Goal: Task Accomplishment & Management: Manage account settings

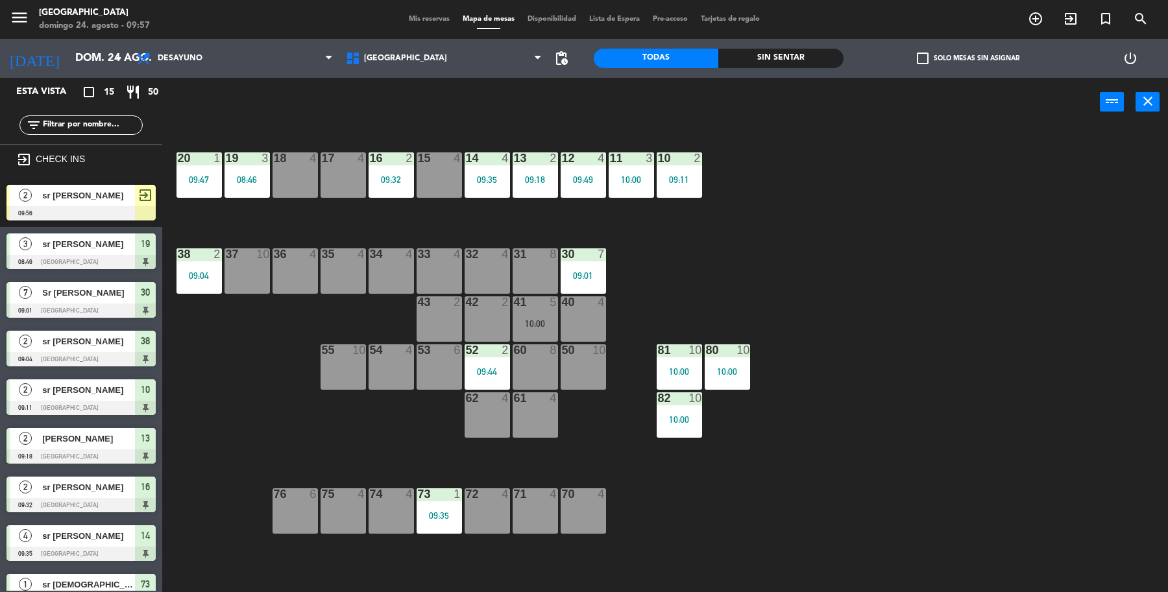
click at [37, 202] on div "2" at bounding box center [25, 195] width 31 height 21
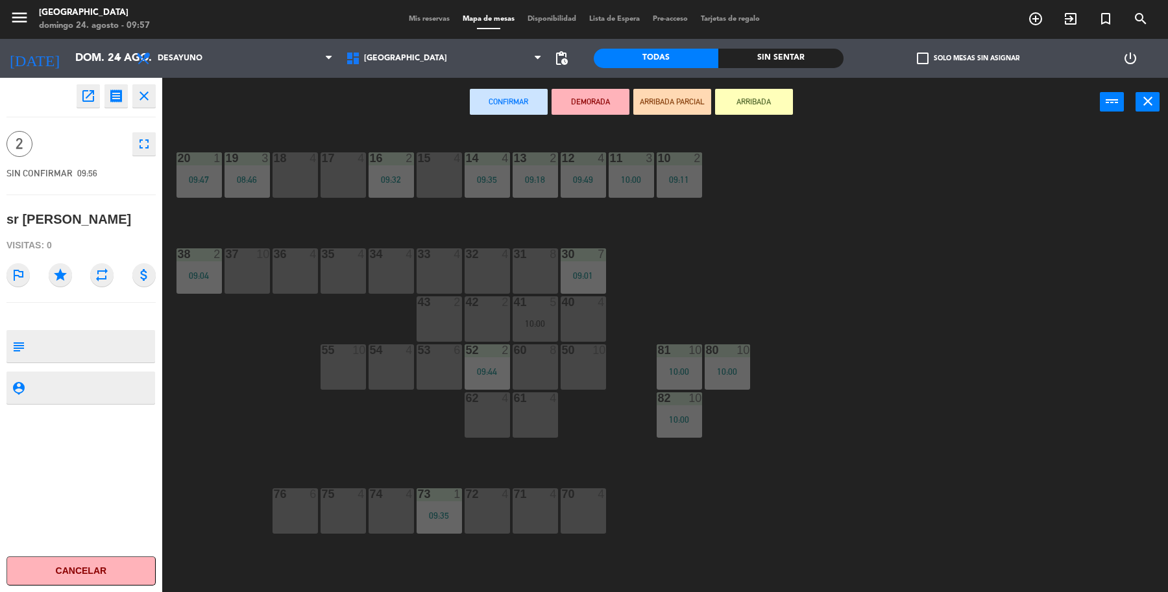
click at [453, 189] on div "15 4" at bounding box center [438, 174] width 45 height 45
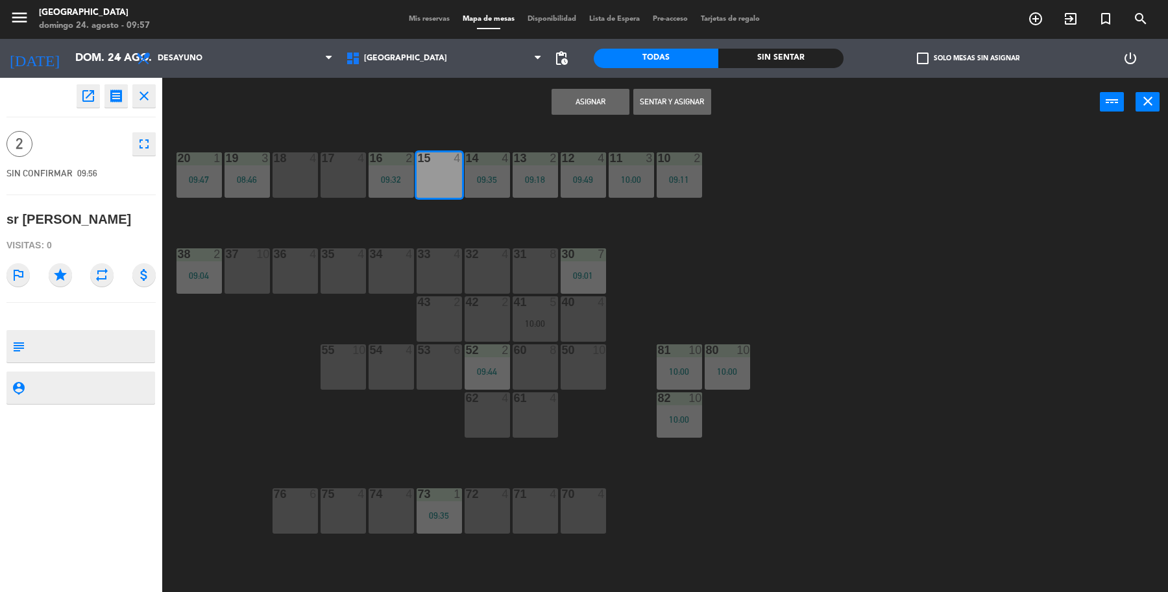
click at [666, 91] on button "Sentar y Asignar" at bounding box center [672, 102] width 78 height 26
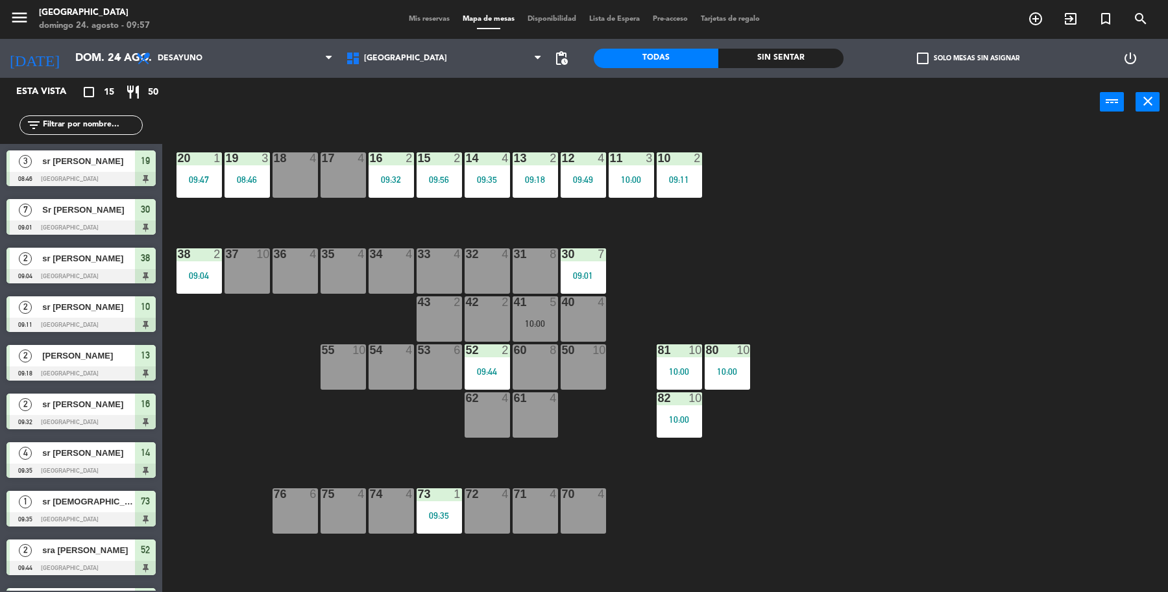
click at [1043, 20] on icon "exit_to_app" at bounding box center [1035, 19] width 16 height 16
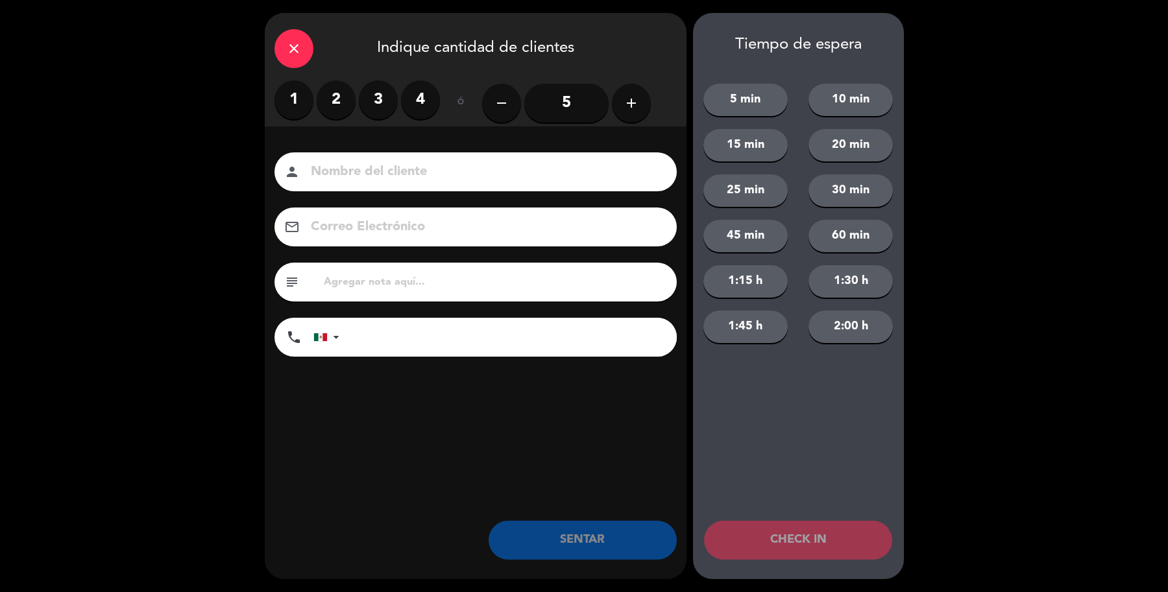
click at [428, 102] on label "4" at bounding box center [420, 99] width 39 height 39
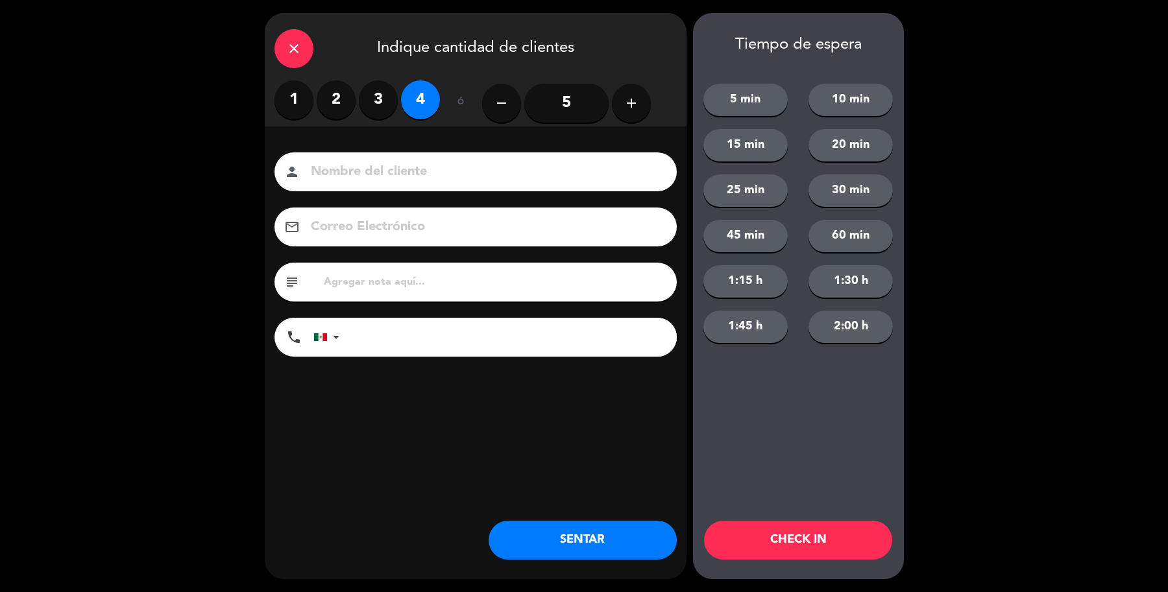
click at [290, 46] on icon "close" at bounding box center [294, 49] width 16 height 16
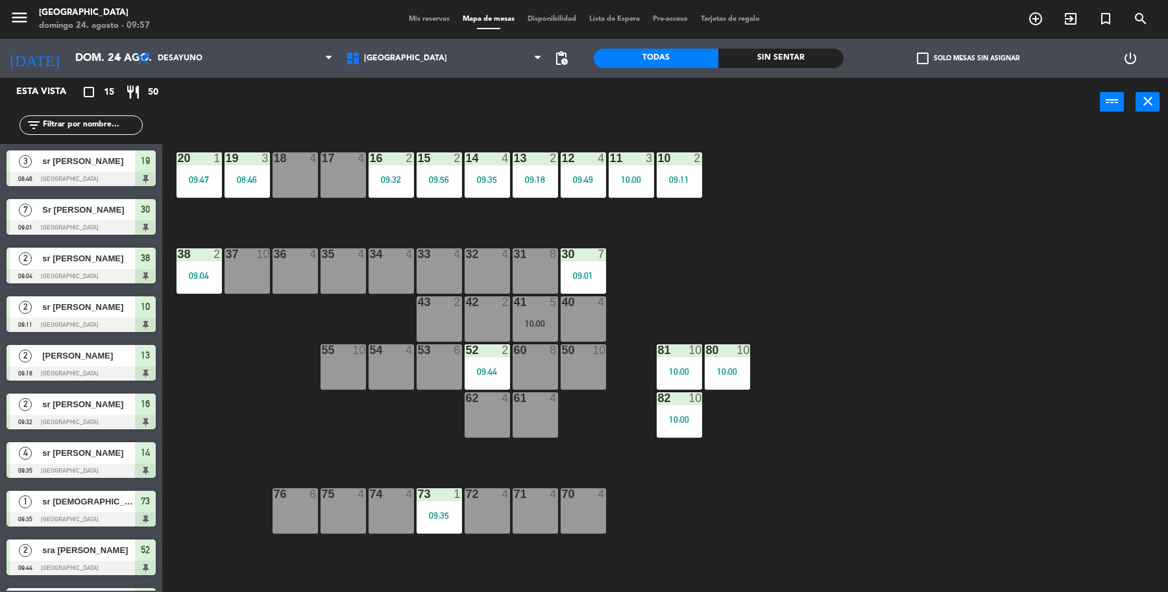
click at [1041, 23] on icon "add_circle_outline" at bounding box center [1035, 19] width 16 height 16
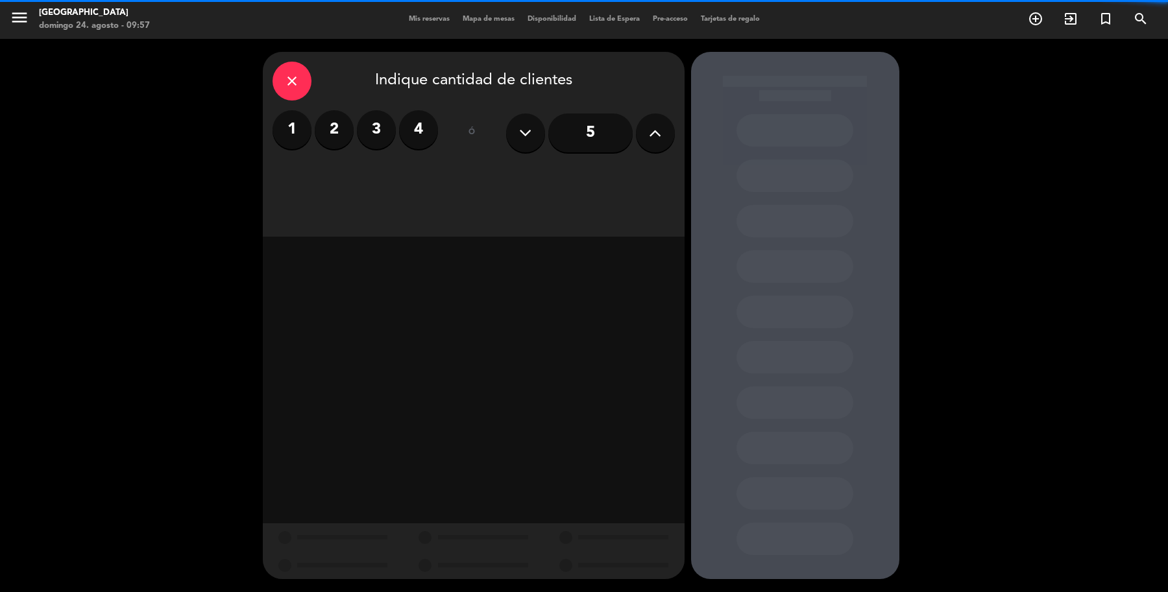
click at [426, 131] on label "4" at bounding box center [418, 129] width 39 height 39
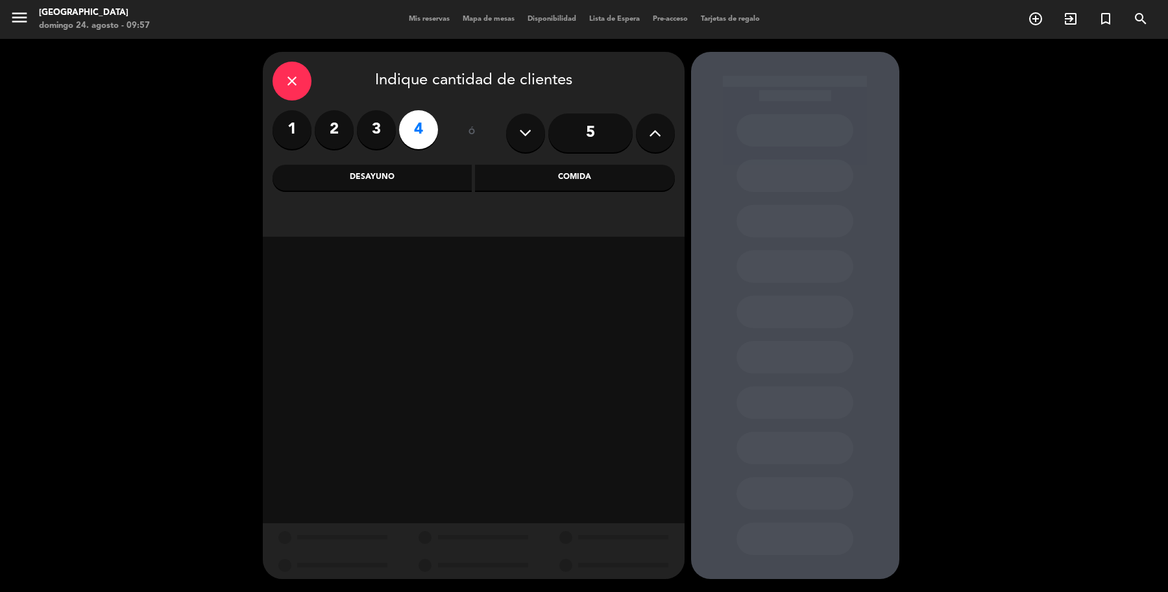
click at [416, 189] on div "Desayuno" at bounding box center [372, 178] width 200 height 26
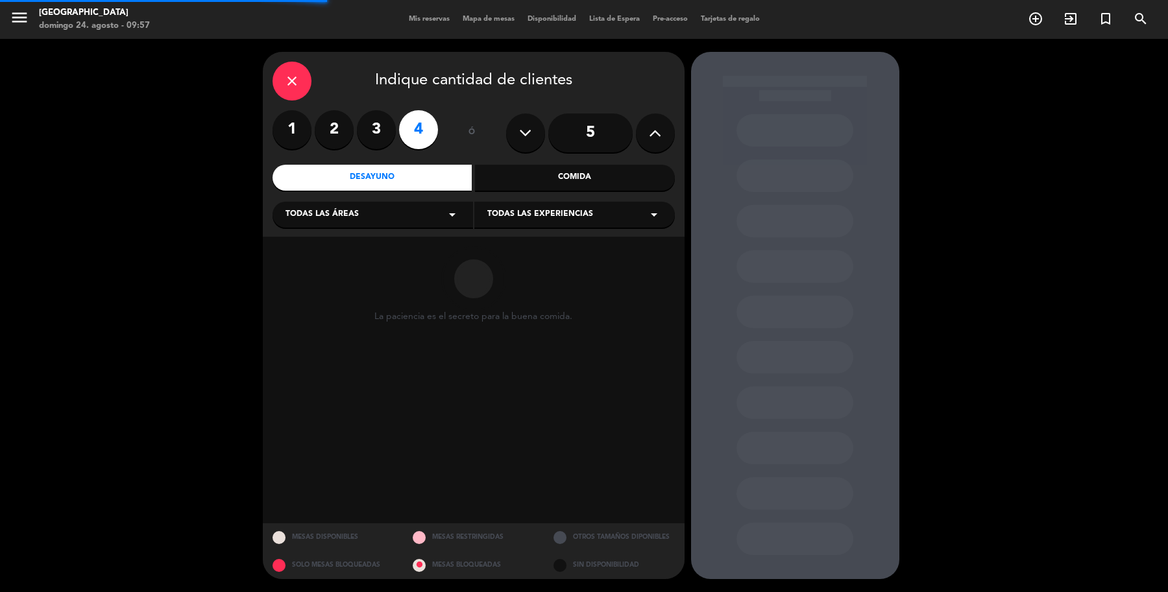
click at [512, 180] on div "Comida" at bounding box center [575, 178] width 200 height 26
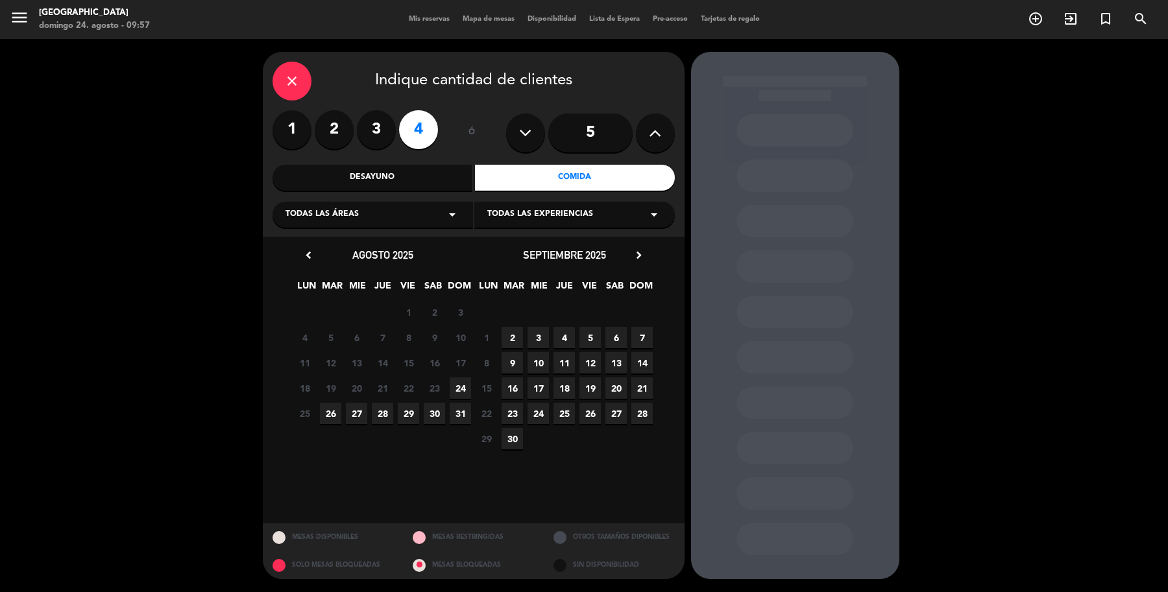
click at [467, 383] on div "chevron_left agosto 2025 LUN MAR [PERSON_NAME] VIE SAB DOM 28 29 30 31 1 2 3 4 …" at bounding box center [383, 348] width 182 height 205
click at [459, 394] on span "24" at bounding box center [460, 388] width 21 height 21
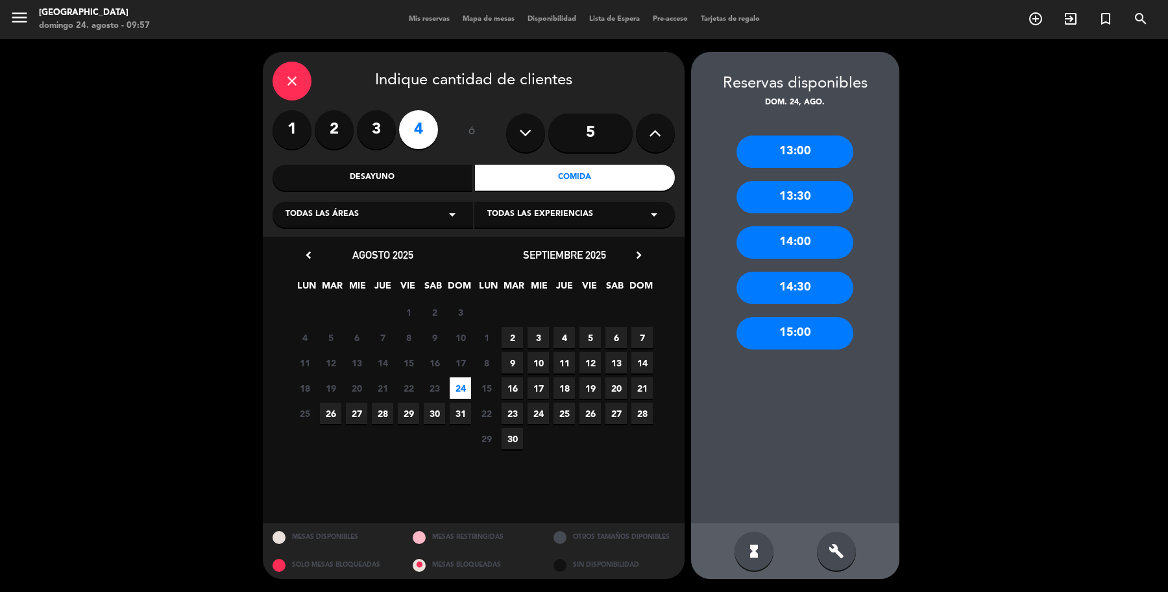
click at [808, 326] on div "15:00" at bounding box center [794, 333] width 117 height 32
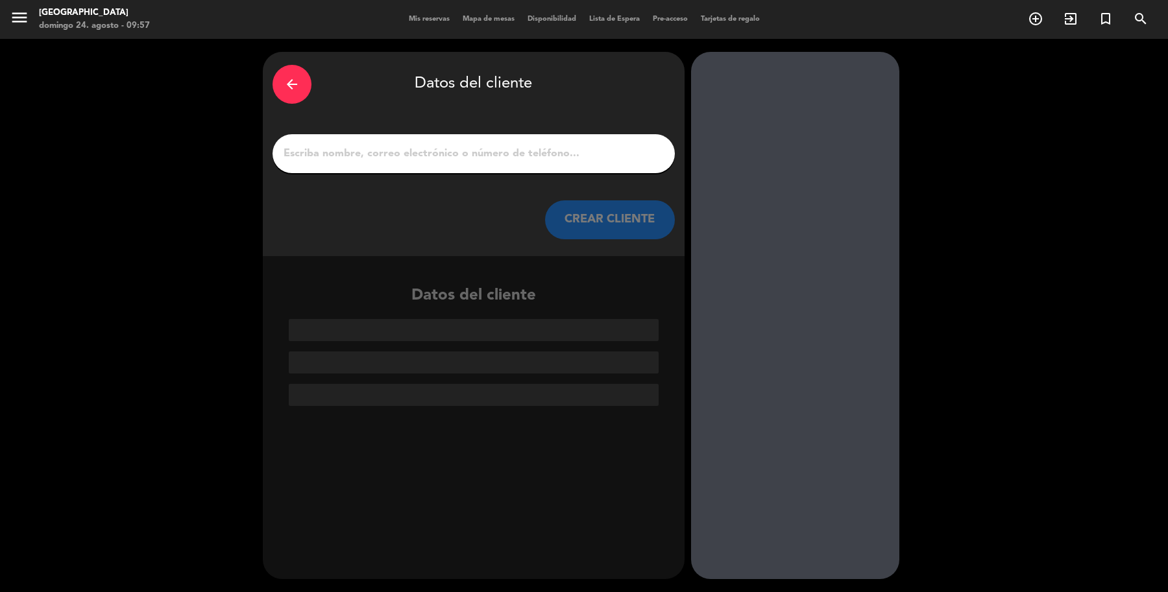
drag, startPoint x: 465, startPoint y: 174, endPoint x: 485, endPoint y: 157, distance: 25.7
click at [469, 171] on div "arrow_back Datos del cliente CREAR CLIENTE" at bounding box center [474, 154] width 422 height 204
click at [485, 154] on input "1" at bounding box center [473, 154] width 383 height 18
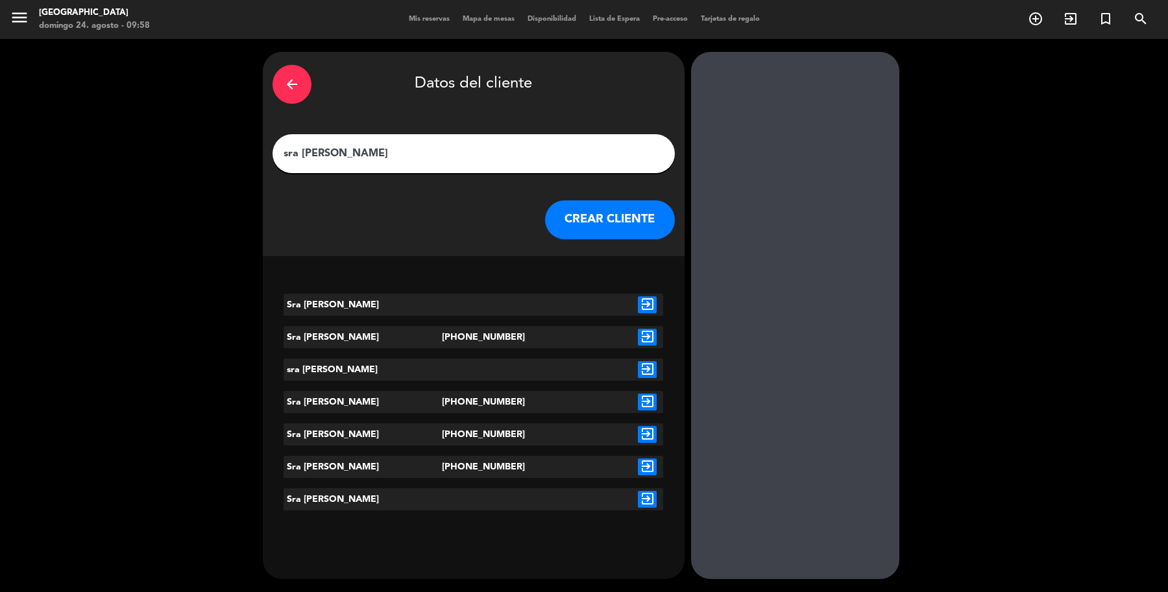
type input "sra [PERSON_NAME]"
click at [645, 297] on icon "exit_to_app" at bounding box center [647, 304] width 19 height 17
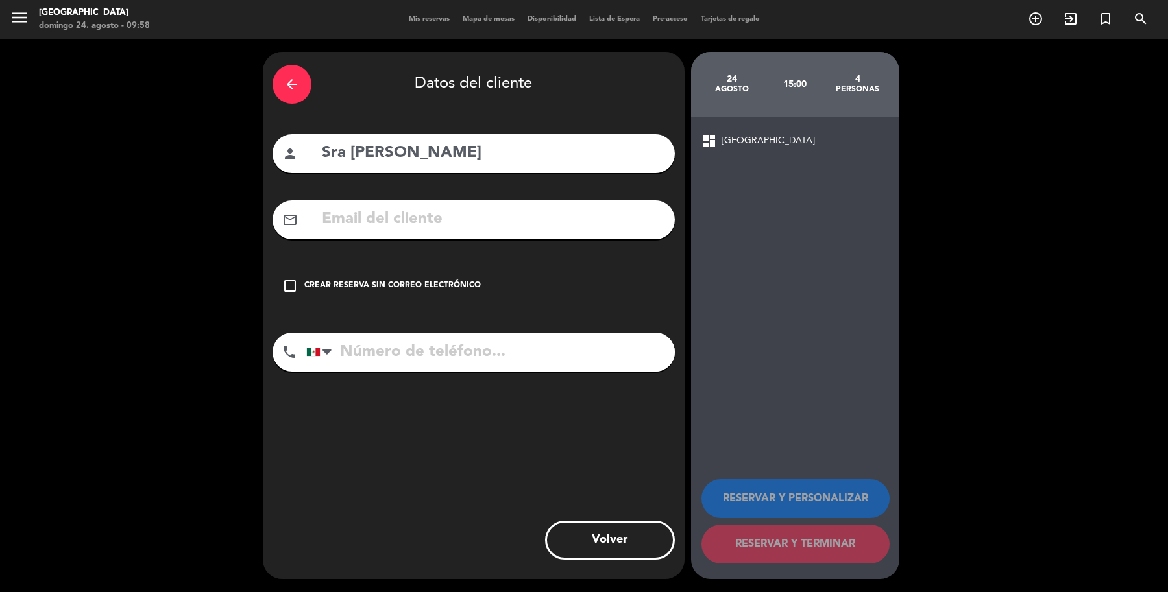
click at [348, 280] on div "Crear reserva sin correo electrónico" at bounding box center [392, 286] width 176 height 13
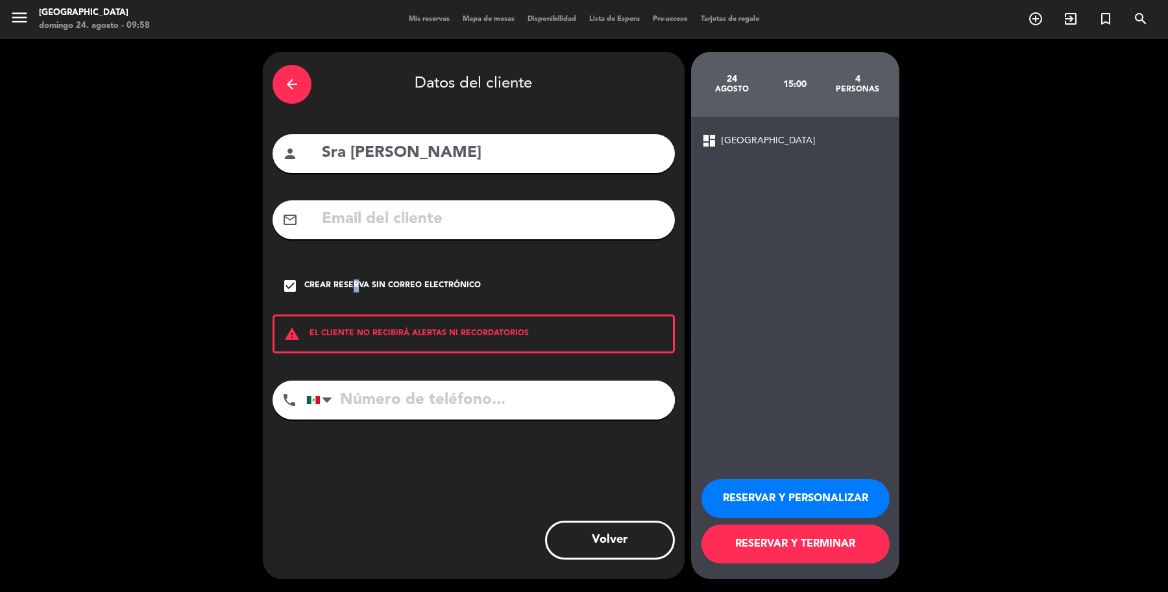
click at [802, 540] on button "RESERVAR Y TERMINAR" at bounding box center [795, 544] width 188 height 39
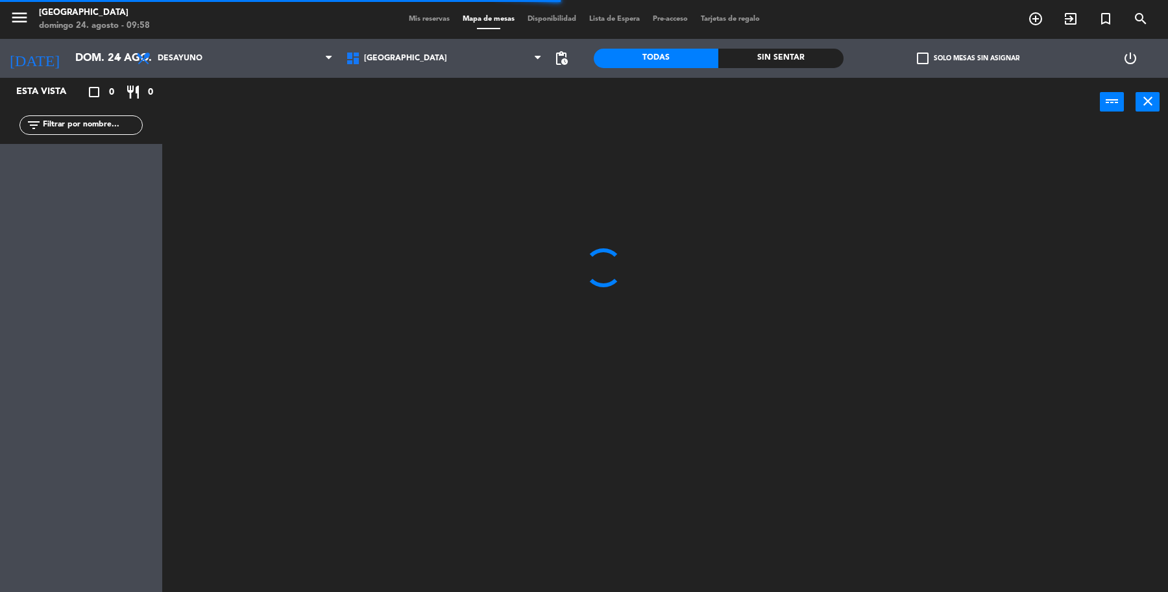
click at [52, 128] on input "text" at bounding box center [92, 125] width 101 height 14
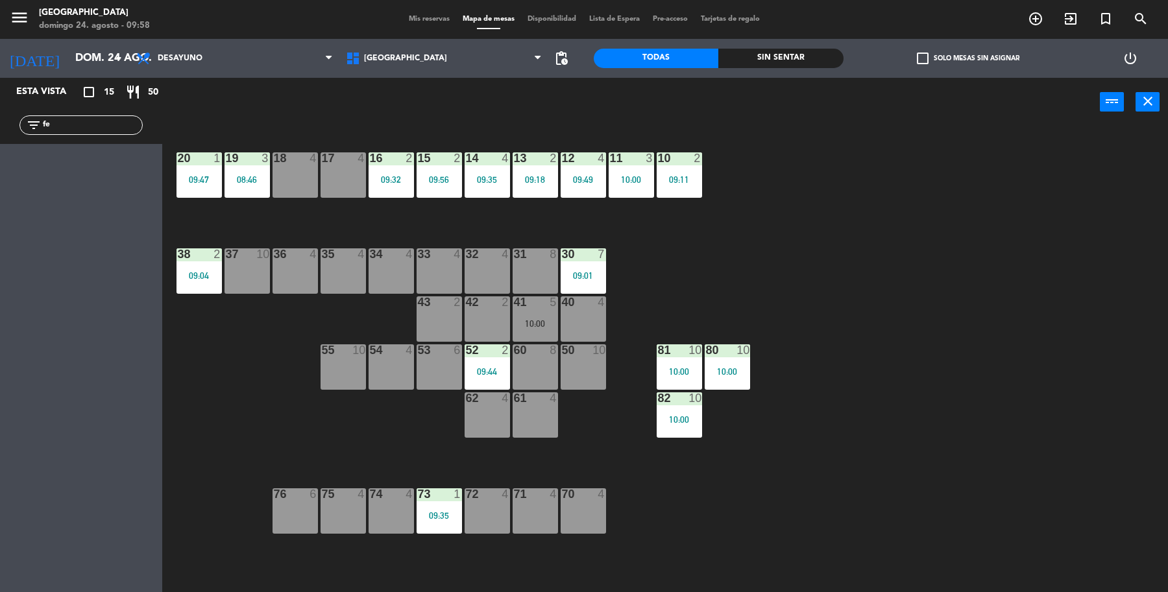
click at [157, 342] on div "Esta vista crop_square 15 restaurant 50 filter_list fe" at bounding box center [81, 335] width 162 height 514
click at [93, 119] on input "fe" at bounding box center [92, 125] width 101 height 14
type input "f"
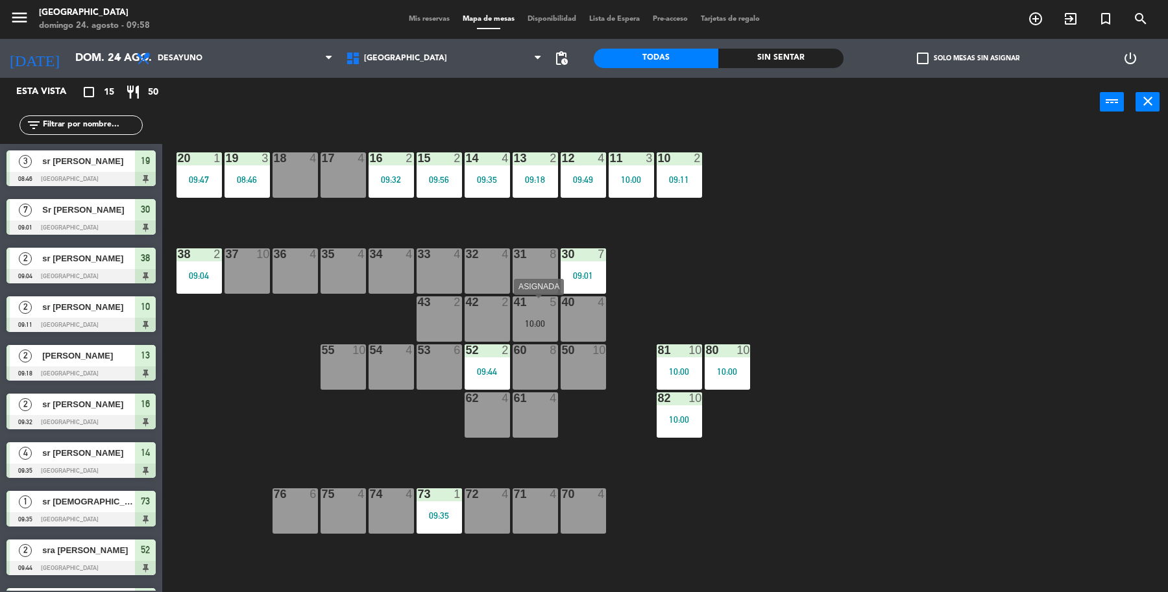
click at [550, 320] on div "10:00" at bounding box center [534, 323] width 45 height 9
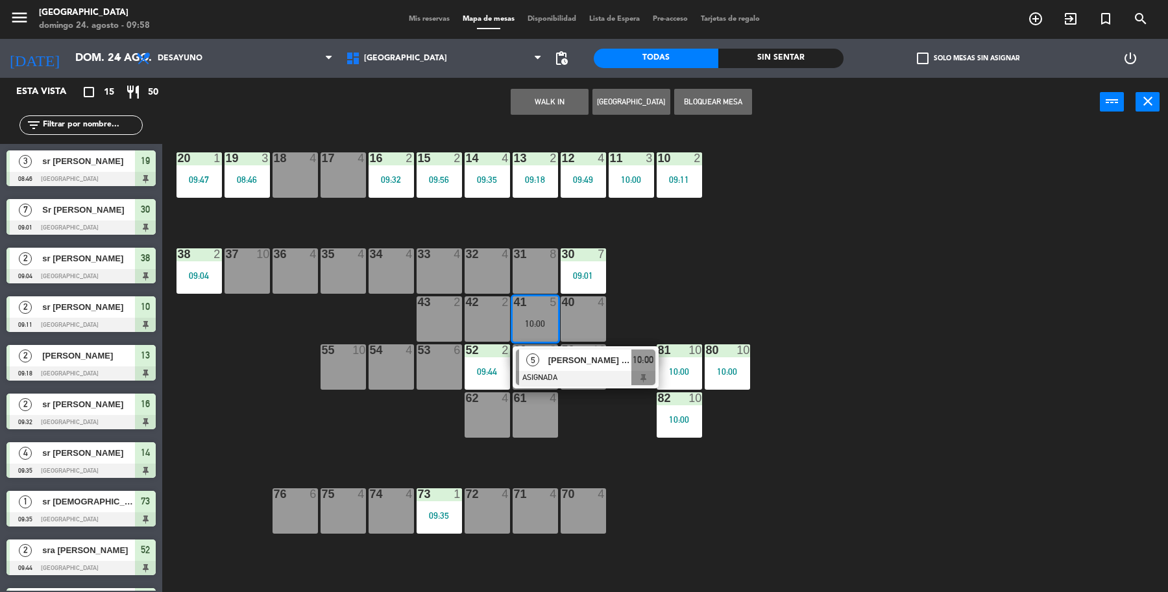
click at [392, 430] on div "19 3 08:46 18 4 17 4 16 2 09:32 15 2 09:56 14 4 09:35 13 2 09:18 12 4 09:49 11 …" at bounding box center [671, 362] width 994 height 466
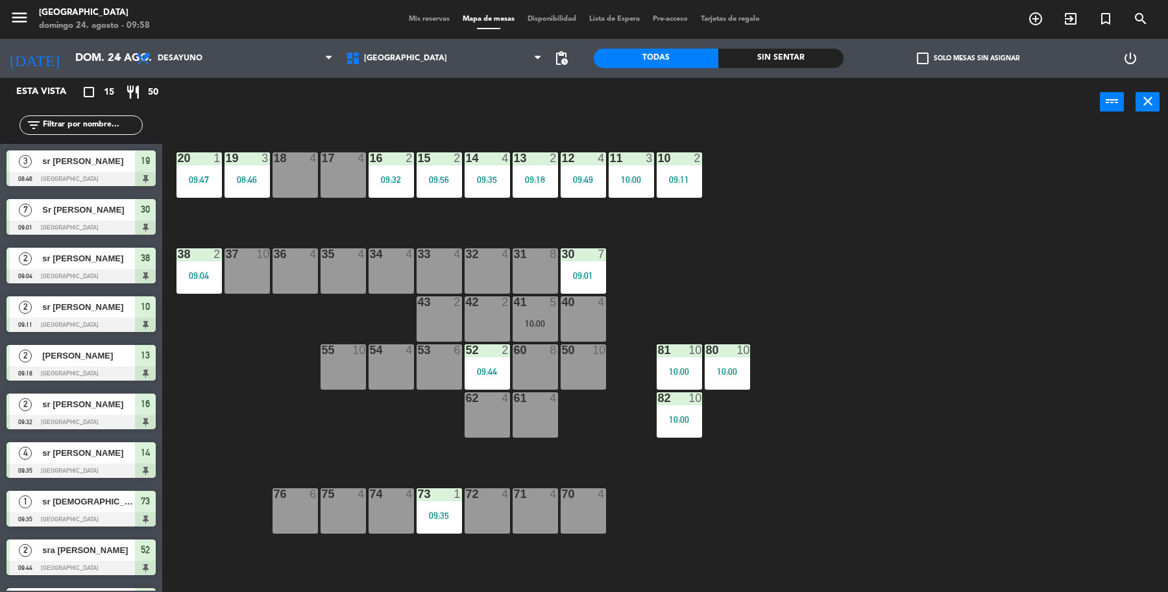
click at [529, 318] on div "10:00" at bounding box center [534, 323] width 45 height 10
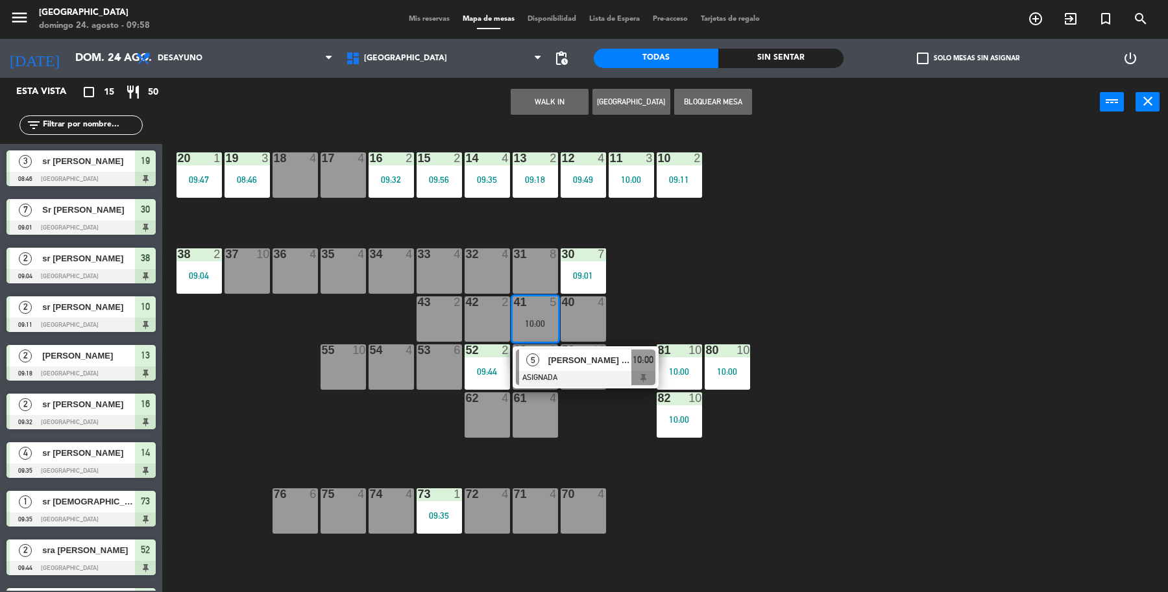
click at [610, 355] on span "[PERSON_NAME] [PERSON_NAME]" at bounding box center [589, 361] width 83 height 14
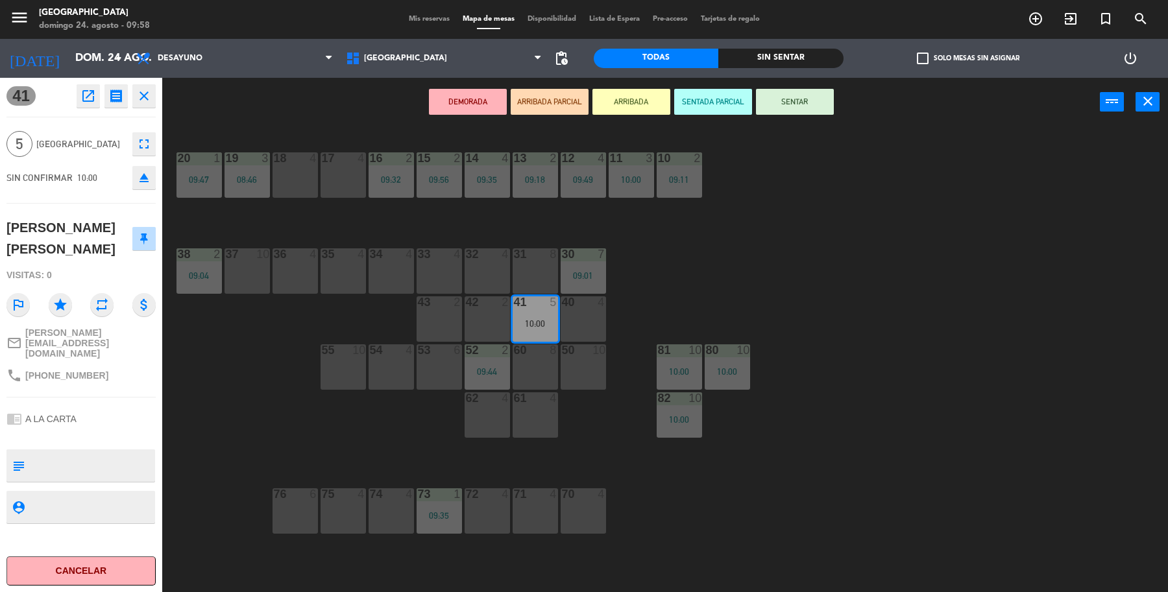
click at [773, 95] on button "SENTAR" at bounding box center [795, 102] width 78 height 26
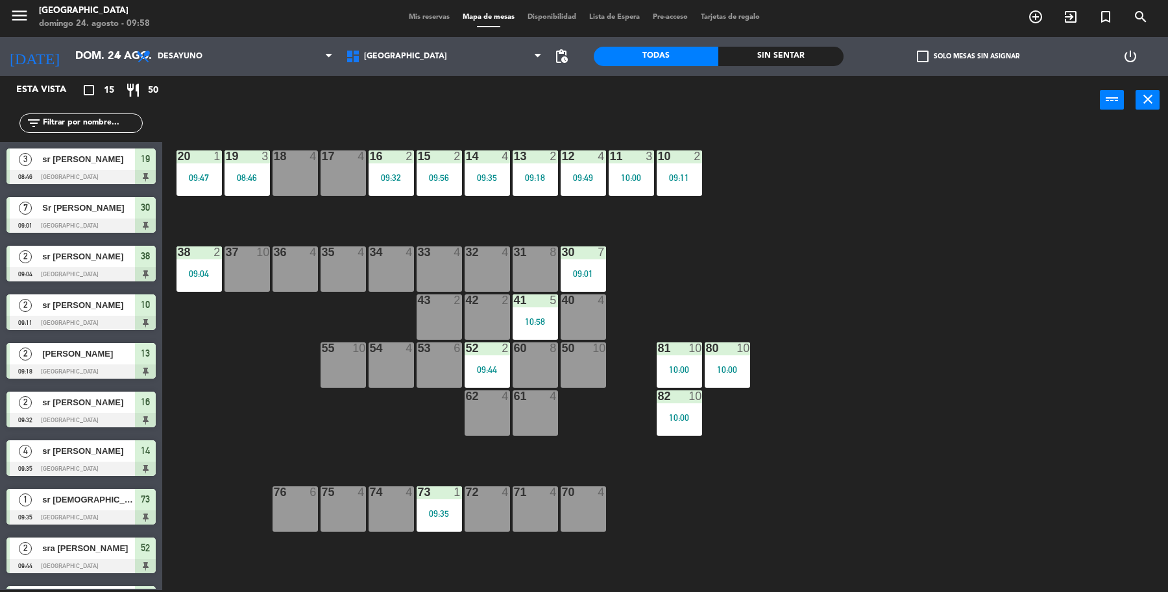
scroll to position [117, 0]
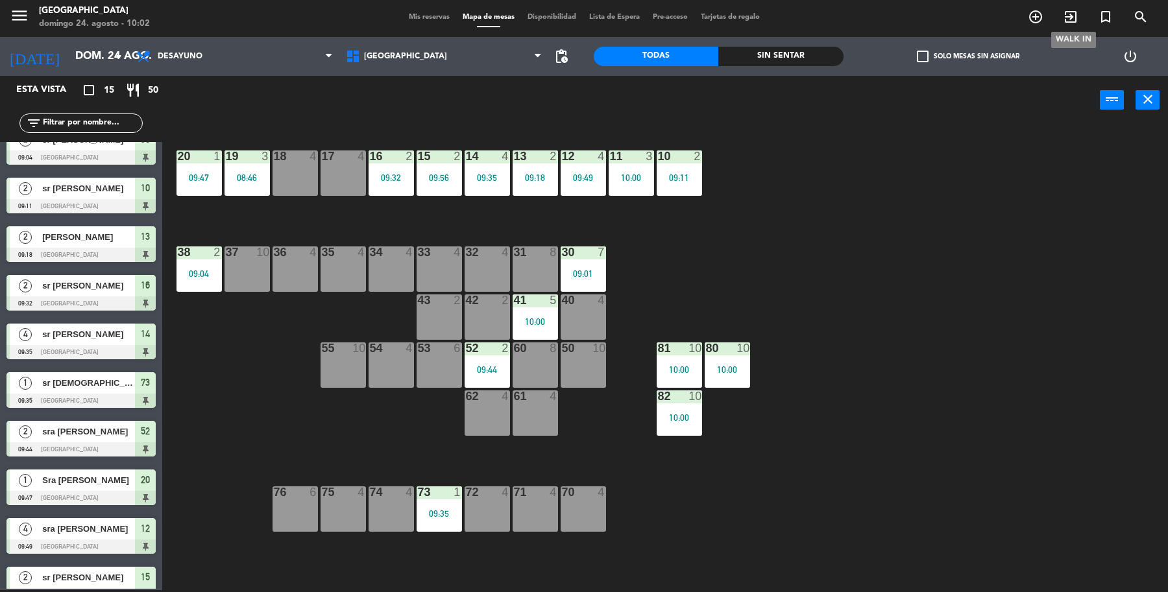
click at [1068, 15] on icon "exit_to_app" at bounding box center [1070, 17] width 16 height 16
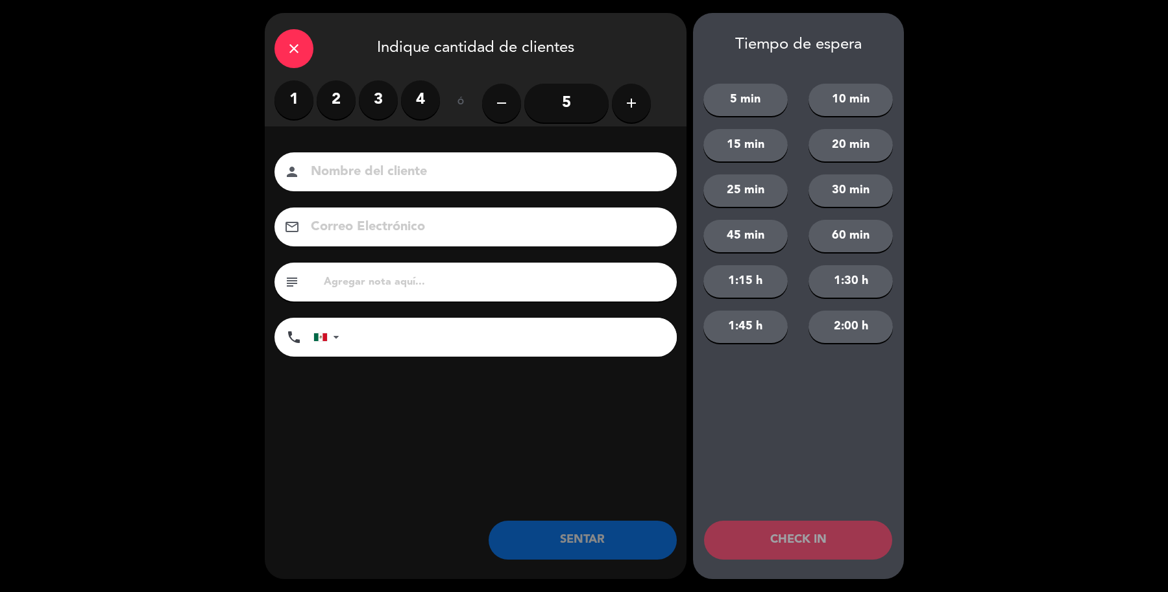
drag, startPoint x: 365, startPoint y: 107, endPoint x: 355, endPoint y: 126, distance: 21.5
click at [364, 106] on label "3" at bounding box center [378, 99] width 39 height 39
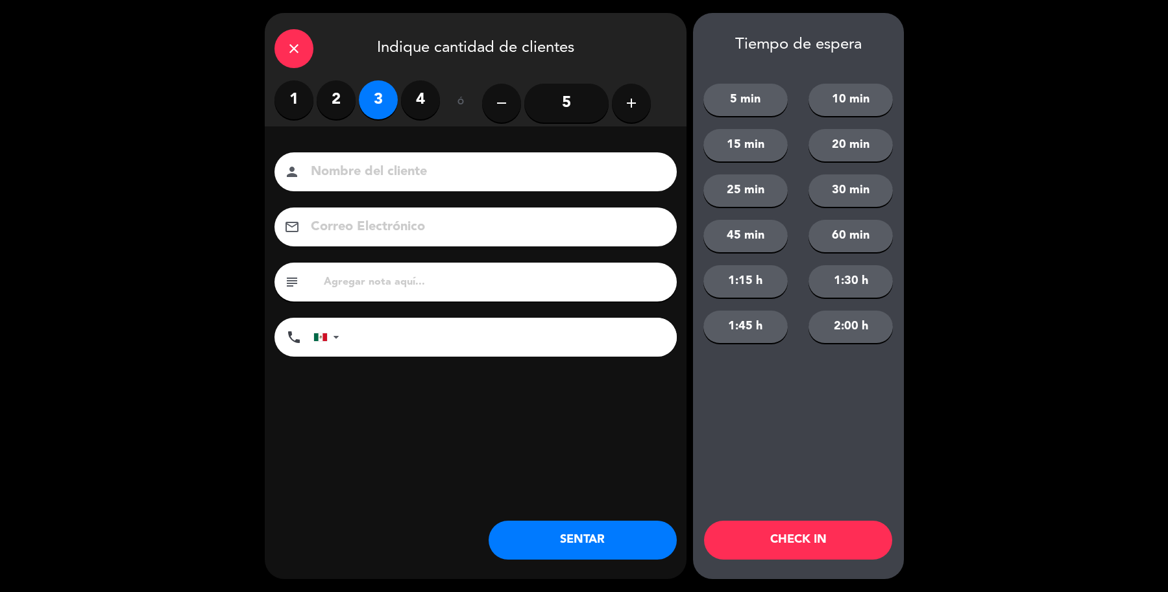
click at [346, 173] on input at bounding box center [484, 172] width 350 height 23
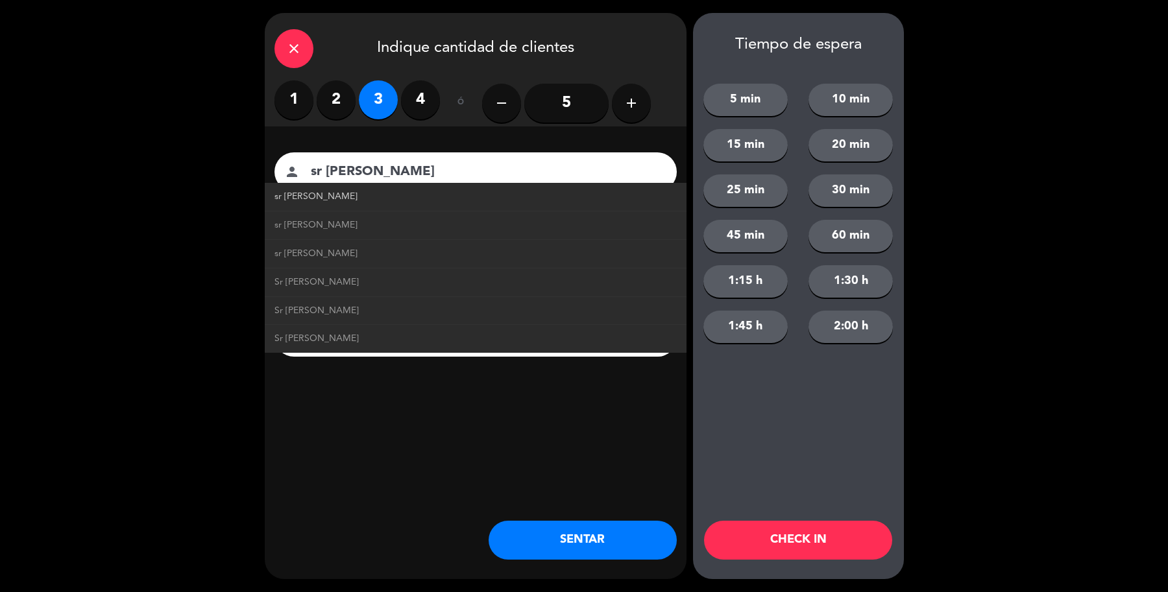
click at [325, 202] on link "sr [PERSON_NAME]" at bounding box center [475, 196] width 402 height 15
type input "sr [PERSON_NAME]"
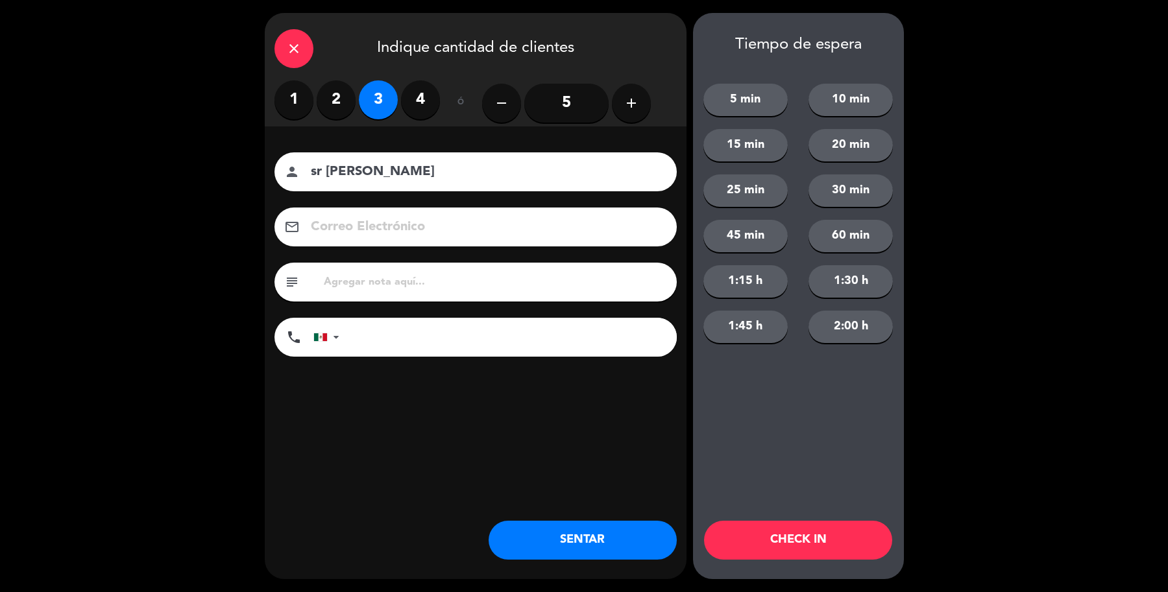
click at [568, 560] on div "close Indique cantidad de clientes 1 2 3 4 ó remove 5 add Nombre del cliente pe…" at bounding box center [476, 296] width 422 height 566
click at [547, 537] on button "SENTAR" at bounding box center [582, 540] width 188 height 39
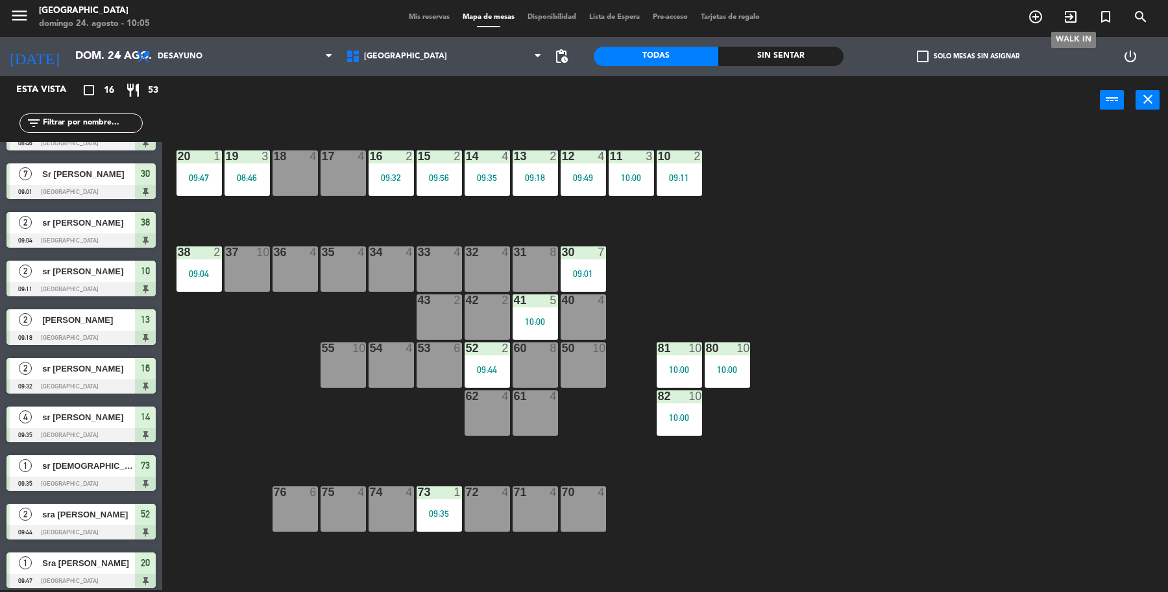
click at [1064, 18] on icon "exit_to_app" at bounding box center [1070, 17] width 16 height 16
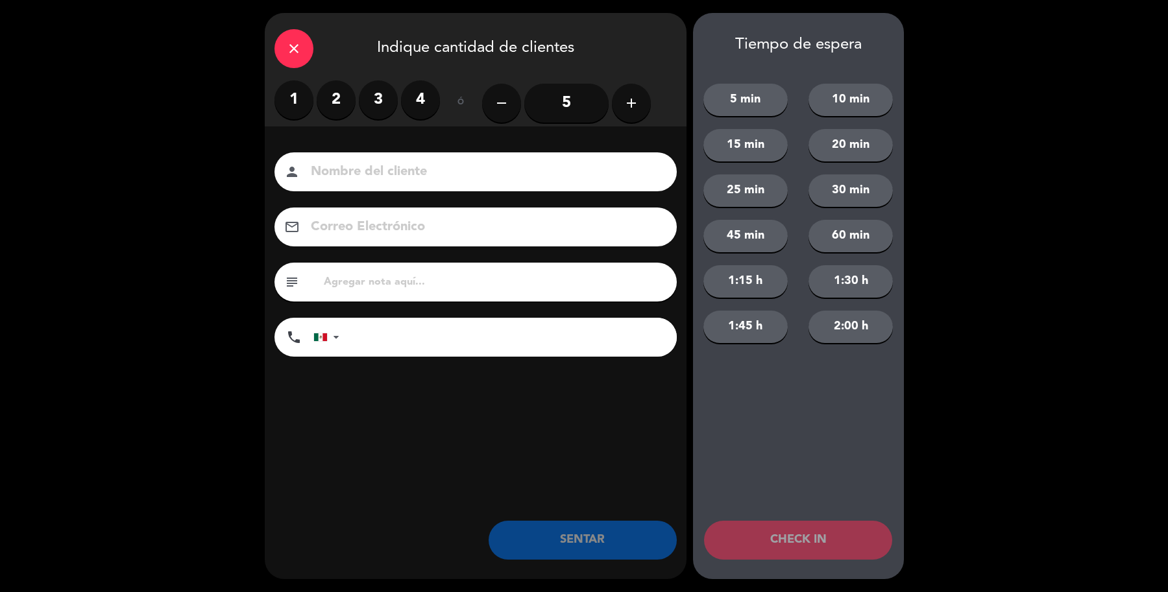
drag, startPoint x: 338, startPoint y: 104, endPoint x: 338, endPoint y: 166, distance: 62.3
click at [339, 105] on label "2" at bounding box center [336, 99] width 39 height 39
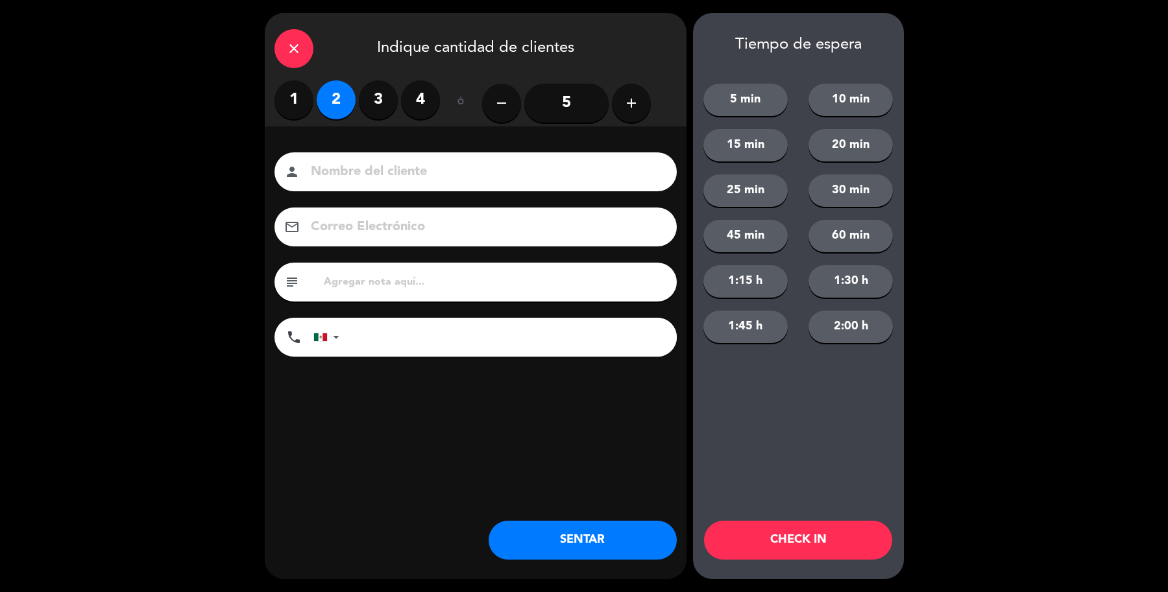
click at [391, 173] on input at bounding box center [484, 172] width 350 height 23
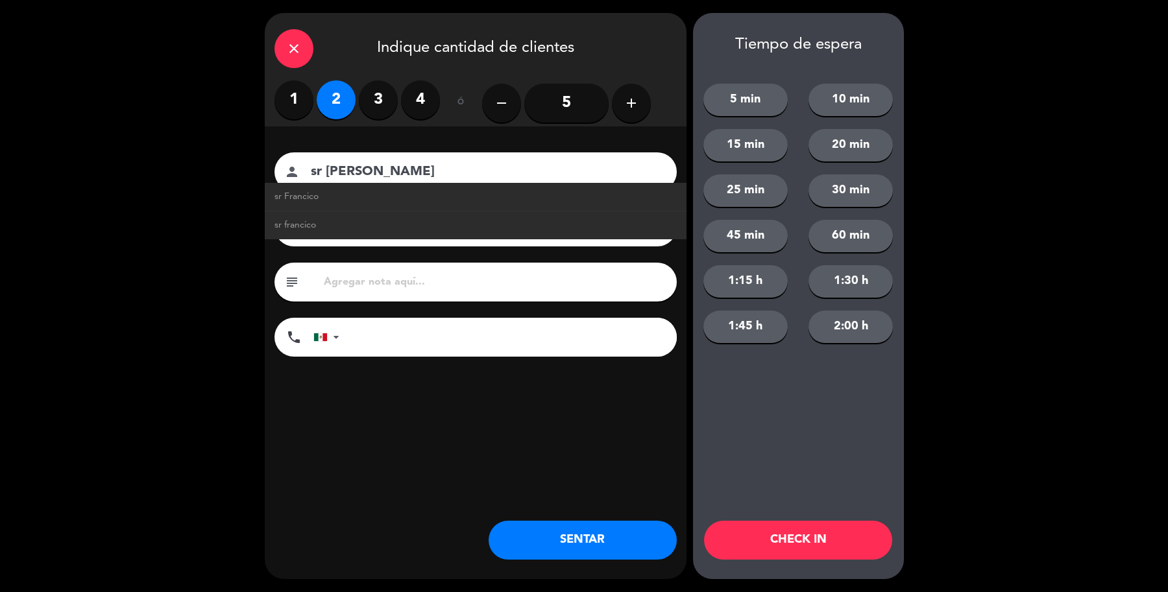
type input "sr [PERSON_NAME]"
click at [571, 534] on button "SENTAR" at bounding box center [582, 540] width 188 height 39
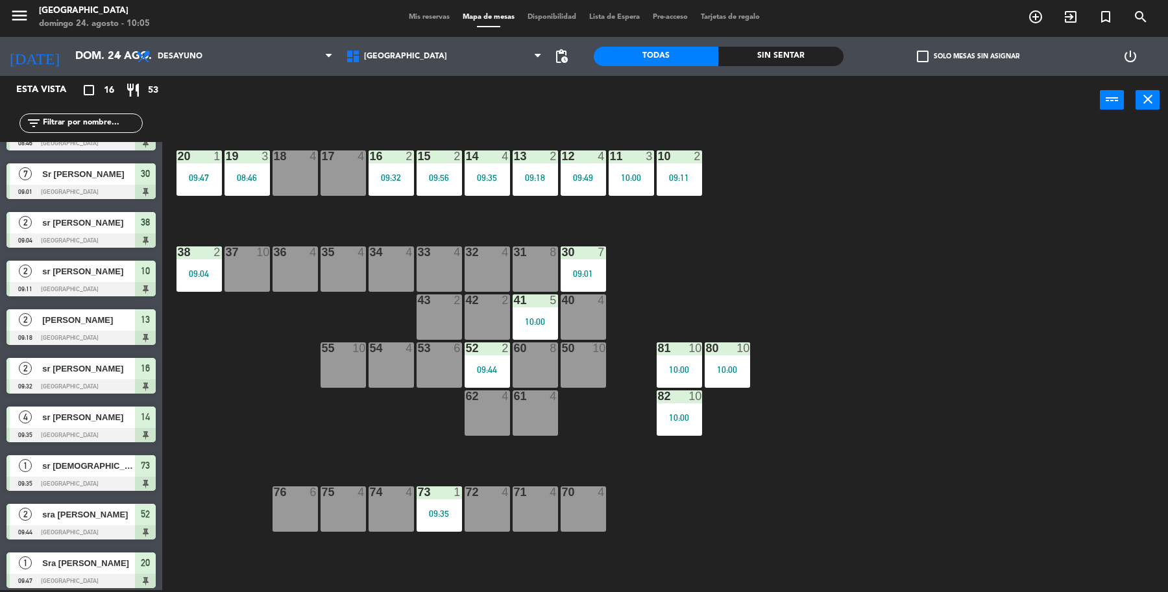
click at [93, 127] on input "text" at bounding box center [92, 123] width 101 height 14
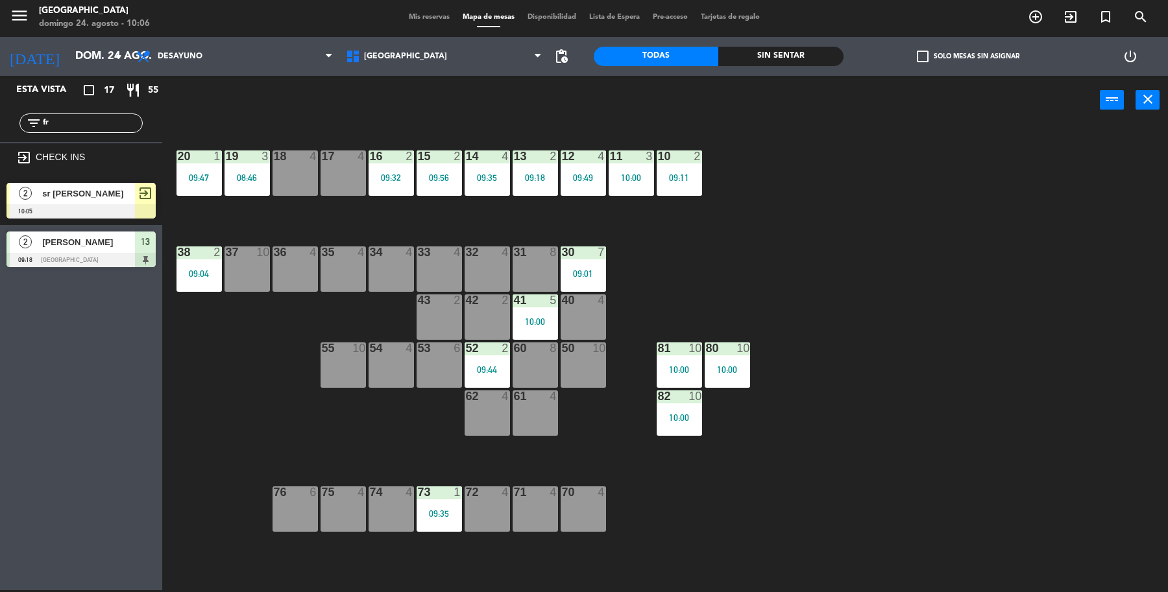
type input "fr"
click at [65, 191] on div "2 sr Francisco 10:05 exit_to_app" at bounding box center [81, 200] width 162 height 49
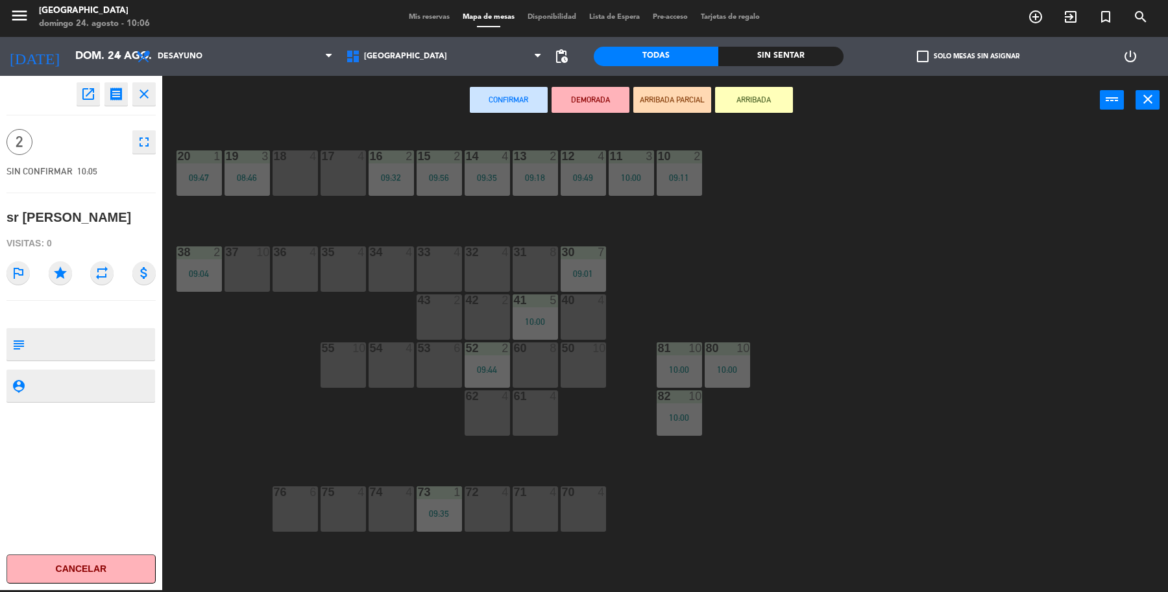
click at [354, 187] on div "17 4" at bounding box center [342, 172] width 45 height 45
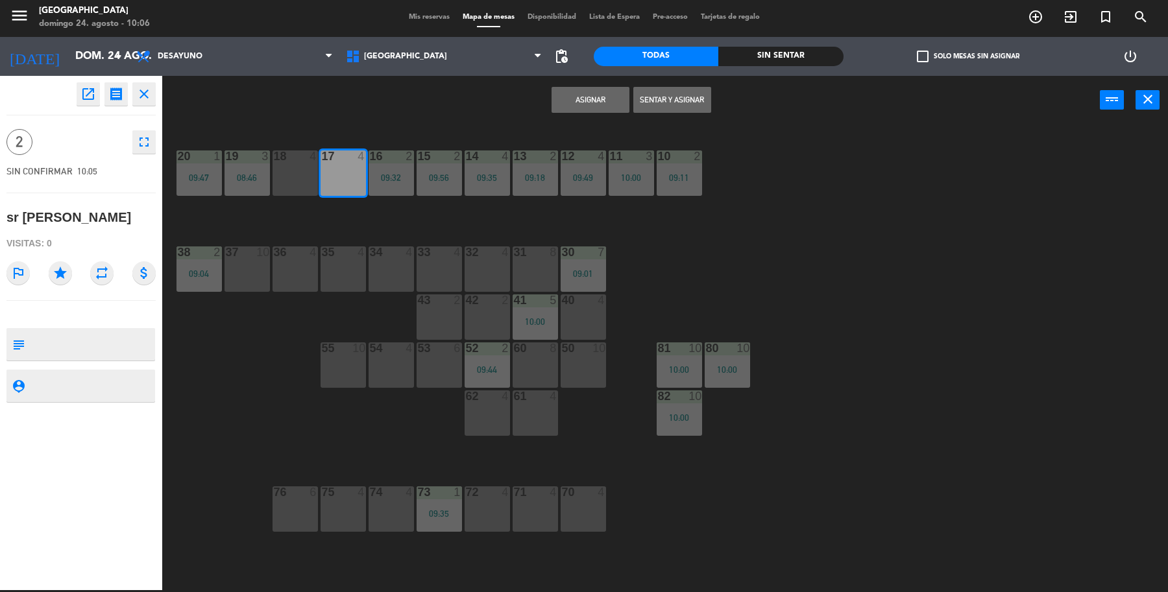
click at [695, 99] on button "Sentar y Asignar" at bounding box center [672, 100] width 78 height 26
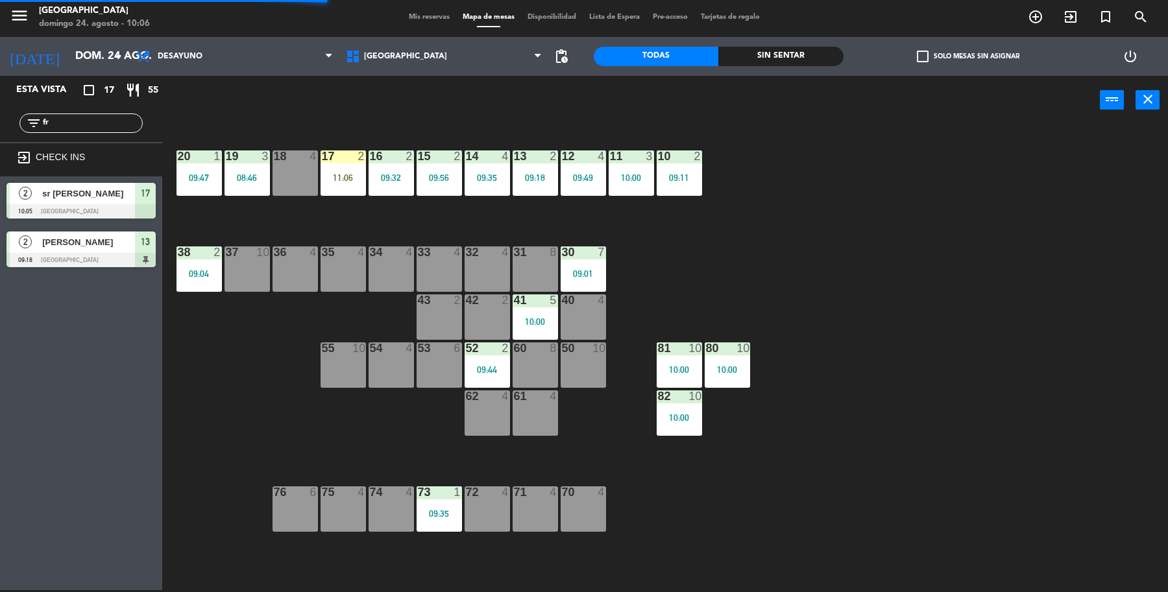
click at [78, 121] on input "fr" at bounding box center [92, 123] width 101 height 14
type input "f"
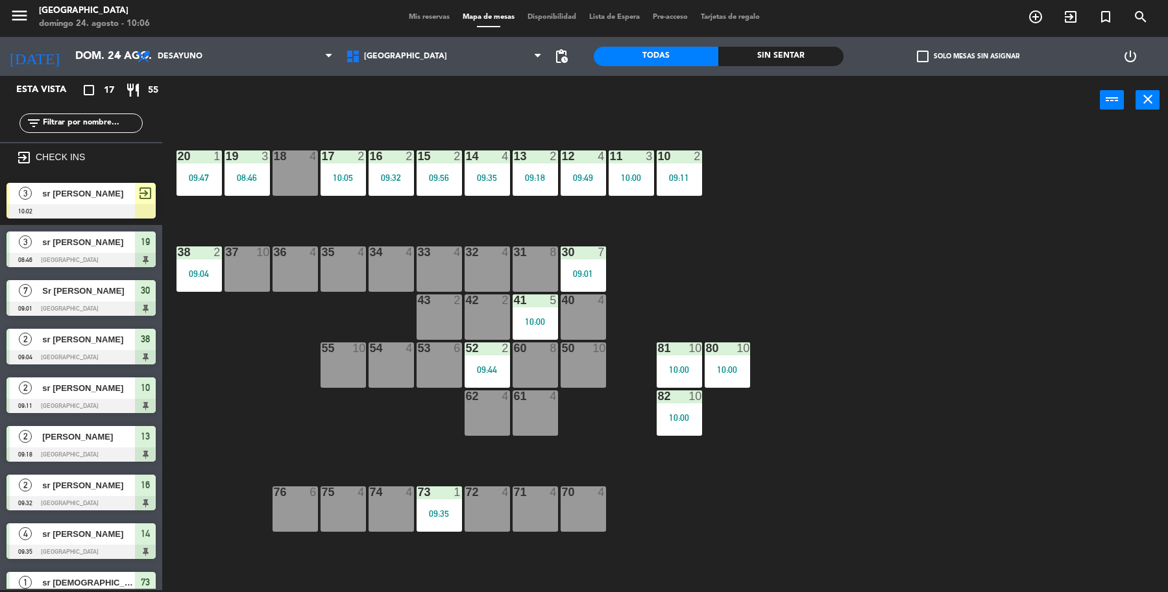
click at [70, 193] on div "3 sr Chuy 10:02 exit_to_app" at bounding box center [81, 200] width 162 height 49
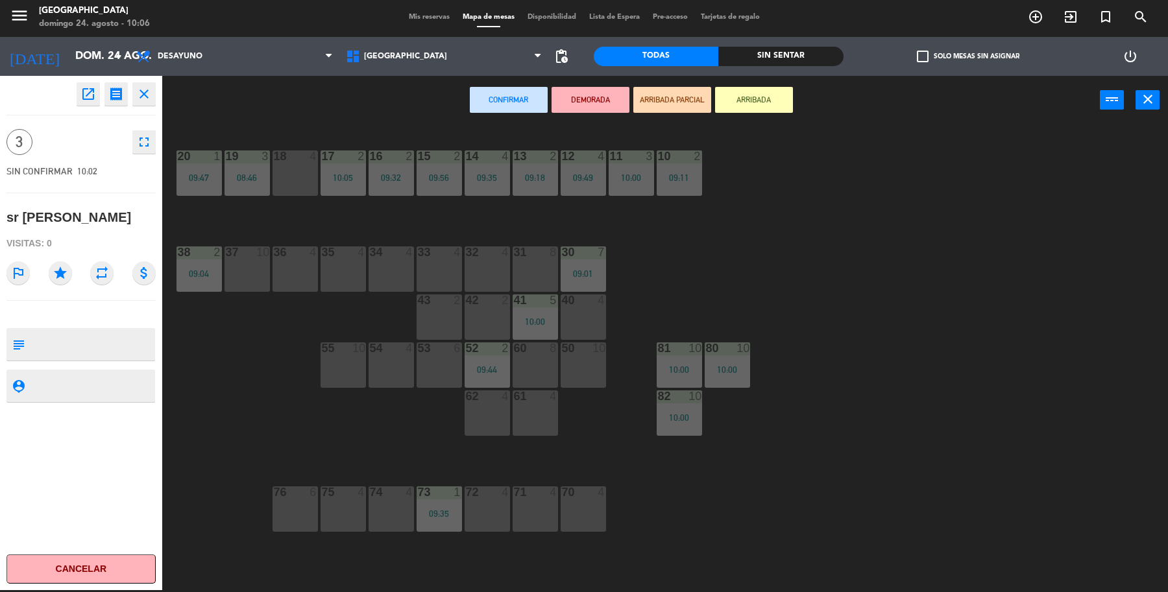
click at [586, 313] on div "40 4" at bounding box center [582, 316] width 45 height 45
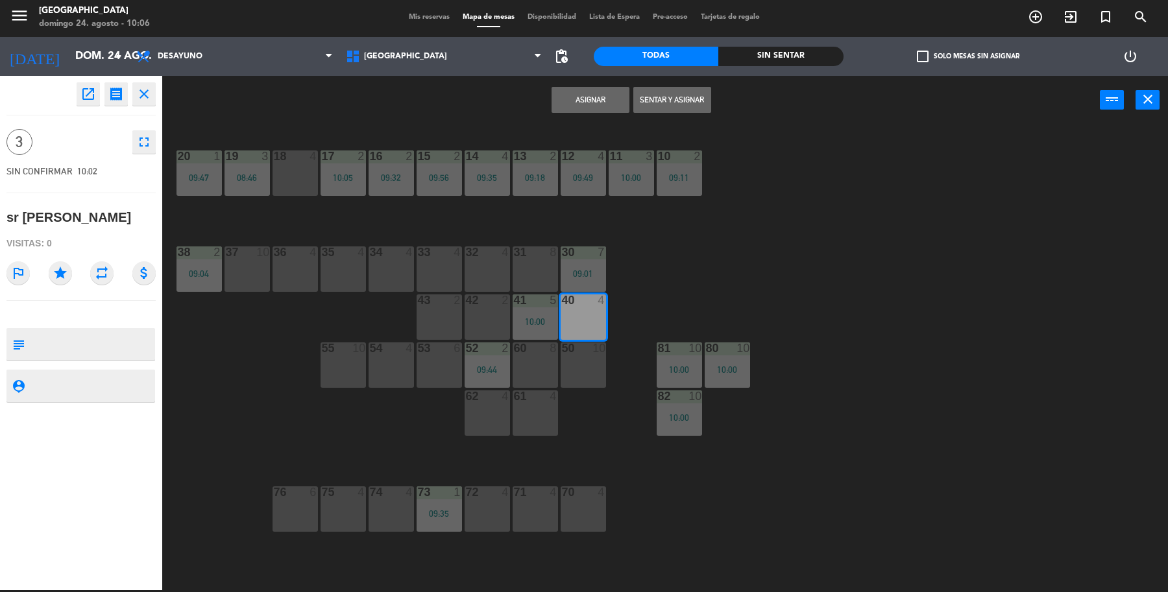
click at [686, 101] on button "Sentar y Asignar" at bounding box center [672, 100] width 78 height 26
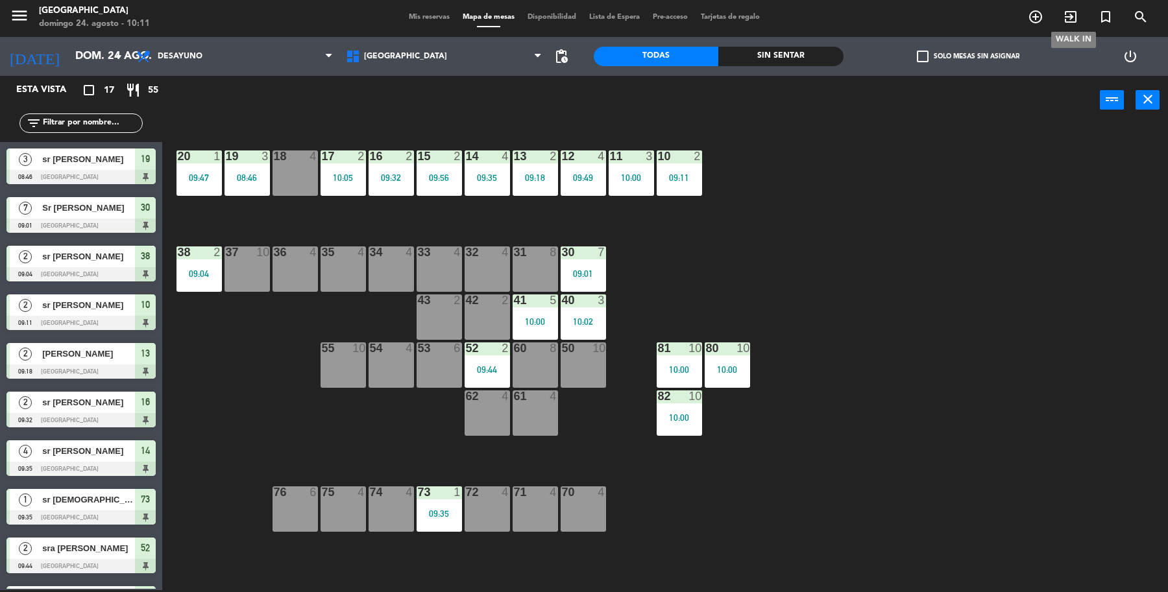
click at [1061, 20] on span "exit_to_app" at bounding box center [1070, 17] width 35 height 22
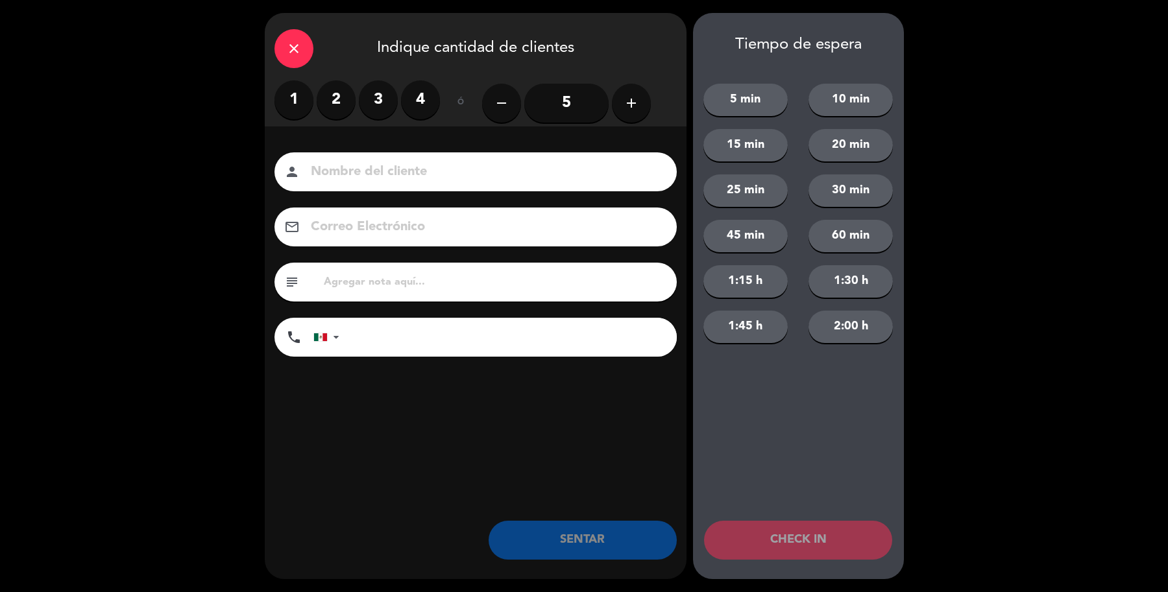
drag, startPoint x: 321, startPoint y: 108, endPoint x: 333, endPoint y: 170, distance: 63.4
click at [320, 108] on label "2" at bounding box center [336, 99] width 39 height 39
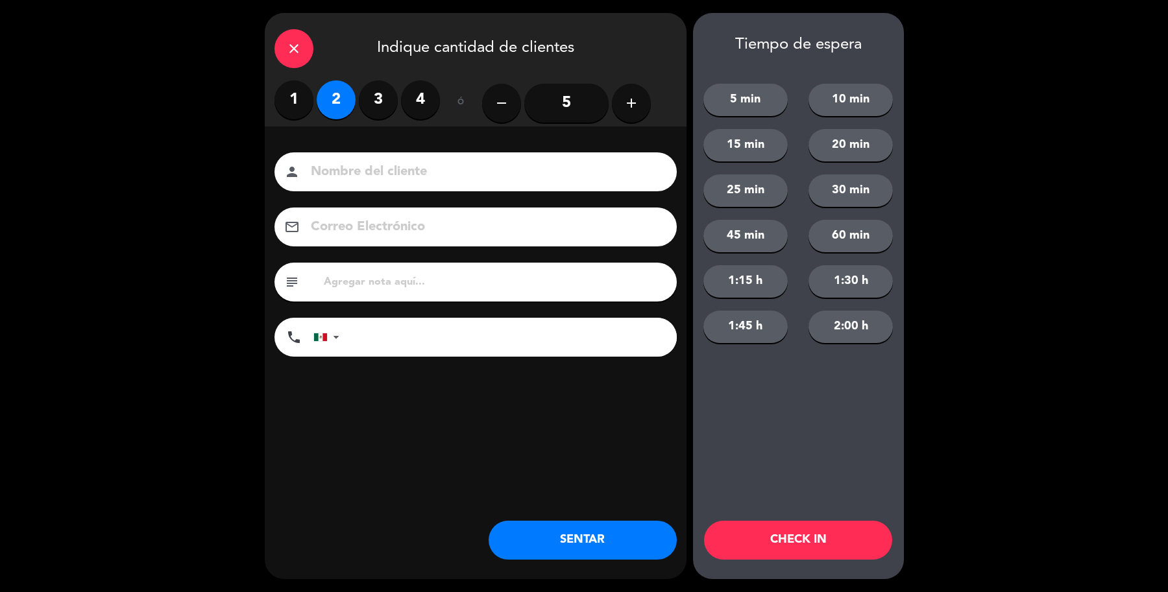
click at [334, 172] on input at bounding box center [484, 172] width 350 height 23
type input "sra [PERSON_NAME]"
click at [569, 559] on button "SENTAR" at bounding box center [582, 540] width 188 height 39
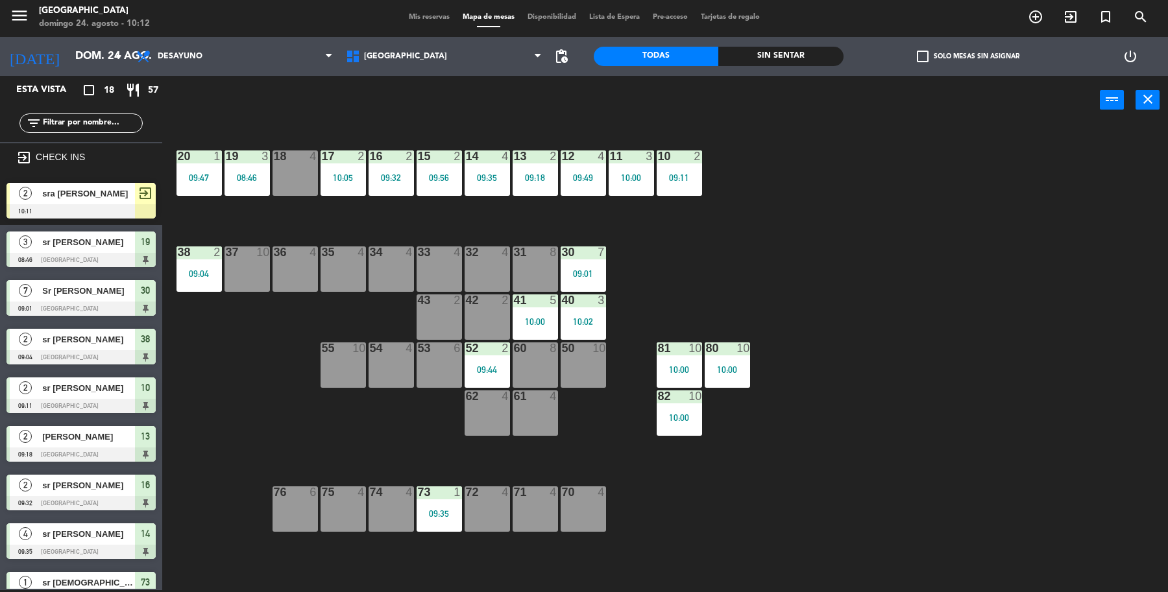
click at [43, 211] on div at bounding box center [80, 211] width 149 height 14
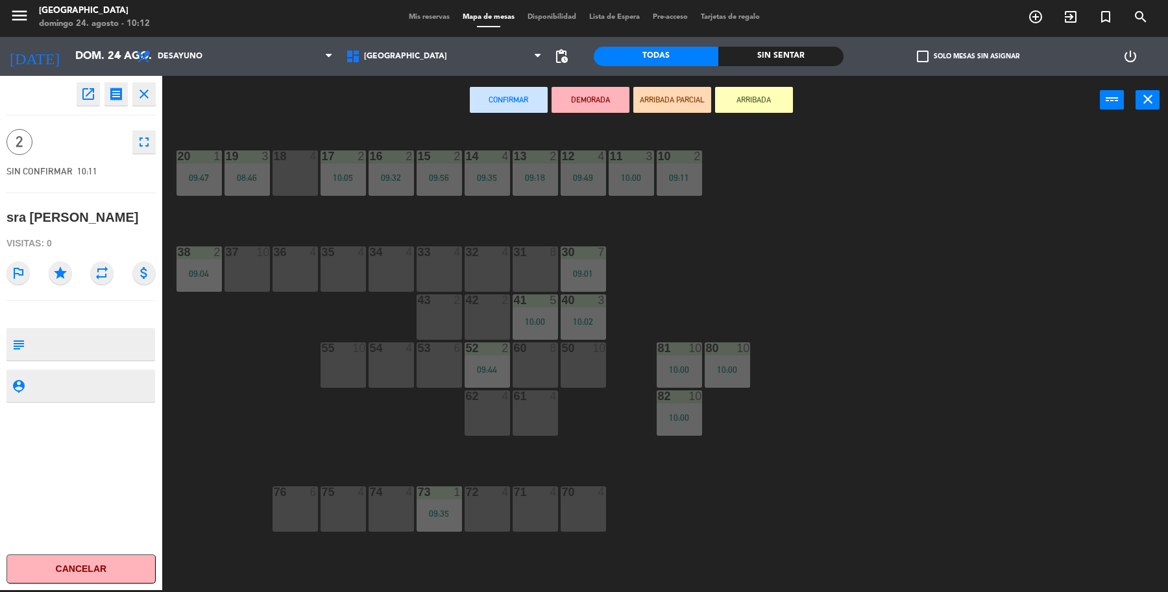
click at [300, 175] on div "18 4" at bounding box center [294, 172] width 45 height 45
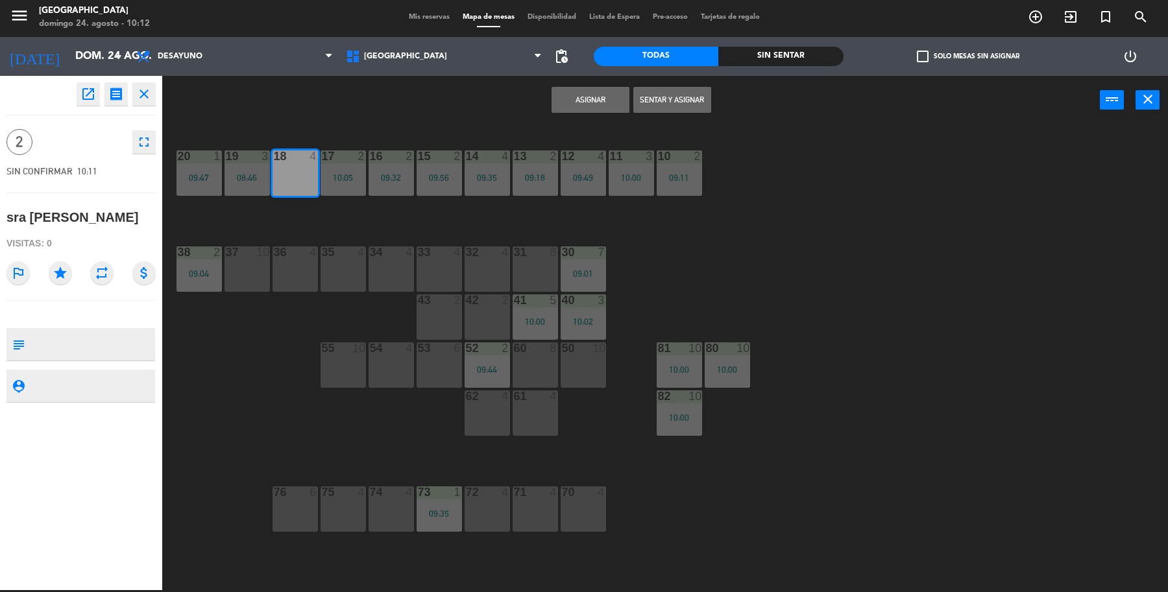
click at [669, 99] on button "Sentar y Asignar" at bounding box center [672, 100] width 78 height 26
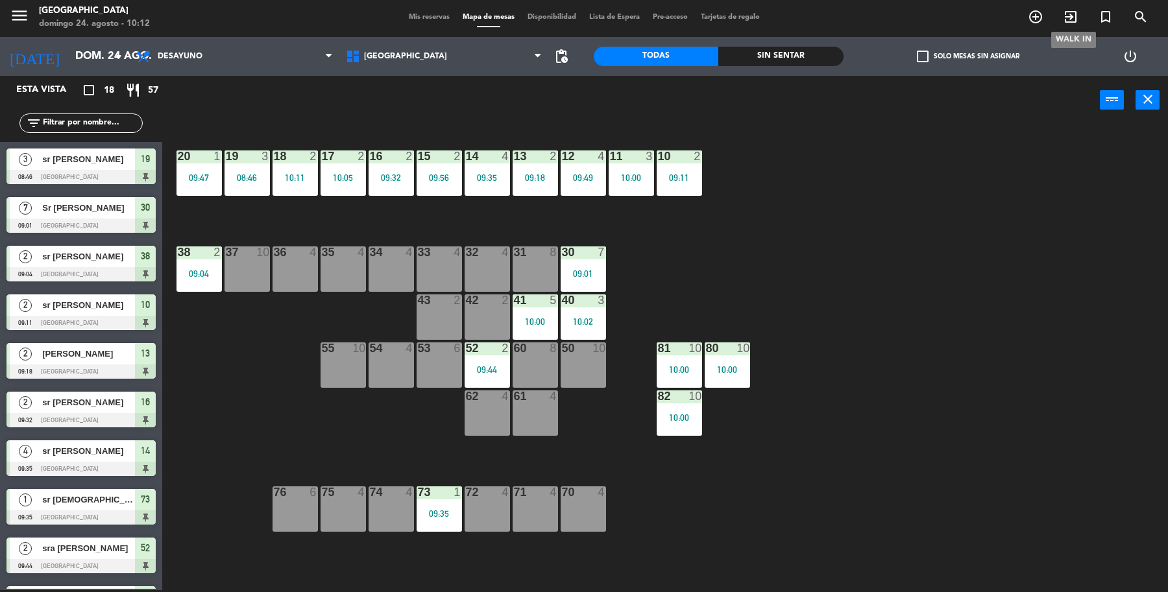
click at [1072, 20] on icon "exit_to_app" at bounding box center [1070, 17] width 16 height 16
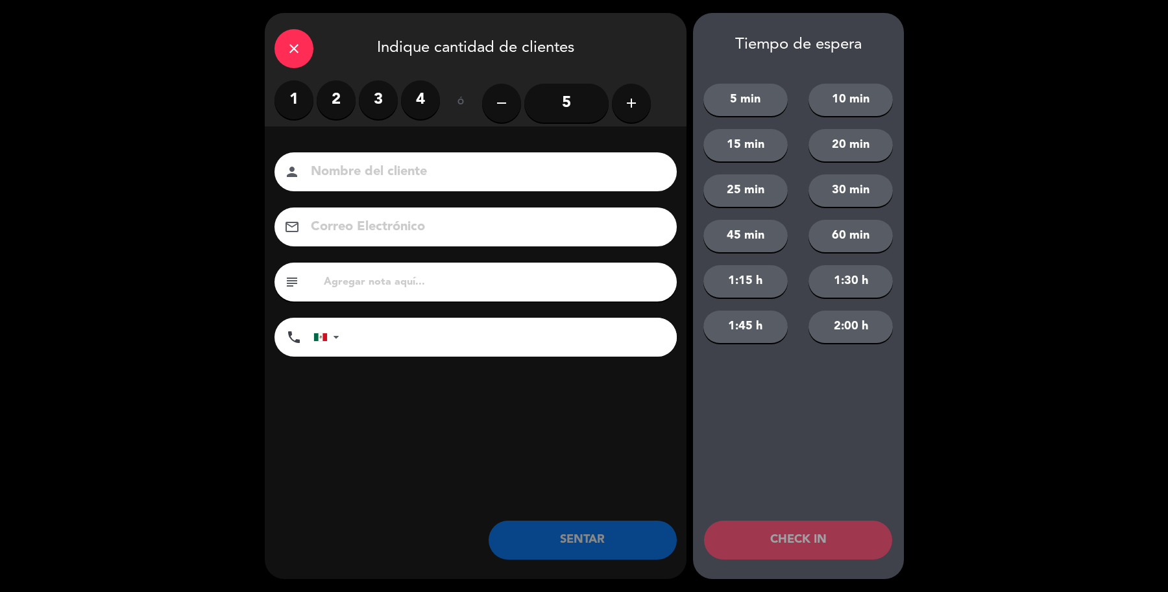
click at [335, 114] on label "2" at bounding box center [336, 99] width 39 height 39
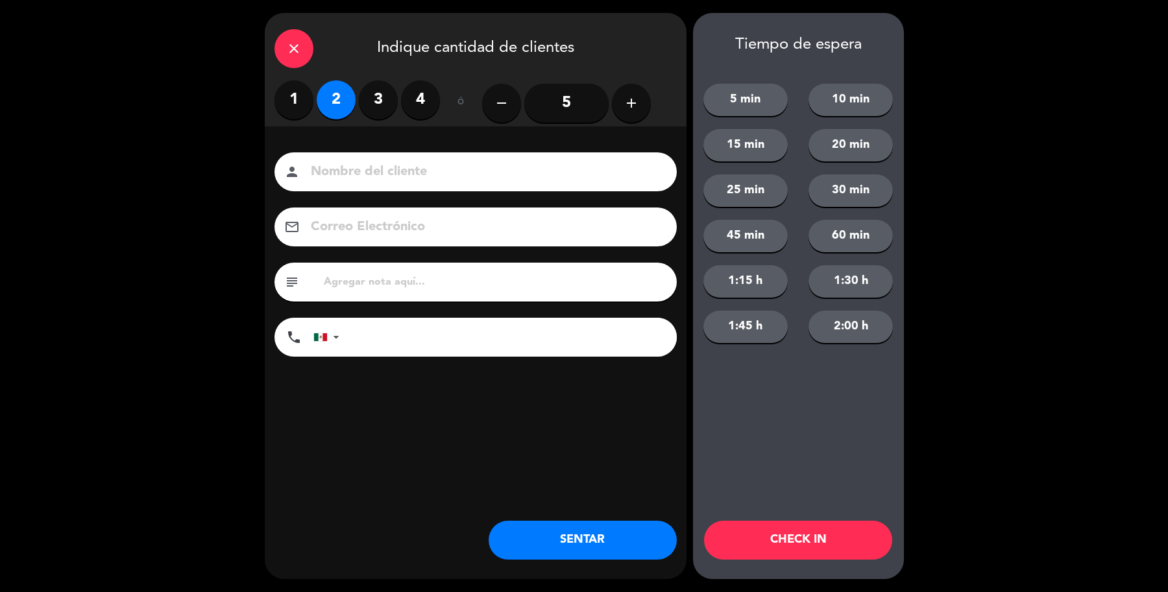
drag, startPoint x: 355, startPoint y: 186, endPoint x: 364, endPoint y: 177, distance: 12.8
click at [355, 186] on div "person" at bounding box center [475, 171] width 402 height 39
click at [366, 176] on input at bounding box center [484, 172] width 350 height 23
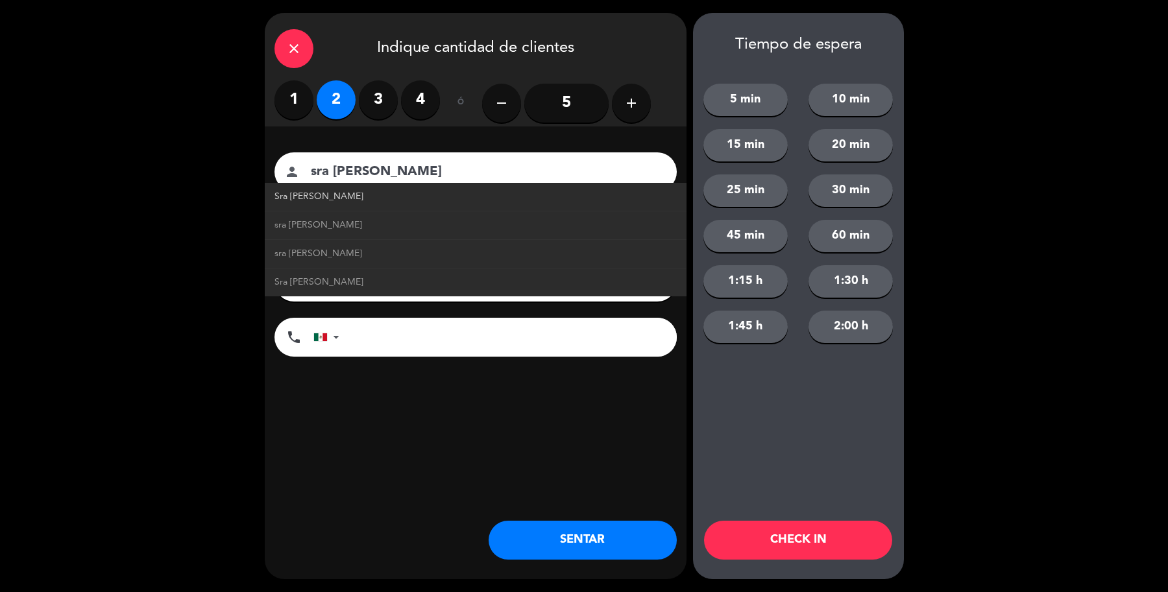
click at [302, 195] on span "Sra [PERSON_NAME]" at bounding box center [318, 196] width 89 height 15
type input "Sra [PERSON_NAME]"
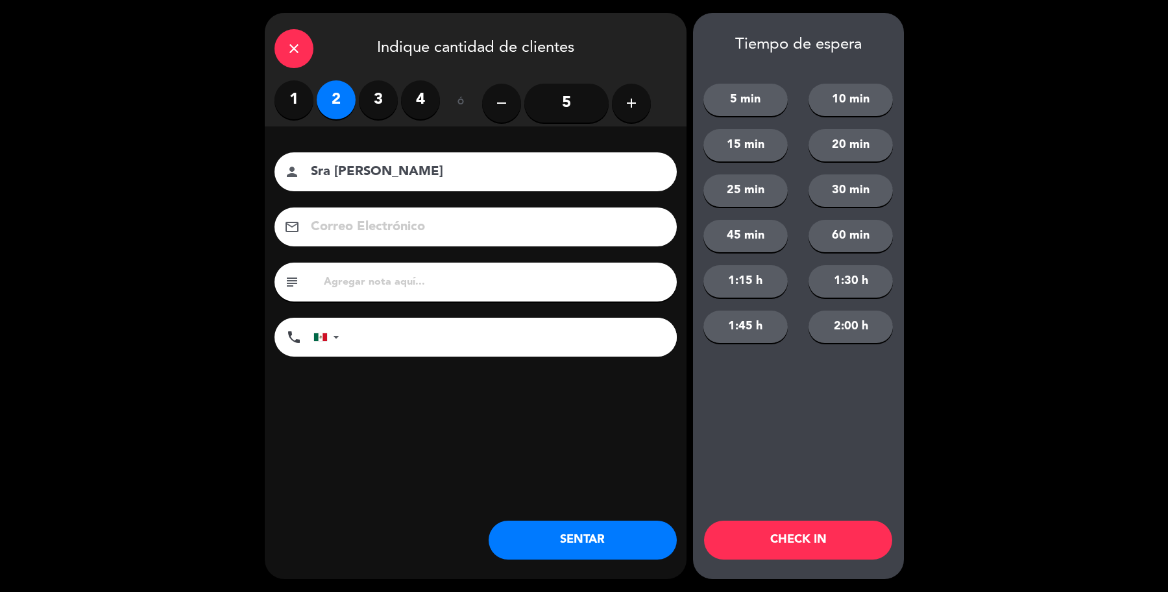
click at [562, 533] on button "SENTAR" at bounding box center [582, 540] width 188 height 39
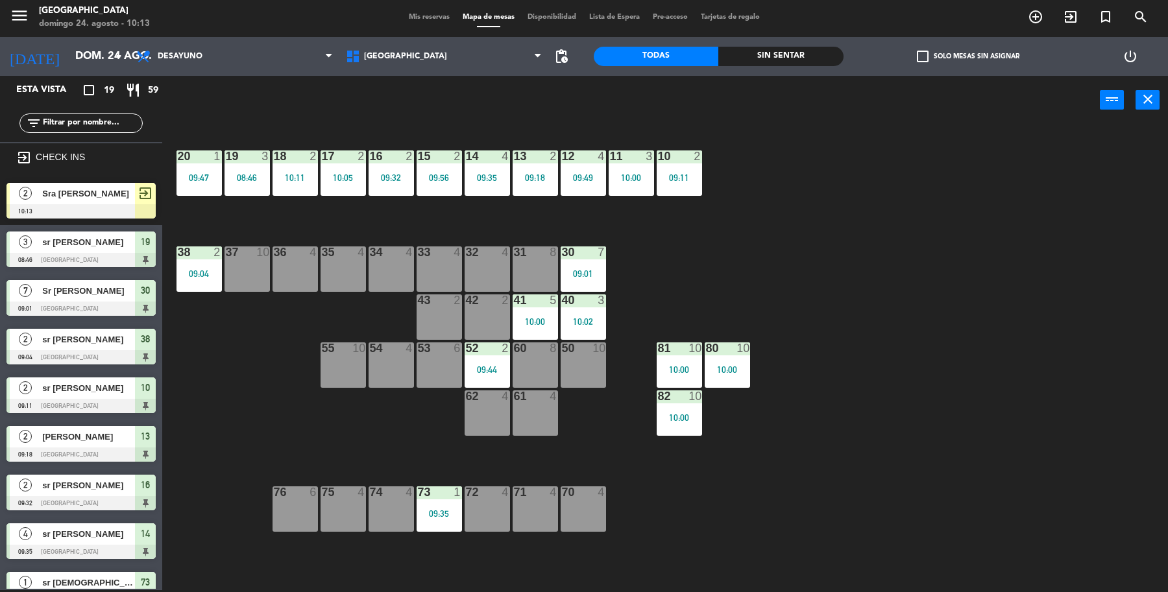
click at [130, 190] on span "Sra [PERSON_NAME]" at bounding box center [88, 194] width 93 height 14
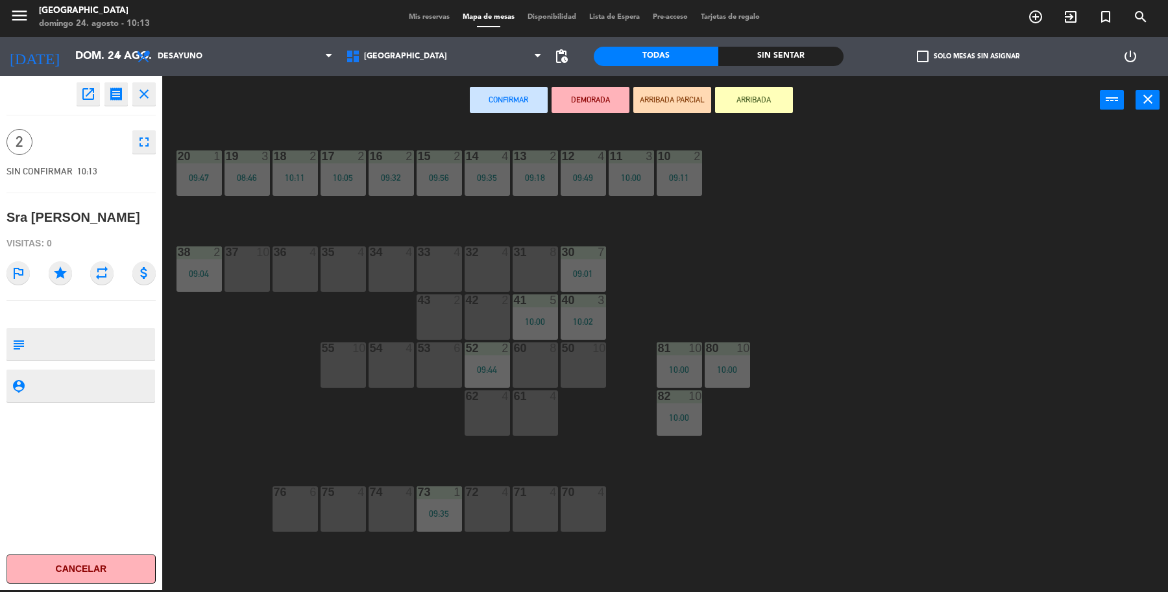
click at [485, 501] on div "72 4" at bounding box center [486, 508] width 45 height 45
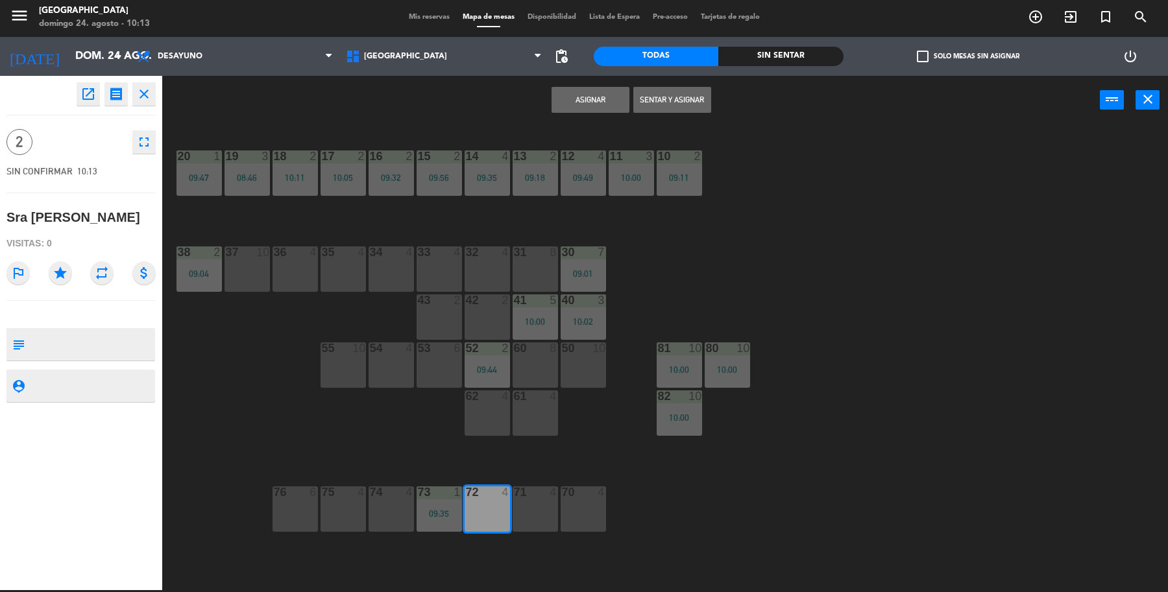
click at [682, 108] on button "Sentar y Asignar" at bounding box center [672, 100] width 78 height 26
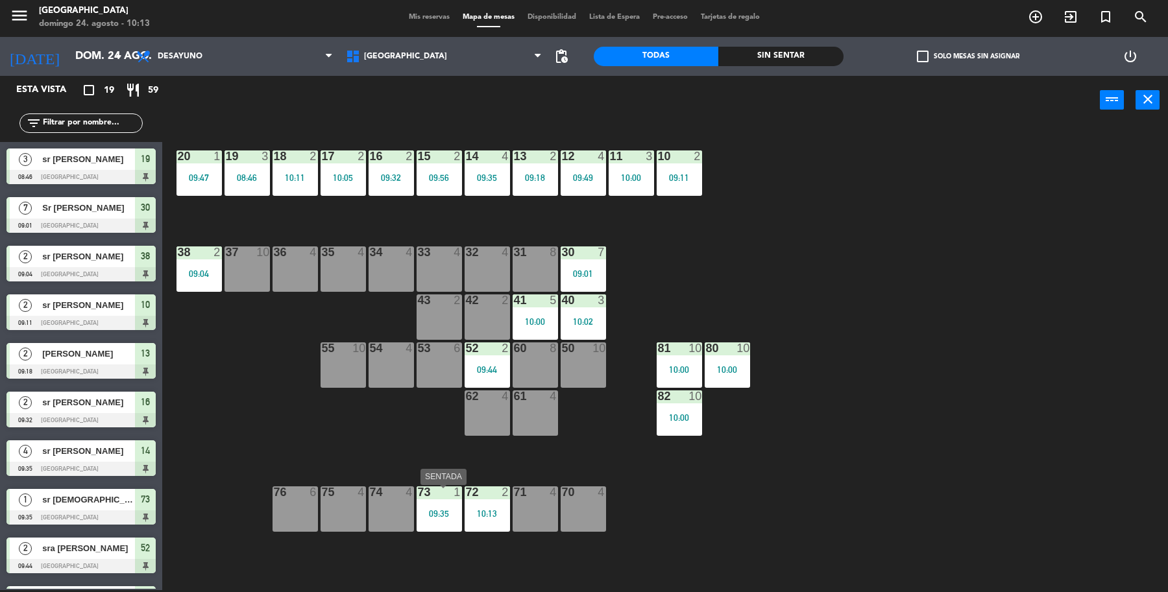
click at [433, 504] on div "73 1 09:35" at bounding box center [438, 508] width 45 height 45
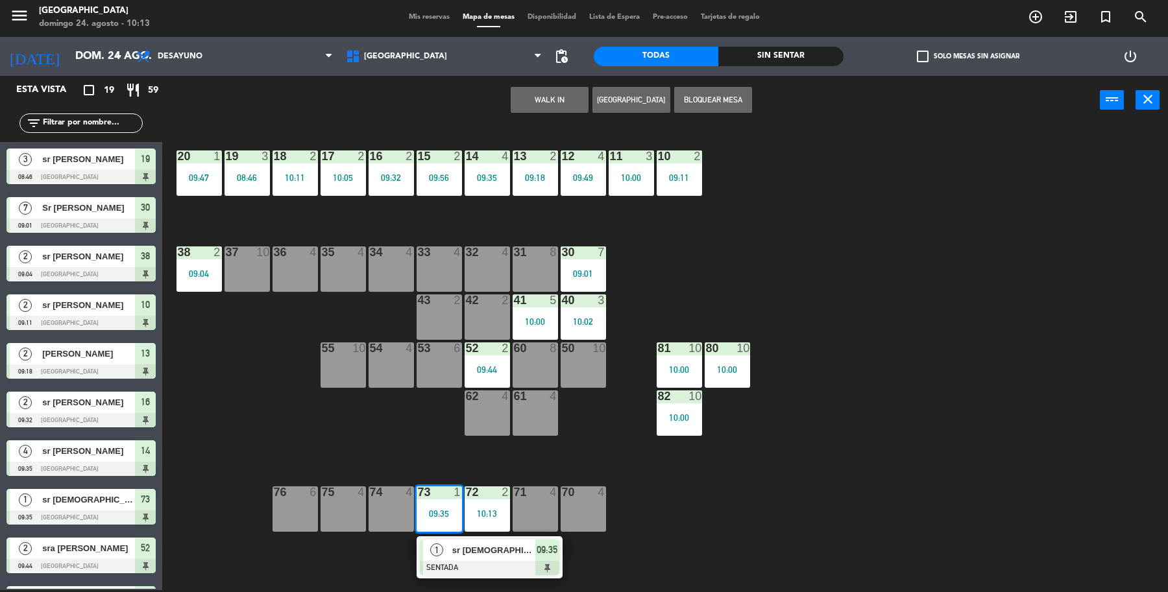
click at [462, 558] on div "sr [DEMOGRAPHIC_DATA]" at bounding box center [493, 550] width 84 height 21
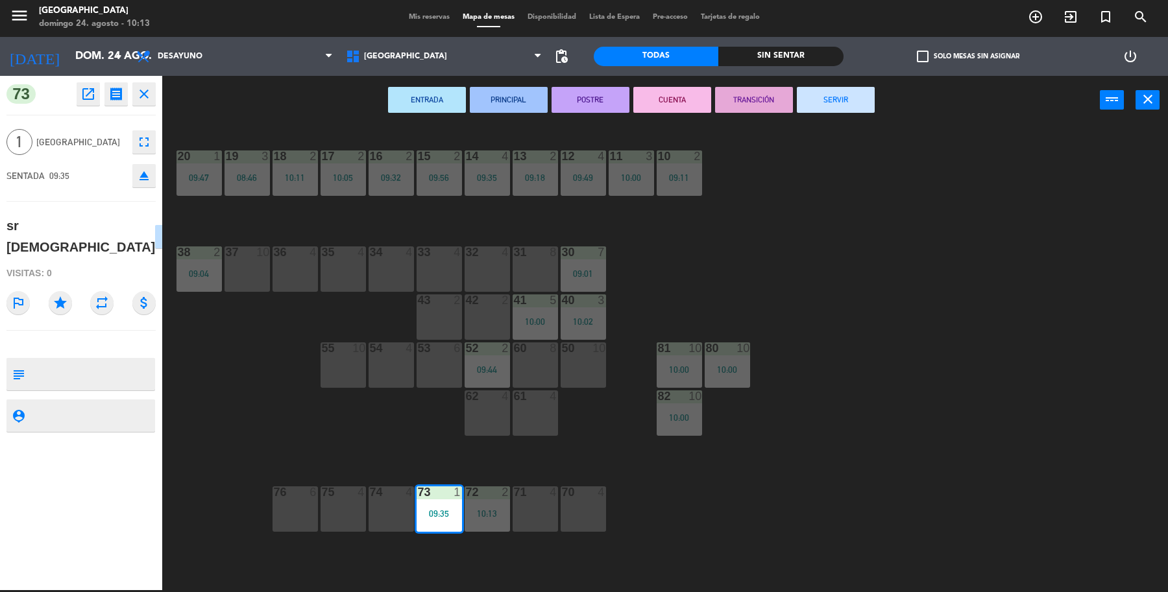
click at [837, 93] on button "SERVIR" at bounding box center [836, 100] width 78 height 26
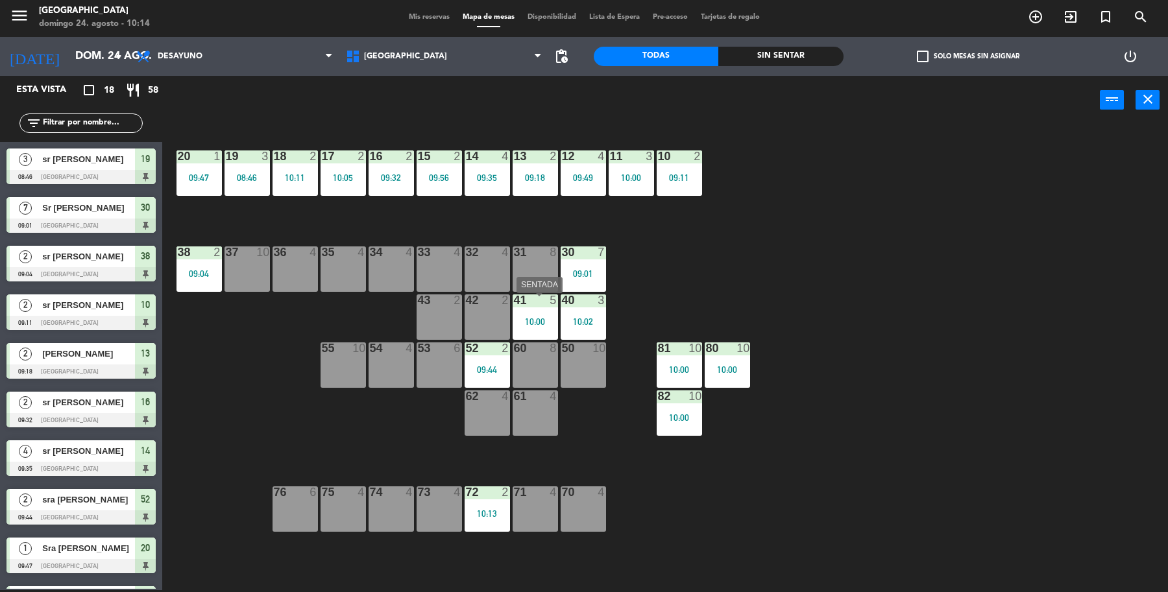
click at [536, 322] on div "10:00" at bounding box center [534, 321] width 45 height 9
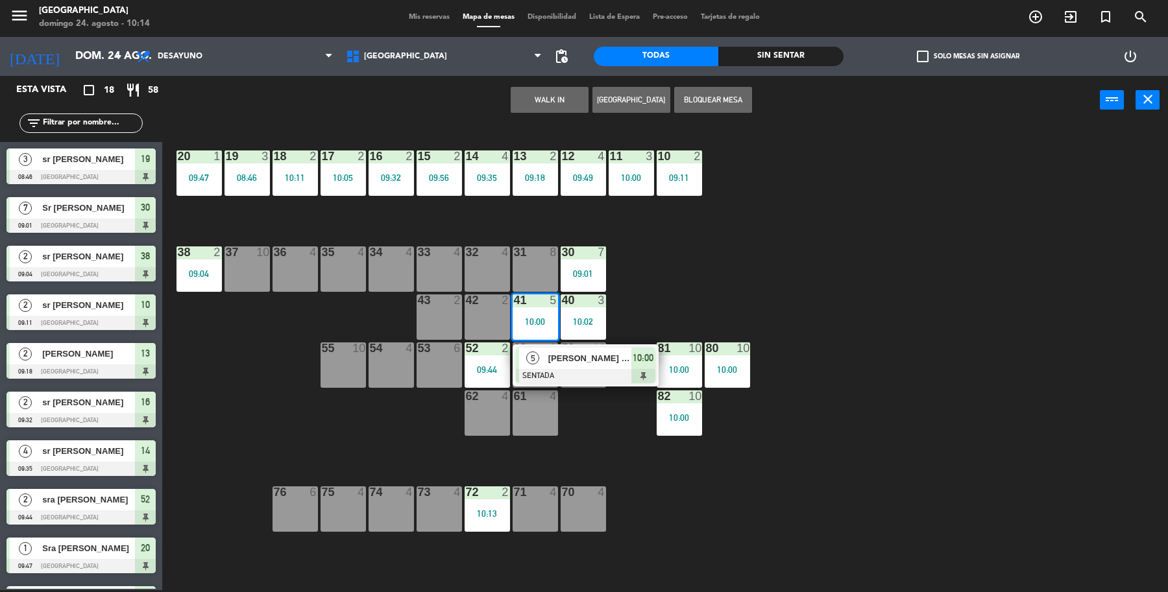
drag, startPoint x: 594, startPoint y: 432, endPoint x: 446, endPoint y: 331, distance: 178.8
click at [588, 429] on div "19 3 08:46 18 2 10:11 17 2 10:05 16 2 09:32 15 2 09:56 14 4 09:35 13 2 09:18 12…" at bounding box center [671, 360] width 994 height 466
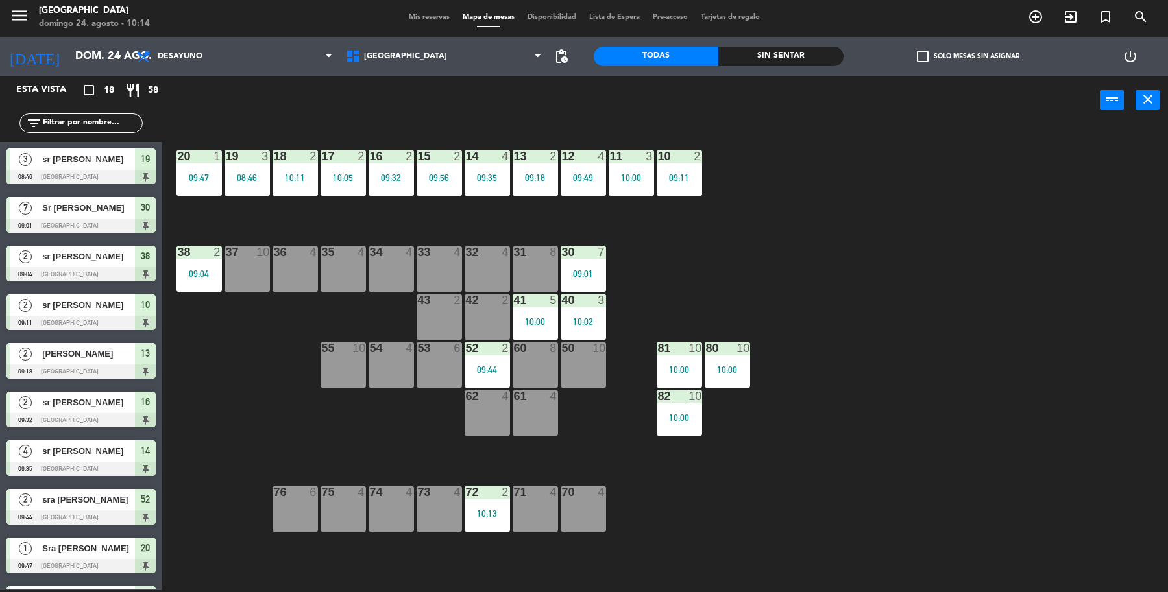
click at [93, 122] on input "text" at bounding box center [92, 123] width 101 height 14
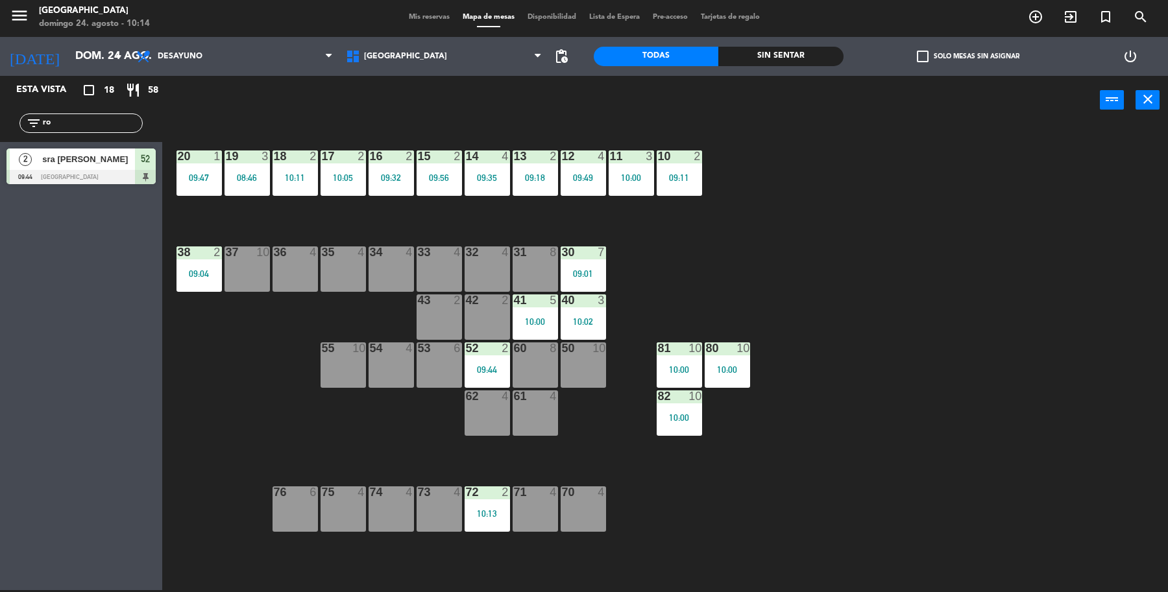
type input "r"
type input "da"
drag, startPoint x: 49, startPoint y: 229, endPoint x: 53, endPoint y: 193, distance: 35.9
click at [53, 193] on div "3 sra Dacasa 10:00 [GEOGRAPHIC_DATA] 11" at bounding box center [81, 215] width 162 height 49
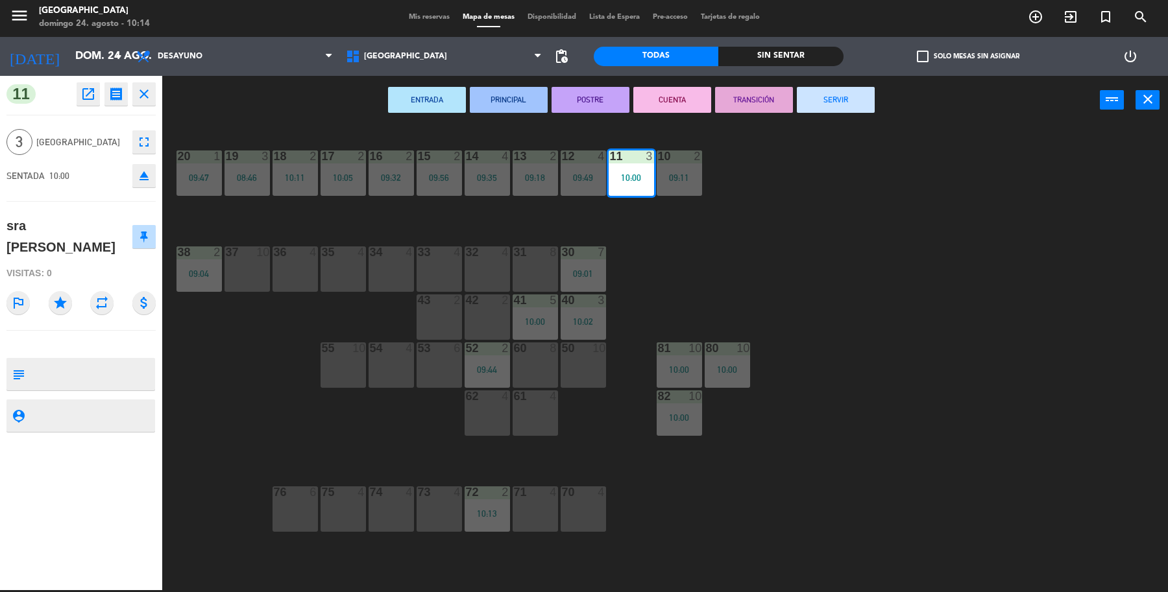
click at [138, 86] on icon "close" at bounding box center [144, 94] width 16 height 16
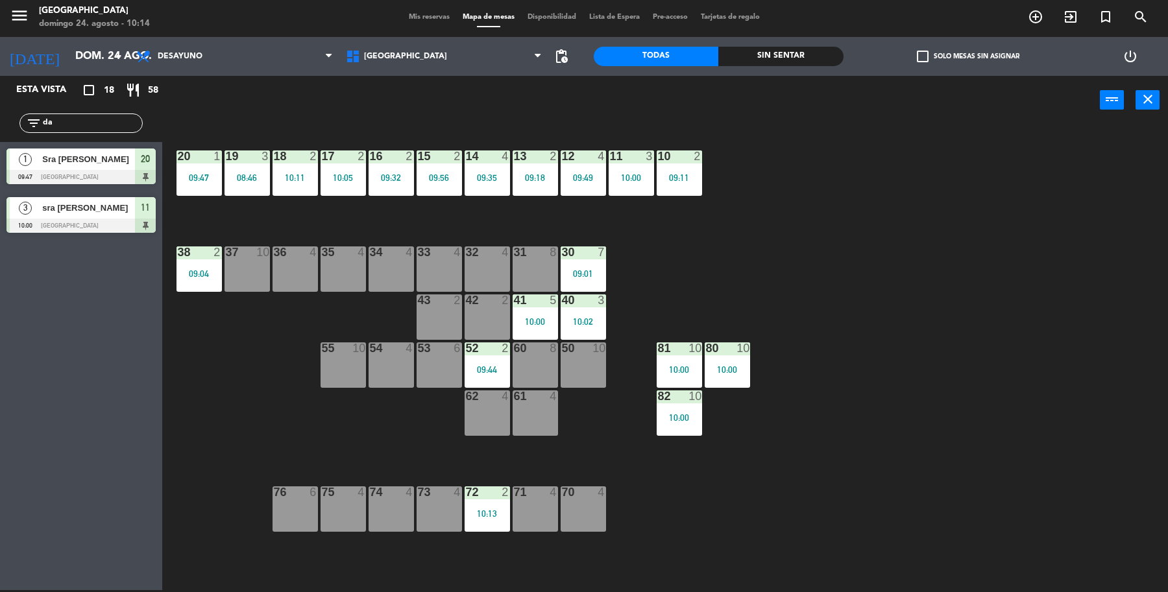
click at [99, 125] on input "da" at bounding box center [92, 123] width 101 height 14
type input "d"
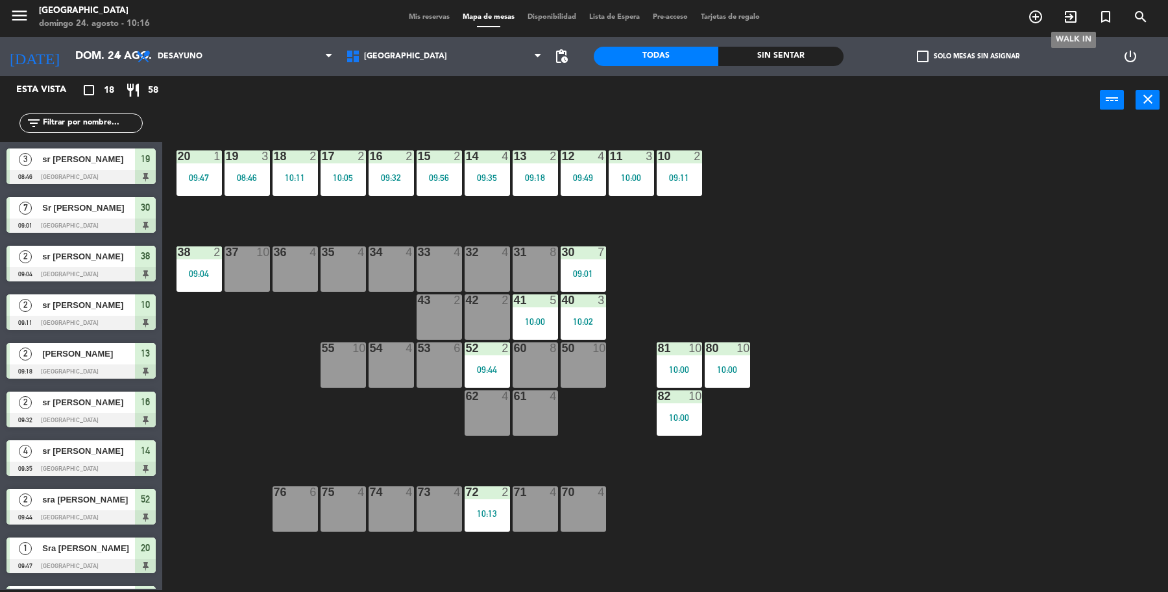
click at [1064, 18] on icon "exit_to_app" at bounding box center [1070, 17] width 16 height 16
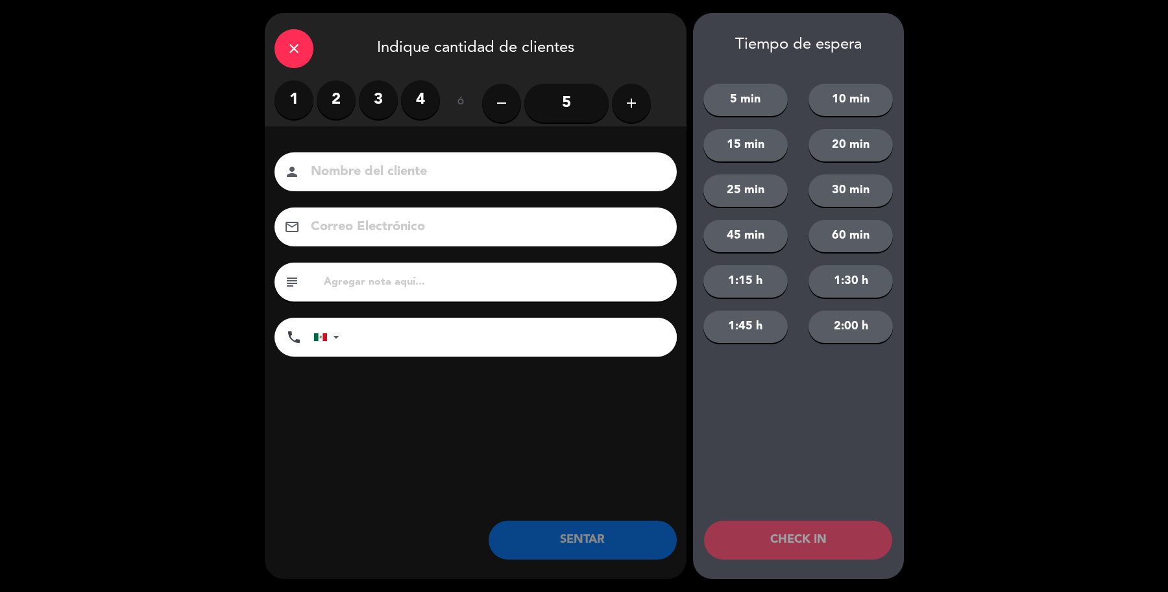
click at [419, 96] on label "4" at bounding box center [420, 99] width 39 height 39
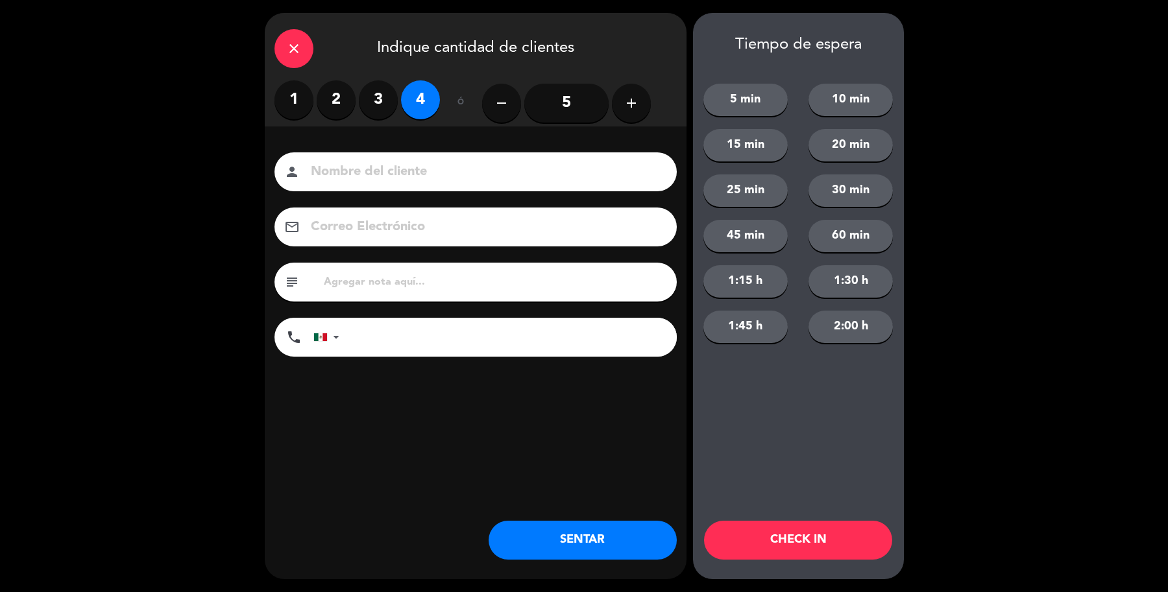
click at [429, 156] on div "person" at bounding box center [475, 171] width 402 height 39
click at [464, 176] on input at bounding box center [484, 172] width 350 height 23
type input "sr [PERSON_NAME]"
click at [558, 549] on button "SENTAR" at bounding box center [582, 540] width 188 height 39
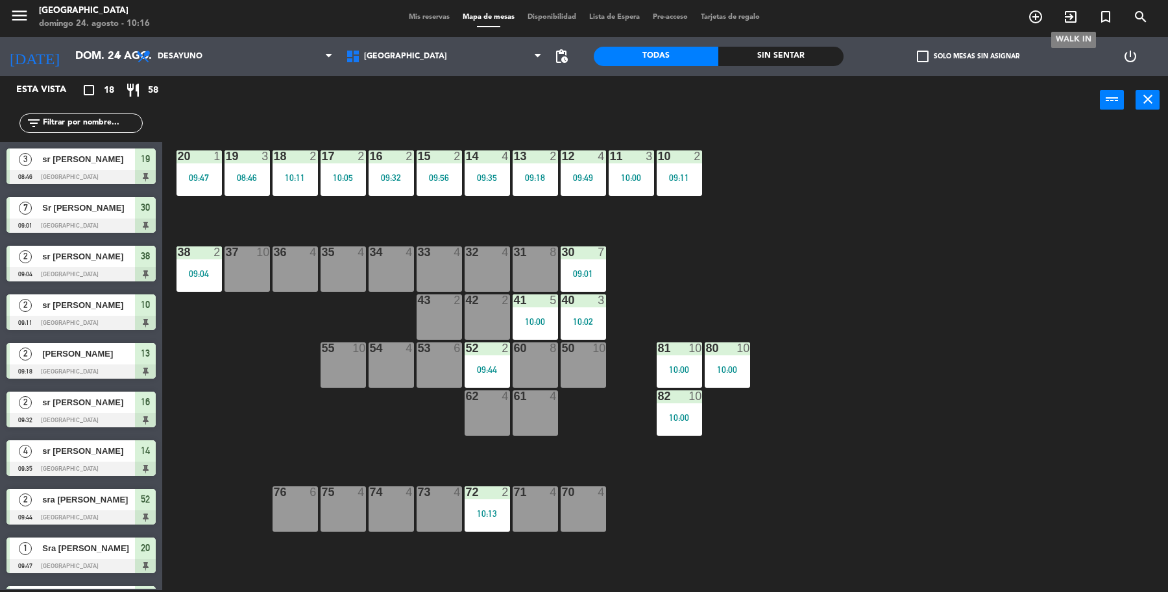
click at [1064, 25] on span "exit_to_app" at bounding box center [1070, 17] width 35 height 22
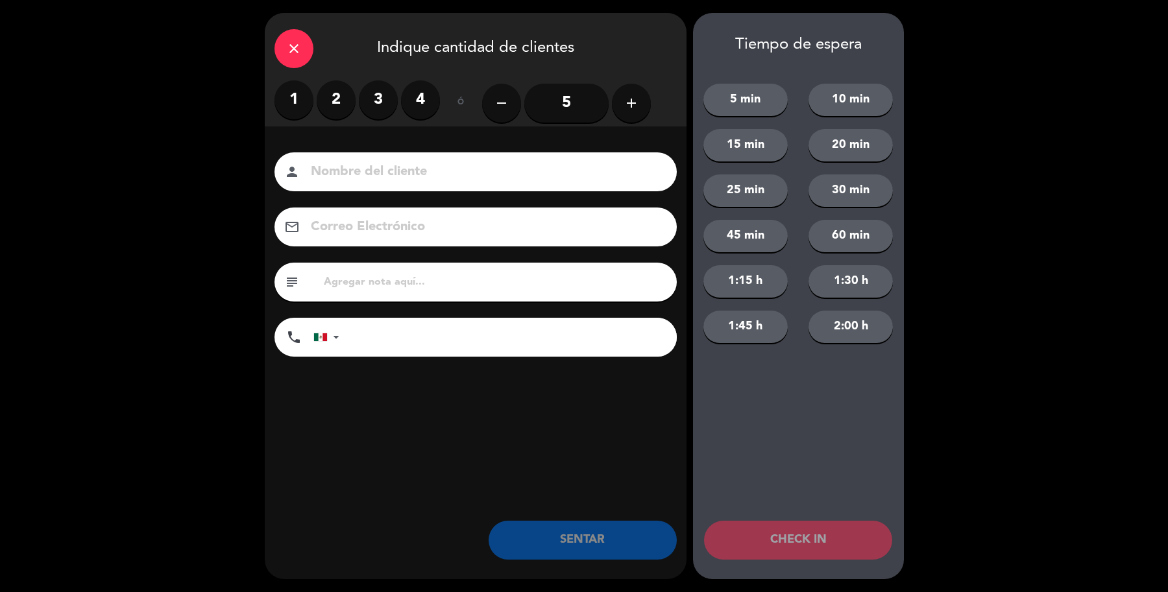
click at [318, 96] on label "2" at bounding box center [336, 99] width 39 height 39
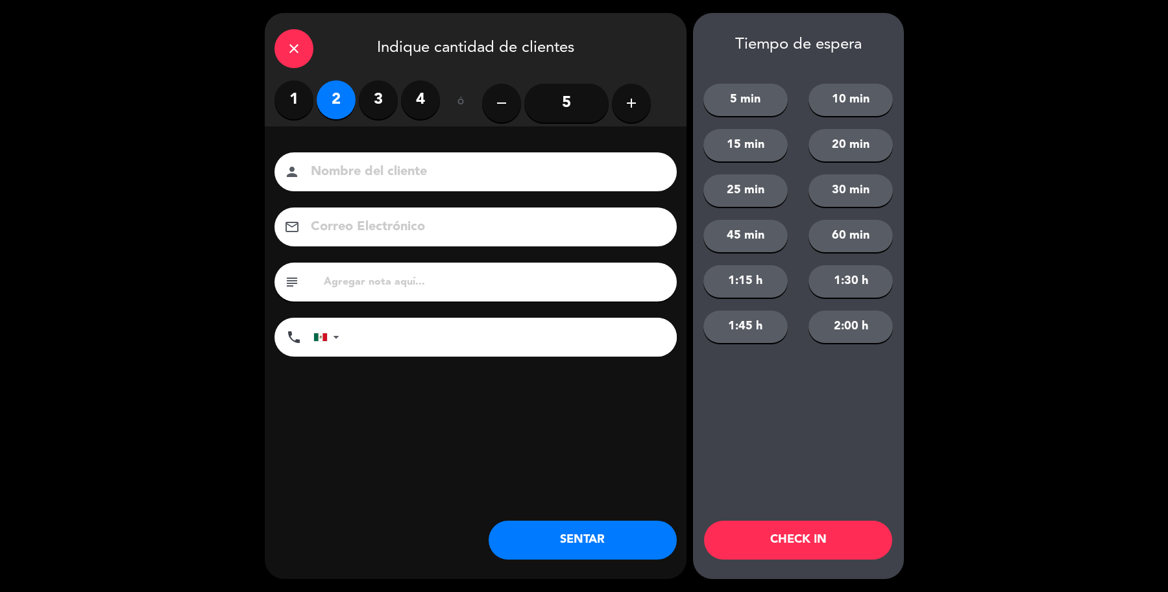
click at [364, 160] on div "person" at bounding box center [475, 171] width 402 height 39
click at [373, 173] on input at bounding box center [484, 172] width 350 height 23
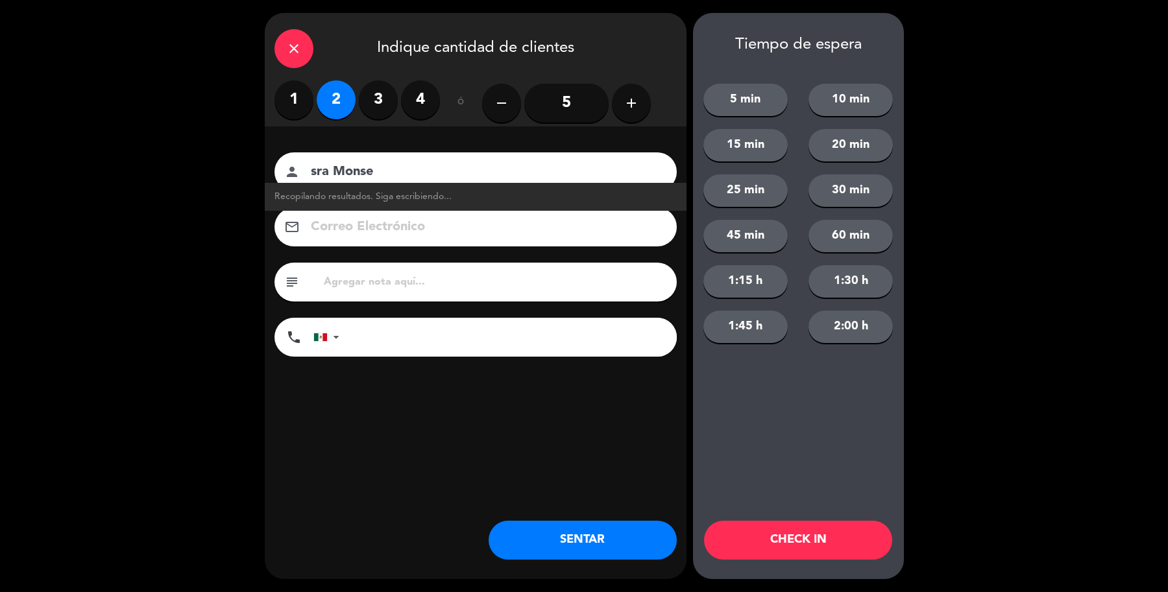
type input "sra Monse"
click at [514, 549] on button "SENTAR" at bounding box center [582, 540] width 188 height 39
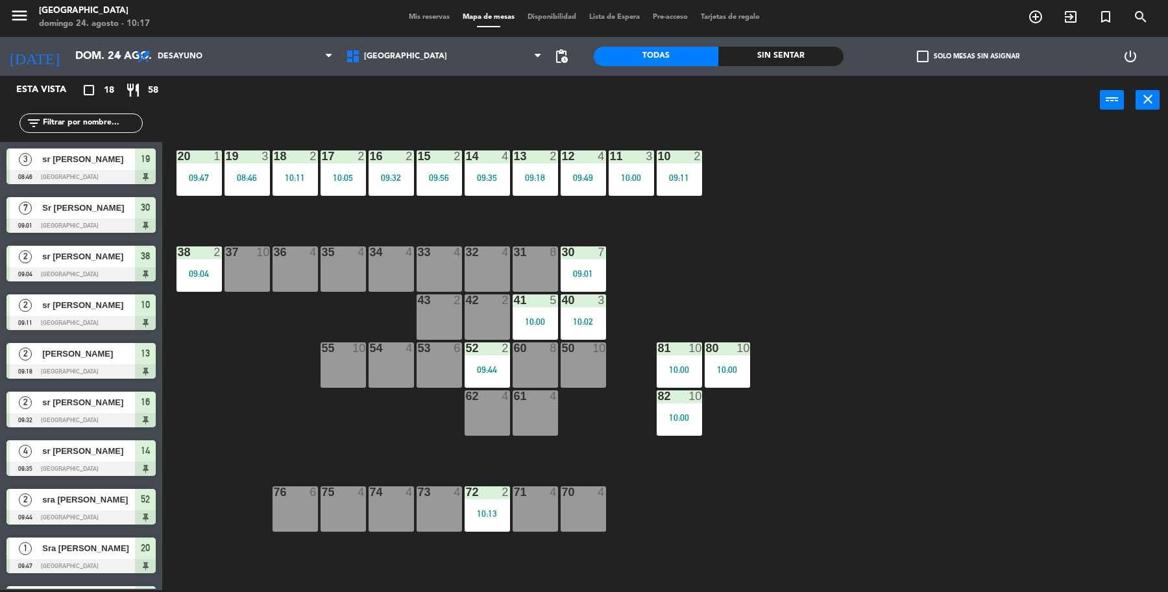
click at [328, 258] on div "35 4" at bounding box center [342, 268] width 45 height 45
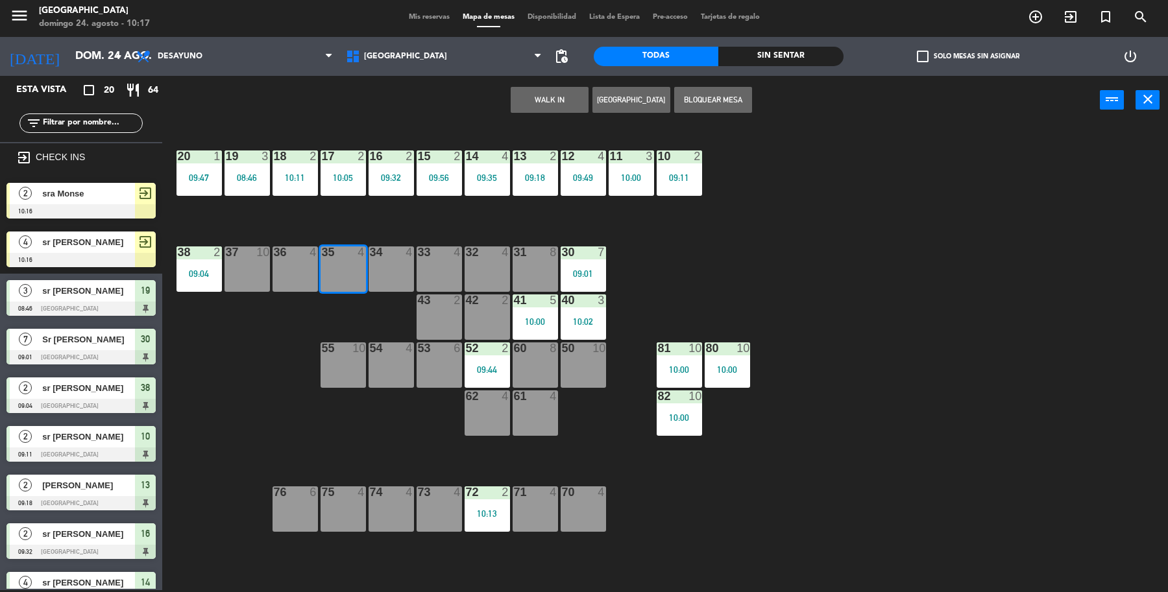
click at [58, 243] on span "sr [PERSON_NAME]" at bounding box center [88, 242] width 93 height 14
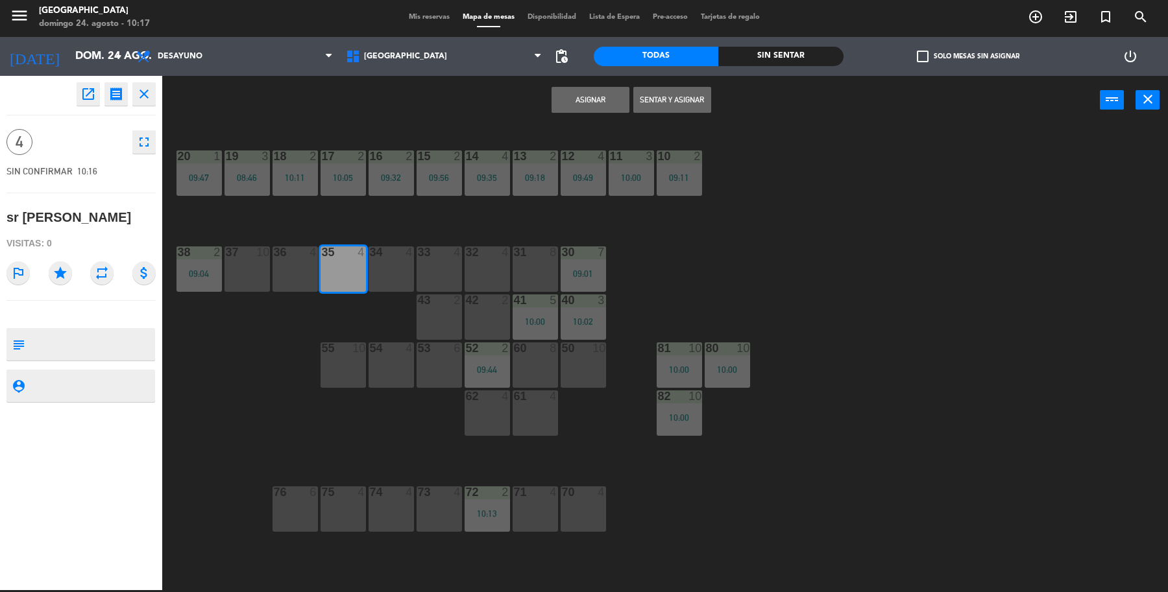
click at [694, 109] on button "Sentar y Asignar" at bounding box center [672, 100] width 78 height 26
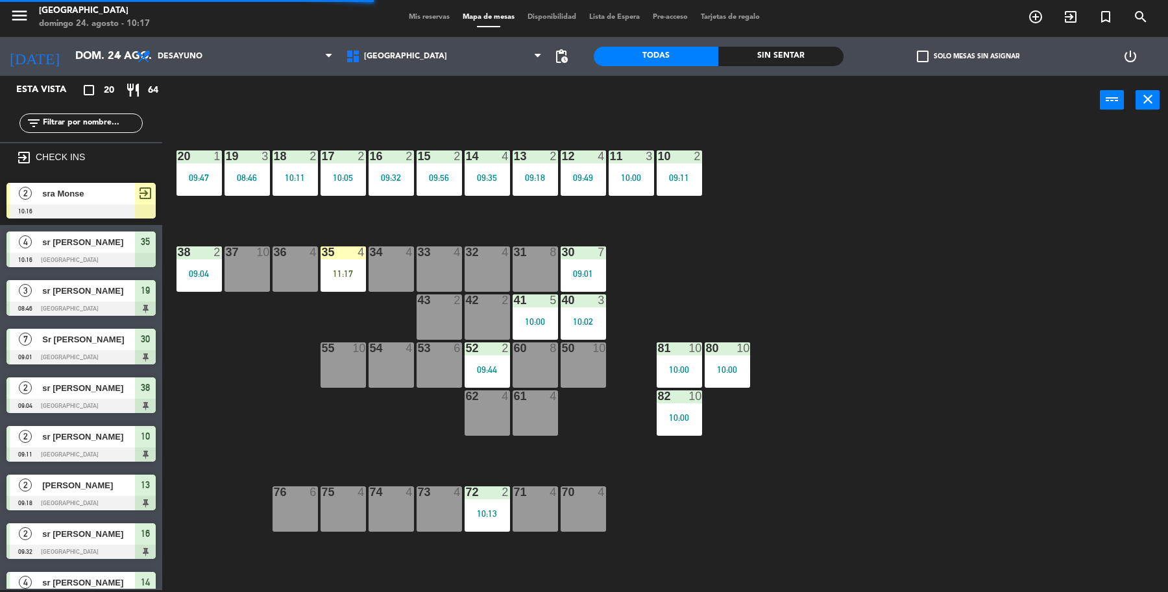
click at [56, 182] on div "2 sra Monse 10:16 exit_to_app" at bounding box center [81, 200] width 162 height 49
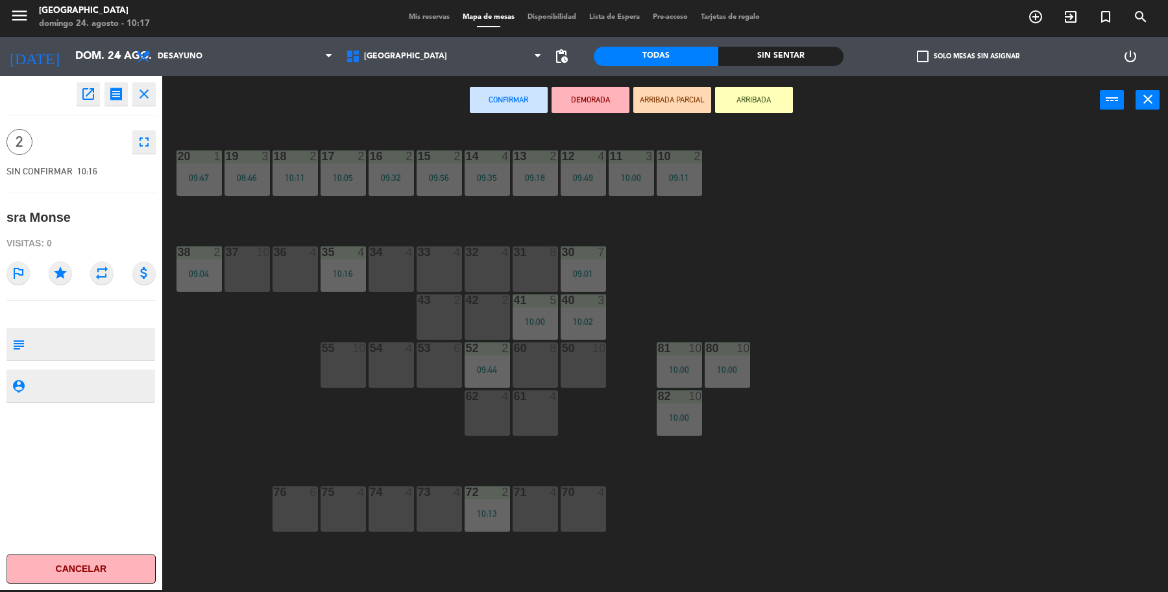
click at [299, 270] on div "36 4" at bounding box center [294, 268] width 45 height 45
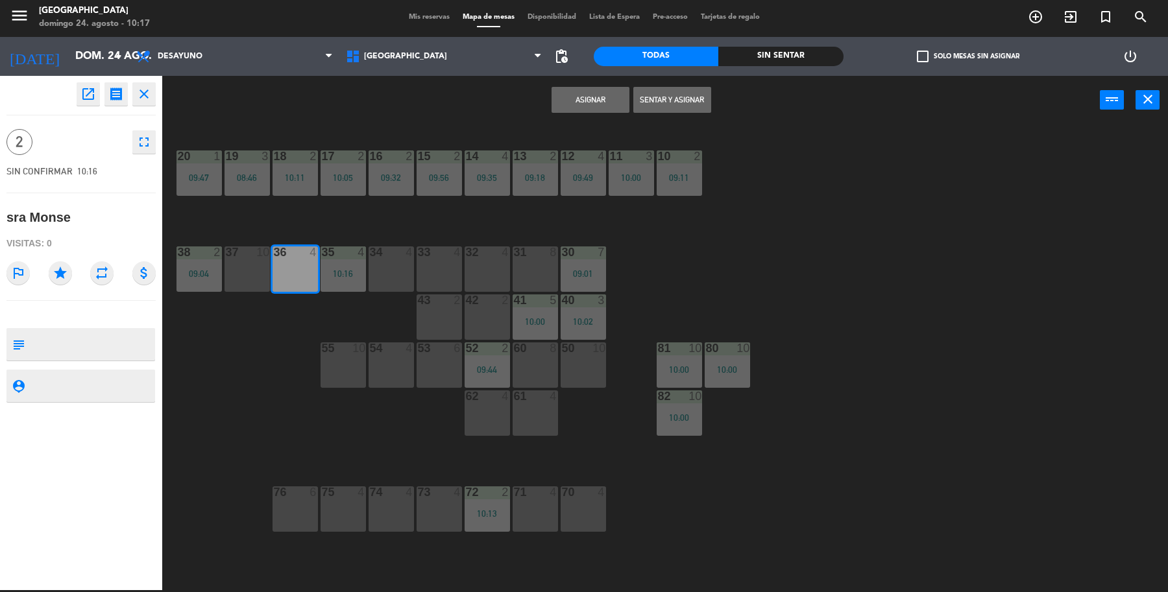
click at [662, 96] on button "Sentar y Asignar" at bounding box center [672, 100] width 78 height 26
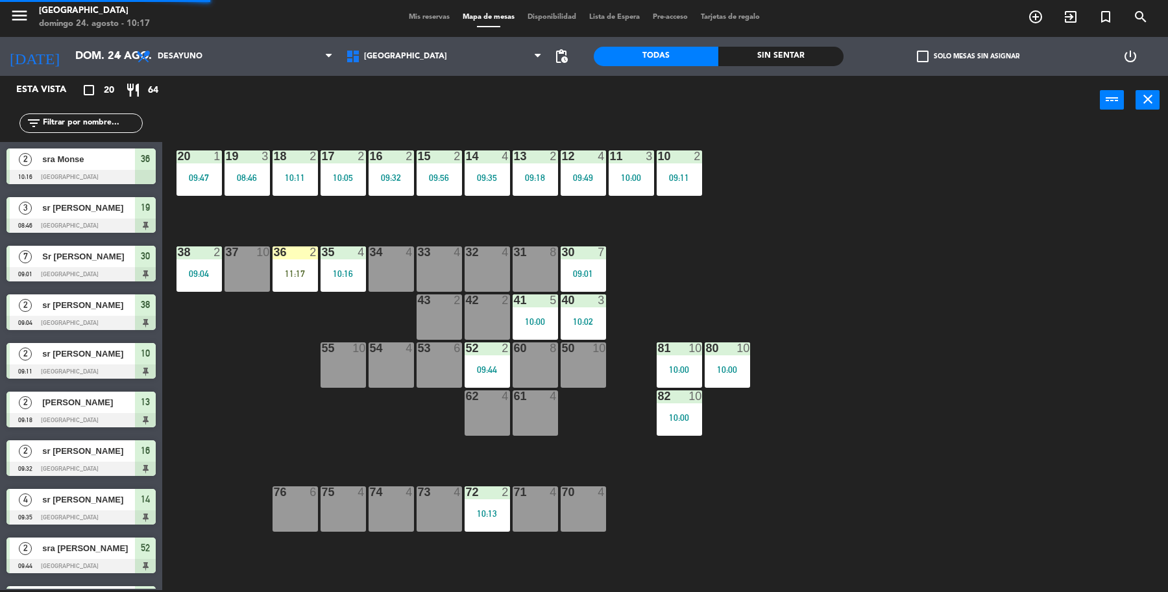
click at [240, 176] on div "08:46" at bounding box center [246, 177] width 45 height 9
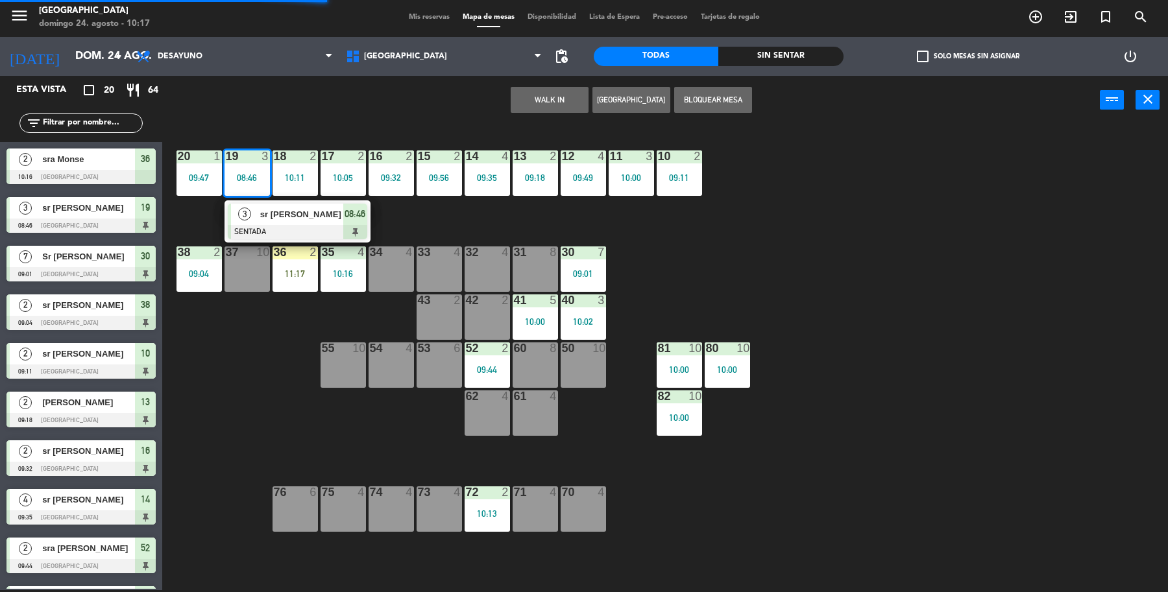
click at [260, 216] on span "sr [PERSON_NAME]" at bounding box center [301, 215] width 83 height 14
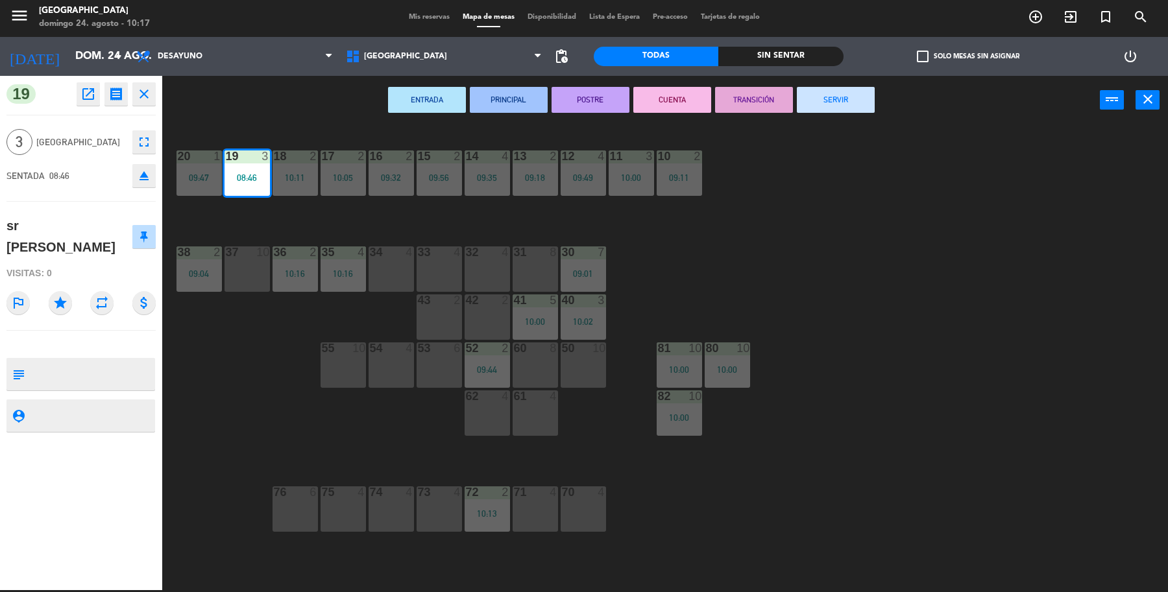
drag, startPoint x: 816, startPoint y: 110, endPoint x: 837, endPoint y: 99, distance: 24.4
click at [837, 99] on button "SERVIR" at bounding box center [836, 100] width 78 height 26
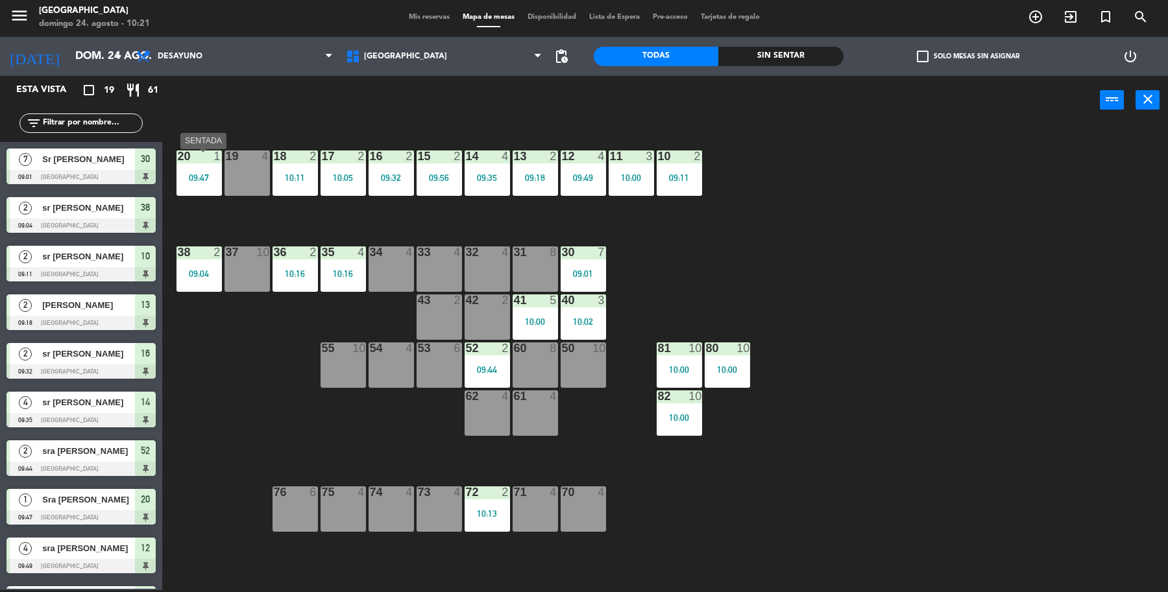
click at [199, 152] on div at bounding box center [198, 156] width 21 height 12
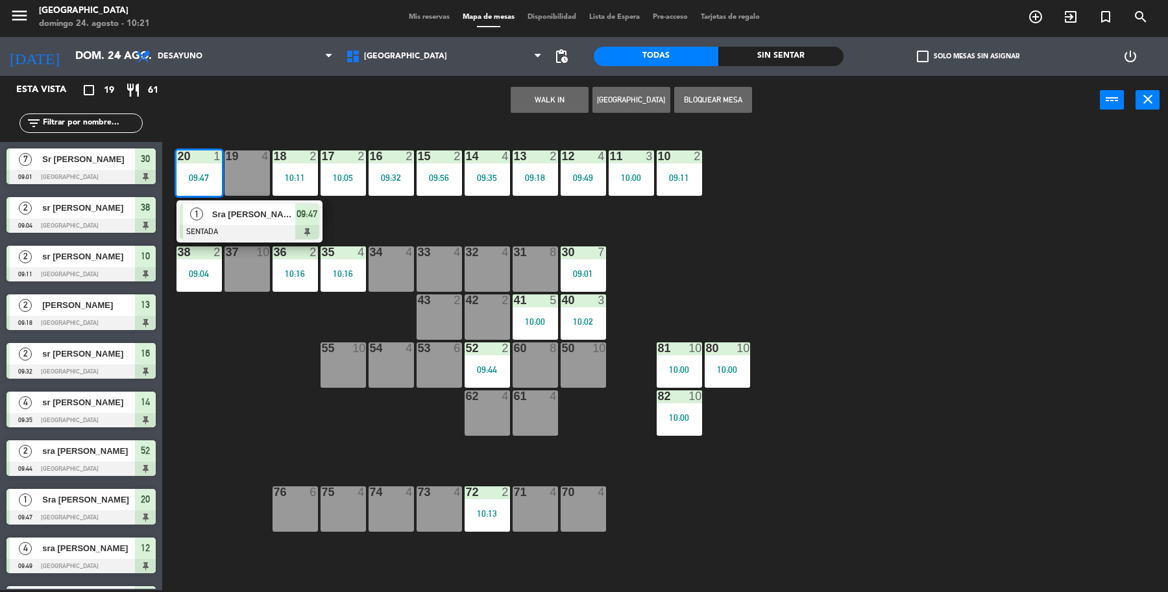
click at [213, 219] on span "Sra [PERSON_NAME]" at bounding box center [253, 215] width 83 height 14
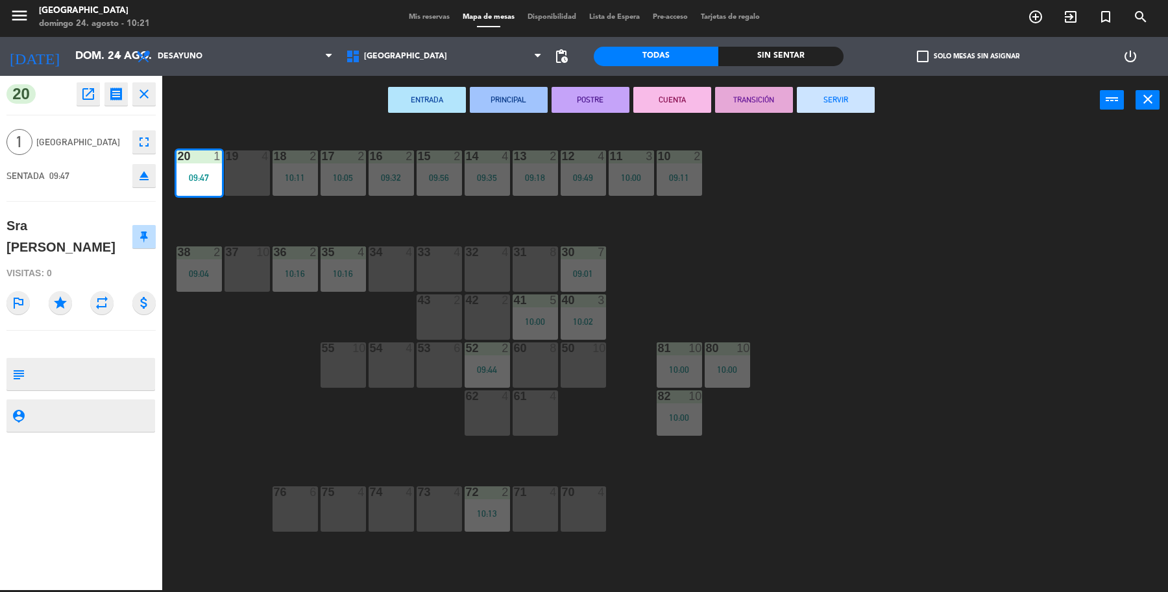
click at [824, 96] on button "SERVIR" at bounding box center [836, 100] width 78 height 26
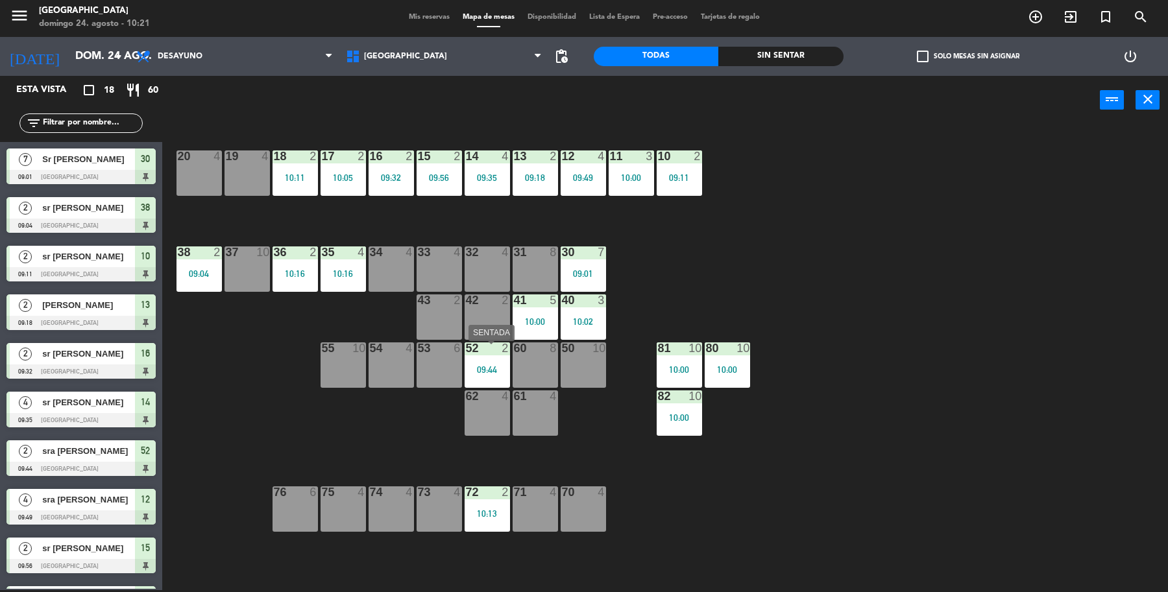
click at [485, 361] on div "52 2 09:44" at bounding box center [486, 364] width 45 height 45
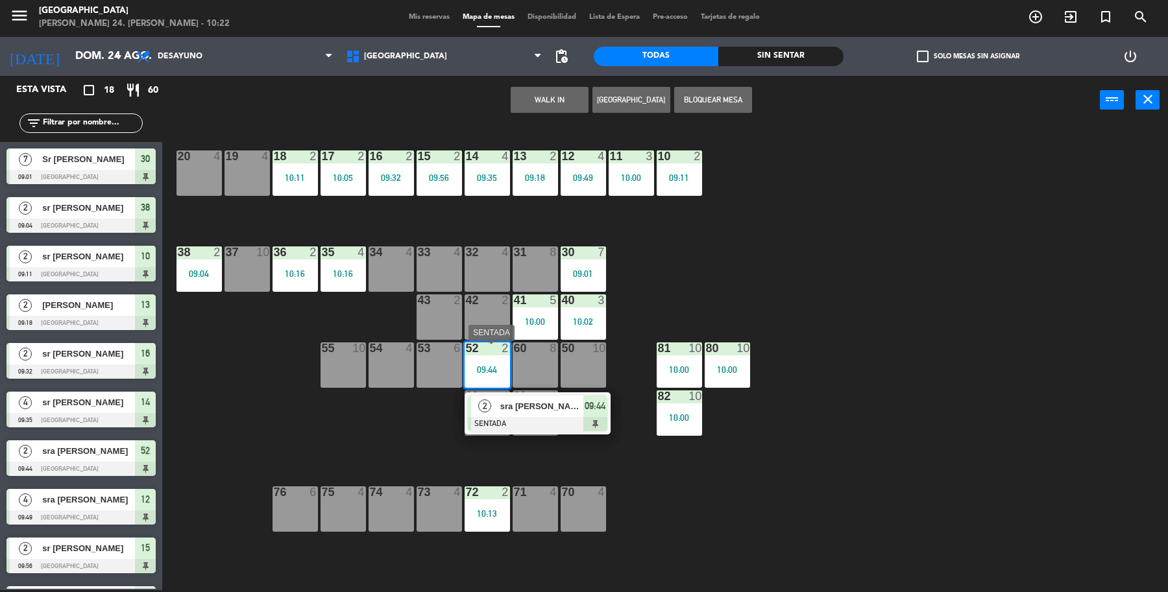
click at [490, 400] on div "2" at bounding box center [485, 406] width 28 height 21
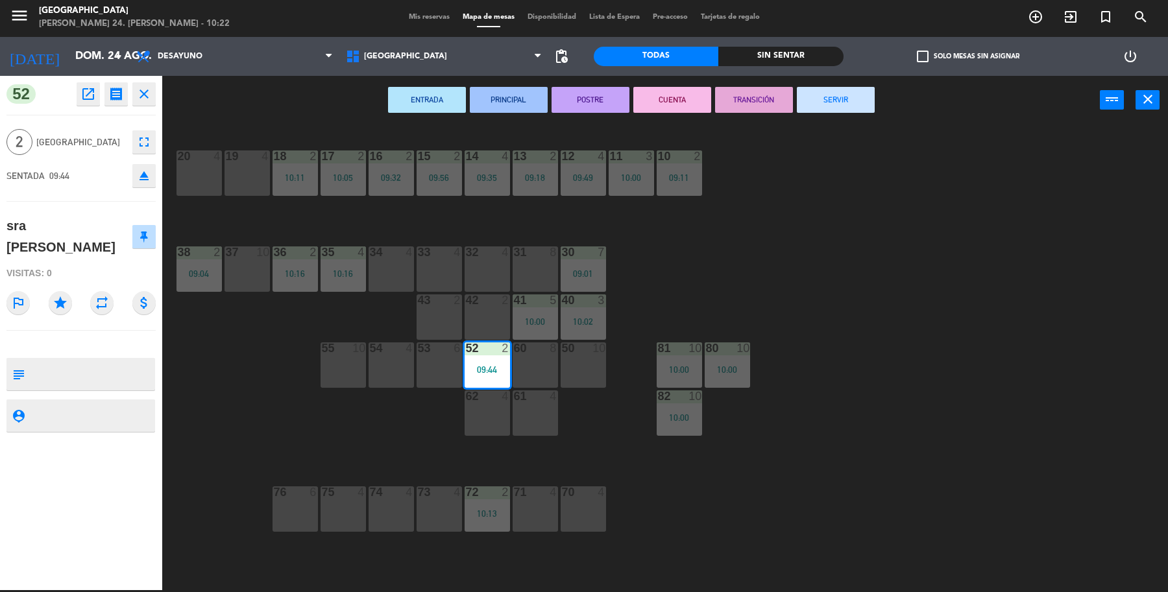
drag, startPoint x: 305, startPoint y: 455, endPoint x: 318, endPoint y: 449, distance: 14.2
click at [318, 449] on div "19 4 18 2 10:11 17 2 10:05 16 2 09:32 15 2 09:56 14 4 09:35 13 2 09:18 12 4 09:…" at bounding box center [671, 360] width 994 height 466
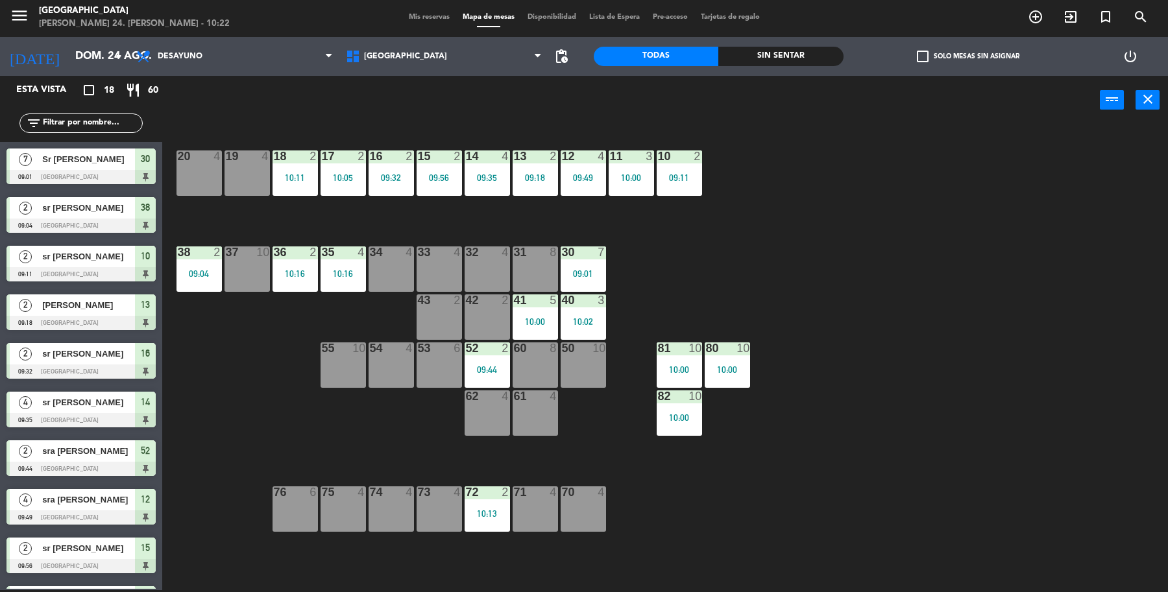
click at [252, 176] on div "19 4" at bounding box center [246, 172] width 45 height 45
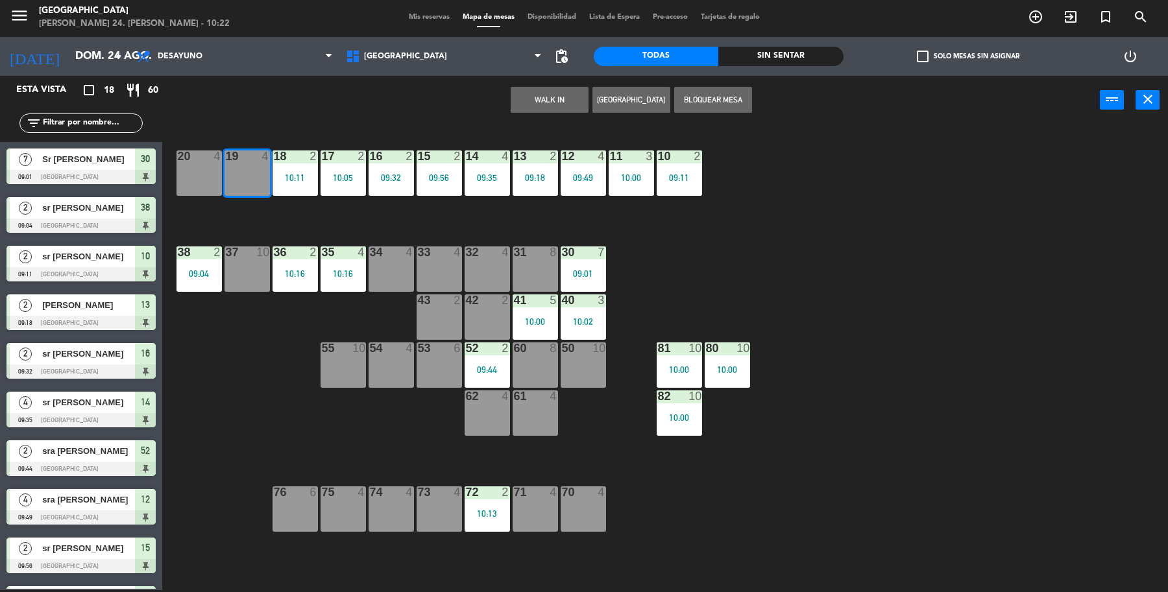
click at [558, 92] on button "WALK IN" at bounding box center [549, 100] width 78 height 26
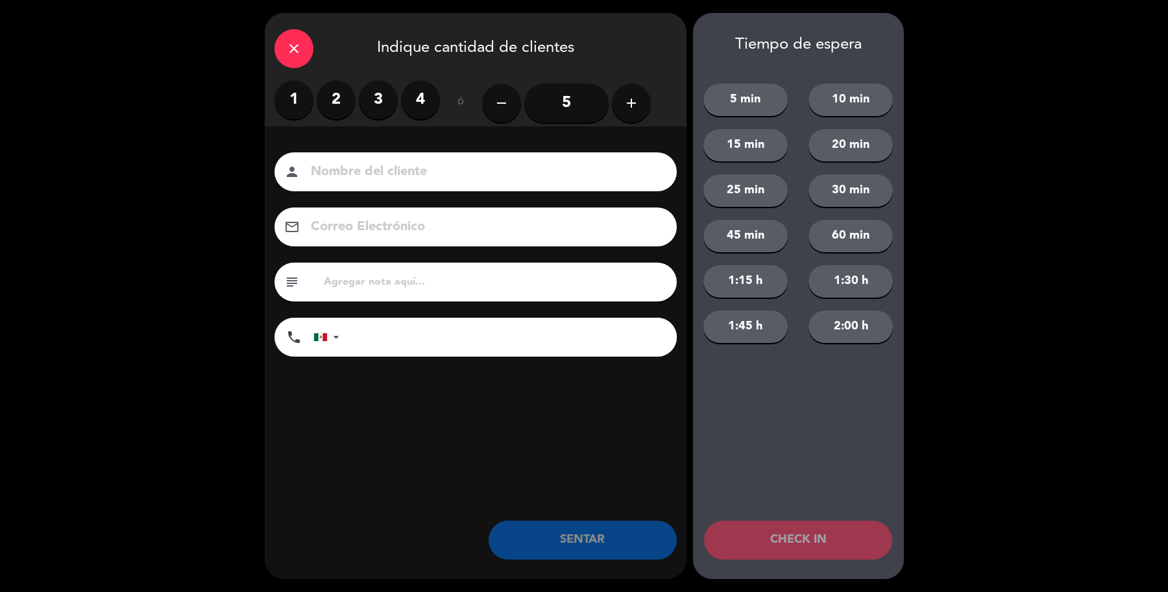
click at [287, 114] on label "1" at bounding box center [293, 99] width 39 height 39
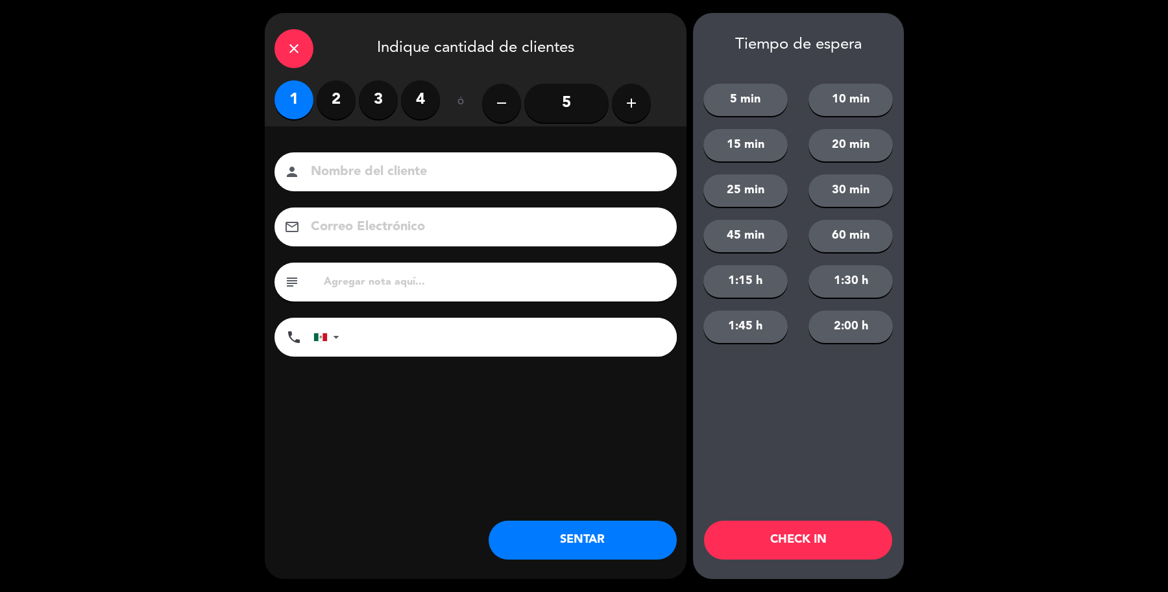
click at [453, 165] on input at bounding box center [484, 172] width 350 height 23
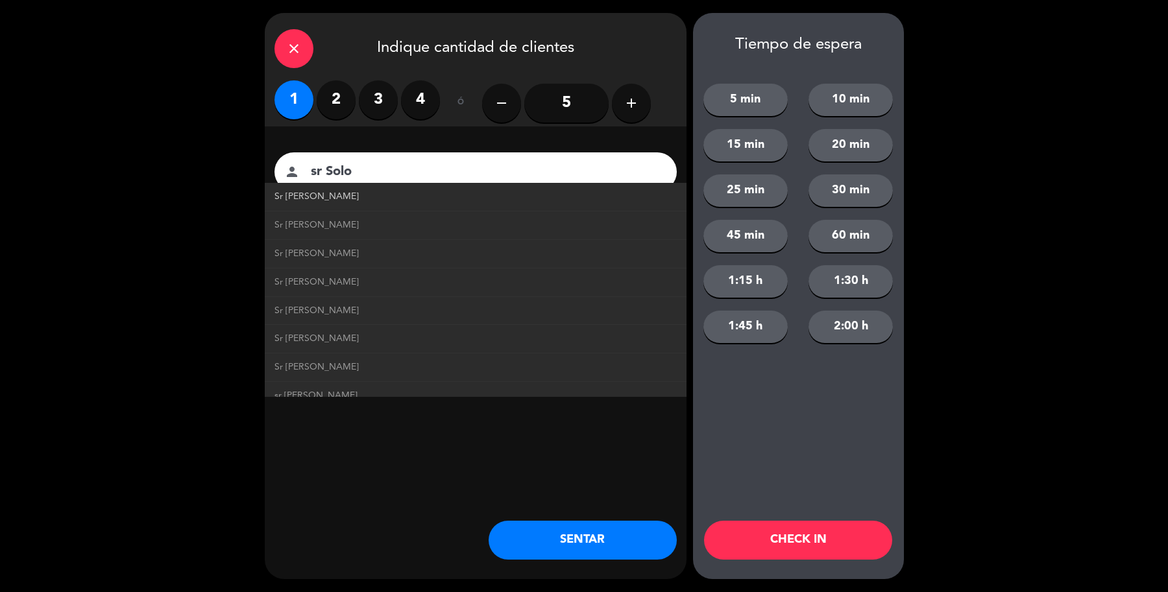
click at [363, 195] on link "Sr [PERSON_NAME]" at bounding box center [475, 196] width 402 height 15
type input "Sr [PERSON_NAME]"
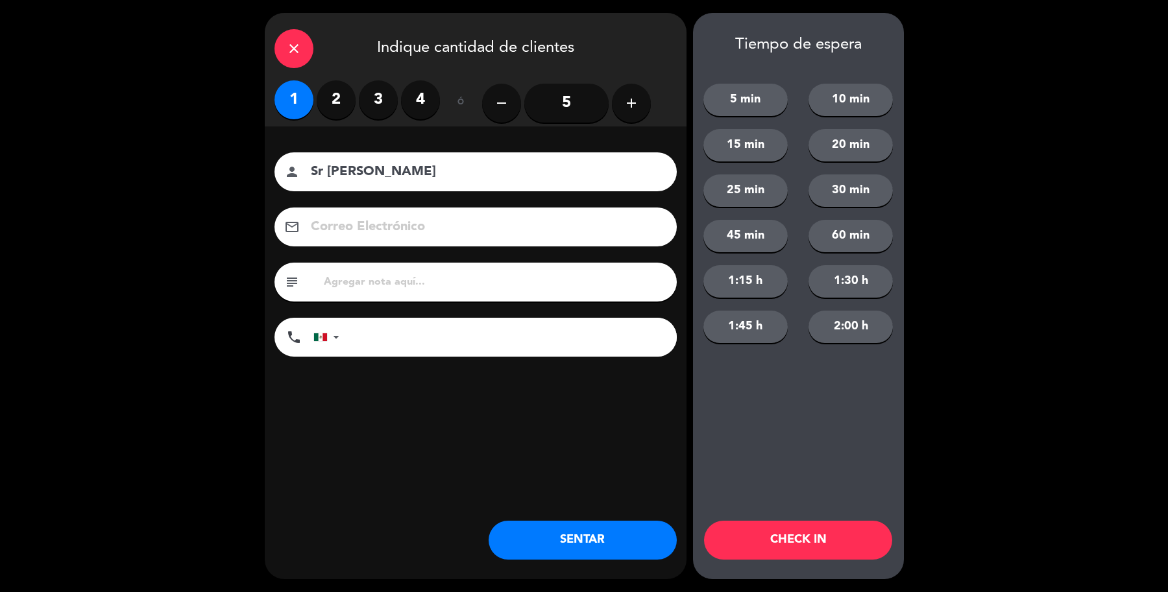
click at [551, 550] on button "SENTAR" at bounding box center [582, 540] width 188 height 39
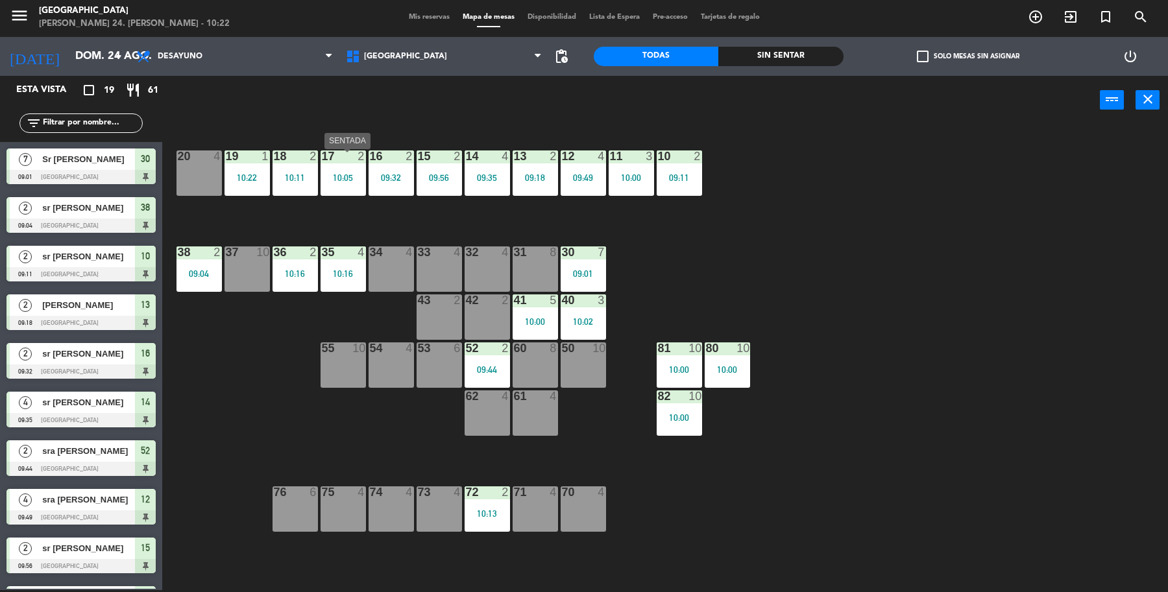
click at [339, 186] on div "17 2 10:05" at bounding box center [342, 172] width 45 height 45
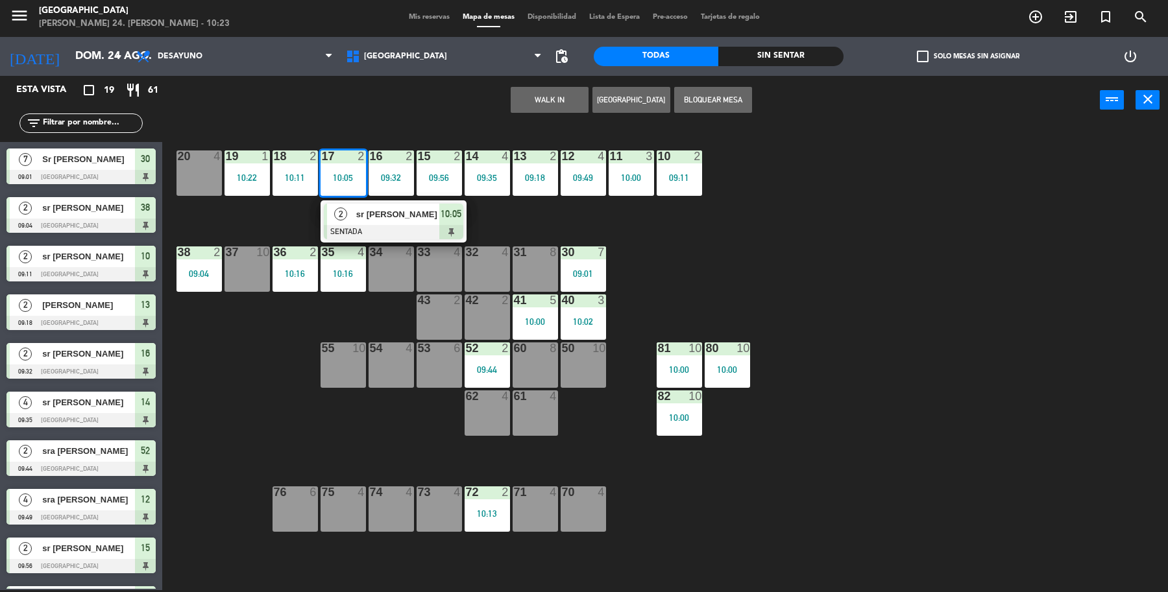
click at [829, 245] on div "19 1 10:22 18 2 10:11 17 2 10:05 2 sr [PERSON_NAME] 10:05 16 2 09:32 15 2 09:56…" at bounding box center [671, 360] width 994 height 466
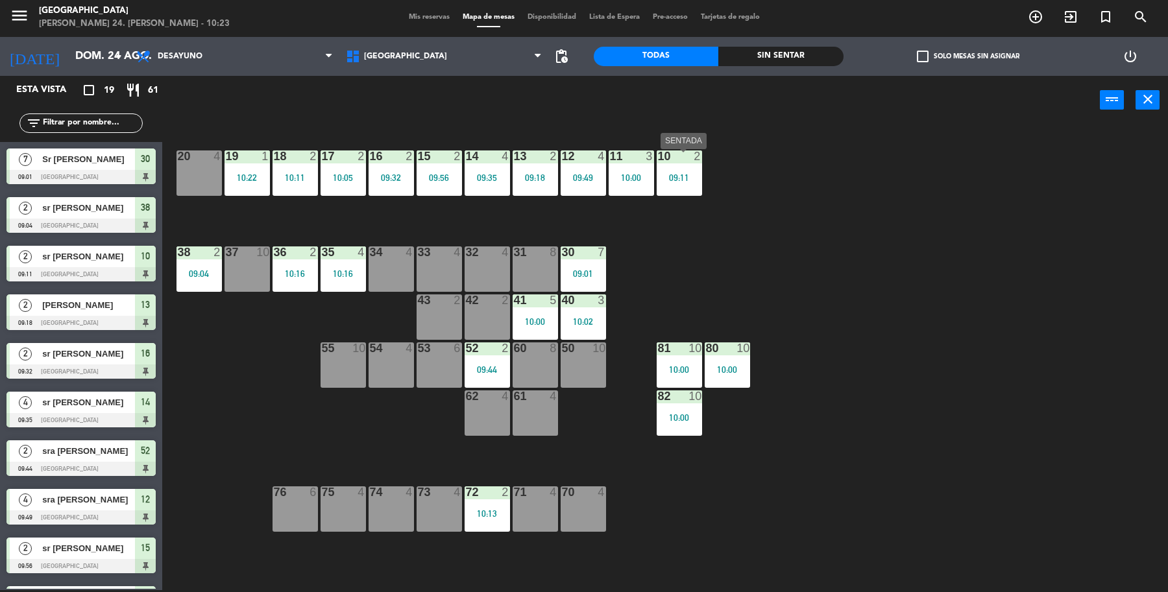
click at [665, 163] on div "10 2 09:11" at bounding box center [678, 172] width 45 height 45
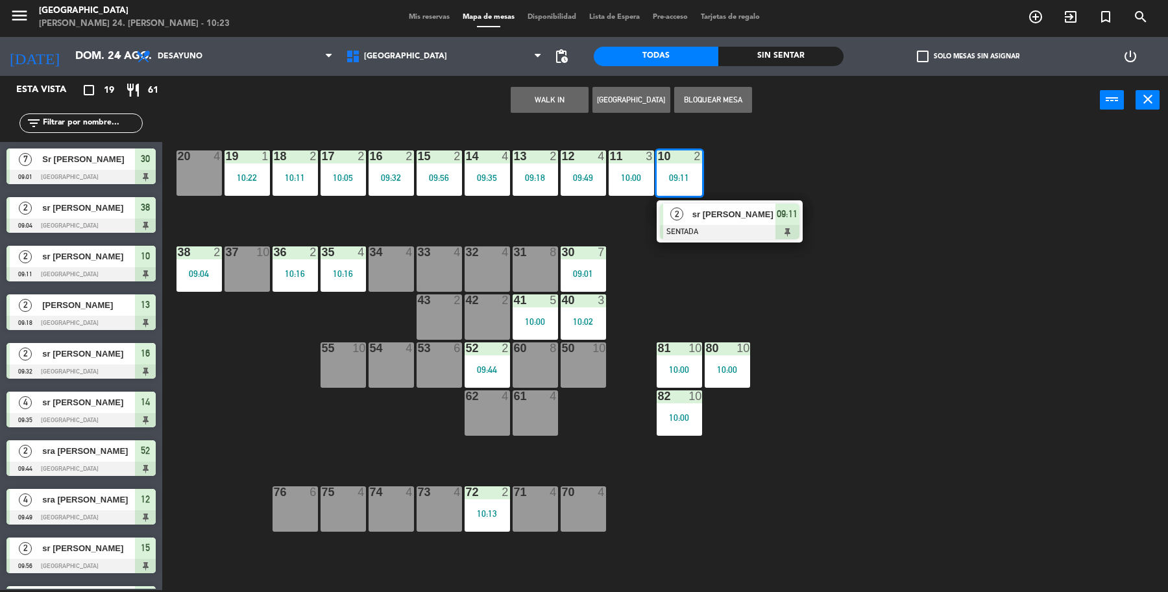
click at [675, 200] on div "2 sr Angel SENTADA 09:11" at bounding box center [729, 221] width 146 height 42
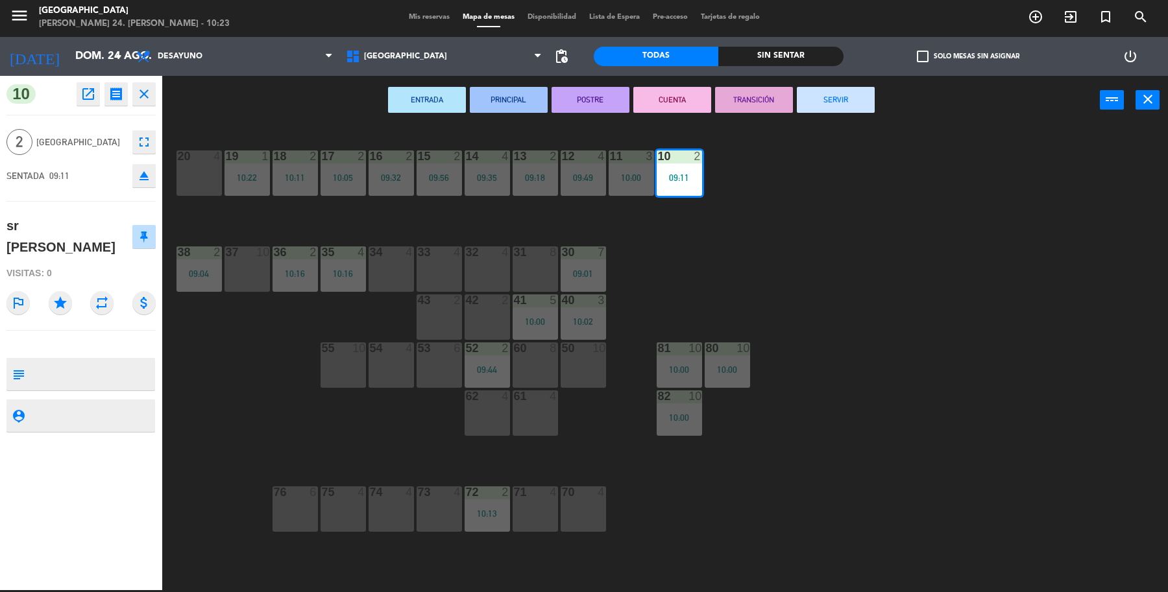
click at [850, 102] on button "SERVIR" at bounding box center [836, 100] width 78 height 26
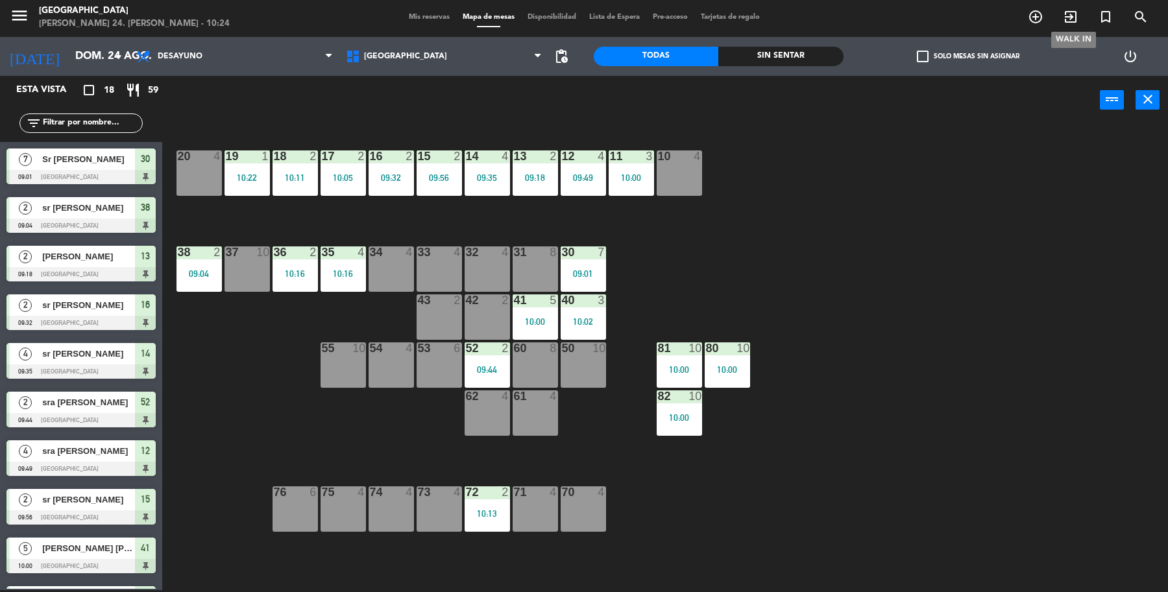
click at [1077, 10] on icon "exit_to_app" at bounding box center [1070, 17] width 16 height 16
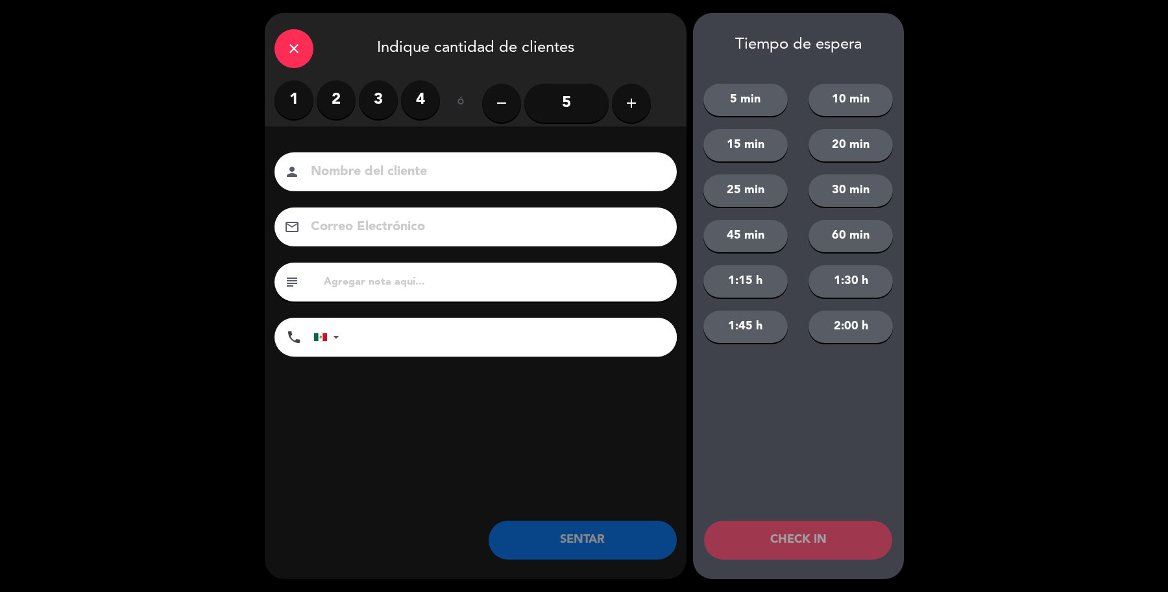
click at [579, 104] on input "5" at bounding box center [566, 103] width 84 height 39
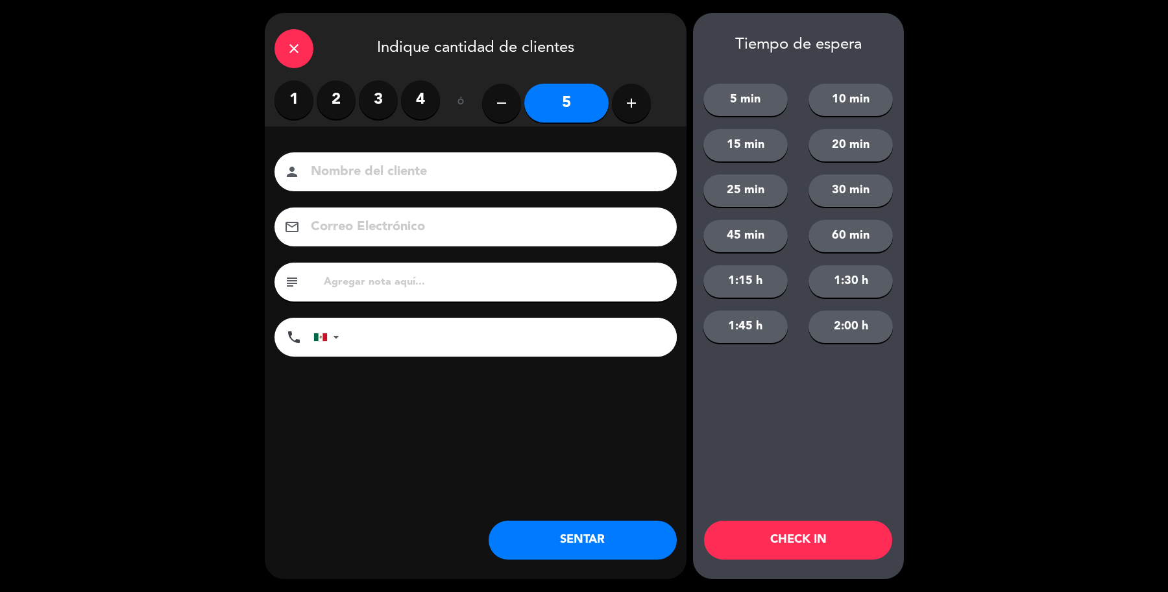
click at [446, 176] on input at bounding box center [484, 172] width 350 height 23
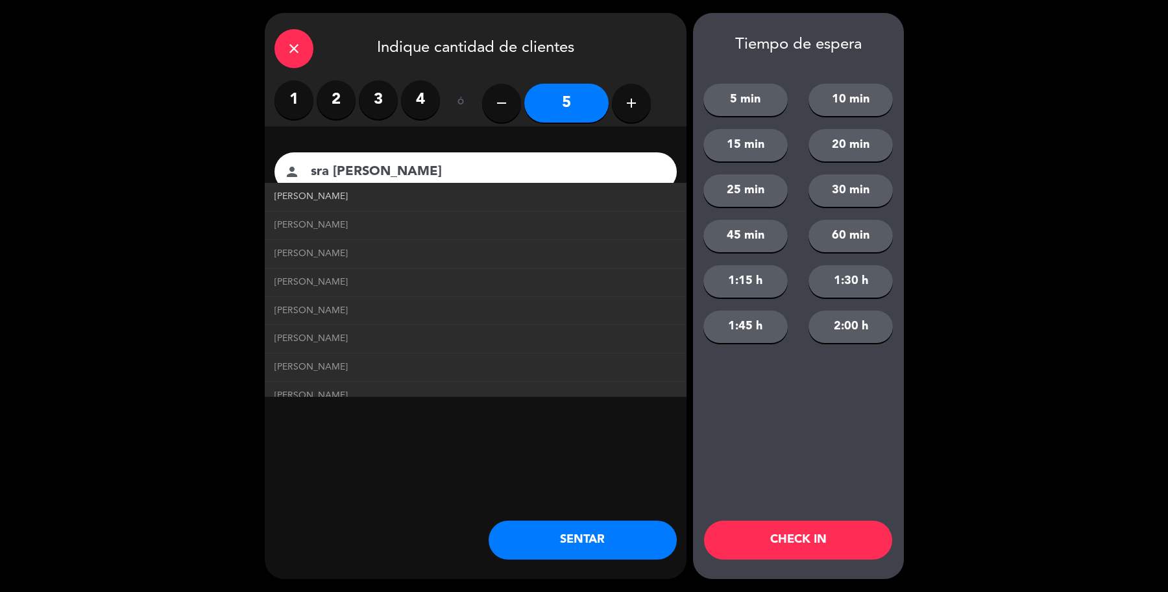
click at [293, 198] on span "[PERSON_NAME]" at bounding box center [310, 196] width 73 height 15
type input "[PERSON_NAME]"
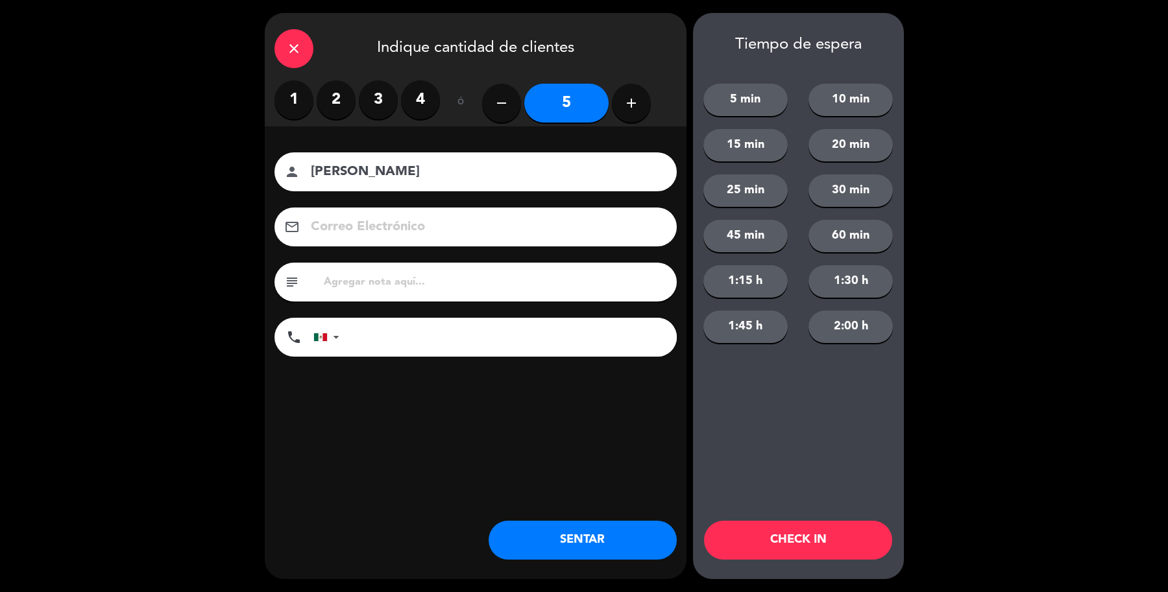
click at [549, 560] on div "close Indique cantidad de clientes 1 2 3 4 ó remove 5 add Nombre del cliente pe…" at bounding box center [476, 296] width 422 height 566
click at [550, 550] on button "SENTAR" at bounding box center [582, 540] width 188 height 39
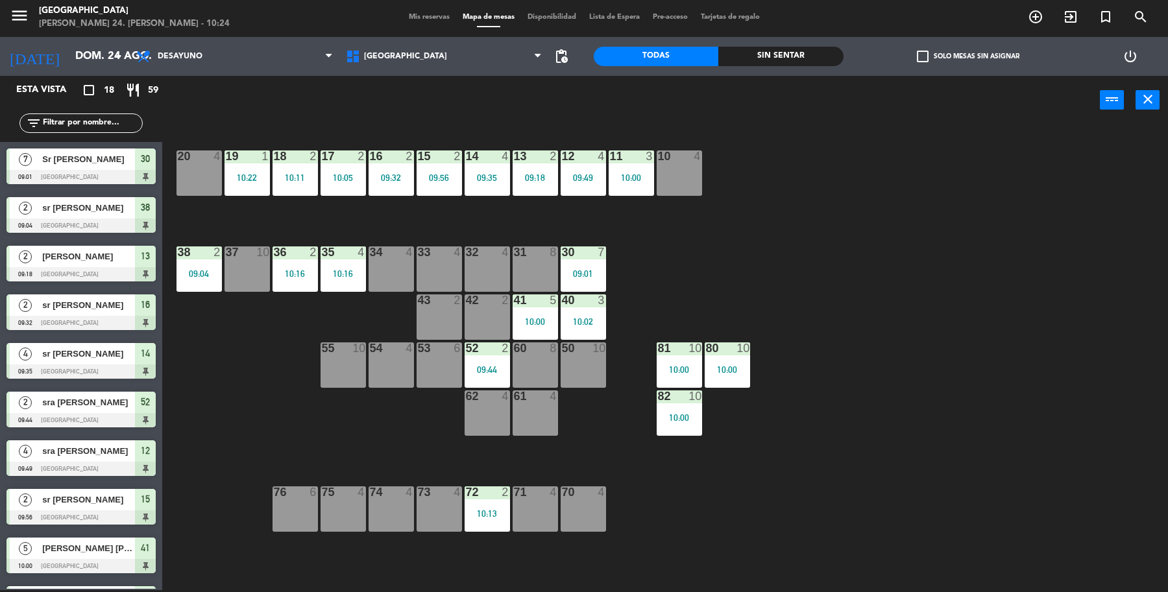
click at [452, 357] on div "53 6" at bounding box center [438, 364] width 45 height 45
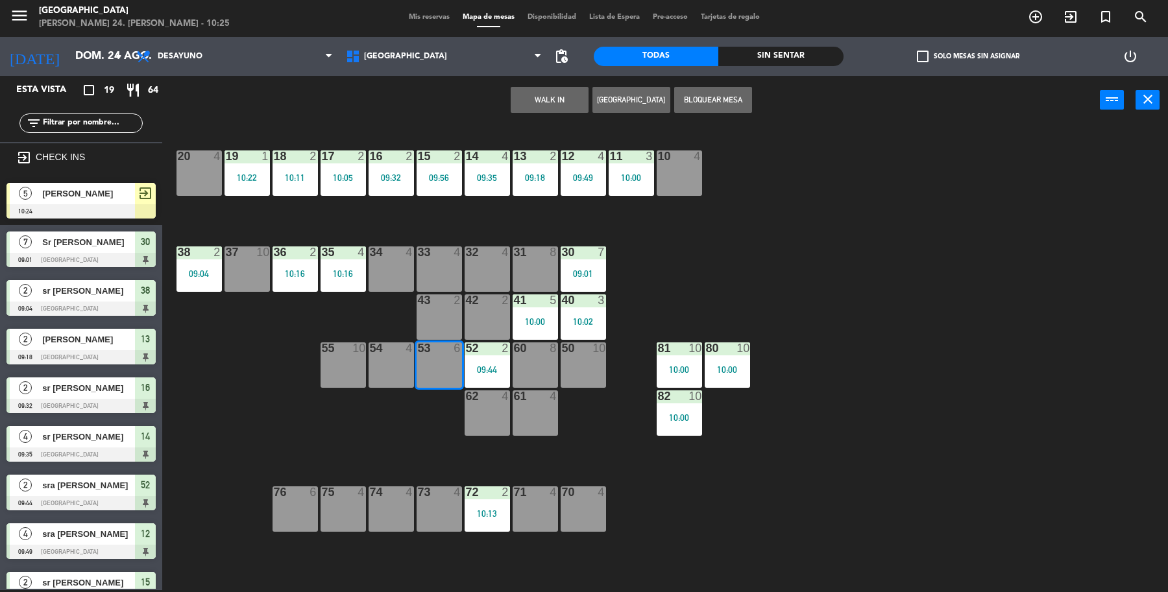
click at [53, 204] on div "5 [PERSON_NAME] 10:24 exit_to_app" at bounding box center [81, 200] width 162 height 49
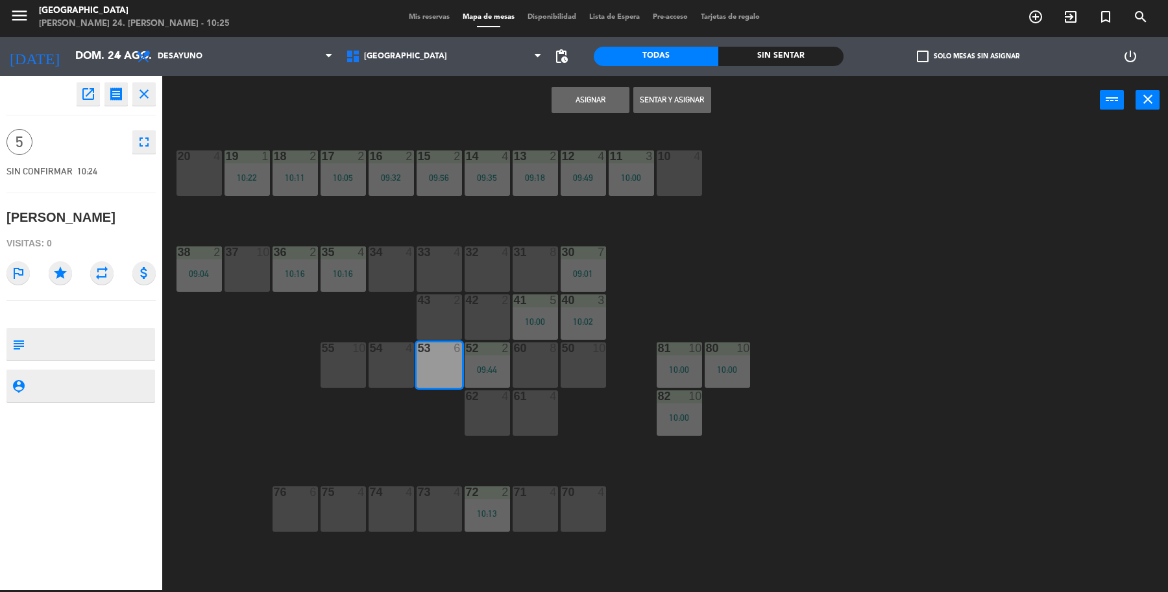
click at [673, 107] on button "Sentar y Asignar" at bounding box center [672, 100] width 78 height 26
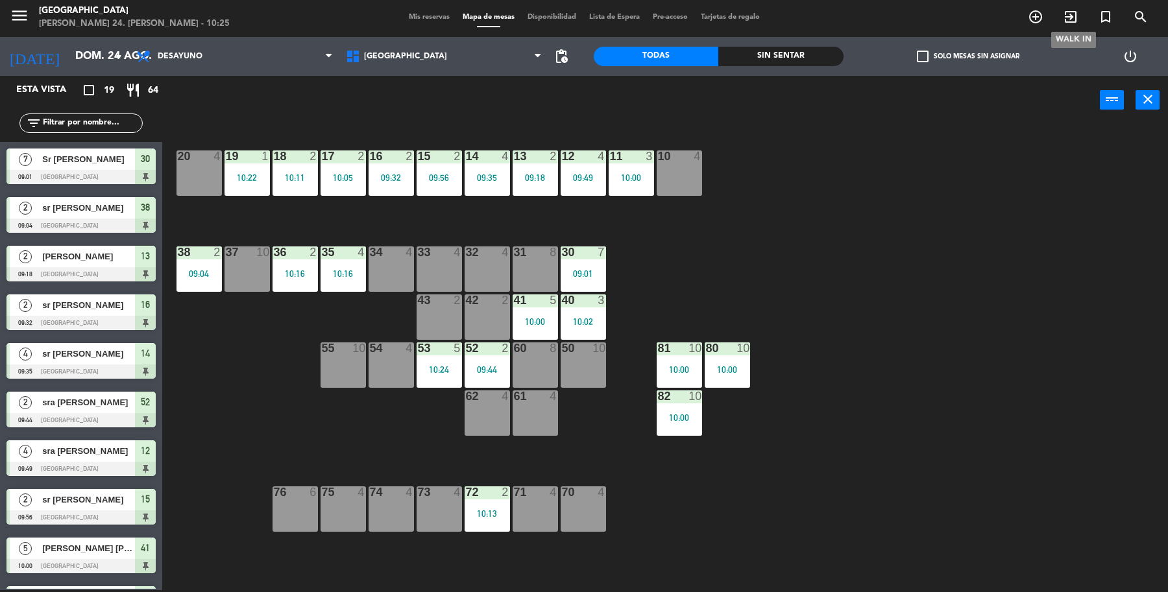
click at [1054, 21] on span "exit_to_app" at bounding box center [1070, 17] width 35 height 22
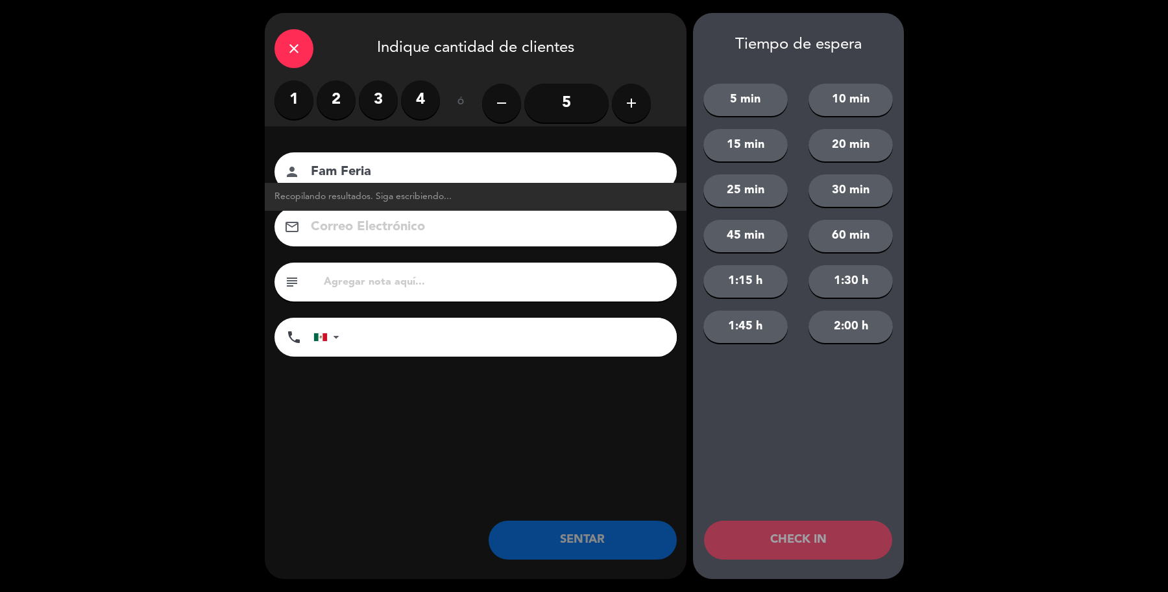
type input "Fam Feria"
drag, startPoint x: 566, startPoint y: 99, endPoint x: 556, endPoint y: 99, distance: 9.7
click at [556, 99] on input "5" at bounding box center [566, 103] width 84 height 39
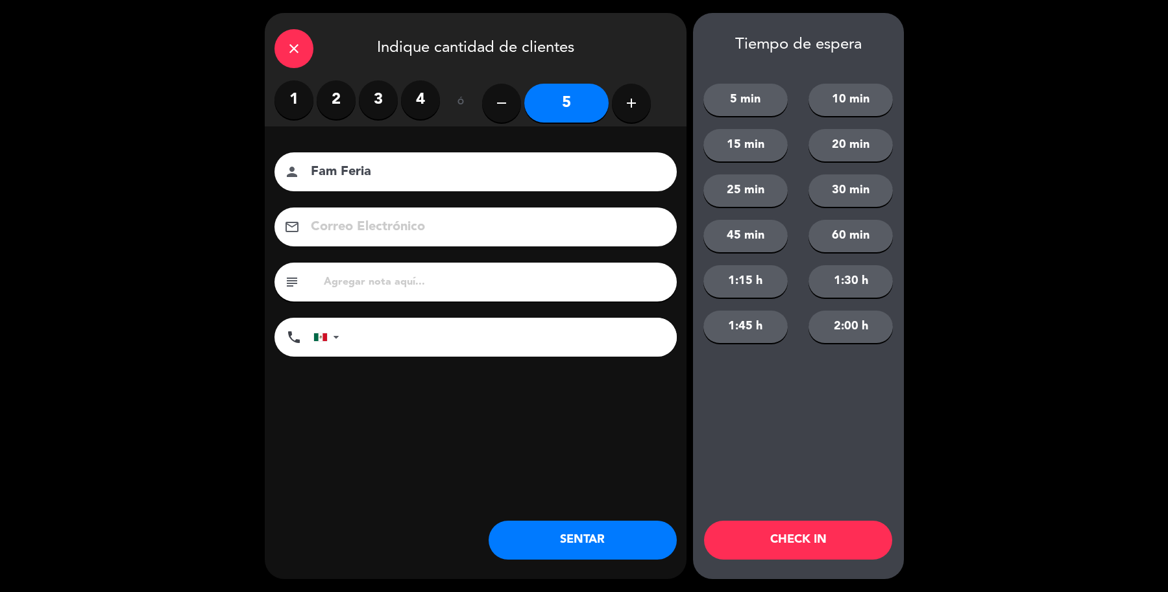
click at [516, 530] on button "SENTAR" at bounding box center [582, 540] width 188 height 39
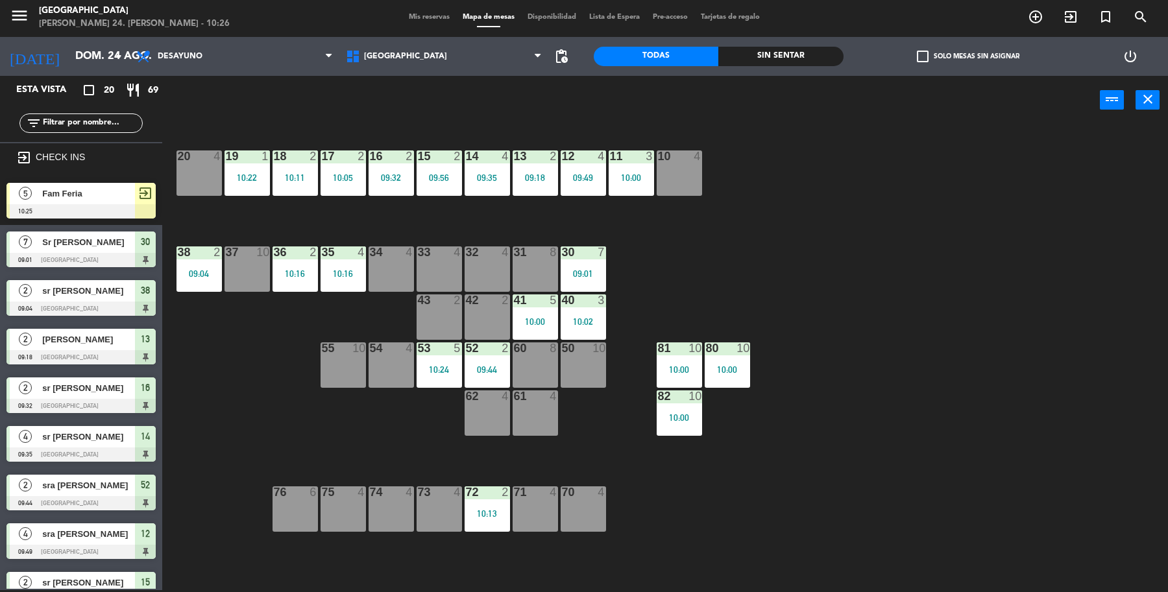
click at [92, 198] on div "Fam Feria" at bounding box center [88, 193] width 94 height 21
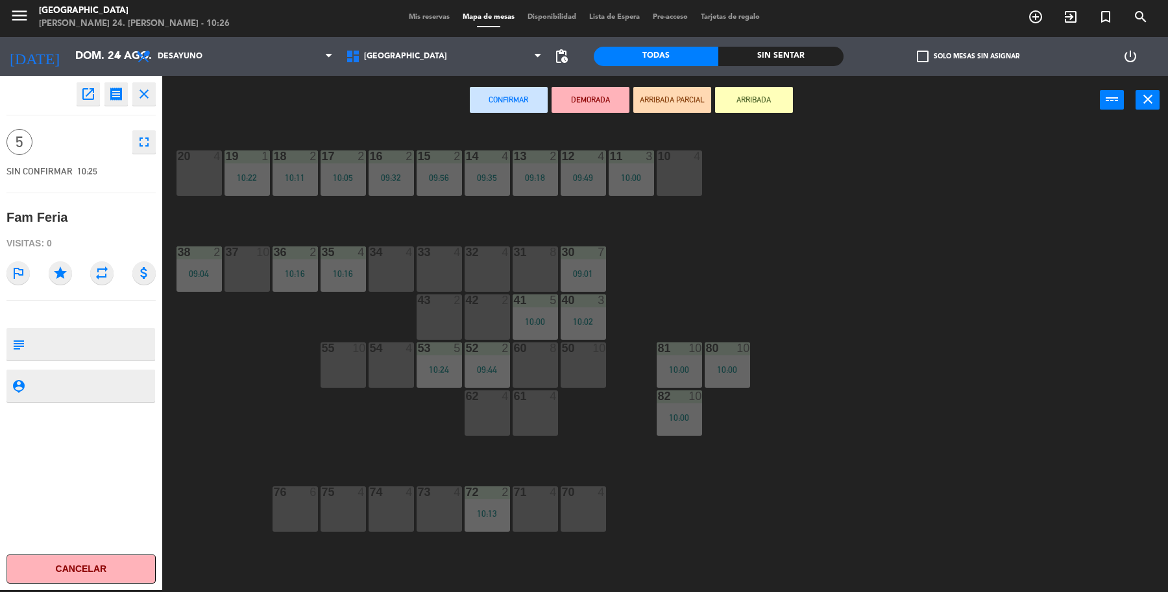
click at [228, 279] on div "37 10" at bounding box center [246, 268] width 45 height 45
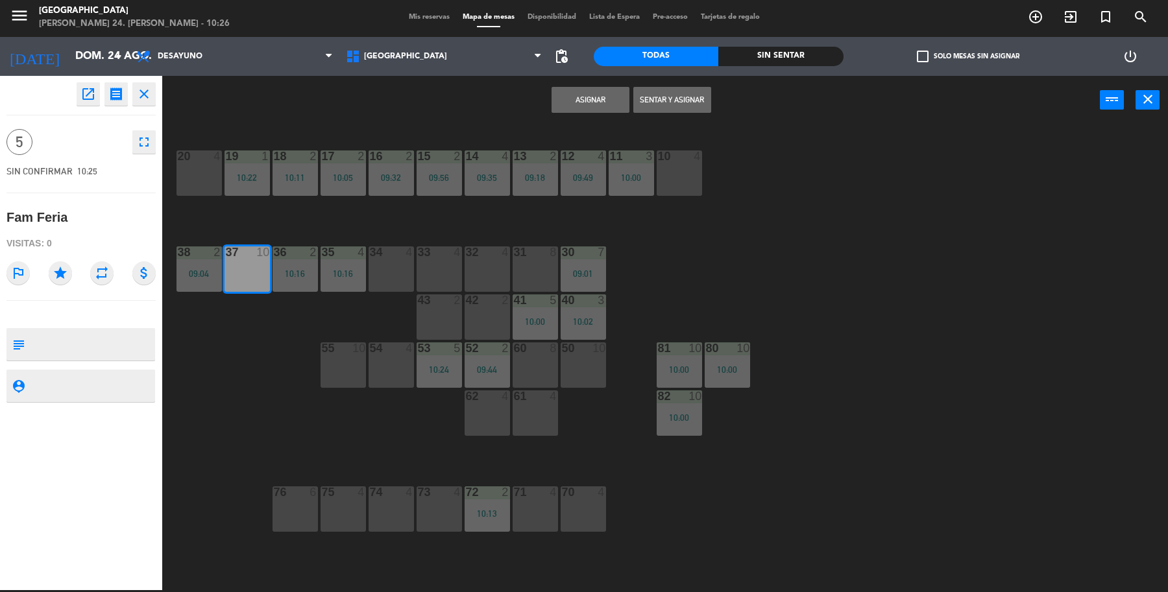
click at [678, 96] on button "Sentar y Asignar" at bounding box center [672, 100] width 78 height 26
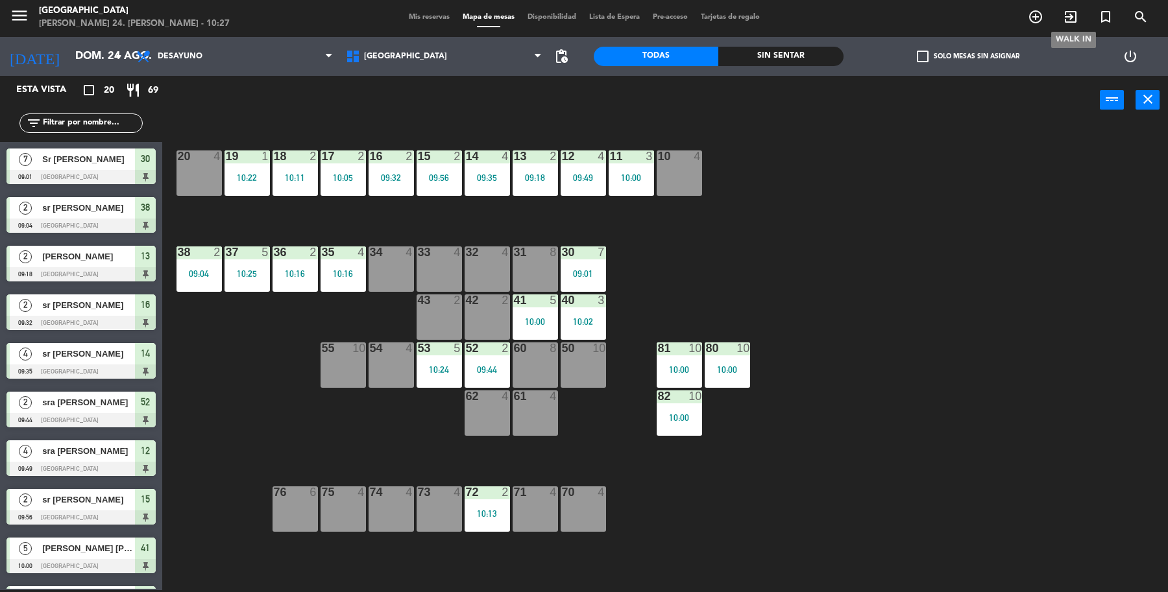
click at [1072, 18] on icon "exit_to_app" at bounding box center [1070, 17] width 16 height 16
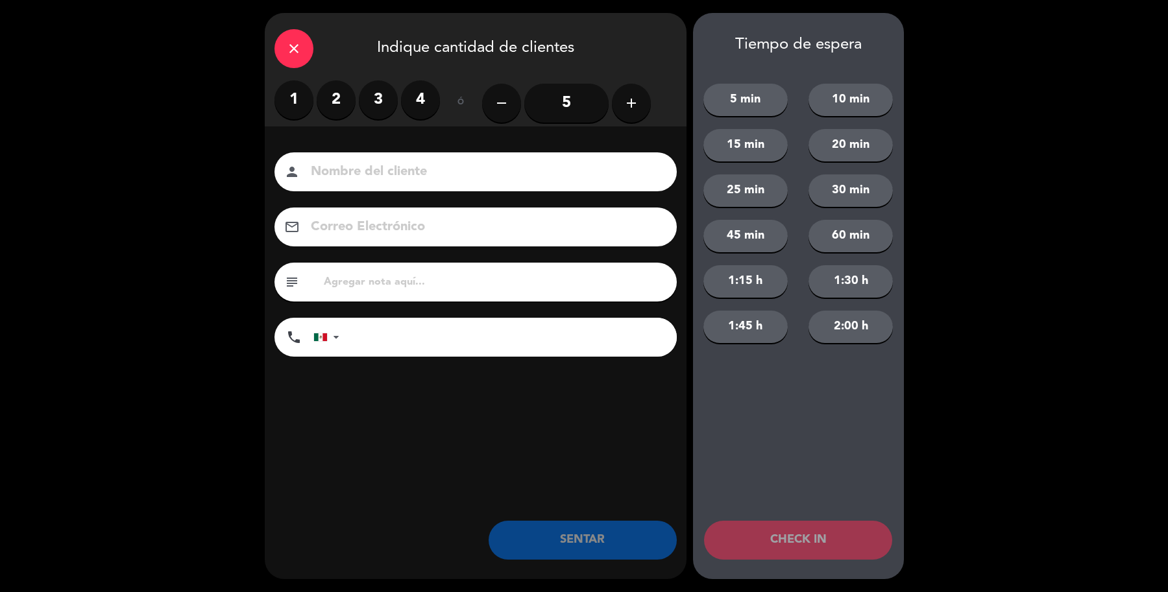
click at [347, 105] on label "2" at bounding box center [336, 99] width 39 height 39
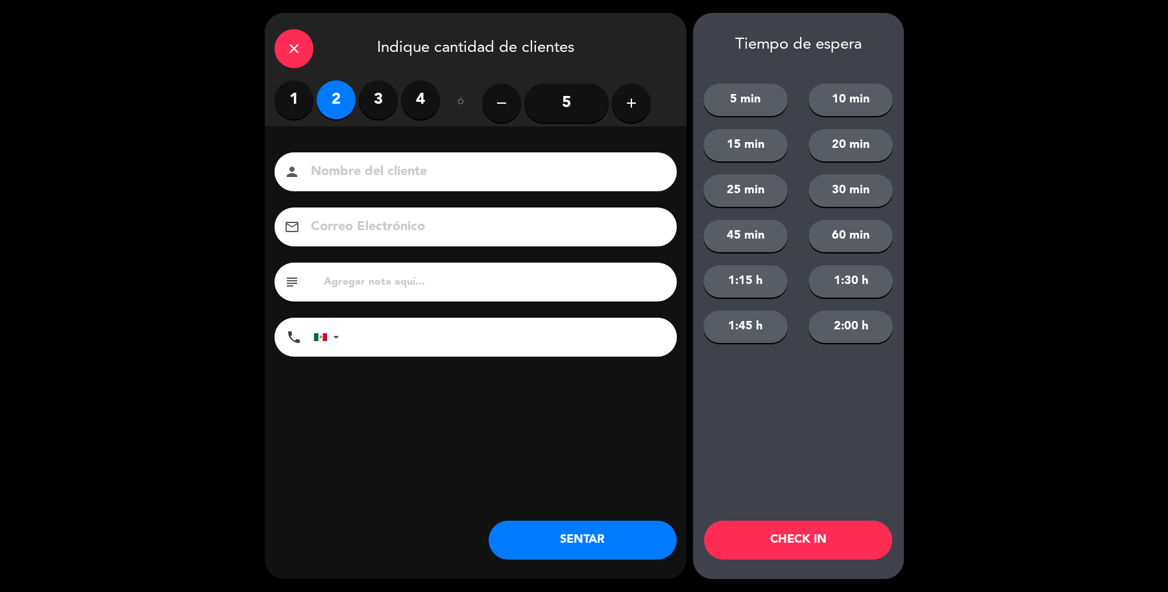
click at [375, 177] on input at bounding box center [484, 172] width 350 height 23
type input "sr [PERSON_NAME]"
click at [564, 544] on button "SENTAR" at bounding box center [582, 540] width 188 height 39
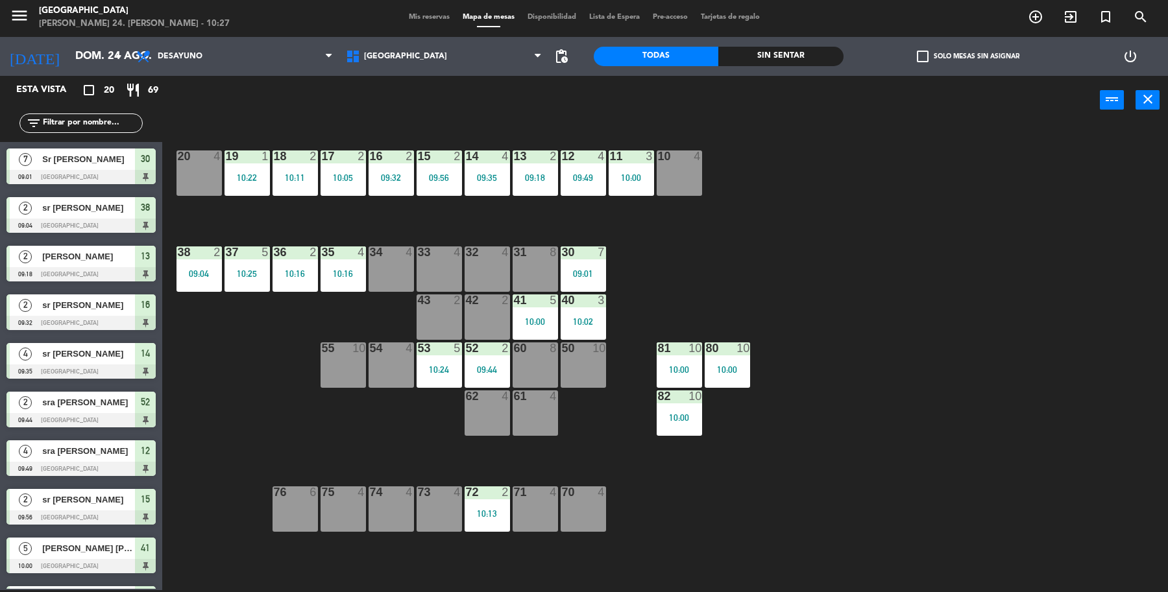
click at [692, 171] on div "10 4" at bounding box center [678, 172] width 45 height 45
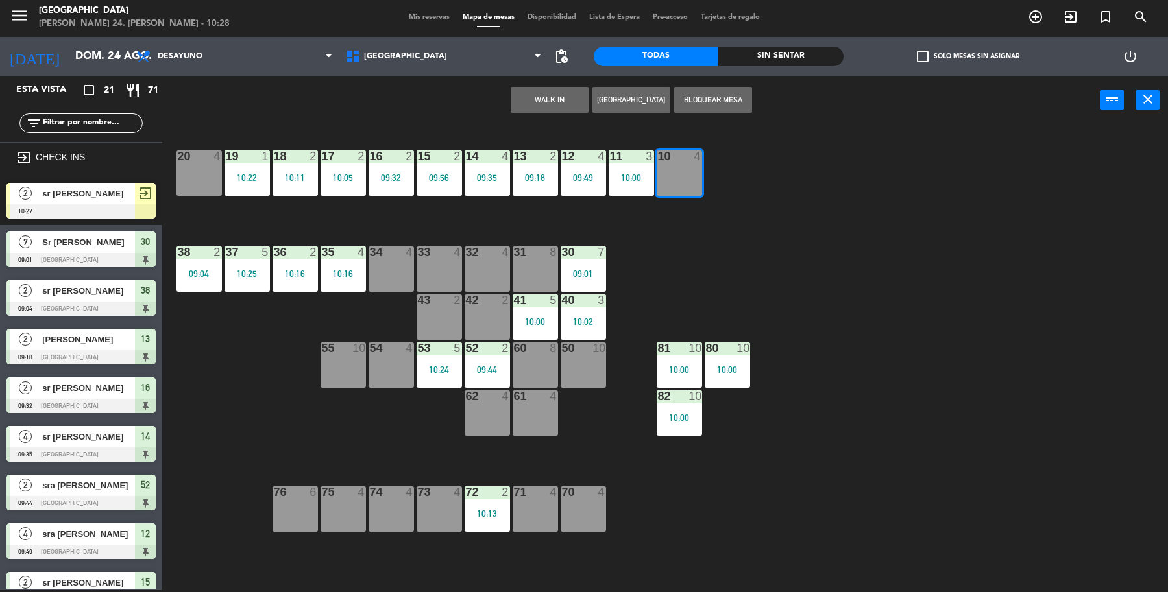
click at [52, 184] on div "2 sr [PERSON_NAME] 10:27 exit_to_app" at bounding box center [81, 200] width 162 height 49
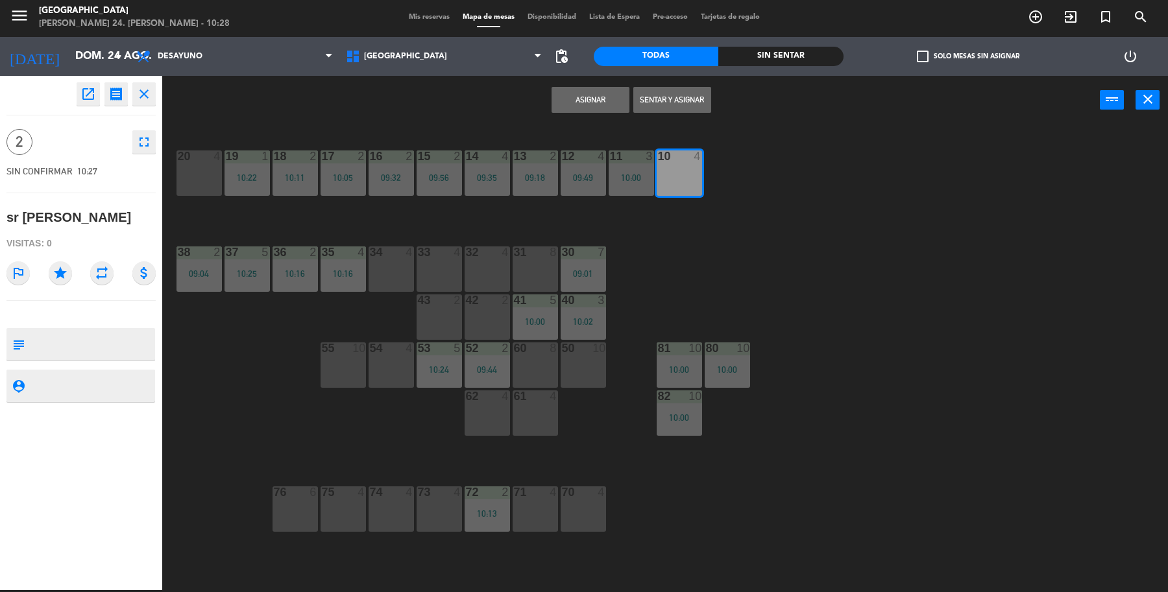
click at [665, 99] on button "Sentar y Asignar" at bounding box center [672, 100] width 78 height 26
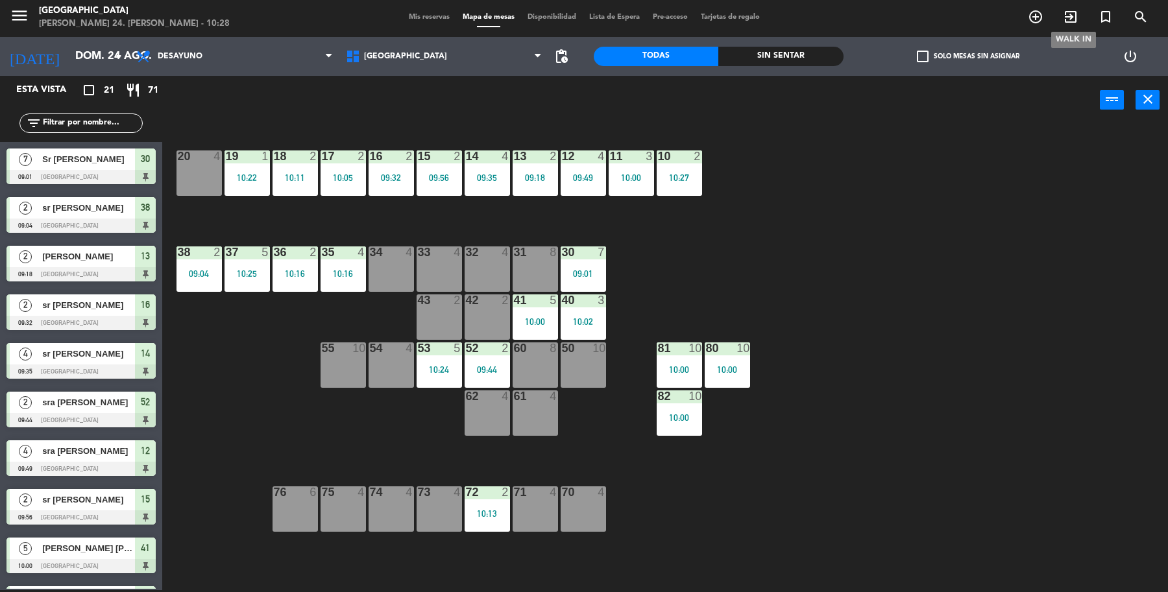
click at [1072, 18] on icon "exit_to_app" at bounding box center [1070, 17] width 16 height 16
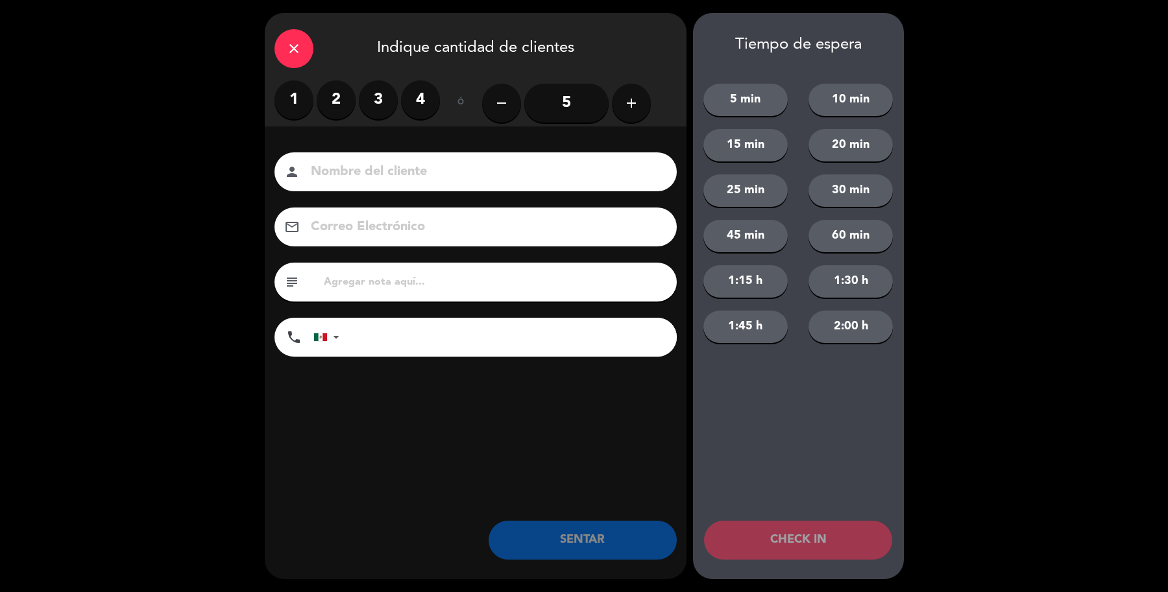
click at [617, 105] on button "add" at bounding box center [631, 103] width 39 height 39
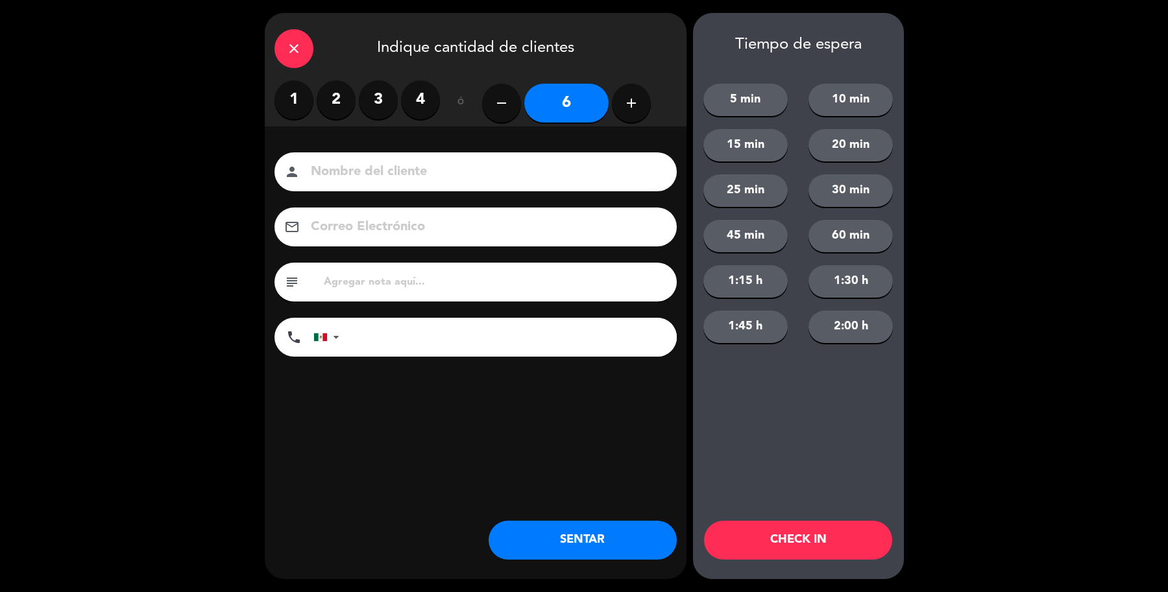
click at [532, 154] on div "person" at bounding box center [475, 171] width 402 height 39
click at [539, 173] on input at bounding box center [484, 172] width 350 height 23
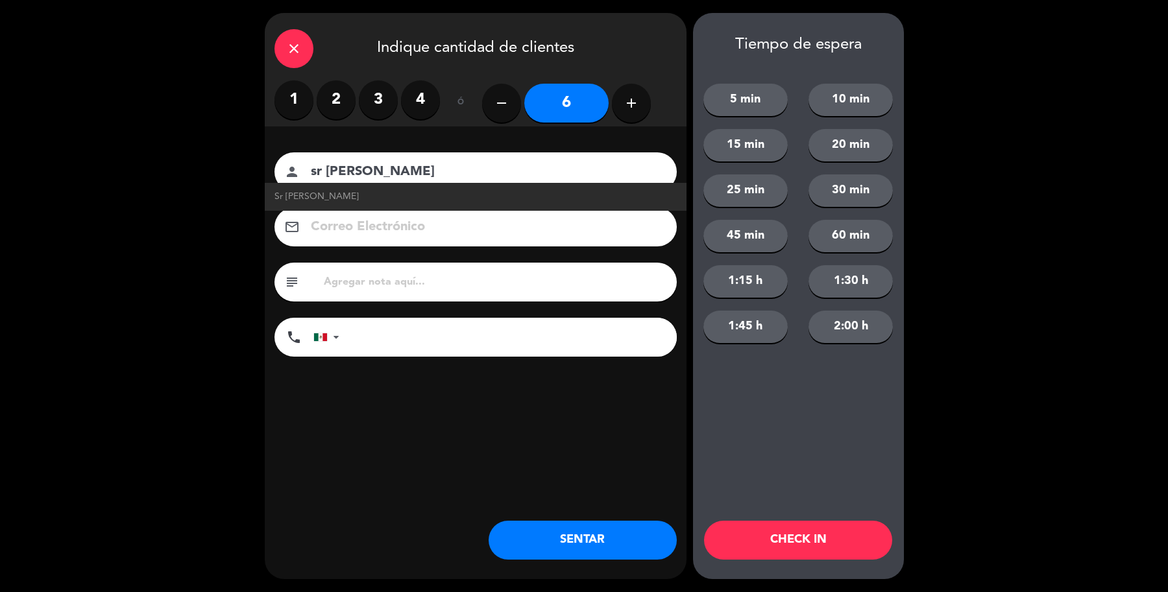
click at [304, 195] on span "Sr [PERSON_NAME]" at bounding box center [316, 196] width 84 height 15
type input "Sr [PERSON_NAME]"
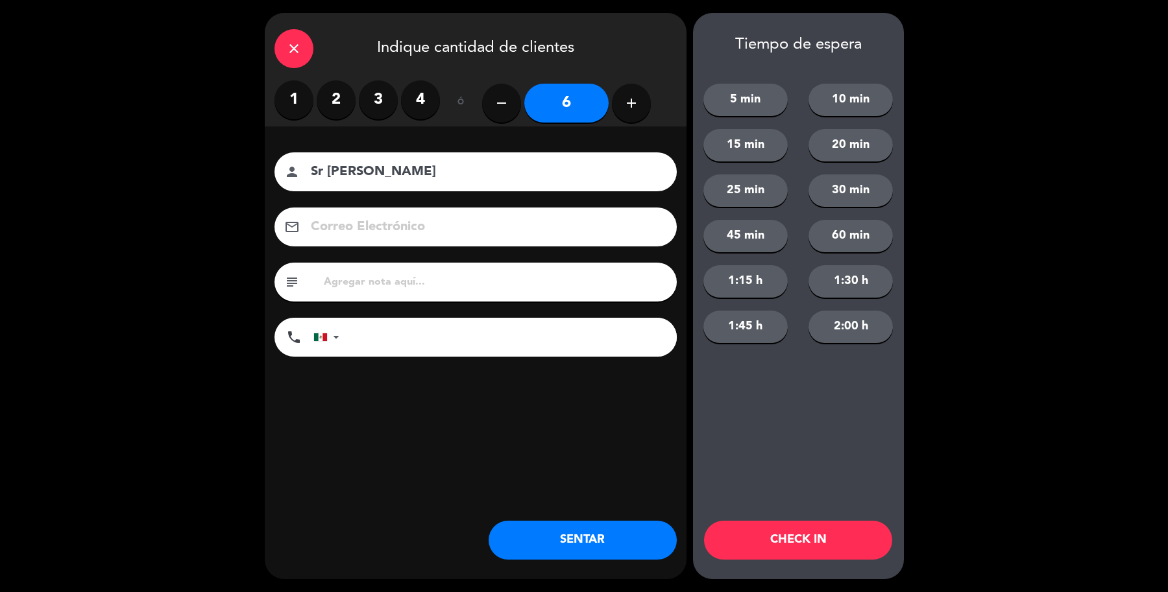
click at [612, 563] on div "close Indique cantidad de clientes 1 2 3 4 ó remove 6 add Nombre del cliente pe…" at bounding box center [476, 296] width 422 height 566
click at [605, 525] on button "SENTAR" at bounding box center [582, 540] width 188 height 39
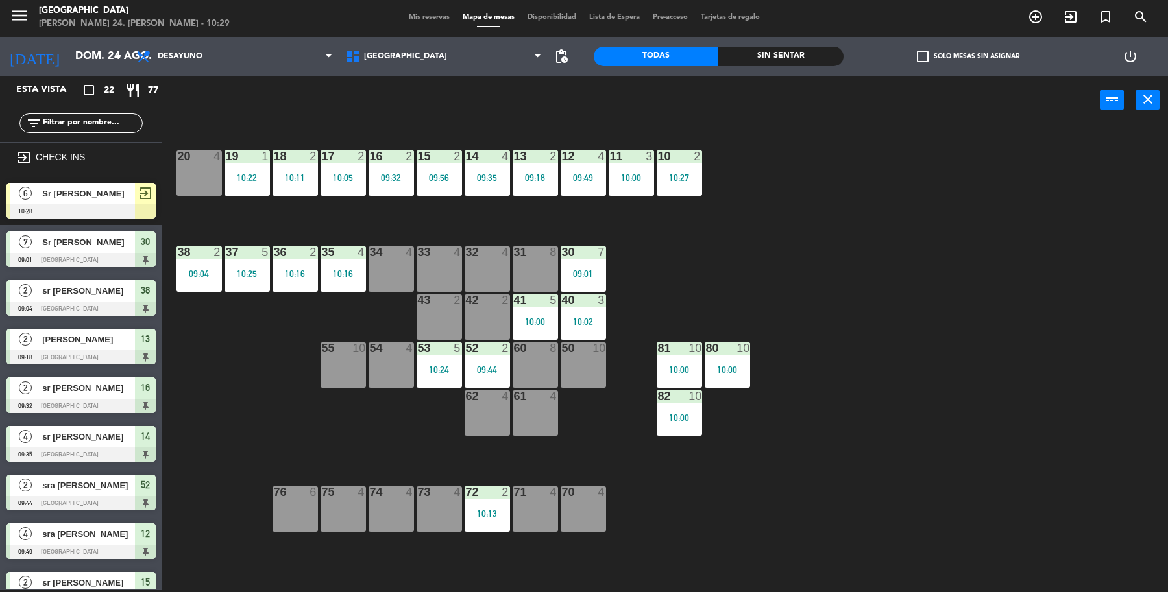
drag, startPoint x: 102, startPoint y: 198, endPoint x: 186, endPoint y: 195, distance: 83.8
click at [102, 198] on div "6 Sr [PERSON_NAME] 10:28 exit_to_app" at bounding box center [81, 200] width 162 height 49
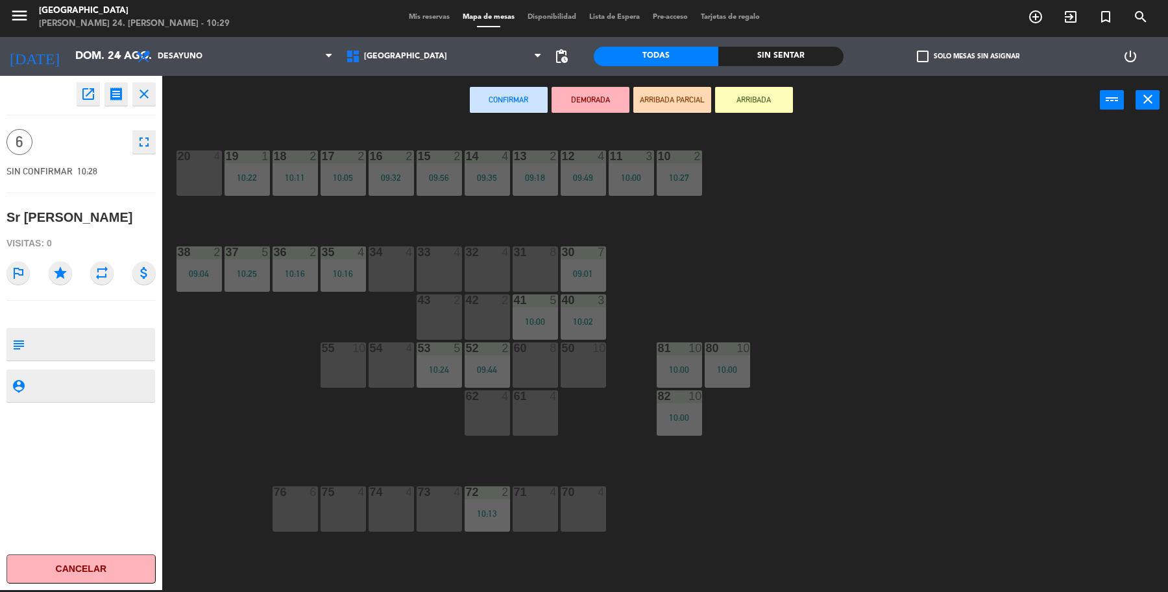
click at [535, 280] on div "31 8" at bounding box center [534, 268] width 45 height 45
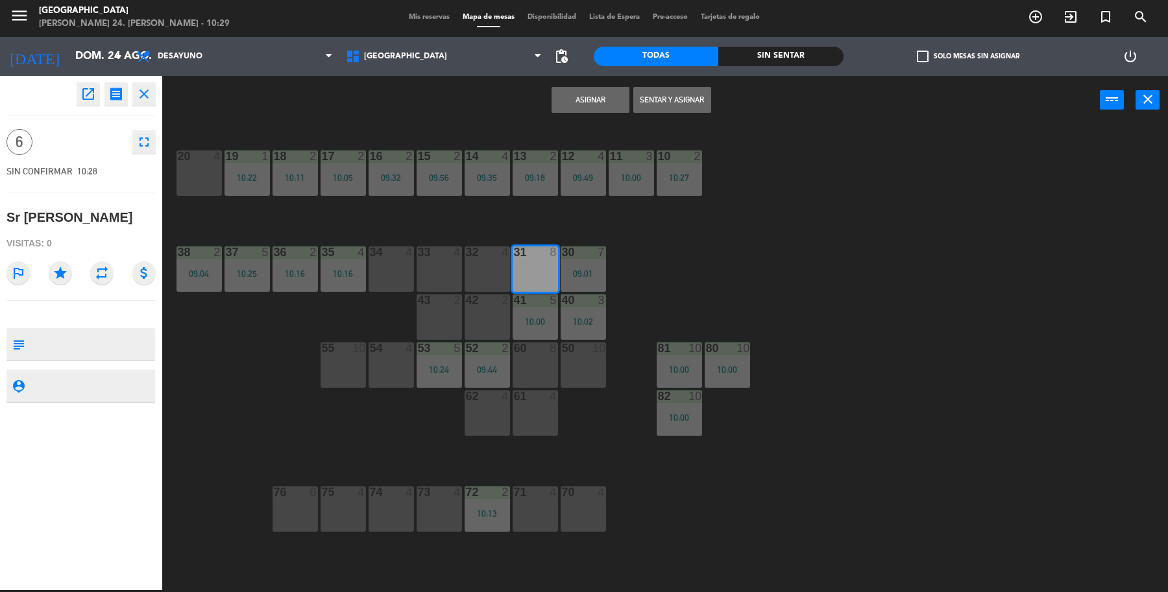
click at [669, 91] on button "Sentar y Asignar" at bounding box center [672, 100] width 78 height 26
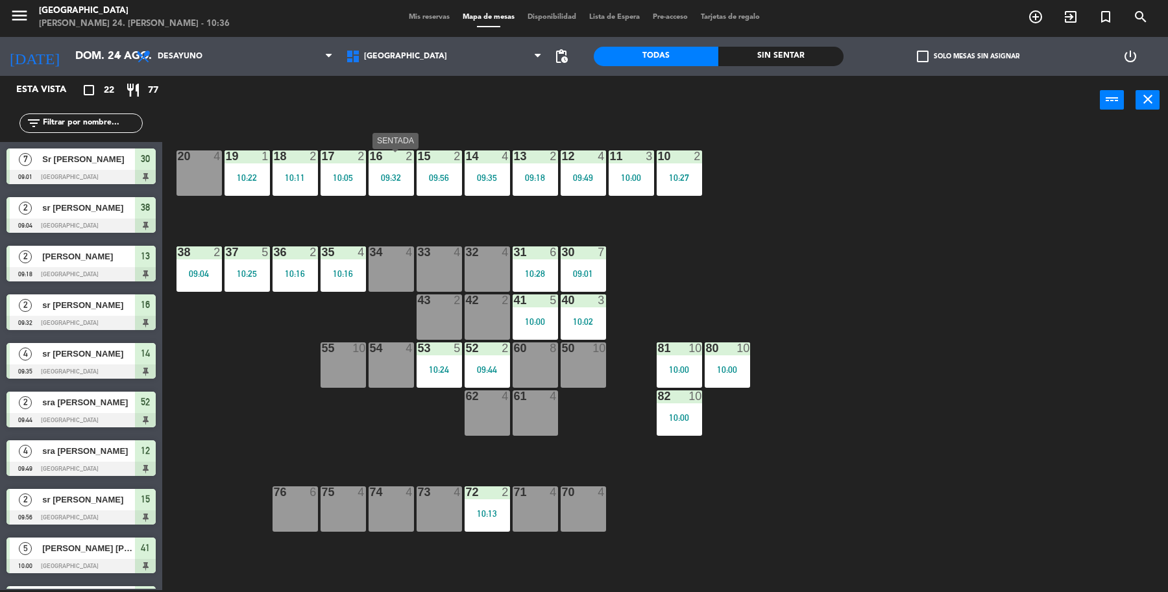
click at [385, 169] on div "16 2 09:32" at bounding box center [390, 172] width 45 height 45
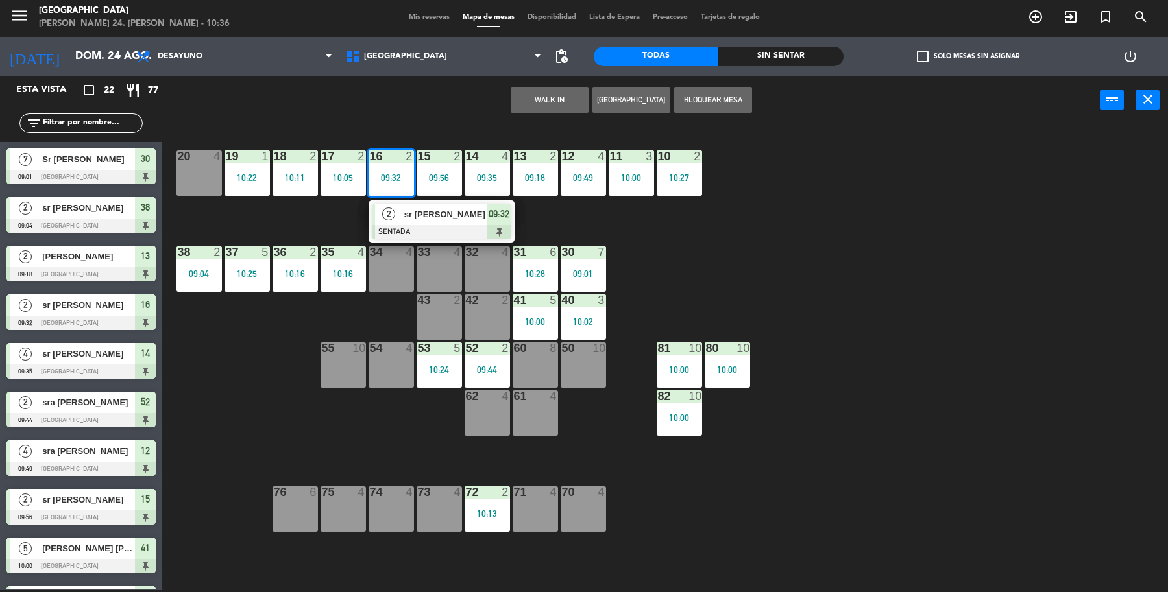
click at [384, 210] on span "2" at bounding box center [388, 214] width 13 height 13
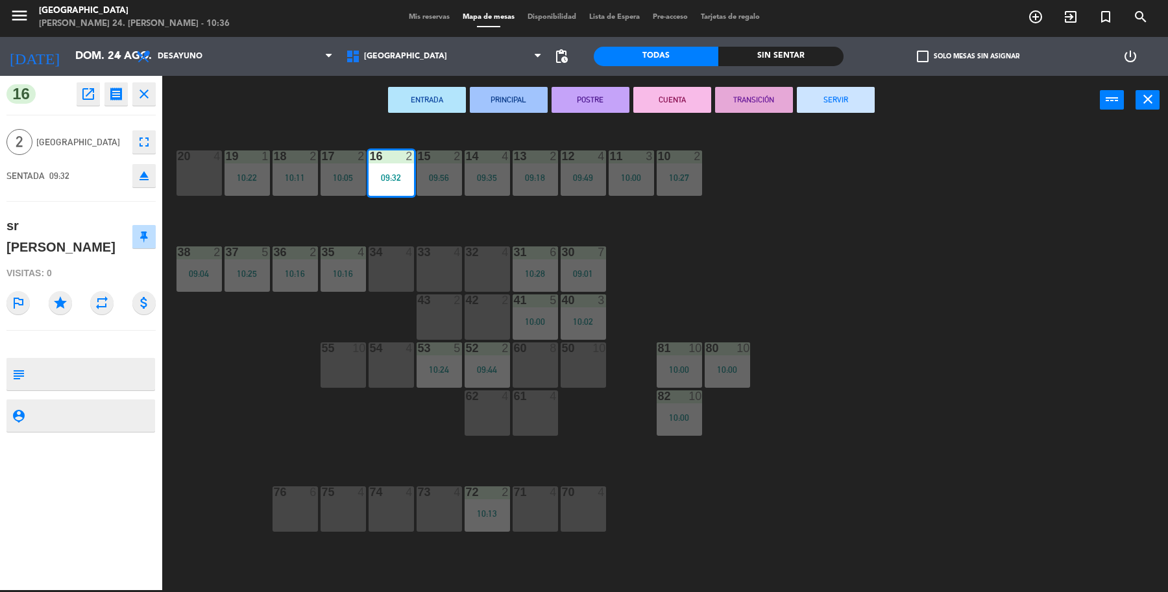
click at [803, 104] on button "SERVIR" at bounding box center [836, 100] width 78 height 26
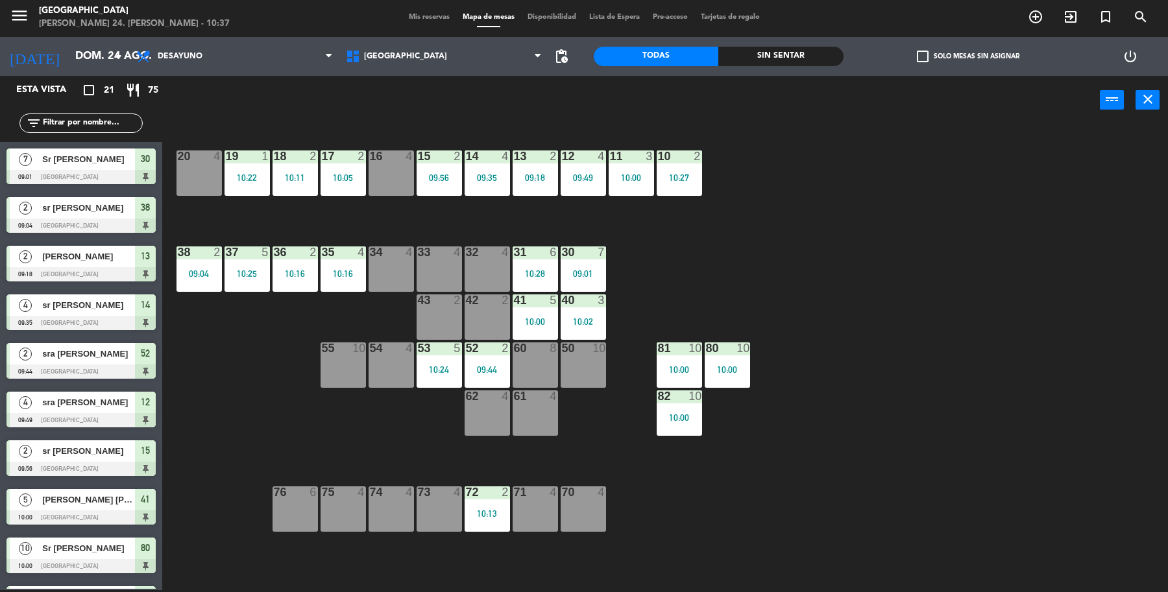
click at [388, 180] on div "16 4" at bounding box center [390, 172] width 45 height 45
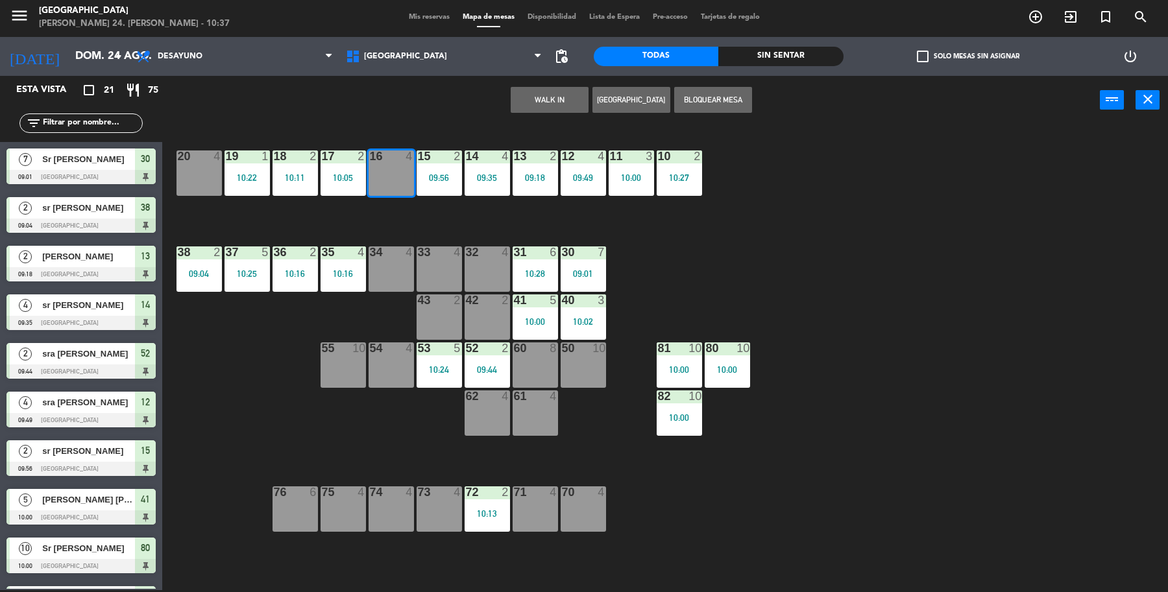
click at [563, 101] on button "WALK IN" at bounding box center [549, 100] width 78 height 26
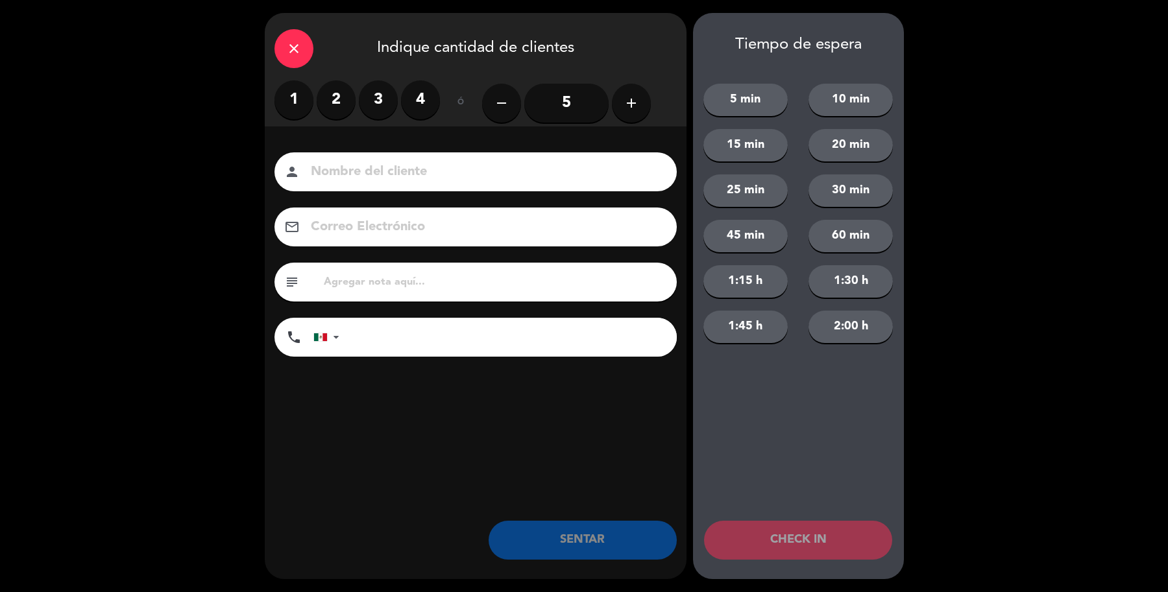
click at [410, 99] on label "4" at bounding box center [420, 99] width 39 height 39
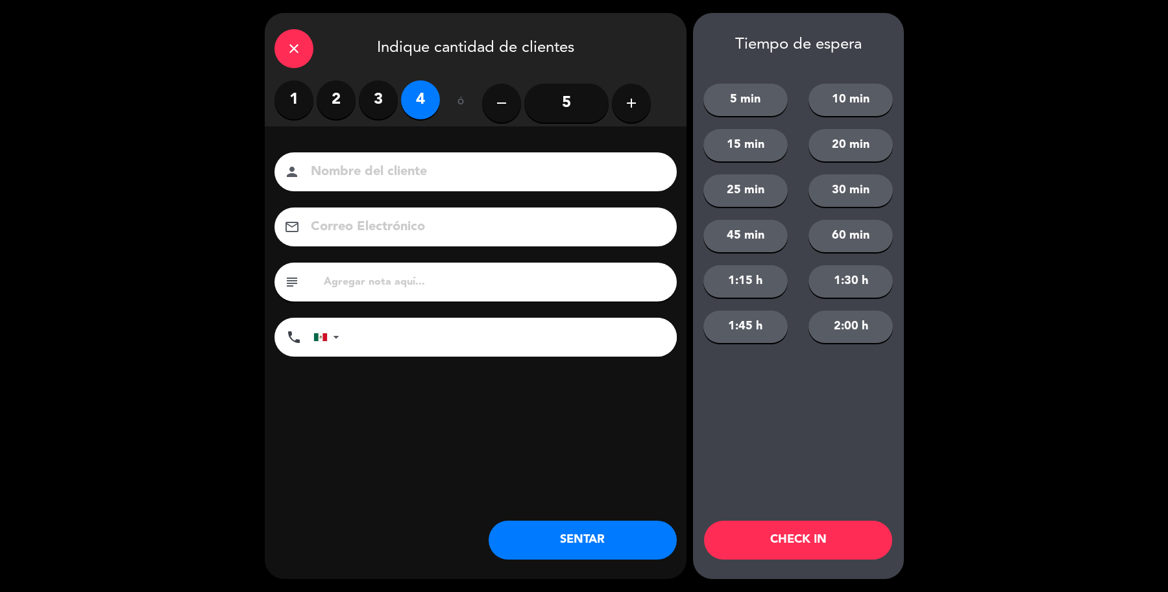
click at [398, 162] on input at bounding box center [484, 172] width 350 height 23
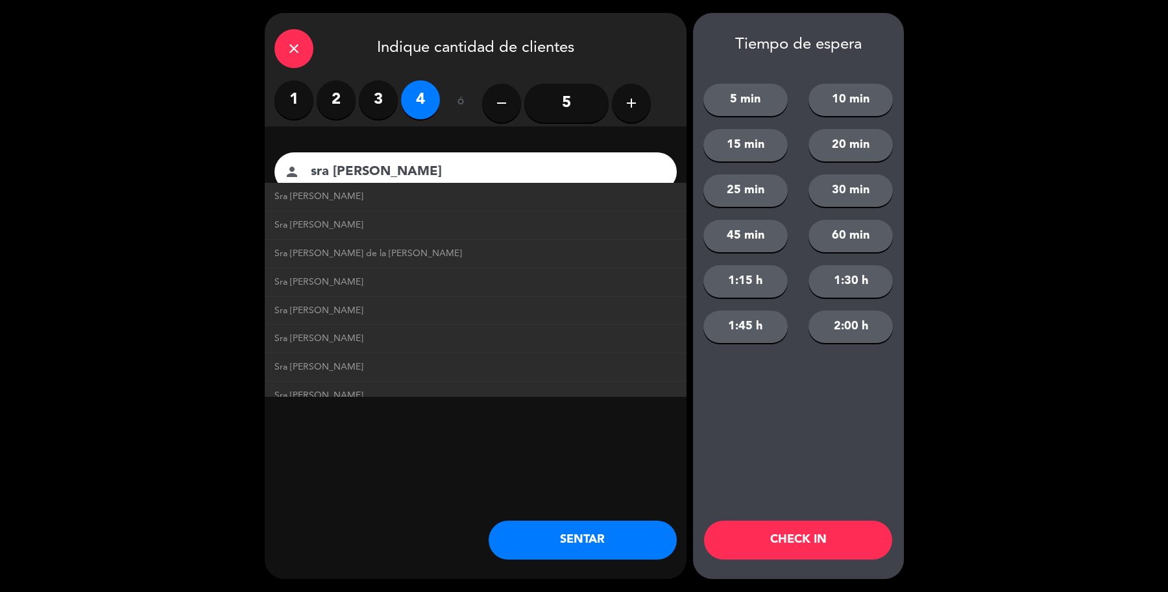
type input "sra [PERSON_NAME]"
click at [558, 568] on div "close Indique cantidad de clientes 1 2 3 4 ó remove 5 add Nombre del cliente pe…" at bounding box center [476, 296] width 422 height 566
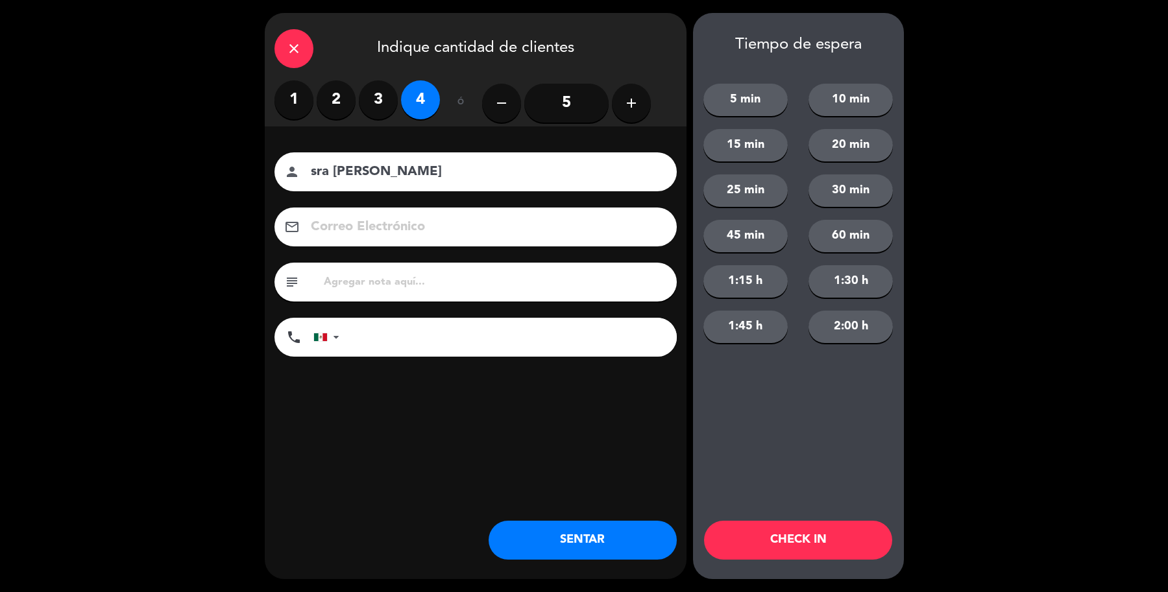
click at [547, 539] on button "SENTAR" at bounding box center [582, 540] width 188 height 39
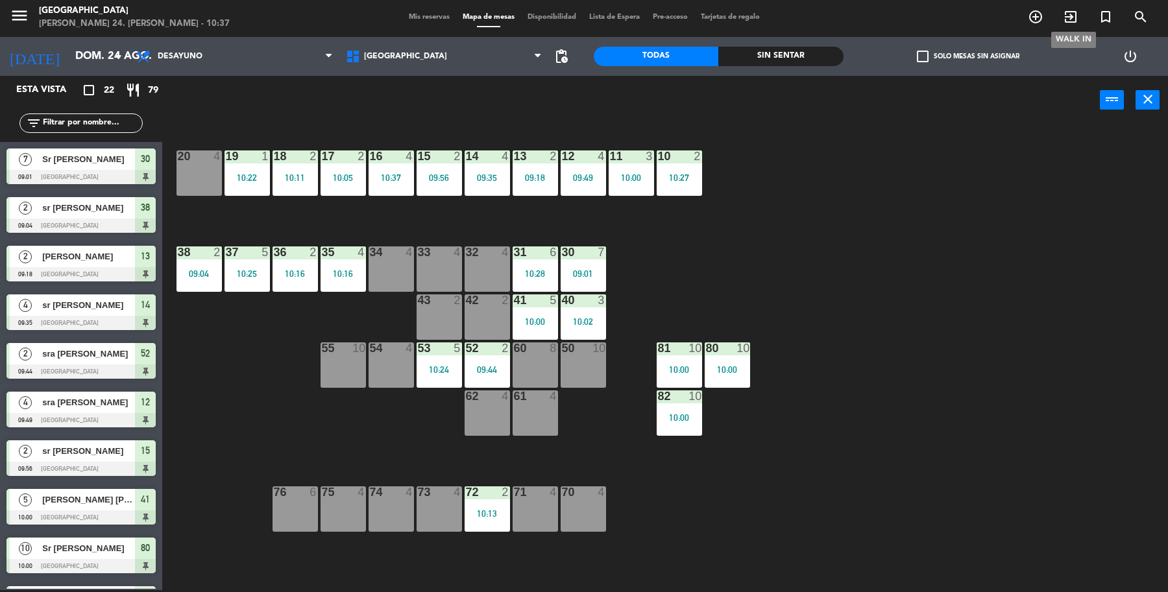
click at [1071, 23] on icon "exit_to_app" at bounding box center [1070, 17] width 16 height 16
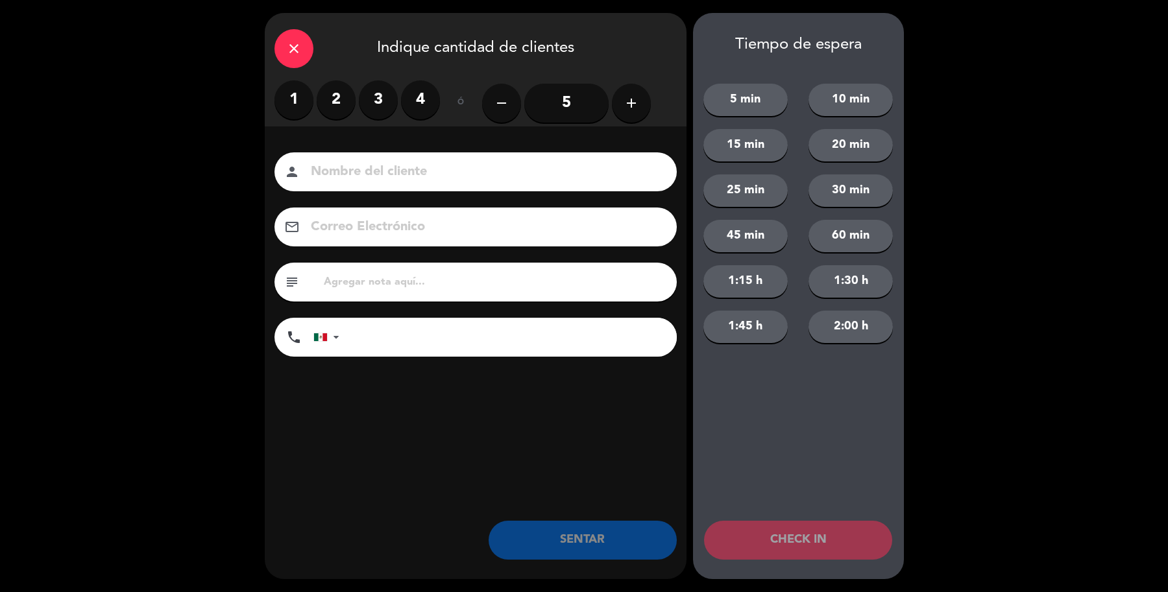
click at [337, 108] on label "2" at bounding box center [336, 99] width 39 height 39
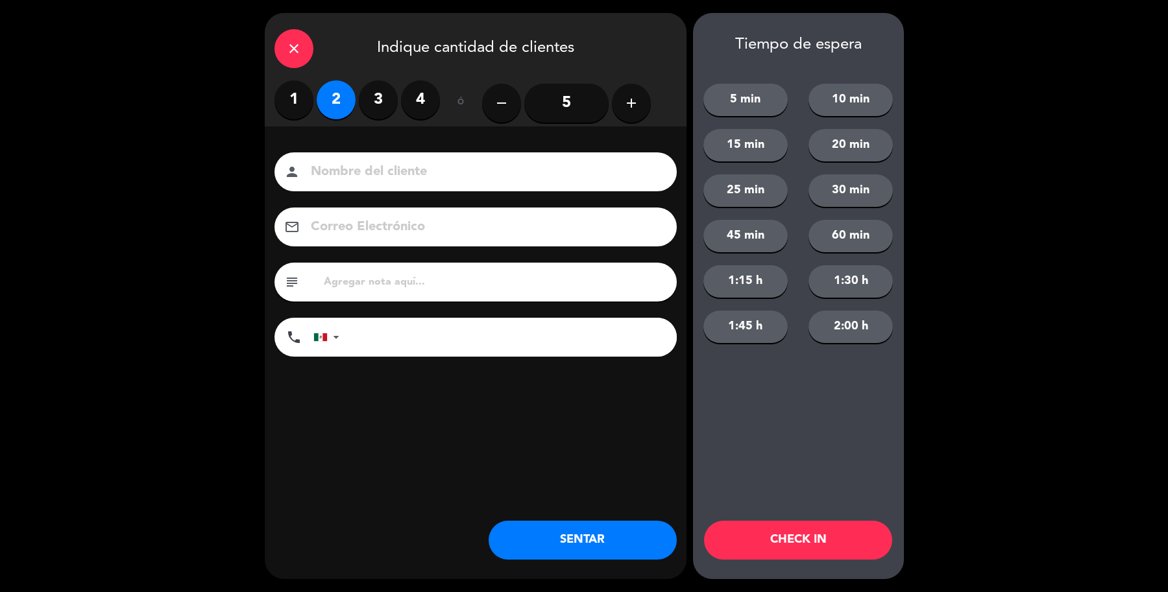
click at [391, 172] on input at bounding box center [484, 172] width 350 height 23
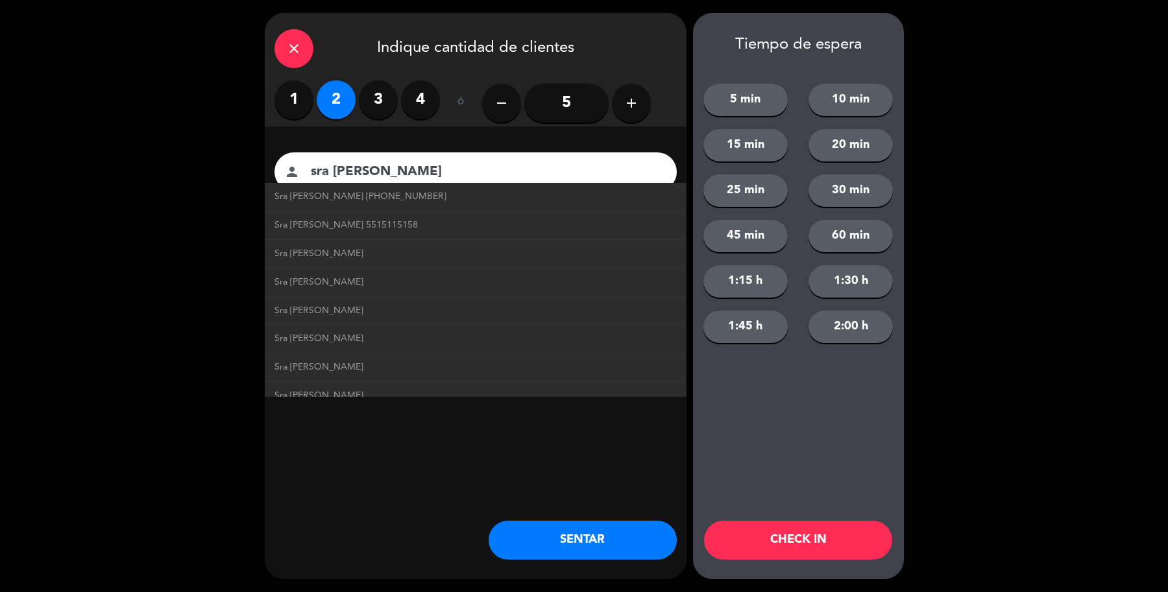
click at [355, 250] on link "Sra [PERSON_NAME]" at bounding box center [475, 253] width 402 height 15
type input "Sra [PERSON_NAME]"
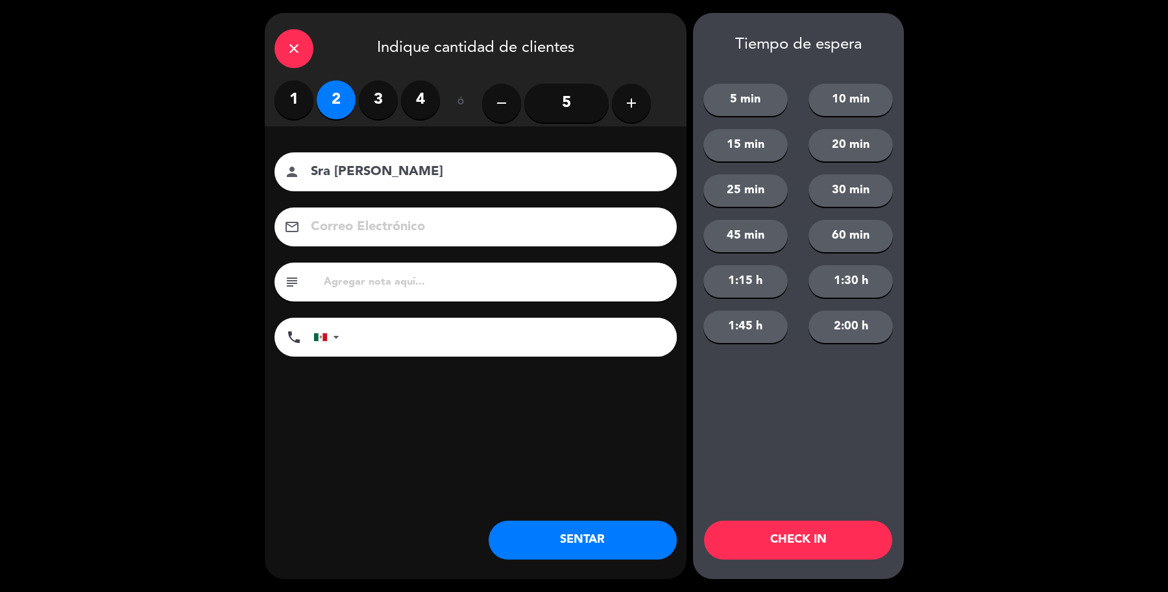
click at [559, 527] on button "SENTAR" at bounding box center [582, 540] width 188 height 39
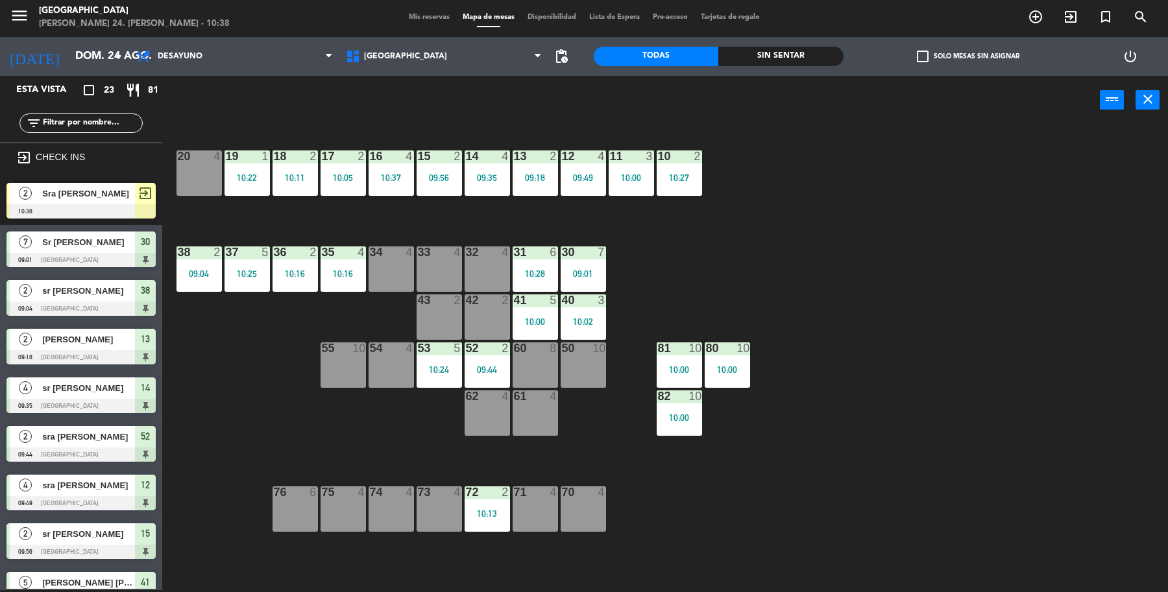
click at [101, 217] on div "2 Sra [PERSON_NAME] 10:38 exit_to_app" at bounding box center [81, 200] width 162 height 49
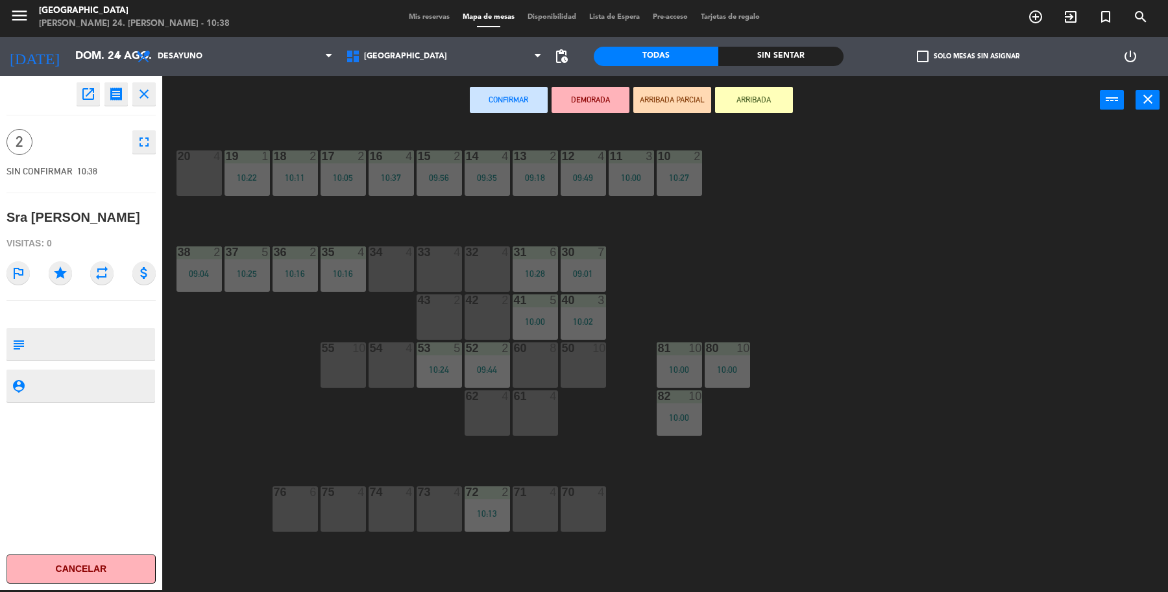
click at [176, 188] on div "20 4" at bounding box center [198, 172] width 45 height 45
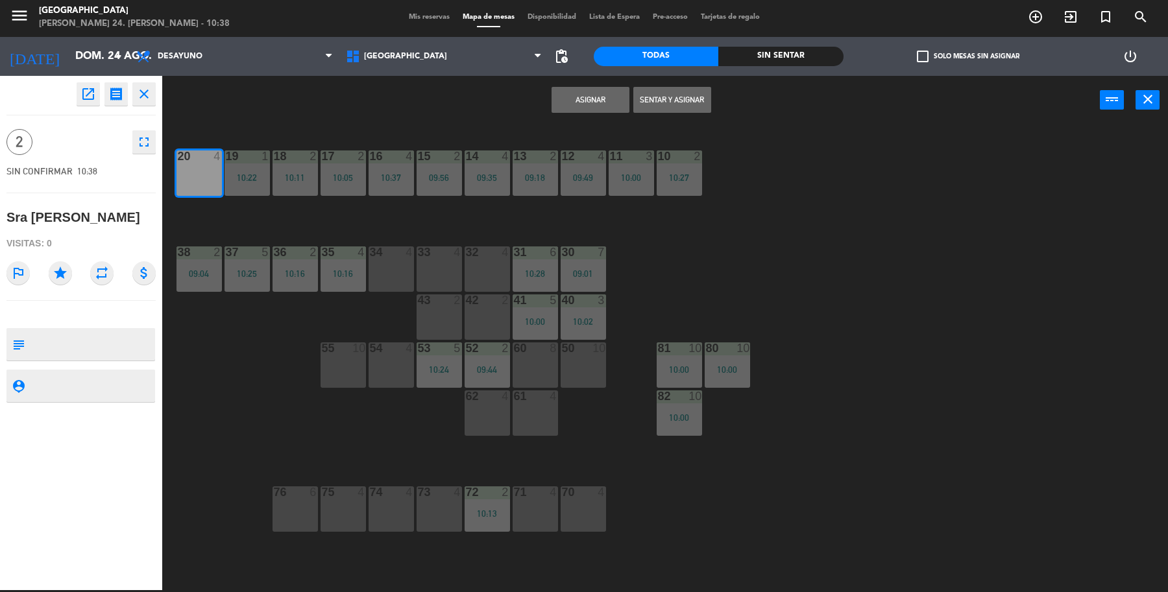
click at [668, 109] on button "Sentar y Asignar" at bounding box center [672, 100] width 78 height 26
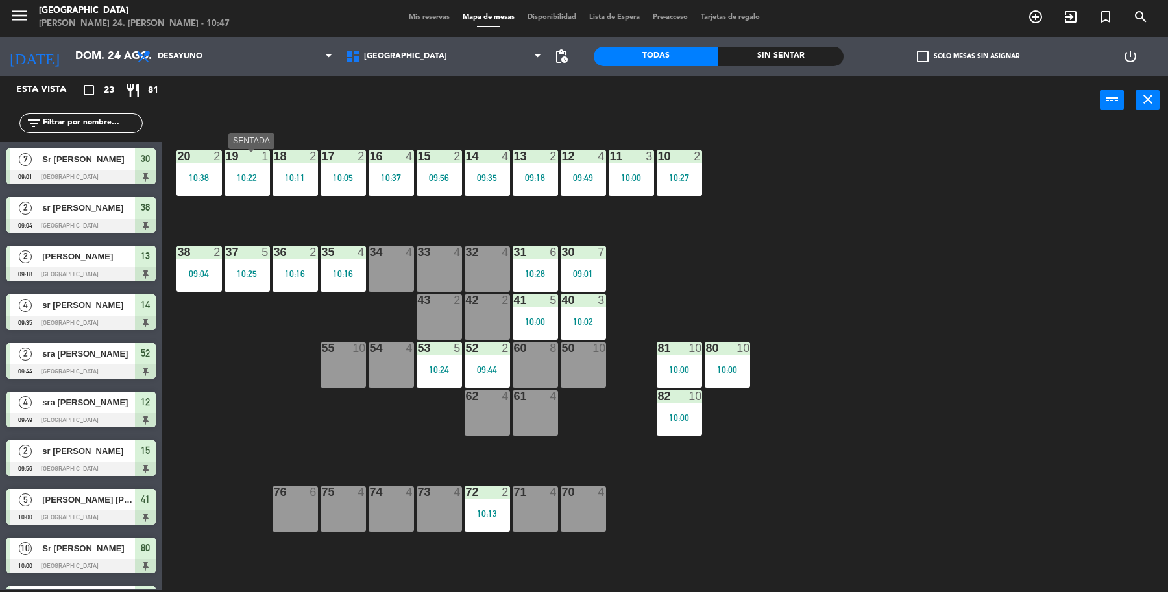
click at [241, 188] on div "19 1 10:22" at bounding box center [246, 172] width 45 height 45
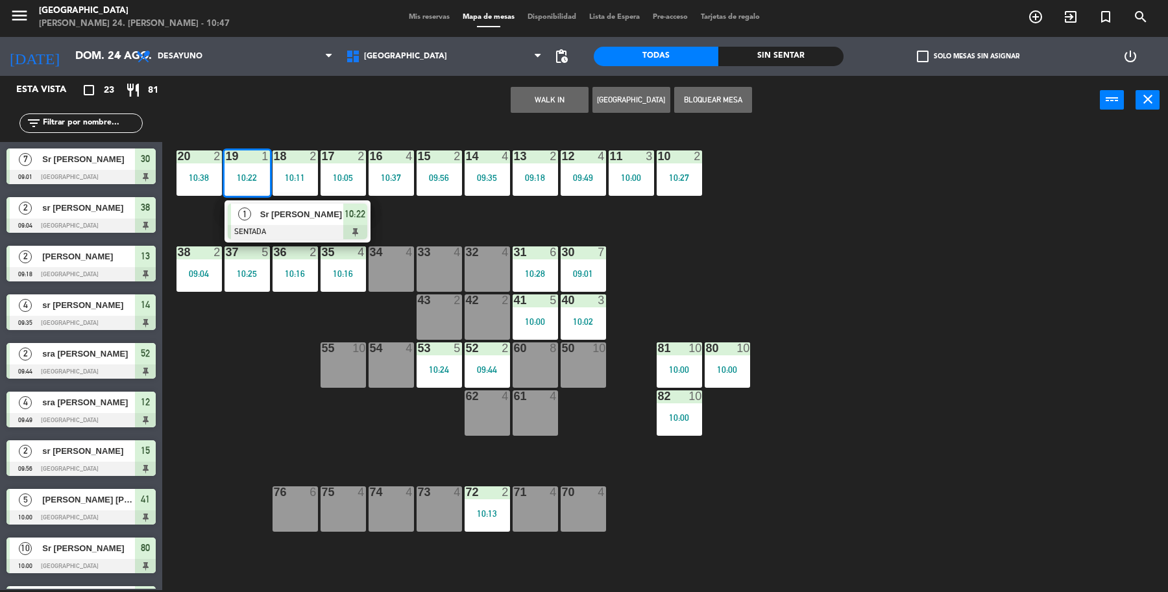
click at [179, 215] on div "19 1 10:22 1 Sr [PERSON_NAME] SENTADA 10:22 18 2 10:11 17 2 10:05 16 4 10:37 15…" at bounding box center [671, 360] width 994 height 466
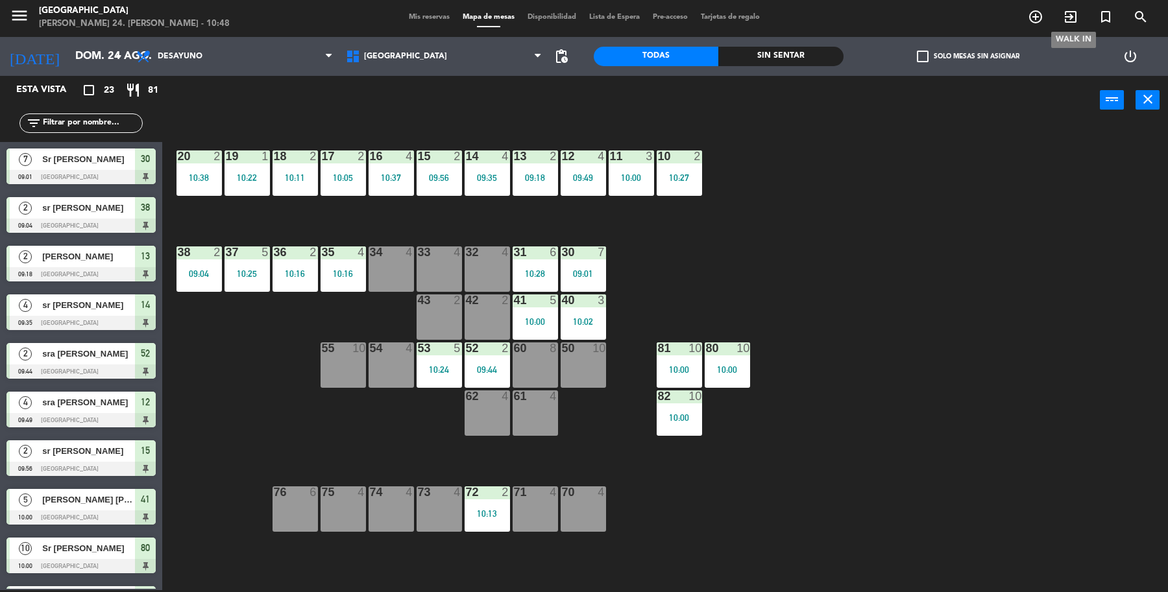
click at [1071, 10] on icon "exit_to_app" at bounding box center [1070, 17] width 16 height 16
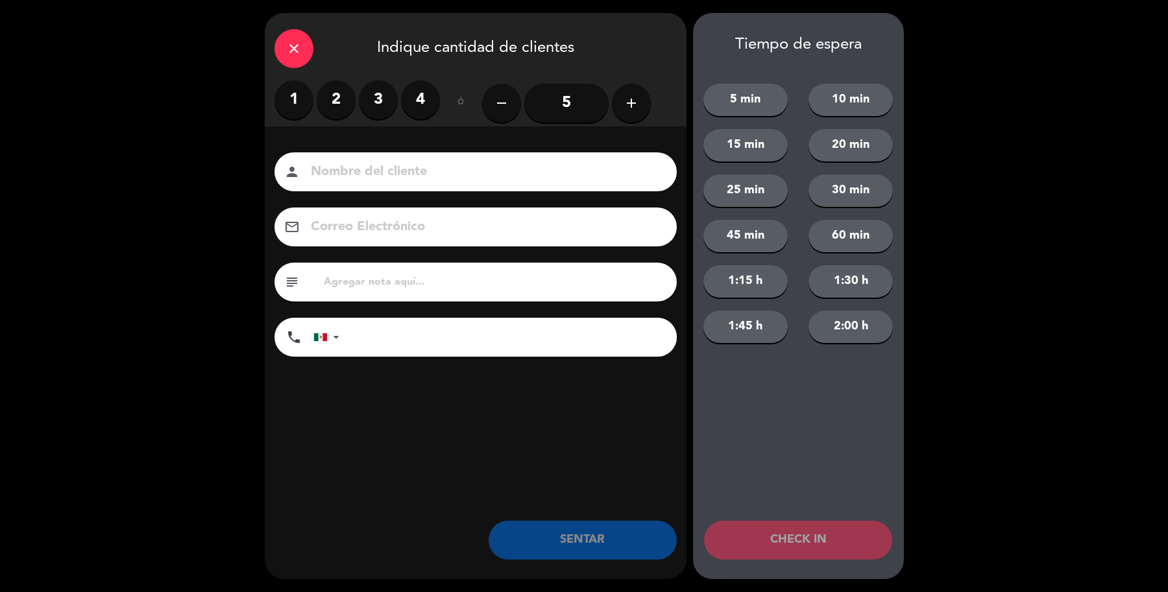
click at [568, 99] on input "5" at bounding box center [566, 103] width 84 height 39
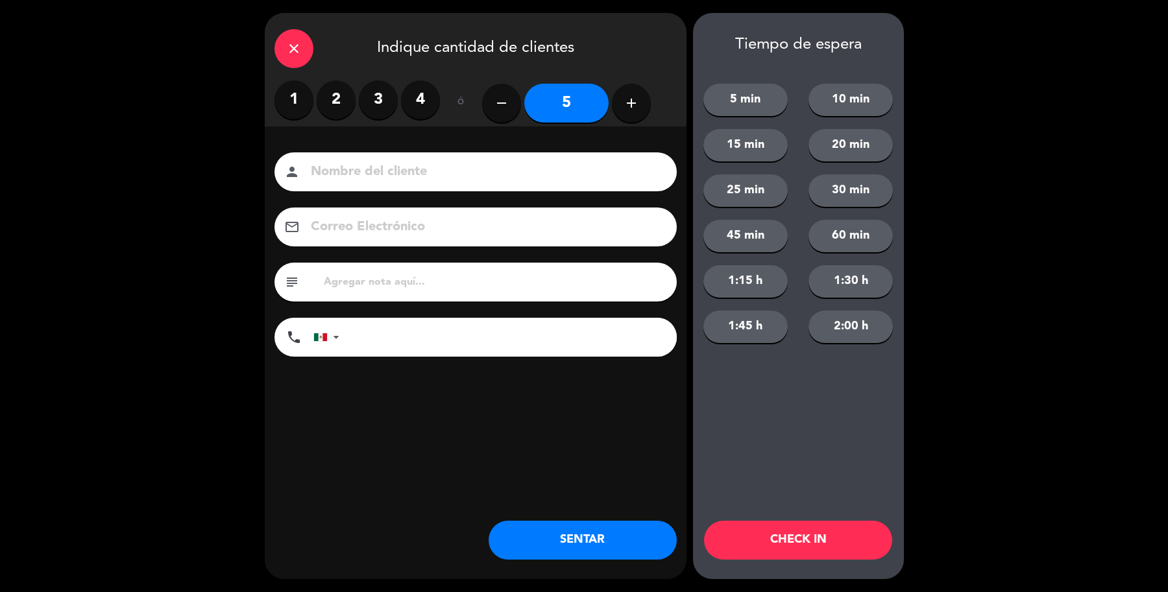
click at [571, 167] on input at bounding box center [484, 172] width 350 height 23
click at [354, 173] on input "sra [PERSON_NAME]" at bounding box center [484, 172] width 350 height 23
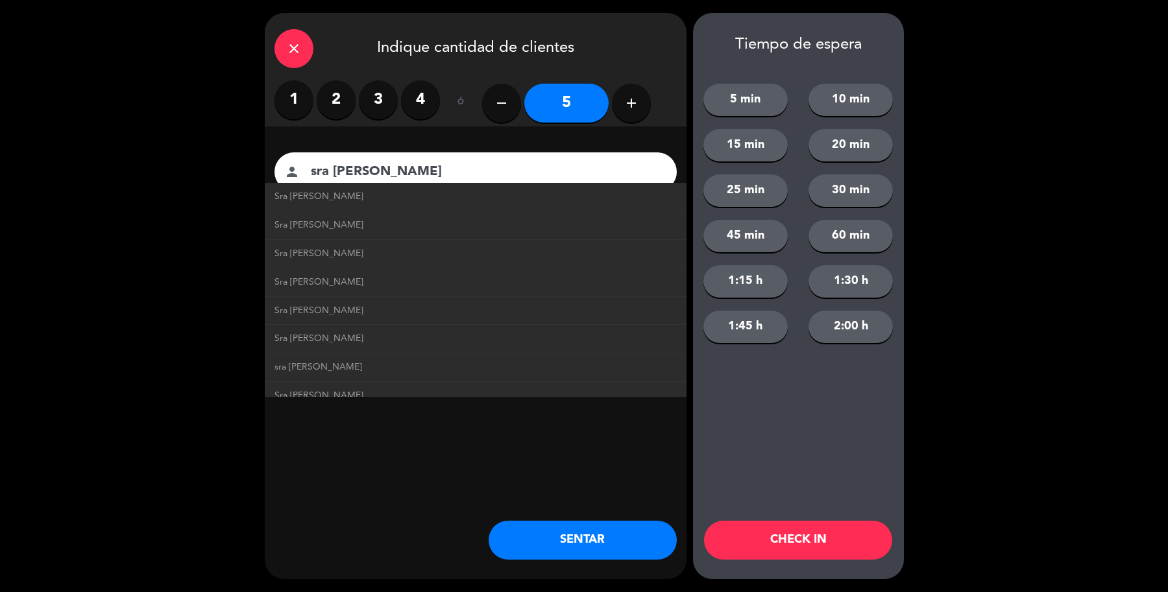
type input "sra [PERSON_NAME]"
click at [534, 532] on button "SENTAR" at bounding box center [582, 540] width 188 height 39
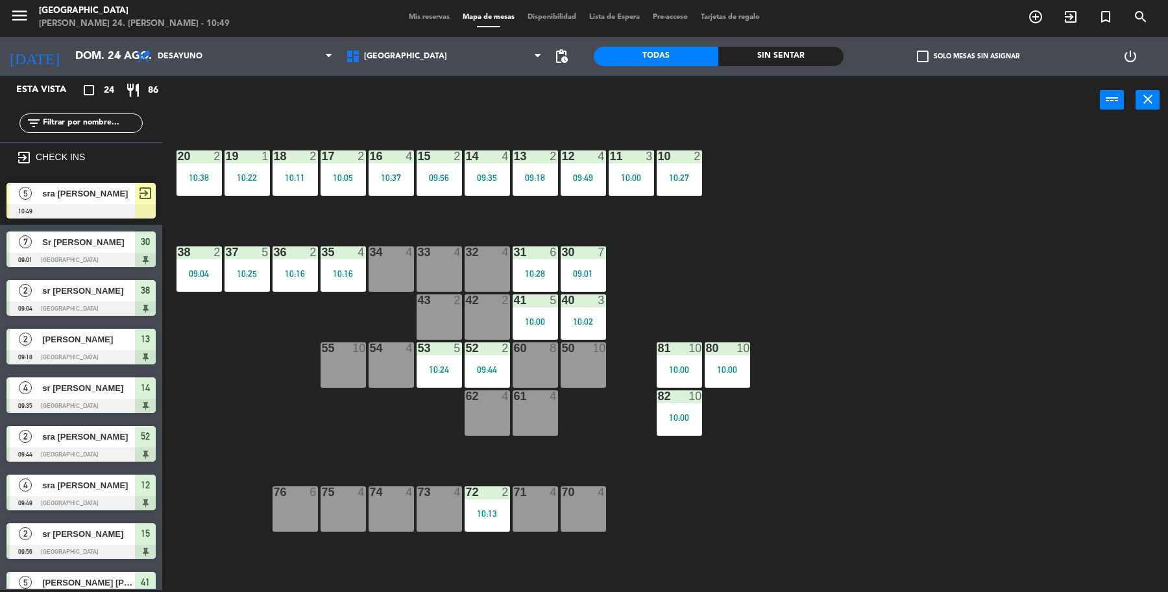
click at [27, 187] on span "5" at bounding box center [25, 193] width 13 height 13
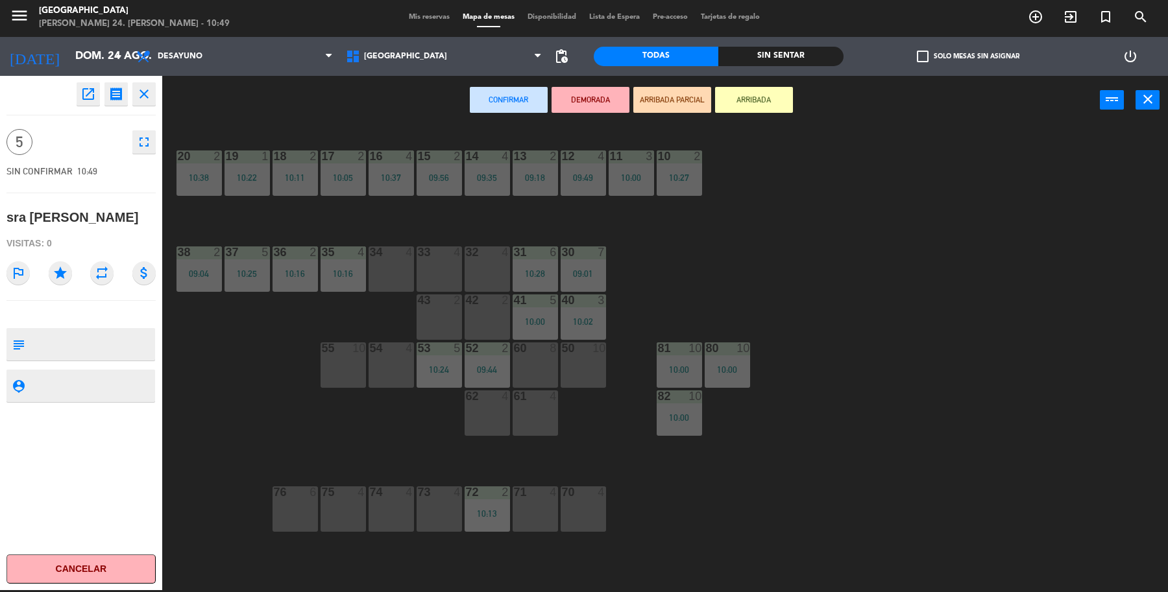
click at [527, 374] on div "60 8" at bounding box center [534, 364] width 45 height 45
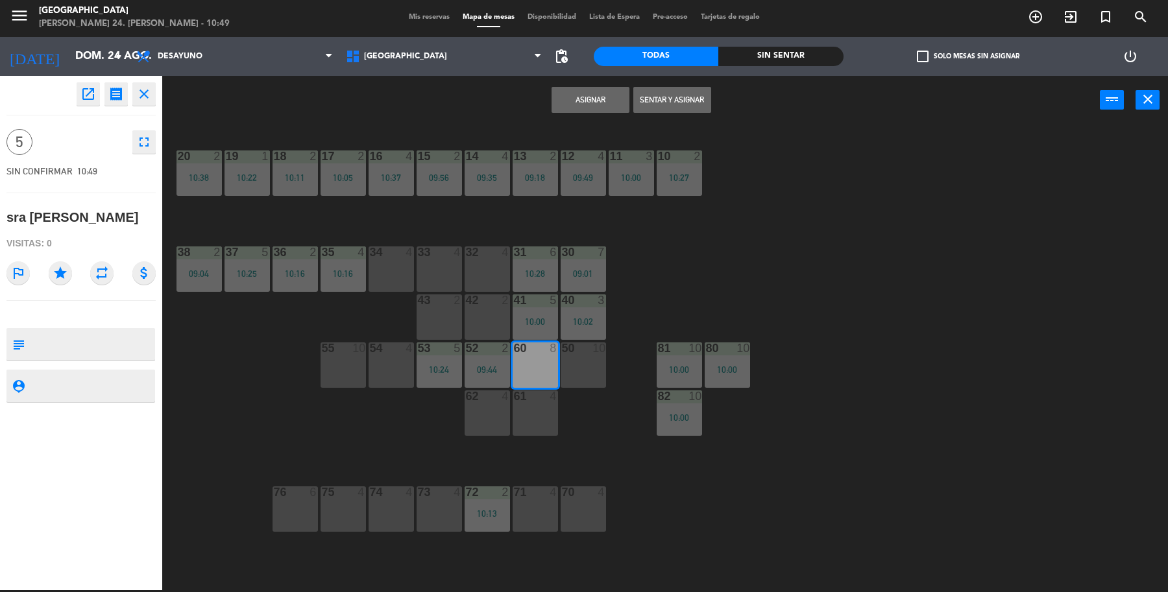
click at [667, 104] on button "Sentar y Asignar" at bounding box center [672, 100] width 78 height 26
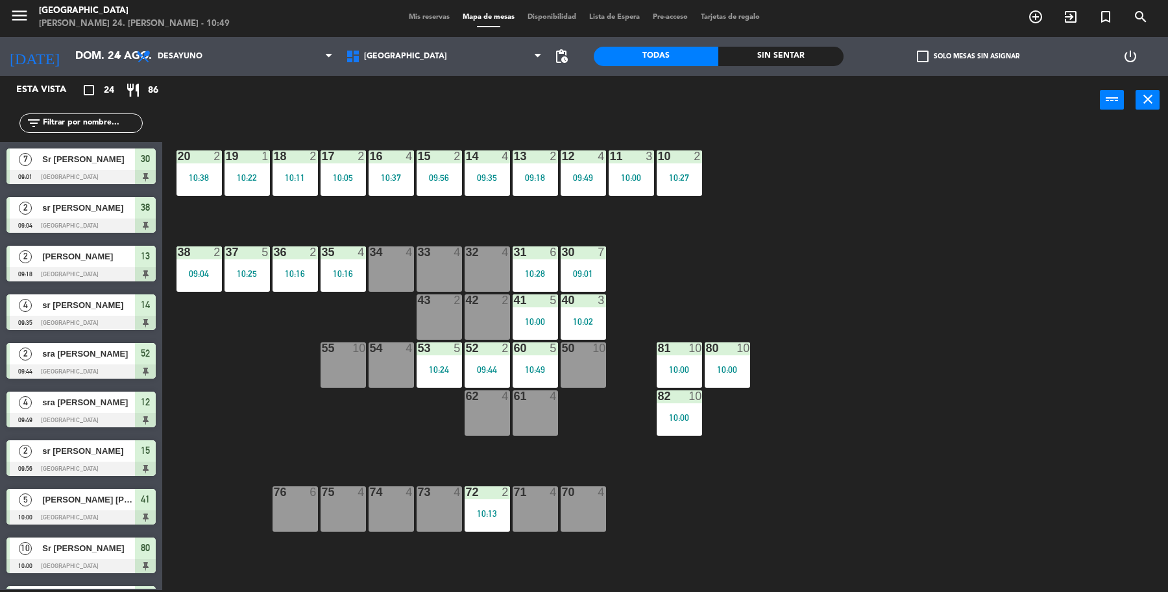
drag, startPoint x: 668, startPoint y: 328, endPoint x: 699, endPoint y: 309, distance: 36.4
click at [673, 322] on div "19 1 10:22 18 2 10:11 17 2 10:05 16 4 10:37 15 2 09:56 14 4 09:35 13 2 09:18 12…" at bounding box center [671, 360] width 994 height 466
click at [713, 293] on div "19 1 10:22 18 2 10:11 17 2 10:05 16 4 10:37 15 2 09:56 14 4 09:35 13 2 09:18 12…" at bounding box center [671, 360] width 994 height 466
drag, startPoint x: 713, startPoint y: 293, endPoint x: 724, endPoint y: 295, distance: 10.6
click at [723, 295] on div "19 1 10:22 18 2 10:11 17 2 10:05 16 4 10:37 15 2 09:56 14 4 09:35 13 2 09:18 12…" at bounding box center [671, 360] width 994 height 466
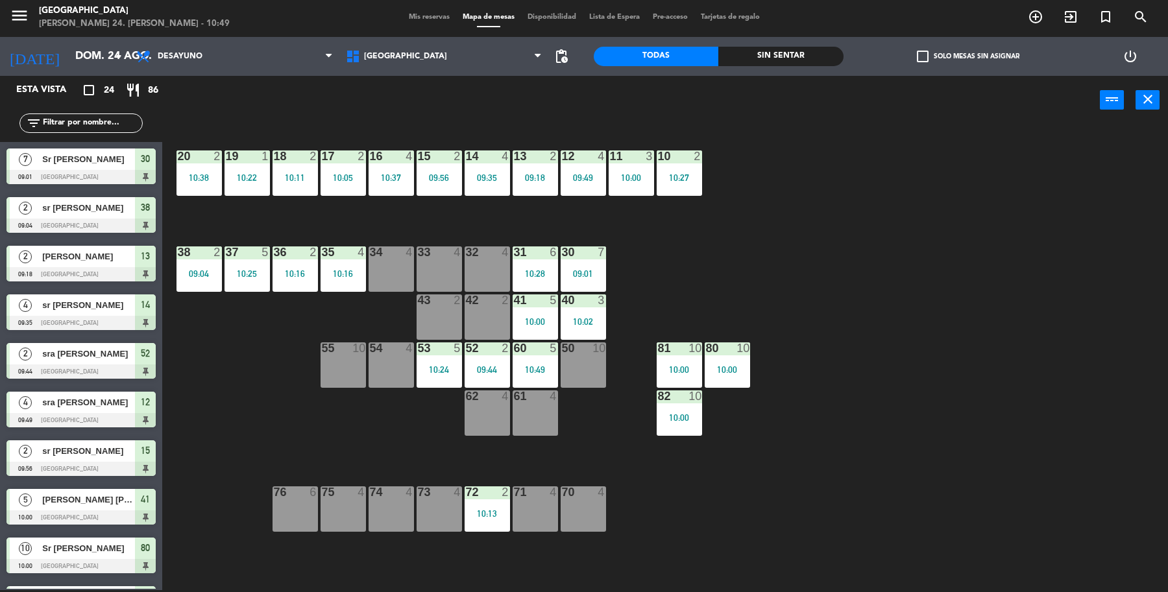
drag, startPoint x: 756, startPoint y: 290, endPoint x: 1094, endPoint y: 269, distance: 338.6
click at [883, 243] on div "19 1 10:22 18 2 10:11 17 2 10:05 16 4 10:37 15 2 09:56 14 4 09:35 13 2 09:18 12…" at bounding box center [671, 360] width 994 height 466
click at [1156, 472] on div "19 1 10:22 18 2 10:11 17 2 10:05 16 4 10:37 15 2 09:56 14 4 09:35 13 2 09:18 12…" at bounding box center [671, 360] width 994 height 466
click at [488, 365] on div "09:44" at bounding box center [486, 369] width 45 height 9
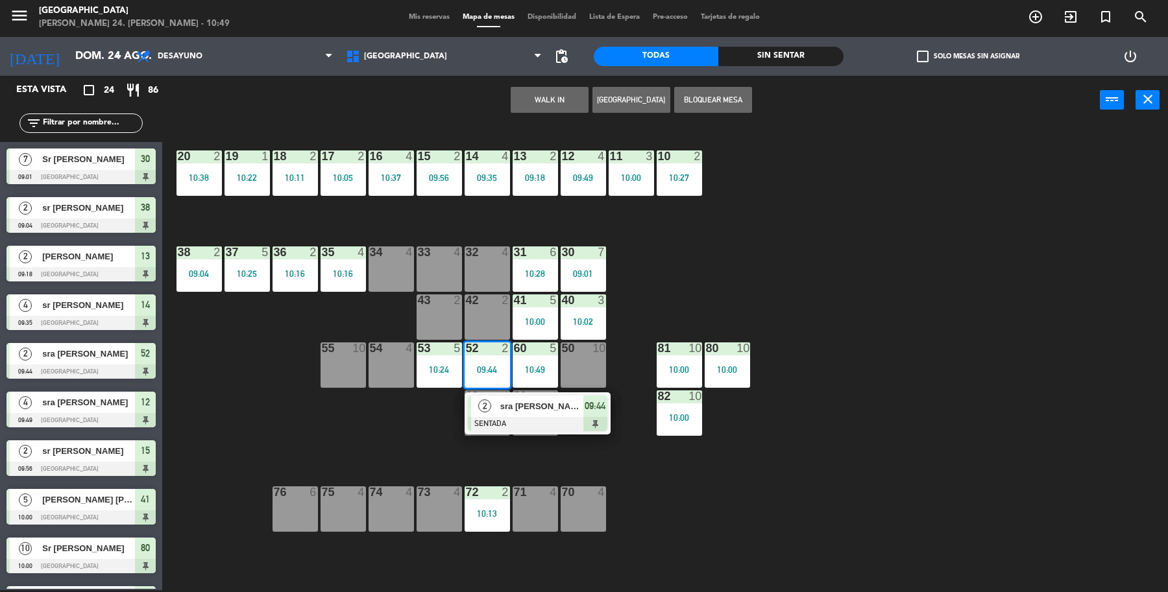
click at [501, 403] on span "sra [PERSON_NAME]" at bounding box center [541, 407] width 83 height 14
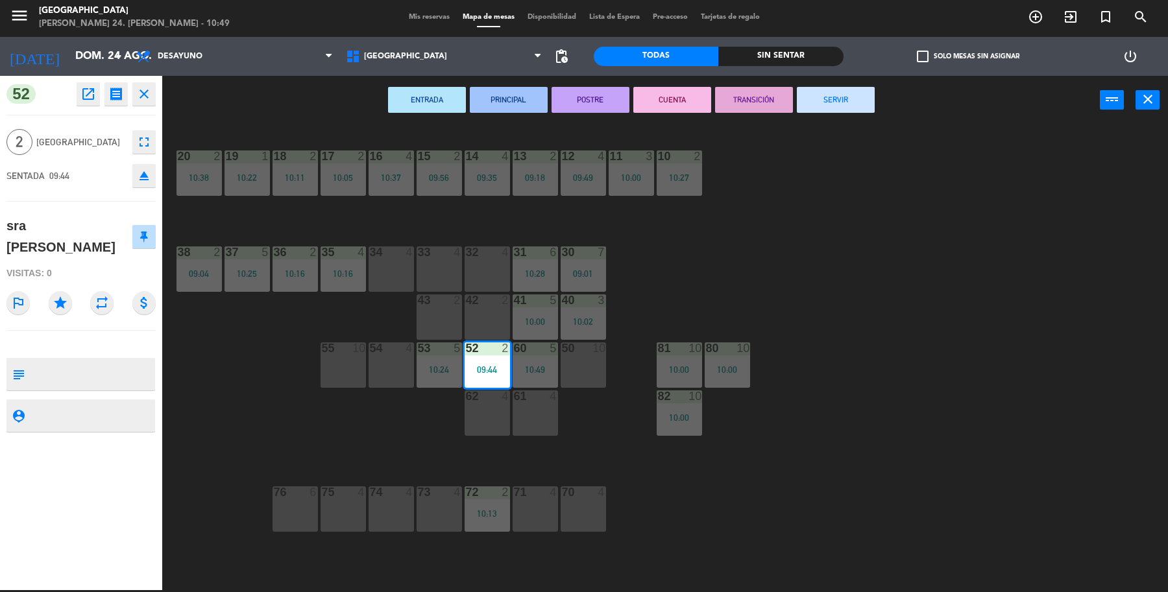
click at [828, 91] on button "SERVIR" at bounding box center [836, 100] width 78 height 26
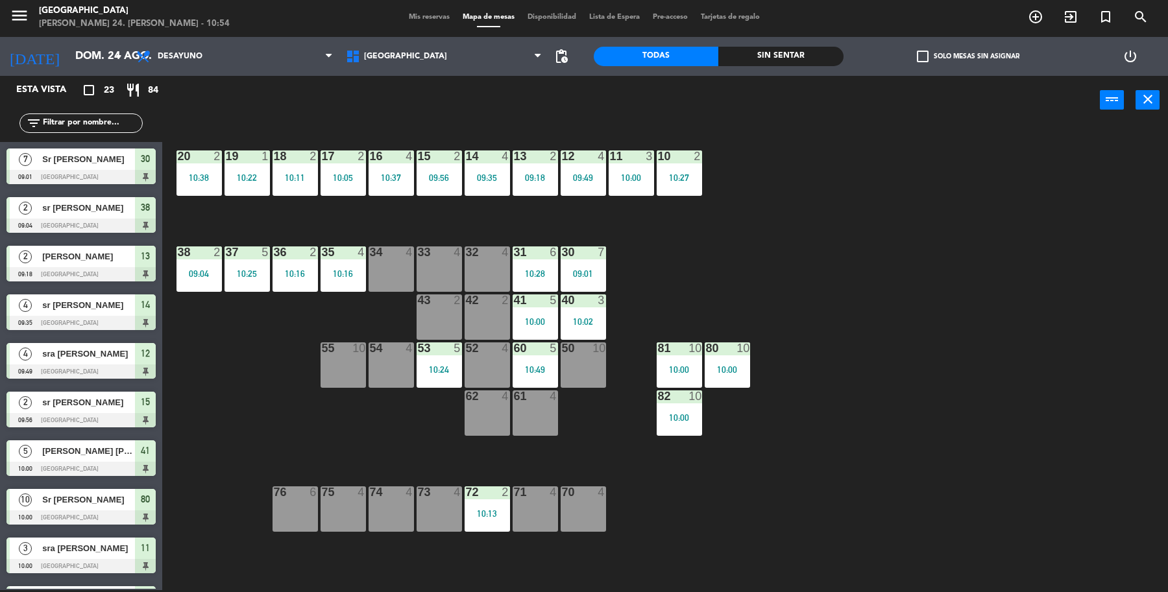
click at [88, 125] on input "text" at bounding box center [92, 123] width 101 height 14
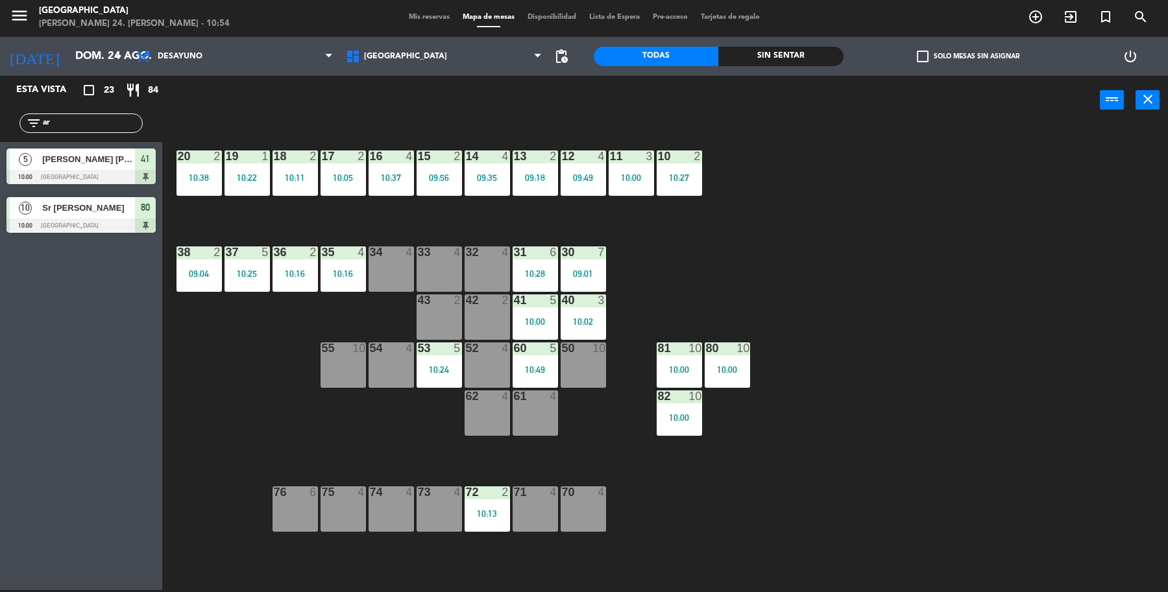
type input "a"
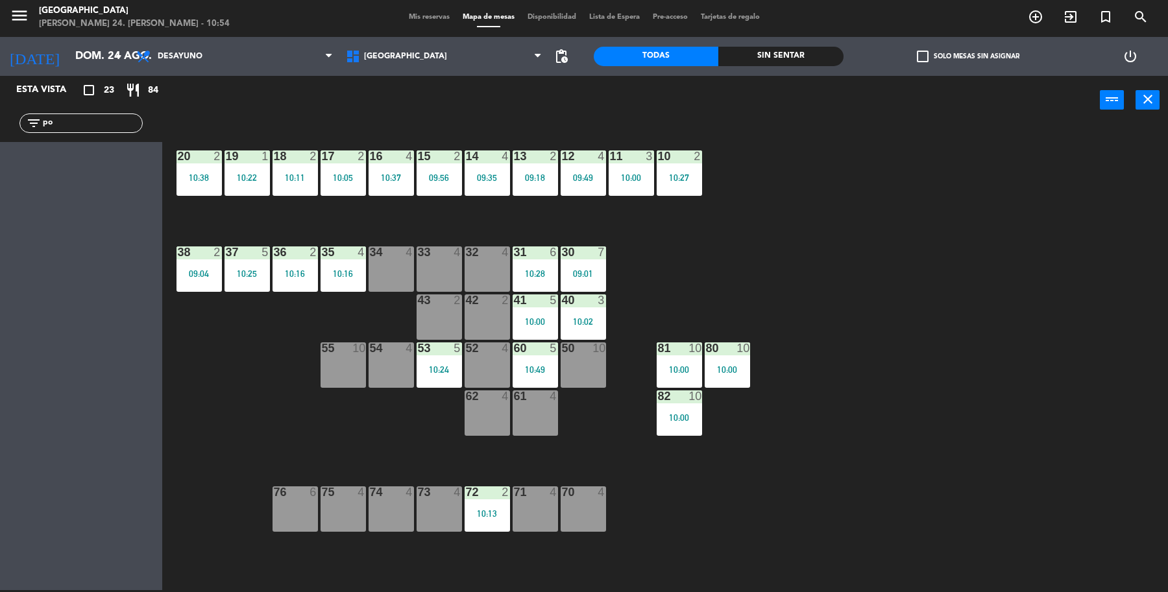
type input "p"
type input "j"
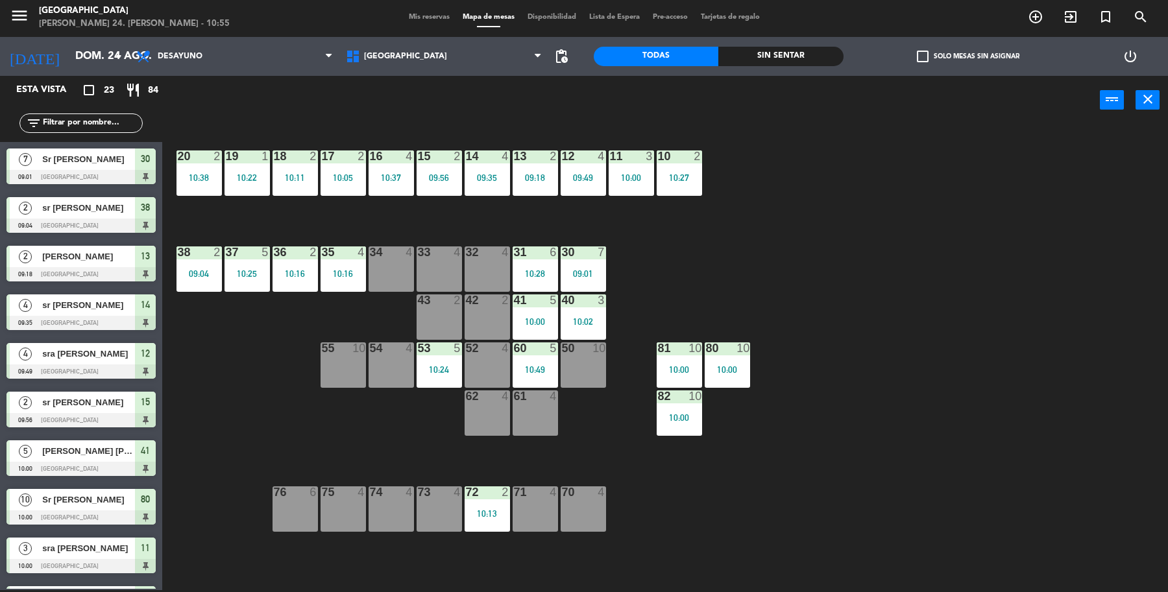
click at [390, 273] on div "34 4" at bounding box center [390, 268] width 45 height 45
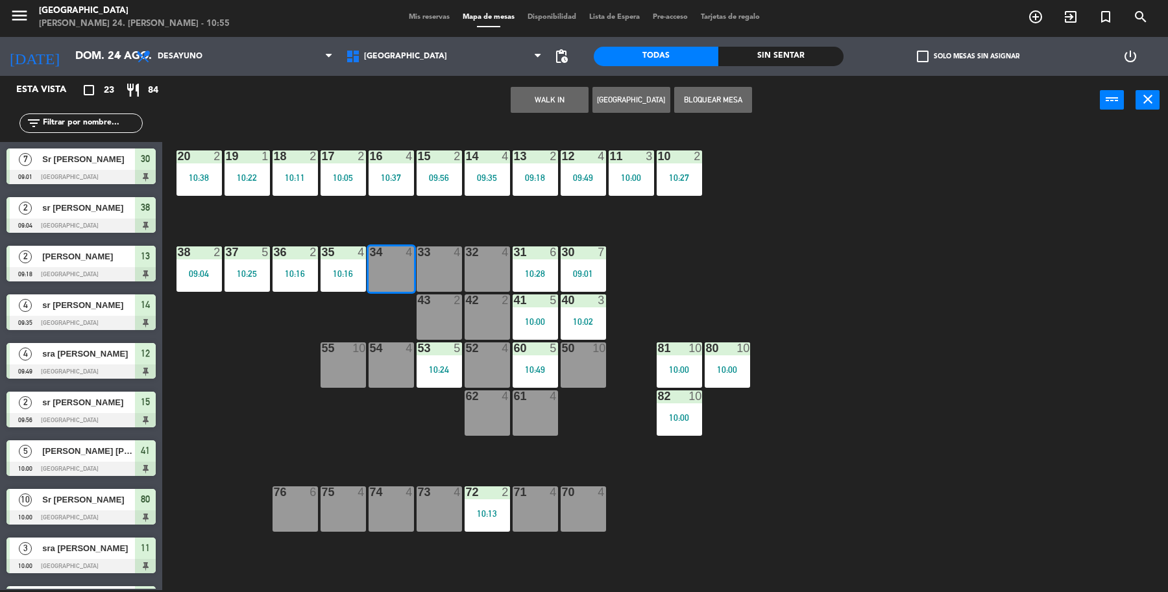
click at [553, 94] on button "WALK IN" at bounding box center [549, 100] width 78 height 26
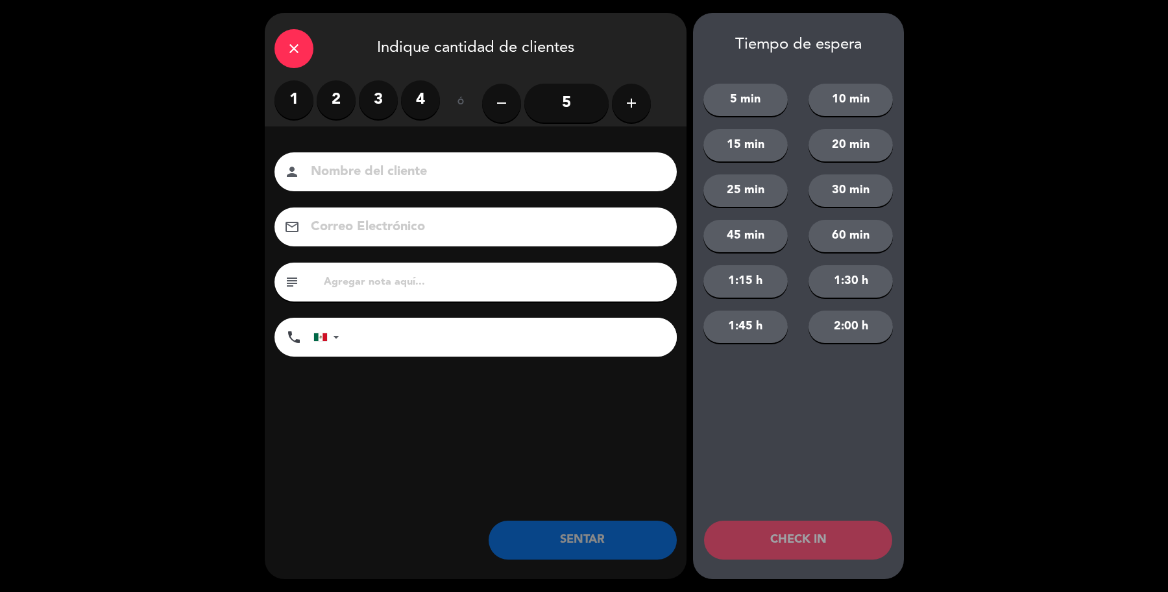
click at [410, 102] on label "4" at bounding box center [420, 99] width 39 height 39
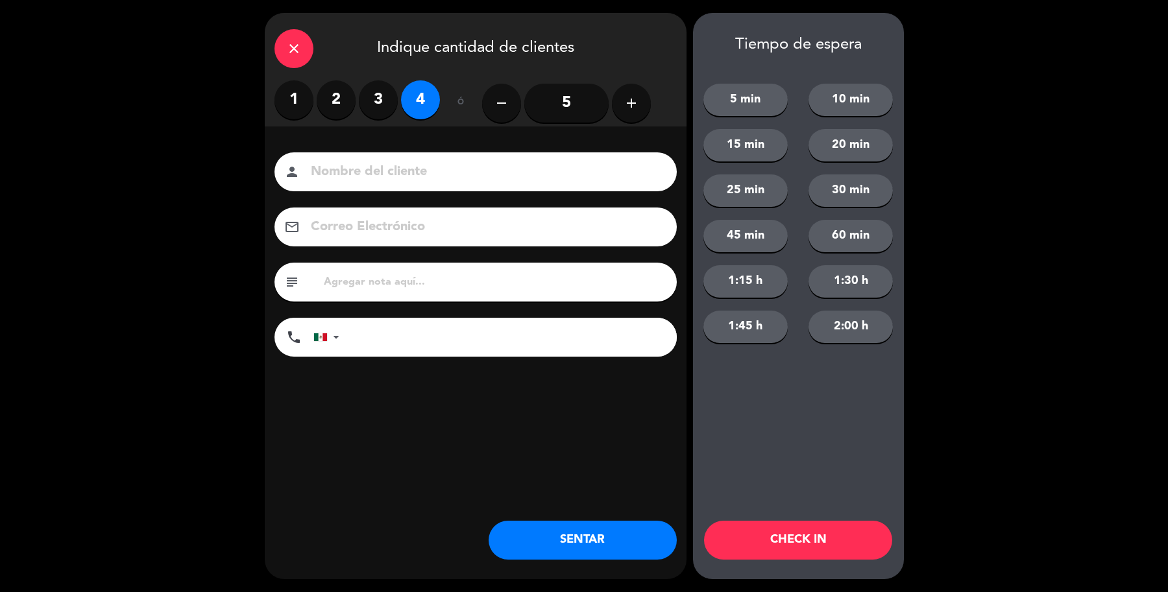
click at [428, 172] on input at bounding box center [484, 172] width 350 height 23
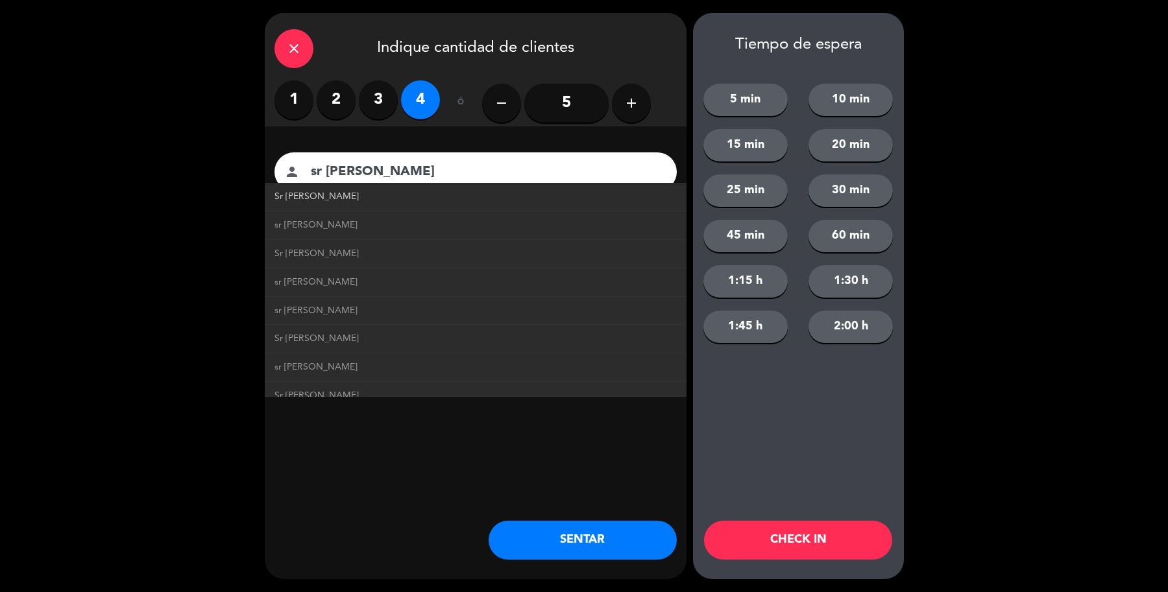
type input "sr [PERSON_NAME]"
click at [302, 202] on li "Sr [PERSON_NAME]" at bounding box center [476, 197] width 422 height 29
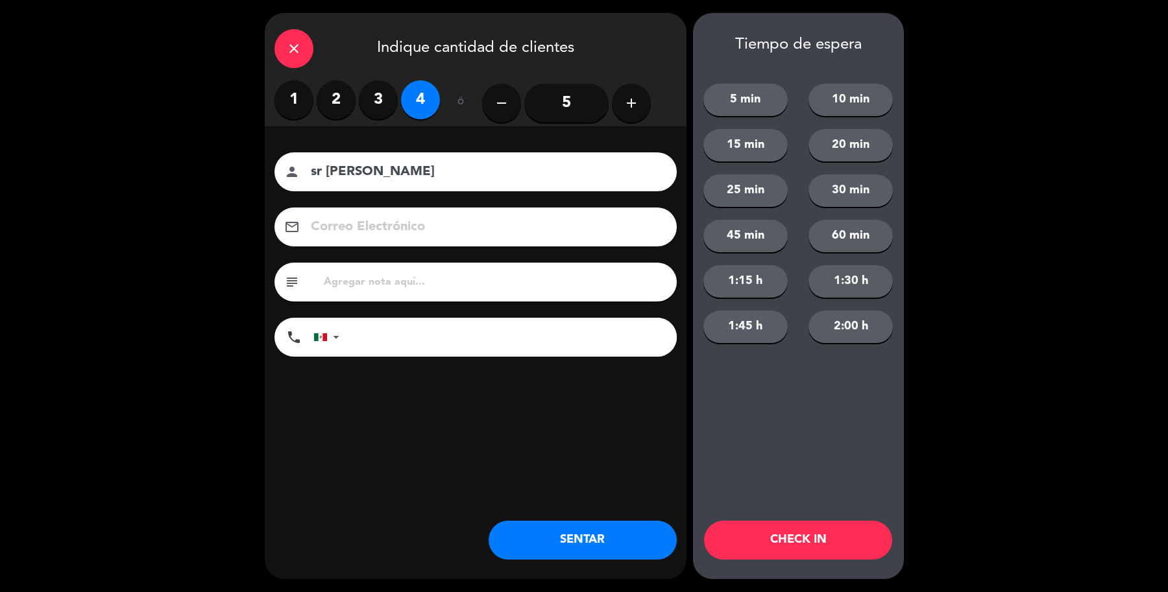
click at [573, 540] on button "SENTAR" at bounding box center [582, 540] width 188 height 39
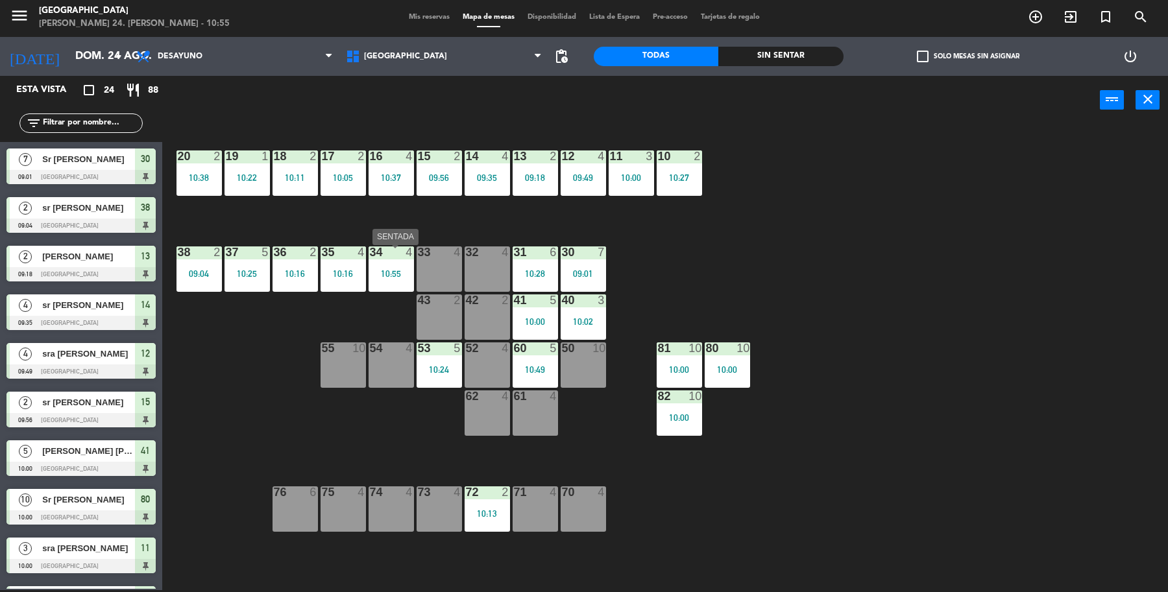
click at [390, 277] on div "10:55" at bounding box center [390, 273] width 45 height 9
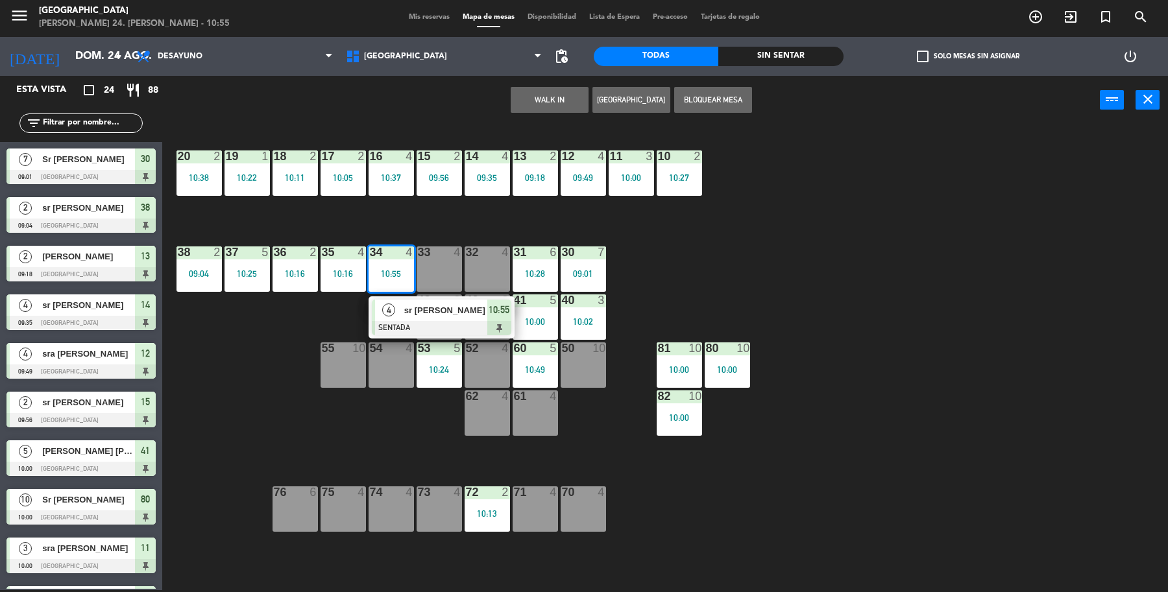
click at [268, 336] on div "19 1 10:22 18 2 10:11 17 2 10:05 16 4 10:37 15 2 09:56 14 4 09:35 13 2 09:18 12…" at bounding box center [671, 360] width 994 height 466
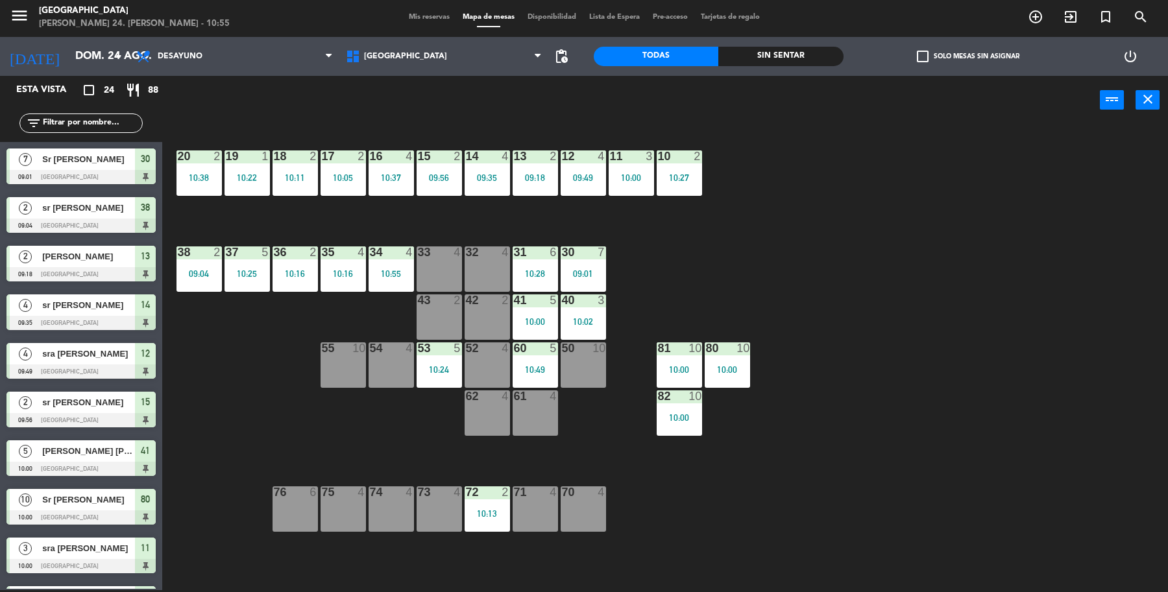
click at [268, 336] on div "19 1 10:22 18 2 10:11 17 2 10:05 16 4 10:37 15 2 09:56 14 4 09:35 13 2 09:18 12…" at bounding box center [671, 360] width 994 height 466
click at [1081, 13] on span "exit_to_app" at bounding box center [1070, 17] width 35 height 22
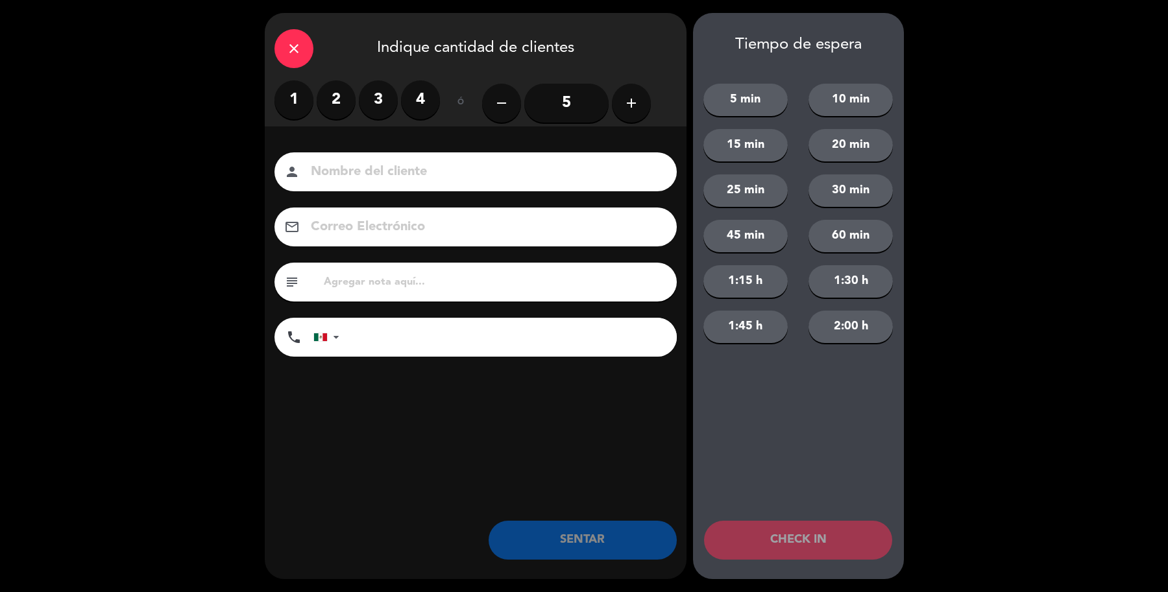
drag, startPoint x: 331, startPoint y: 108, endPoint x: 368, endPoint y: 163, distance: 66.6
click at [331, 108] on label "2" at bounding box center [336, 99] width 39 height 39
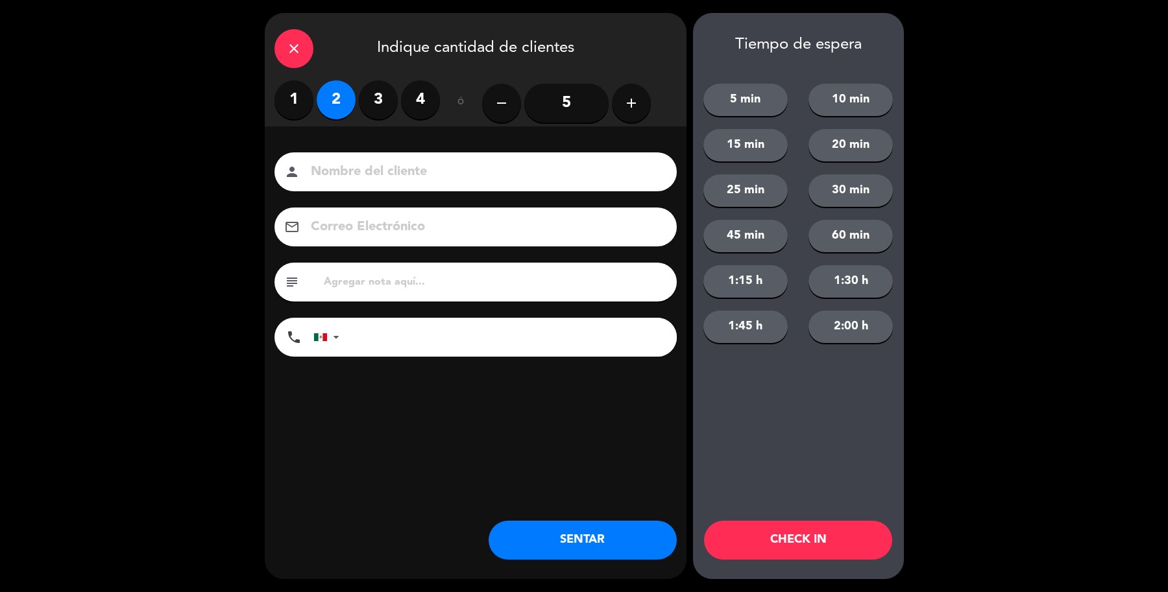
click at [370, 161] on input at bounding box center [484, 172] width 350 height 23
type input "sr [PERSON_NAME]"
click at [527, 537] on button "SENTAR" at bounding box center [582, 540] width 188 height 39
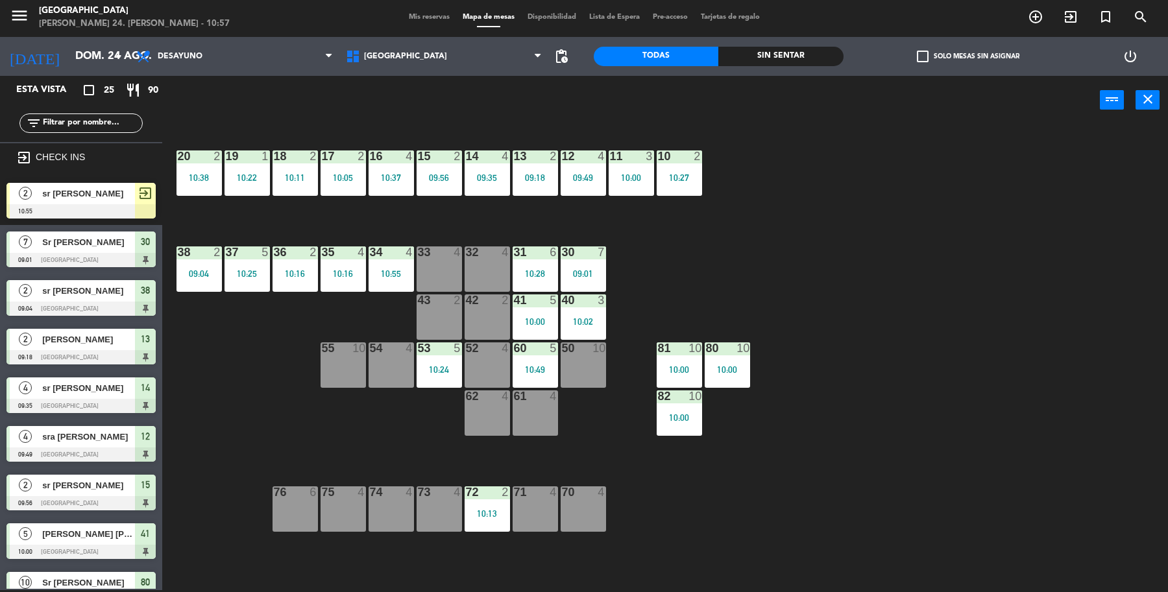
click at [99, 195] on span "sr [PERSON_NAME]" at bounding box center [88, 194] width 93 height 14
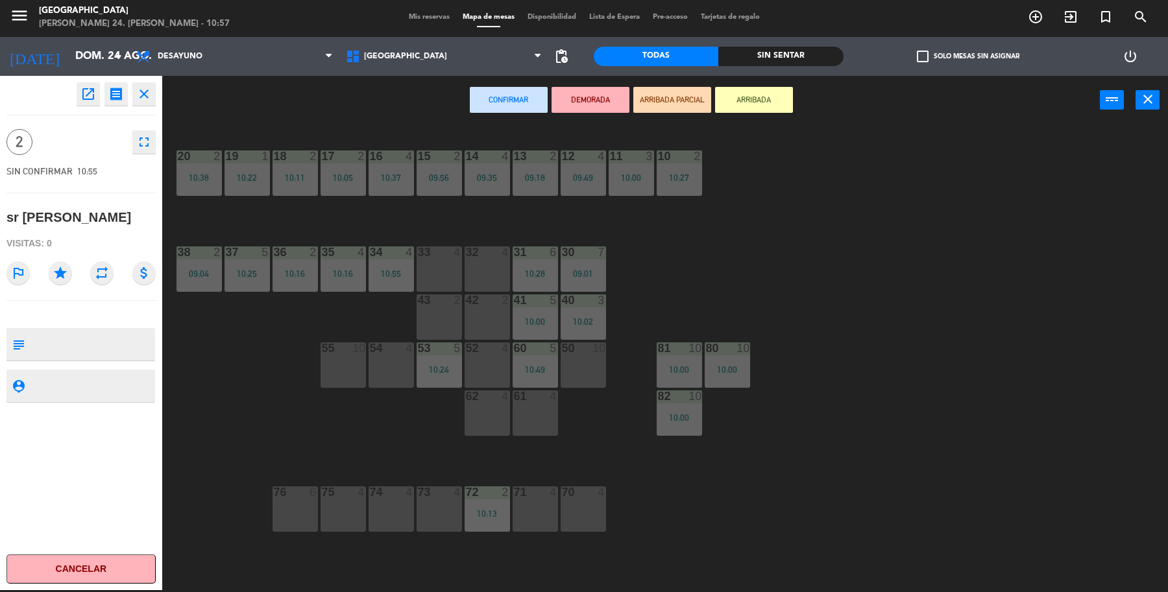
click at [485, 363] on div "52 4" at bounding box center [486, 364] width 45 height 45
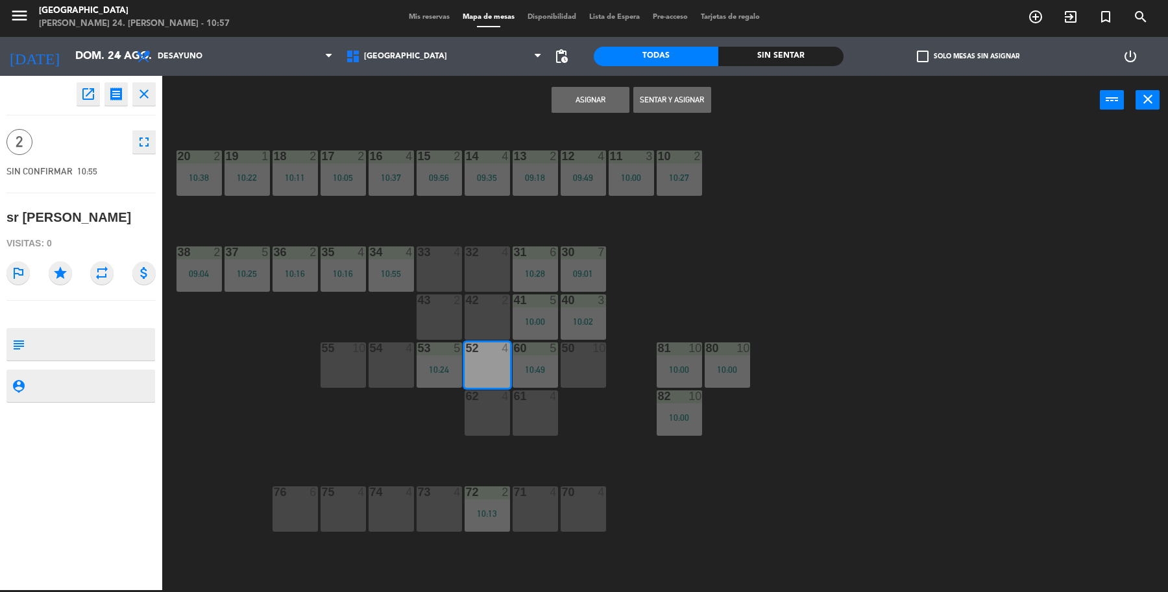
click at [658, 102] on button "Sentar y Asignar" at bounding box center [672, 100] width 78 height 26
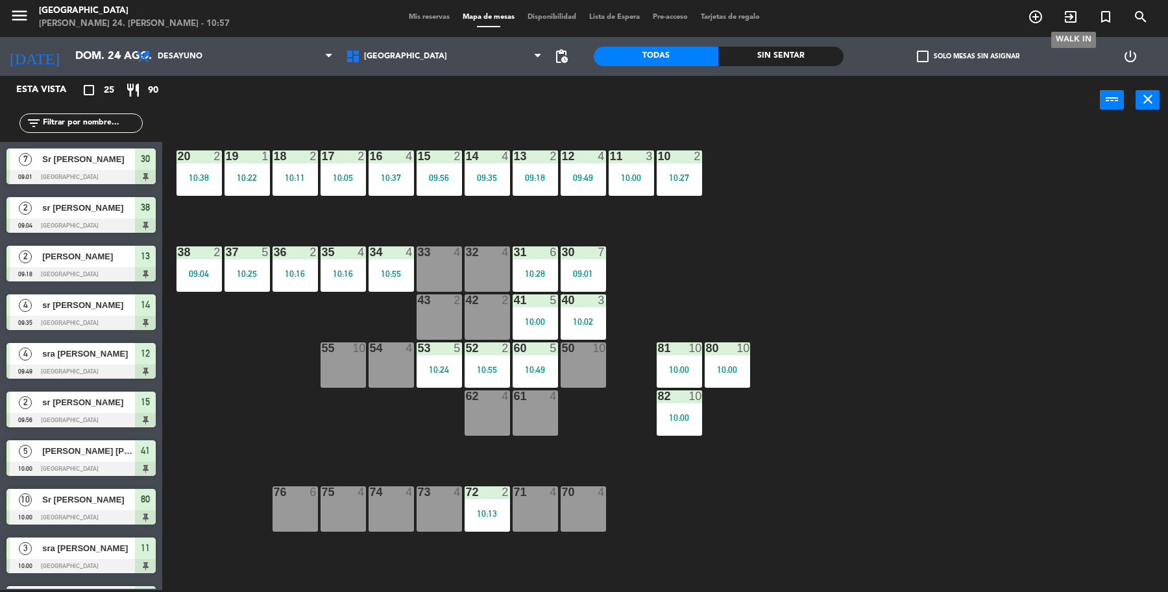
click at [1082, 10] on span "exit_to_app" at bounding box center [1070, 17] width 35 height 22
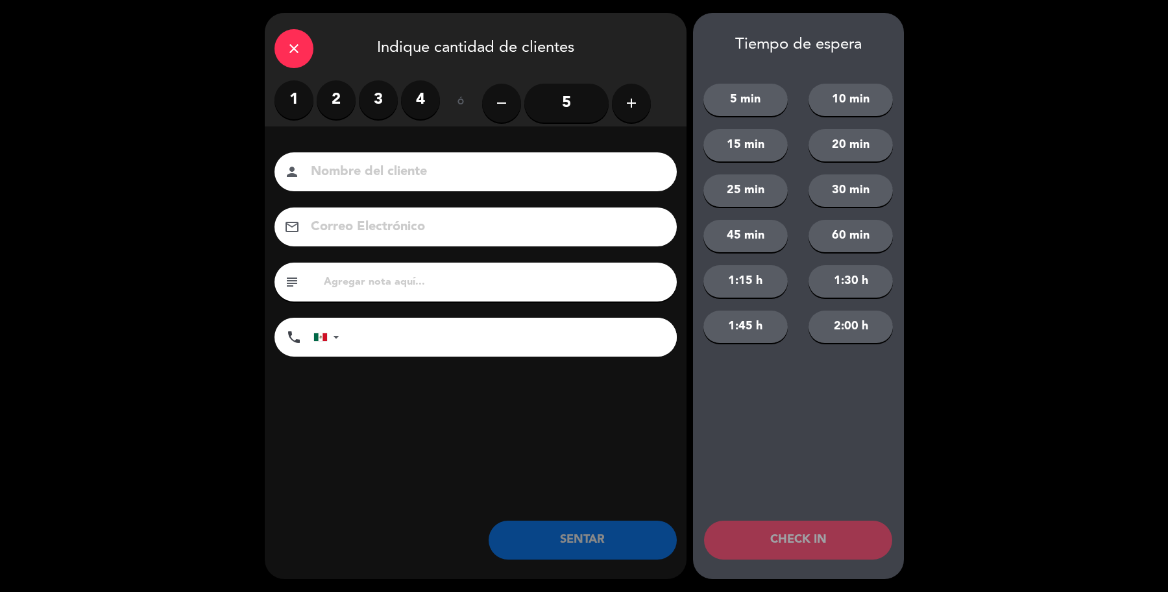
drag, startPoint x: 321, startPoint y: 97, endPoint x: 359, endPoint y: 117, distance: 42.7
click at [322, 97] on label "2" at bounding box center [336, 99] width 39 height 39
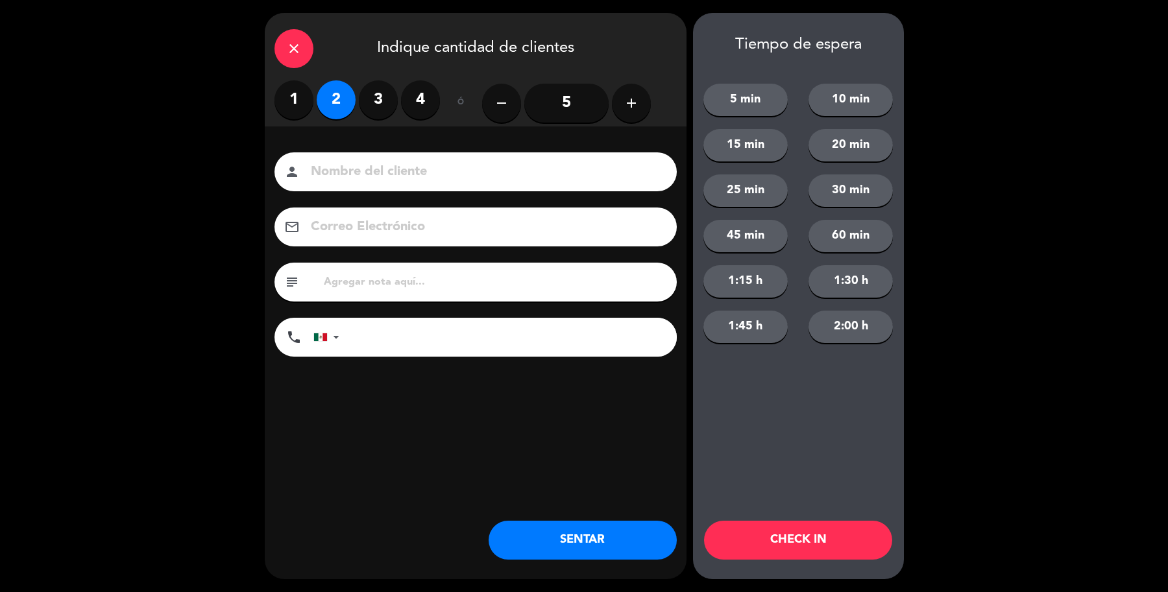
click at [399, 178] on input at bounding box center [484, 172] width 350 height 23
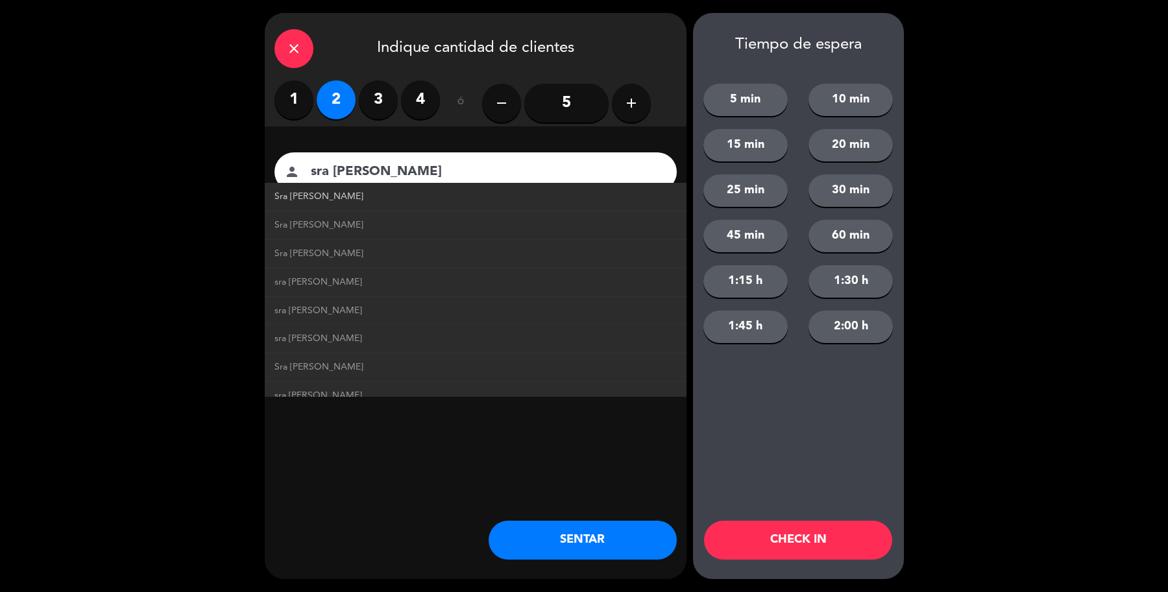
click at [312, 193] on span "Sra [PERSON_NAME]" at bounding box center [318, 196] width 89 height 15
type input "Sra [PERSON_NAME]"
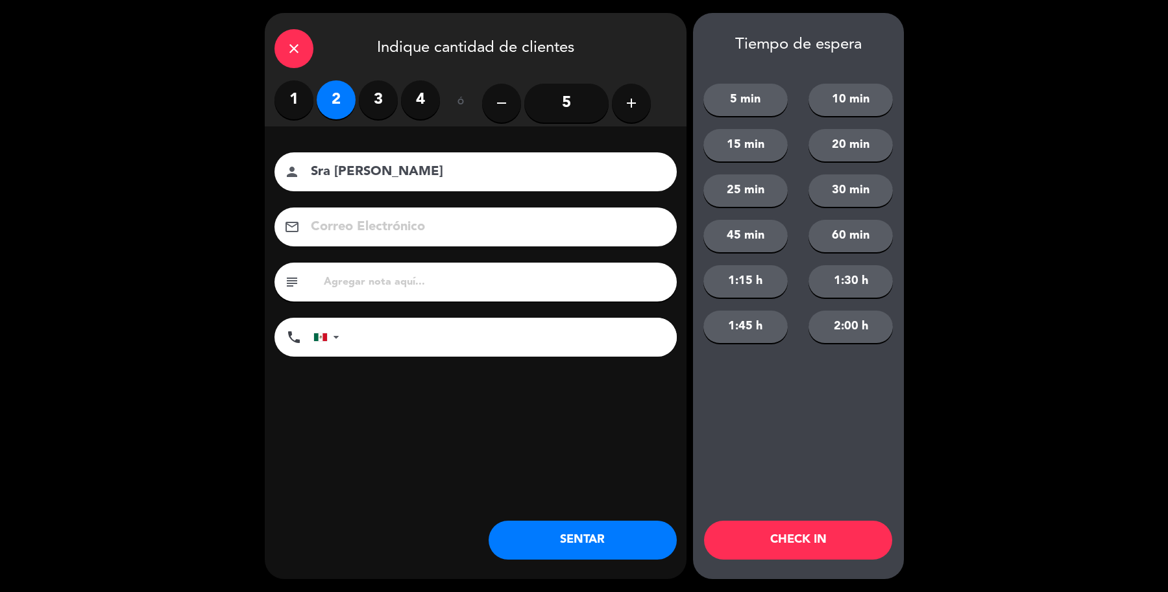
click at [653, 533] on button "SENTAR" at bounding box center [582, 540] width 188 height 39
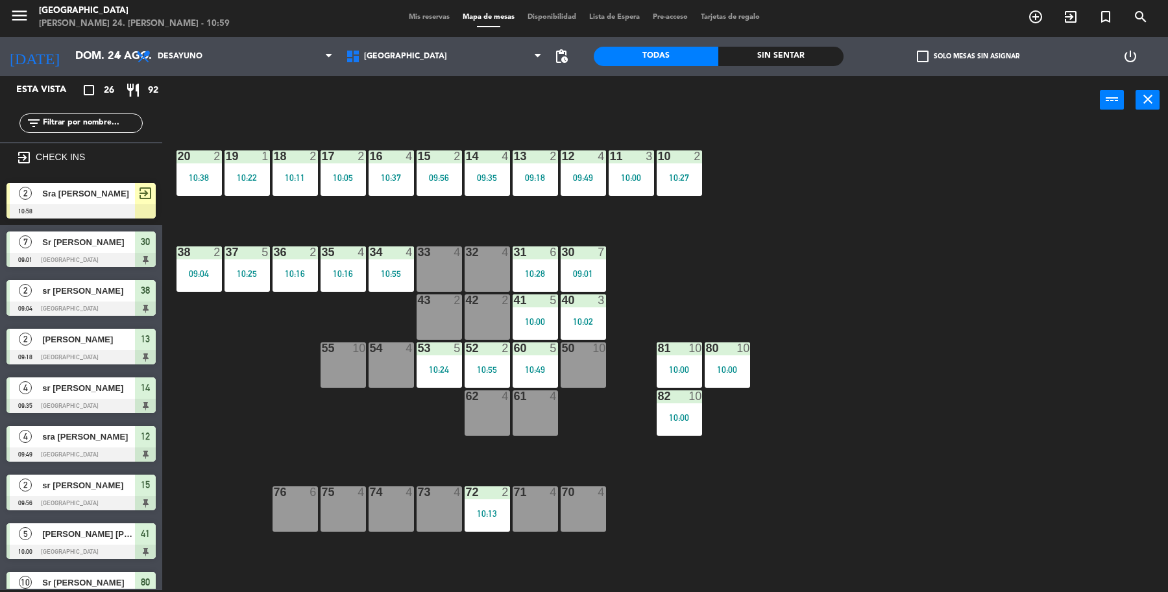
click at [108, 198] on div "Sra [PERSON_NAME]" at bounding box center [88, 193] width 94 height 21
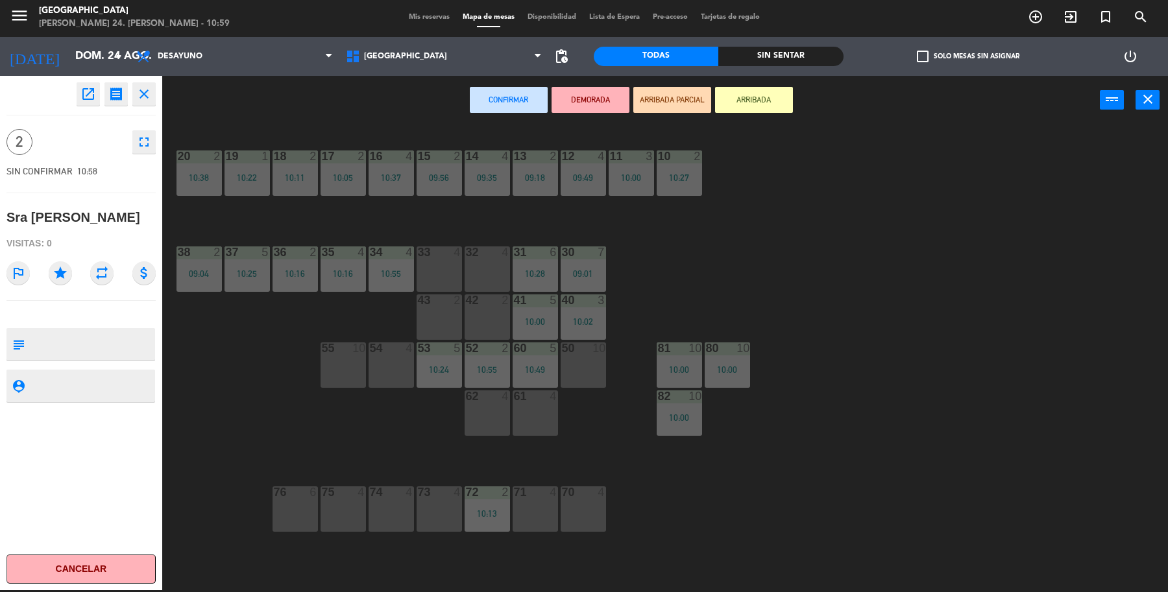
click at [426, 260] on div "33 4" at bounding box center [438, 268] width 45 height 45
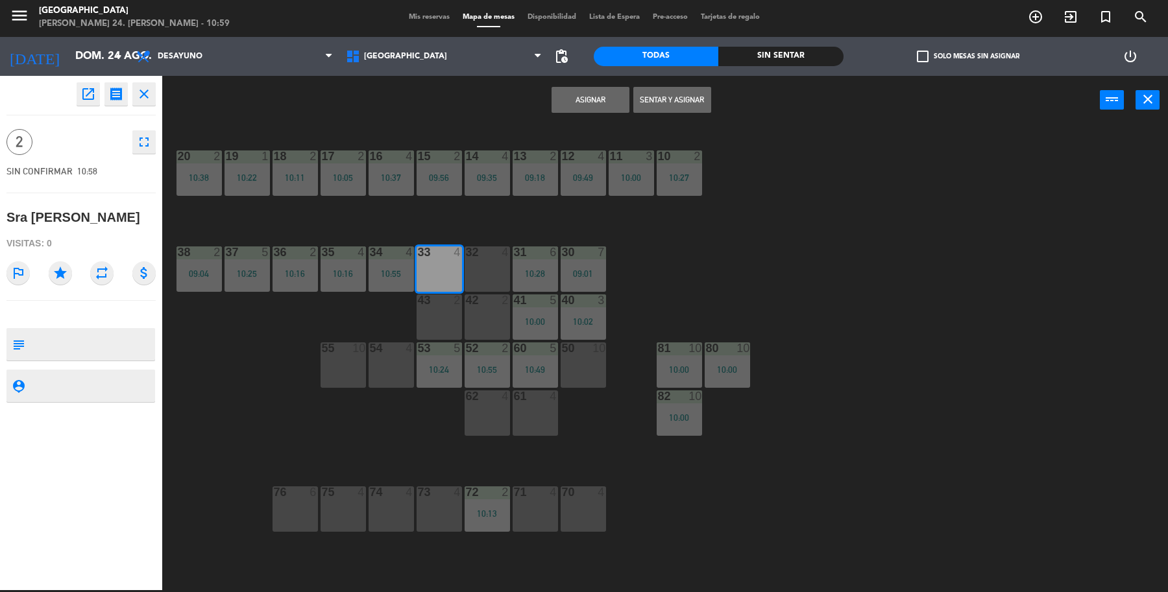
click at [680, 91] on button "Sentar y Asignar" at bounding box center [672, 100] width 78 height 26
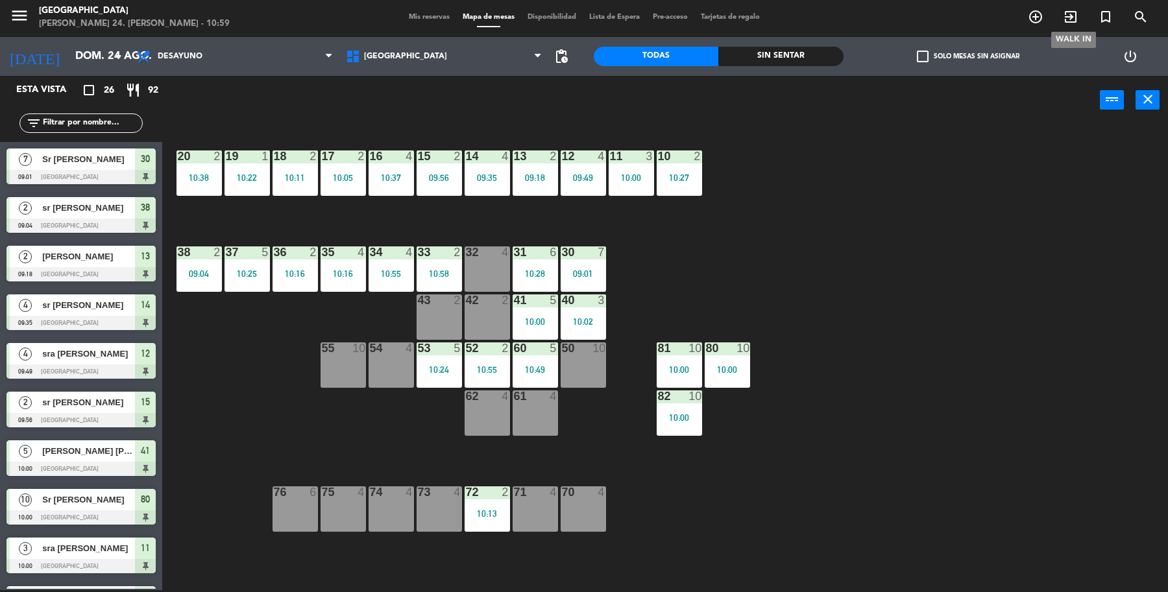
click at [1070, 18] on icon "exit_to_app" at bounding box center [1070, 17] width 16 height 16
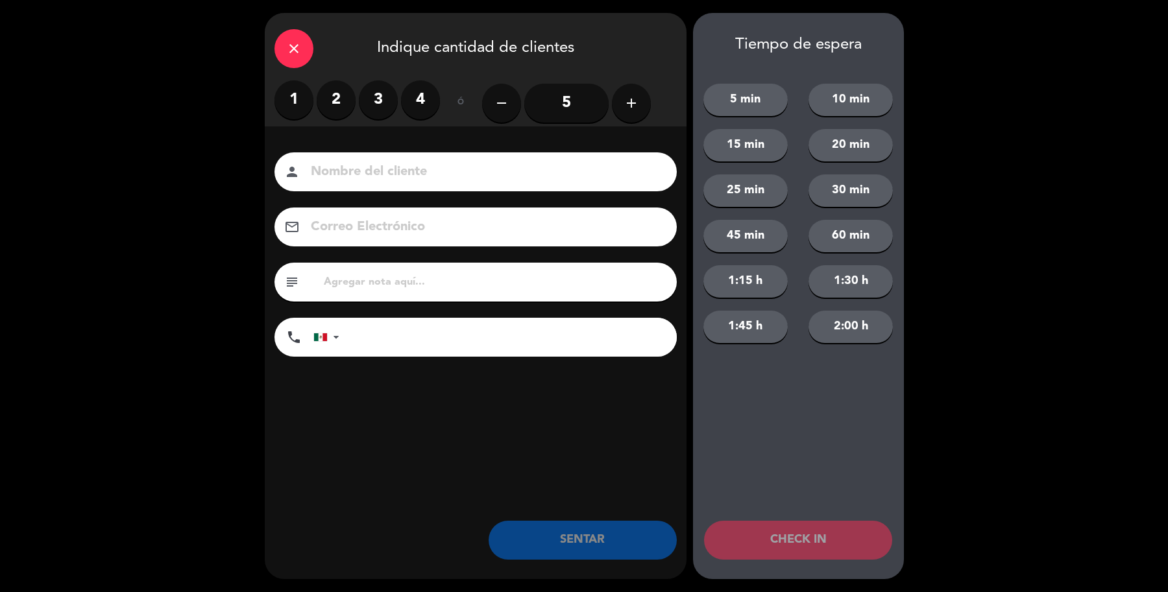
drag, startPoint x: 280, startPoint y: 112, endPoint x: 287, endPoint y: 117, distance: 8.5
click at [279, 109] on label "1" at bounding box center [293, 99] width 39 height 39
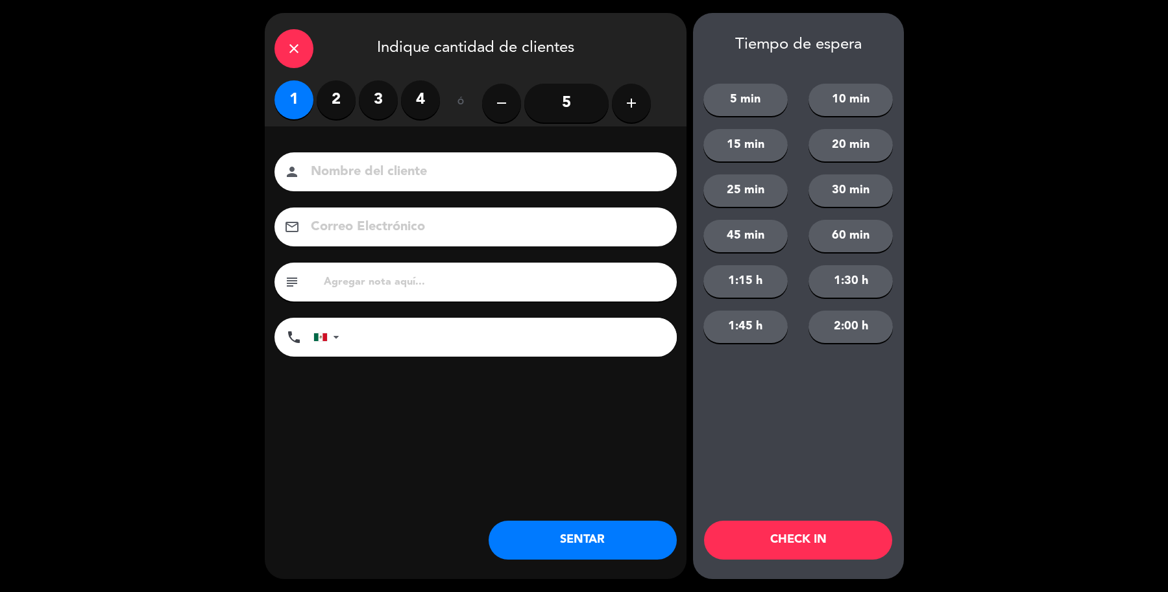
drag, startPoint x: 339, startPoint y: 170, endPoint x: 350, endPoint y: 165, distance: 12.5
click at [349, 166] on input at bounding box center [484, 172] width 350 height 23
type input "sr [PERSON_NAME]"
click at [543, 539] on button "SENTAR" at bounding box center [582, 540] width 188 height 39
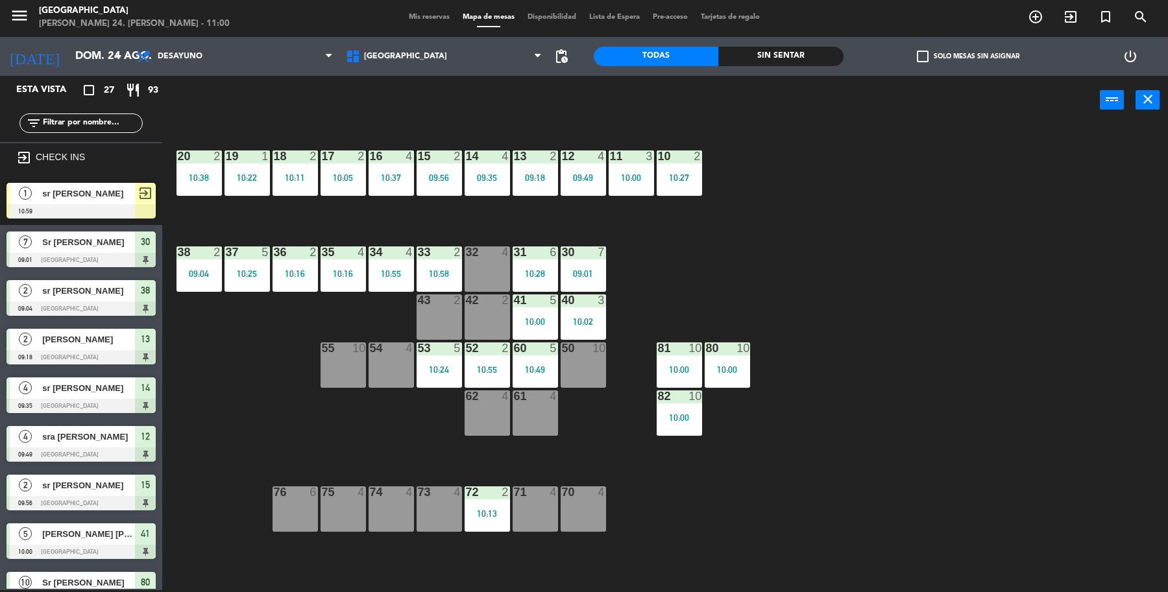
click at [89, 211] on div at bounding box center [80, 211] width 149 height 14
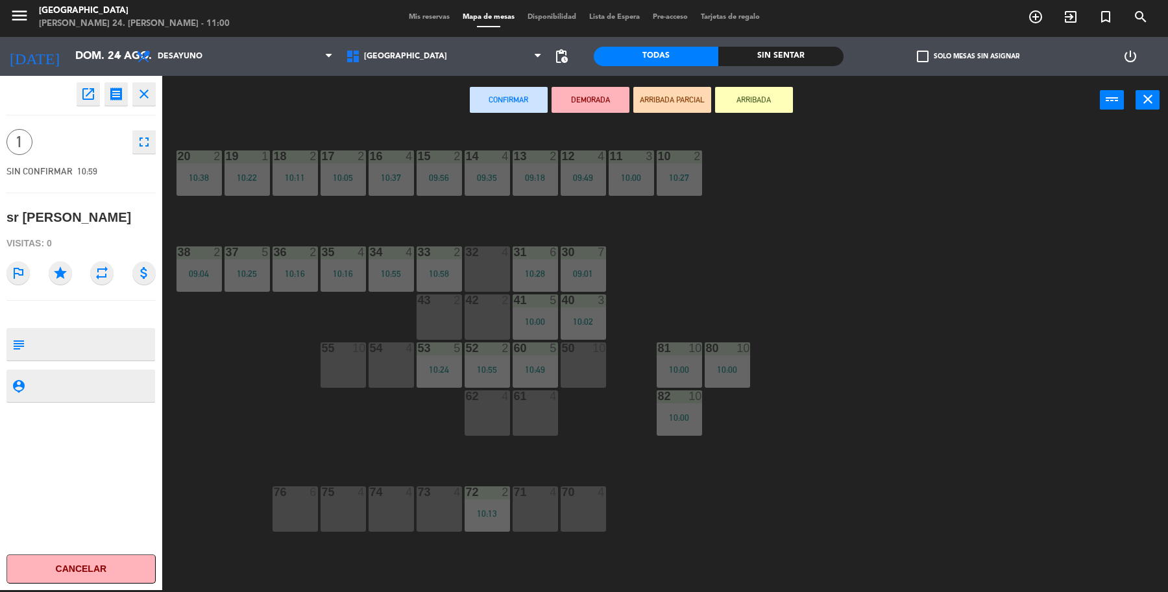
click at [480, 255] on div at bounding box center [486, 252] width 21 height 12
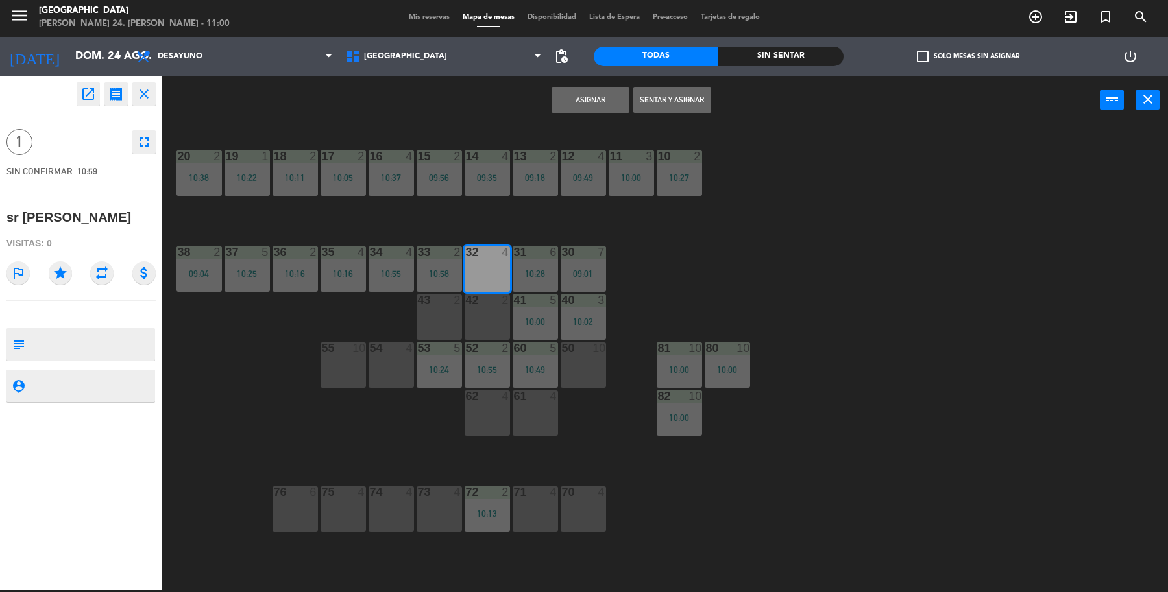
click at [640, 82] on div "Asignar Sentar y Asignar power_input close" at bounding box center [630, 100] width 937 height 49
click at [669, 98] on button "Sentar y Asignar" at bounding box center [672, 100] width 78 height 26
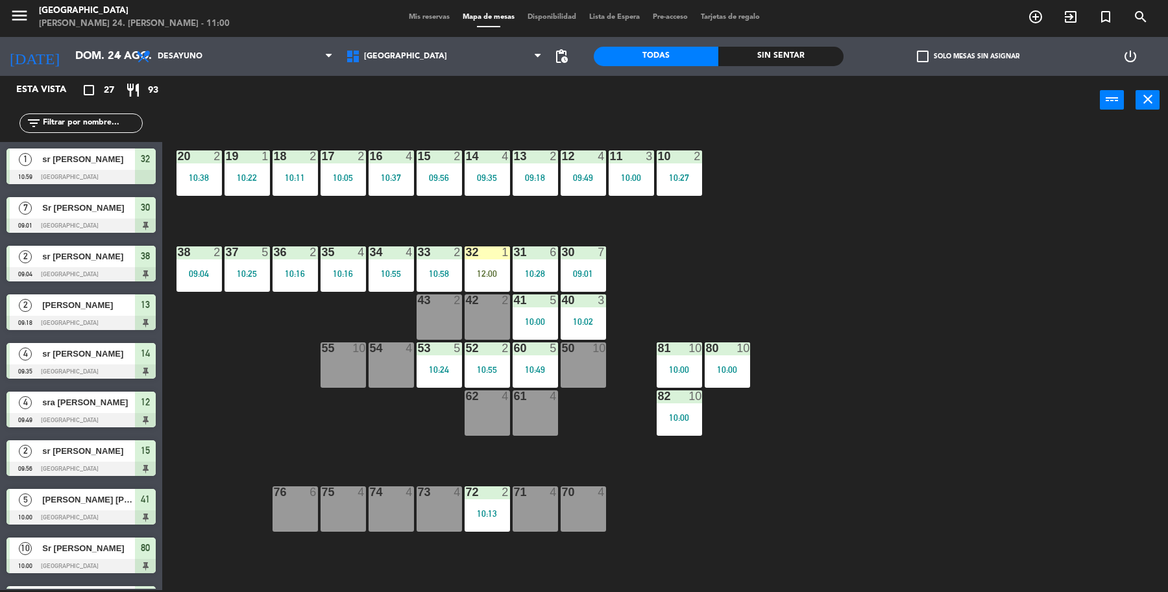
click at [348, 173] on div "10:05" at bounding box center [342, 177] width 45 height 9
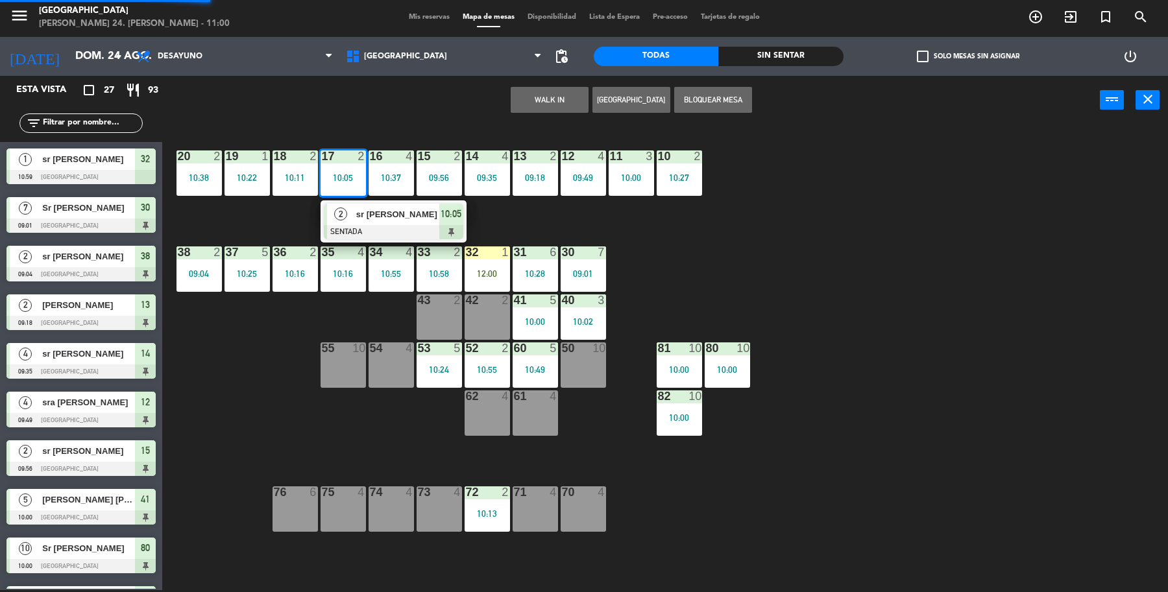
click at [360, 219] on div "2 sr [PERSON_NAME] 10:05" at bounding box center [393, 221] width 165 height 42
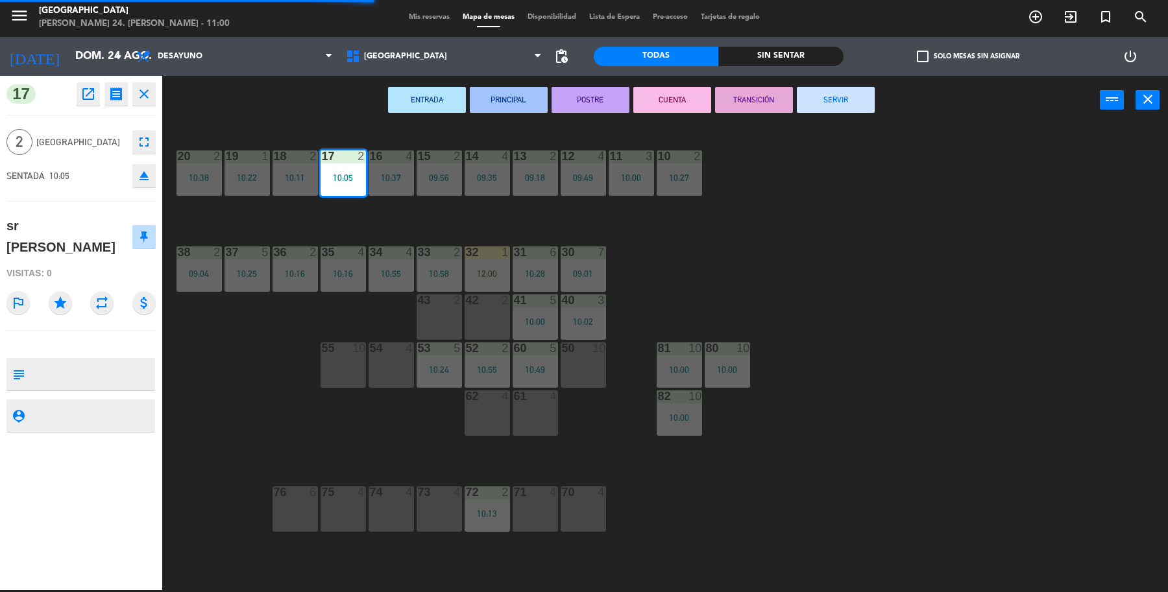
click at [851, 92] on button "SERVIR" at bounding box center [836, 100] width 78 height 26
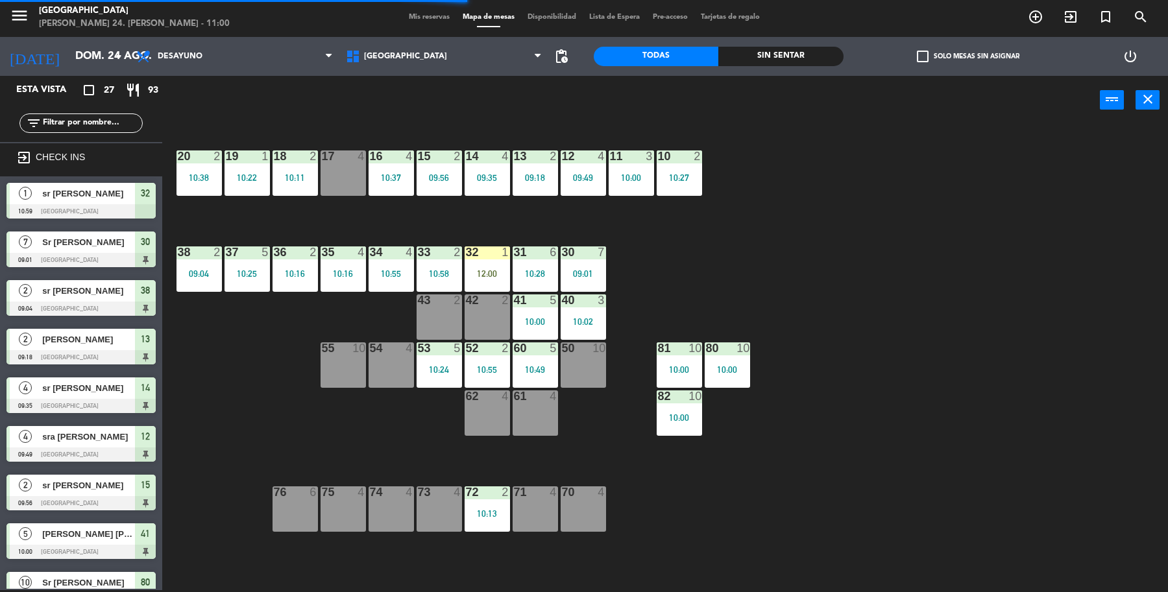
scroll to position [2, 0]
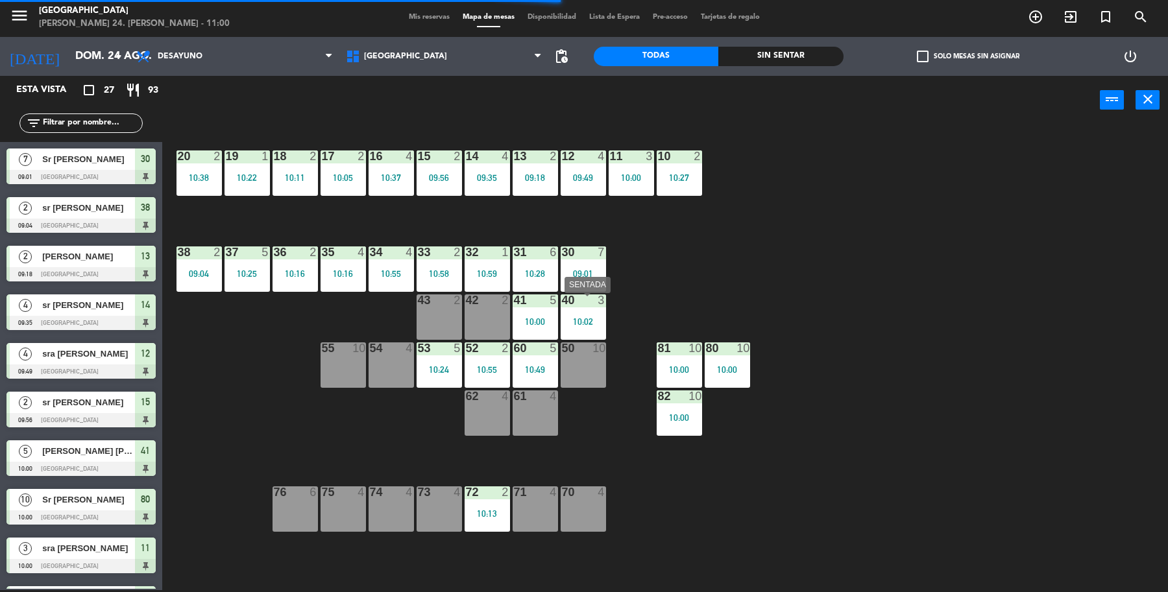
click at [591, 322] on div "10:02" at bounding box center [582, 321] width 45 height 9
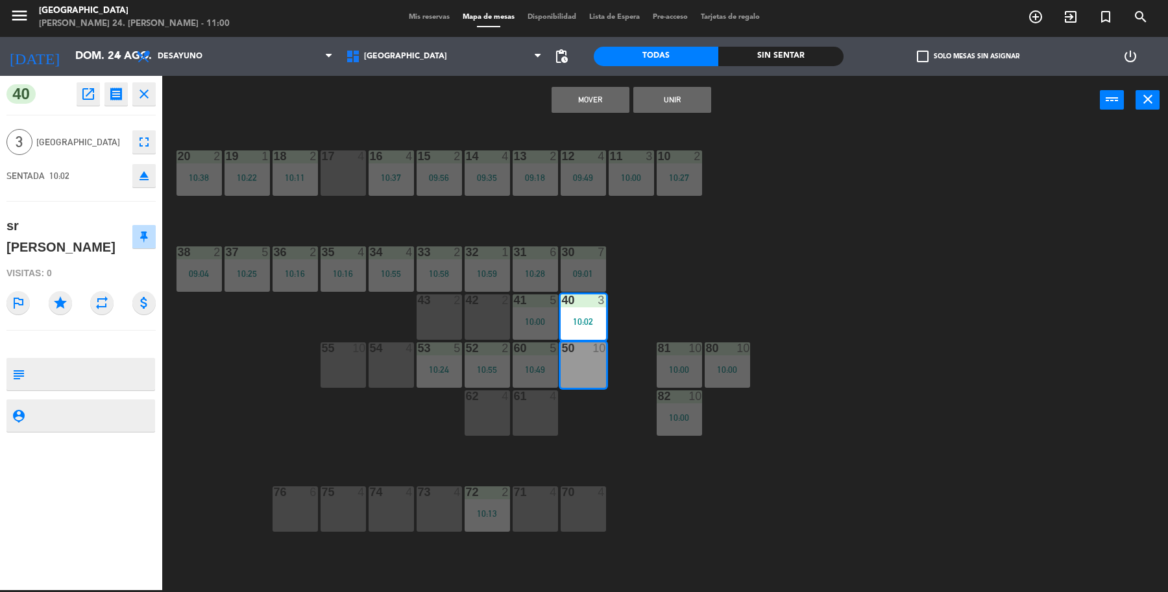
drag, startPoint x: 731, startPoint y: 252, endPoint x: 625, endPoint y: 289, distance: 112.8
click at [723, 258] on div "19 1 10:22 18 2 10:11 17 4 16 4 10:37 15 2 09:56 14 4 09:35 13 2 09:18 12 4 09:…" at bounding box center [671, 360] width 994 height 466
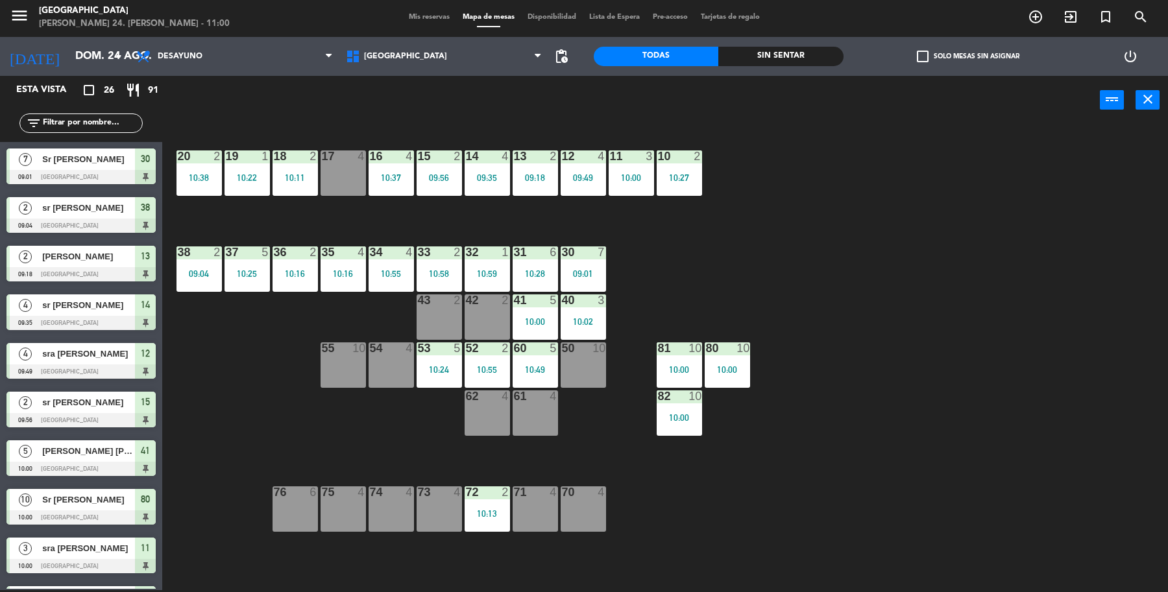
click at [592, 305] on div at bounding box center [582, 300] width 21 height 12
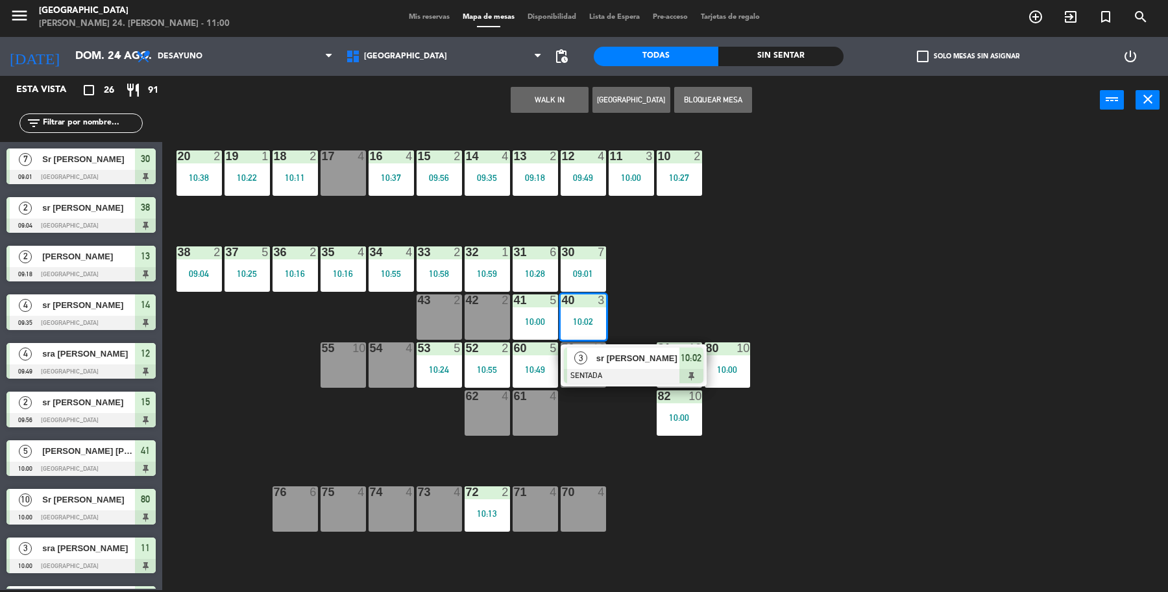
click at [581, 357] on span "3" at bounding box center [580, 358] width 13 height 13
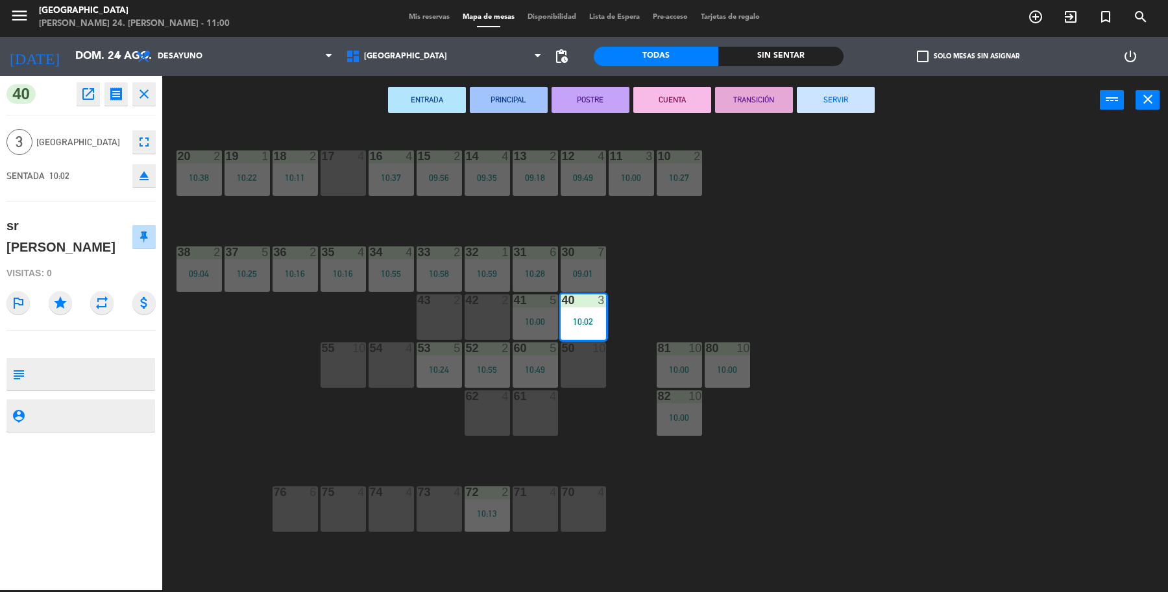
click at [845, 91] on button "SERVIR" at bounding box center [836, 100] width 78 height 26
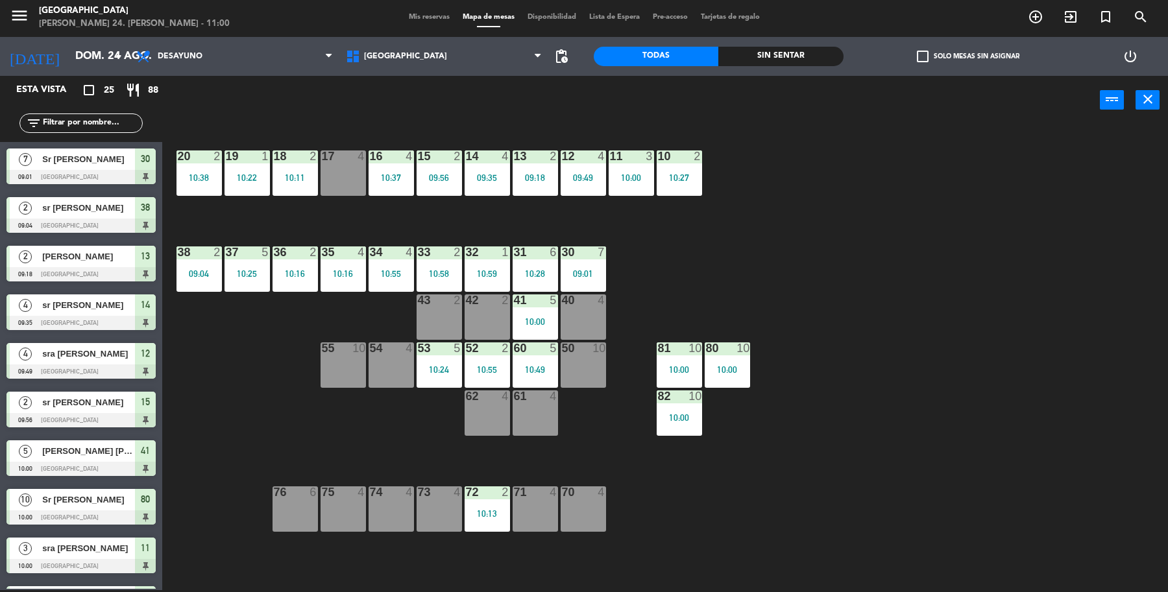
click at [69, 125] on input "text" at bounding box center [92, 123] width 101 height 14
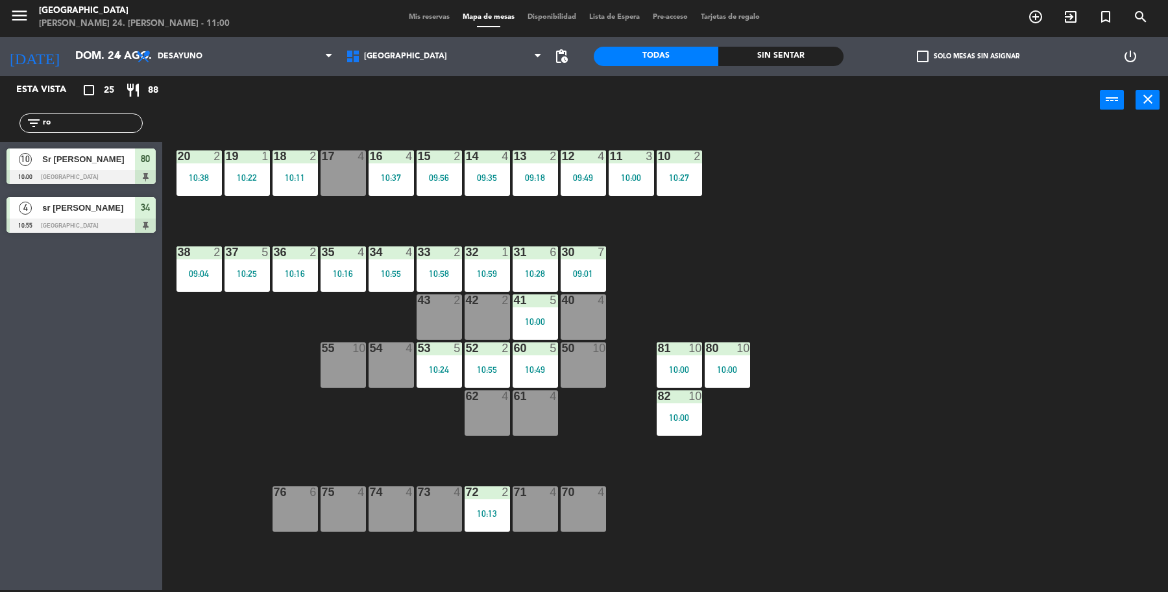
type input "r"
type input "t"
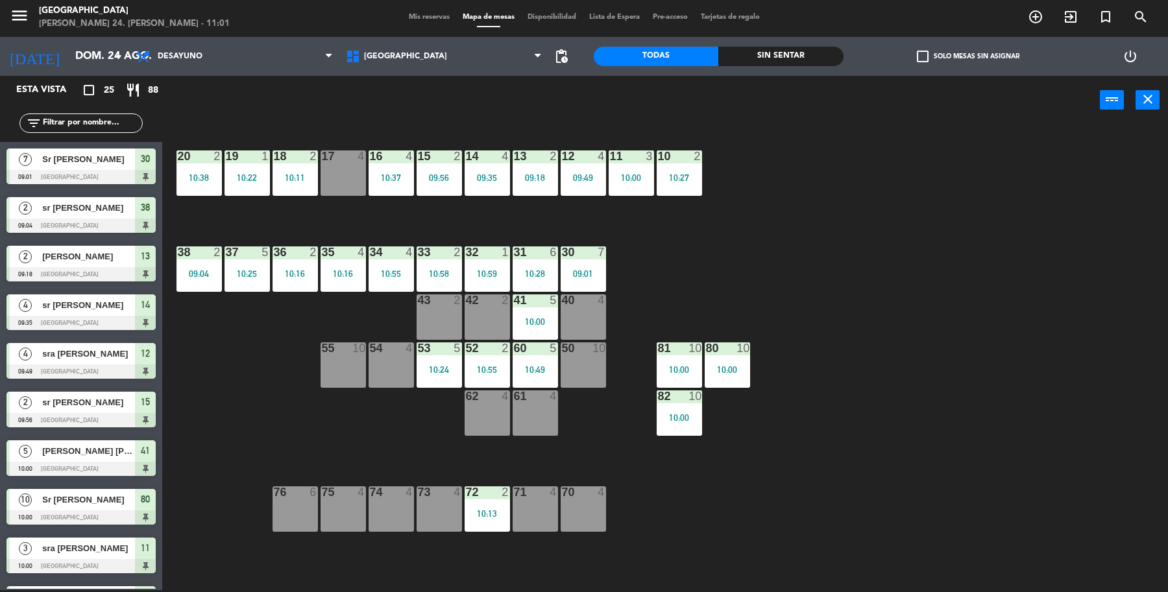
click at [509, 338] on div "19 1 10:22 18 2 10:11 17 4 16 4 10:37 15 2 09:56 14 4 09:35 13 2 09:18 12 4 09:…" at bounding box center [671, 360] width 994 height 466
click at [482, 374] on div "52 2 10:55" at bounding box center [486, 364] width 45 height 45
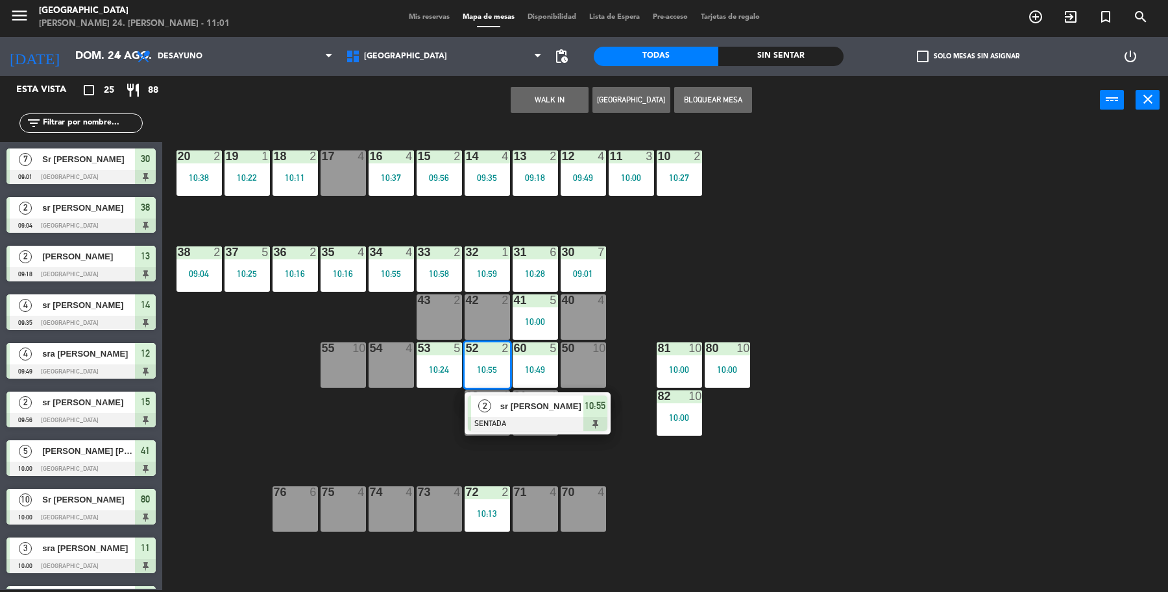
click at [399, 428] on div "19 1 10:22 18 2 10:11 17 4 16 4 10:37 15 2 09:56 14 4 09:35 13 2 09:18 12 4 09:…" at bounding box center [671, 360] width 994 height 466
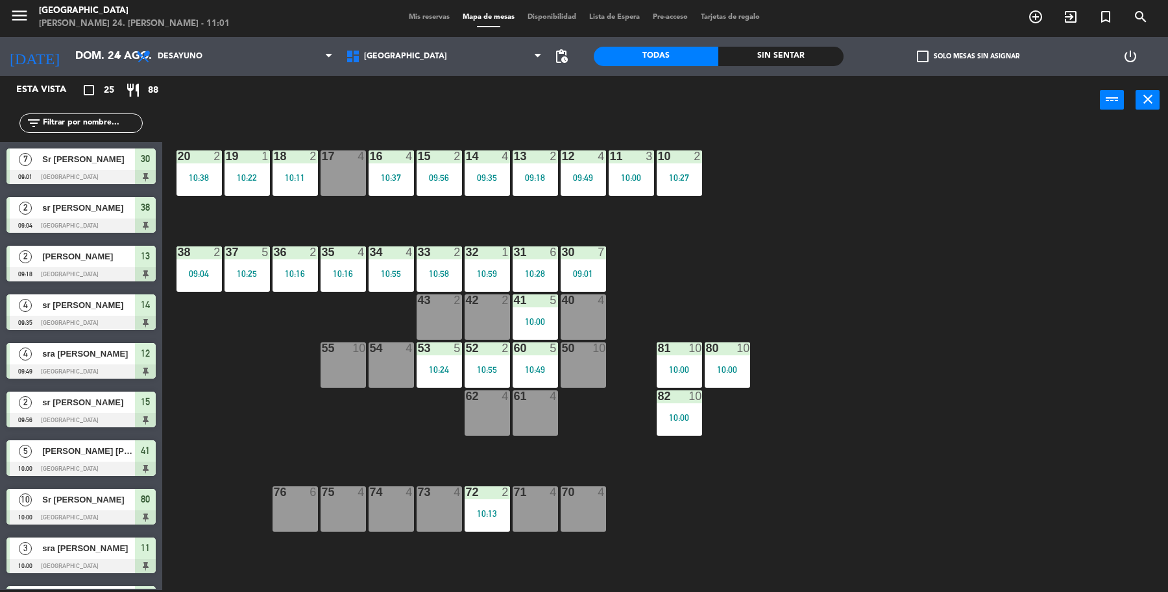
click at [1043, 18] on icon "exit_to_app" at bounding box center [1035, 17] width 16 height 16
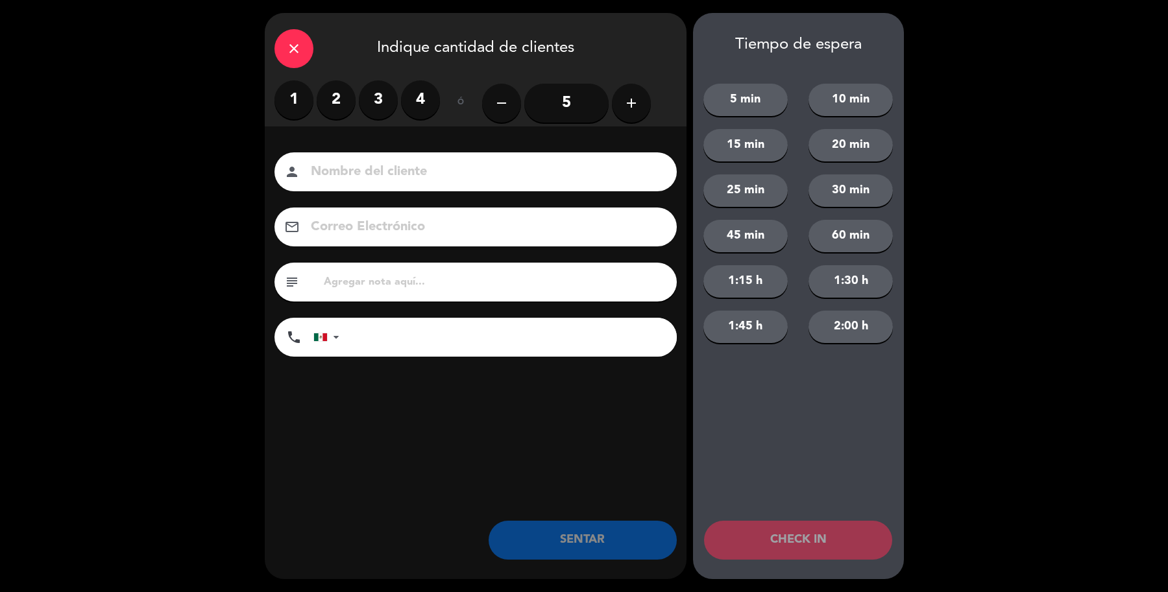
click at [374, 104] on label "3" at bounding box center [378, 99] width 39 height 39
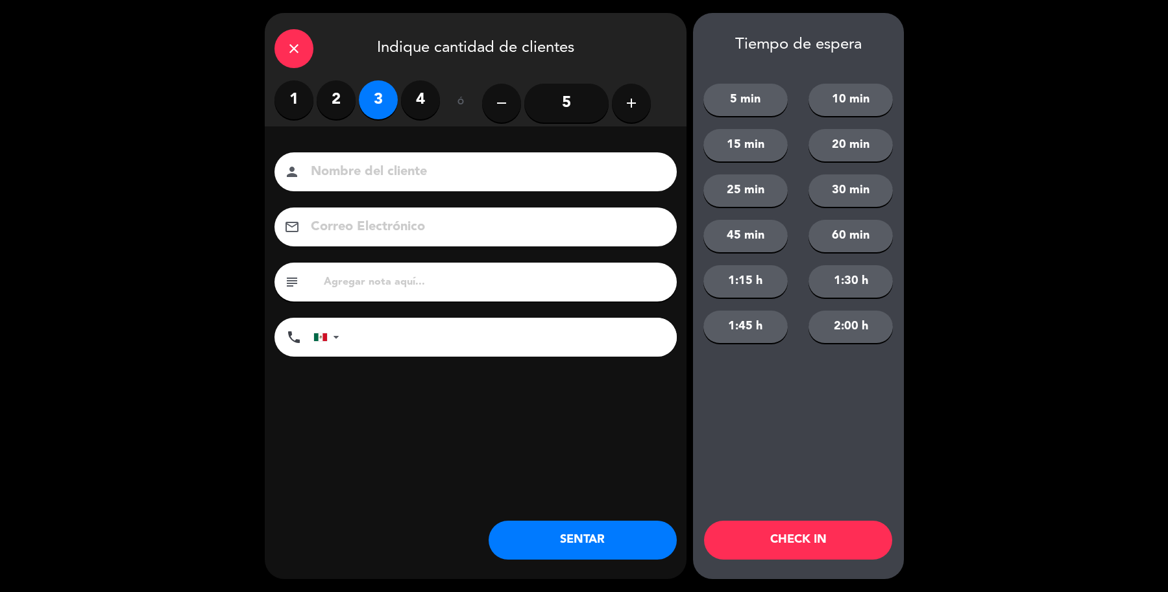
click at [390, 175] on input at bounding box center [484, 172] width 350 height 23
type input "sra [PERSON_NAME]"
click at [588, 538] on button "SENTAR" at bounding box center [582, 540] width 188 height 39
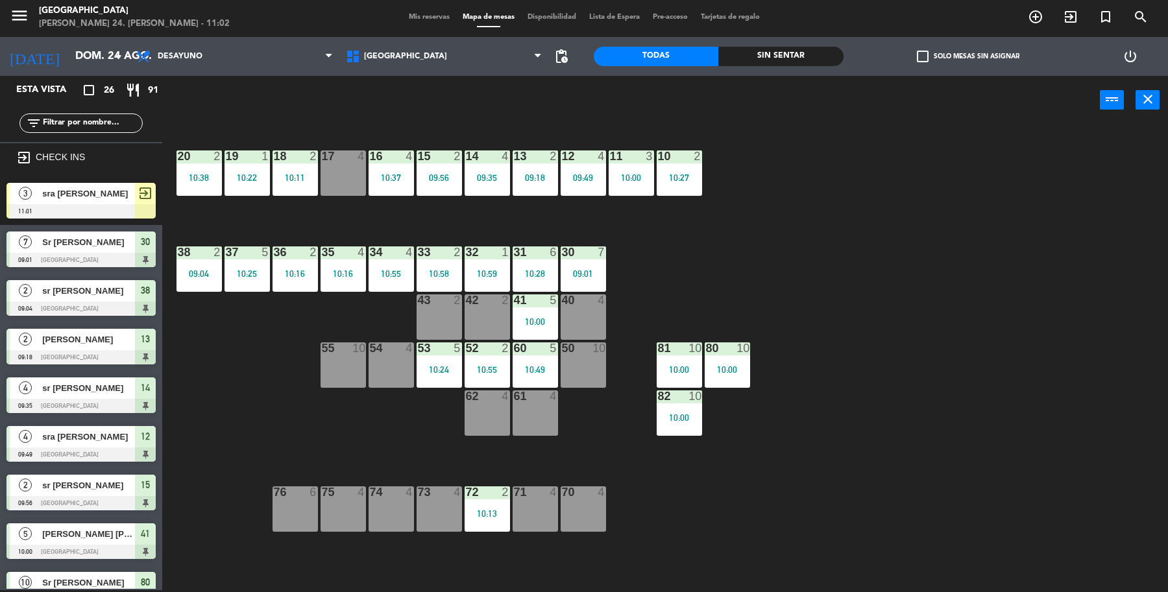
click at [55, 171] on div "exit_to_app CHECK INS" at bounding box center [81, 159] width 162 height 34
click at [45, 188] on span "sra [PERSON_NAME]" at bounding box center [88, 194] width 93 height 14
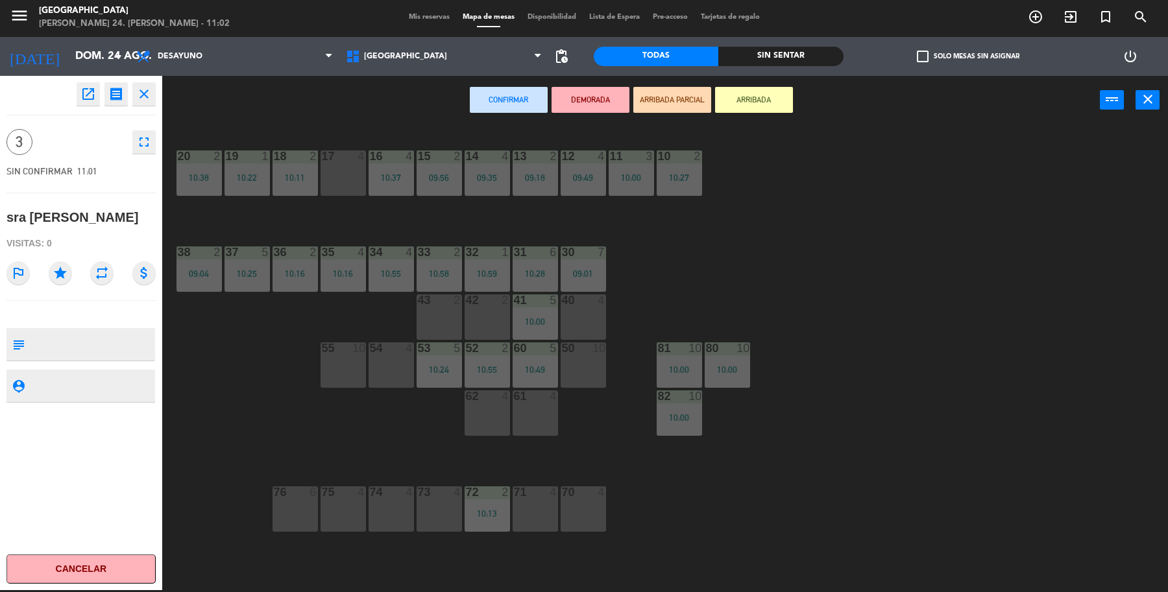
click at [425, 505] on div "73 4" at bounding box center [438, 508] width 45 height 45
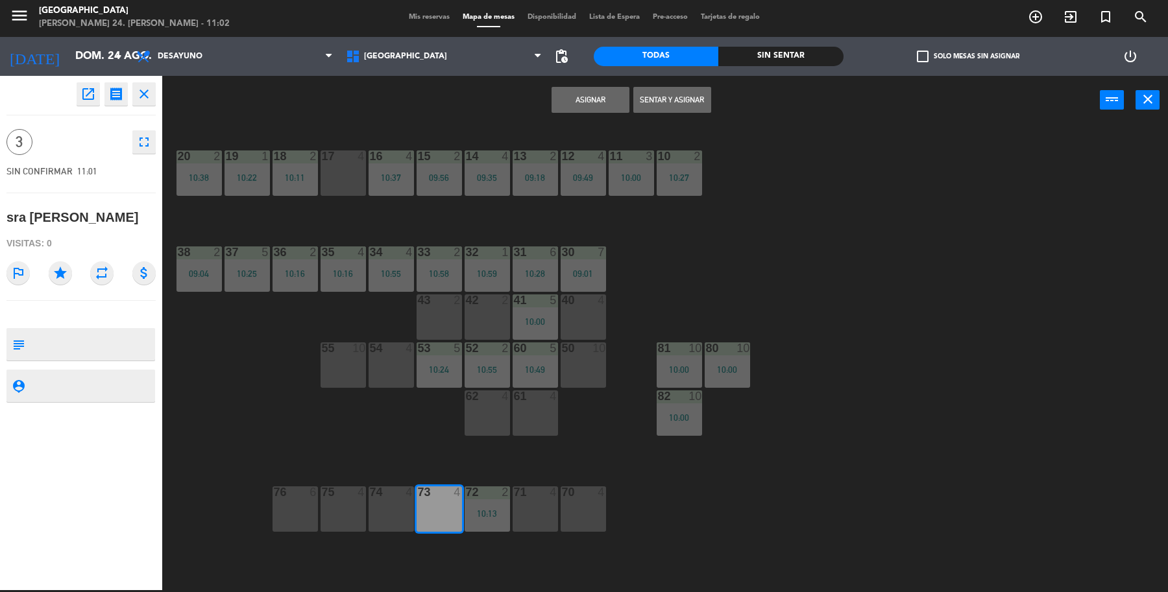
click at [694, 98] on button "Sentar y Asignar" at bounding box center [672, 100] width 78 height 26
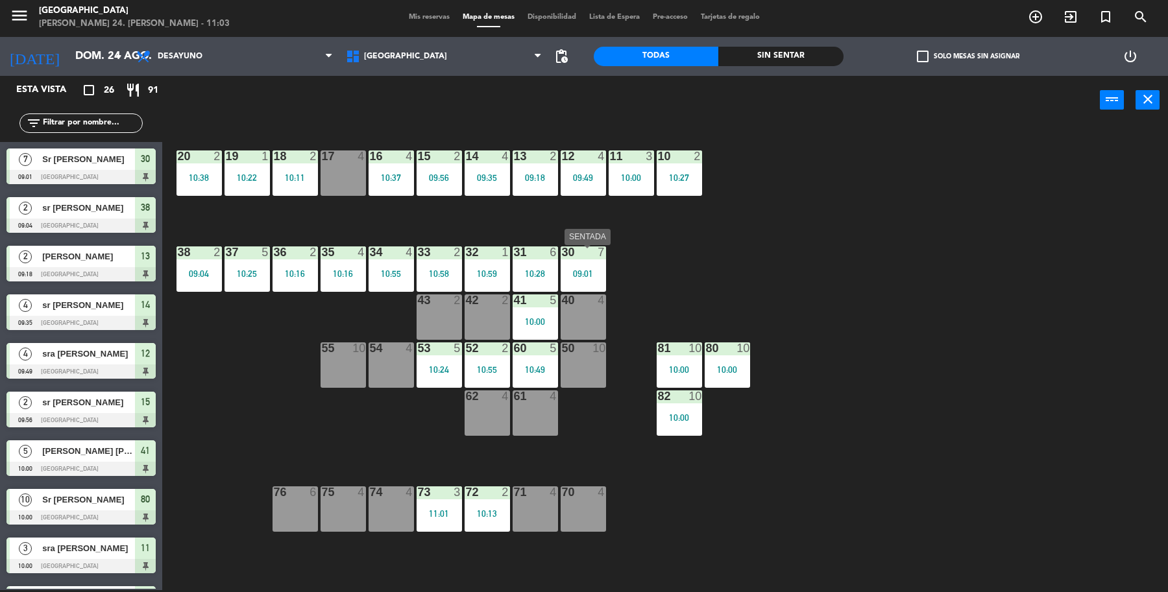
click at [575, 273] on div "09:01" at bounding box center [582, 273] width 45 height 9
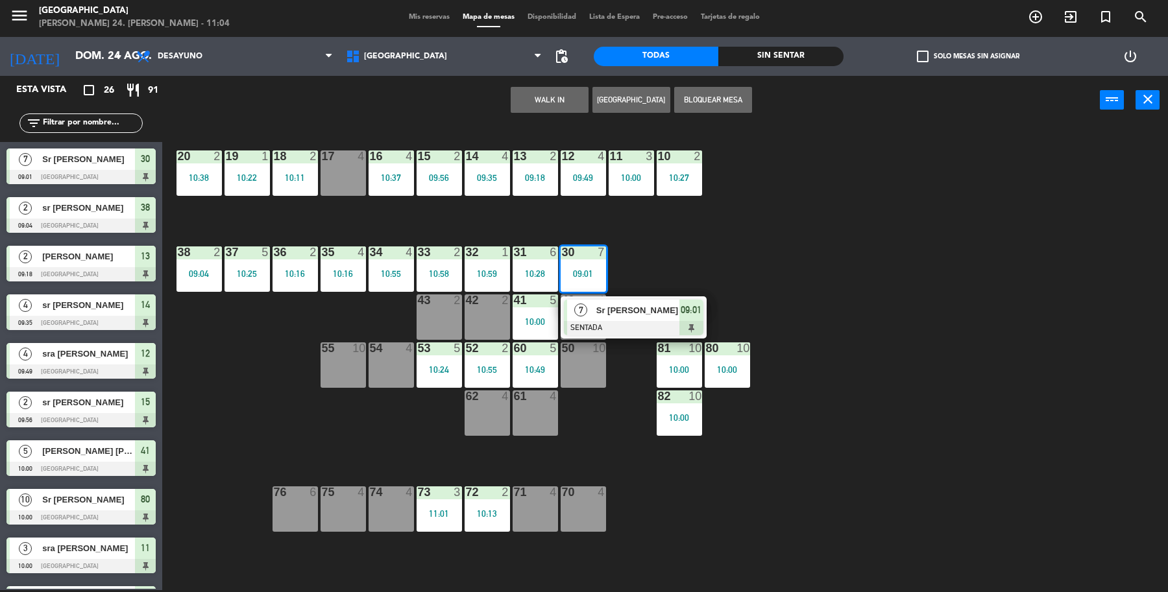
click at [601, 318] on div "Sr [PERSON_NAME]" at bounding box center [637, 310] width 84 height 21
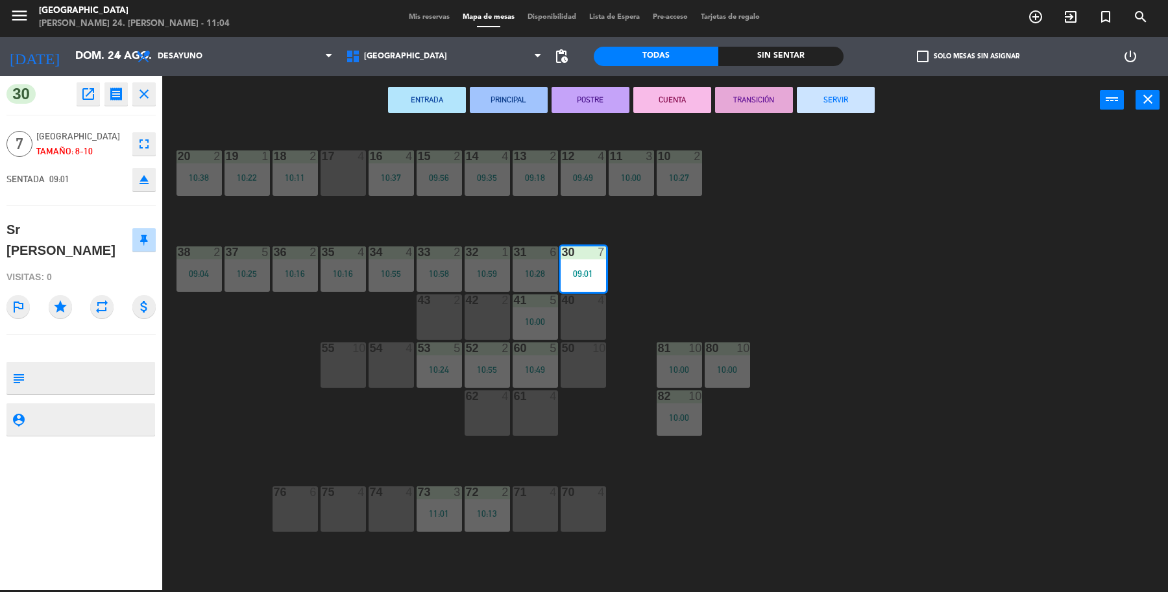
click at [833, 102] on button "SERVIR" at bounding box center [836, 100] width 78 height 26
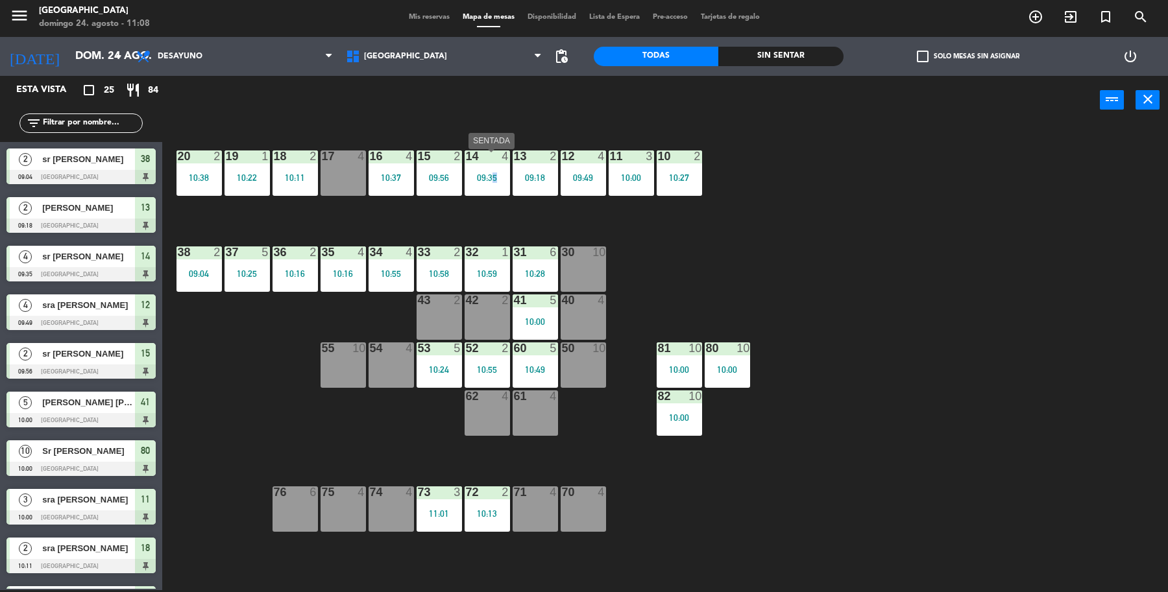
click at [488, 198] on div "19 1 10:22 18 2 10:11 17 4 16 4 10:37 15 2 09:56 14 4 09:35 13 2 09:18 12 4 09:…" at bounding box center [671, 360] width 994 height 466
click at [493, 188] on div "14 4 09:35" at bounding box center [486, 172] width 45 height 45
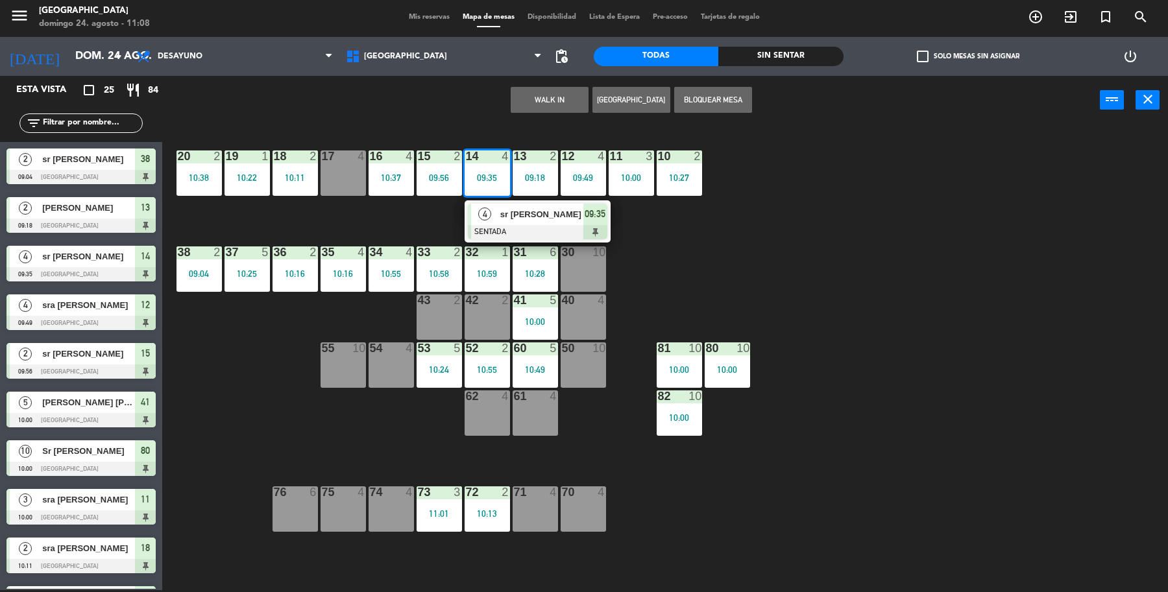
click at [501, 206] on div "sr [PERSON_NAME]" at bounding box center [541, 214] width 84 height 21
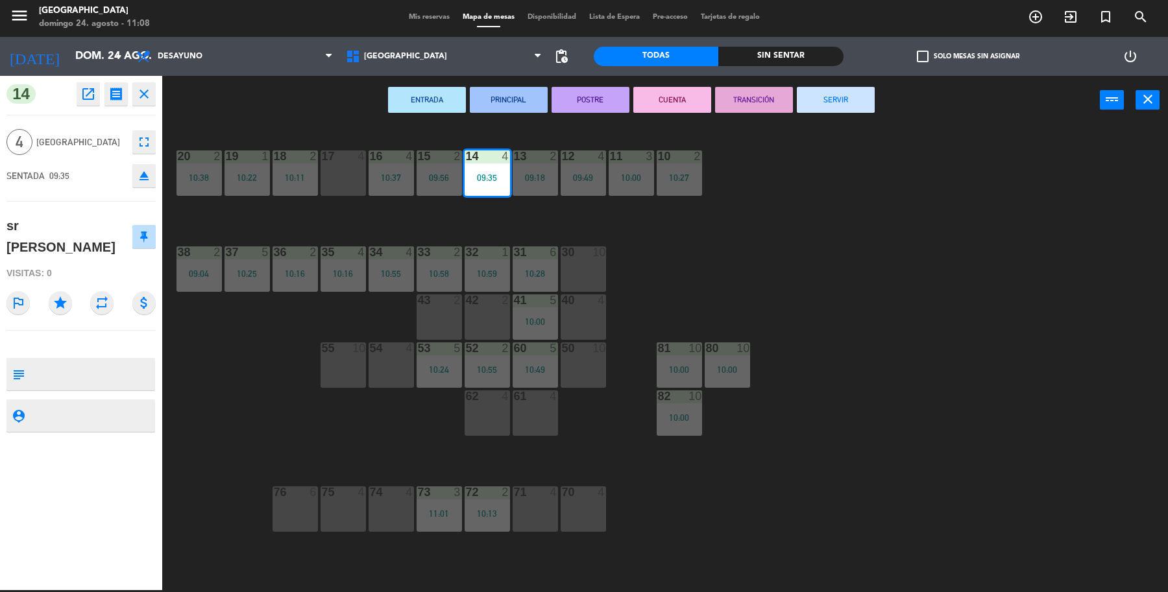
click at [824, 108] on button "SERVIR" at bounding box center [836, 100] width 78 height 26
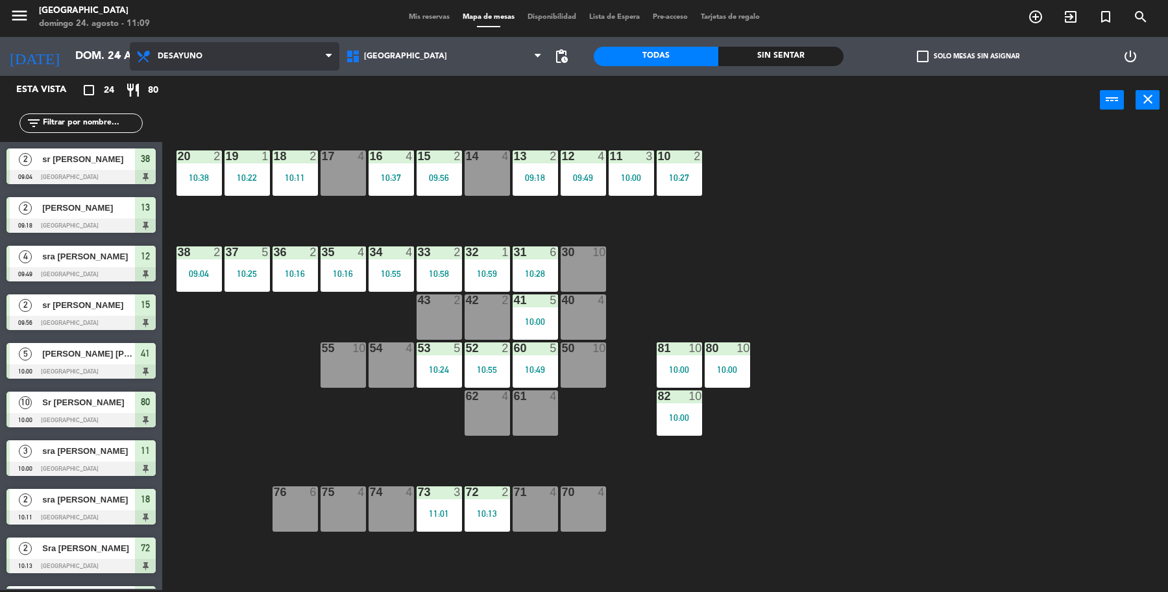
click at [331, 58] on span at bounding box center [332, 57] width 13 height 12
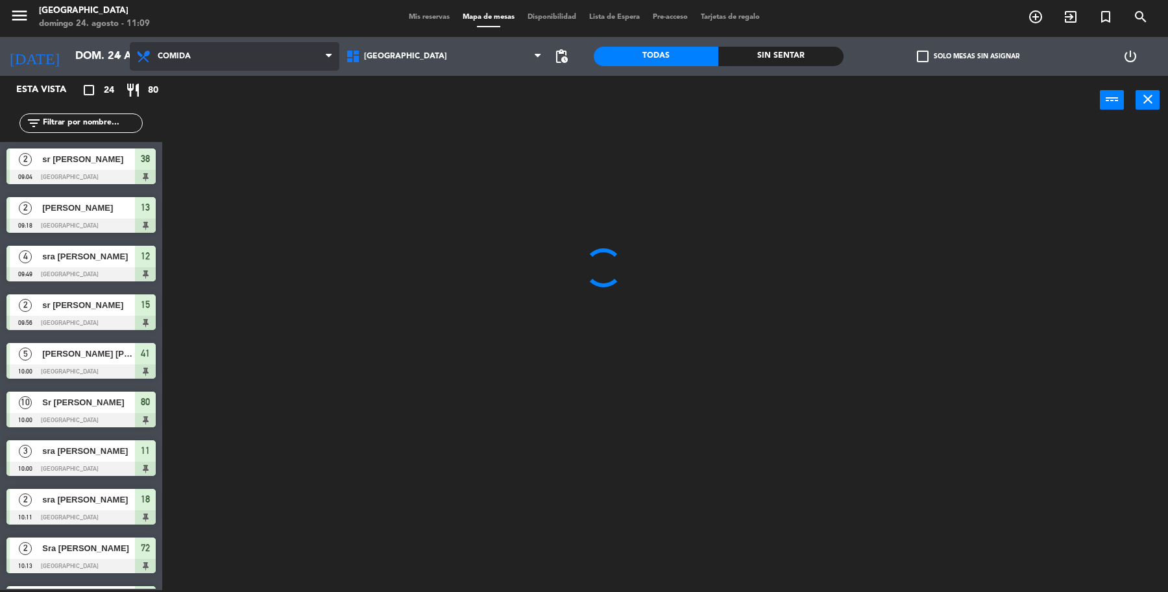
click at [217, 102] on ng-component "menu [GEOGRAPHIC_DATA][PERSON_NAME] 24. [PERSON_NAME] - 11:09 Mis reservas Mapa…" at bounding box center [584, 295] width 1168 height 595
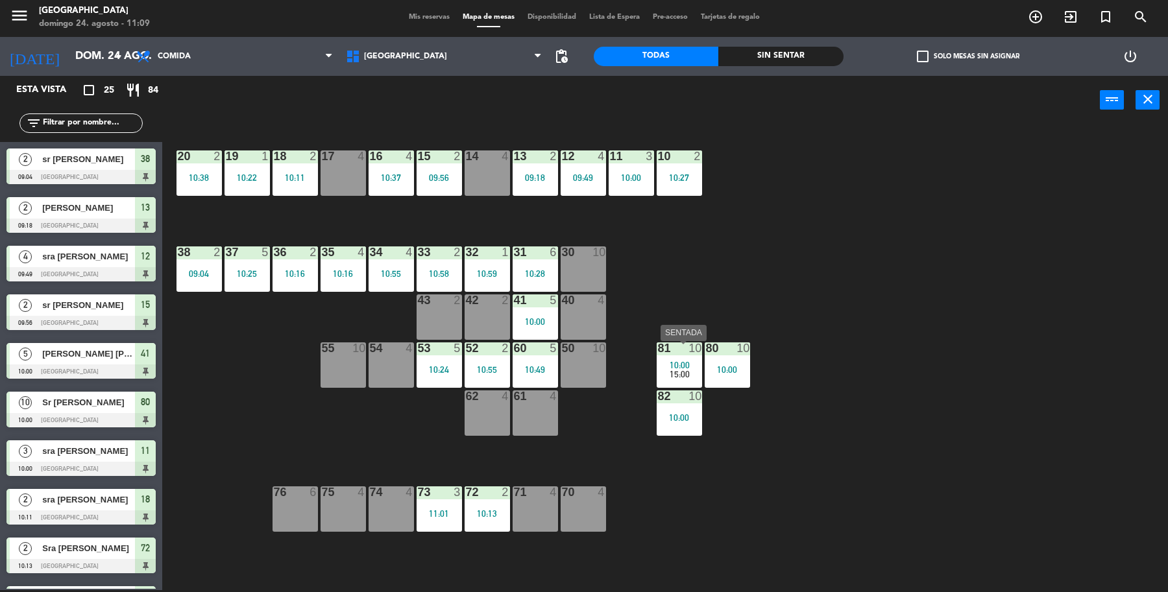
click at [682, 375] on span "15:00" at bounding box center [679, 374] width 20 height 10
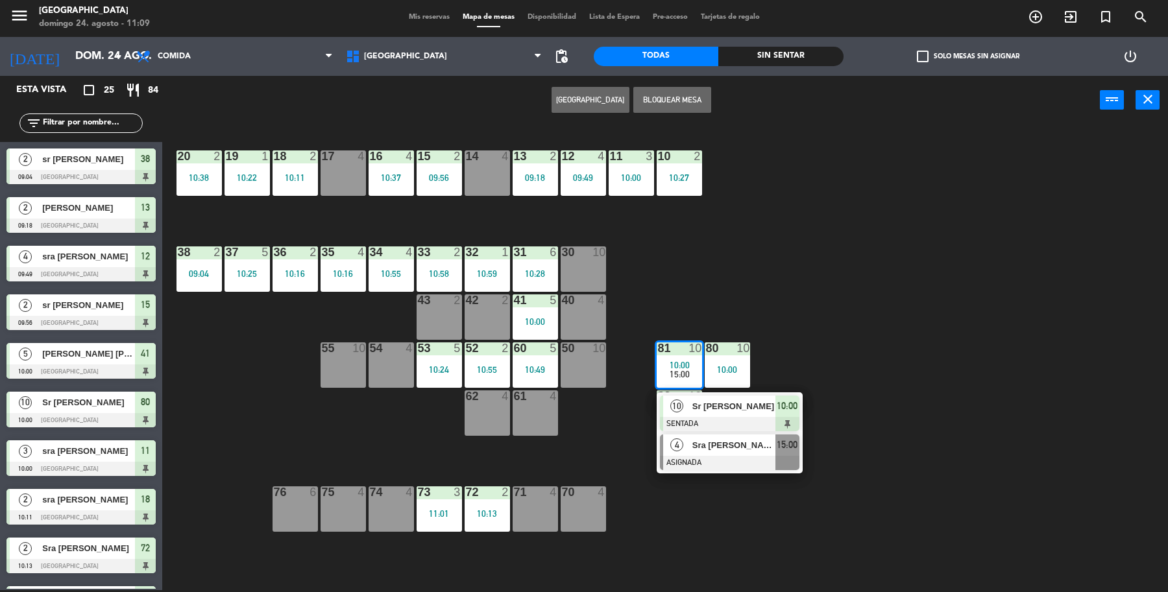
click at [730, 466] on div at bounding box center [729, 463] width 139 height 14
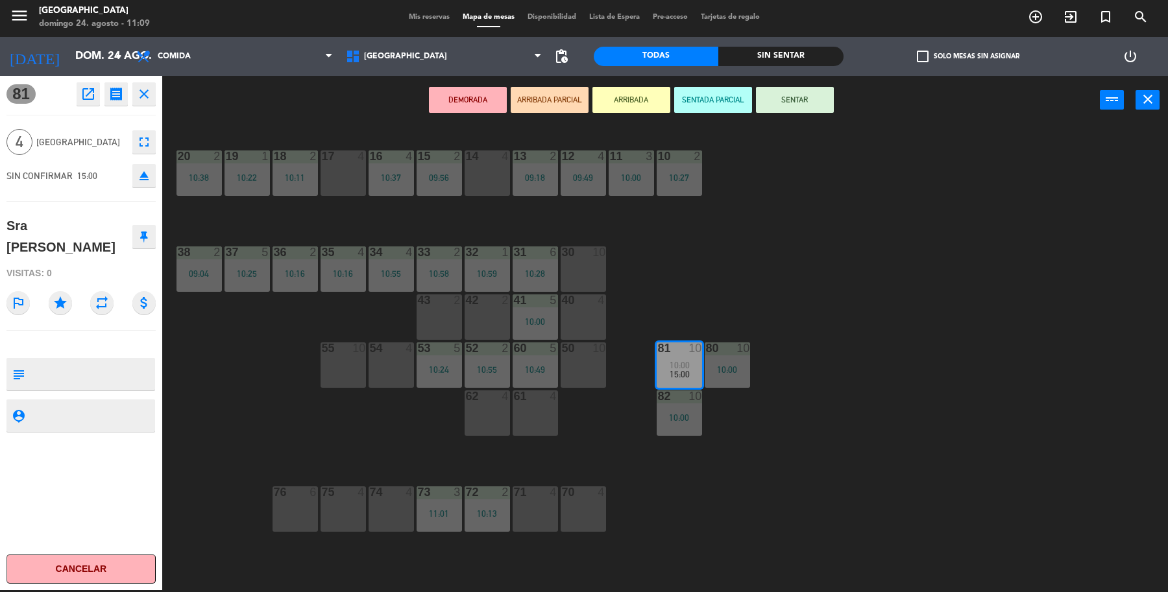
click at [498, 185] on div "14 4" at bounding box center [486, 172] width 45 height 45
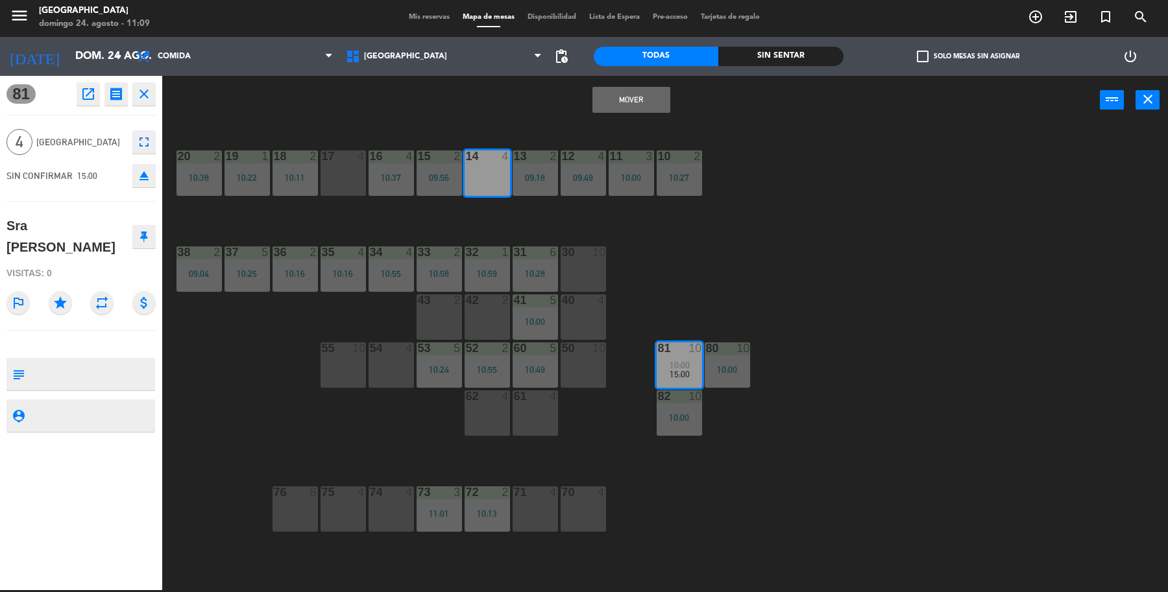
click at [627, 102] on button "Mover" at bounding box center [631, 100] width 78 height 26
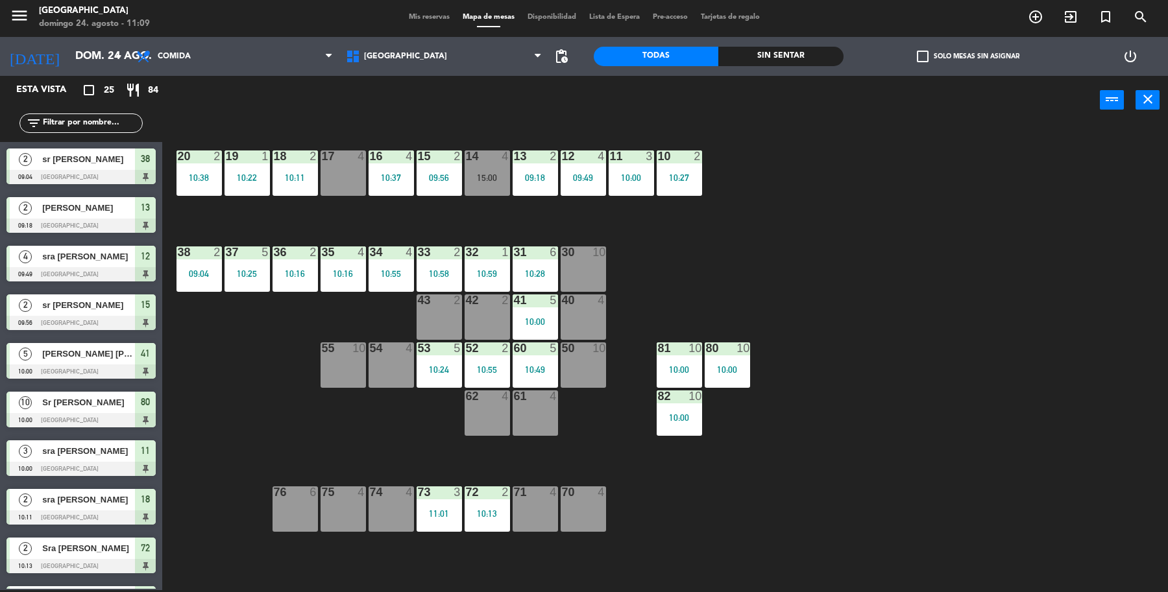
scroll to position [384, 0]
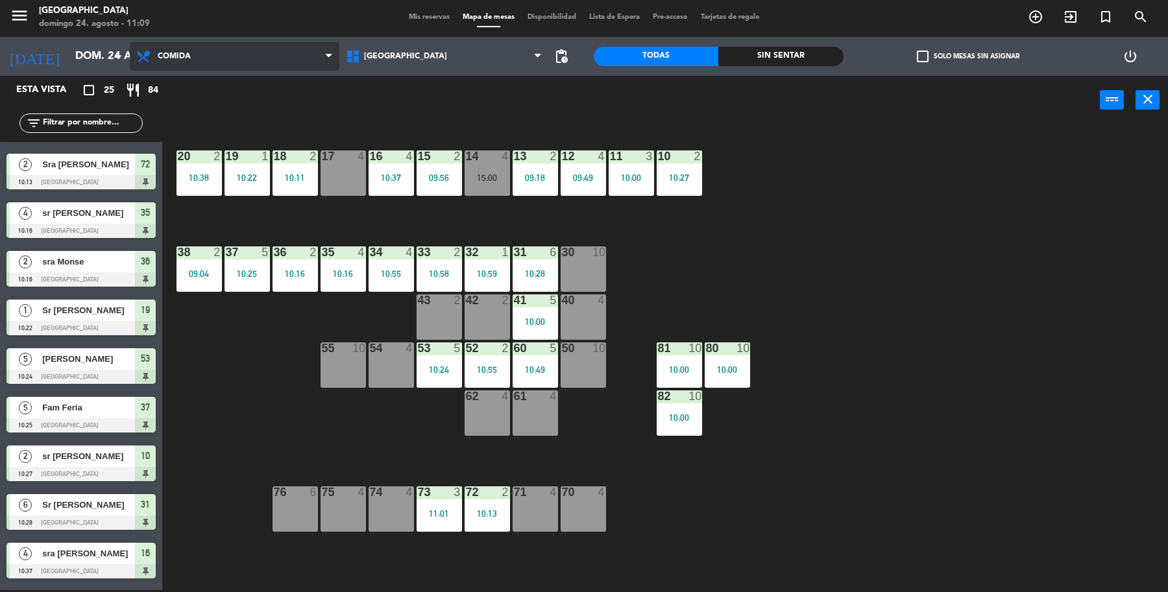
click at [222, 62] on span "Comida" at bounding box center [235, 56] width 210 height 29
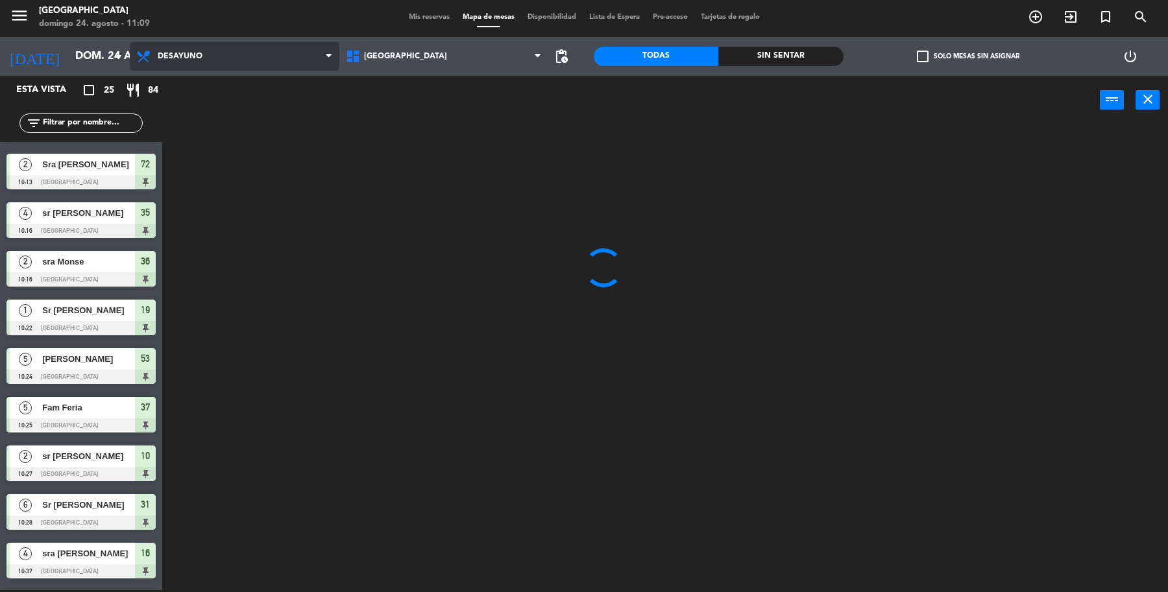
click at [197, 88] on ng-component "menu [GEOGRAPHIC_DATA][PERSON_NAME] 24. [PERSON_NAME] - 11:09 Mis reservas Mapa…" at bounding box center [584, 295] width 1168 height 595
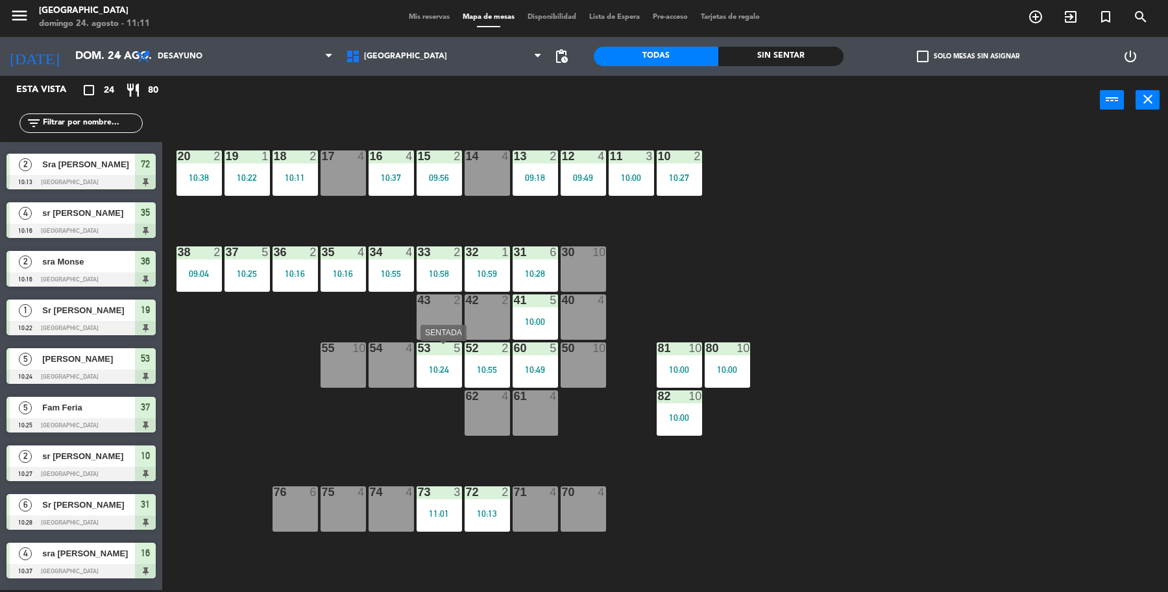
click at [453, 361] on div "53 5 10:24" at bounding box center [438, 364] width 45 height 45
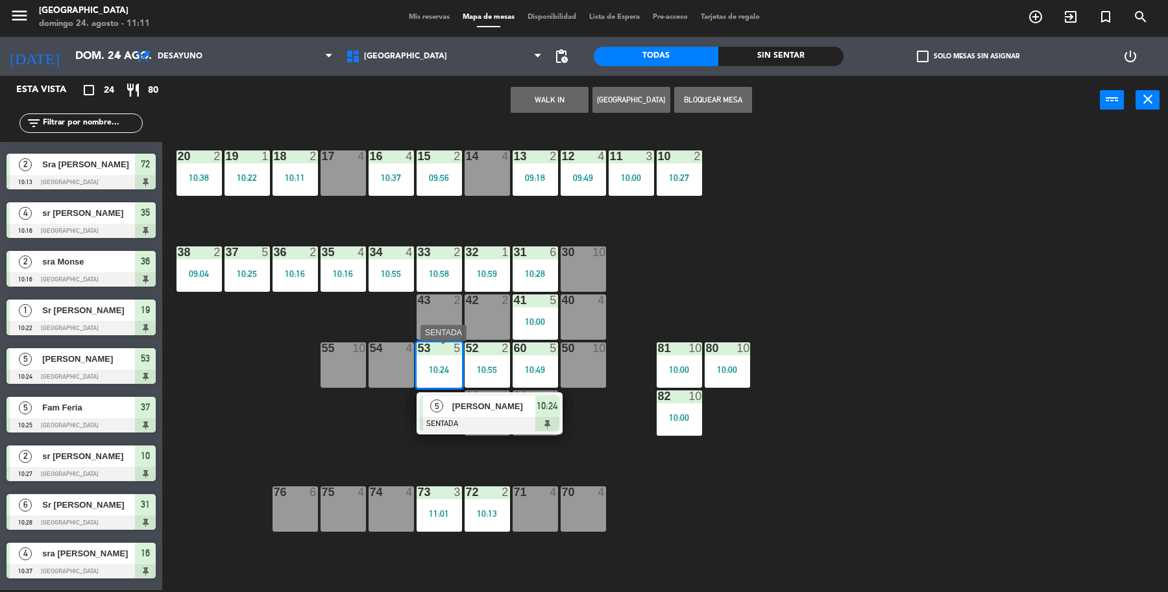
click at [464, 415] on div "[PERSON_NAME]" at bounding box center [493, 406] width 84 height 21
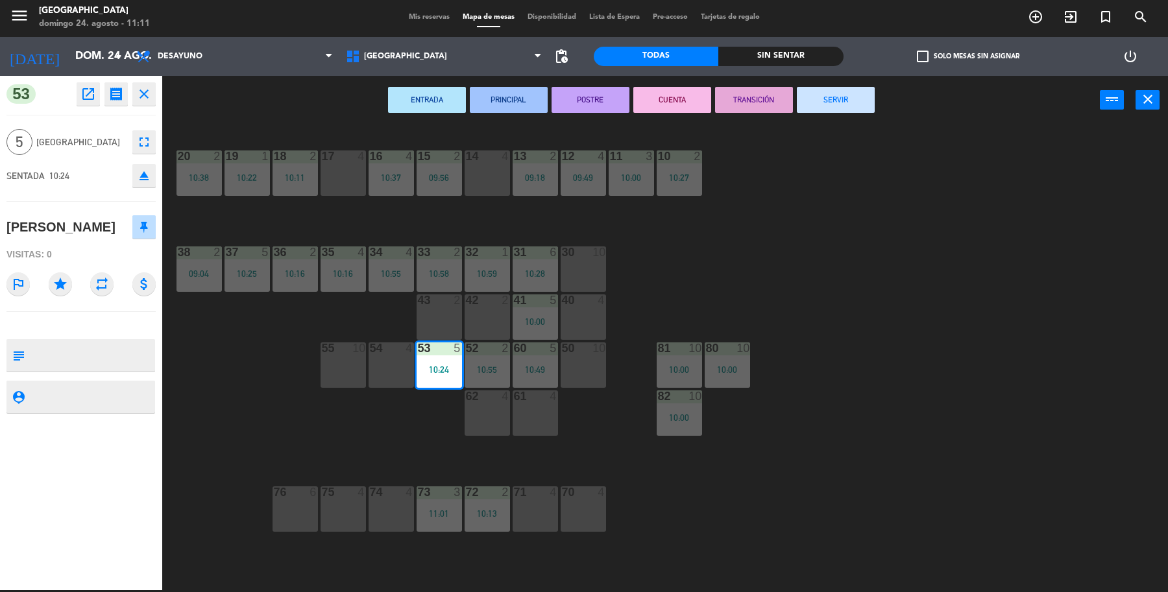
click at [837, 101] on button "SERVIR" at bounding box center [836, 100] width 78 height 26
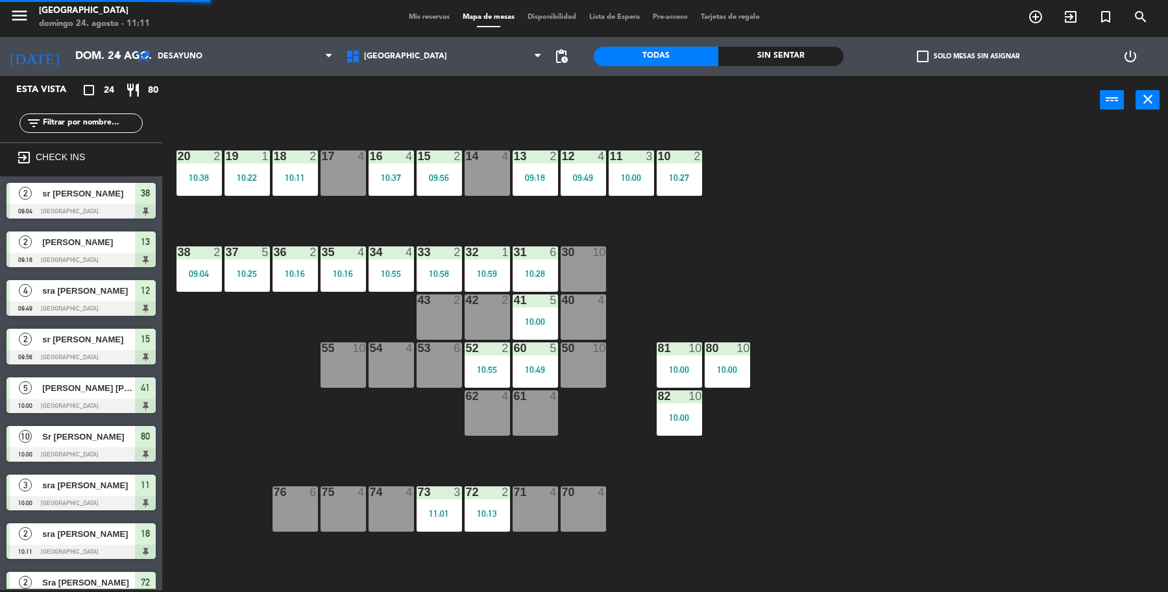
scroll to position [2, 0]
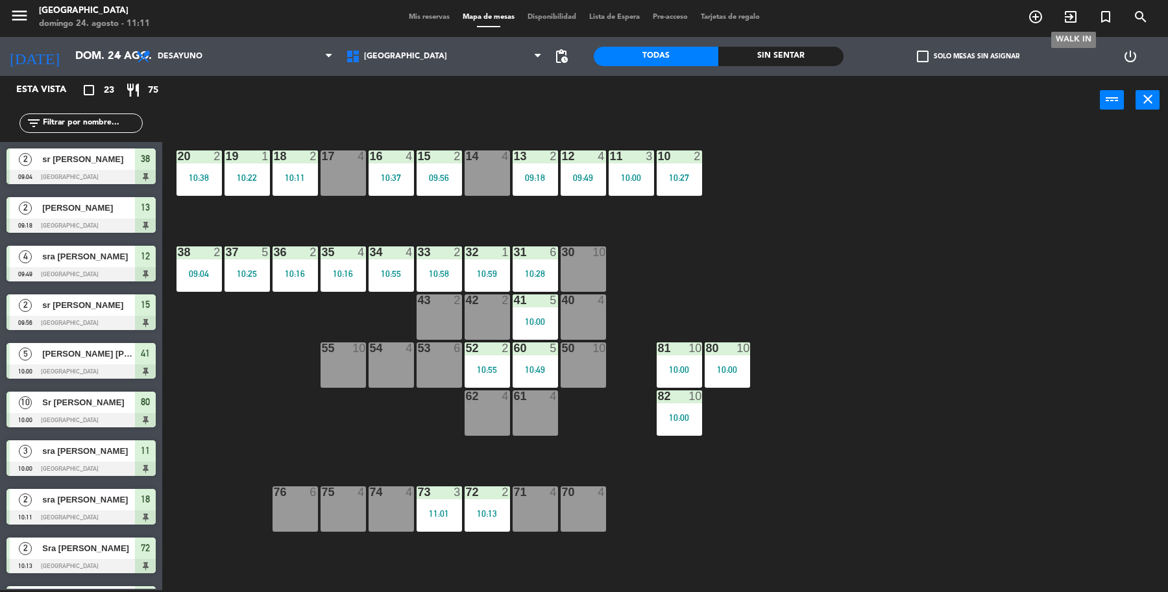
click at [1072, 17] on icon "exit_to_app" at bounding box center [1070, 17] width 16 height 16
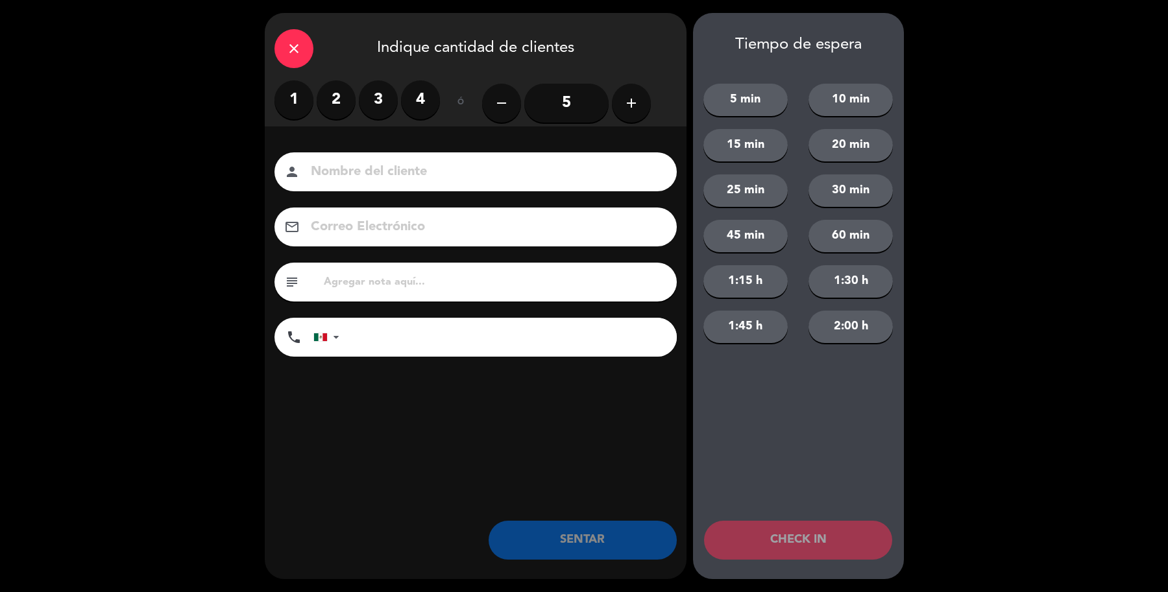
click at [290, 53] on icon "close" at bounding box center [294, 49] width 16 height 16
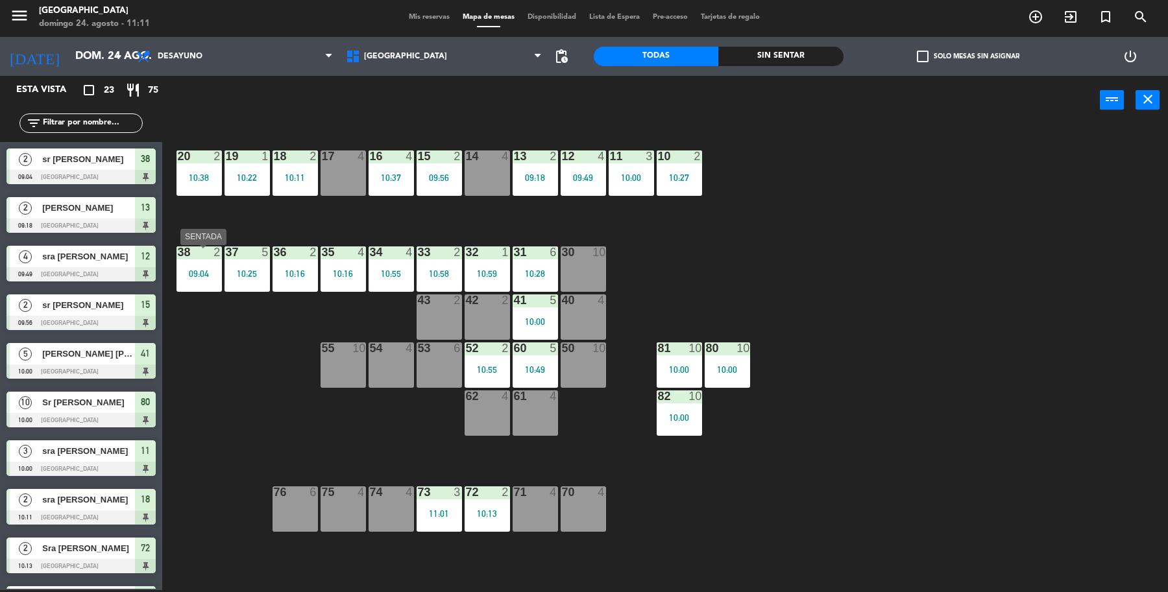
click at [200, 281] on div "38 2 09:04" at bounding box center [198, 268] width 45 height 45
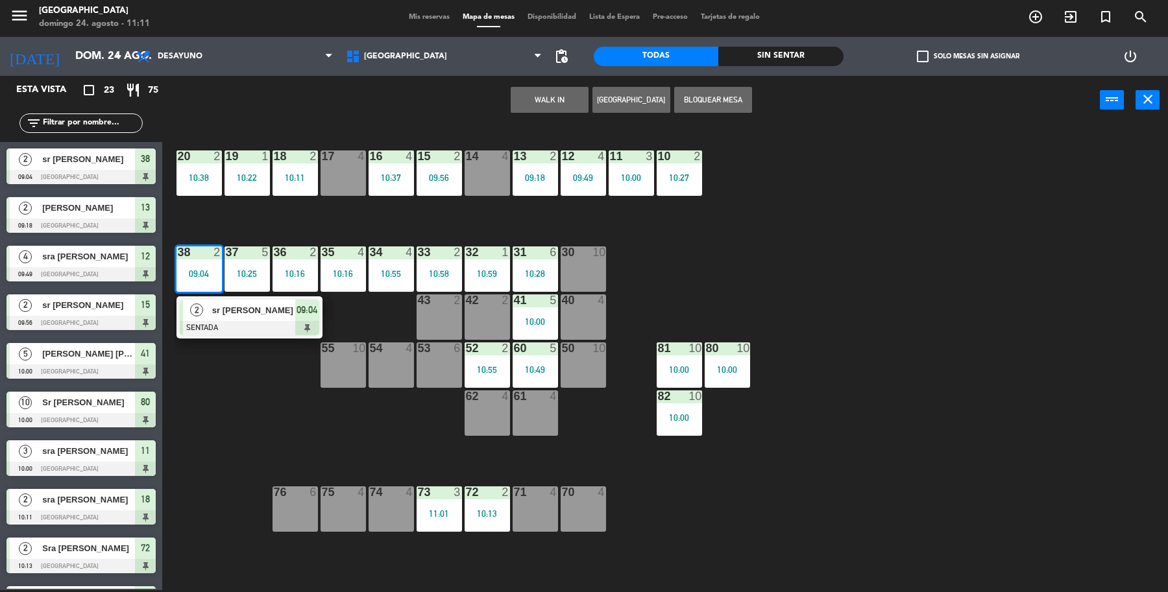
click at [222, 359] on div "19 1 10:22 18 2 10:11 17 4 16 4 10:37 15 2 09:56 14 4 13 2 09:18 12 4 09:49 11 …" at bounding box center [671, 360] width 994 height 466
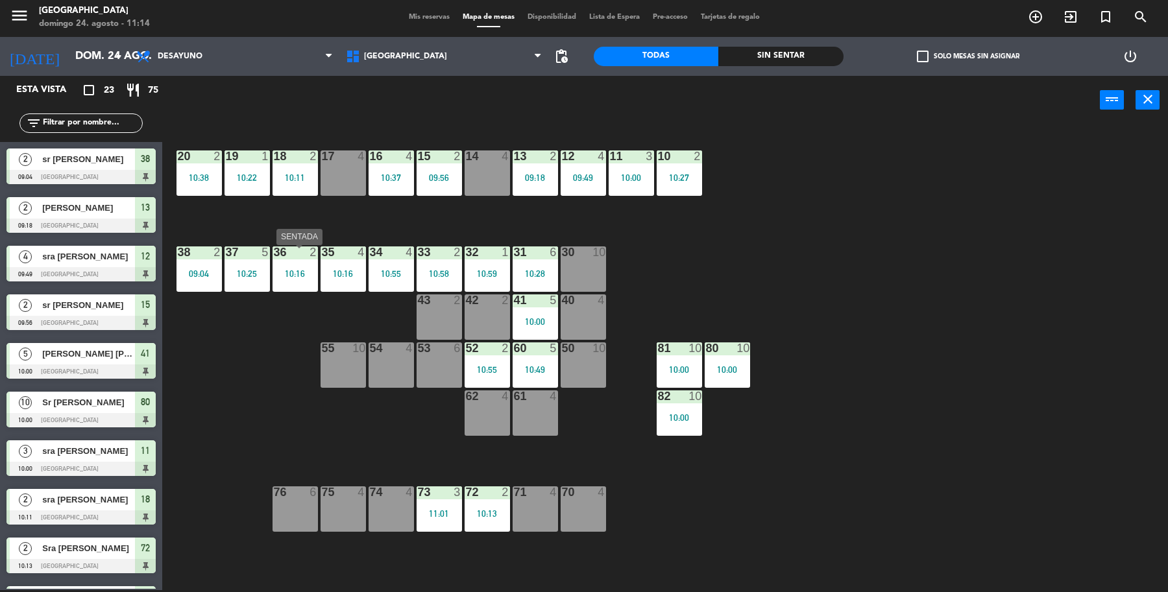
click at [296, 278] on div "36 2 10:16" at bounding box center [294, 268] width 45 height 45
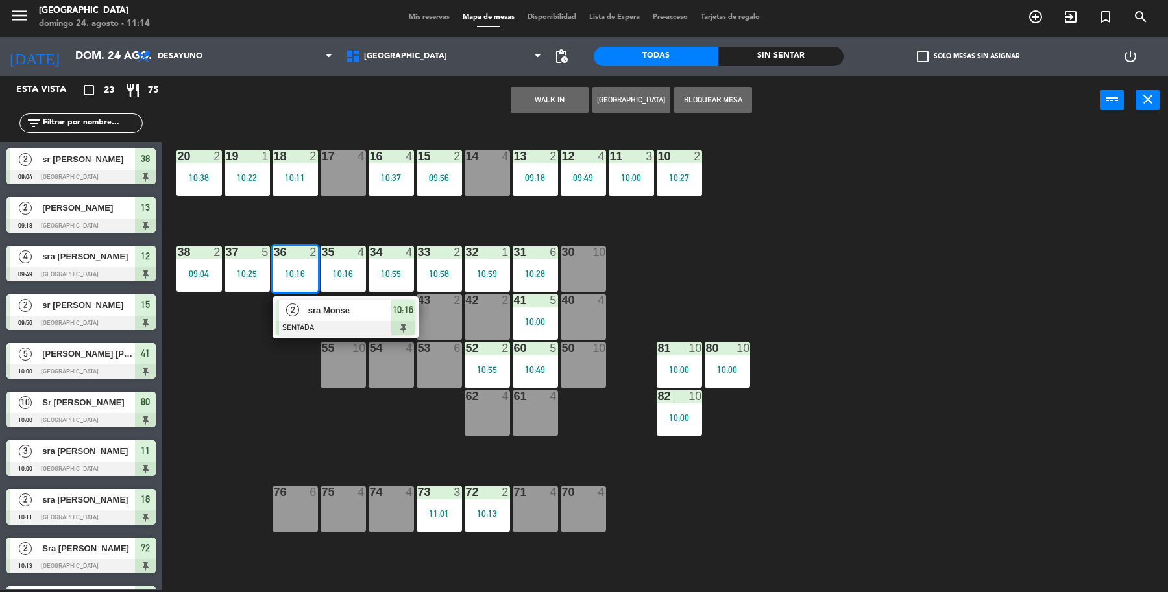
drag, startPoint x: 244, startPoint y: 374, endPoint x: 316, endPoint y: 325, distance: 87.3
click at [257, 366] on div "19 1 10:22 18 2 10:11 17 4 16 4 10:37 15 2 09:56 14 4 13 2 09:18 12 4 09:49 11 …" at bounding box center [671, 360] width 994 height 466
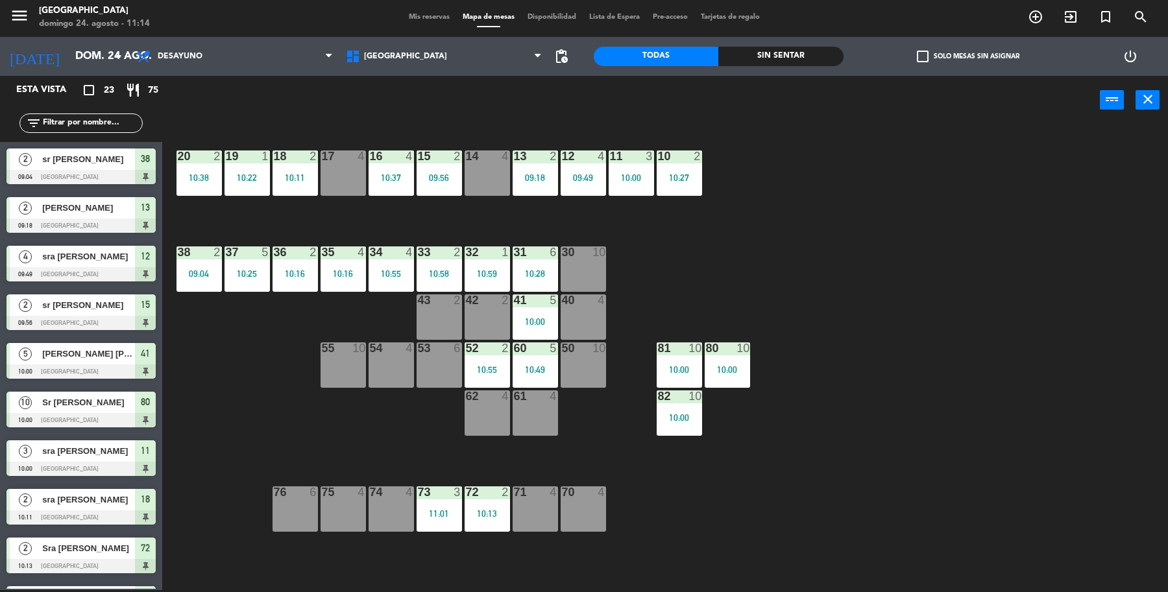
click at [430, 265] on div "33 2 10:58" at bounding box center [438, 268] width 45 height 45
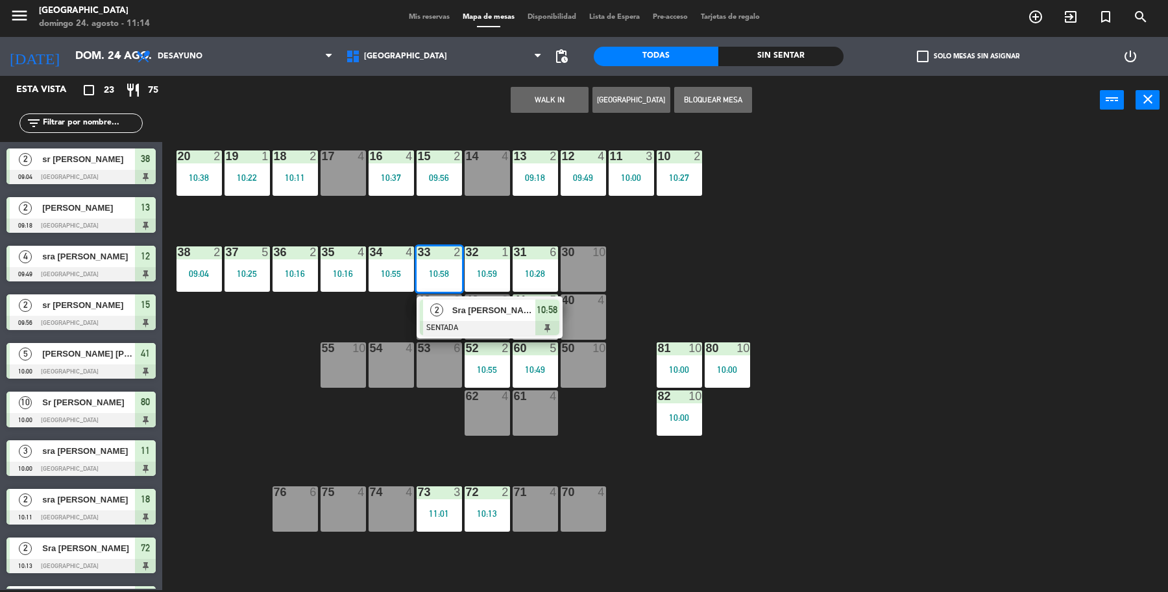
click at [328, 325] on div "19 1 10:22 18 2 10:11 17 4 16 4 10:37 15 2 09:56 14 4 13 2 09:18 12 4 09:49 11 …" at bounding box center [671, 360] width 994 height 466
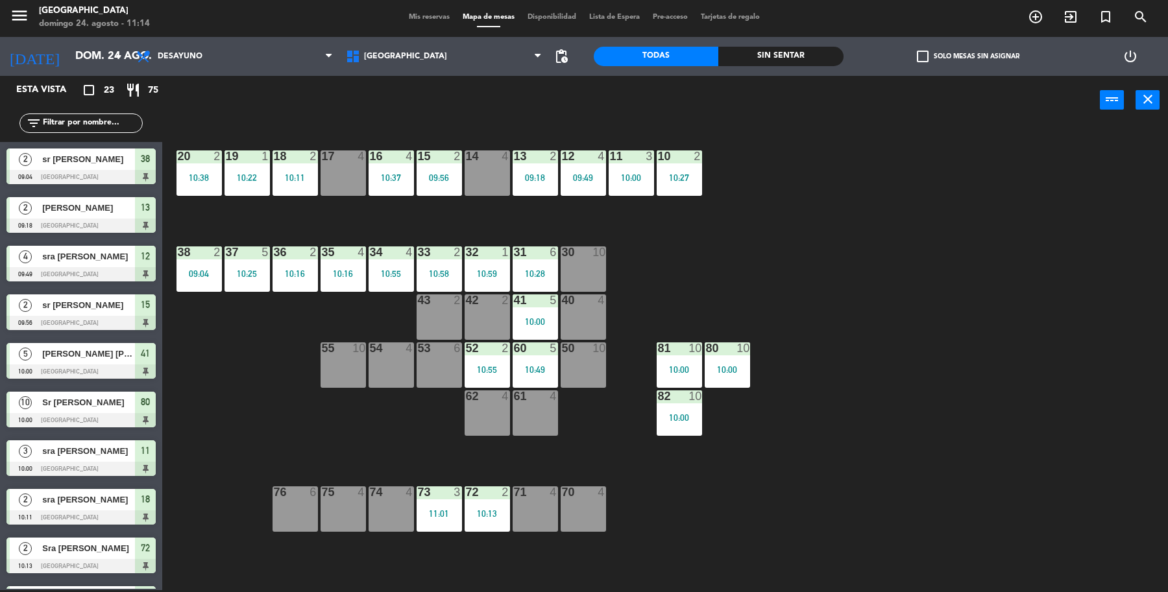
click at [550, 189] on div "13 2 09:18" at bounding box center [534, 172] width 45 height 45
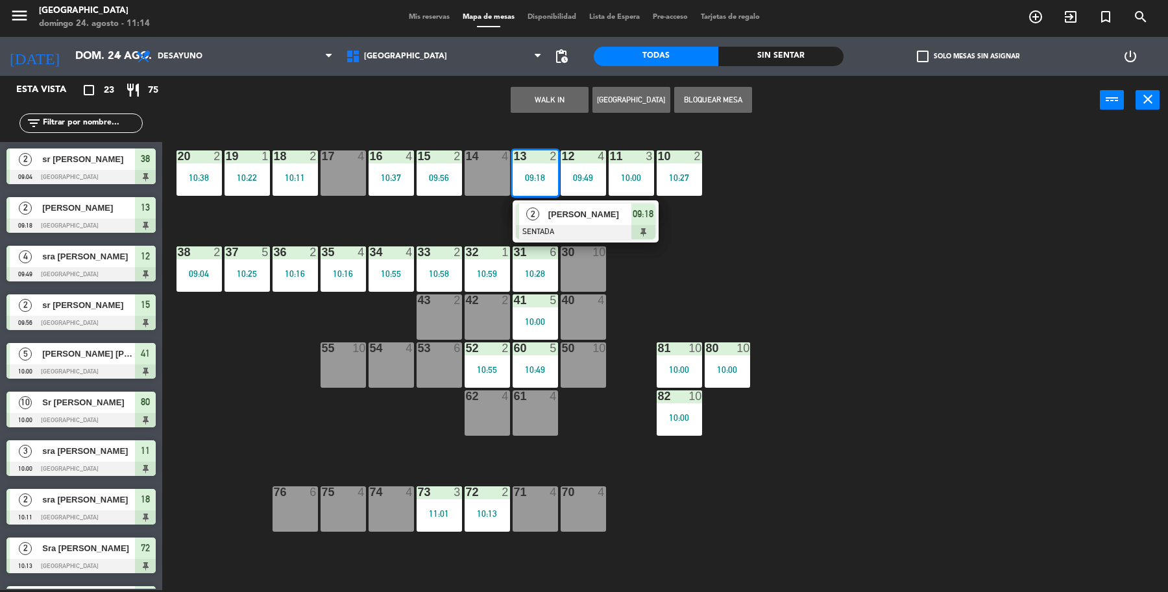
click at [697, 255] on div "19 1 10:22 18 2 10:11 17 4 16 4 10:37 15 2 09:56 14 4 13 2 09:18 2 [PERSON_NAME…" at bounding box center [671, 360] width 994 height 466
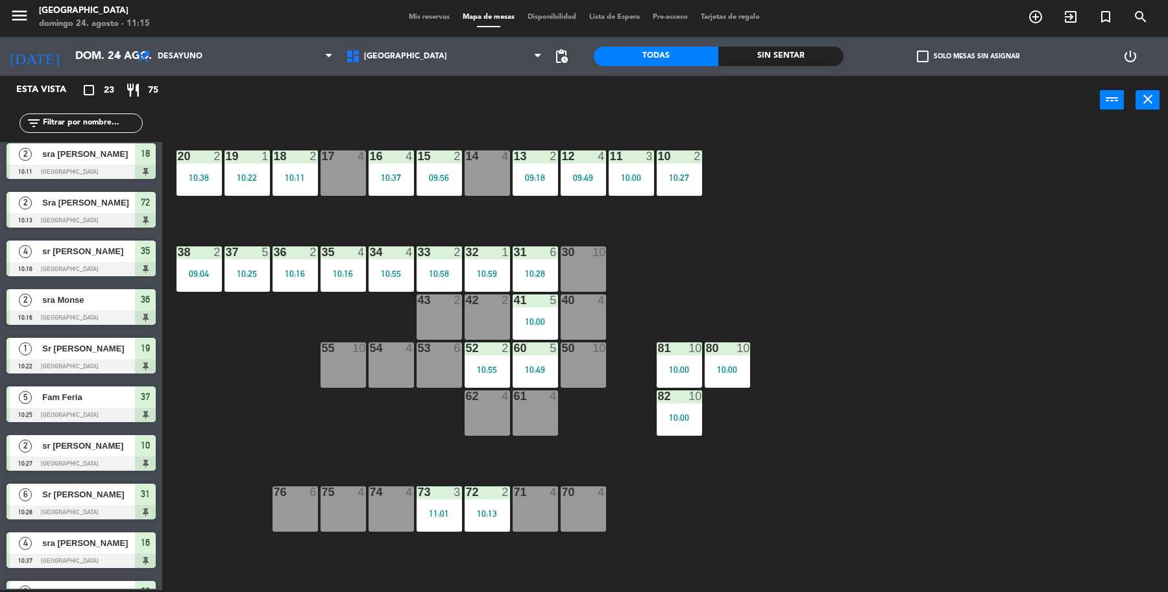
scroll to position [348, 0]
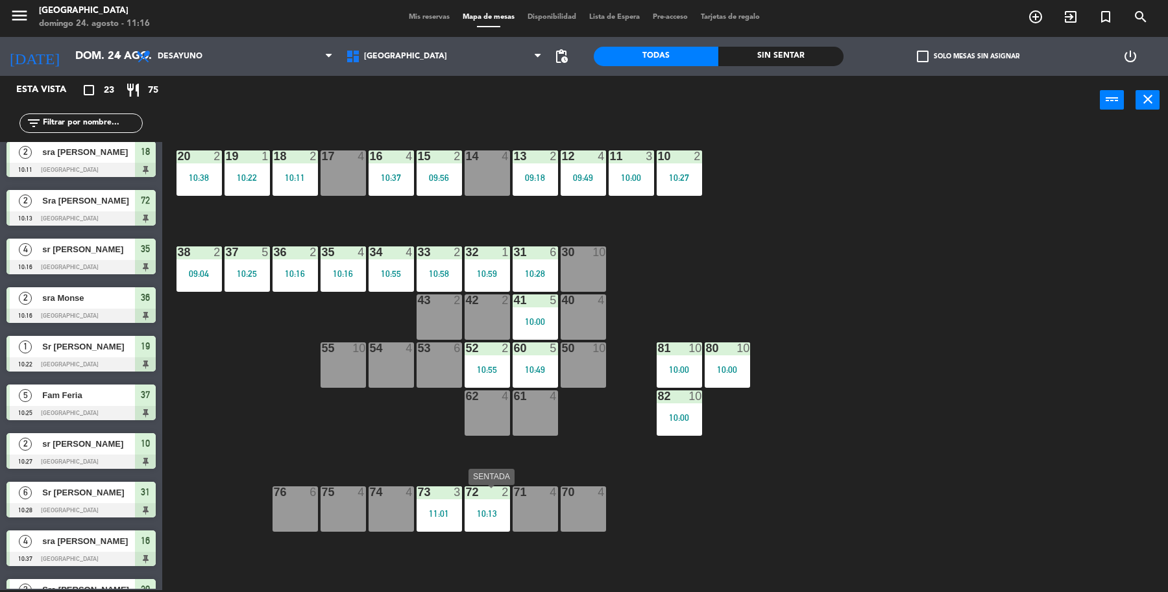
click at [494, 509] on div "10:13" at bounding box center [486, 513] width 45 height 9
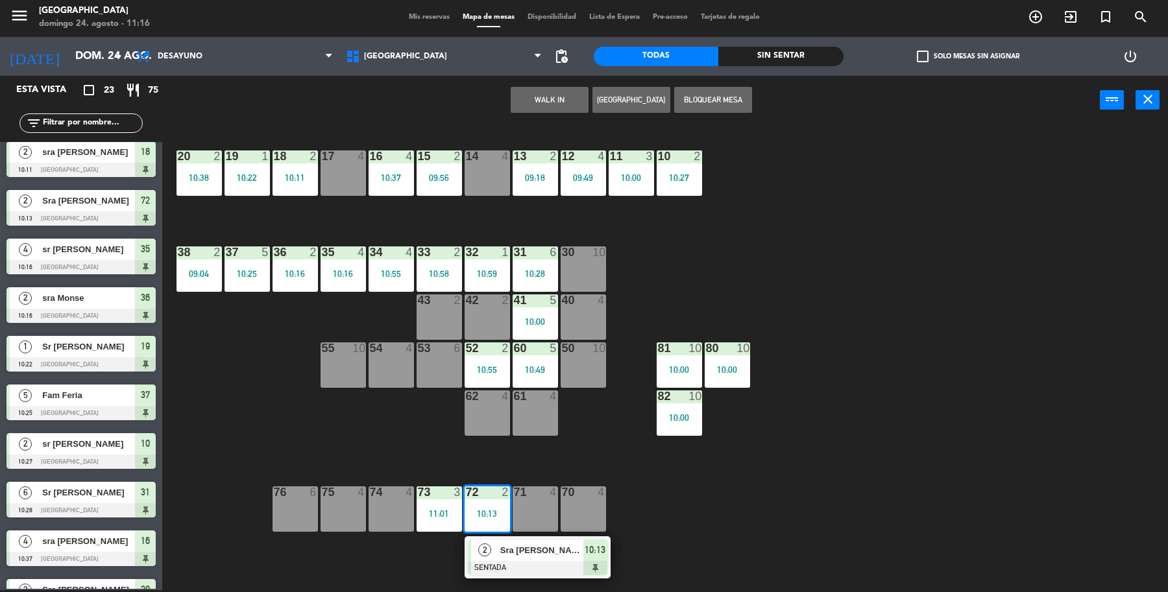
click at [501, 553] on div "2 Sra [PERSON_NAME] SENTADA 10:13" at bounding box center [537, 557] width 165 height 42
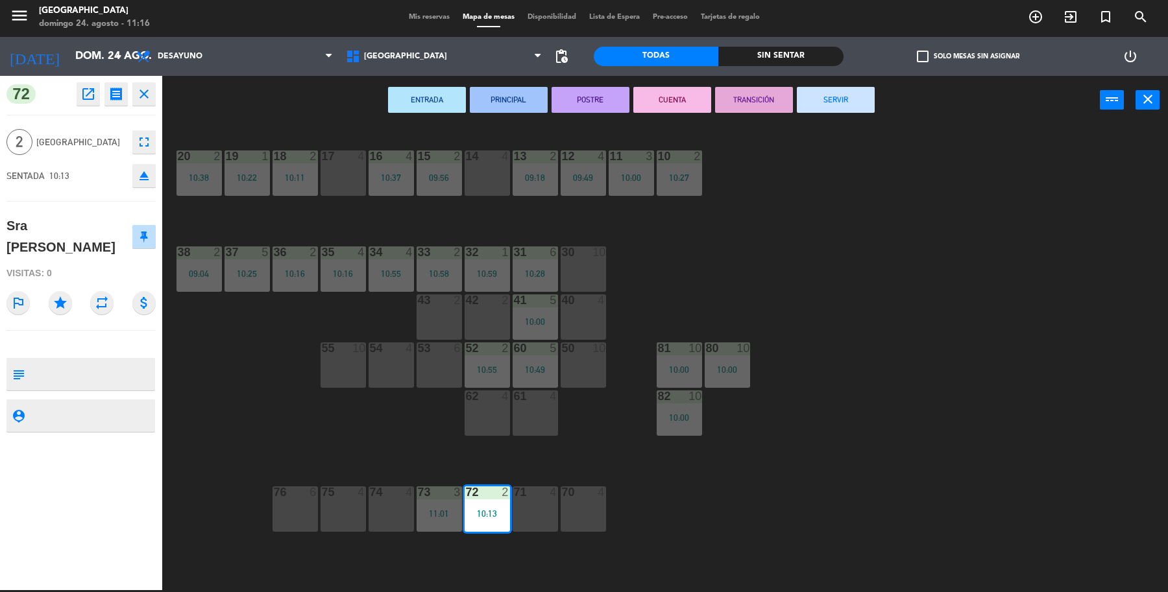
click at [840, 108] on button "SERVIR" at bounding box center [836, 100] width 78 height 26
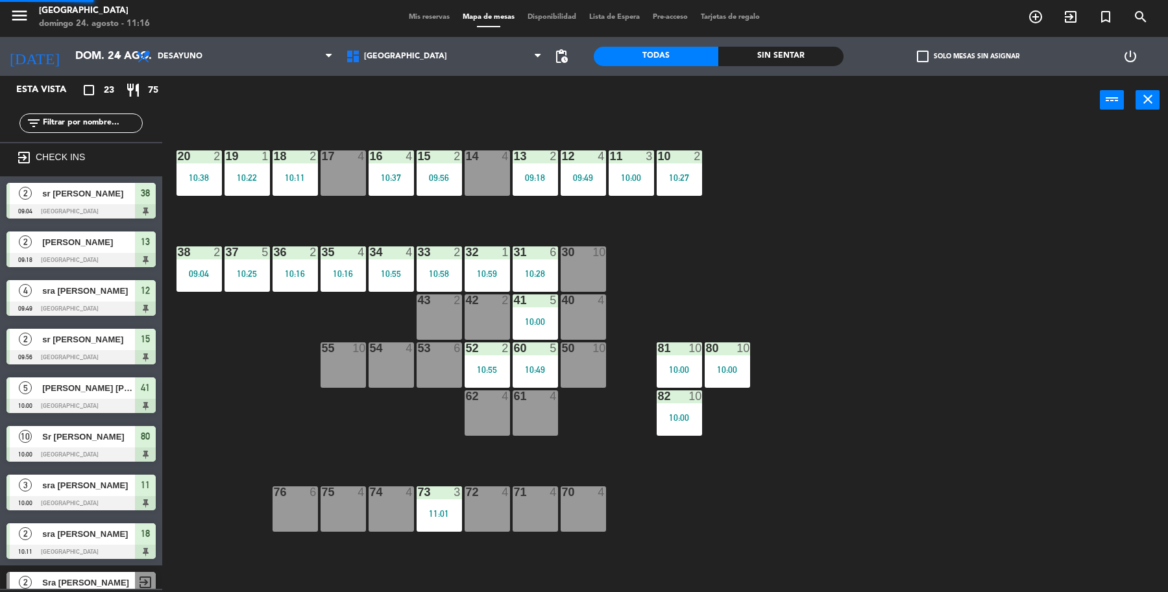
scroll to position [2, 0]
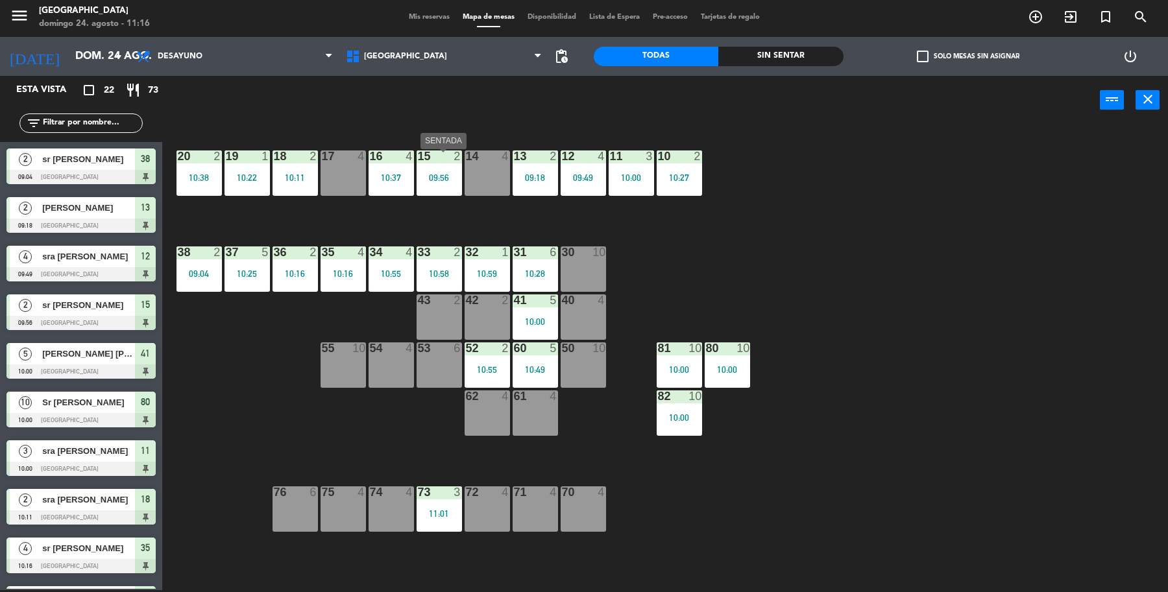
click at [451, 170] on div "15 2 09:56" at bounding box center [438, 172] width 45 height 45
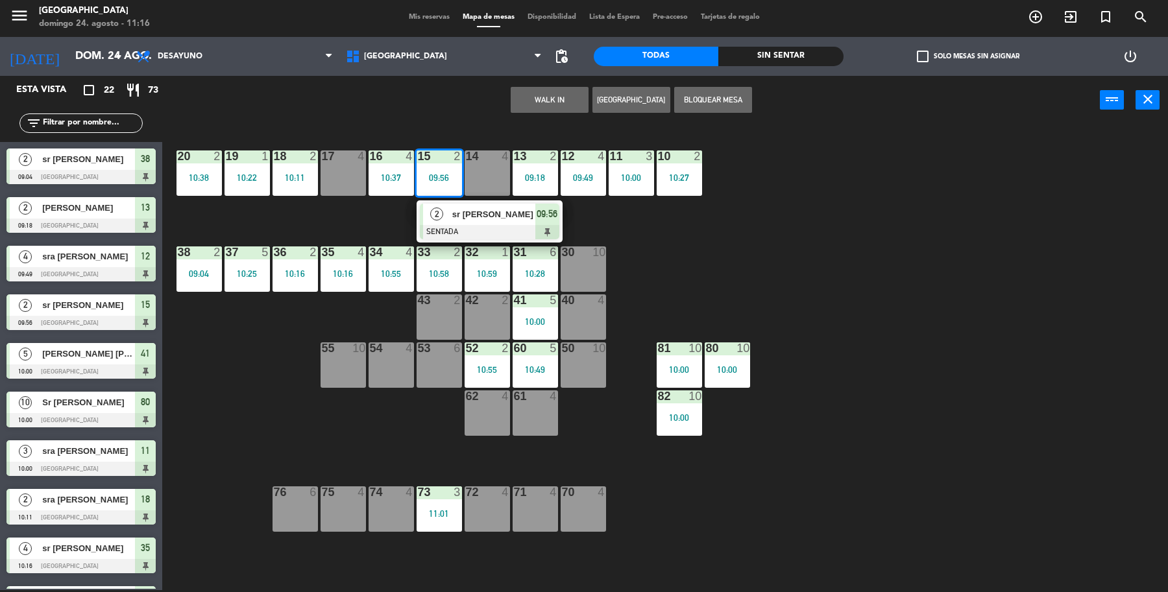
click at [477, 235] on div at bounding box center [489, 232] width 139 height 14
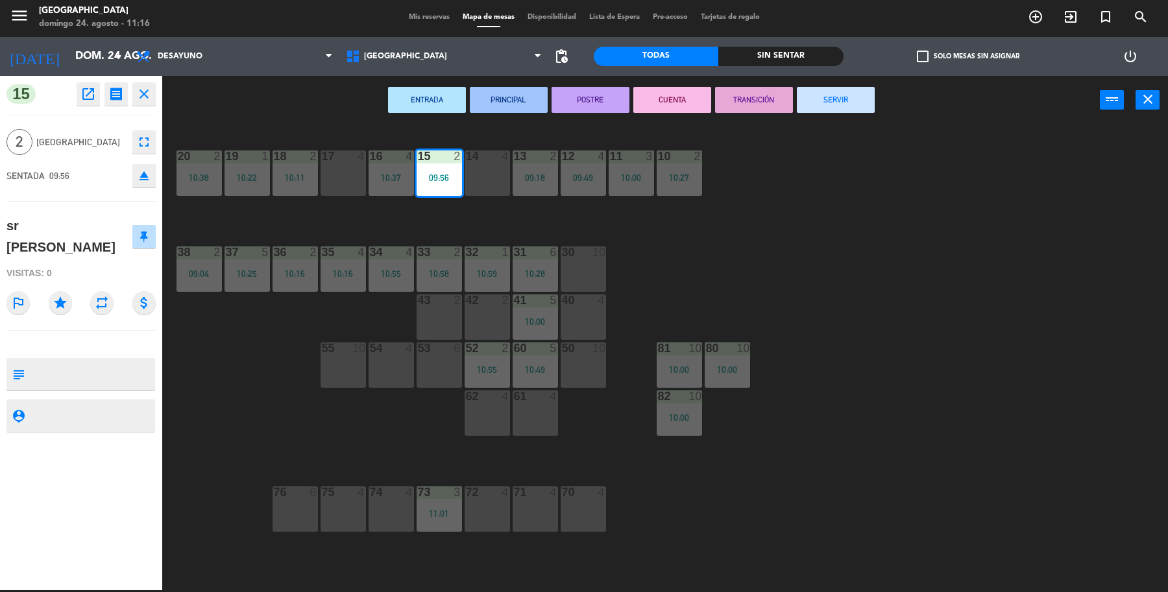
click at [833, 96] on button "SERVIR" at bounding box center [836, 100] width 78 height 26
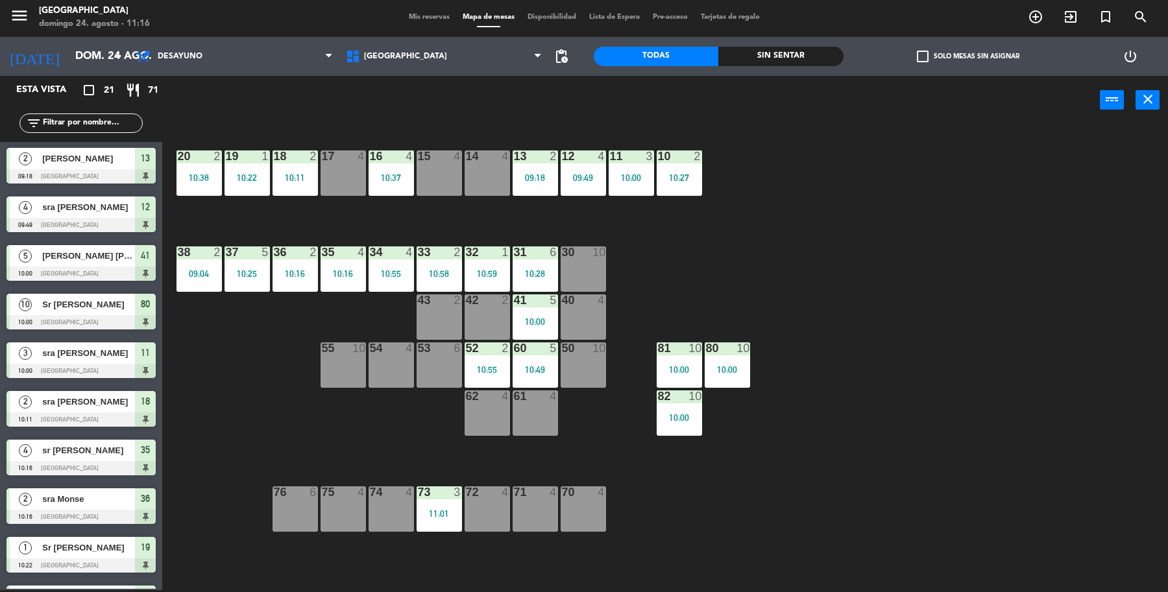
scroll to position [81, 0]
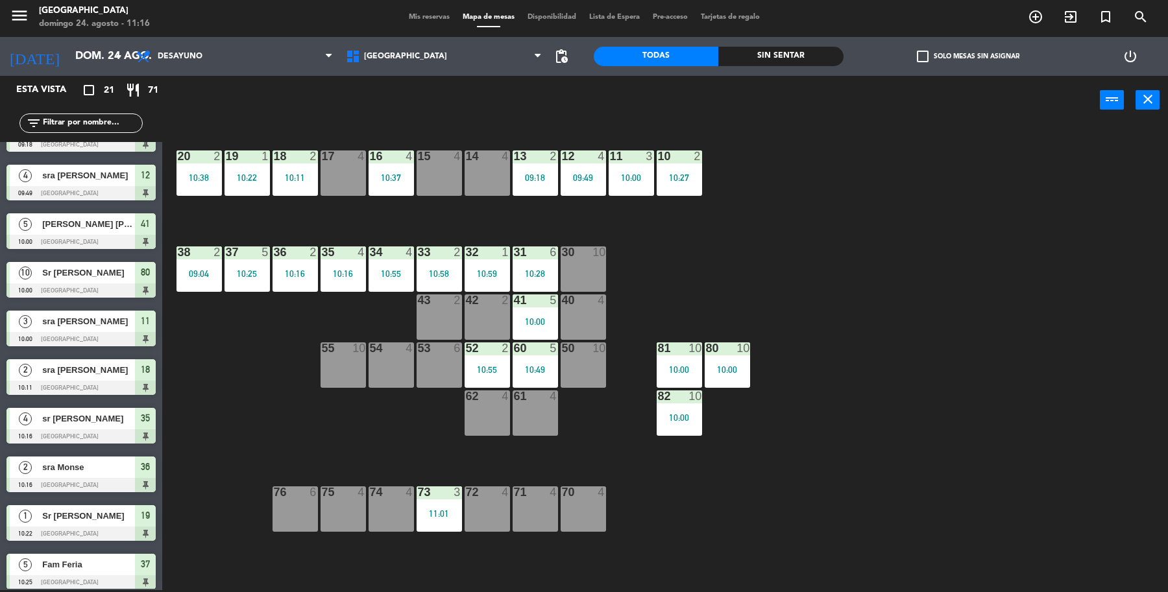
click at [86, 412] on span "sr [PERSON_NAME]" at bounding box center [88, 419] width 93 height 14
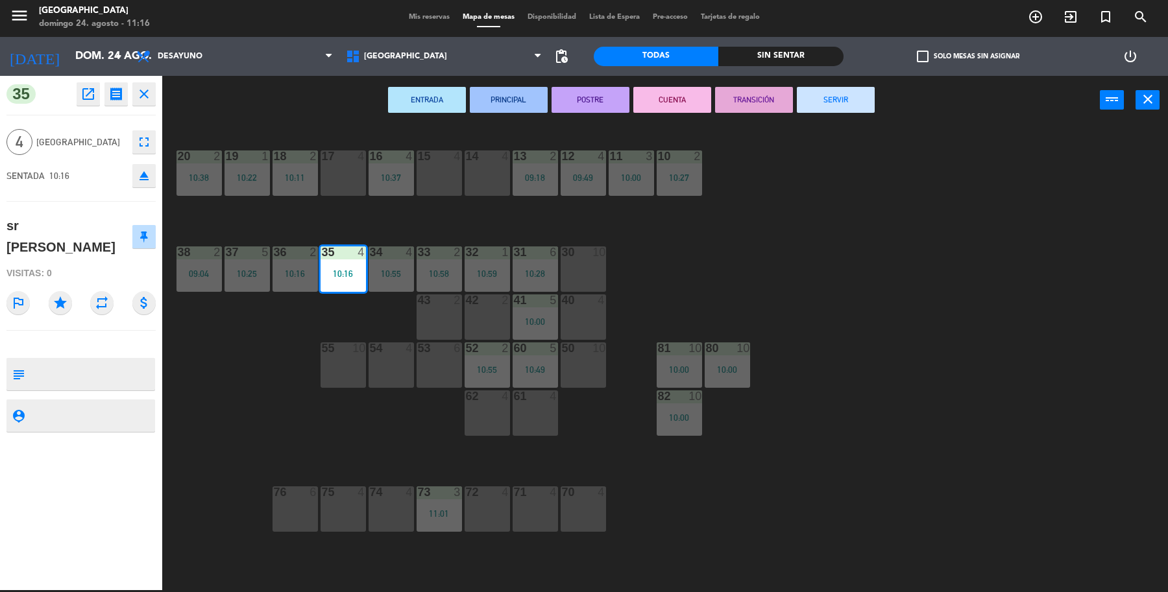
click at [272, 360] on div "19 1 10:22 18 2 10:11 17 4 16 4 10:37 15 4 14 4 13 2 09:18 12 4 09:49 11 3 10:0…" at bounding box center [671, 360] width 994 height 466
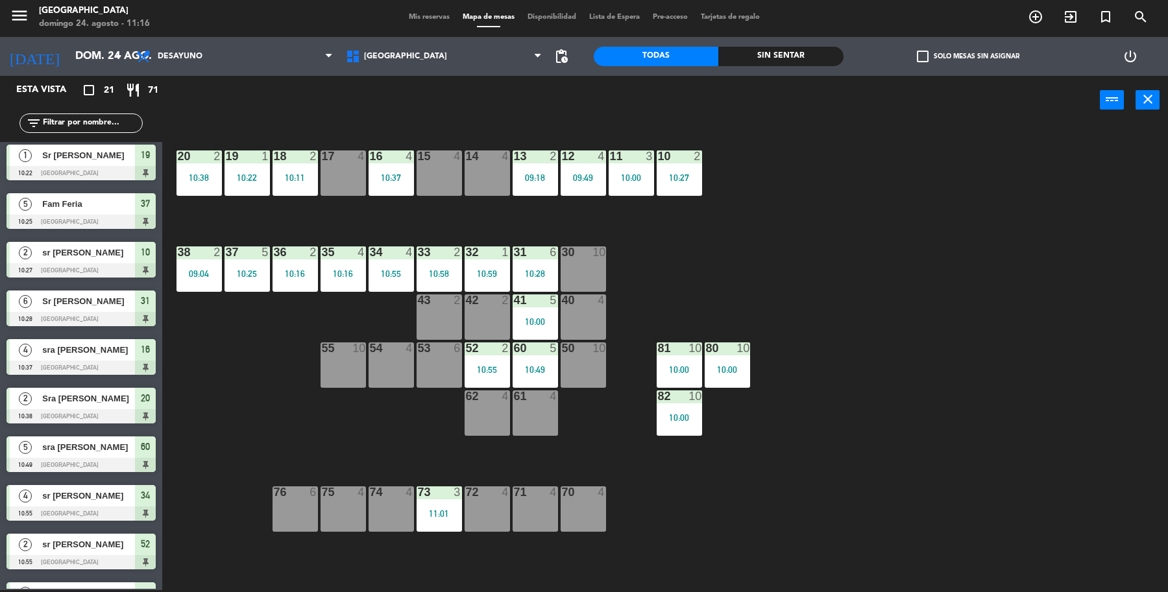
scroll to position [486, 0]
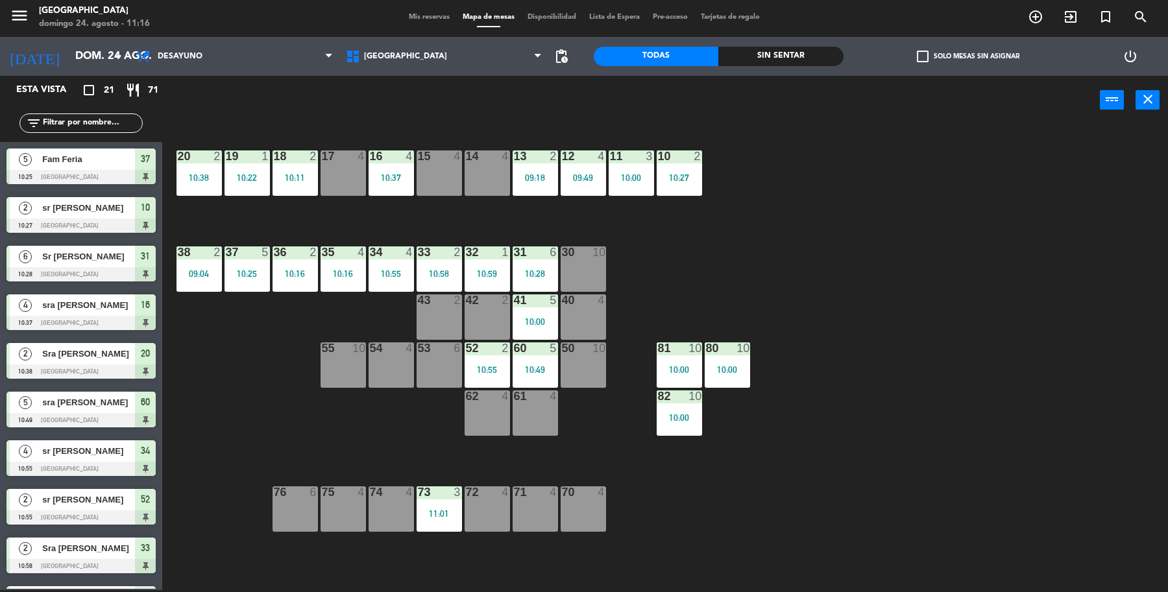
click at [98, 215] on div "sr [PERSON_NAME]" at bounding box center [88, 207] width 94 height 21
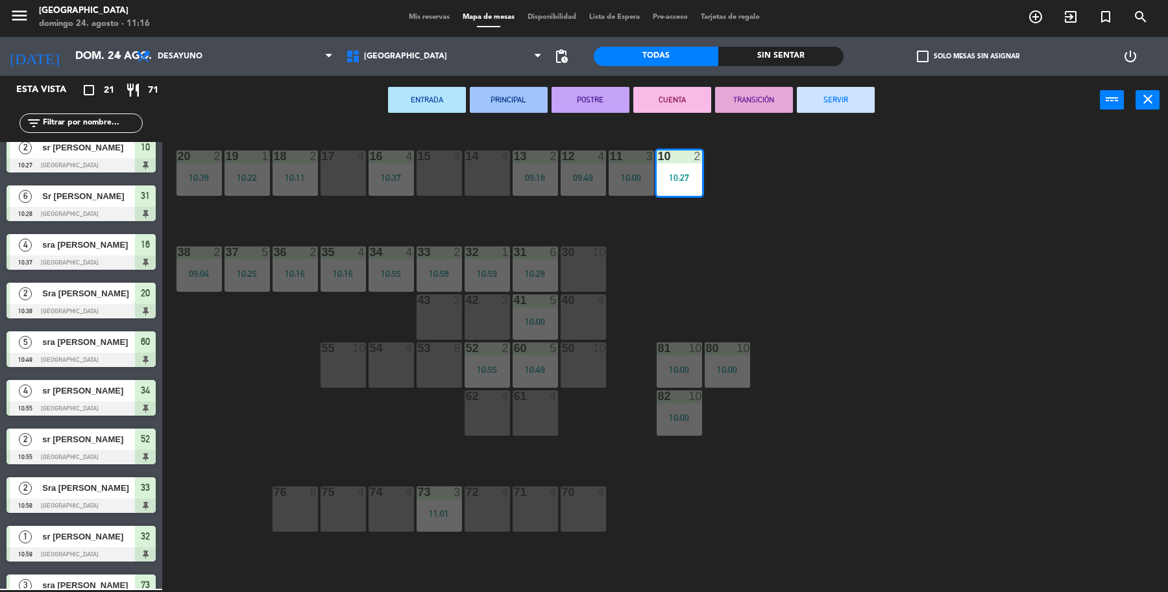
scroll to position [0, 0]
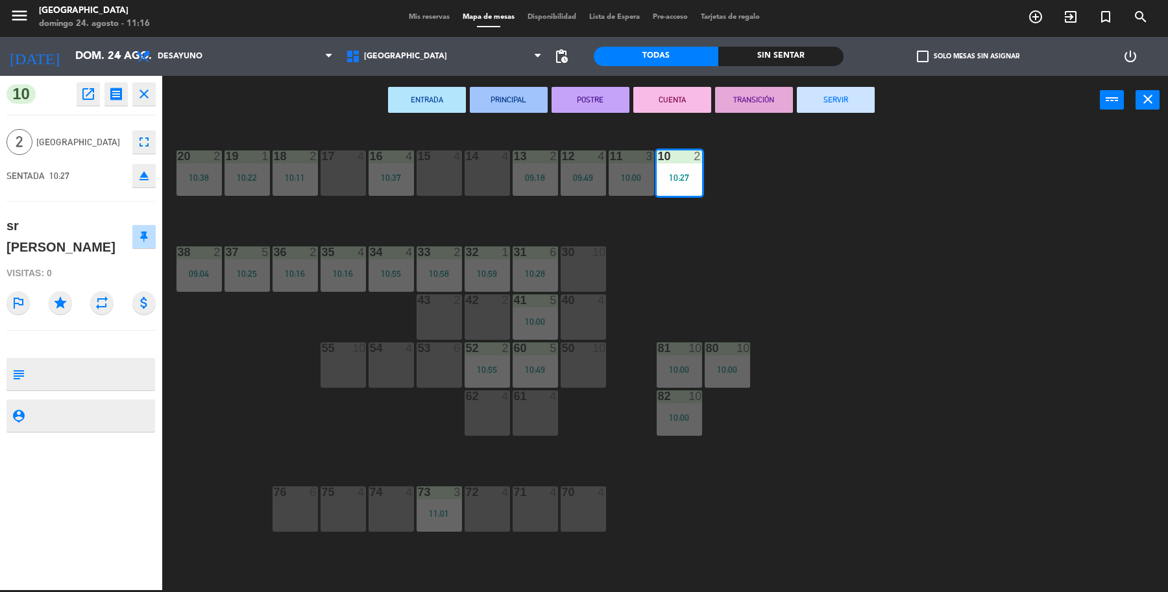
click at [843, 95] on button "SERVIR" at bounding box center [836, 100] width 78 height 26
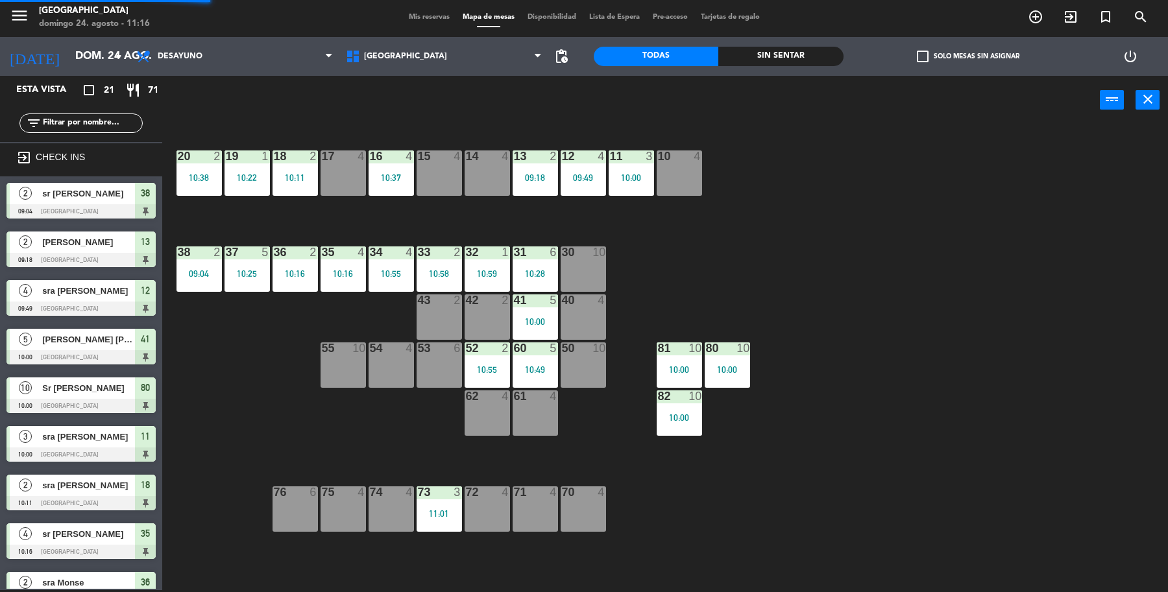
scroll to position [2, 0]
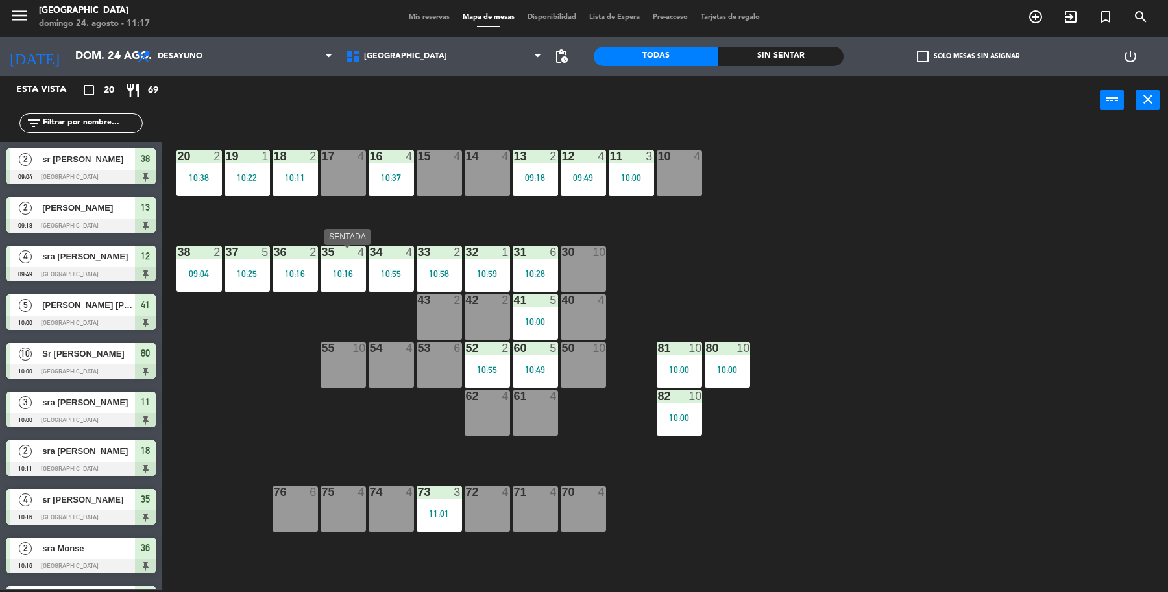
click at [362, 269] on div "10:16" at bounding box center [342, 273] width 45 height 9
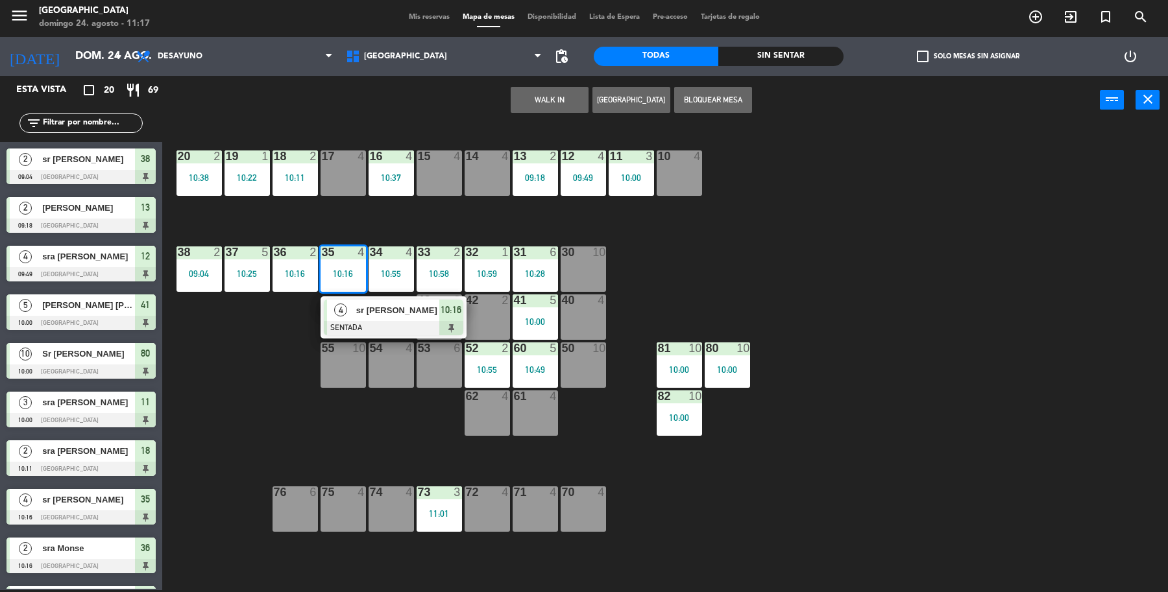
click at [359, 311] on div "4 sr [PERSON_NAME] 10:16" at bounding box center [393, 317] width 165 height 42
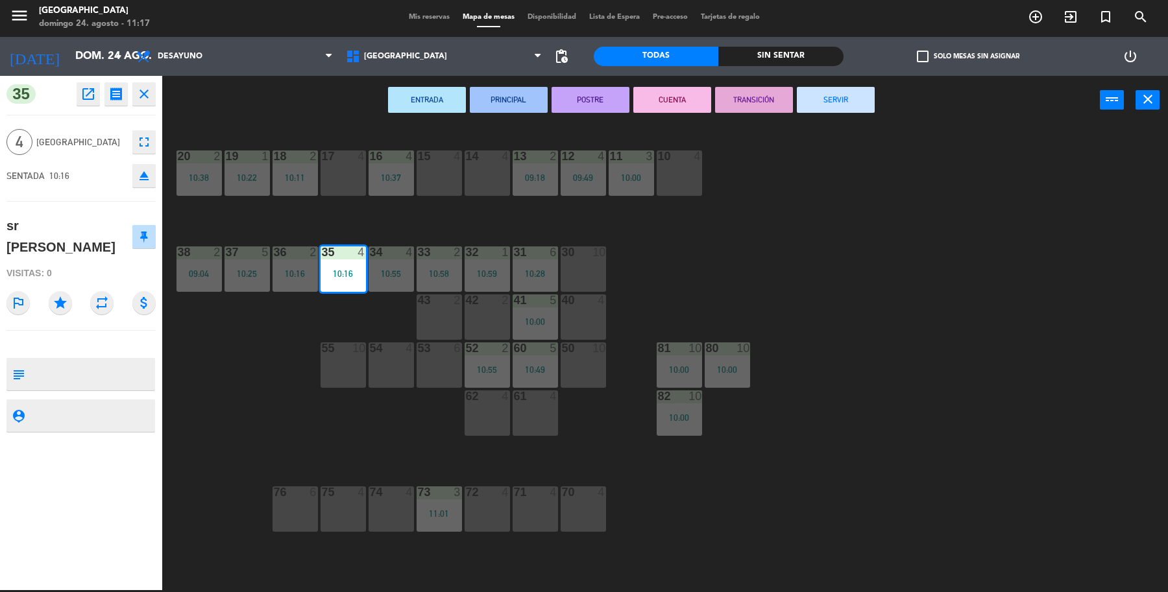
click at [850, 107] on button "SERVIR" at bounding box center [836, 100] width 78 height 26
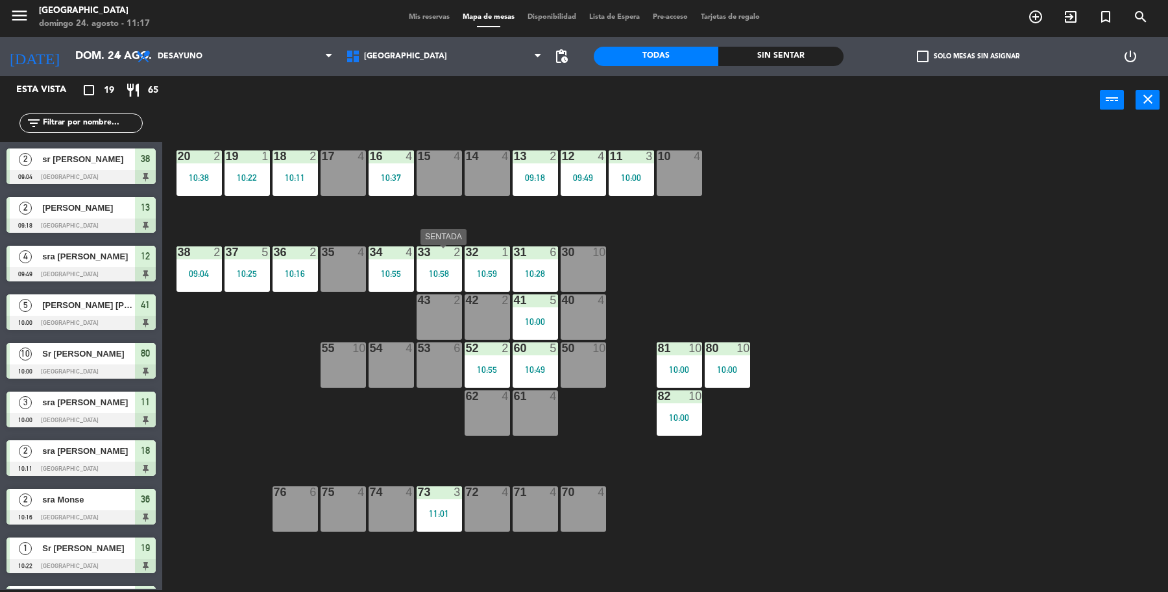
click at [432, 271] on div "10:58" at bounding box center [438, 273] width 45 height 9
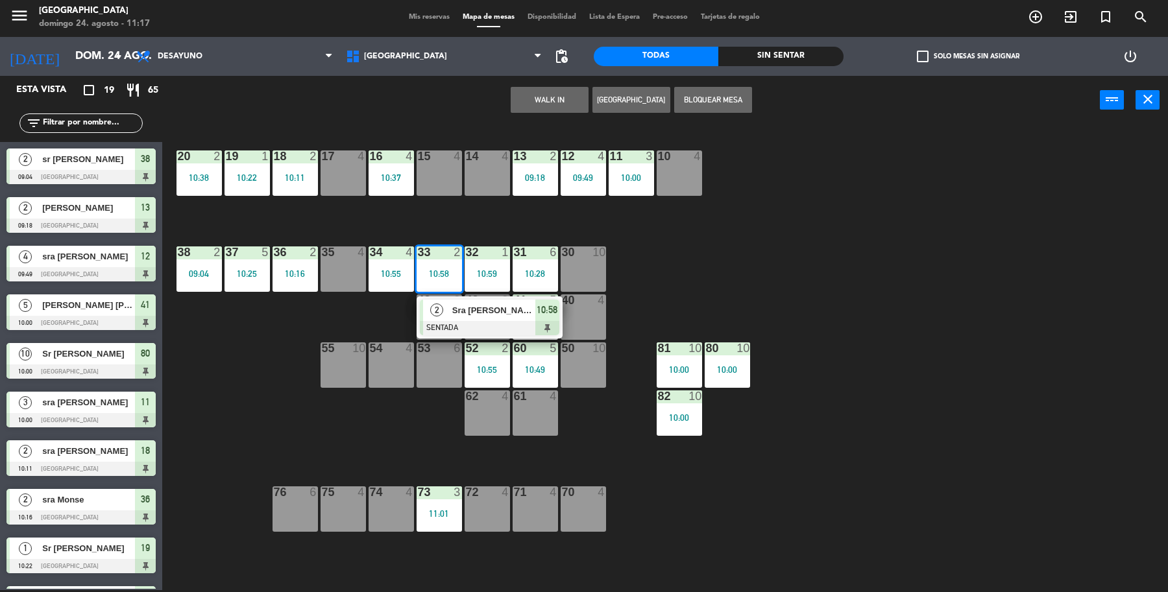
click at [785, 285] on div "19 1 10:22 18 2 10:11 17 4 16 4 10:37 15 4 14 4 13 2 09:18 12 4 09:49 11 3 10:0…" at bounding box center [671, 360] width 994 height 466
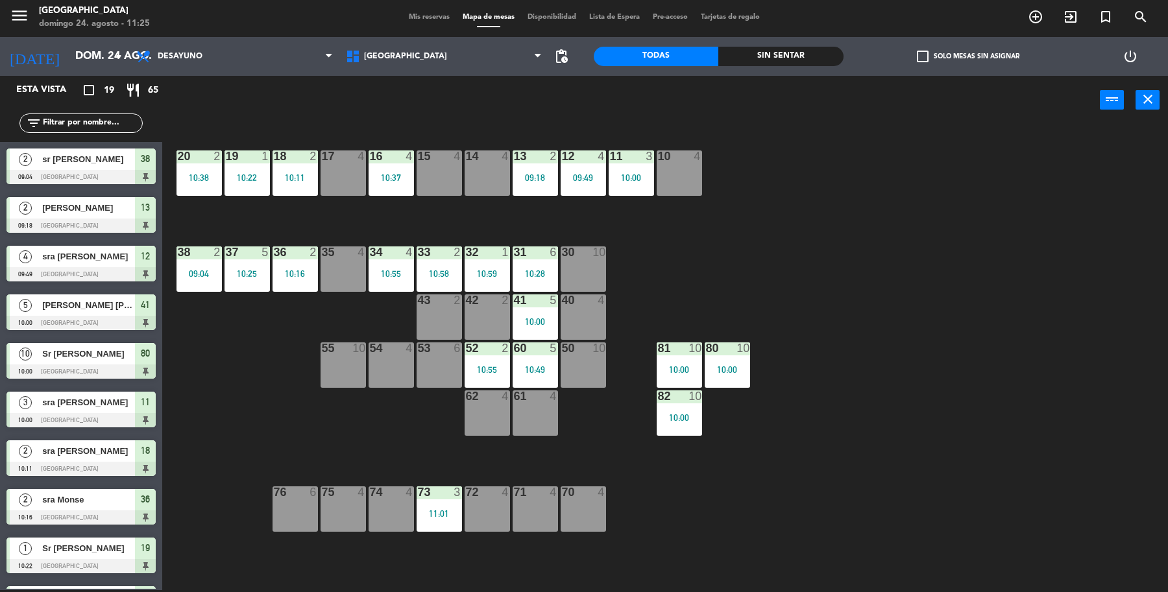
click at [117, 120] on input "text" at bounding box center [92, 123] width 101 height 14
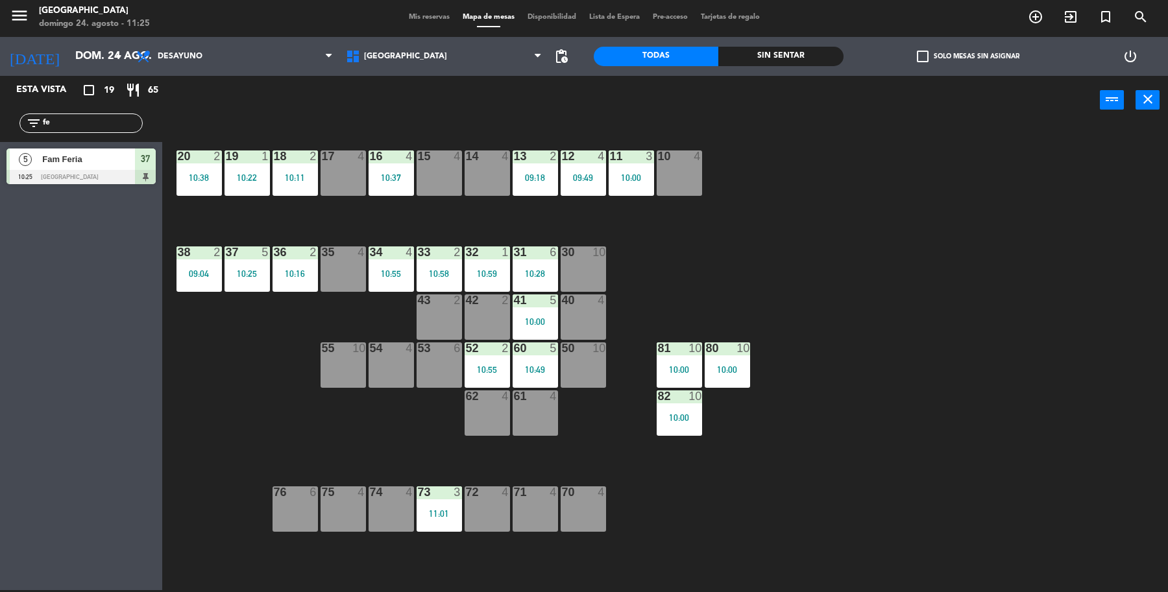
type input "f"
type input "a"
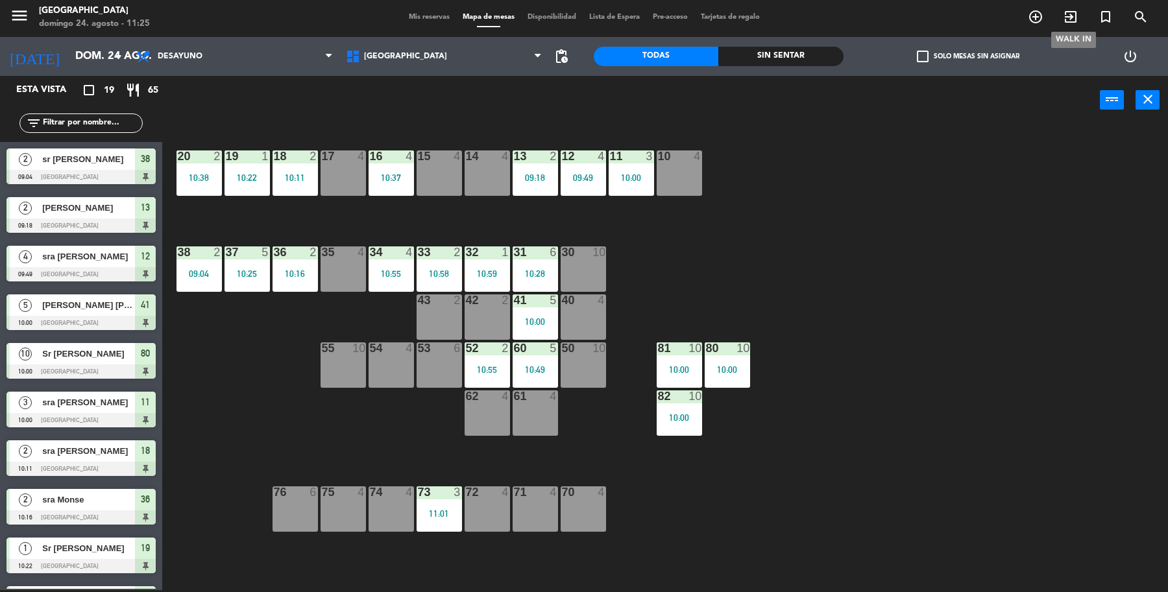
click at [1068, 17] on icon "exit_to_app" at bounding box center [1070, 17] width 16 height 16
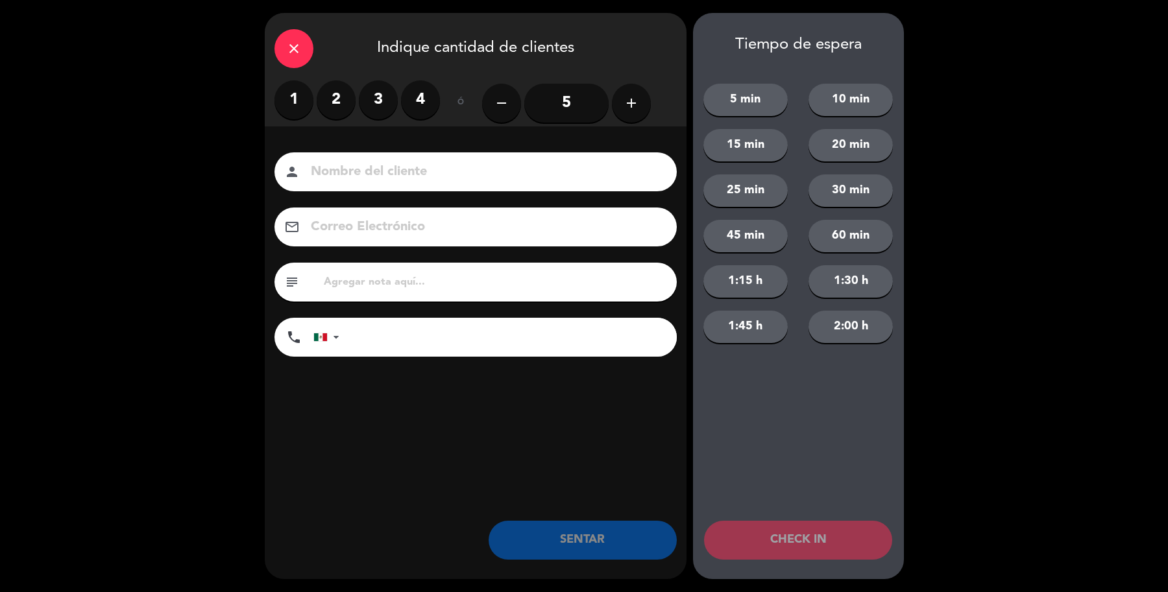
click at [339, 95] on label "2" at bounding box center [336, 99] width 39 height 39
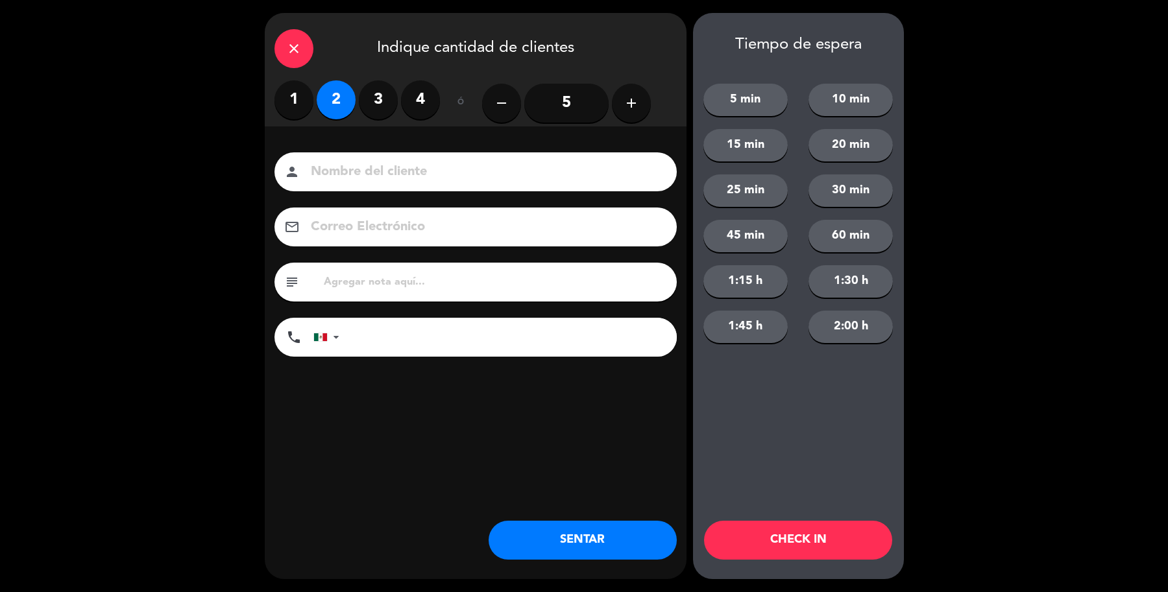
drag, startPoint x: 455, startPoint y: 166, endPoint x: 471, endPoint y: 177, distance: 19.1
click at [462, 172] on input at bounding box center [484, 172] width 350 height 23
type input "Sr [PERSON_NAME] [PERSON_NAME]"
click at [520, 538] on button "SENTAR" at bounding box center [582, 540] width 188 height 39
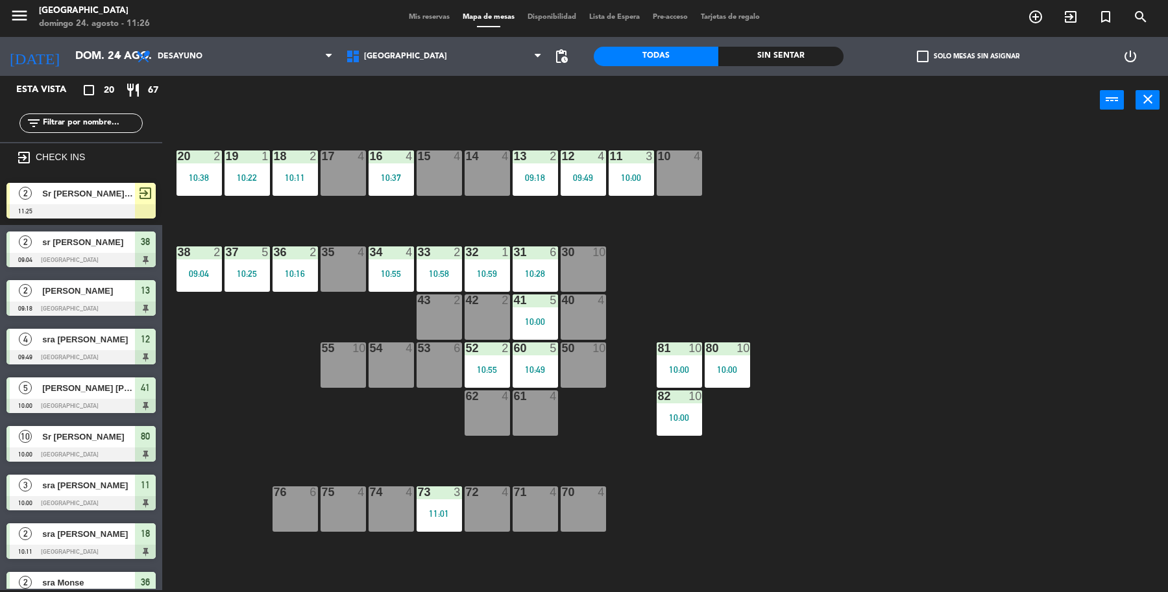
click at [92, 204] on div "2 Sr [PERSON_NAME] [PERSON_NAME] 11:25 exit_to_app" at bounding box center [81, 200] width 162 height 49
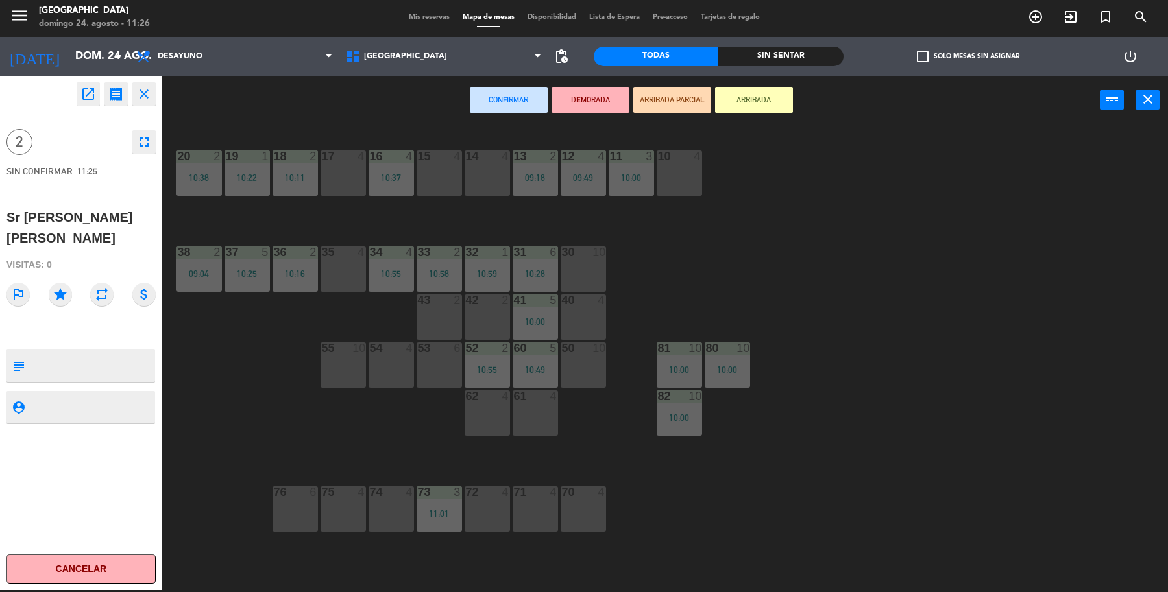
click at [673, 183] on div "10 4" at bounding box center [678, 172] width 45 height 45
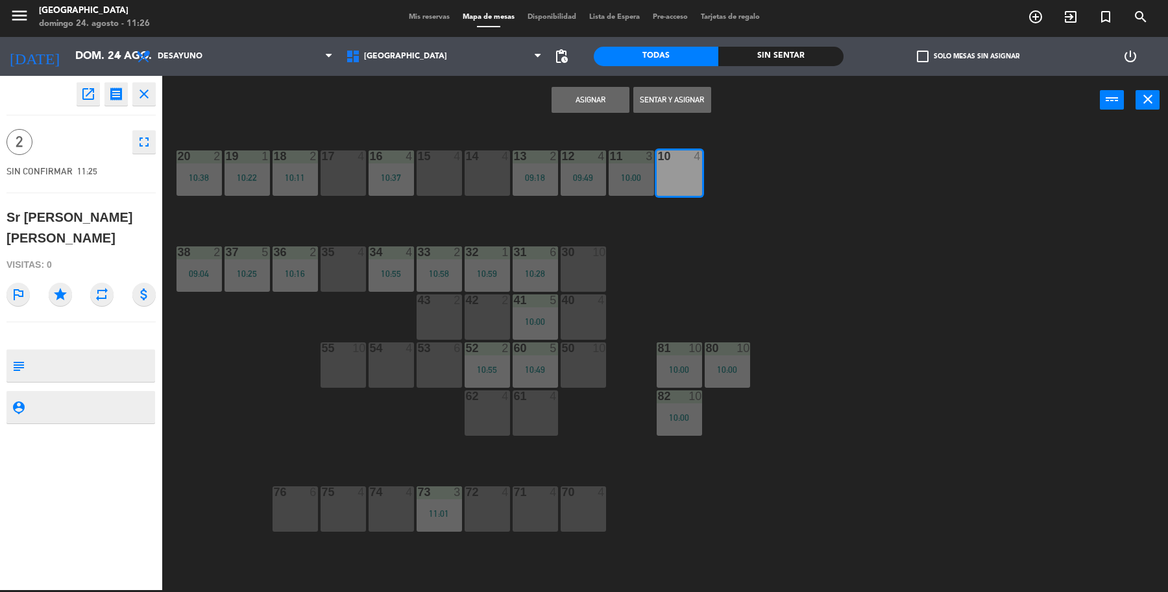
click at [699, 93] on button "Sentar y Asignar" at bounding box center [672, 100] width 78 height 26
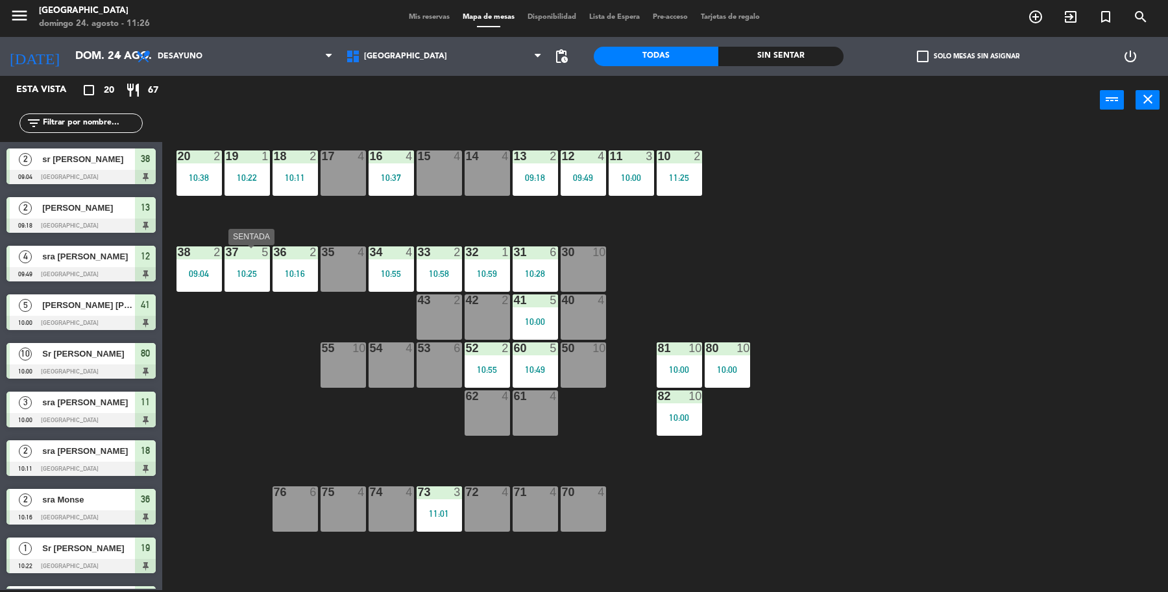
click at [228, 278] on div "37 5 10:25" at bounding box center [246, 268] width 45 height 45
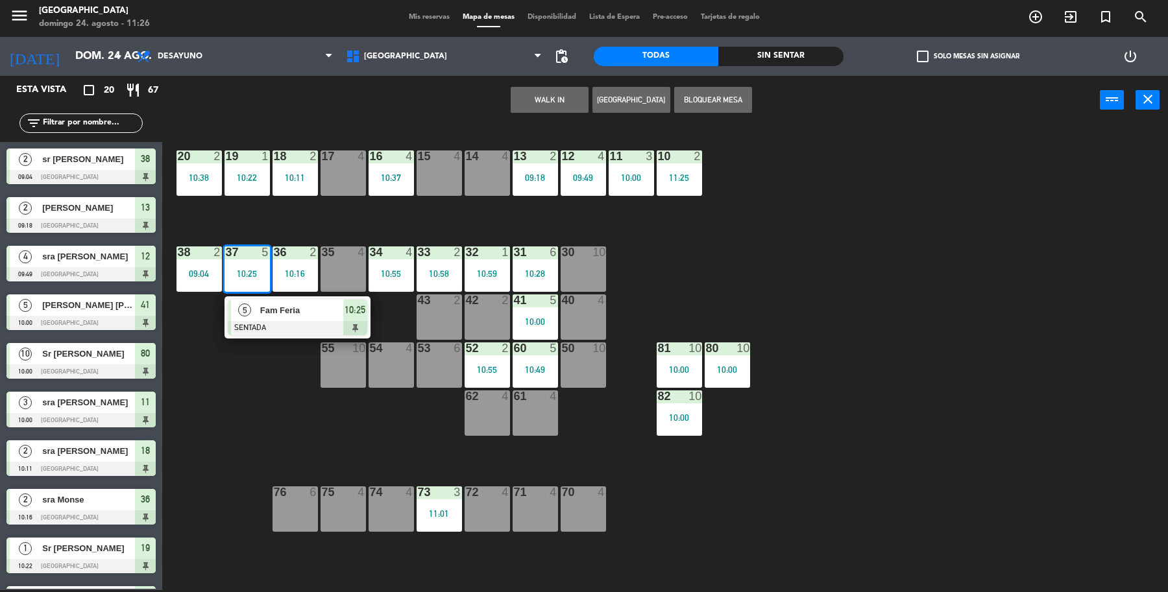
click at [261, 321] on div at bounding box center [297, 328] width 139 height 14
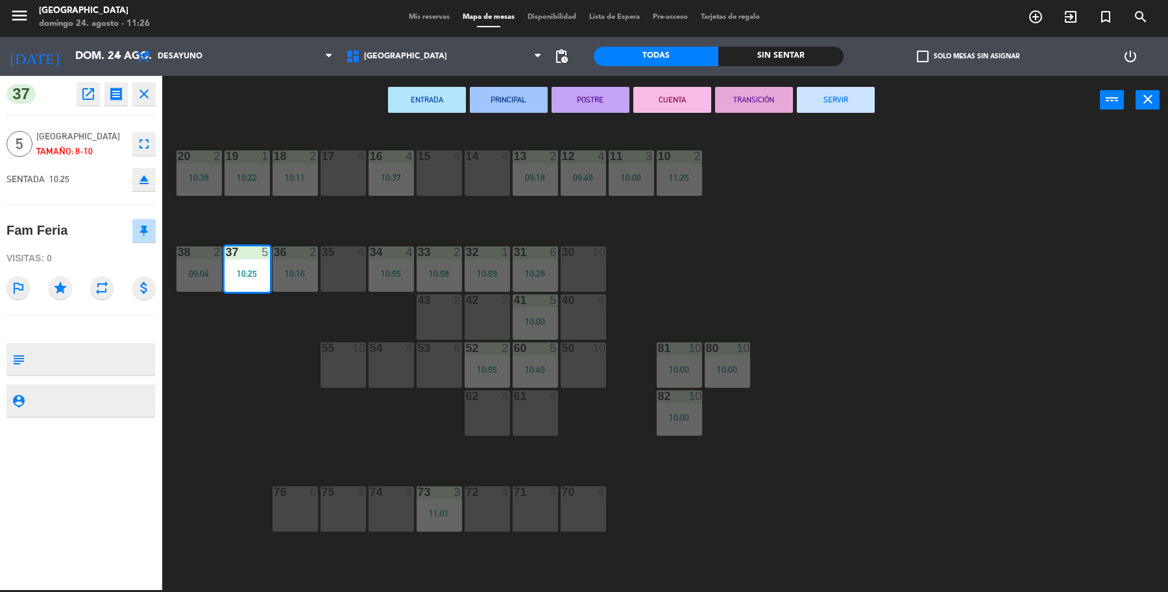
click at [806, 108] on button "SERVIR" at bounding box center [836, 100] width 78 height 26
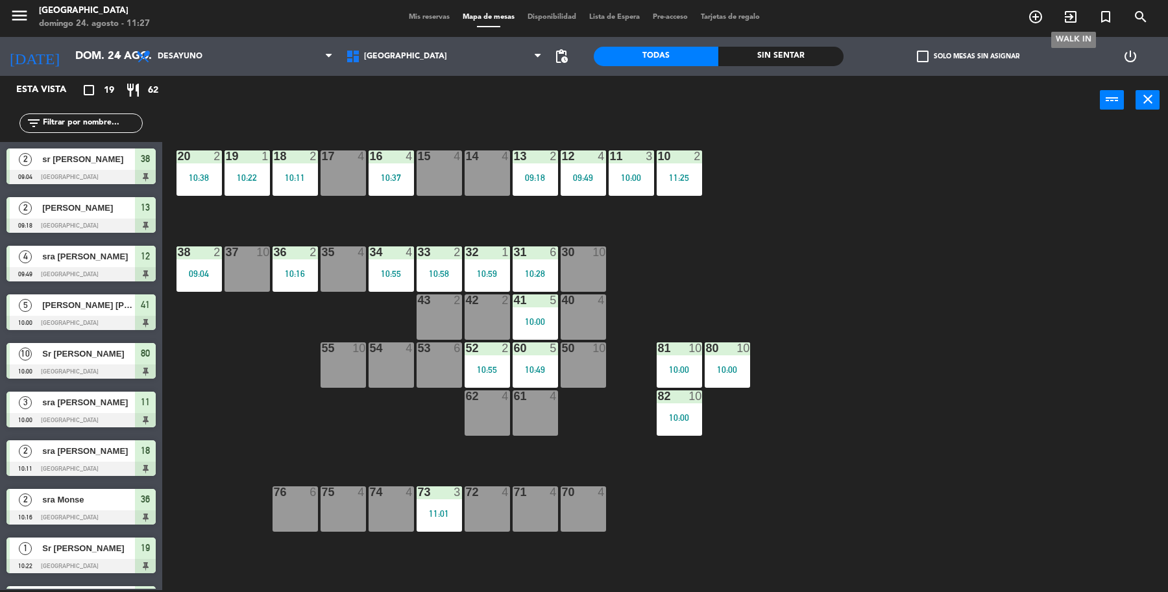
click at [1068, 14] on icon "exit_to_app" at bounding box center [1070, 17] width 16 height 16
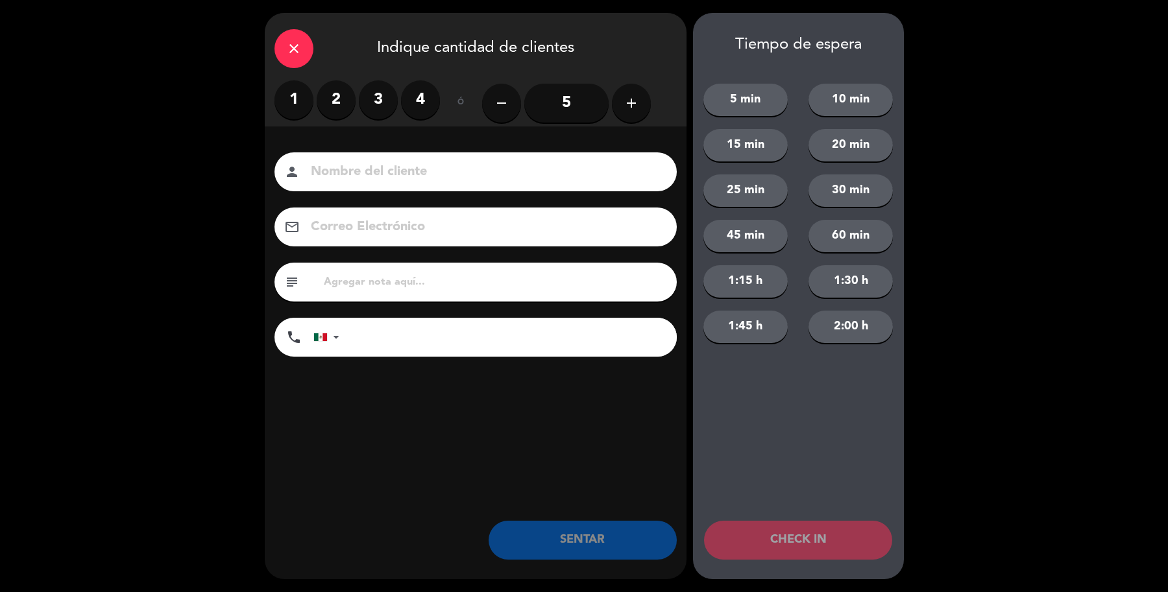
click at [394, 108] on label "3" at bounding box center [378, 99] width 39 height 39
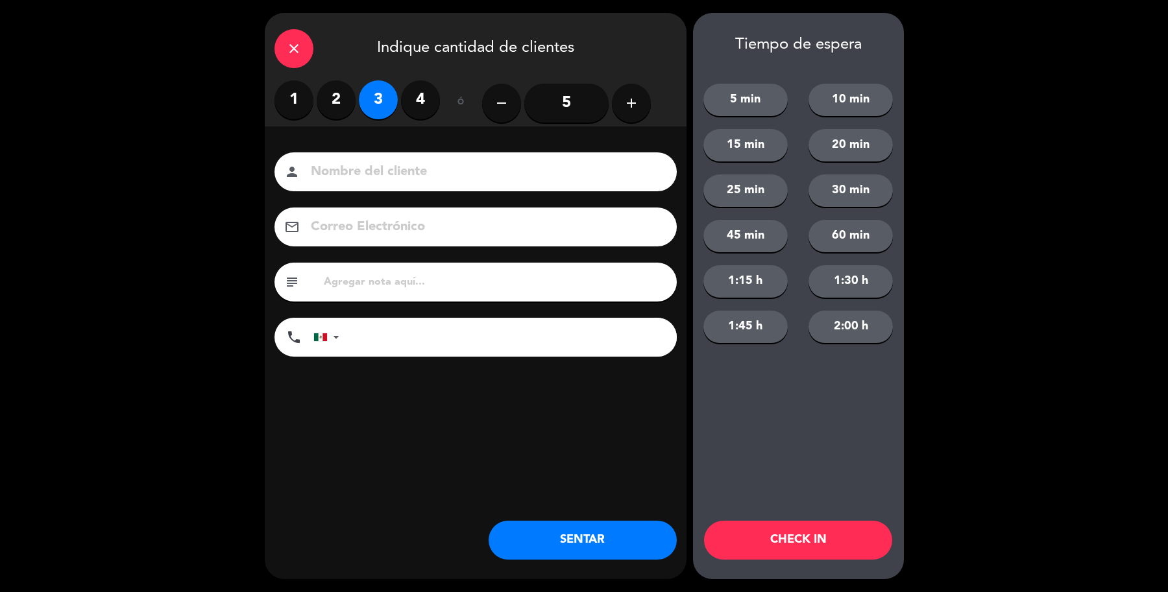
click at [397, 165] on input at bounding box center [484, 172] width 350 height 23
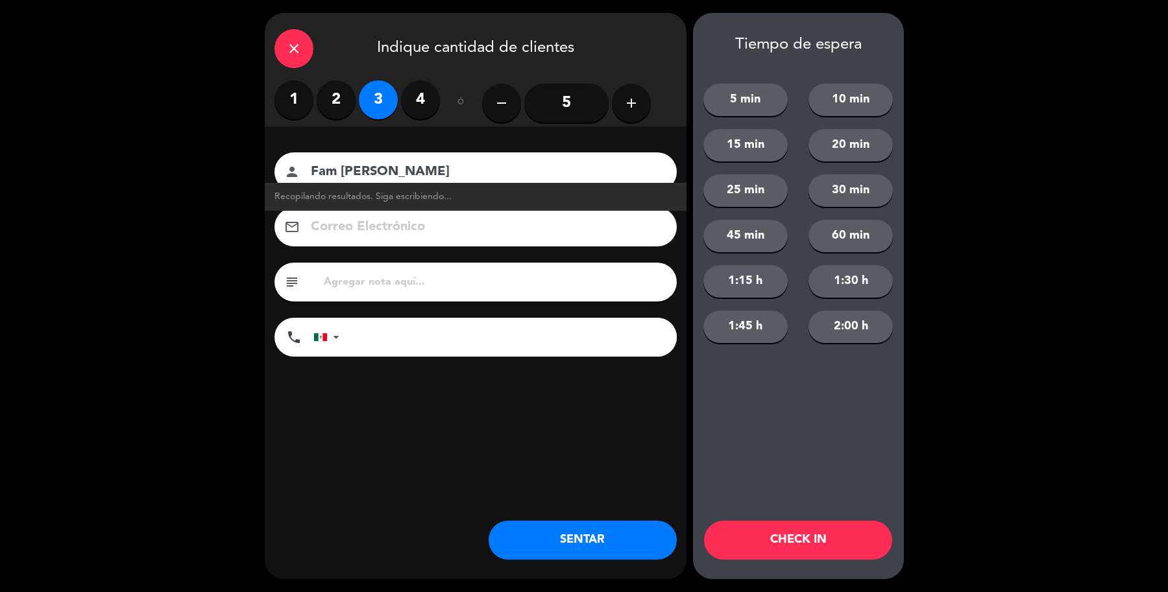
type input "Fam [PERSON_NAME]"
click at [576, 533] on button "SENTAR" at bounding box center [582, 540] width 188 height 39
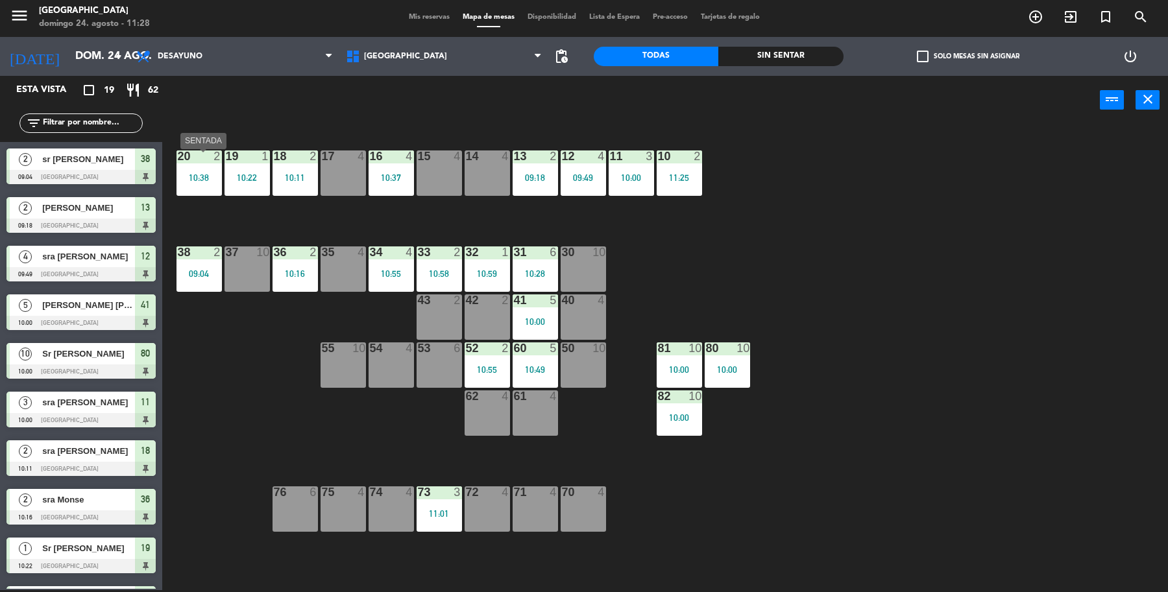
click at [201, 182] on div "10:38" at bounding box center [198, 177] width 45 height 9
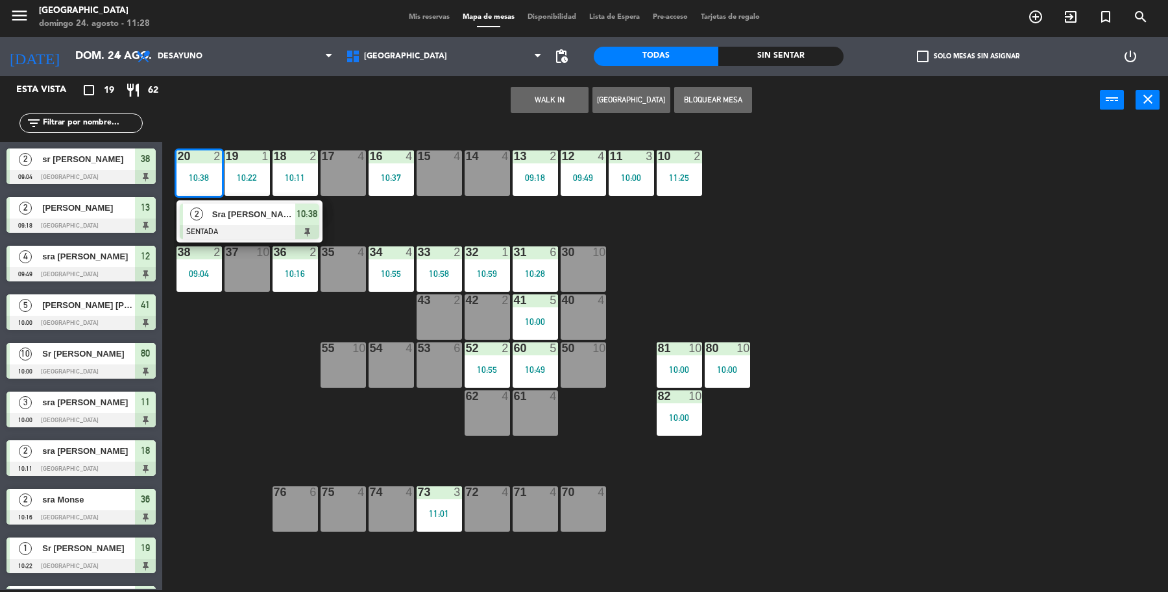
click at [235, 225] on div at bounding box center [249, 232] width 139 height 14
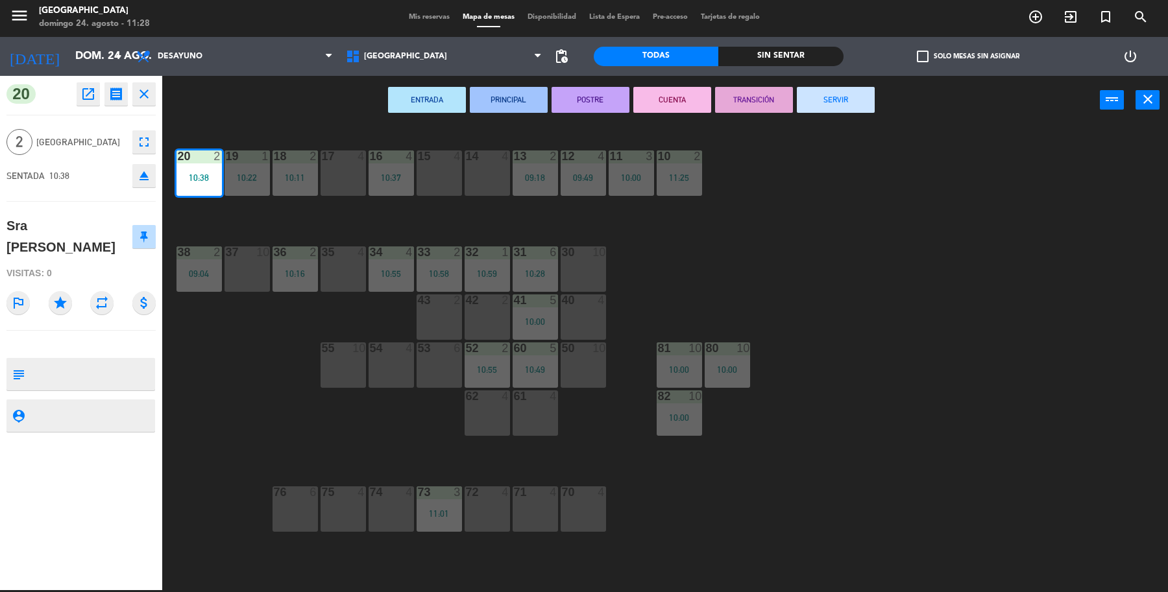
click at [832, 101] on button "SERVIR" at bounding box center [836, 100] width 78 height 26
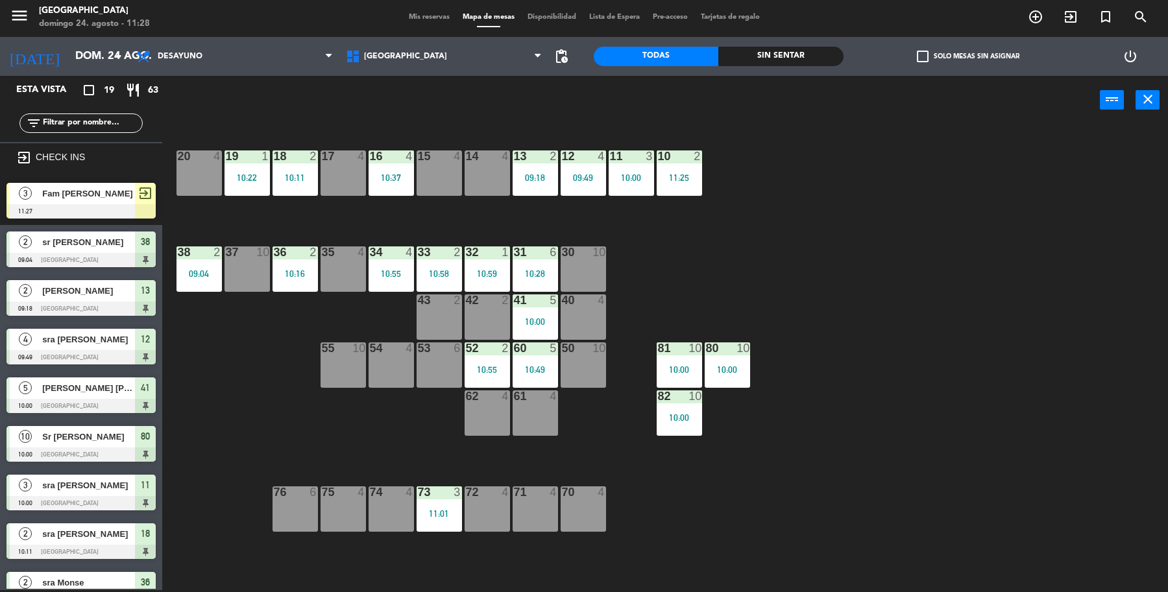
drag, startPoint x: 124, startPoint y: 198, endPoint x: 418, endPoint y: 187, distance: 294.7
click at [136, 191] on div "3 Fam [PERSON_NAME] 11:27 exit_to_app" at bounding box center [81, 200] width 162 height 49
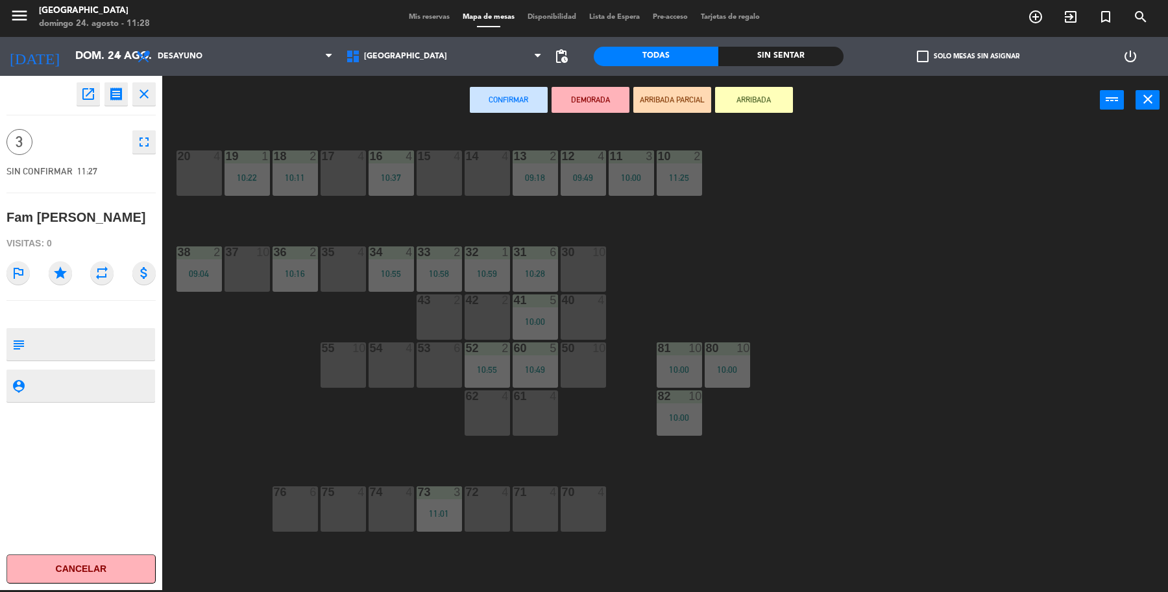
click at [481, 174] on div "14 4" at bounding box center [486, 172] width 45 height 45
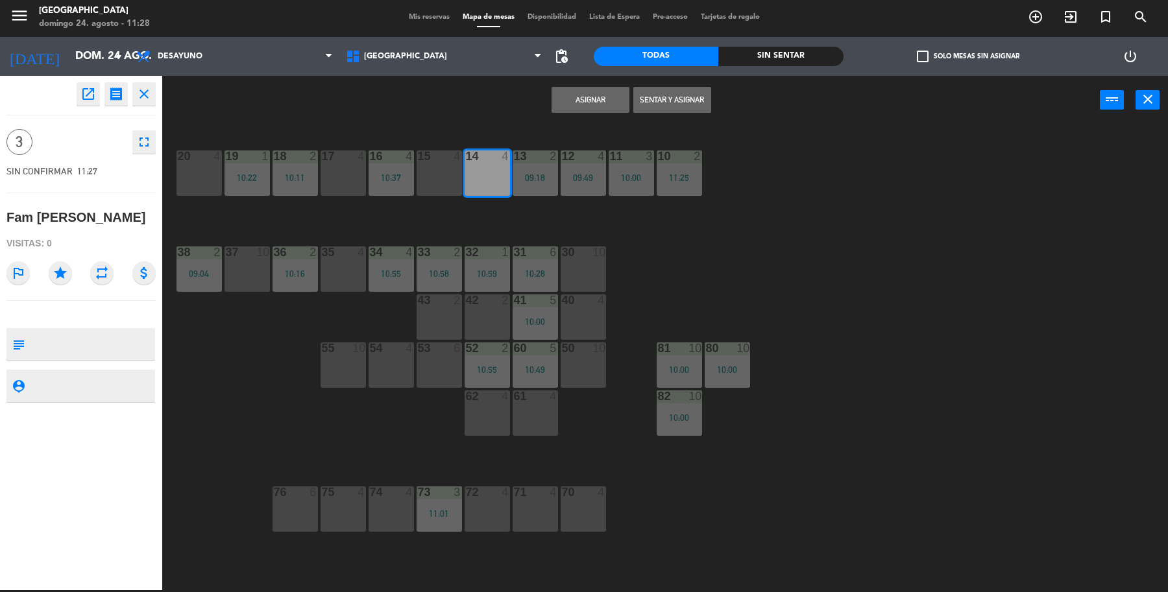
click at [665, 99] on button "Sentar y Asignar" at bounding box center [672, 100] width 78 height 26
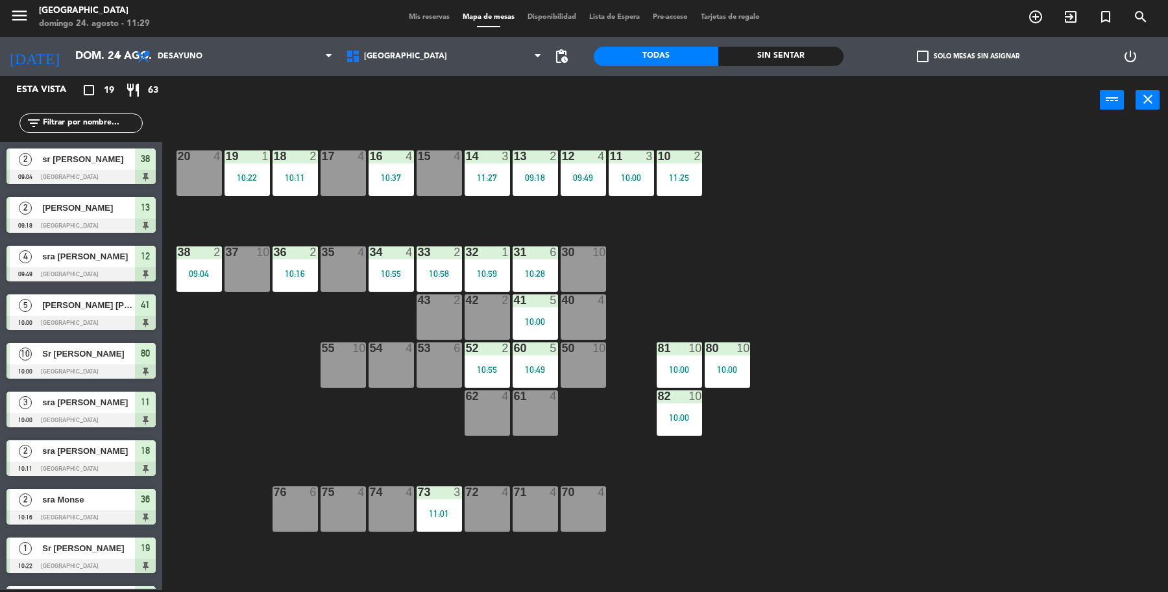
drag, startPoint x: 527, startPoint y: 514, endPoint x: 501, endPoint y: 336, distance: 180.3
click at [529, 501] on div "71 4" at bounding box center [534, 508] width 45 height 45
click at [527, 516] on div "71 4" at bounding box center [534, 508] width 45 height 45
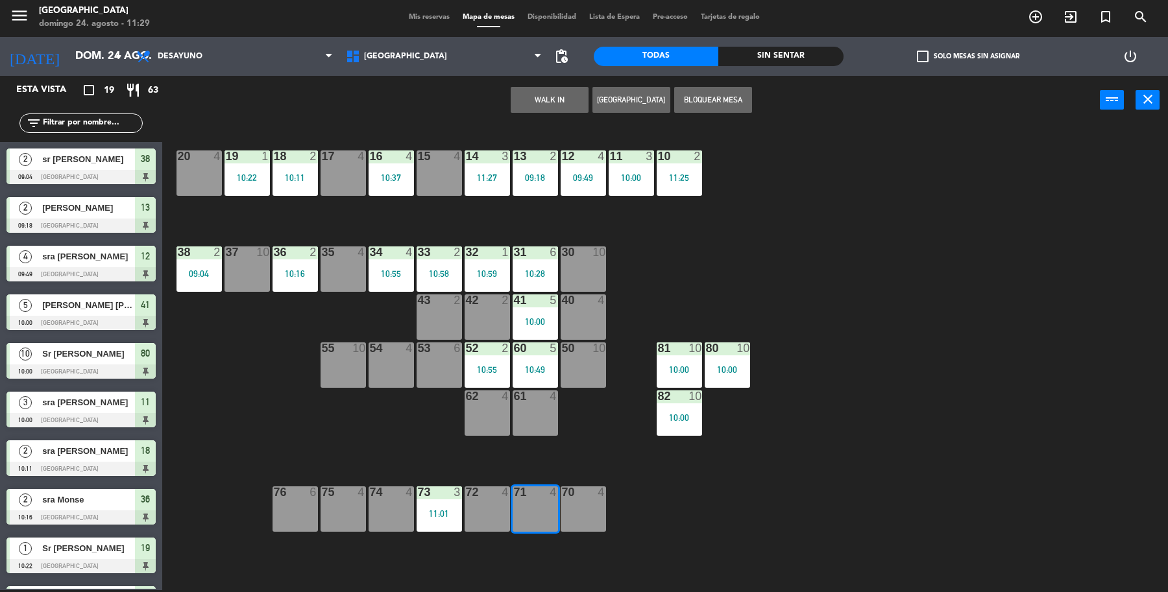
click at [568, 105] on button "WALK IN" at bounding box center [549, 100] width 78 height 26
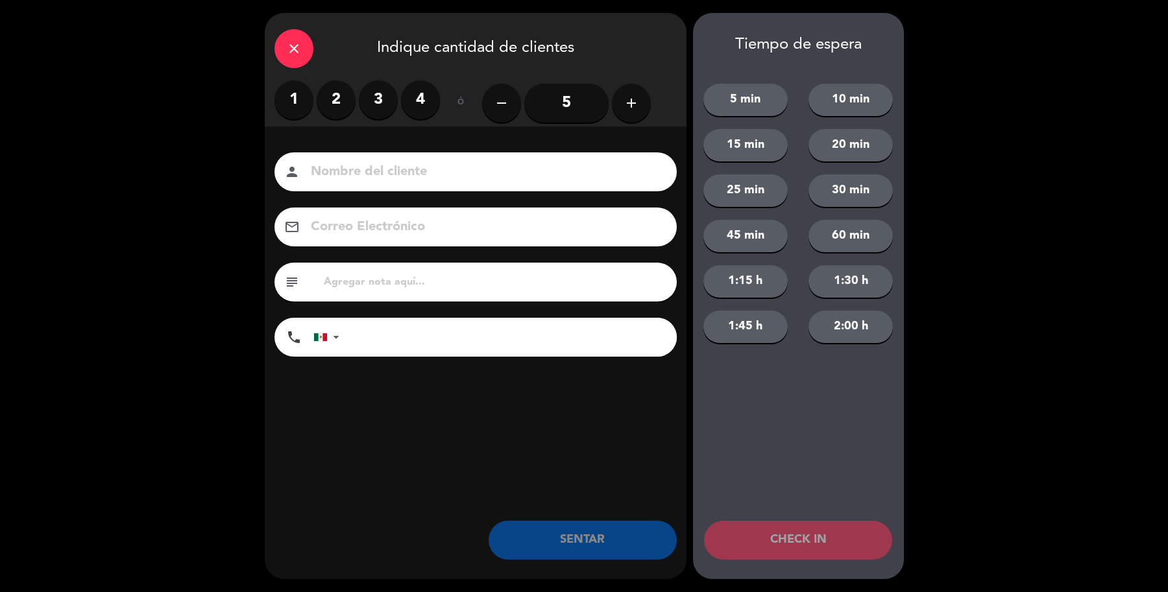
click at [390, 108] on label "3" at bounding box center [378, 99] width 39 height 39
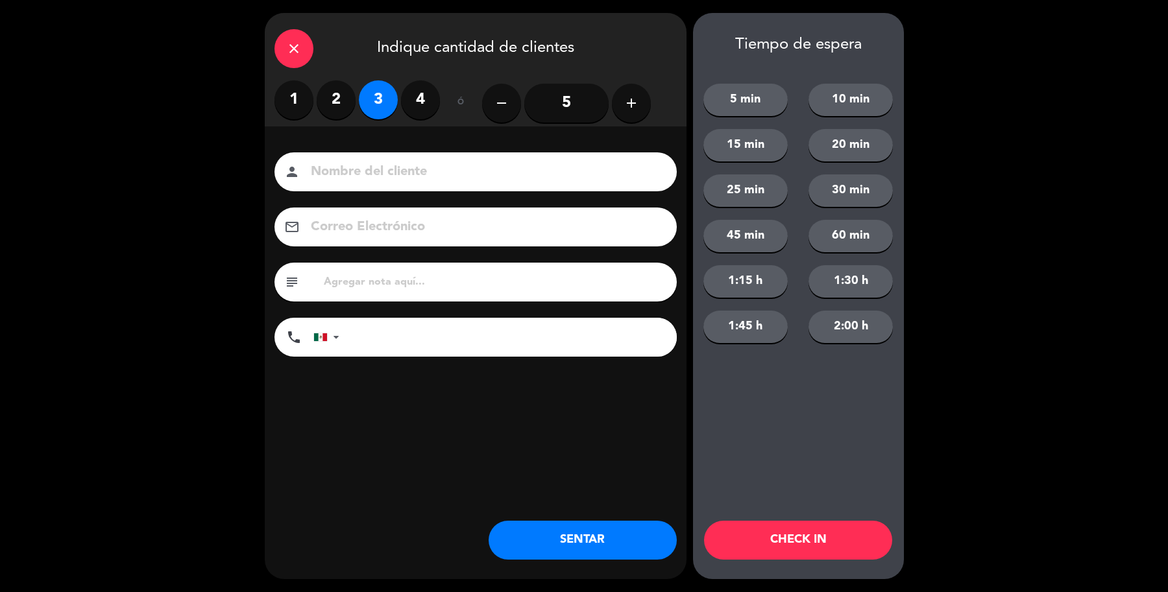
click at [475, 174] on input at bounding box center [484, 172] width 350 height 23
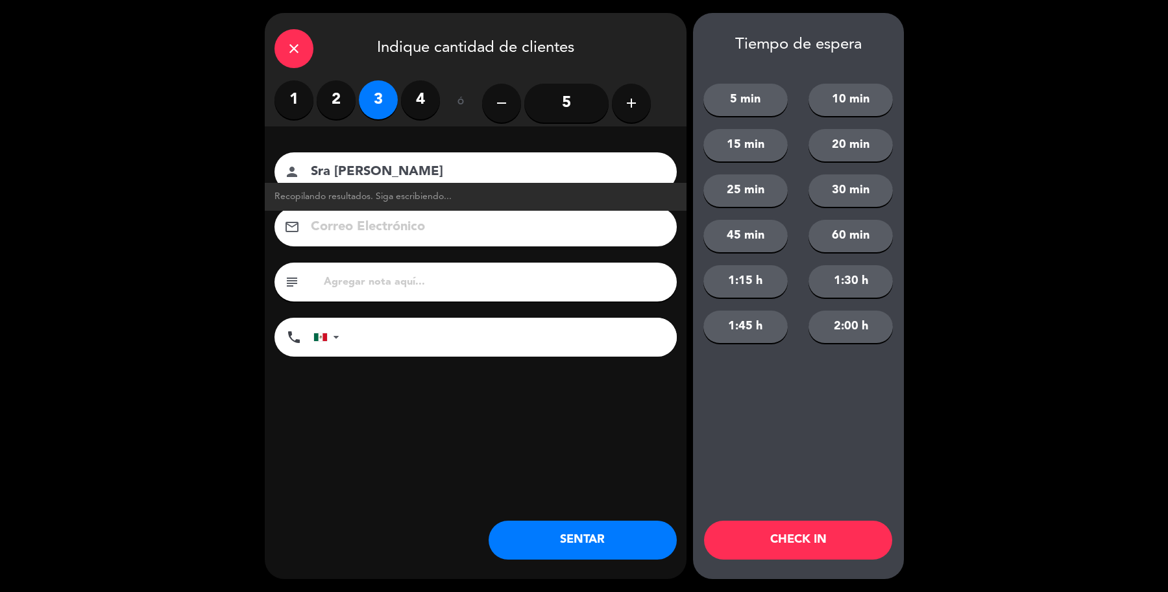
type input "Sra [PERSON_NAME]"
click at [629, 549] on button "SENTAR" at bounding box center [582, 540] width 188 height 39
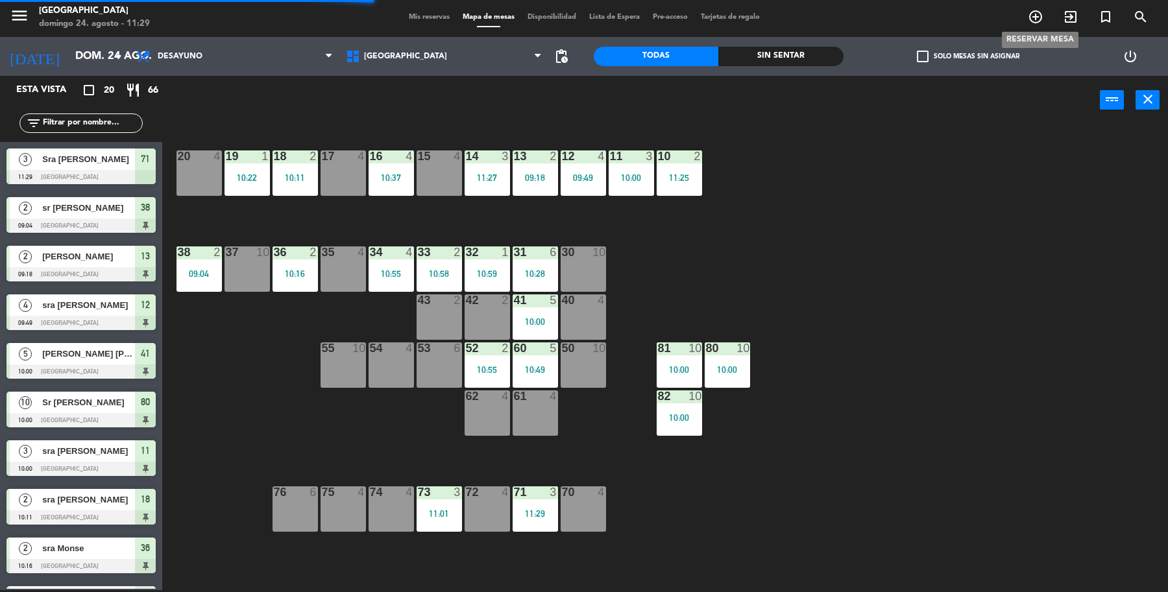
click at [1033, 27] on span "add_circle_outline" at bounding box center [1035, 17] width 35 height 22
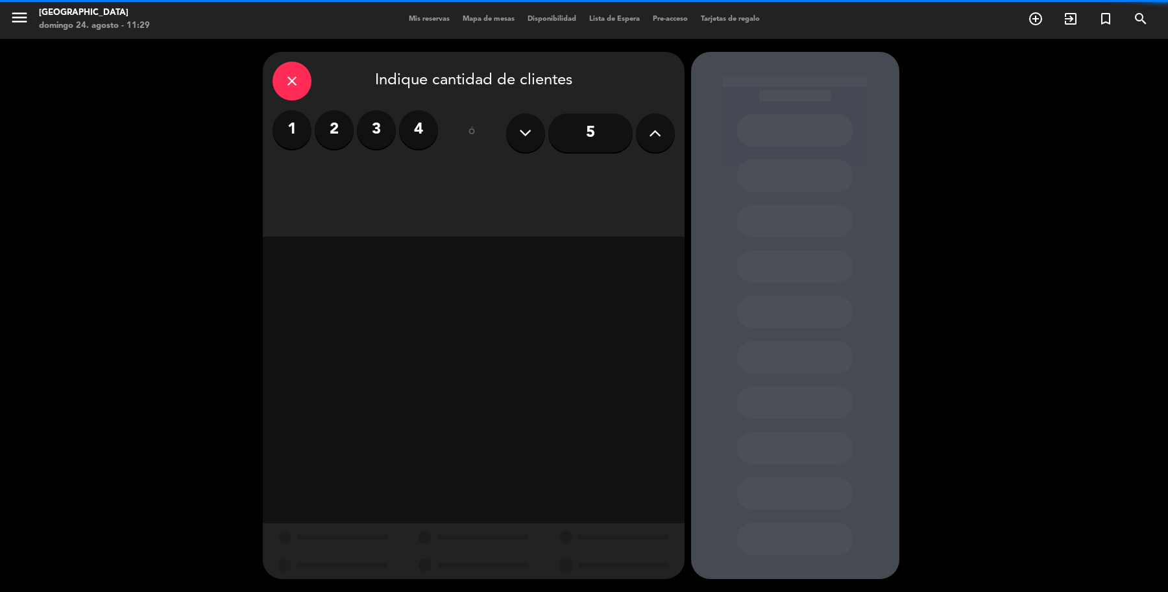
click at [653, 130] on icon at bounding box center [655, 132] width 12 height 19
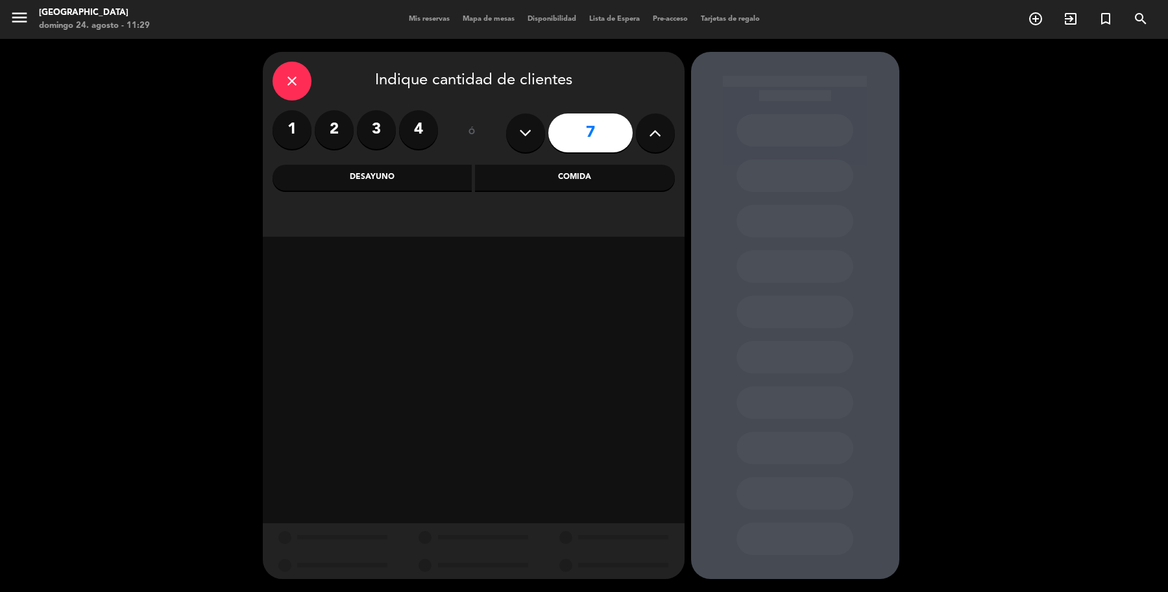
click at [516, 139] on button at bounding box center [525, 133] width 39 height 39
type input "6"
click at [555, 182] on div "Comida" at bounding box center [575, 178] width 200 height 26
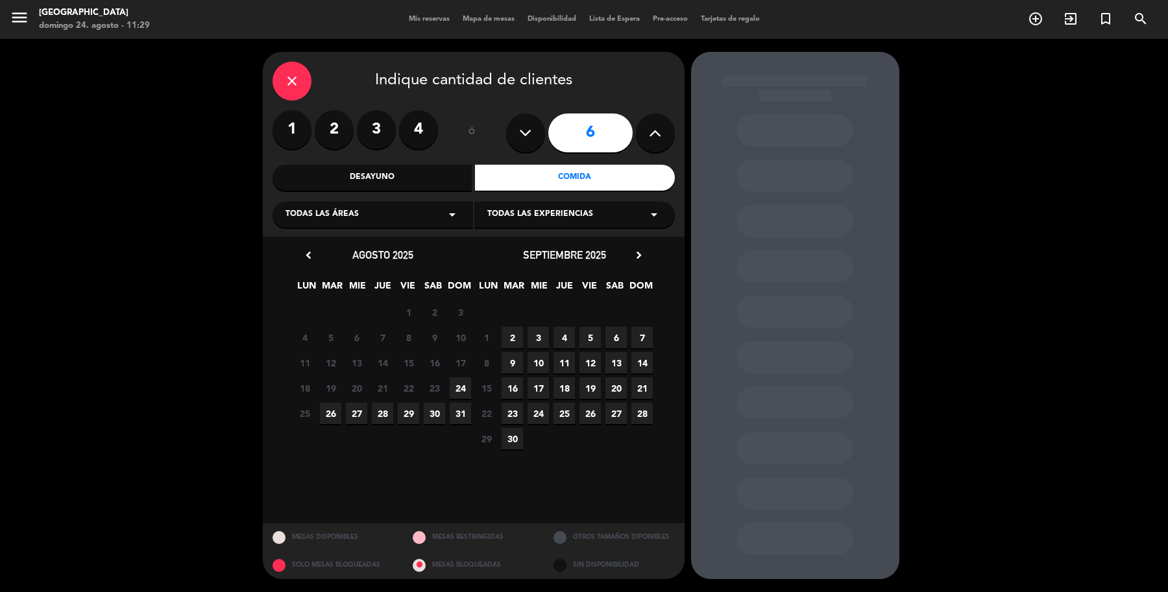
click at [459, 384] on span "24" at bounding box center [460, 388] width 21 height 21
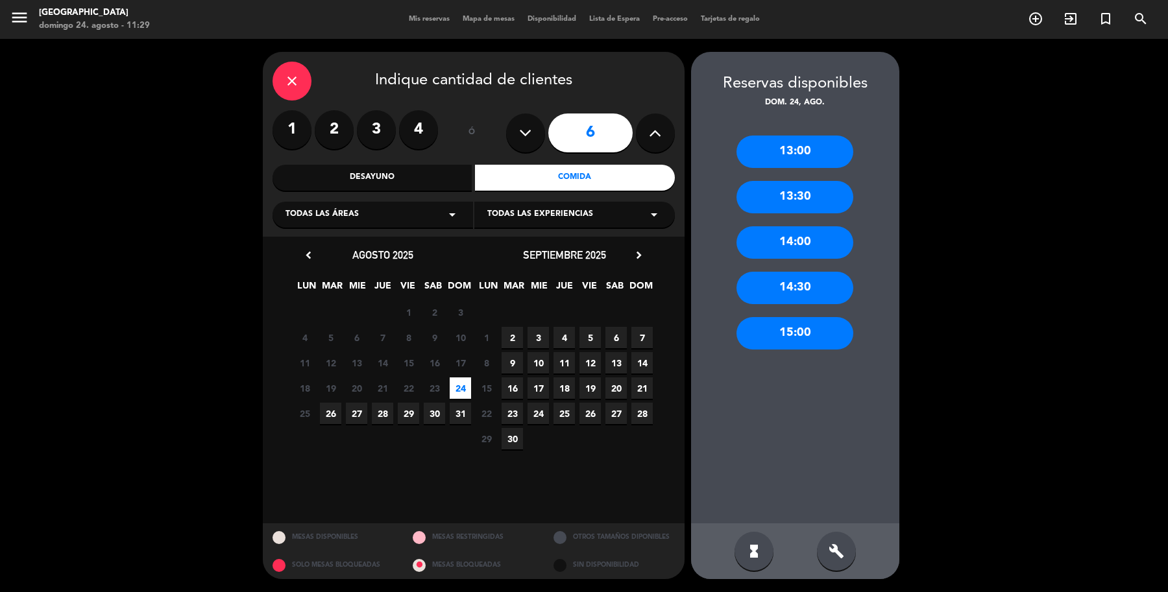
drag, startPoint x: 809, startPoint y: 322, endPoint x: 809, endPoint y: 328, distance: 6.5
click at [809, 326] on div "15:00" at bounding box center [794, 333] width 117 height 32
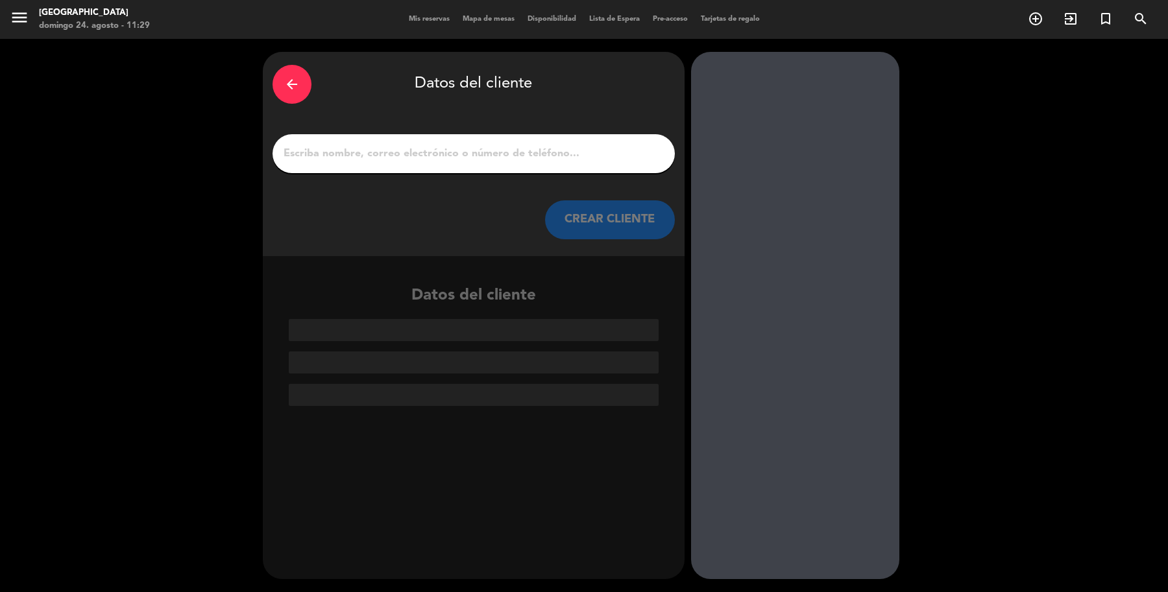
click at [558, 151] on input "1" at bounding box center [473, 154] width 383 height 18
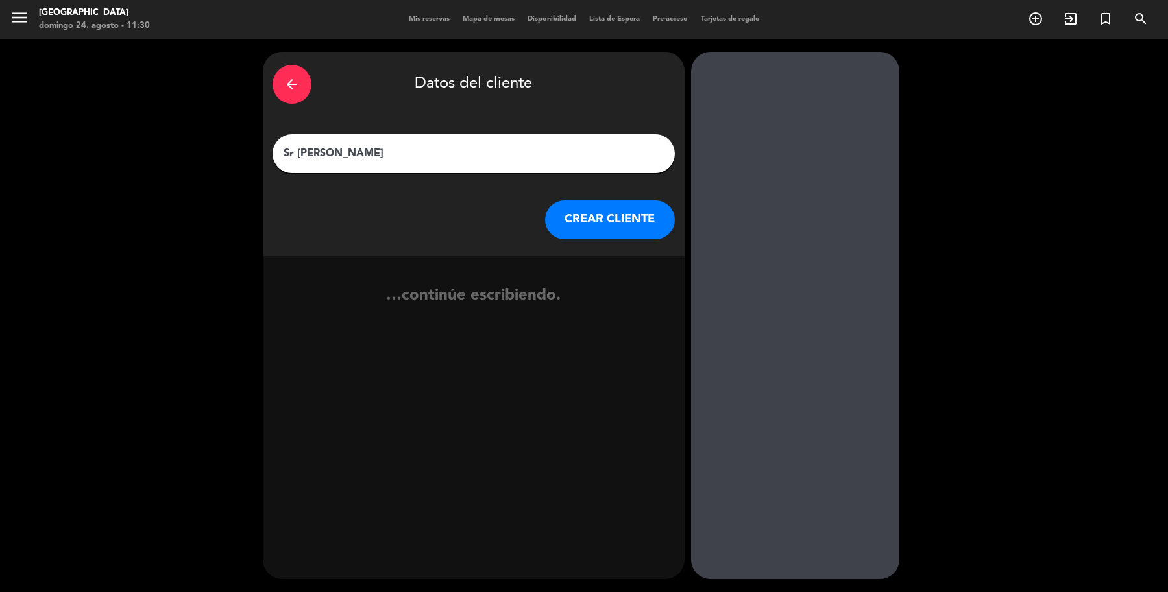
type input "Sr [PERSON_NAME]"
click at [650, 226] on button "CREAR CLIENTE" at bounding box center [610, 219] width 130 height 39
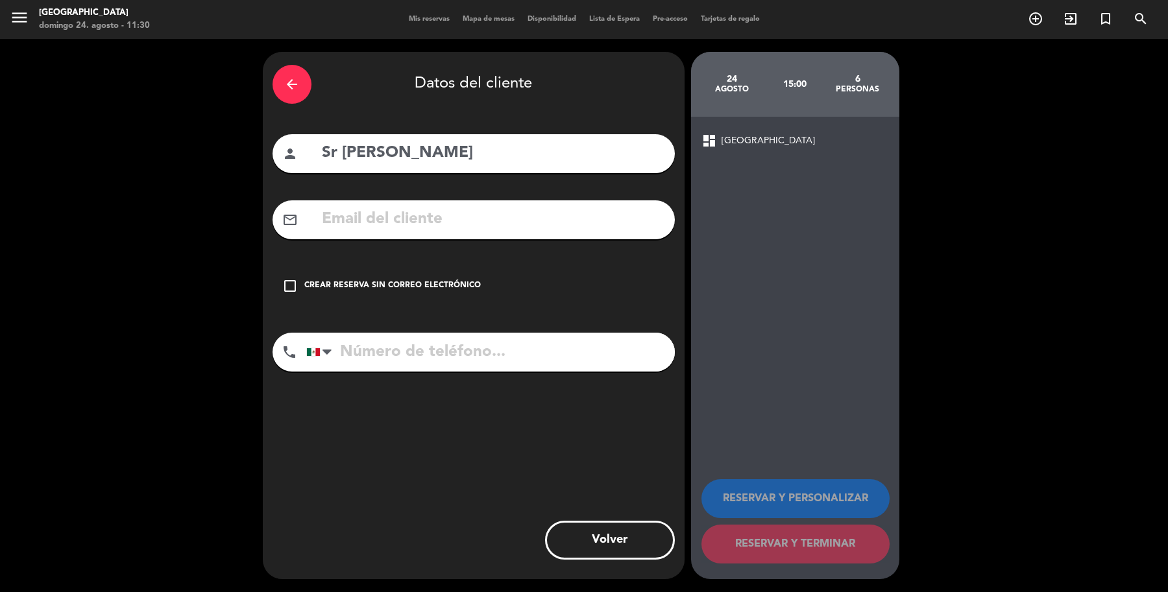
click at [459, 268] on div "check_box_outline_blank Crear reserva sin correo electrónico" at bounding box center [473, 286] width 402 height 39
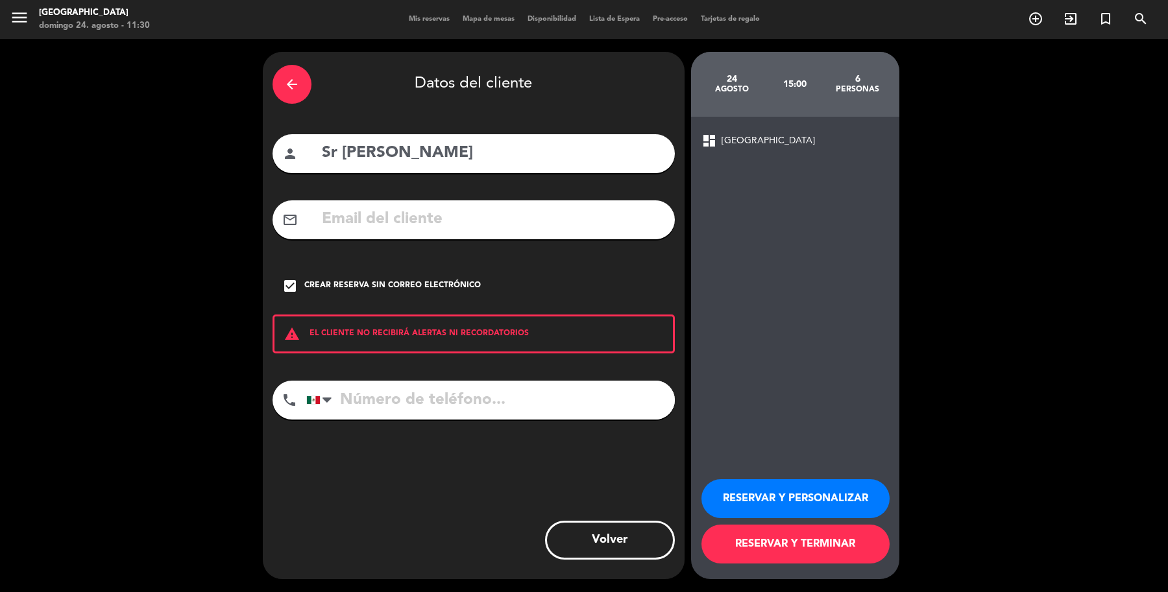
click at [769, 557] on button "RESERVAR Y TERMINAR" at bounding box center [795, 544] width 188 height 39
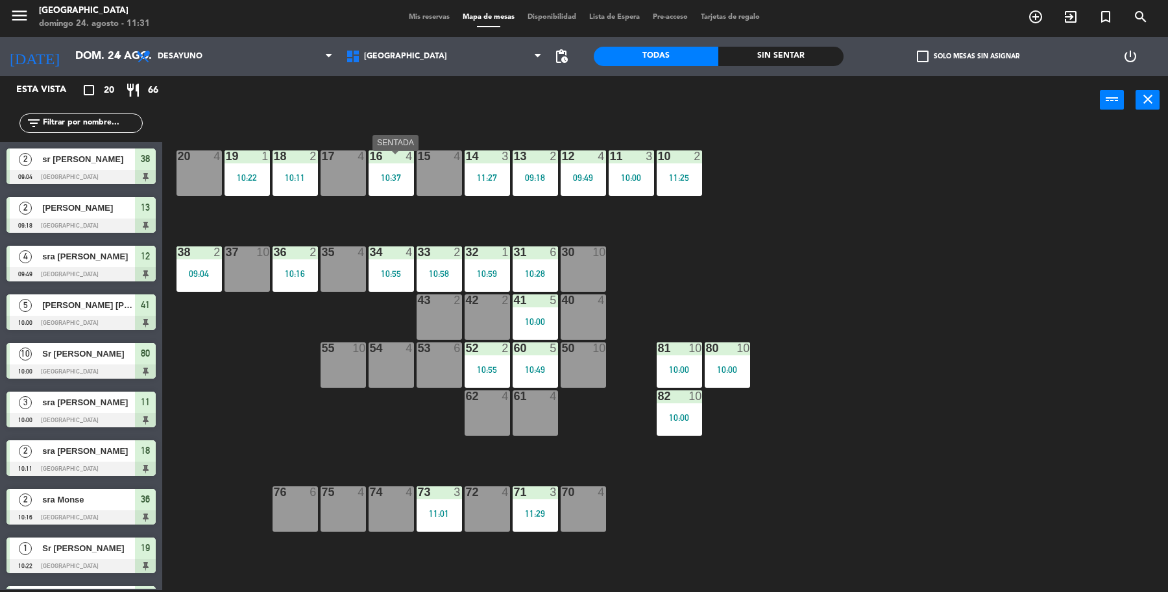
click at [403, 169] on div "16 4 10:37" at bounding box center [390, 172] width 45 height 45
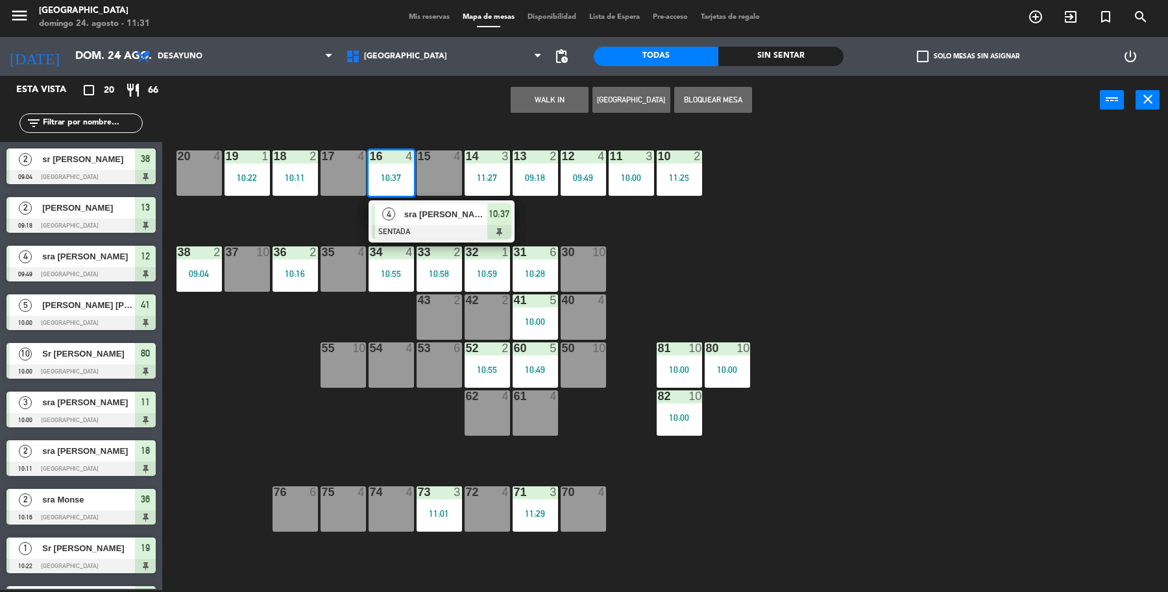
click at [733, 295] on div "19 1 10:22 18 2 10:11 17 4 16 4 10:37 4 sra [PERSON_NAME] 10:37 15 4 14 3 11:27…" at bounding box center [671, 360] width 994 height 466
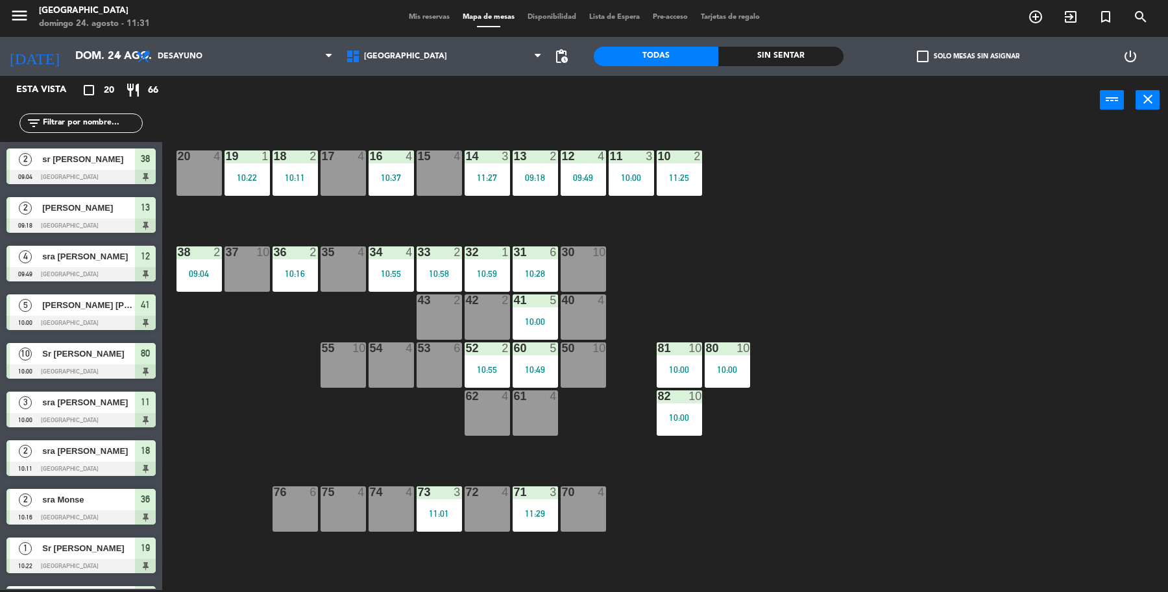
click at [299, 177] on div "10:11" at bounding box center [294, 177] width 45 height 9
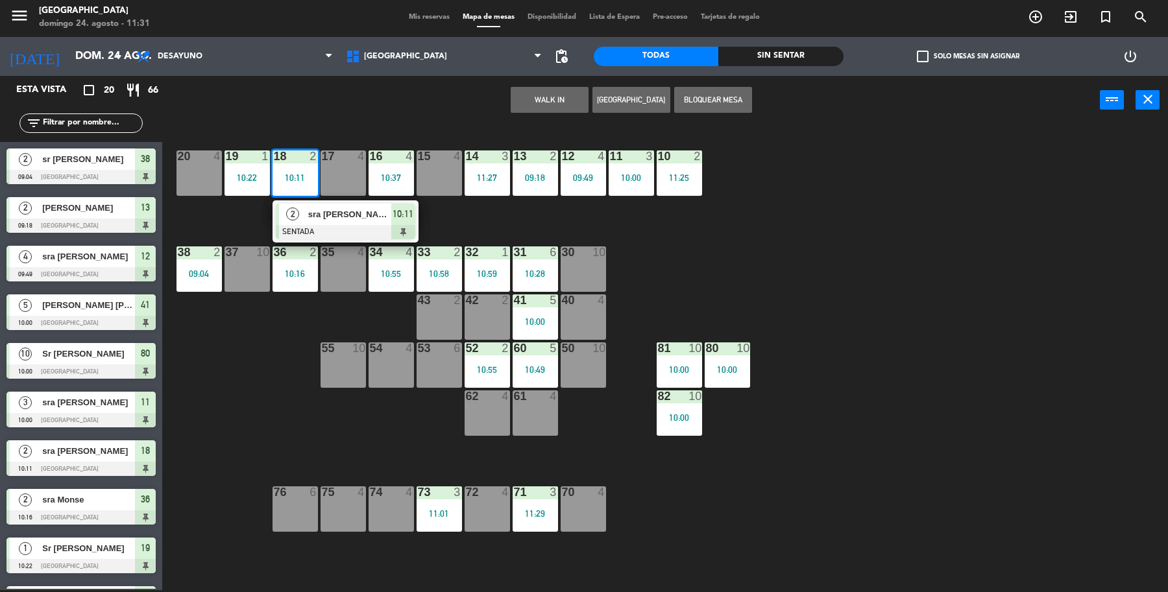
click at [465, 215] on div "19 1 10:22 18 2 10:11 2 sra [PERSON_NAME] 10:11 17 4 16 4 10:37 15 4 14 3 11:27…" at bounding box center [671, 360] width 994 height 466
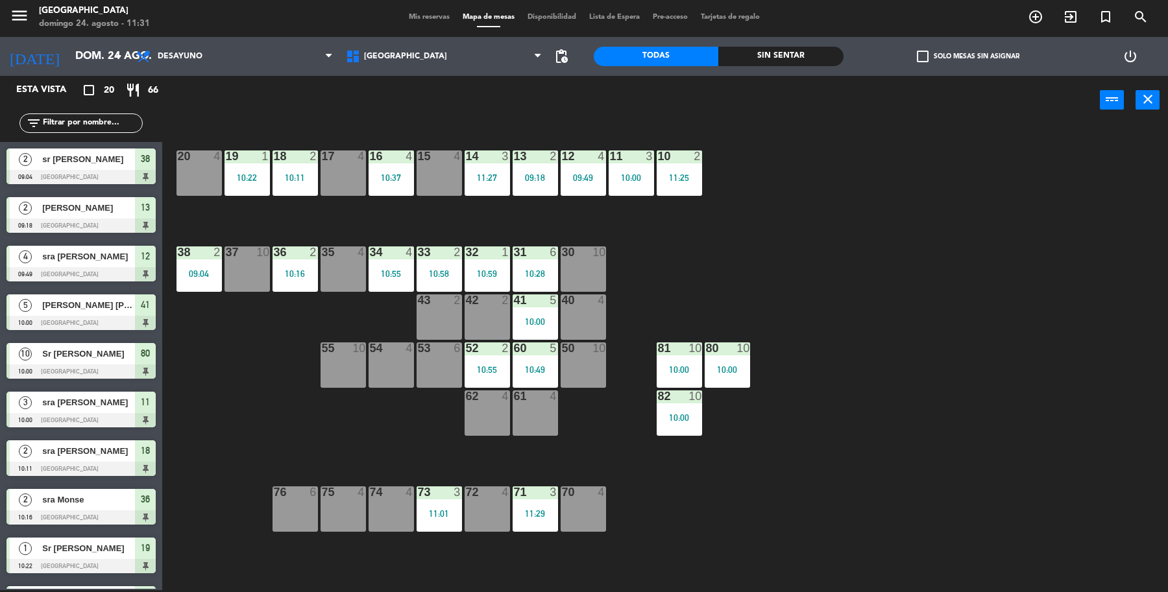
click at [257, 182] on div "10:22" at bounding box center [246, 177] width 45 height 9
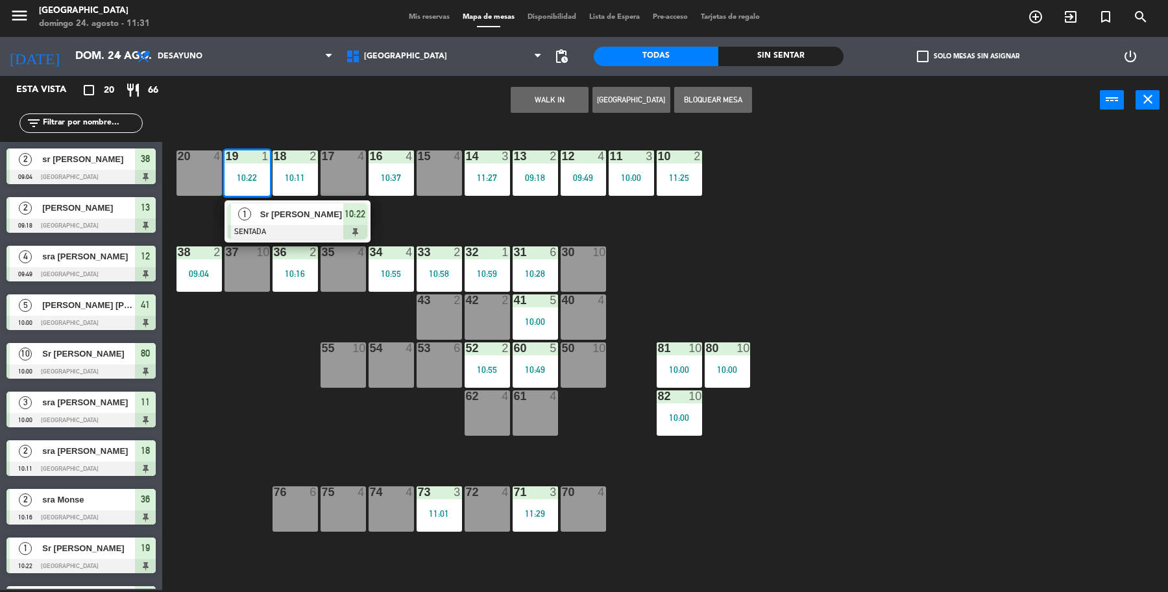
click at [409, 212] on div "19 1 10:22 1 Sr [PERSON_NAME] SENTADA 10:22 18 2 10:11 17 4 16 4 10:37 15 4 14 …" at bounding box center [671, 360] width 994 height 466
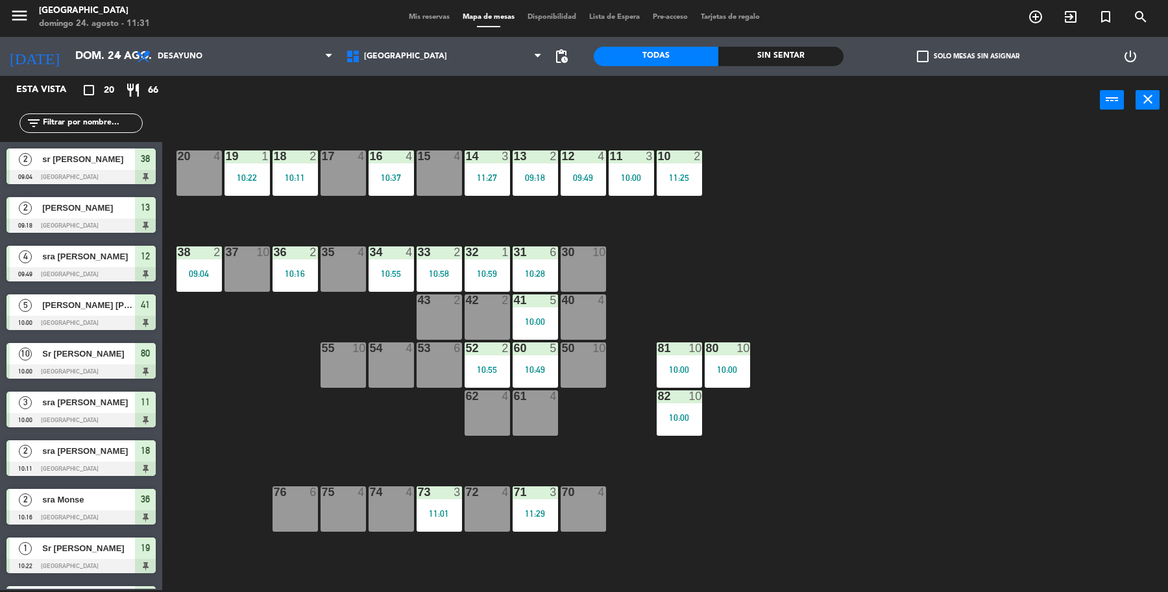
click at [399, 272] on div "10:55" at bounding box center [390, 273] width 45 height 9
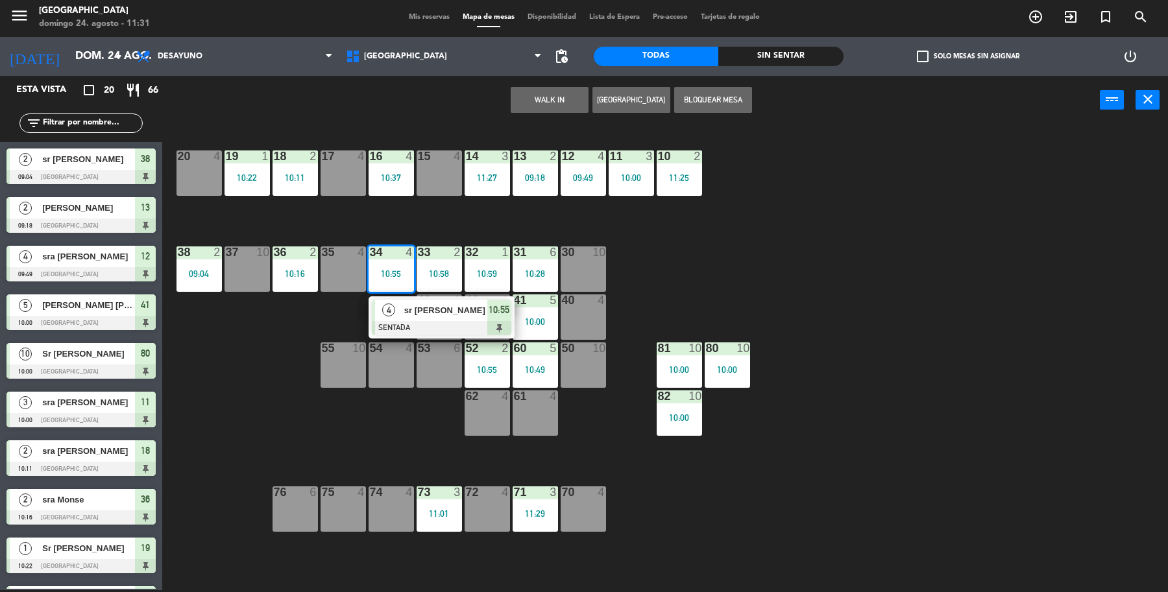
drag, startPoint x: 747, startPoint y: 270, endPoint x: 488, endPoint y: 276, distance: 258.9
click at [745, 270] on div "19 1 10:22 18 2 10:11 17 4 16 4 10:37 15 4 14 3 11:27 13 2 09:18 12 4 09:49 11 …" at bounding box center [671, 360] width 994 height 466
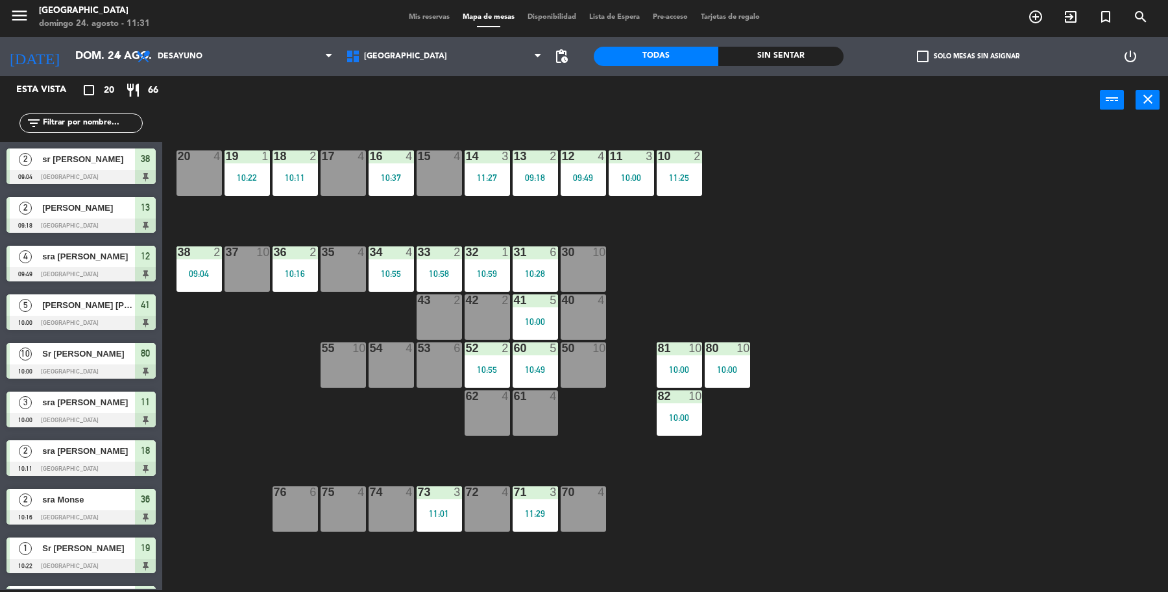
click at [446, 268] on div "33 2 10:58" at bounding box center [438, 268] width 45 height 45
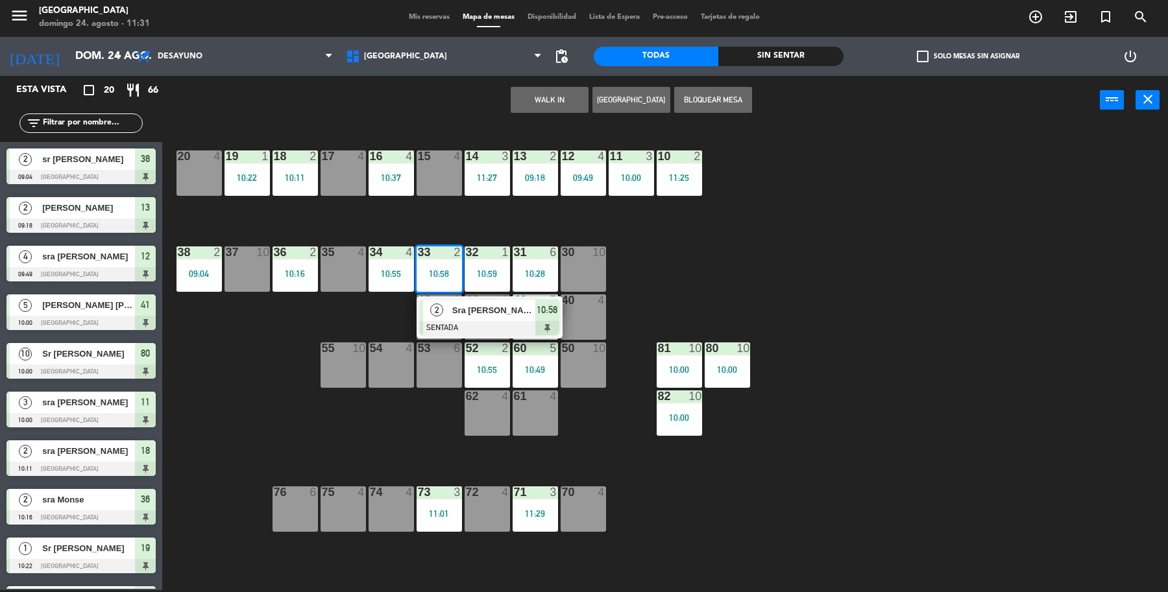
click at [704, 255] on div "19 1 10:22 18 2 10:11 17 4 16 4 10:37 15 4 14 3 11:27 13 2 09:18 12 4 09:49 11 …" at bounding box center [671, 360] width 994 height 466
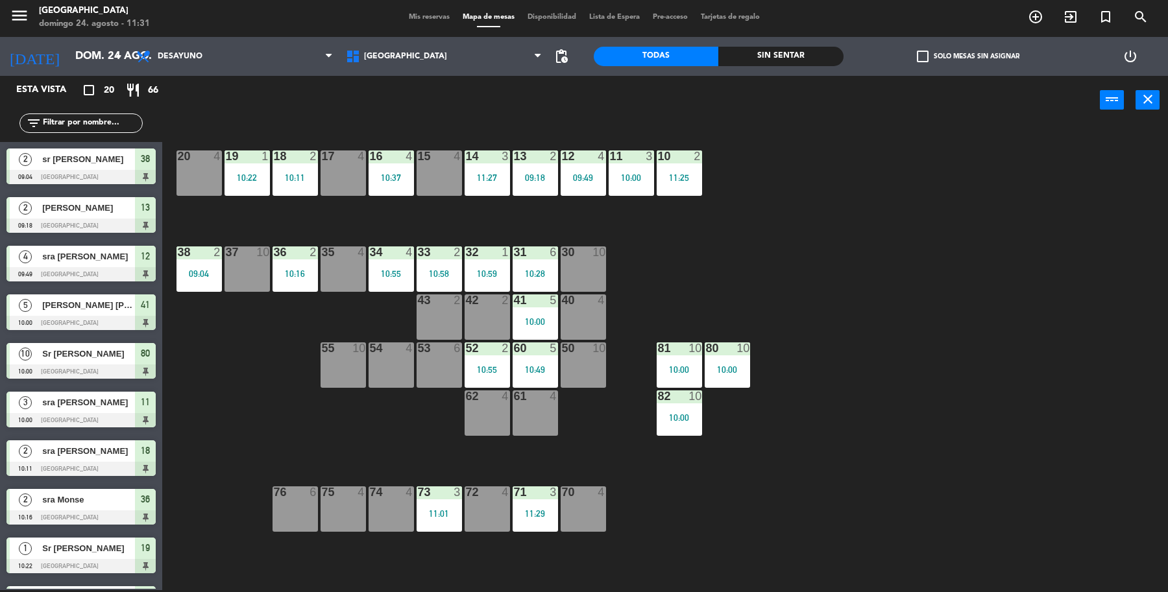
click at [483, 180] on div "11:27" at bounding box center [486, 177] width 45 height 9
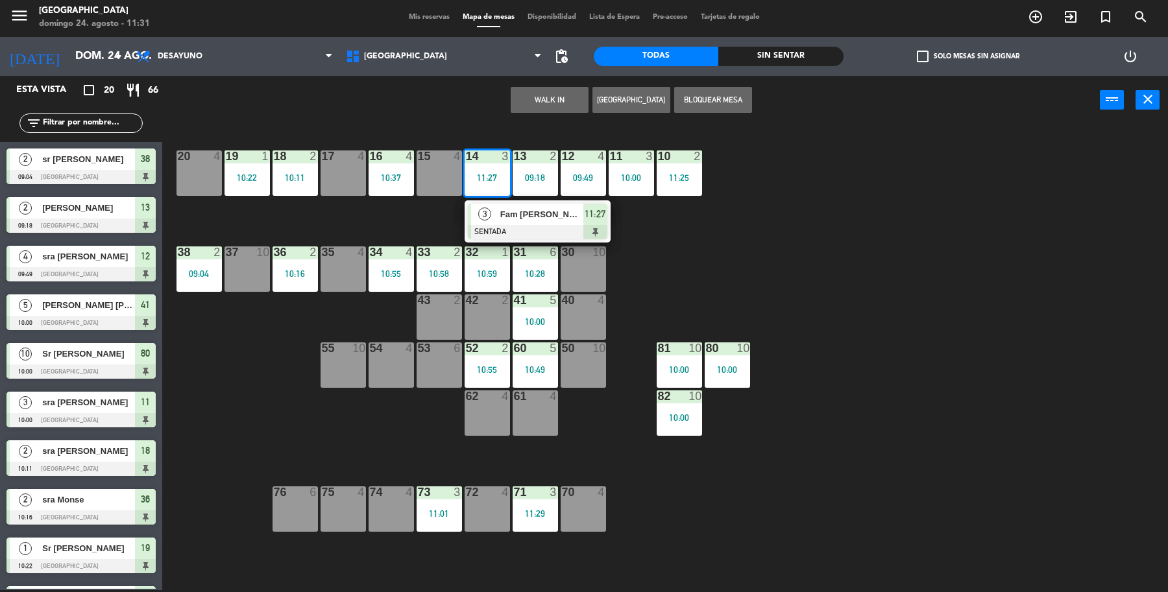
click at [699, 241] on div "19 1 10:22 18 2 10:11 17 4 16 4 10:37 15 4 14 3 11:27 3 Fam [PERSON_NAME] SENTA…" at bounding box center [671, 360] width 994 height 466
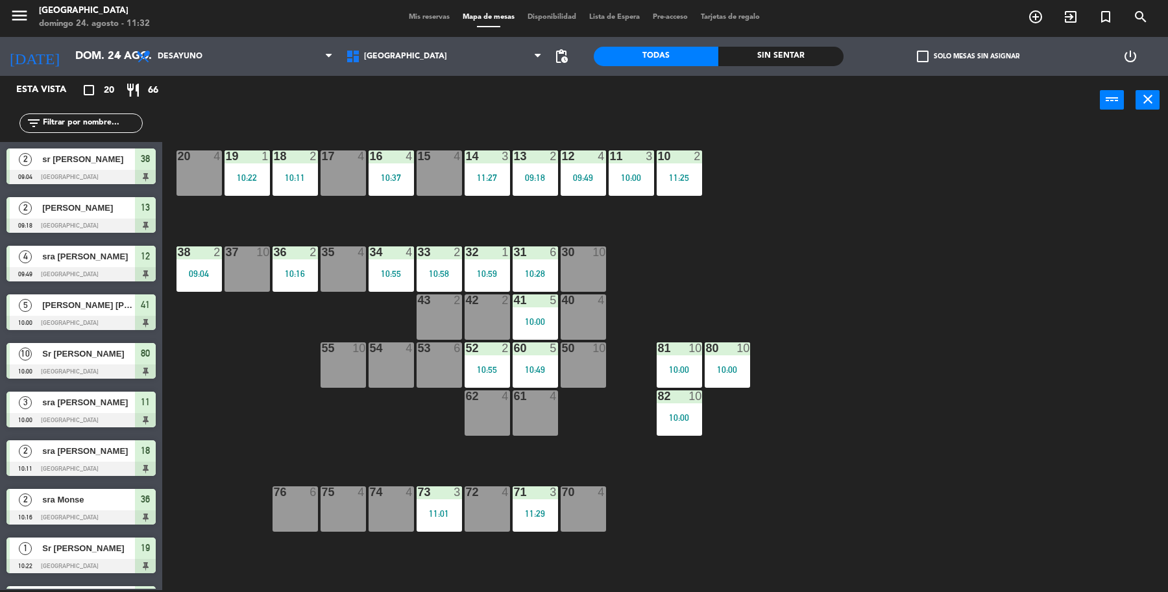
click at [551, 180] on div "09:18" at bounding box center [534, 177] width 45 height 9
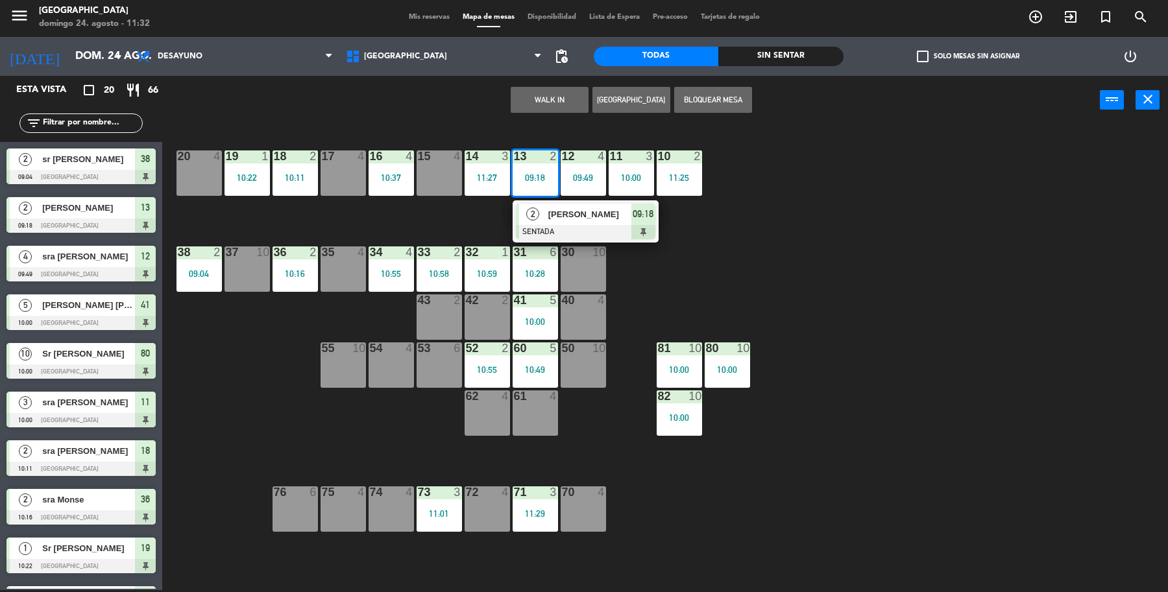
click at [673, 241] on div "19 1 10:22 18 2 10:11 17 4 16 4 10:37 15 4 14 3 11:27 13 2 09:18 2 [PERSON_NAME…" at bounding box center [671, 360] width 994 height 466
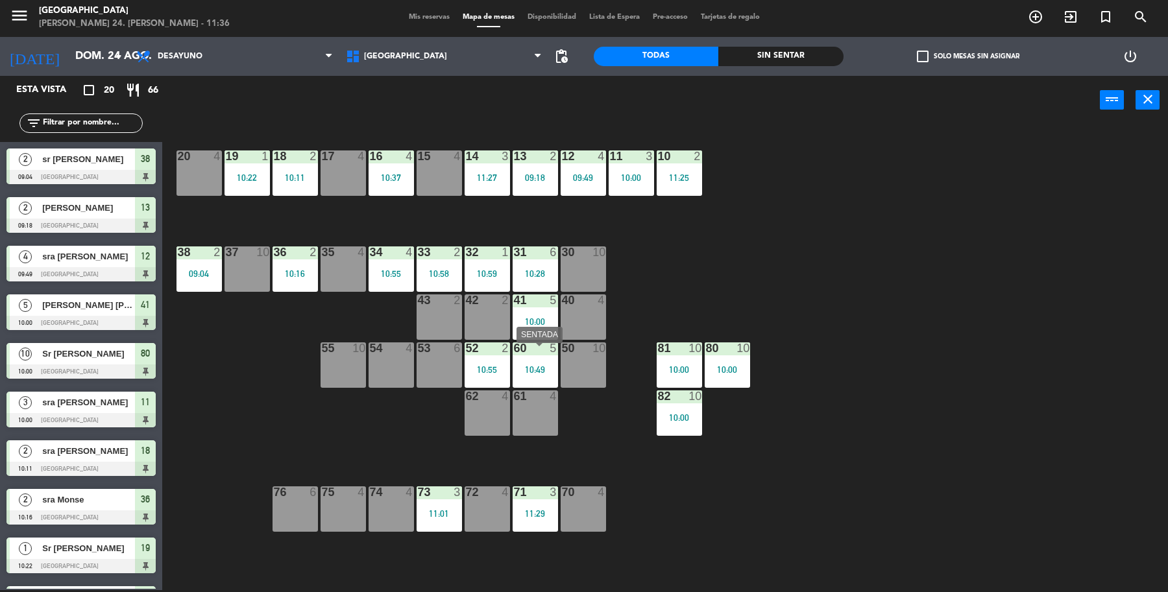
drag, startPoint x: 537, startPoint y: 349, endPoint x: 546, endPoint y: 360, distance: 14.3
click at [537, 350] on div at bounding box center [534, 348] width 21 height 12
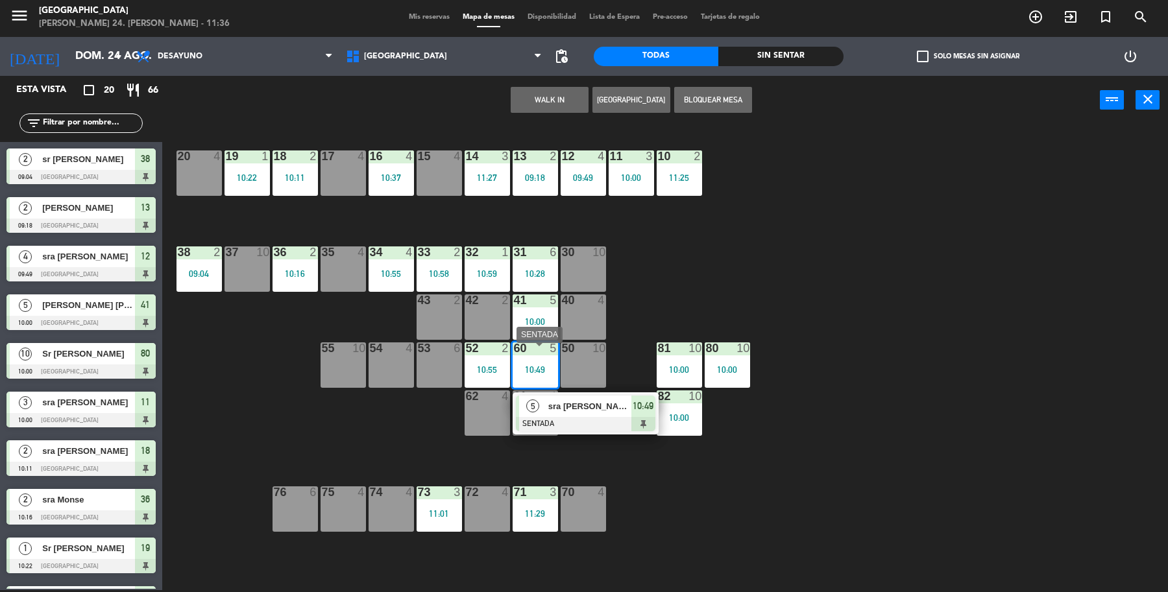
click at [595, 403] on span "sra [PERSON_NAME]" at bounding box center [589, 407] width 83 height 14
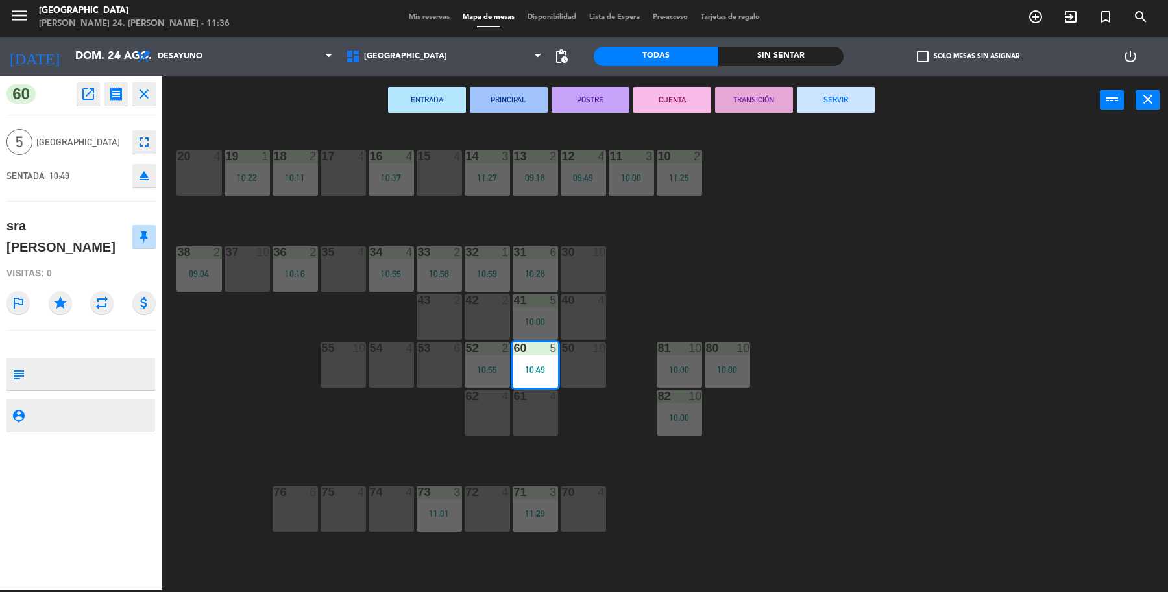
click at [848, 102] on button "SERVIR" at bounding box center [836, 100] width 78 height 26
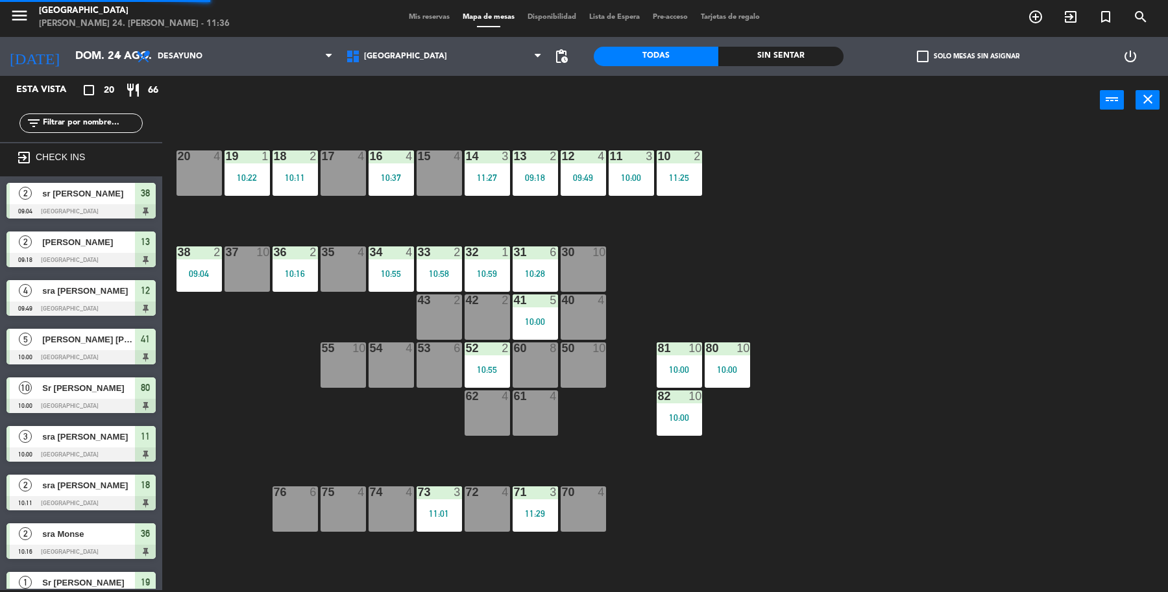
scroll to position [2, 0]
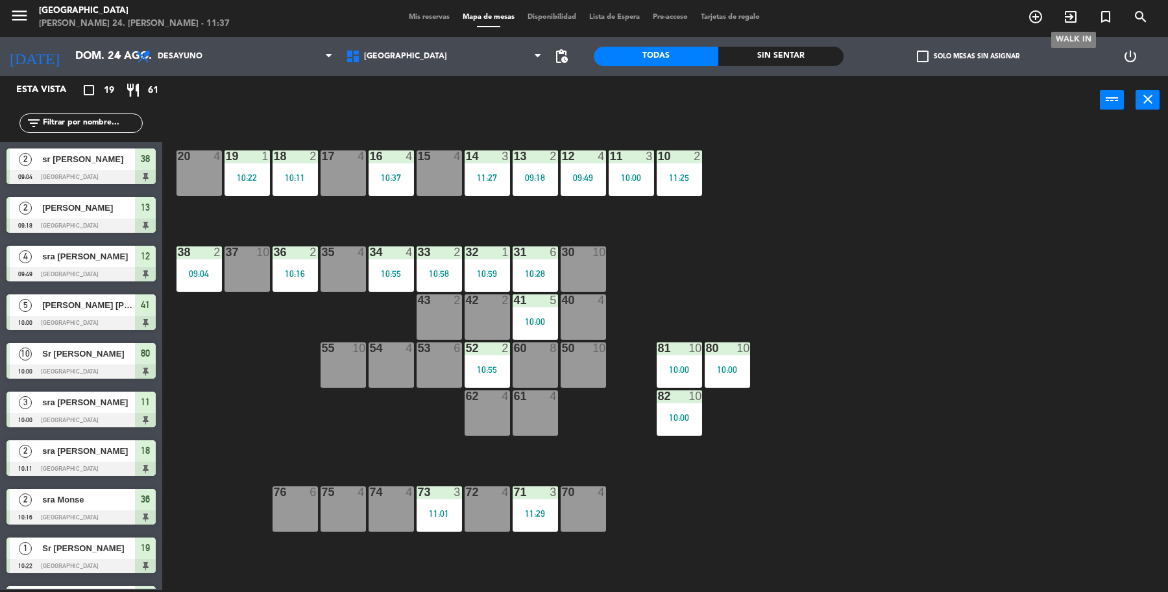
click at [1066, 10] on icon "exit_to_app" at bounding box center [1070, 17] width 16 height 16
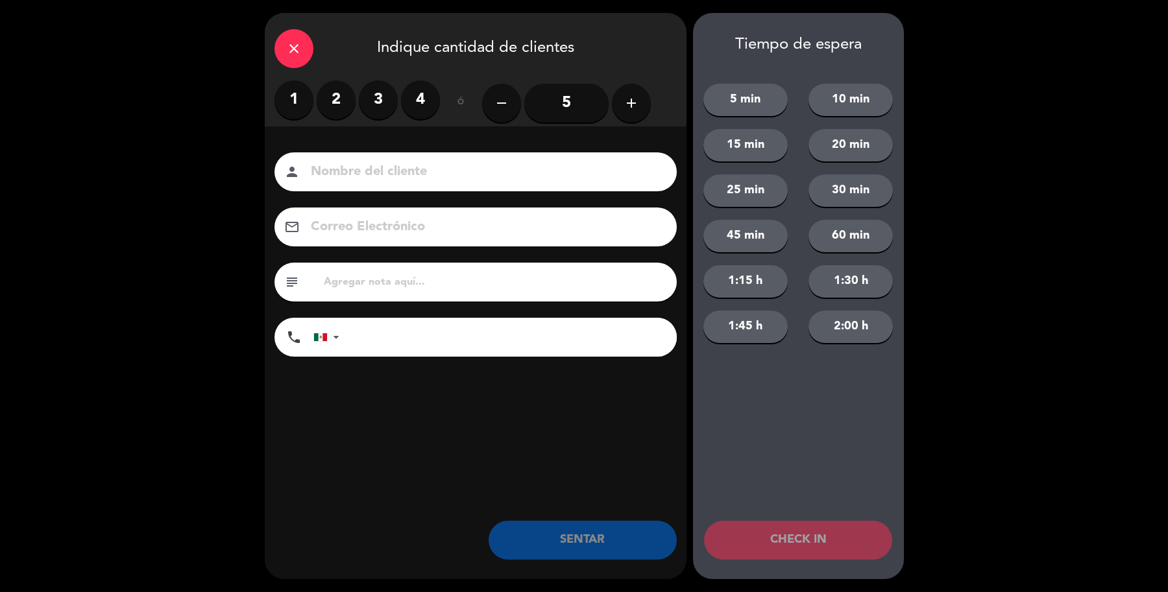
click at [381, 95] on label "3" at bounding box center [378, 99] width 39 height 39
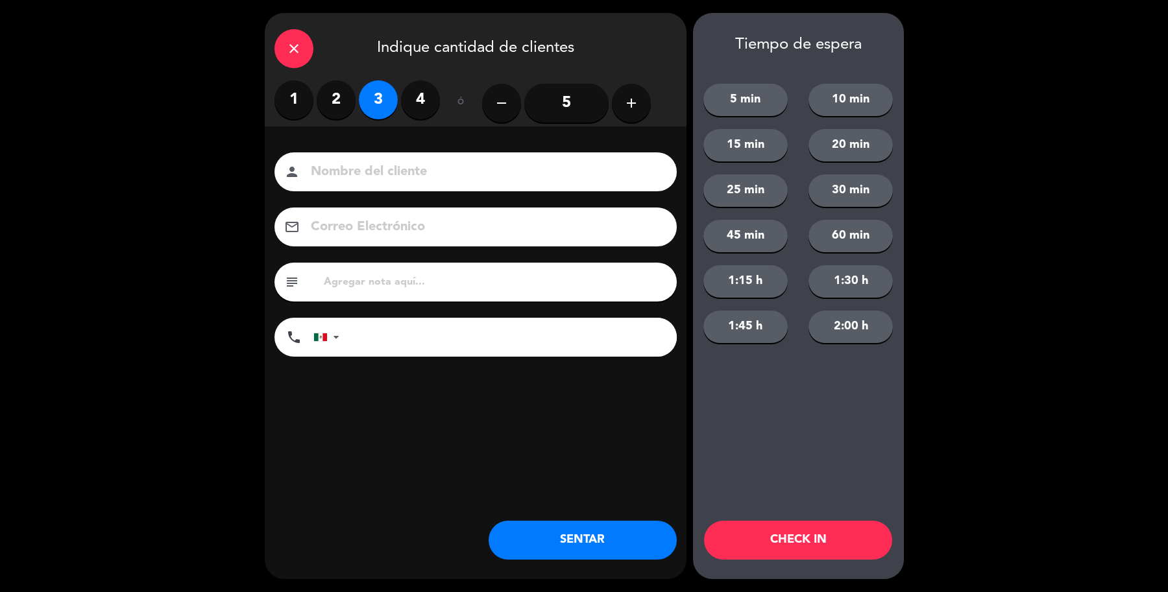
click at [409, 169] on input at bounding box center [484, 172] width 350 height 23
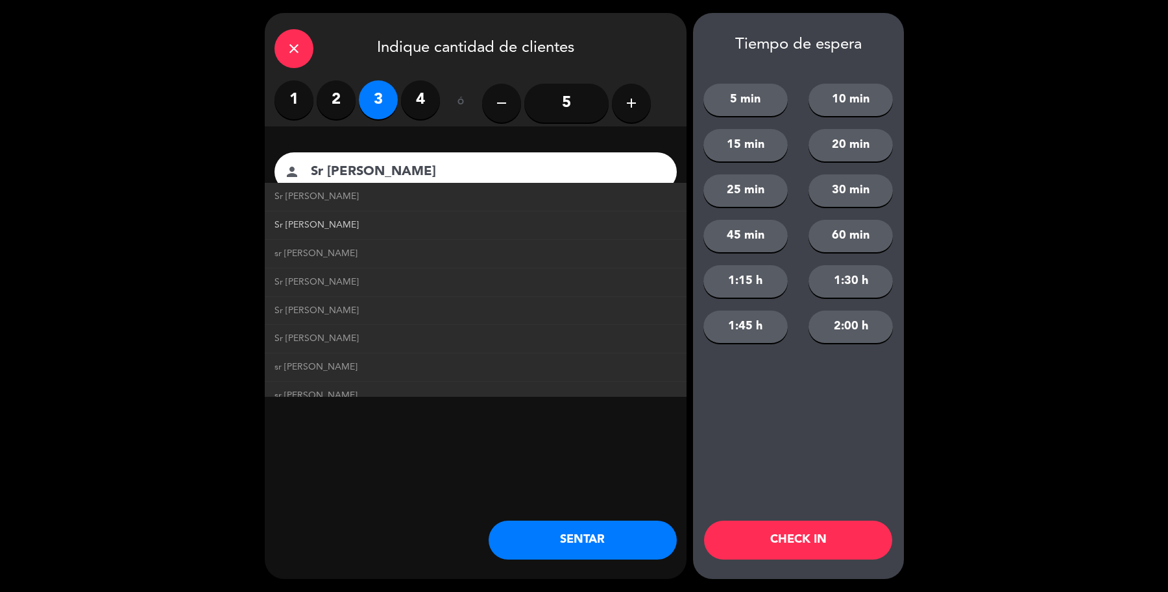
click at [328, 224] on span "Sr [PERSON_NAME]" at bounding box center [316, 225] width 84 height 15
type input "Sr [PERSON_NAME]"
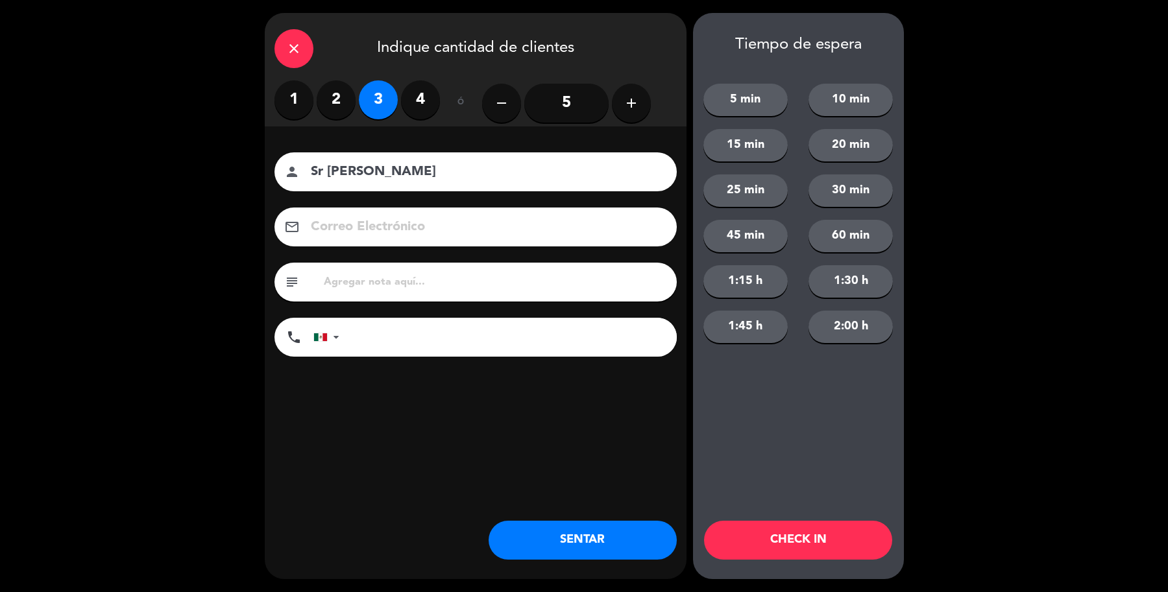
click at [529, 525] on button "SENTAR" at bounding box center [582, 540] width 188 height 39
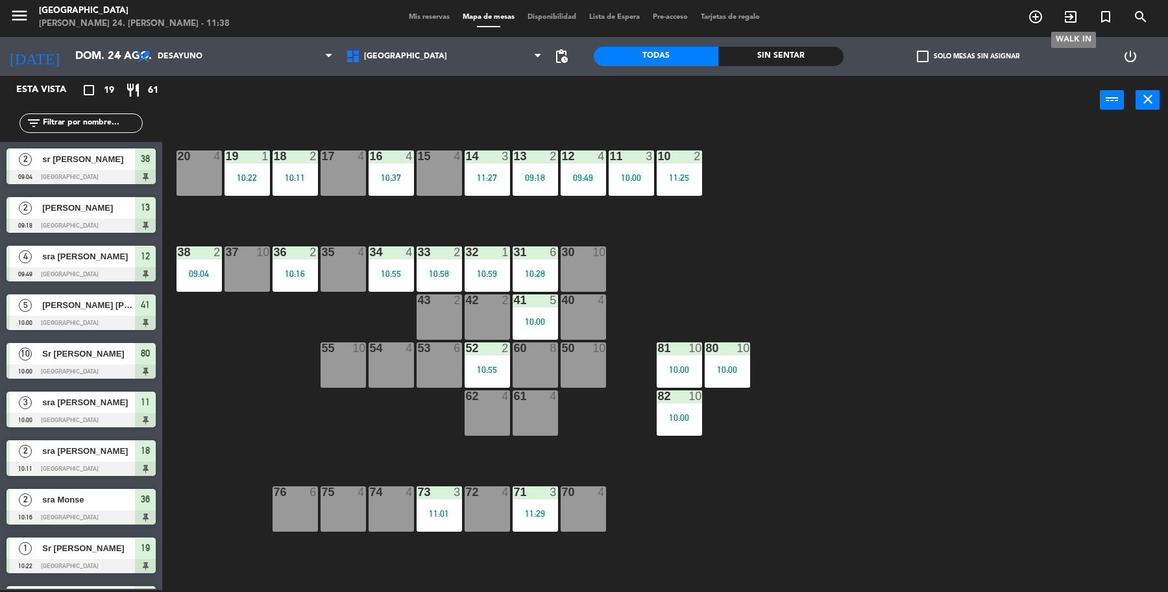
click at [1069, 11] on icon "exit_to_app" at bounding box center [1070, 17] width 16 height 16
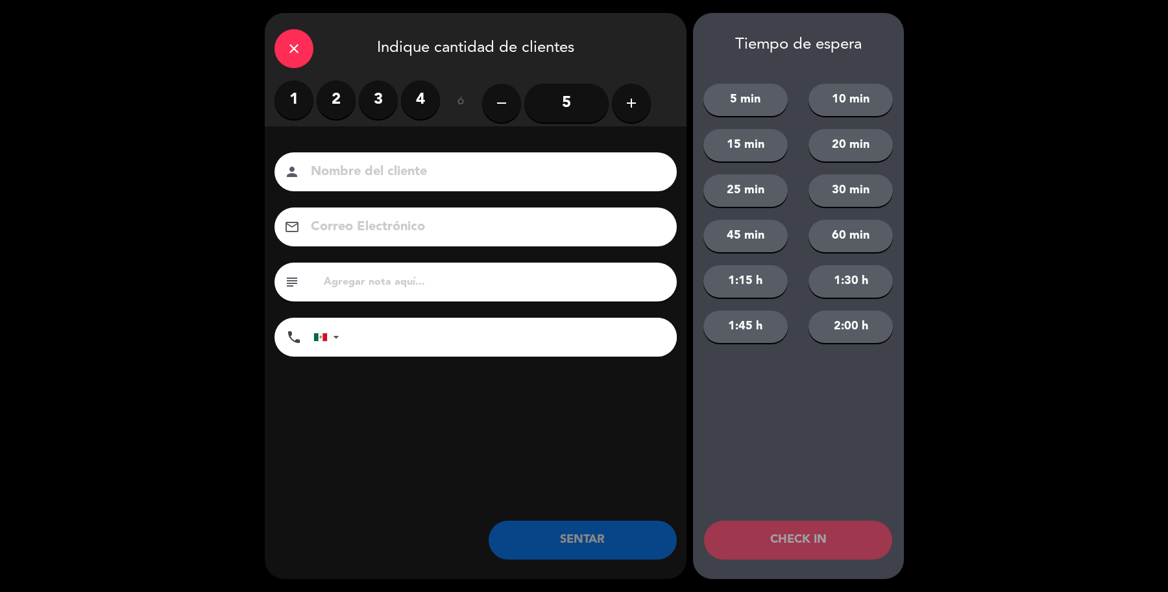
drag, startPoint x: 328, startPoint y: 104, endPoint x: 364, endPoint y: 165, distance: 71.0
click at [329, 104] on label "2" at bounding box center [336, 99] width 39 height 39
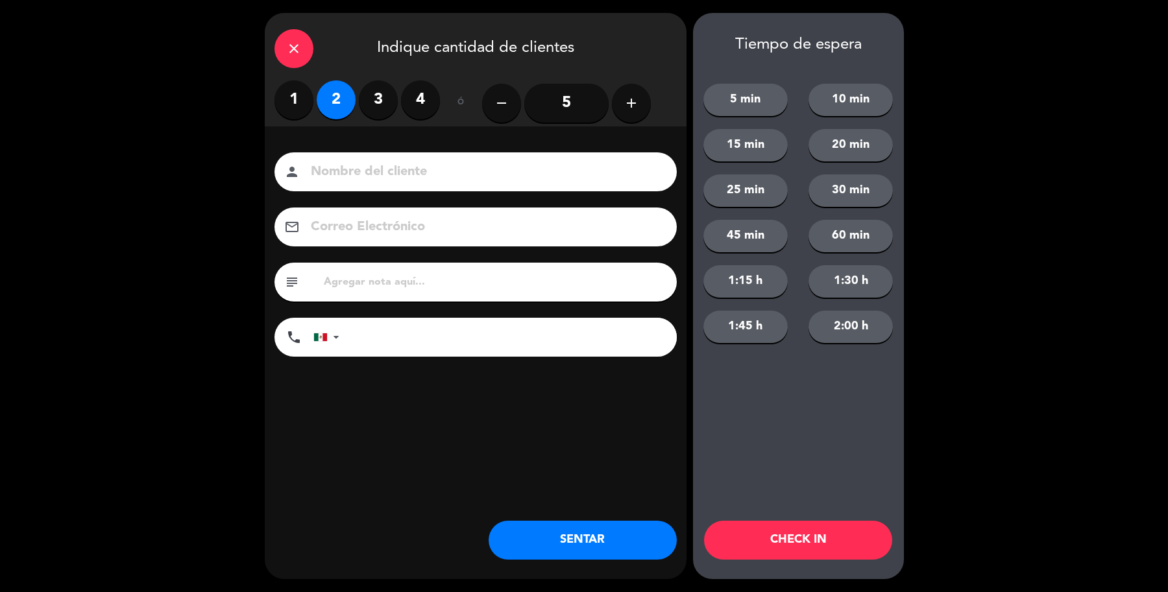
drag, startPoint x: 390, startPoint y: 162, endPoint x: 394, endPoint y: 169, distance: 7.8
click at [394, 169] on div "person" at bounding box center [475, 171] width 402 height 39
click at [459, 182] on input at bounding box center [484, 172] width 350 height 23
click at [361, 174] on input "sR fRAMCISCO" at bounding box center [484, 172] width 350 height 23
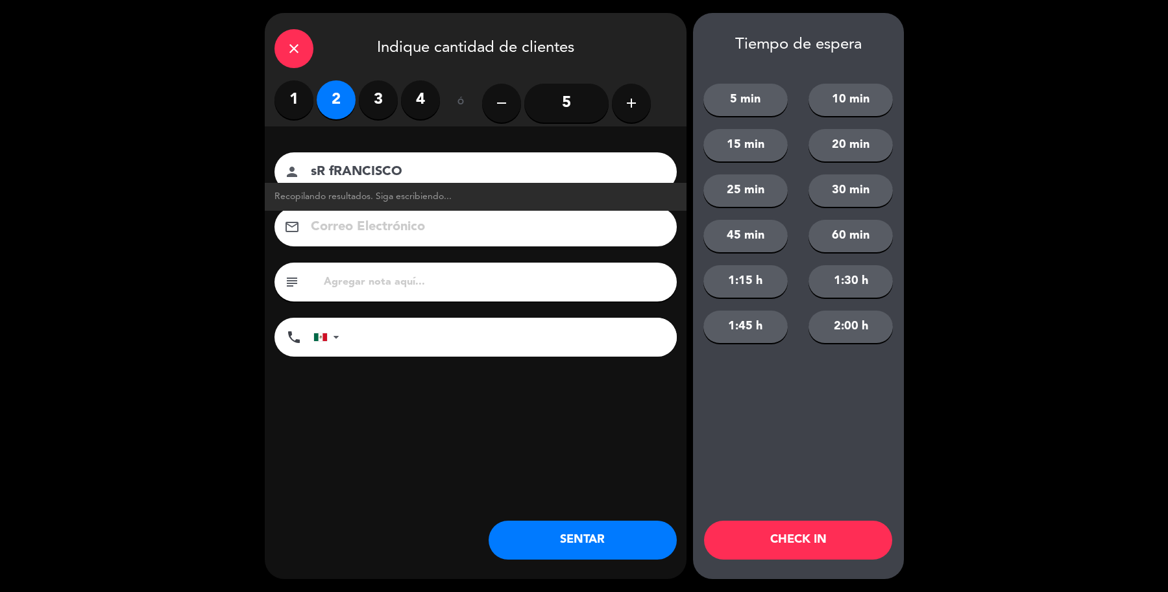
drag, startPoint x: 433, startPoint y: 173, endPoint x: 424, endPoint y: 179, distance: 11.2
click at [425, 177] on input "sR fRANCISCO" at bounding box center [484, 172] width 350 height 23
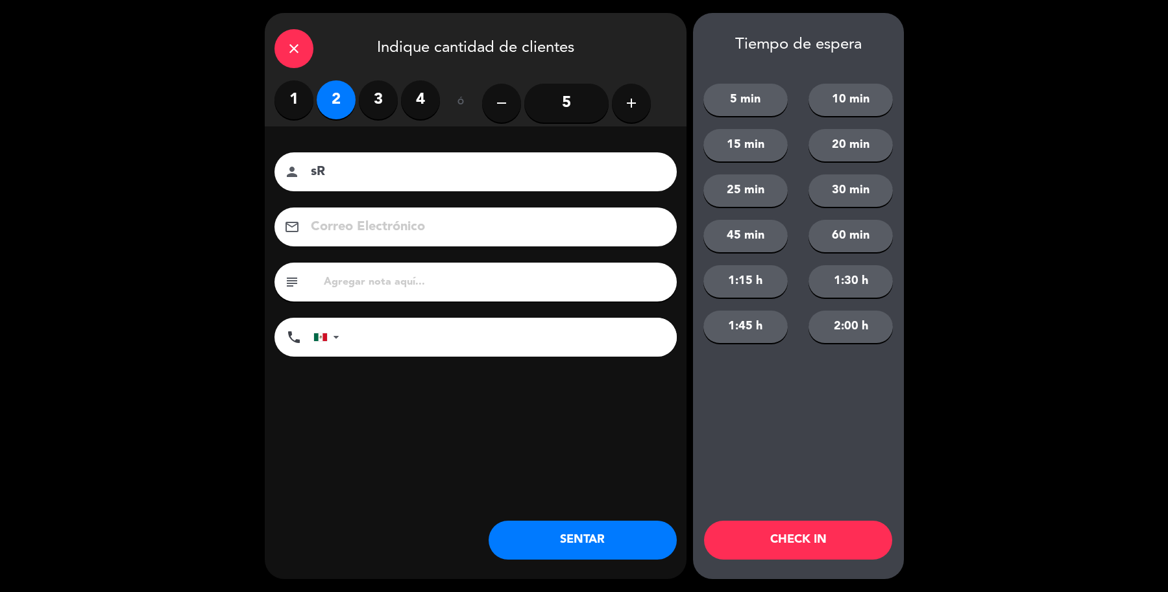
type input "s"
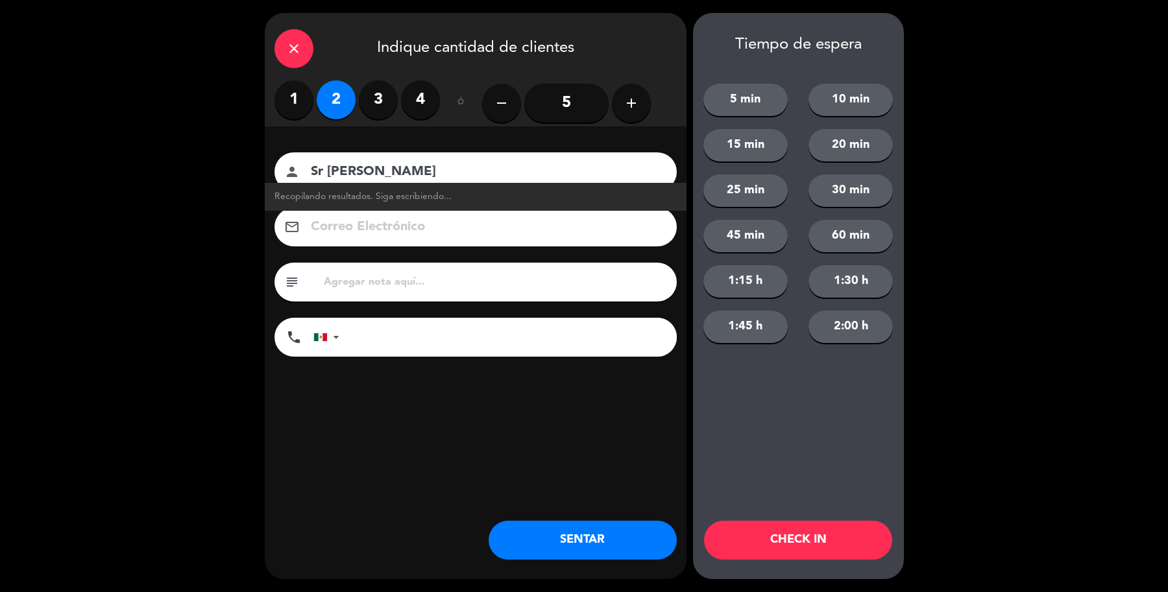
type input "Sr [PERSON_NAME]"
click at [581, 536] on button "SENTAR" at bounding box center [582, 540] width 188 height 39
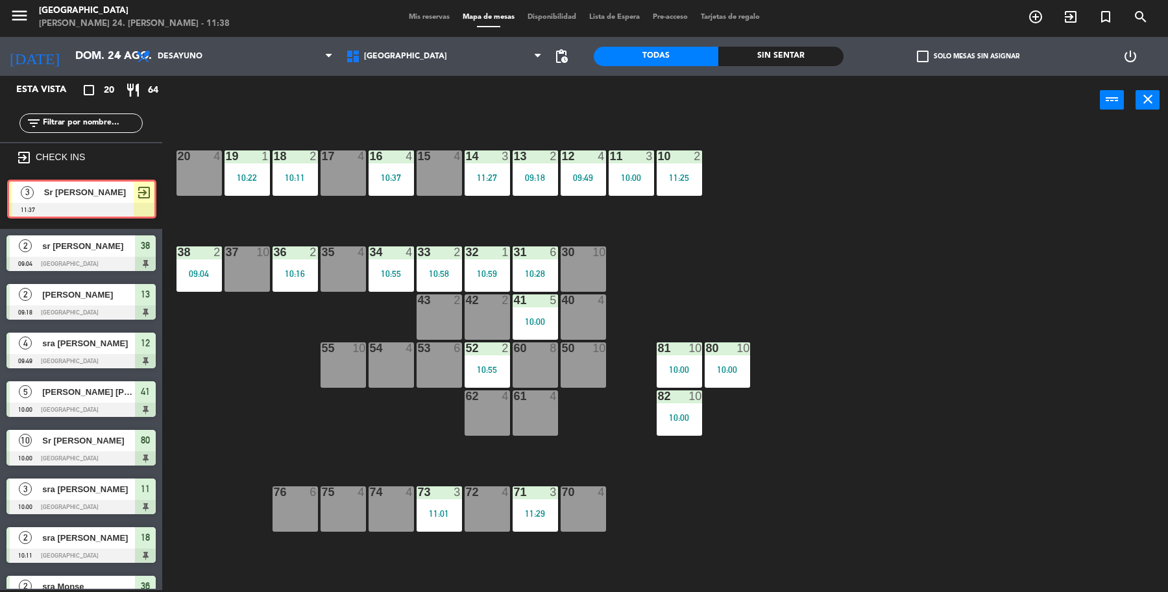
click at [98, 206] on div "3 Sr [PERSON_NAME] 11:37 exit_to_app 3 Sr [PERSON_NAME] 11:37 exit_to_app" at bounding box center [81, 202] width 162 height 53
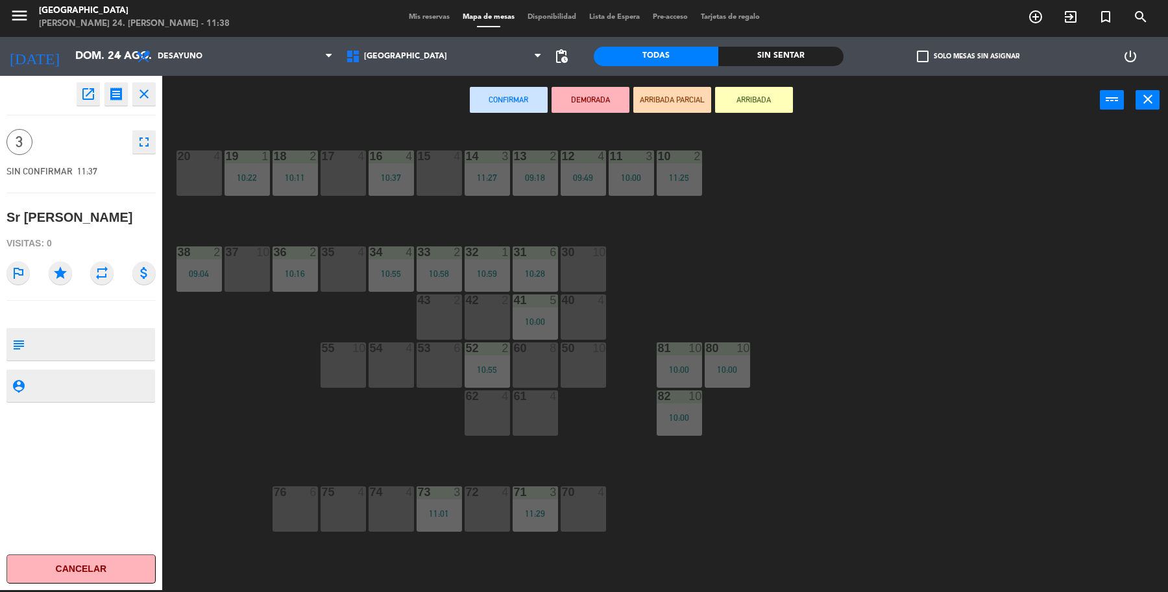
drag, startPoint x: 551, startPoint y: 409, endPoint x: 536, endPoint y: 352, distance: 58.4
click at [550, 407] on div "61 4" at bounding box center [534, 412] width 45 height 45
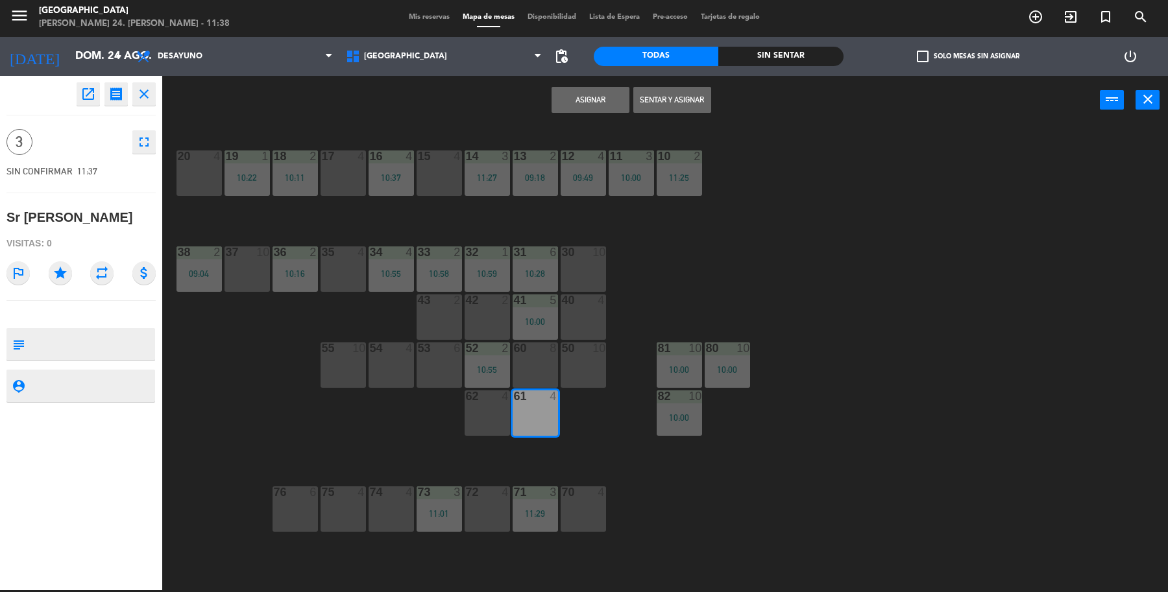
click at [644, 94] on button "Sentar y Asignar" at bounding box center [672, 100] width 78 height 26
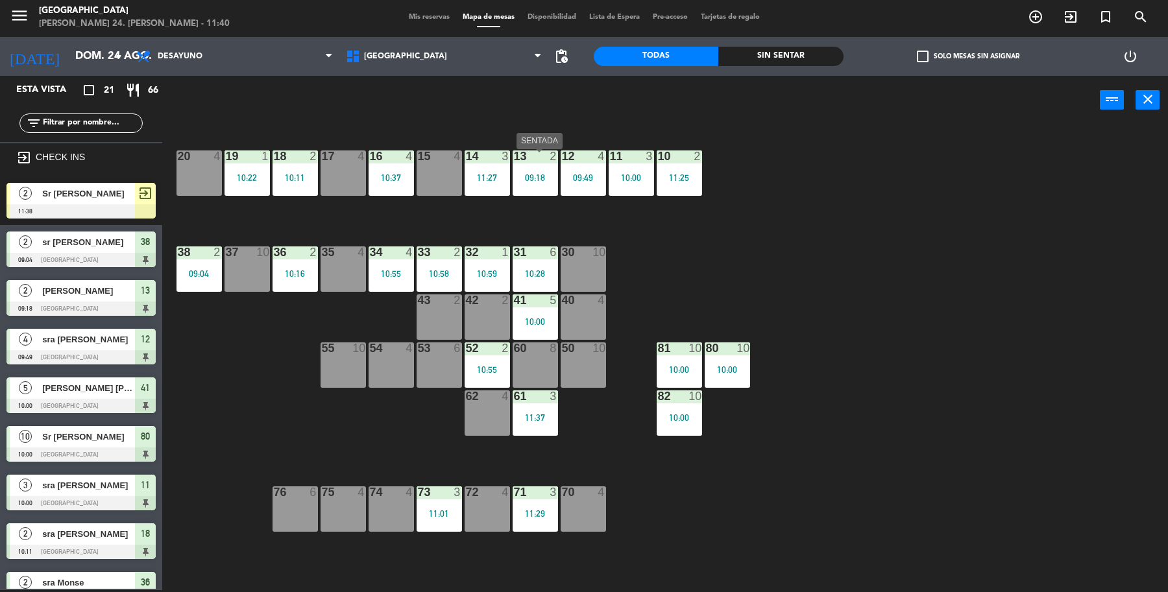
drag, startPoint x: 529, startPoint y: 170, endPoint x: 534, endPoint y: 198, distance: 28.3
click at [525, 170] on div "13 2 09:18" at bounding box center [534, 172] width 45 height 45
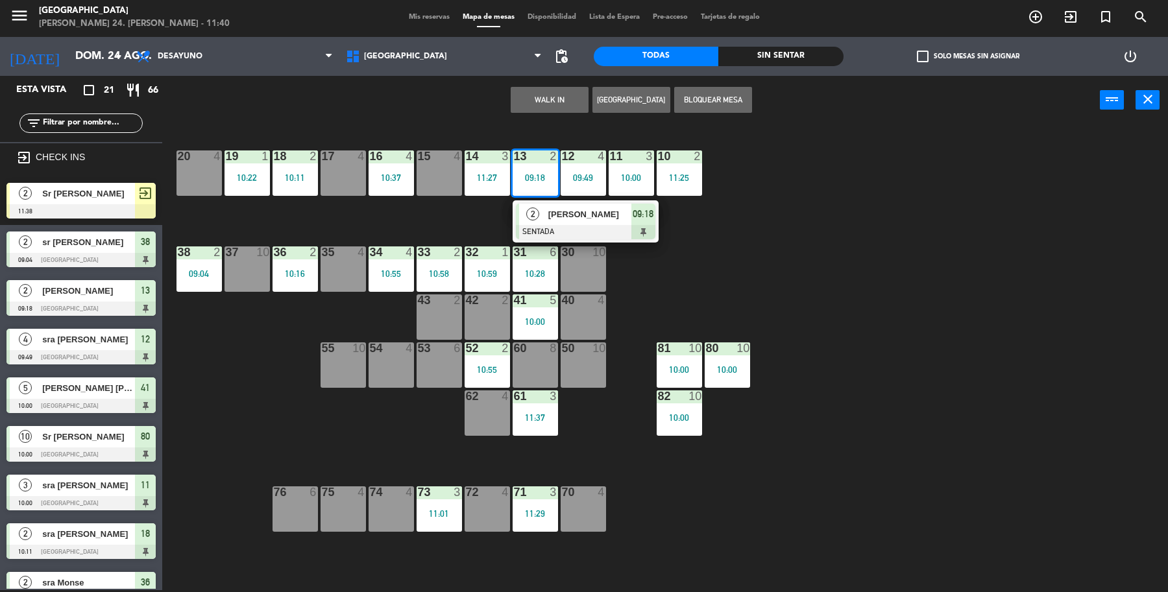
click at [560, 222] on div "[PERSON_NAME]" at bounding box center [589, 214] width 84 height 21
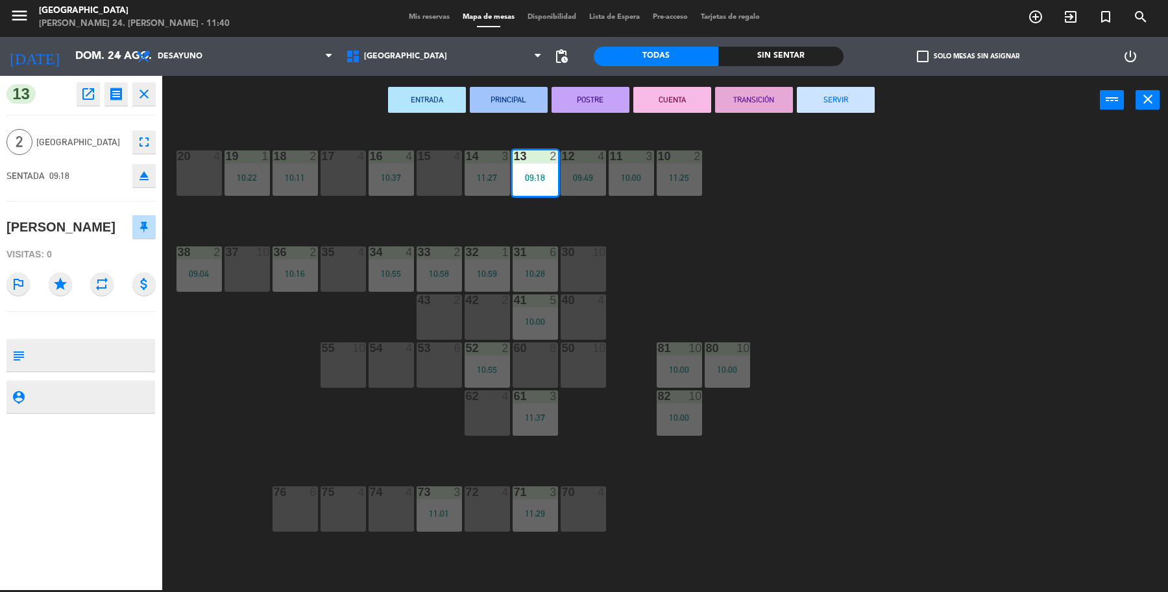
click at [865, 102] on button "SERVIR" at bounding box center [836, 100] width 78 height 26
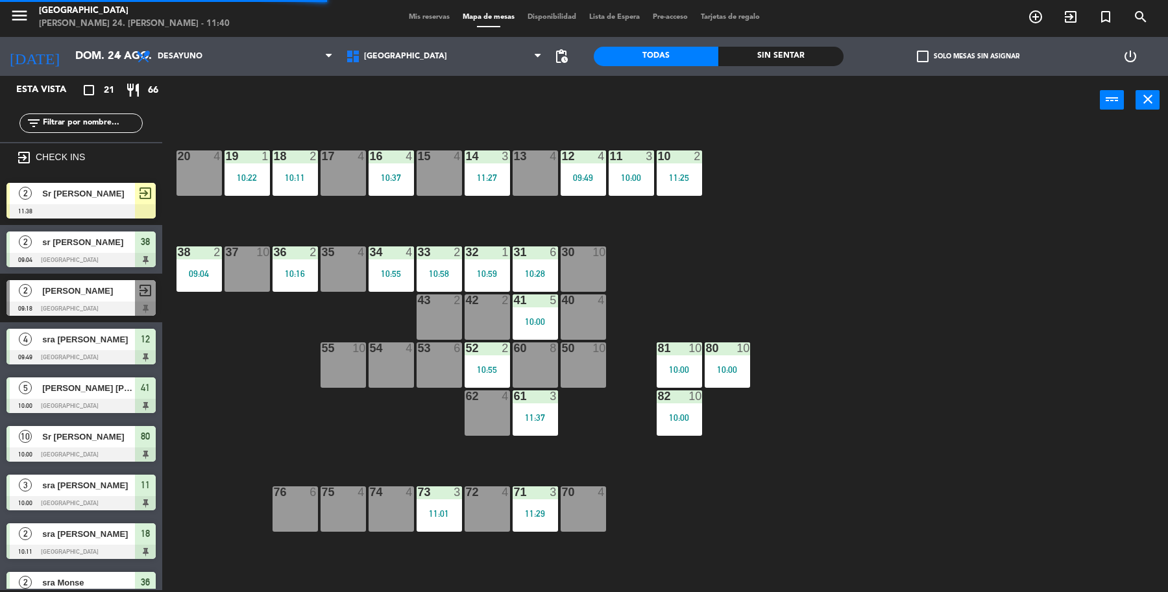
click at [132, 202] on div "2 Sr Francisco 11:38 exit_to_app" at bounding box center [81, 200] width 162 height 49
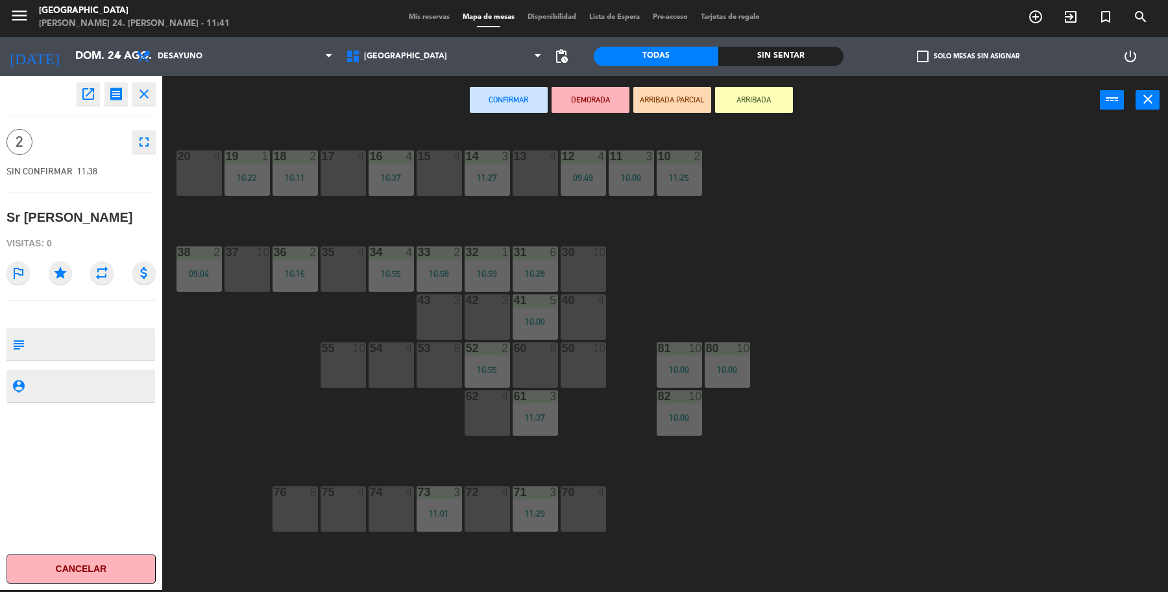
click at [331, 184] on div "17 4" at bounding box center [342, 172] width 45 height 45
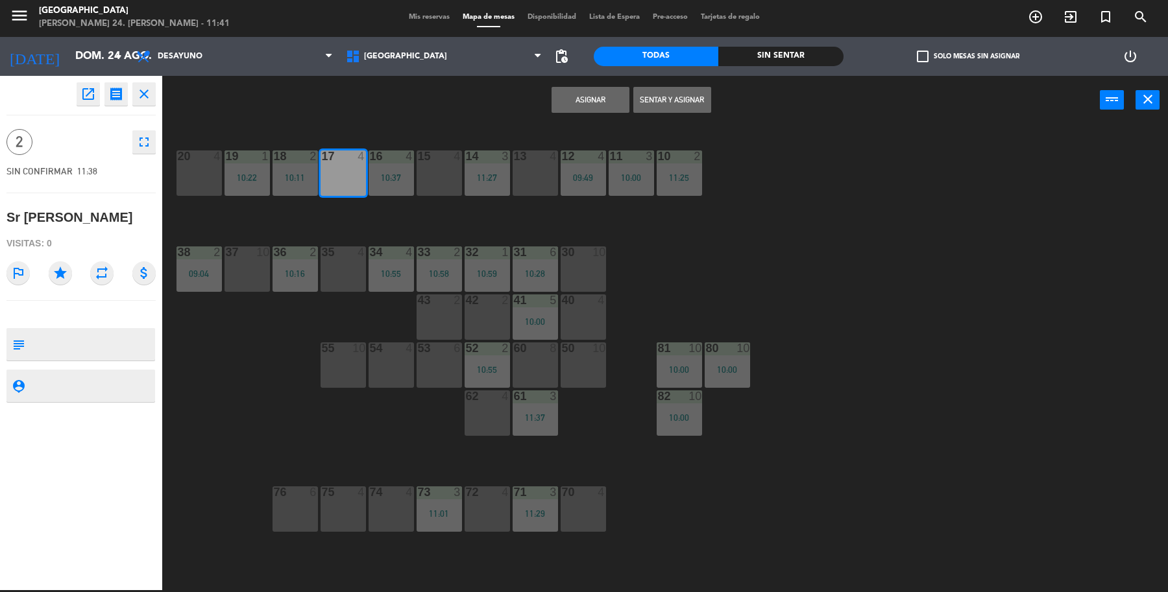
click at [673, 105] on button "Sentar y Asignar" at bounding box center [672, 100] width 78 height 26
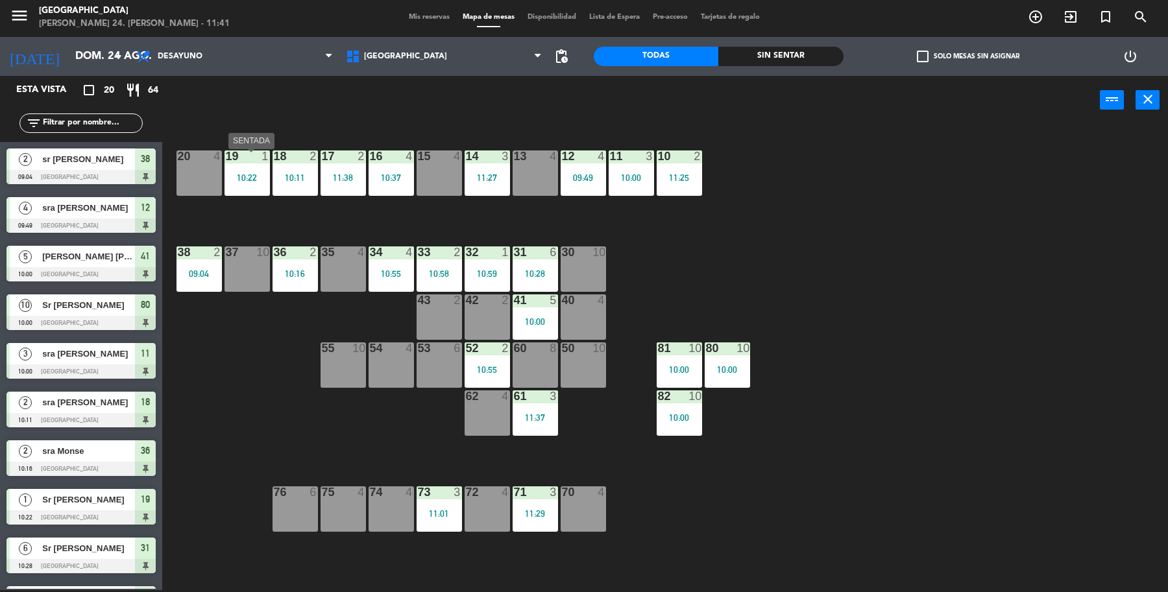
click at [237, 174] on div "10:22" at bounding box center [246, 177] width 45 height 9
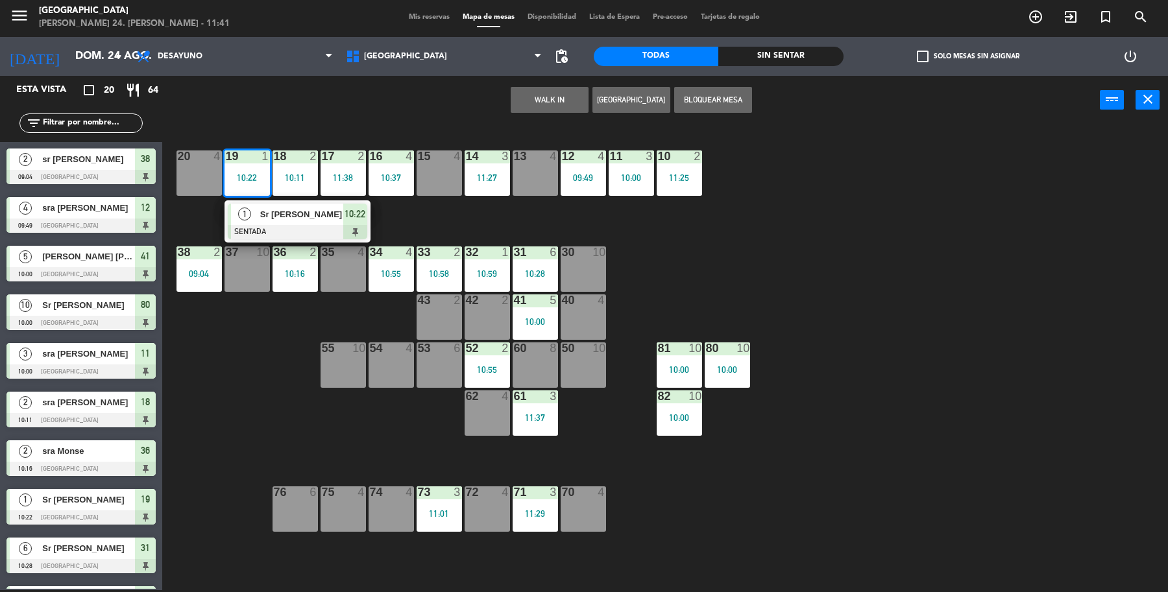
click at [284, 218] on span "Sr [PERSON_NAME]" at bounding box center [301, 215] width 83 height 14
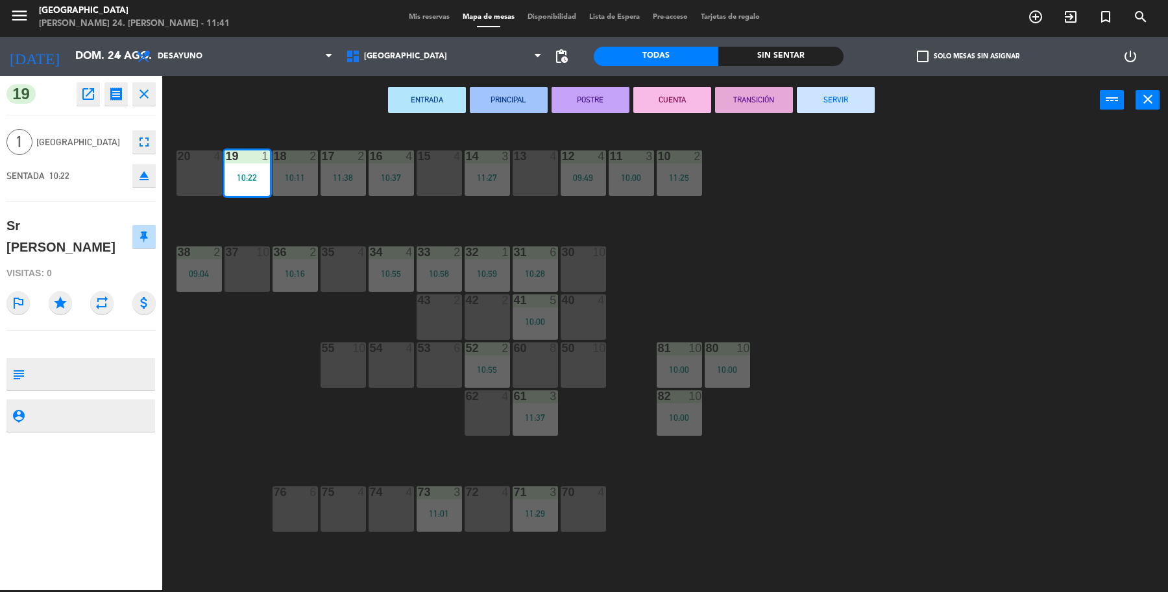
click at [826, 108] on button "SERVIR" at bounding box center [836, 100] width 78 height 26
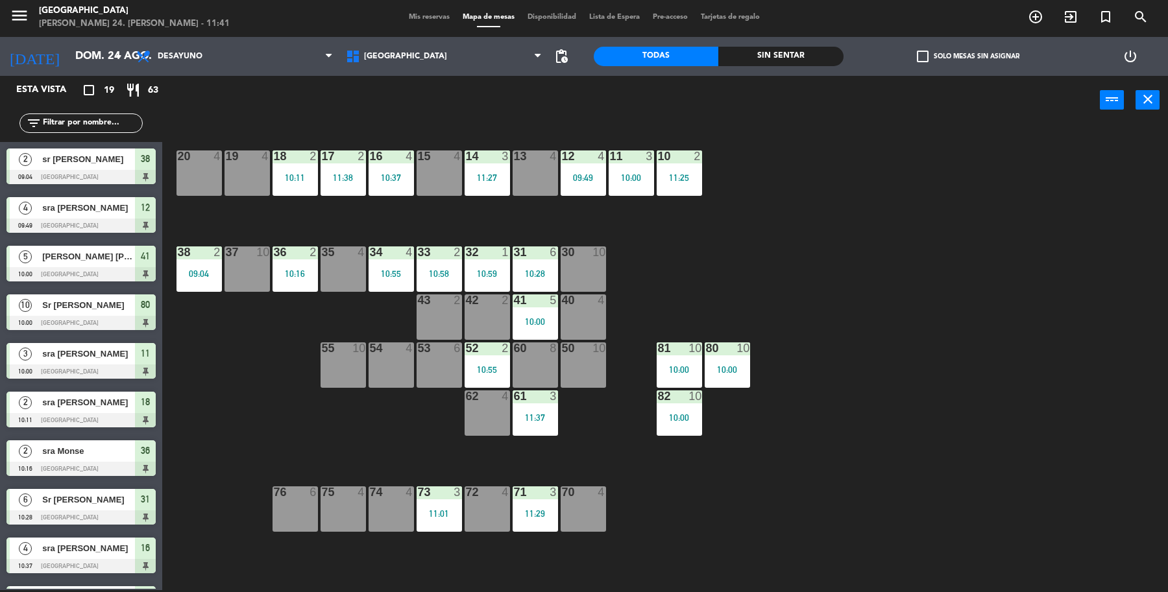
click at [344, 274] on div "35 4" at bounding box center [342, 268] width 45 height 45
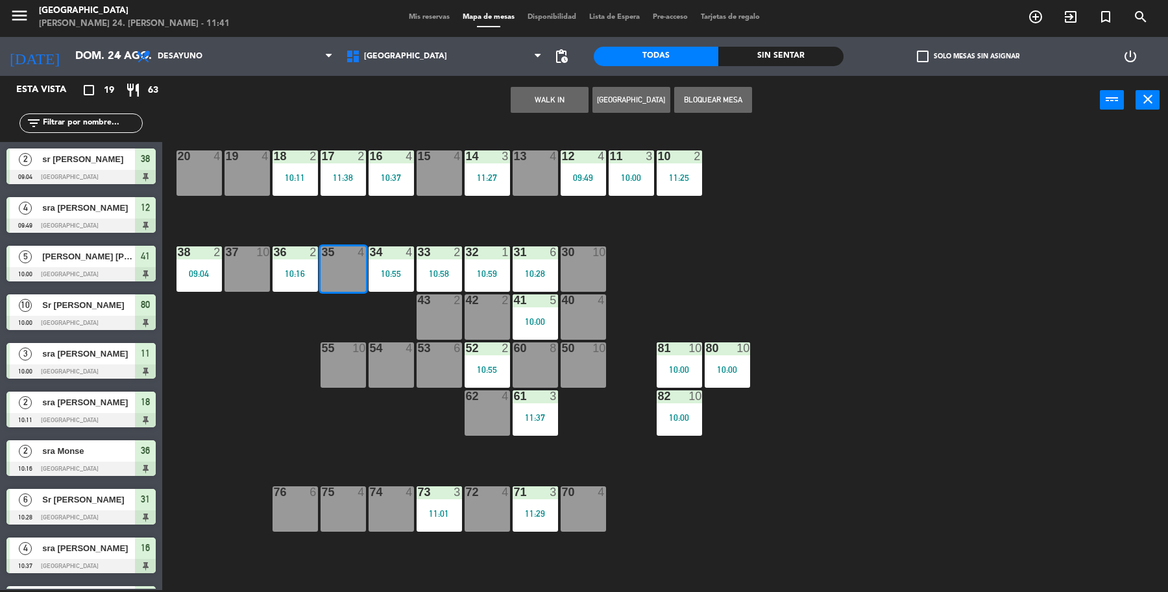
click at [278, 392] on div "19 4 18 2 10:11 17 2 11:38 16 4 10:37 15 4 14 3 11:27 13 4 12 4 09:49 11 3 10:0…" at bounding box center [671, 360] width 994 height 466
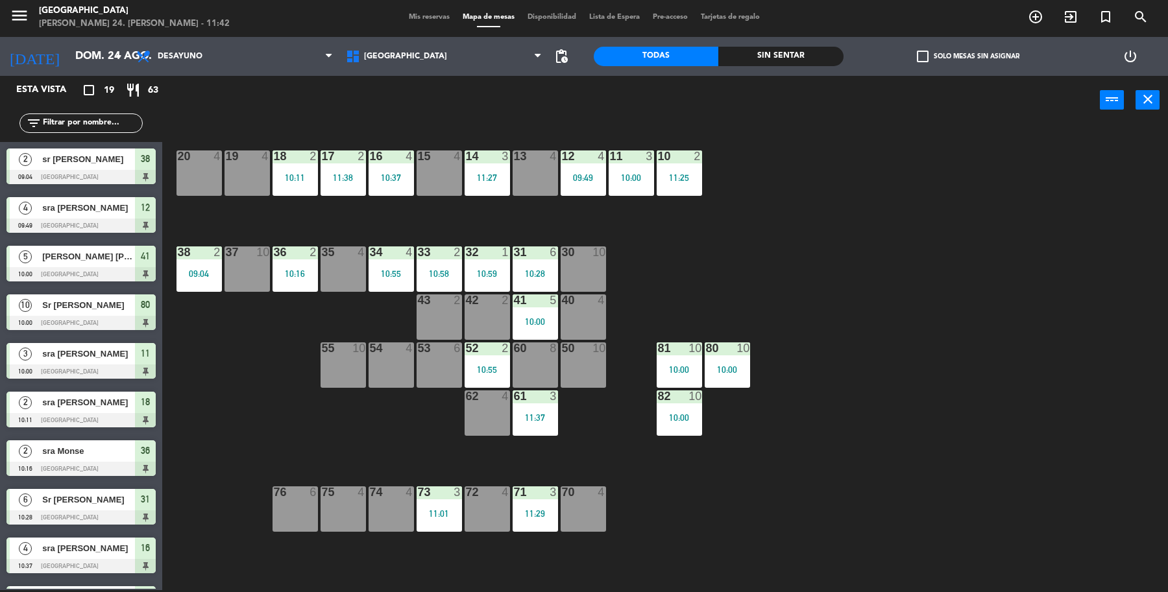
click at [498, 261] on div "32 1 10:59" at bounding box center [486, 268] width 45 height 45
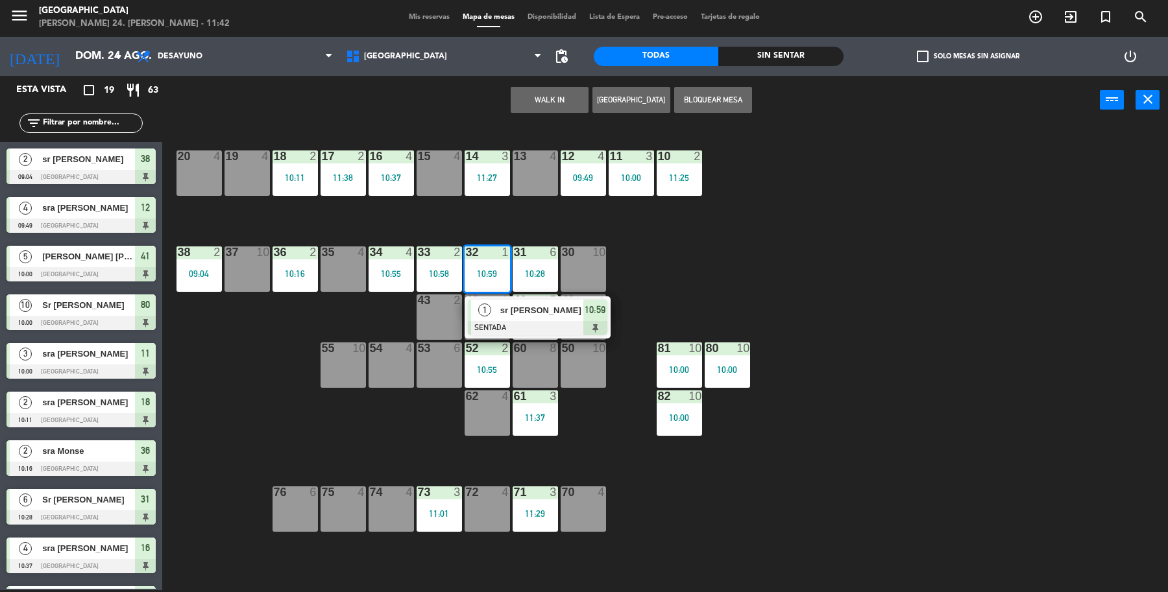
click at [505, 326] on div at bounding box center [537, 328] width 139 height 14
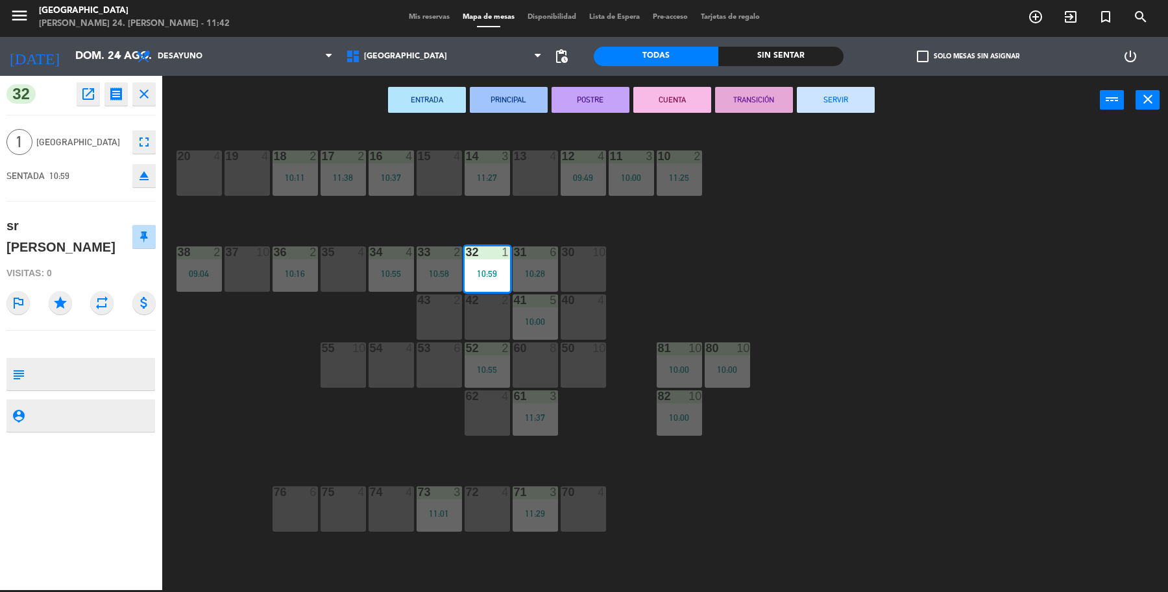
click at [806, 104] on button "SERVIR" at bounding box center [836, 100] width 78 height 26
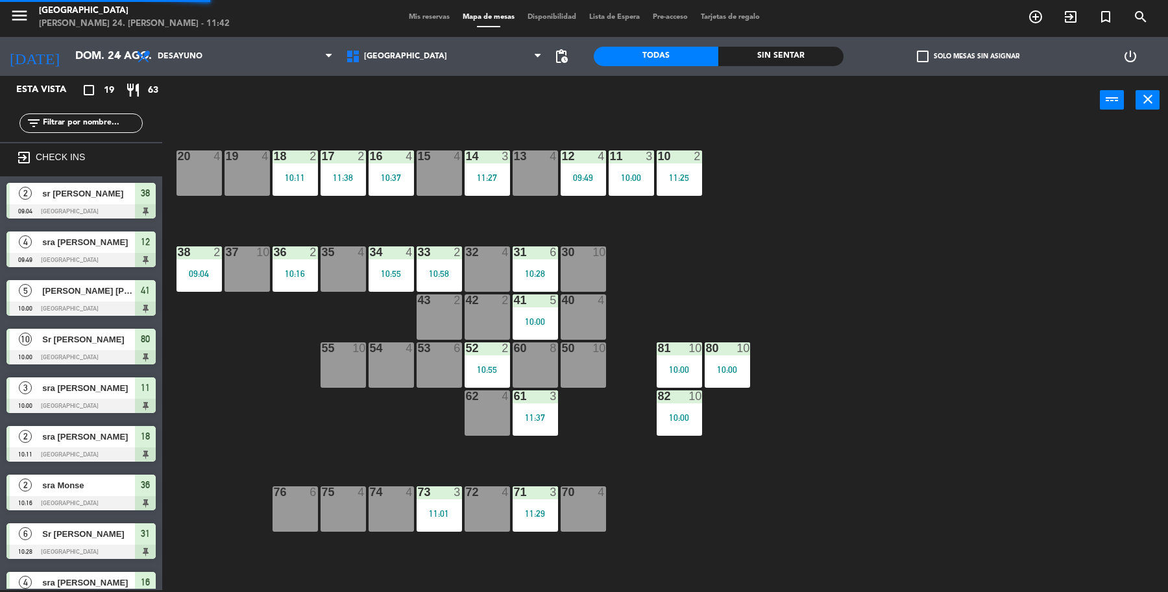
scroll to position [1, 0]
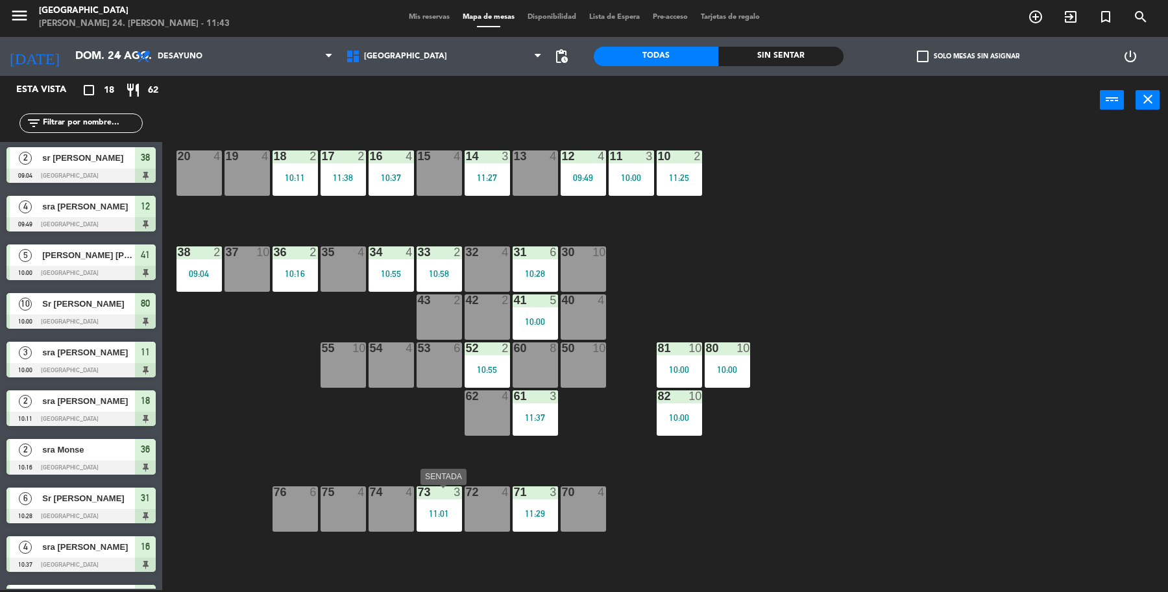
click at [388, 462] on div "19 4 18 2 10:11 17 2 11:38 16 4 10:37 15 4 14 3 11:27 13 4 12 4 09:49 11 3 10:0…" at bounding box center [671, 360] width 994 height 466
click at [403, 182] on div "10:37" at bounding box center [390, 177] width 45 height 9
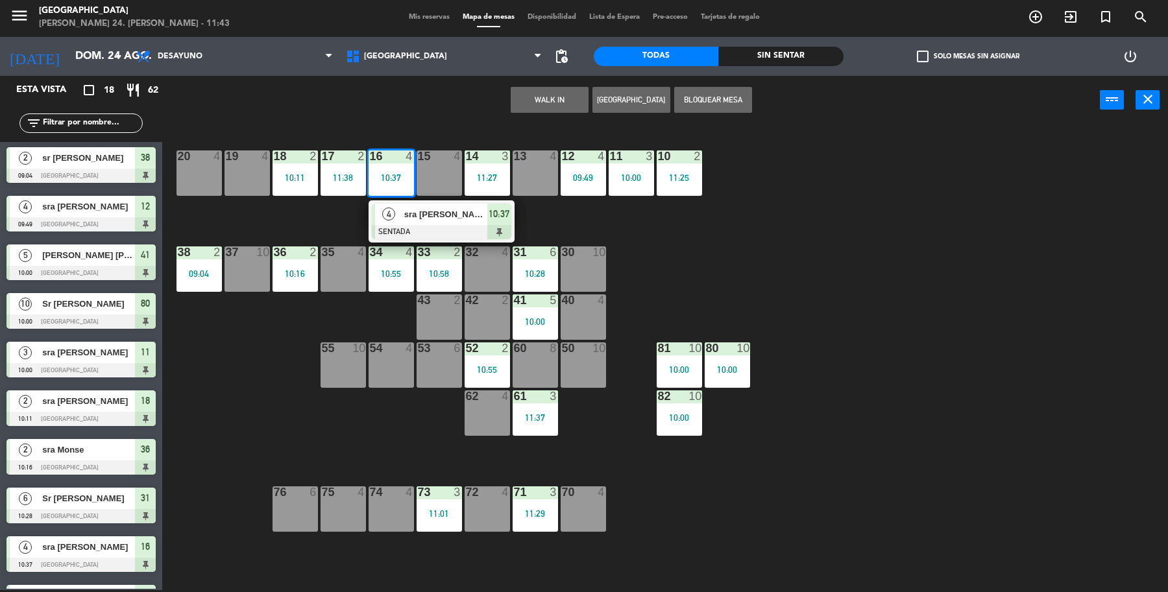
click at [263, 203] on div "19 4 18 2 10:11 17 2 11:38 16 4 10:37 4 sra [PERSON_NAME] 10:37 15 4 14 3 11:27…" at bounding box center [671, 360] width 994 height 466
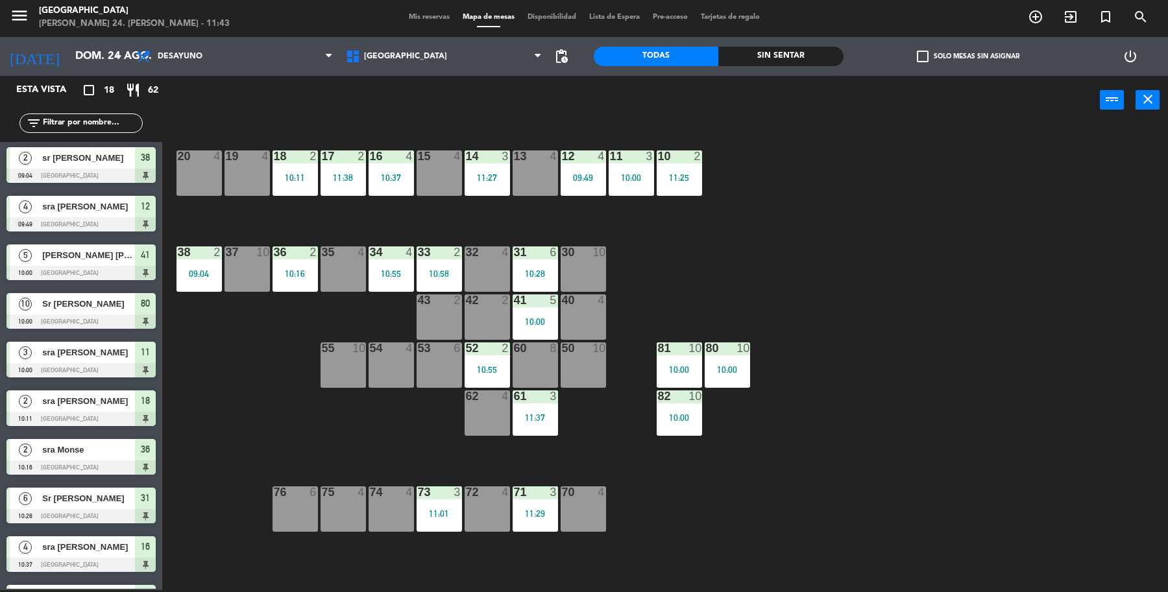
click at [400, 263] on div "34 4 10:55" at bounding box center [390, 268] width 45 height 45
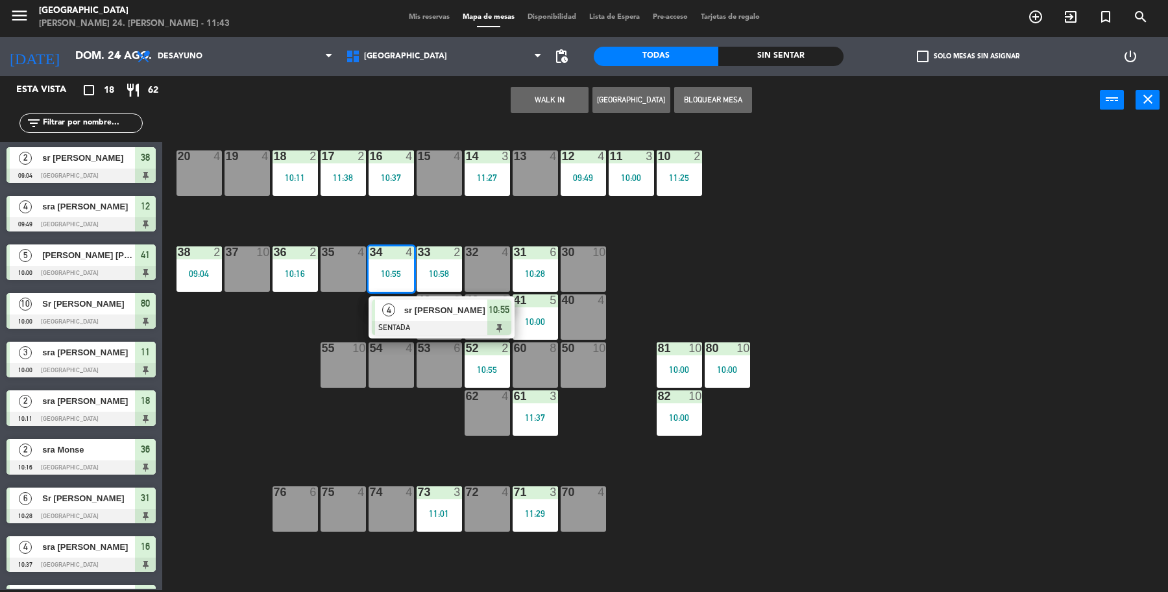
click at [375, 217] on div "19 4 18 2 10:11 17 2 11:38 16 4 10:37 15 4 14 3 11:27 13 4 12 4 09:49 11 3 10:0…" at bounding box center [671, 360] width 994 height 466
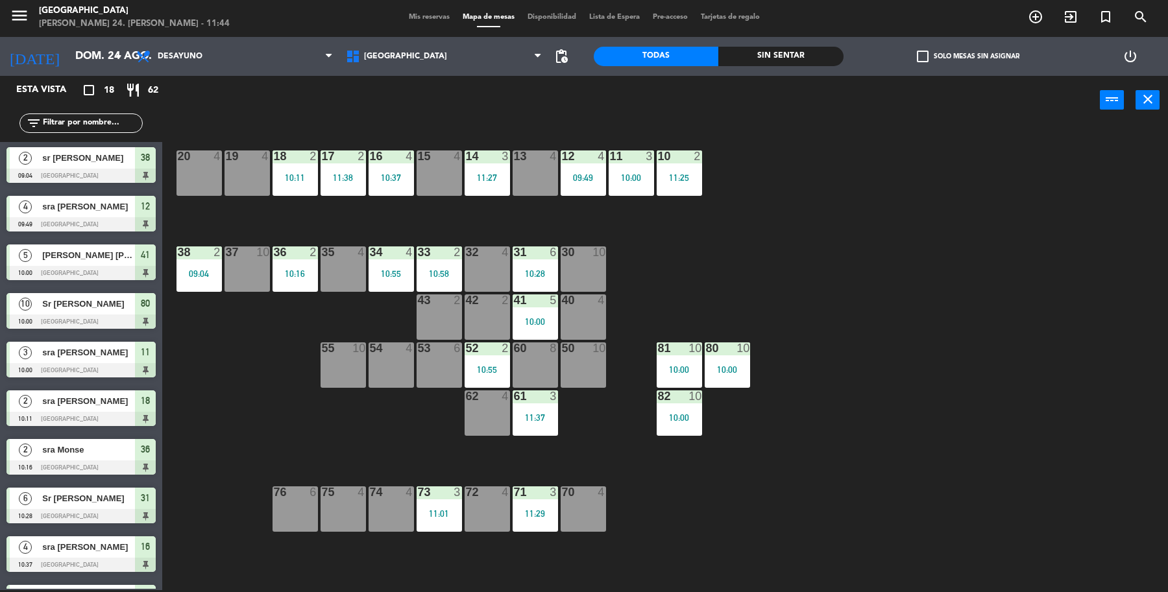
click at [257, 174] on div "19 4" at bounding box center [246, 172] width 45 height 45
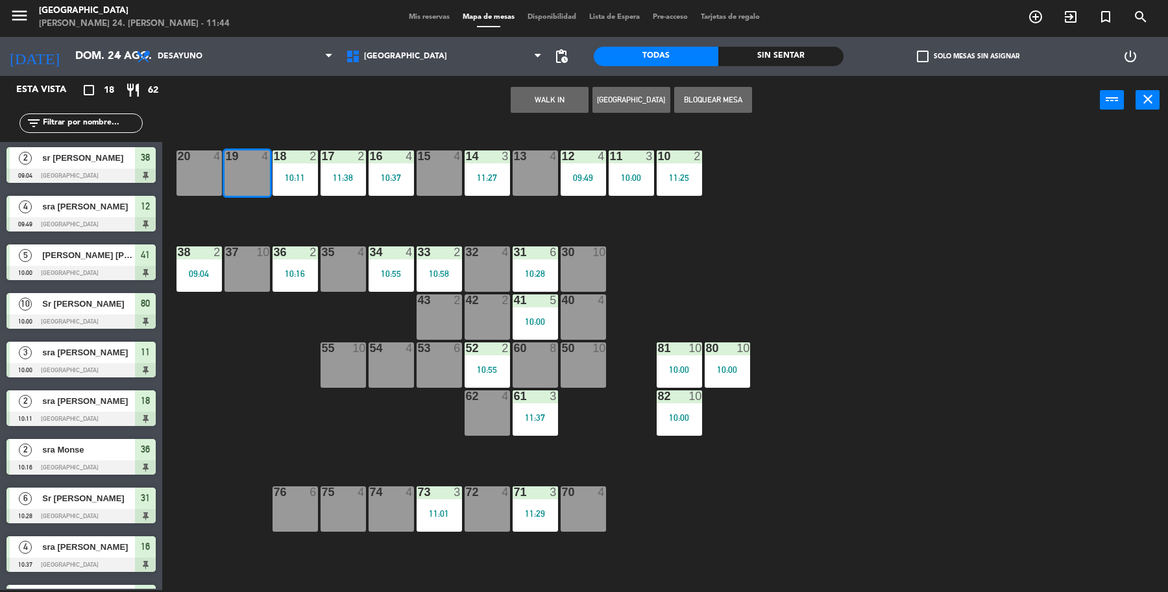
click at [296, 222] on div "19 4 18 2 10:11 17 2 11:38 16 4 10:37 15 4 14 3 11:27 13 4 12 4 09:49 11 3 10:0…" at bounding box center [671, 360] width 994 height 466
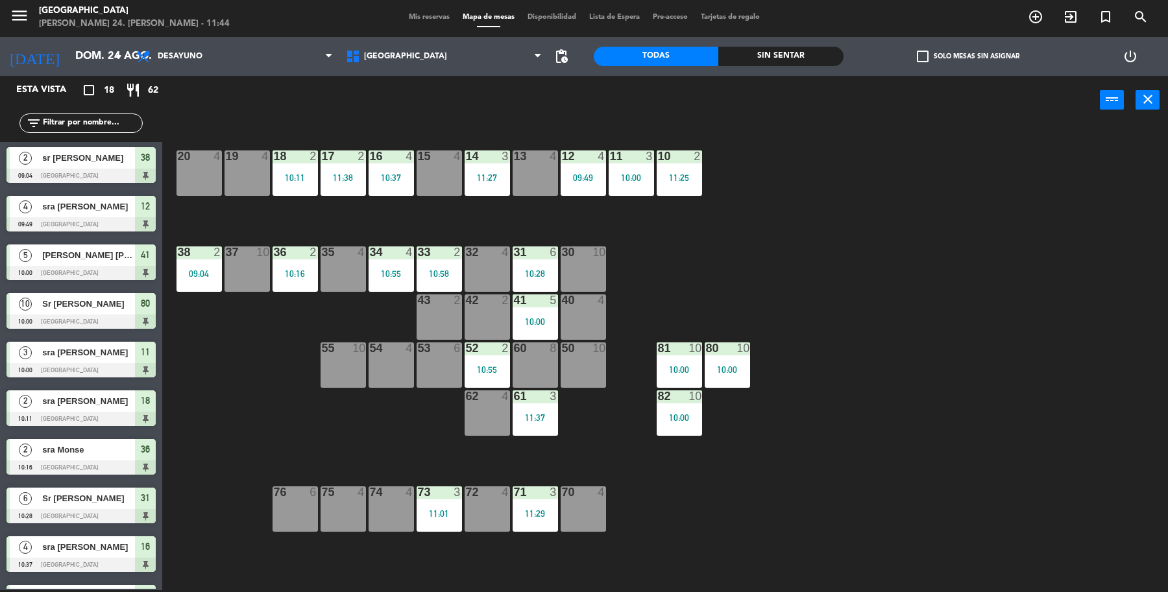
drag, startPoint x: 298, startPoint y: 204, endPoint x: 298, endPoint y: 197, distance: 7.8
click at [298, 200] on div "19 4 18 2 10:11 17 2 11:38 16 4 10:37 15 4 14 3 11:27 13 4 12 4 09:49 11 3 10:0…" at bounding box center [671, 360] width 994 height 466
click at [298, 193] on div "18 2 10:11" at bounding box center [294, 172] width 45 height 45
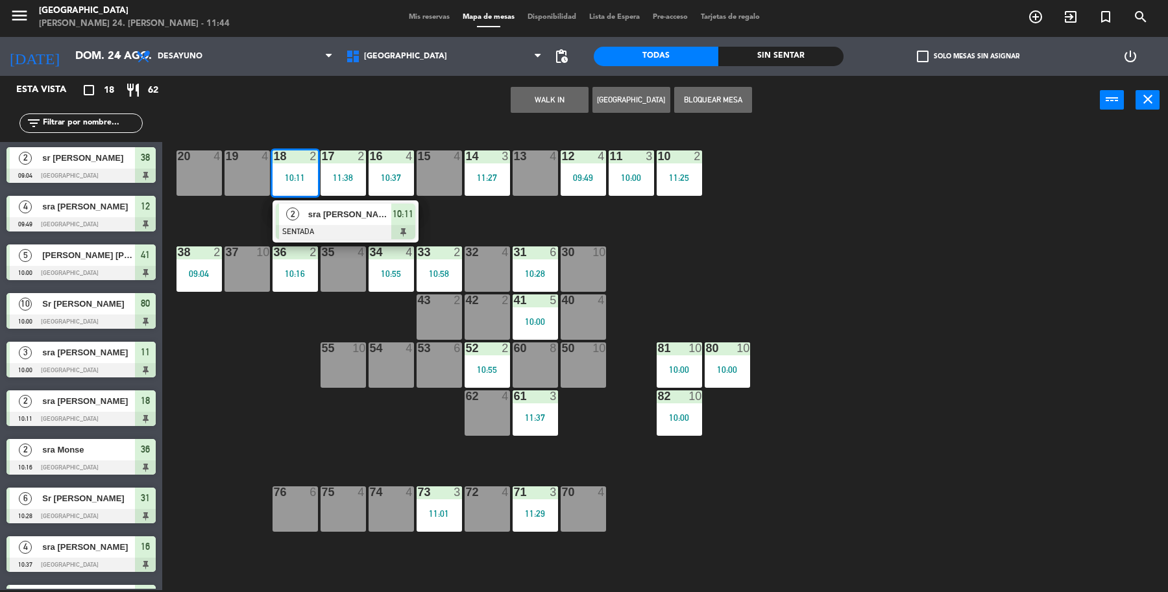
drag, startPoint x: 246, startPoint y: 169, endPoint x: 263, endPoint y: 164, distance: 16.8
click at [245, 167] on div "19 4" at bounding box center [246, 172] width 45 height 45
click at [510, 124] on div "Mover WALK IN [GEOGRAPHIC_DATA] Bloquear Mesa power_input close 19 4 18 2 10:11…" at bounding box center [584, 334] width 1168 height 517
click at [195, 192] on div "20 4" at bounding box center [198, 172] width 45 height 45
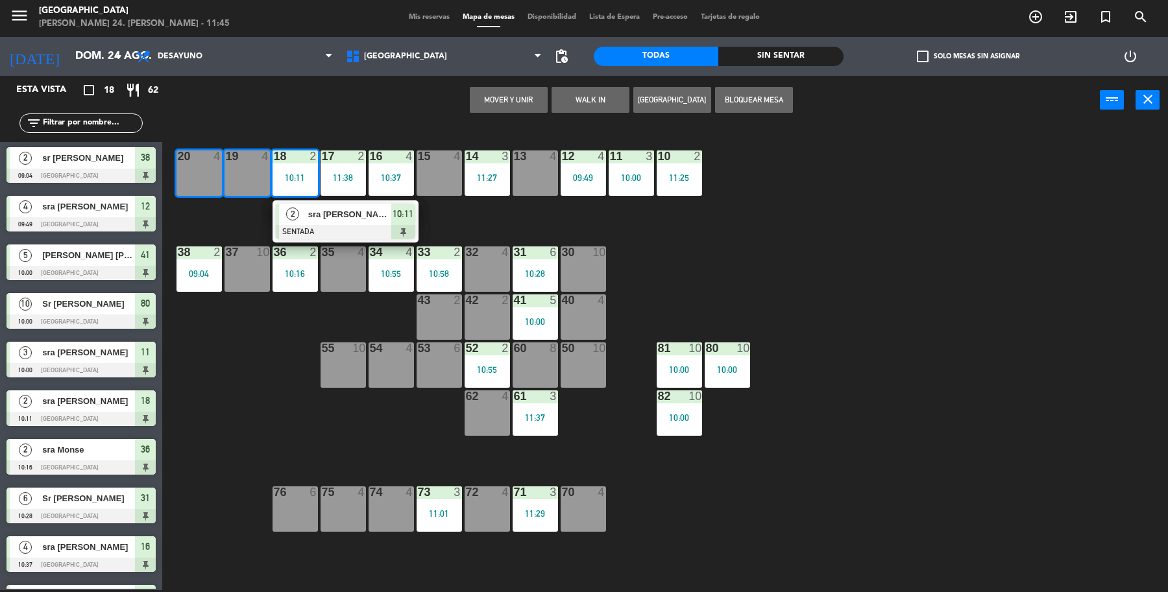
click at [344, 404] on div "19 4 18 2 10:11 2 sra [PERSON_NAME] 10:11 17 2 11:38 16 4 10:37 15 4 14 3 11:27…" at bounding box center [671, 360] width 994 height 466
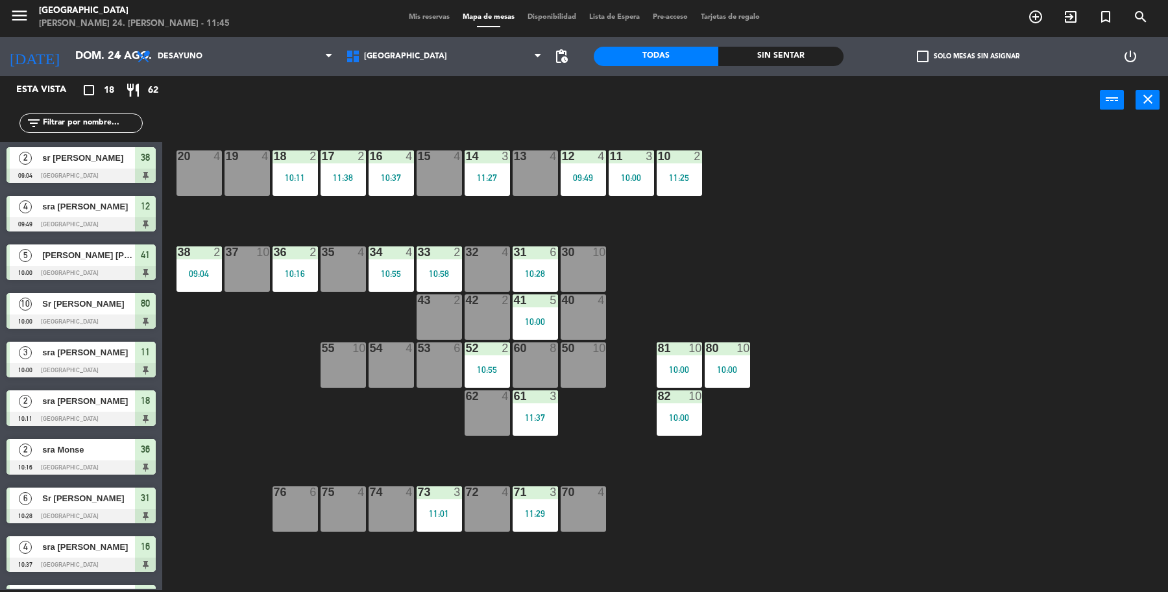
click at [298, 183] on div "18 2 10:11" at bounding box center [294, 172] width 45 height 45
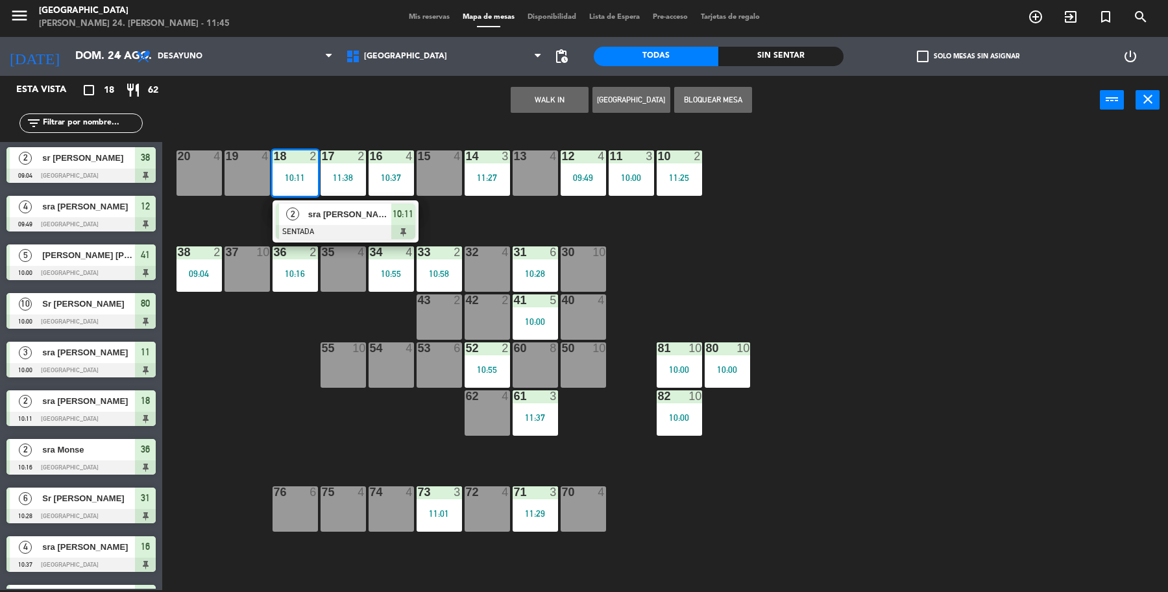
click at [331, 225] on div at bounding box center [345, 232] width 139 height 14
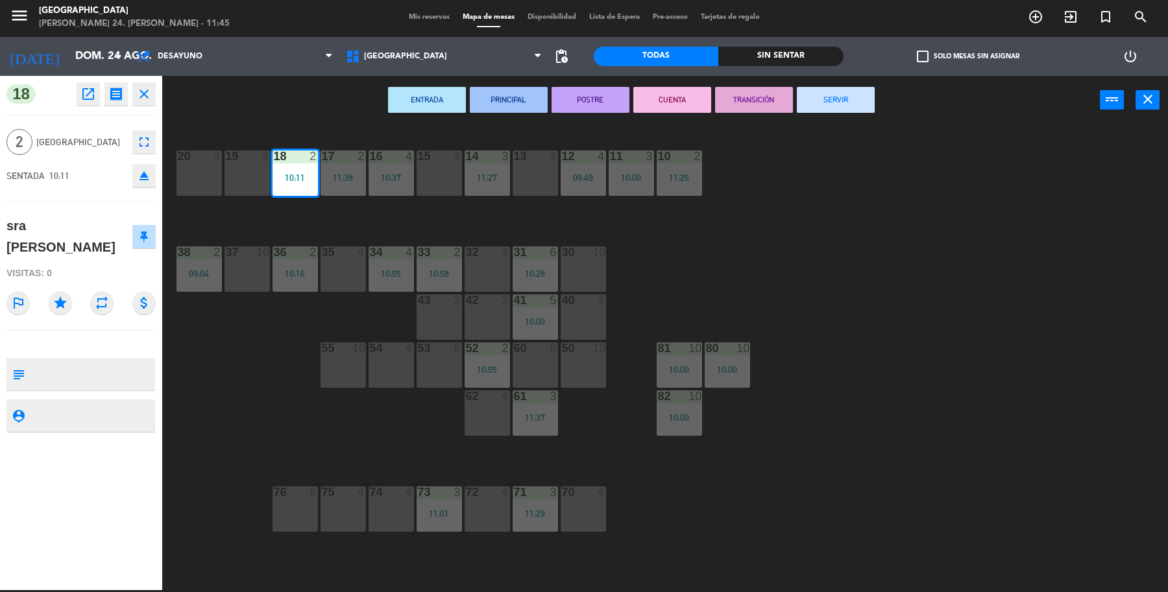
click at [828, 99] on button "SERVIR" at bounding box center [836, 100] width 78 height 26
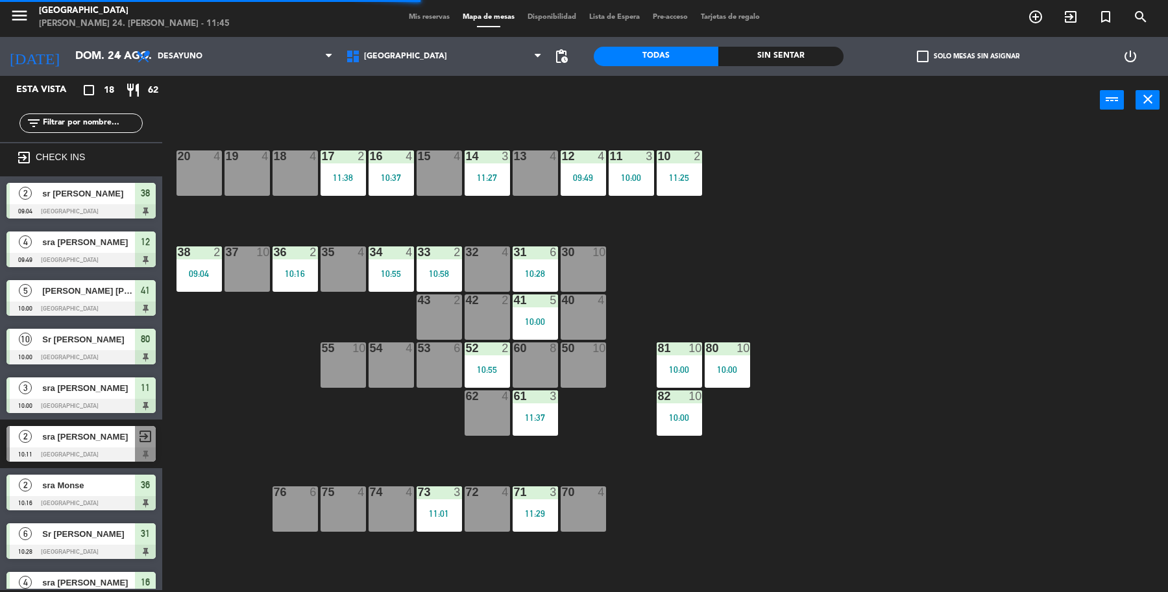
drag, startPoint x: 409, startPoint y: 274, endPoint x: 404, endPoint y: 290, distance: 16.8
click at [407, 274] on div "10:55" at bounding box center [390, 273] width 45 height 9
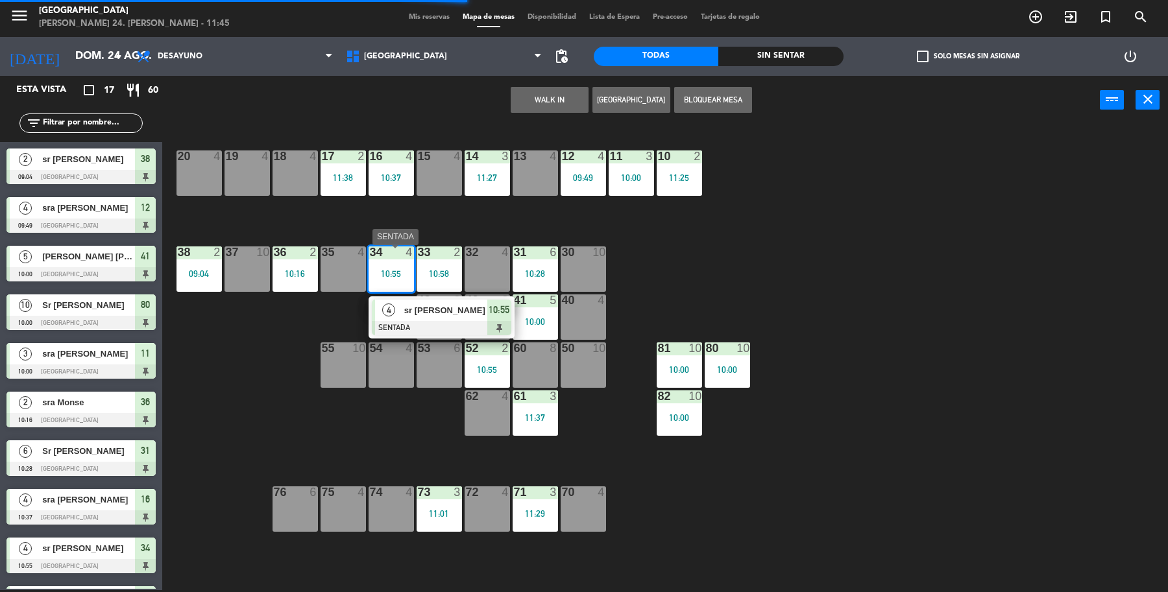
click at [407, 313] on span "sr [PERSON_NAME]" at bounding box center [445, 311] width 83 height 14
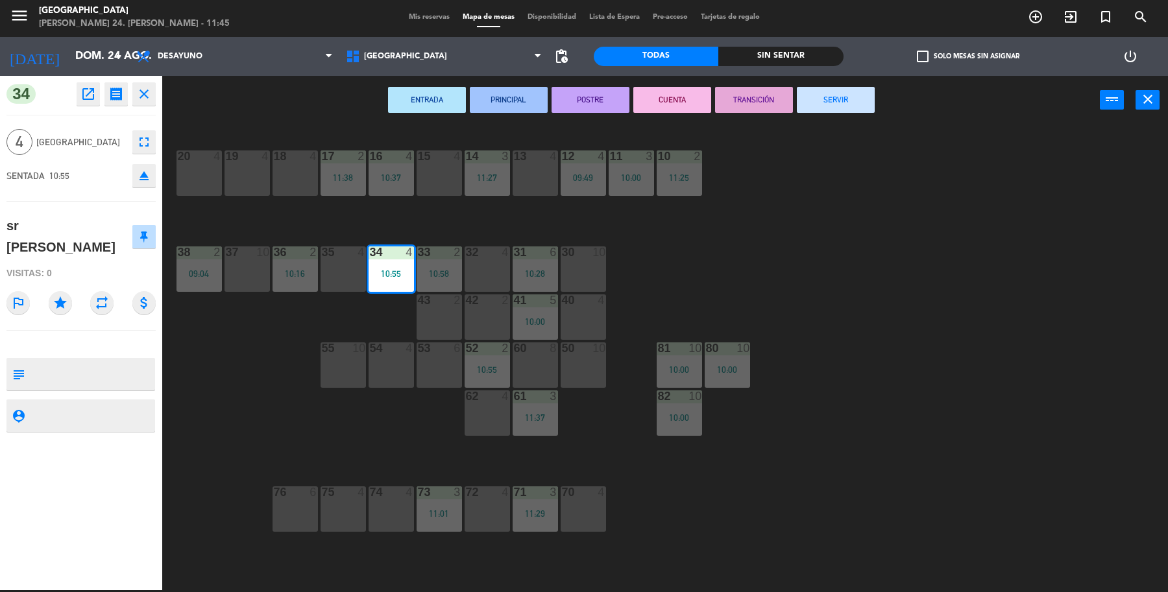
click at [850, 109] on button "SERVIR" at bounding box center [836, 100] width 78 height 26
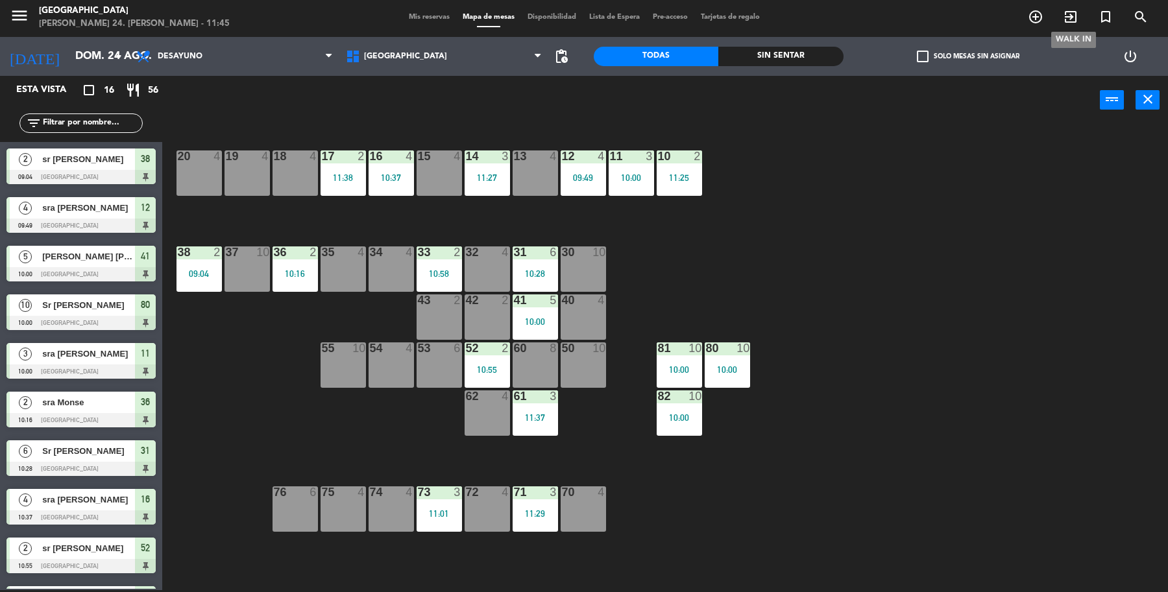
drag, startPoint x: 1075, startPoint y: 21, endPoint x: 1075, endPoint y: 6, distance: 14.9
click at [1075, 6] on span "exit_to_app" at bounding box center [1070, 17] width 35 height 22
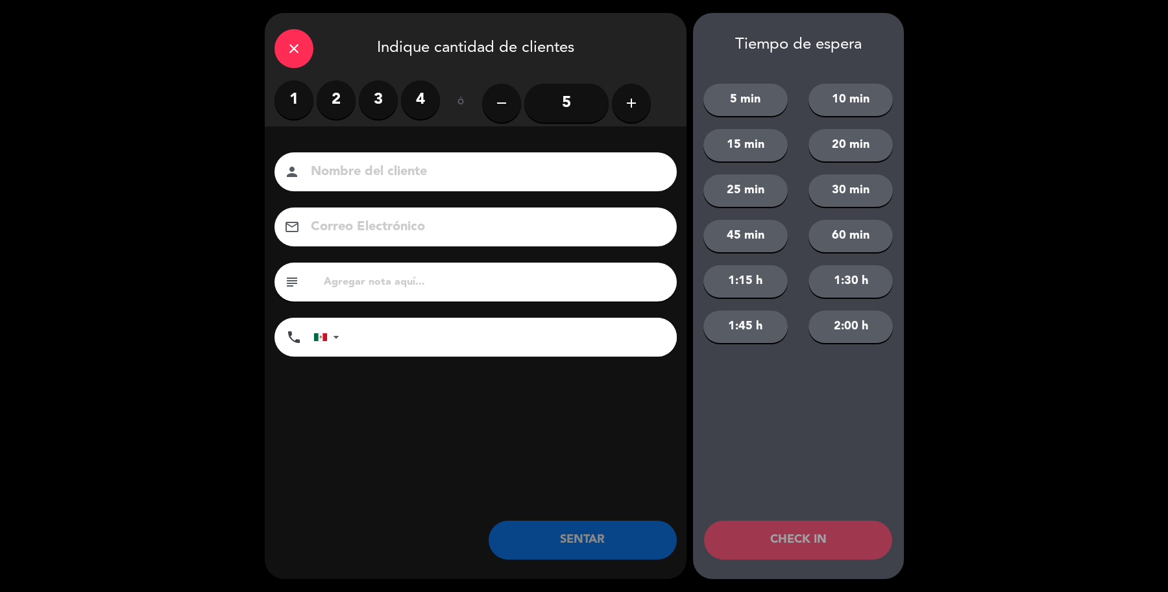
click at [335, 99] on label "2" at bounding box center [336, 99] width 39 height 39
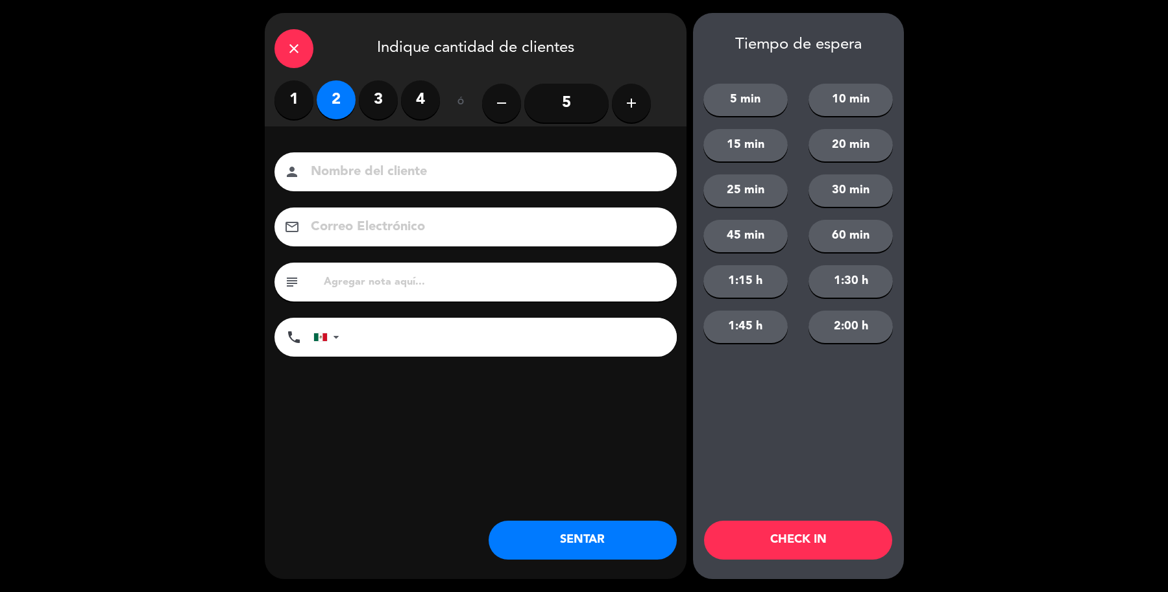
click at [361, 165] on input at bounding box center [484, 172] width 350 height 23
type input "sr [PERSON_NAME]"
click at [526, 533] on button "SENTAR" at bounding box center [582, 540] width 188 height 39
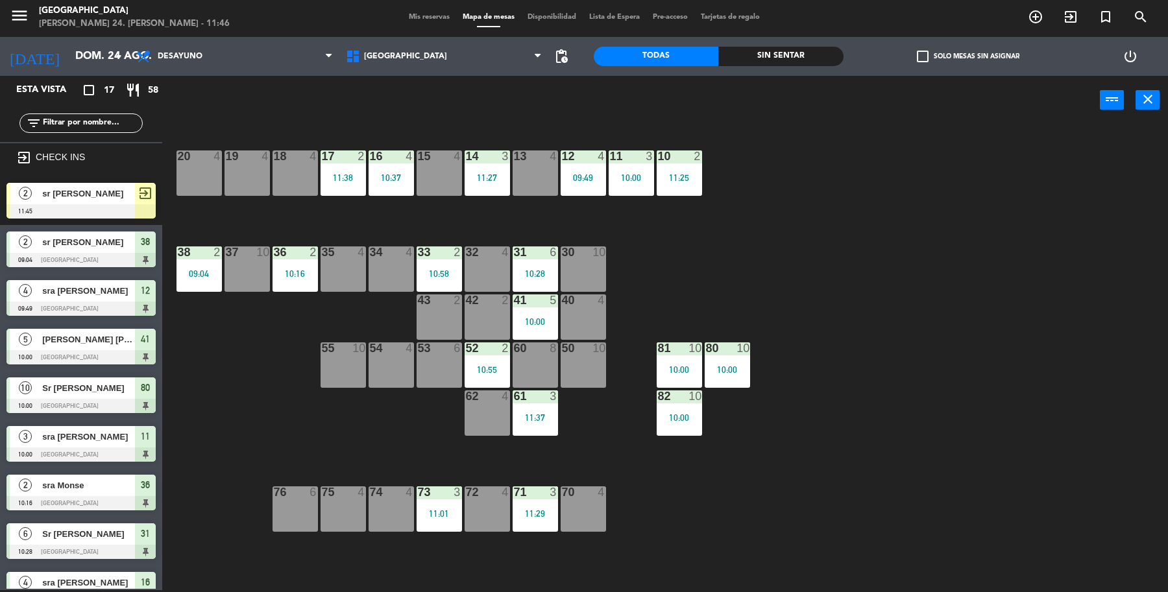
click at [105, 198] on div "sr [PERSON_NAME]" at bounding box center [88, 193] width 94 height 21
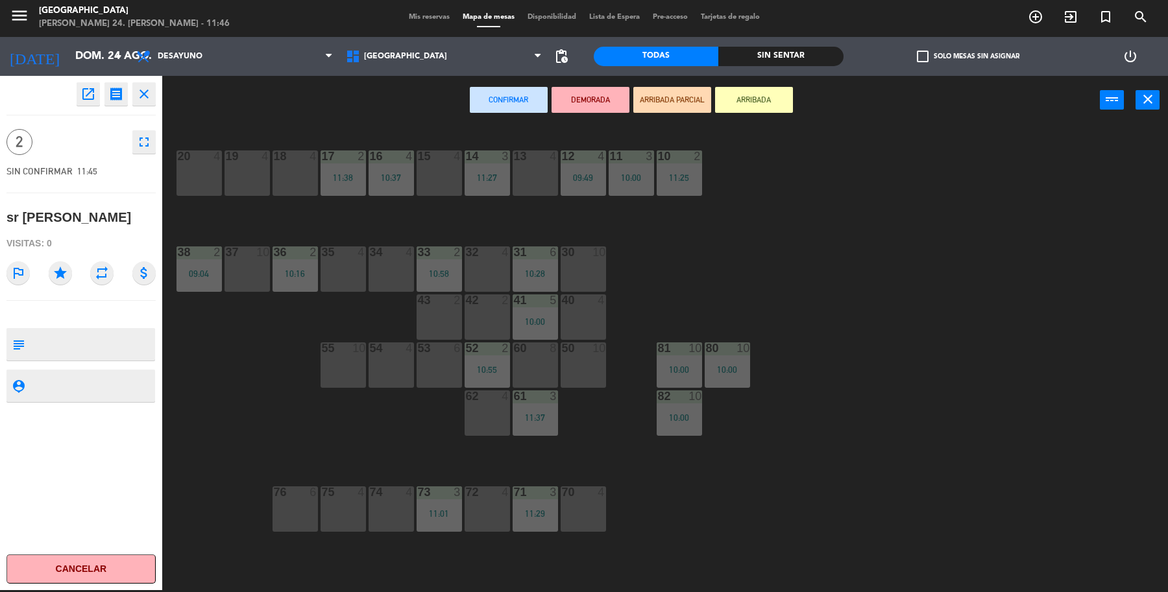
click at [545, 185] on div "13 4" at bounding box center [534, 172] width 45 height 45
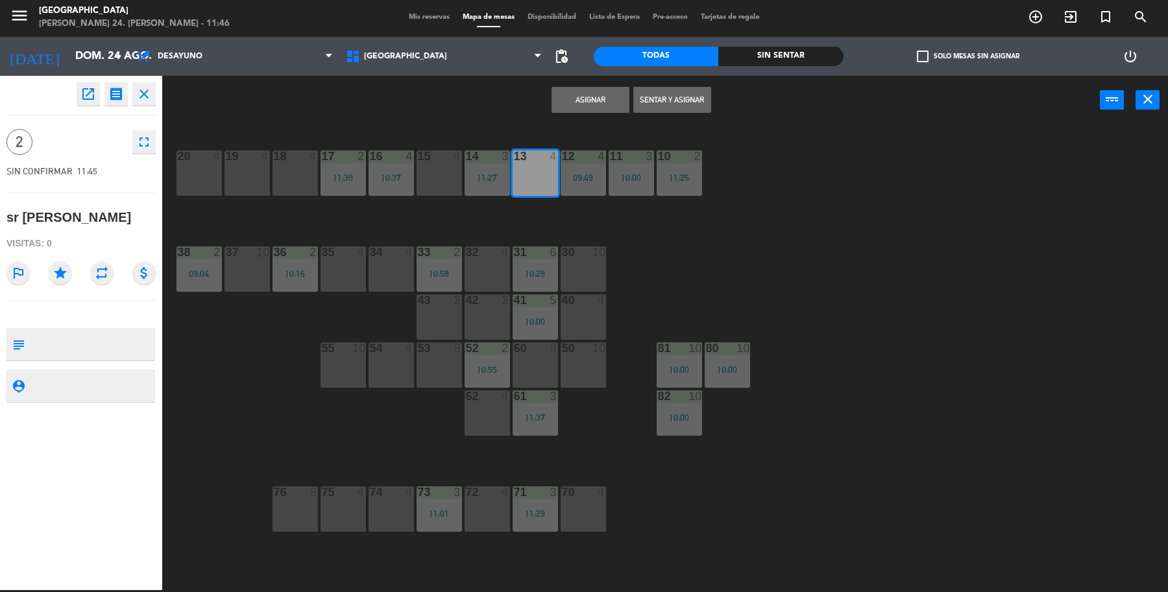
click at [657, 104] on button "Sentar y Asignar" at bounding box center [672, 100] width 78 height 26
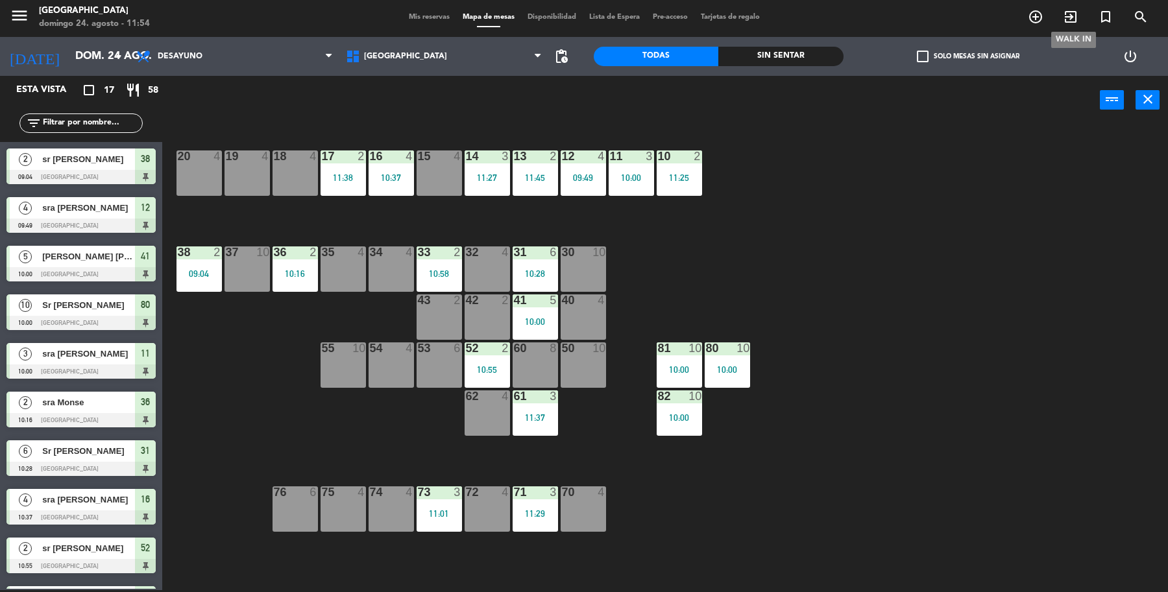
click at [1081, 18] on span "exit_to_app" at bounding box center [1070, 17] width 35 height 22
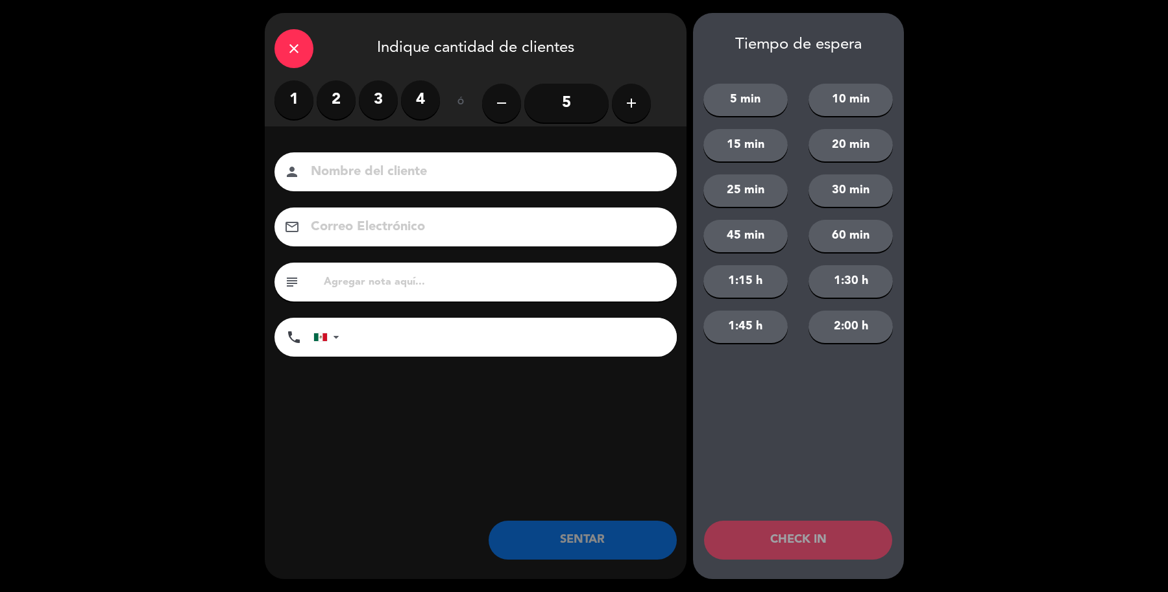
click at [309, 105] on label "1" at bounding box center [293, 99] width 39 height 39
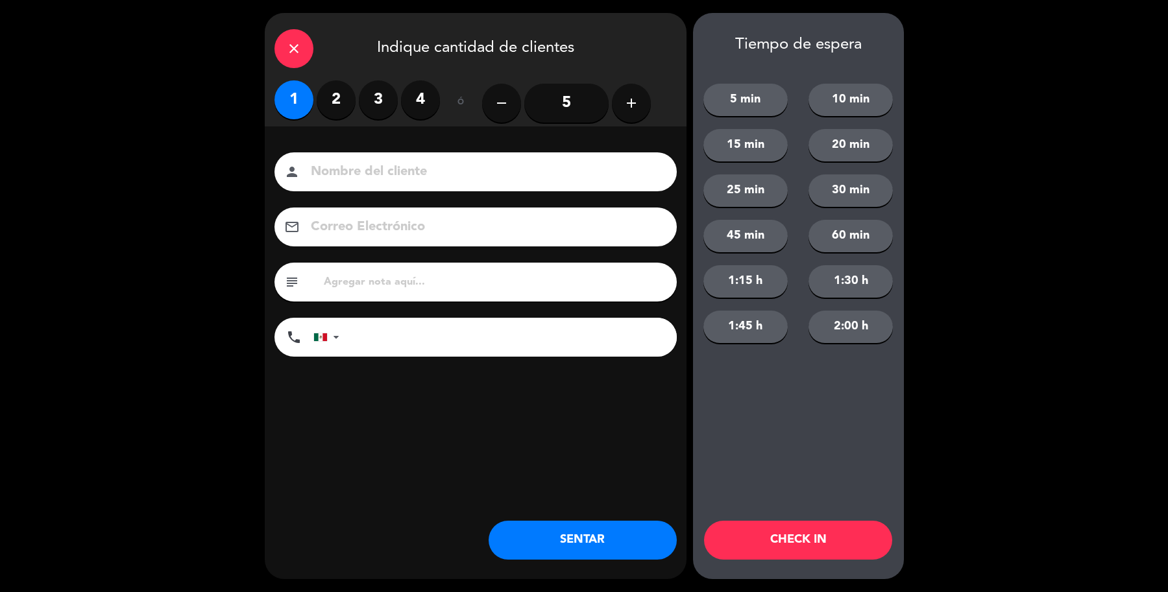
click at [385, 175] on input at bounding box center [484, 172] width 350 height 23
type input "Sr [PERSON_NAME]"
click at [542, 527] on button "SENTAR" at bounding box center [582, 540] width 188 height 39
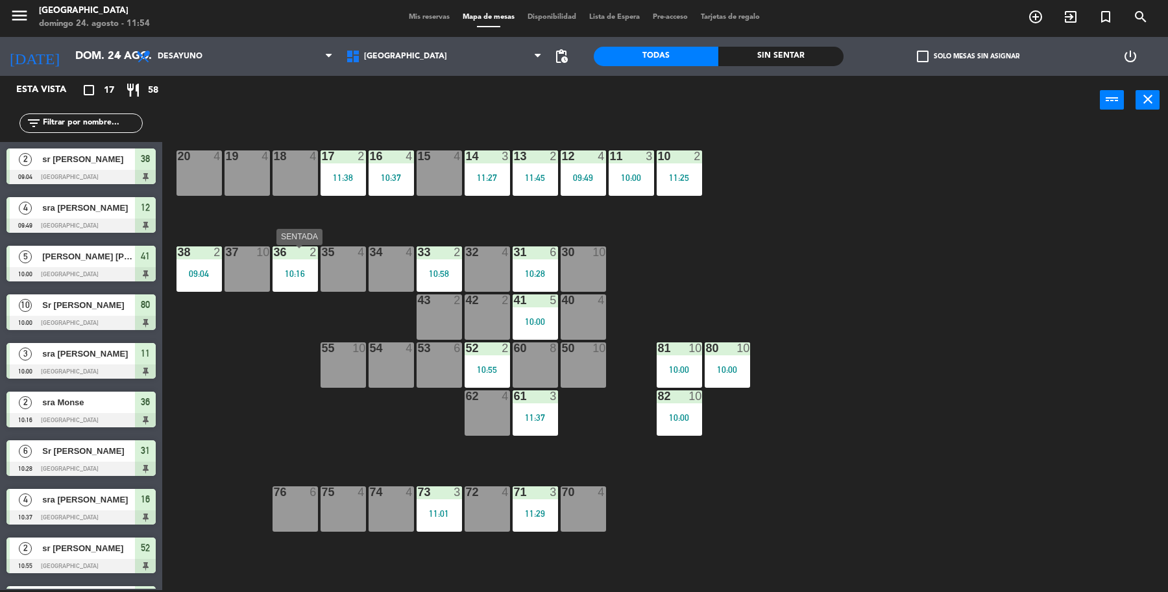
click at [303, 269] on div "10:16" at bounding box center [294, 273] width 45 height 9
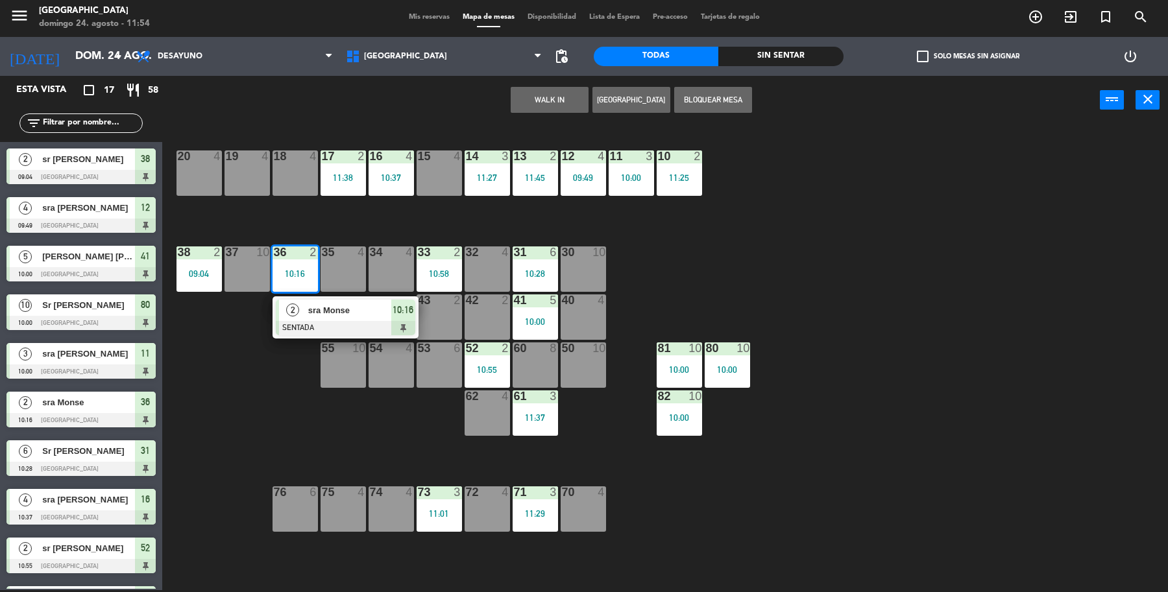
click at [310, 304] on span "sra Monse" at bounding box center [349, 311] width 83 height 14
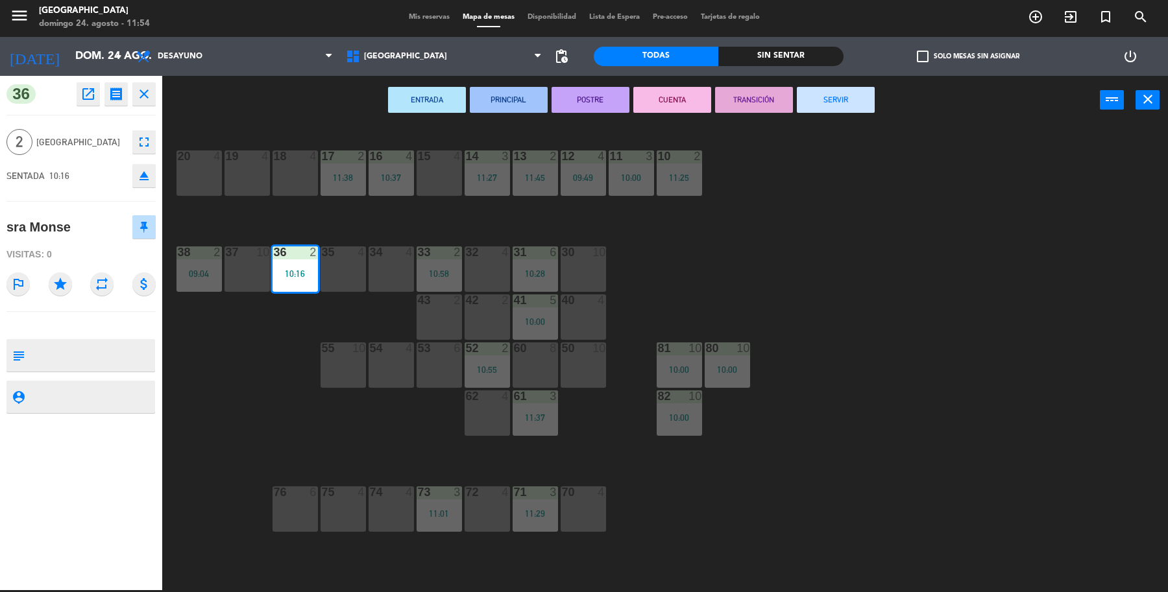
click at [847, 99] on button "SERVIR" at bounding box center [836, 100] width 78 height 26
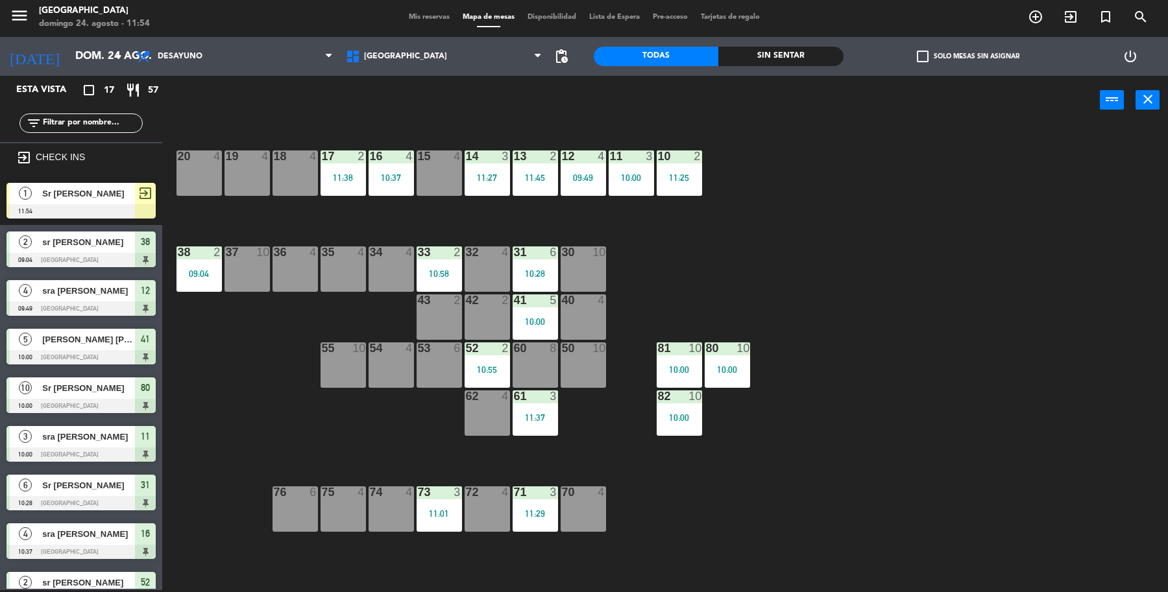
click at [121, 193] on span "Sr [PERSON_NAME]" at bounding box center [88, 194] width 93 height 14
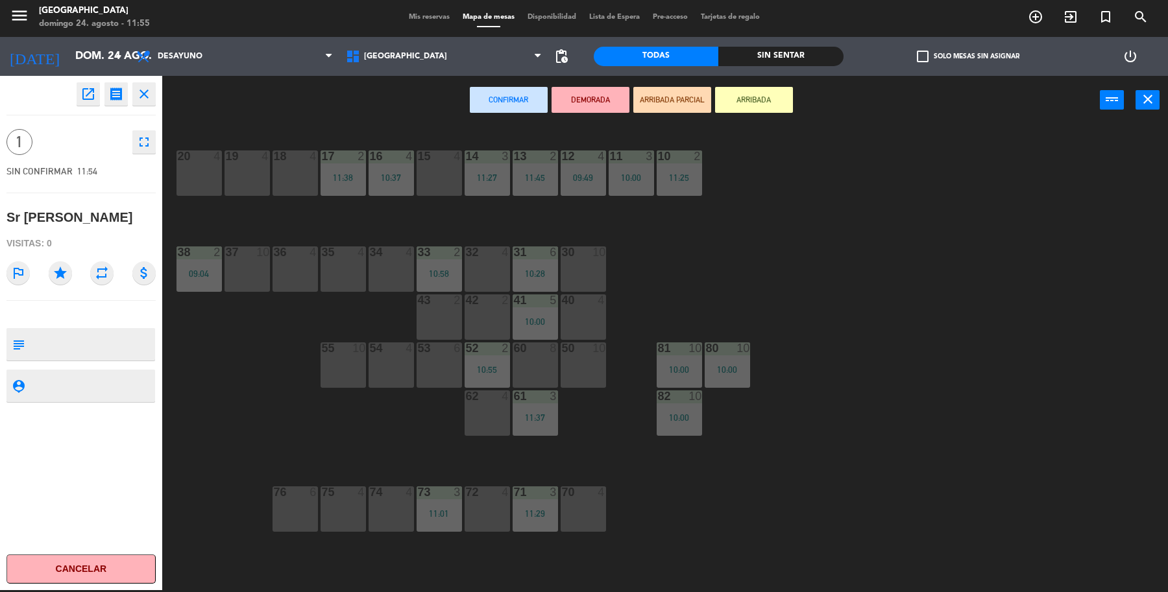
click at [482, 420] on div "62 4" at bounding box center [486, 412] width 45 height 45
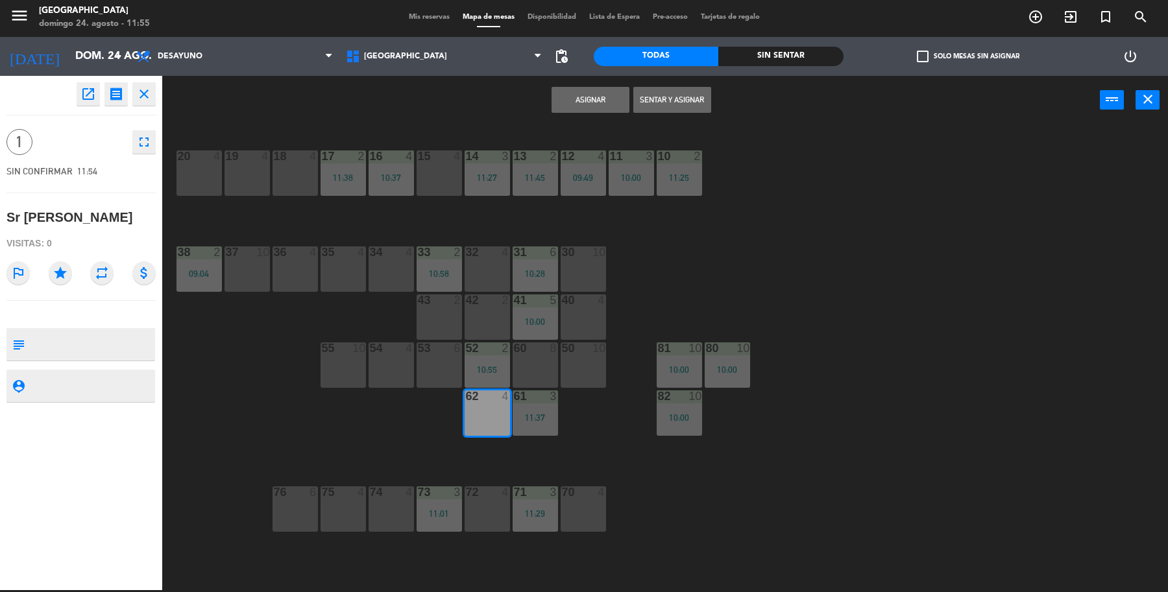
click at [694, 88] on button "Sentar y Asignar" at bounding box center [672, 100] width 78 height 26
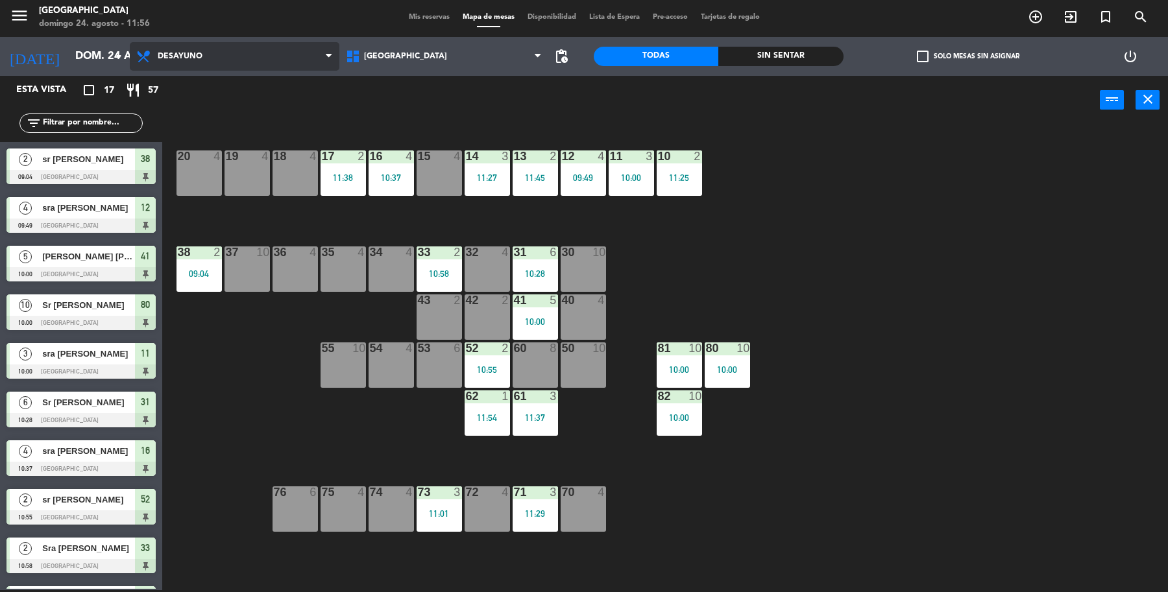
click at [295, 42] on span "Desayuno" at bounding box center [235, 56] width 210 height 29
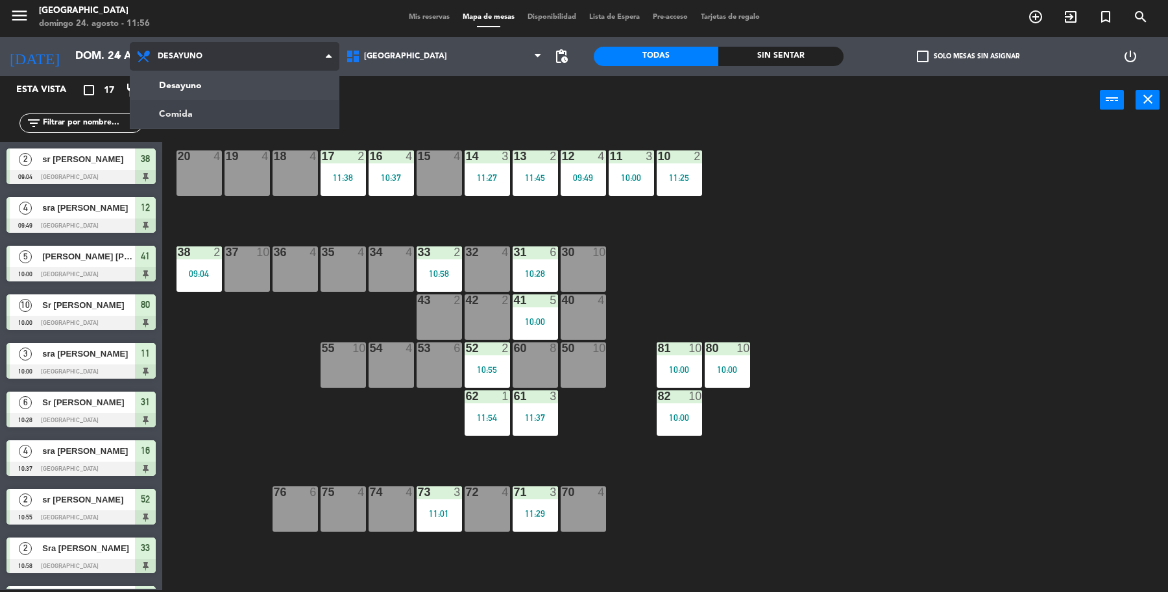
click at [272, 112] on ng-component "menu [GEOGRAPHIC_DATA][PERSON_NAME] 24. [PERSON_NAME] - 11:56 Mis reservas Mapa…" at bounding box center [584, 295] width 1168 height 595
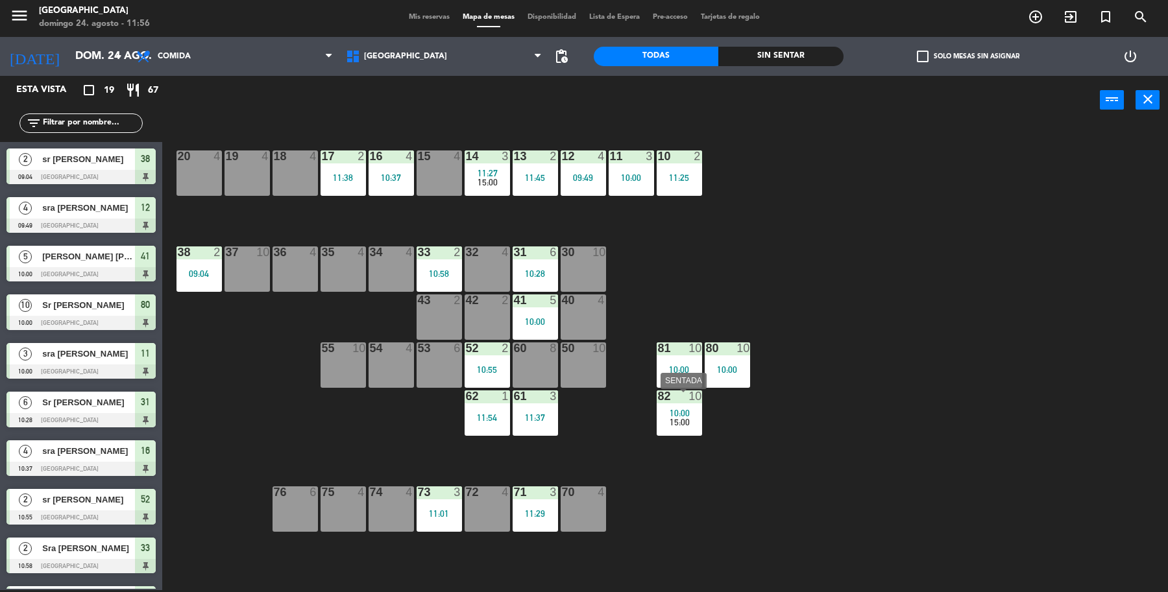
click at [662, 418] on div "15:00" at bounding box center [678, 422] width 45 height 9
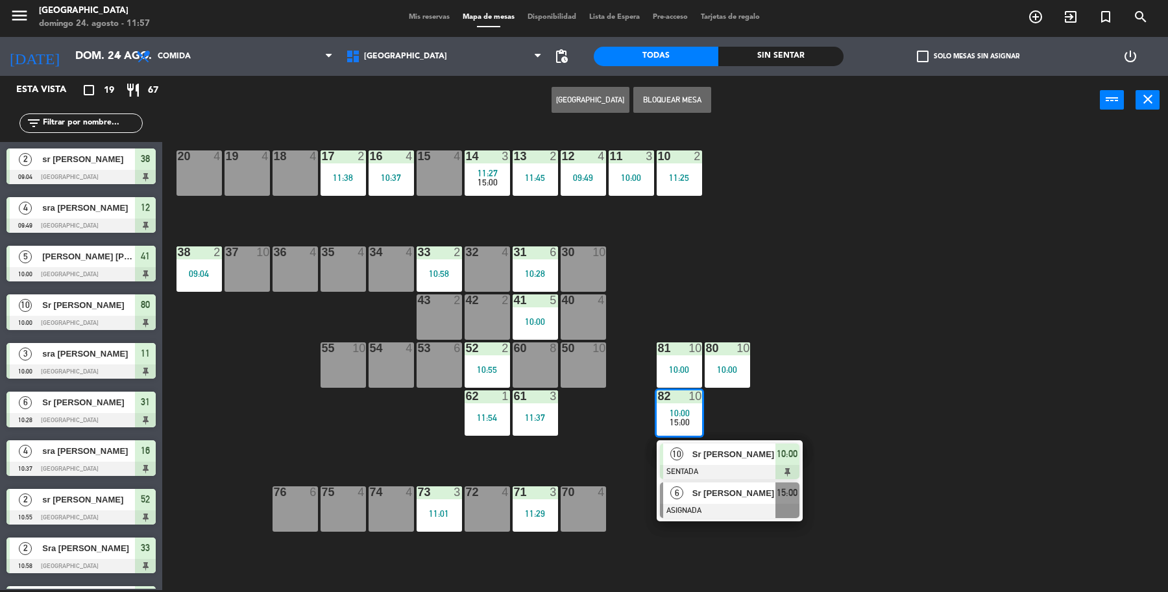
click at [717, 497] on span "Sr [PERSON_NAME]" at bounding box center [733, 493] width 83 height 14
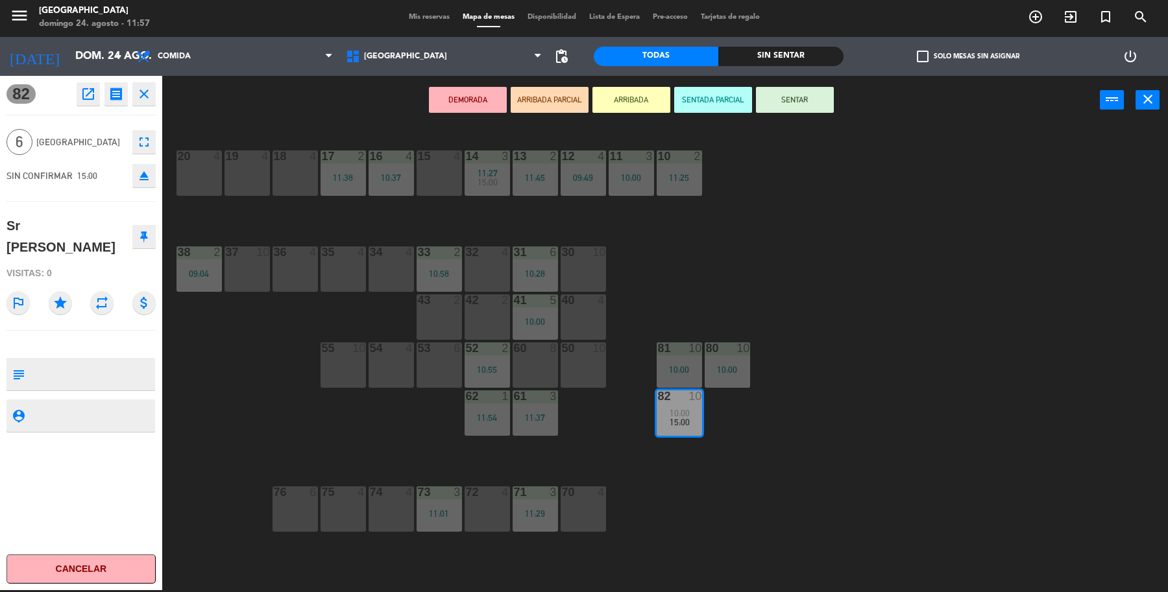
click at [571, 258] on div "30 10" at bounding box center [582, 268] width 45 height 45
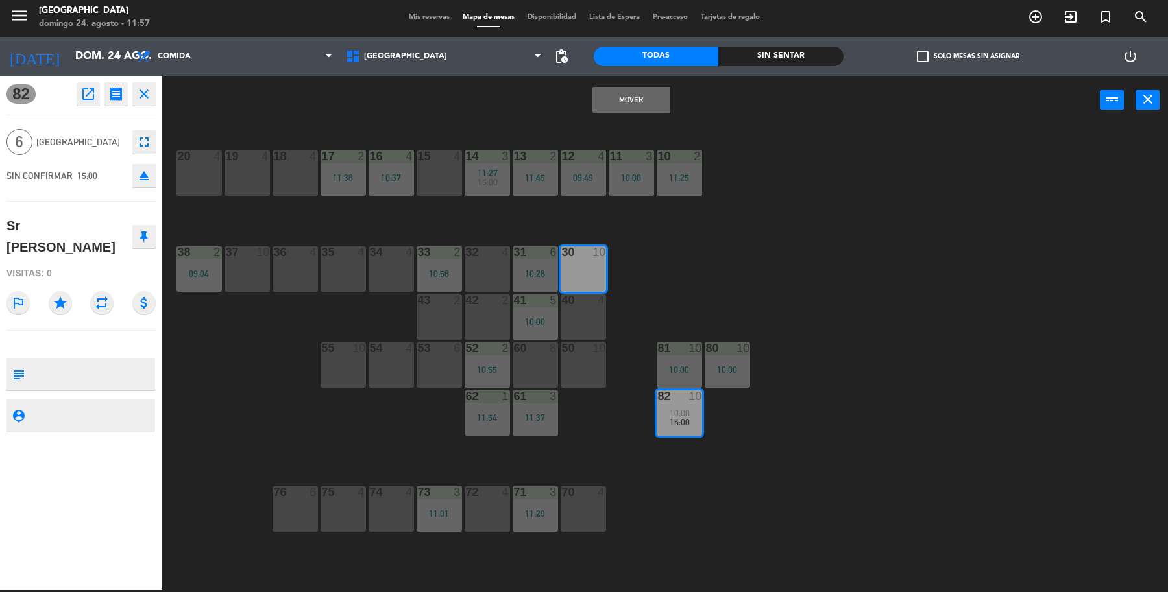
click at [637, 90] on button "Mover" at bounding box center [631, 100] width 78 height 26
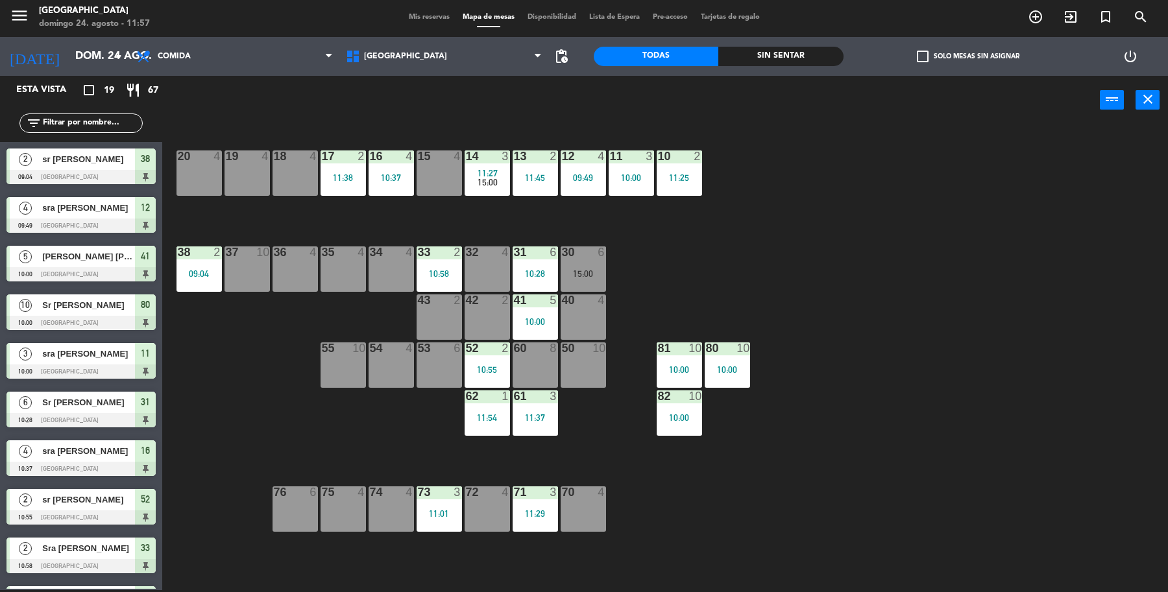
scroll to position [234, 0]
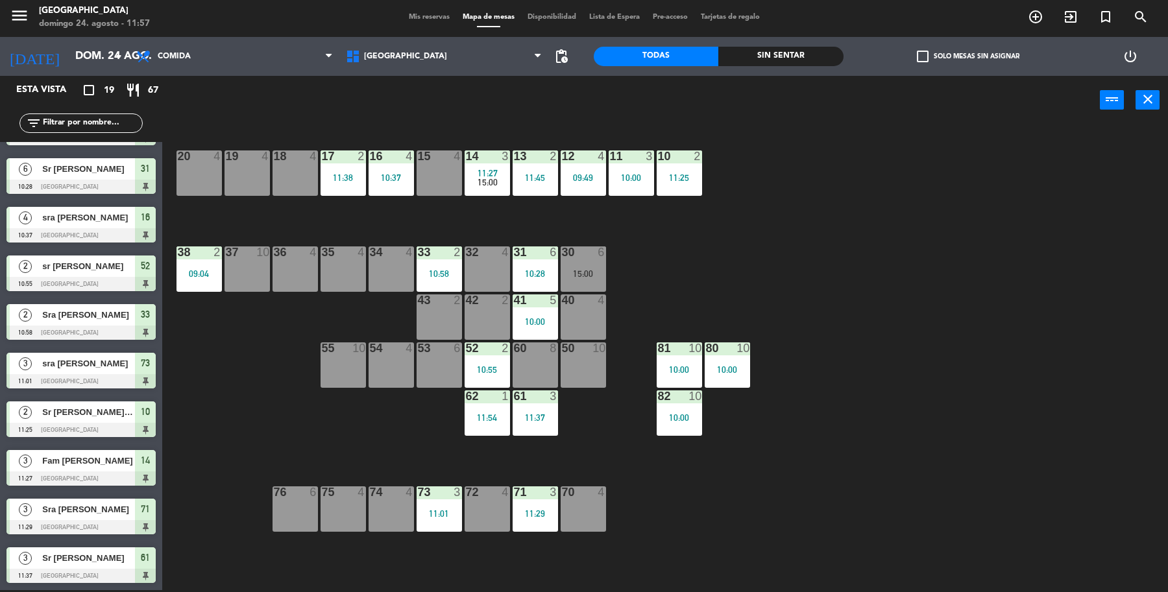
click at [488, 177] on span "15:00" at bounding box center [487, 182] width 20 height 10
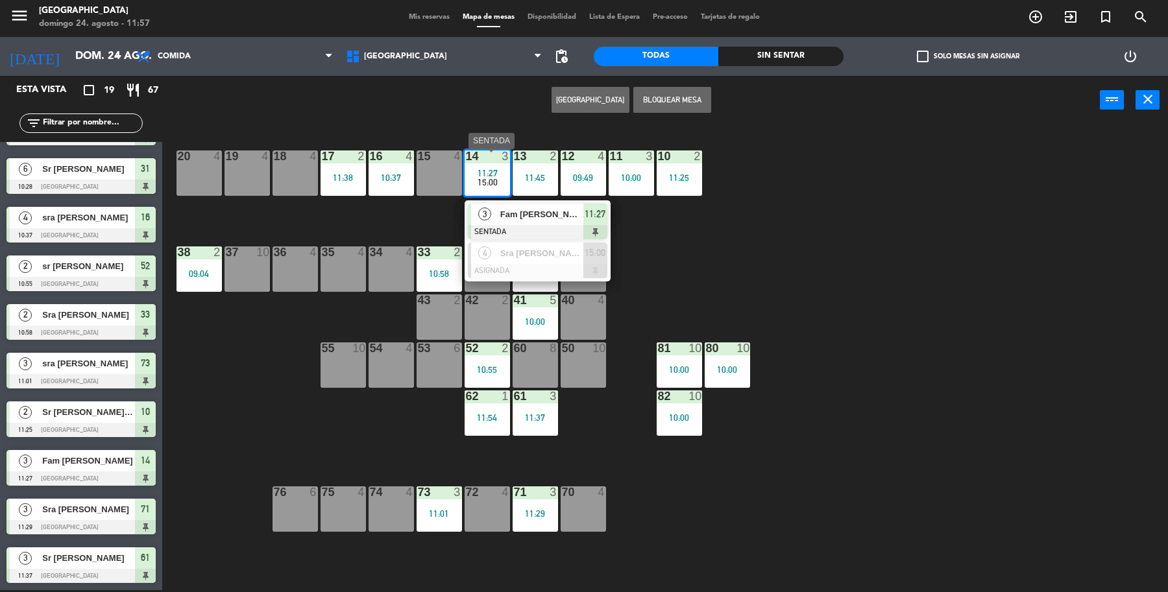
click at [542, 257] on span "Sra [PERSON_NAME]" at bounding box center [541, 253] width 83 height 14
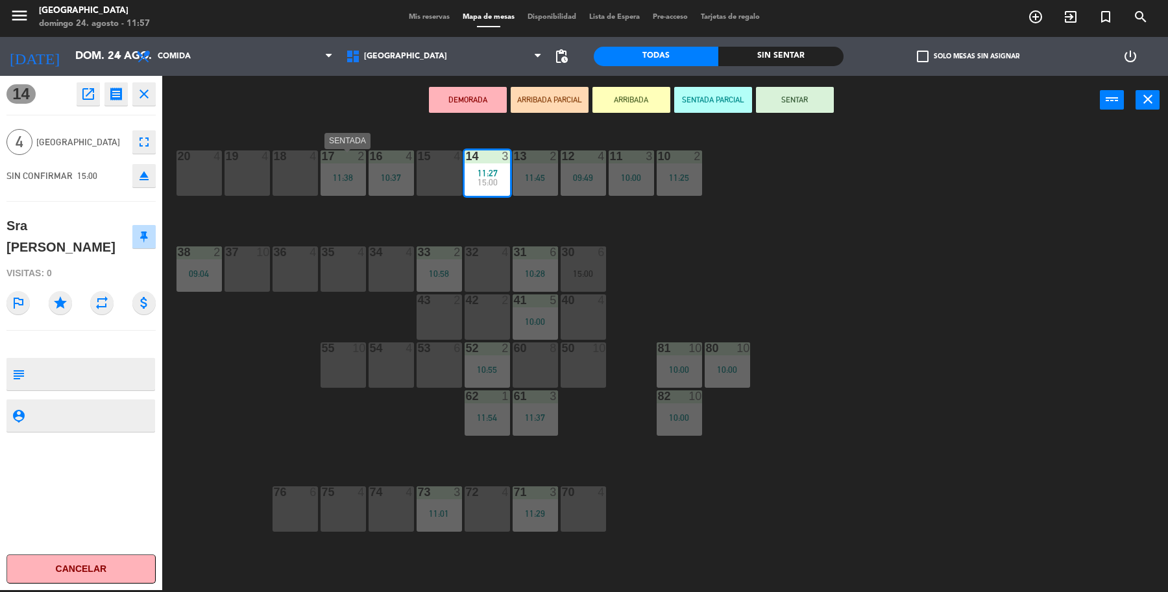
click at [357, 180] on div "11:38" at bounding box center [342, 177] width 45 height 9
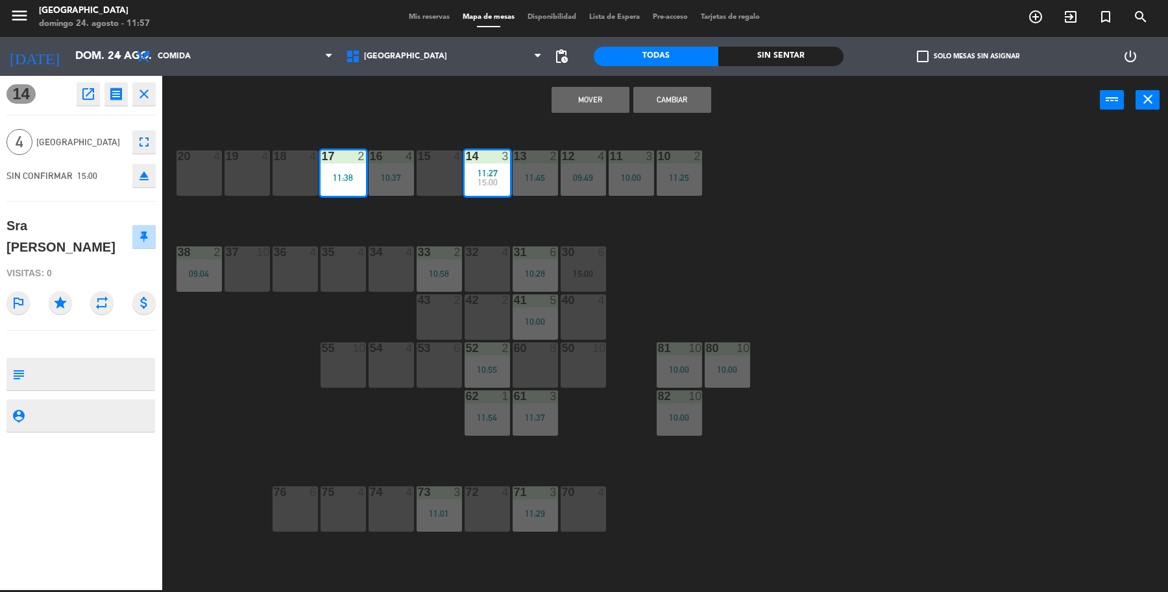
click at [585, 89] on button "Mover" at bounding box center [590, 100] width 78 height 26
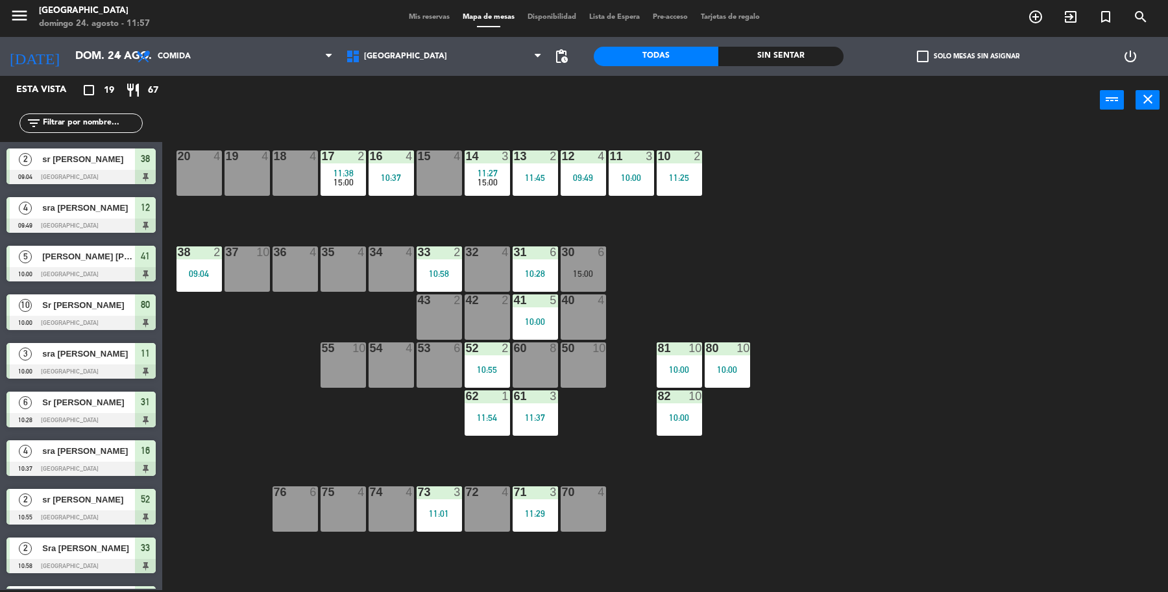
scroll to position [282, 0]
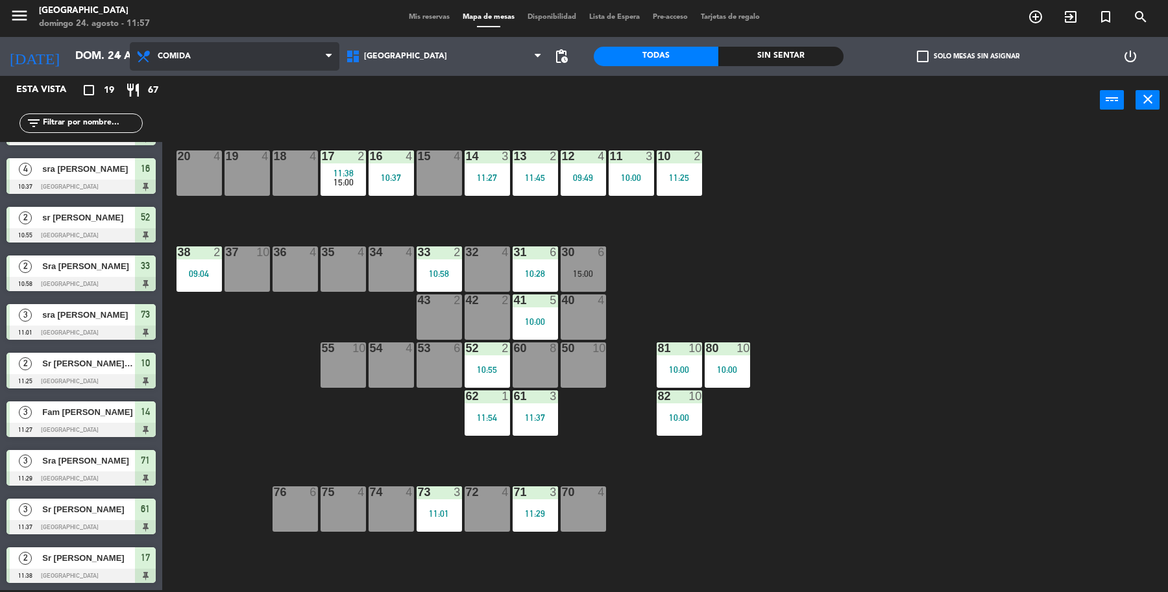
click at [247, 65] on span "Comida" at bounding box center [235, 56] width 210 height 29
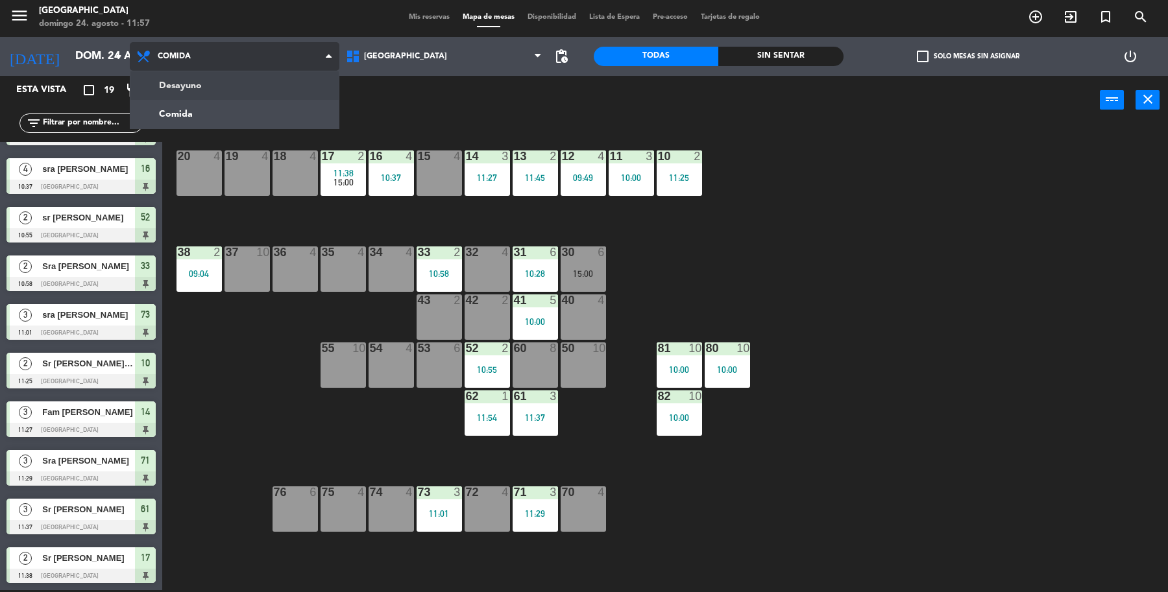
click at [199, 88] on ng-component "menu [GEOGRAPHIC_DATA][PERSON_NAME] 24. [PERSON_NAME] - 11:57 Mis reservas Mapa…" at bounding box center [584, 295] width 1168 height 595
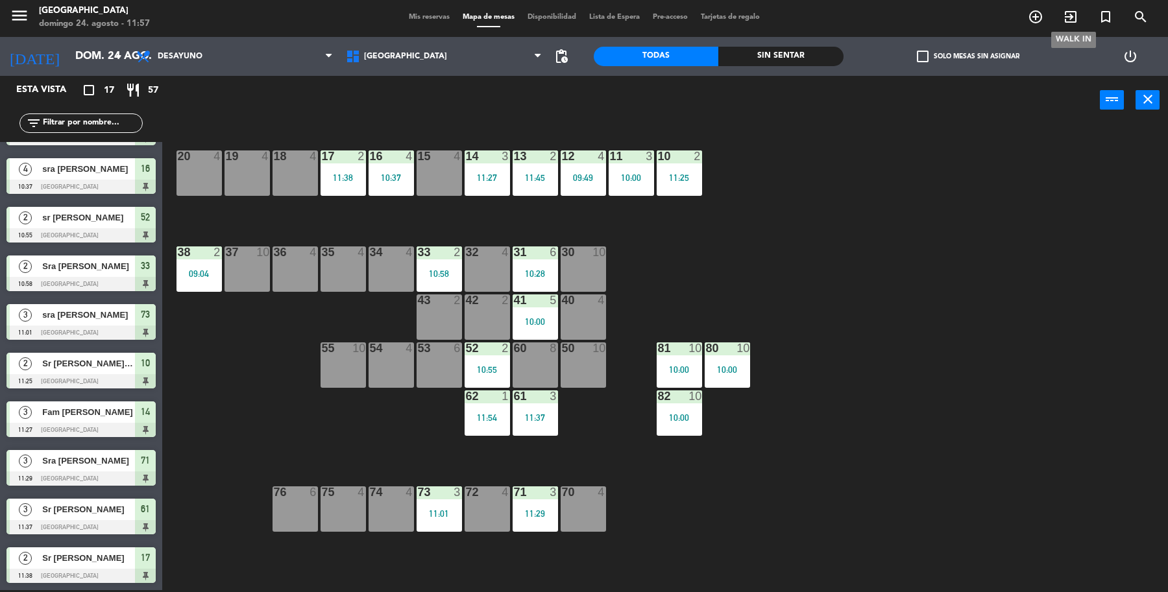
click at [1072, 15] on icon "exit_to_app" at bounding box center [1070, 17] width 16 height 16
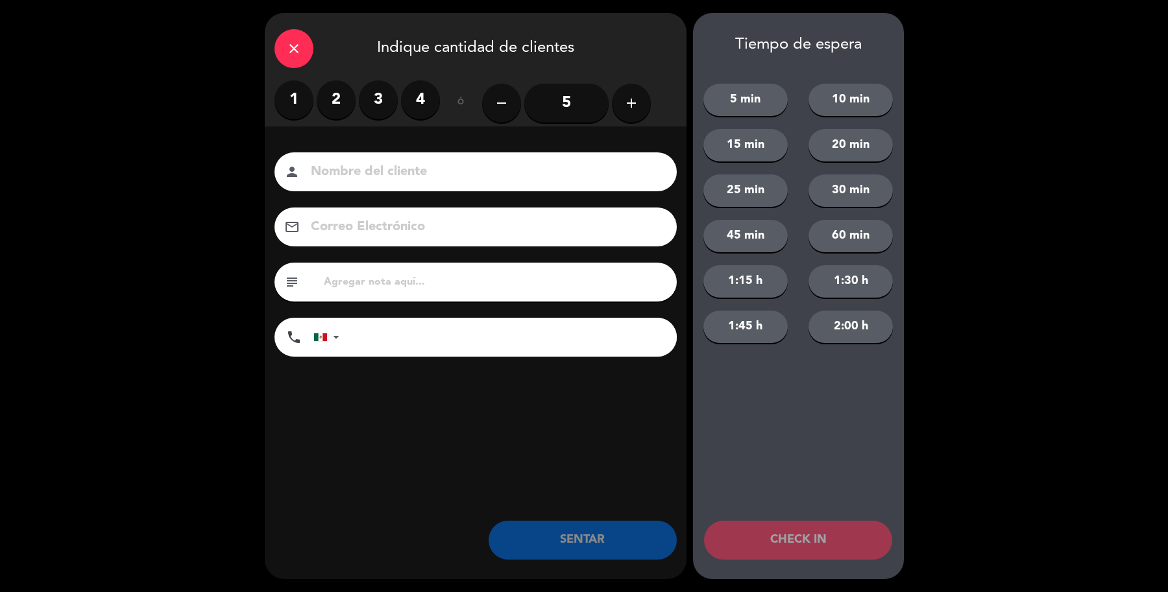
click at [538, 108] on input "5" at bounding box center [566, 103] width 84 height 39
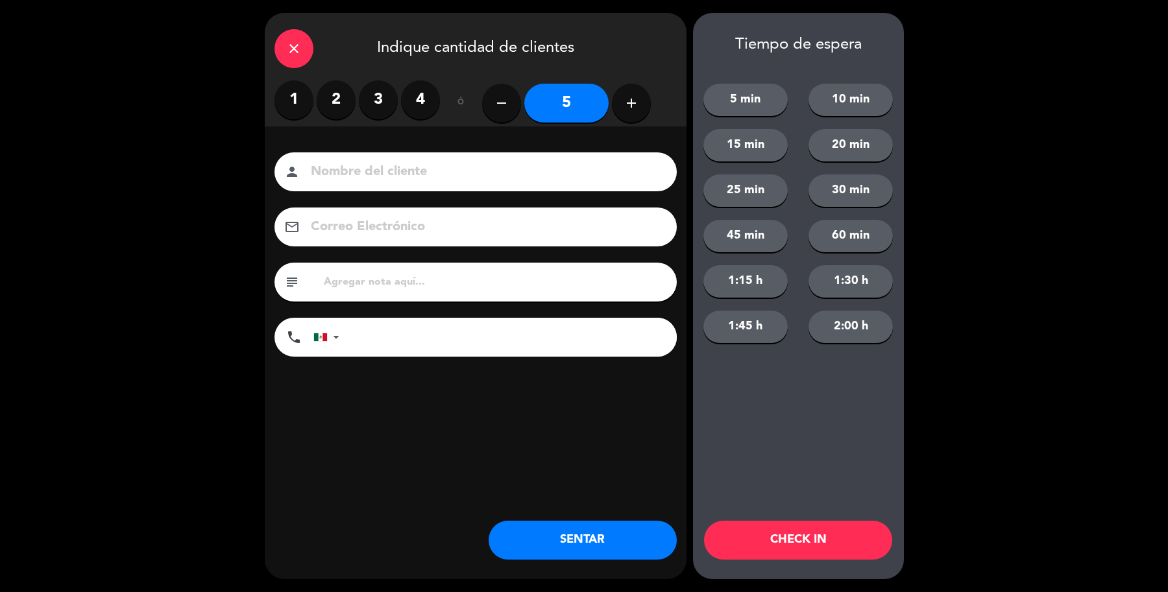
click at [597, 164] on input at bounding box center [484, 172] width 350 height 23
type input "Sr [PERSON_NAME]"
click at [576, 536] on button "SENTAR" at bounding box center [582, 540] width 188 height 39
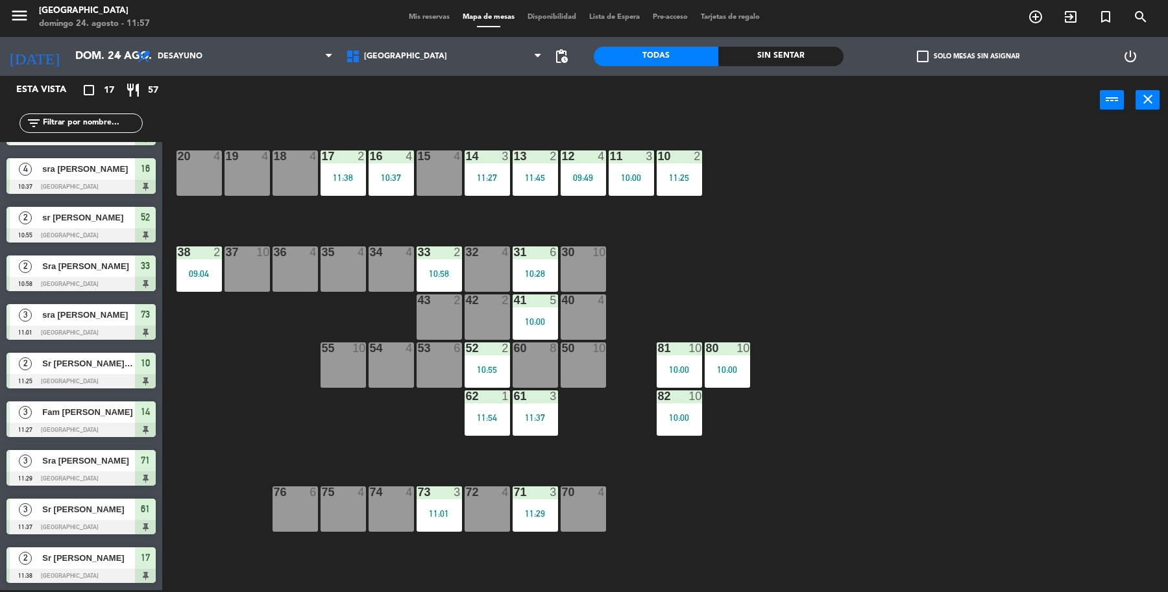
click at [294, 433] on div "19 4 18 4 17 2 11:38 16 4 10:37 15 4 14 3 11:27 13 2 11:45 12 4 09:49 11 3 10:0…" at bounding box center [671, 360] width 994 height 466
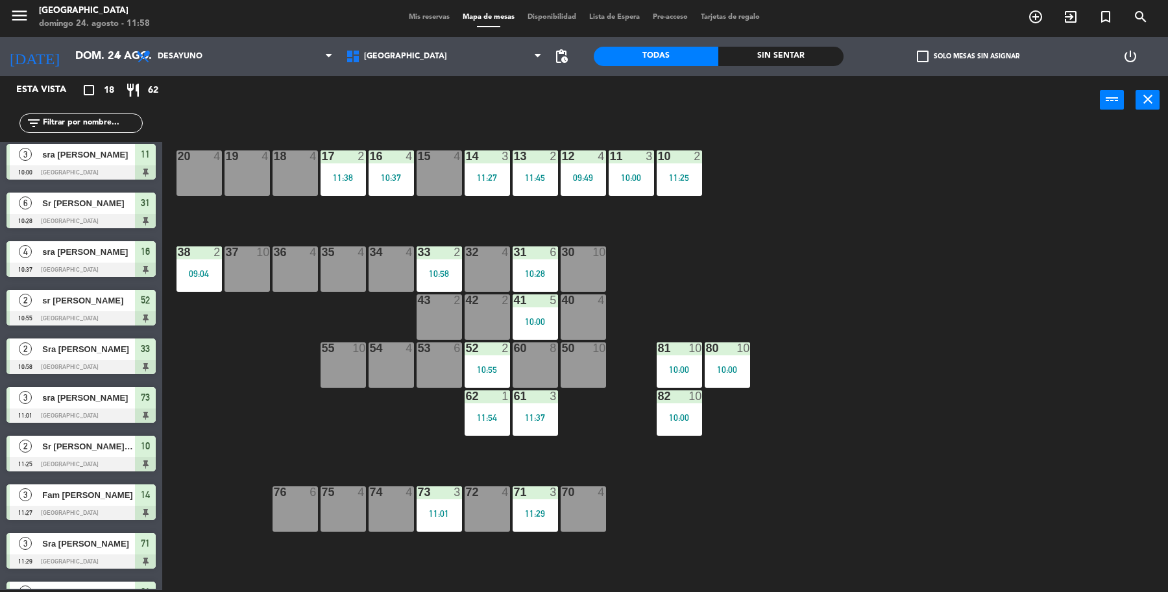
click at [389, 409] on div "19 4 18 4 17 2 11:38 16 4 10:37 15 4 14 3 11:27 13 2 11:45 12 4 09:49 11 3 10:0…" at bounding box center [671, 360] width 994 height 466
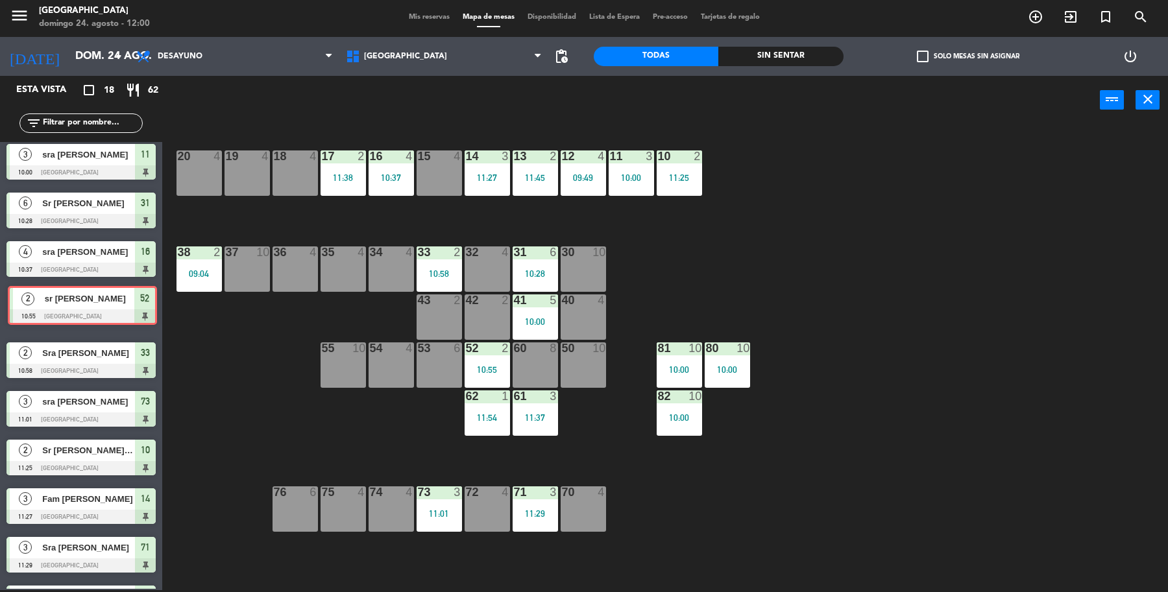
click at [32, 303] on div "2 sr [PERSON_NAME] 10:55 [GEOGRAPHIC_DATA] 52 2 [GEOGRAPHIC_DATA][PERSON_NAME] …" at bounding box center [81, 309] width 162 height 53
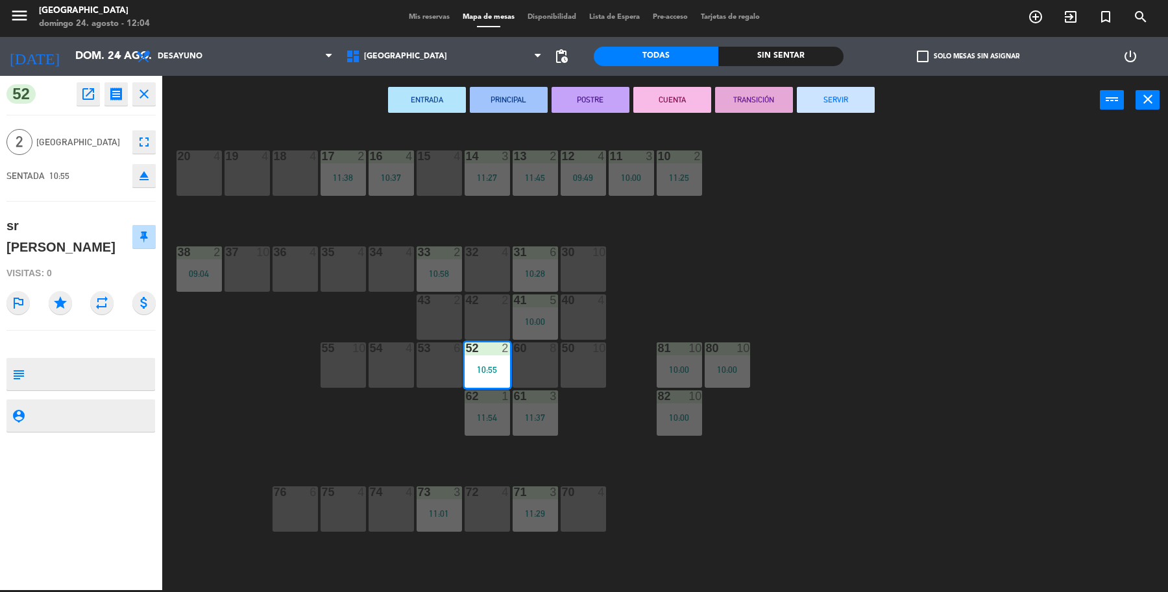
click at [828, 101] on button "SERVIR" at bounding box center [836, 100] width 78 height 26
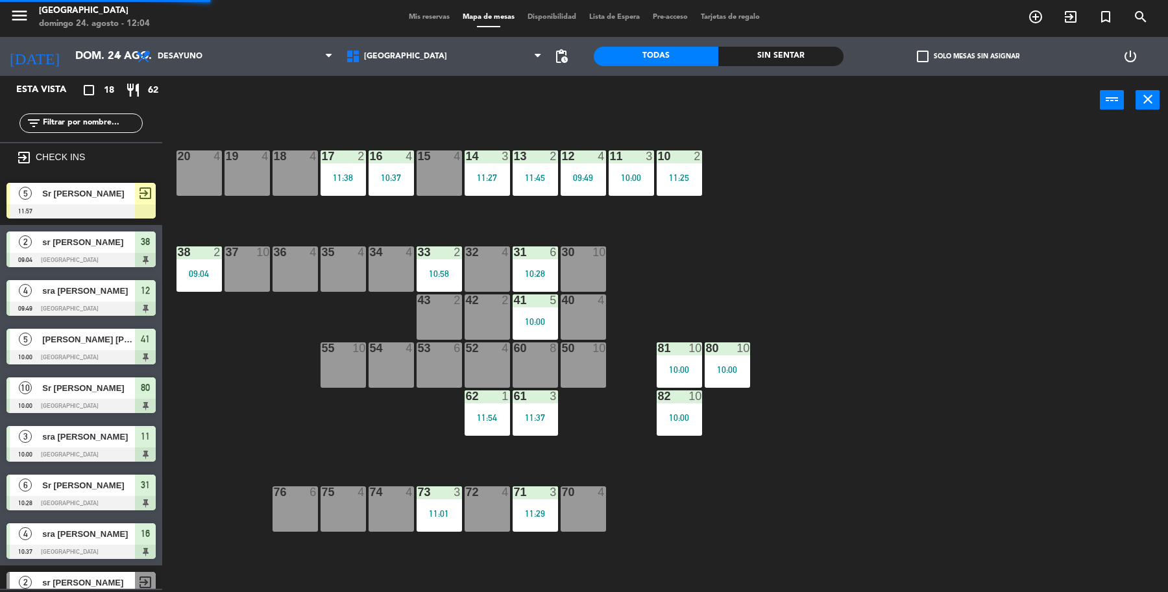
scroll to position [2, 0]
click at [132, 198] on div "Sr [PERSON_NAME]" at bounding box center [88, 193] width 94 height 21
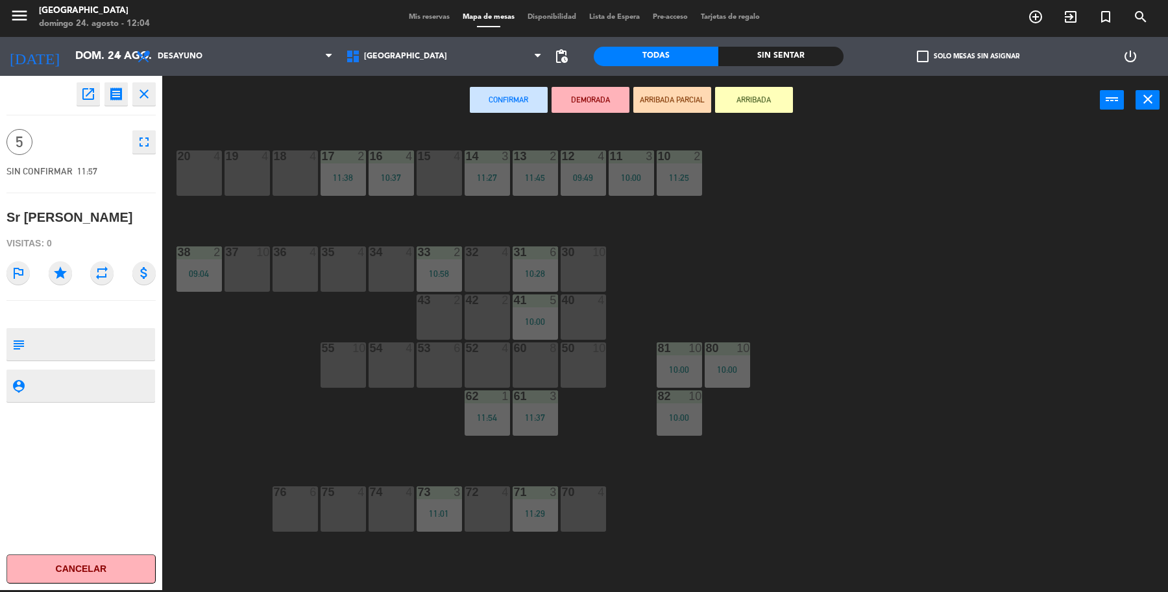
click at [438, 372] on div "53 6" at bounding box center [438, 364] width 45 height 45
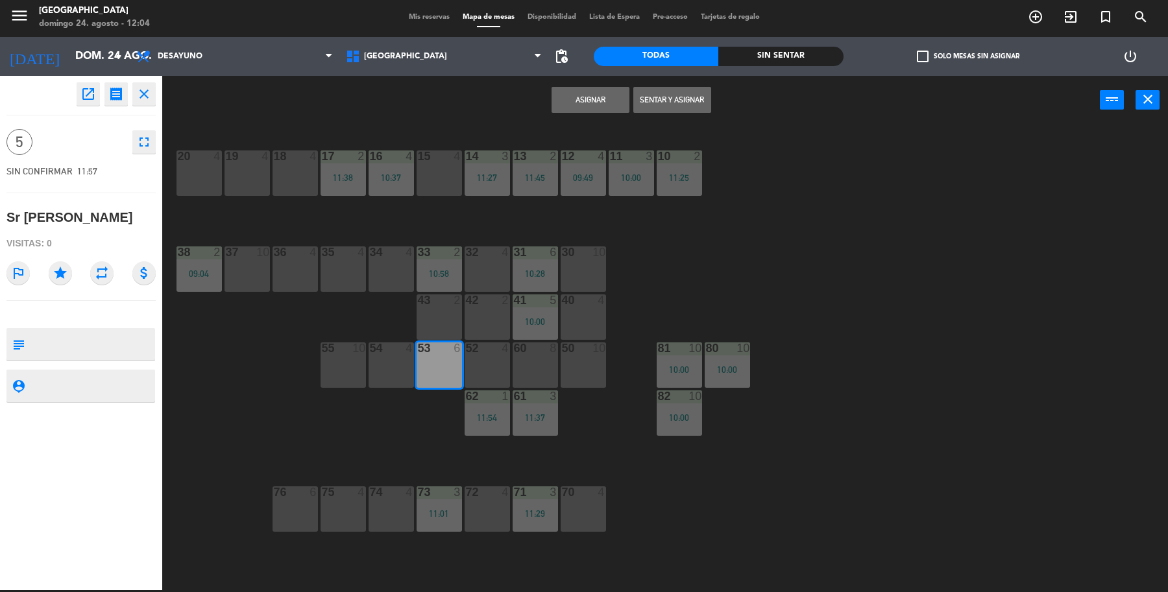
drag, startPoint x: 705, startPoint y: 105, endPoint x: 702, endPoint y: 112, distance: 7.3
click at [704, 108] on button "Sentar y Asignar" at bounding box center [672, 100] width 78 height 26
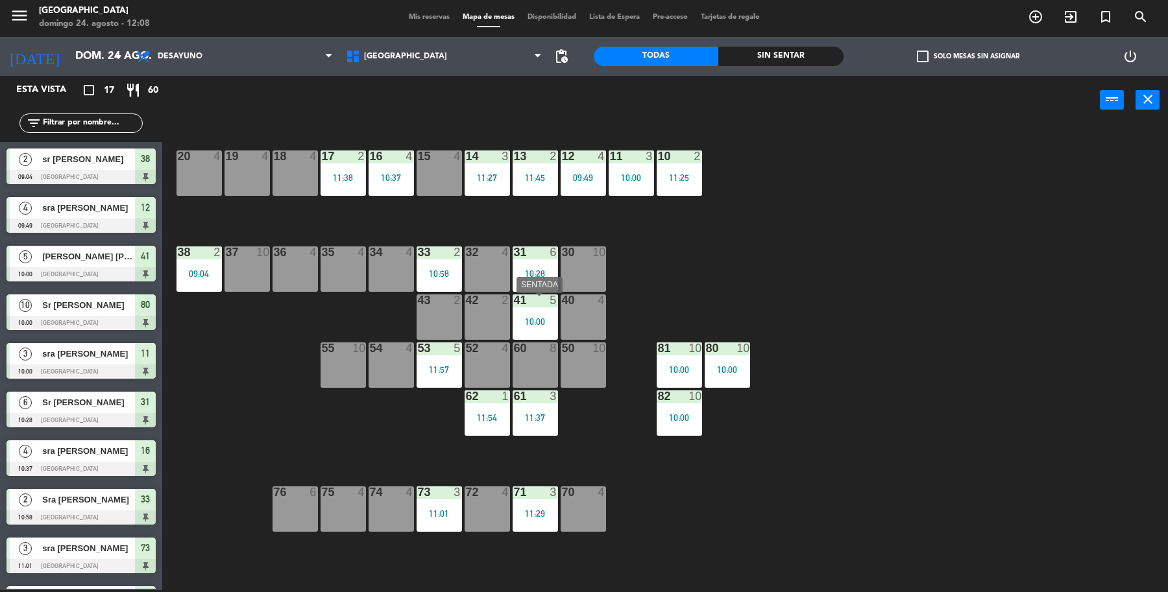
click at [523, 320] on div "10:00" at bounding box center [534, 321] width 45 height 9
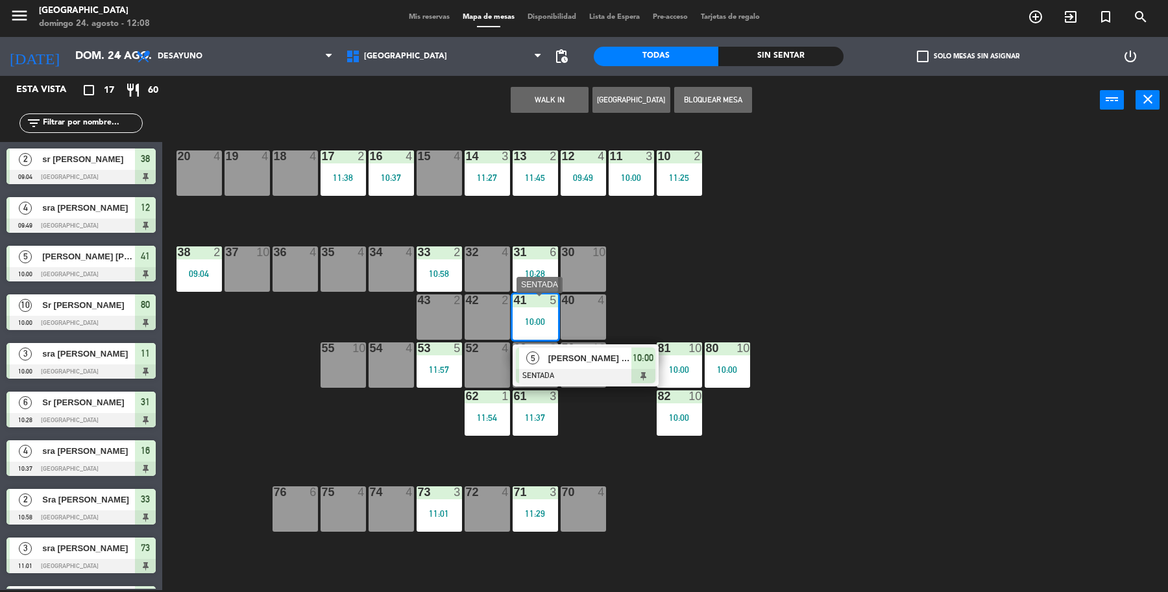
click at [542, 354] on div "5" at bounding box center [533, 358] width 28 height 21
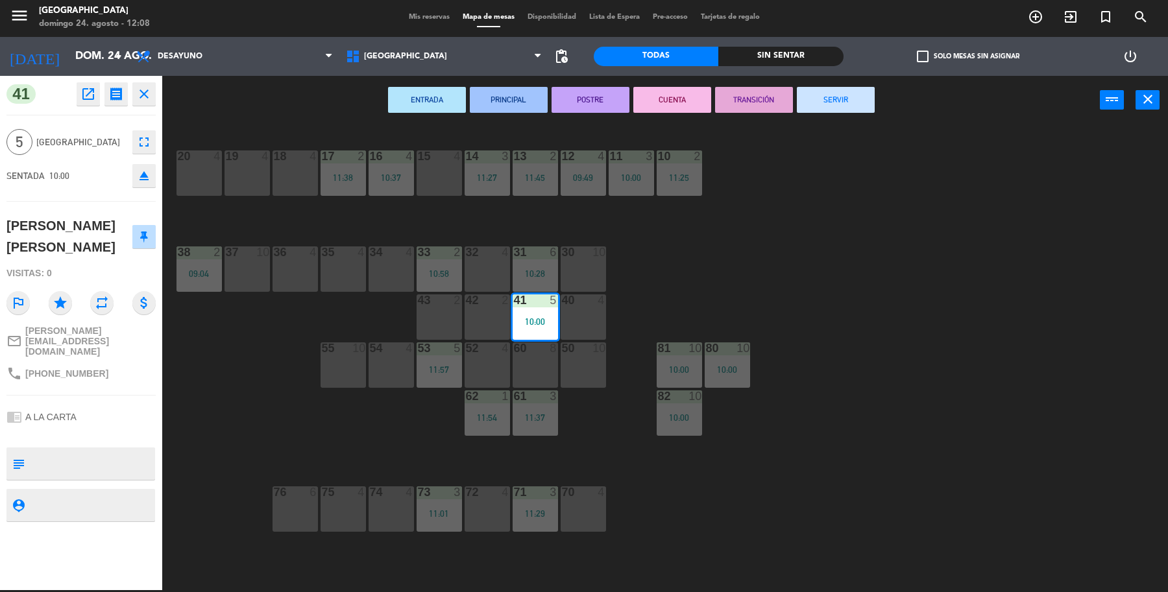
click at [848, 108] on button "SERVIR" at bounding box center [836, 100] width 78 height 26
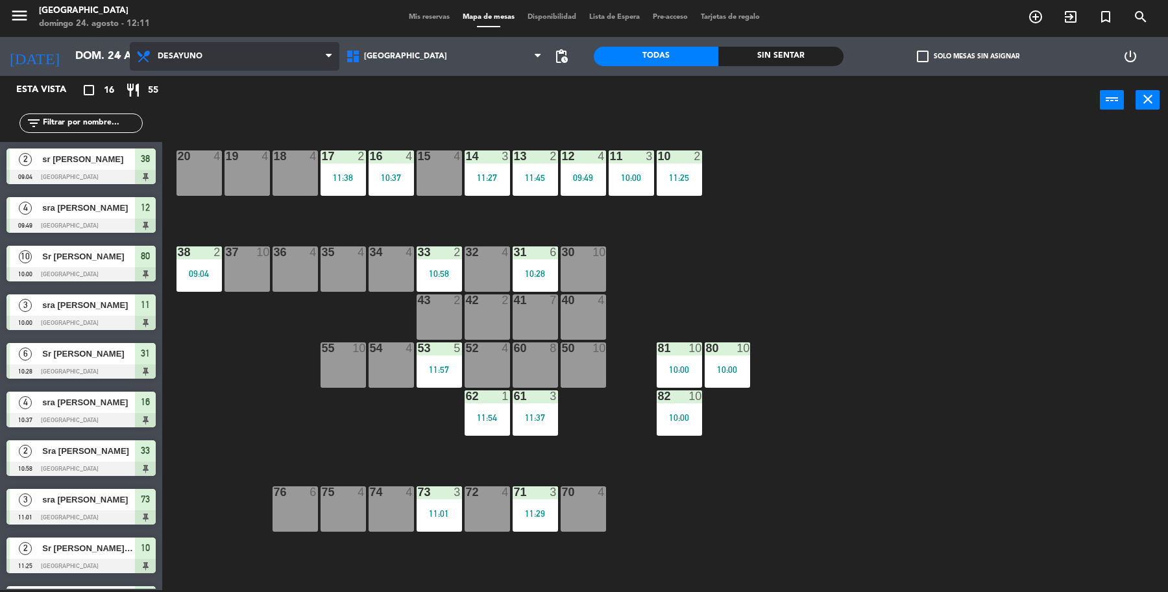
click at [263, 57] on span "Desayuno" at bounding box center [235, 56] width 210 height 29
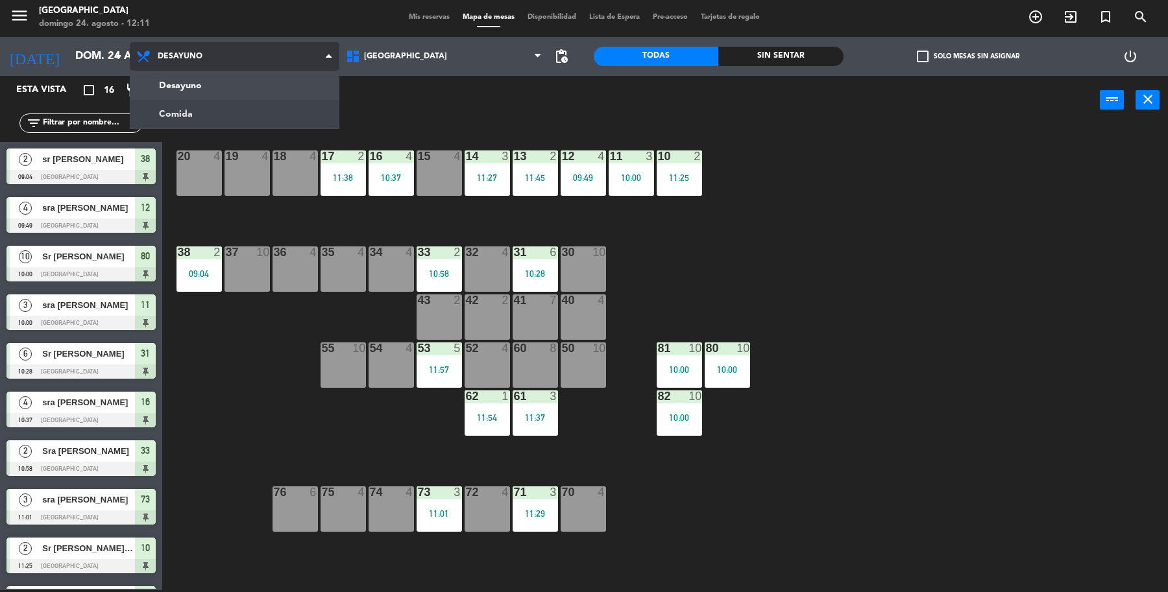
click at [246, 114] on ng-component "menu [GEOGRAPHIC_DATA][PERSON_NAME] 24. [PERSON_NAME] - 12:11 Mis reservas Mapa…" at bounding box center [584, 295] width 1168 height 595
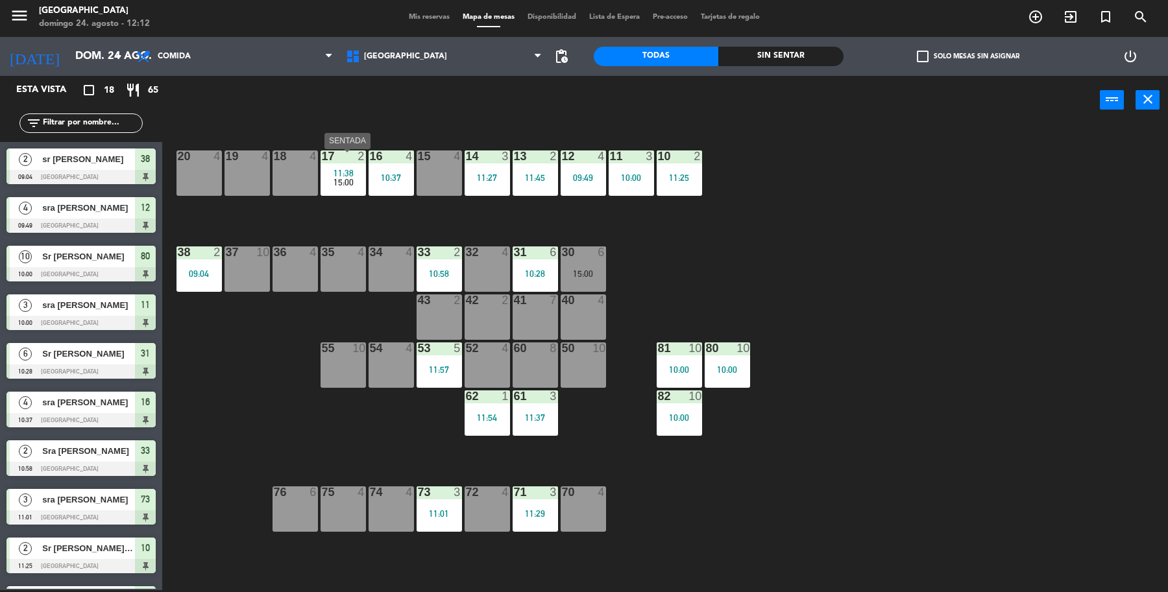
click at [333, 172] on span "11:38" at bounding box center [343, 173] width 20 height 10
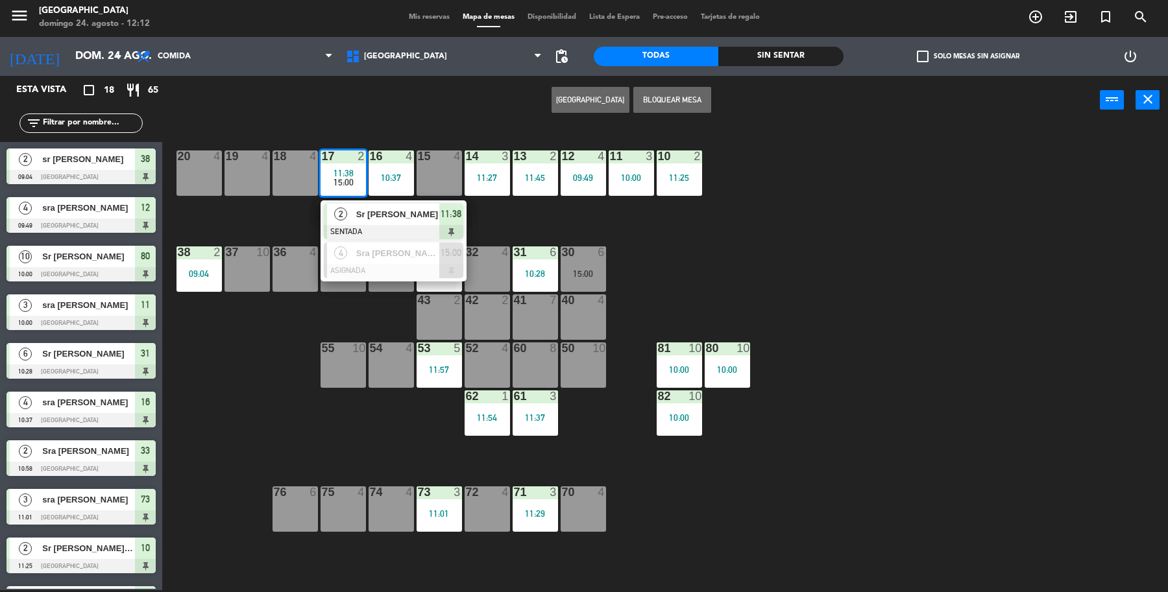
click at [479, 213] on div "19 4 18 4 17 2 11:38 15:00 2 Sr [PERSON_NAME] 11:38 4 Sra [PERSON_NAME] ASIGNAD…" at bounding box center [671, 360] width 994 height 466
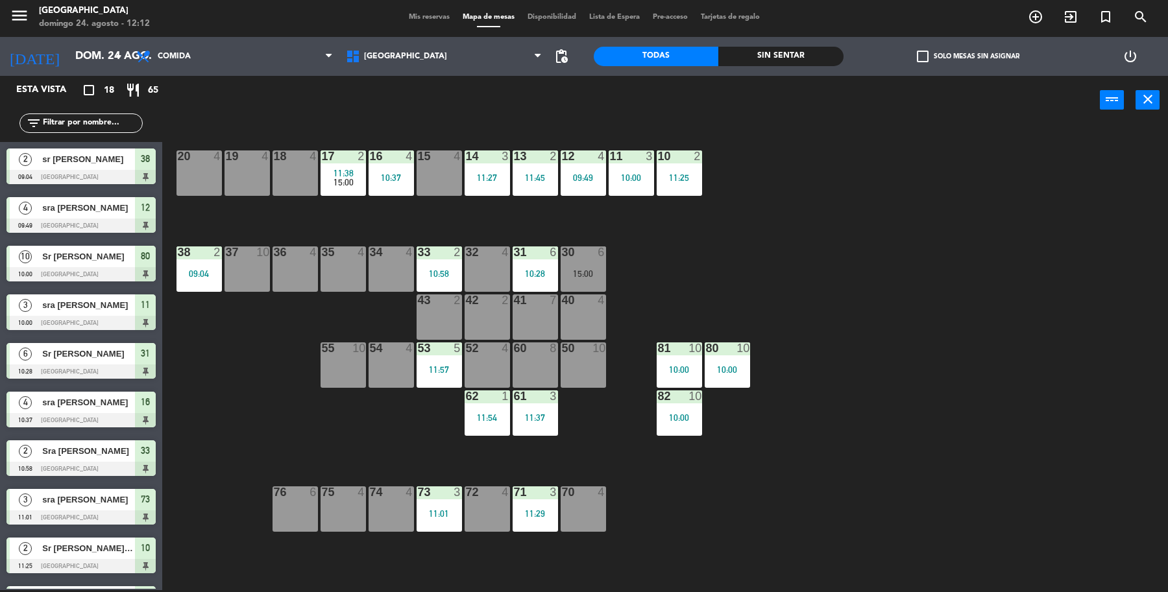
click at [392, 176] on div "10:37" at bounding box center [390, 177] width 45 height 9
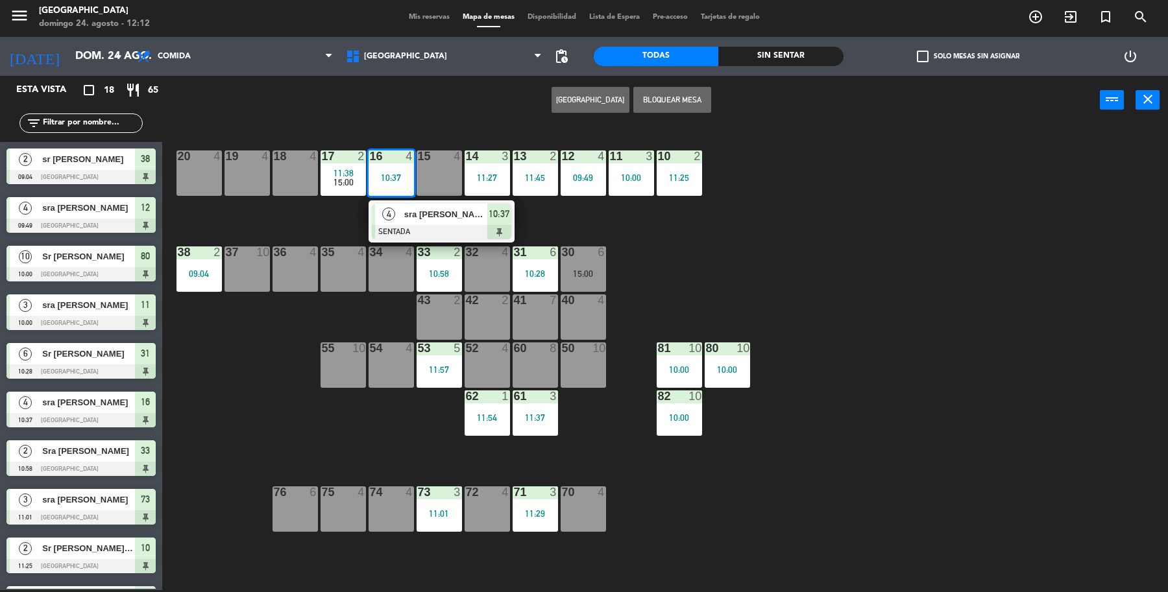
click at [544, 217] on div "19 4 18 4 17 2 11:38 15:00 16 4 10:37 4 sra [PERSON_NAME] 10:37 15 4 14 3 11:27…" at bounding box center [671, 360] width 994 height 466
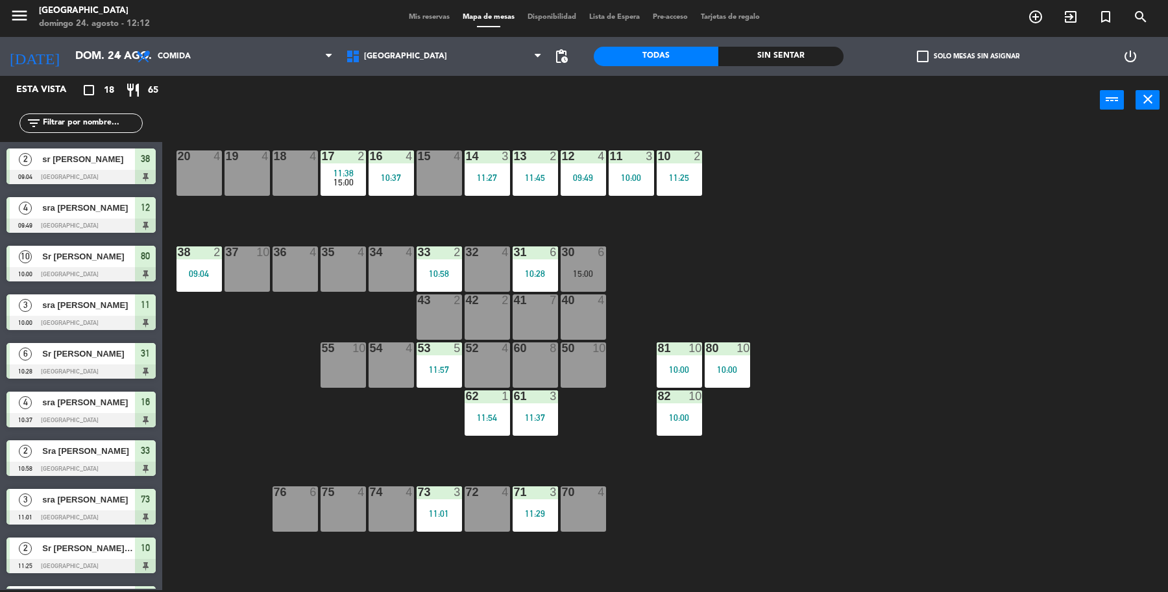
click at [478, 178] on div "11:27" at bounding box center [486, 177] width 45 height 9
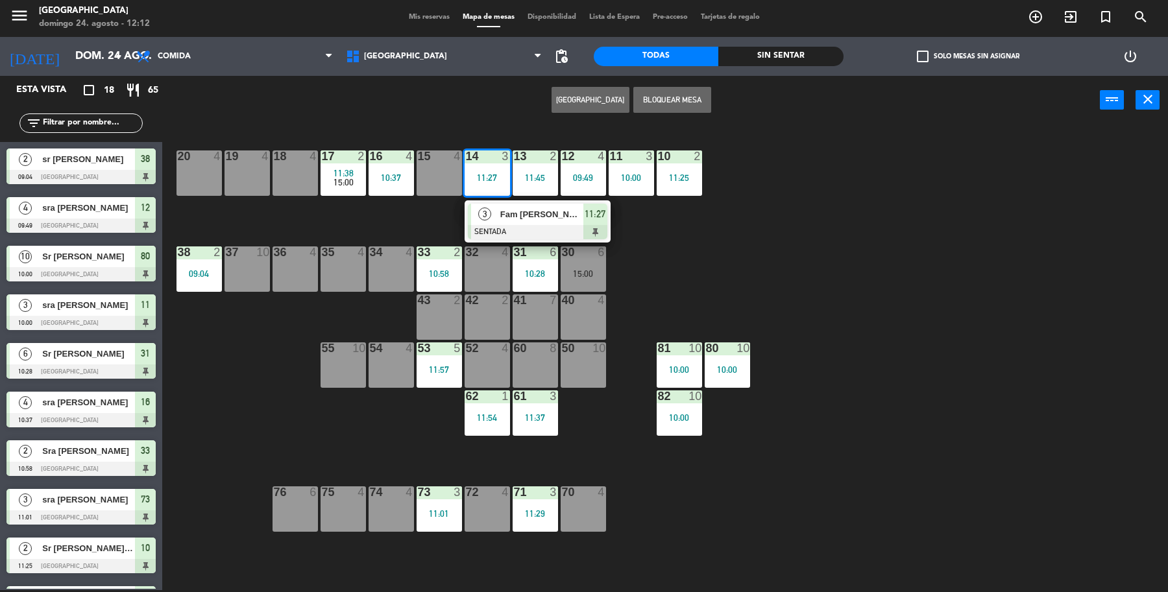
click at [665, 227] on div "19 4 18 4 17 2 11:38 15:00 16 4 10:37 15 4 14 3 11:27 3 Fam [PERSON_NAME] SENTA…" at bounding box center [671, 360] width 994 height 466
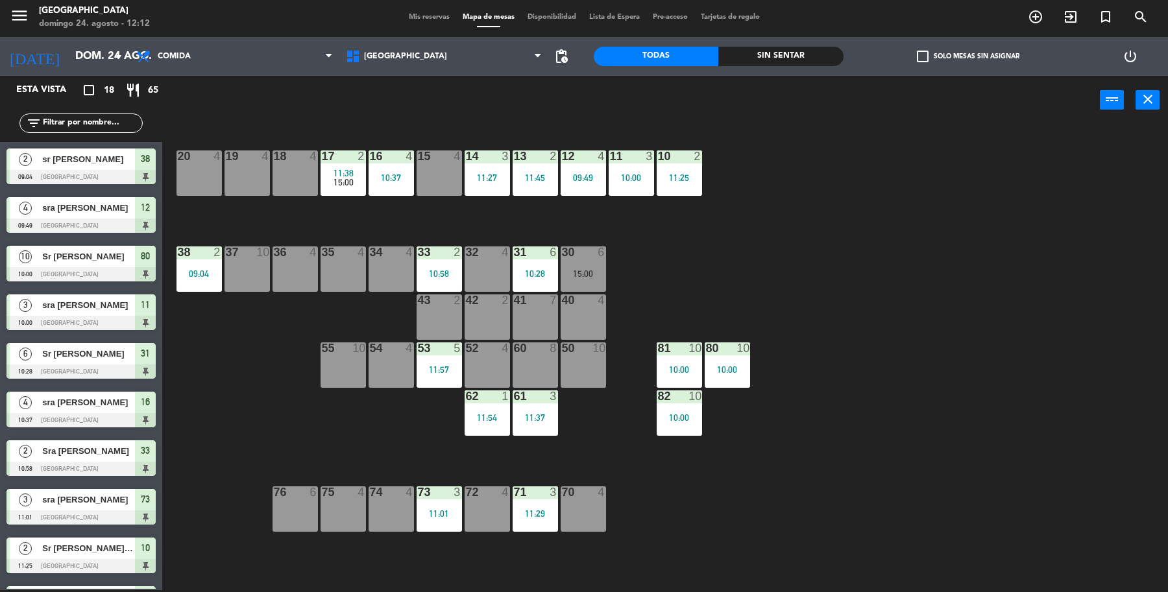
click at [543, 182] on div "11:45" at bounding box center [534, 177] width 45 height 9
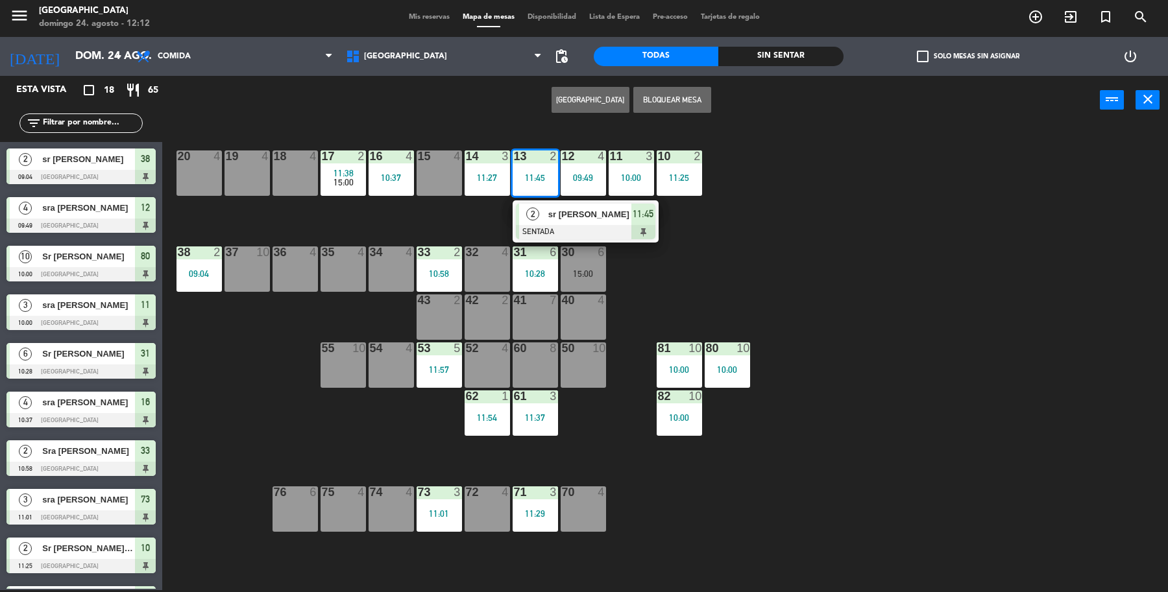
click at [701, 235] on div "19 4 18 4 17 2 11:38 15:00 16 4 10:37 15 4 14 3 11:27 13 2 11:45 2 sr [PERSON_N…" at bounding box center [671, 360] width 994 height 466
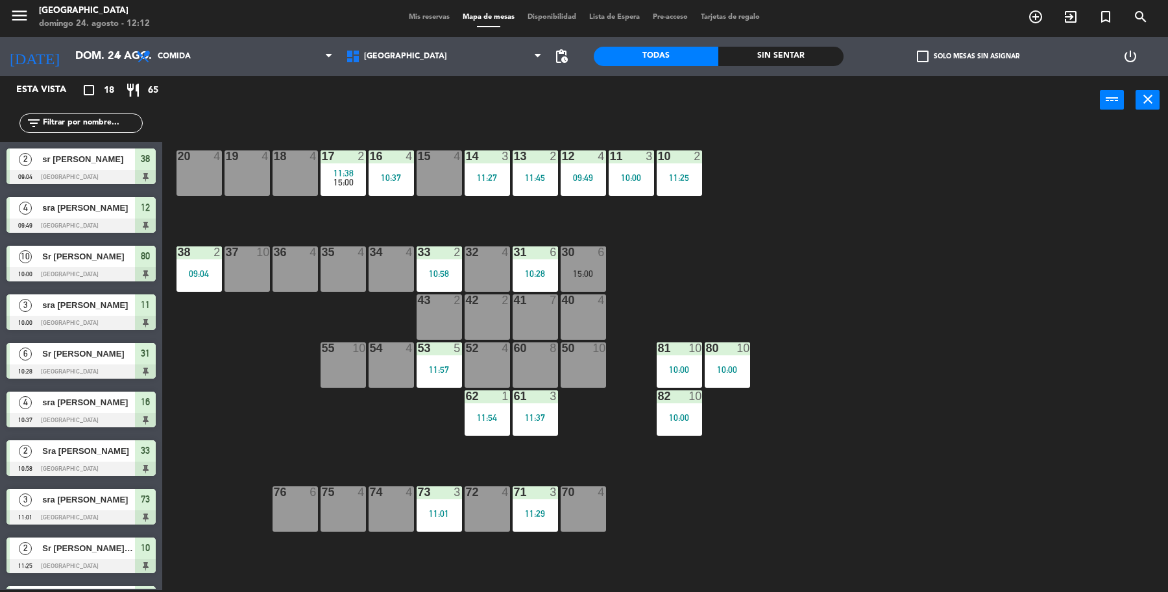
click at [445, 273] on div "10:58" at bounding box center [438, 273] width 45 height 9
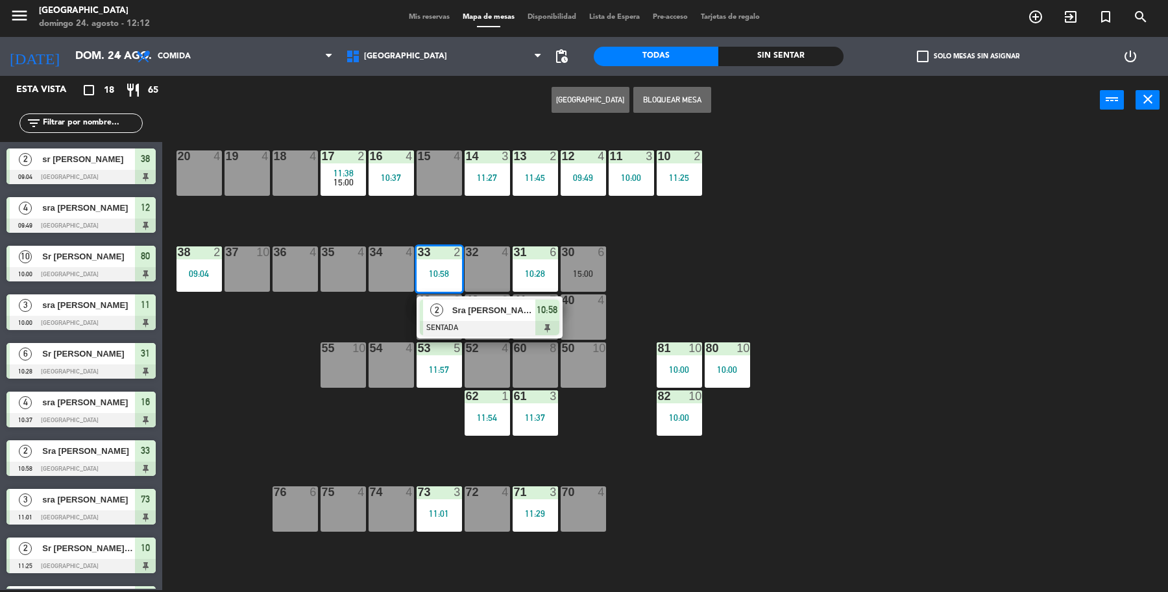
click at [743, 253] on div "19 4 18 4 17 2 11:38 15:00 16 4 10:37 15 4 14 3 11:27 13 2 11:45 12 4 09:49 11 …" at bounding box center [671, 360] width 994 height 466
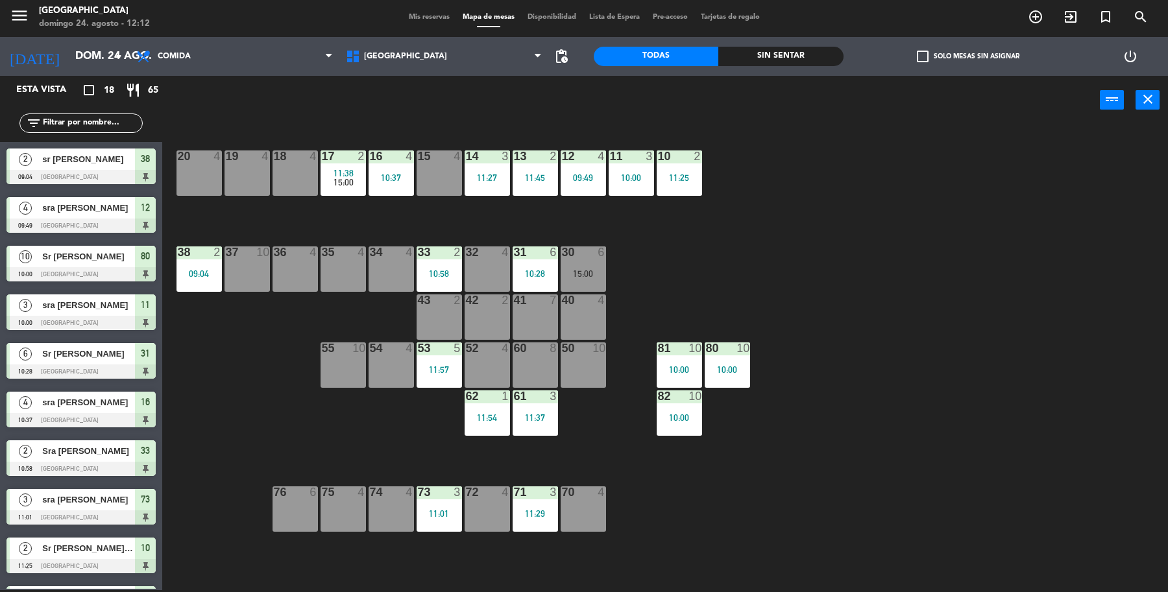
click at [523, 169] on div "13 2 11:45" at bounding box center [534, 172] width 45 height 45
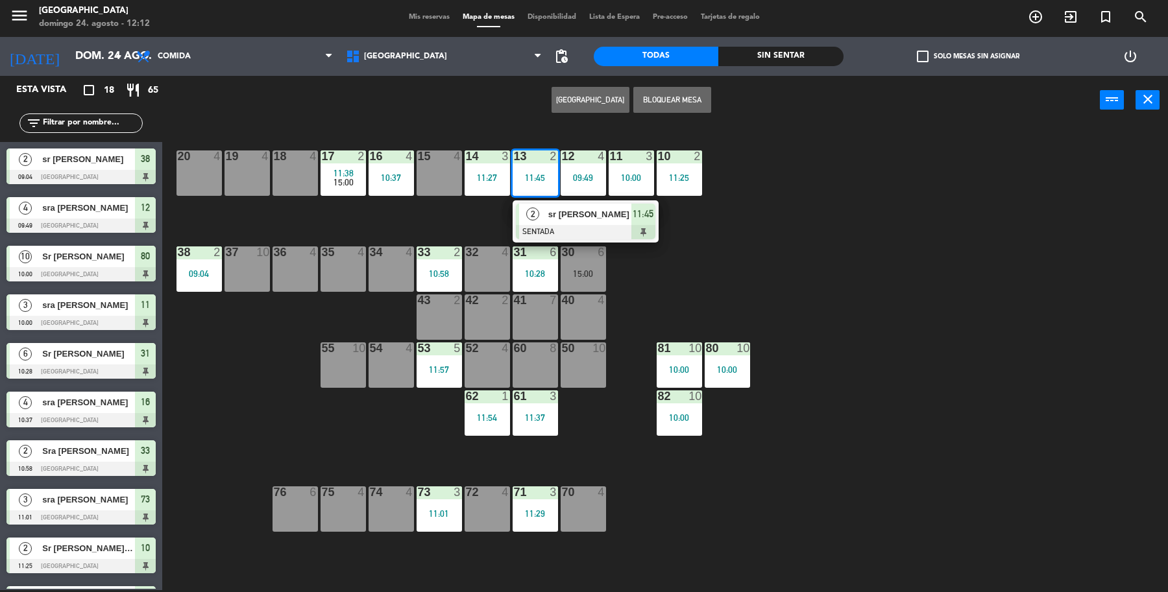
drag, startPoint x: 760, startPoint y: 224, endPoint x: 651, endPoint y: 210, distance: 110.6
click at [751, 224] on div "19 4 18 4 17 2 11:38 15:00 16 4 10:37 15 4 14 3 11:27 13 2 11:45 2 sr [PERSON_N…" at bounding box center [671, 360] width 994 height 466
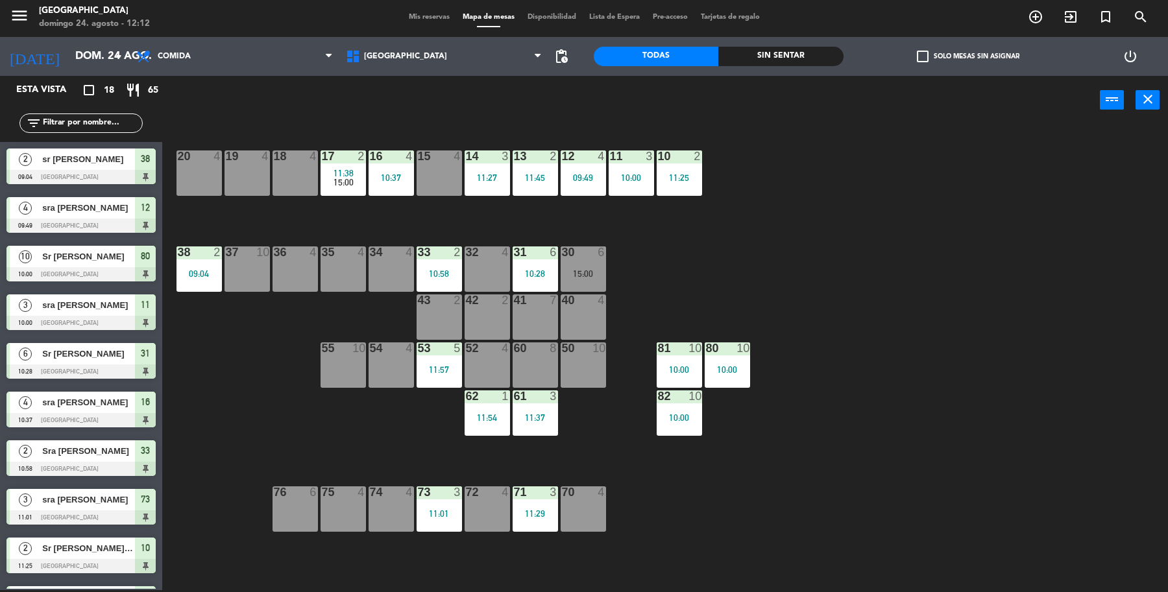
click at [658, 167] on div "10 2 11:25" at bounding box center [678, 172] width 45 height 45
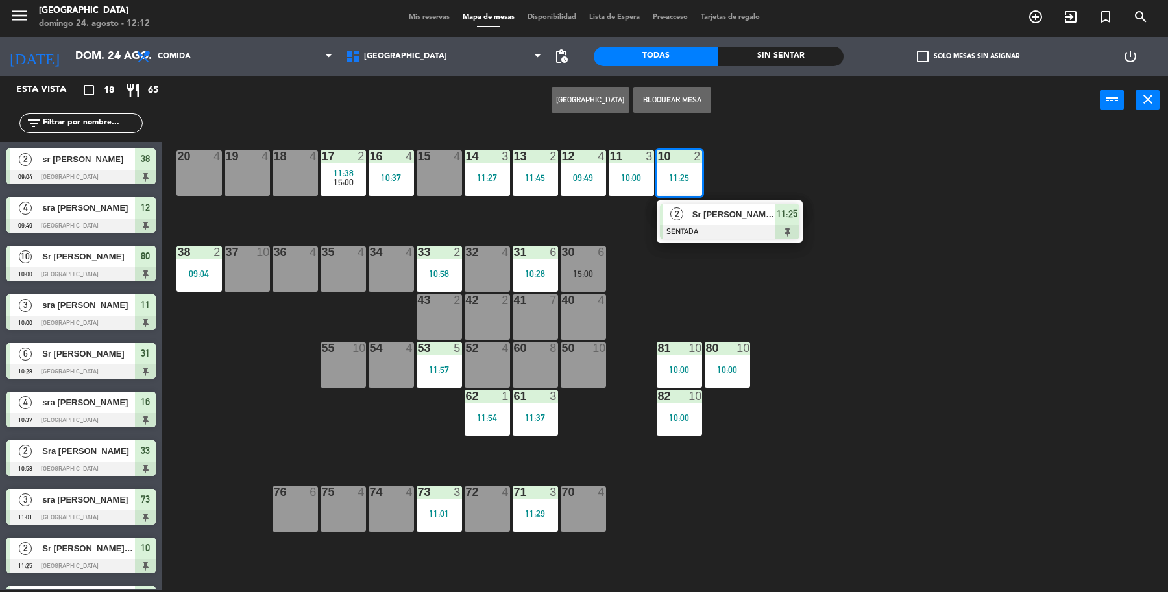
click at [701, 216] on span "Sr [PERSON_NAME] [PERSON_NAME]" at bounding box center [733, 215] width 83 height 14
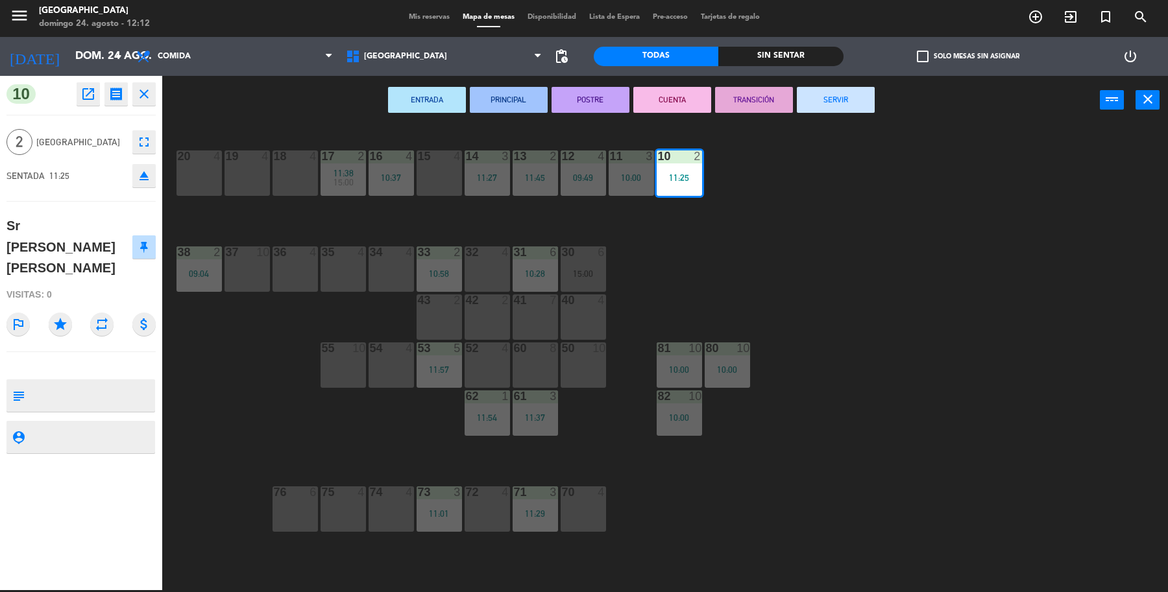
drag, startPoint x: 819, startPoint y: 107, endPoint x: 799, endPoint y: 106, distance: 20.1
click at [819, 106] on button "SERVIR" at bounding box center [836, 100] width 78 height 26
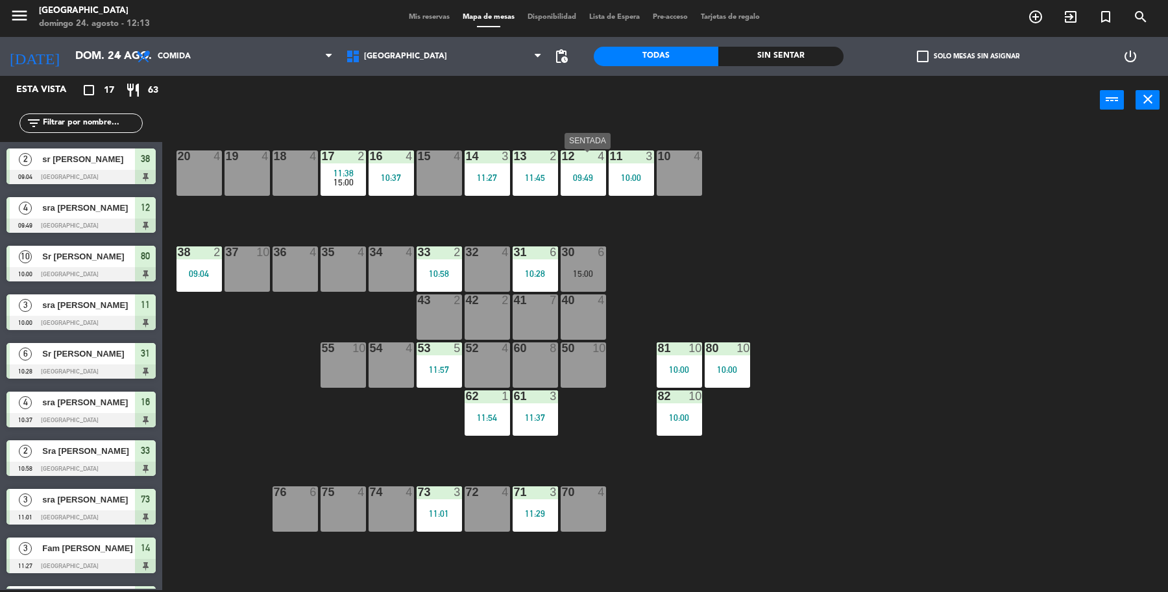
click at [572, 173] on div "09:49" at bounding box center [582, 177] width 45 height 9
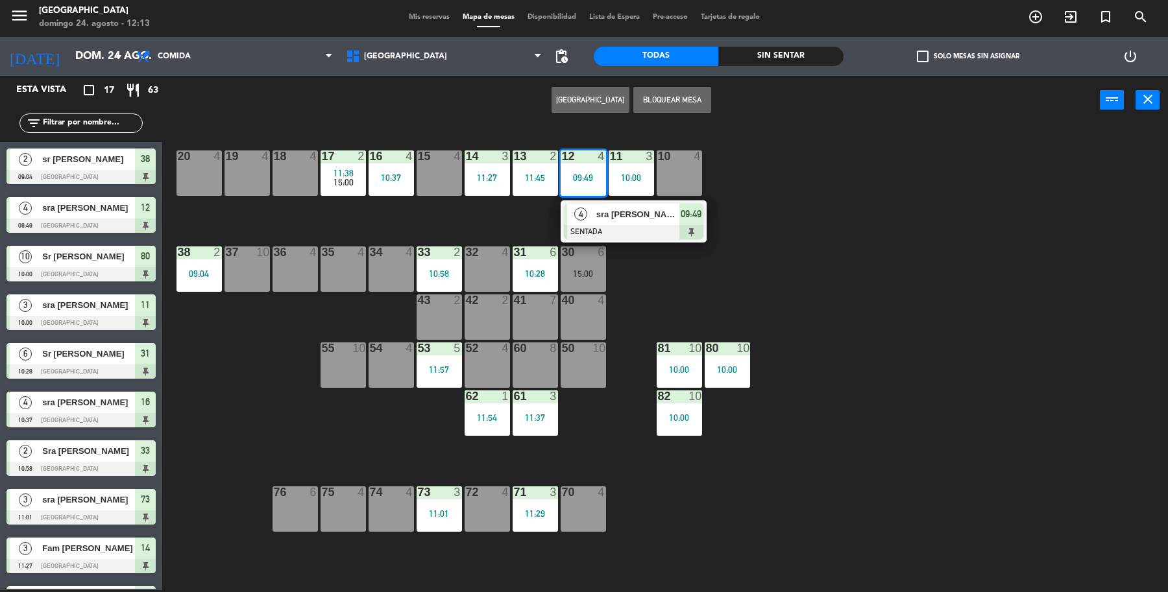
click at [627, 234] on div at bounding box center [633, 232] width 139 height 14
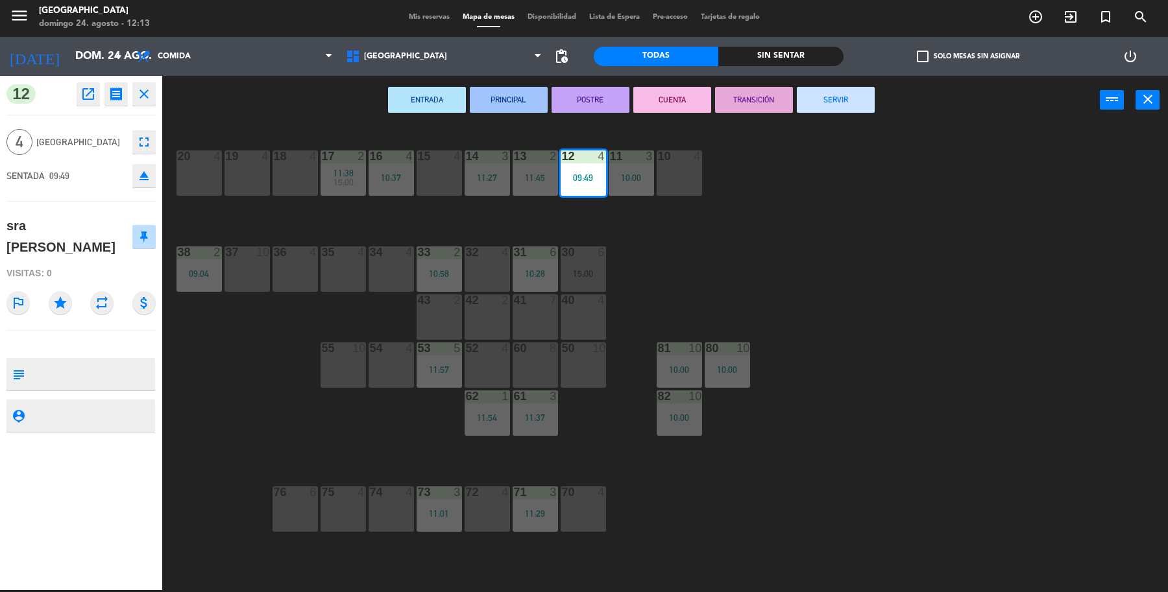
click at [821, 92] on button "SERVIR" at bounding box center [836, 100] width 78 height 26
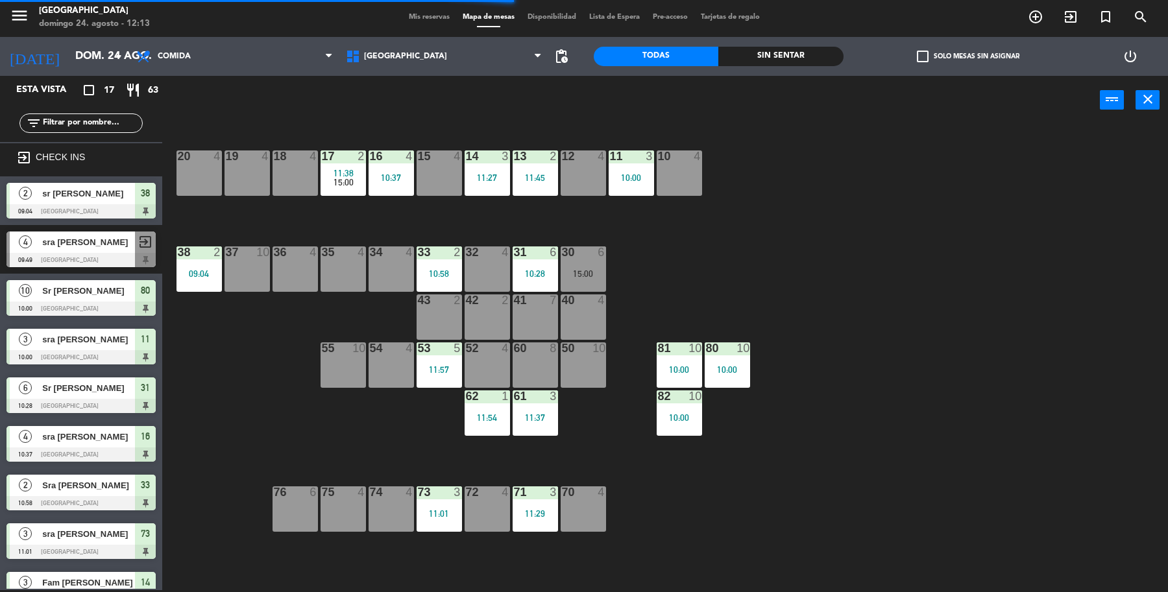
click at [540, 276] on div "10:28" at bounding box center [534, 273] width 45 height 9
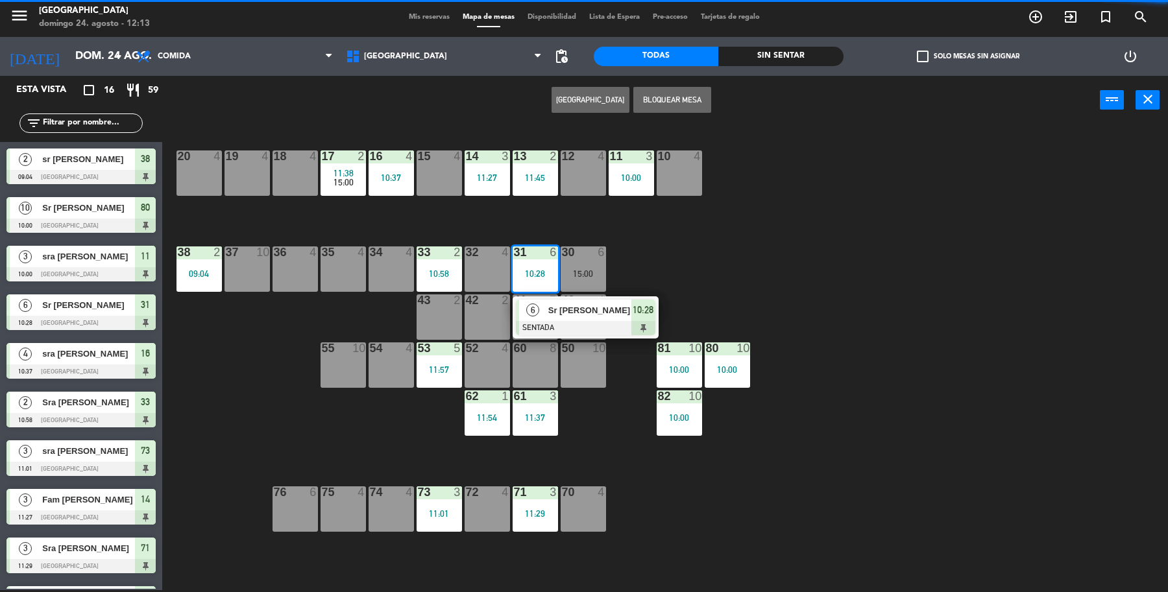
click at [841, 287] on div "19 4 18 4 17 2 11:38 15:00 16 4 10:37 15 4 14 3 11:27 13 2 11:45 12 4 11 3 10:0…" at bounding box center [671, 360] width 994 height 466
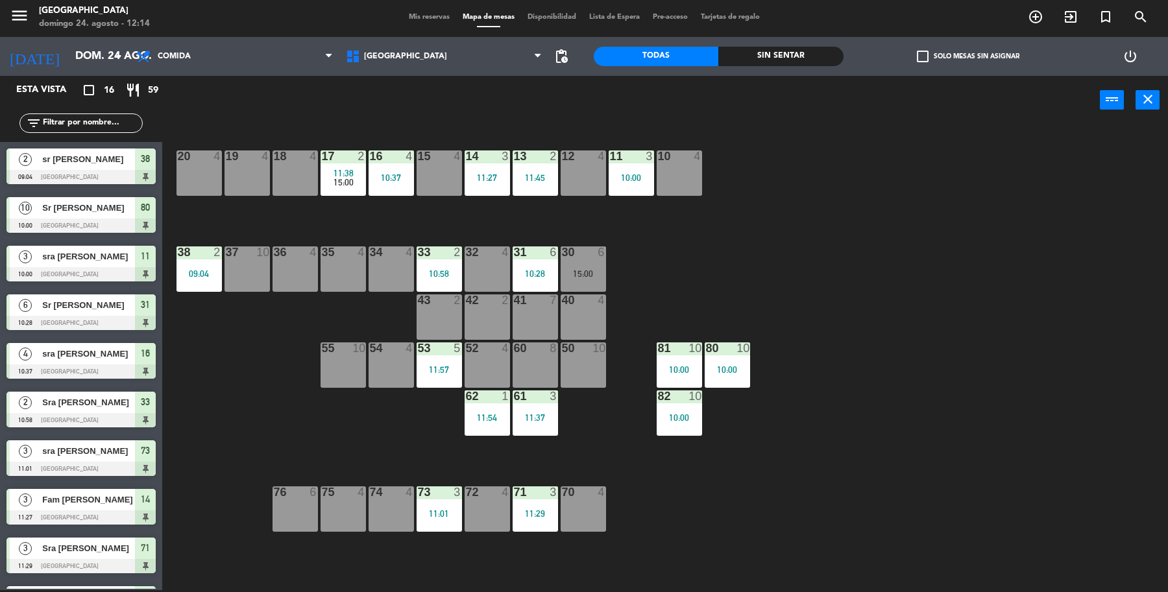
click at [432, 270] on div "10:58" at bounding box center [438, 273] width 45 height 9
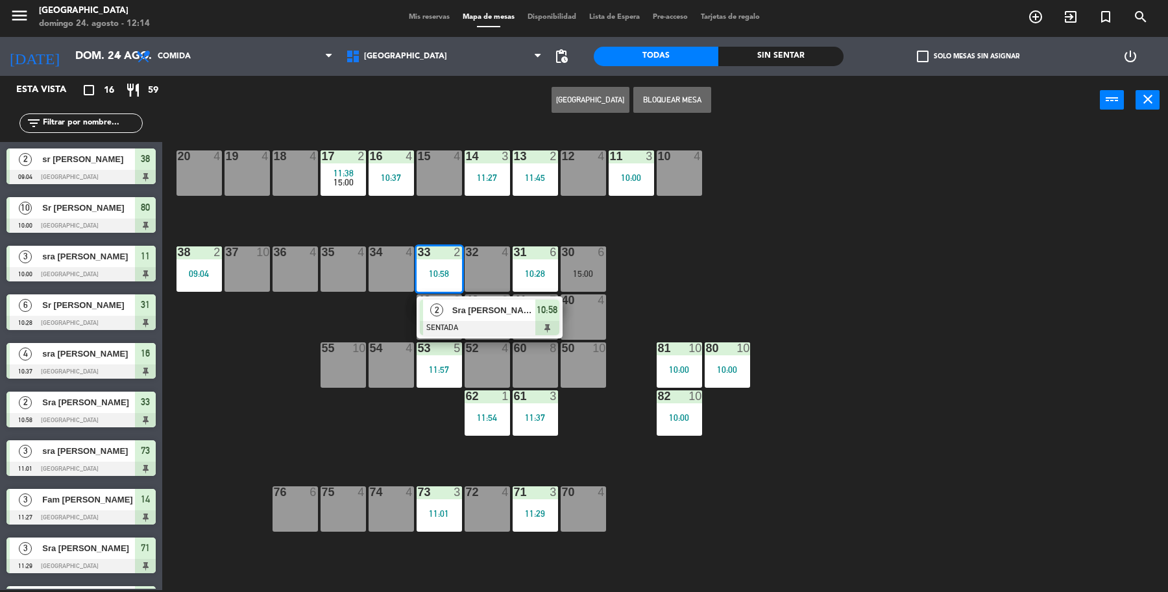
click at [782, 277] on div "19 4 18 4 17 2 11:38 15:00 16 4 10:37 15 4 14 3 11:27 13 2 11:45 12 4 11 3 10:0…" at bounding box center [671, 360] width 994 height 466
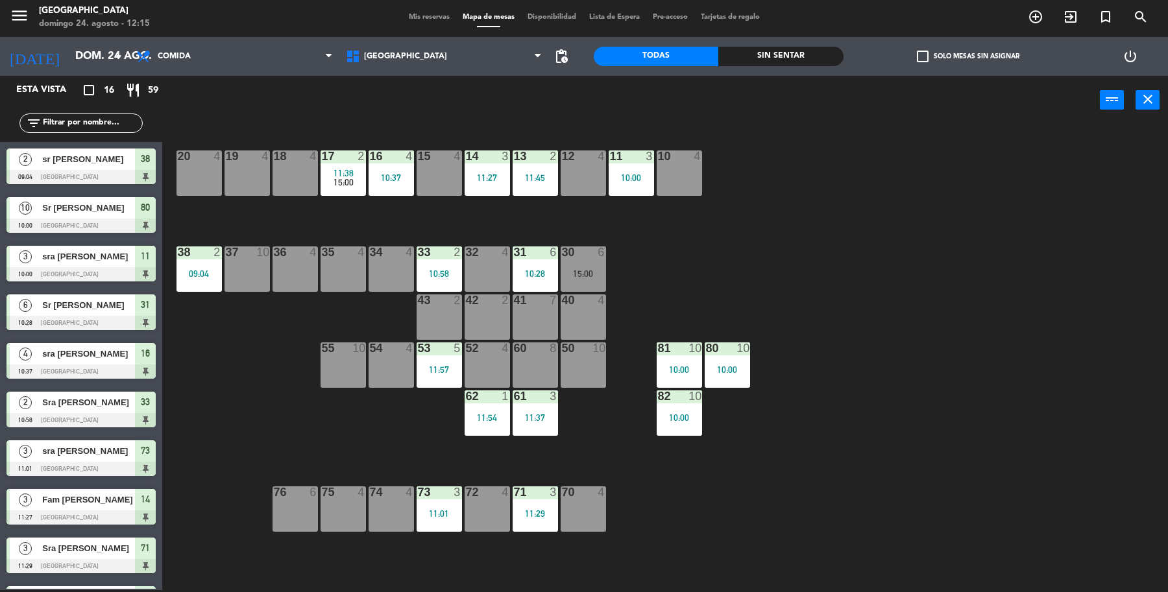
click at [1037, 217] on div "19 4 18 4 17 2 11:38 15:00 16 4 10:37 15 4 14 3 11:27 13 2 11:45 12 4 11 3 10:0…" at bounding box center [671, 360] width 994 height 466
click at [562, 248] on div "30" at bounding box center [562, 252] width 1 height 12
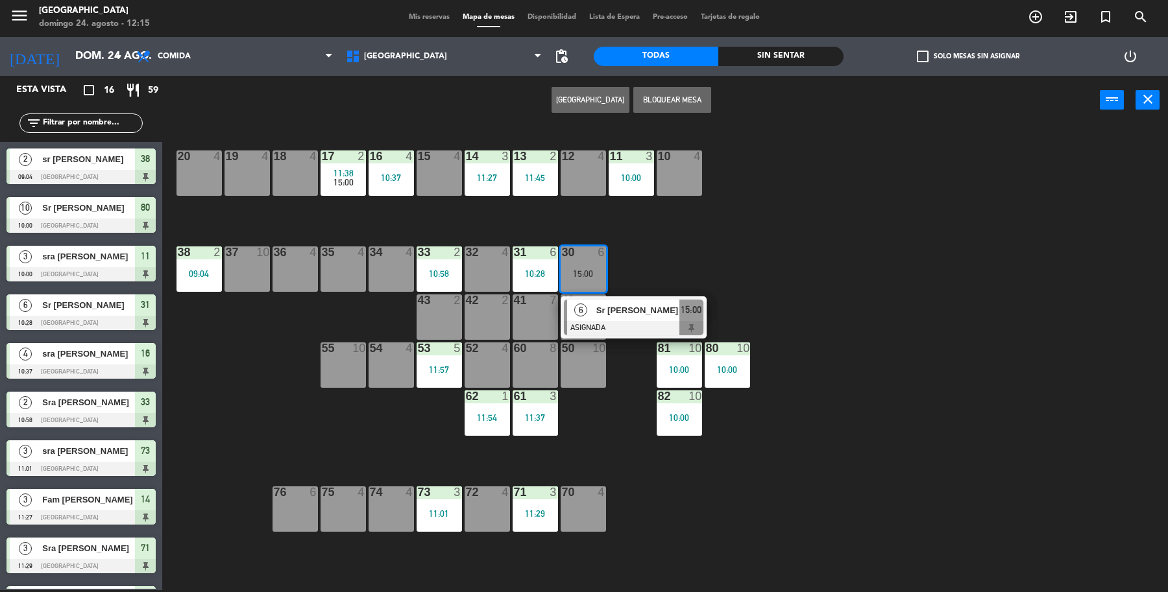
click at [835, 279] on div "19 4 18 4 17 2 11:38 15:00 16 4 10:37 15 4 14 3 11:27 13 2 11:45 12 4 11 3 10:0…" at bounding box center [671, 360] width 994 height 466
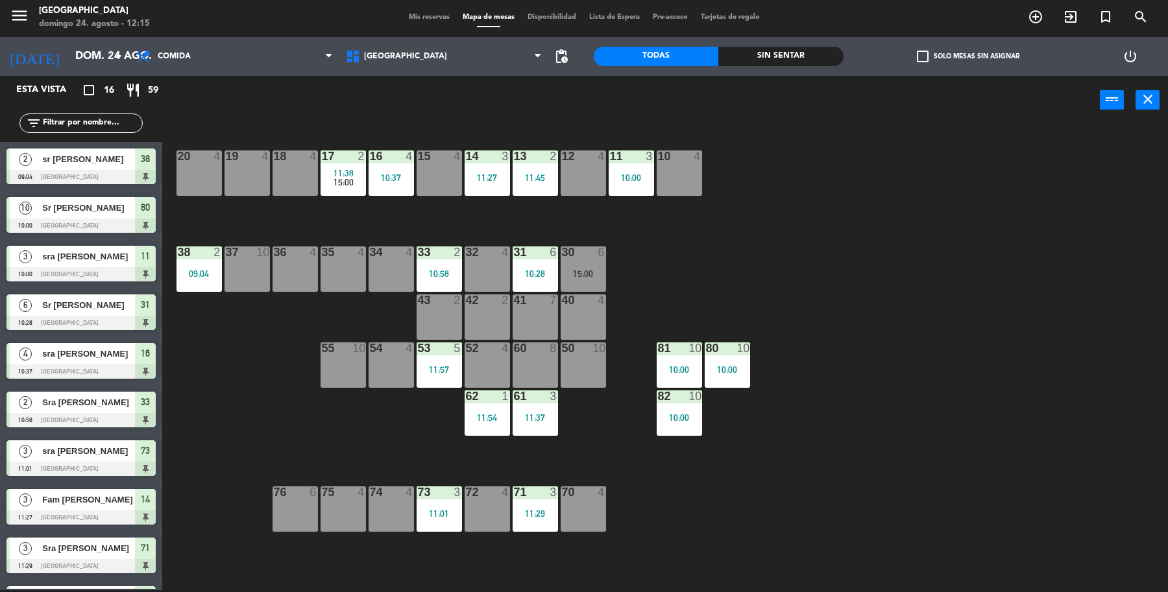
click at [536, 184] on div "13 2 11:45" at bounding box center [534, 172] width 45 height 45
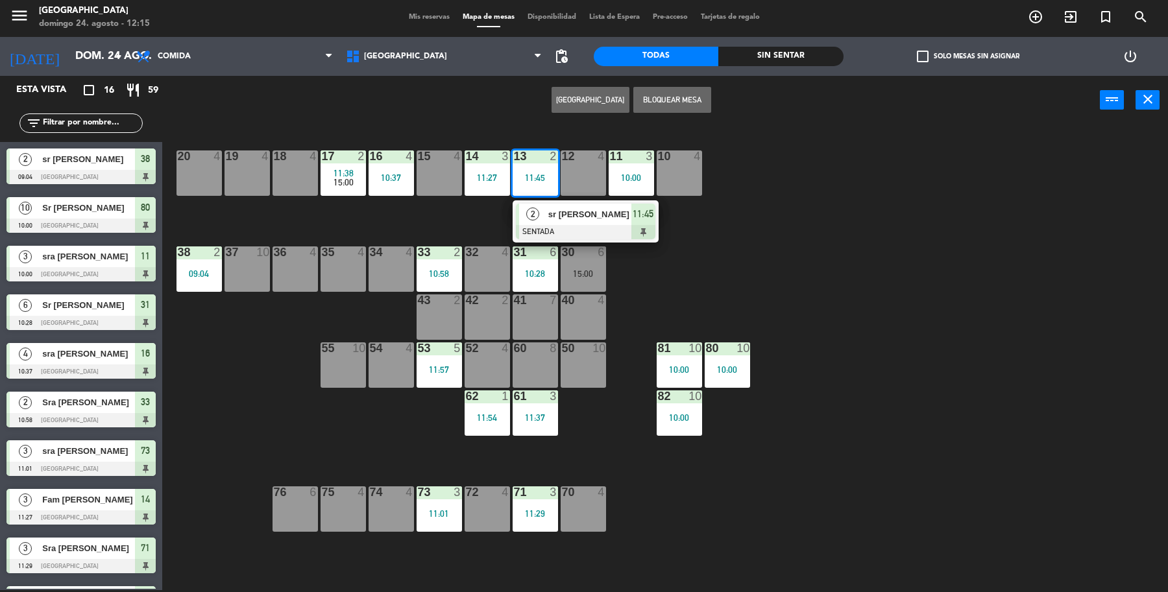
click at [699, 225] on div "19 4 18 4 17 2 11:38 15:00 16 4 10:37 15 4 14 3 11:27 13 2 11:45 2 sr [PERSON_N…" at bounding box center [671, 360] width 994 height 466
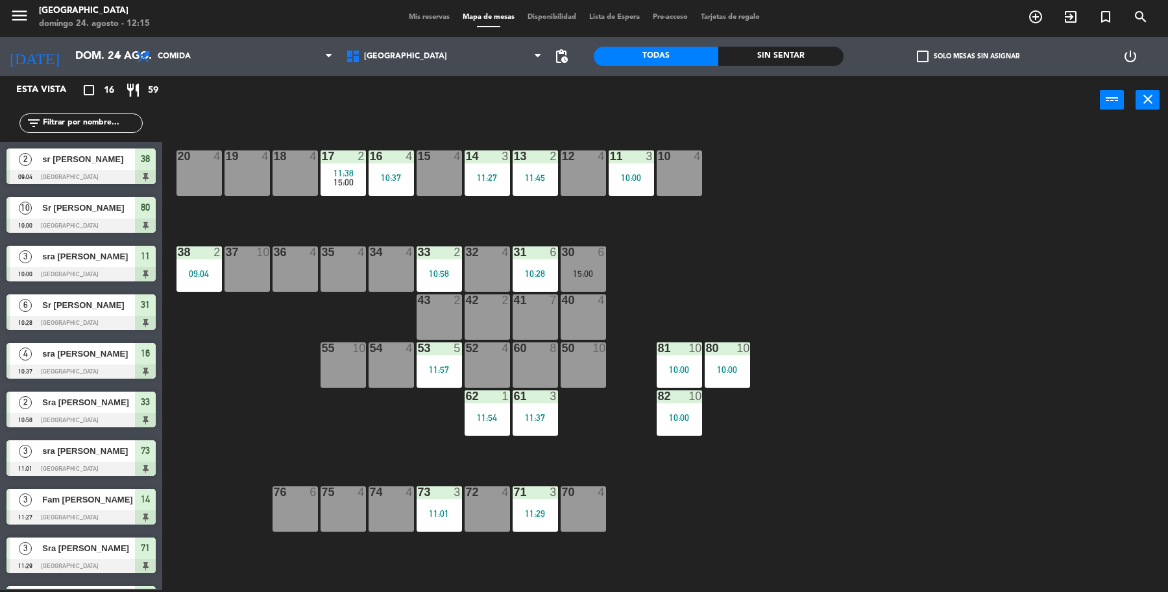
click at [494, 184] on div "14 3 11:27" at bounding box center [486, 172] width 45 height 45
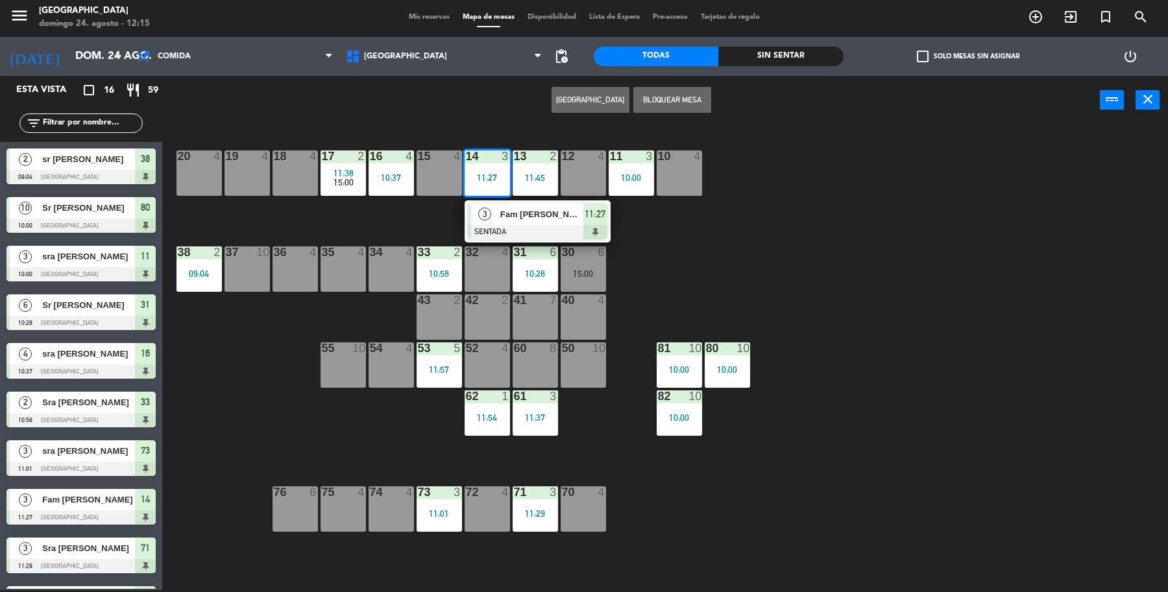
click at [498, 221] on div "3 Fam [PERSON_NAME] SENTADA 11:27" at bounding box center [537, 221] width 165 height 42
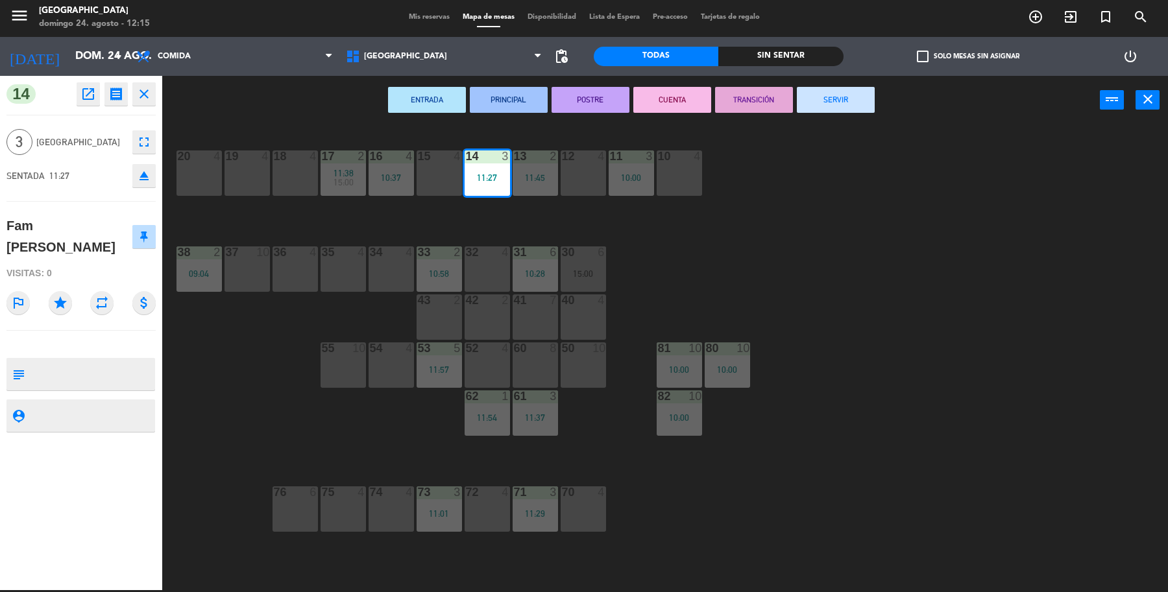
click at [813, 102] on button "SERVIR" at bounding box center [836, 100] width 78 height 26
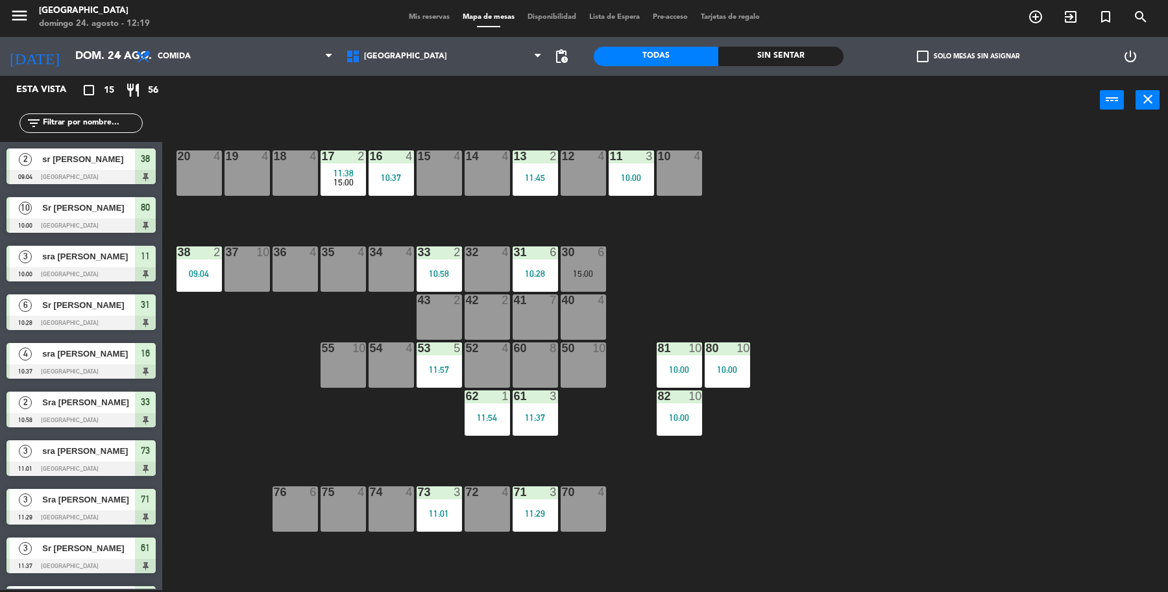
click at [478, 187] on div "14 4" at bounding box center [486, 172] width 45 height 45
click at [591, 88] on button "[GEOGRAPHIC_DATA]" at bounding box center [590, 100] width 78 height 26
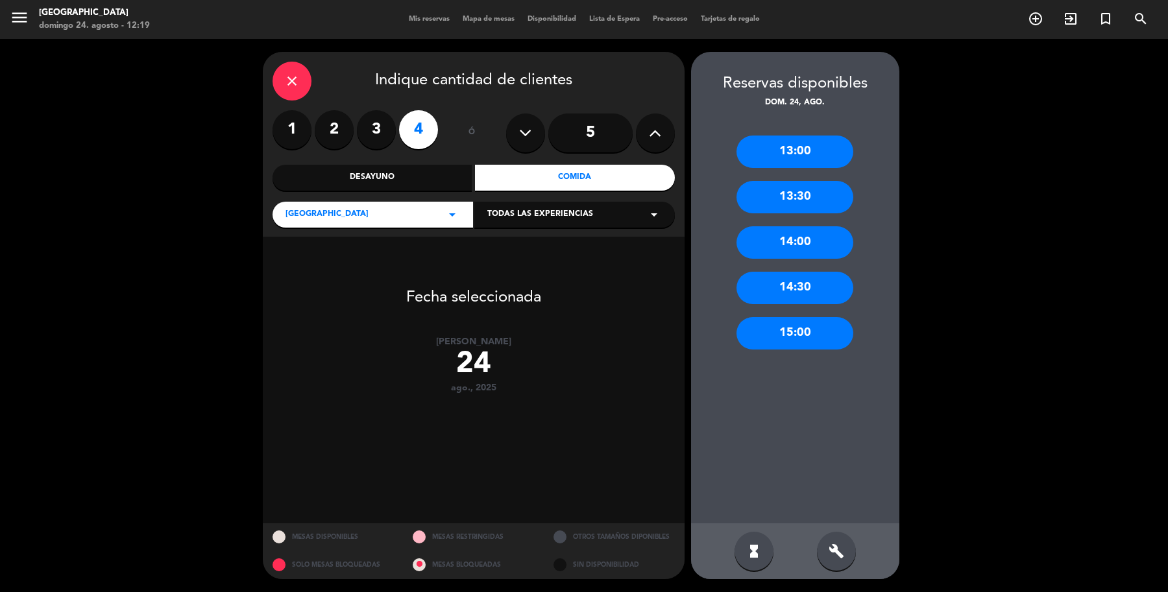
click at [835, 330] on div "15:00" at bounding box center [794, 333] width 117 height 32
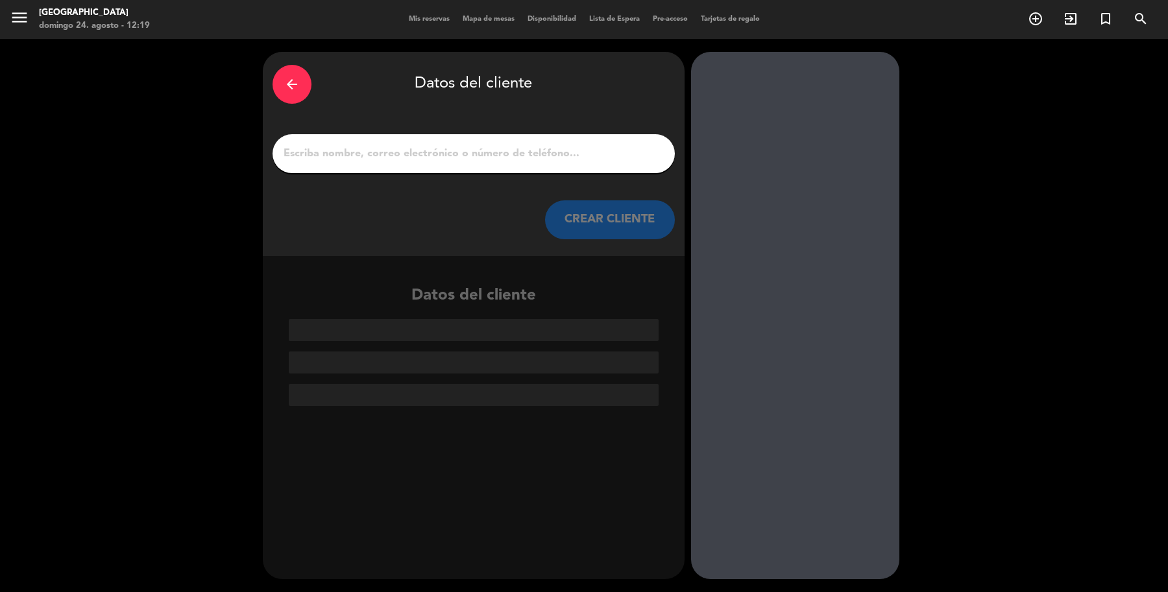
click at [591, 145] on input "1" at bounding box center [473, 154] width 383 height 18
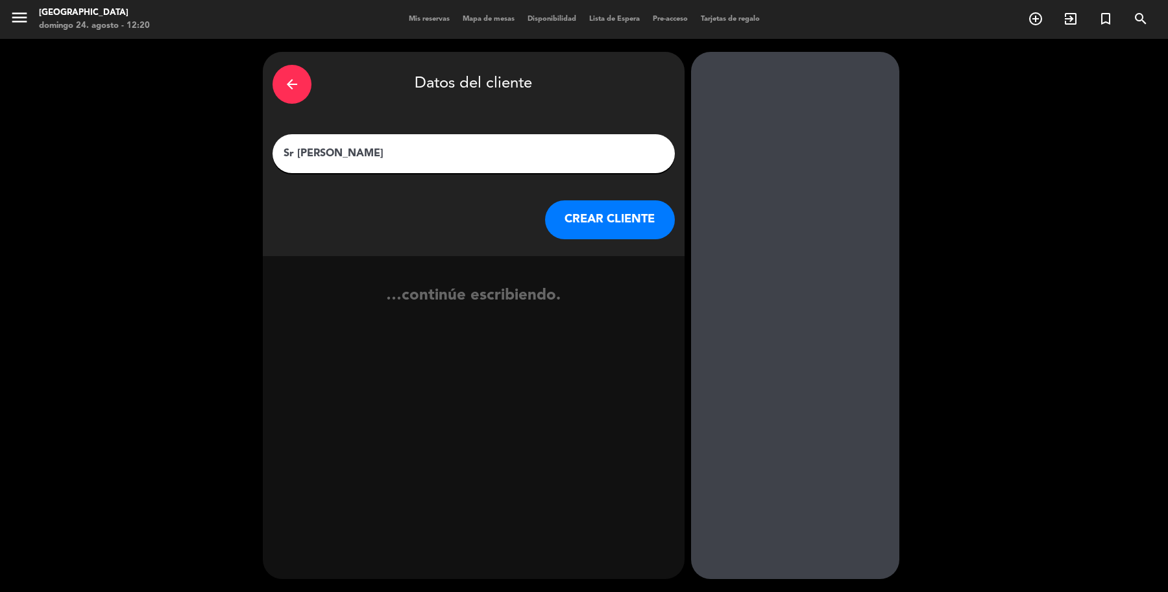
type input "Sr [PERSON_NAME]"
click at [616, 208] on button "CREAR CLIENTE" at bounding box center [610, 219] width 130 height 39
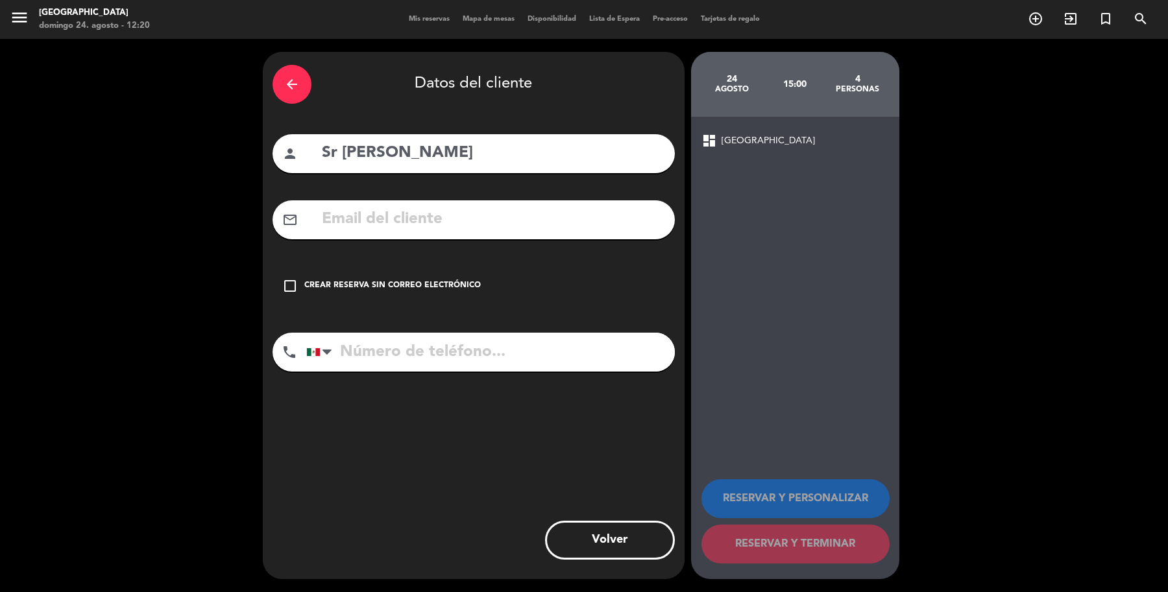
click at [474, 280] on div "Crear reserva sin correo electrónico" at bounding box center [392, 286] width 176 height 13
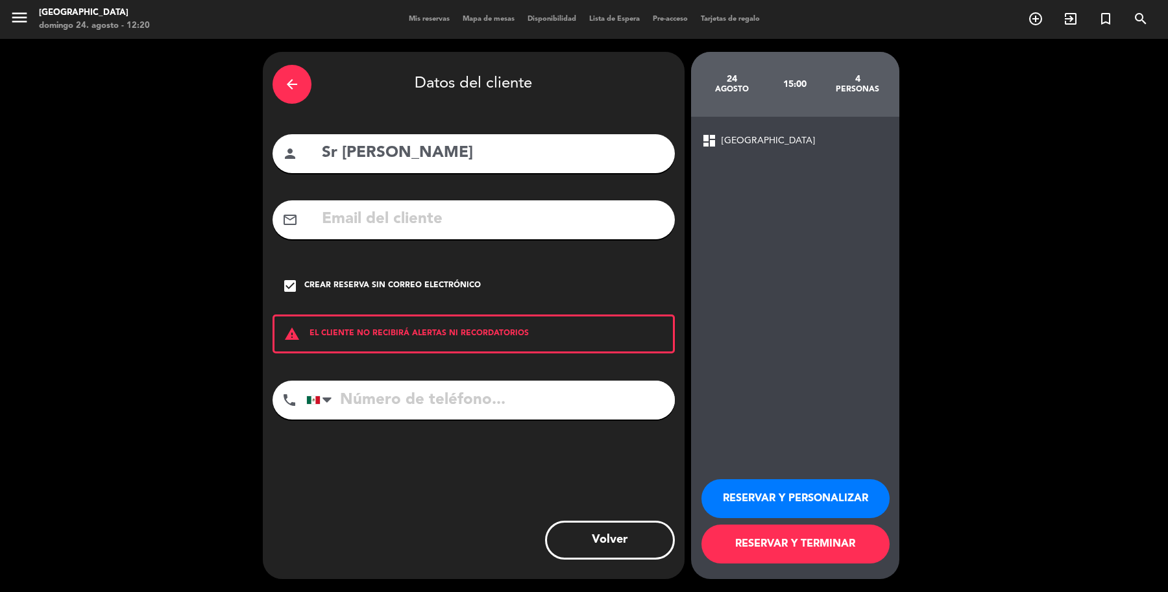
click at [782, 540] on button "RESERVAR Y TERMINAR" at bounding box center [795, 544] width 188 height 39
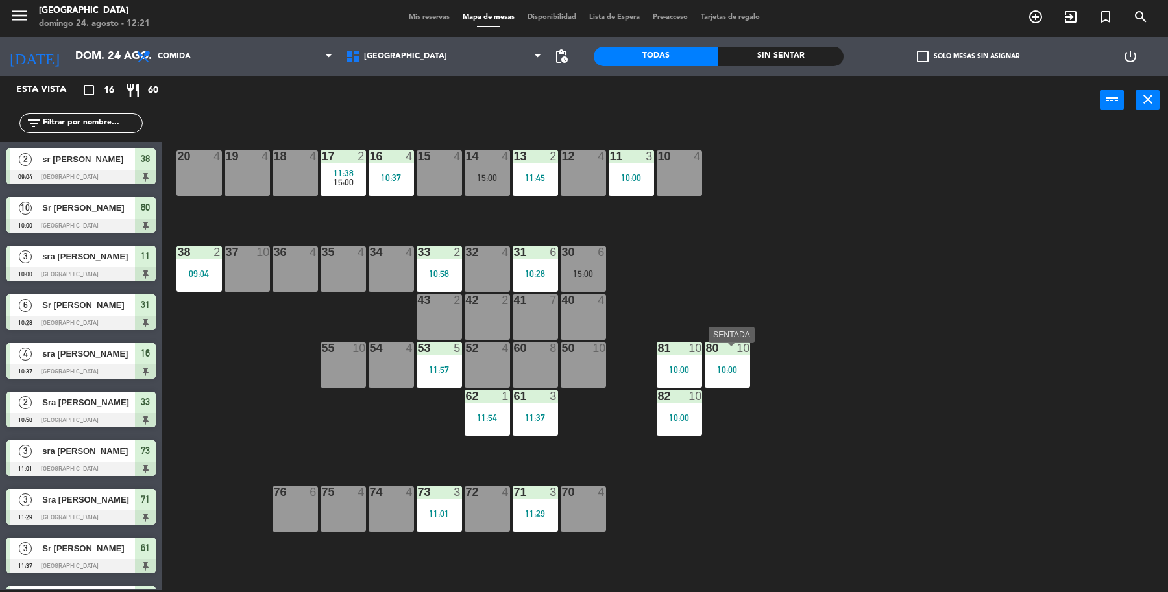
click at [744, 365] on div "10:00" at bounding box center [726, 370] width 45 height 10
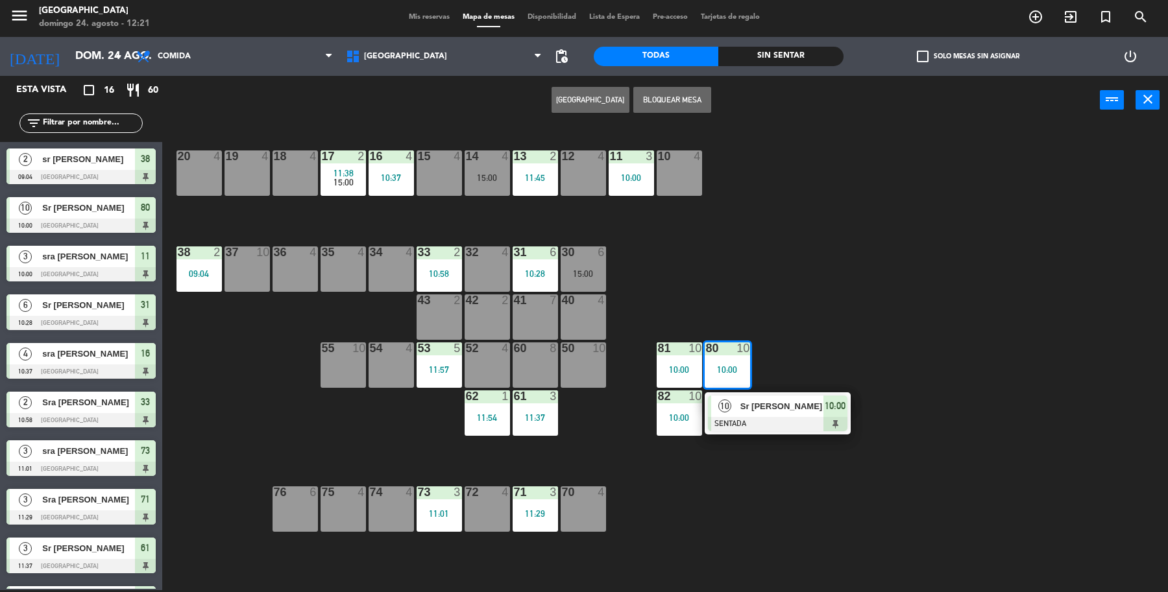
click at [743, 411] on span "Sr [PERSON_NAME]" at bounding box center [781, 407] width 83 height 14
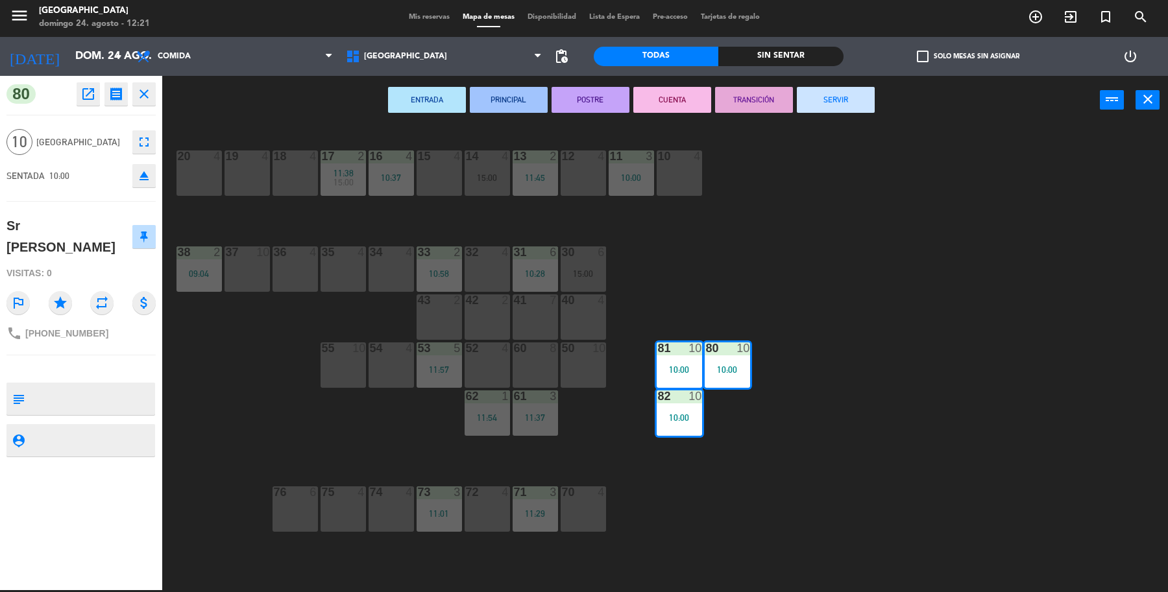
click at [830, 102] on button "SERVIR" at bounding box center [836, 100] width 78 height 26
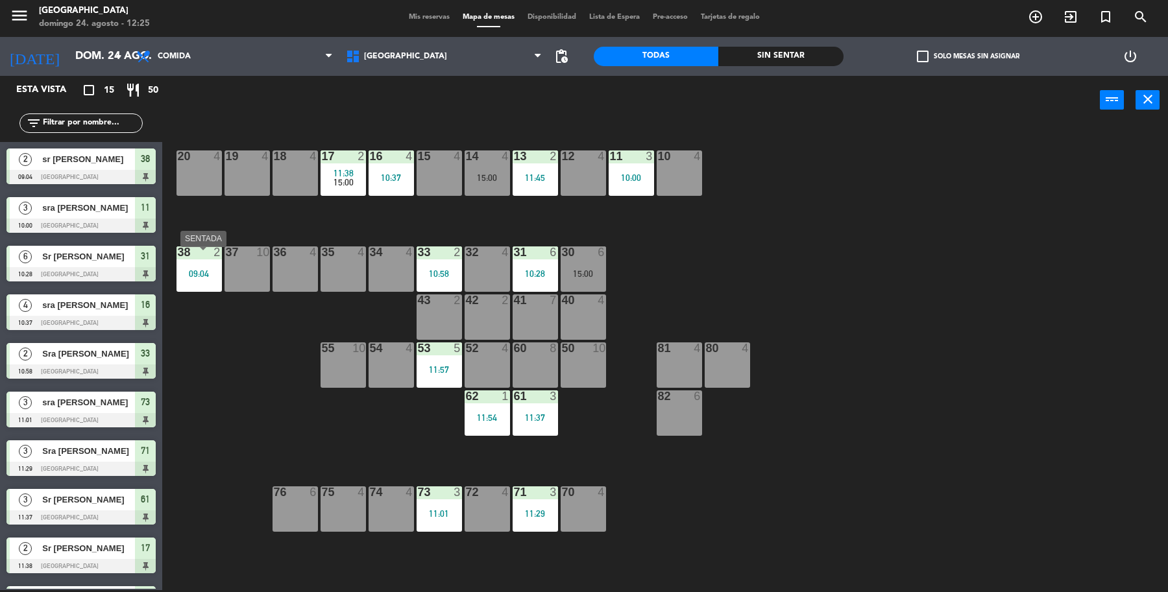
click at [180, 283] on div "38 2 09:04" at bounding box center [198, 268] width 45 height 45
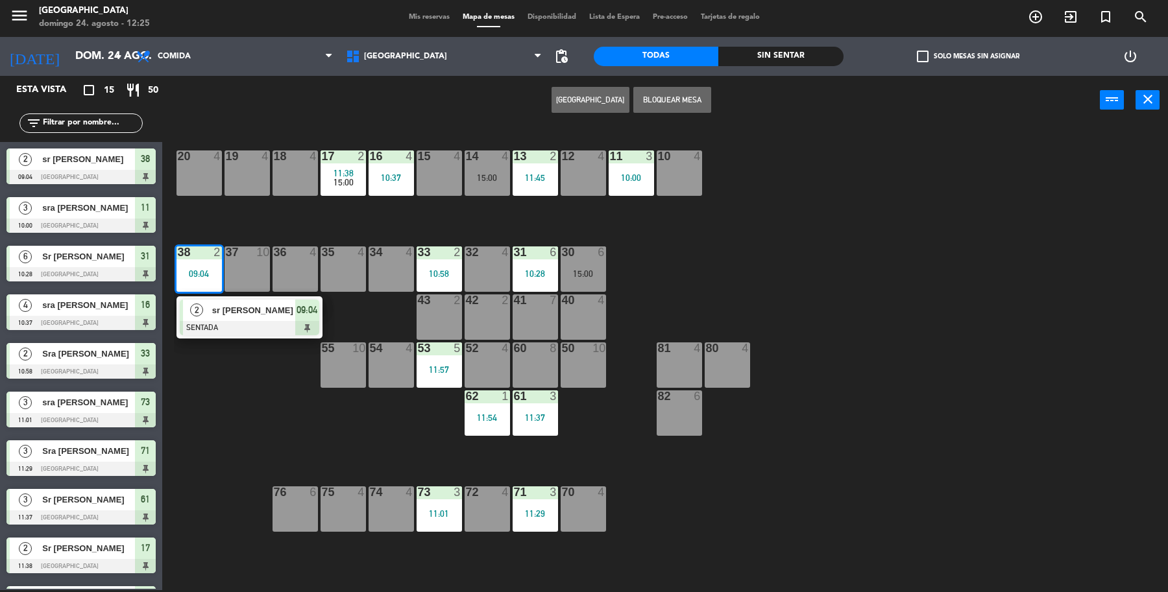
click at [211, 318] on div "sr [PERSON_NAME]" at bounding box center [253, 310] width 84 height 21
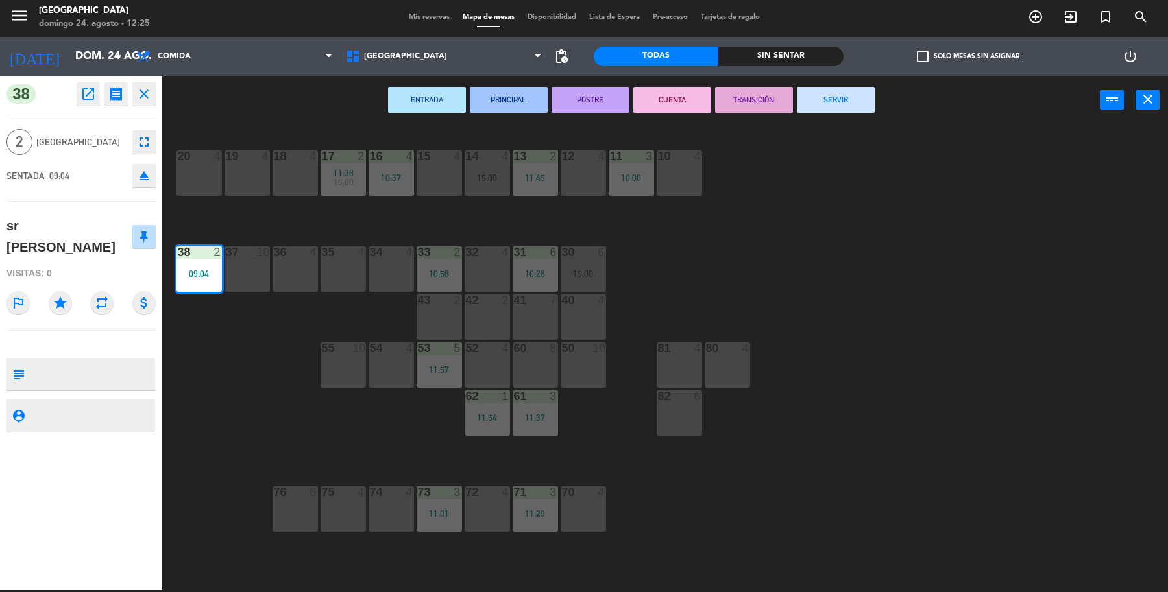
click at [812, 104] on button "SERVIR" at bounding box center [836, 100] width 78 height 26
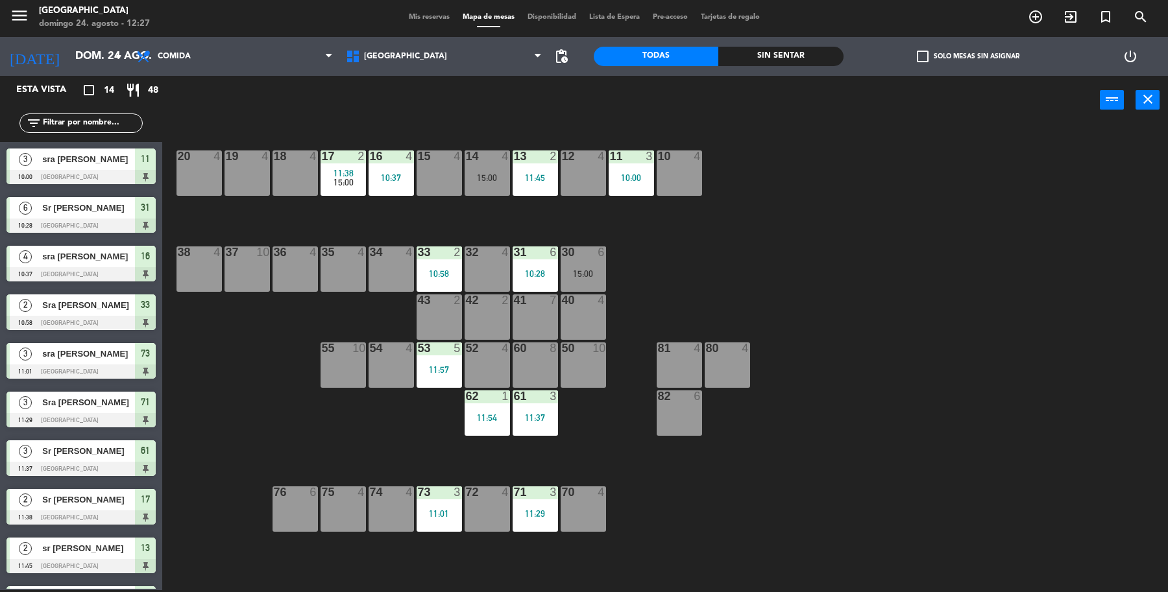
click at [219, 444] on div "19 4 18 4 17 2 11:38 15:00 16 4 10:37 15 4 14 4 15:00 13 2 11:45 12 4 11 3 10:0…" at bounding box center [671, 360] width 994 height 466
click at [368, 182] on div "16 4 10:37" at bounding box center [390, 172] width 45 height 45
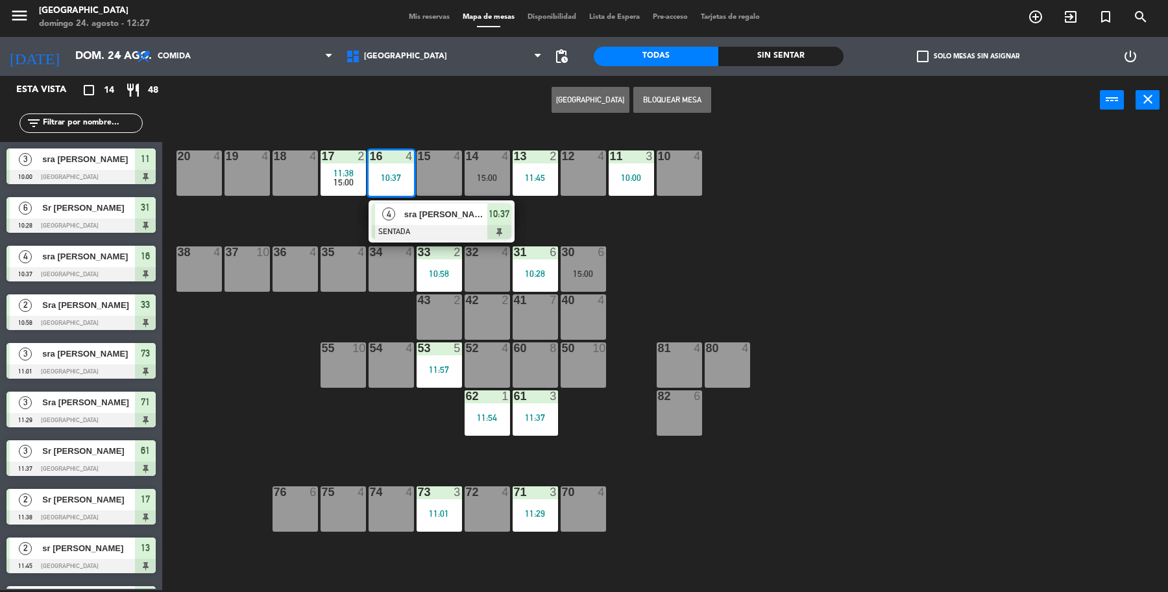
click at [417, 215] on span "sra [PERSON_NAME]" at bounding box center [445, 215] width 83 height 14
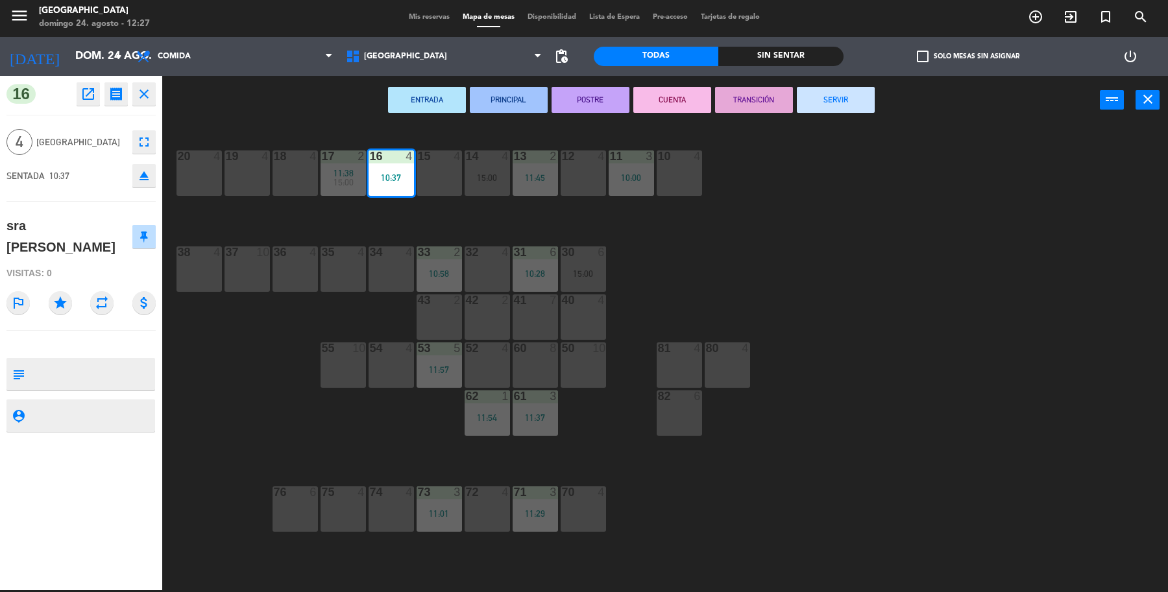
click at [841, 104] on button "SERVIR" at bounding box center [836, 100] width 78 height 26
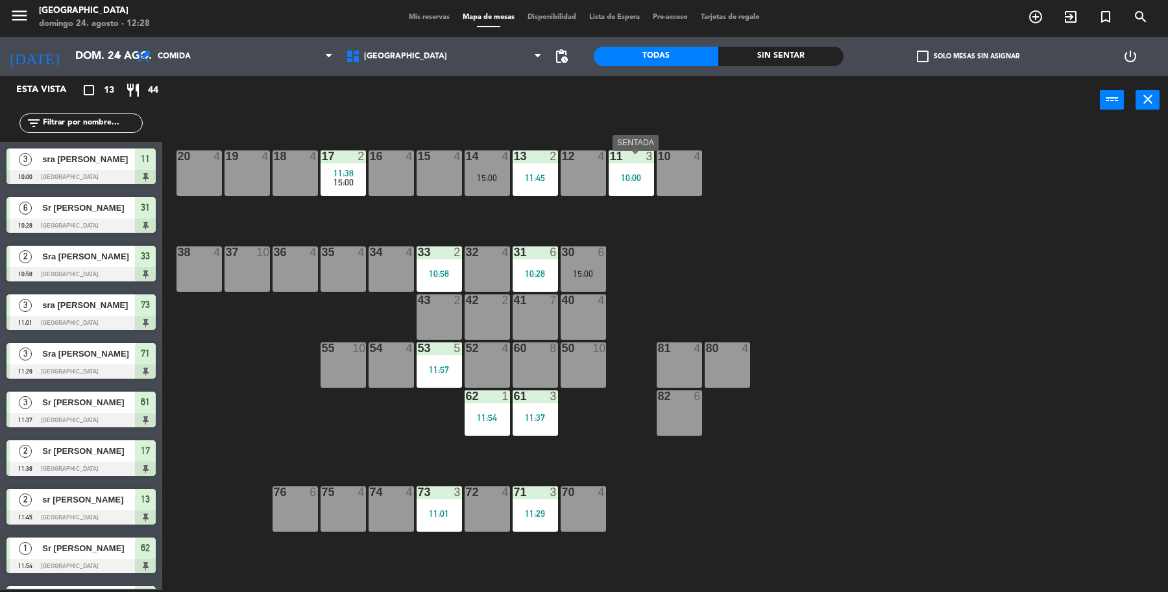
click at [611, 180] on div "10:00" at bounding box center [630, 177] width 45 height 9
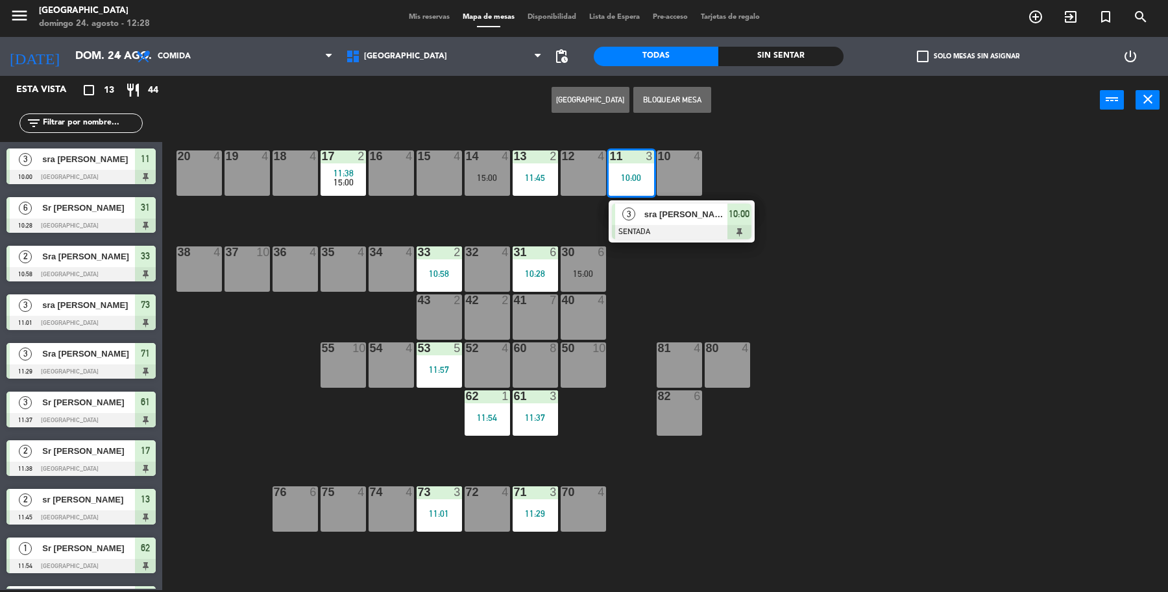
click at [627, 205] on div "3" at bounding box center [629, 214] width 28 height 21
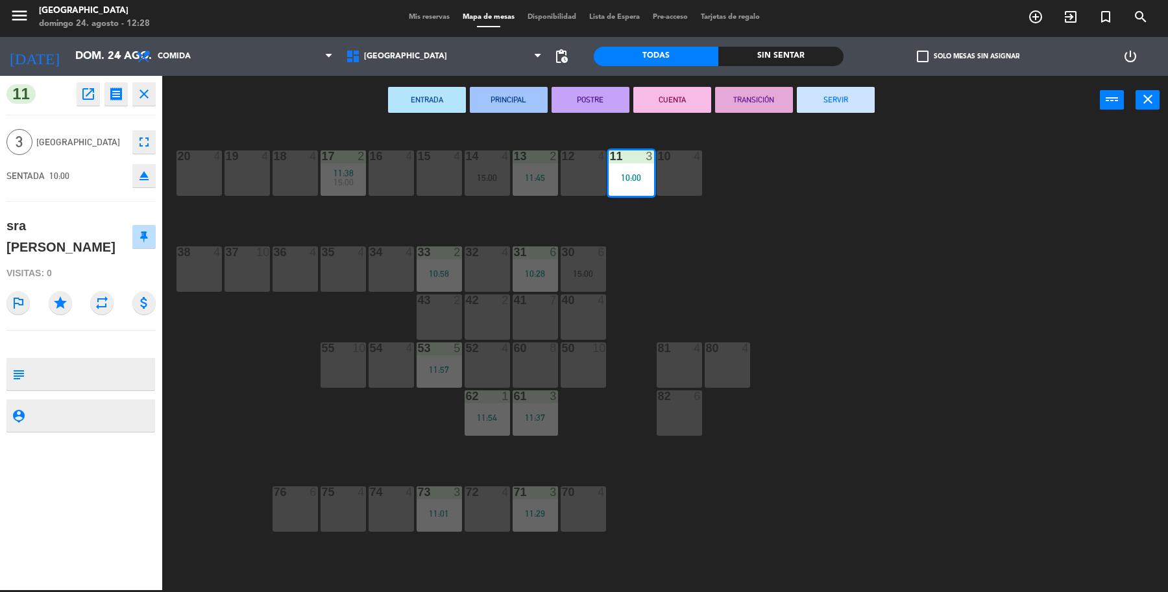
click at [847, 93] on button "SERVIR" at bounding box center [836, 100] width 78 height 26
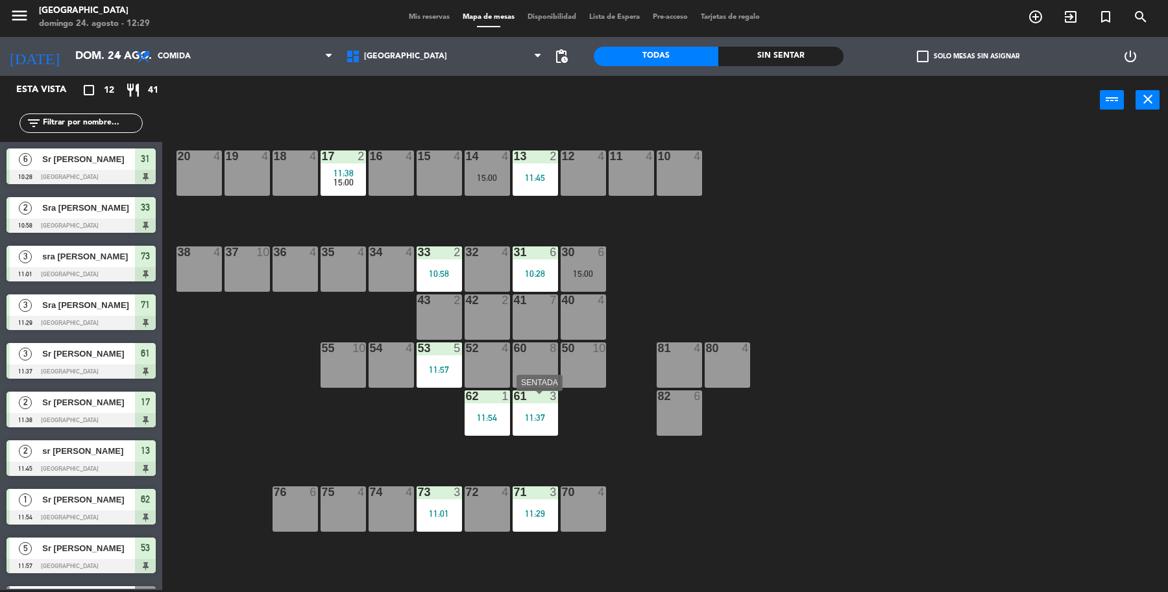
click at [545, 427] on div "61 3 11:37" at bounding box center [534, 412] width 45 height 45
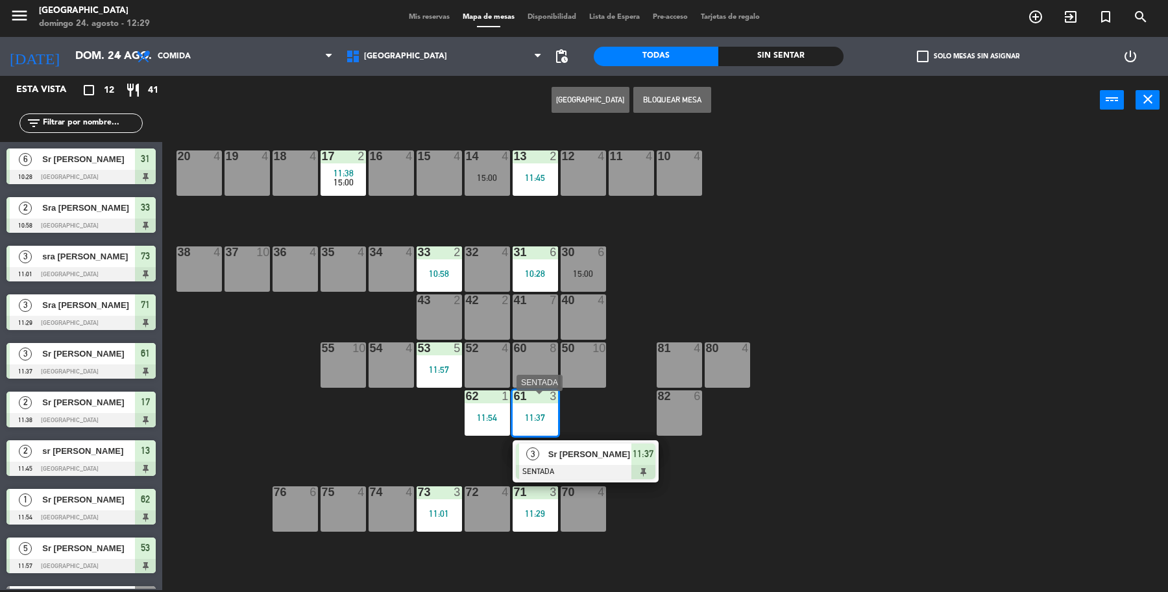
click at [582, 448] on div "Sr [PERSON_NAME]" at bounding box center [589, 454] width 84 height 21
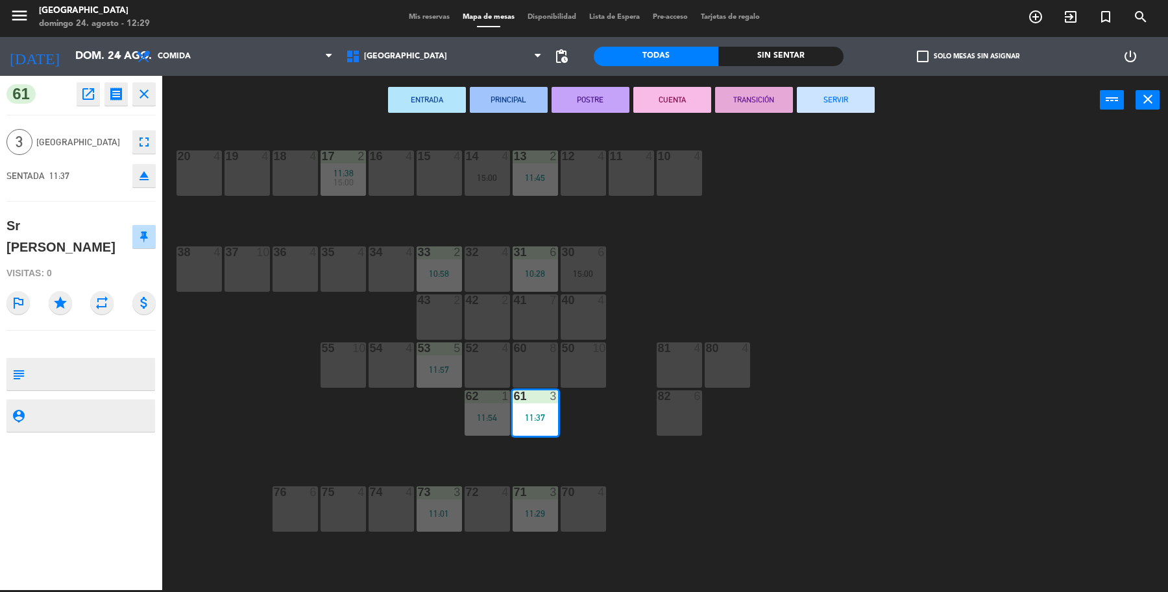
click at [822, 104] on button "SERVIR" at bounding box center [836, 100] width 78 height 26
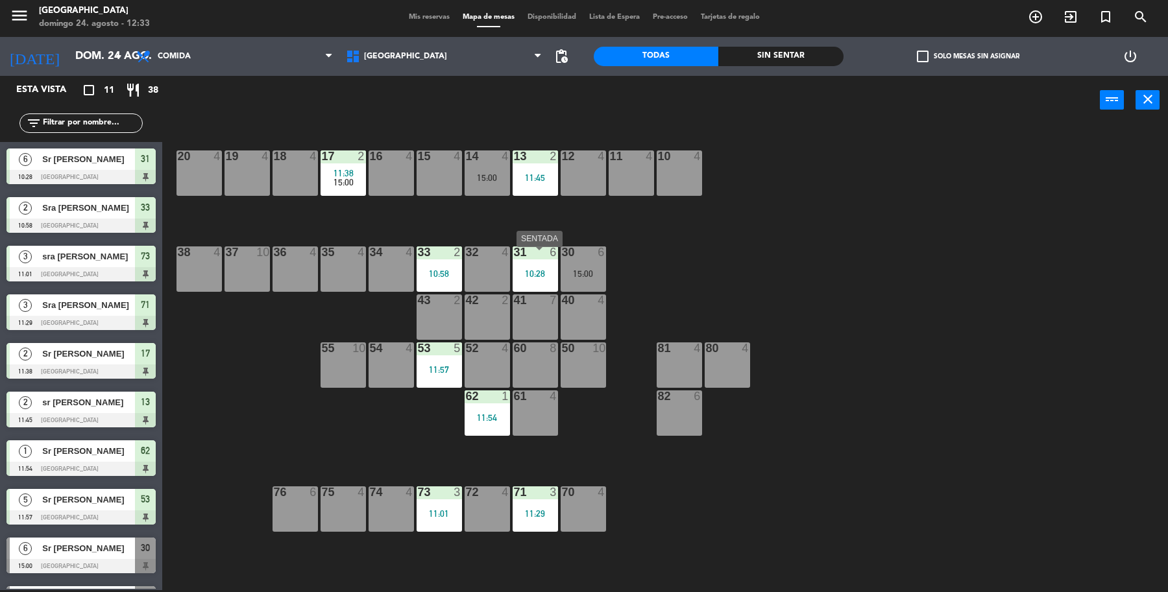
click at [543, 274] on div "10:28" at bounding box center [534, 273] width 45 height 9
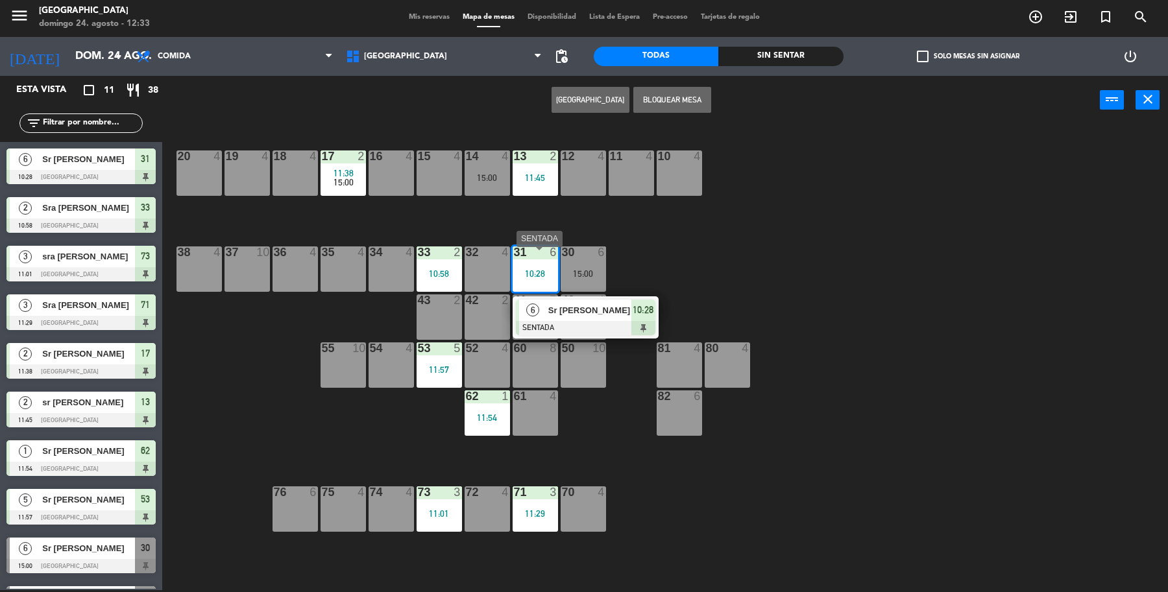
drag, startPoint x: 562, startPoint y: 329, endPoint x: 587, endPoint y: 306, distance: 34.0
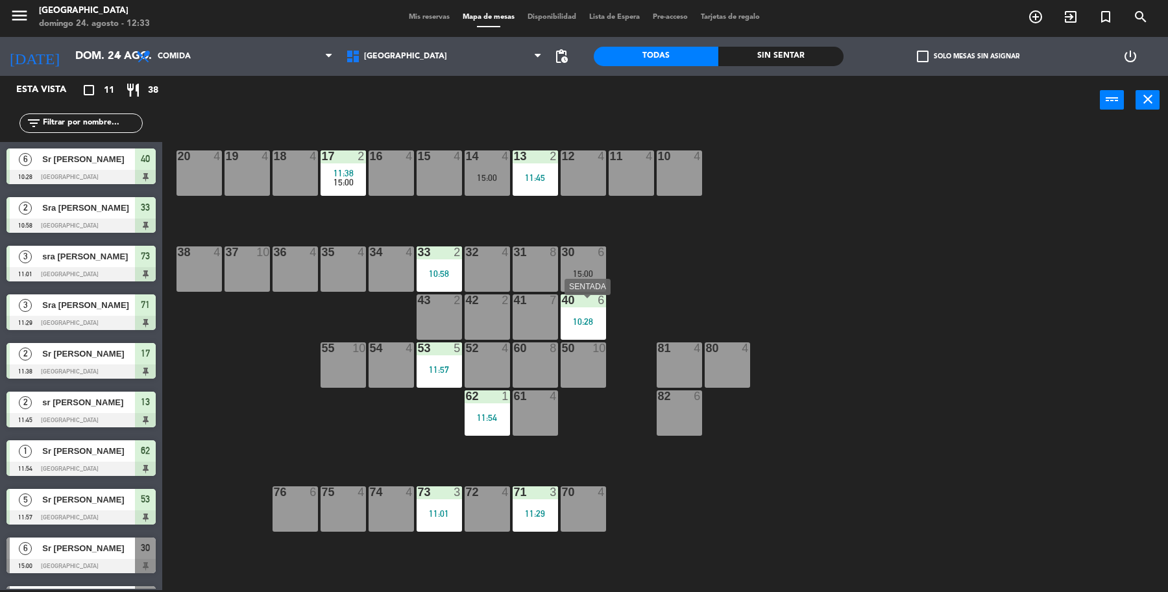
click at [590, 326] on div "10:28" at bounding box center [582, 321] width 45 height 9
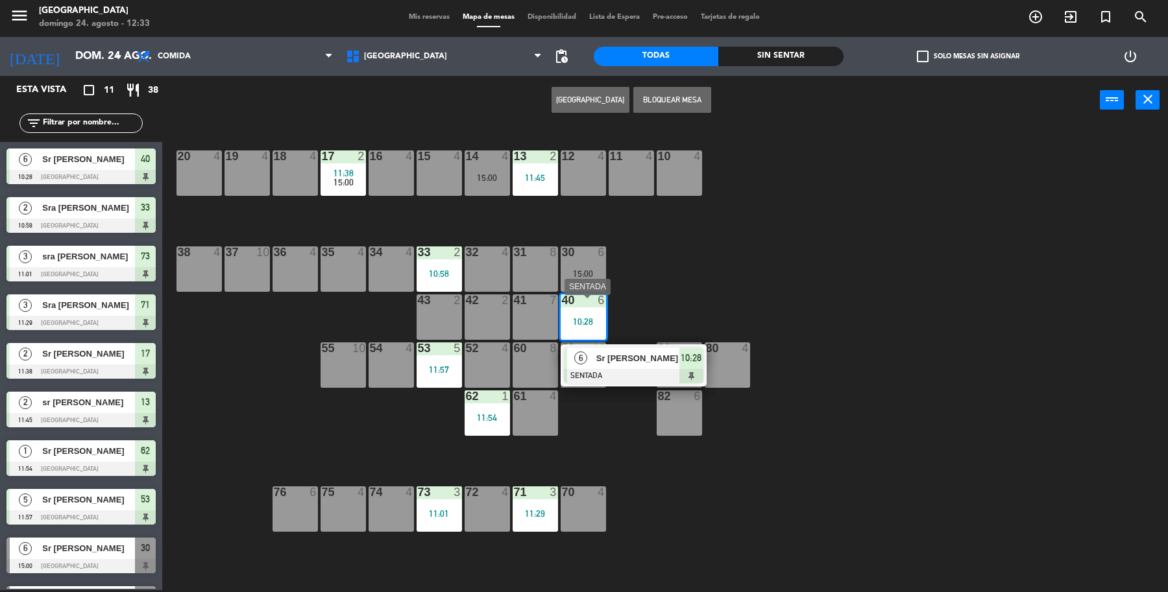
click at [626, 355] on span "Sr [PERSON_NAME]" at bounding box center [637, 359] width 83 height 14
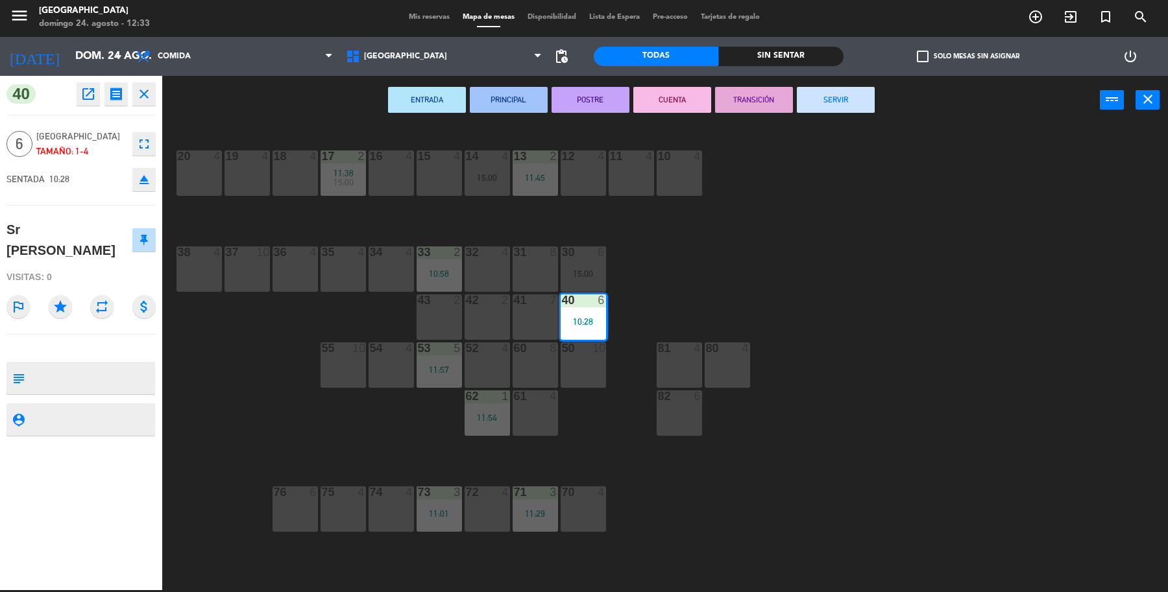
click at [831, 99] on button "SERVIR" at bounding box center [836, 100] width 78 height 26
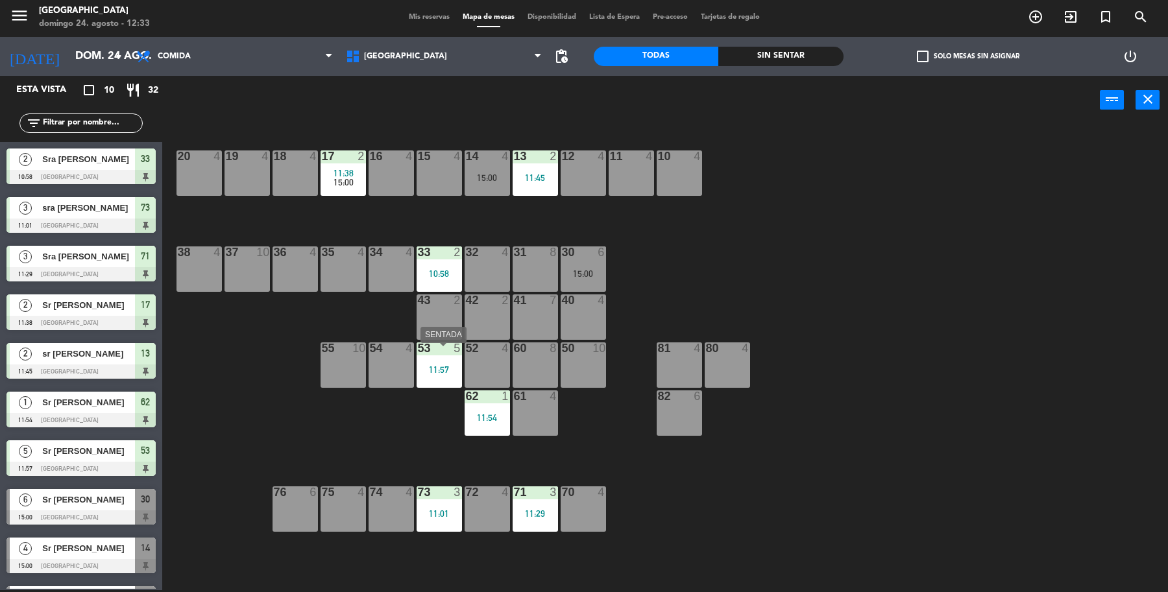
click at [426, 368] on div "11:57" at bounding box center [438, 369] width 45 height 9
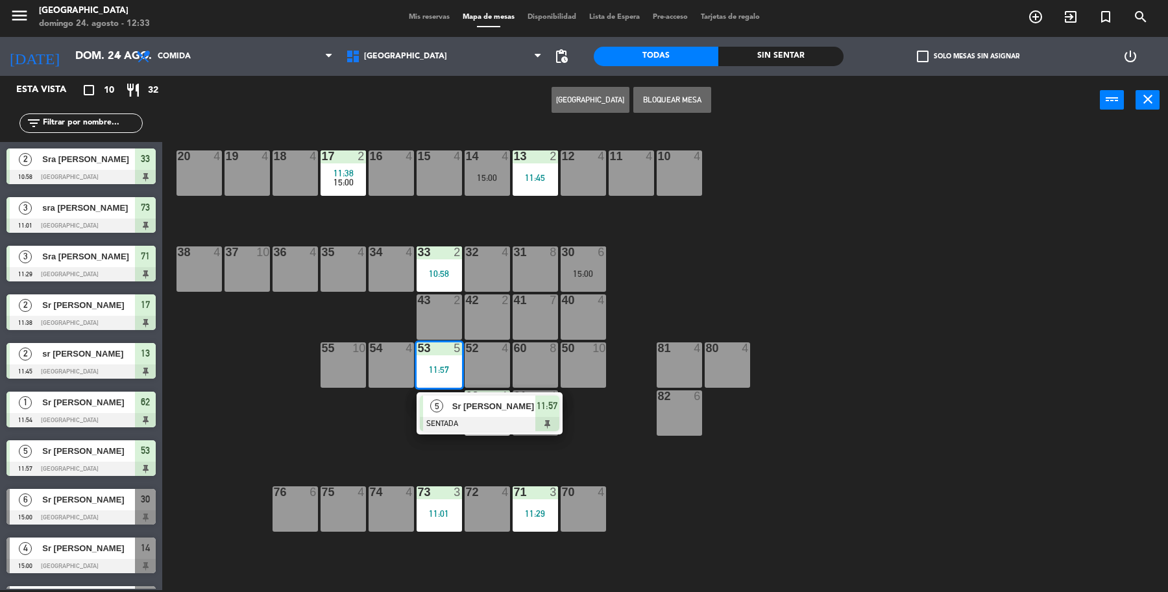
click at [426, 433] on div "5 Sr [PERSON_NAME] SENTADA 11:57" at bounding box center [489, 413] width 146 height 42
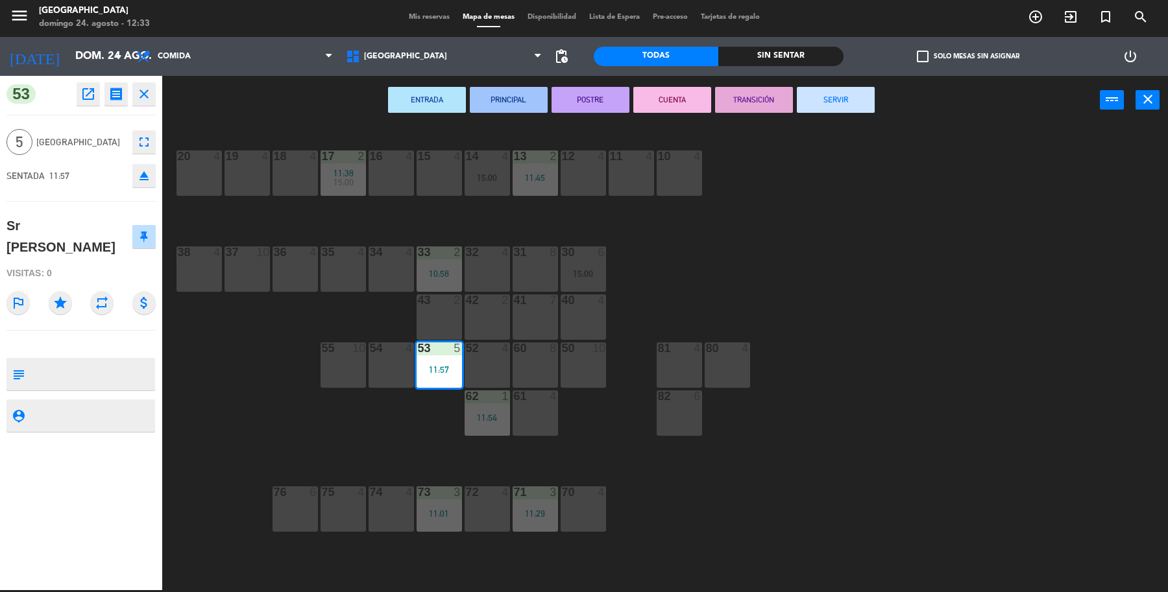
click at [322, 406] on div "19 4 18 4 17 2 11:38 15:00 16 4 15 4 14 4 15:00 13 2 11:45 12 4 11 4 10 4 20 4 …" at bounding box center [671, 360] width 994 height 466
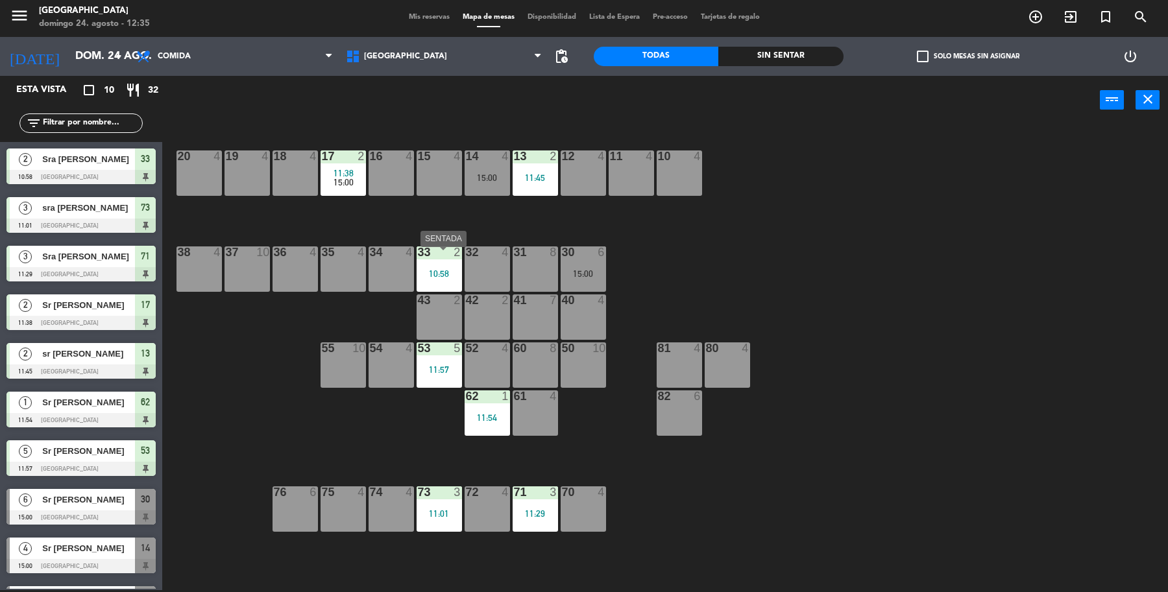
drag, startPoint x: 454, startPoint y: 277, endPoint x: 544, endPoint y: 318, distance: 98.7
click at [461, 274] on div "33 2 10:58" at bounding box center [438, 268] width 45 height 45
click at [456, 268] on div "33 2 10:58" at bounding box center [438, 268] width 45 height 45
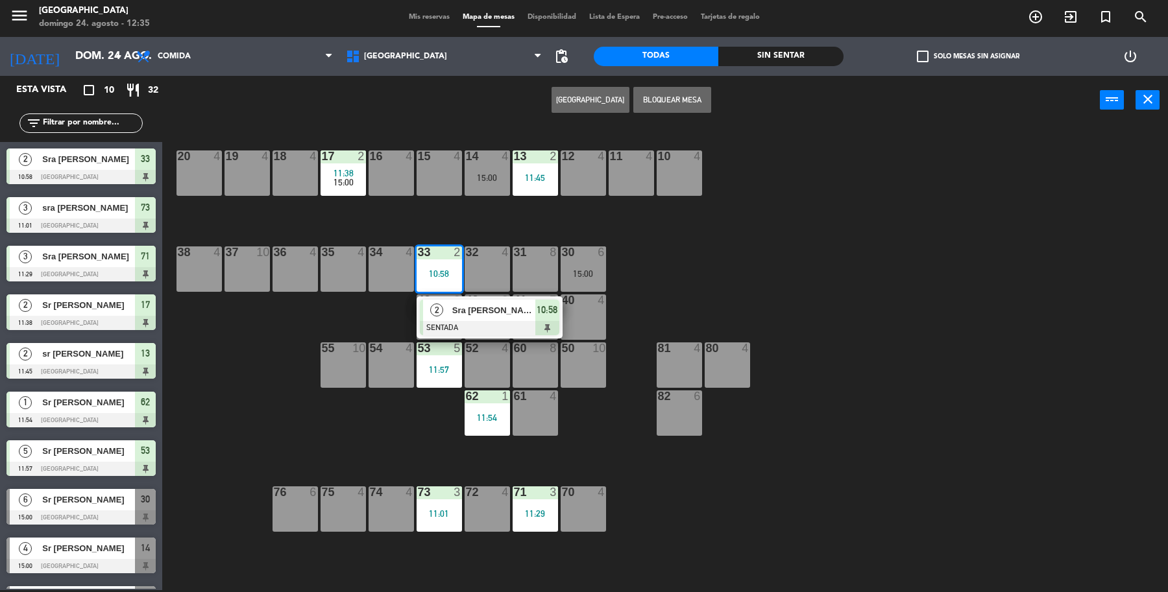
drag, startPoint x: 516, startPoint y: 307, endPoint x: 527, endPoint y: 299, distance: 14.0
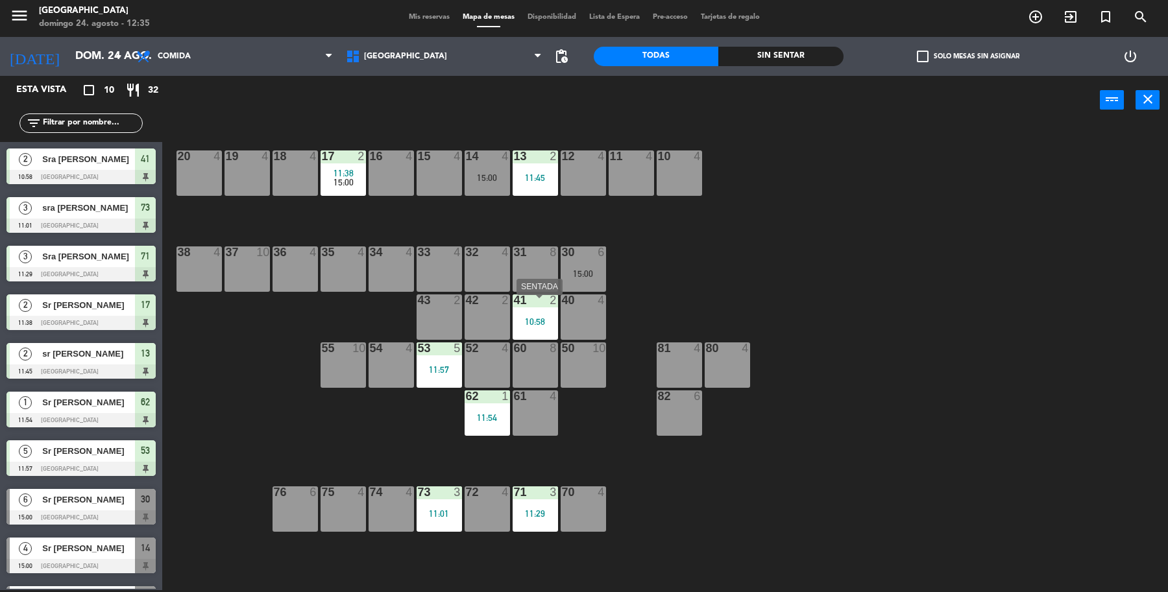
click at [526, 318] on div "10:58" at bounding box center [534, 322] width 45 height 10
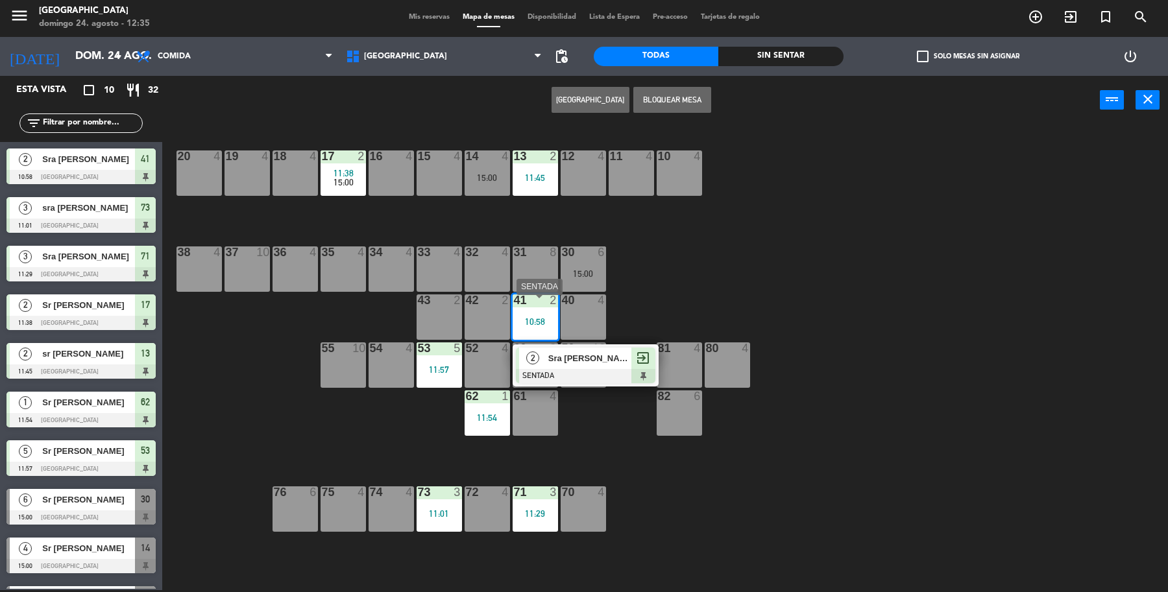
click at [636, 362] on div "2 Sra [PERSON_NAME] SENTADA exit_to_app" at bounding box center [585, 365] width 165 height 42
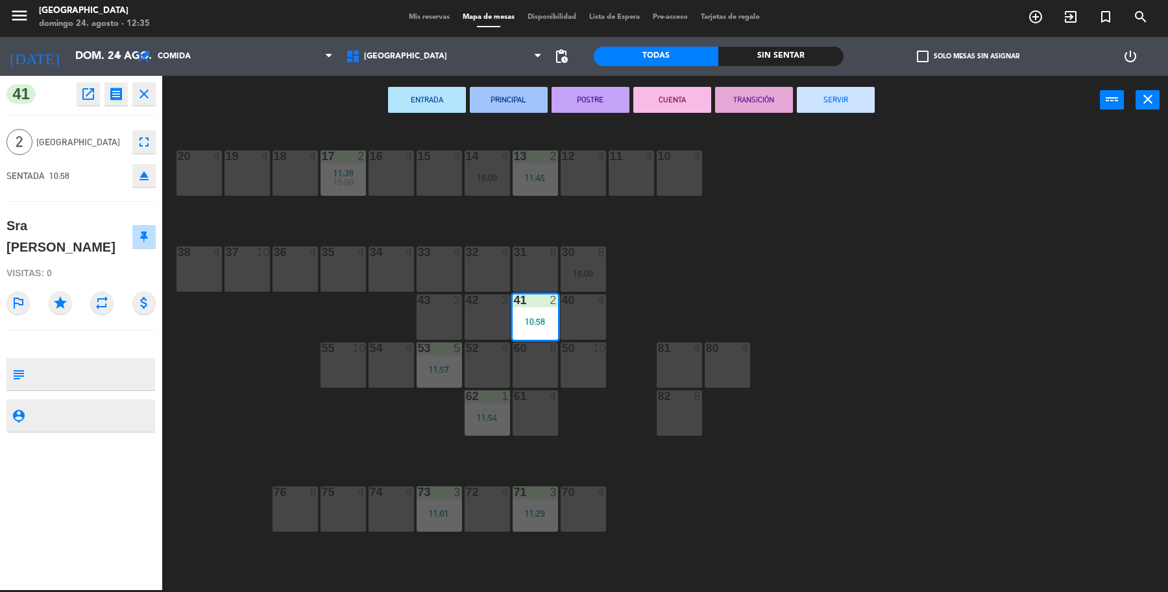
click at [835, 95] on button "SERVIR" at bounding box center [836, 100] width 78 height 26
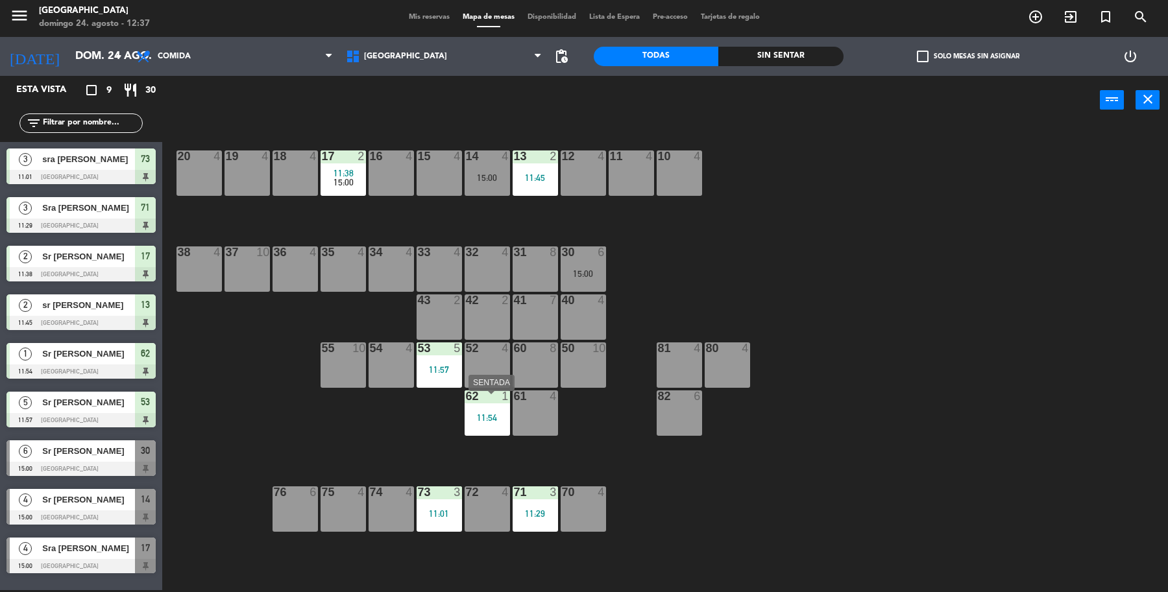
click at [493, 432] on div "62 1 11:54" at bounding box center [486, 412] width 45 height 45
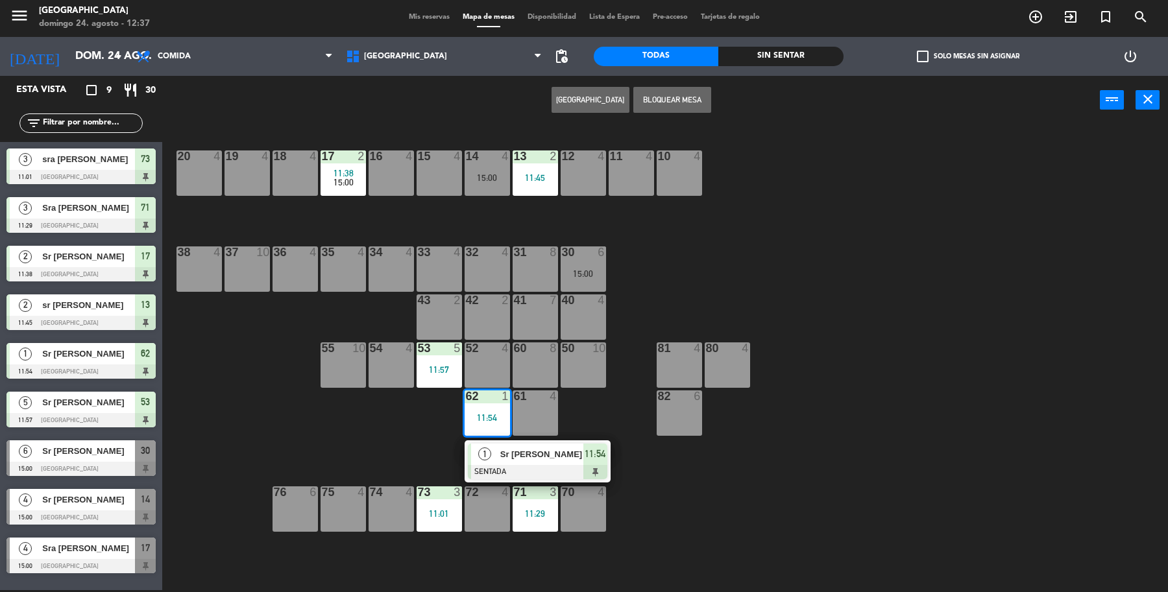
click at [503, 450] on span "Sr [PERSON_NAME]" at bounding box center [541, 455] width 83 height 14
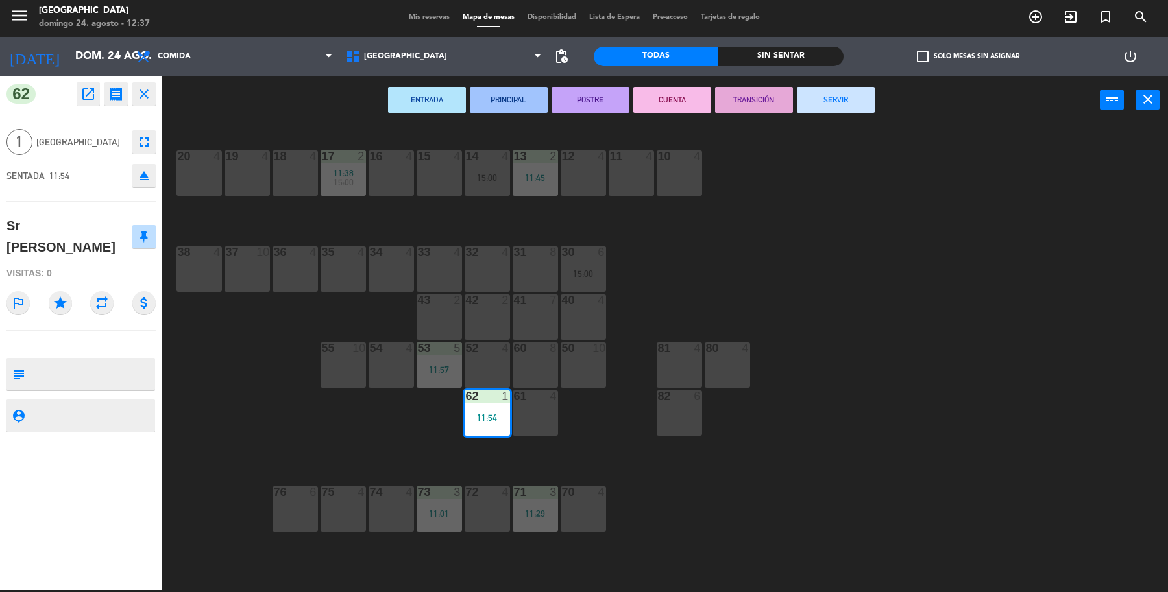
click at [841, 97] on button "SERVIR" at bounding box center [836, 100] width 78 height 26
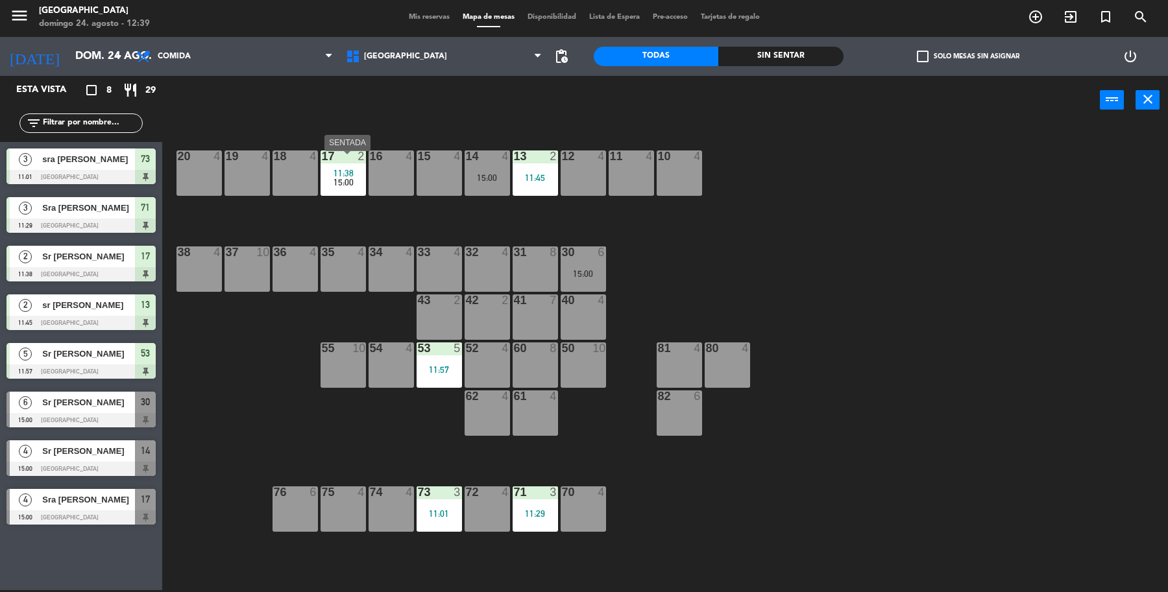
click at [344, 156] on div at bounding box center [342, 156] width 21 height 12
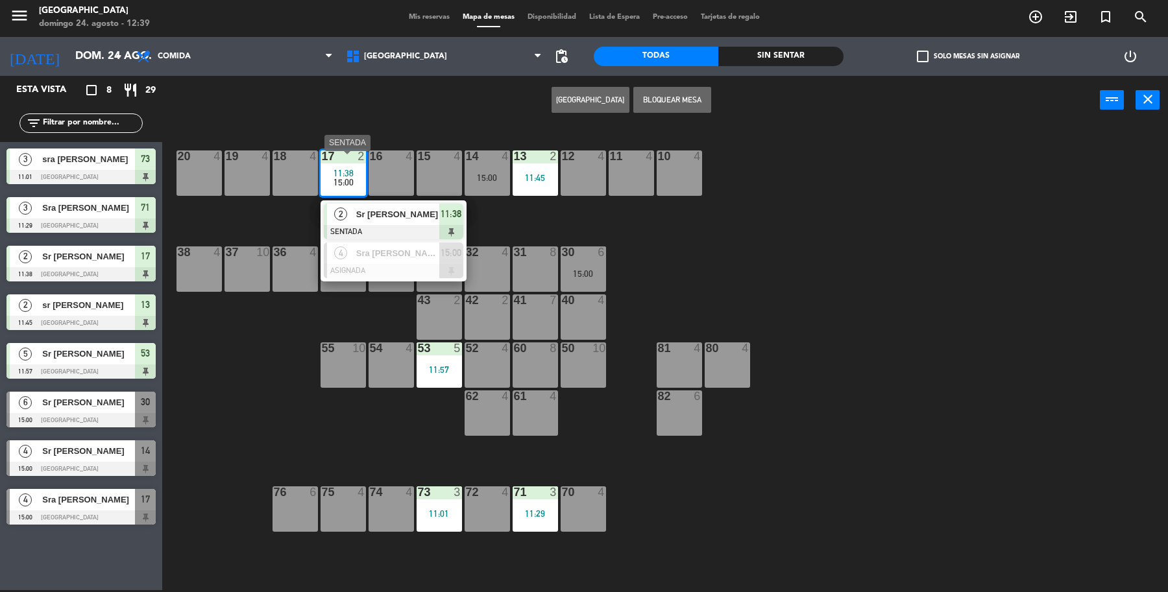
click at [394, 235] on div at bounding box center [393, 232] width 139 height 14
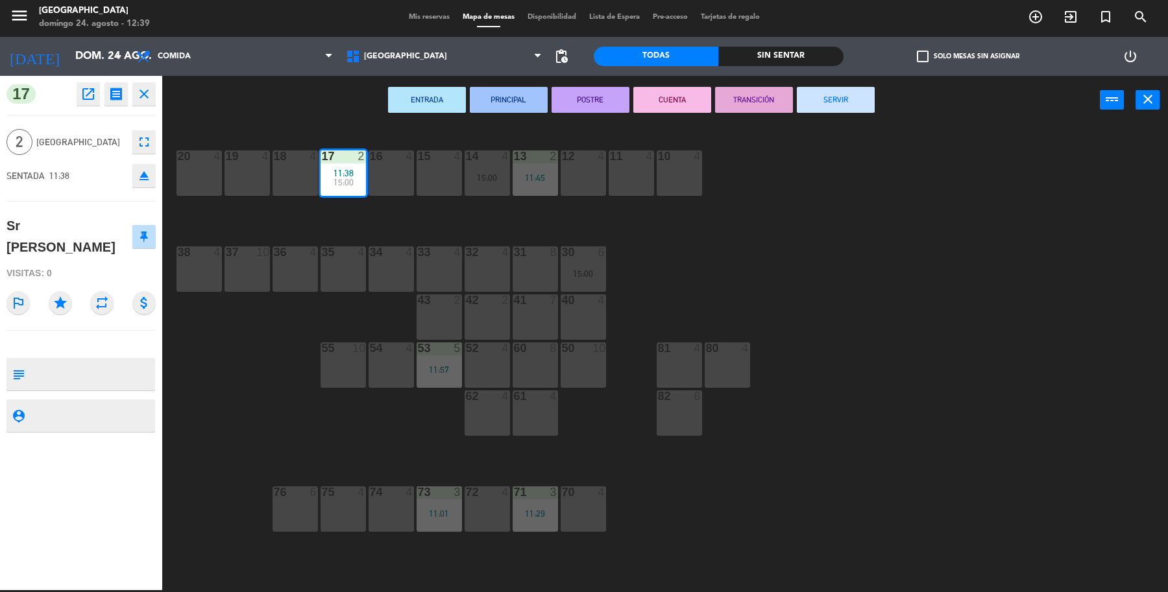
click at [831, 108] on button "SERVIR" at bounding box center [836, 100] width 78 height 26
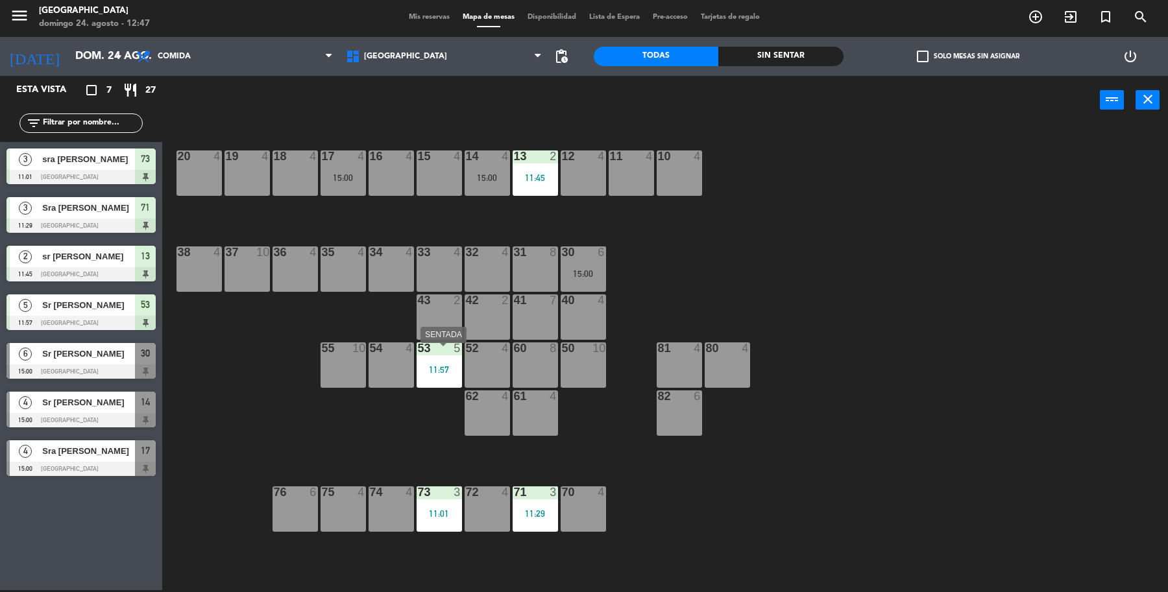
click at [417, 361] on div "53 5 11:57" at bounding box center [438, 364] width 45 height 45
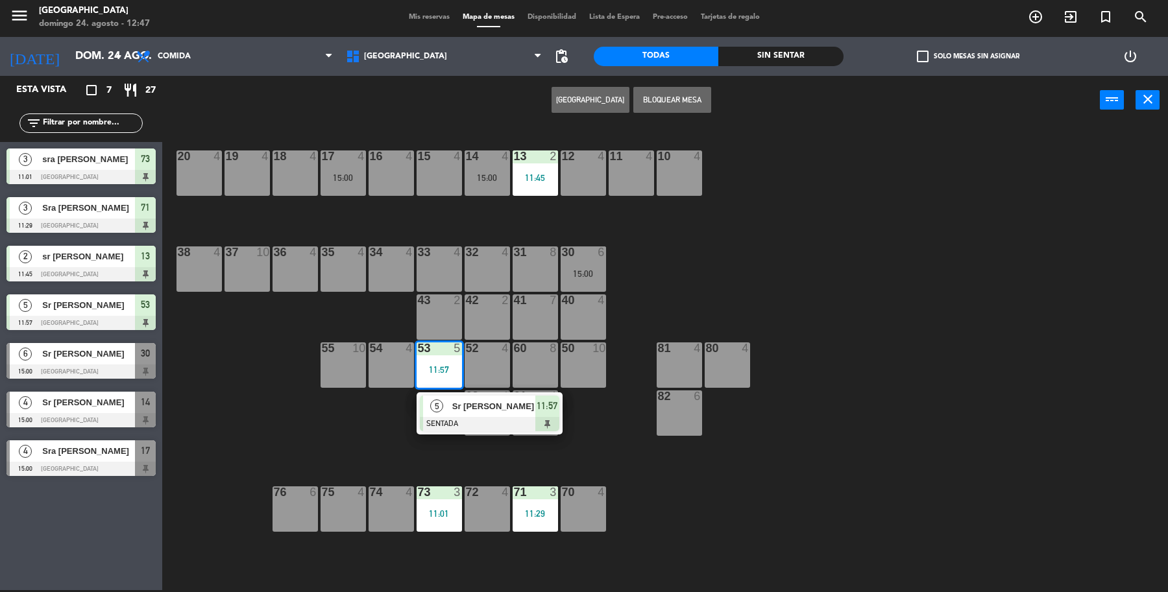
click at [778, 264] on div "19 4 18 4 17 4 15:00 16 4 15 4 14 4 15:00 13 2 11:45 12 4 11 4 10 4 20 4 37 10 …" at bounding box center [671, 360] width 994 height 466
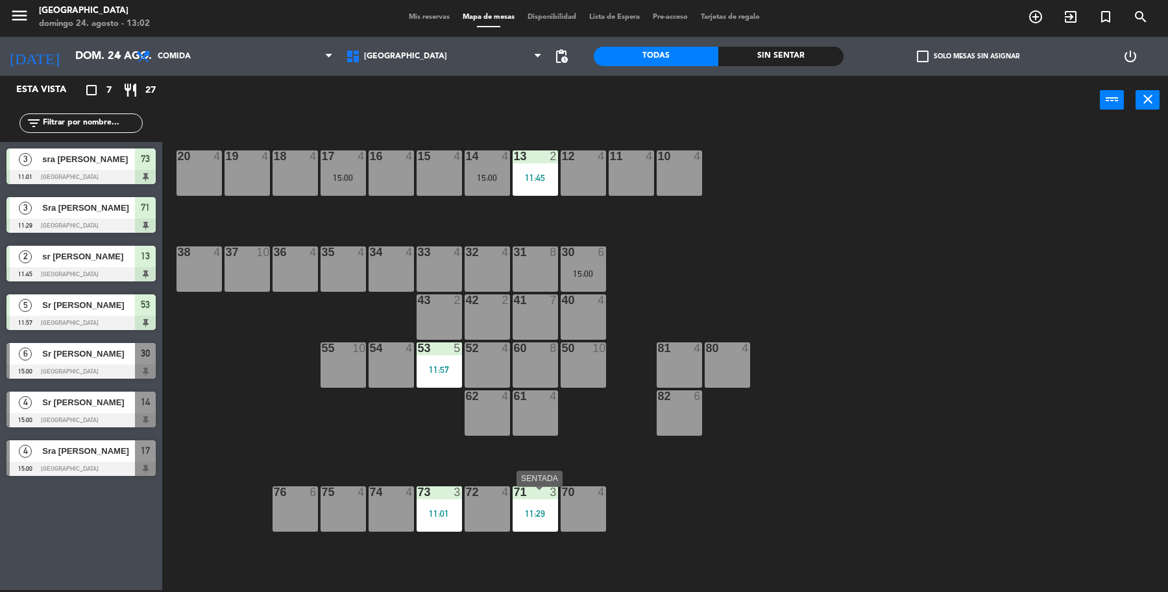
click at [548, 507] on div "71 3 11:29" at bounding box center [534, 508] width 45 height 45
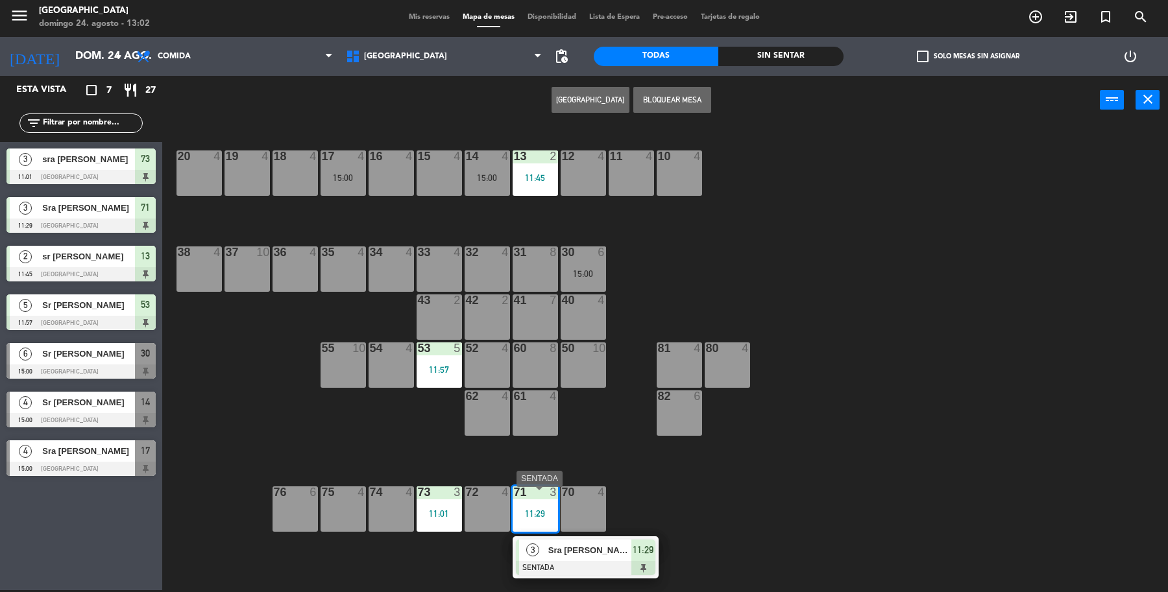
click at [579, 544] on div "Sra [PERSON_NAME]" at bounding box center [589, 550] width 84 height 21
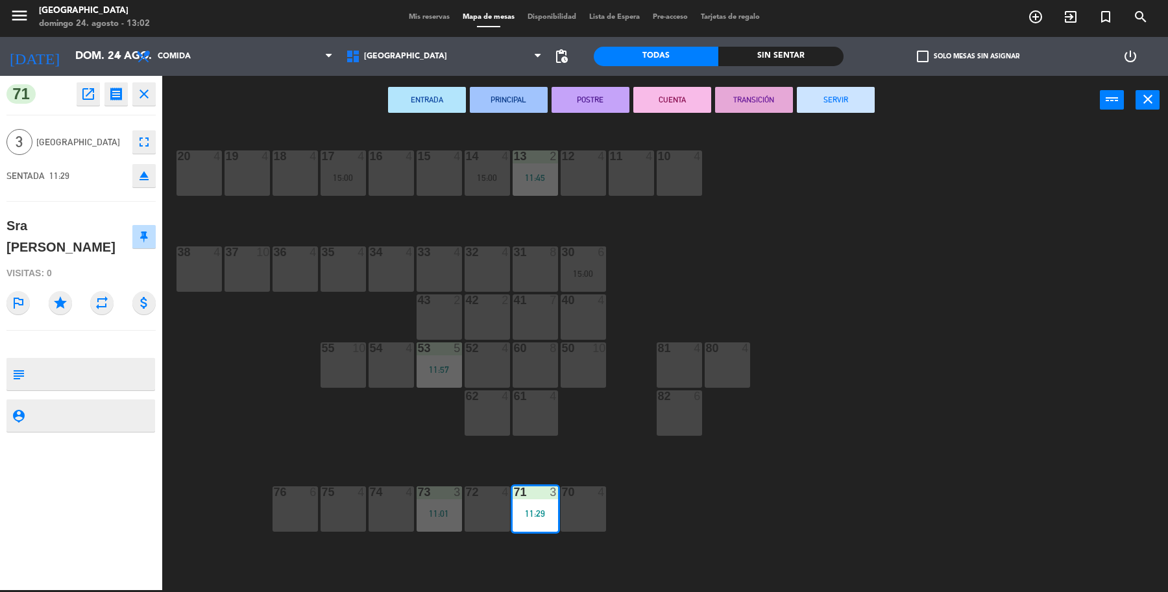
click at [841, 97] on button "SERVIR" at bounding box center [836, 100] width 78 height 26
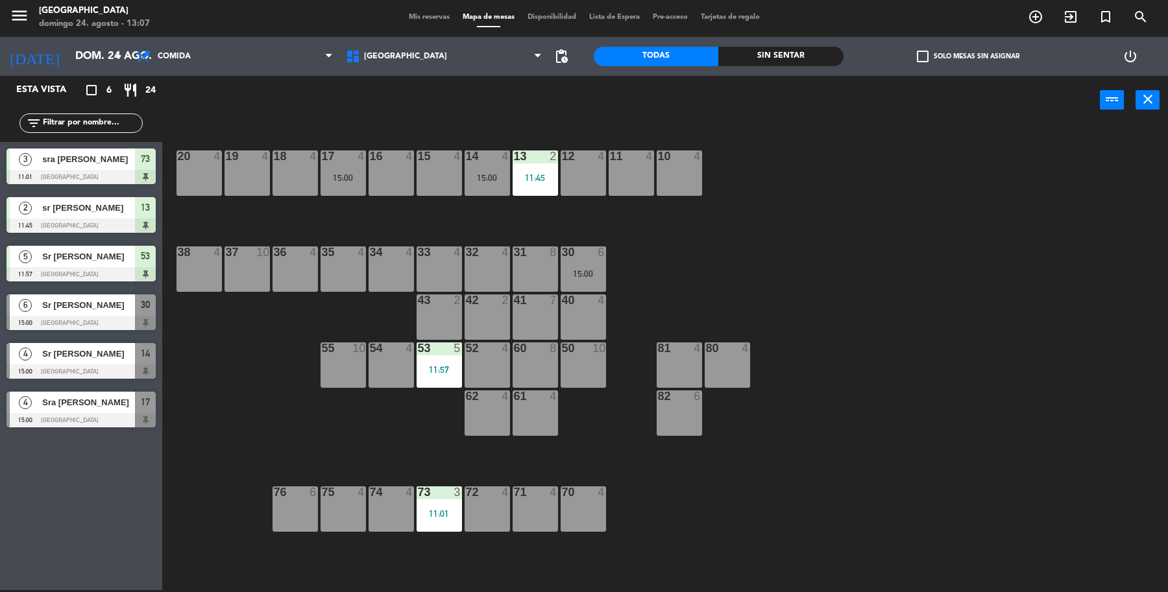
click at [378, 176] on div "16 4" at bounding box center [390, 172] width 45 height 45
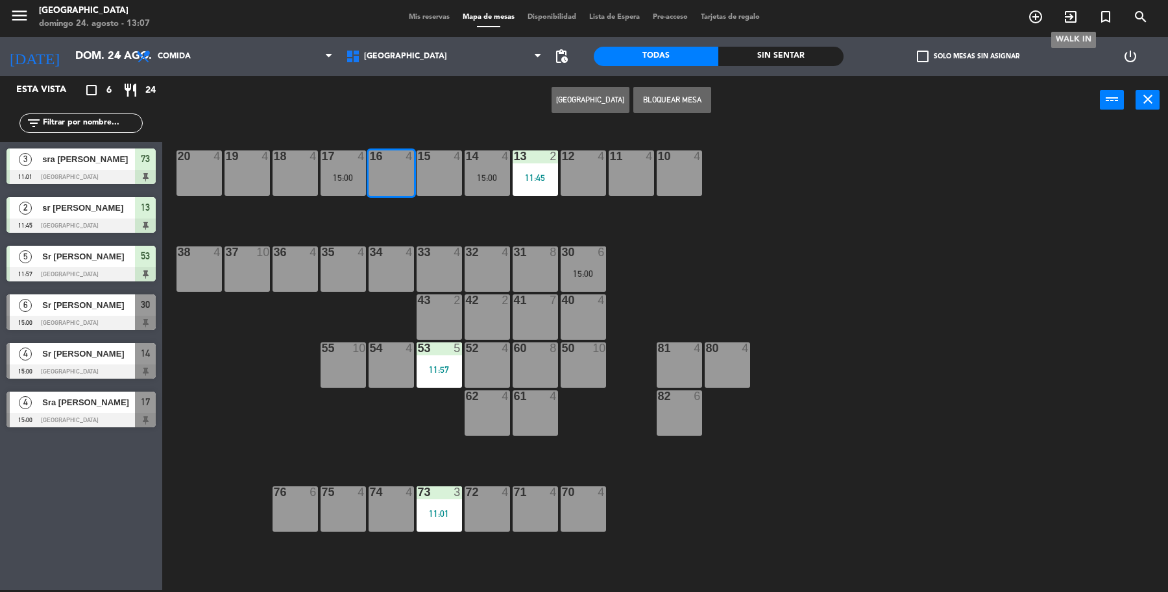
click at [1073, 14] on icon "exit_to_app" at bounding box center [1070, 17] width 16 height 16
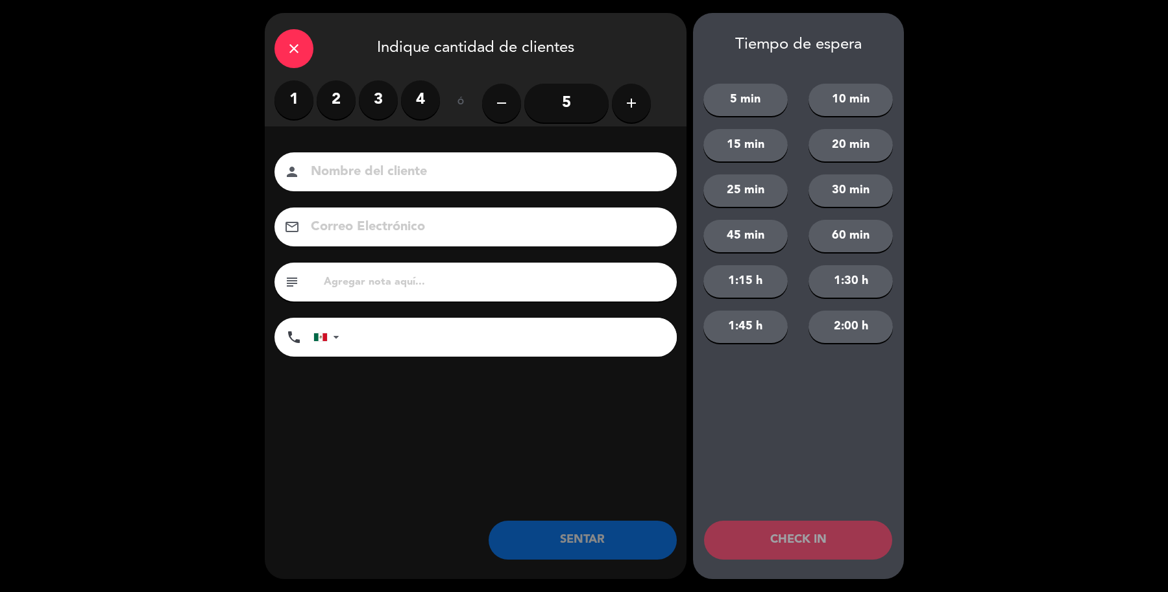
click at [330, 107] on label "2" at bounding box center [336, 99] width 39 height 39
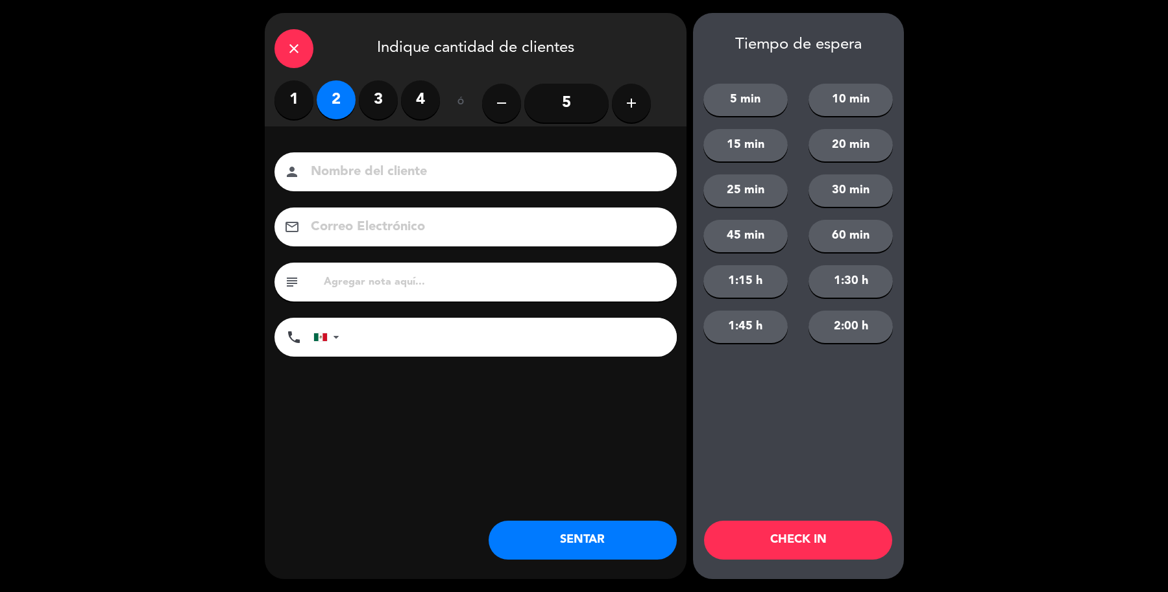
click at [368, 178] on input at bounding box center [484, 172] width 350 height 23
click at [318, 167] on input "S [PERSON_NAME]" at bounding box center [484, 172] width 350 height 23
type input "Sr [PERSON_NAME]"
click at [542, 544] on button "SENTAR" at bounding box center [582, 540] width 188 height 39
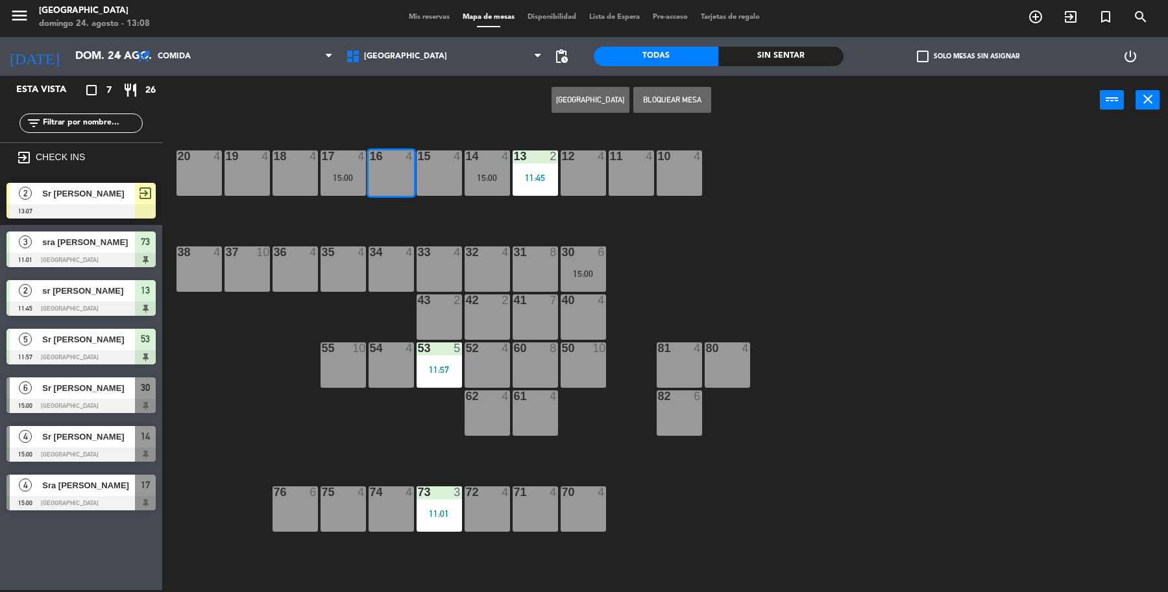
click at [66, 204] on div at bounding box center [80, 211] width 149 height 14
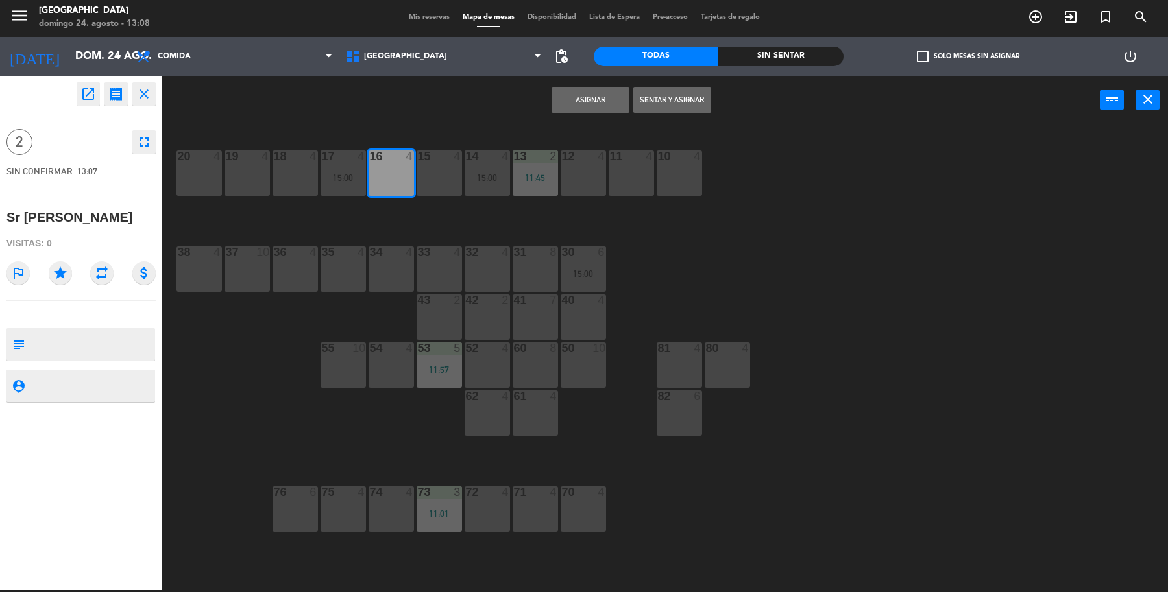
click at [691, 99] on button "Sentar y Asignar" at bounding box center [672, 100] width 78 height 26
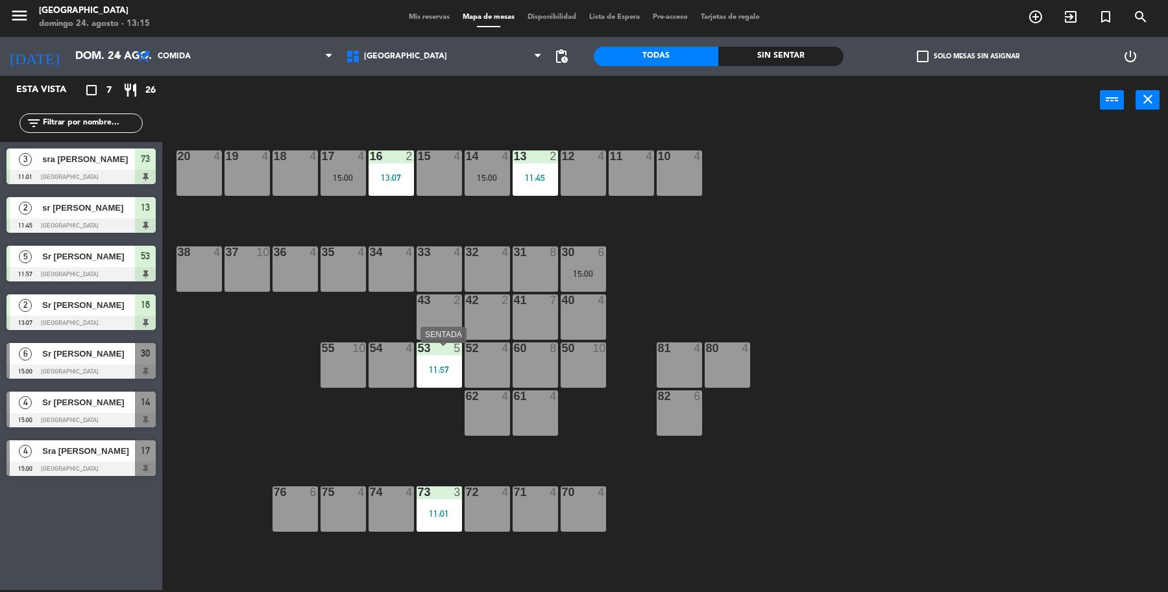
click at [451, 376] on div "53 5 11:57" at bounding box center [438, 364] width 45 height 45
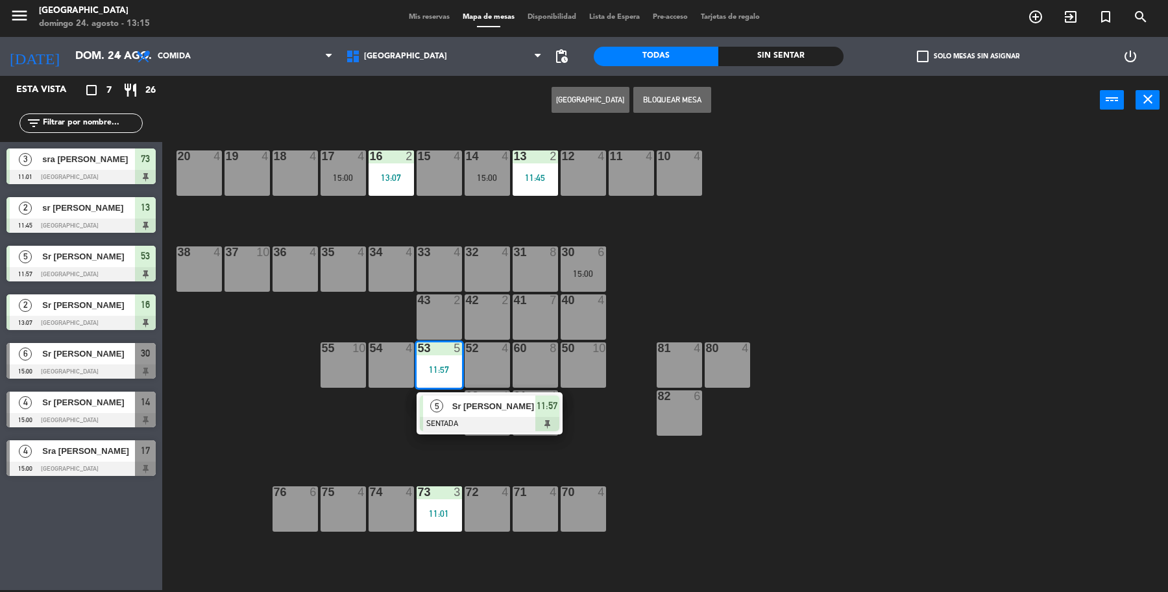
click at [374, 443] on div "19 4 18 4 17 4 15:00 16 2 13:07 15 4 14 4 15:00 13 2 11:45 12 4 11 4 10 4 20 4 …" at bounding box center [671, 360] width 994 height 466
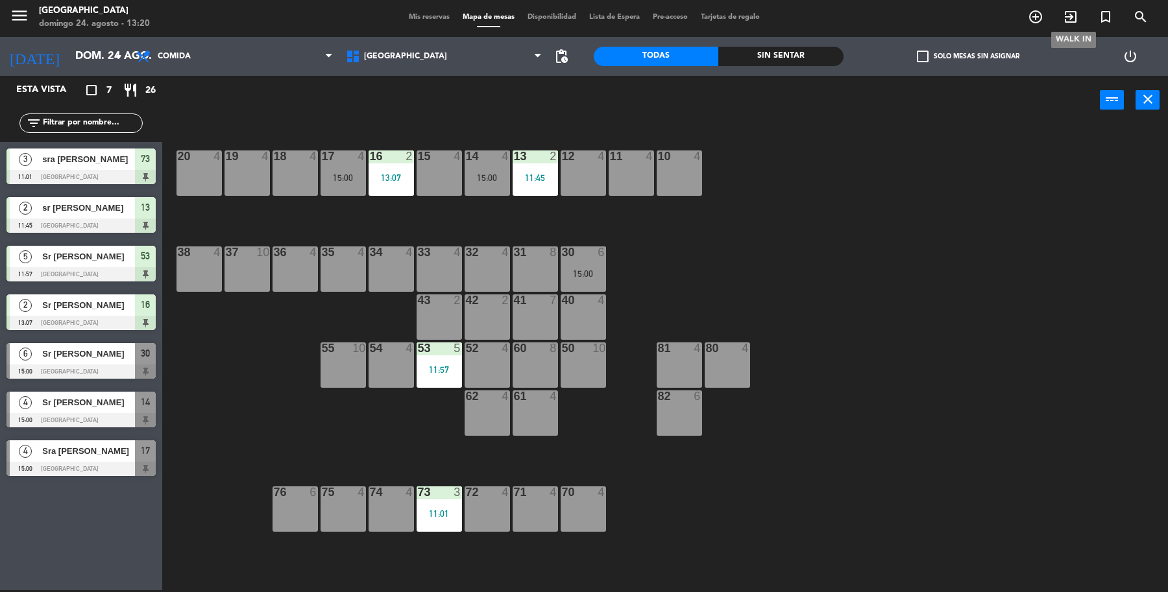
click at [1070, 25] on icon "exit_to_app" at bounding box center [1070, 17] width 16 height 16
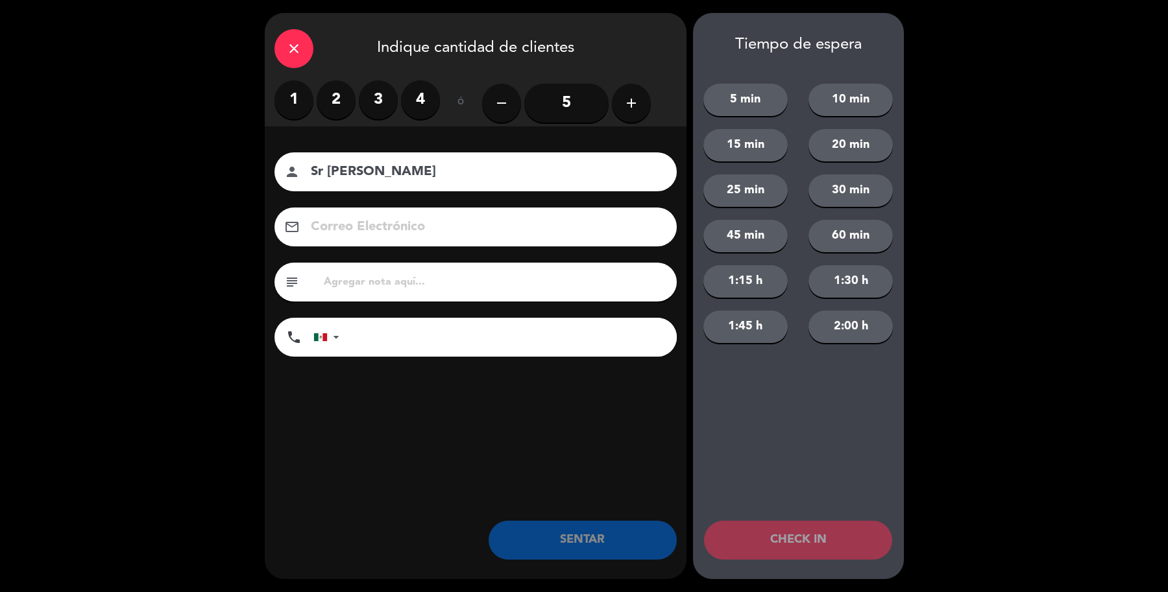
click at [344, 101] on label "2" at bounding box center [336, 99] width 39 height 39
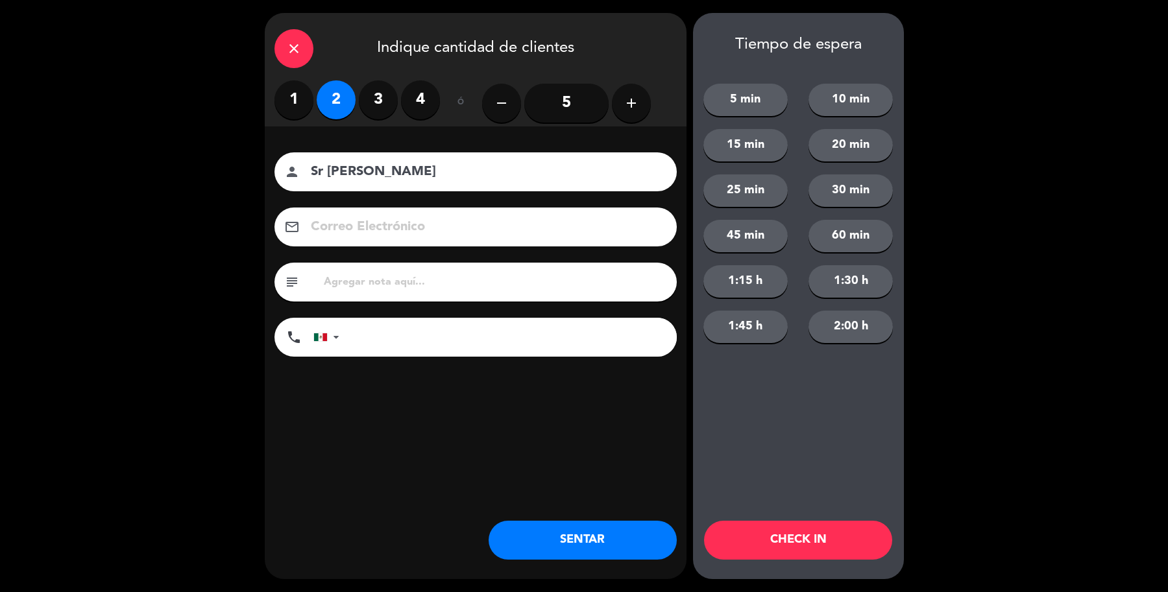
click at [326, 169] on input "Sr [PERSON_NAME]" at bounding box center [484, 172] width 350 height 23
type input "Sra [PERSON_NAME]"
click at [581, 547] on button "SENTAR" at bounding box center [582, 540] width 188 height 39
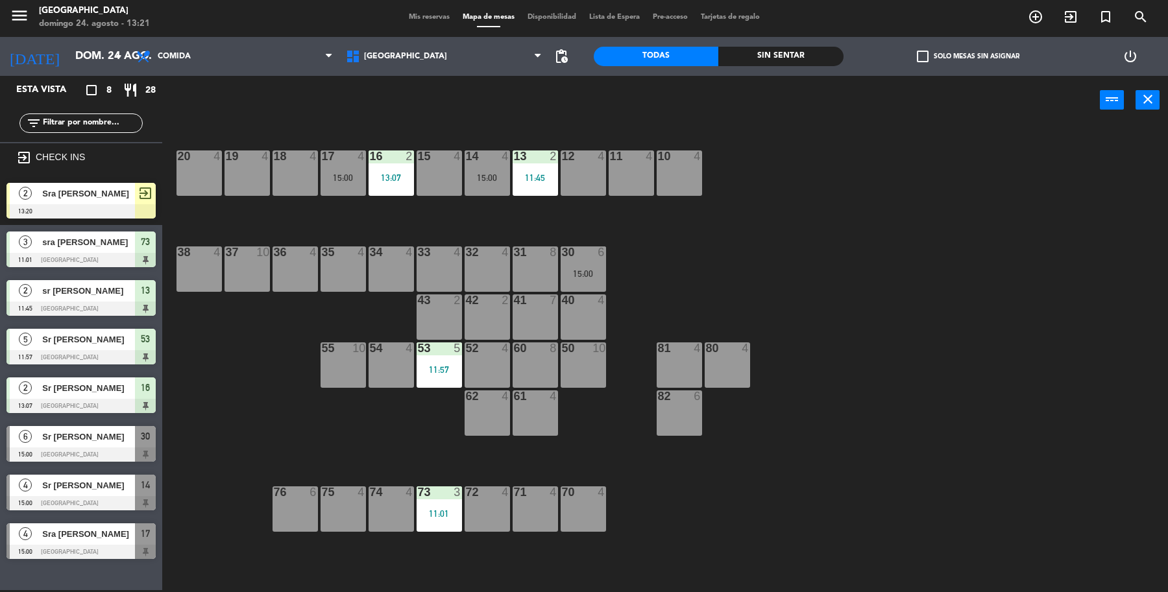
click at [49, 216] on div at bounding box center [80, 211] width 149 height 14
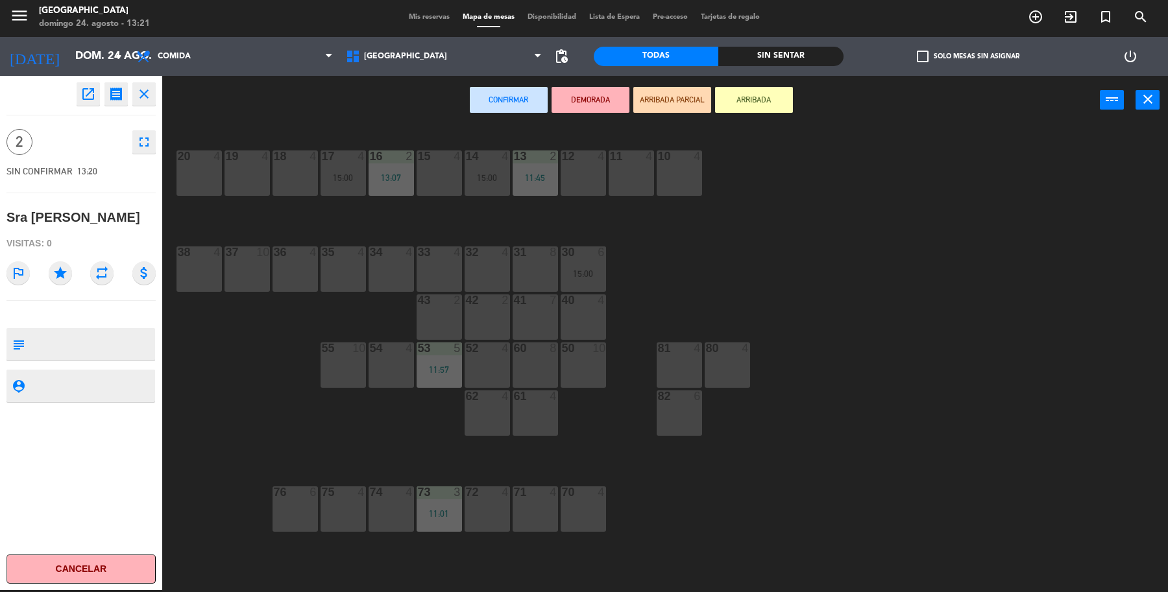
click at [637, 180] on div "11 4" at bounding box center [630, 172] width 45 height 45
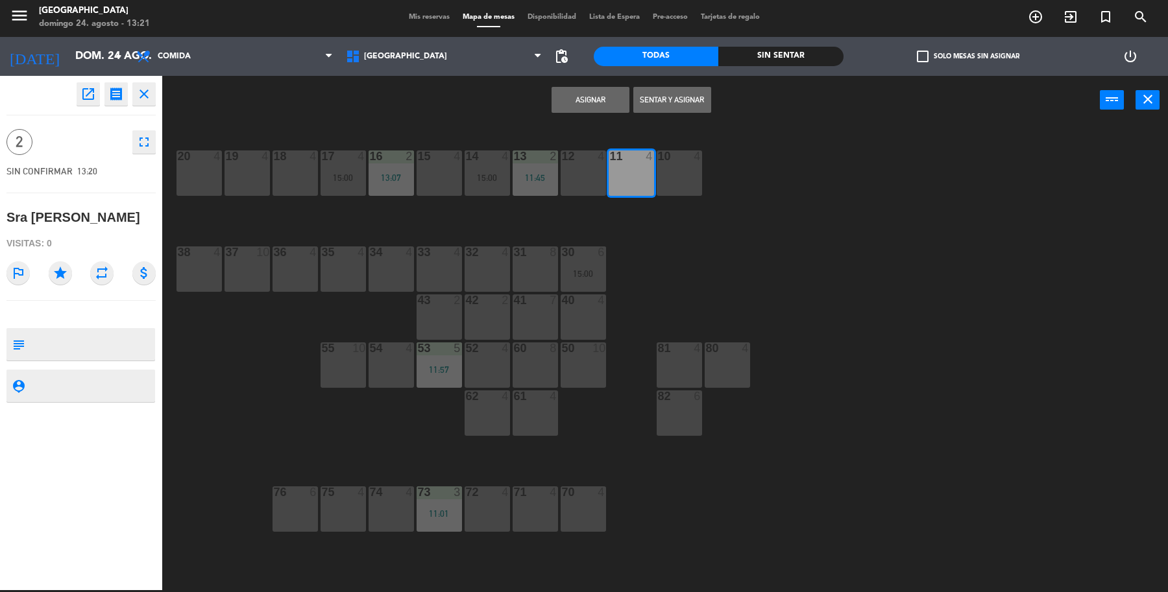
click at [669, 106] on button "Sentar y Asignar" at bounding box center [672, 100] width 78 height 26
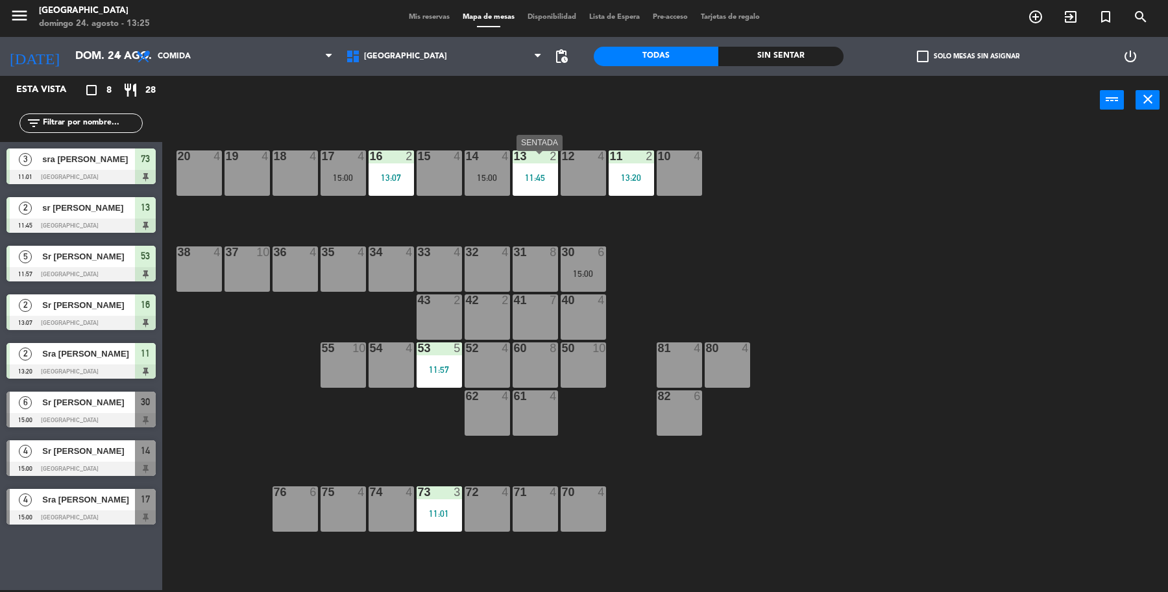
click at [545, 189] on div "13 2 11:45" at bounding box center [534, 172] width 45 height 45
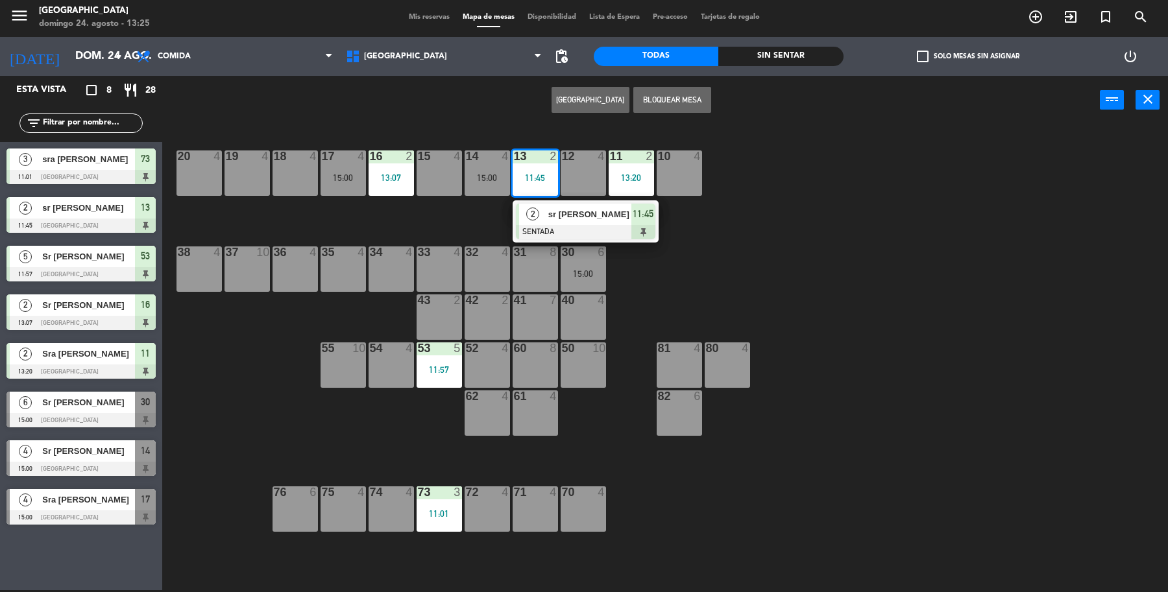
click at [604, 215] on span "sr [PERSON_NAME]" at bounding box center [589, 215] width 83 height 14
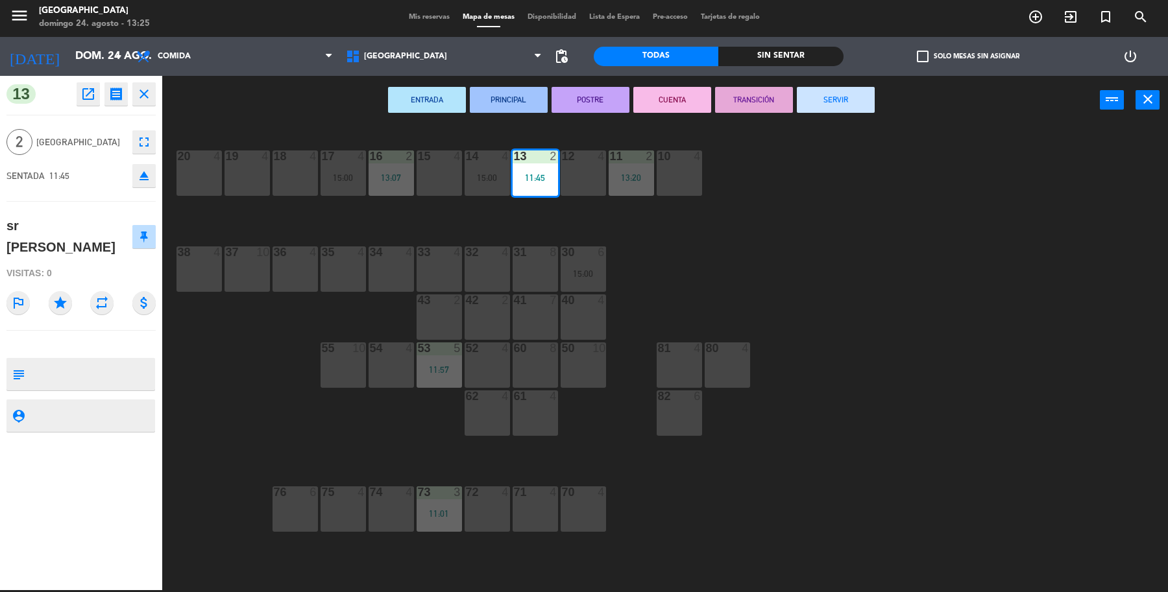
click at [841, 101] on button "SERVIR" at bounding box center [836, 100] width 78 height 26
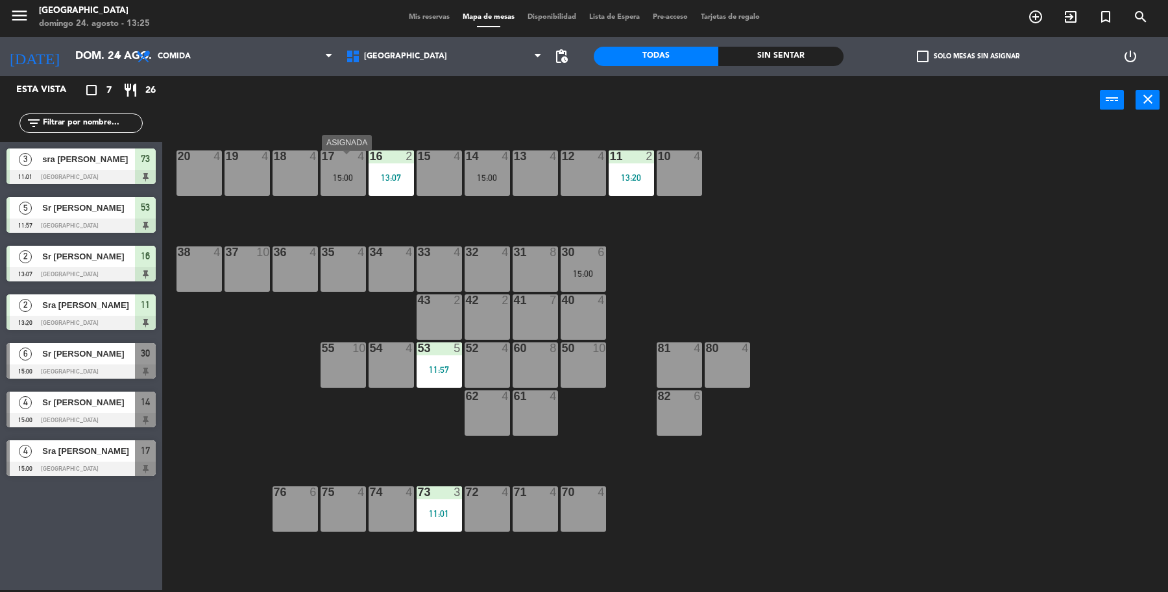
click at [360, 188] on div "17 4 15:00" at bounding box center [342, 172] width 45 height 45
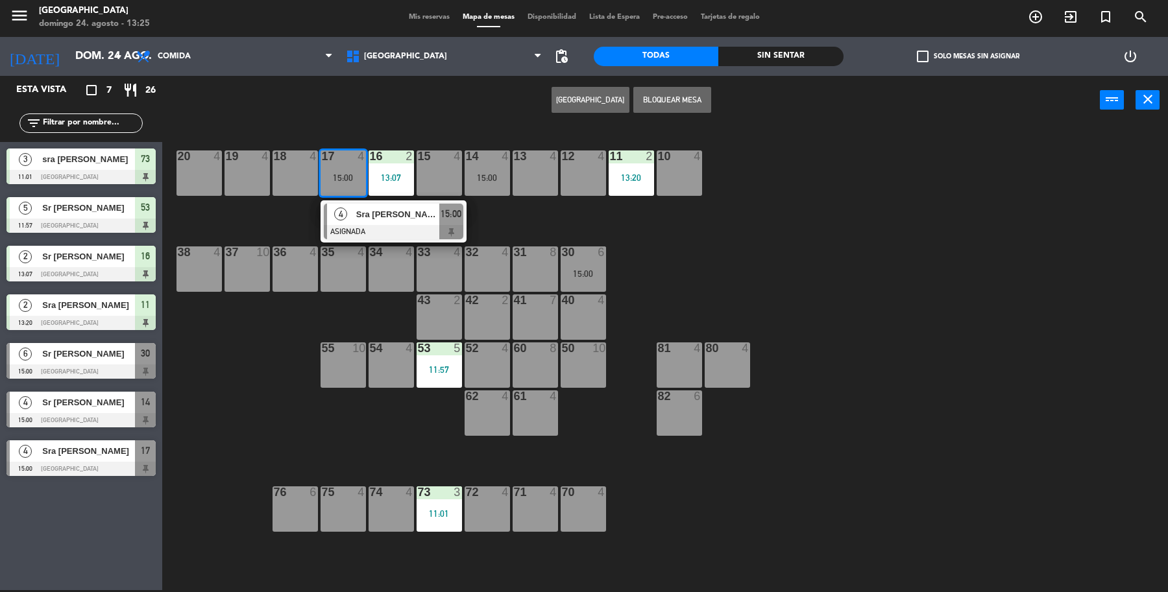
click at [283, 235] on div "19 4 18 4 17 4 15:00 4 Sra [PERSON_NAME] ASIGNADA 15:00 16 2 13:07 15 4 14 4 15…" at bounding box center [671, 360] width 994 height 466
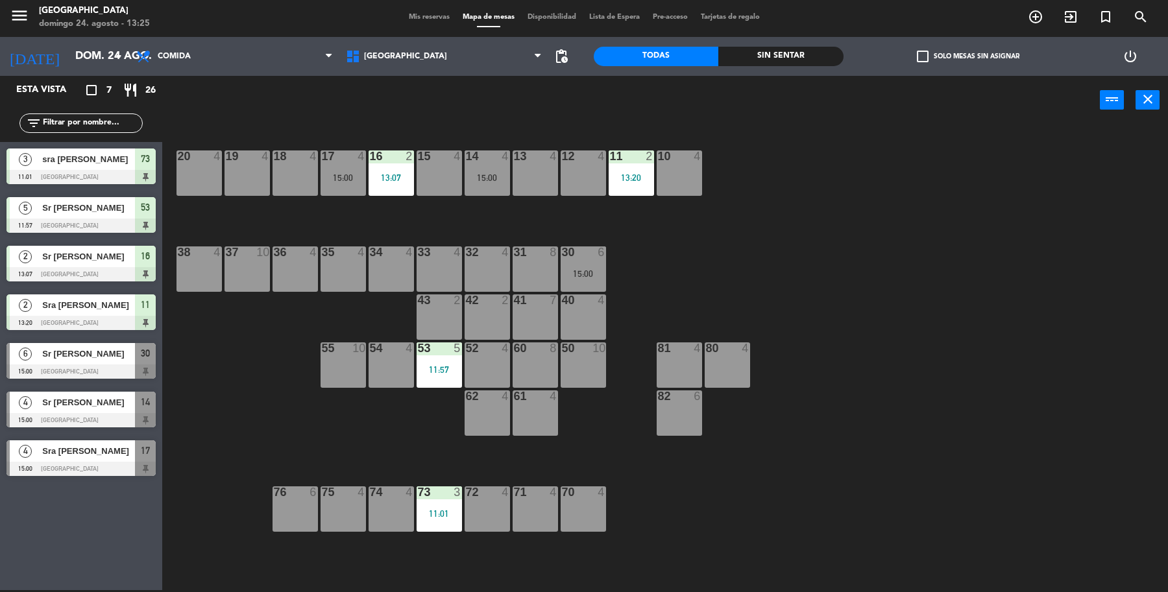
click at [497, 189] on div "14 4 15:00" at bounding box center [486, 172] width 45 height 45
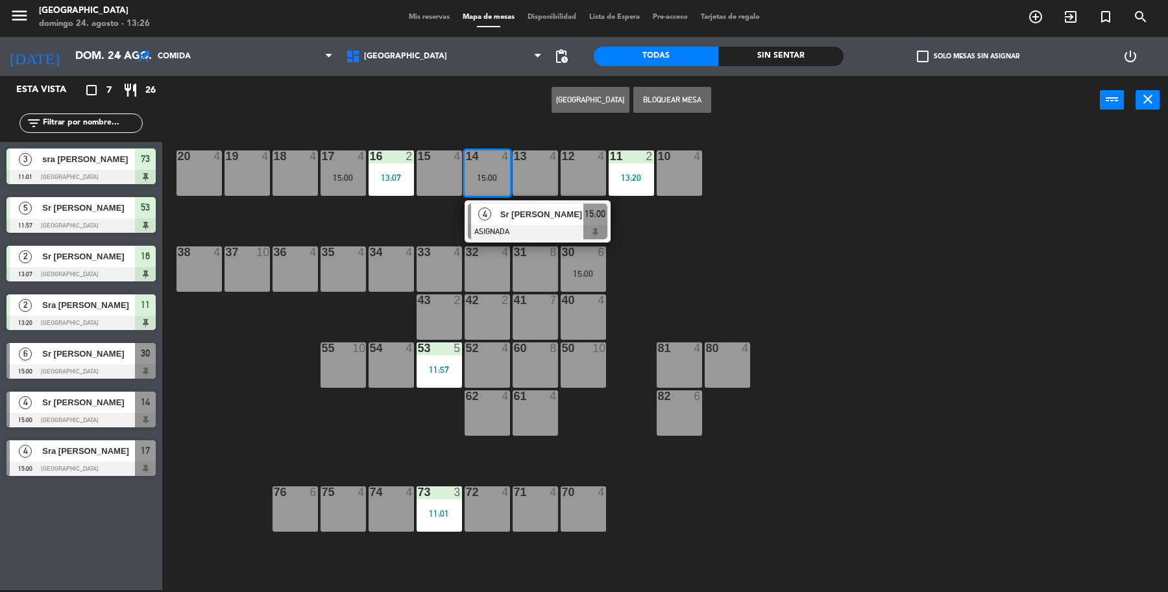
click at [672, 210] on div "19 4 18 4 17 4 15:00 16 2 13:07 15 4 14 4 15:00 4 Sr [PERSON_NAME] ASIGNADA 15:…" at bounding box center [671, 360] width 994 height 466
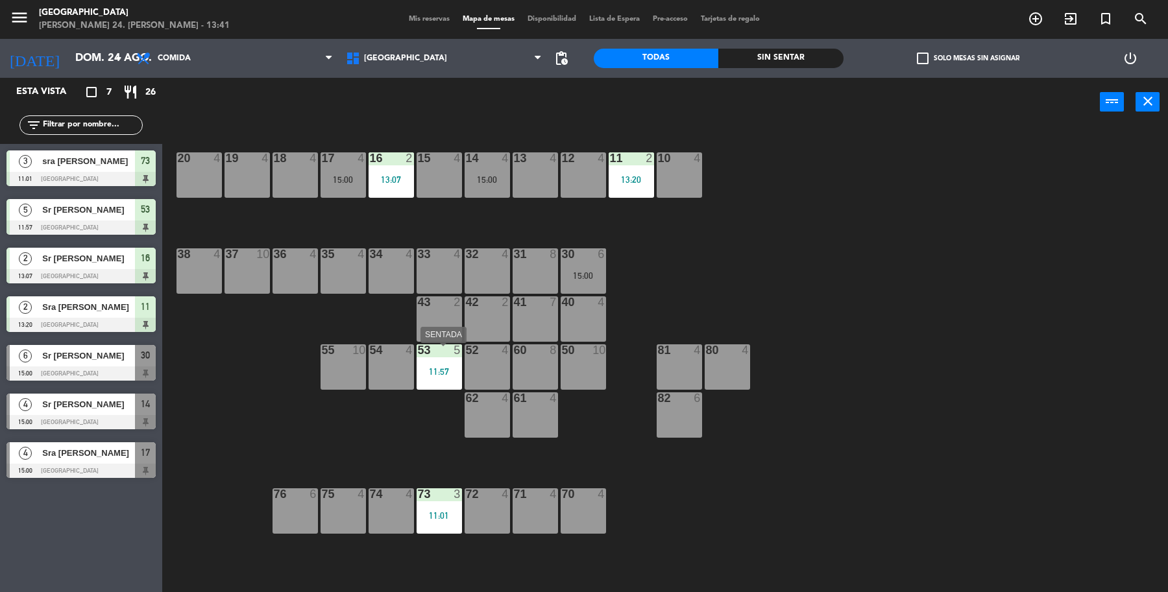
click at [431, 368] on div "11:57" at bounding box center [438, 371] width 45 height 9
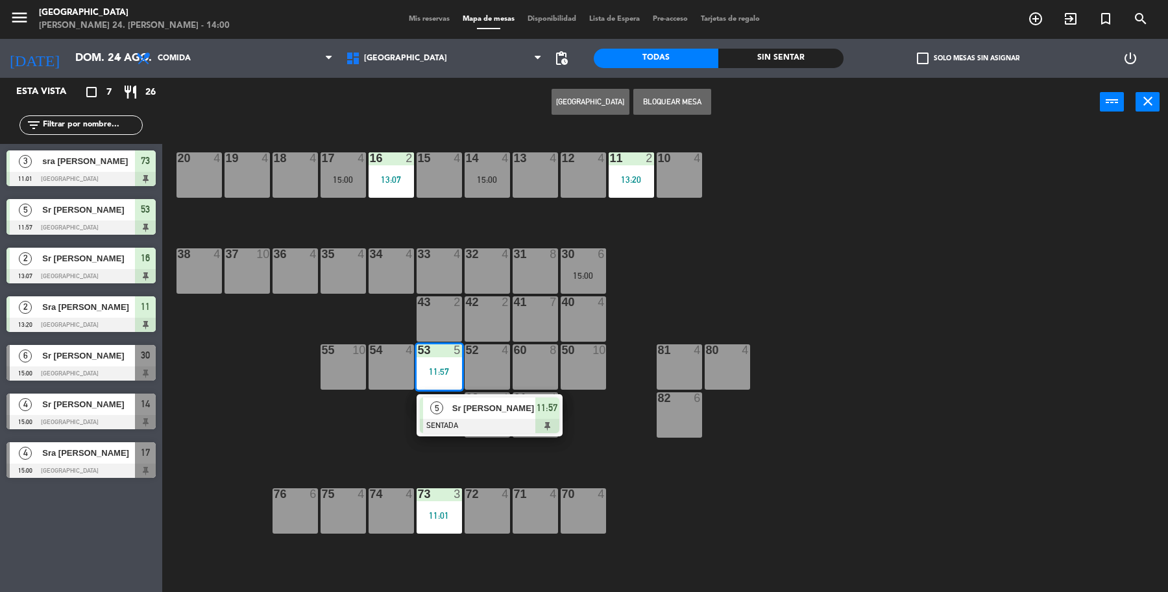
click at [775, 231] on div "19 4 18 4 17 4 15:00 16 2 13:07 15 4 14 4 15:00 13 4 12 4 11 2 13:20 10 4 20 4 …" at bounding box center [671, 362] width 994 height 466
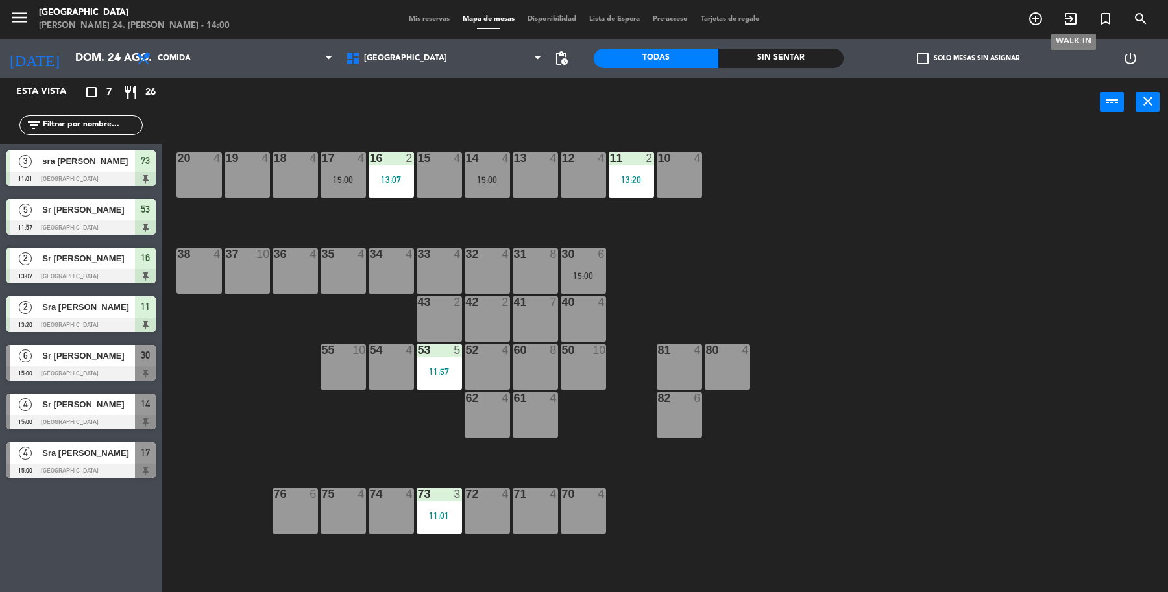
click at [1069, 19] on icon "exit_to_app" at bounding box center [1070, 19] width 16 height 16
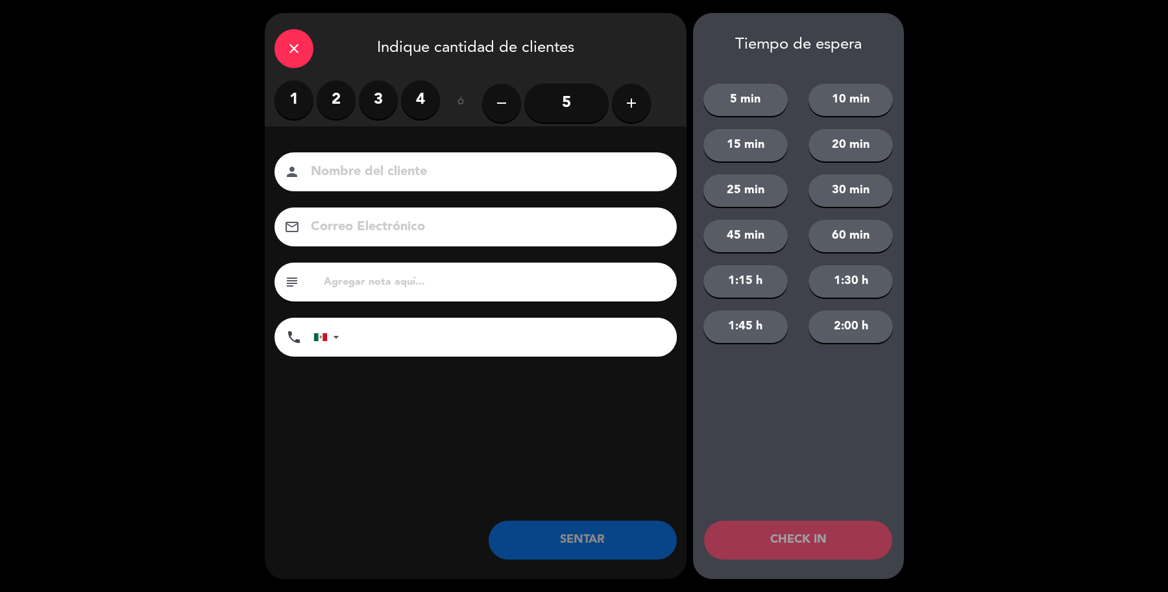
drag, startPoint x: 331, startPoint y: 111, endPoint x: 328, endPoint y: 125, distance: 13.9
click at [331, 112] on label "2" at bounding box center [336, 99] width 39 height 39
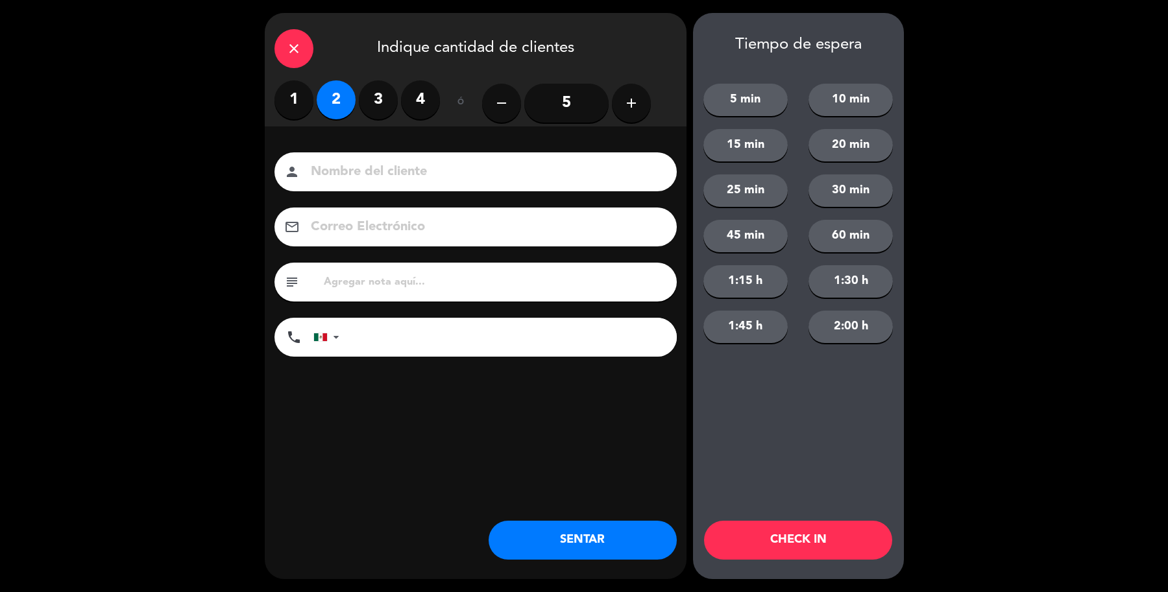
drag, startPoint x: 334, startPoint y: 184, endPoint x: 341, endPoint y: 182, distance: 7.4
click at [341, 182] on div "person" at bounding box center [475, 171] width 402 height 39
click at [344, 177] on input at bounding box center [484, 172] width 350 height 23
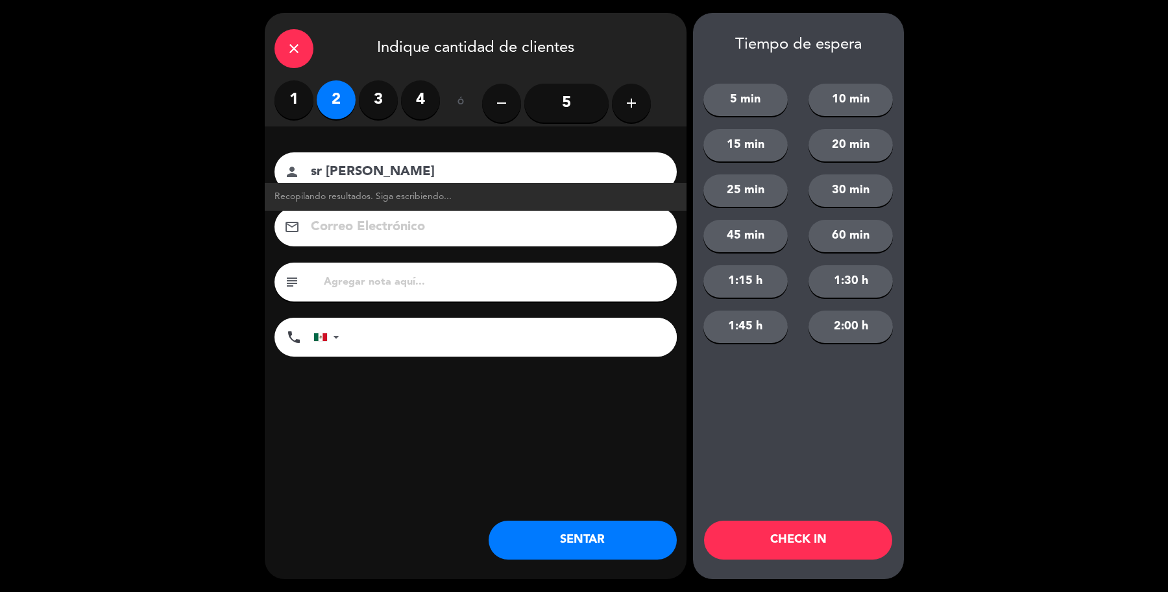
type input "sr Torales"
click at [568, 562] on div "close Indique cantidad de clientes 1 2 3 4 ó remove 5 add Nombre del cliente pe…" at bounding box center [476, 296] width 422 height 566
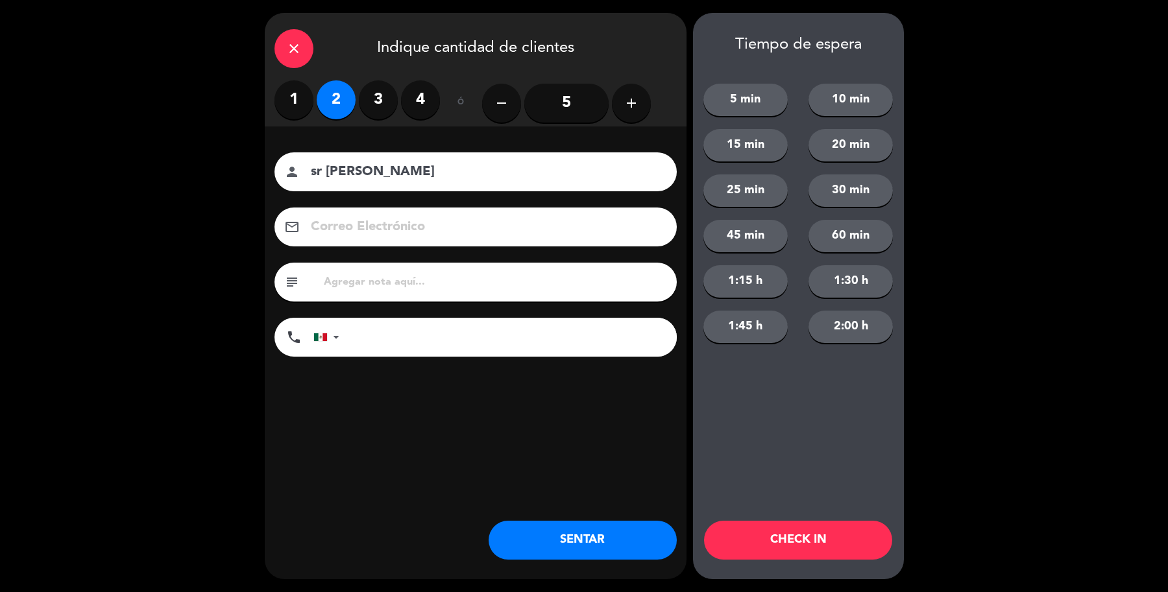
click at [545, 532] on button "SENTAR" at bounding box center [582, 540] width 188 height 39
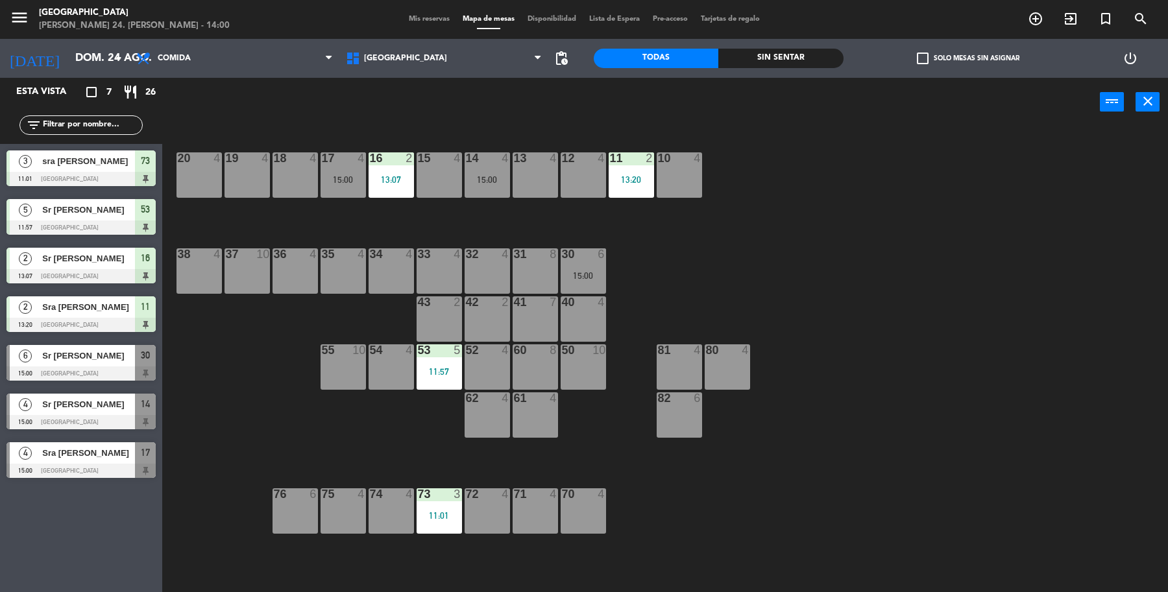
click at [418, 345] on div "53" at bounding box center [418, 350] width 1 height 12
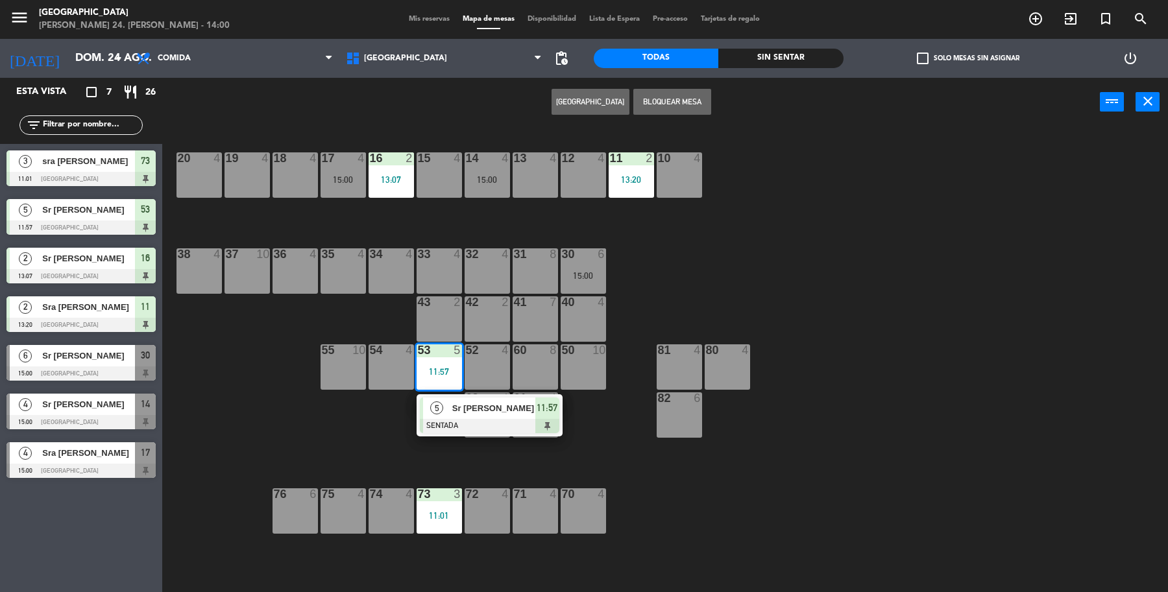
click at [442, 415] on div "5" at bounding box center [437, 408] width 28 height 21
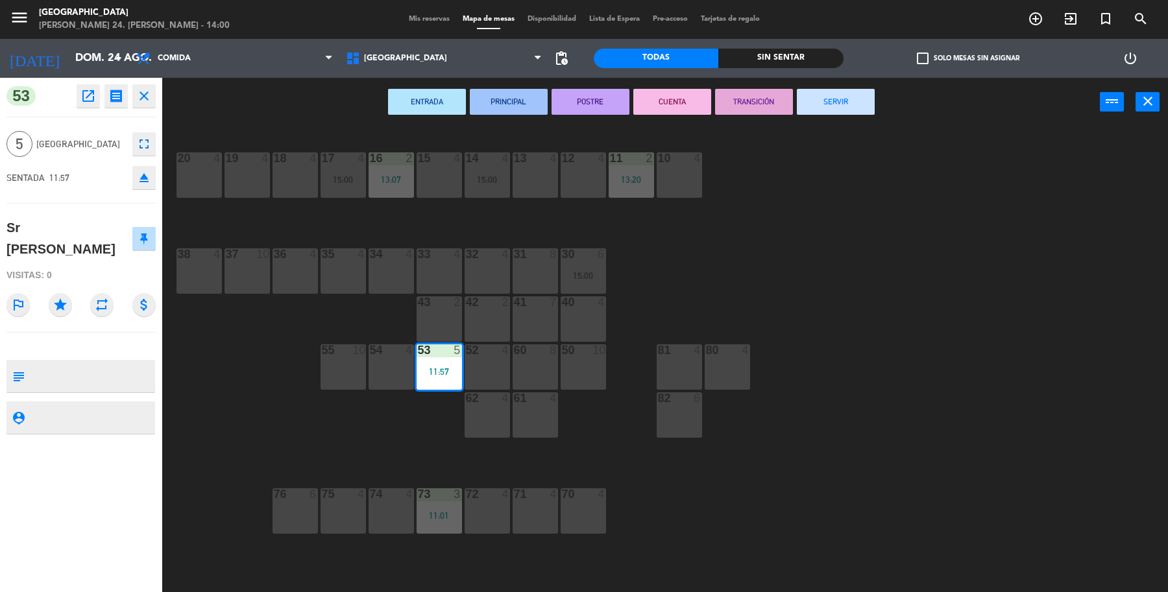
click at [850, 109] on button "SERVIR" at bounding box center [836, 102] width 78 height 26
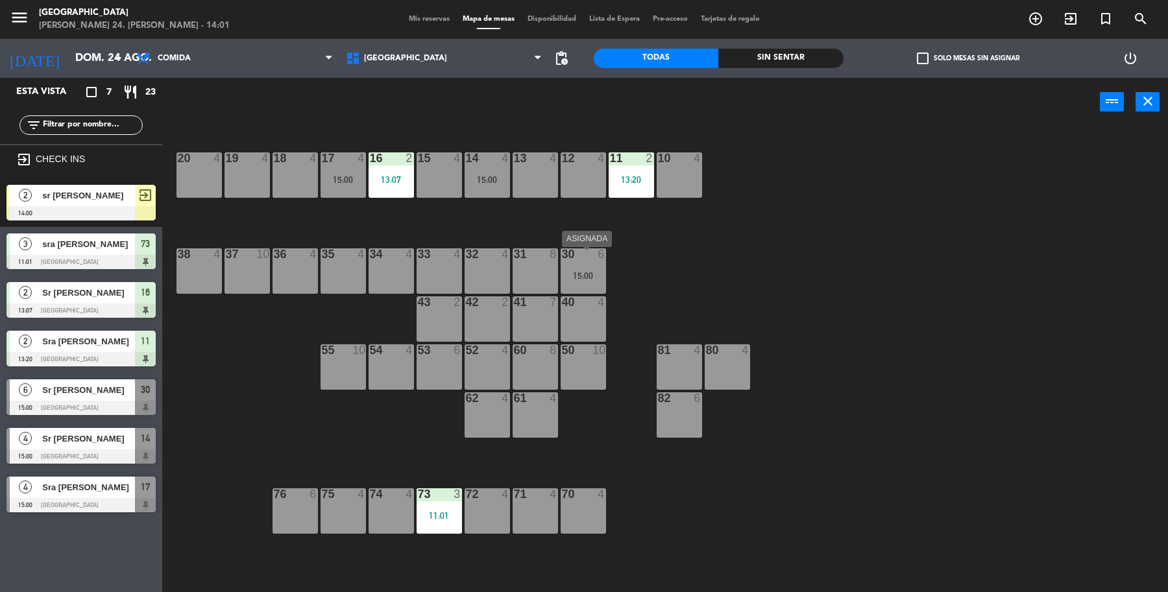
click at [584, 285] on div "30 6 15:00" at bounding box center [582, 270] width 45 height 45
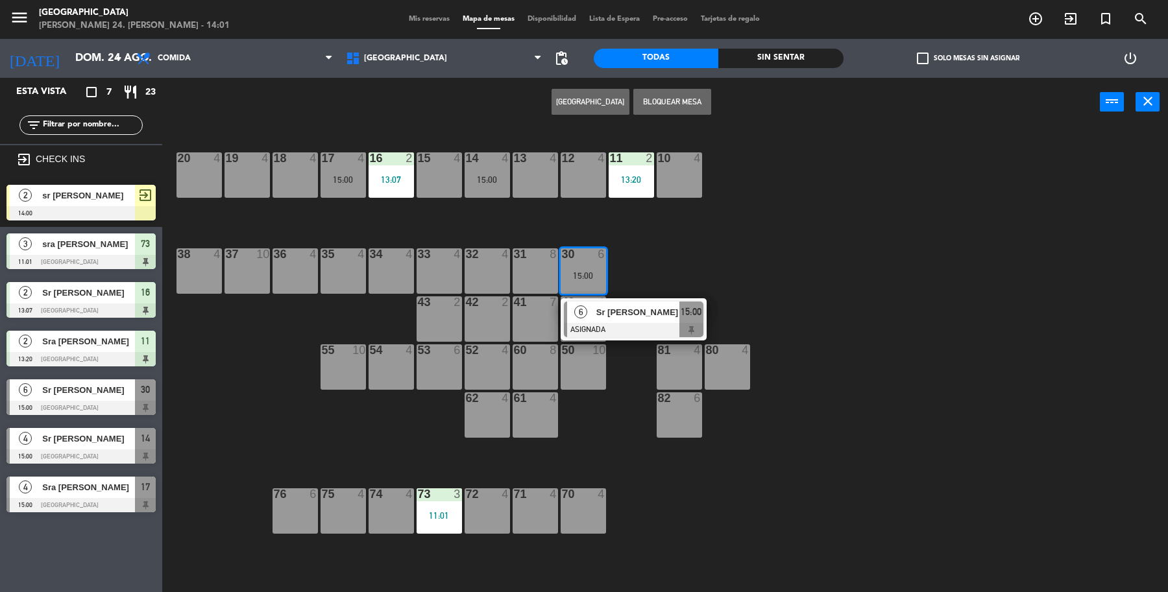
click at [670, 240] on div "19 4 18 4 17 4 15:00 16 2 13:07 15 4 14 4 15:00 13 4 12 4 11 2 13:20 10 4 20 4 …" at bounding box center [671, 362] width 994 height 466
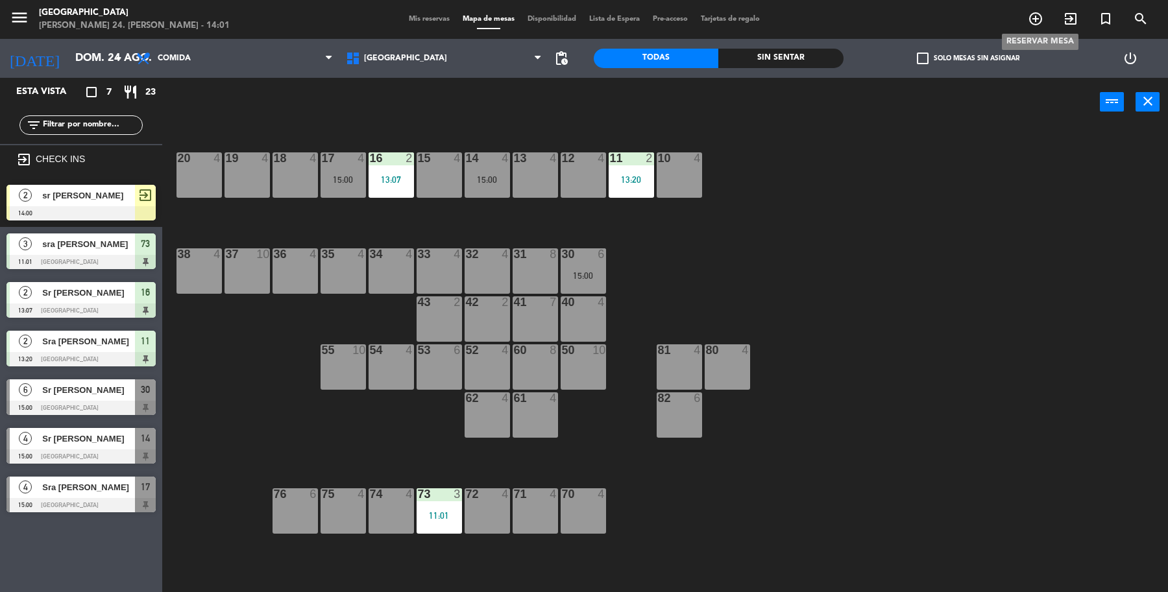
click at [1038, 15] on icon "add_circle_outline" at bounding box center [1035, 19] width 16 height 16
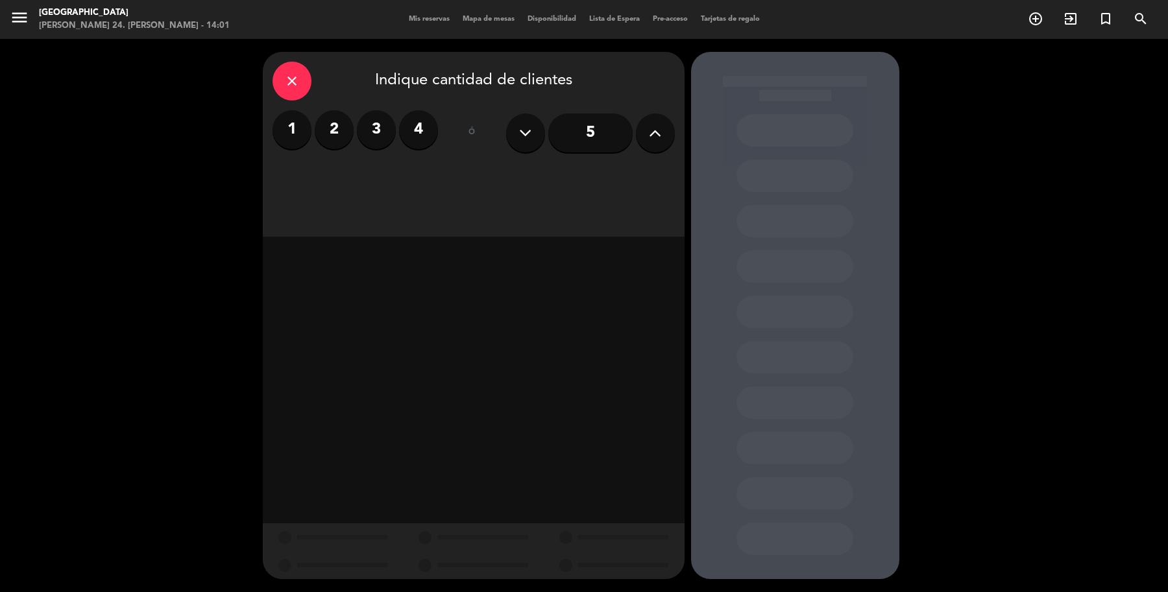
click at [653, 126] on icon at bounding box center [655, 132] width 12 height 19
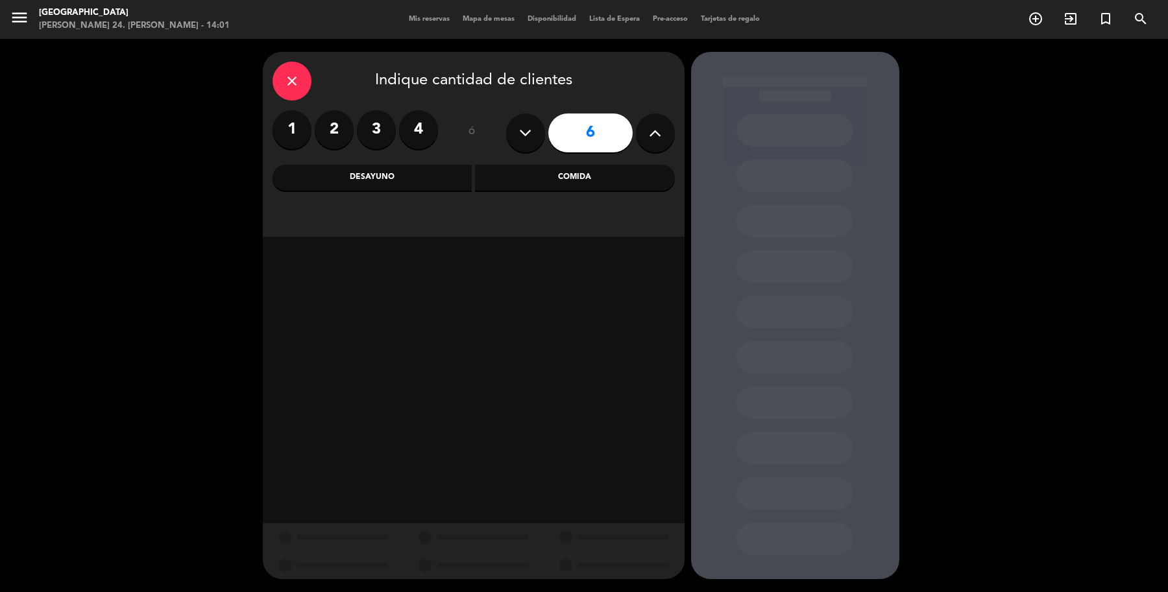
click at [494, 180] on div "Comida" at bounding box center [575, 178] width 200 height 26
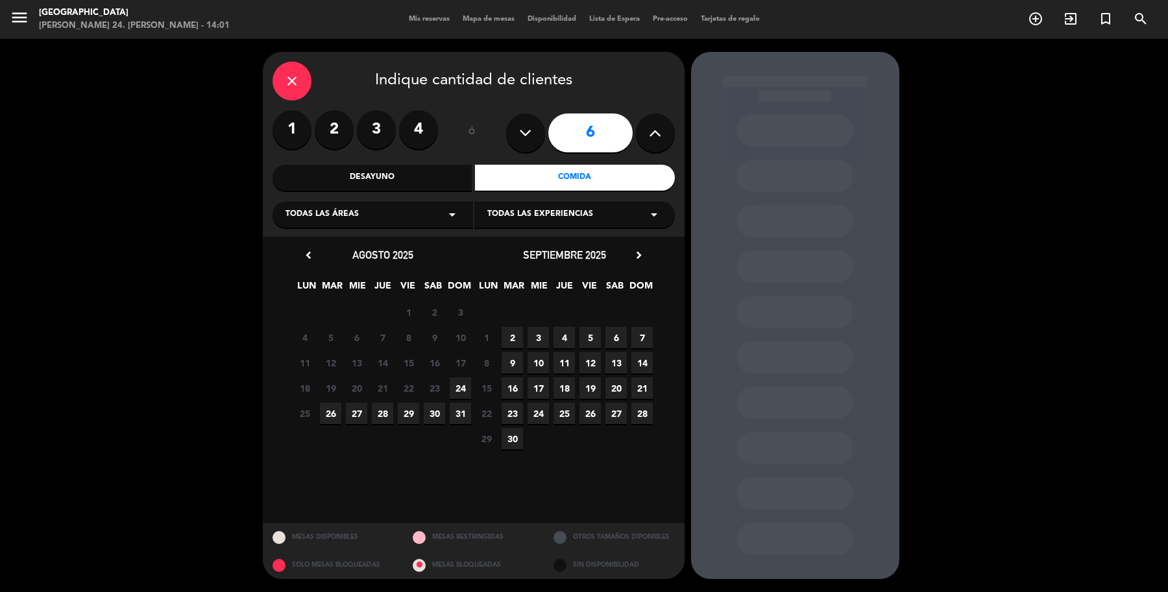
click at [459, 388] on span "24" at bounding box center [460, 388] width 21 height 21
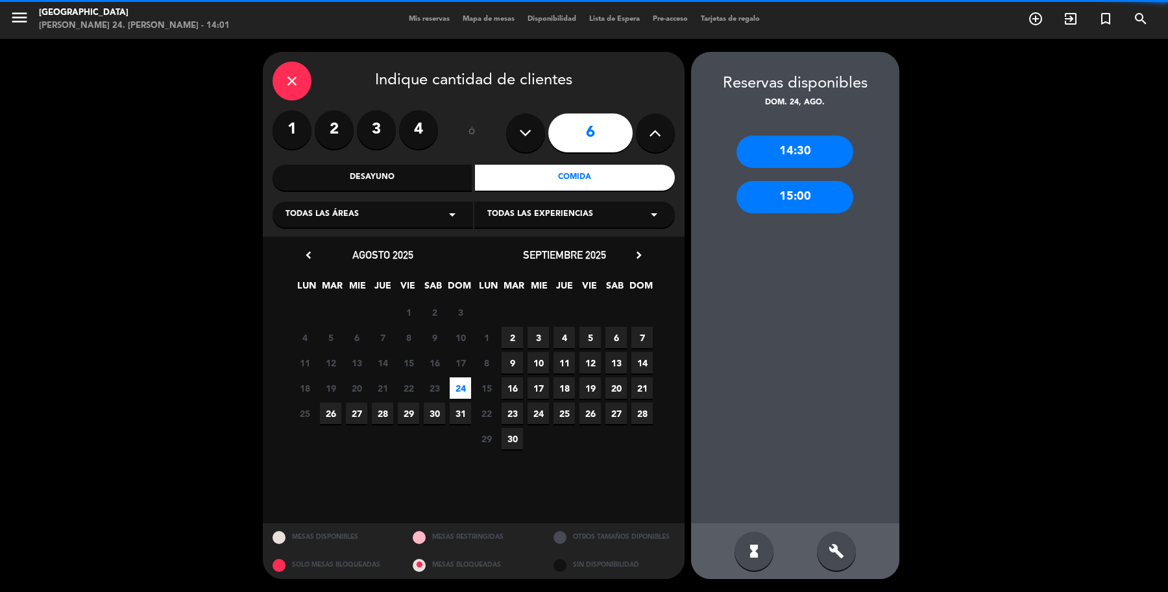
click at [795, 200] on div "15:00" at bounding box center [794, 197] width 117 height 32
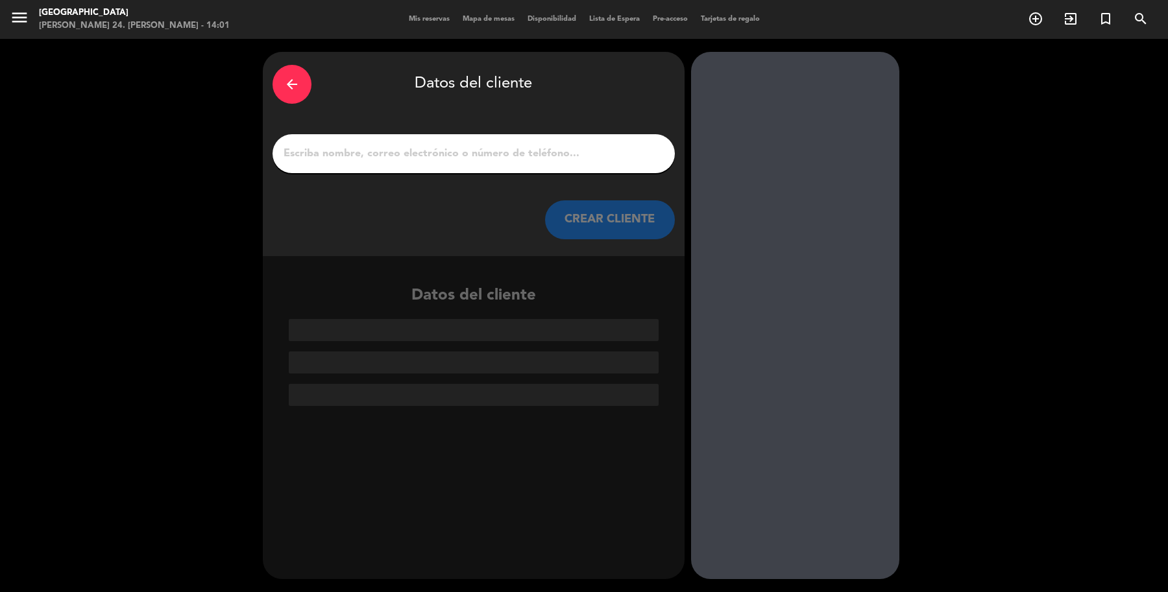
click at [462, 161] on div at bounding box center [473, 153] width 402 height 39
click at [467, 158] on input "1" at bounding box center [473, 154] width 383 height 18
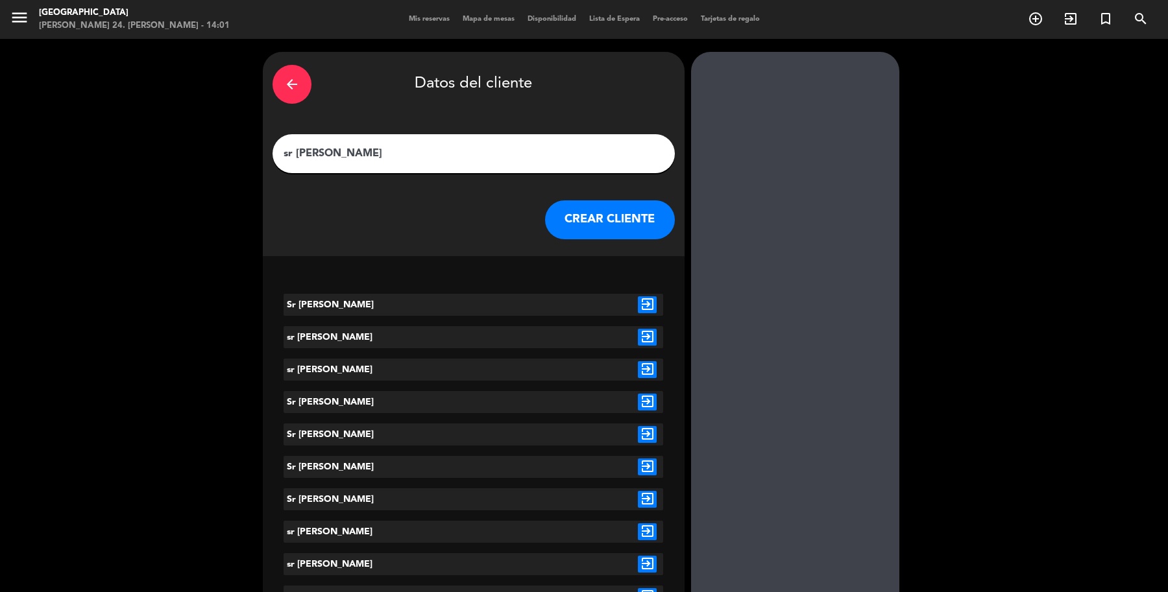
type input "sr Gers"
click at [658, 294] on div "exit_to_app" at bounding box center [647, 305] width 32 height 22
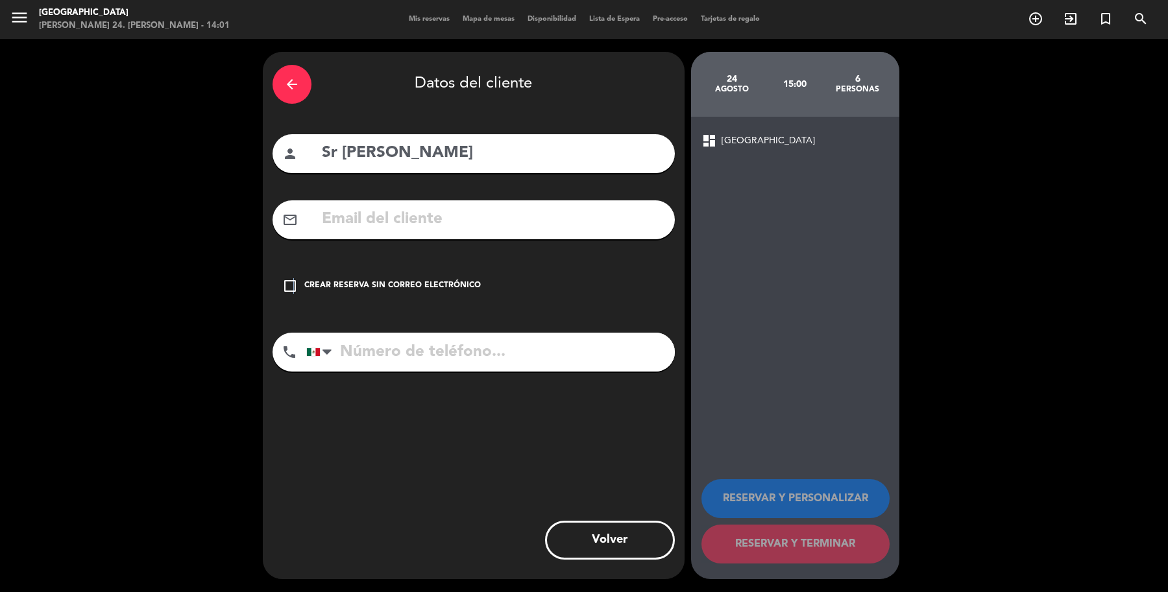
click at [293, 278] on icon "check_box_outline_blank" at bounding box center [290, 286] width 16 height 16
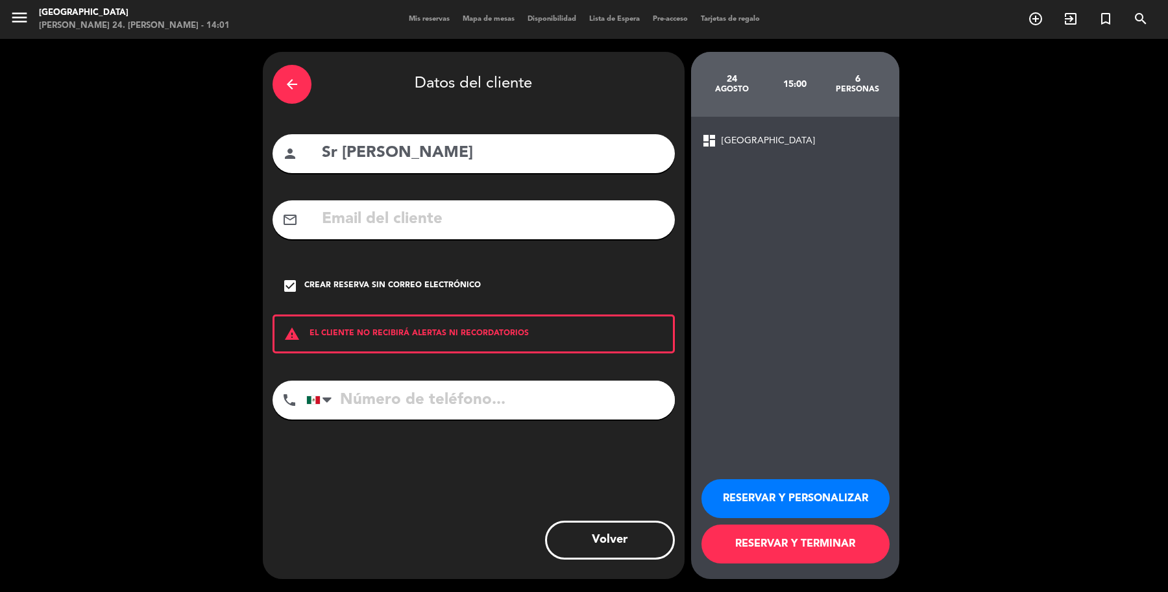
click at [749, 548] on button "RESERVAR Y TERMINAR" at bounding box center [795, 544] width 188 height 39
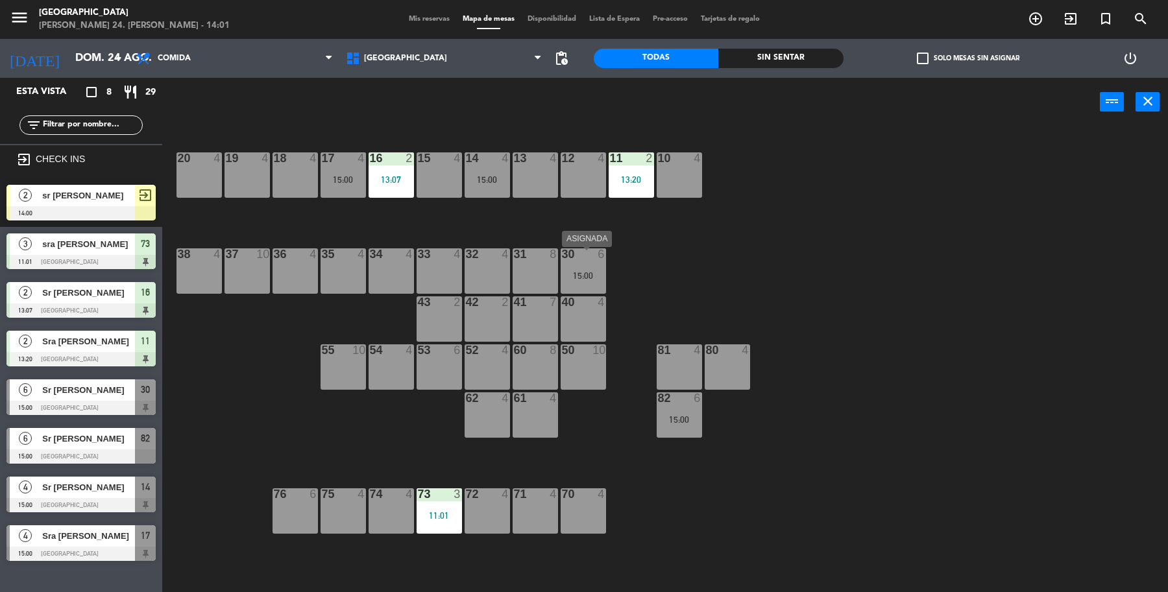
click at [586, 270] on div "15:00" at bounding box center [582, 275] width 45 height 10
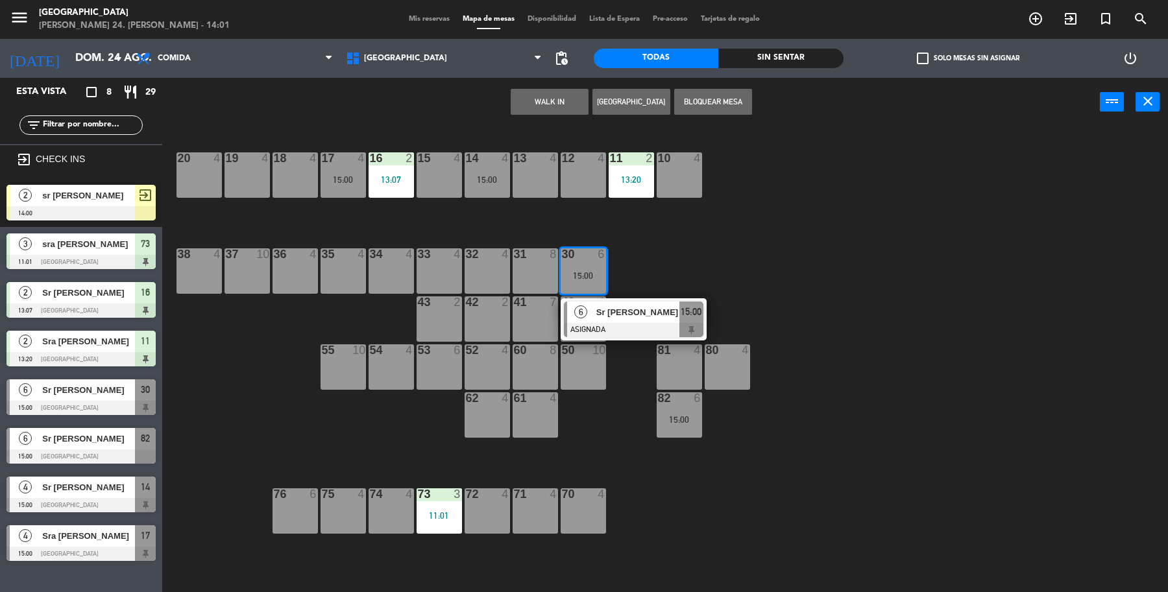
click at [248, 268] on div "37 10" at bounding box center [246, 270] width 45 height 45
click at [506, 95] on button "Mover" at bounding box center [509, 102] width 78 height 26
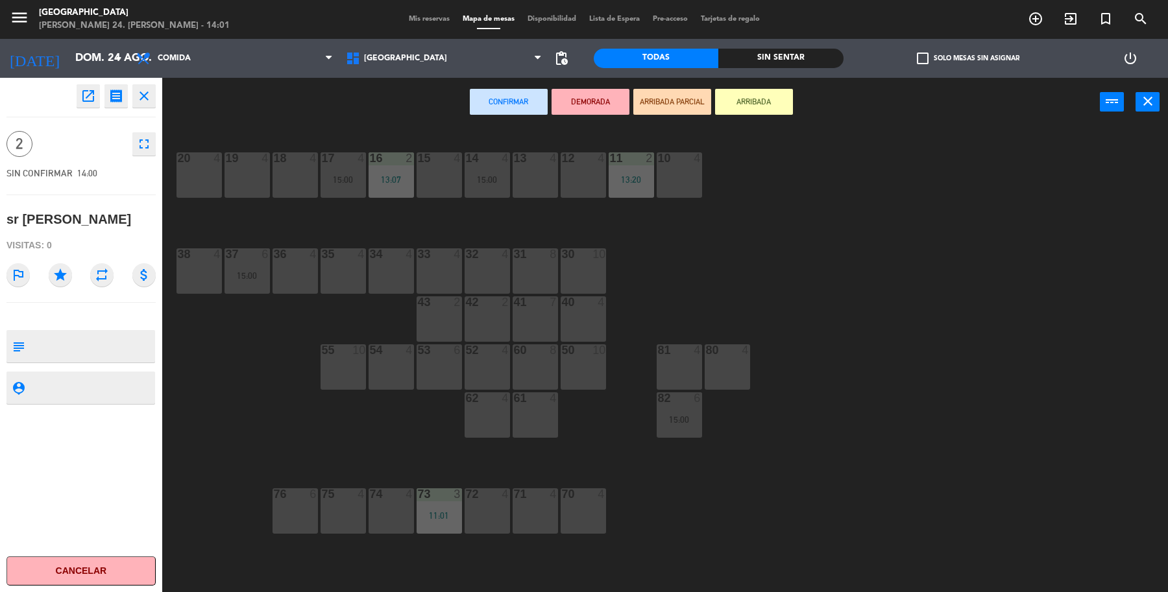
drag, startPoint x: 829, startPoint y: 278, endPoint x: 793, endPoint y: 260, distance: 39.7
click at [824, 274] on div "19 4 18 4 17 4 15:00 16 2 13:07 15 4 14 4 15:00 13 4 12 4 11 2 13:20 10 4 20 4 …" at bounding box center [671, 362] width 994 height 466
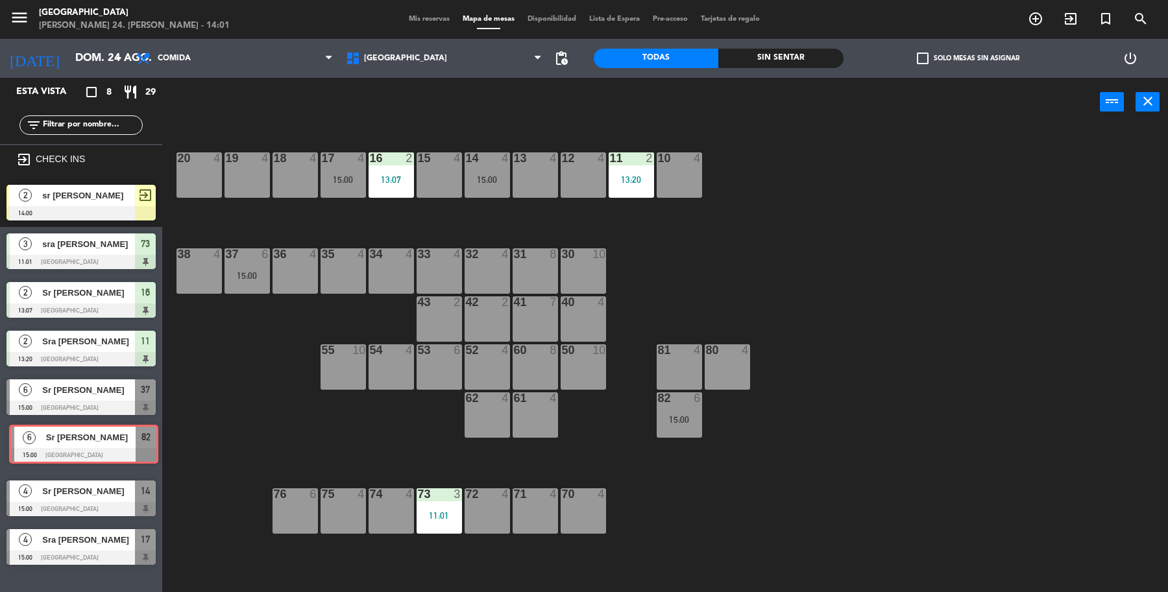
click at [102, 450] on div "6 Sr Gerson 15:00 Parque Asturias 82 6 Sr Gerson 15:00 Parque Asturias 82" at bounding box center [81, 448] width 162 height 53
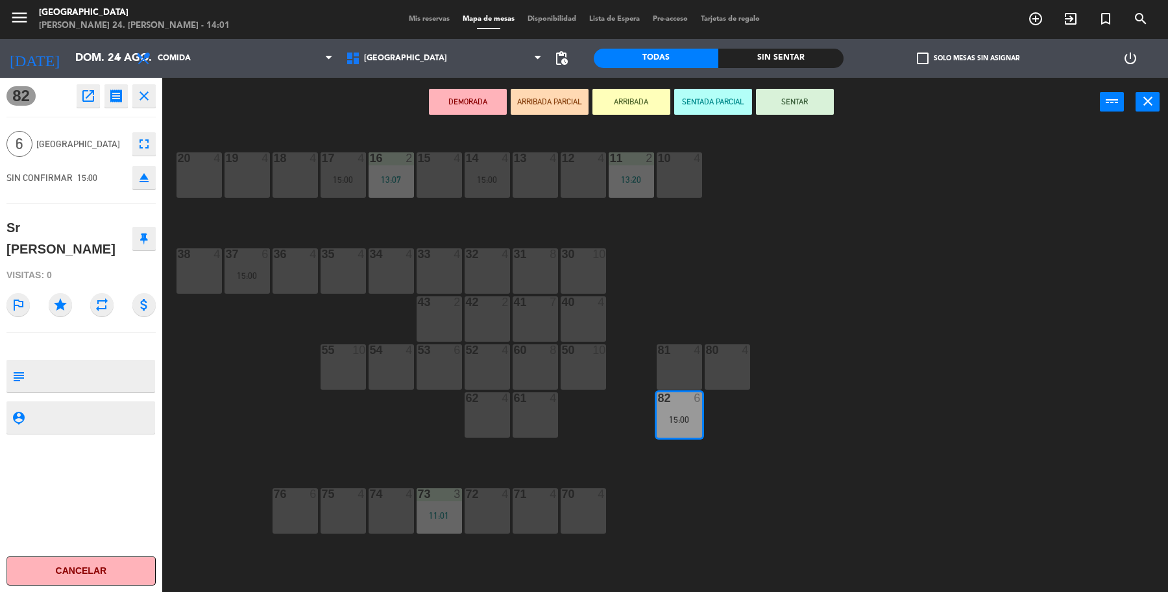
click at [569, 267] on div "30 10" at bounding box center [582, 270] width 45 height 45
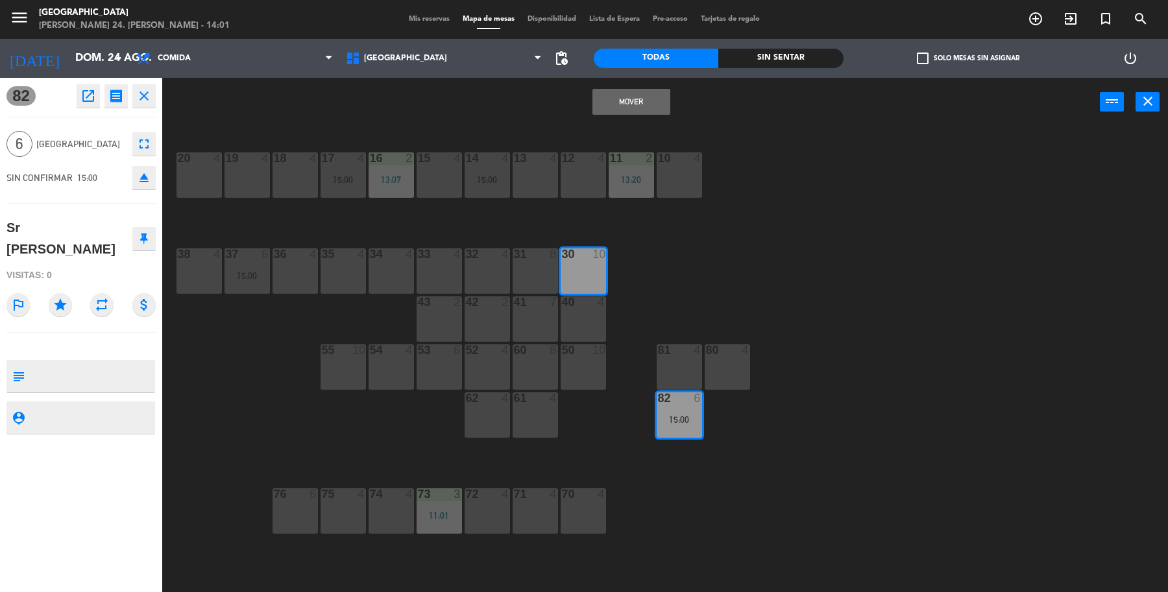
click at [643, 95] on button "Mover" at bounding box center [631, 102] width 78 height 26
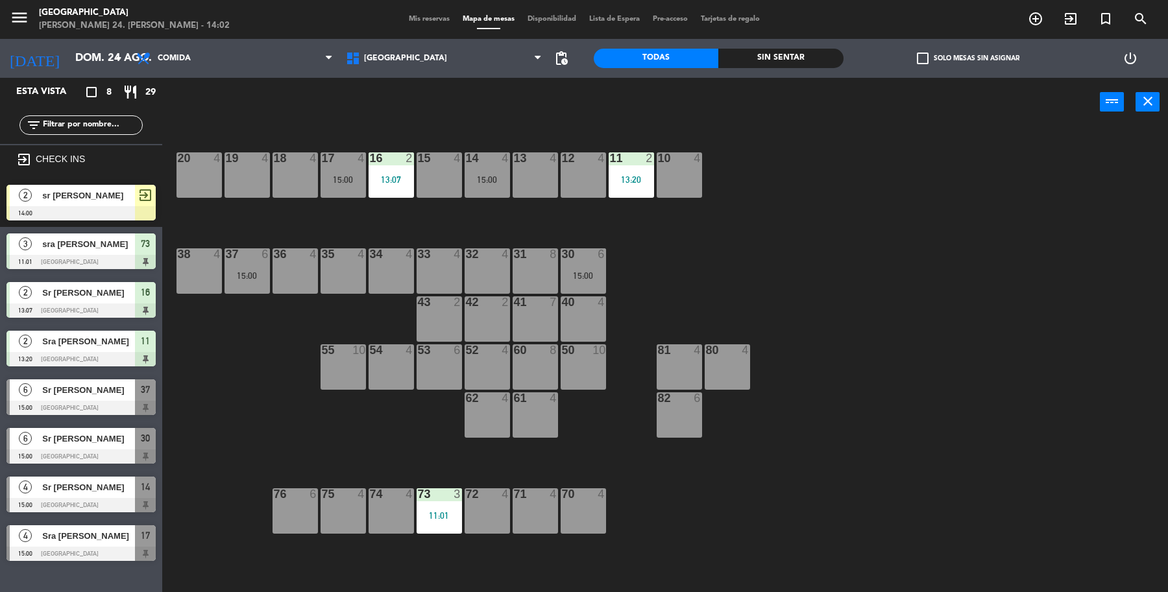
click at [10, 206] on div at bounding box center [80, 213] width 149 height 14
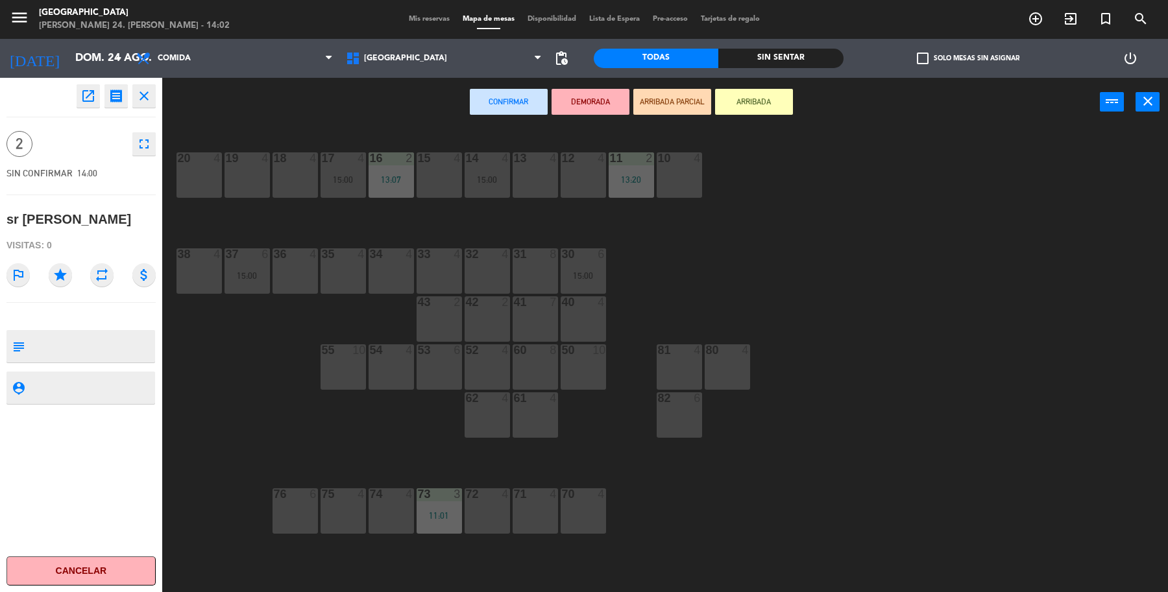
click at [479, 361] on div "52 4" at bounding box center [486, 366] width 45 height 45
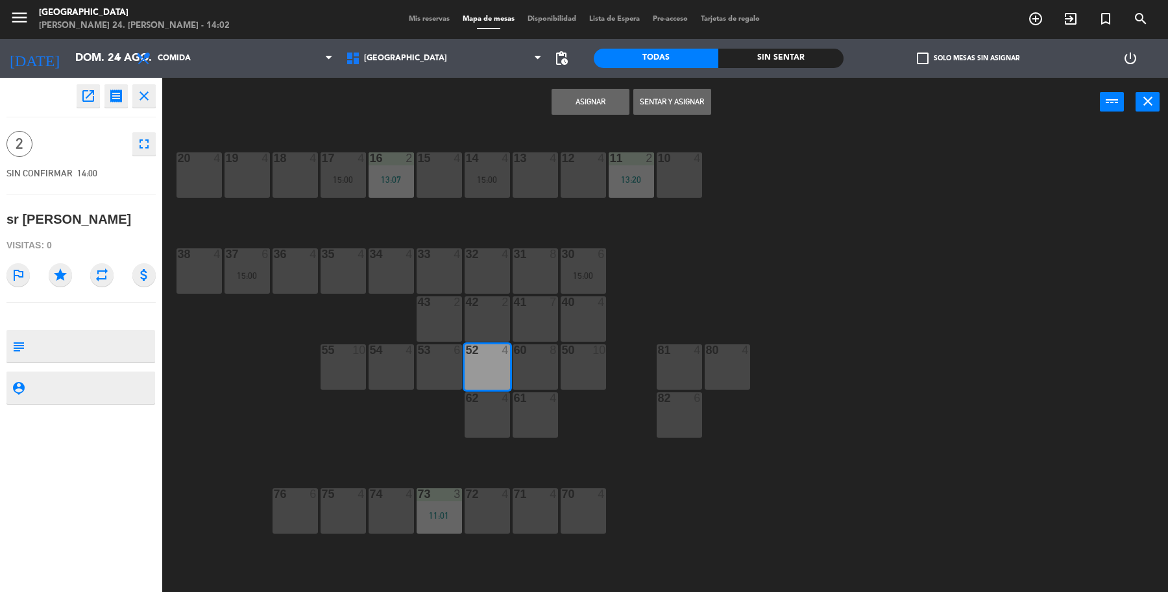
click at [663, 101] on button "Sentar y Asignar" at bounding box center [672, 102] width 78 height 26
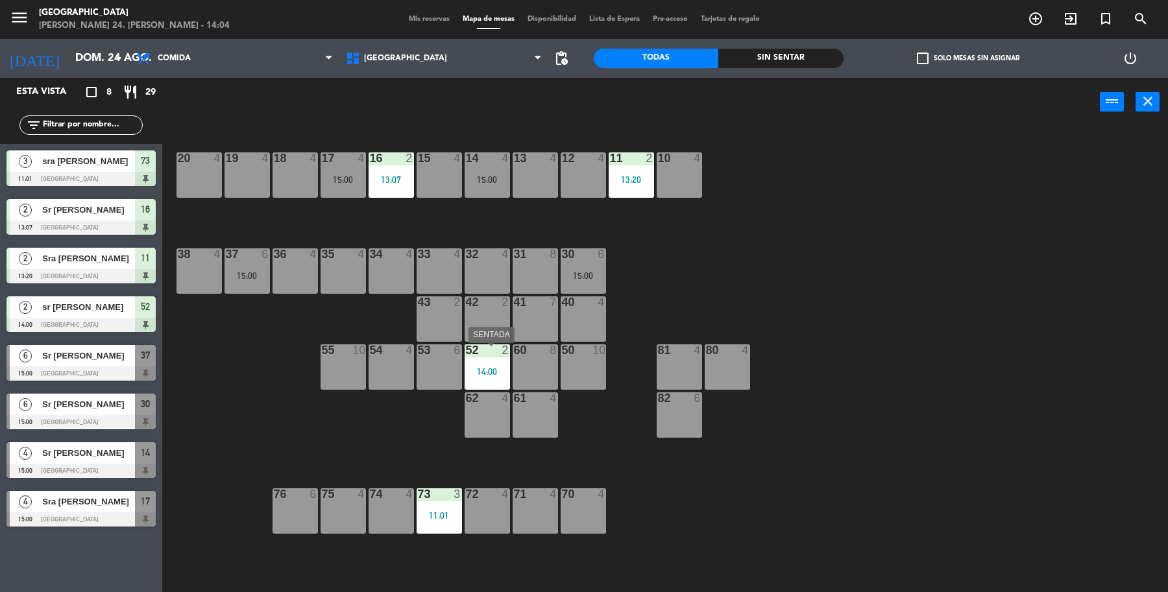
click at [498, 367] on div "14:00" at bounding box center [486, 371] width 45 height 9
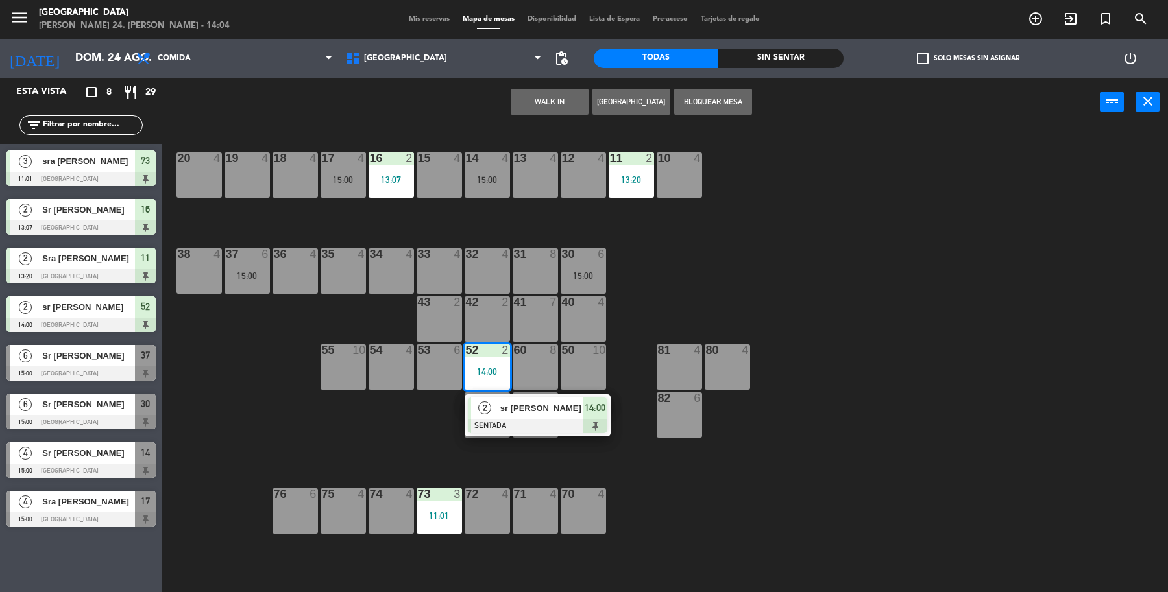
click at [851, 261] on div "19 4 18 4 17 4 15:00 16 2 13:07 15 4 14 4 15:00 13 4 12 4 11 2 13:20 10 4 20 4 …" at bounding box center [671, 362] width 994 height 466
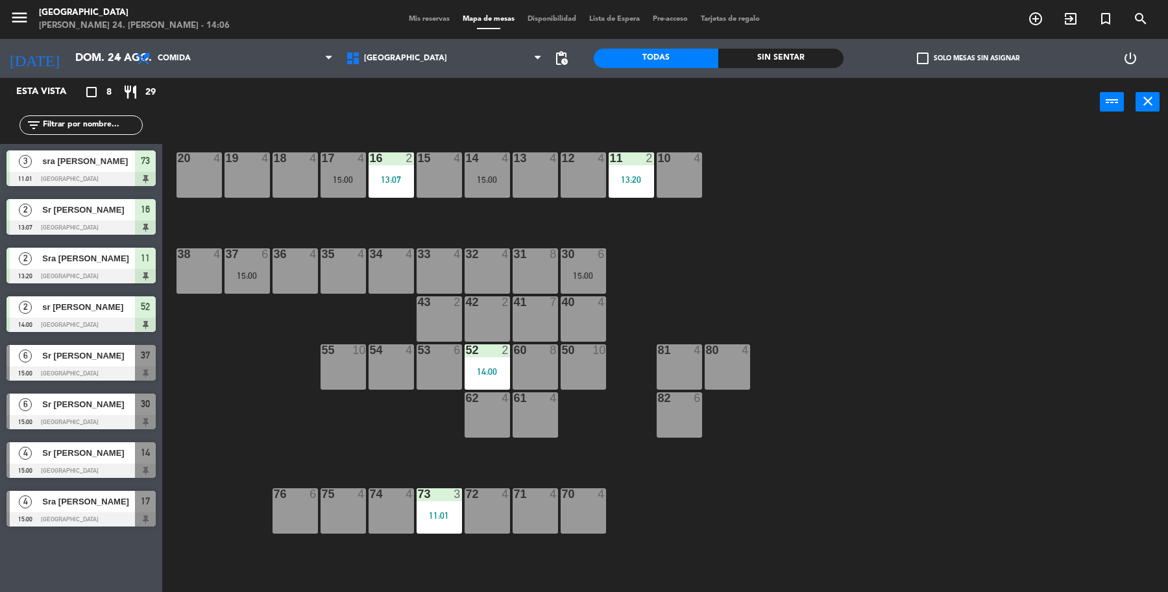
click at [228, 375] on div "19 4 18 4 17 4 15:00 16 2 13:07 15 4 14 4 15:00 13 4 12 4 11 2 13:20 10 4 20 4 …" at bounding box center [671, 362] width 994 height 466
click at [1059, 11] on span "exit_to_app" at bounding box center [1070, 19] width 35 height 22
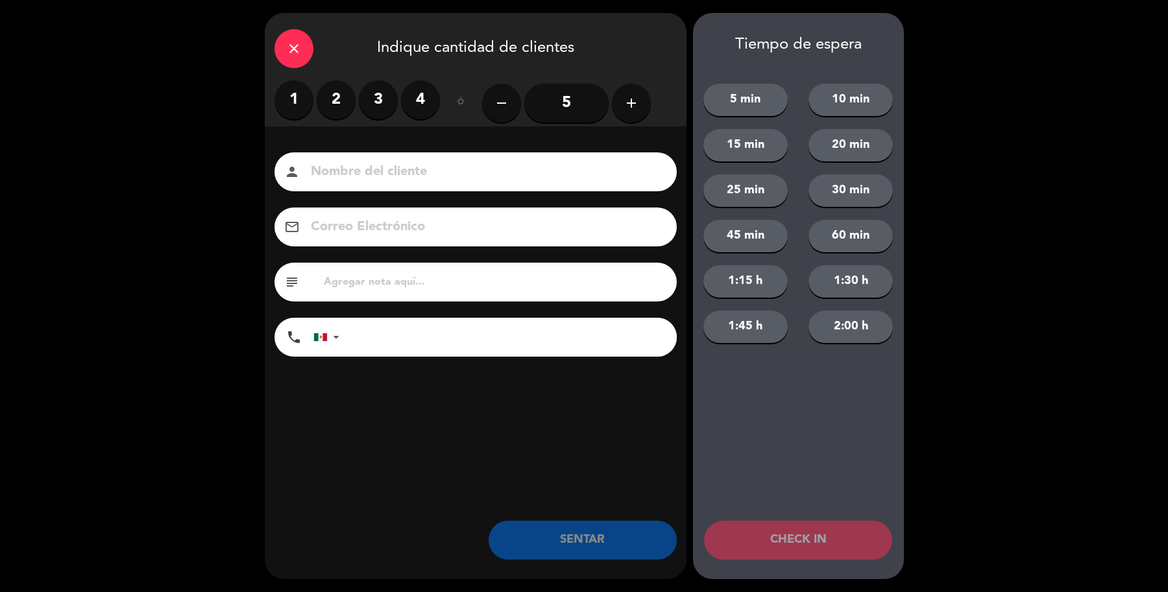
click at [413, 91] on label "4" at bounding box center [420, 99] width 39 height 39
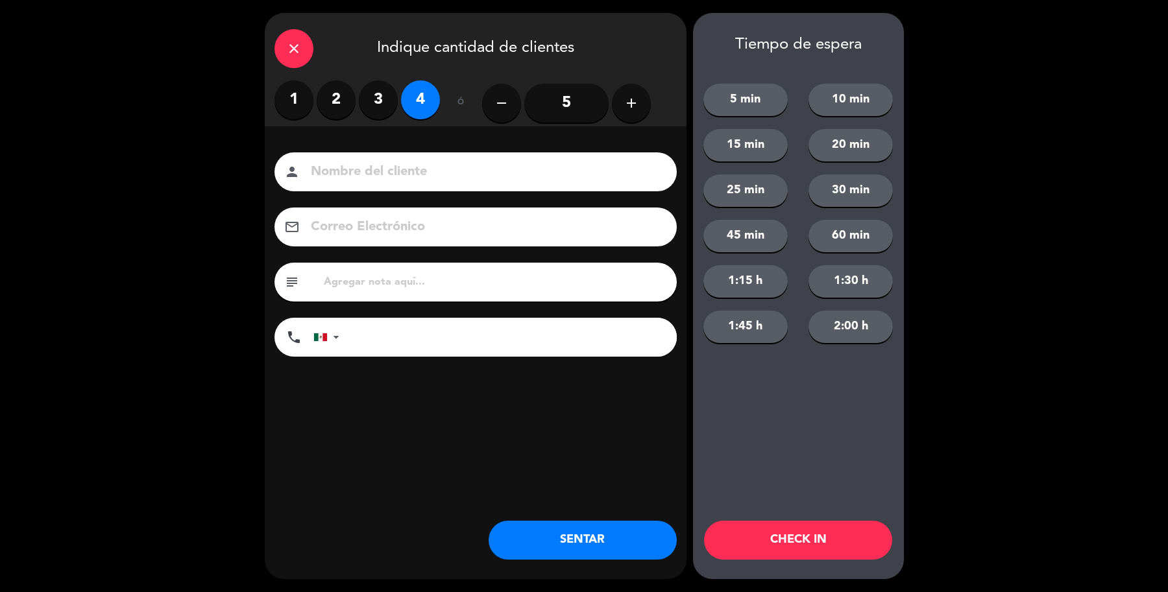
click at [440, 178] on input at bounding box center [484, 172] width 350 height 23
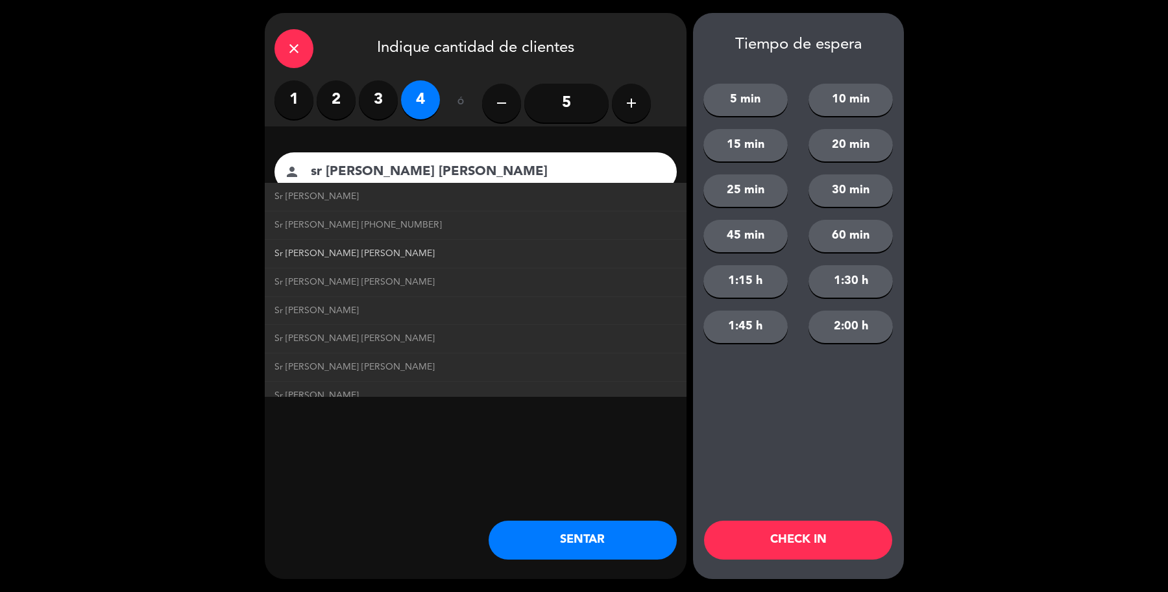
click at [317, 246] on span "Sr Jose Antonio" at bounding box center [354, 253] width 160 height 15
type input "Sr Jose Antonio"
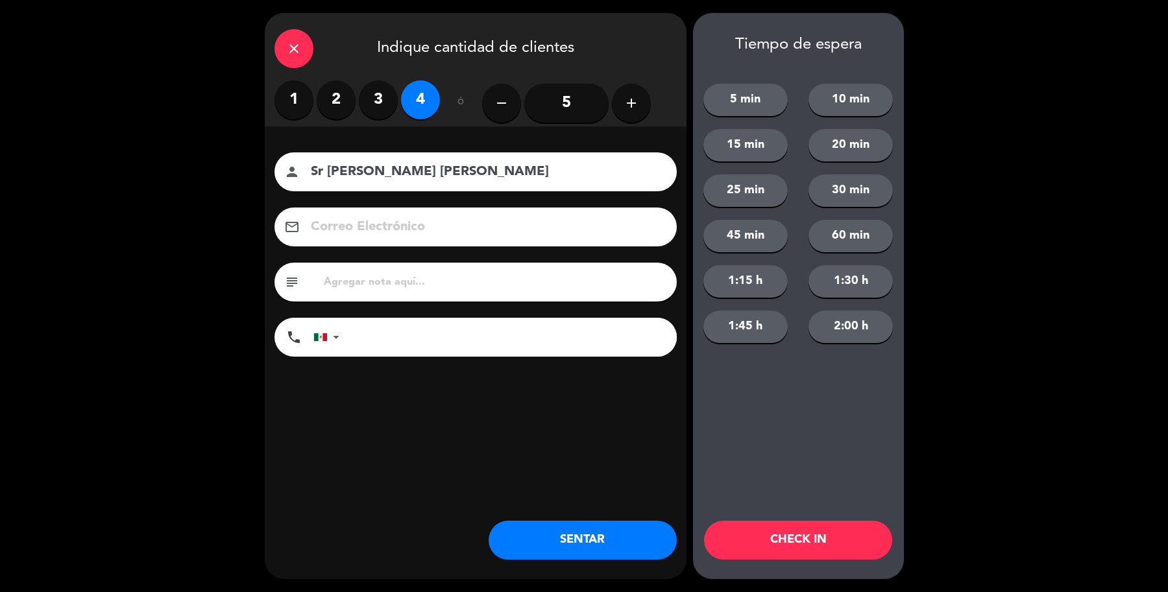
click at [591, 550] on button "SENTAR" at bounding box center [582, 540] width 188 height 39
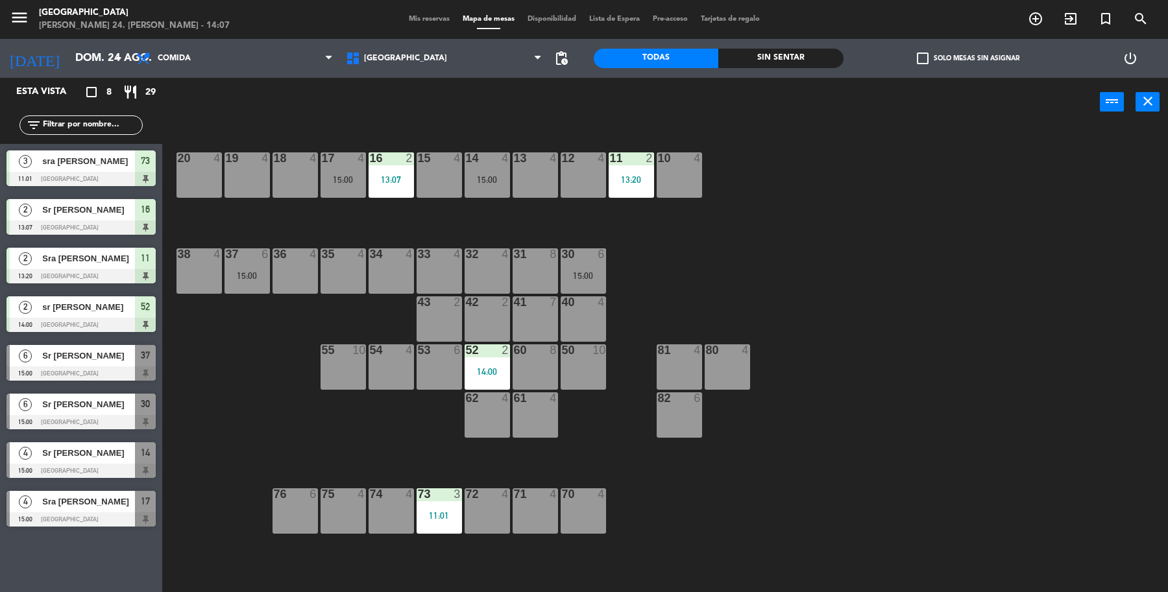
click at [370, 182] on div "13:07" at bounding box center [390, 179] width 45 height 9
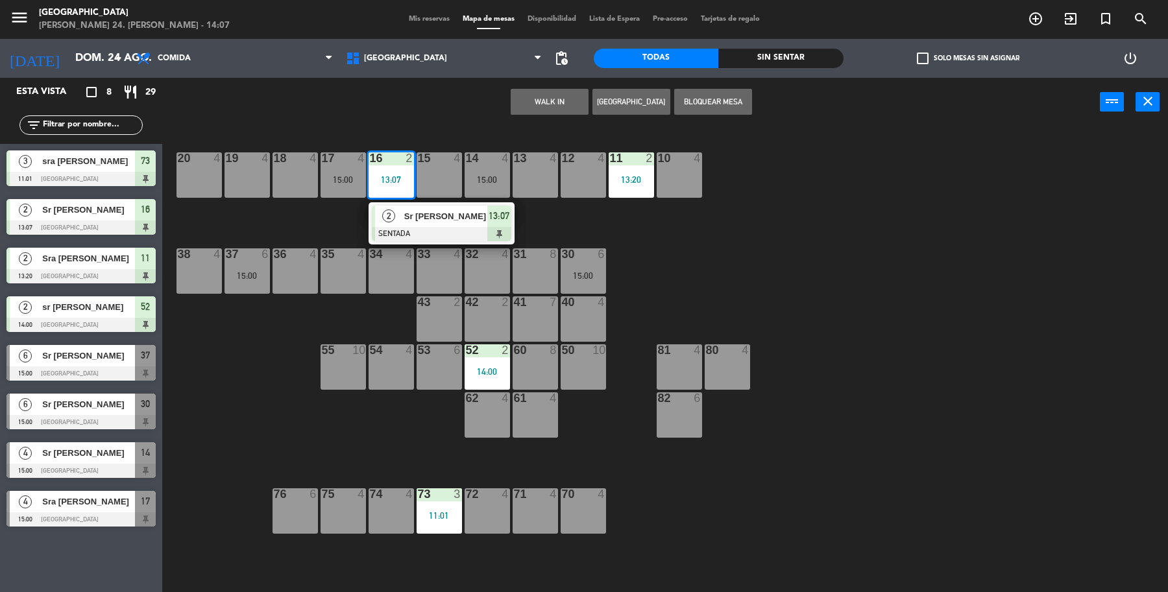
click at [549, 224] on div "19 4 18 4 17 4 15:00 16 2 13:07 2 Sr Ruben SENTADA 13:07 15 4 14 4 15:00 13 4 1…" at bounding box center [671, 362] width 994 height 466
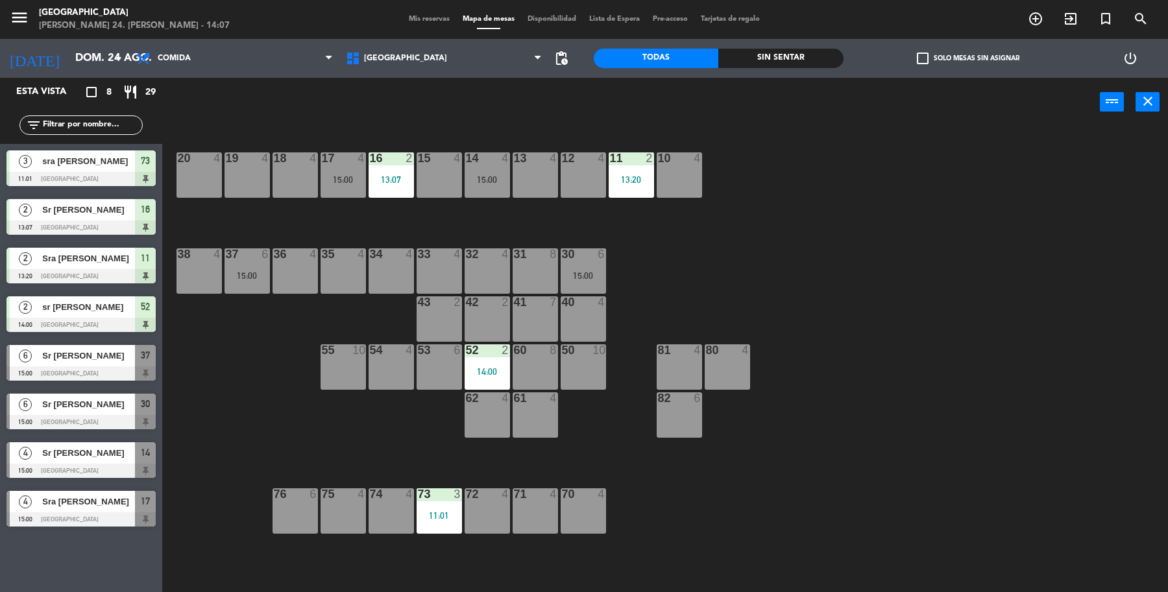
click at [464, 501] on div "19 4 18 4 17 4 15:00 16 2 13:07 15 4 14 4 15:00 13 4 12 4 11 2 13:20 10 4 20 4 …" at bounding box center [671, 362] width 994 height 466
click at [416, 514] on div "11:01" at bounding box center [438, 515] width 45 height 9
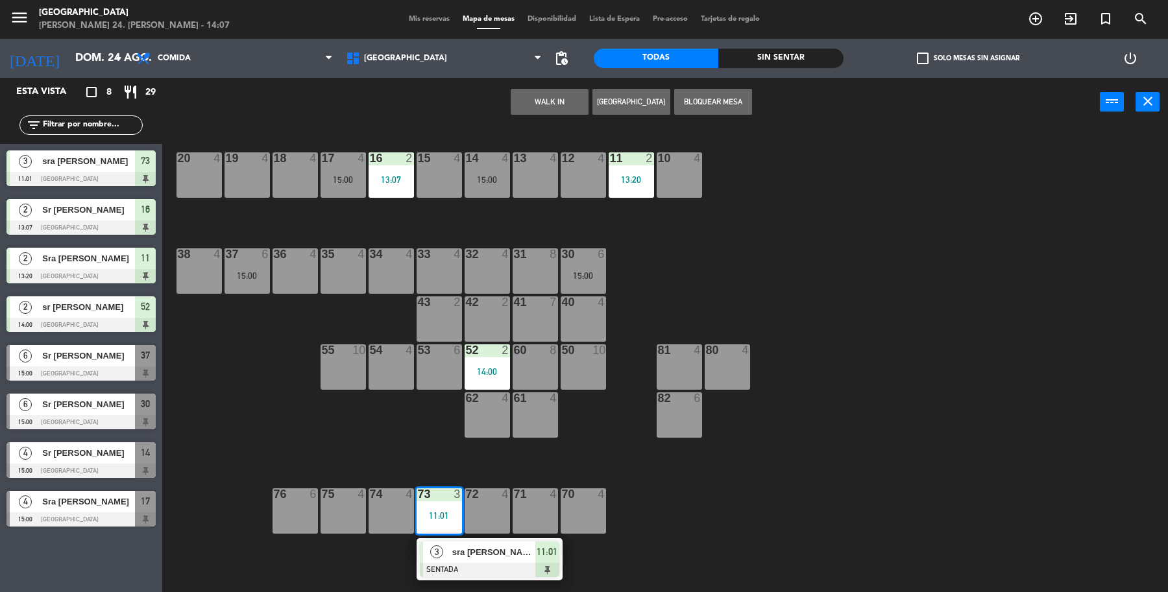
click at [466, 451] on div "19 4 18 4 17 4 15:00 16 2 13:07 15 4 14 4 15:00 13 4 12 4 11 2 13:20 10 4 20 4 …" at bounding box center [671, 362] width 994 height 466
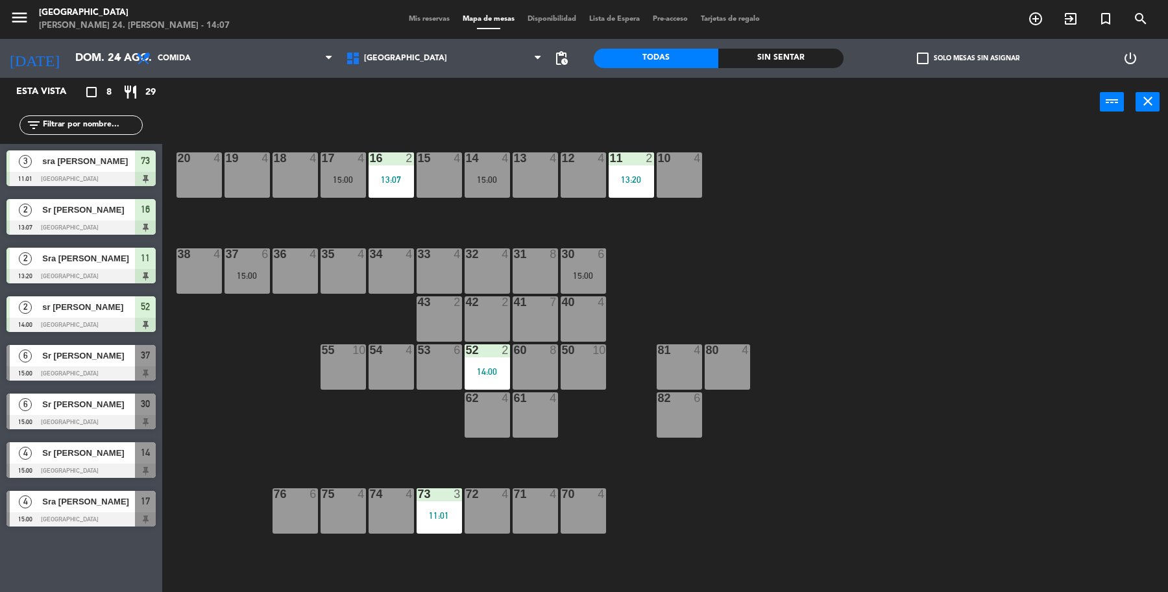
click at [306, 268] on div "36 4" at bounding box center [294, 270] width 45 height 45
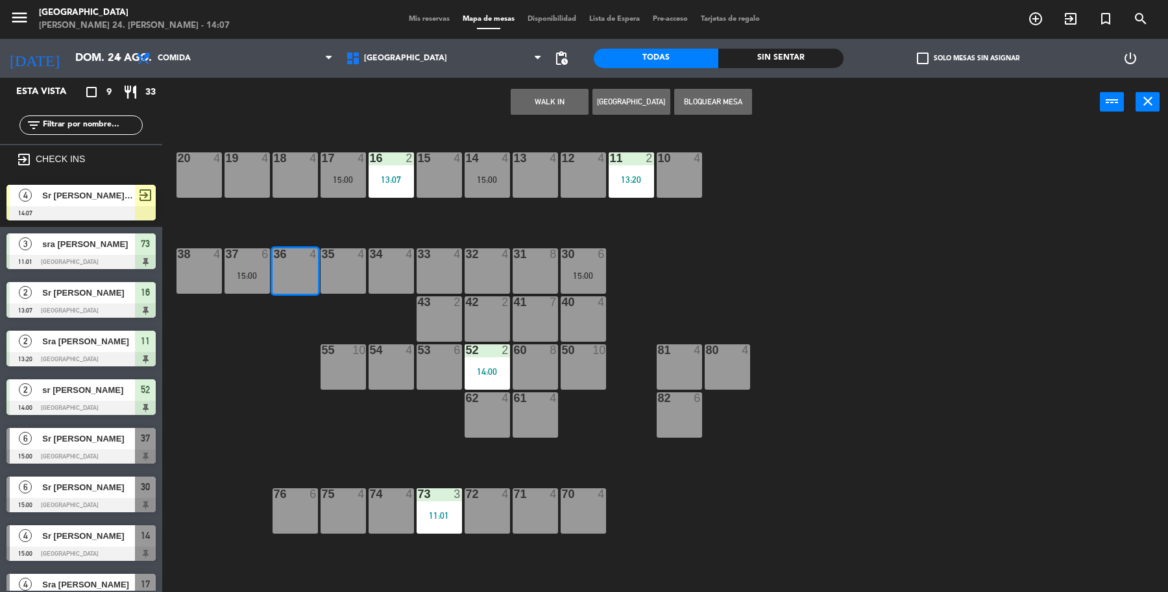
drag, startPoint x: 122, startPoint y: 193, endPoint x: 136, endPoint y: 192, distance: 14.3
click at [124, 193] on div "4 Sr Jose Antonio 14:07 exit_to_app" at bounding box center [81, 202] width 162 height 49
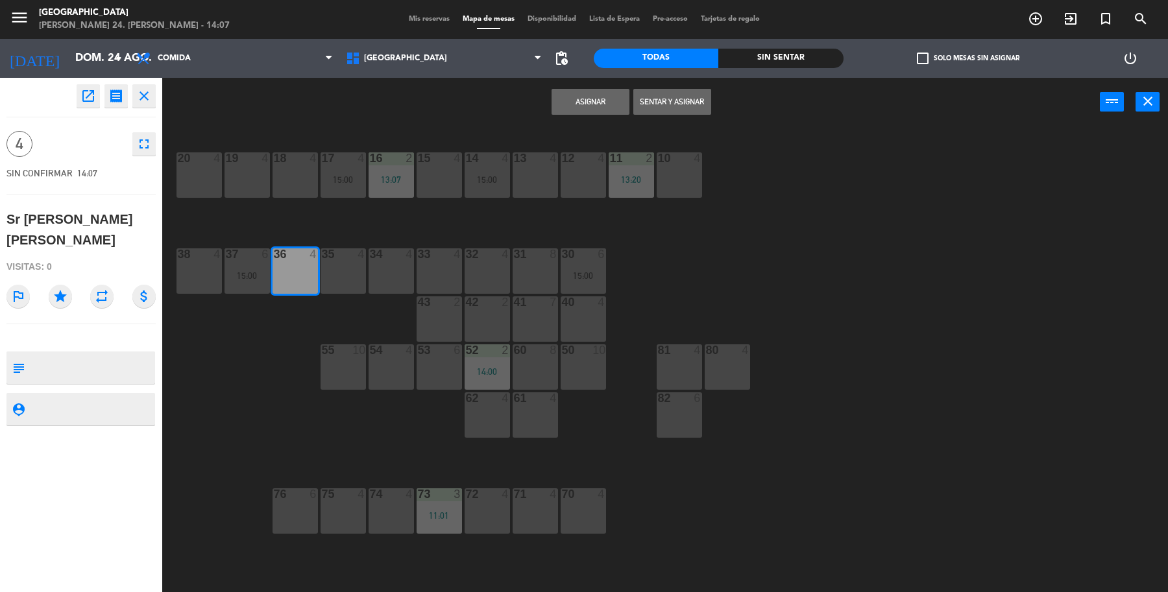
click at [699, 107] on button "Sentar y Asignar" at bounding box center [672, 102] width 78 height 26
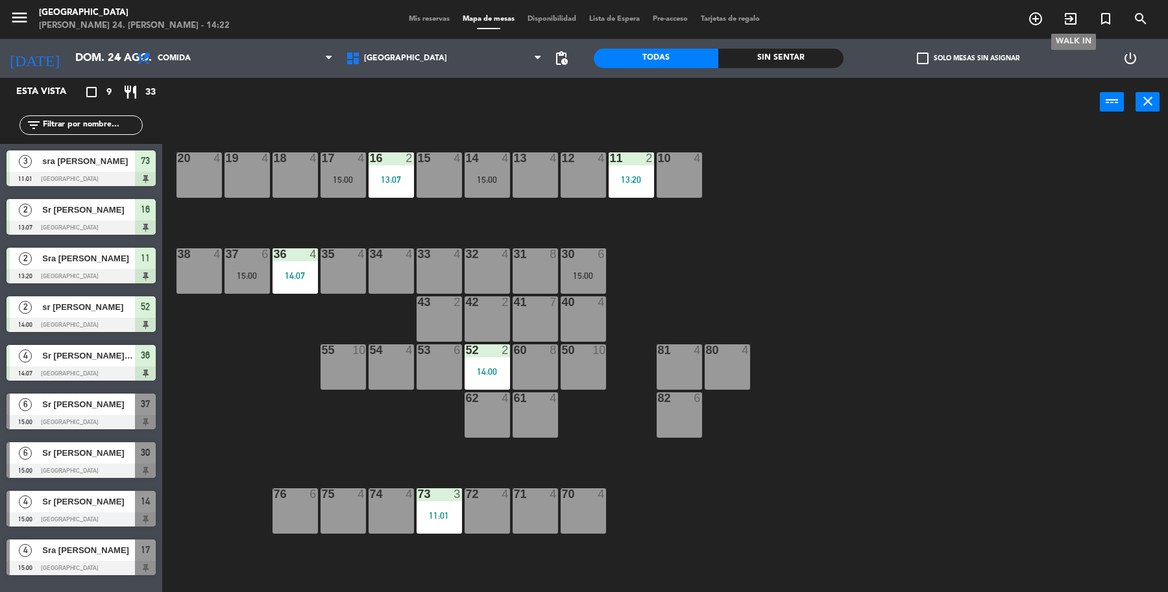
click at [1073, 18] on icon "exit_to_app" at bounding box center [1070, 19] width 16 height 16
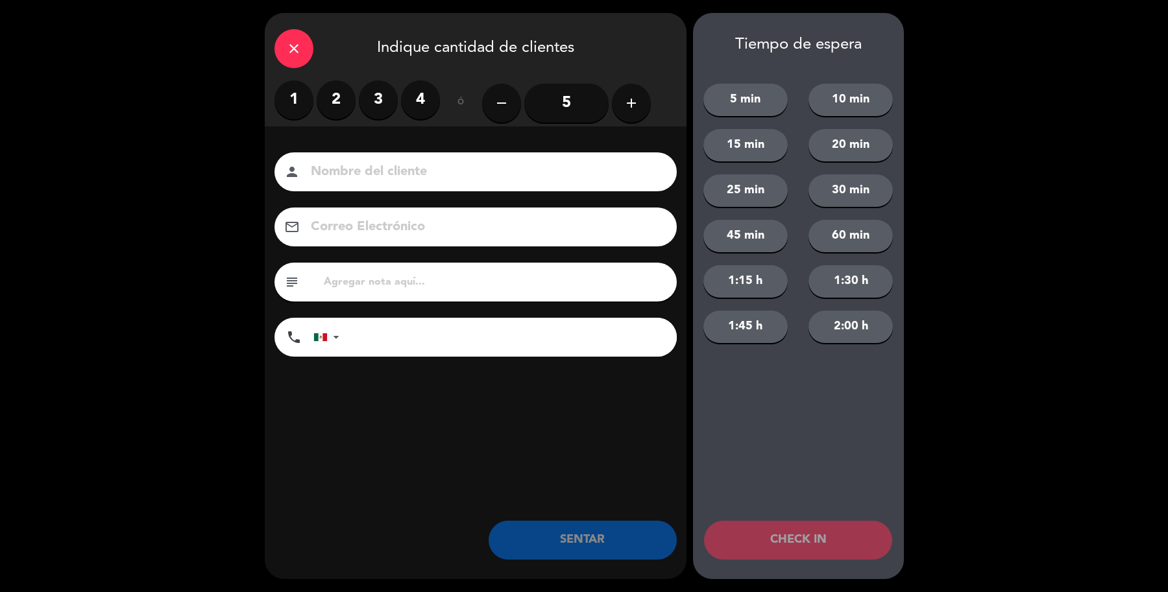
click at [641, 102] on button "add" at bounding box center [631, 103] width 39 height 39
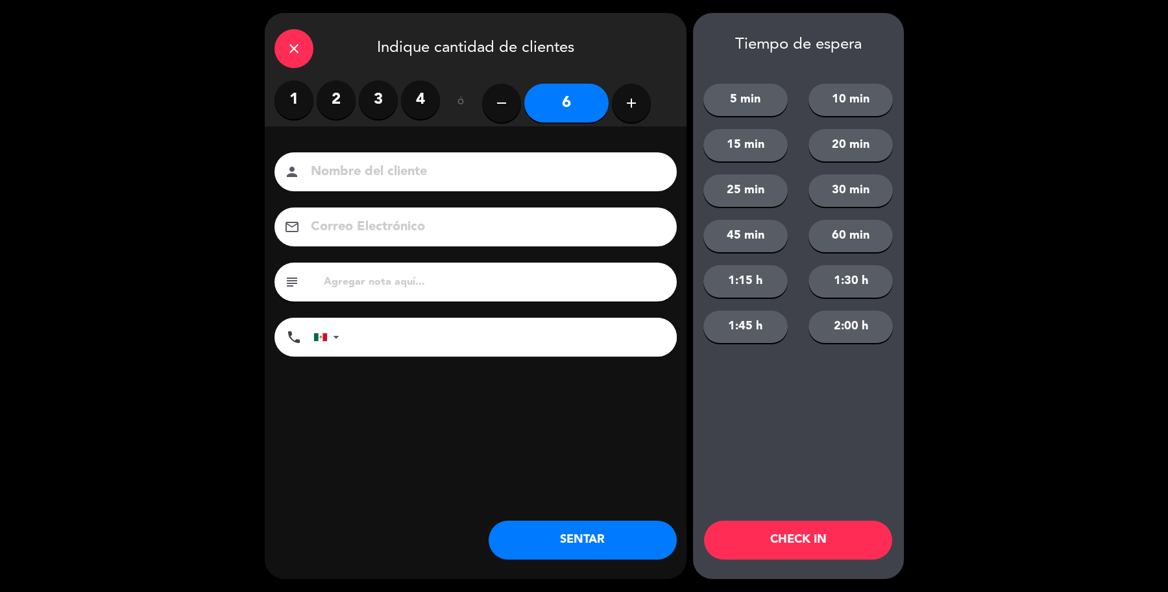
click at [641, 102] on button "add" at bounding box center [631, 103] width 39 height 39
type input "9"
click at [556, 173] on input at bounding box center [484, 172] width 350 height 23
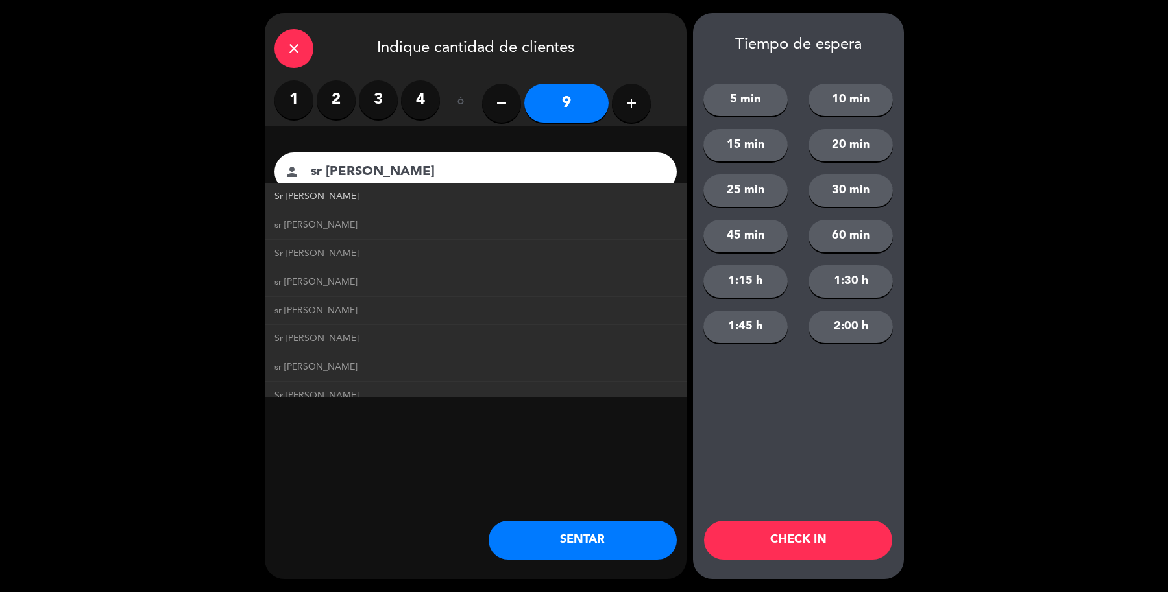
click at [316, 192] on span "Sr Luis Vergara" at bounding box center [316, 196] width 84 height 15
type input "Sr Luis Vergara"
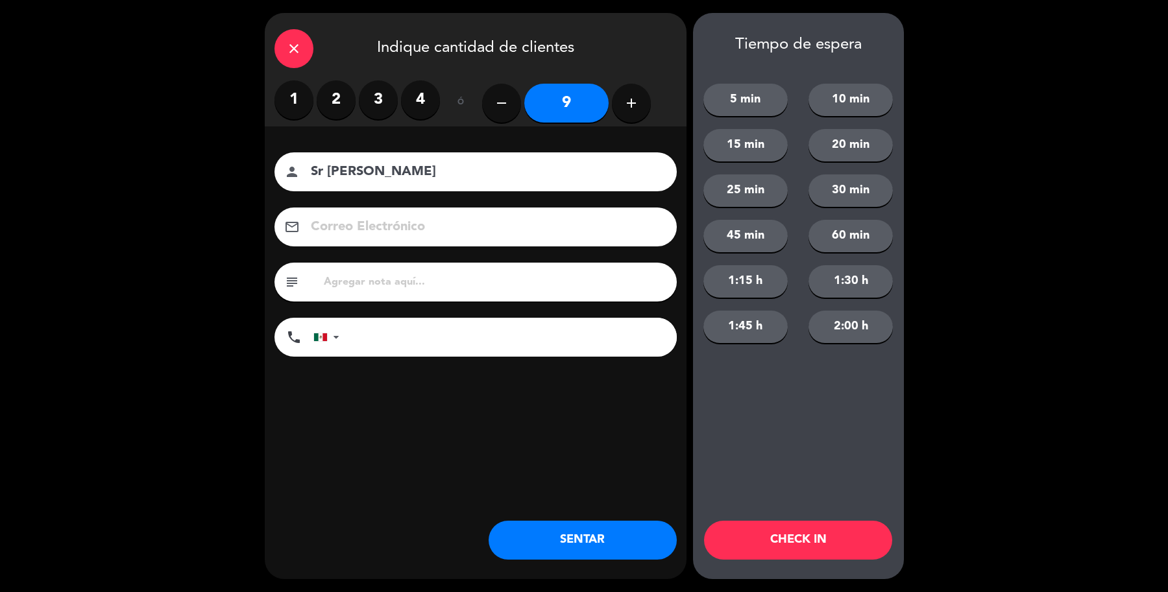
click at [597, 522] on button "SENTAR" at bounding box center [582, 540] width 188 height 39
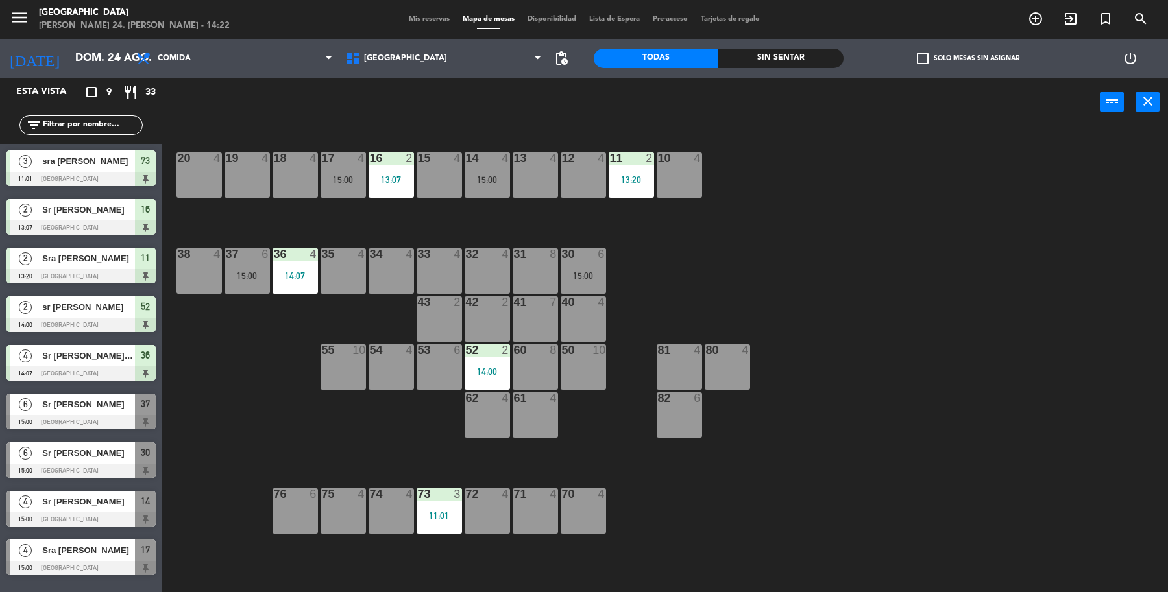
click at [597, 368] on div "50 10" at bounding box center [582, 366] width 45 height 45
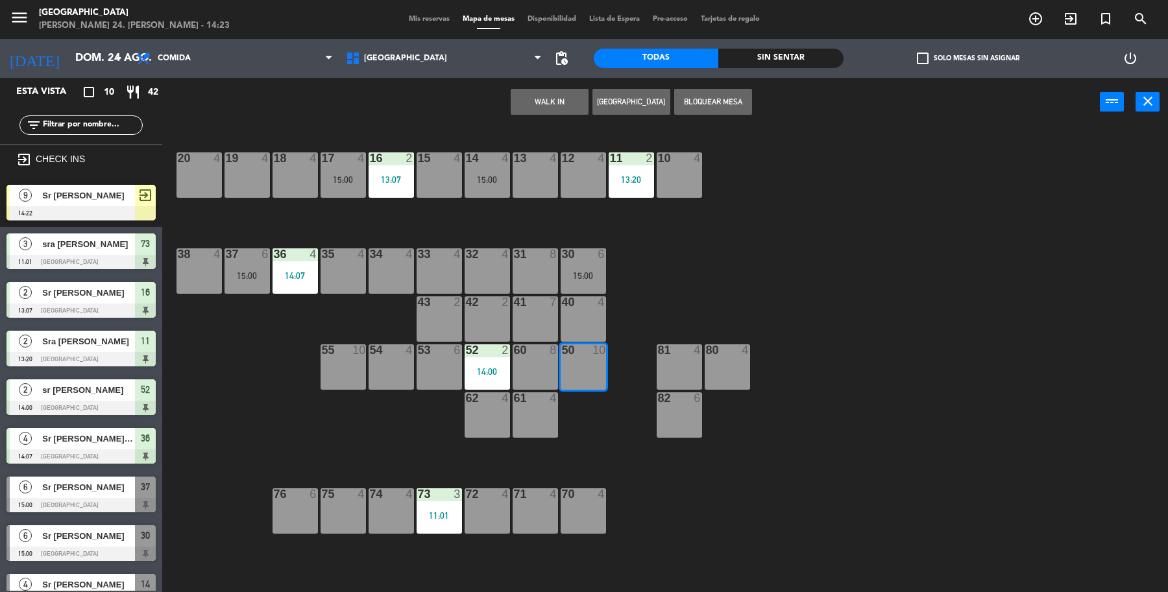
click at [56, 193] on span "Sr Luis Vergara" at bounding box center [88, 196] width 93 height 14
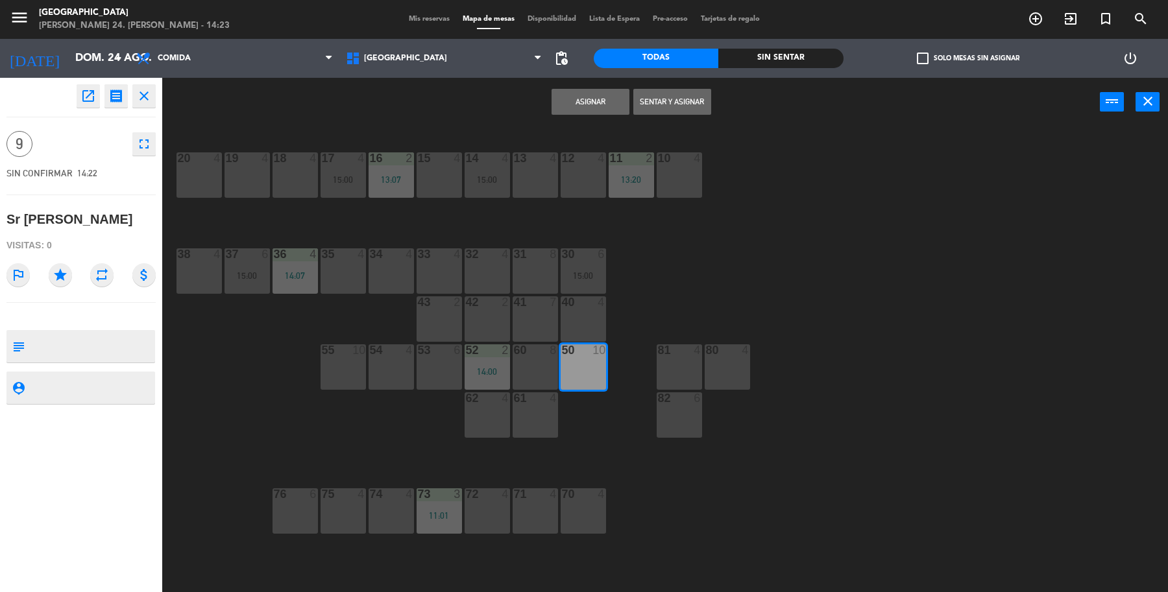
click at [684, 104] on button "Sentar y Asignar" at bounding box center [672, 102] width 78 height 26
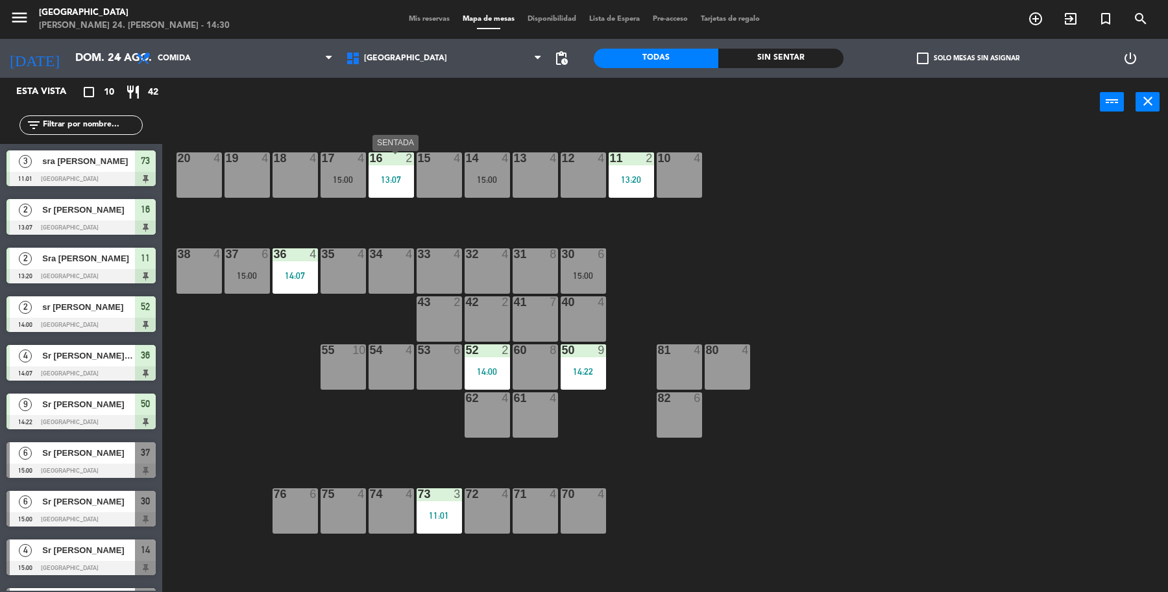
click at [393, 177] on div "13:07" at bounding box center [390, 179] width 45 height 9
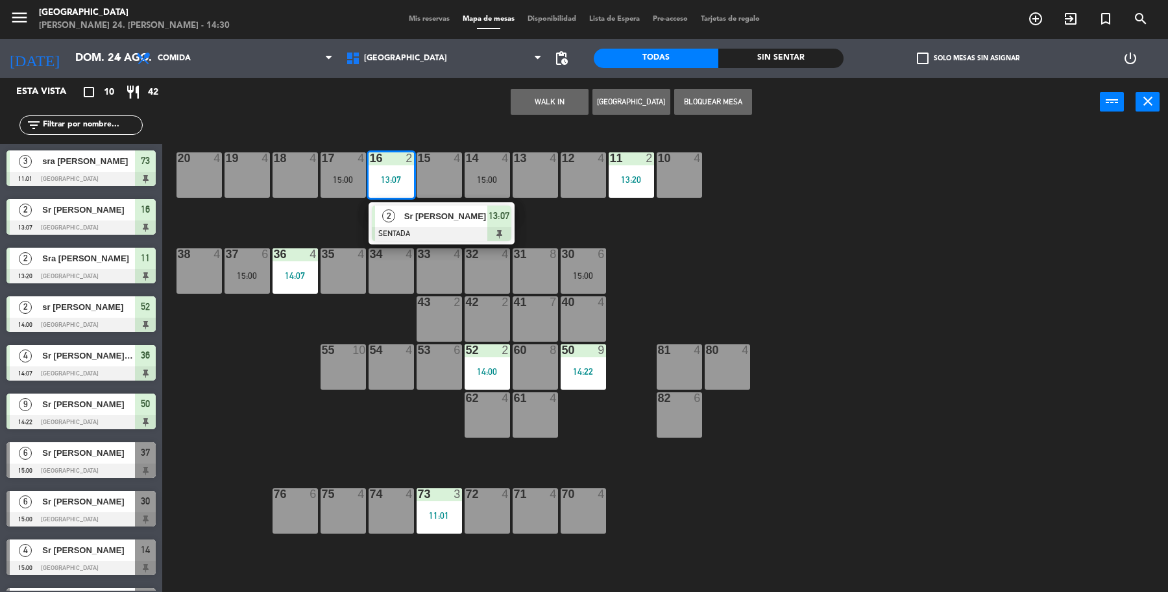
click at [413, 232] on div at bounding box center [441, 234] width 139 height 14
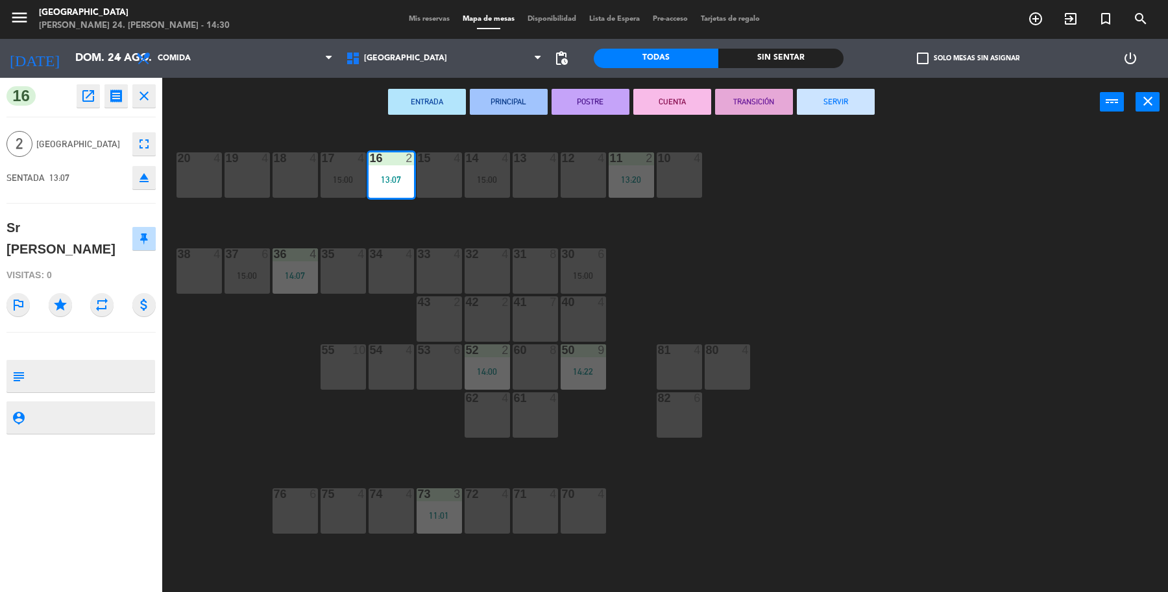
click at [850, 98] on button "SERVIR" at bounding box center [836, 102] width 78 height 26
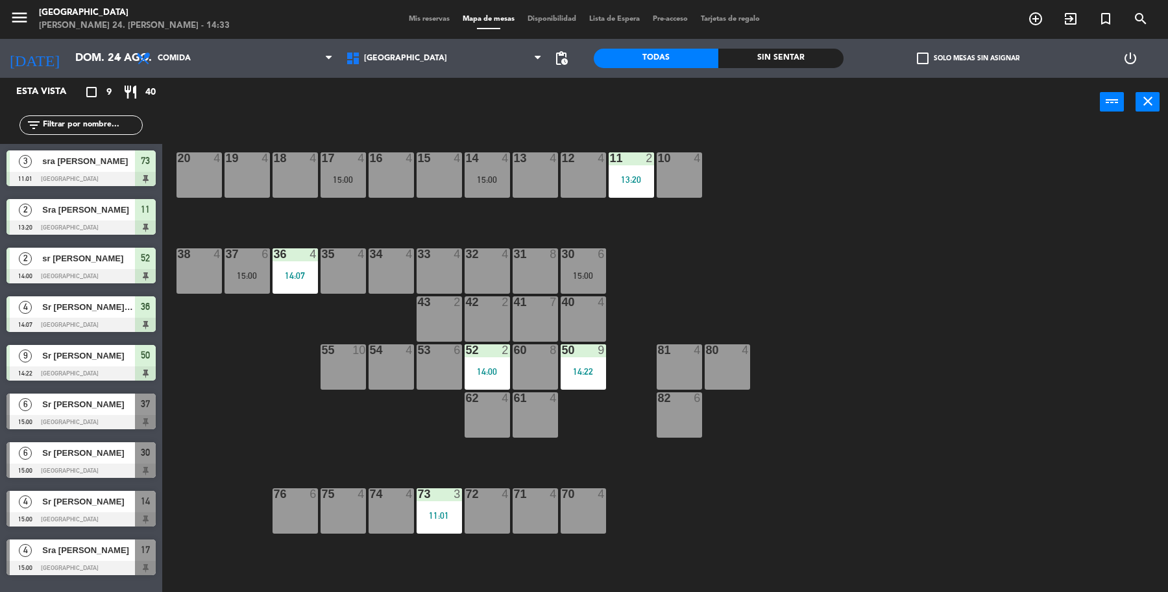
click at [313, 374] on div "19 4 18 4 17 4 15:00 16 4 15 4 14 4 15:00 13 4 12 4 11 2 13:20 10 4 20 4 37 6 1…" at bounding box center [671, 362] width 994 height 466
click at [379, 363] on div "54 4" at bounding box center [390, 366] width 45 height 45
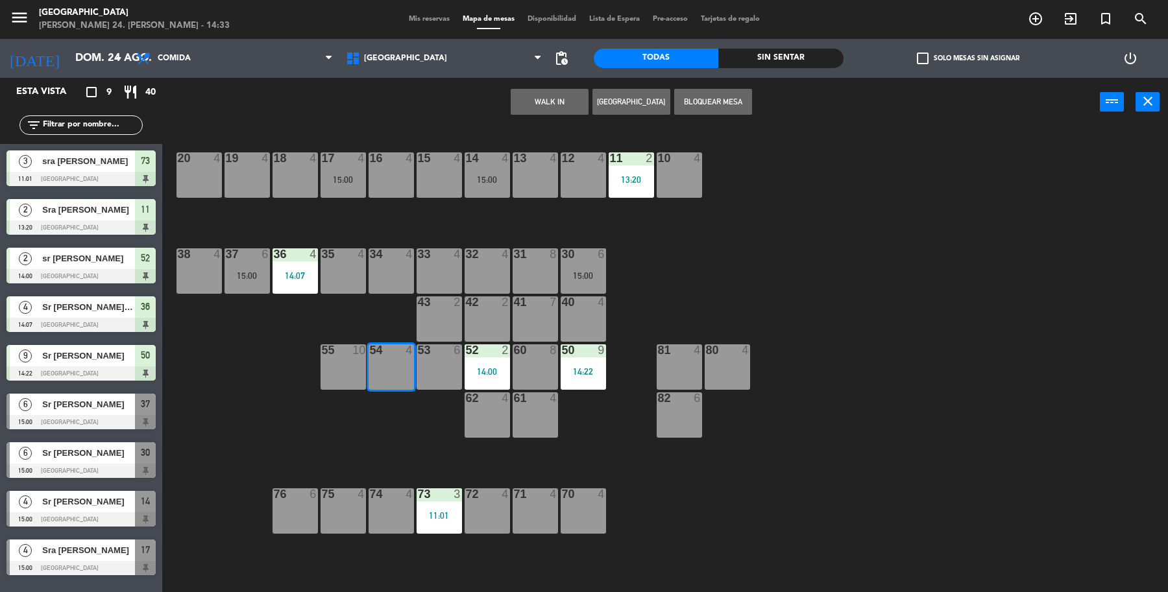
click at [360, 326] on div "19 4 18 4 17 4 15:00 16 4 15 4 14 4 15:00 13 4 12 4 11 2 13:20 10 4 20 4 37 6 1…" at bounding box center [671, 362] width 994 height 466
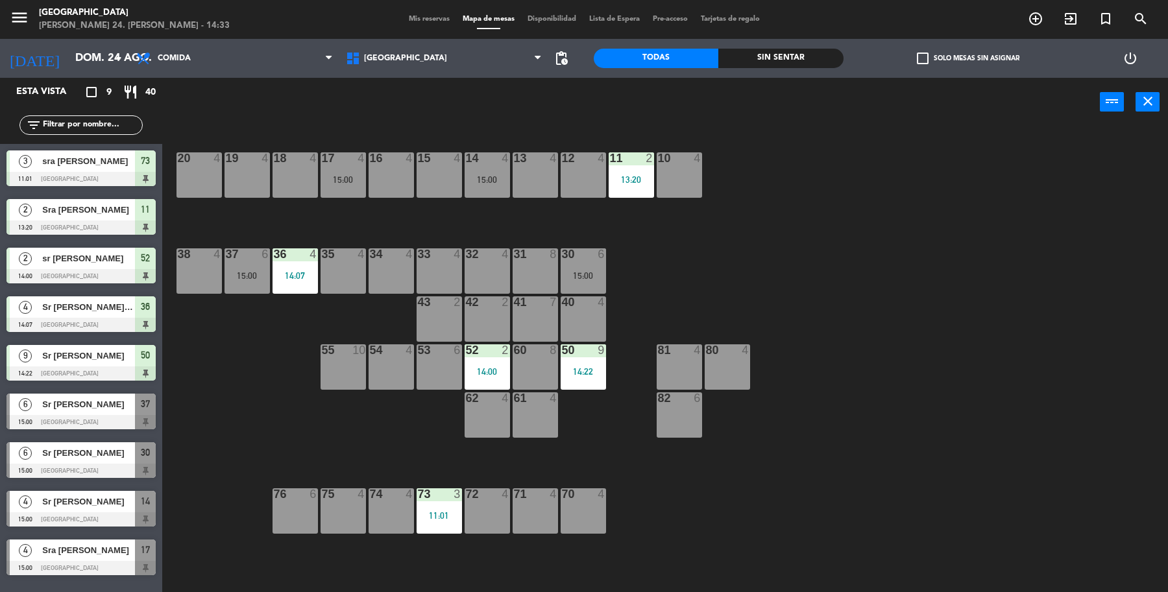
click at [349, 361] on div "55 10" at bounding box center [342, 366] width 45 height 45
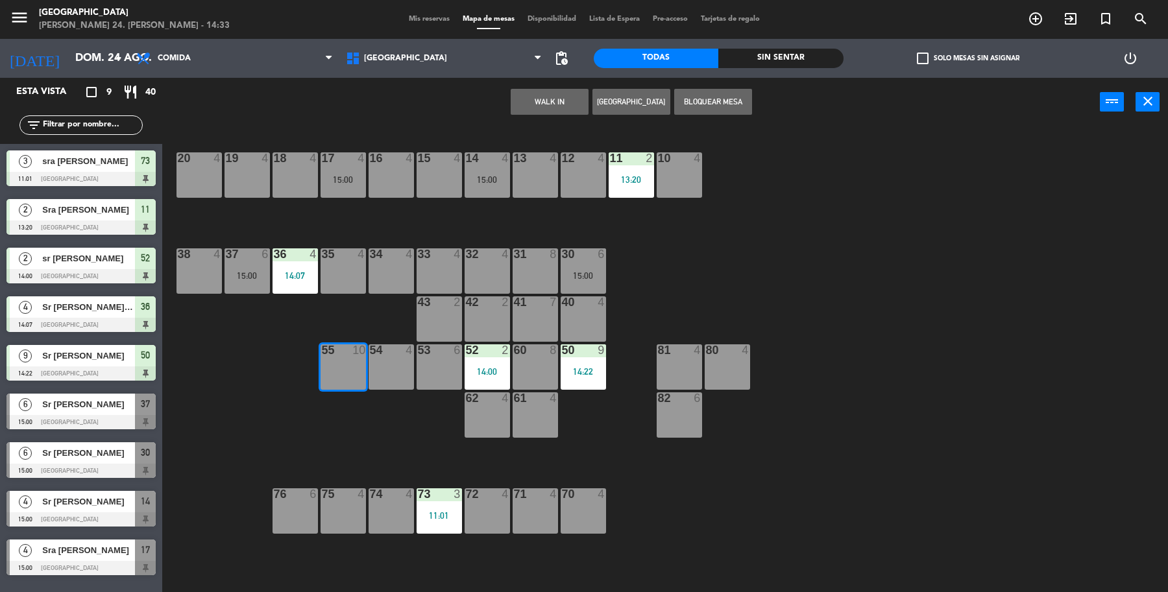
click at [617, 98] on button "[GEOGRAPHIC_DATA]" at bounding box center [631, 102] width 78 height 26
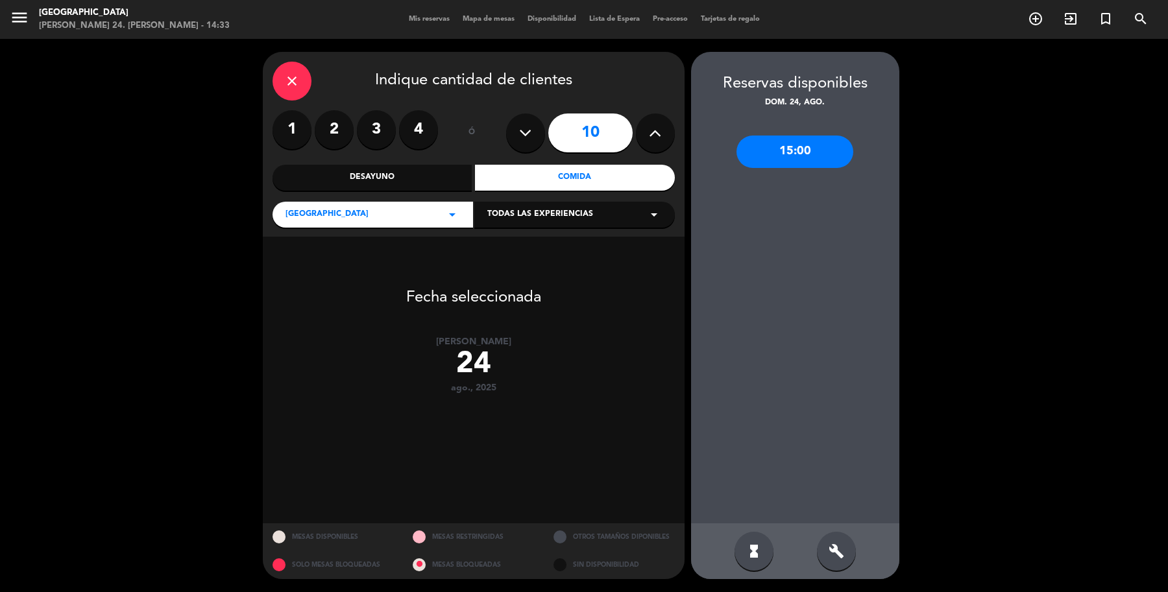
click at [501, 130] on div "1 2 3 4 ó 10" at bounding box center [473, 132] width 402 height 45
click at [527, 123] on icon at bounding box center [525, 132] width 12 height 19
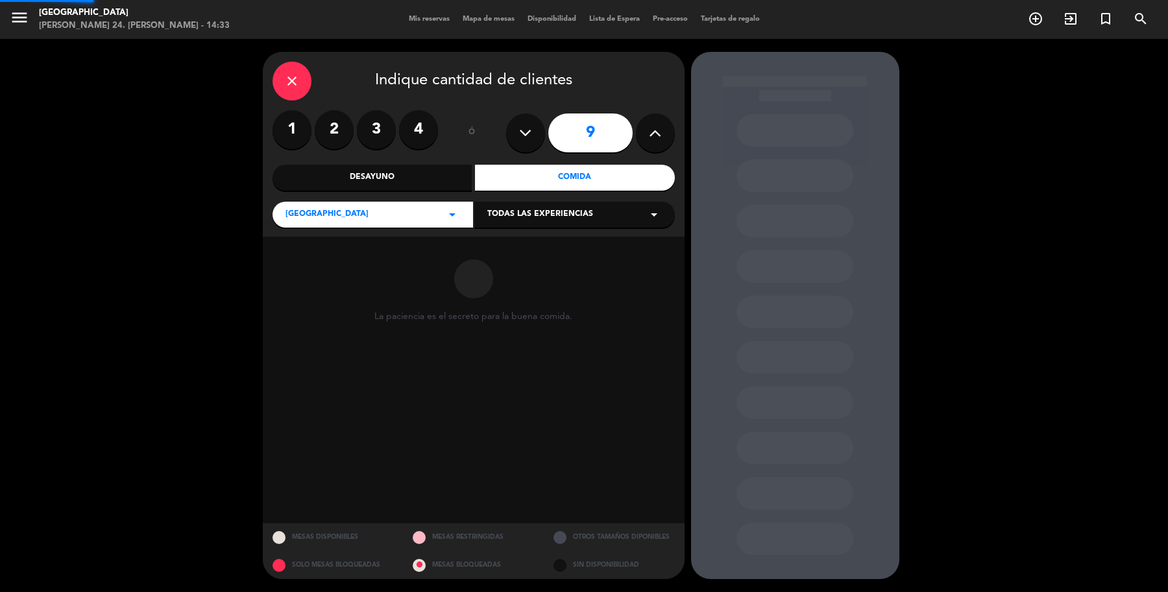
click at [527, 123] on icon at bounding box center [525, 132] width 12 height 19
type input "7"
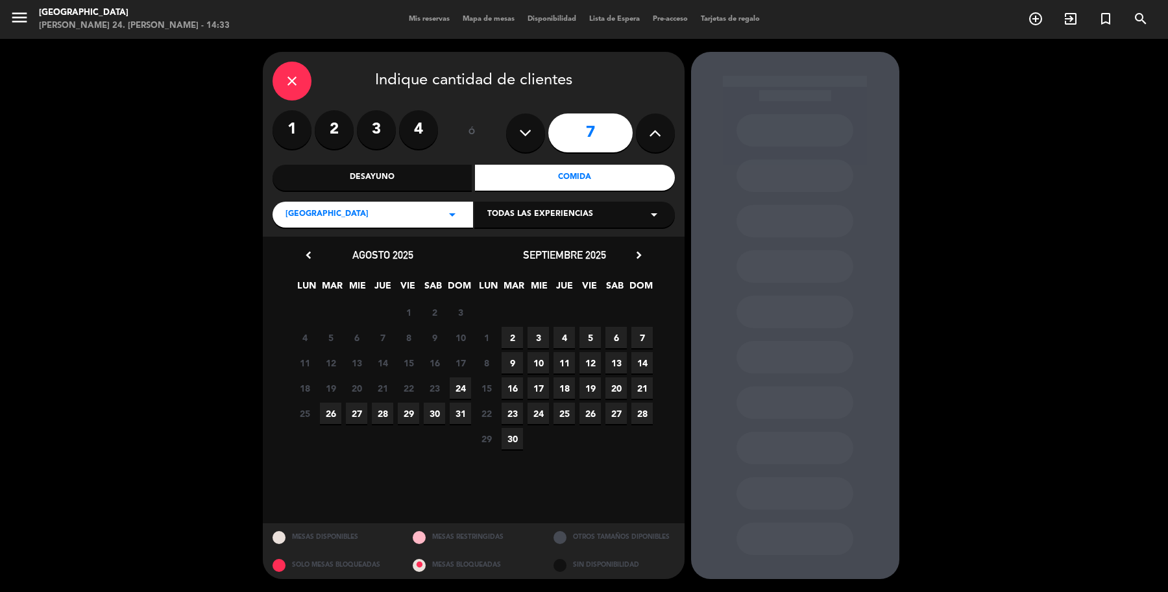
click at [455, 391] on span "24" at bounding box center [460, 388] width 21 height 21
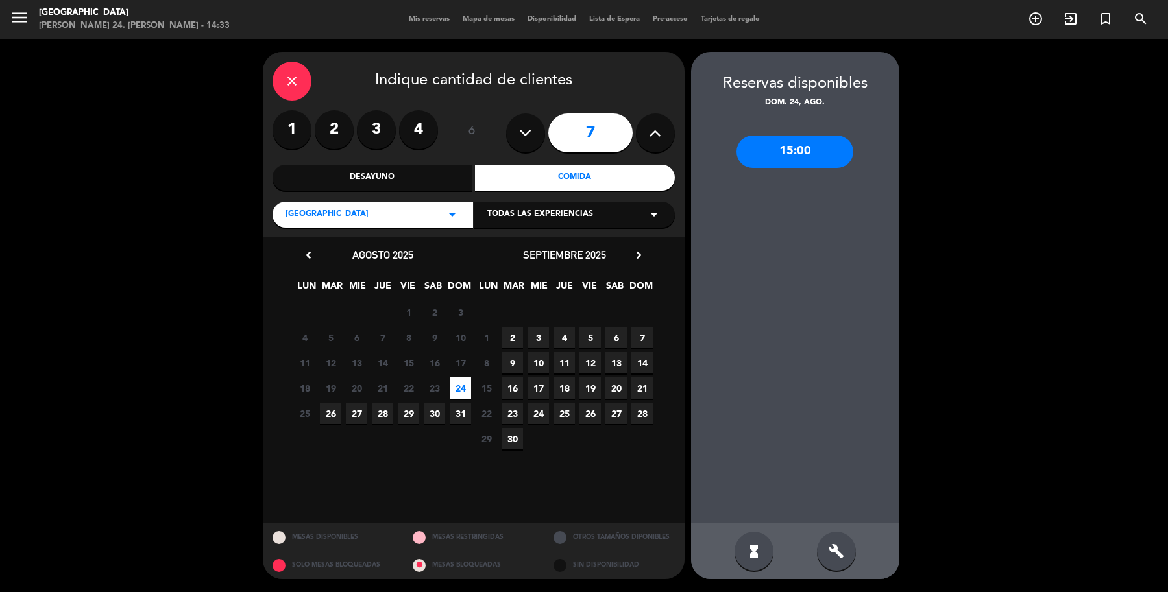
click at [817, 141] on div "15:00" at bounding box center [794, 152] width 117 height 32
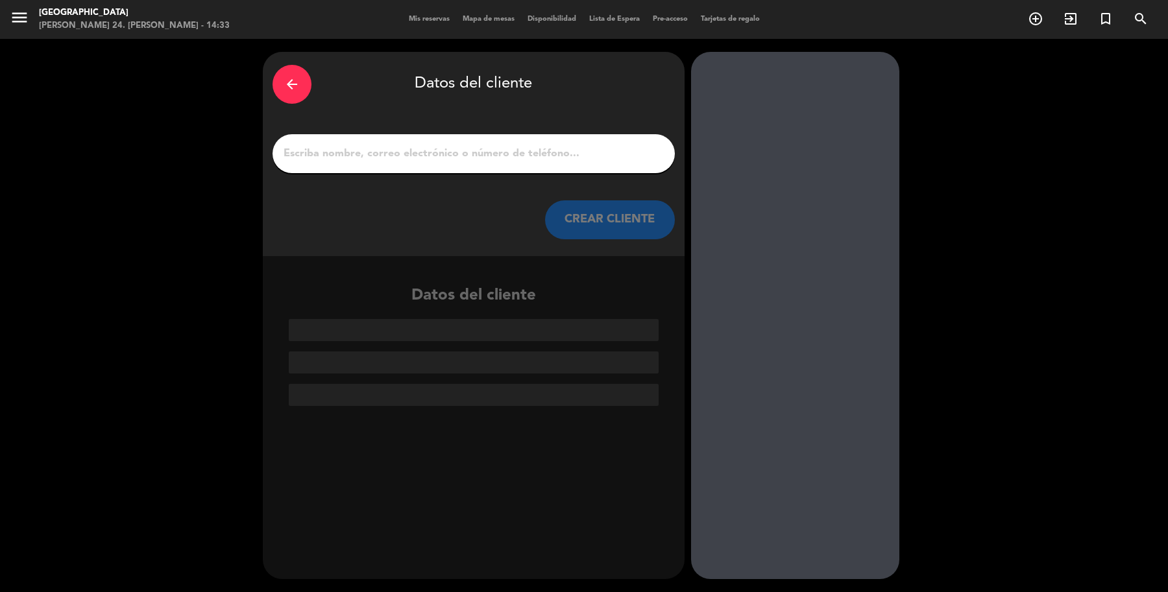
click at [339, 145] on input "1" at bounding box center [473, 154] width 383 height 18
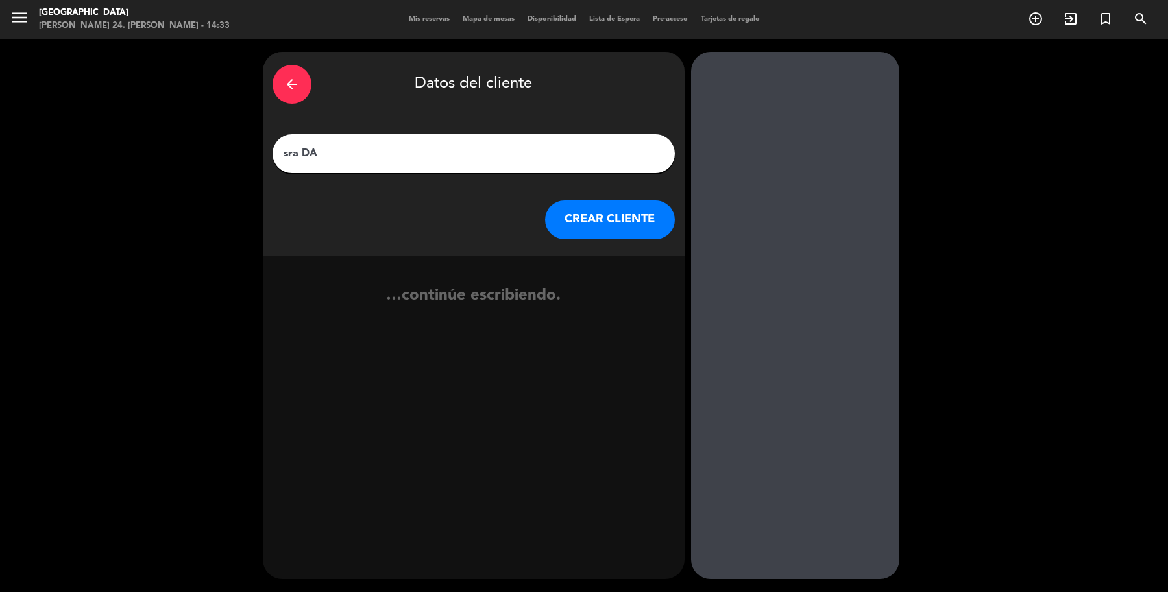
click at [508, 147] on input "sra DA" at bounding box center [473, 154] width 383 height 18
type input "sra Daniela Arrollo"
click at [597, 203] on button "CREAR CLIENTE" at bounding box center [610, 219] width 130 height 39
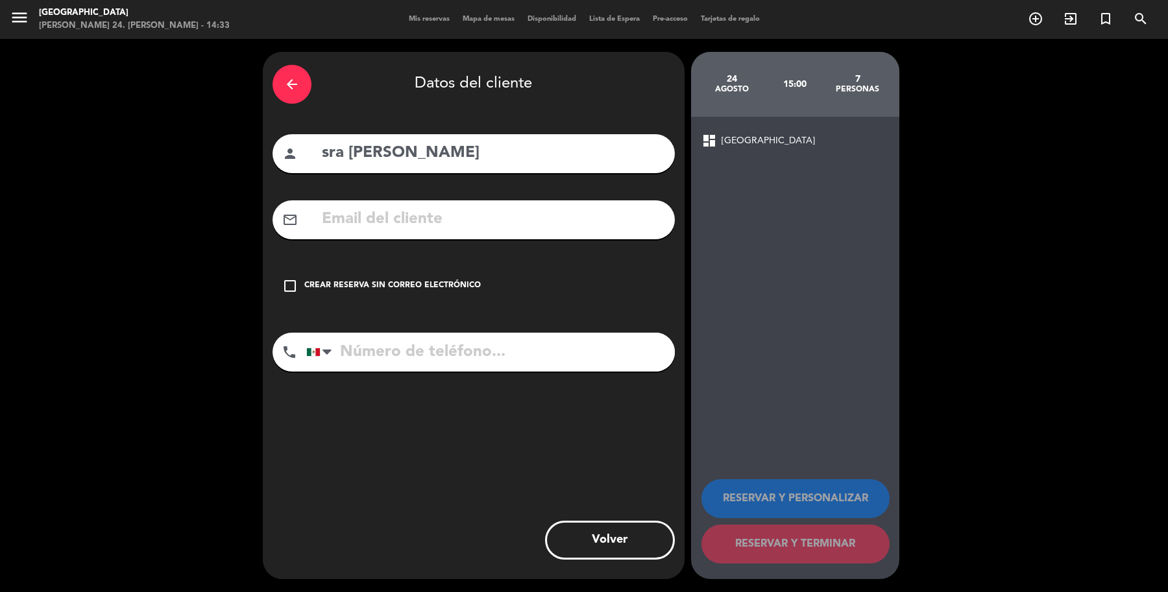
click at [322, 267] on div "check_box_outline_blank Crear reserva sin correo electrónico" at bounding box center [473, 286] width 402 height 39
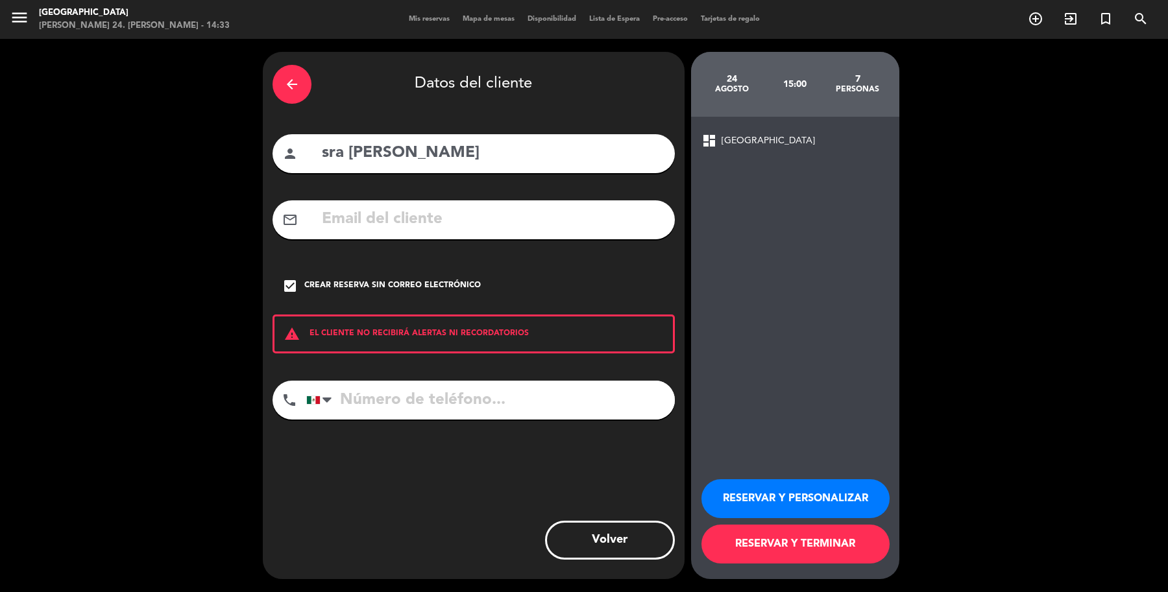
click at [824, 546] on button "RESERVAR Y TERMINAR" at bounding box center [795, 544] width 188 height 39
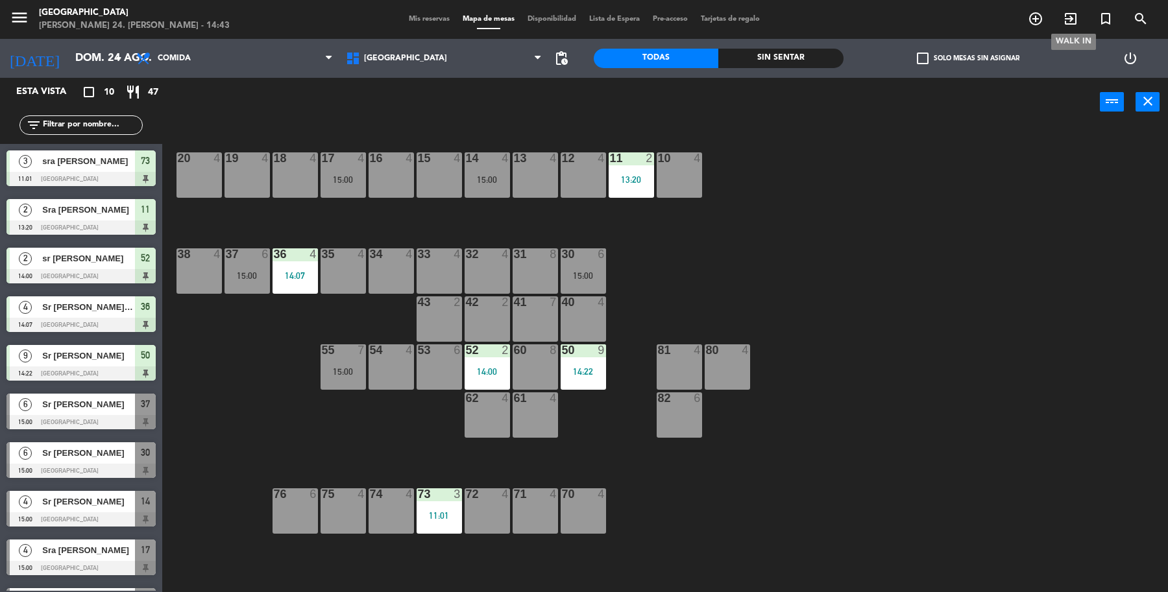
click at [1072, 28] on span "exit_to_app" at bounding box center [1070, 19] width 35 height 22
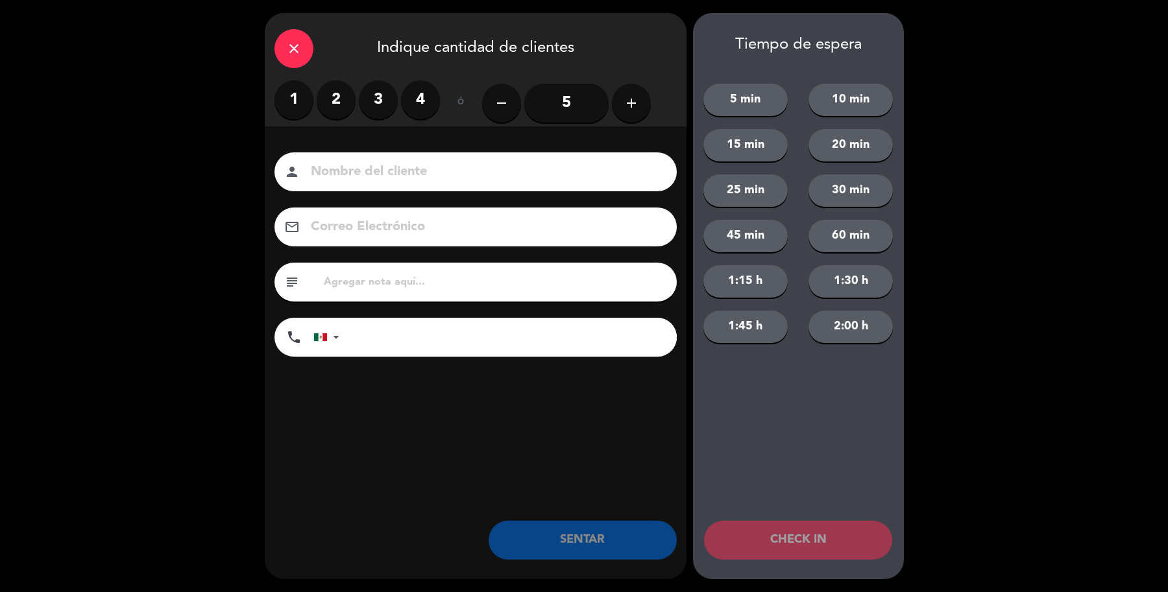
click at [374, 114] on label "3" at bounding box center [378, 99] width 39 height 39
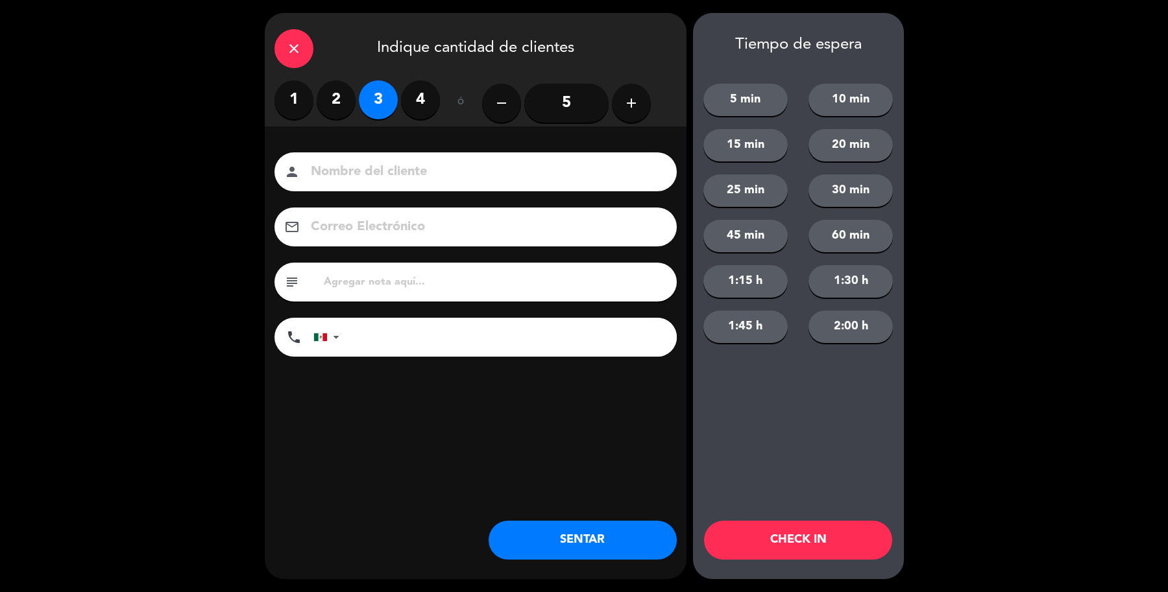
click at [396, 151] on div "Nombre del cliente person Correo Electrónico email subject phone United States …" at bounding box center [476, 275] width 422 height 299
click at [400, 183] on div "person" at bounding box center [475, 171] width 402 height 39
click at [407, 179] on input at bounding box center [484, 172] width 350 height 23
type input "sra Raquel"
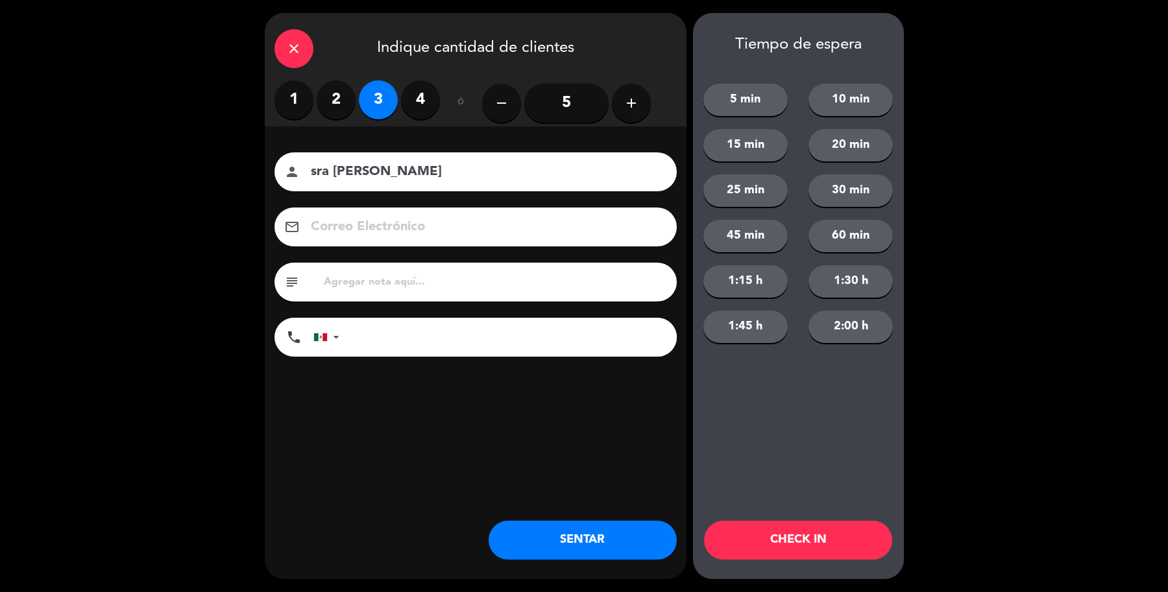
click at [564, 564] on div "close Indique cantidad de clientes 1 2 3 4 ó remove 5 add Nombre del cliente pe…" at bounding box center [476, 296] width 422 height 566
click at [574, 543] on button "SENTAR" at bounding box center [582, 540] width 188 height 39
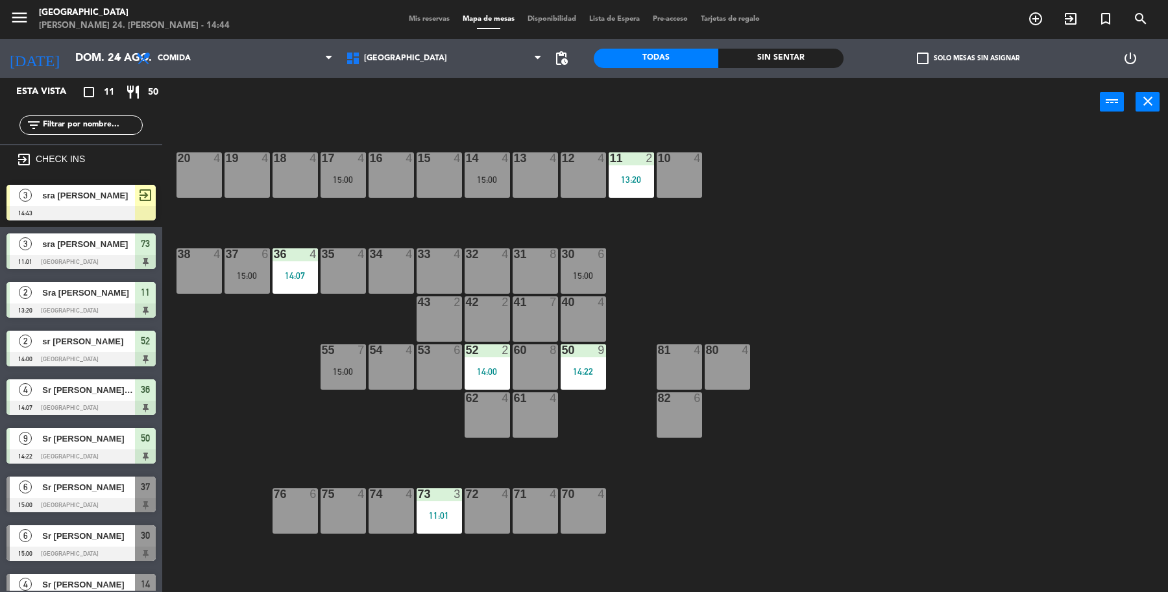
click at [85, 500] on div "6 Sr Carlos Gonzalez 15:00 Parque Asturias 37" at bounding box center [81, 494] width 162 height 49
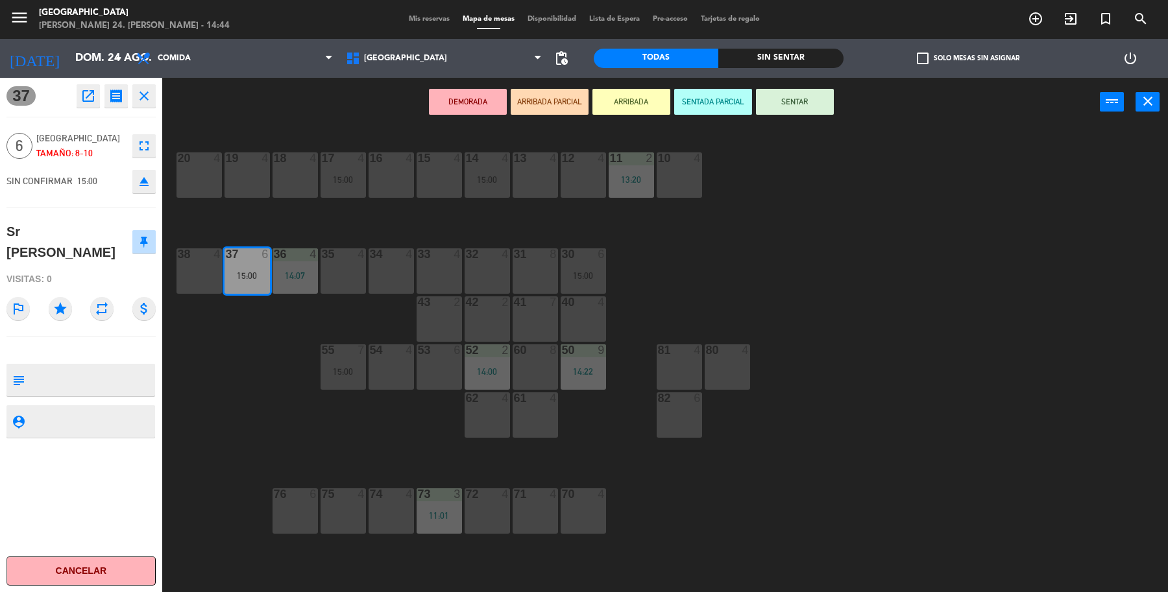
click at [384, 217] on div "19 4 18 4 17 4 15:00 16 4 15 4 14 4 15:00 13 4 12 4 11 2 13:20 10 4 20 4 37 6 1…" at bounding box center [671, 362] width 994 height 466
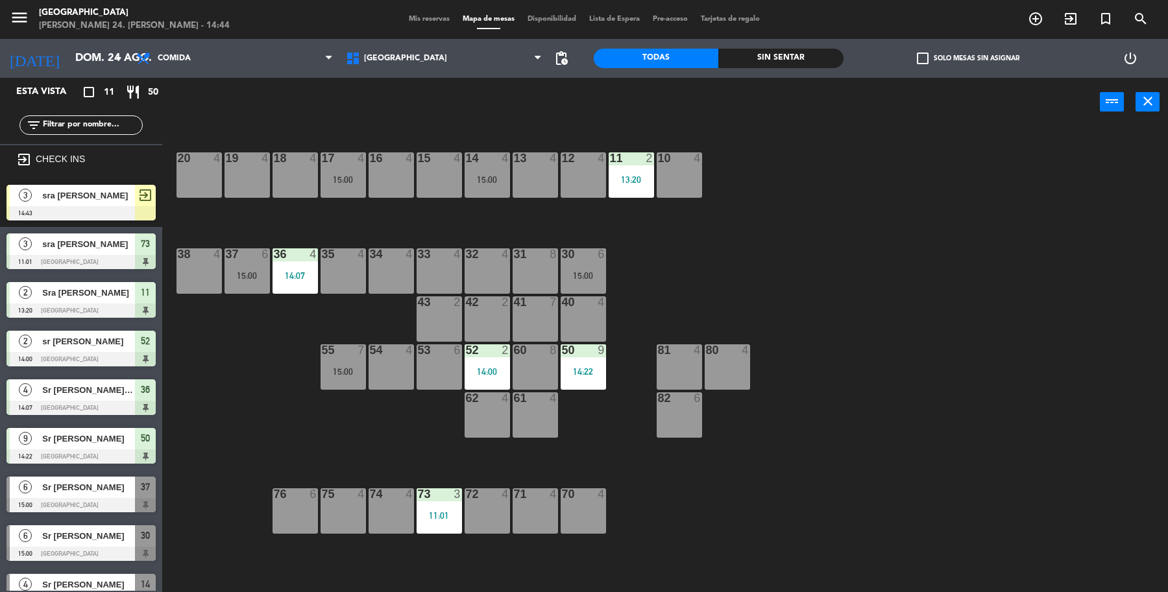
drag, startPoint x: 58, startPoint y: 196, endPoint x: 478, endPoint y: 196, distance: 419.7
click at [62, 196] on div "3 sra Raquel 14:43 exit_to_app" at bounding box center [81, 202] width 162 height 49
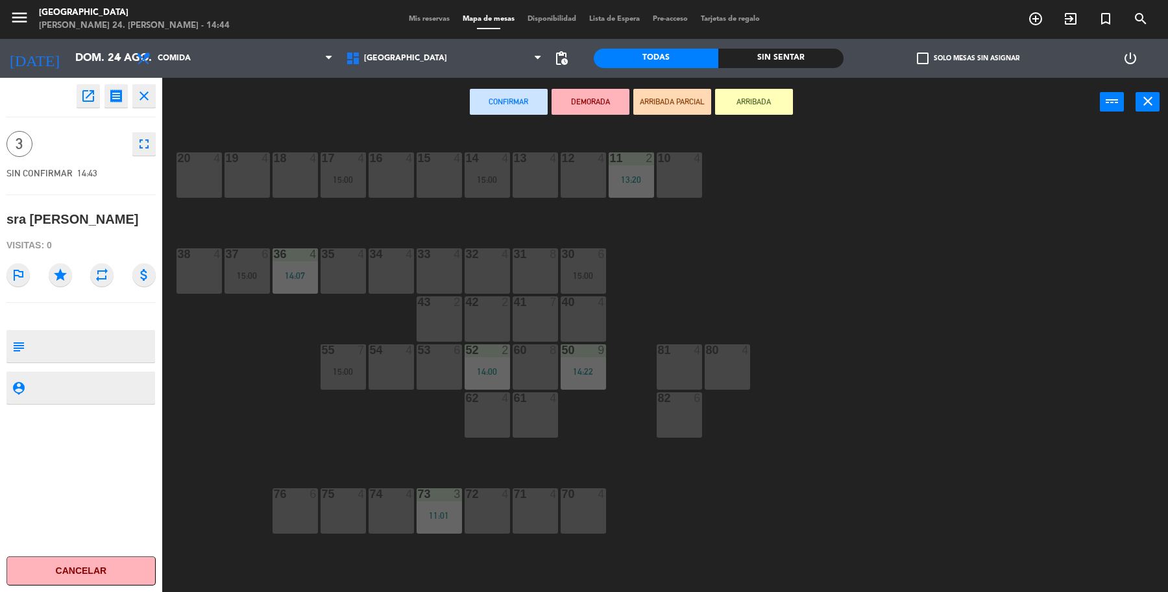
click at [550, 184] on div "13 4" at bounding box center [534, 174] width 45 height 45
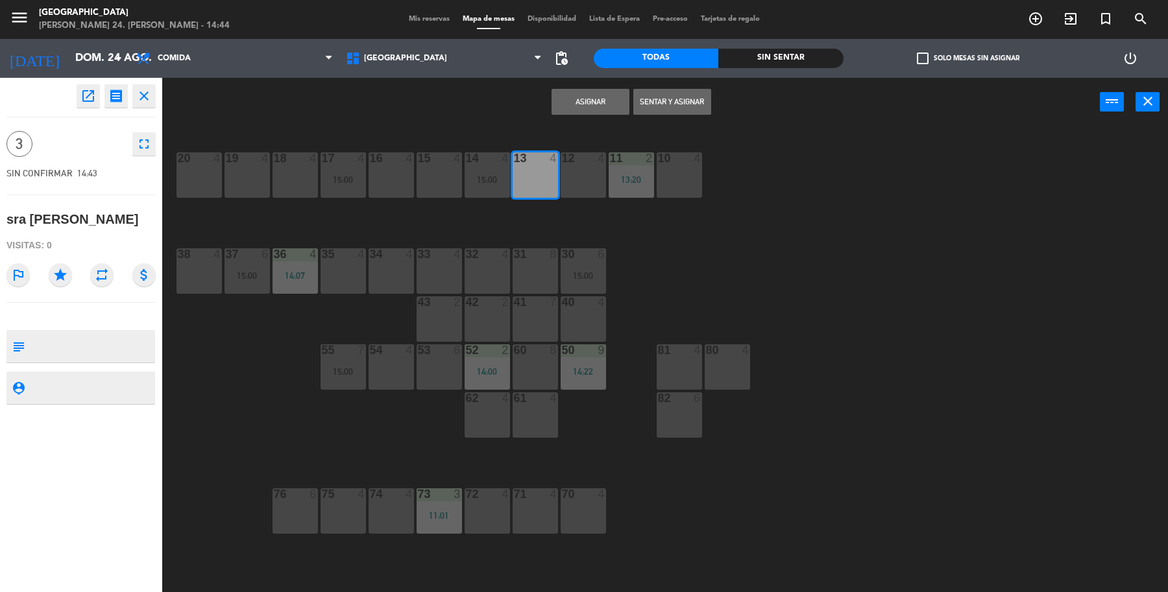
click at [646, 105] on button "Sentar y Asignar" at bounding box center [672, 102] width 78 height 26
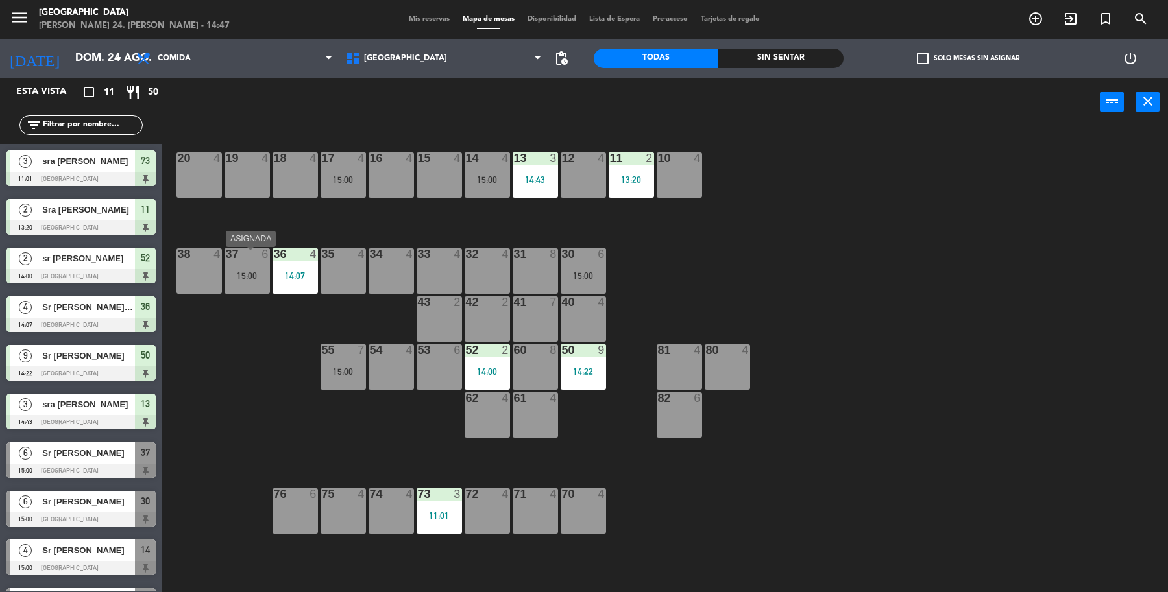
click at [224, 261] on div "37 6 15:00" at bounding box center [246, 270] width 45 height 45
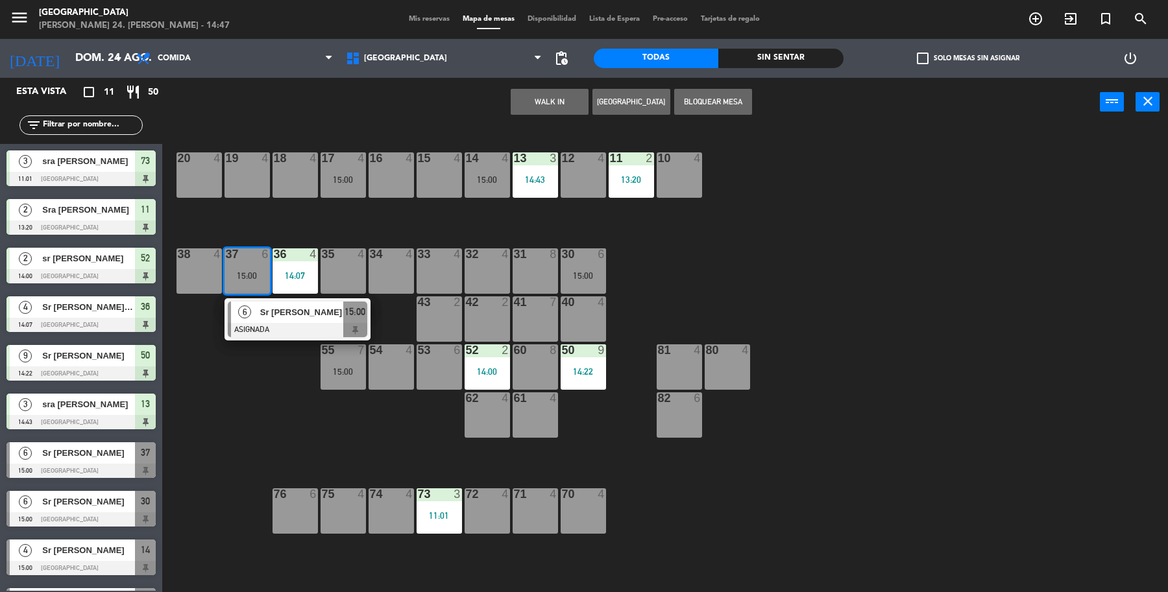
click at [273, 402] on div "19 4 18 4 17 4 15:00 16 4 15 4 14 4 15:00 13 3 14:43 12 4 11 2 13:20 10 4 20 4 …" at bounding box center [671, 362] width 994 height 466
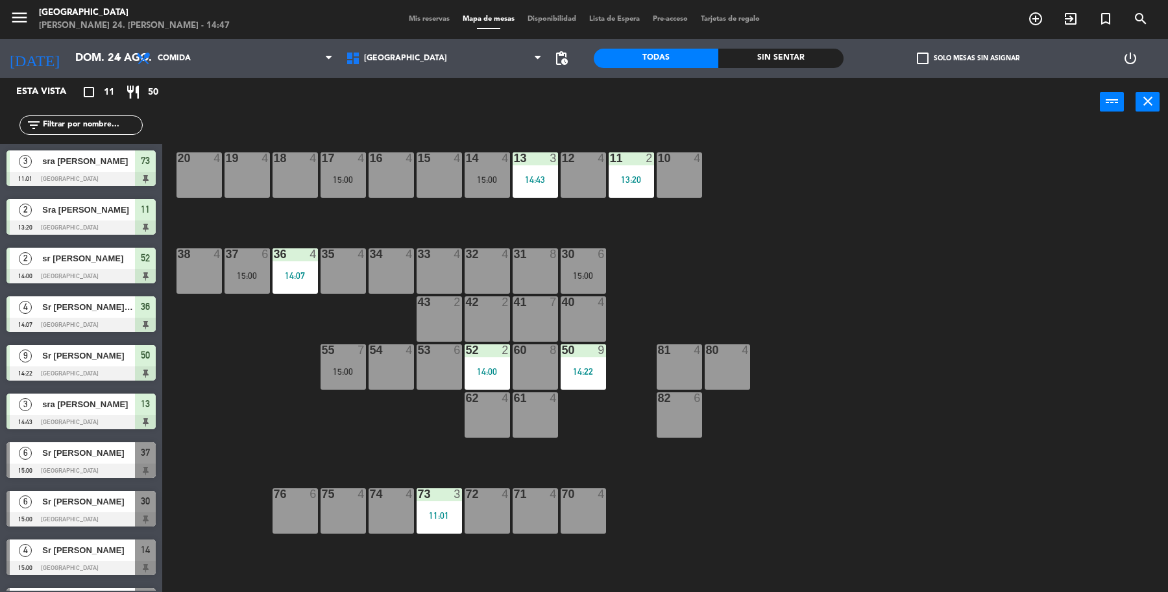
click at [490, 361] on div "52 2 14:00" at bounding box center [486, 366] width 45 height 45
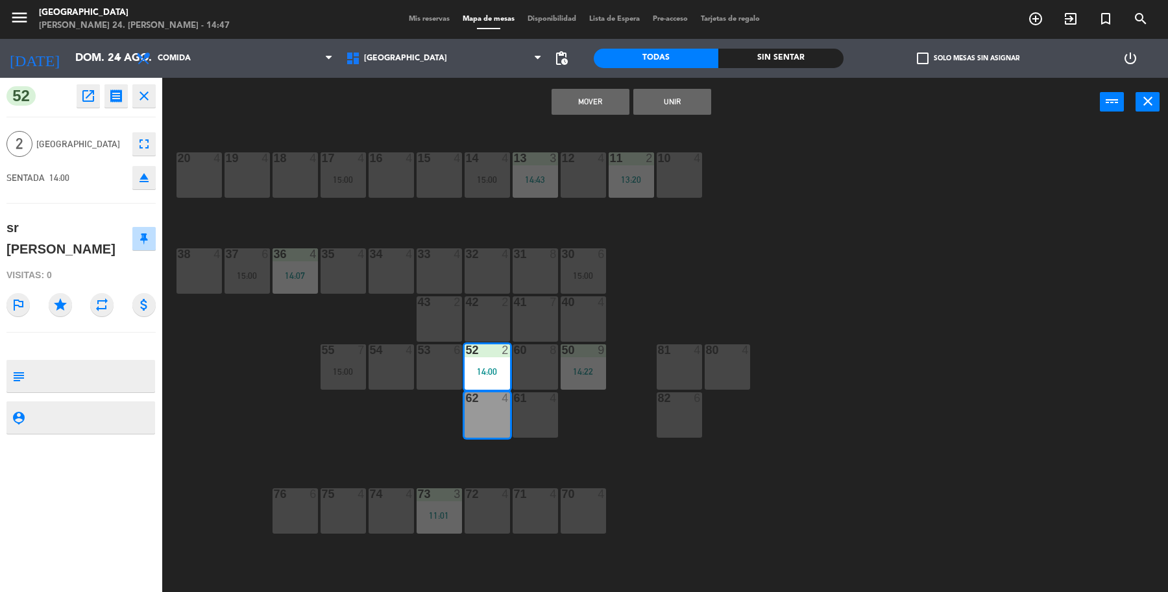
click at [348, 453] on div "19 4 18 4 17 4 15:00 16 4 15 4 14 4 15:00 13 3 14:43 12 4 11 2 13:20 10 4 20 4 …" at bounding box center [671, 362] width 994 height 466
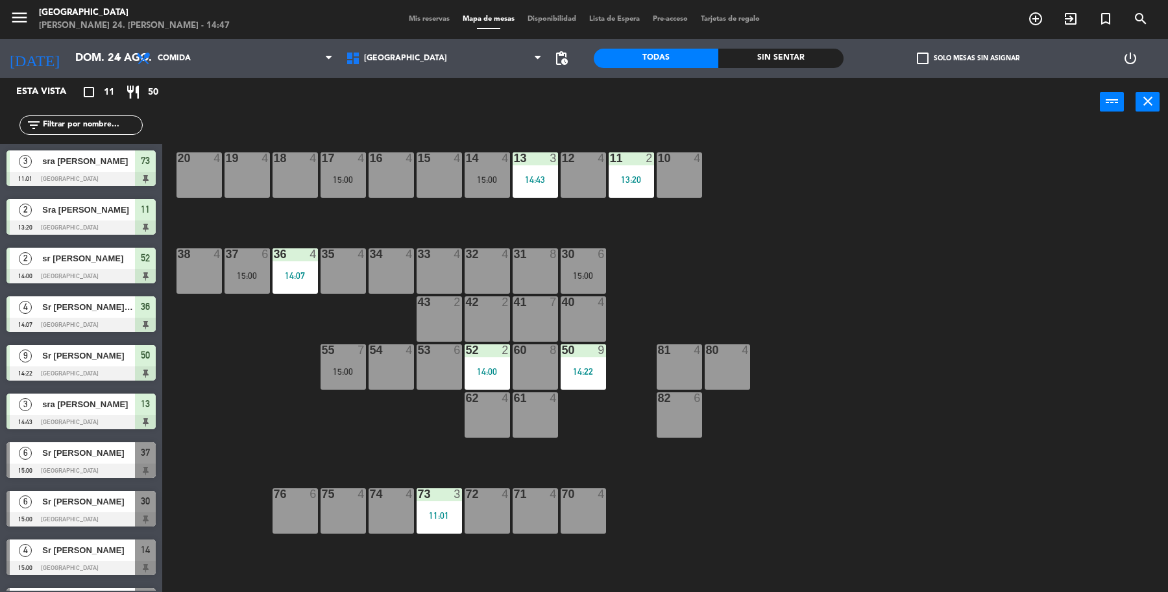
click at [501, 361] on div "52 2 14:00" at bounding box center [486, 366] width 45 height 45
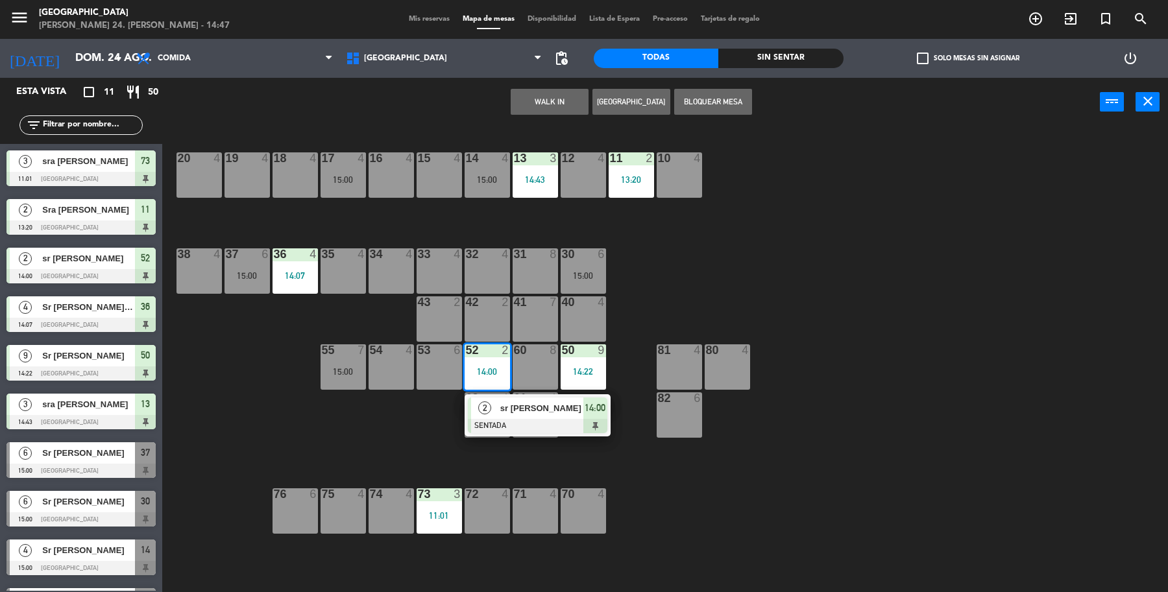
click at [499, 416] on div "sr Torales" at bounding box center [541, 408] width 84 height 21
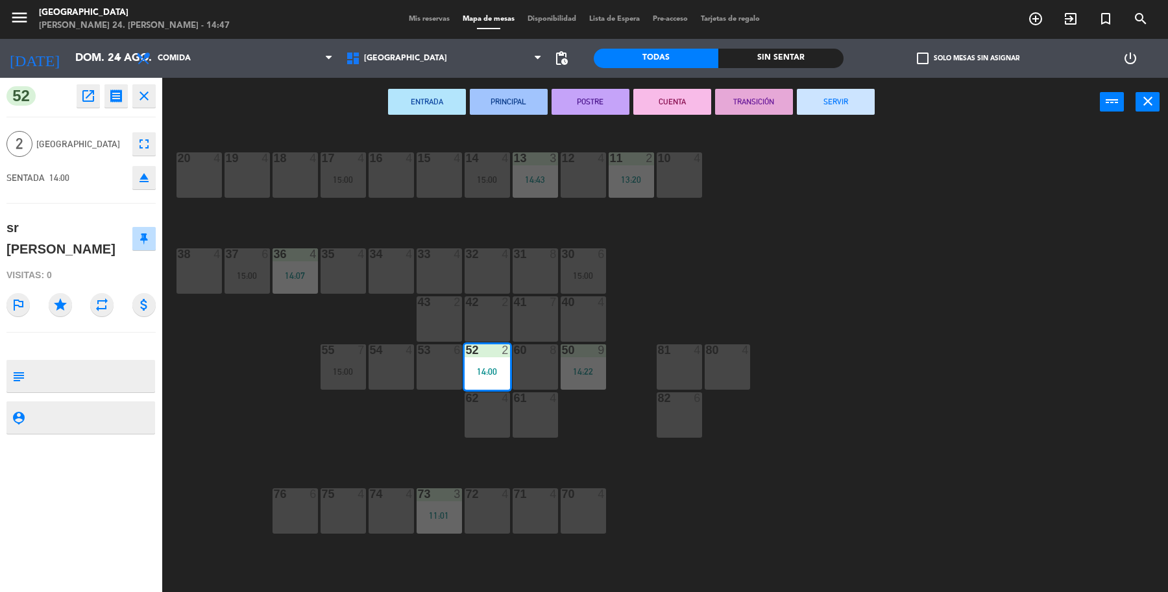
click at [837, 83] on div "ENTRADA PRINCIPAL POSTRE CUENTA TRANSICIÓN SERVIR power_input close" at bounding box center [630, 102] width 937 height 49
click at [825, 99] on button "SERVIR" at bounding box center [836, 102] width 78 height 26
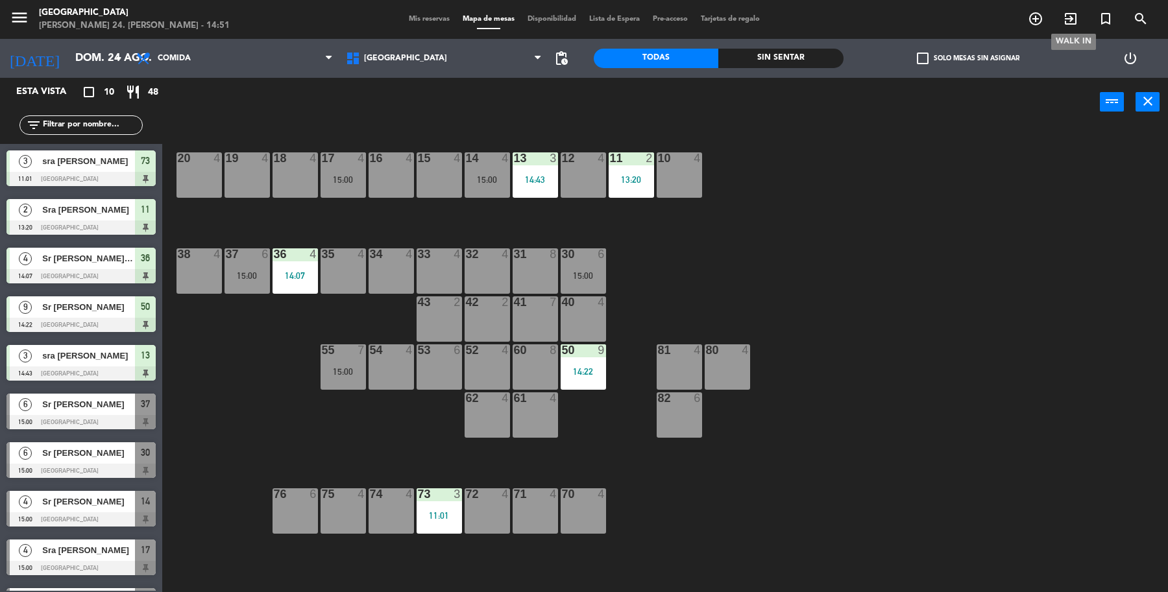
click at [1068, 14] on icon "exit_to_app" at bounding box center [1070, 19] width 16 height 16
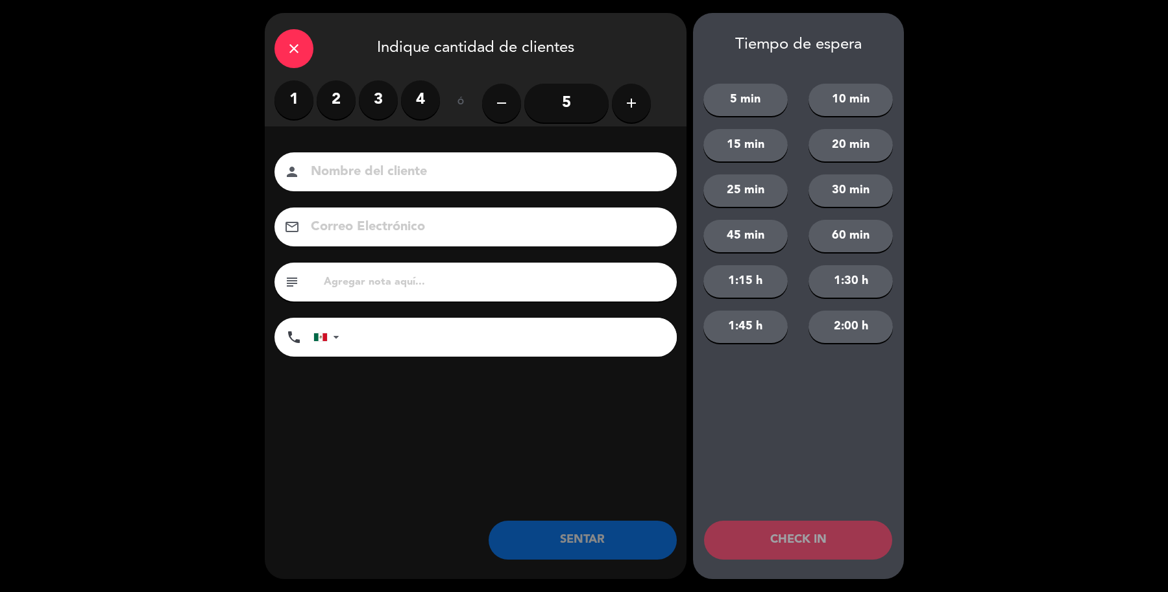
click at [377, 104] on label "3" at bounding box center [378, 99] width 39 height 39
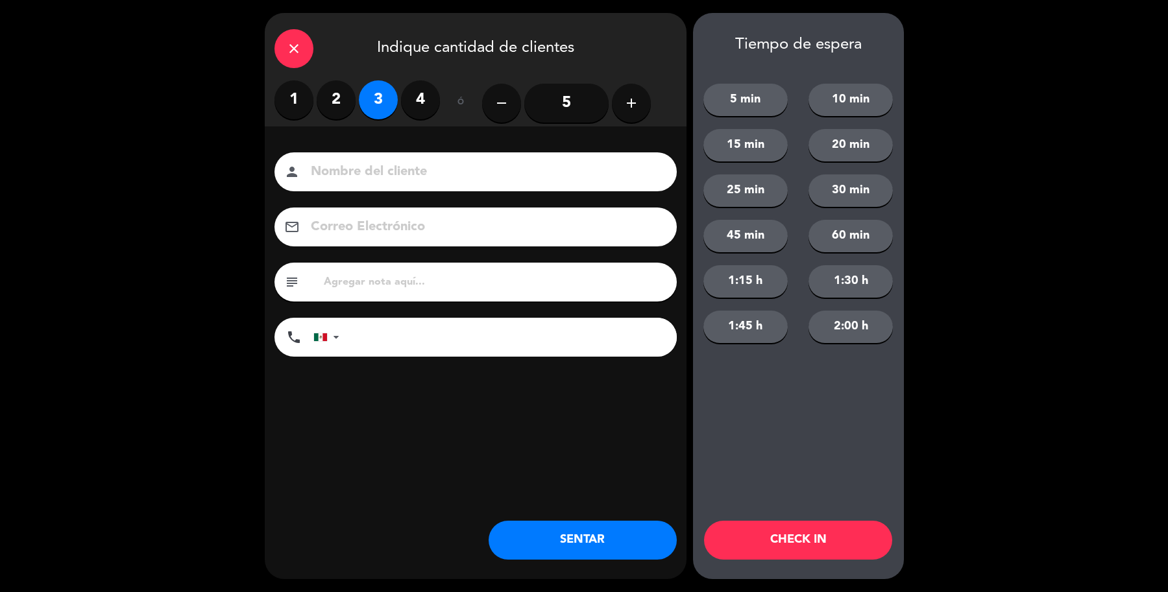
click at [422, 175] on input at bounding box center [484, 172] width 350 height 23
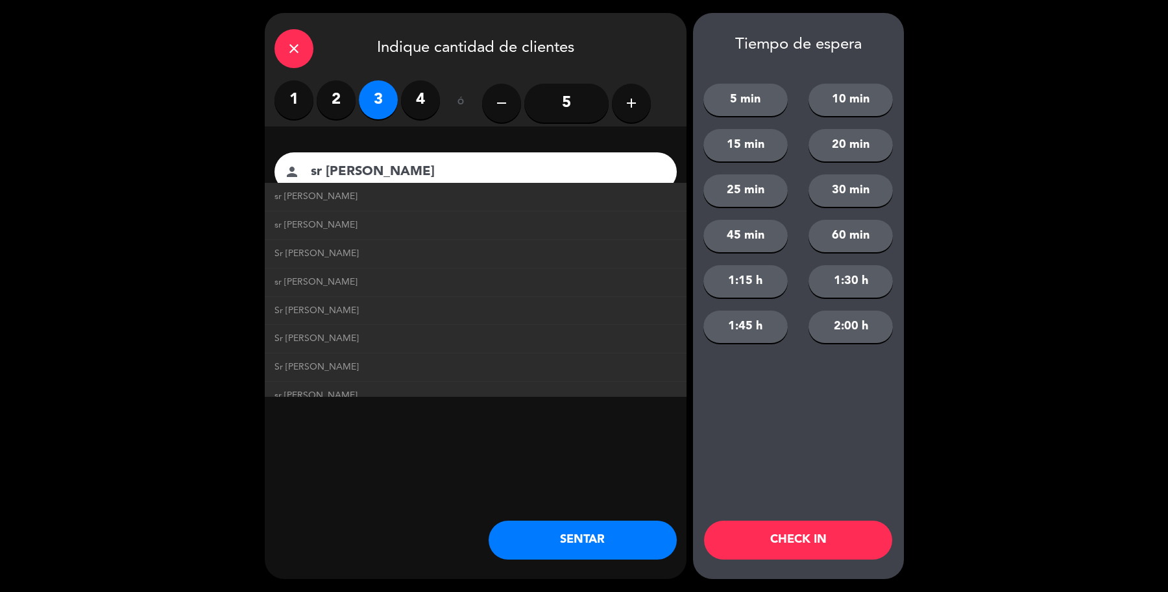
type input "sr Mario Gomez"
click at [578, 550] on button "SENTAR" at bounding box center [582, 540] width 188 height 39
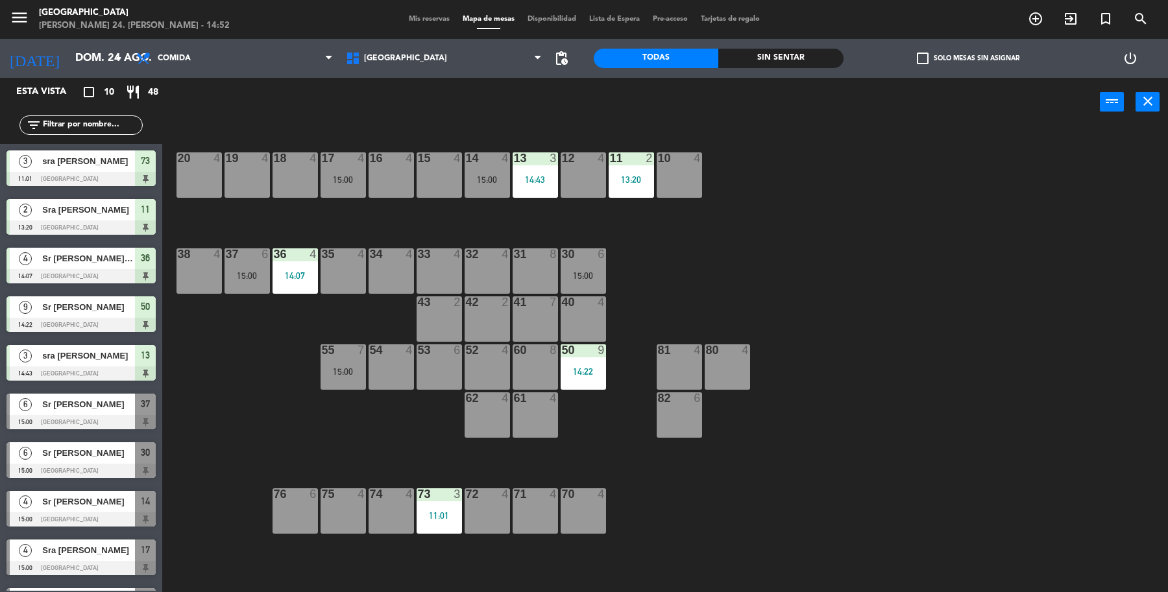
click at [370, 171] on div "16 4" at bounding box center [390, 174] width 45 height 45
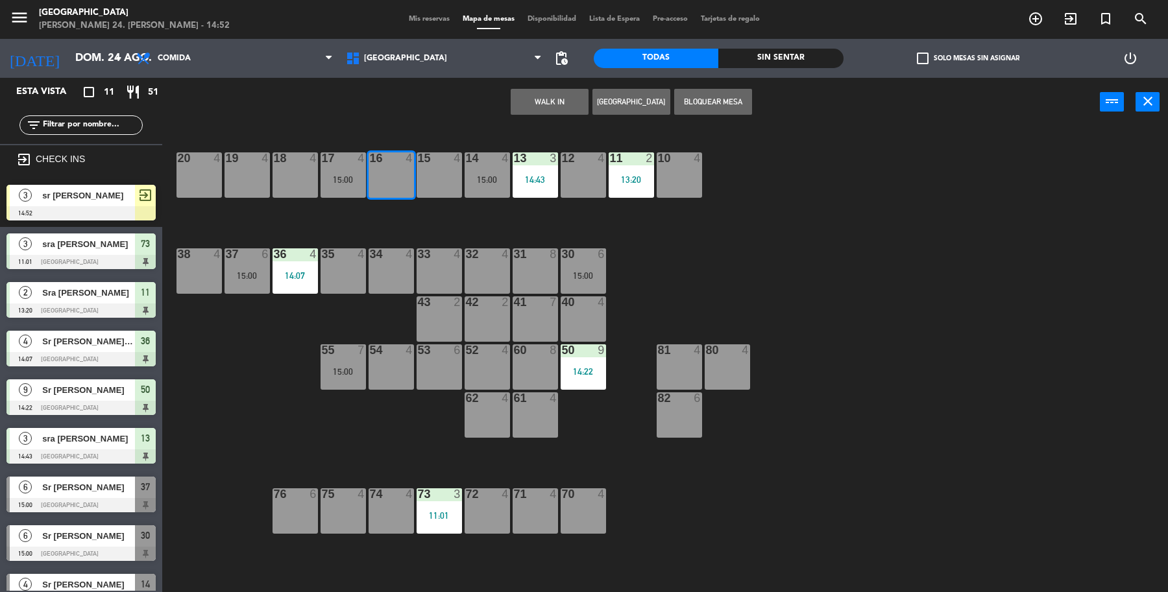
click at [121, 189] on span "sr Mario Gomez" at bounding box center [88, 196] width 93 height 14
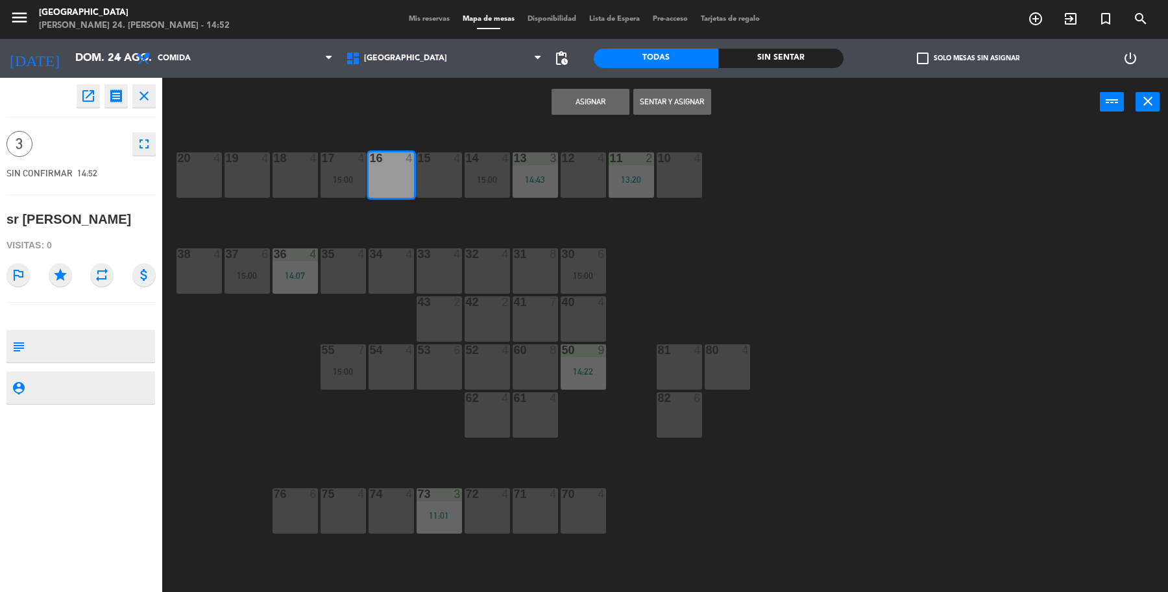
click at [673, 105] on button "Sentar y Asignar" at bounding box center [672, 102] width 78 height 26
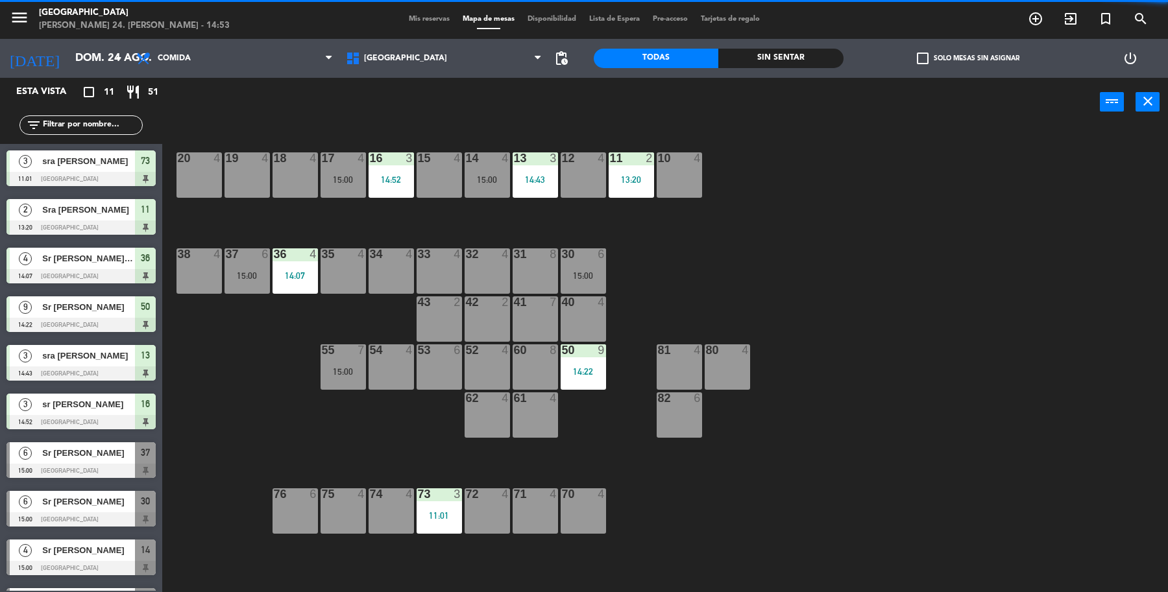
click at [104, 127] on input "text" at bounding box center [92, 125] width 101 height 14
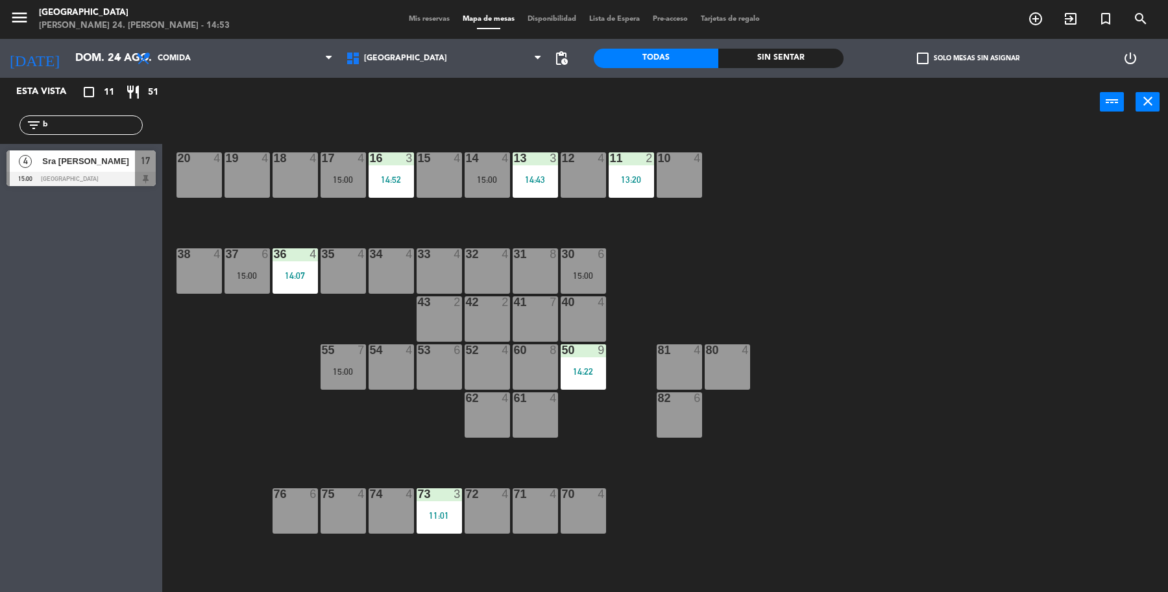
type input "b"
click at [54, 138] on div "filter_list b" at bounding box center [81, 125] width 162 height 38
click at [51, 172] on div at bounding box center [80, 179] width 149 height 14
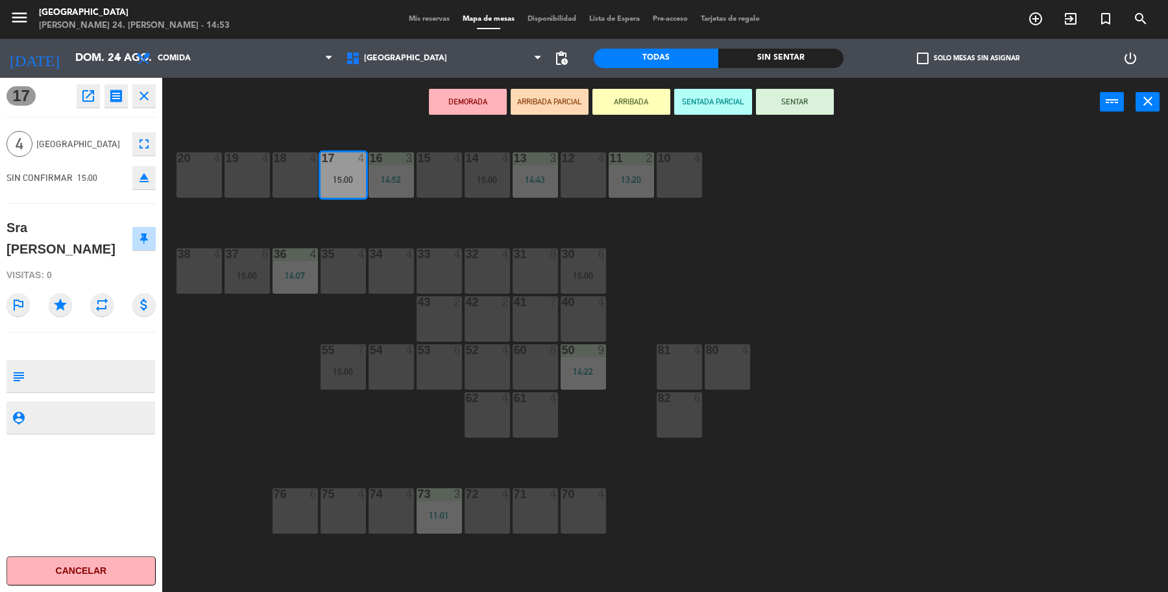
click at [817, 106] on button "SENTAR" at bounding box center [795, 102] width 78 height 26
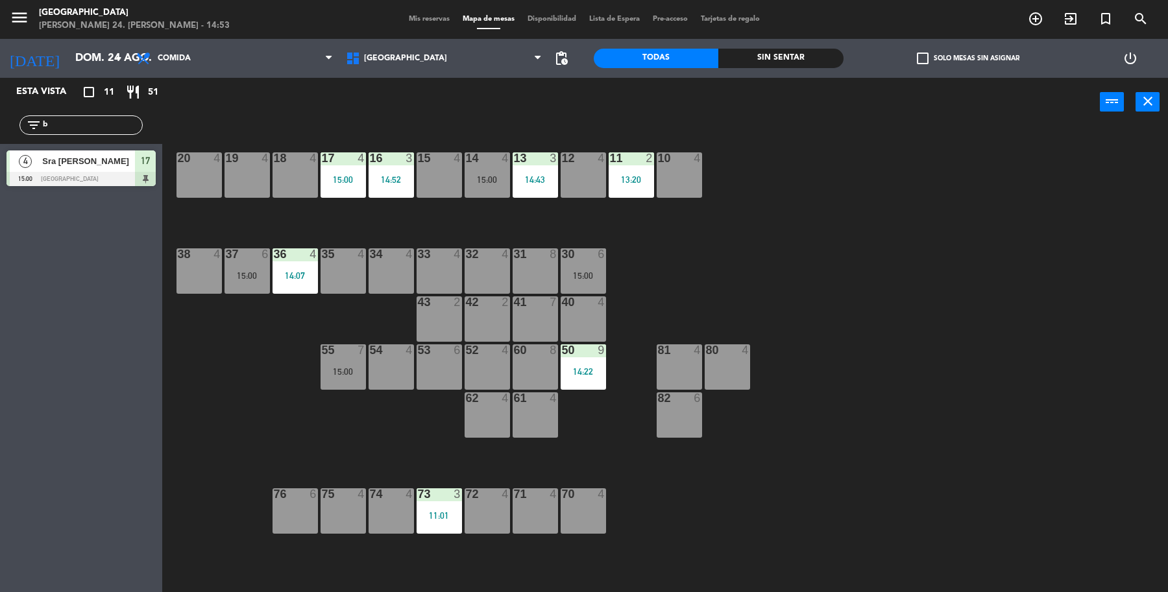
click at [69, 123] on input "b" at bounding box center [92, 125] width 101 height 14
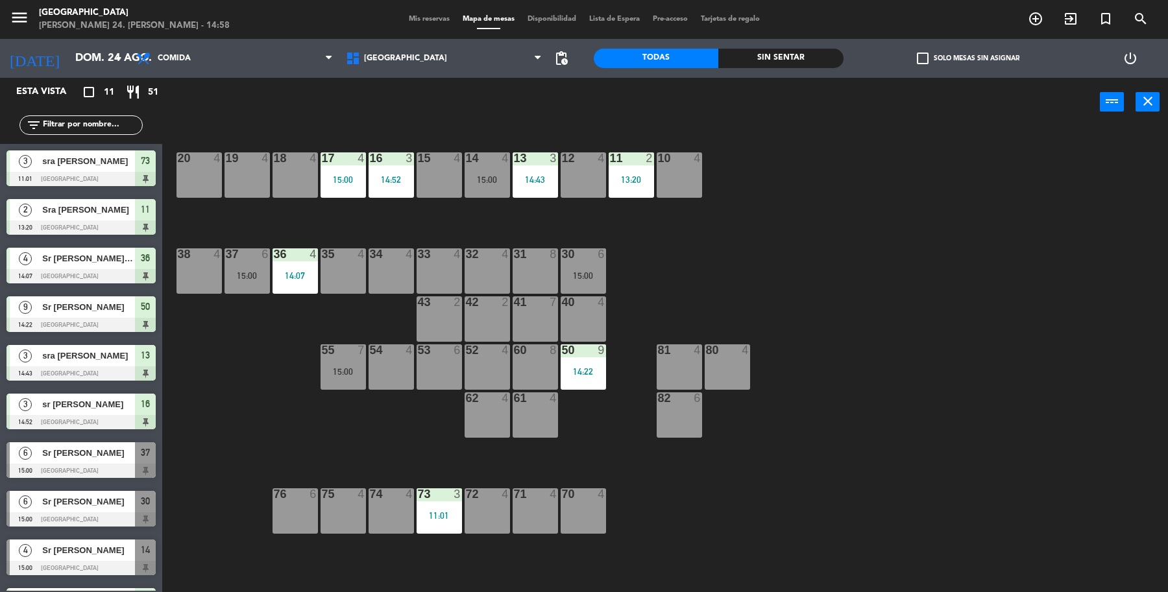
click at [286, 164] on div "18 4" at bounding box center [294, 158] width 45 height 13
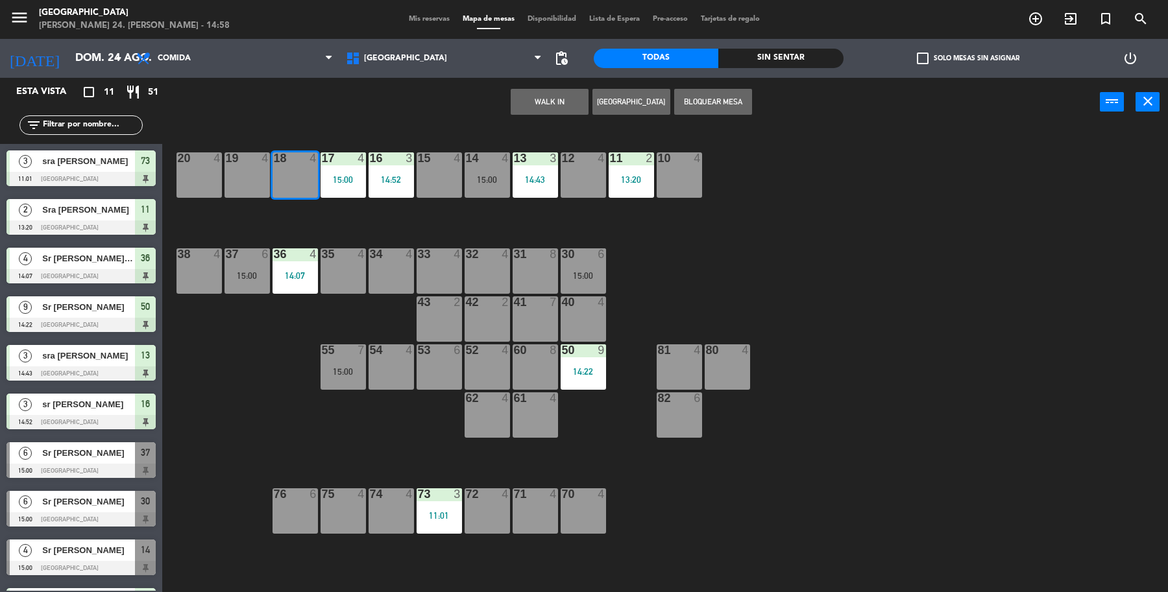
click at [264, 174] on div "19 4" at bounding box center [246, 174] width 45 height 45
click at [553, 104] on button "WALK IN" at bounding box center [549, 102] width 78 height 26
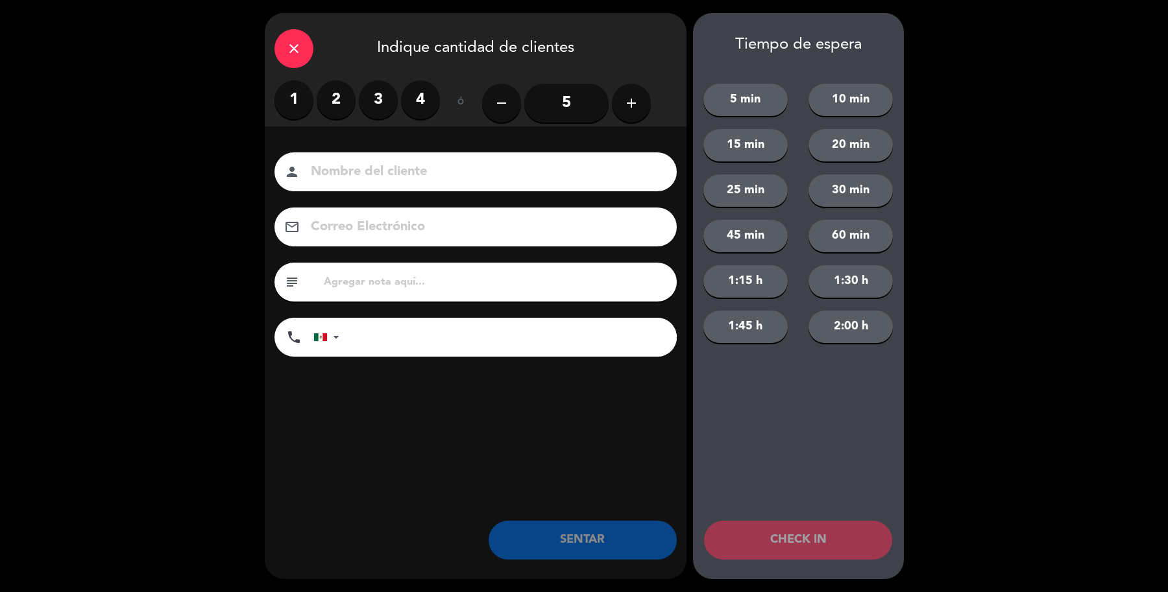
click at [555, 114] on input "5" at bounding box center [566, 103] width 84 height 39
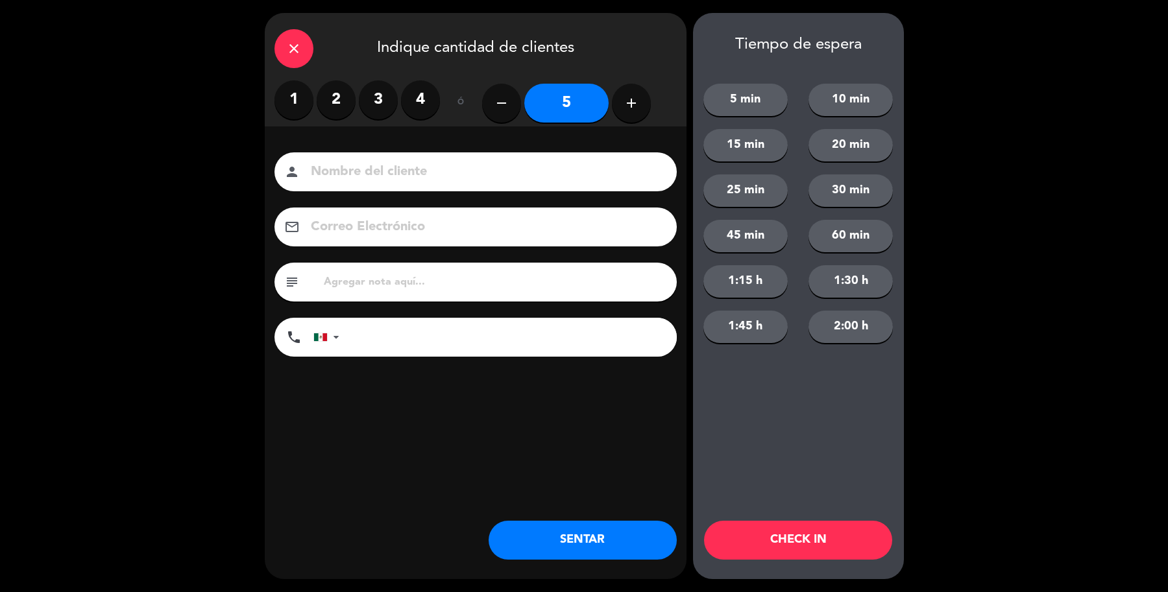
click at [494, 177] on input at bounding box center [484, 172] width 350 height 23
click at [292, 45] on icon "close" at bounding box center [294, 49] width 16 height 16
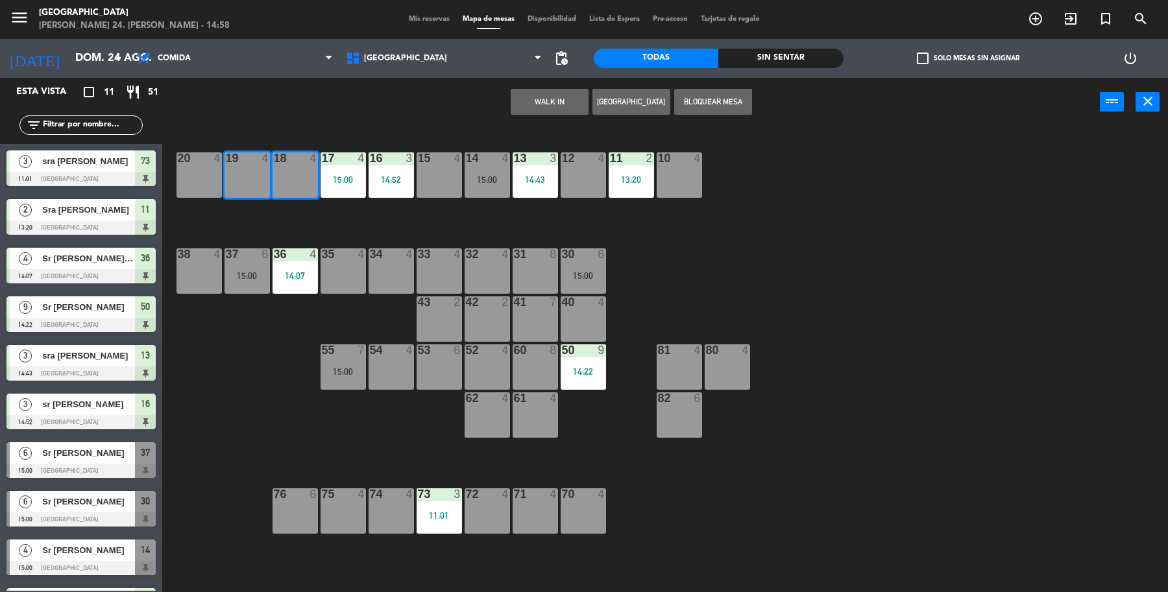
drag, startPoint x: 269, startPoint y: 224, endPoint x: 268, endPoint y: 212, distance: 12.4
click at [271, 219] on div "19 4 18 4 17 4 15:00 16 3 14:52 15 4 14 4 15:00 13 3 14:43 12 4 11 2 13:20 10 4…" at bounding box center [671, 362] width 994 height 466
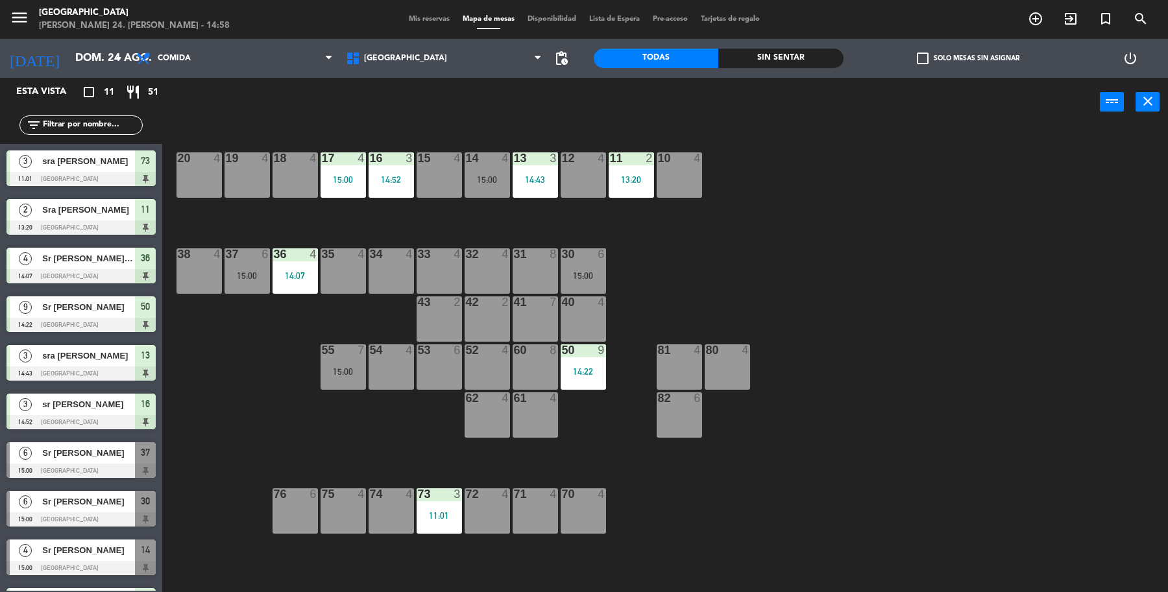
click at [250, 180] on div "19 4" at bounding box center [246, 174] width 45 height 45
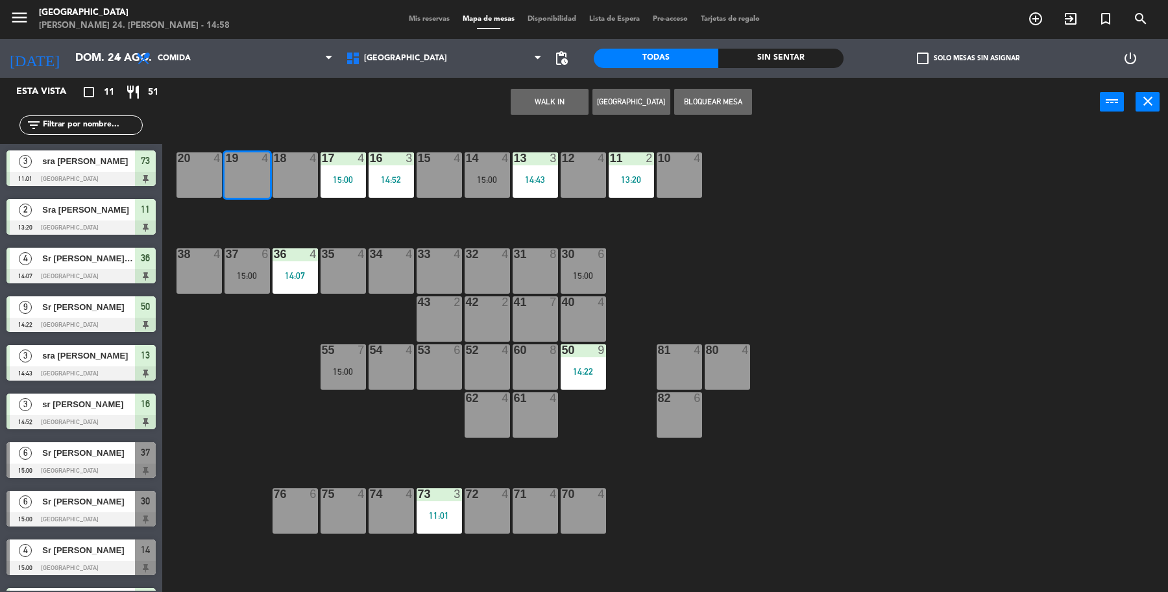
click at [211, 182] on div "20 4" at bounding box center [198, 174] width 45 height 45
click at [545, 114] on button "WALK IN" at bounding box center [549, 102] width 78 height 26
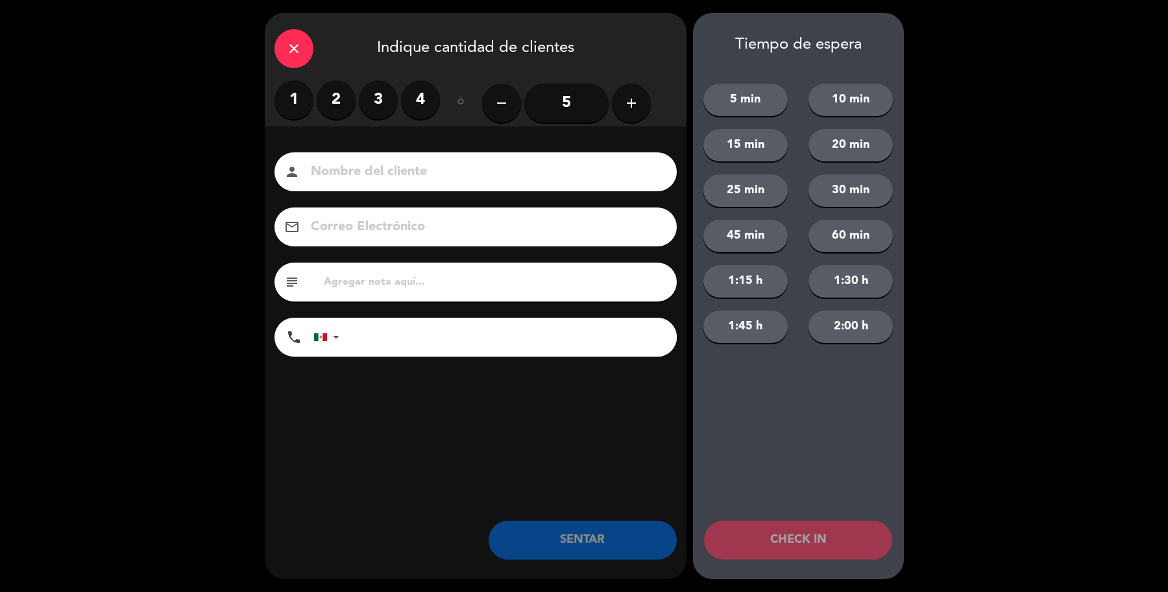
click at [552, 106] on input "5" at bounding box center [566, 103] width 84 height 39
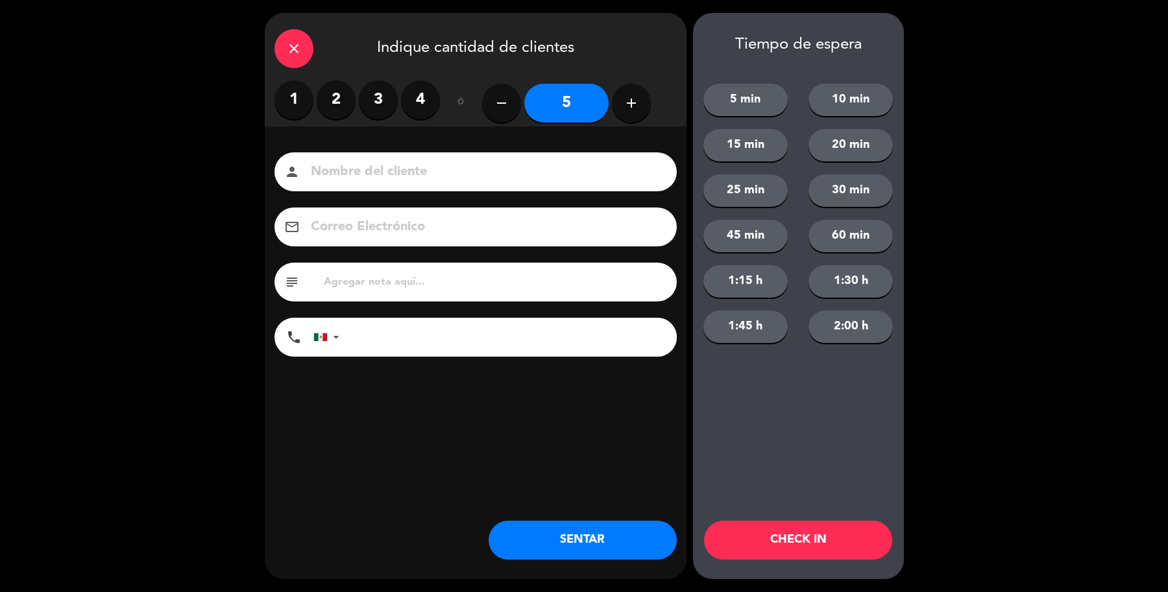
drag, startPoint x: 526, startPoint y: 160, endPoint x: 530, endPoint y: 150, distance: 9.9
click at [530, 151] on div "Nombre del cliente person Correo Electrónico email subject phone United States …" at bounding box center [476, 275] width 422 height 299
click at [514, 163] on input at bounding box center [484, 172] width 350 height 23
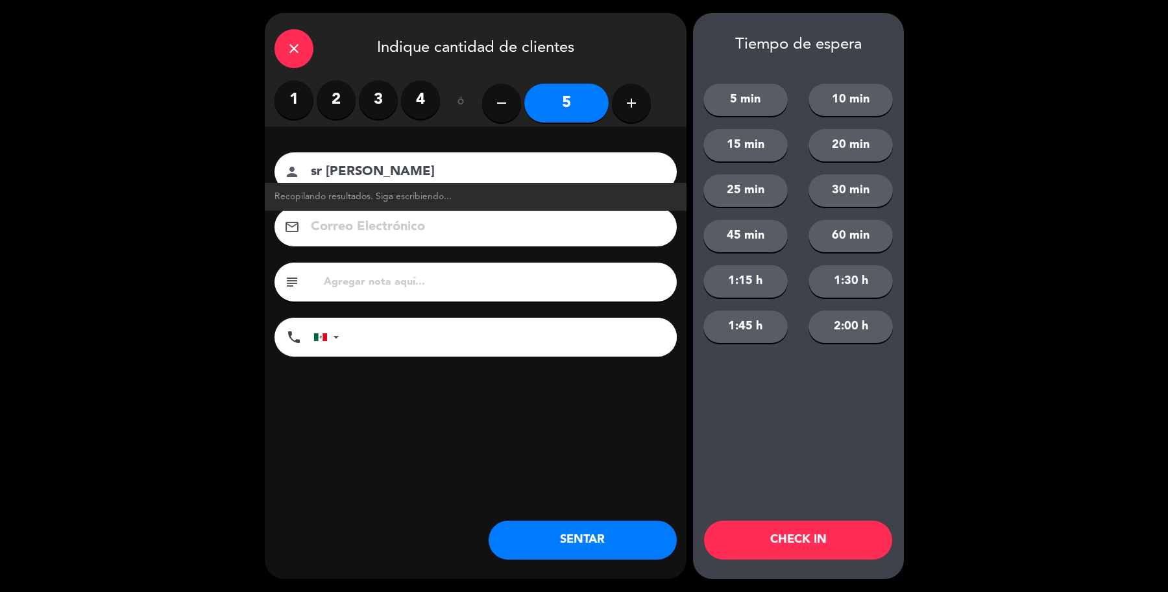
type input "sr Fernandez"
click at [568, 542] on button "SENTAR" at bounding box center [582, 540] width 188 height 39
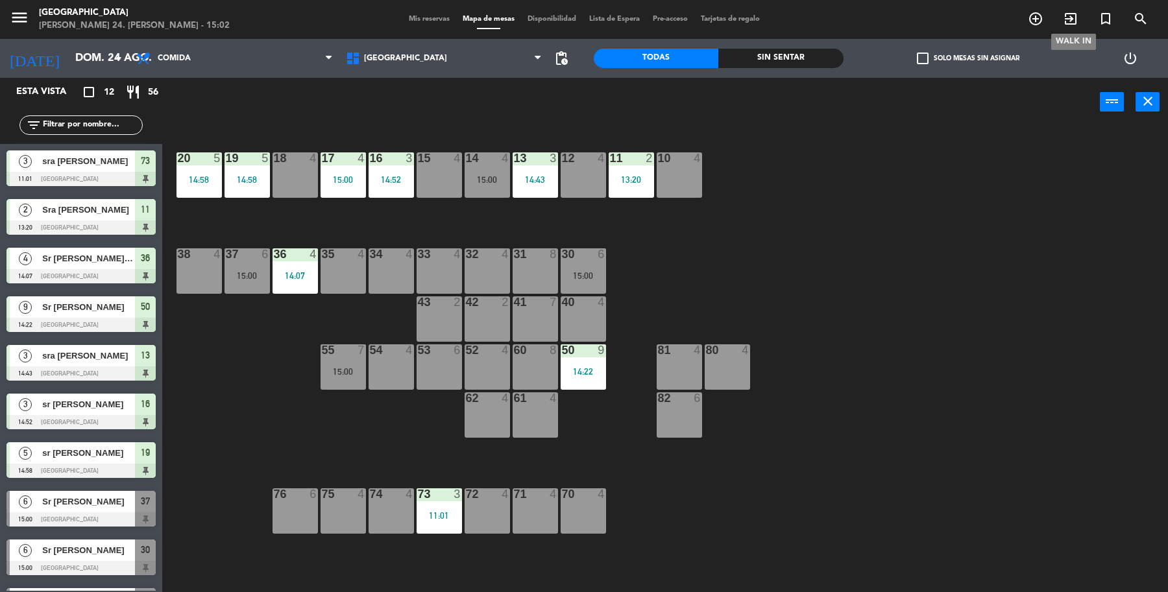
click at [1077, 10] on span "exit_to_app" at bounding box center [1070, 19] width 35 height 22
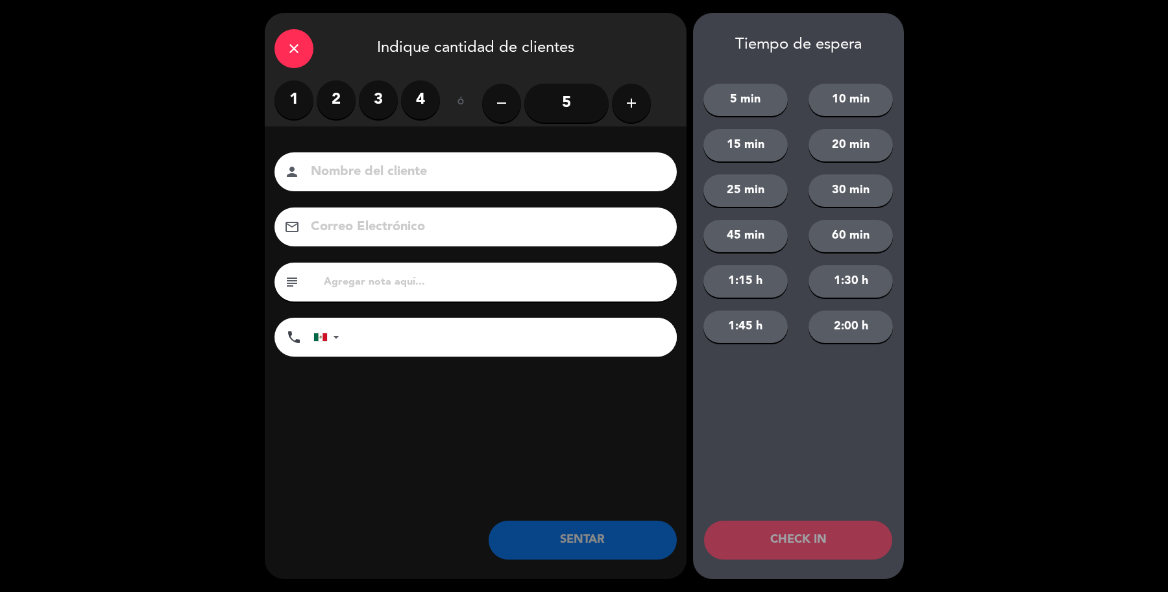
click at [429, 93] on label "4" at bounding box center [420, 99] width 39 height 39
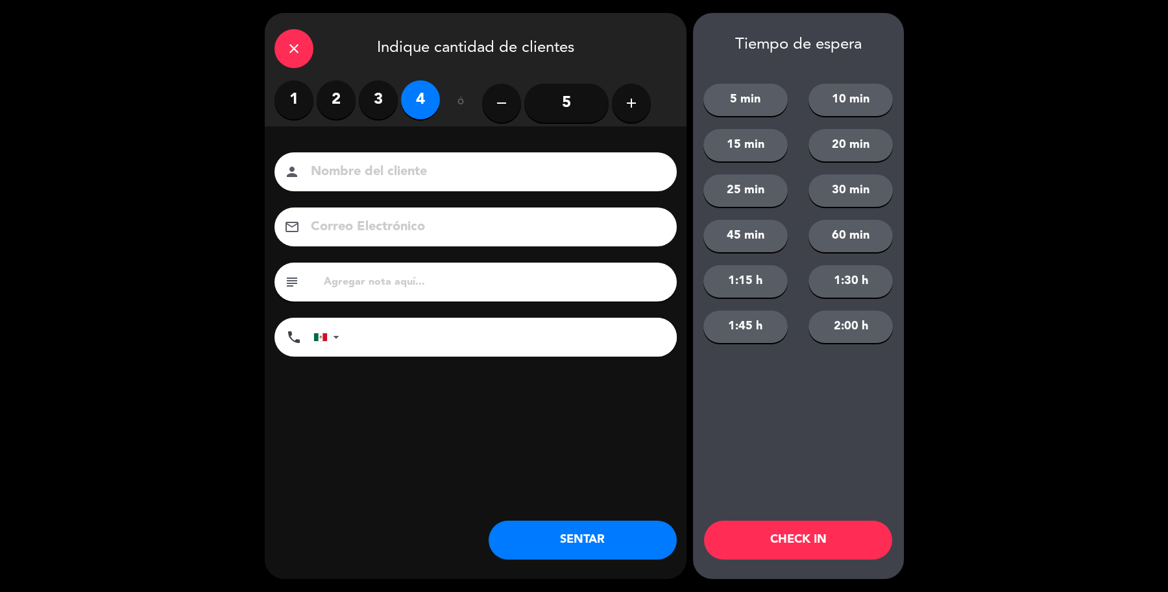
click at [418, 172] on input at bounding box center [484, 172] width 350 height 23
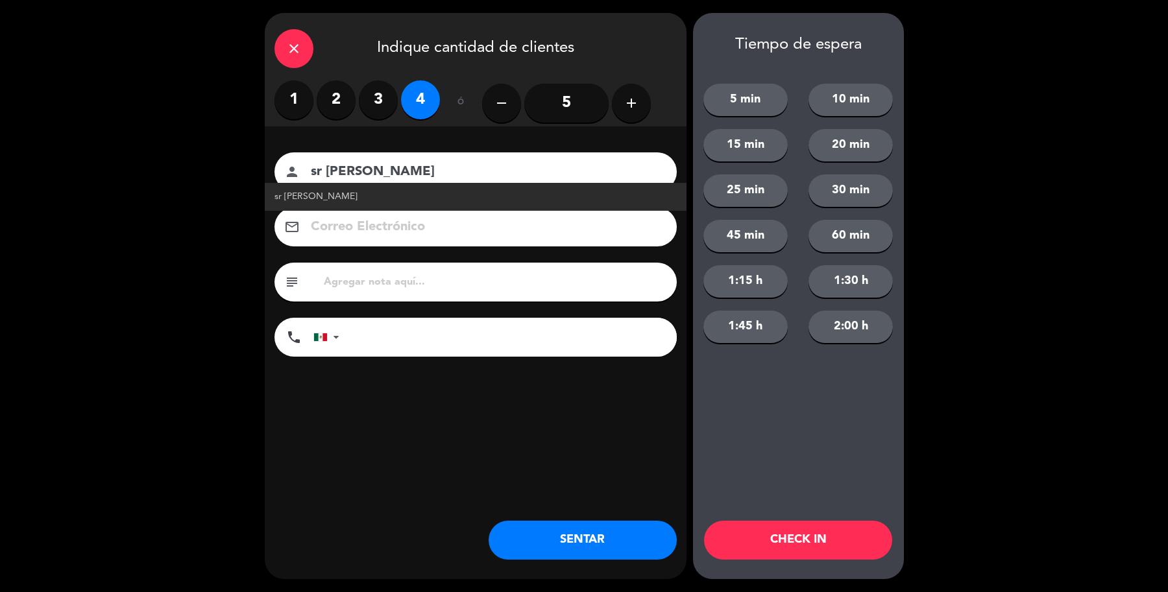
type input "sr Jesus Salgado"
click at [344, 189] on link "sr Jesus Salgado" at bounding box center [475, 196] width 402 height 15
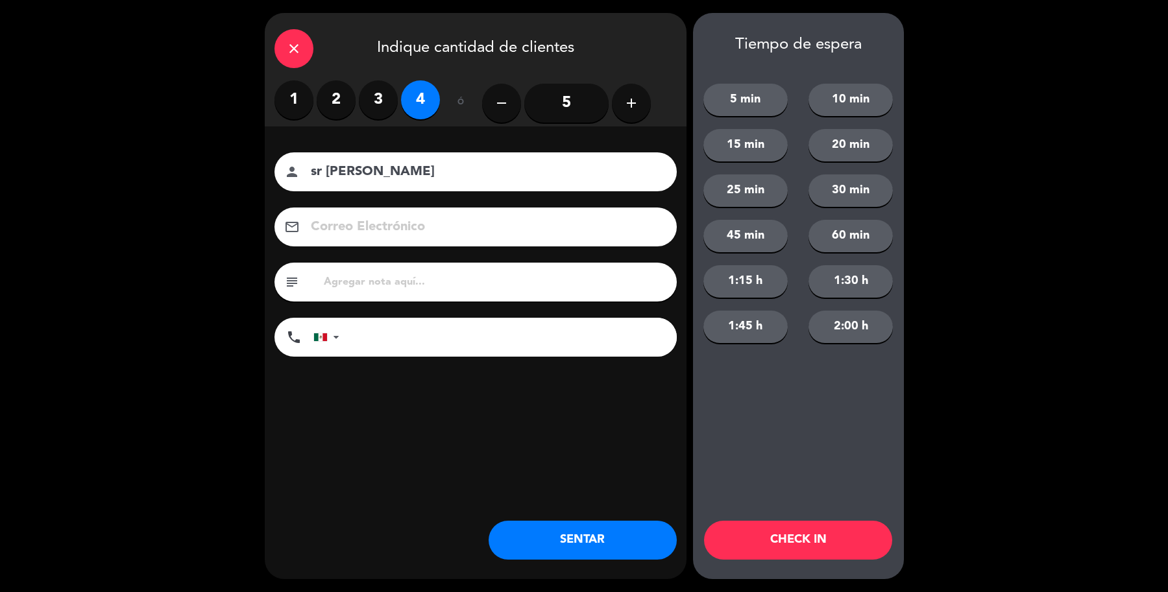
click at [510, 534] on button "SENTAR" at bounding box center [582, 540] width 188 height 39
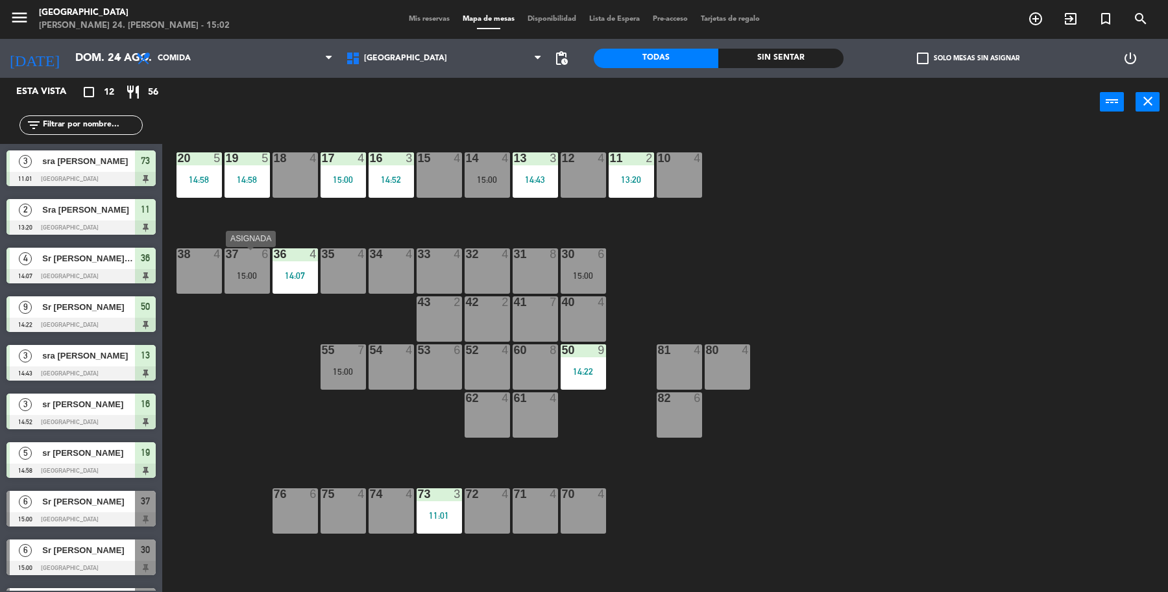
click at [259, 285] on div "37 6 15:00" at bounding box center [246, 270] width 45 height 45
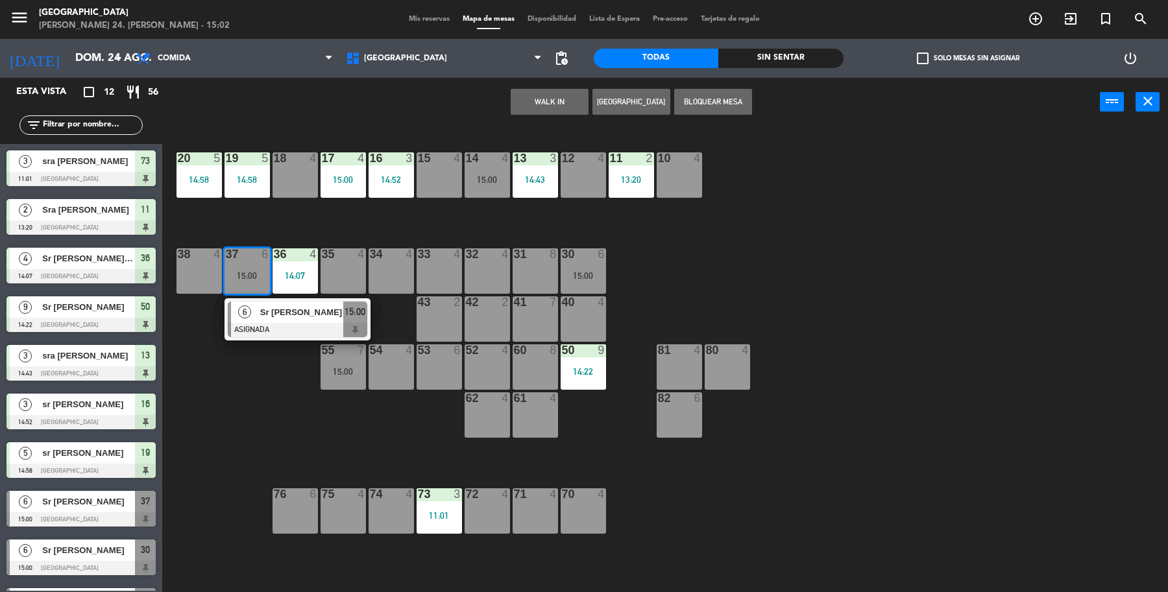
click at [247, 392] on div "19 5 14:58 18 4 17 4 15:00 16 3 14:52 15 4 14 4 15:00 13 3 14:43 12 4 11 2 13:2…" at bounding box center [671, 362] width 994 height 466
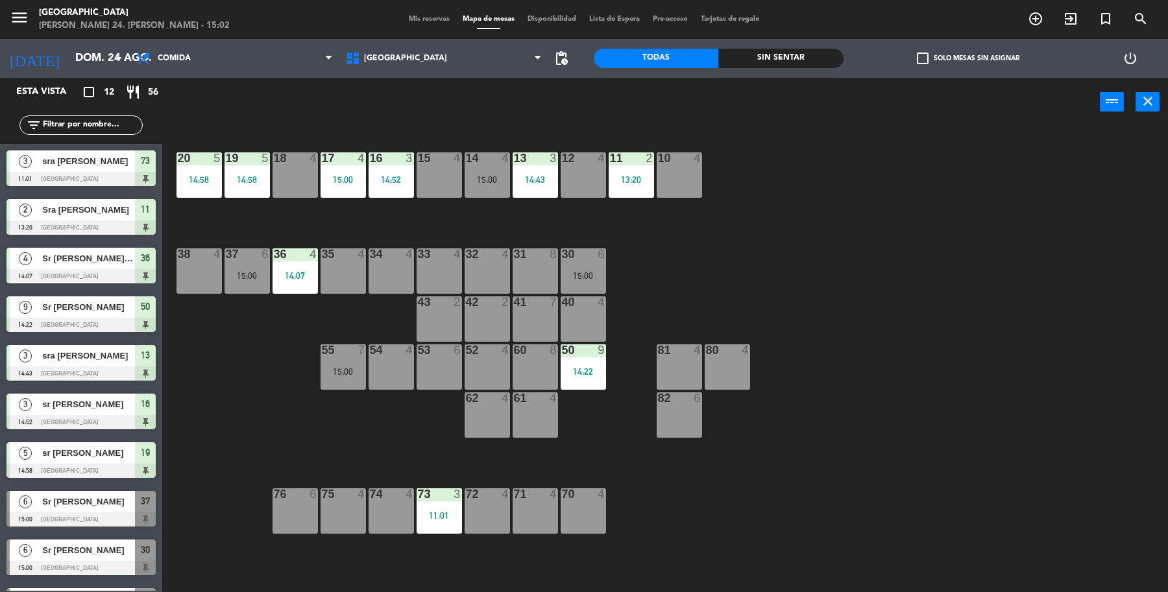
click at [331, 362] on div "55 7 15:00" at bounding box center [342, 366] width 45 height 45
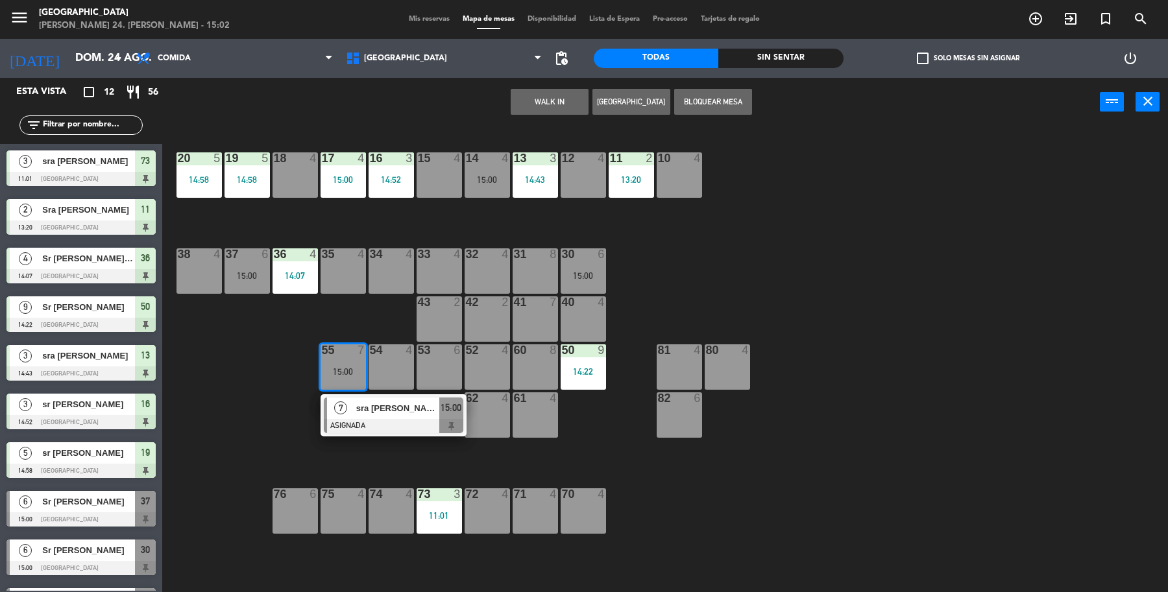
click at [167, 372] on main "19 5 14:58 18 4 17 4 15:00 16 3 14:52 15 4 14 4 15:00 13 3 14:43 12 4 11 2 13:2…" at bounding box center [664, 355] width 1005 height 477
click at [628, 266] on div "19 5 14:58 18 4 17 4 15:00 16 3 14:52 15 4 14 4 15:00 13 3 14:43 12 4 11 2 13:2…" at bounding box center [671, 362] width 994 height 466
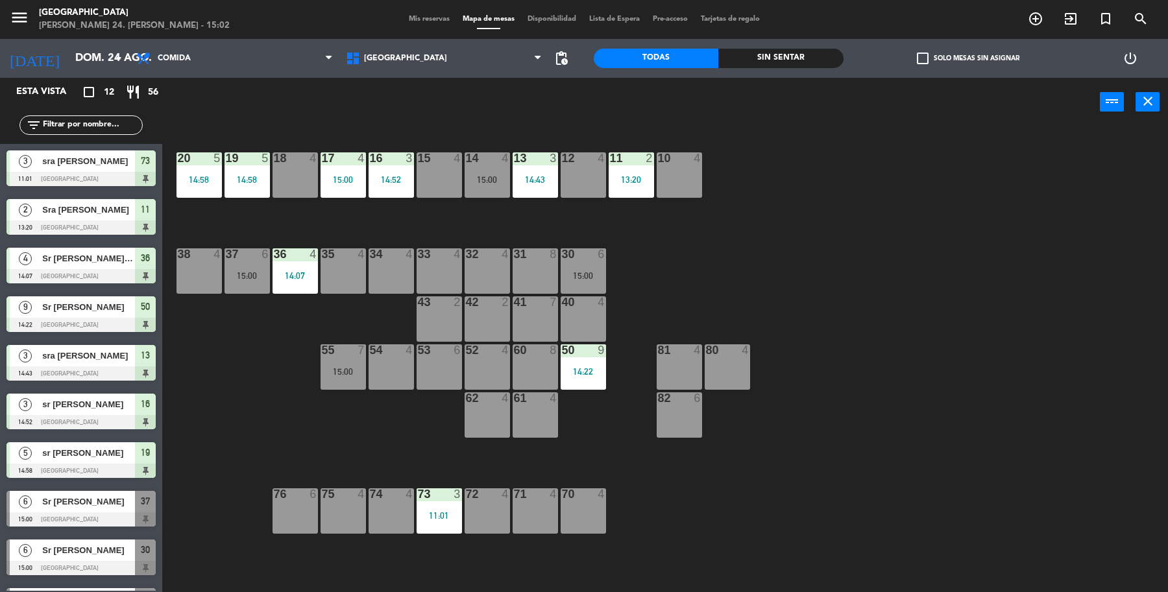
click at [593, 265] on div "30 6 15:00" at bounding box center [582, 270] width 45 height 45
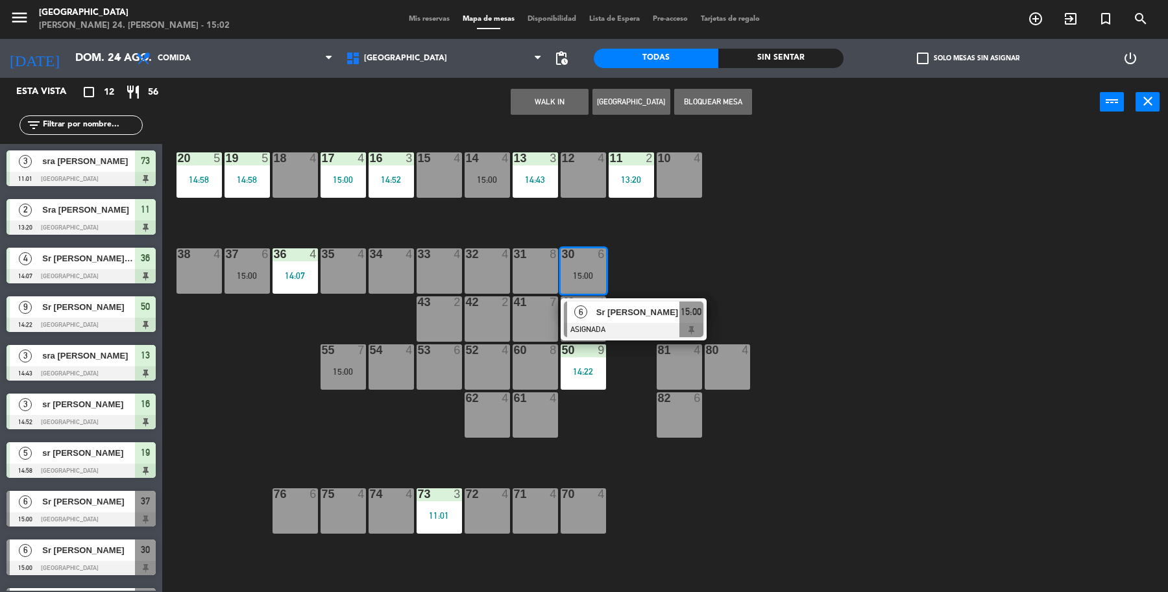
click at [707, 241] on div "19 5 14:58 18 4 17 4 15:00 16 3 14:52 15 4 14 4 15:00 13 3 14:43 12 4 11 2 13:2…" at bounding box center [671, 362] width 994 height 466
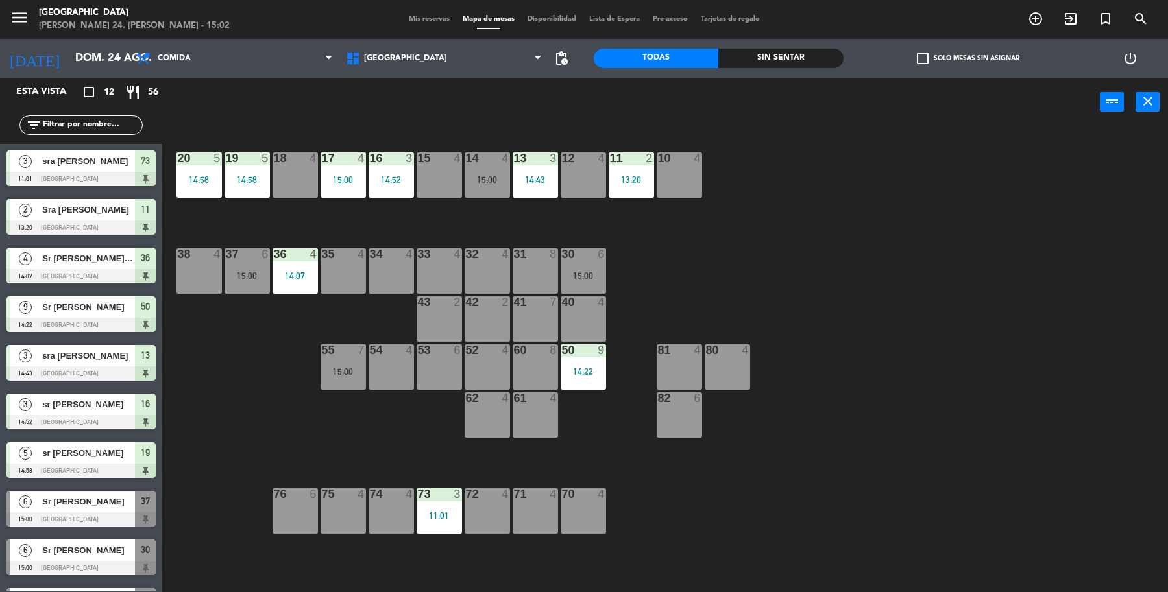
click at [428, 186] on div "15 4" at bounding box center [438, 174] width 45 height 45
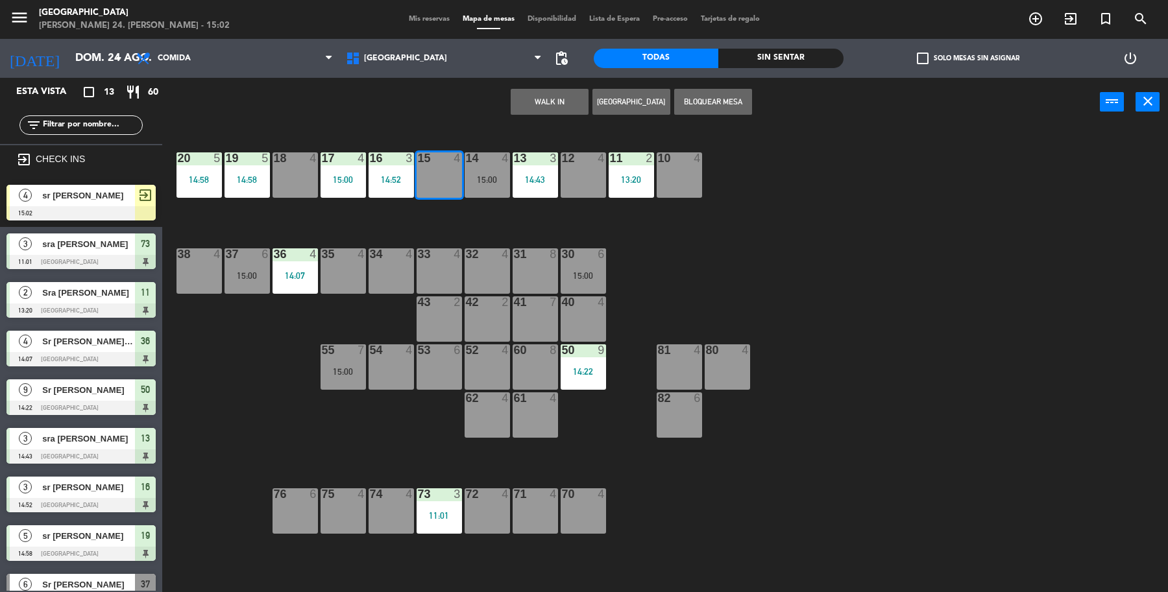
click at [111, 219] on div "4 sr Jesus Salgado 15:02 exit_to_app" at bounding box center [81, 202] width 162 height 49
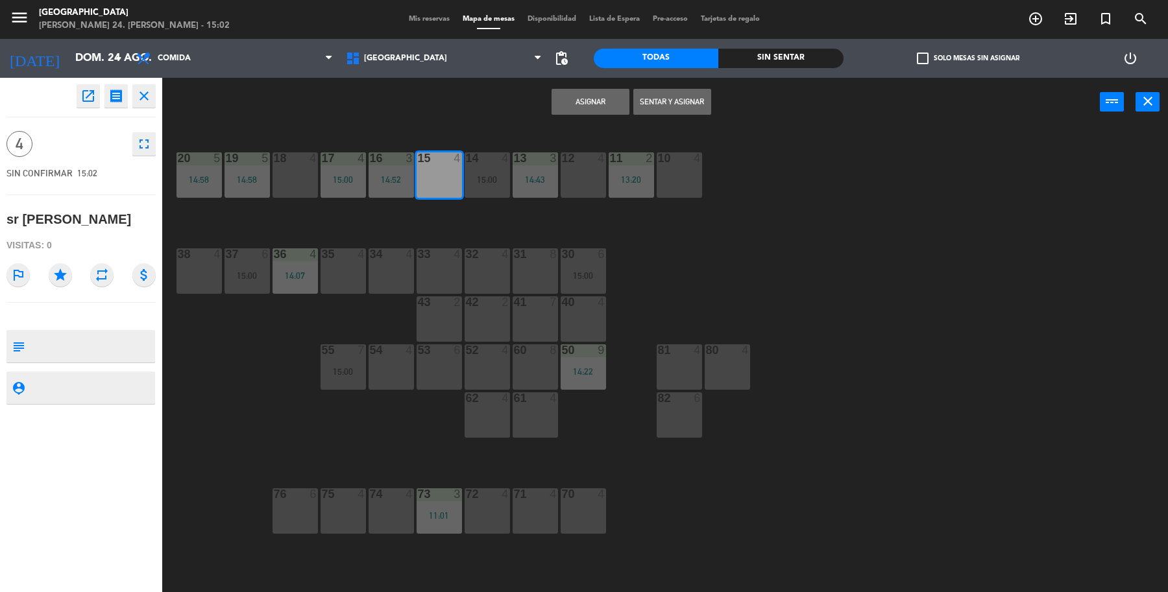
click at [684, 94] on button "Sentar y Asignar" at bounding box center [672, 102] width 78 height 26
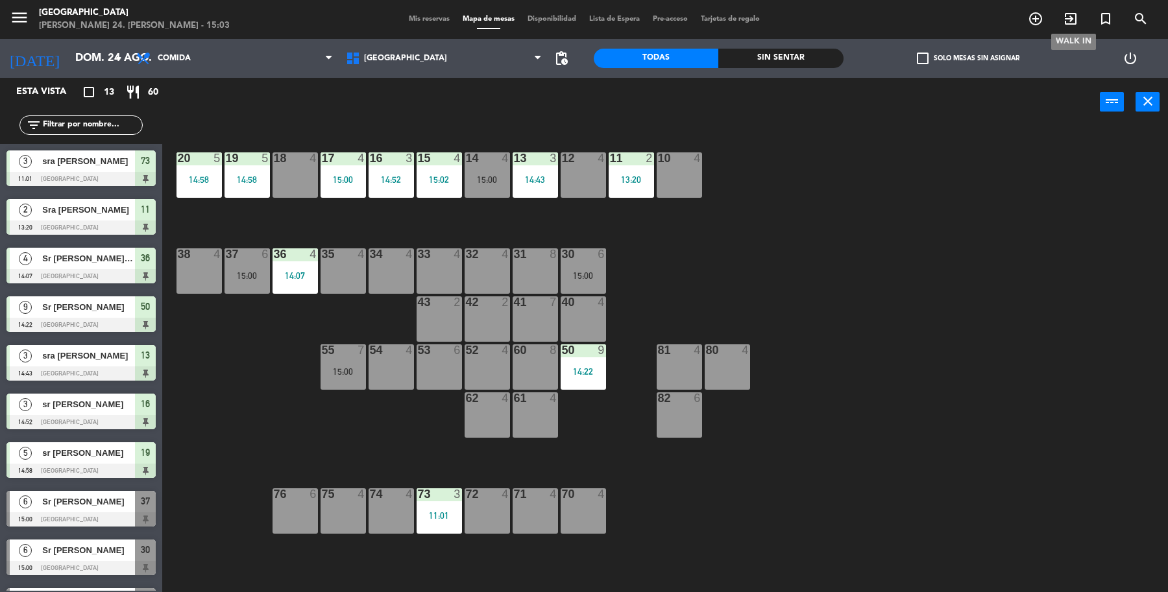
click at [1073, 10] on span "exit_to_app" at bounding box center [1070, 19] width 35 height 22
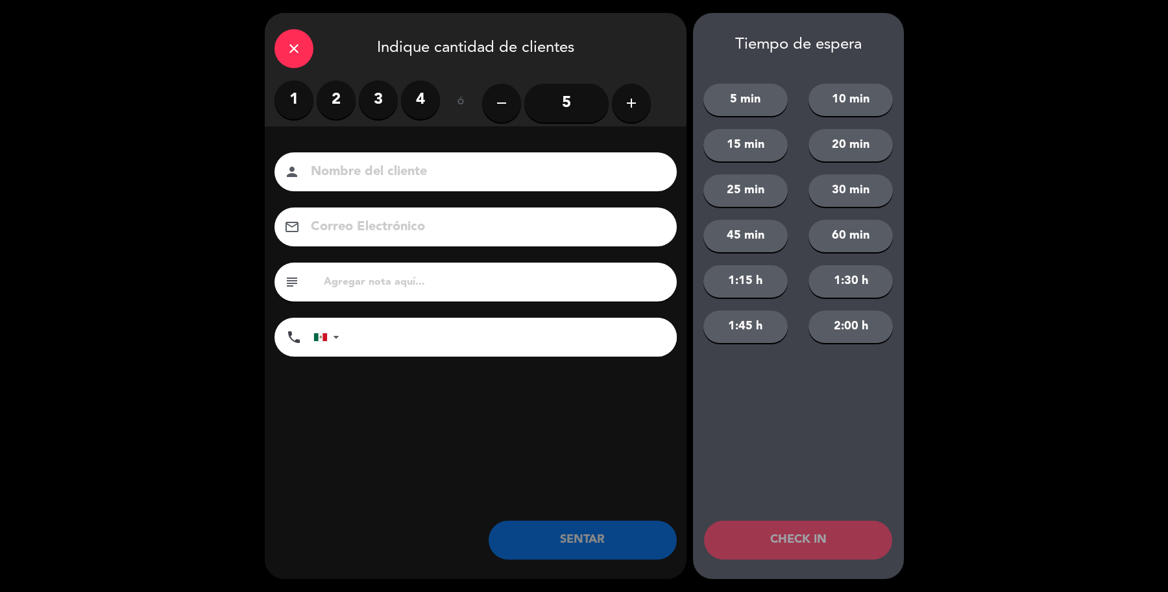
drag, startPoint x: 322, startPoint y: 106, endPoint x: 335, endPoint y: 104, distance: 13.0
click at [334, 104] on label "2" at bounding box center [336, 99] width 39 height 39
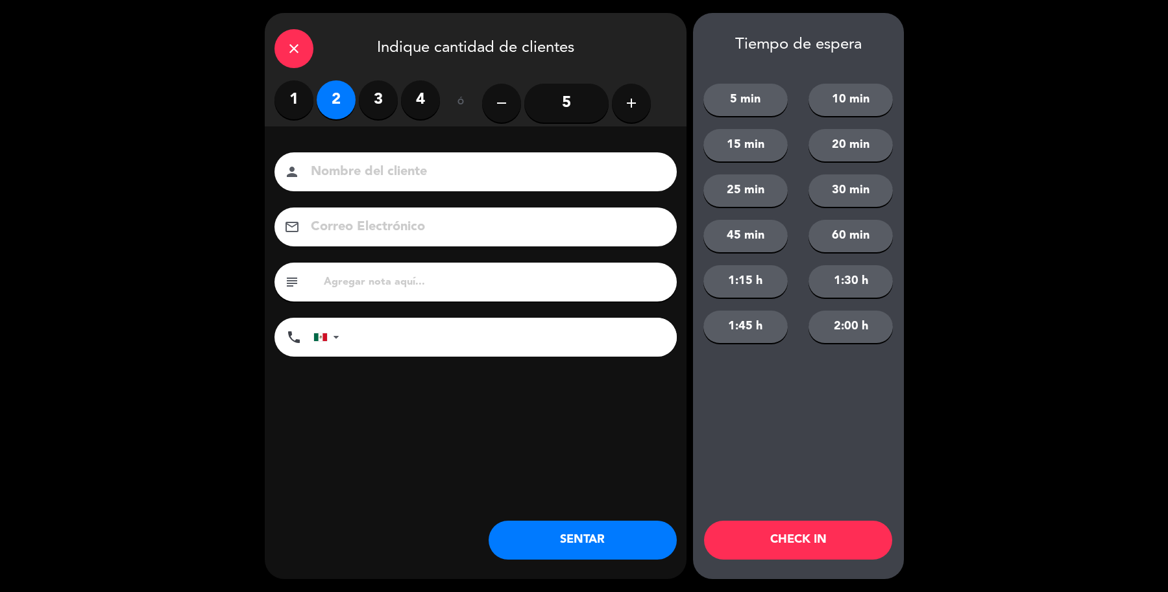
click at [339, 156] on div "person" at bounding box center [475, 171] width 402 height 39
click at [342, 167] on input at bounding box center [484, 172] width 350 height 23
type input "sr Armando Ferreti"
click at [598, 533] on button "SENTAR" at bounding box center [582, 540] width 188 height 39
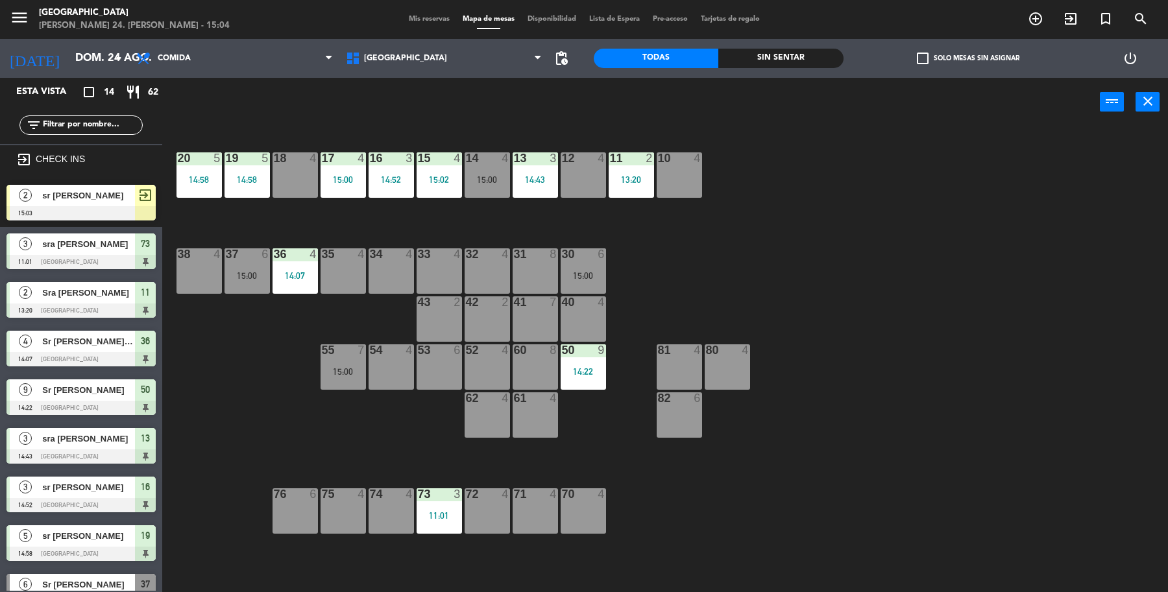
drag, startPoint x: 10, startPoint y: 197, endPoint x: 21, endPoint y: 193, distance: 11.5
click at [10, 195] on div "2 sr Armando Ferreti 15:03 exit_to_app" at bounding box center [81, 202] width 162 height 49
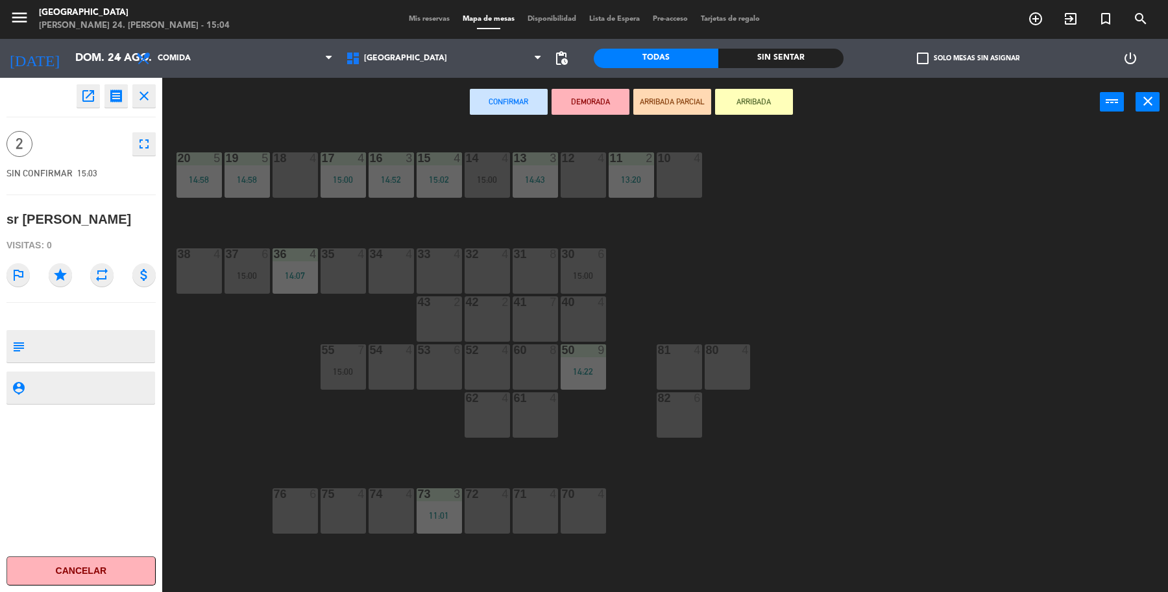
click at [689, 191] on div "10 4" at bounding box center [678, 174] width 45 height 45
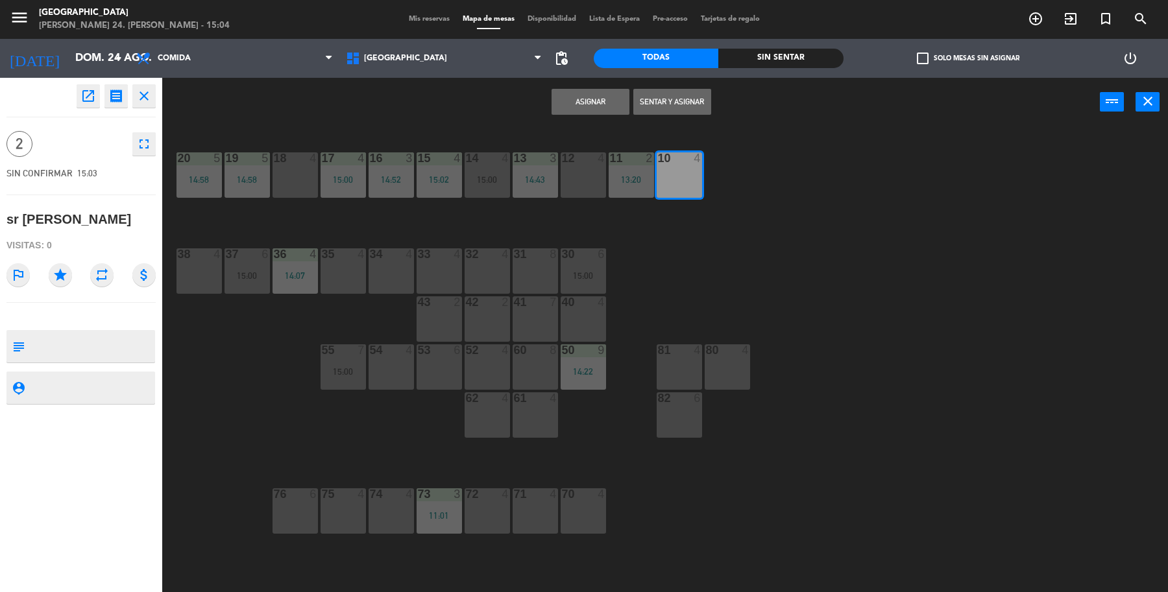
click at [686, 94] on button "Sentar y Asignar" at bounding box center [672, 102] width 78 height 26
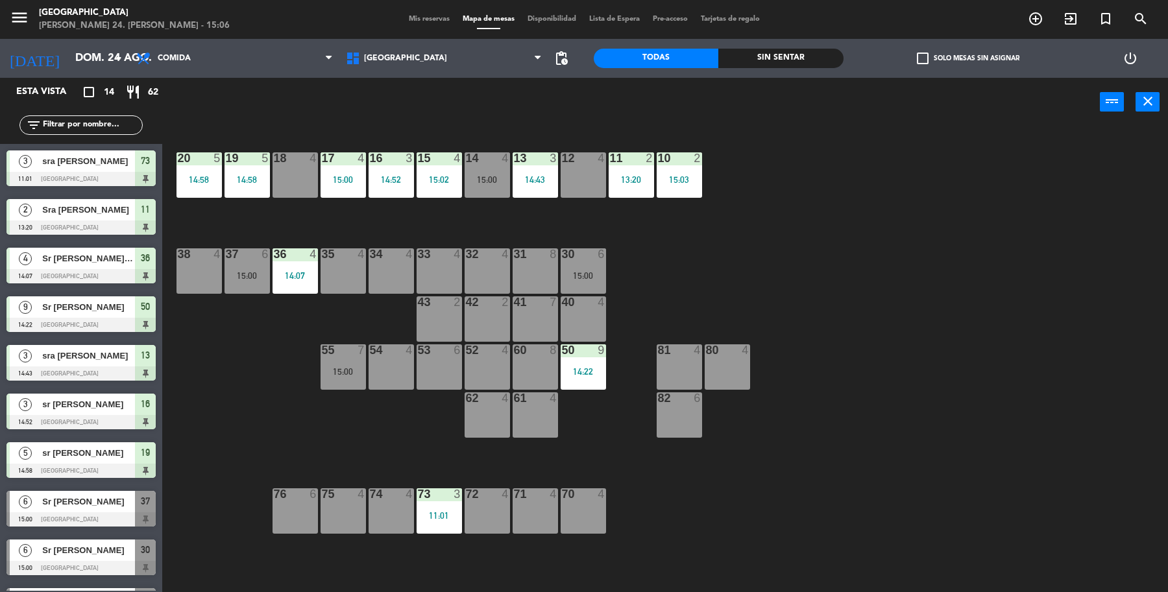
click at [91, 125] on input "text" at bounding box center [92, 125] width 101 height 14
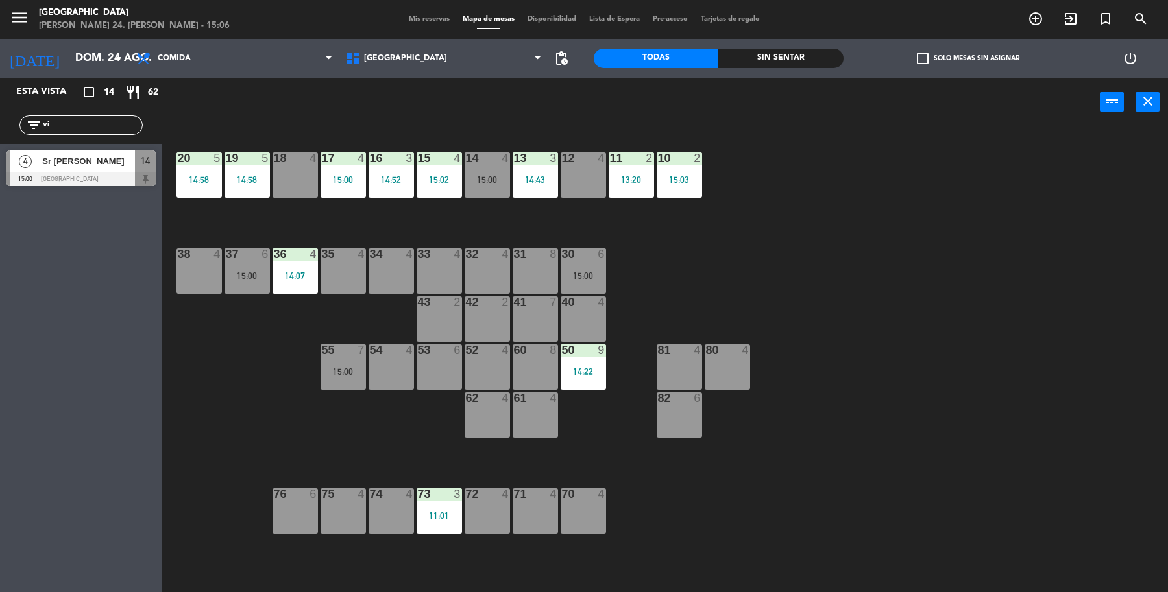
type input "vi"
click at [104, 186] on div "4 Sr Jesus Vicario 15:00 Parque Asturias 14" at bounding box center [81, 168] width 162 height 49
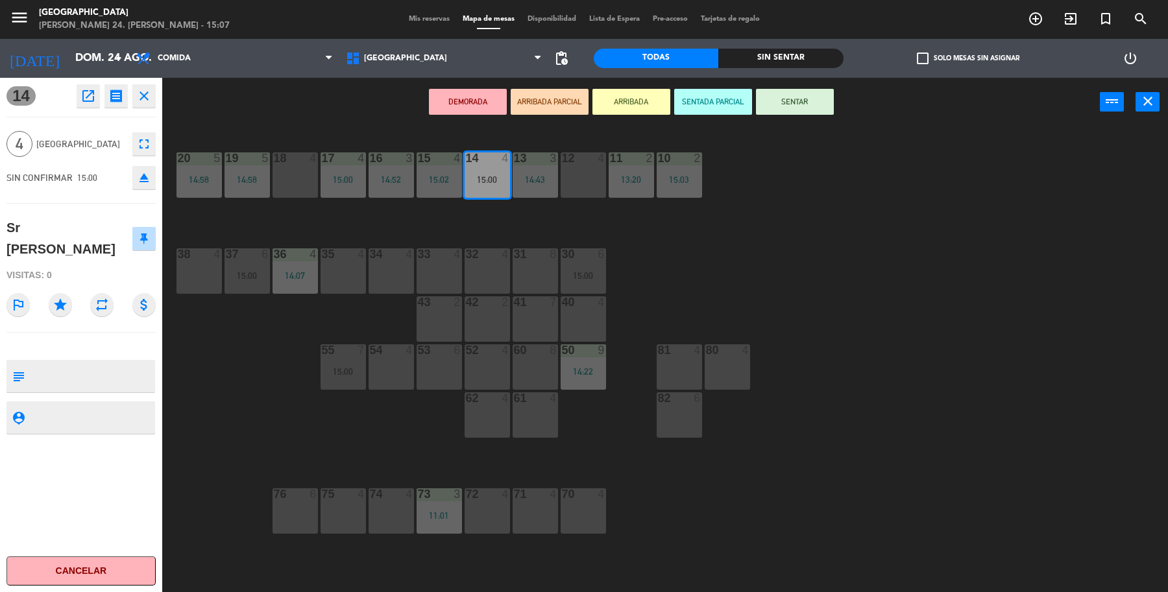
click at [784, 104] on button "SENTAR" at bounding box center [795, 102] width 78 height 26
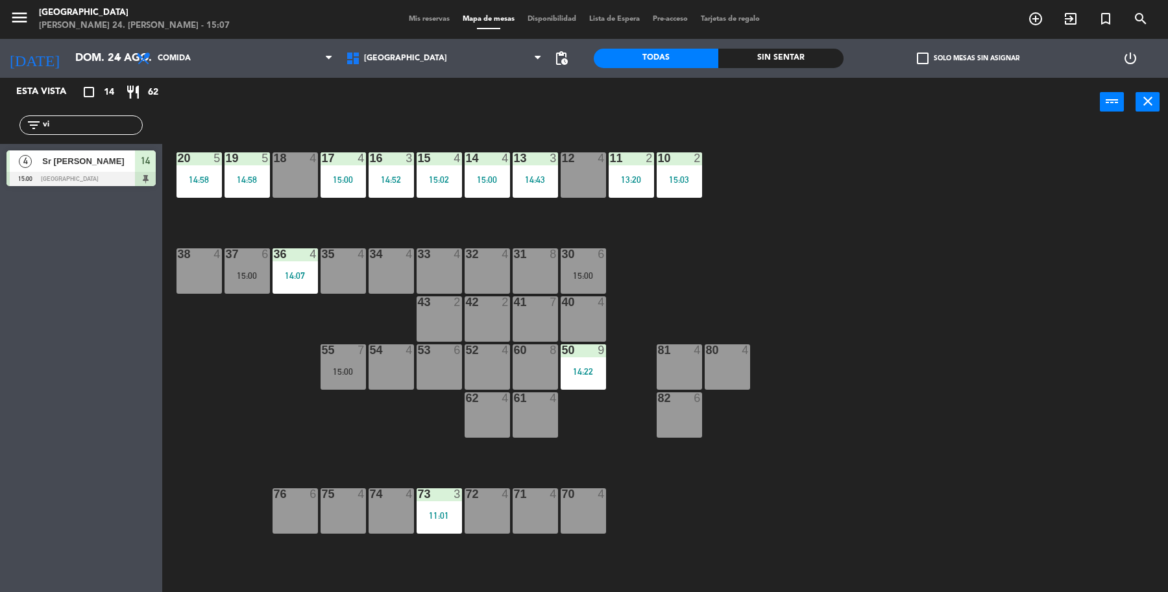
click at [91, 119] on input "vi" at bounding box center [92, 125] width 101 height 14
type input "v"
type input "da"
click at [98, 221] on div "7 sra Daniela Arrollo 15:00 Parque Asturias 55" at bounding box center [81, 217] width 162 height 49
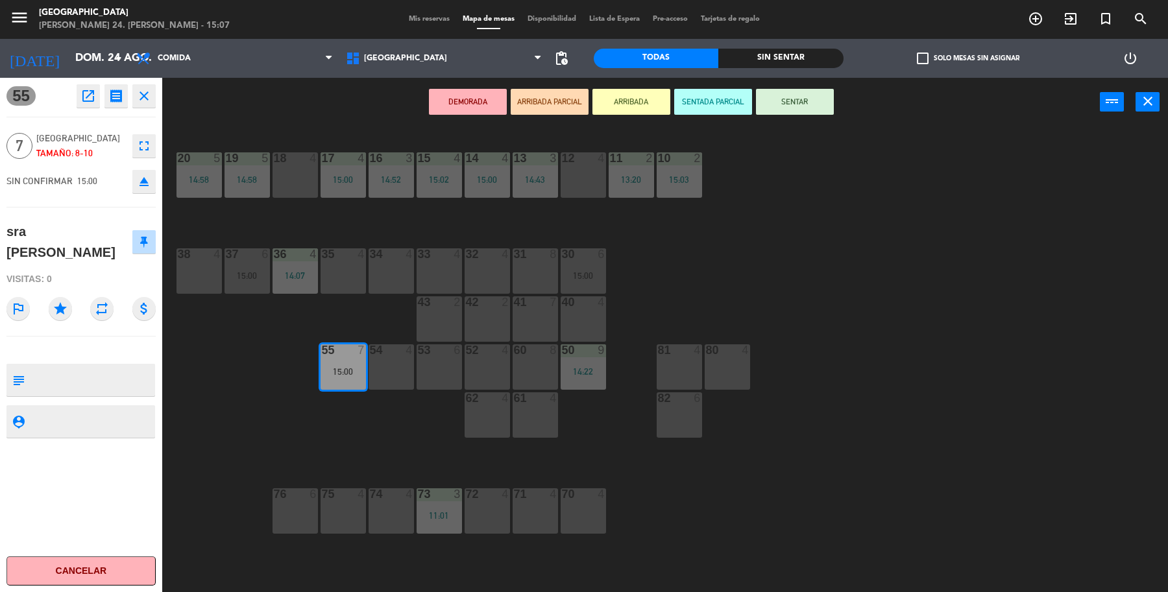
click at [778, 94] on button "SENTAR" at bounding box center [795, 102] width 78 height 26
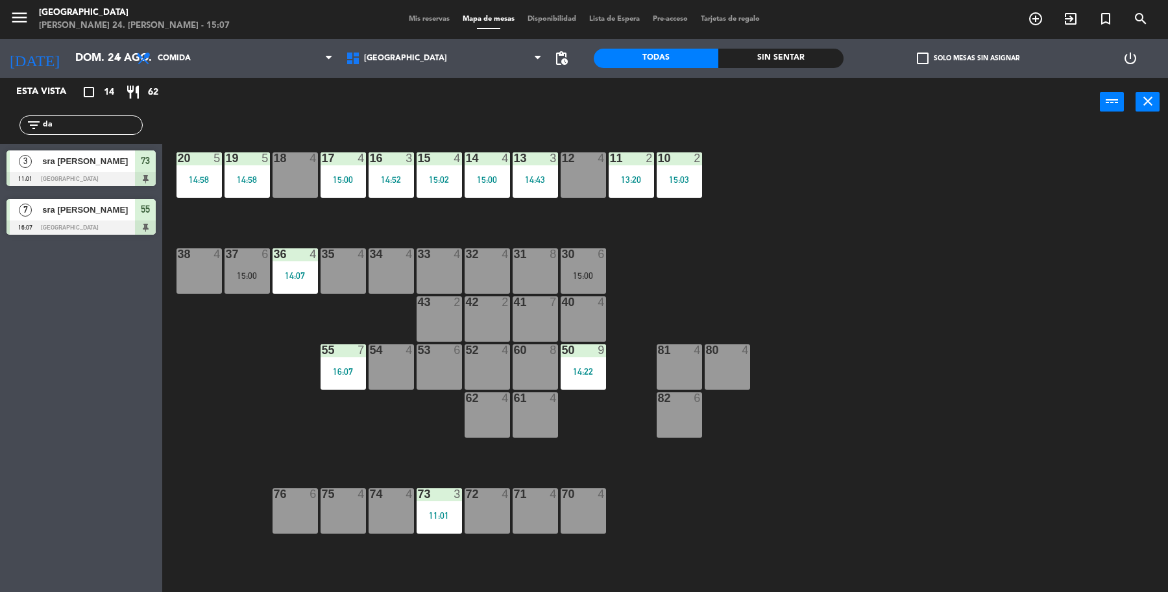
click at [107, 132] on div "filter_list da" at bounding box center [80, 124] width 123 height 19
click at [124, 121] on input "da" at bounding box center [92, 125] width 101 height 14
type input "d"
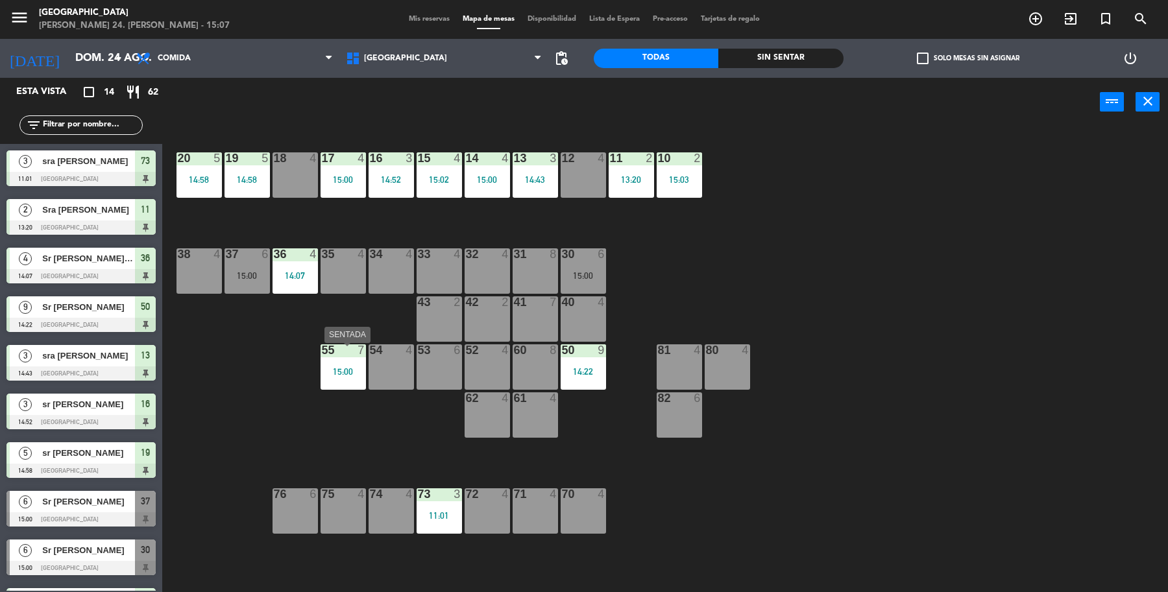
click at [348, 363] on div "55 7 15:00" at bounding box center [342, 366] width 45 height 45
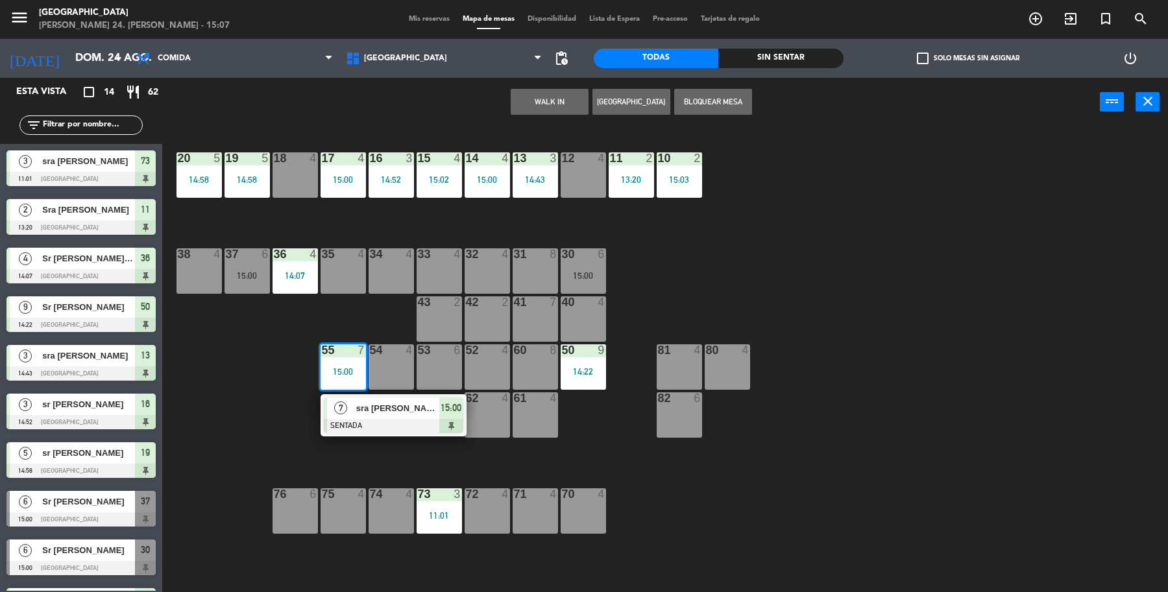
click at [263, 429] on div "19 5 14:58 18 4 17 4 15:00 16 3 14:52 15 4 15:02 14 4 15:00 13 3 14:43 12 4 11 …" at bounding box center [671, 362] width 994 height 466
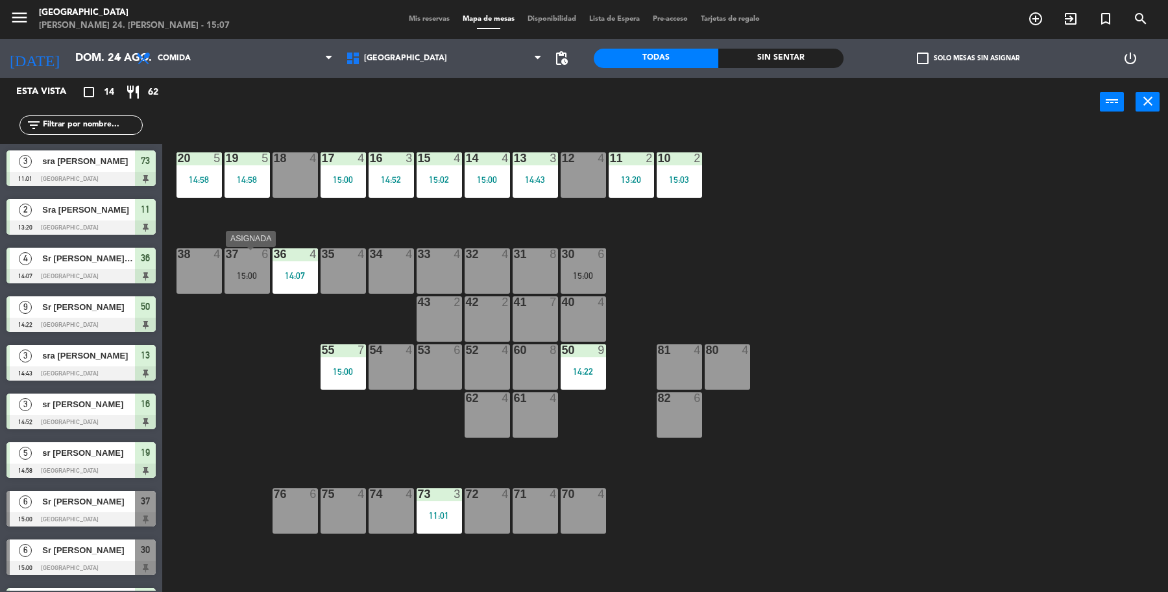
click at [246, 270] on div "15:00" at bounding box center [246, 275] width 45 height 10
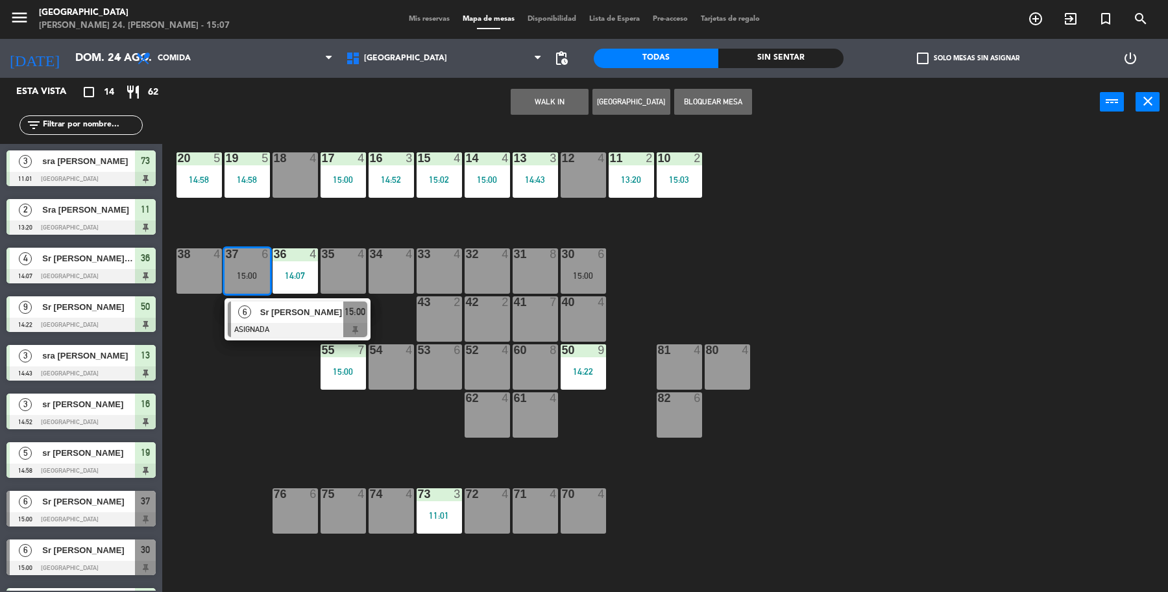
click at [241, 368] on div "19 5 14:58 18 4 17 4 15:00 16 3 14:52 15 4 15:02 14 4 15:00 13 3 14:43 12 4 11 …" at bounding box center [671, 362] width 994 height 466
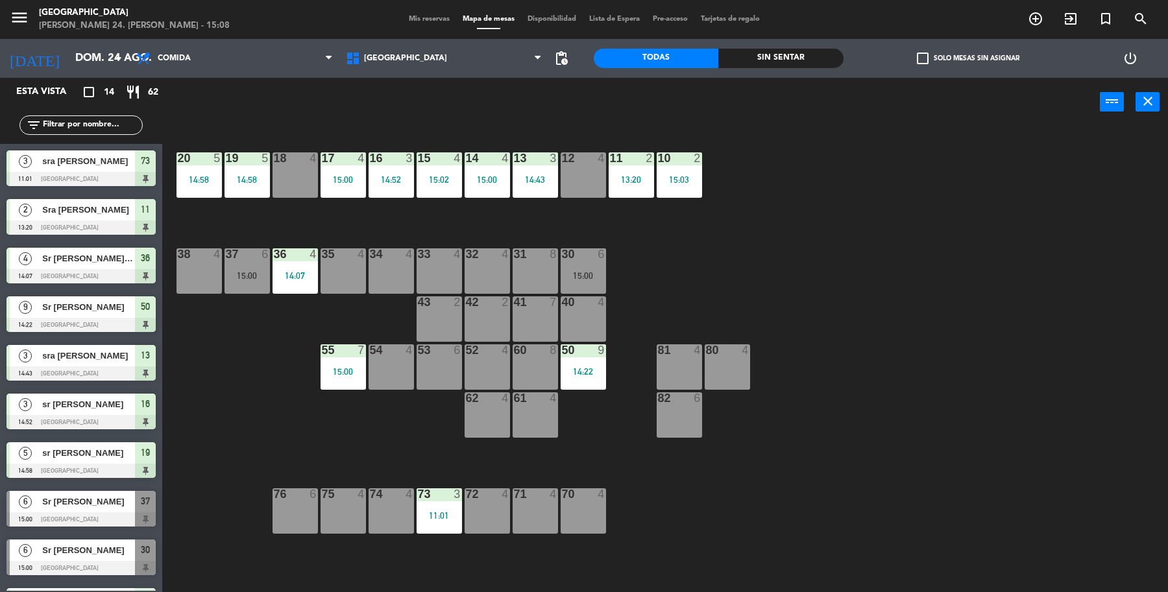
click at [75, 118] on input "text" at bounding box center [92, 125] width 101 height 14
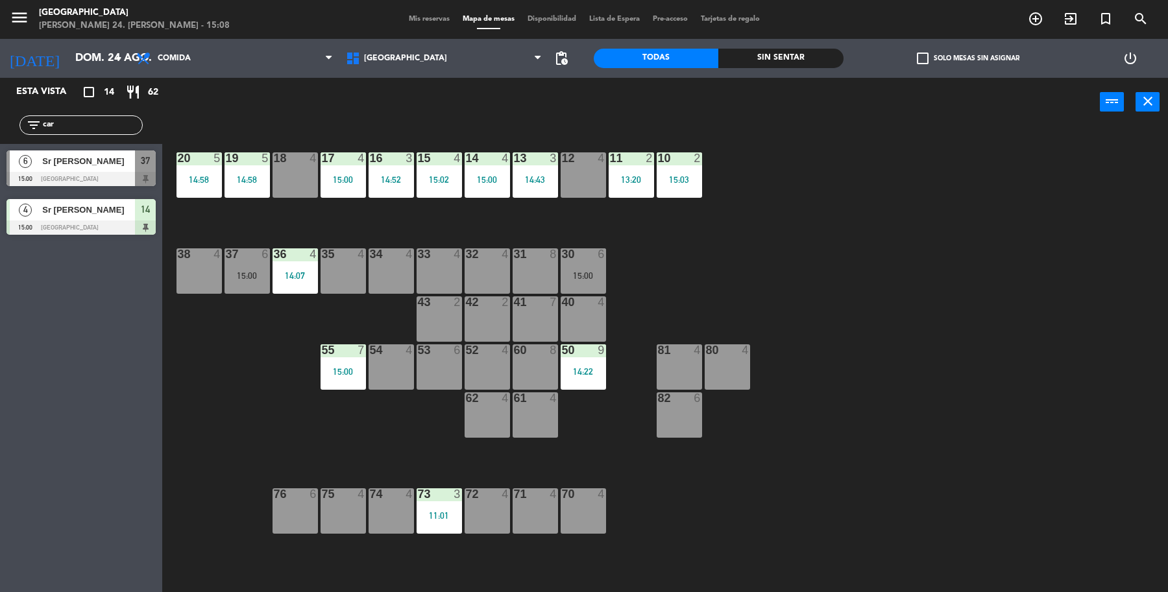
type input "car"
click at [39, 172] on div "6 Sr Carlos Gonzalez 15:00 Parque Asturias 37" at bounding box center [81, 168] width 162 height 49
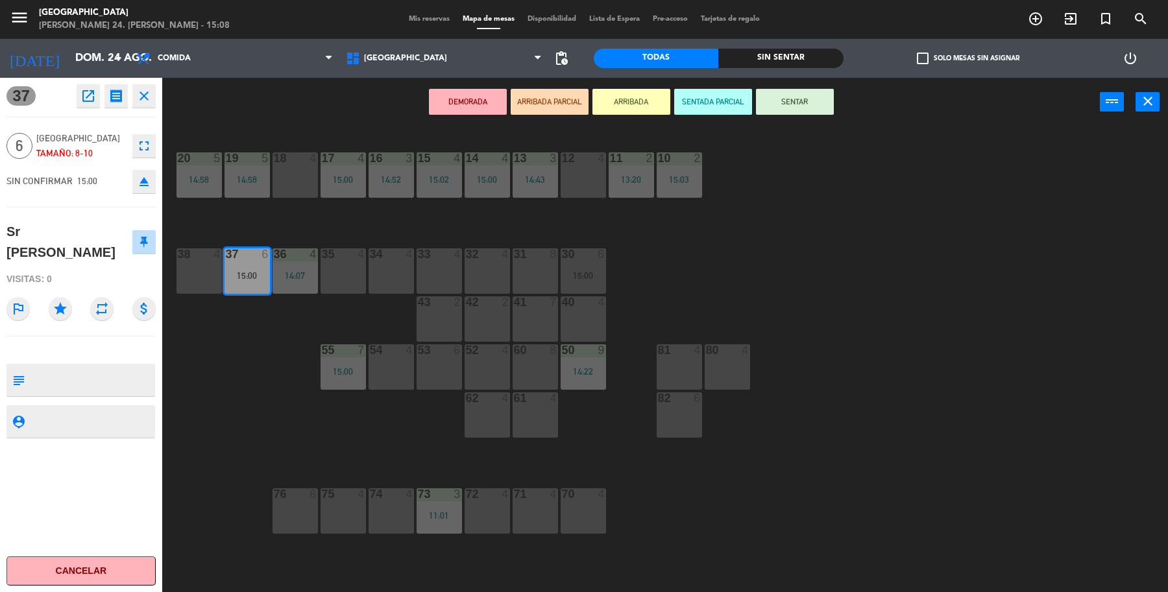
click at [798, 101] on button "SENTAR" at bounding box center [795, 102] width 78 height 26
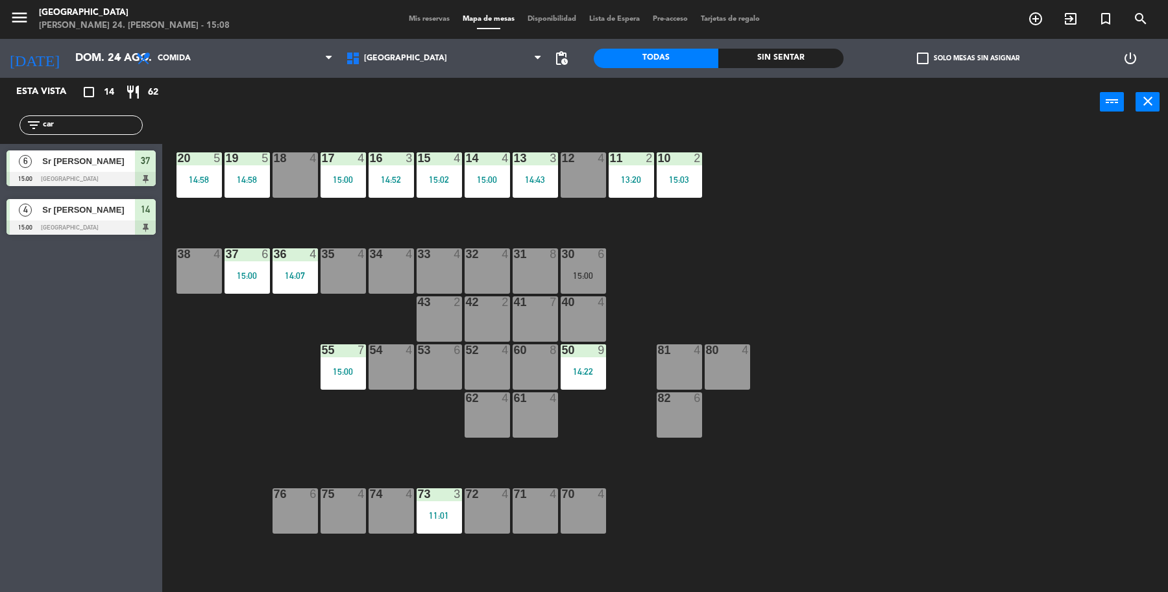
click at [72, 123] on input "car" at bounding box center [92, 125] width 101 height 14
type input "c"
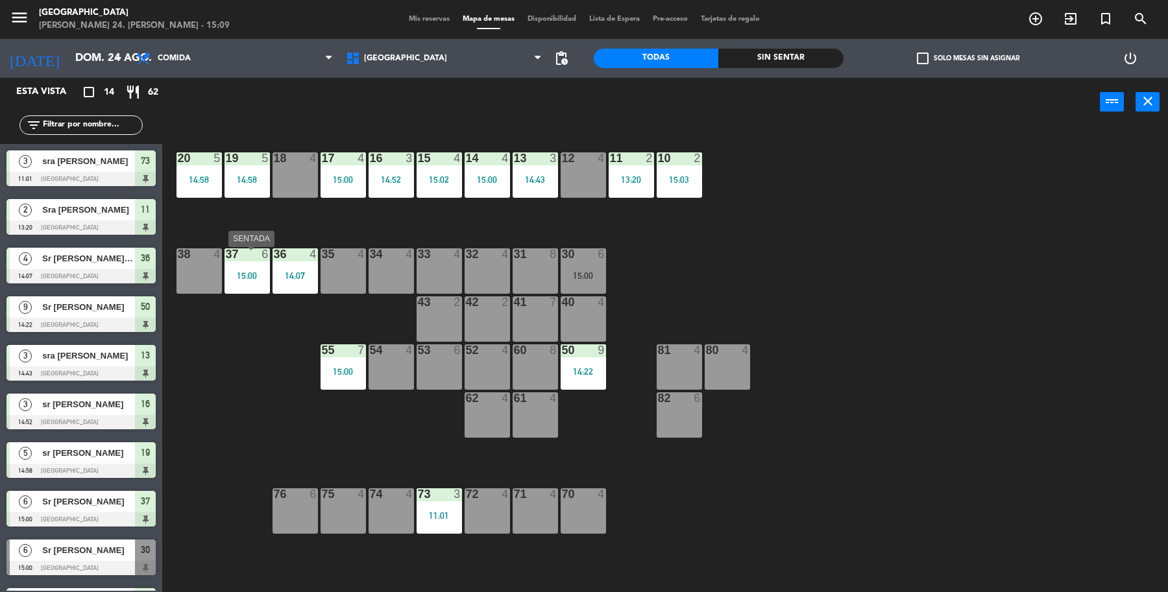
click at [253, 289] on div "37 6 15:00" at bounding box center [246, 270] width 45 height 45
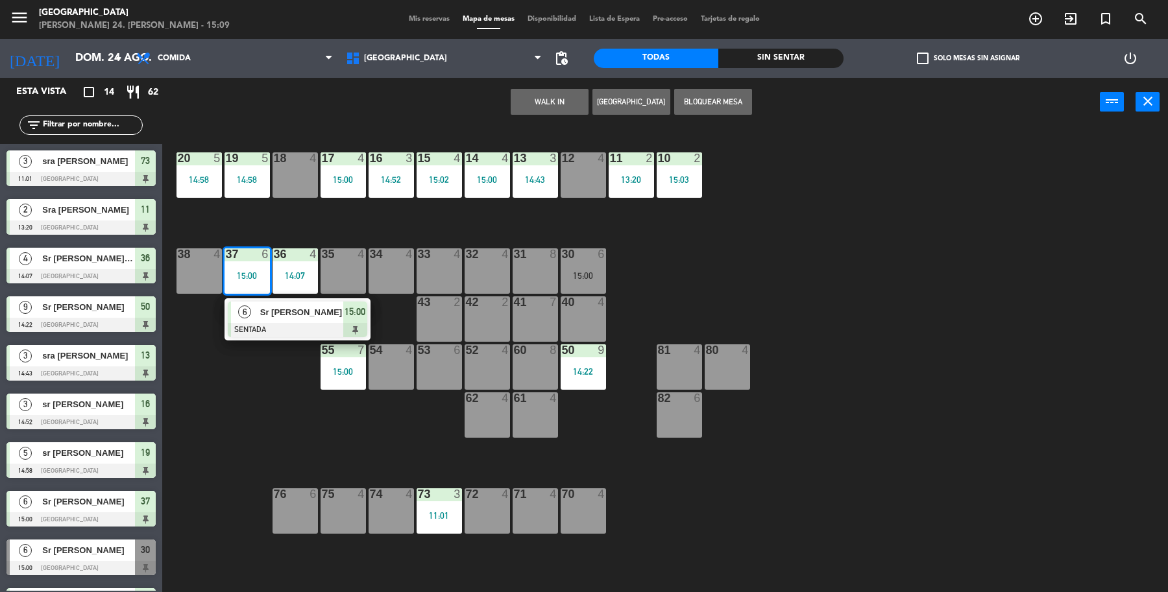
click at [264, 355] on div "19 5 14:58 18 4 17 4 15:00 16 3 14:52 15 4 15:02 14 4 15:00 13 3 14:43 12 4 11 …" at bounding box center [671, 362] width 994 height 466
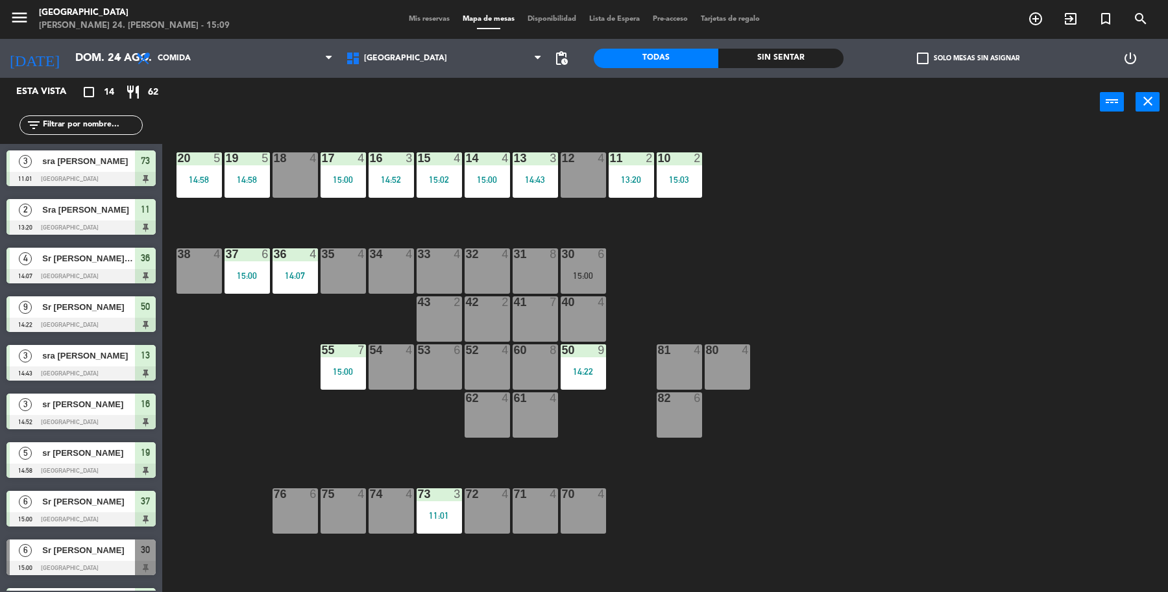
click at [584, 261] on div "30 6 15:00" at bounding box center [582, 270] width 45 height 45
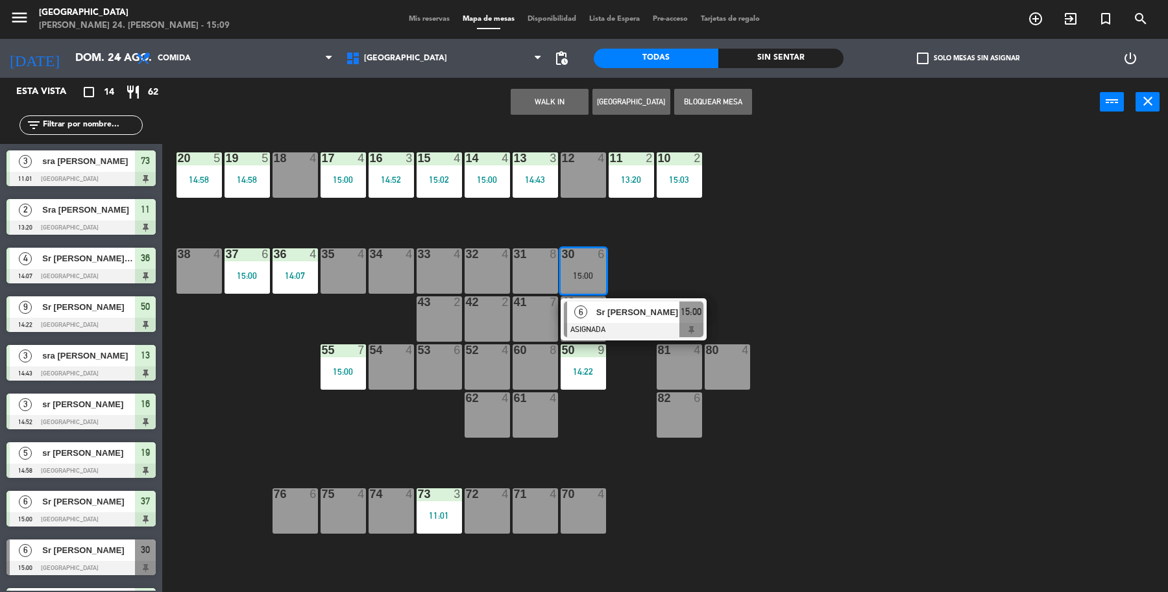
click at [621, 318] on span "Sr Gerson" at bounding box center [637, 313] width 83 height 14
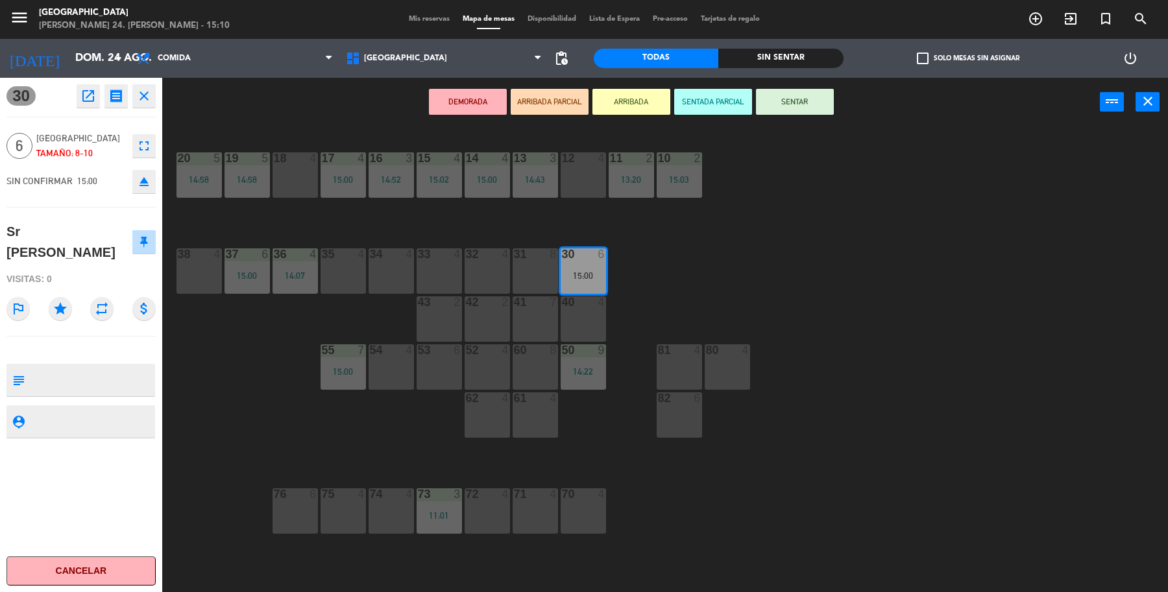
click at [822, 101] on button "SENTAR" at bounding box center [795, 102] width 78 height 26
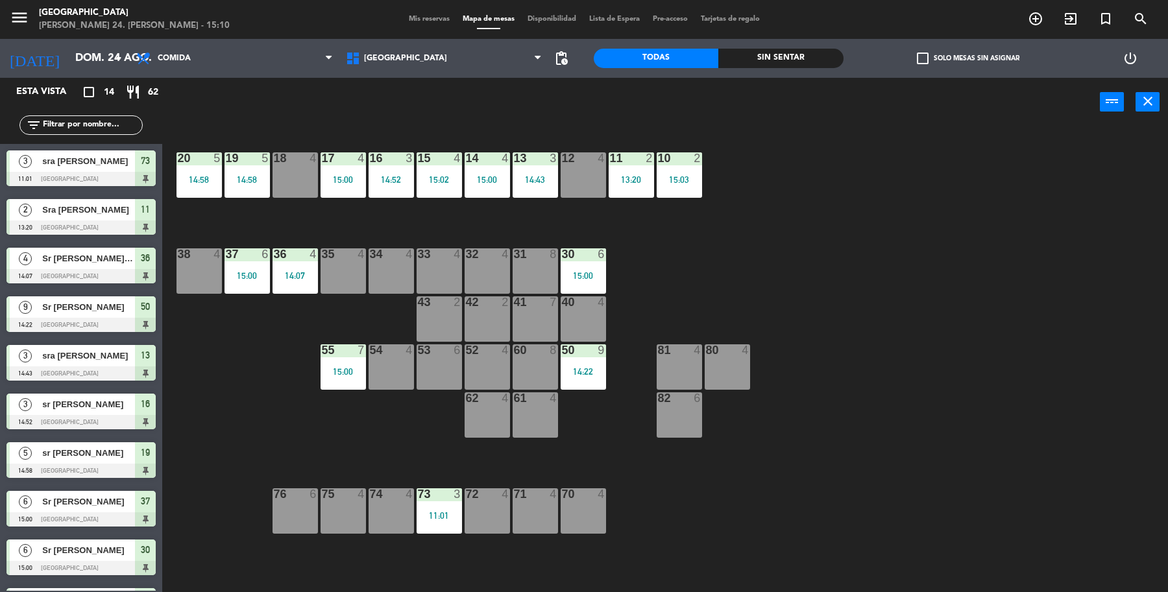
drag, startPoint x: 669, startPoint y: 271, endPoint x: 686, endPoint y: 265, distance: 18.7
click at [686, 265] on div "19 5 14:58 18 4 17 4 15:00 16 3 14:52 15 4 15:02 14 4 15:00 13 3 14:43 12 4 11 …" at bounding box center [671, 362] width 994 height 466
click at [1079, 23] on span "exit_to_app" at bounding box center [1070, 19] width 35 height 22
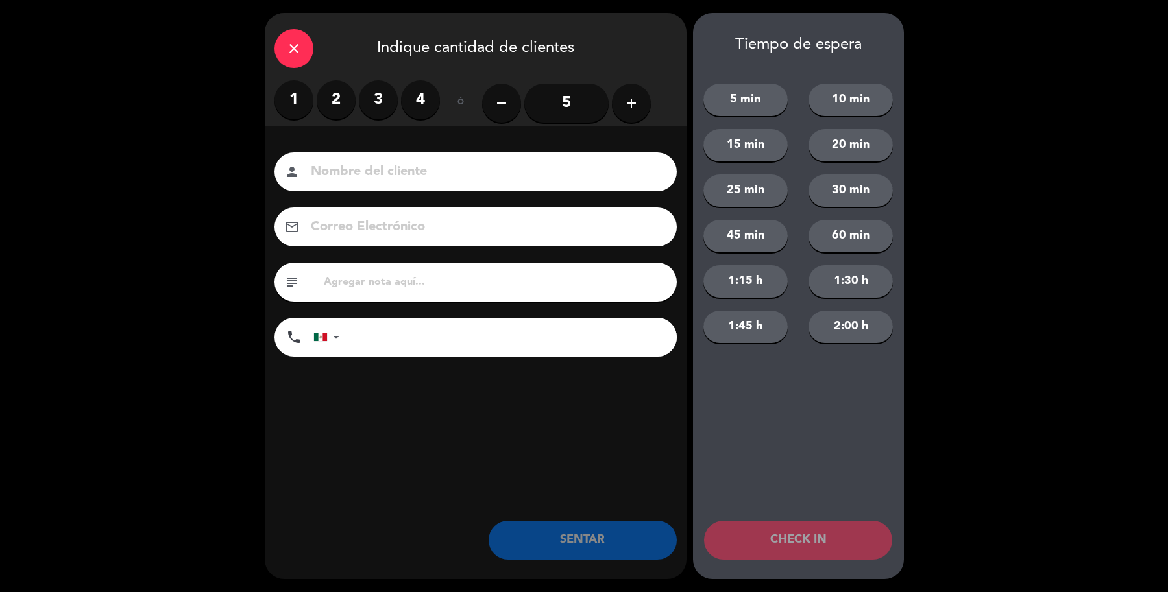
click at [338, 104] on label "2" at bounding box center [336, 99] width 39 height 39
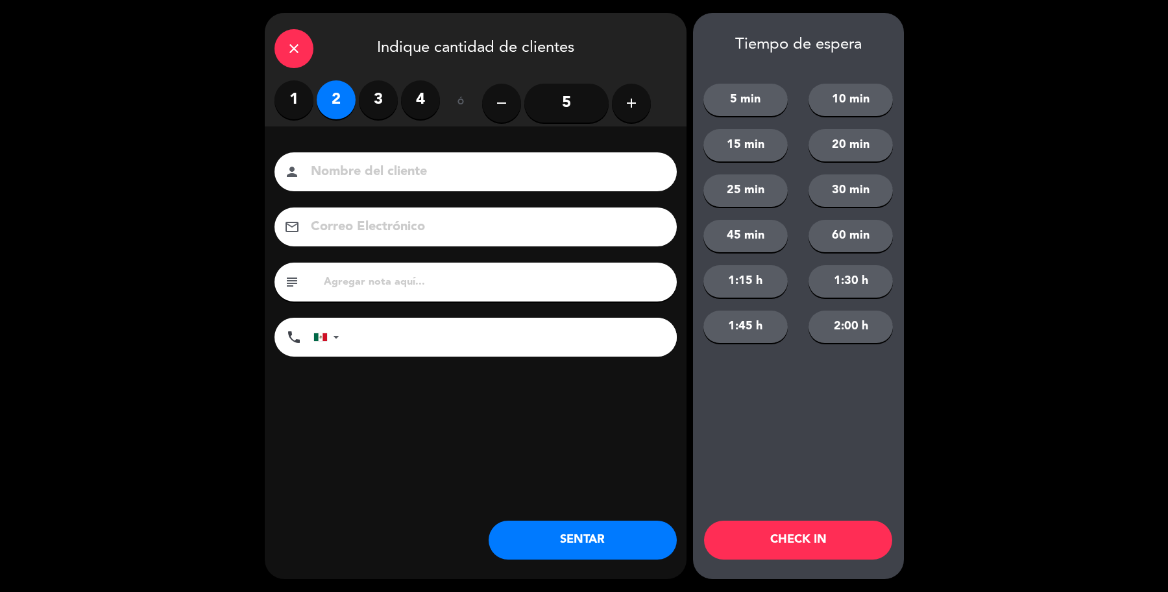
click at [426, 150] on div "Nombre del cliente person Correo Electrónico email subject phone United States …" at bounding box center [476, 275] width 422 height 299
drag, startPoint x: 426, startPoint y: 150, endPoint x: 426, endPoint y: 180, distance: 29.2
click at [426, 169] on div "Nombre del cliente person Correo Electrónico email subject phone United States …" at bounding box center [476, 275] width 422 height 299
click at [365, 176] on input at bounding box center [484, 172] width 350 height 23
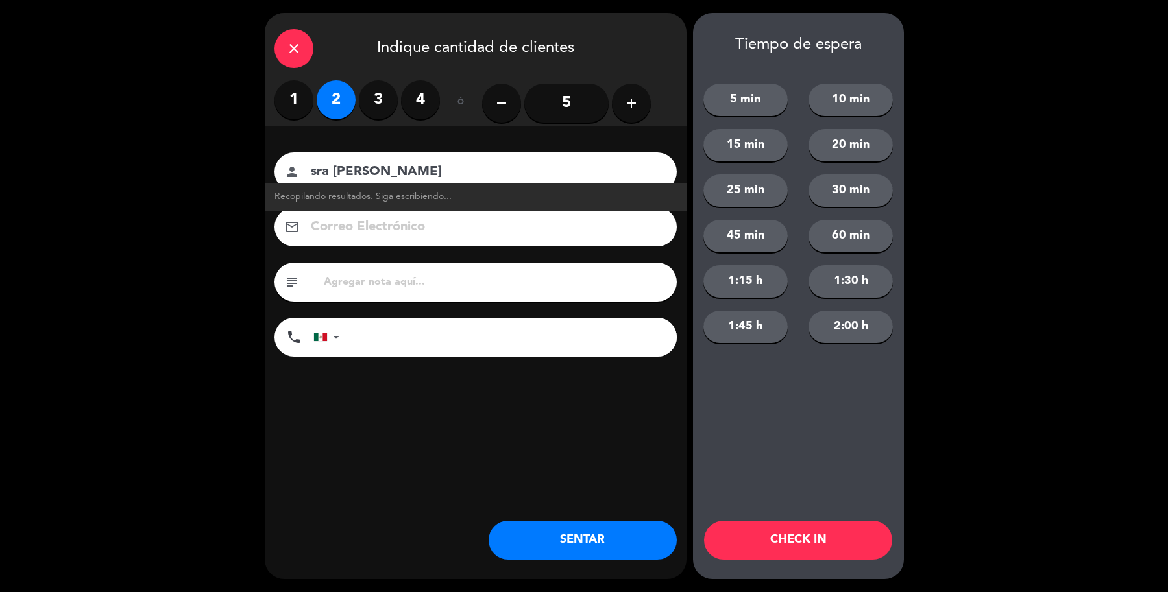
type input "sra Anabel"
click at [564, 540] on button "SENTAR" at bounding box center [582, 540] width 188 height 39
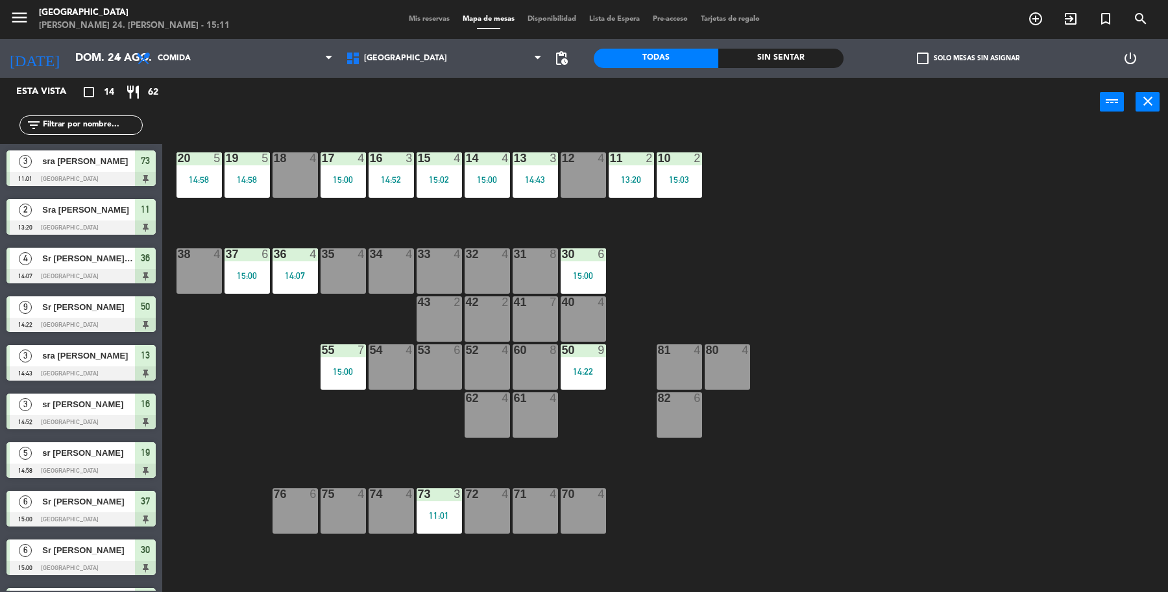
click at [863, 451] on div "19 5 14:58 18 4 17 4 15:00 16 3 14:52 15 4 15:02 14 4 15:00 13 3 14:43 12 4 11 …" at bounding box center [671, 362] width 994 height 466
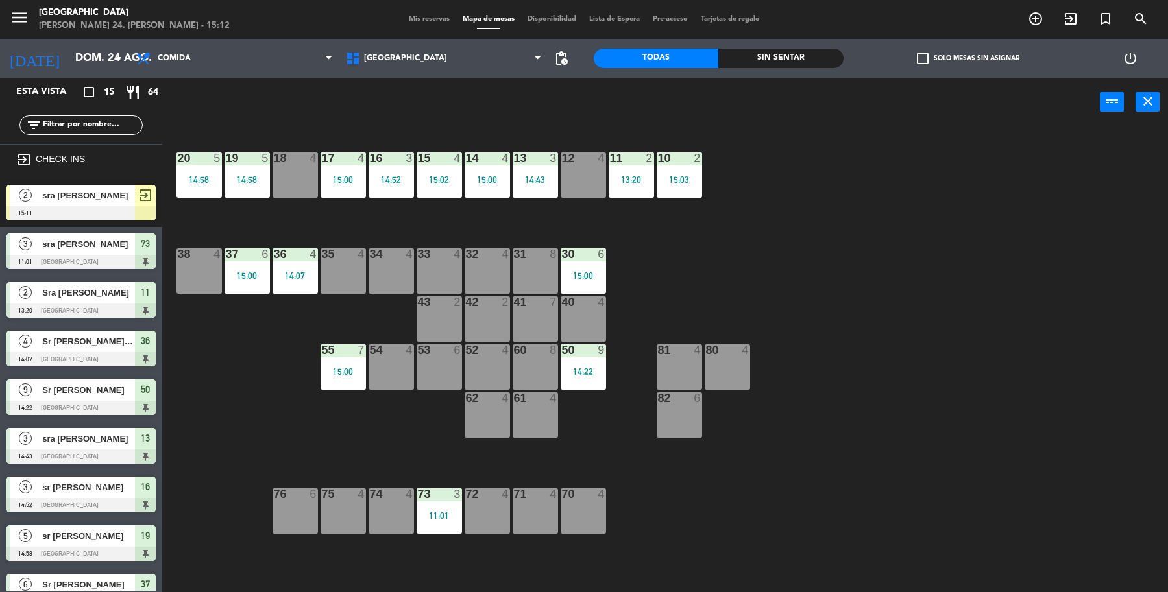
click at [69, 191] on span "sra Anabel" at bounding box center [88, 196] width 93 height 14
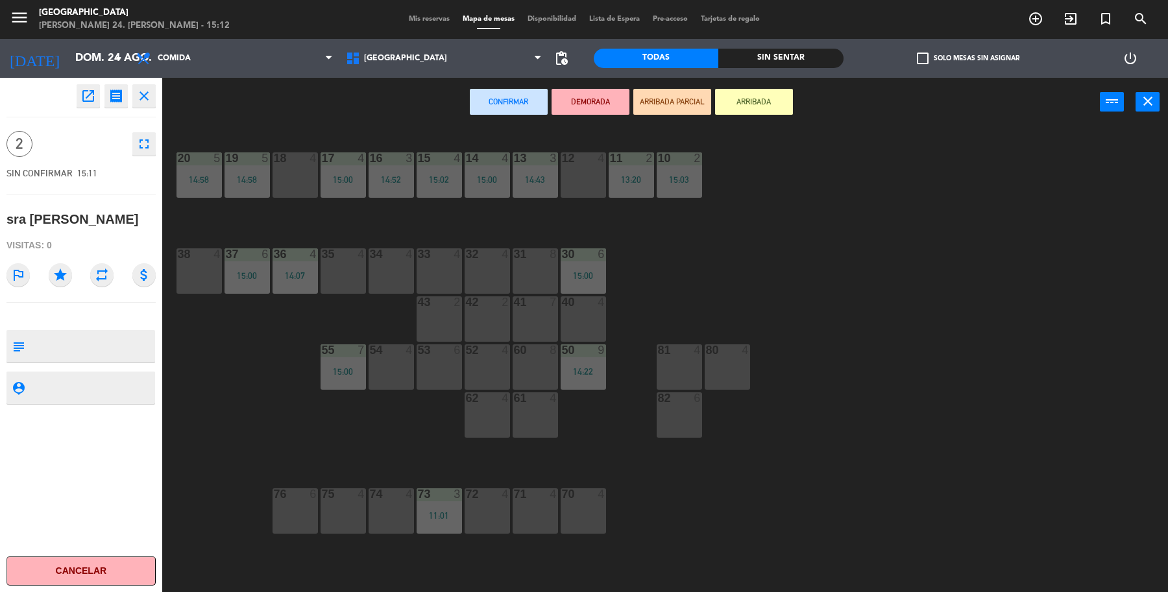
click at [579, 190] on div "12 4" at bounding box center [582, 174] width 45 height 45
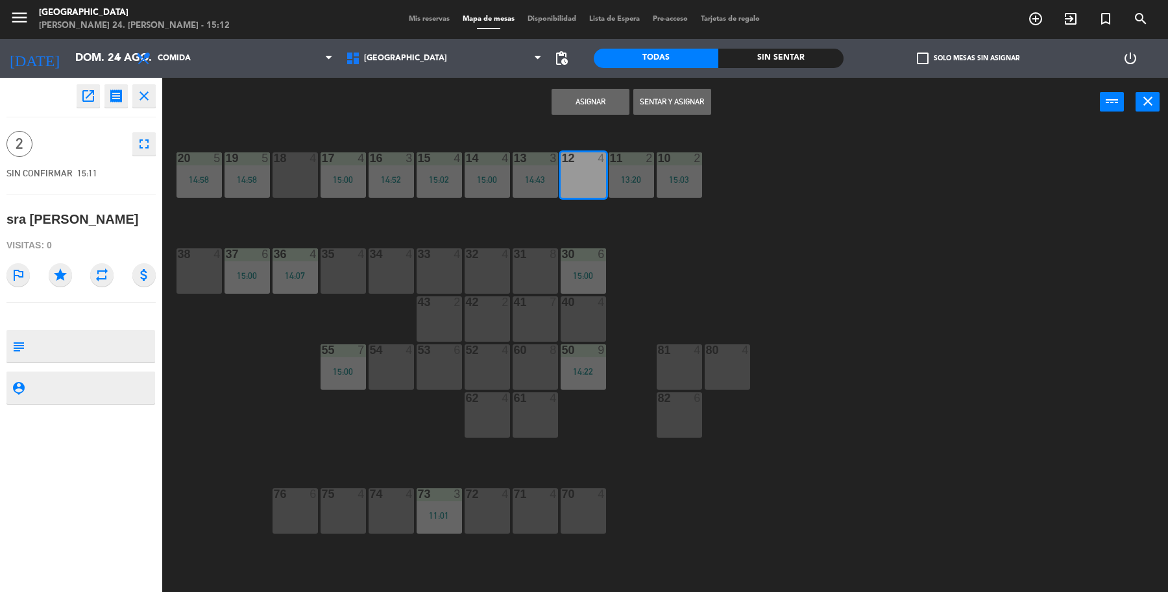
click at [673, 102] on button "Sentar y Asignar" at bounding box center [672, 102] width 78 height 26
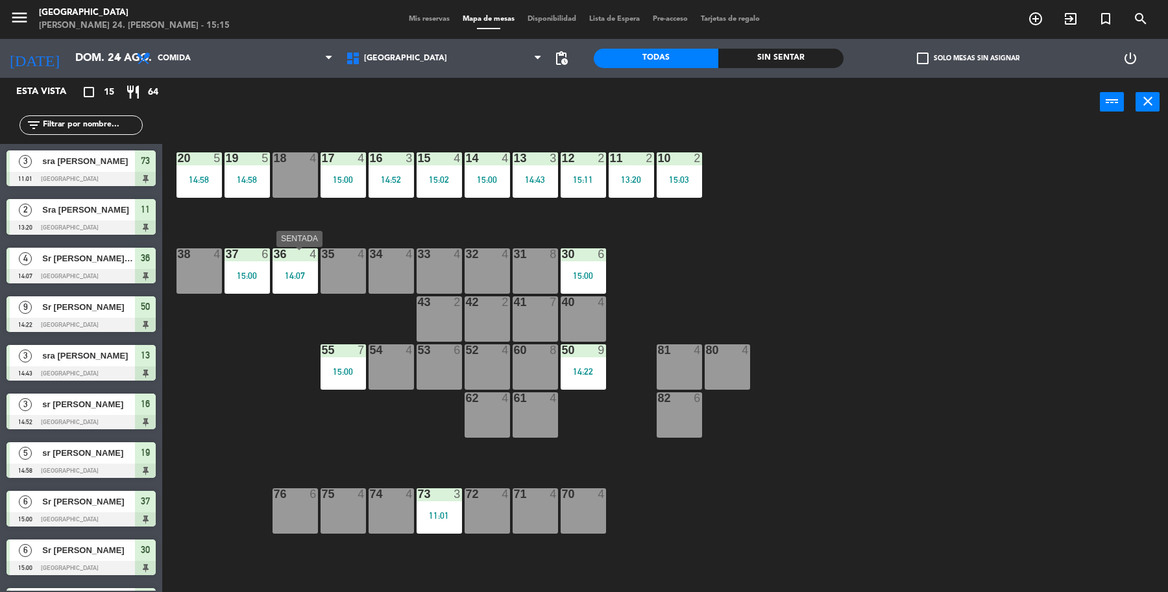
click at [307, 276] on div "14:07" at bounding box center [294, 275] width 45 height 9
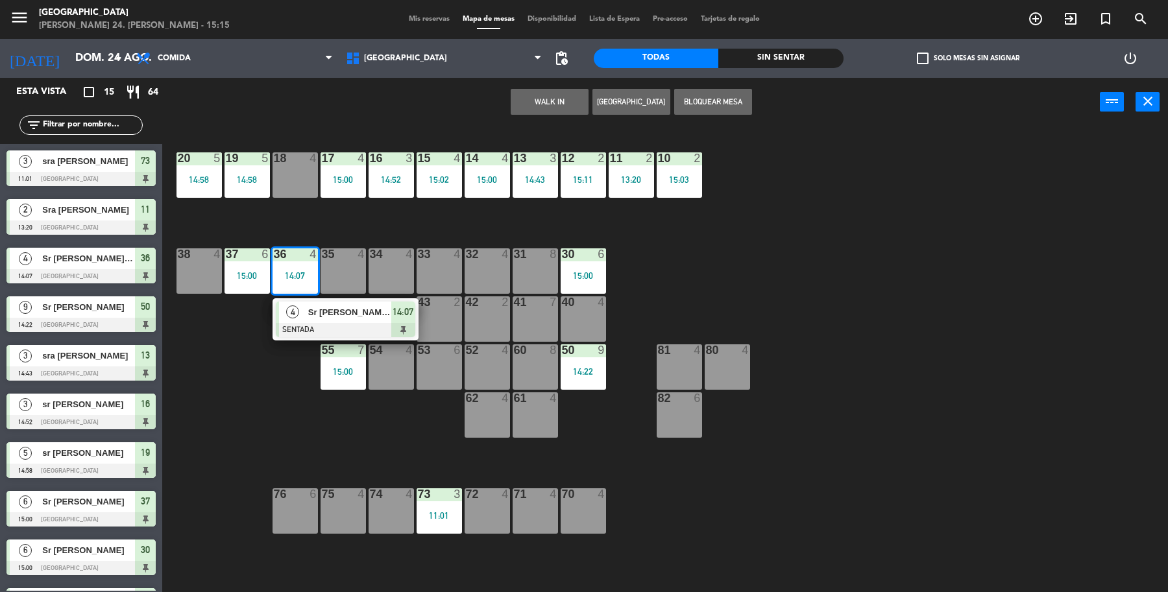
click at [359, 323] on div at bounding box center [345, 330] width 139 height 14
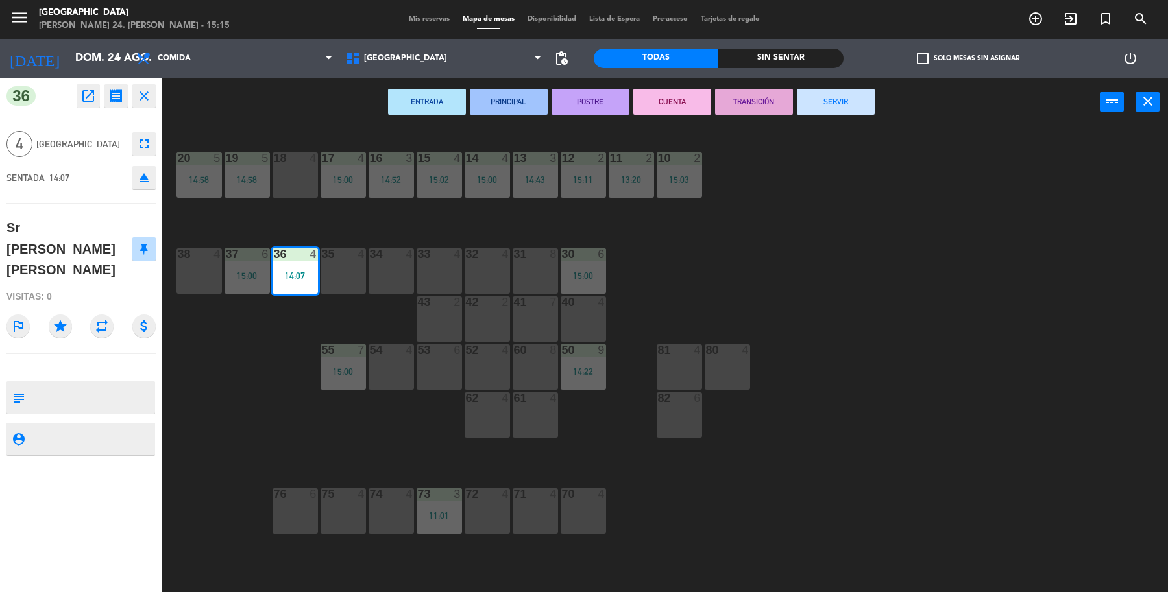
click at [832, 105] on button "SERVIR" at bounding box center [836, 102] width 78 height 26
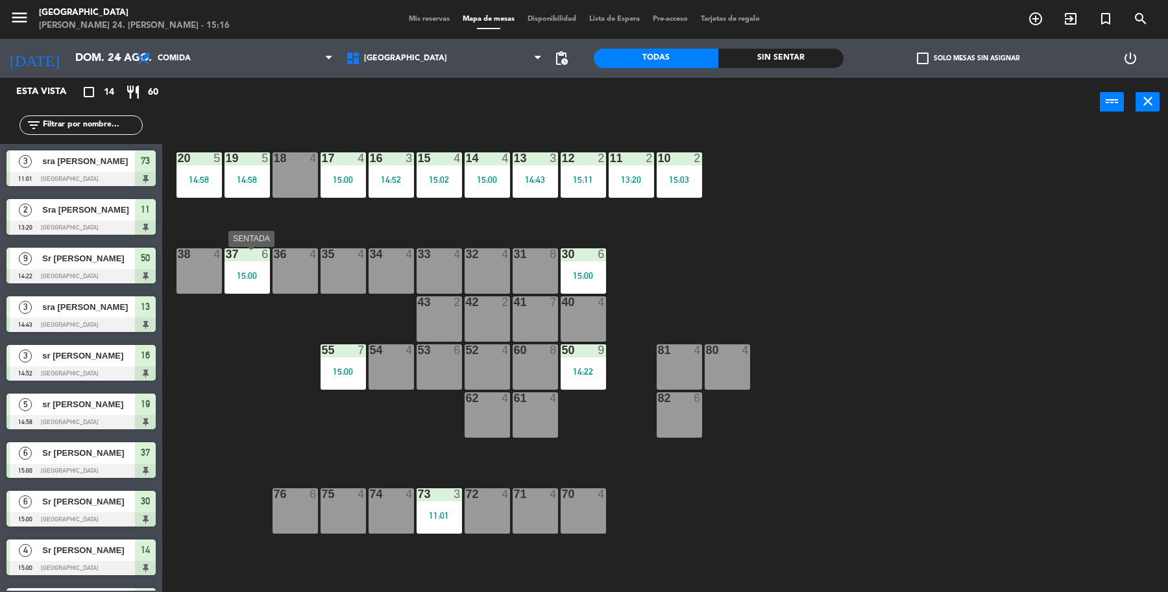
click at [248, 283] on div "37 6 15:00" at bounding box center [246, 270] width 45 height 45
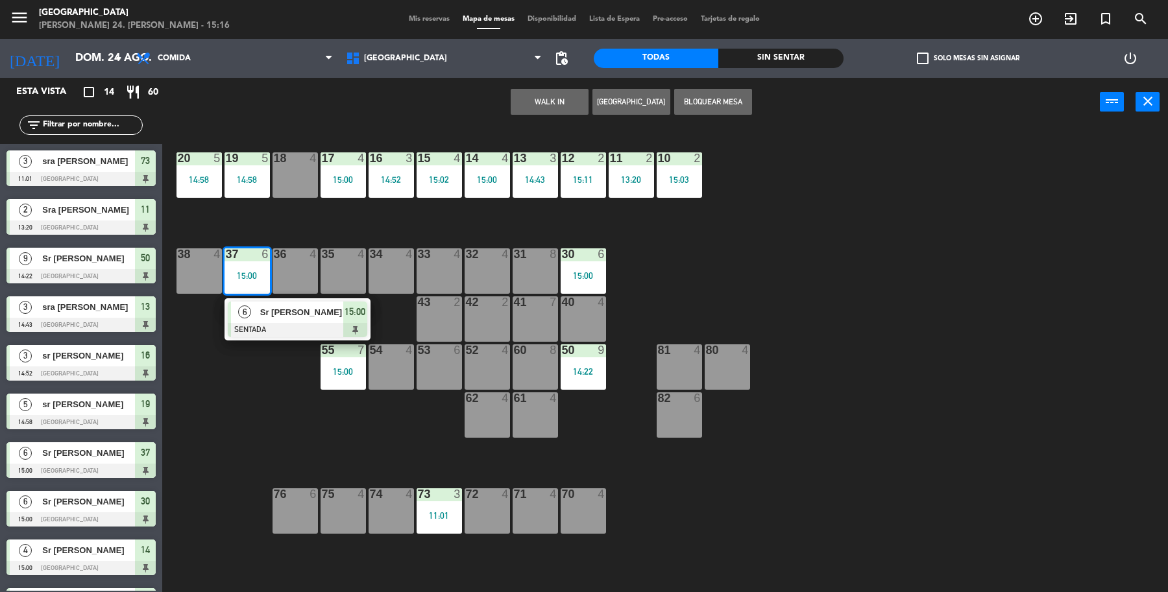
click at [368, 424] on div "19 5 14:58 18 4 17 4 15:00 16 3 14:52 15 4 15:02 14 4 15:00 13 3 14:43 12 2 15:…" at bounding box center [671, 362] width 994 height 466
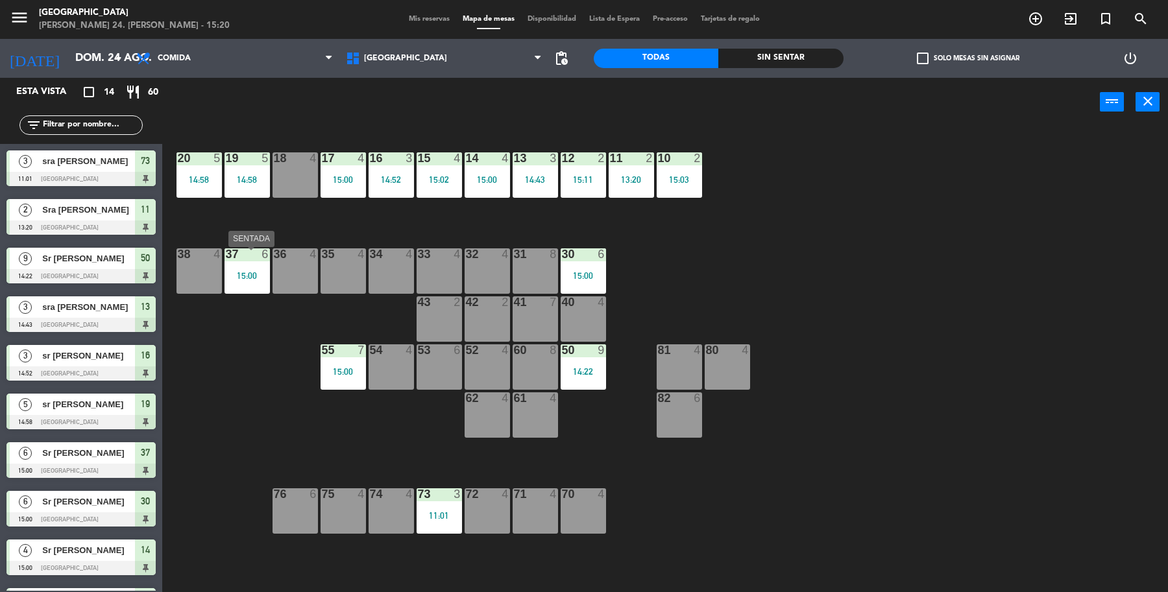
click at [241, 273] on div "15:00" at bounding box center [246, 275] width 45 height 9
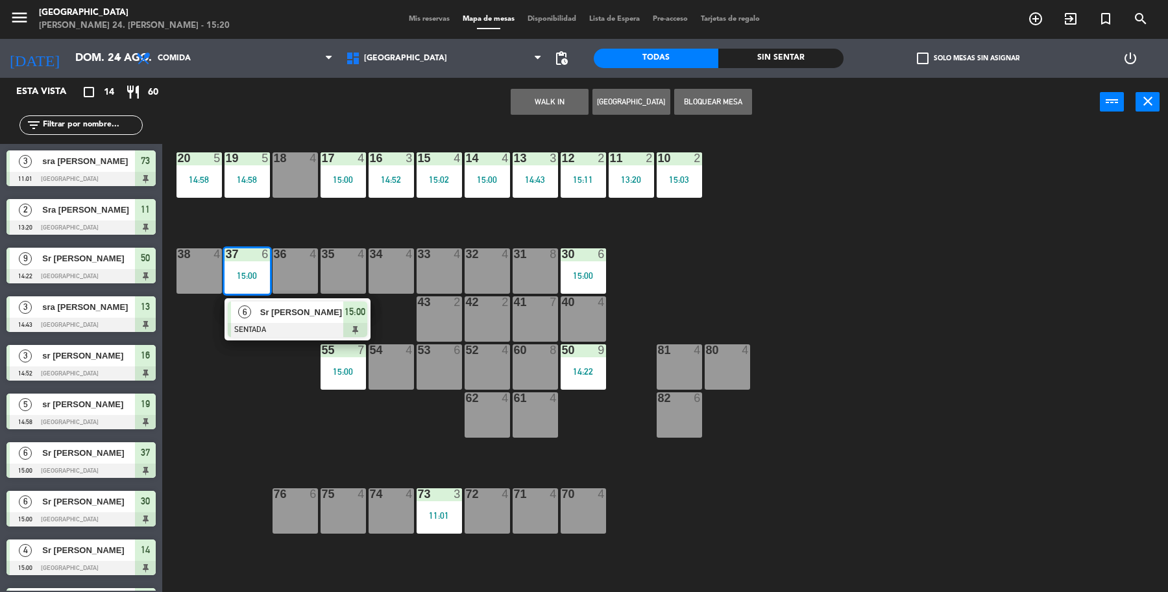
drag, startPoint x: 260, startPoint y: 387, endPoint x: 255, endPoint y: 379, distance: 9.4
click at [260, 388] on div "19 5 14:58 18 4 17 4 15:00 16 3 14:52 15 4 15:02 14 4 15:00 13 3 14:43 12 2 15:…" at bounding box center [671, 362] width 994 height 466
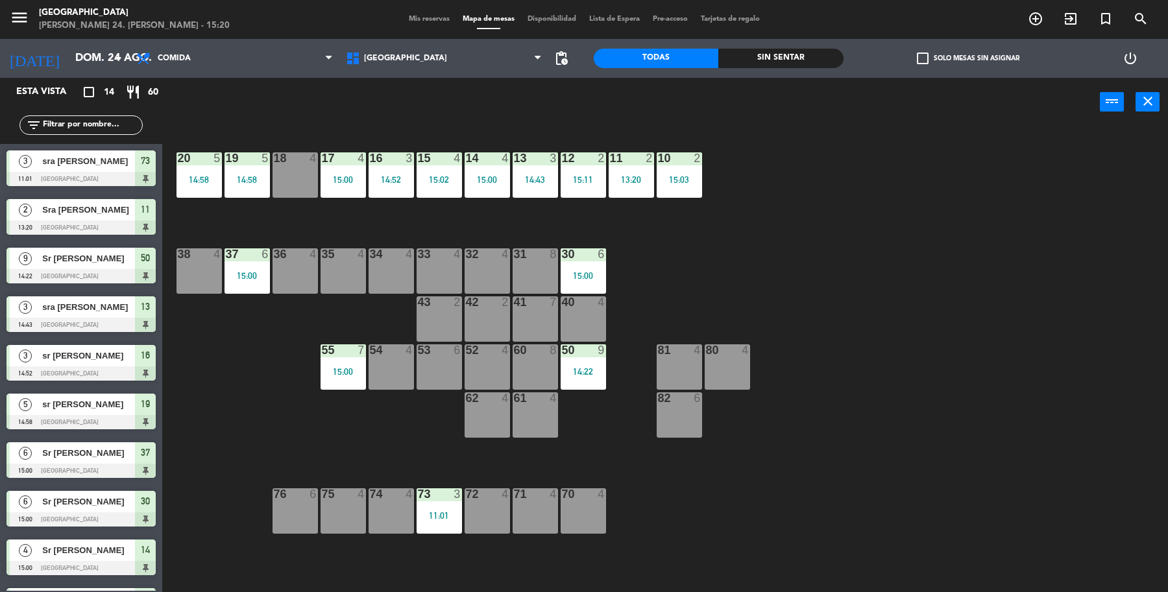
click at [99, 122] on input "text" at bounding box center [92, 125] width 101 height 14
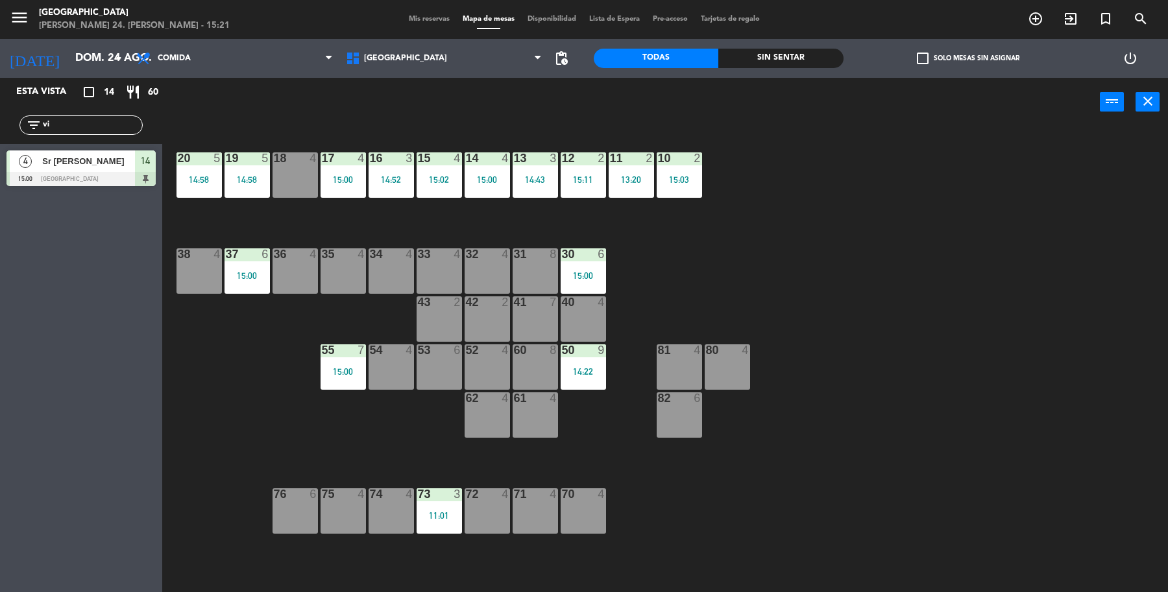
type input "v"
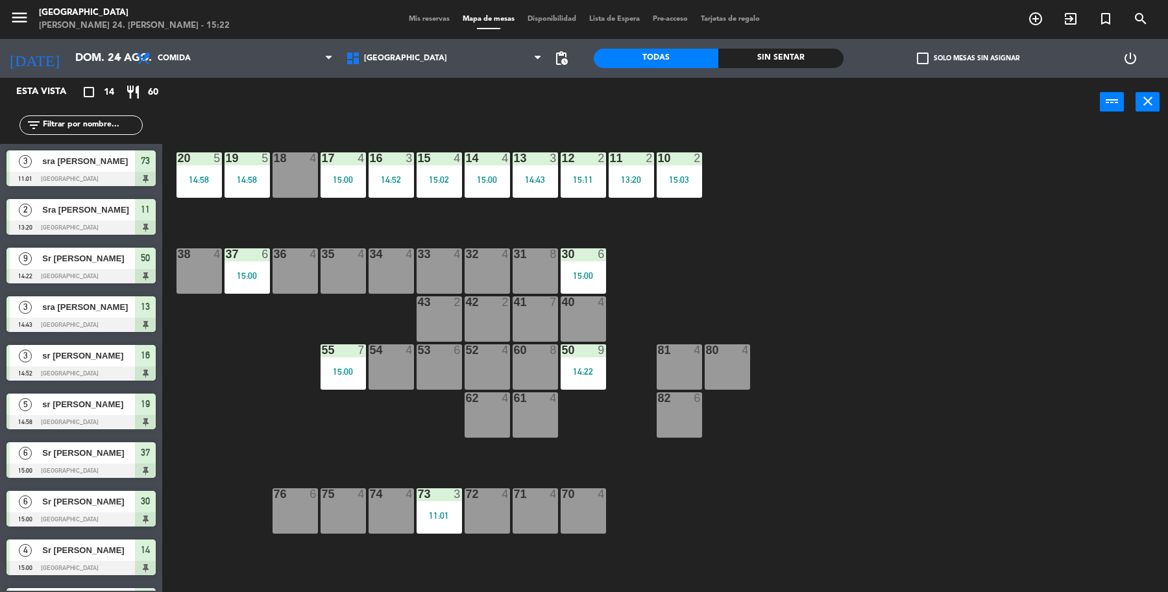
click at [345, 461] on div "19 5 14:58 18 4 17 4 15:00 16 3 14:52 15 4 15:02 14 4 15:00 13 3 14:43 12 2 15:…" at bounding box center [671, 362] width 994 height 466
click at [1064, 18] on icon "exit_to_app" at bounding box center [1070, 19] width 16 height 16
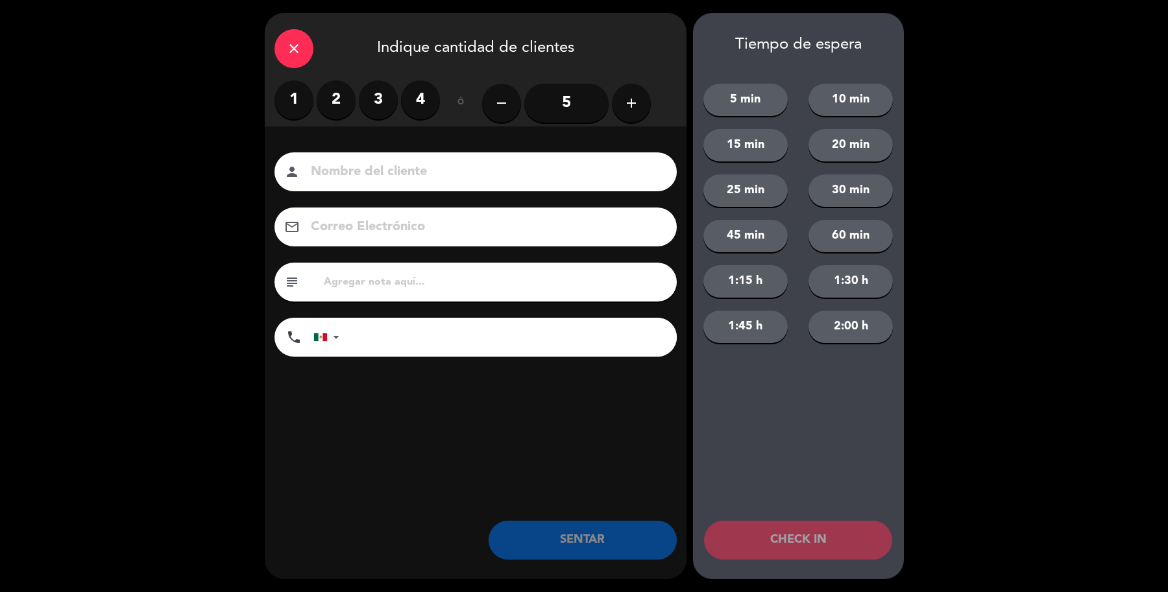
click at [621, 115] on button "add" at bounding box center [631, 103] width 39 height 39
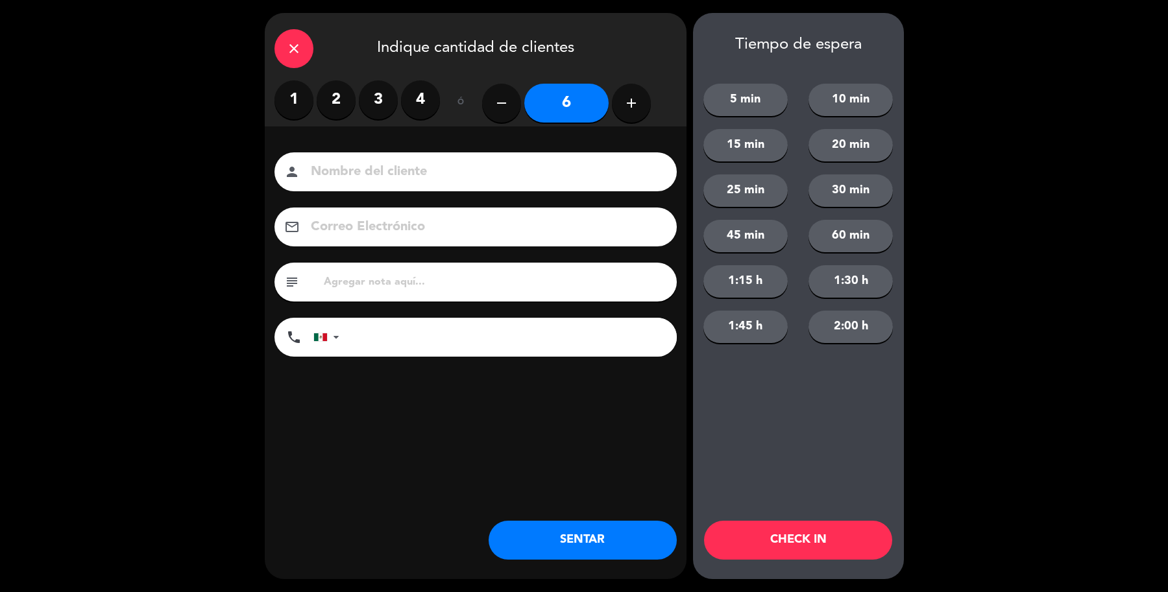
click at [605, 162] on input at bounding box center [484, 172] width 350 height 23
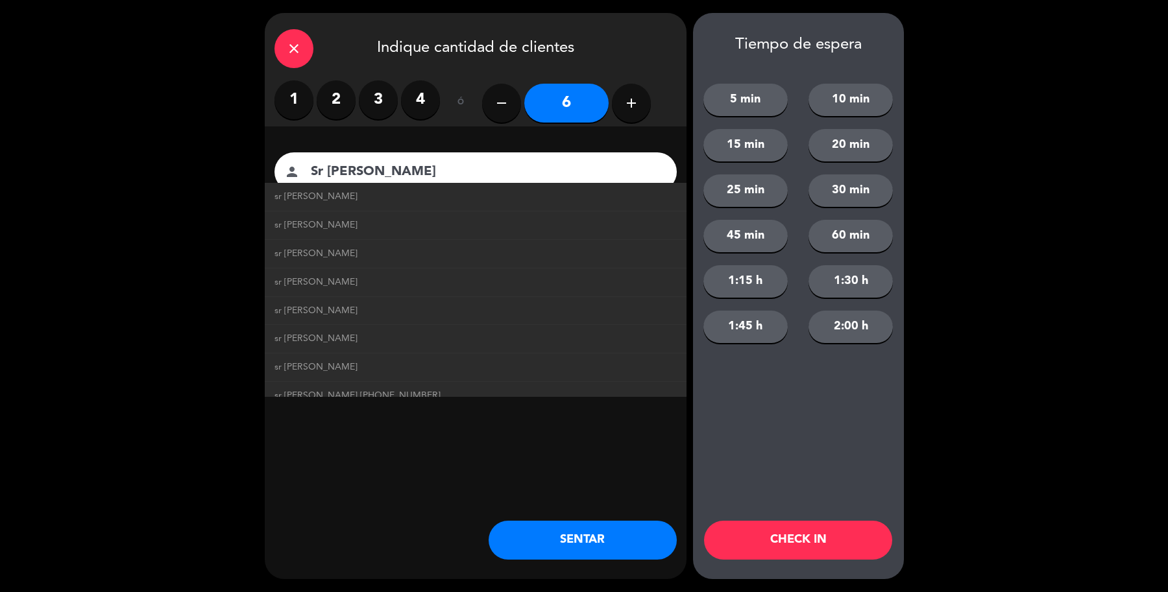
type input "Sr Alfonso Ruiz"
click at [569, 532] on button "SENTAR" at bounding box center [582, 540] width 188 height 39
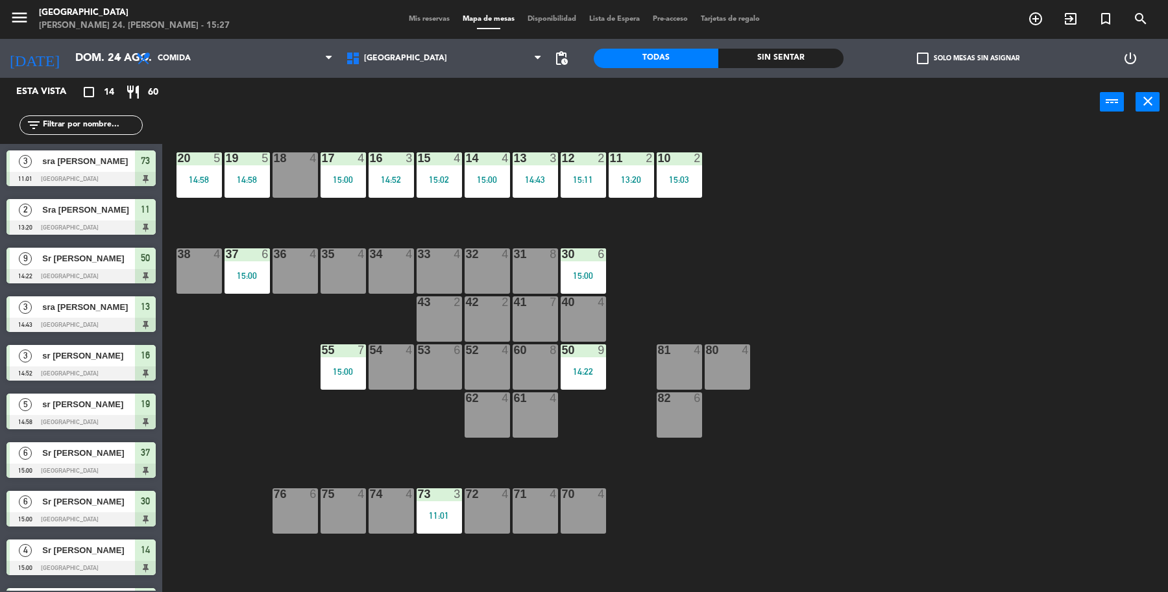
click at [530, 365] on div "60 8" at bounding box center [534, 366] width 45 height 45
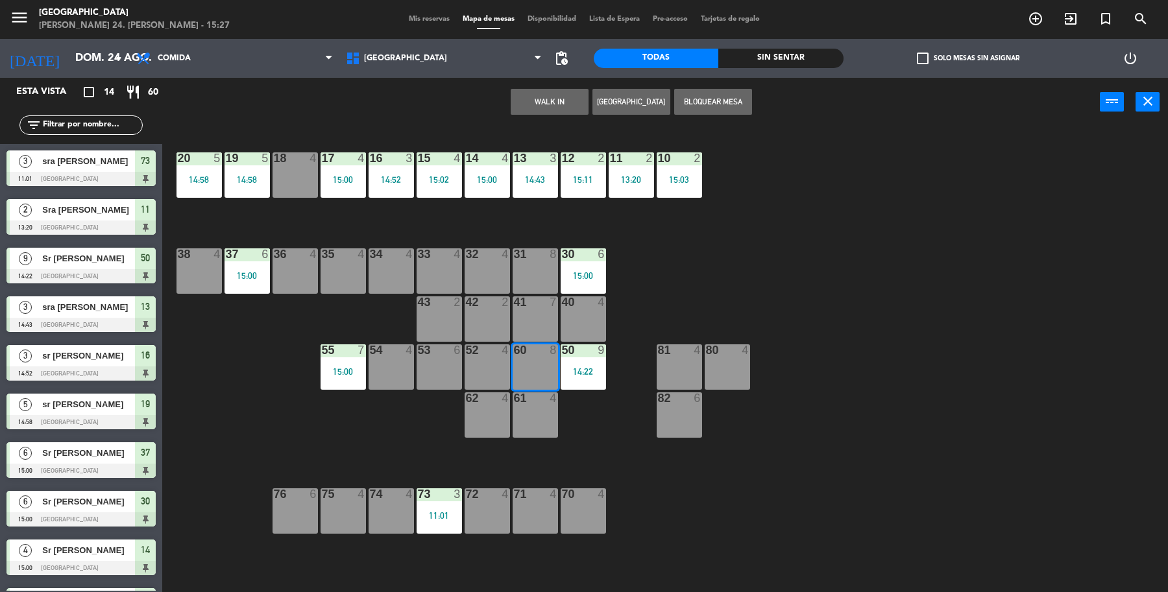
click at [209, 406] on div "19 5 14:58 18 4 17 4 15:00 16 3 14:52 15 4 15:02 14 4 15:00 13 3 14:43 12 2 15:…" at bounding box center [671, 362] width 994 height 466
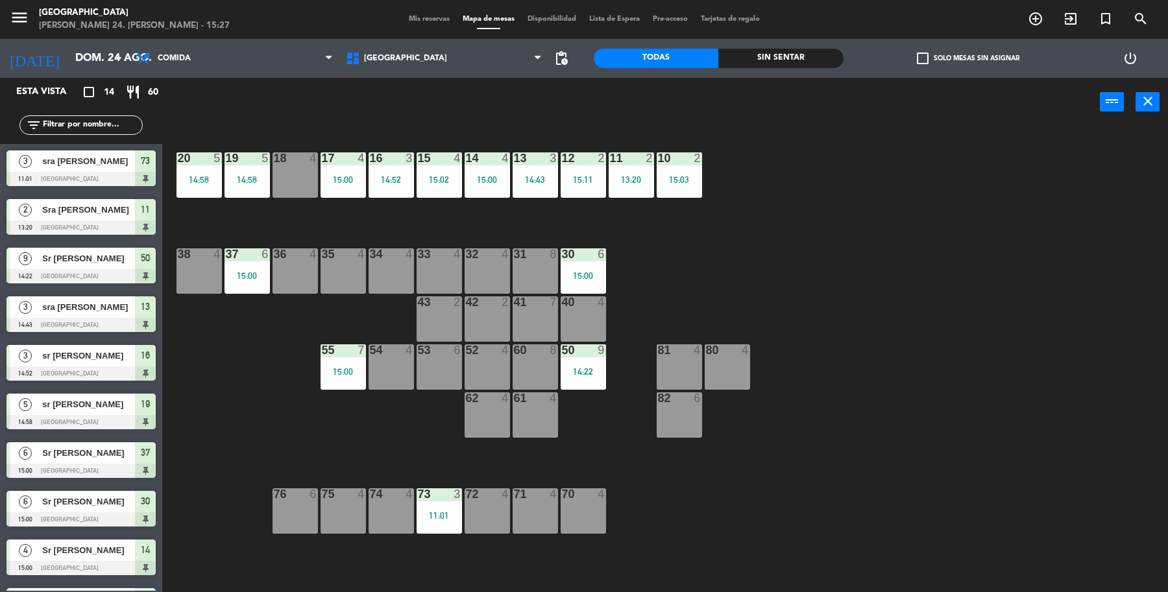
click at [443, 367] on div "53 6" at bounding box center [438, 366] width 45 height 45
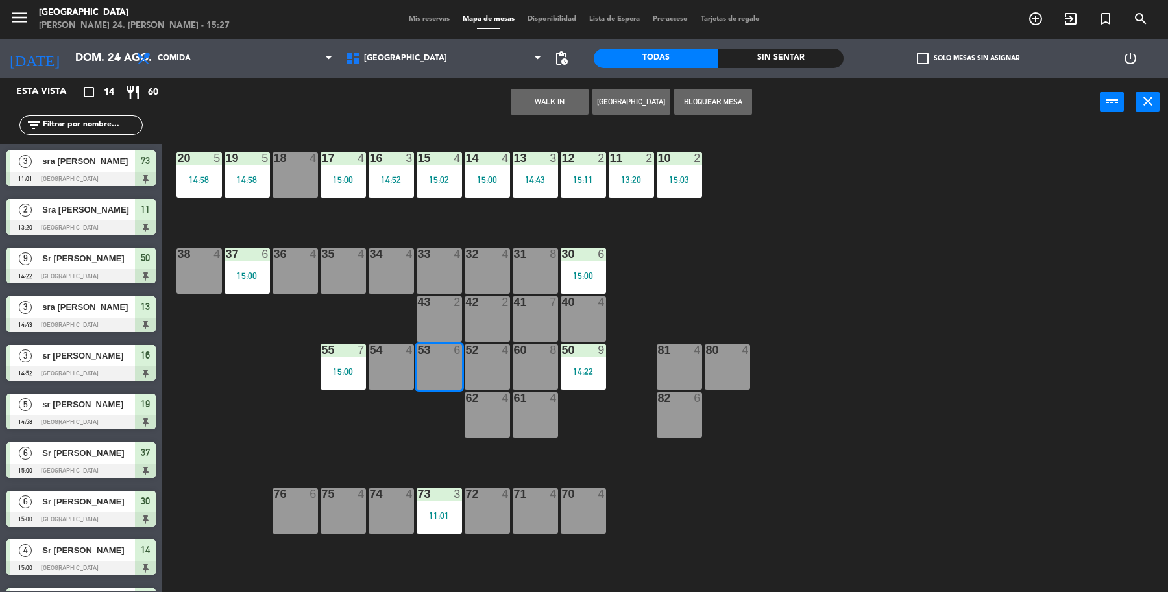
click at [269, 451] on div "19 5 14:58 18 4 17 4 15:00 16 3 14:52 15 4 15:02 14 4 15:00 13 3 14:43 12 2 15:…" at bounding box center [671, 362] width 994 height 466
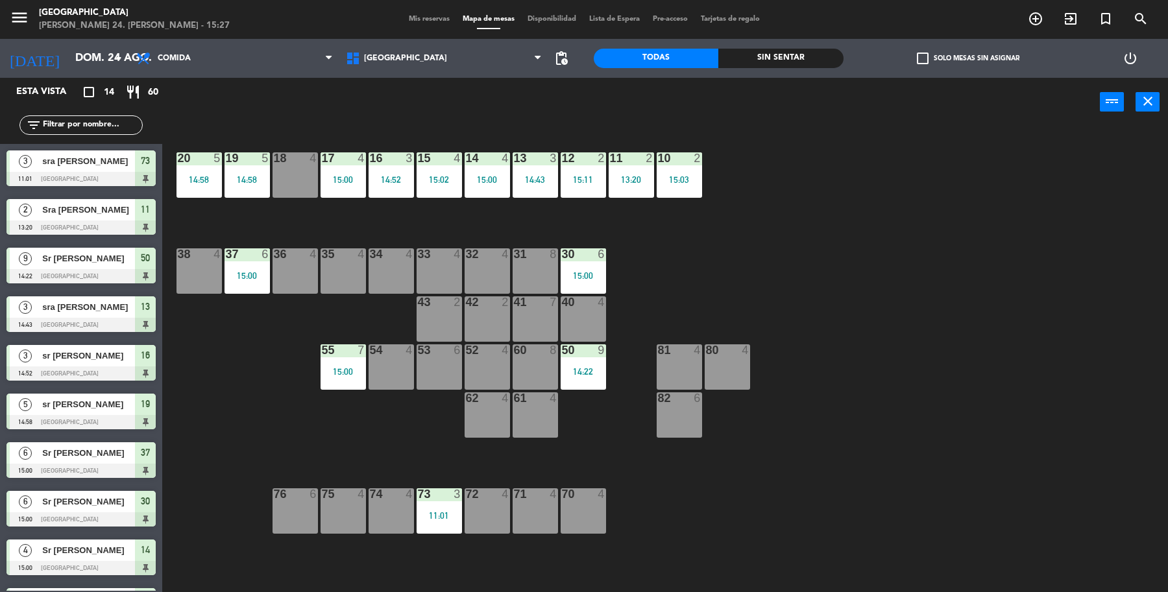
click at [451, 357] on div "53 6" at bounding box center [438, 366] width 45 height 45
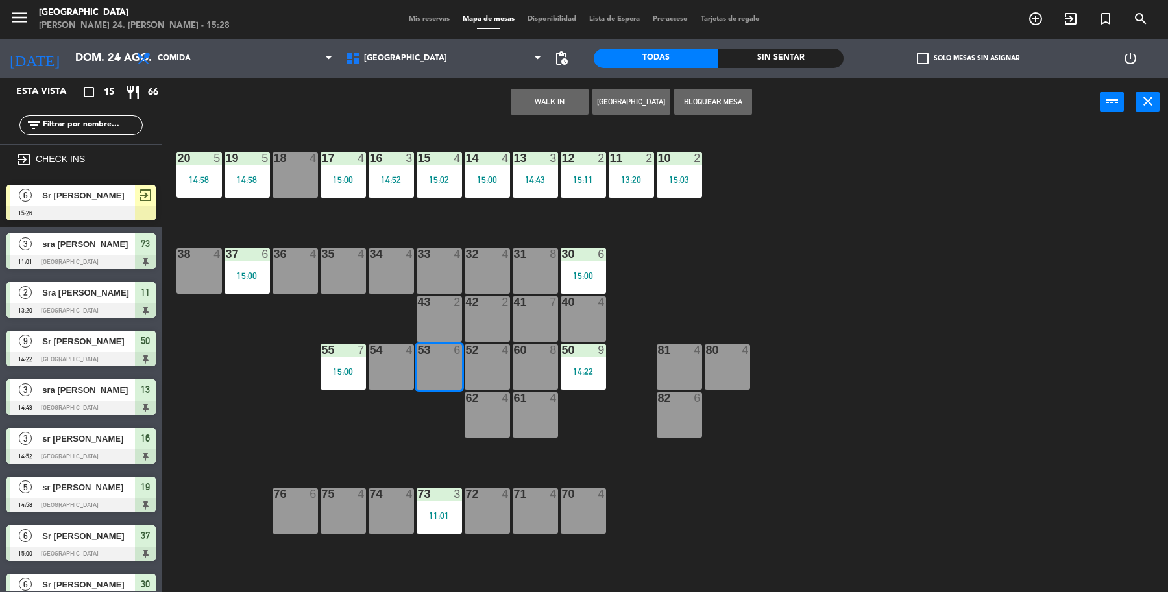
click at [132, 208] on div at bounding box center [80, 213] width 149 height 14
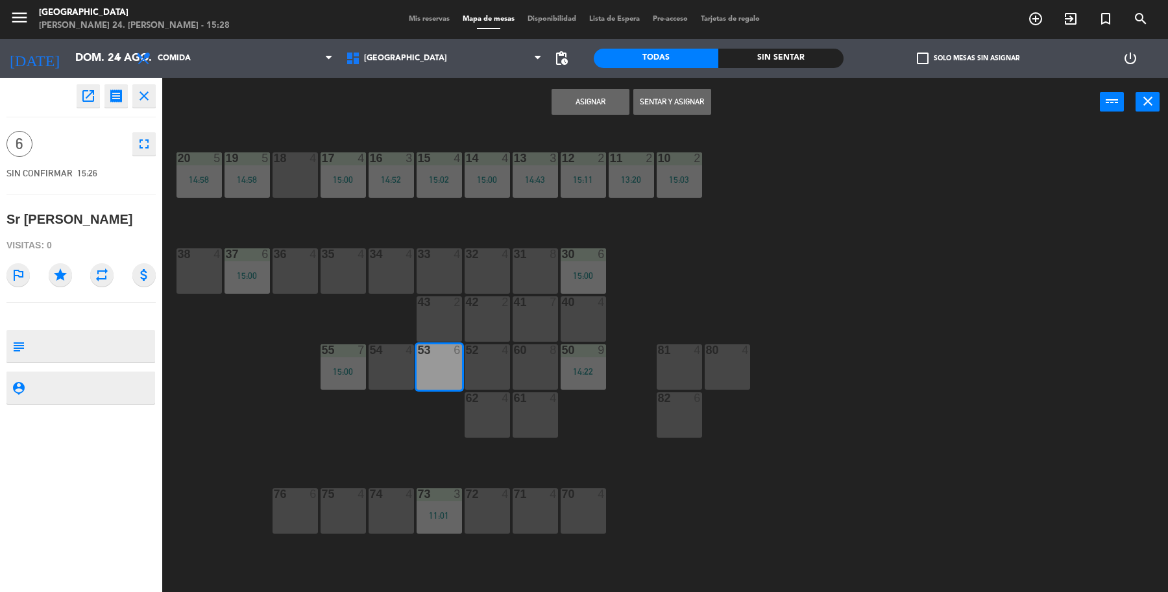
click at [665, 107] on button "Sentar y Asignar" at bounding box center [672, 102] width 78 height 26
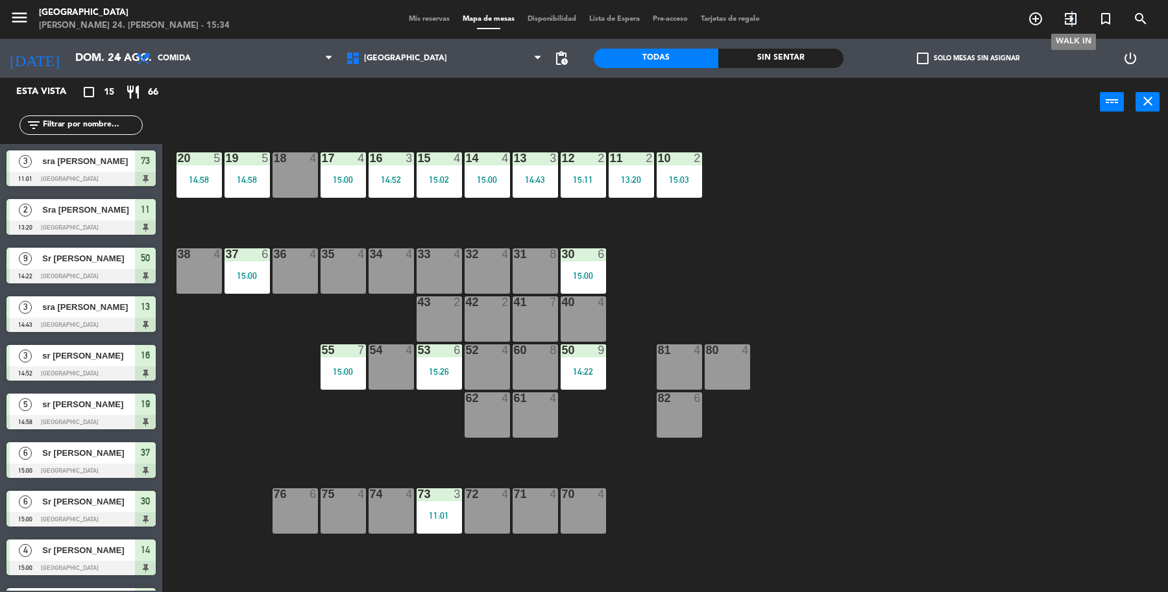
click at [1072, 27] on span "exit_to_app" at bounding box center [1070, 19] width 35 height 22
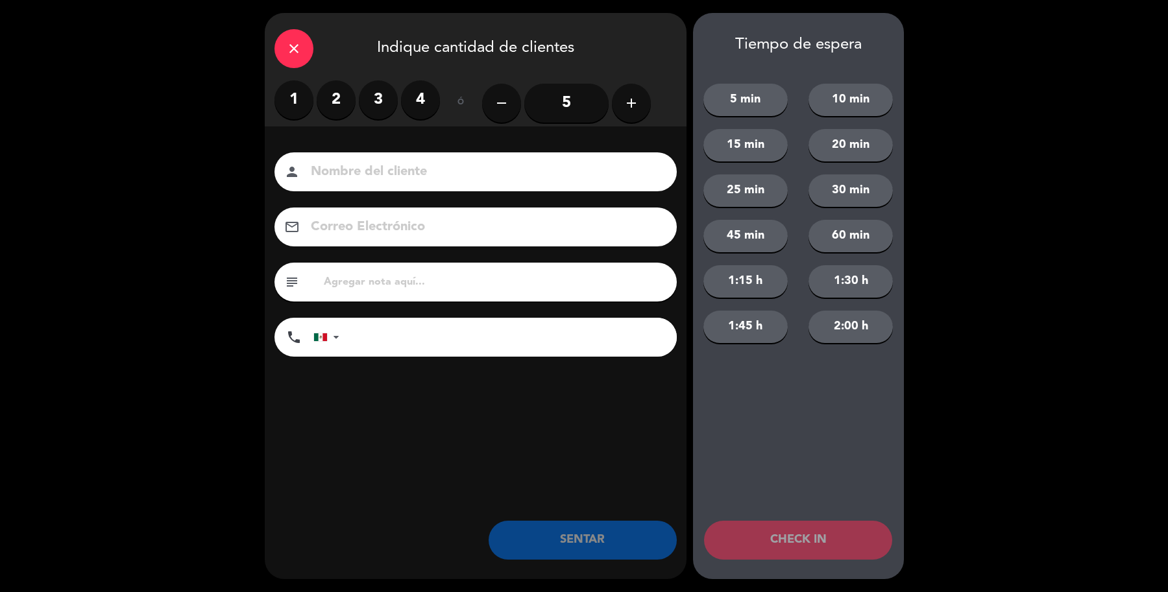
click at [617, 115] on button "add" at bounding box center [631, 103] width 39 height 39
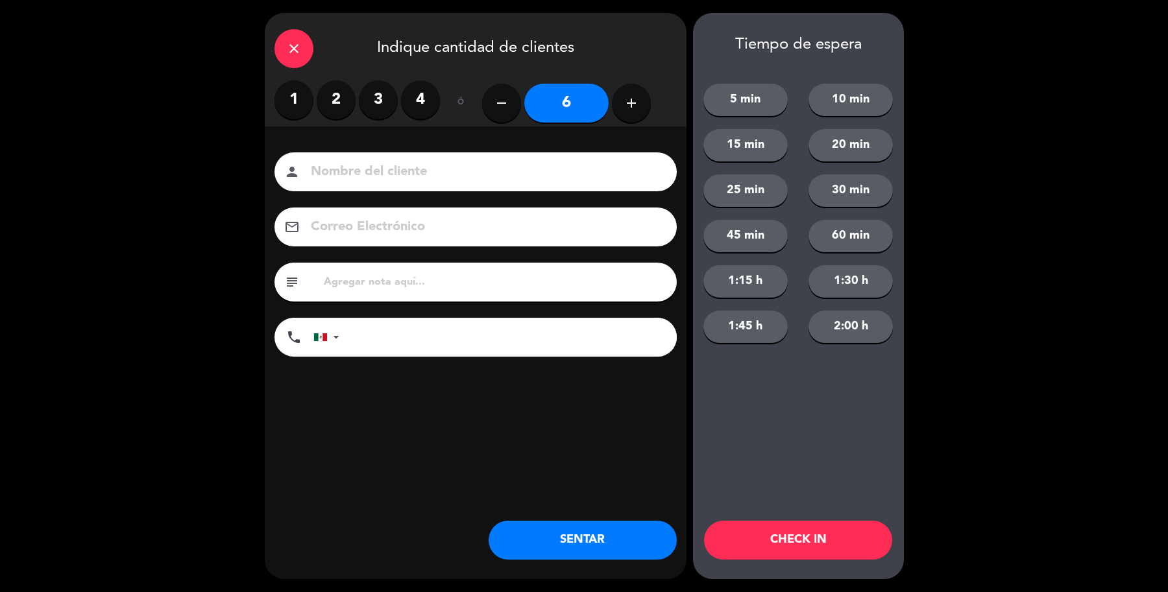
click at [581, 173] on input at bounding box center [484, 172] width 350 height 23
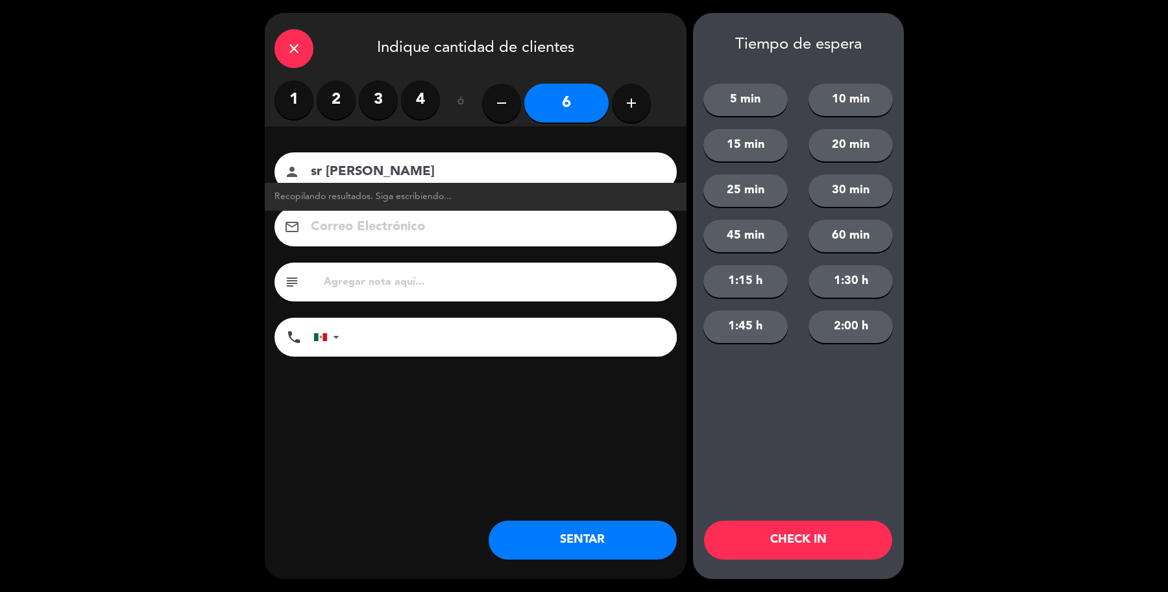
type input "sr Fernando"
click at [615, 527] on button "SENTAR" at bounding box center [582, 540] width 188 height 39
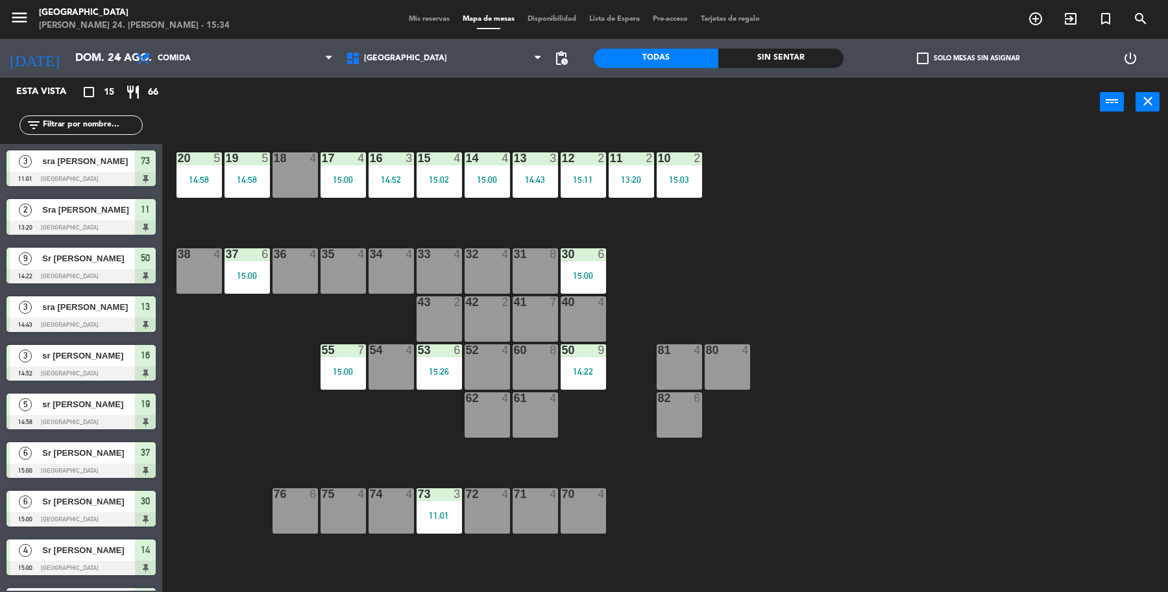
click at [71, 121] on input "text" at bounding box center [92, 125] width 101 height 14
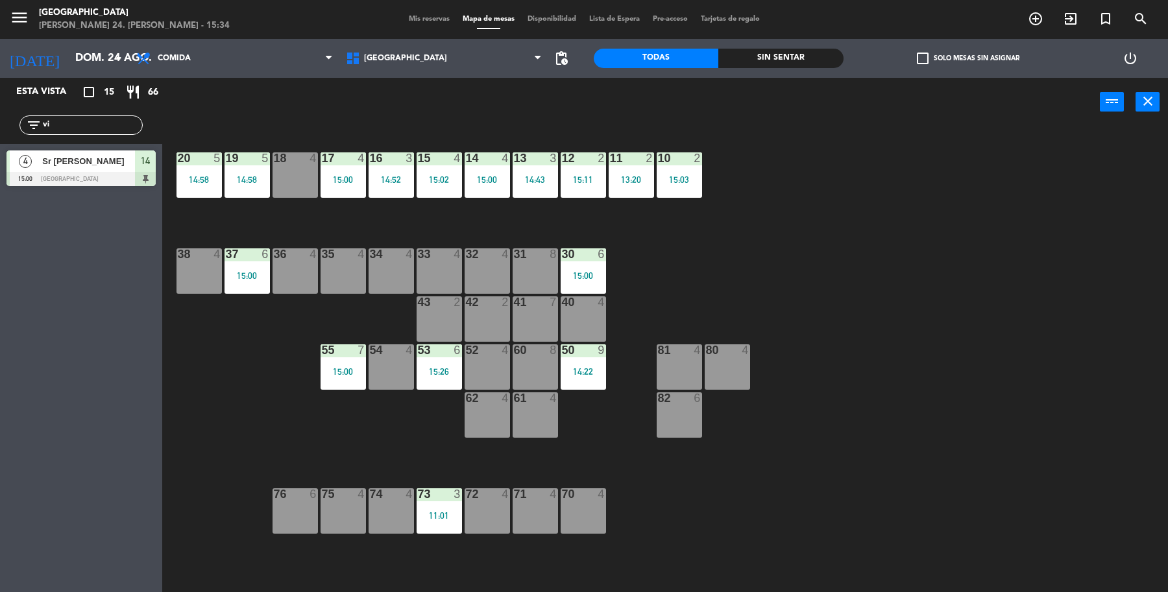
type input "v"
type input "r"
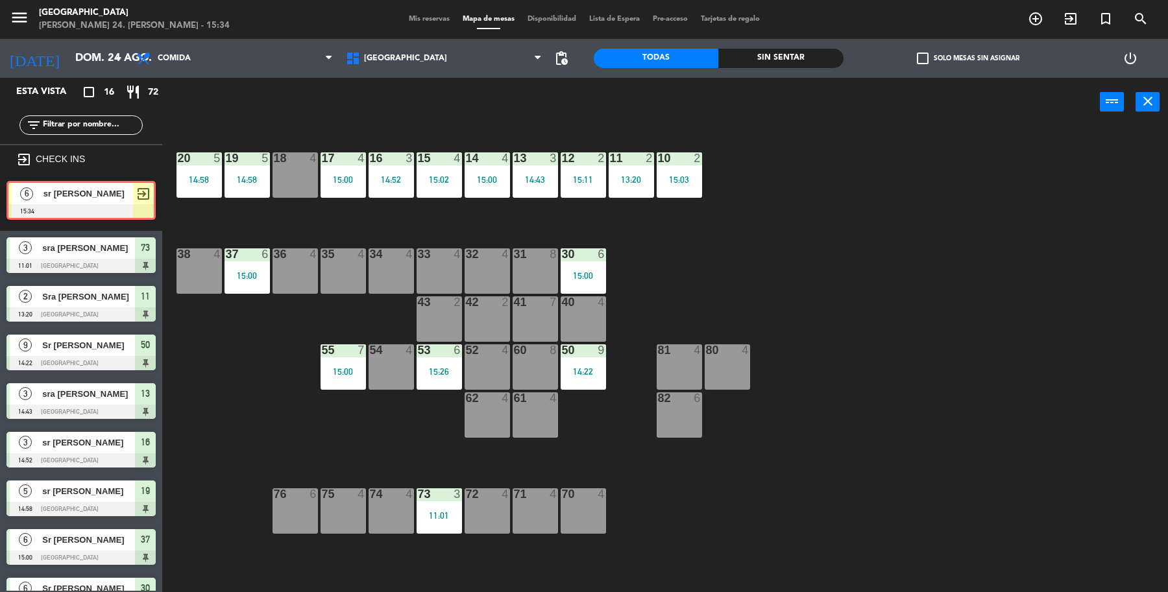
click at [96, 204] on div "6 sr Fernando 15:34 exit_to_app 6 sr Fernando 15:34 exit_to_app" at bounding box center [81, 204] width 162 height 53
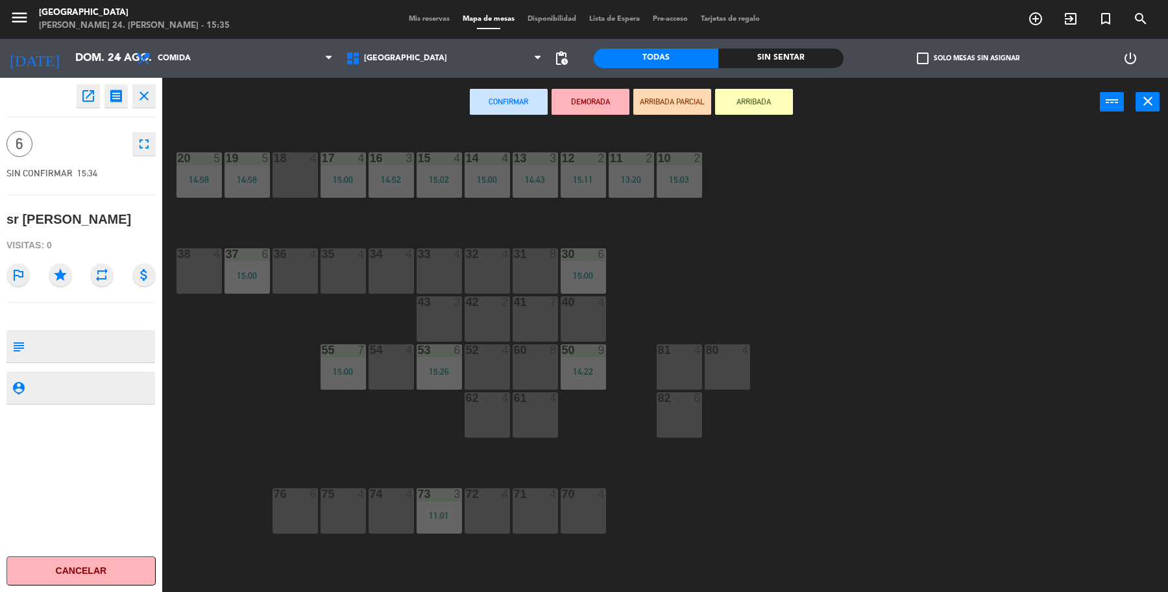
click at [81, 574] on button "Cancelar" at bounding box center [80, 571] width 149 height 29
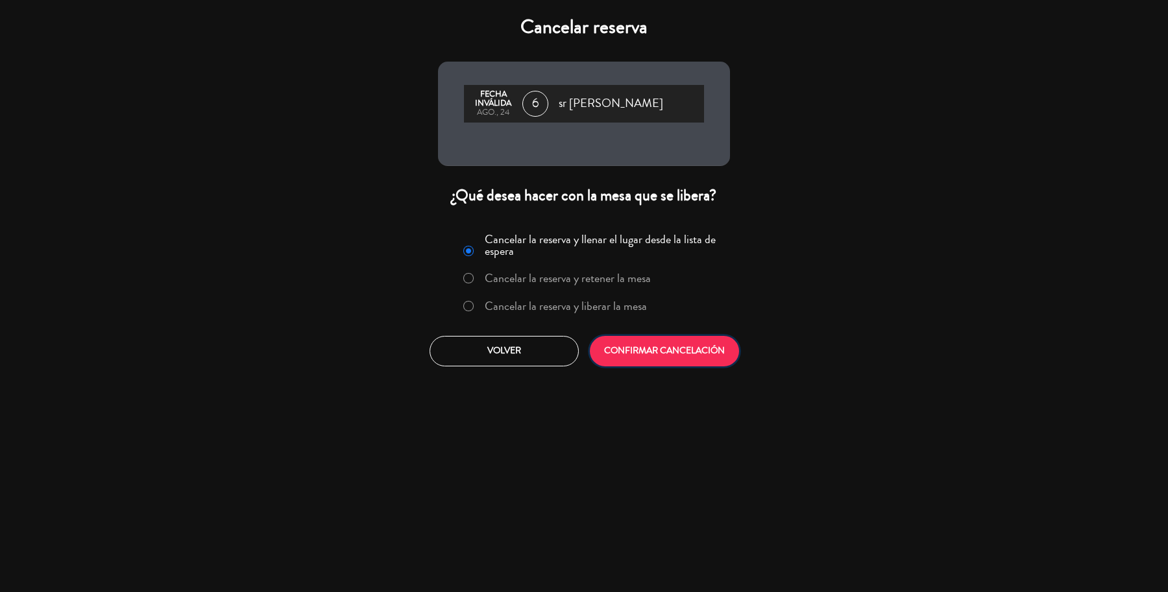
click at [665, 341] on button "CONFIRMAR CANCELACIÓN" at bounding box center [664, 351] width 149 height 30
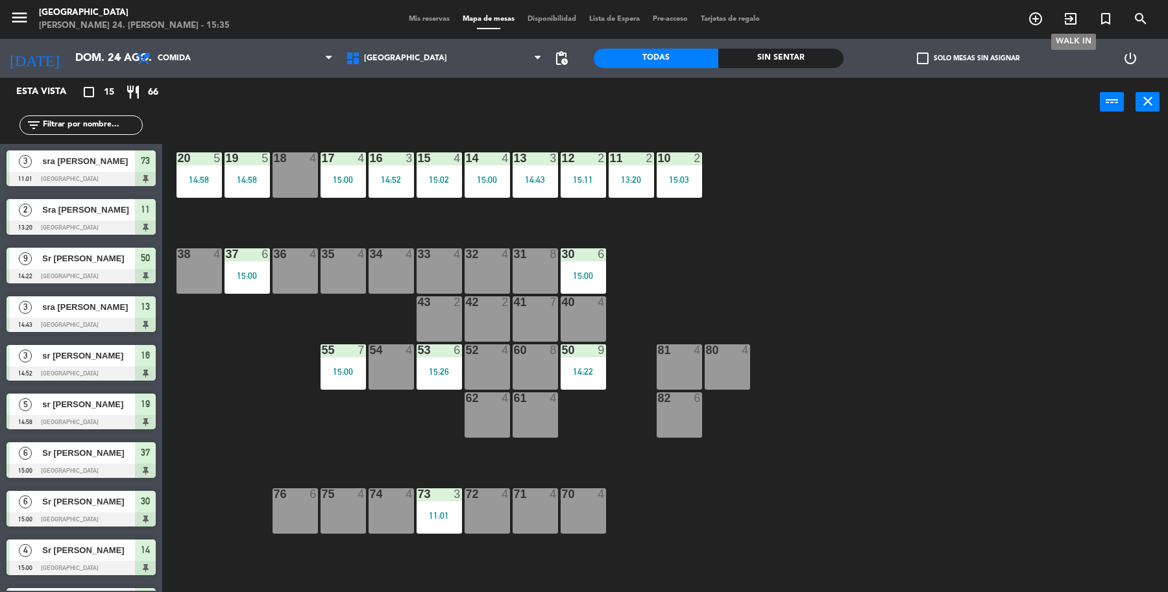
click at [1065, 17] on icon "exit_to_app" at bounding box center [1070, 19] width 16 height 16
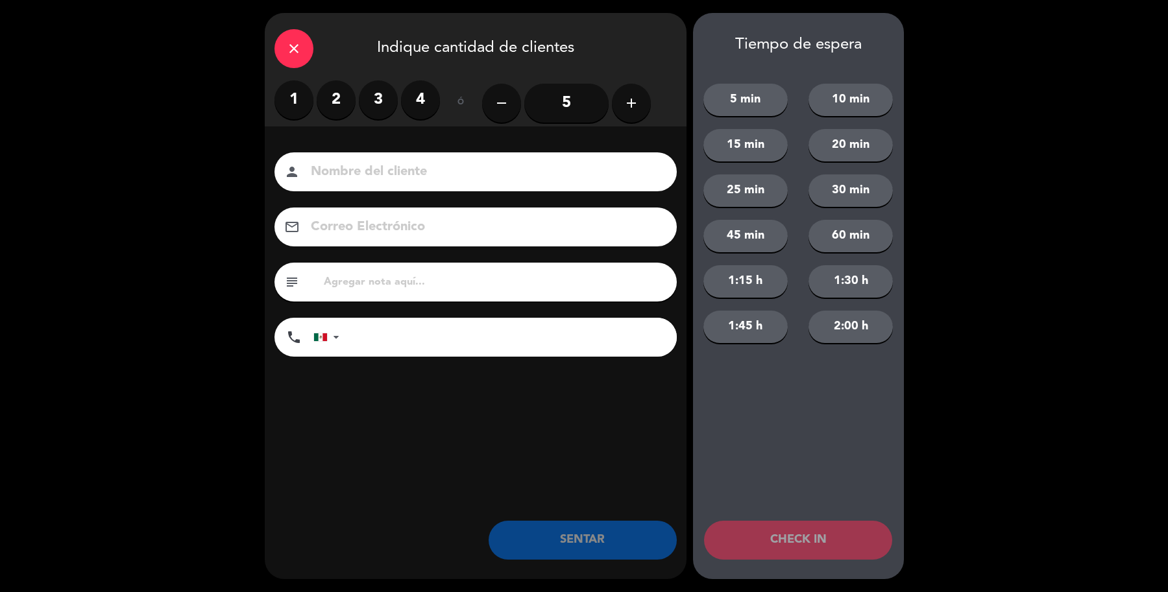
click at [409, 101] on label "4" at bounding box center [420, 99] width 39 height 39
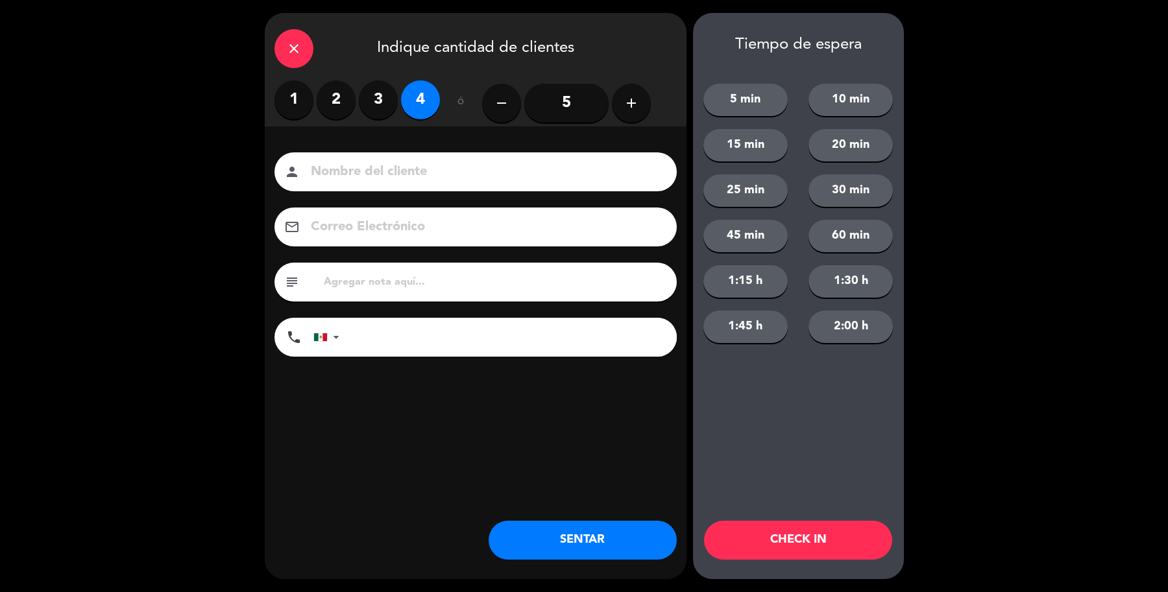
click at [407, 165] on input at bounding box center [484, 172] width 350 height 23
type input "sra Monica"
click at [564, 532] on button "SENTAR" at bounding box center [582, 540] width 188 height 39
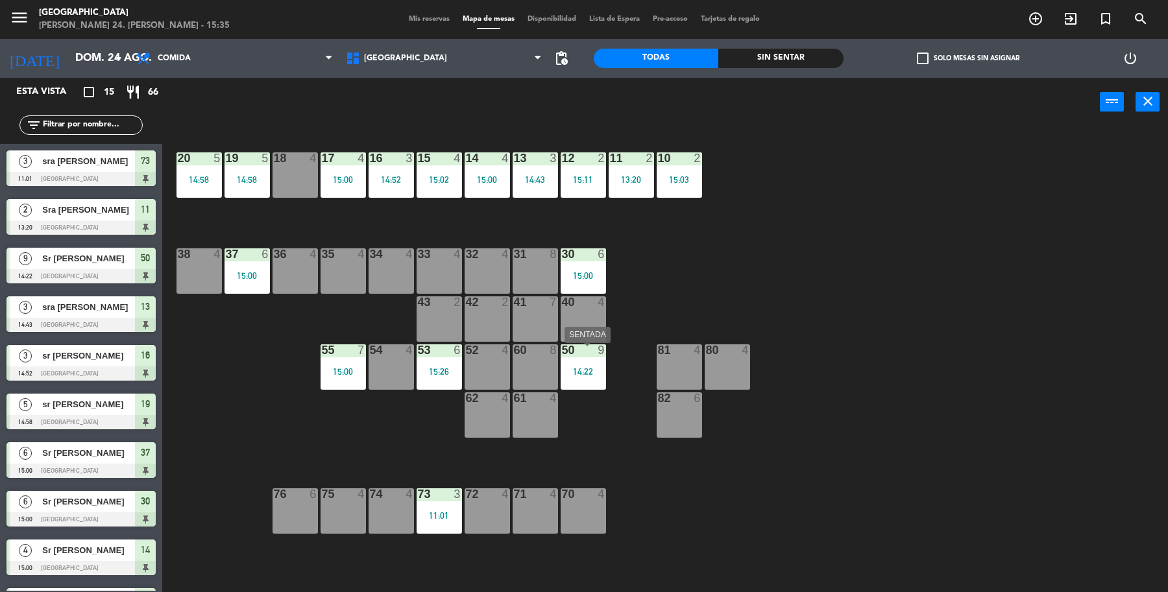
click at [589, 379] on div "50 9 14:22" at bounding box center [582, 366] width 45 height 45
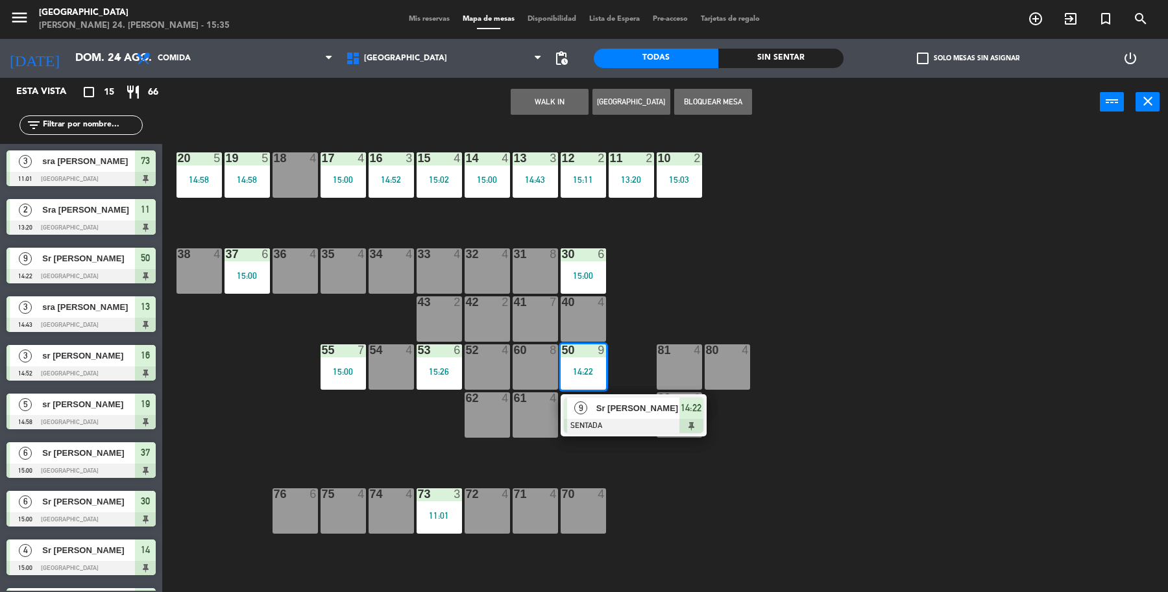
click at [586, 407] on span "9" at bounding box center [580, 408] width 13 height 13
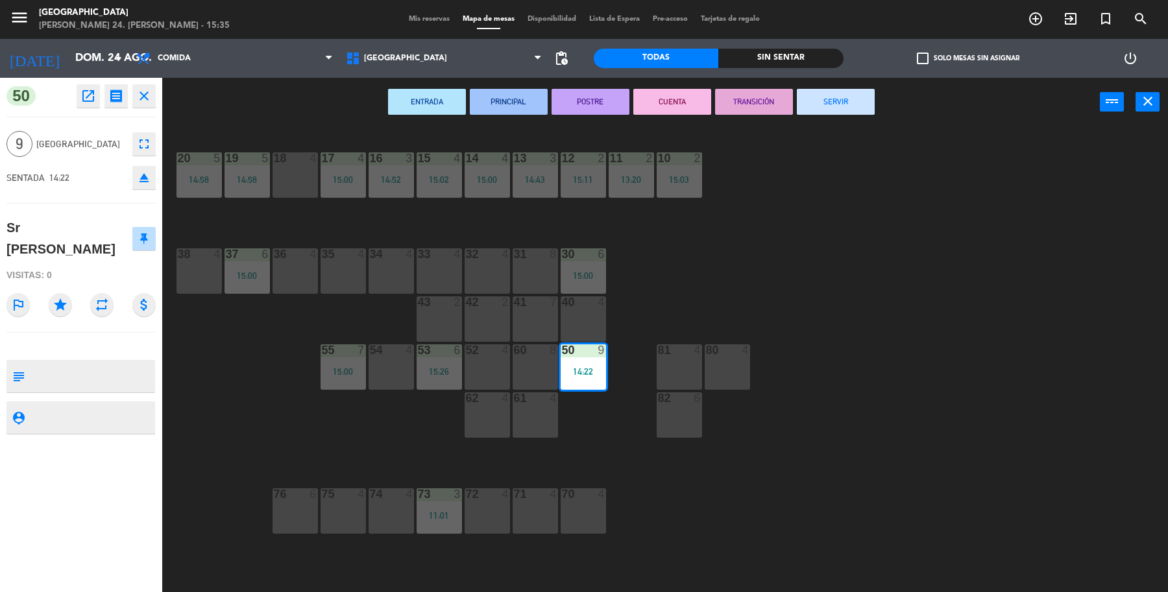
click at [825, 96] on button "SERVIR" at bounding box center [836, 102] width 78 height 26
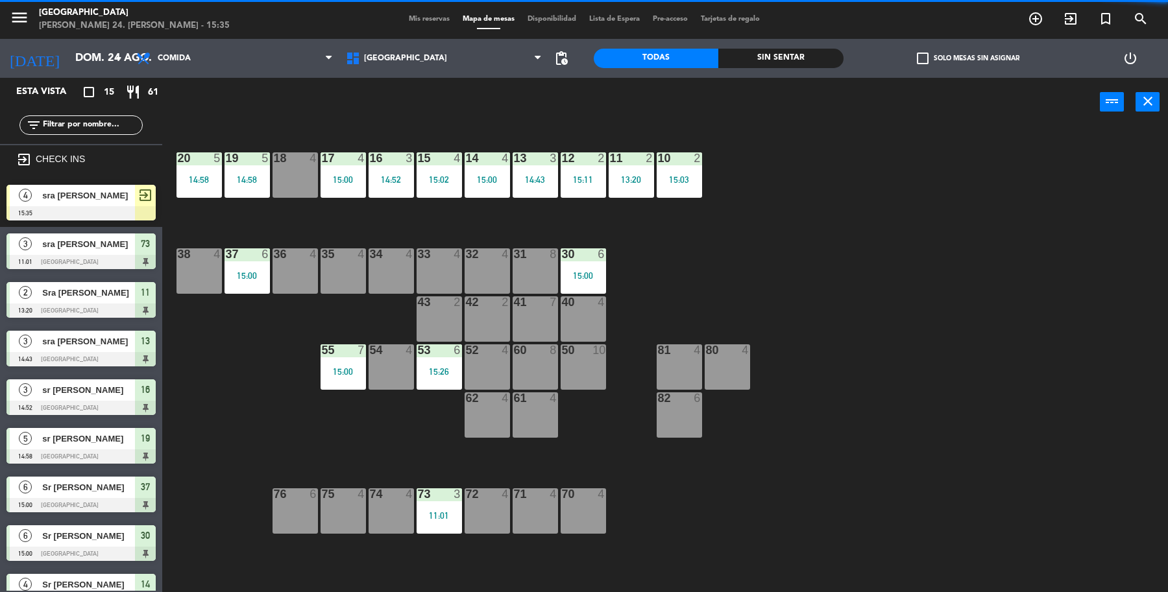
click at [91, 206] on div at bounding box center [80, 213] width 149 height 14
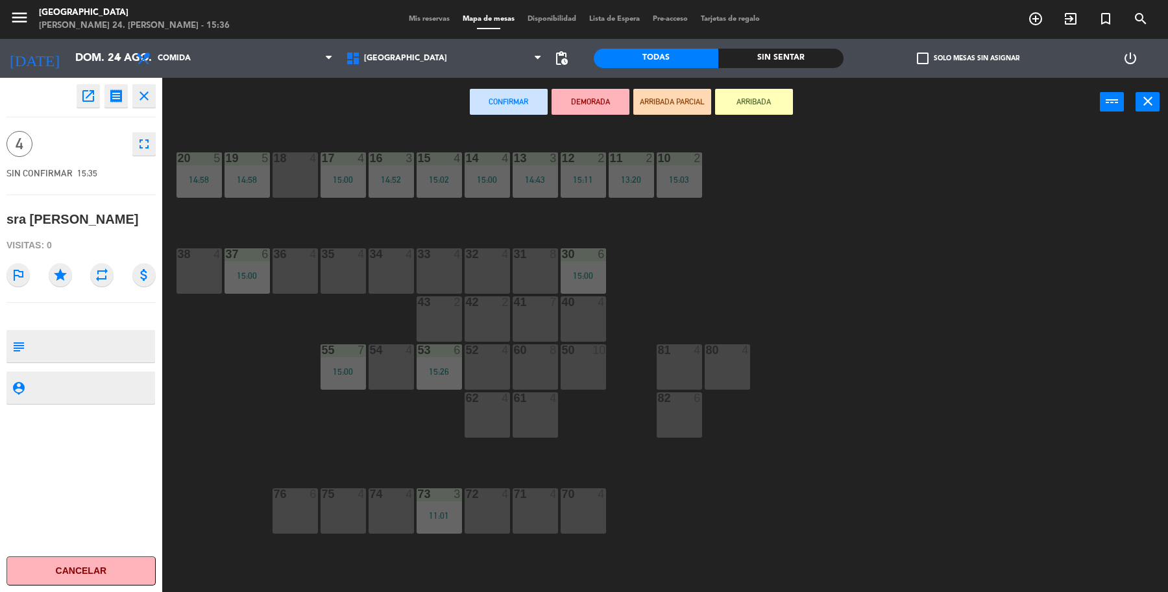
click at [315, 272] on div "36 4" at bounding box center [294, 270] width 45 height 45
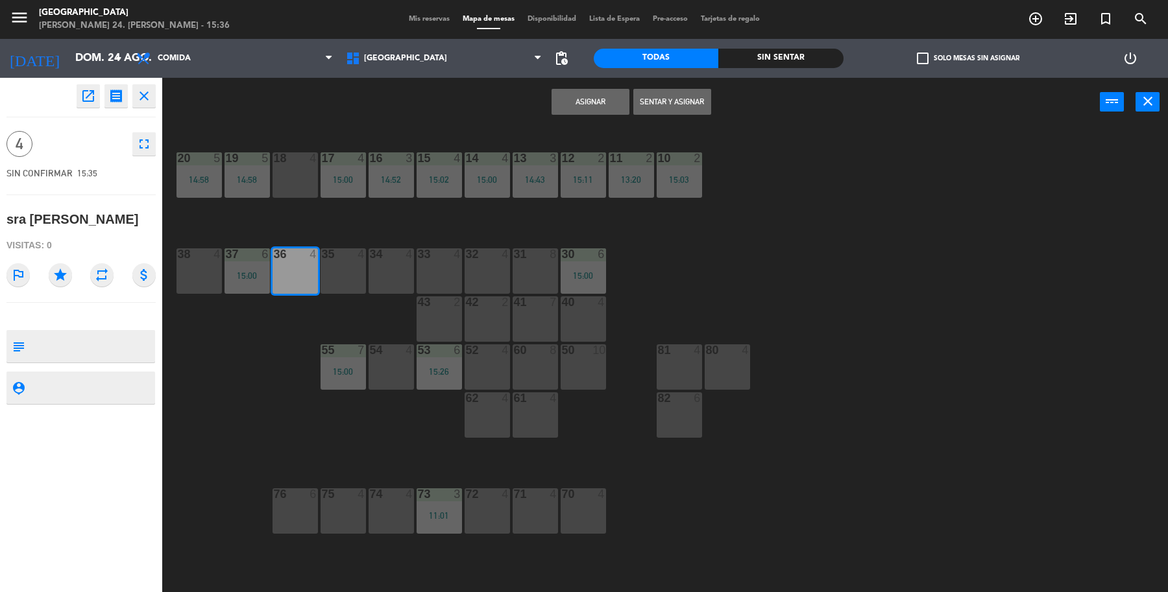
click at [643, 95] on button "Sentar y Asignar" at bounding box center [672, 102] width 78 height 26
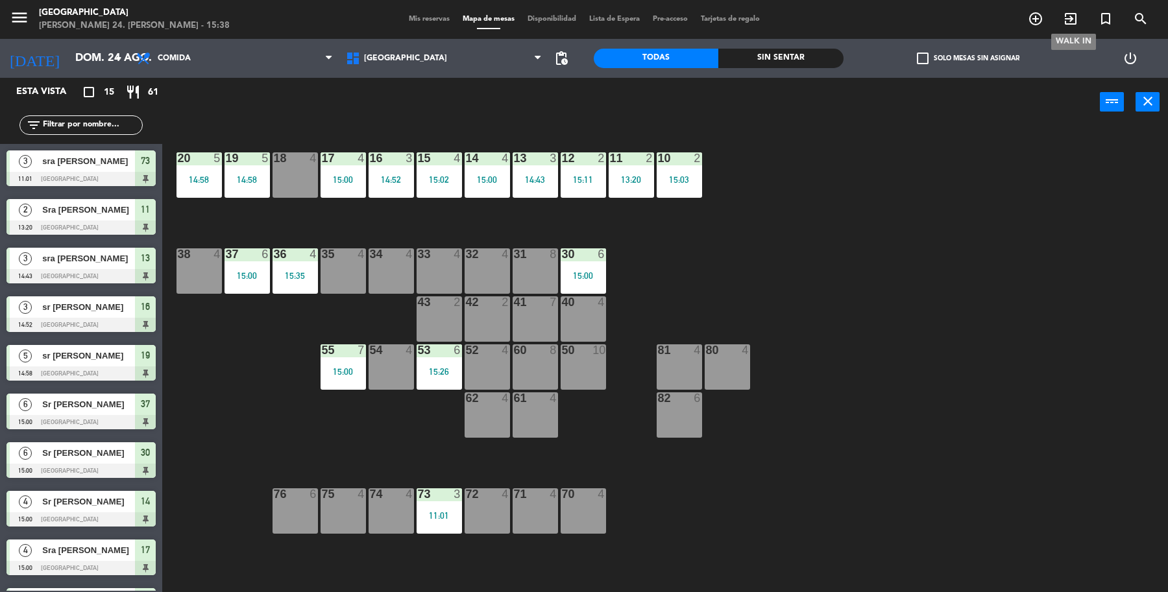
click at [1064, 20] on icon "exit_to_app" at bounding box center [1070, 19] width 16 height 16
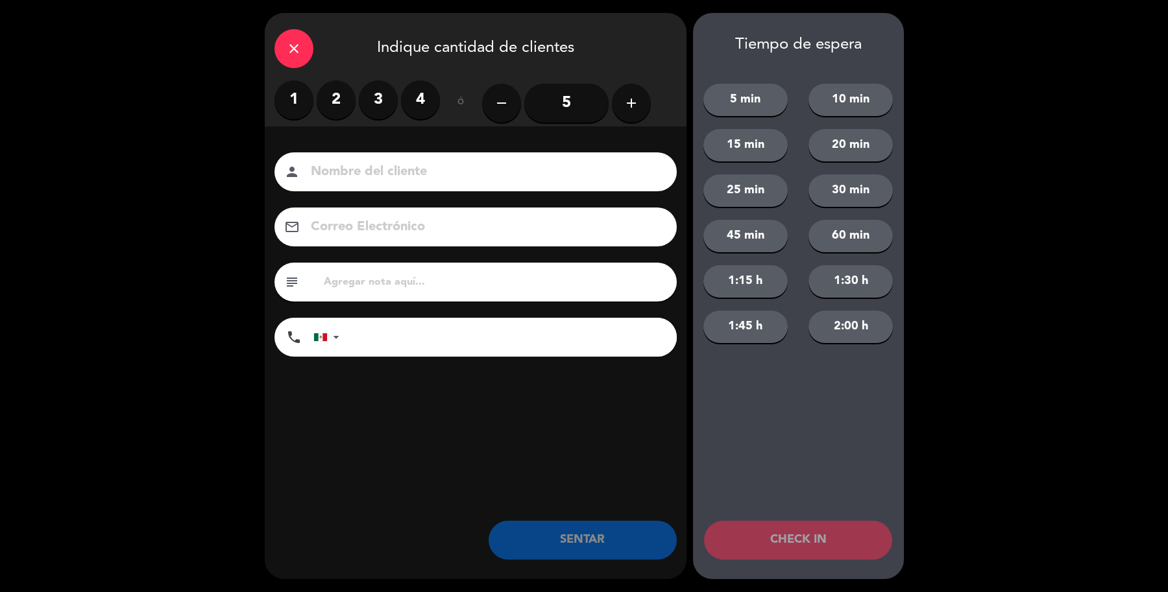
click at [381, 107] on label "3" at bounding box center [378, 99] width 39 height 39
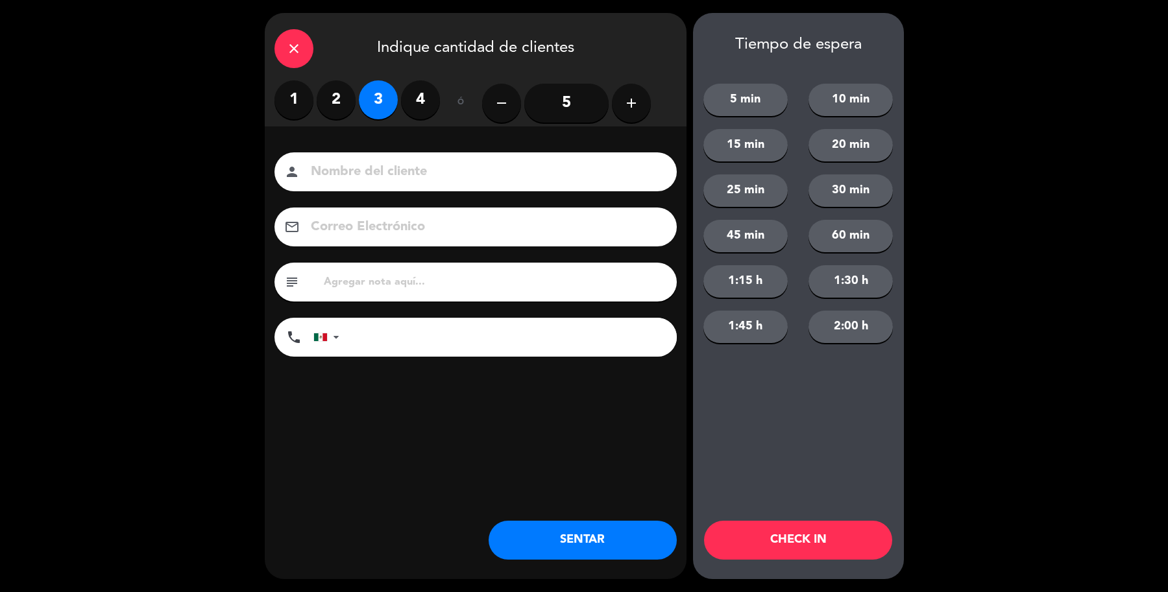
click at [370, 158] on div "person" at bounding box center [475, 171] width 402 height 39
drag, startPoint x: 370, startPoint y: 159, endPoint x: 367, endPoint y: 177, distance: 18.3
click at [367, 167] on div "person" at bounding box center [475, 171] width 402 height 39
click at [367, 177] on input at bounding box center [484, 172] width 350 height 23
type input "sr Tamallo"
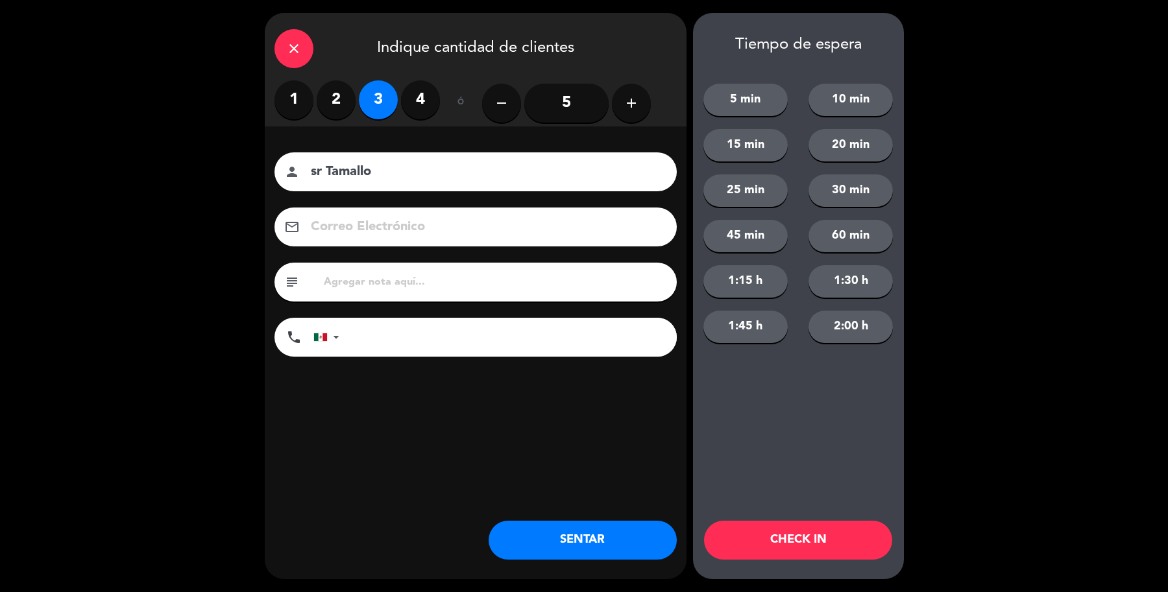
click at [558, 531] on button "SENTAR" at bounding box center [582, 540] width 188 height 39
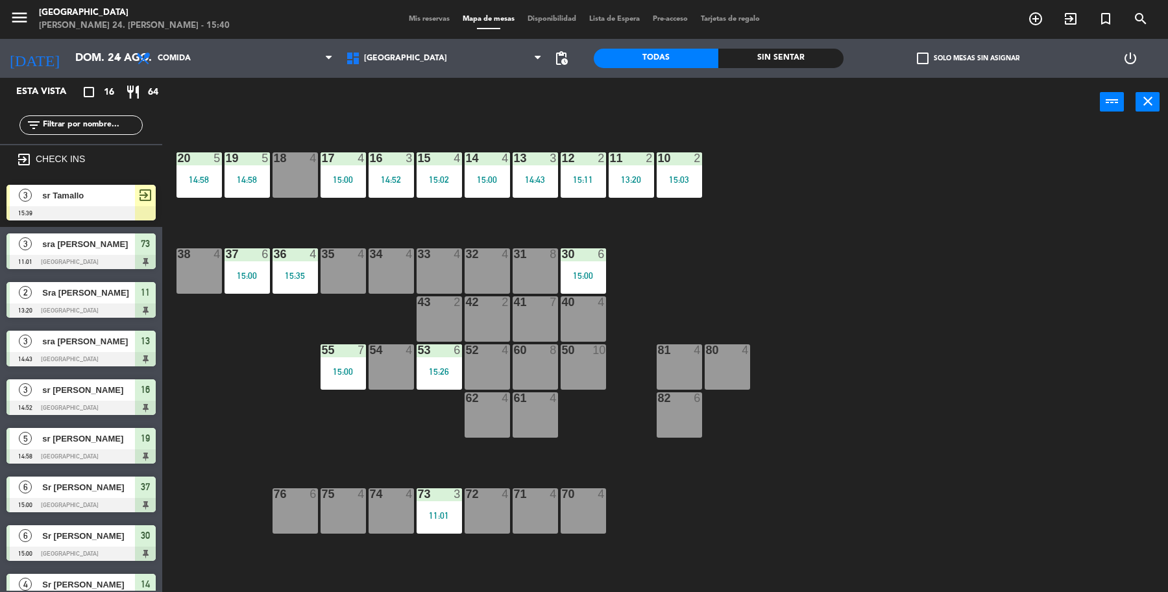
click at [143, 202] on div "exit_to_app" at bounding box center [145, 195] width 21 height 21
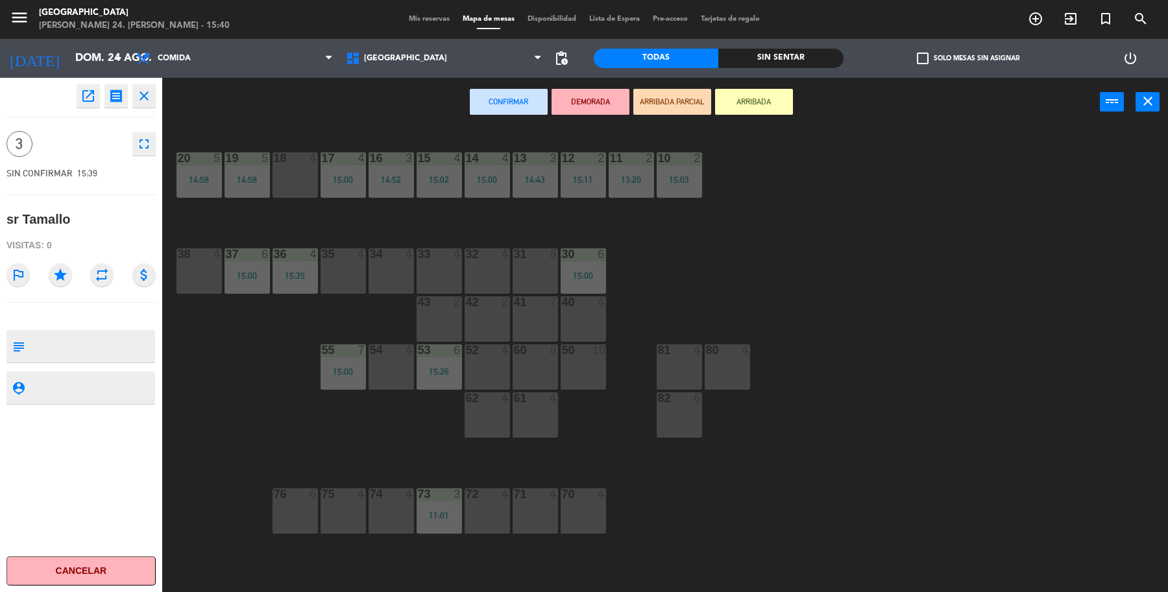
click at [326, 268] on div "35 4" at bounding box center [342, 270] width 45 height 45
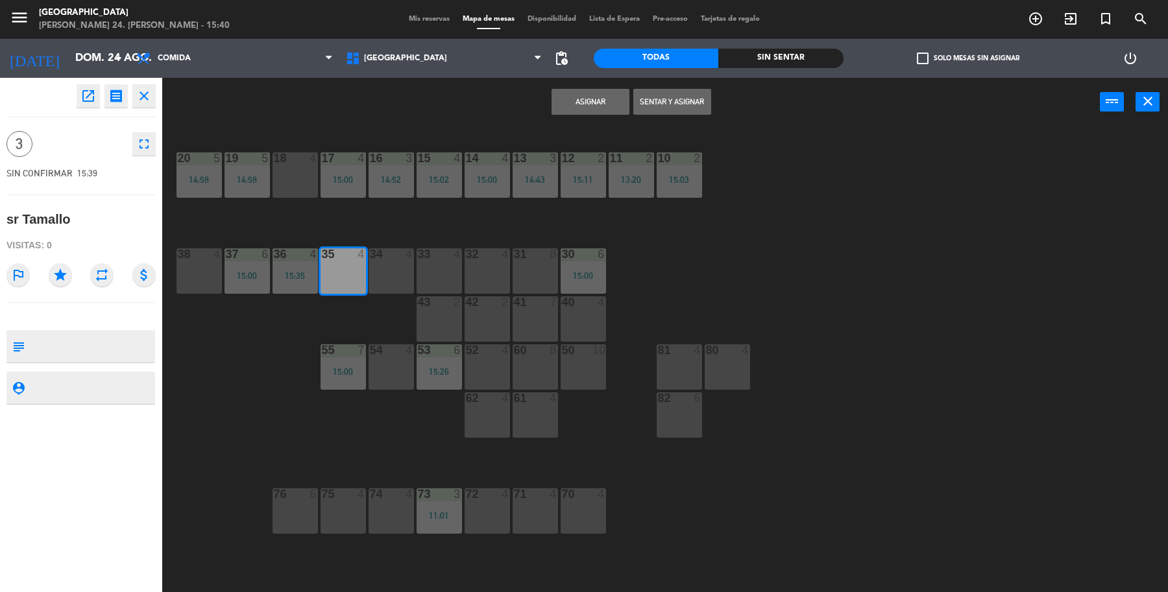
click at [676, 107] on button "Sentar y Asignar" at bounding box center [672, 102] width 78 height 26
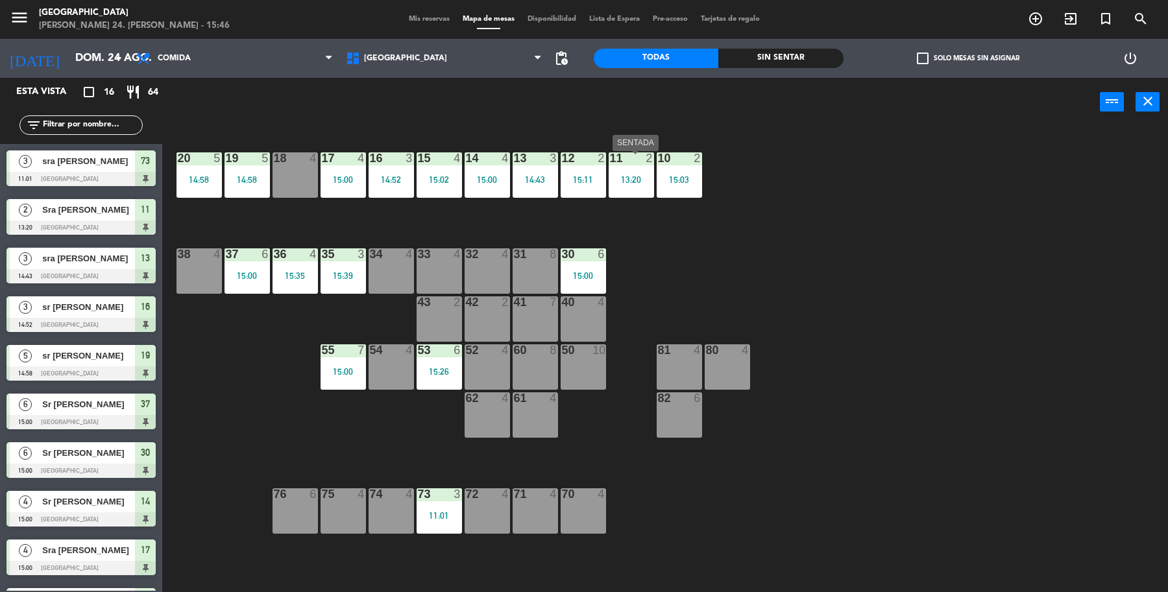
click at [636, 191] on div "11 2 13:20" at bounding box center [630, 174] width 45 height 45
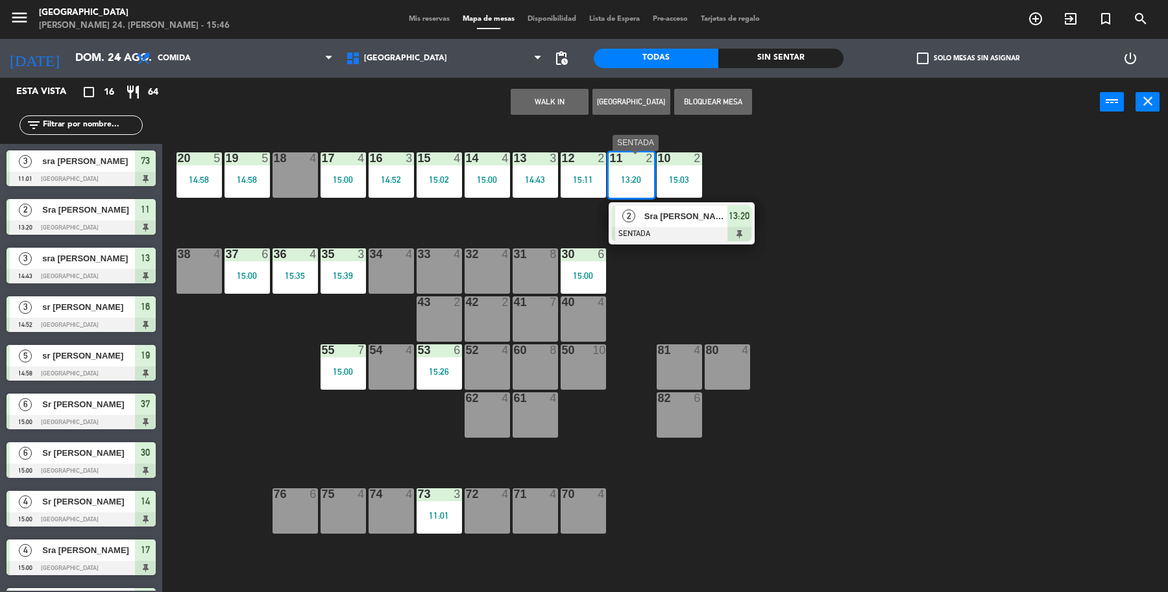
click at [662, 234] on div at bounding box center [681, 234] width 139 height 14
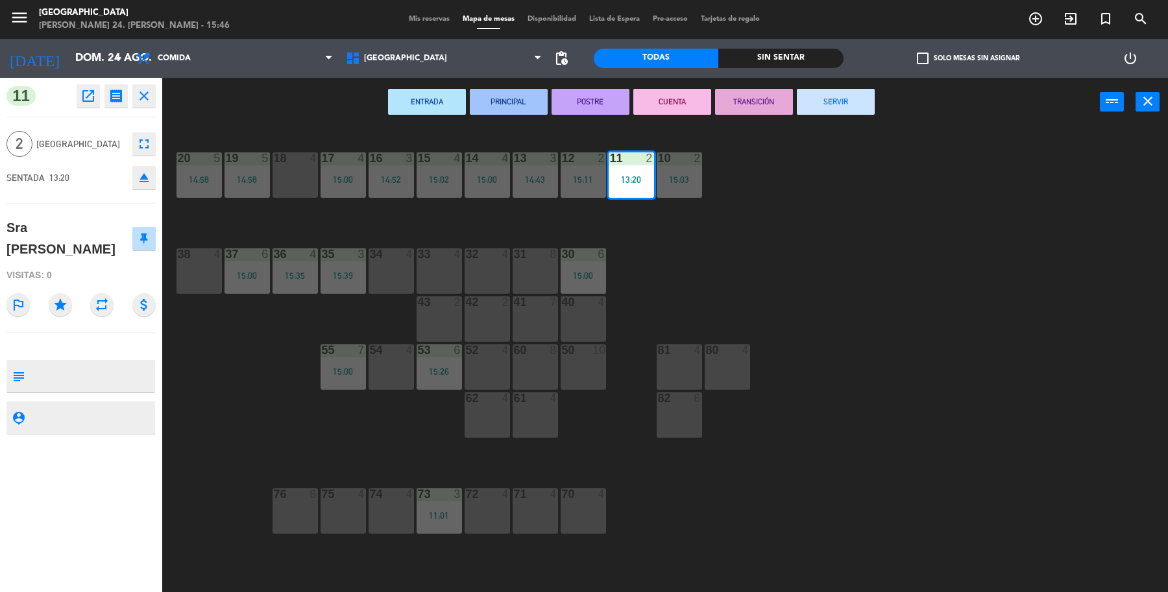
click at [826, 99] on button "SERVIR" at bounding box center [836, 102] width 78 height 26
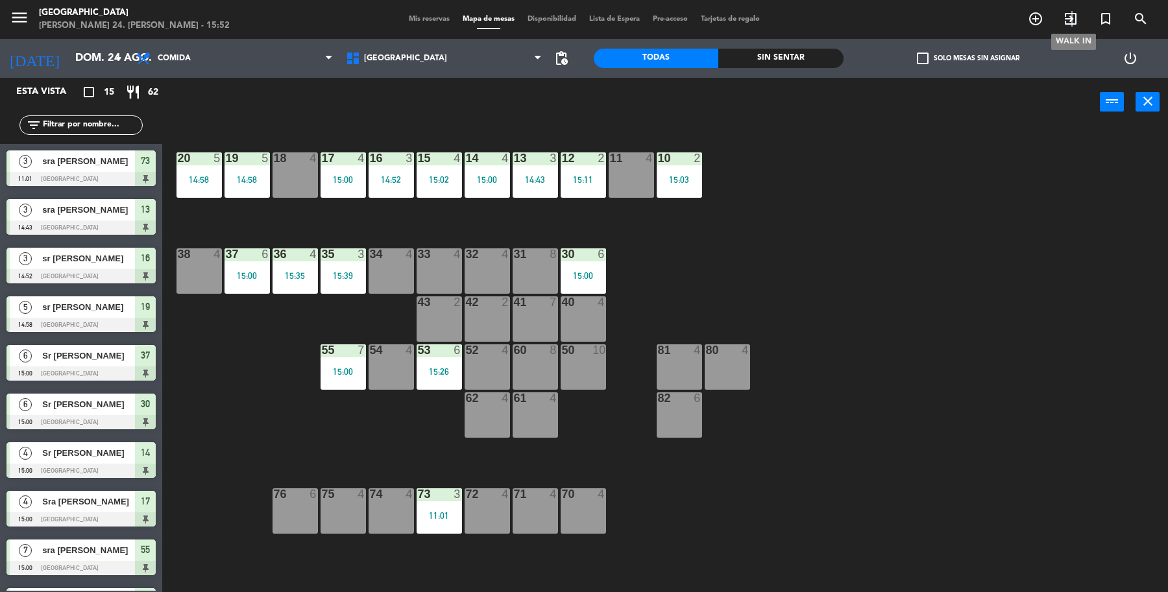
click at [1071, 23] on icon "exit_to_app" at bounding box center [1070, 19] width 16 height 16
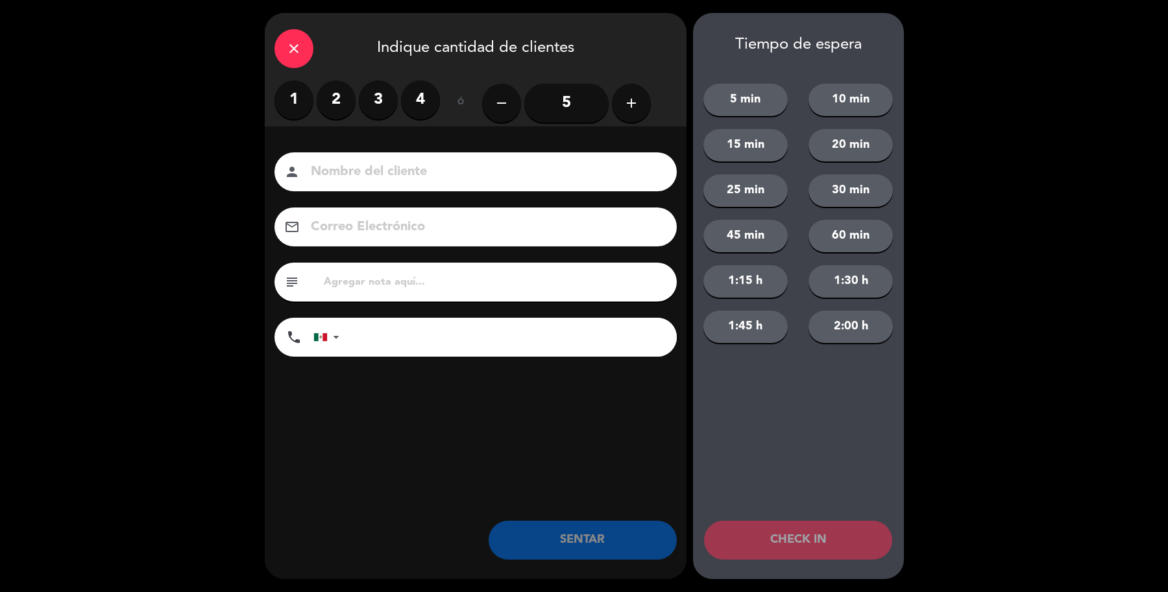
drag, startPoint x: 334, startPoint y: 105, endPoint x: 339, endPoint y: 123, distance: 18.7
click at [335, 106] on label "2" at bounding box center [336, 99] width 39 height 39
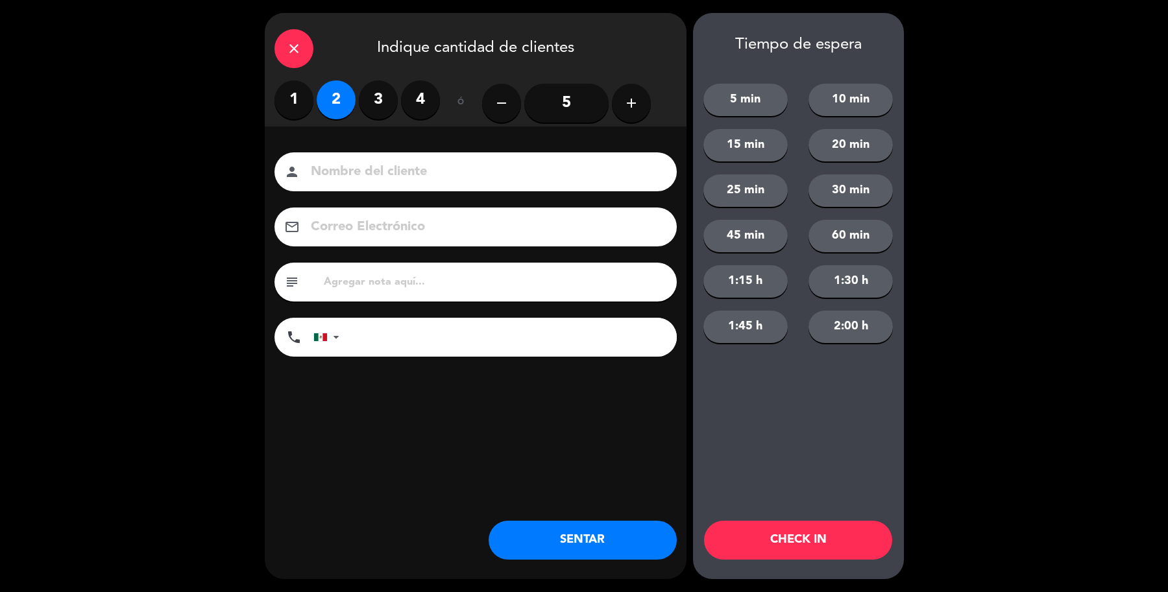
click at [385, 171] on input at bounding box center [484, 172] width 350 height 23
type input "sr [PERSON_NAME]"
click at [590, 546] on button "SENTAR" at bounding box center [582, 540] width 188 height 39
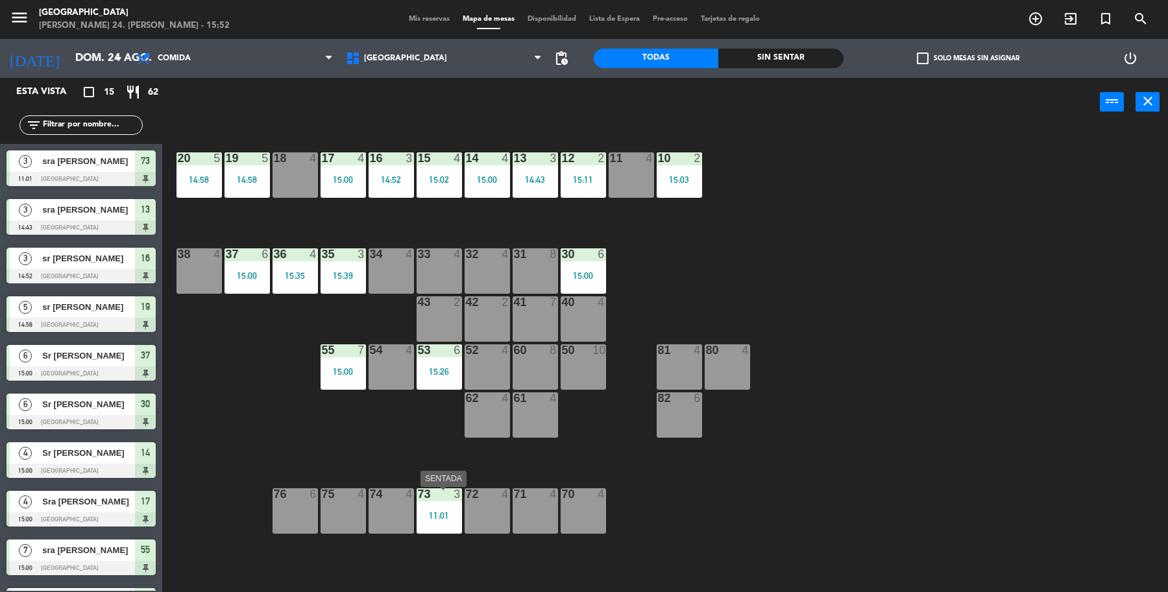
drag, startPoint x: 420, startPoint y: 507, endPoint x: 437, endPoint y: 514, distance: 17.7
click at [425, 507] on div "73 3 11:01" at bounding box center [438, 510] width 45 height 45
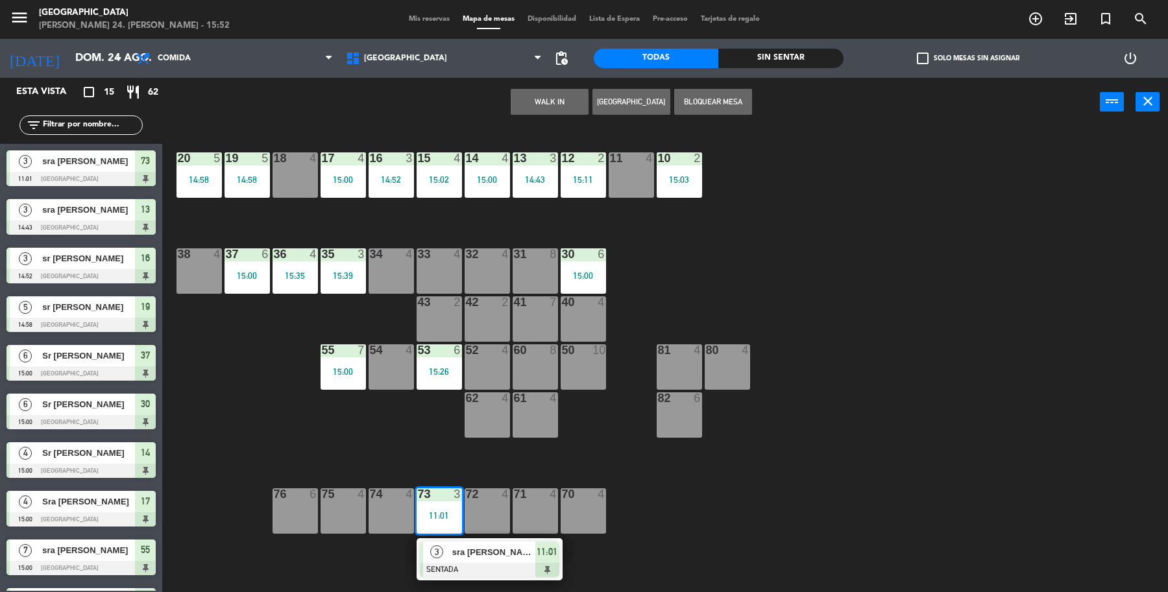
click at [446, 527] on div "73 3 11:01" at bounding box center [438, 510] width 45 height 45
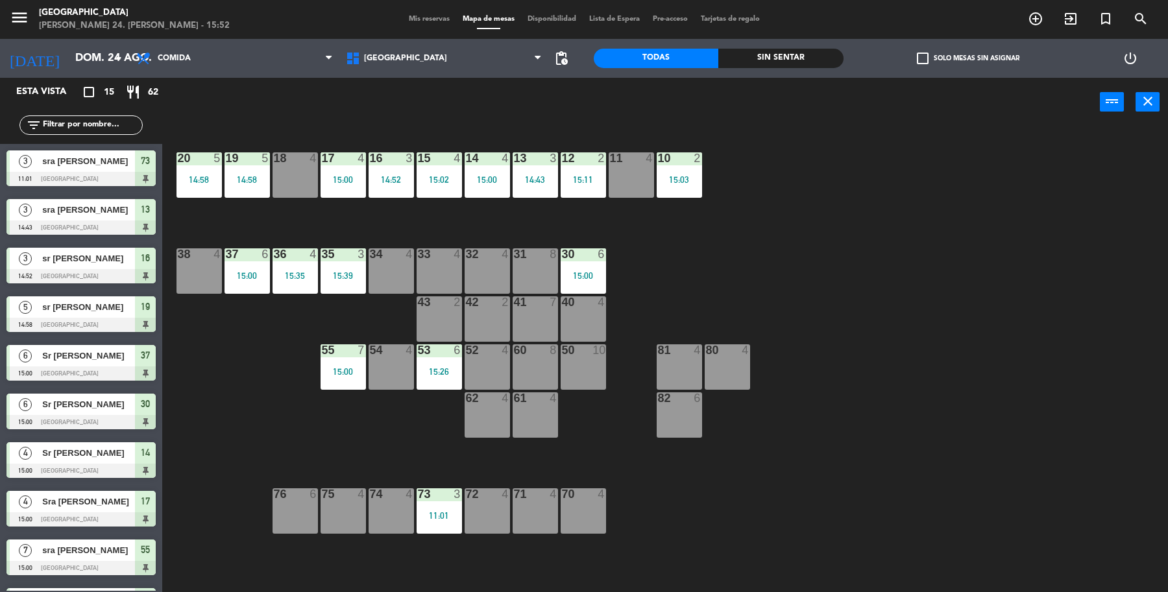
drag, startPoint x: 449, startPoint y: 525, endPoint x: 459, endPoint y: 533, distance: 13.0
click at [451, 523] on div "73 3 11:01" at bounding box center [438, 510] width 45 height 45
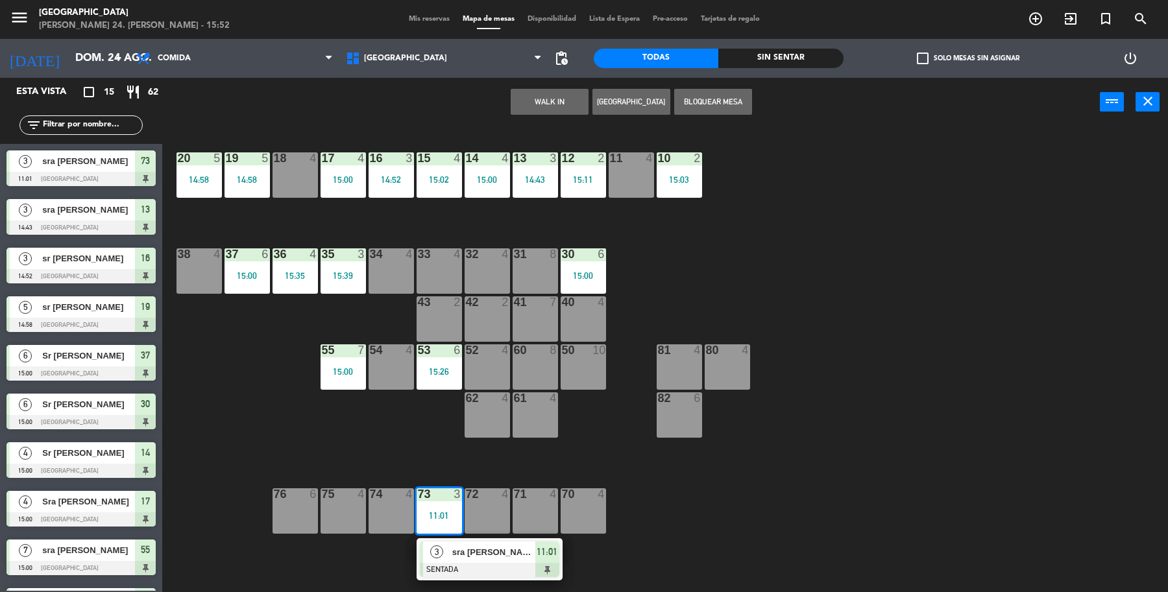
click at [469, 552] on span "sra [PERSON_NAME]" at bounding box center [493, 552] width 83 height 14
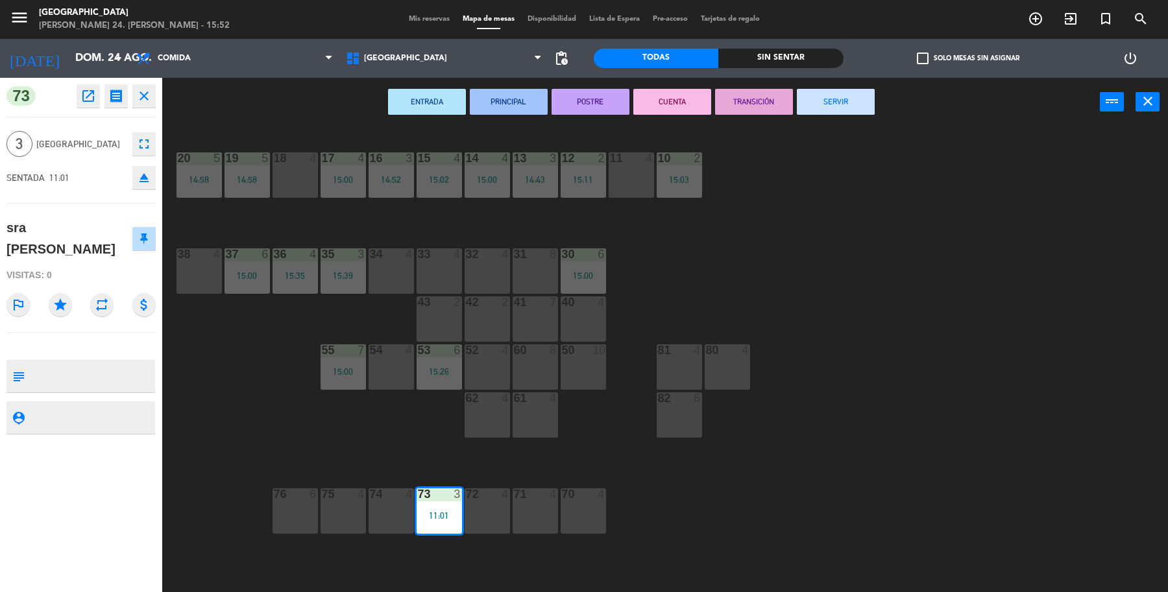
click at [860, 104] on button "SERVIR" at bounding box center [836, 102] width 78 height 26
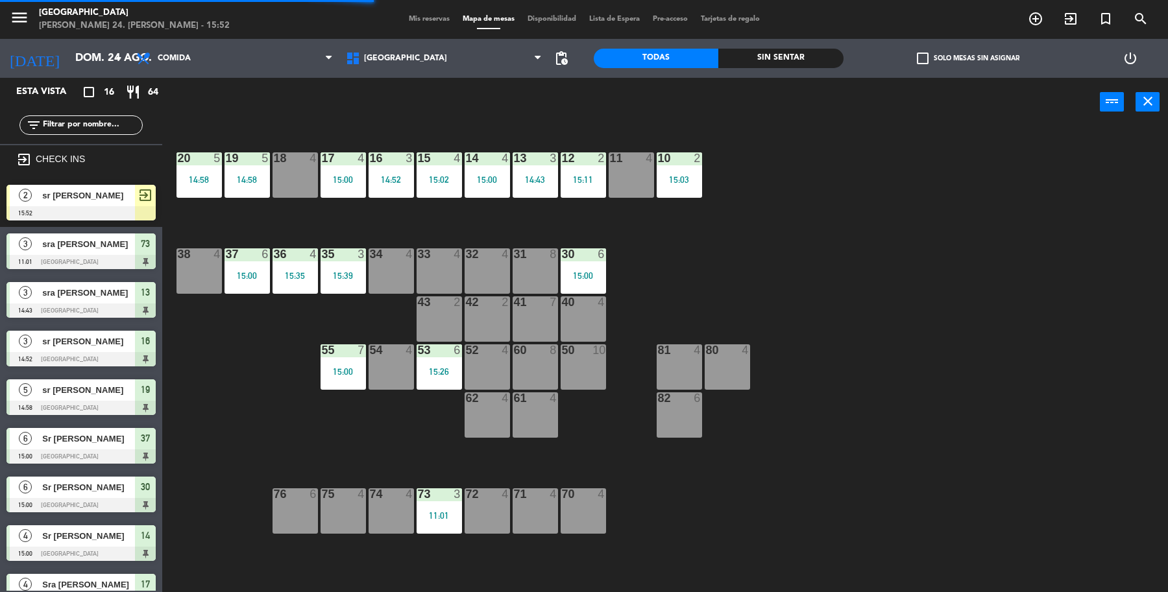
click at [78, 206] on div at bounding box center [80, 213] width 149 height 14
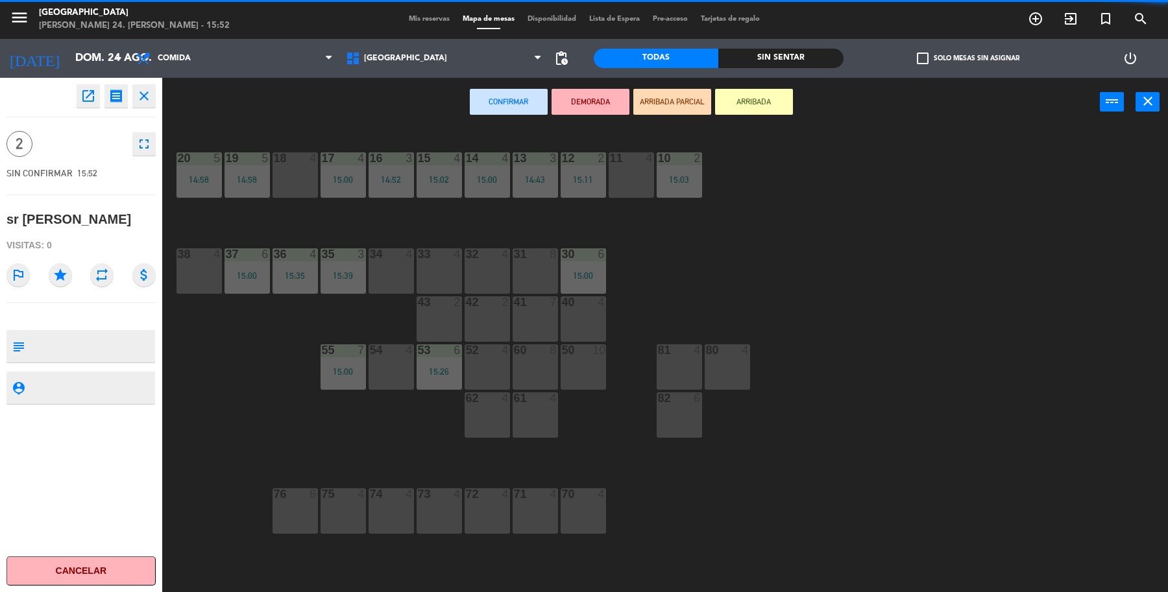
click at [527, 504] on div "71 4" at bounding box center [534, 510] width 45 height 45
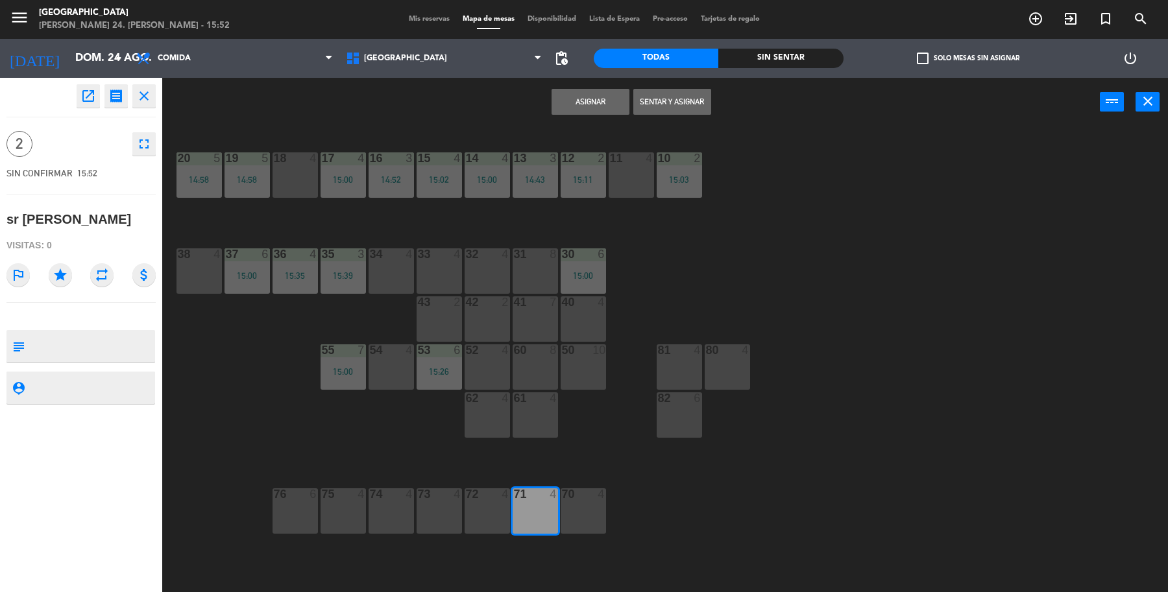
click at [664, 99] on button "Sentar y Asignar" at bounding box center [672, 102] width 78 height 26
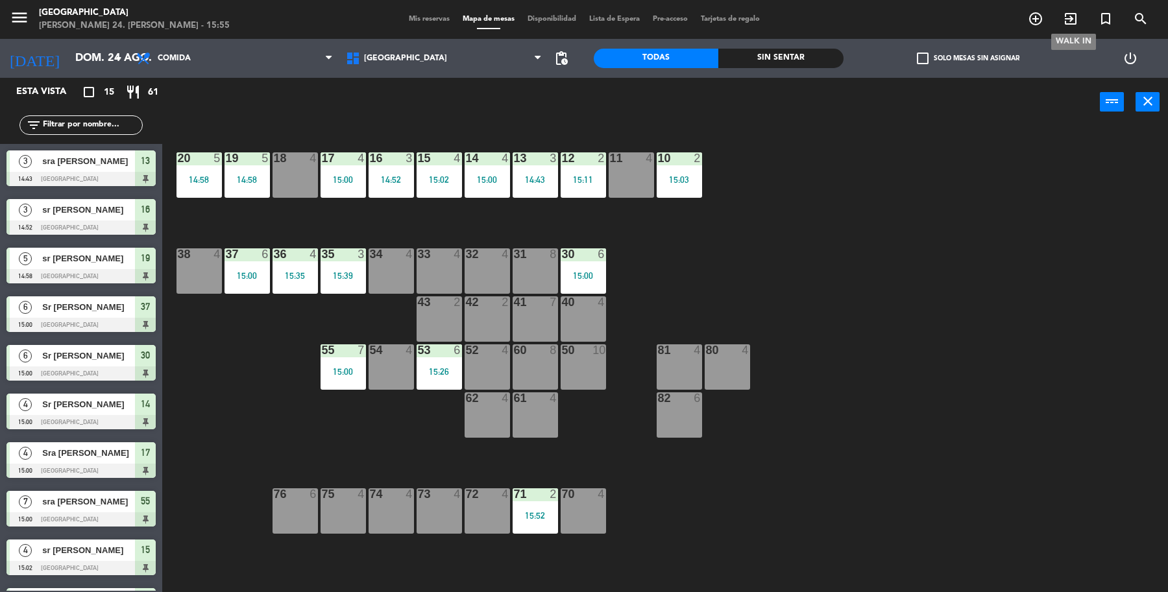
click at [1073, 14] on icon "exit_to_app" at bounding box center [1070, 19] width 16 height 16
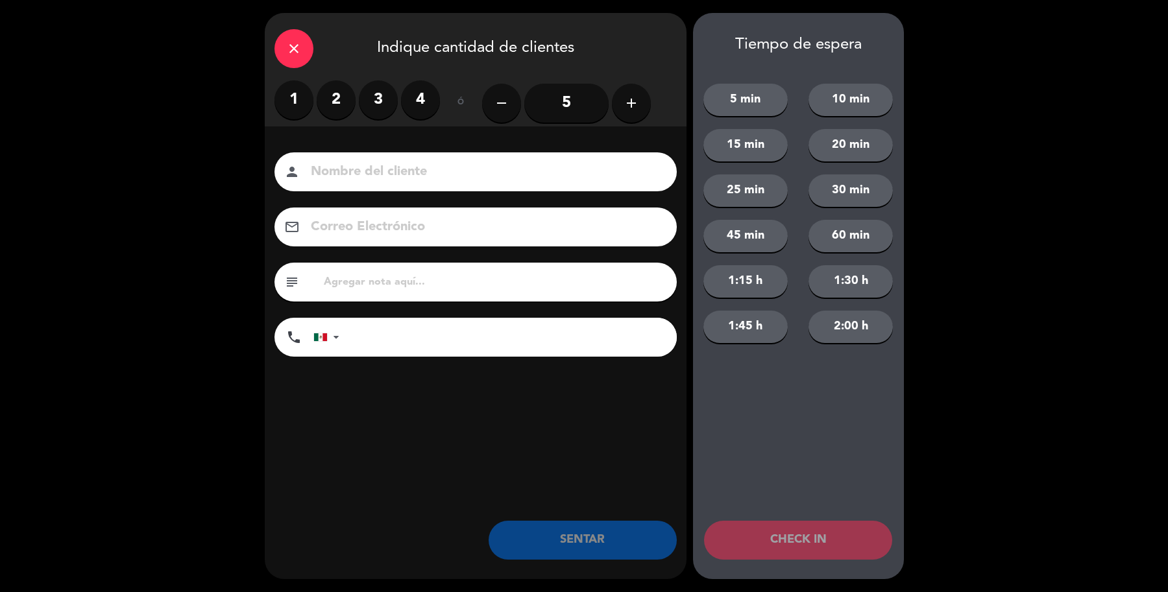
click at [365, 96] on label "3" at bounding box center [378, 99] width 39 height 39
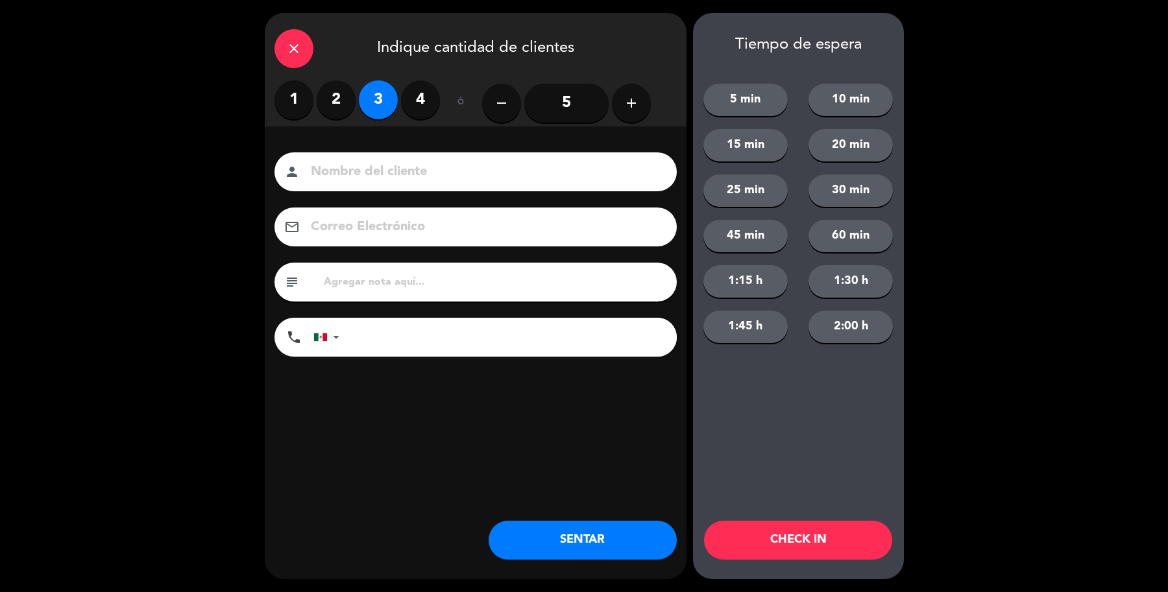
click at [386, 162] on input at bounding box center [484, 172] width 350 height 23
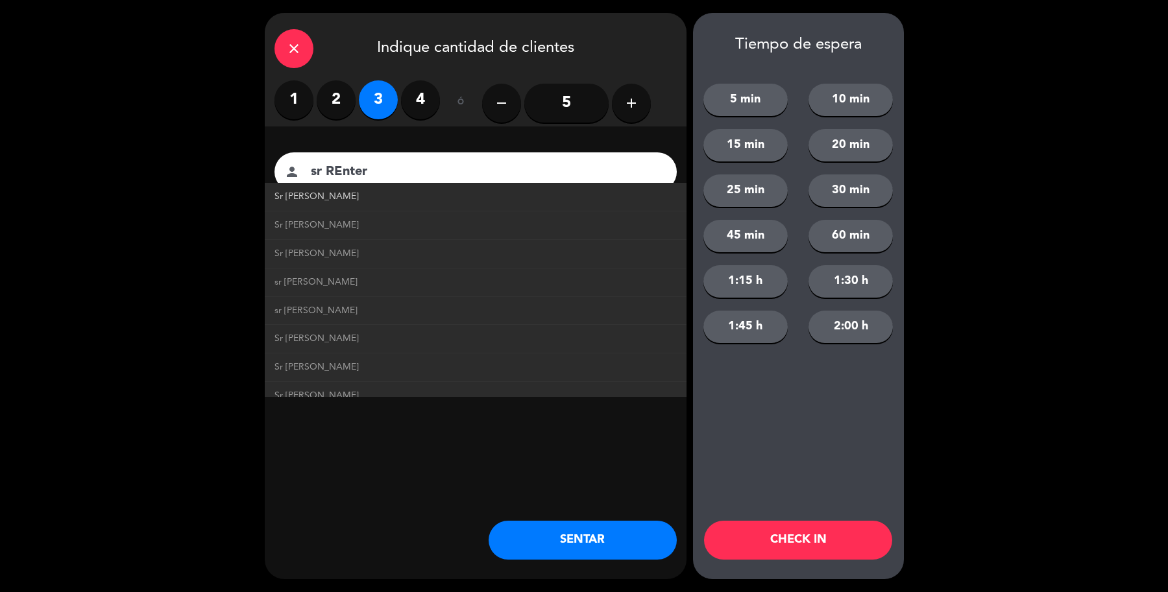
click at [303, 189] on span "Sr Renteria" at bounding box center [316, 196] width 84 height 15
type input "Sr Renteria"
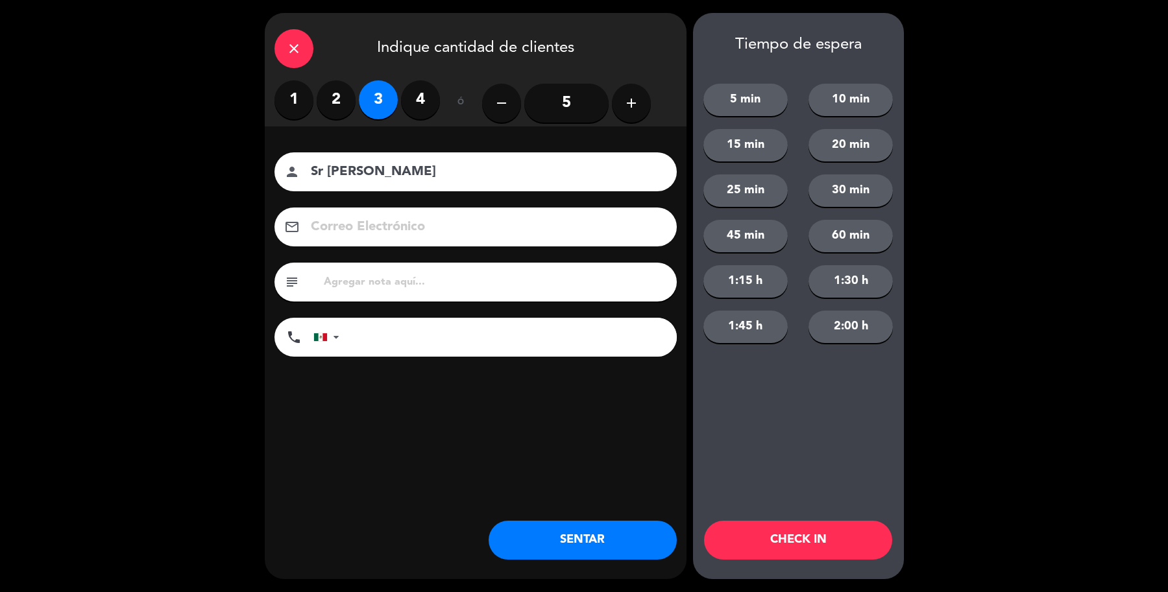
click at [597, 545] on button "SENTAR" at bounding box center [582, 540] width 188 height 39
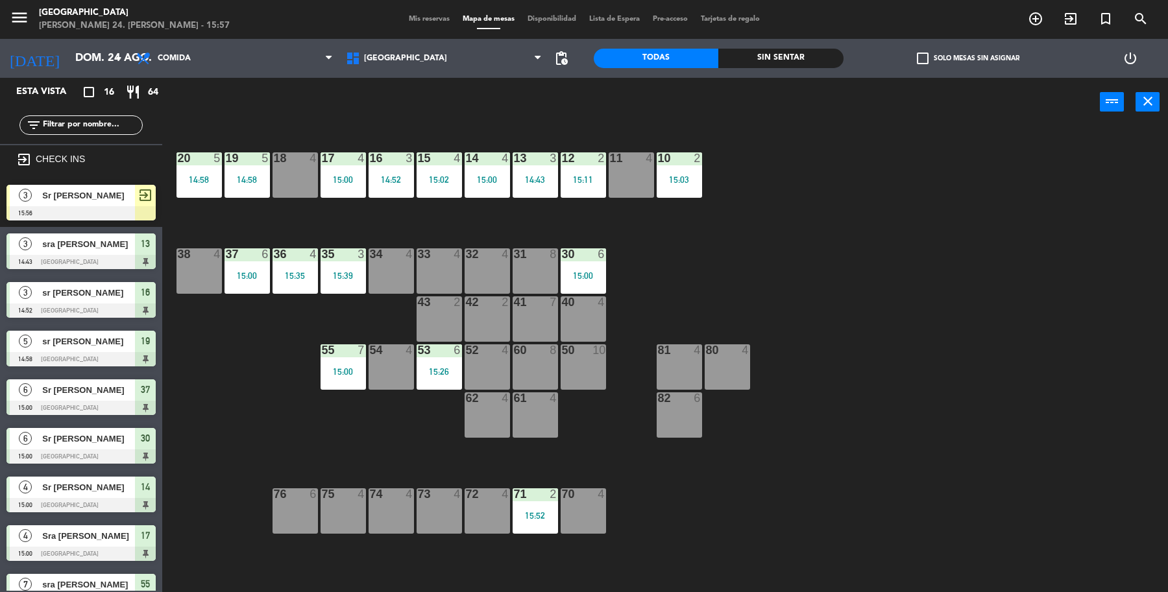
click at [78, 206] on div at bounding box center [80, 213] width 149 height 14
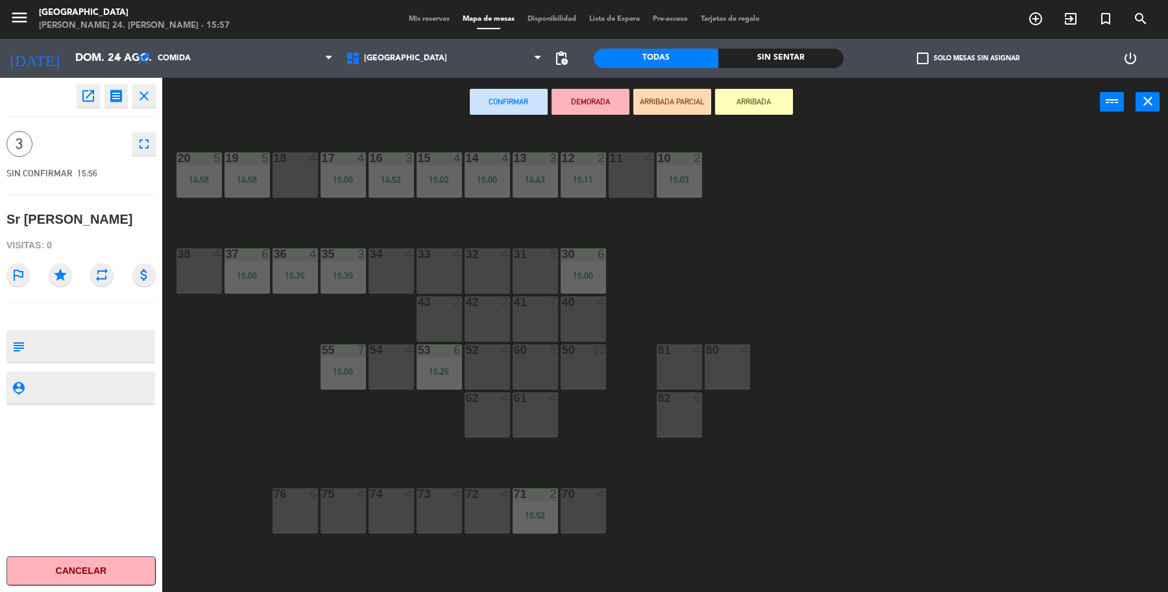
click at [620, 174] on div "11 4" at bounding box center [630, 174] width 45 height 45
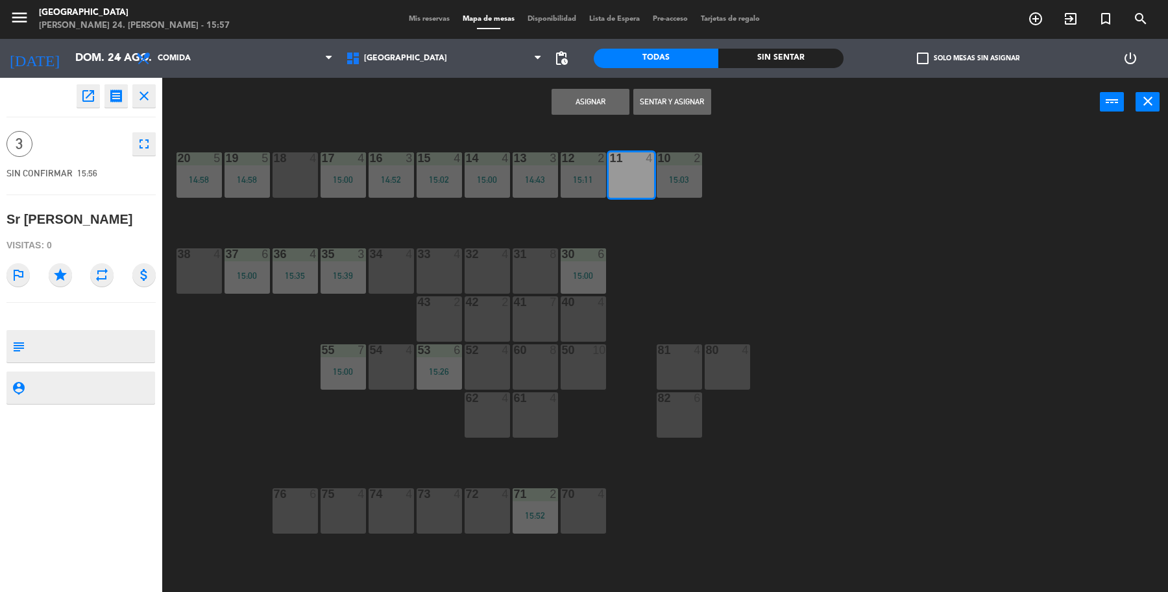
drag, startPoint x: 668, startPoint y: 81, endPoint x: 659, endPoint y: 93, distance: 14.8
click at [662, 91] on div "Asignar Sentar y Asignar power_input close" at bounding box center [630, 102] width 937 height 49
click at [659, 93] on button "Sentar y Asignar" at bounding box center [672, 102] width 78 height 26
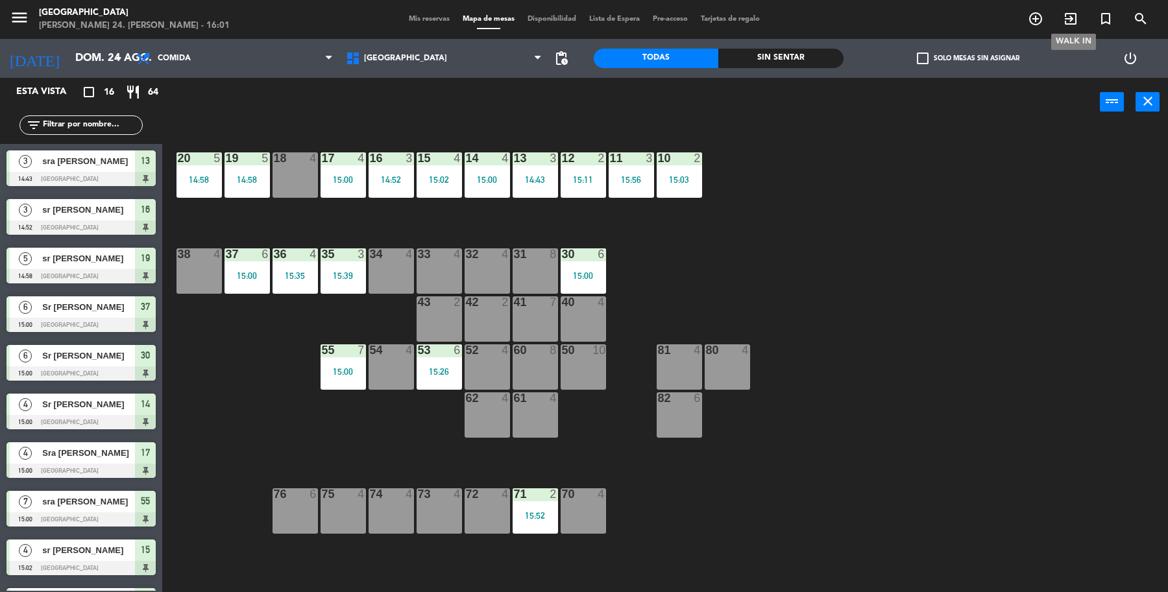
click at [1064, 18] on icon "exit_to_app" at bounding box center [1070, 19] width 16 height 16
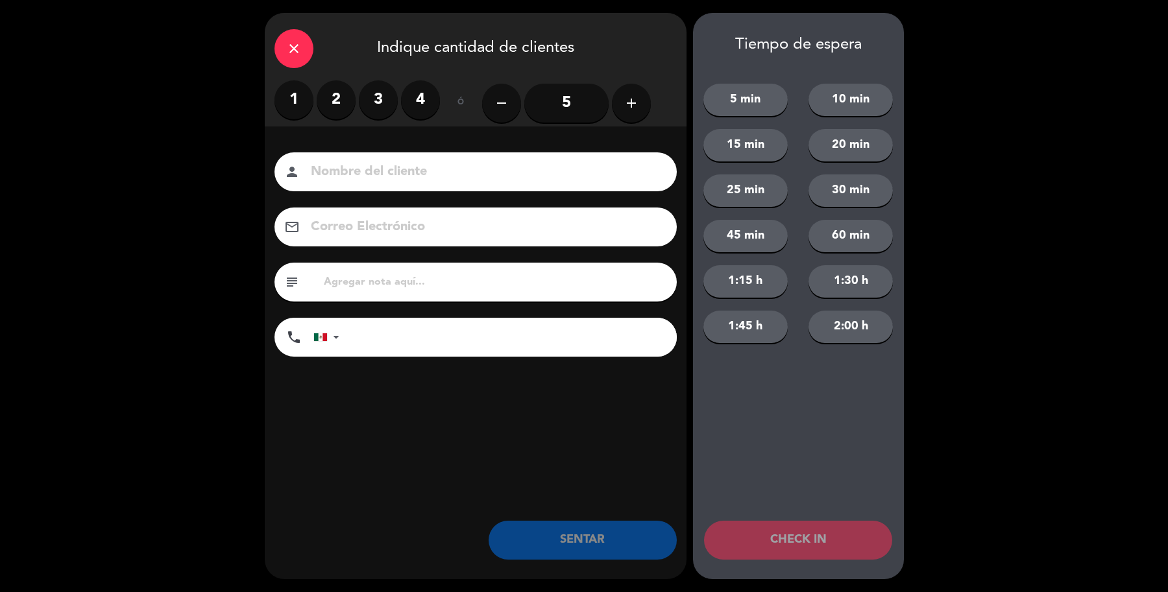
drag, startPoint x: 338, startPoint y: 108, endPoint x: 419, endPoint y: 188, distance: 113.7
click at [338, 109] on label "2" at bounding box center [336, 99] width 39 height 39
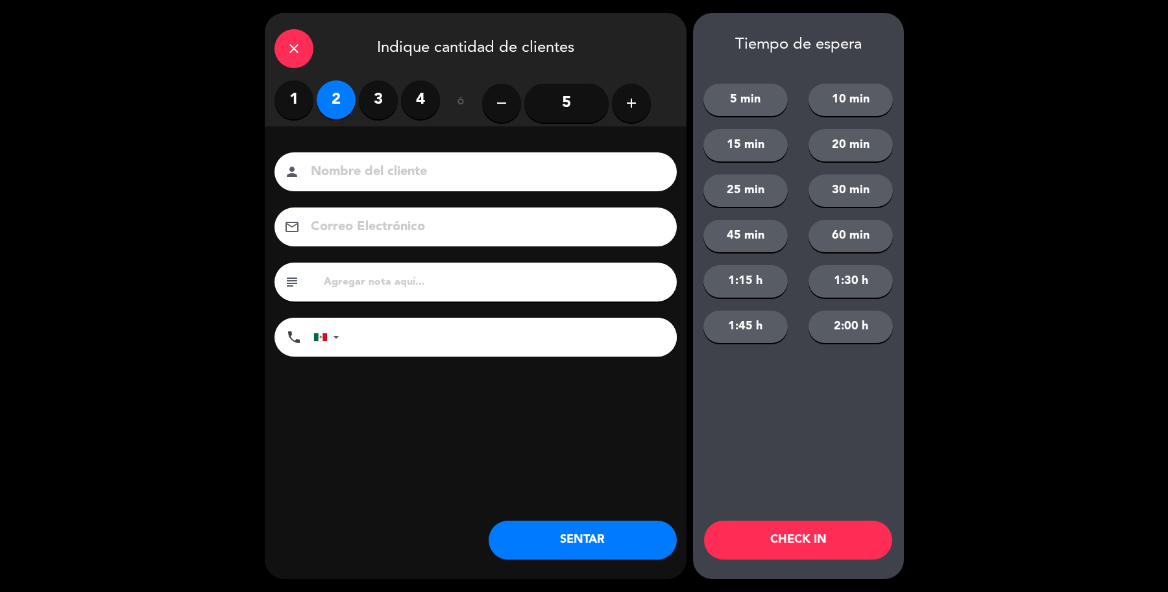
click at [643, 171] on input at bounding box center [484, 172] width 350 height 23
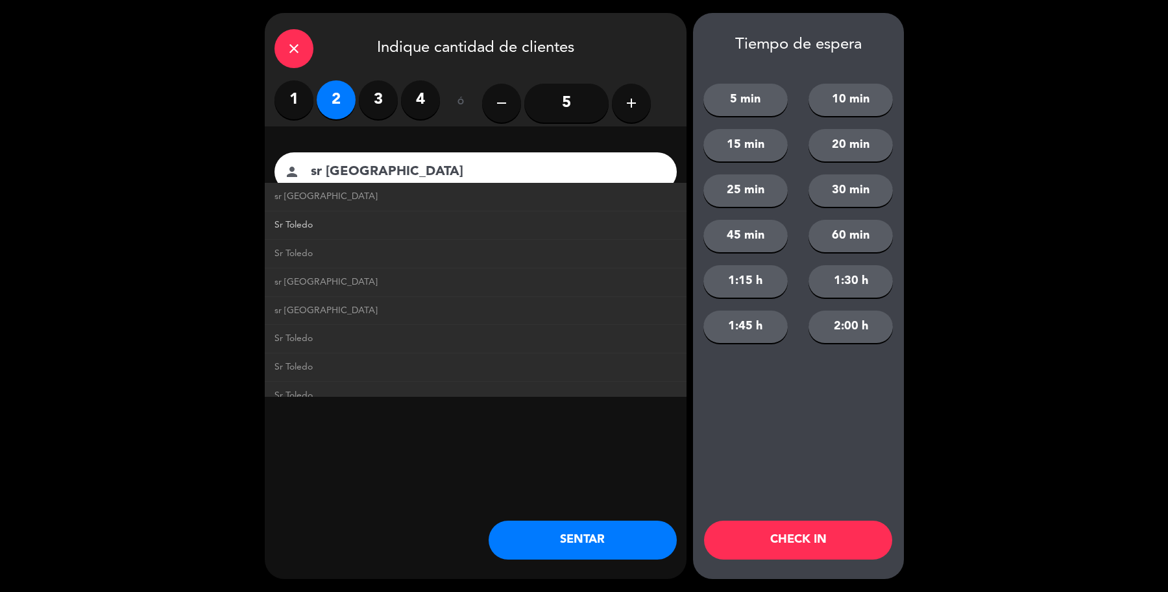
click at [289, 224] on span "Sr Toledo" at bounding box center [293, 225] width 38 height 15
type input "Sr Toledo"
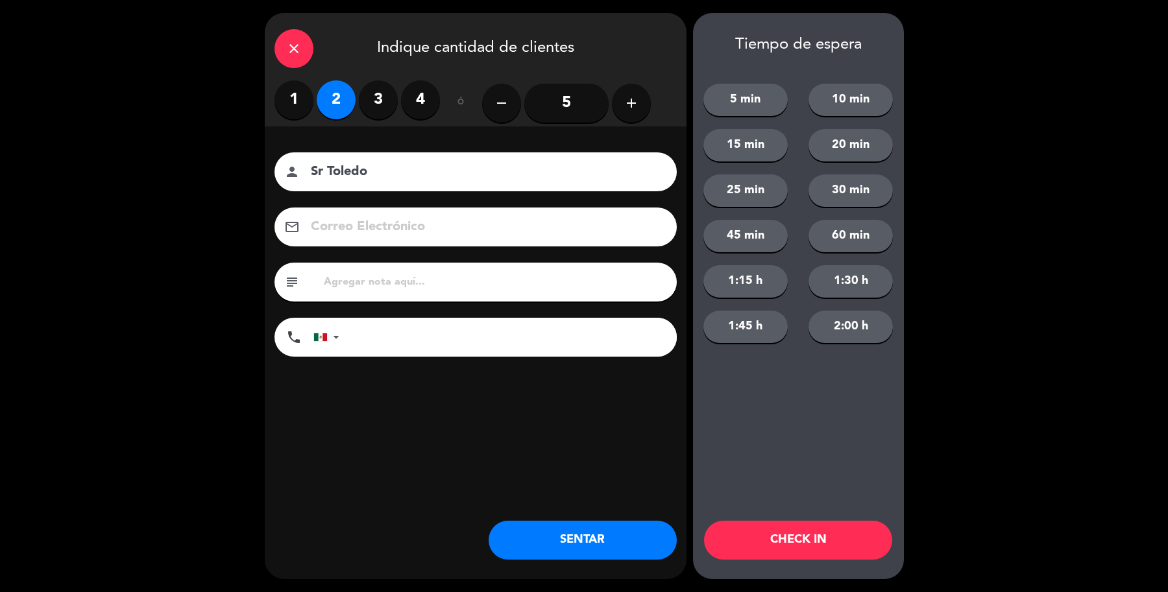
click at [605, 520] on div "close Indique cantidad de clientes 1 2 3 4 ó remove 5 add Nombre del cliente pe…" at bounding box center [476, 296] width 422 height 566
click at [492, 549] on button "SENTAR" at bounding box center [582, 540] width 188 height 39
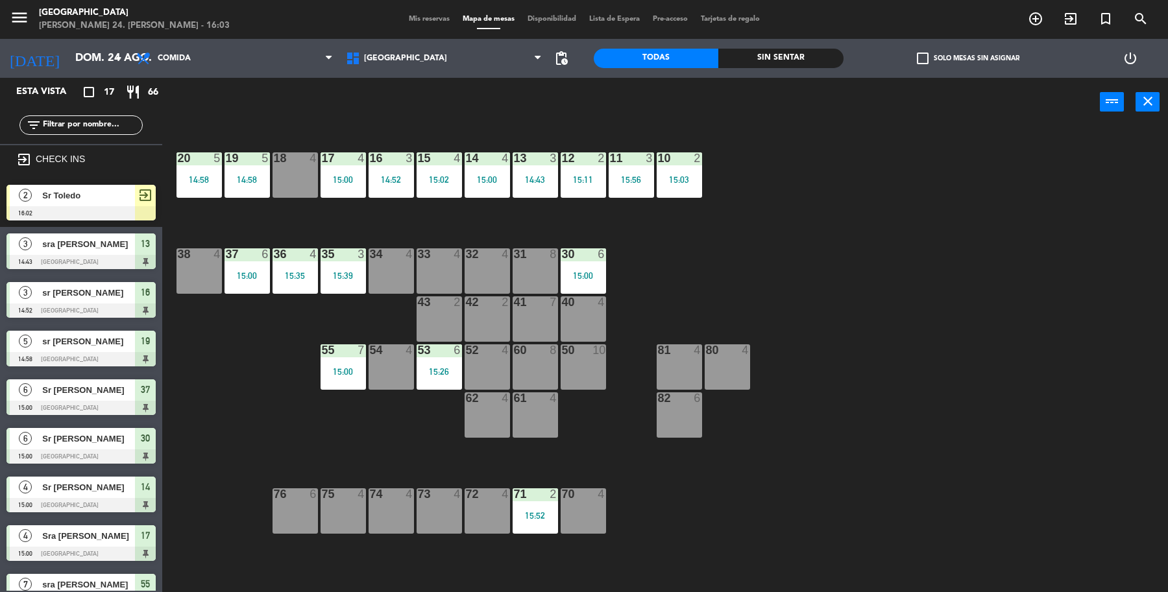
click at [115, 197] on span "Sr Toledo" at bounding box center [88, 196] width 93 height 14
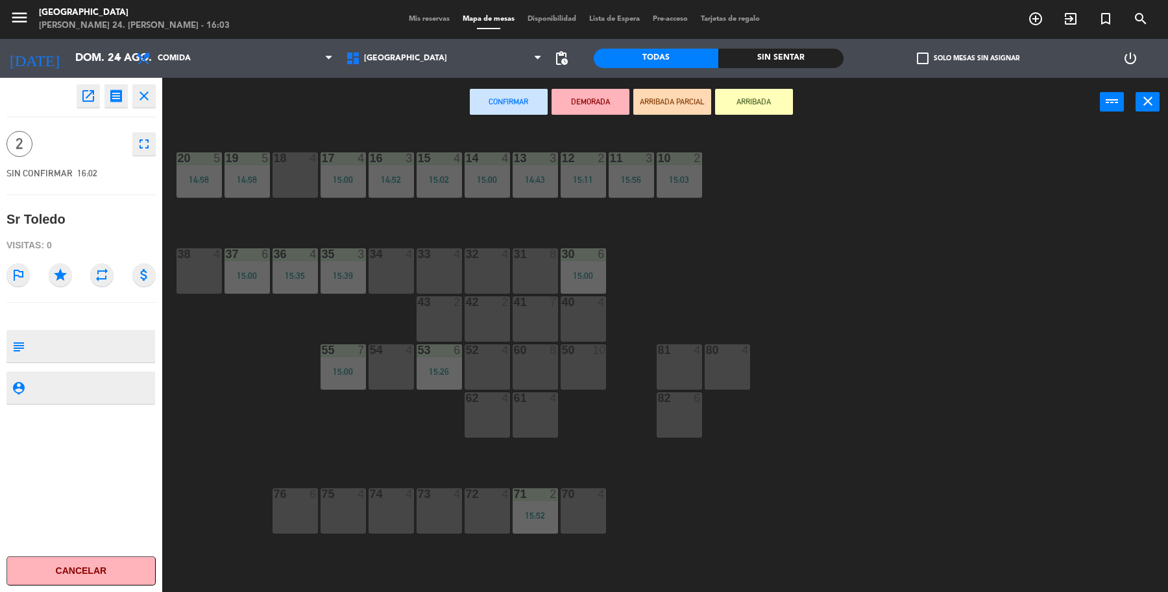
click at [215, 269] on div "38 4" at bounding box center [198, 270] width 45 height 45
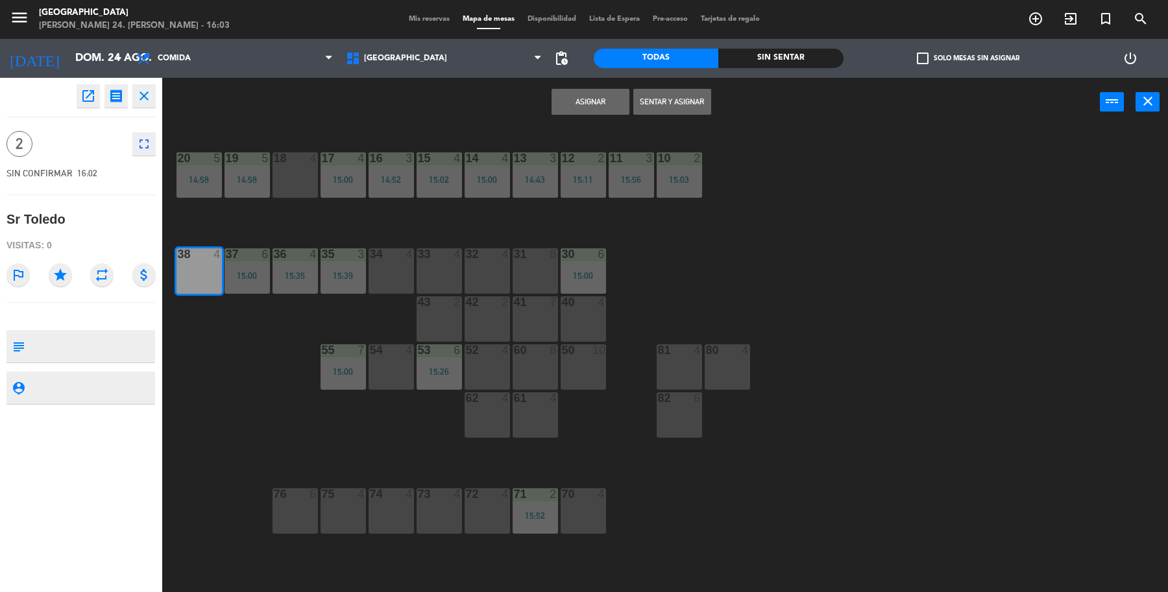
click at [673, 102] on button "Sentar y Asignar" at bounding box center [672, 102] width 78 height 26
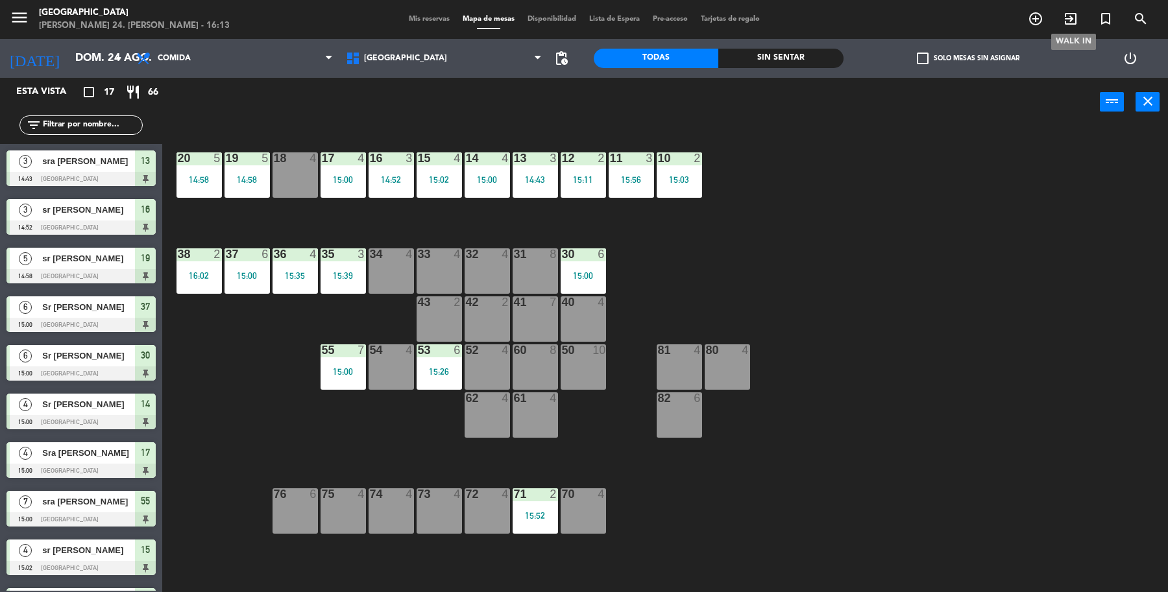
click at [1072, 21] on icon "exit_to_app" at bounding box center [1070, 19] width 16 height 16
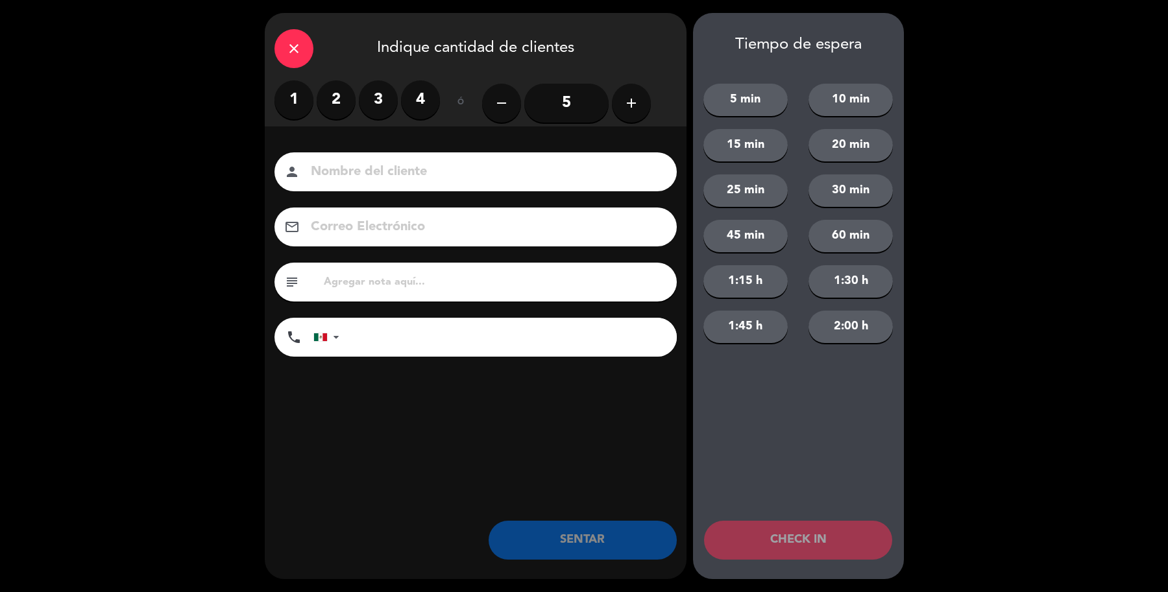
click at [344, 104] on label "2" at bounding box center [336, 99] width 39 height 39
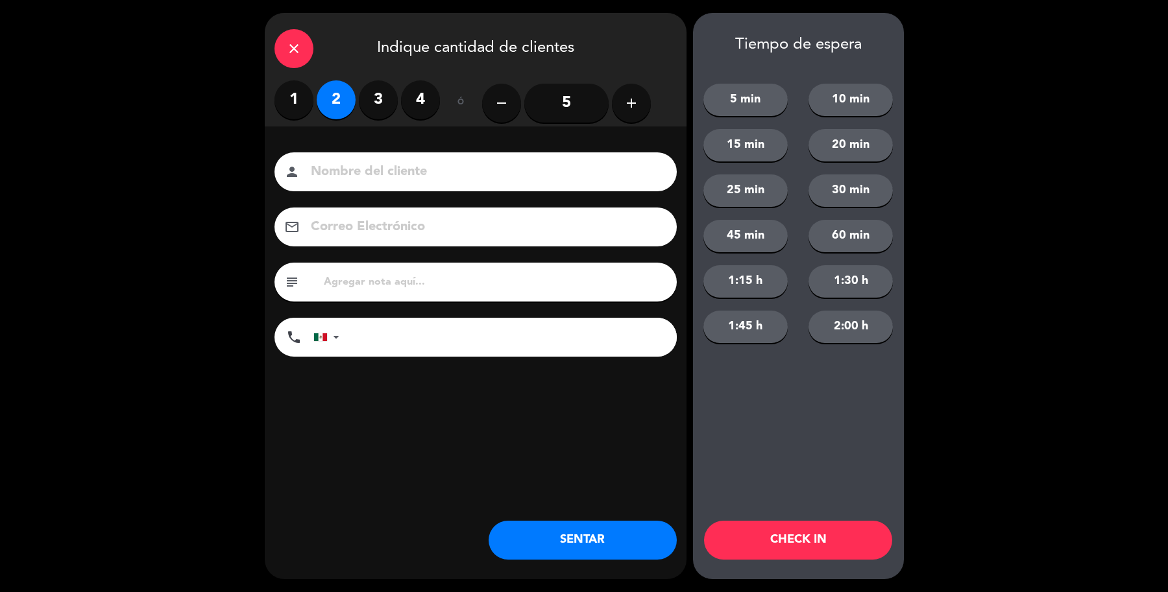
click at [459, 176] on input at bounding box center [484, 172] width 350 height 23
type input "r"
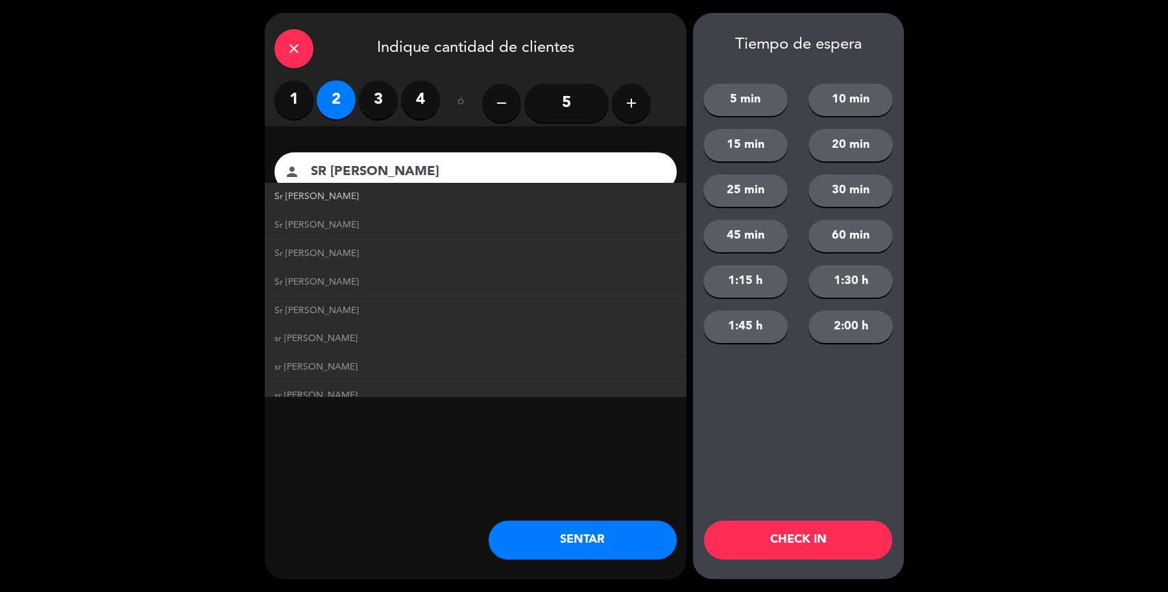
click at [341, 196] on link "Sr Sanchez" at bounding box center [475, 196] width 402 height 15
type input "Sr Sanchez"
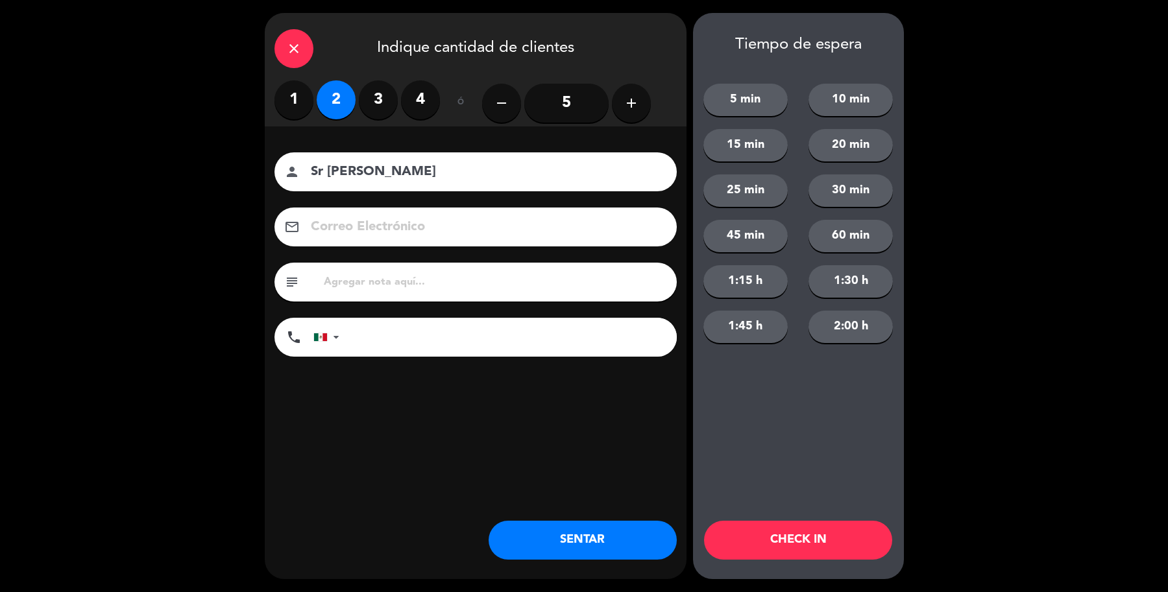
click at [595, 522] on button "SENTAR" at bounding box center [582, 540] width 188 height 39
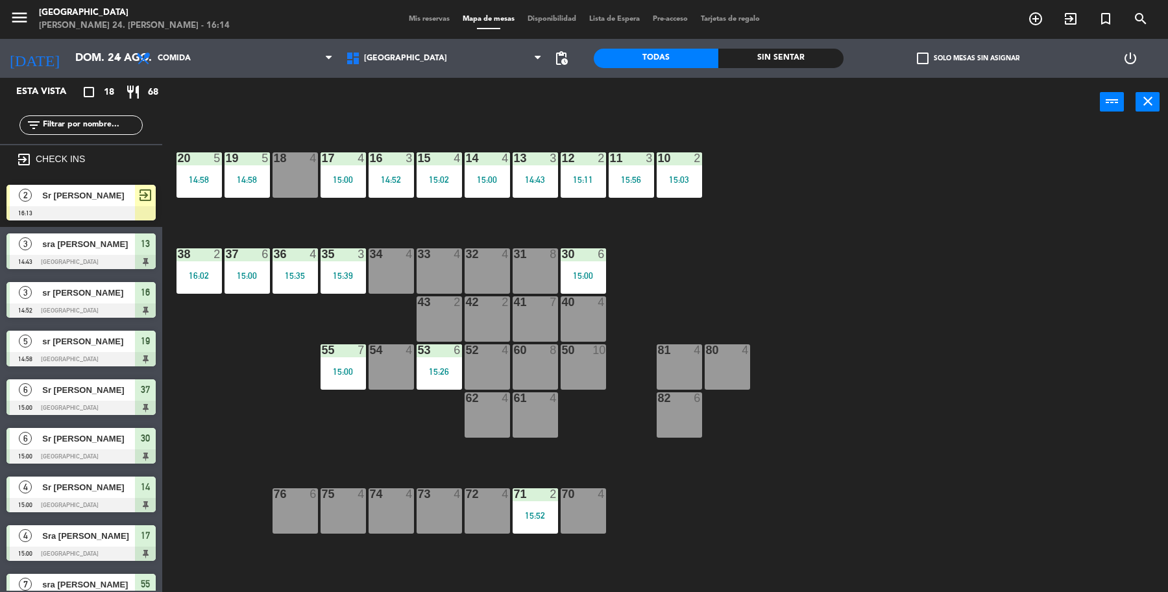
click at [69, 199] on span "Sr Sanchez" at bounding box center [88, 196] width 93 height 14
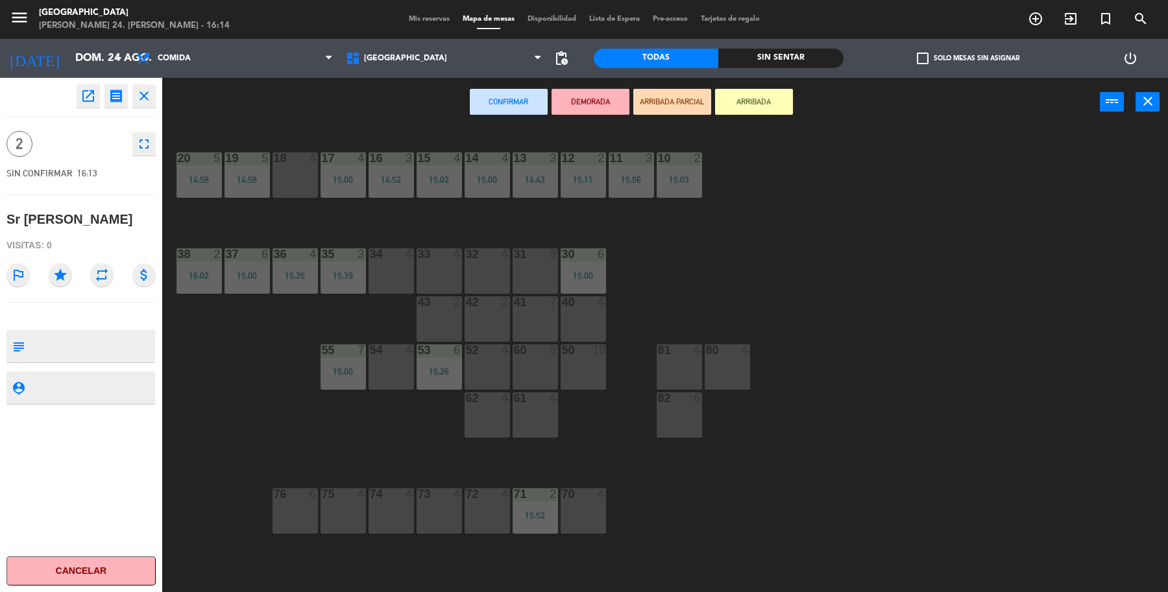
click at [592, 300] on div "40 4" at bounding box center [583, 302] width 65 height 12
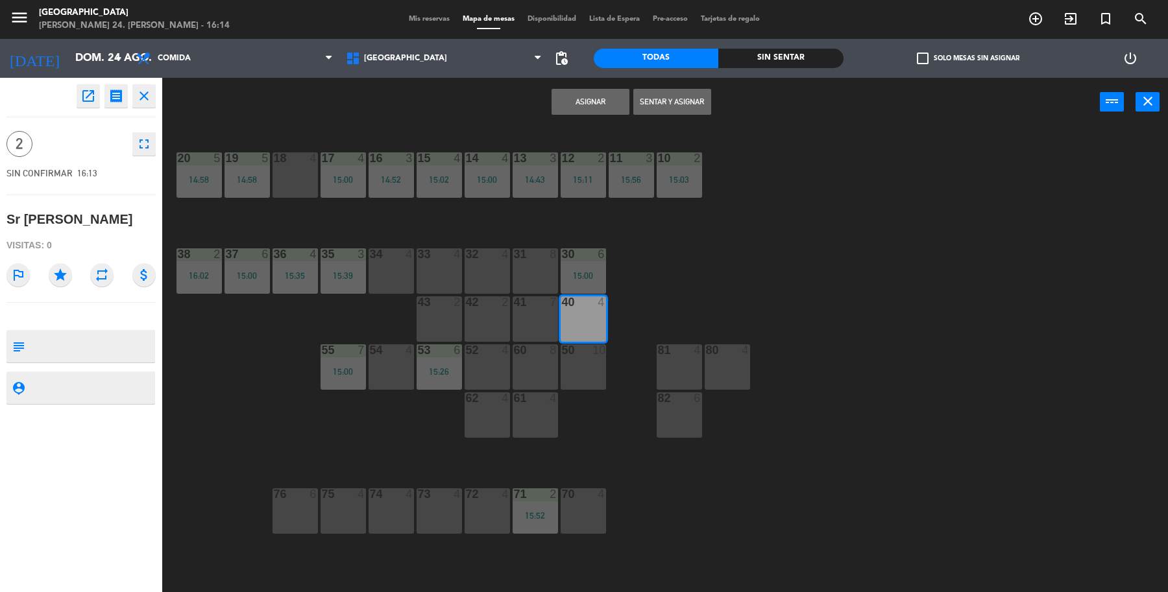
click at [640, 96] on button "Sentar y Asignar" at bounding box center [672, 102] width 78 height 26
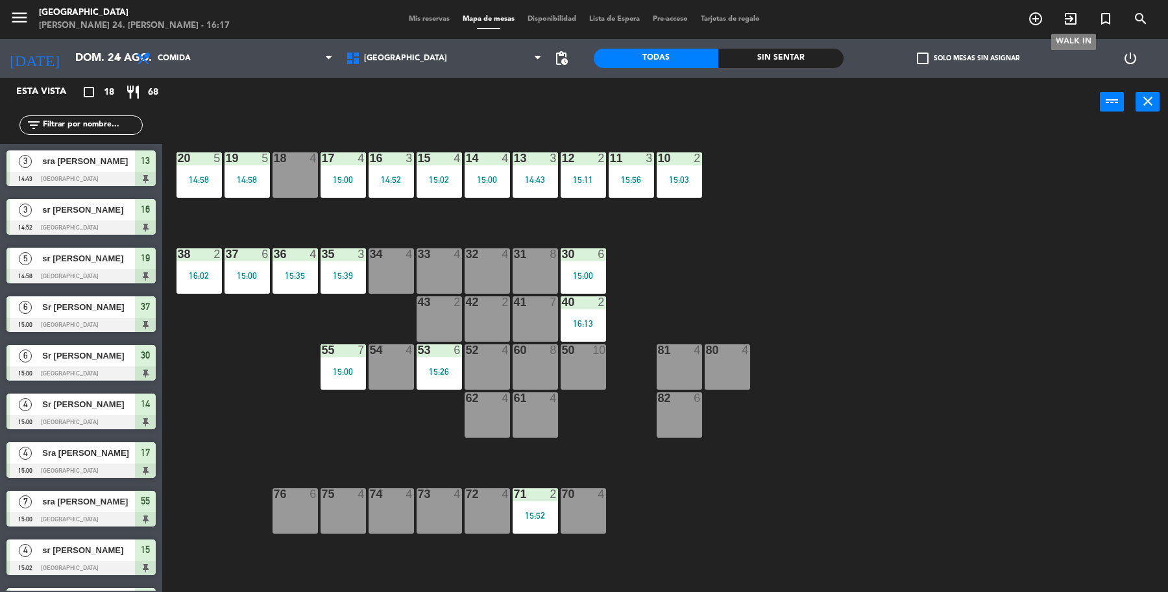
click at [1068, 18] on icon "exit_to_app" at bounding box center [1070, 19] width 16 height 16
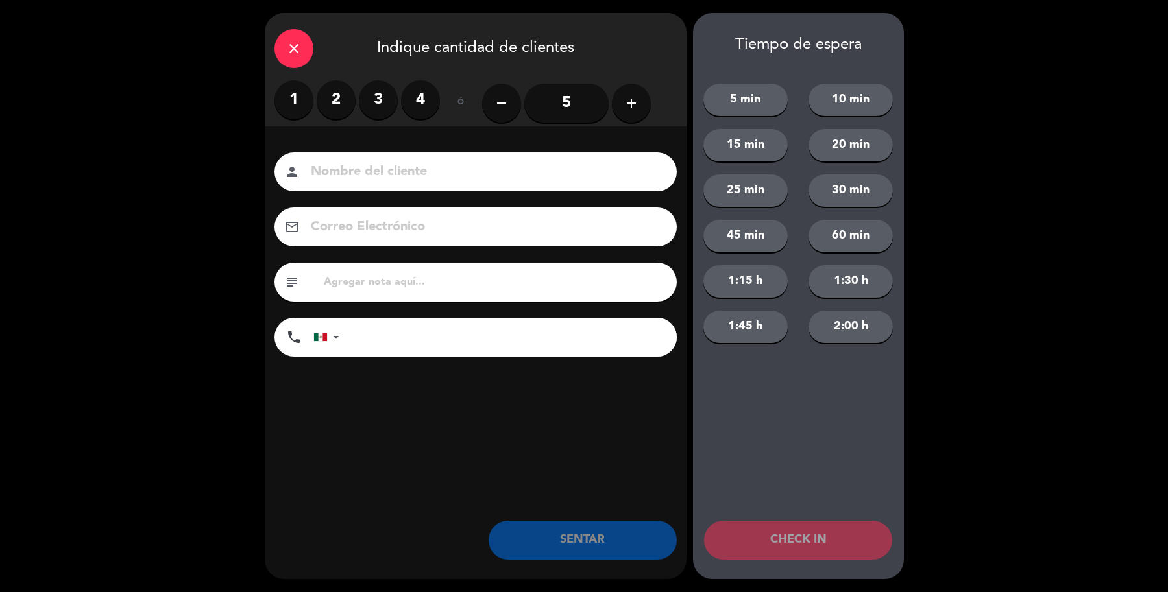
click at [336, 106] on label "2" at bounding box center [336, 99] width 39 height 39
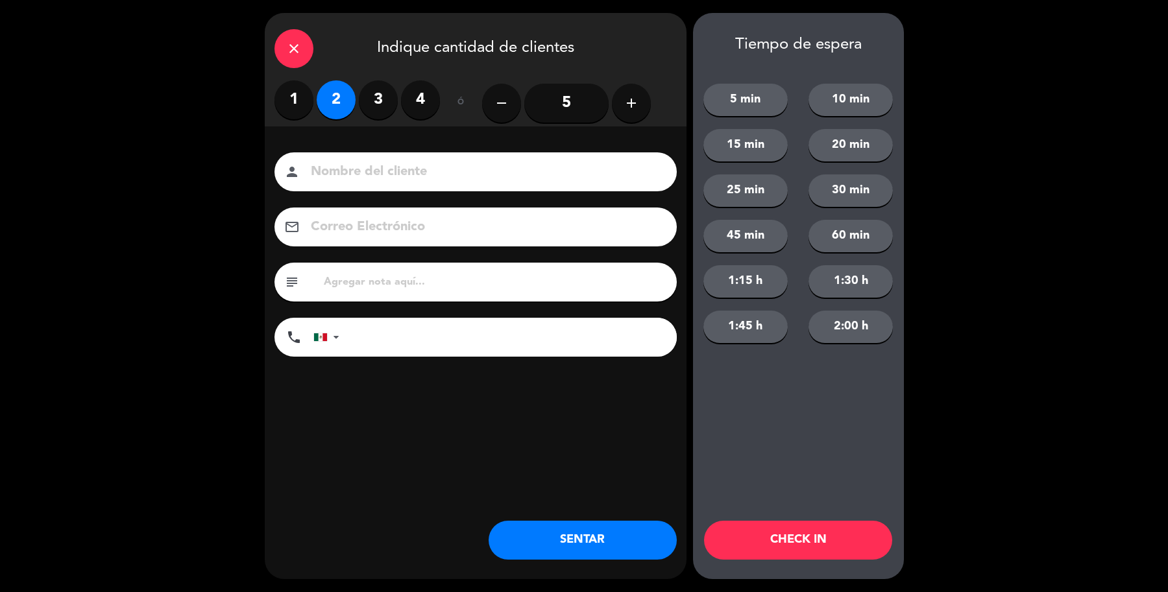
click at [362, 167] on input at bounding box center [484, 172] width 350 height 23
type input "Sra Leticia Lara"
click at [566, 550] on button "SENTAR" at bounding box center [582, 540] width 188 height 39
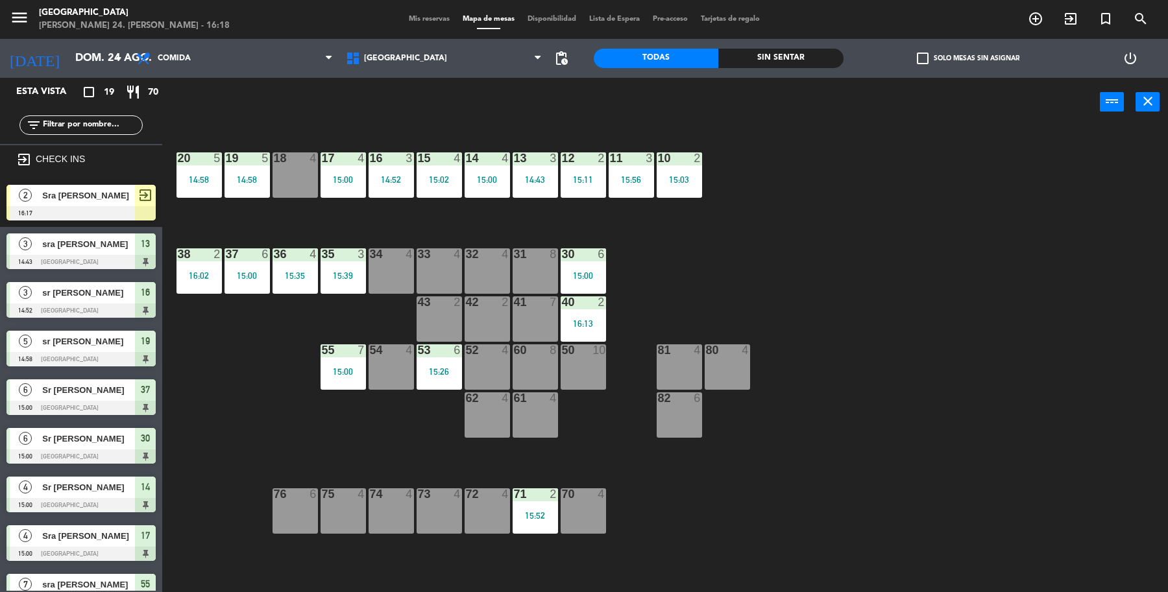
click at [219, 204] on div "19 5 14:58 18 4 17 4 15:00 16 3 14:52 15 4 15:02 14 4 15:00 13 3 14:43 12 2 15:…" at bounding box center [671, 362] width 994 height 466
click at [228, 193] on div "19 5 14:58" at bounding box center [246, 174] width 45 height 45
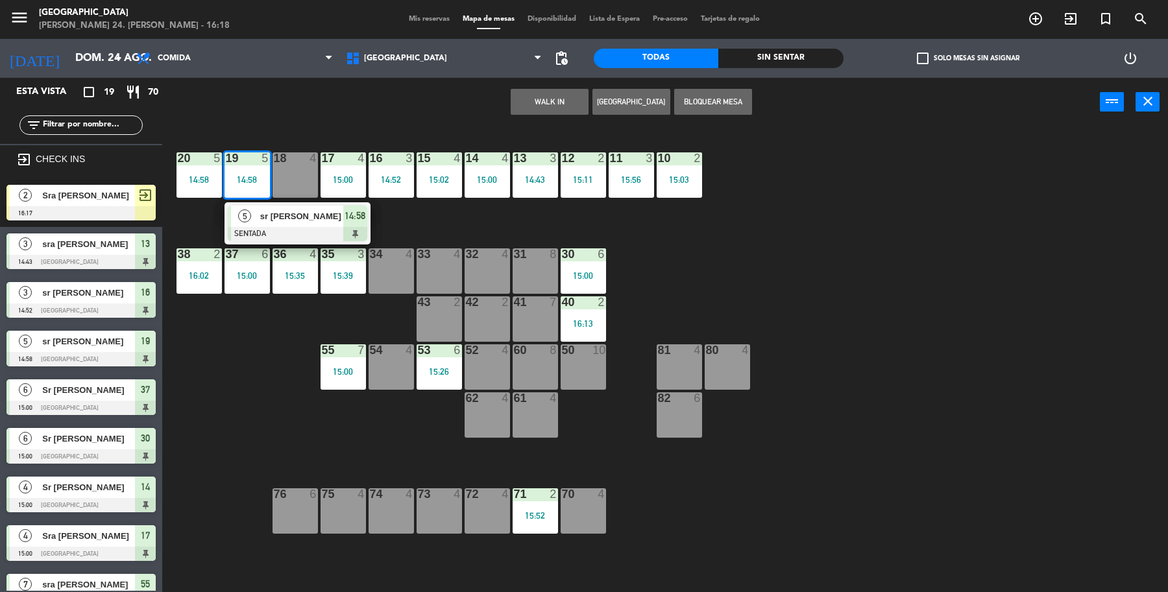
click at [284, 222] on div "5 sr Fernandez SENTADA 14:58" at bounding box center [297, 223] width 165 height 42
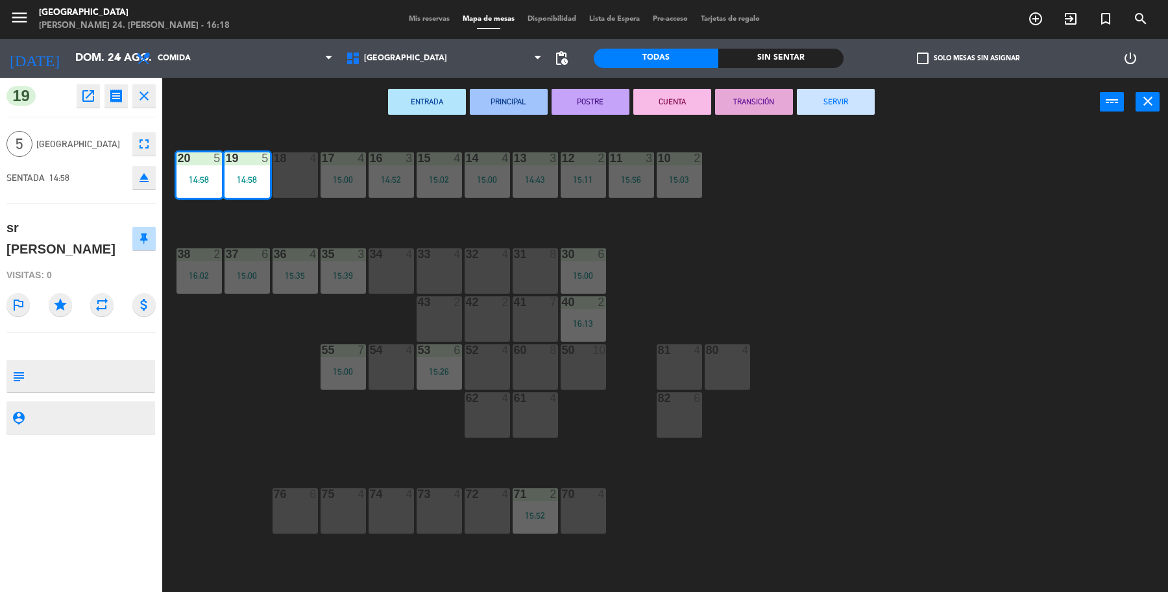
click at [287, 192] on div "18 4" at bounding box center [294, 174] width 45 height 45
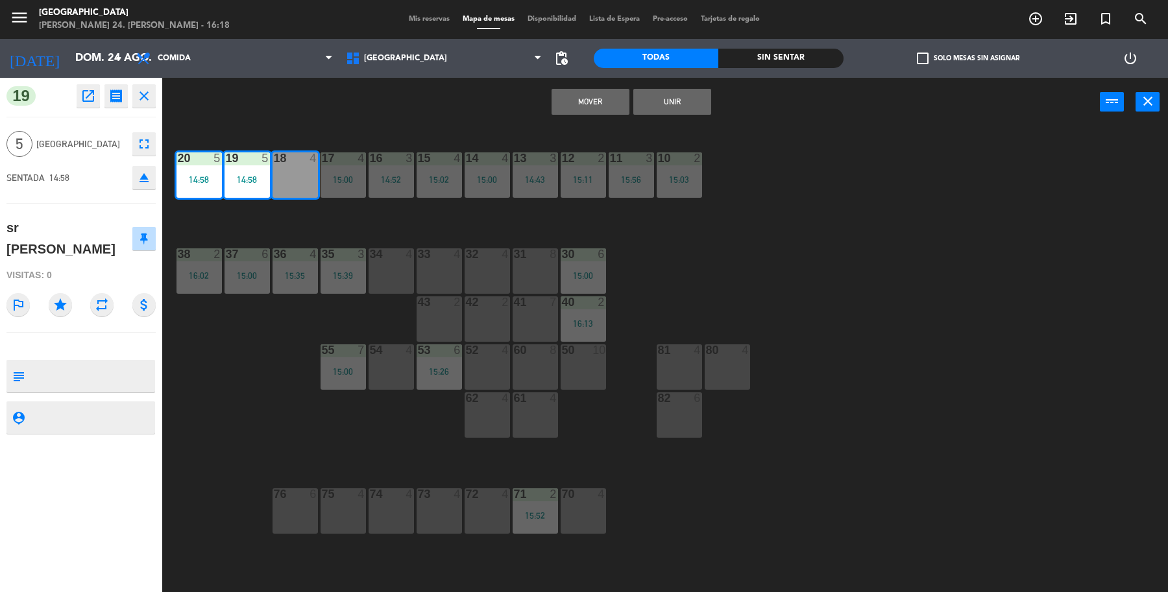
click at [575, 105] on button "Mover" at bounding box center [590, 102] width 78 height 26
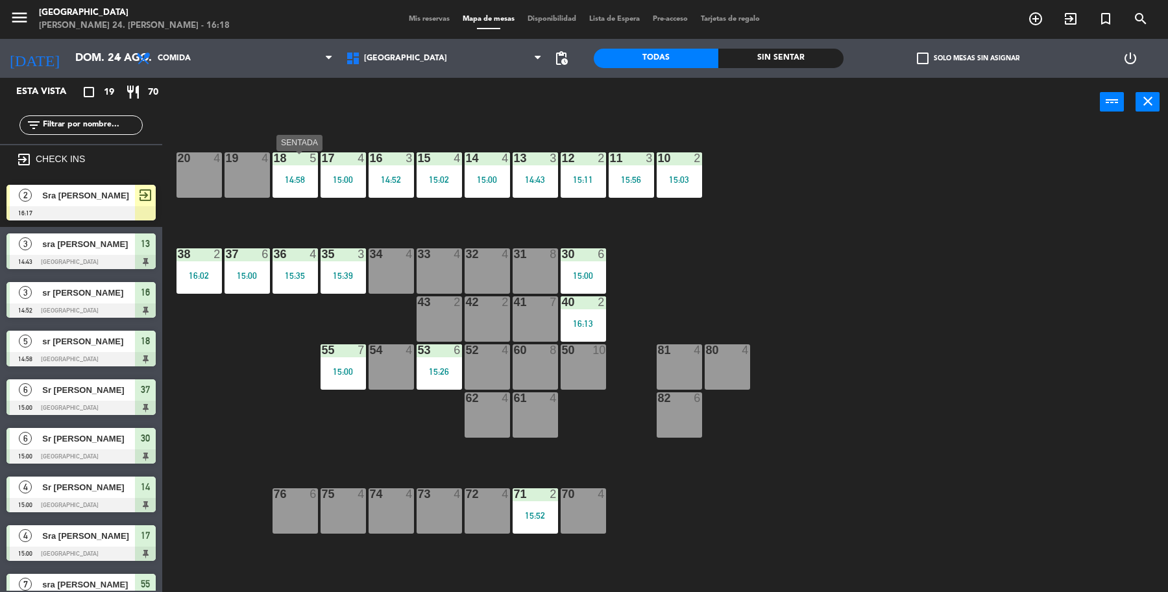
drag, startPoint x: 302, startPoint y: 178, endPoint x: 276, endPoint y: 174, distance: 26.3
click at [300, 176] on div "14:58" at bounding box center [294, 179] width 45 height 9
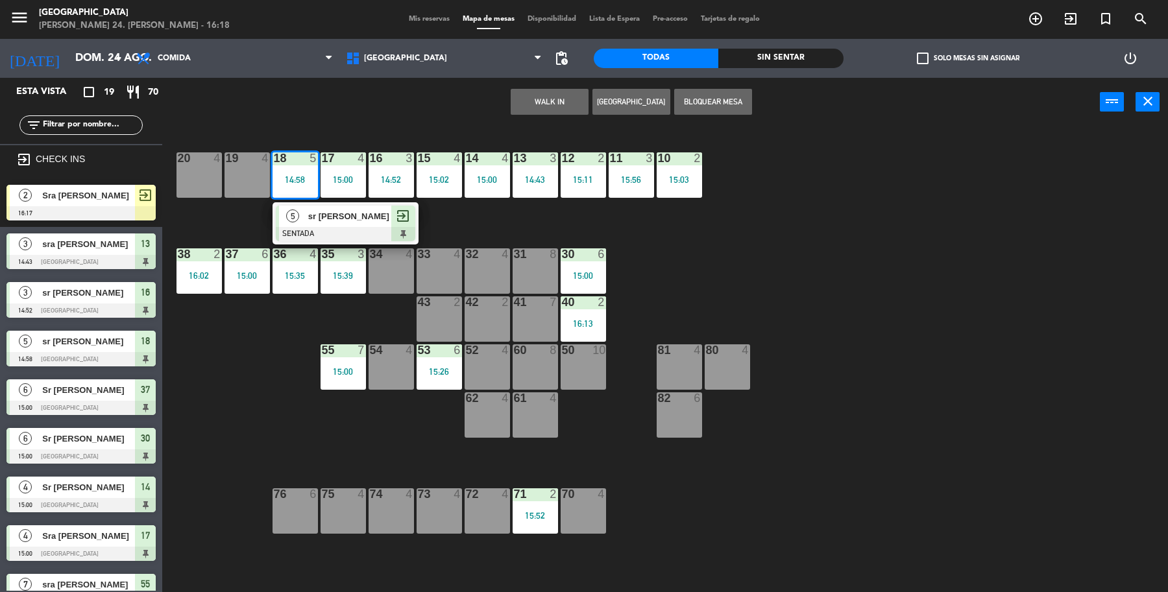
click at [239, 174] on div "19 4" at bounding box center [246, 174] width 45 height 45
click at [503, 101] on button "Mover" at bounding box center [509, 102] width 78 height 26
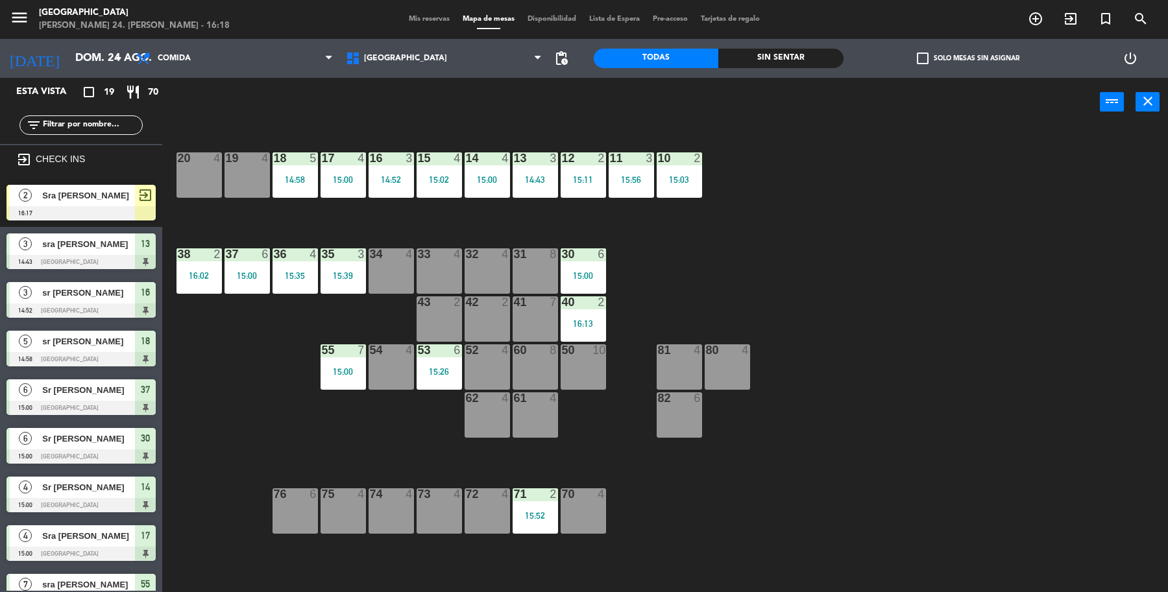
drag, startPoint x: 69, startPoint y: 196, endPoint x: 177, endPoint y: 176, distance: 109.5
click at [72, 196] on div "2 Sra Leticia Lara 16:17 exit_to_app" at bounding box center [81, 202] width 162 height 49
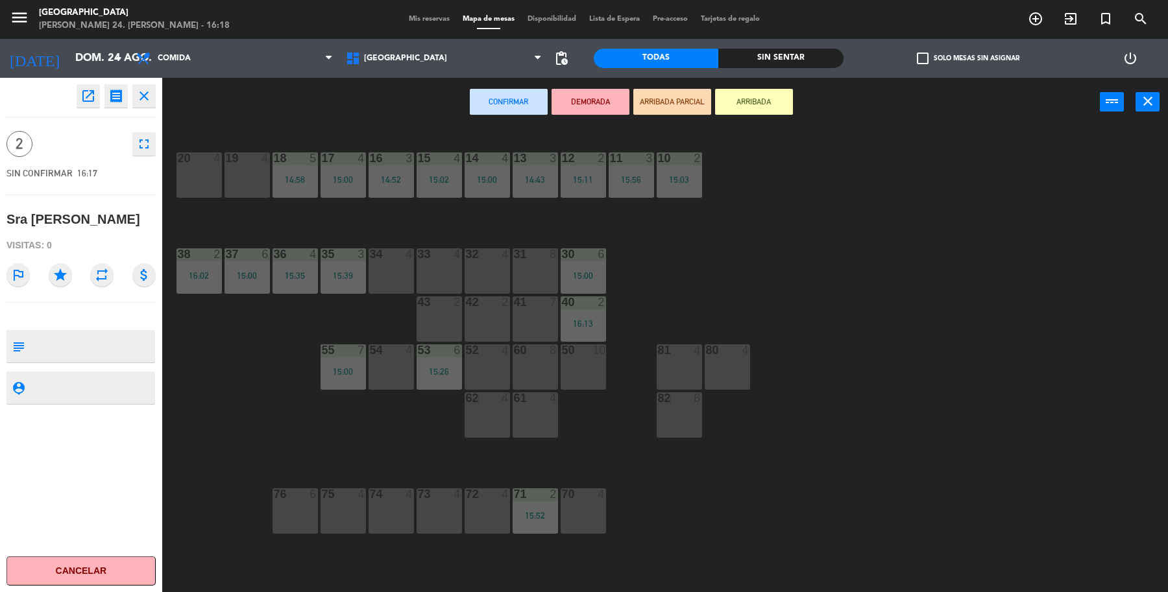
click at [205, 175] on div "20 4" at bounding box center [198, 174] width 45 height 45
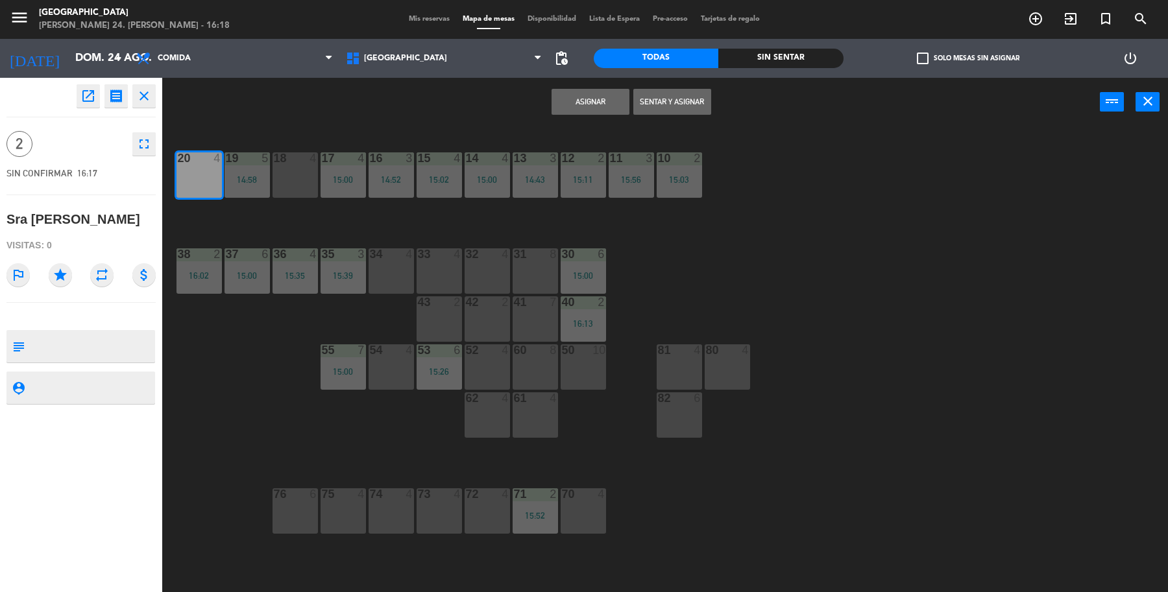
click at [650, 101] on button "Sentar y Asignar" at bounding box center [672, 102] width 78 height 26
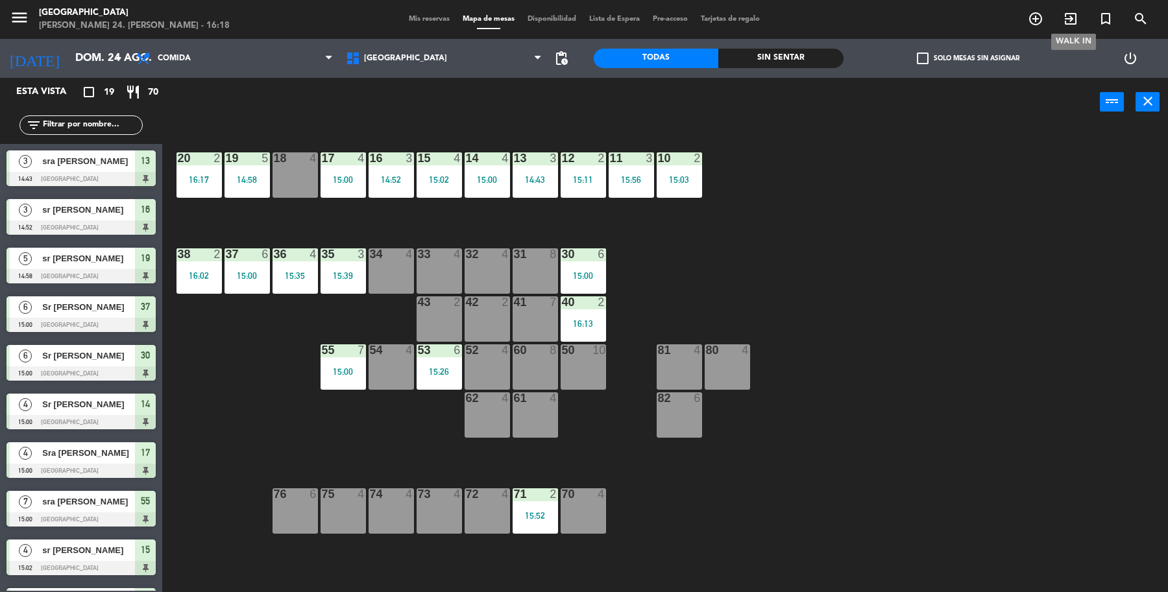
click at [1085, 24] on span "exit_to_app" at bounding box center [1070, 19] width 35 height 22
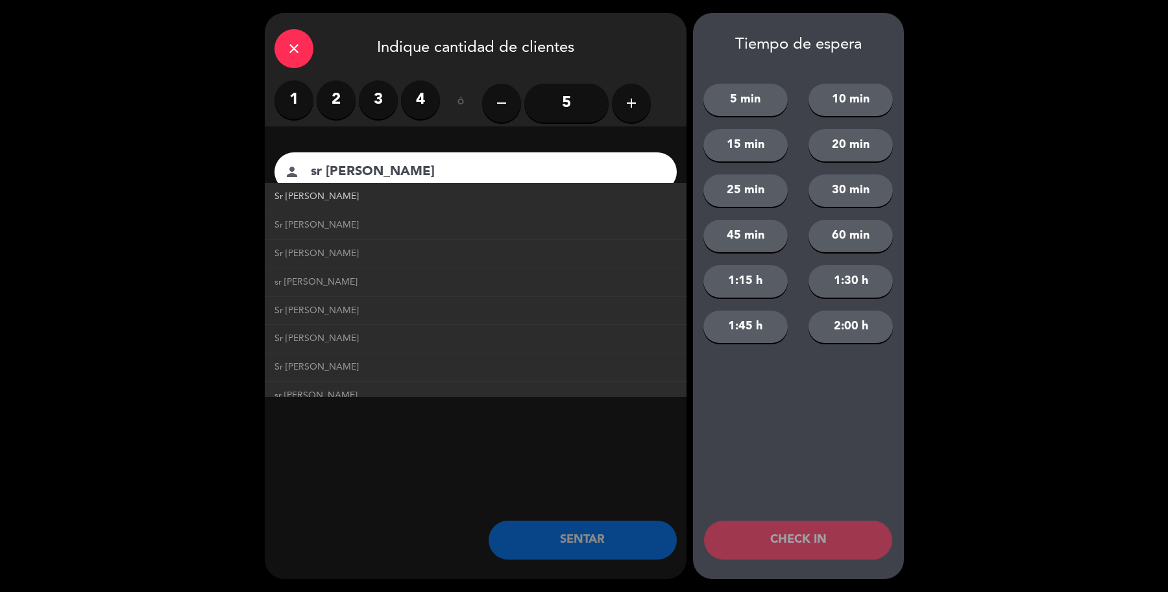
click at [308, 198] on span "Sr Gonzalo" at bounding box center [316, 196] width 84 height 15
type input "Sr Gonzalo"
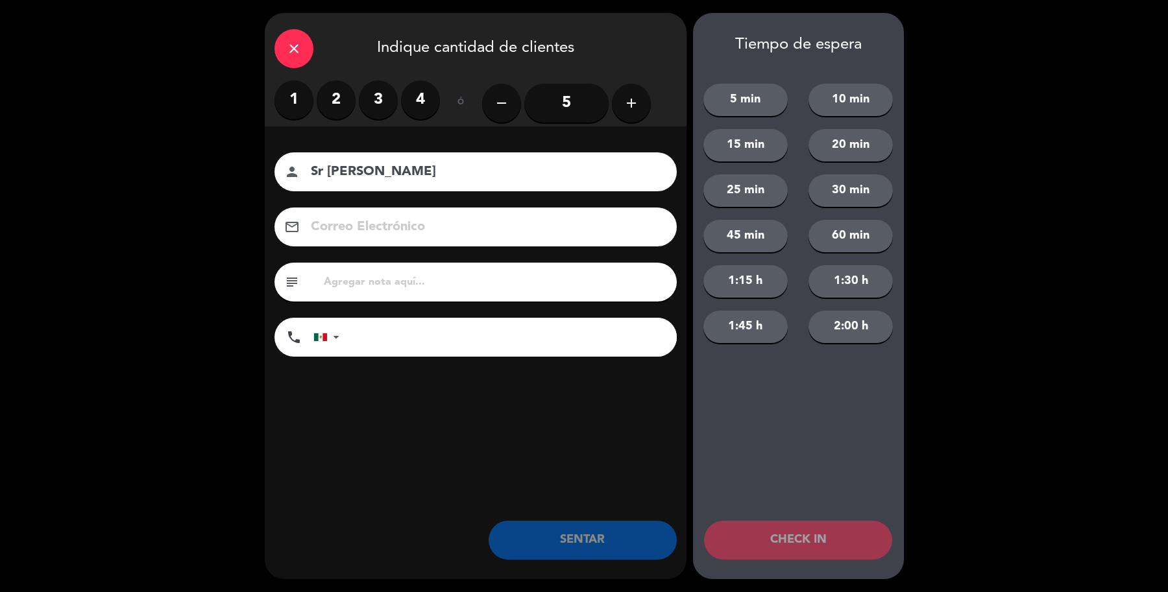
click at [338, 101] on label "2" at bounding box center [336, 99] width 39 height 39
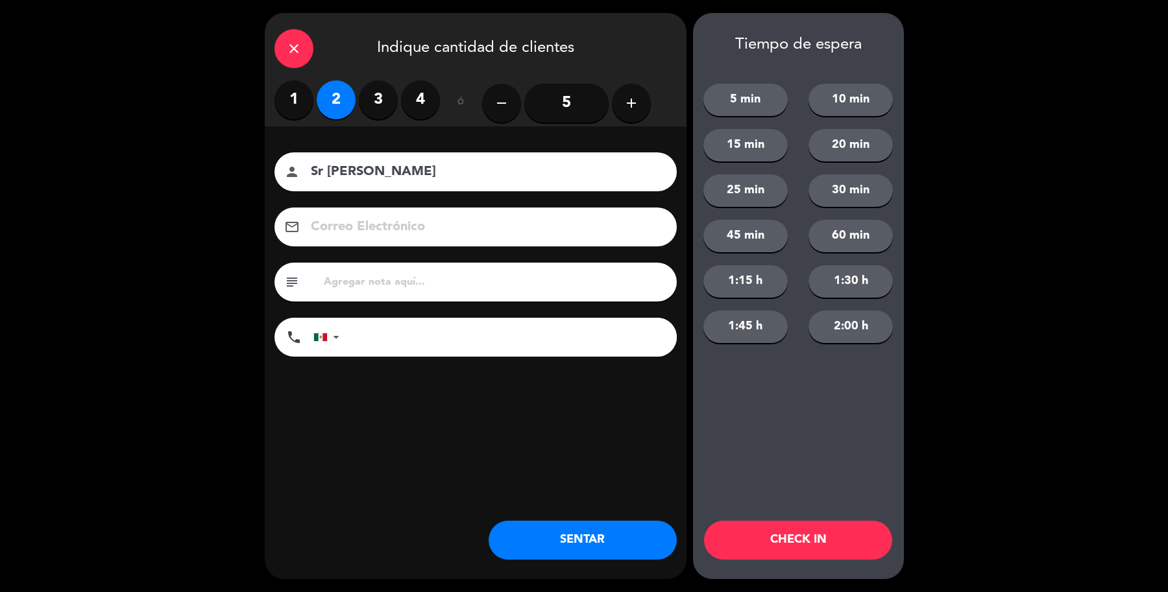
click at [557, 526] on button "SENTAR" at bounding box center [582, 540] width 188 height 39
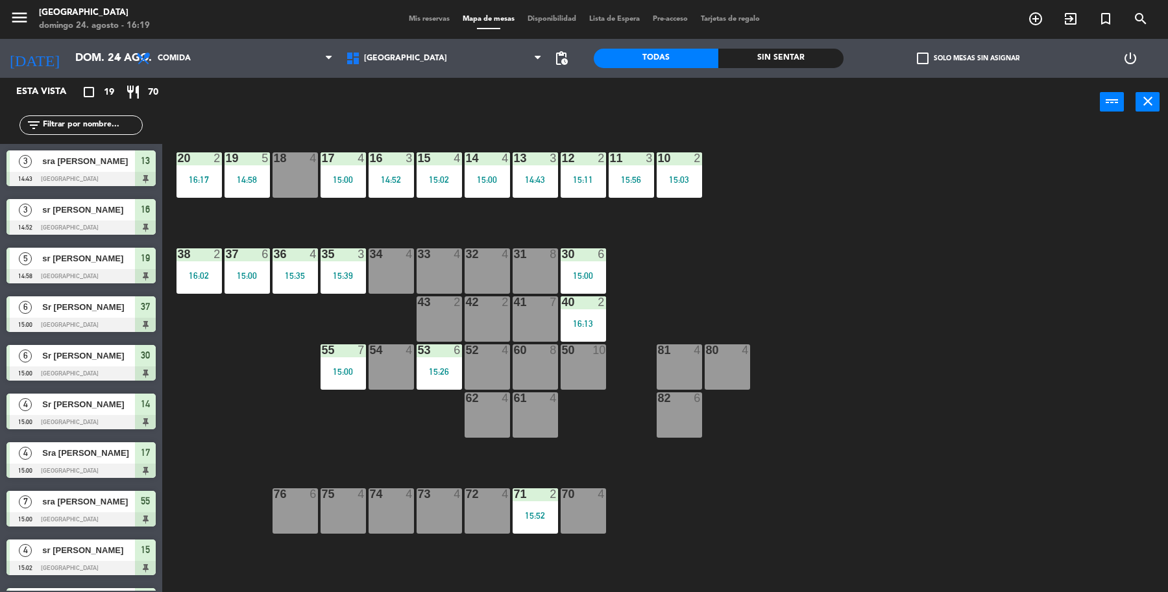
click at [446, 286] on div "33 4" at bounding box center [438, 270] width 45 height 45
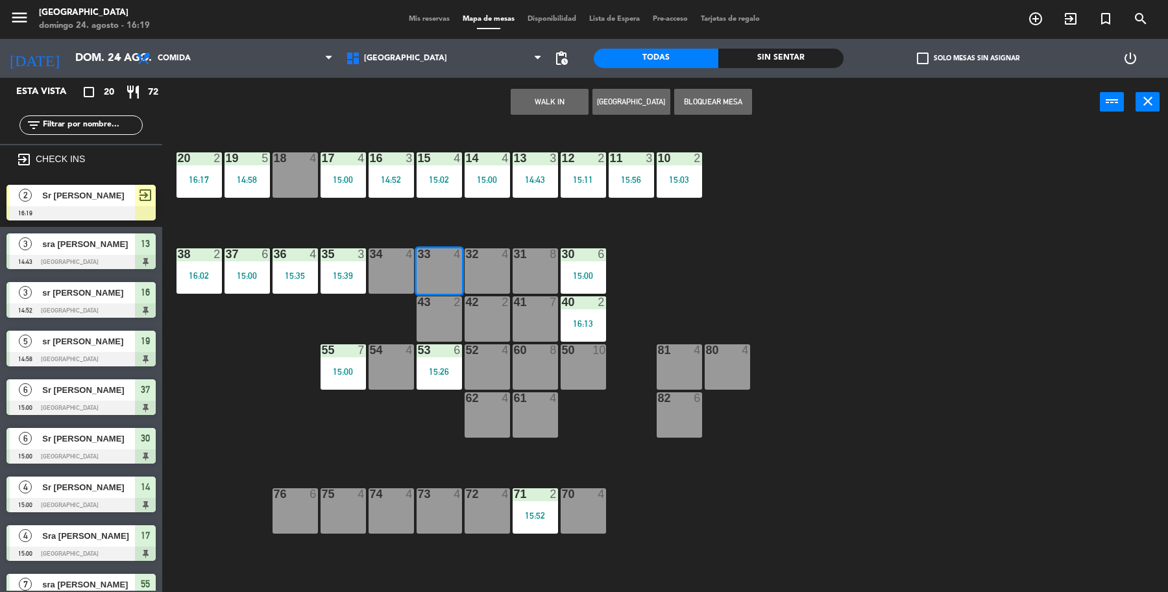
click at [139, 201] on div "exit_to_app" at bounding box center [145, 195] width 21 height 21
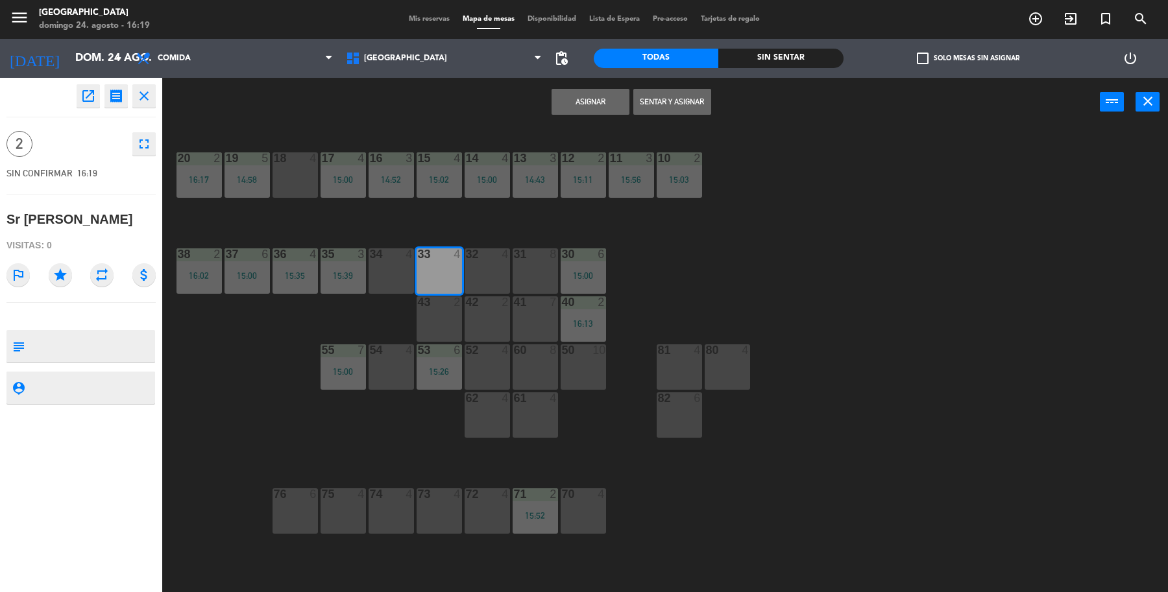
click at [663, 104] on button "Sentar y Asignar" at bounding box center [672, 102] width 78 height 26
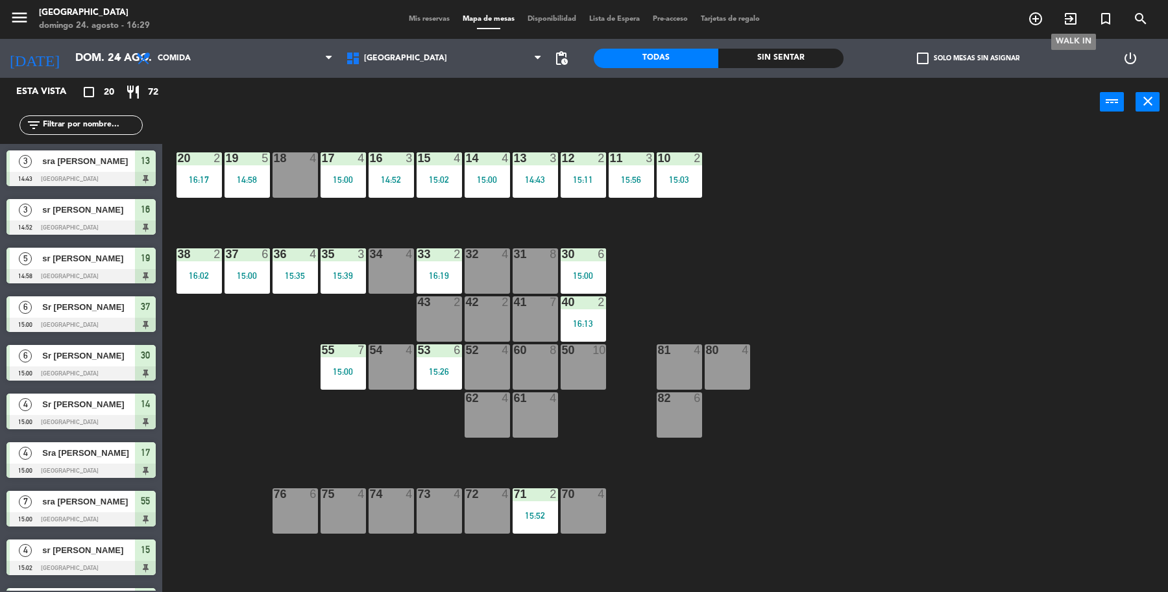
click at [1064, 14] on icon "exit_to_app" at bounding box center [1070, 19] width 16 height 16
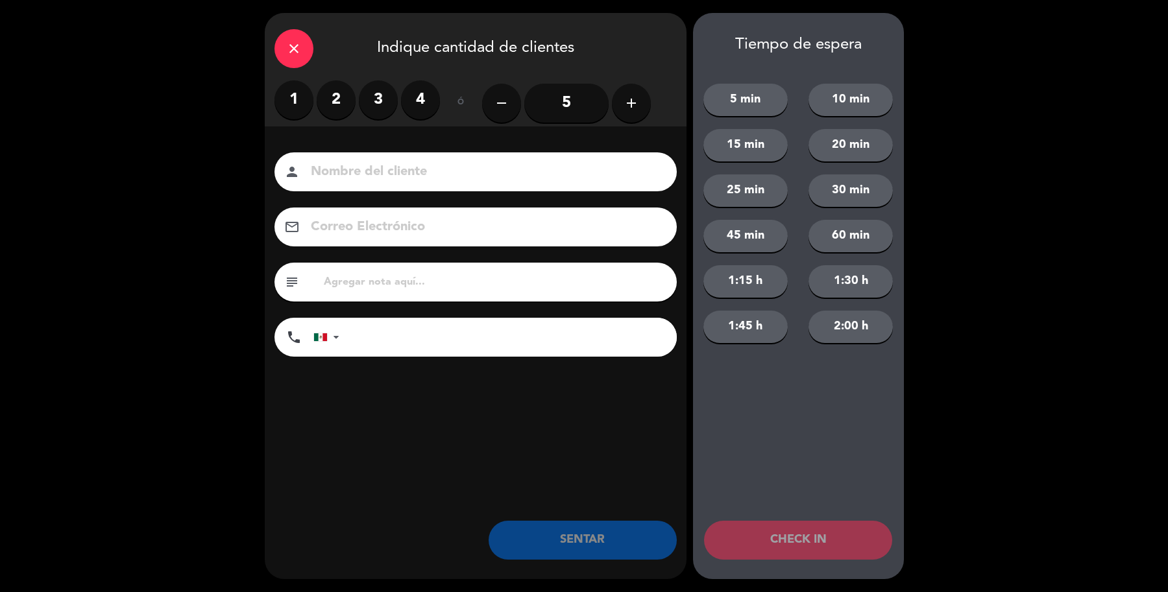
click at [339, 106] on label "2" at bounding box center [336, 99] width 39 height 39
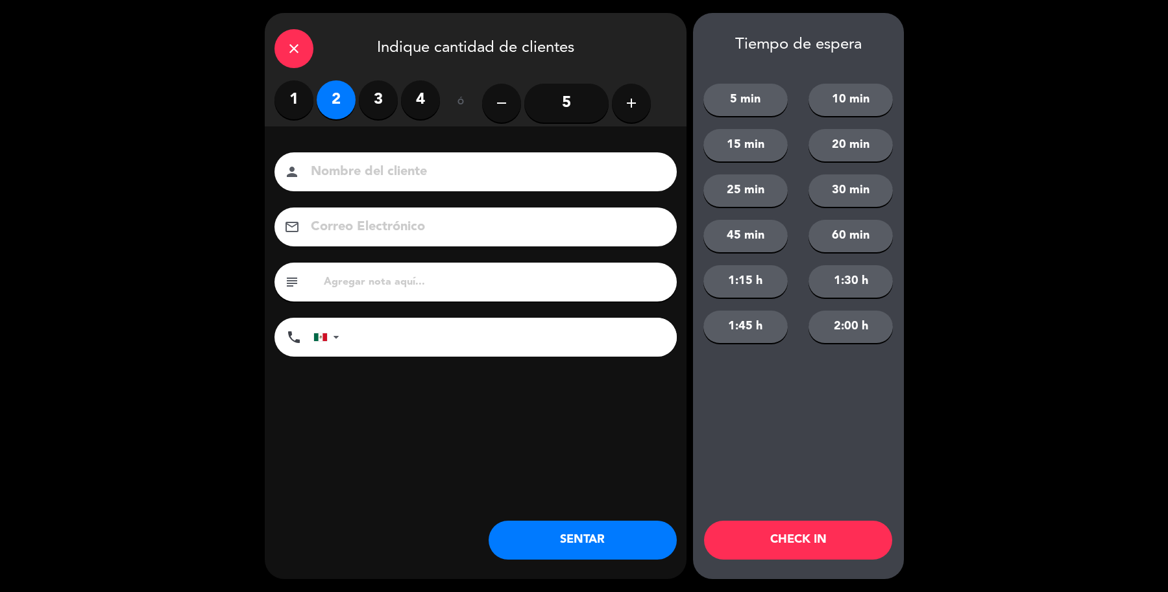
click at [364, 156] on div "person" at bounding box center [475, 171] width 402 height 39
click at [364, 173] on input at bounding box center [484, 172] width 350 height 23
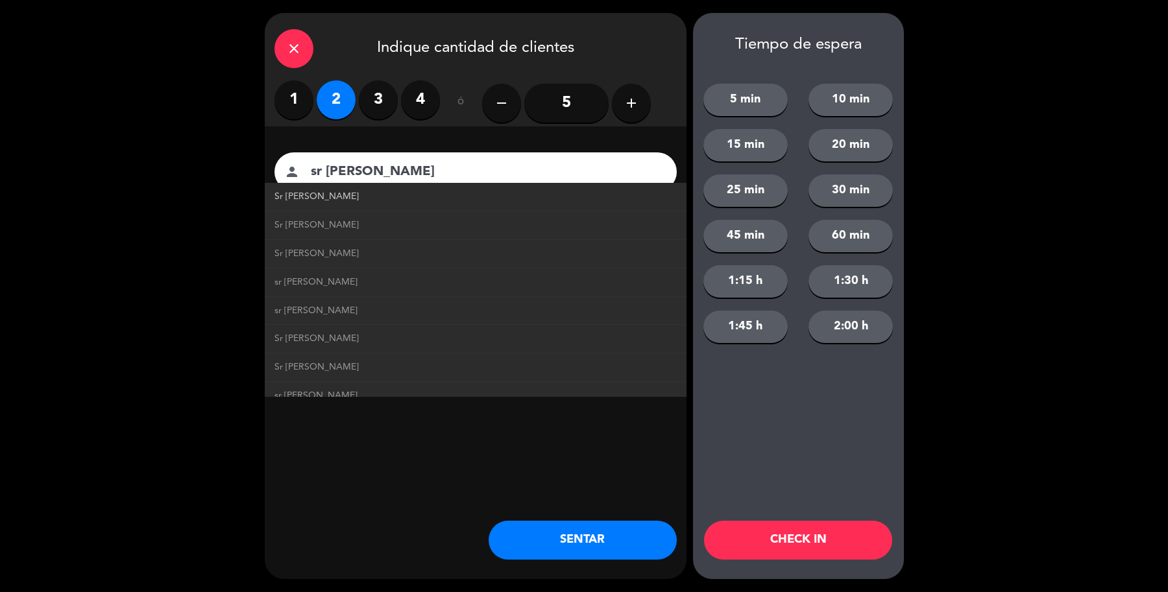
click at [347, 202] on link "Sr Jorge Chavarria" at bounding box center [475, 196] width 402 height 15
type input "Sr Jorge Chavarria"
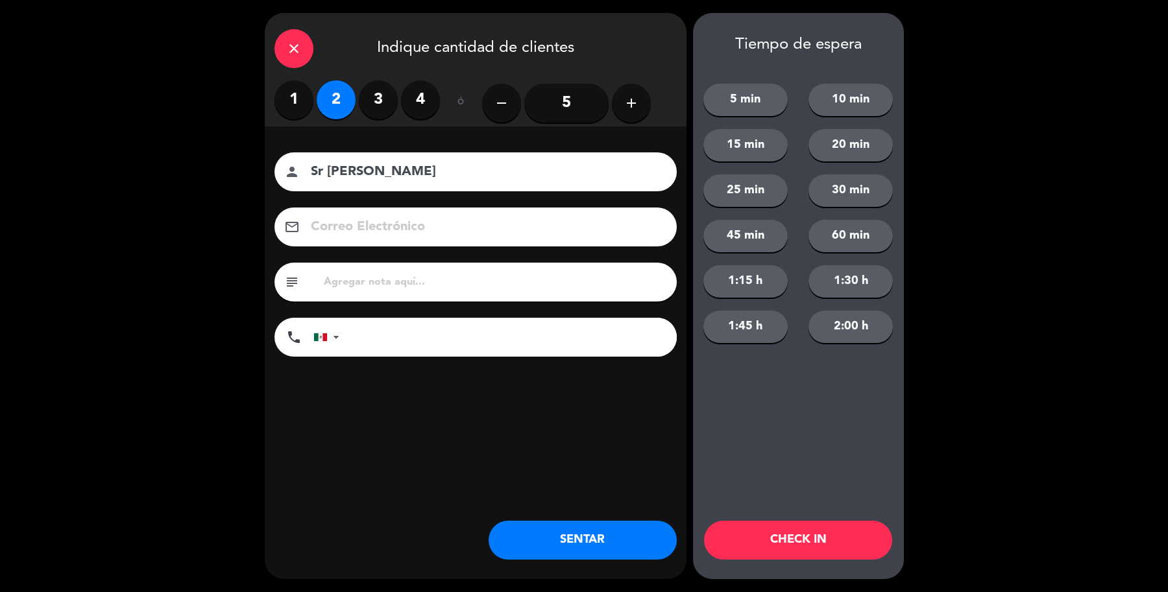
click at [556, 536] on button "SENTAR" at bounding box center [582, 540] width 188 height 39
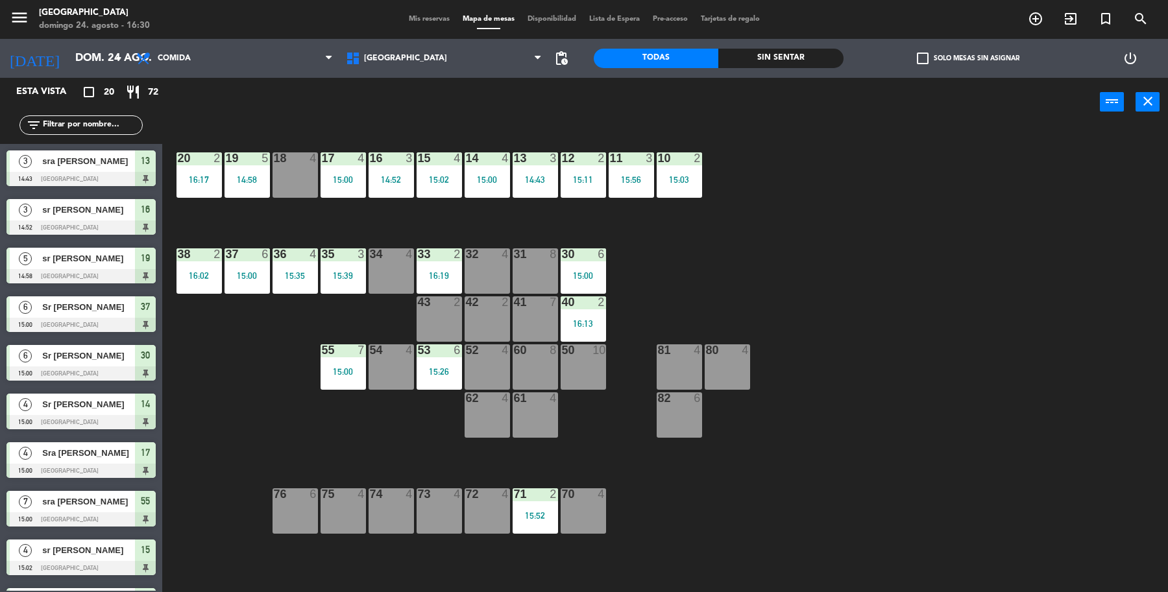
click at [488, 520] on div "72 4" at bounding box center [486, 510] width 45 height 45
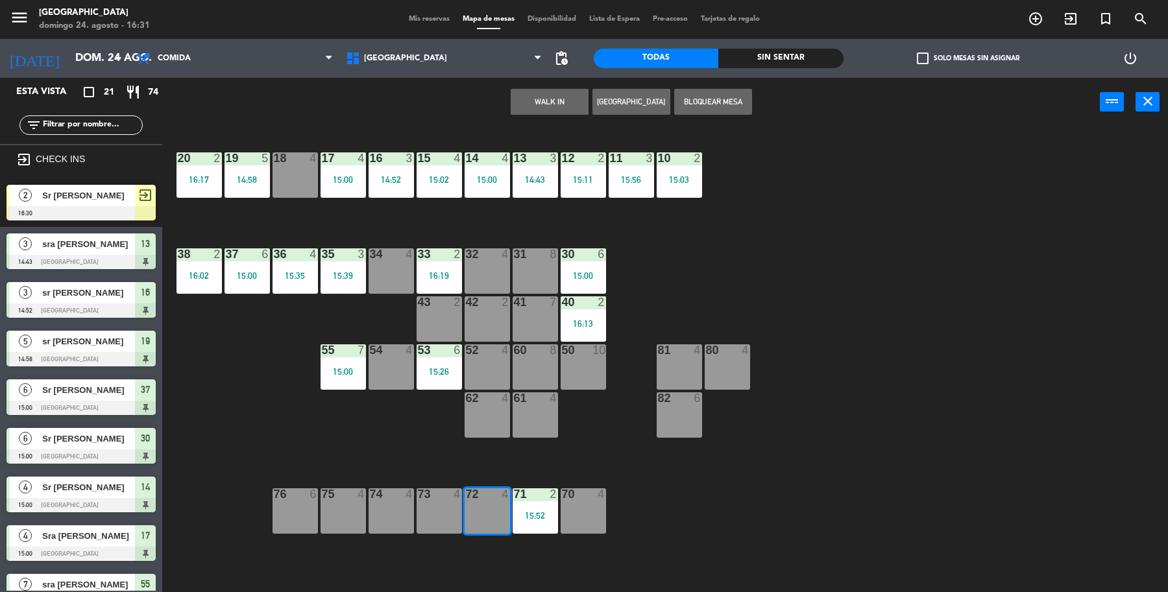
click at [133, 201] on div "2 Sr Jorge Chavarria 16:30 exit_to_app" at bounding box center [81, 202] width 162 height 49
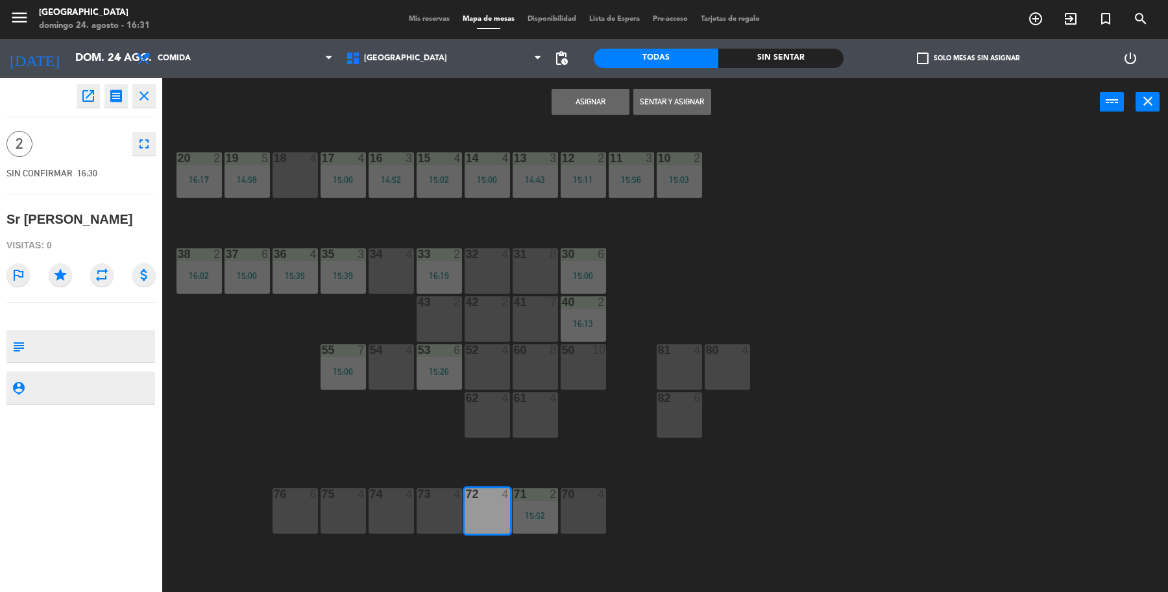
click at [660, 105] on button "Sentar y Asignar" at bounding box center [672, 102] width 78 height 26
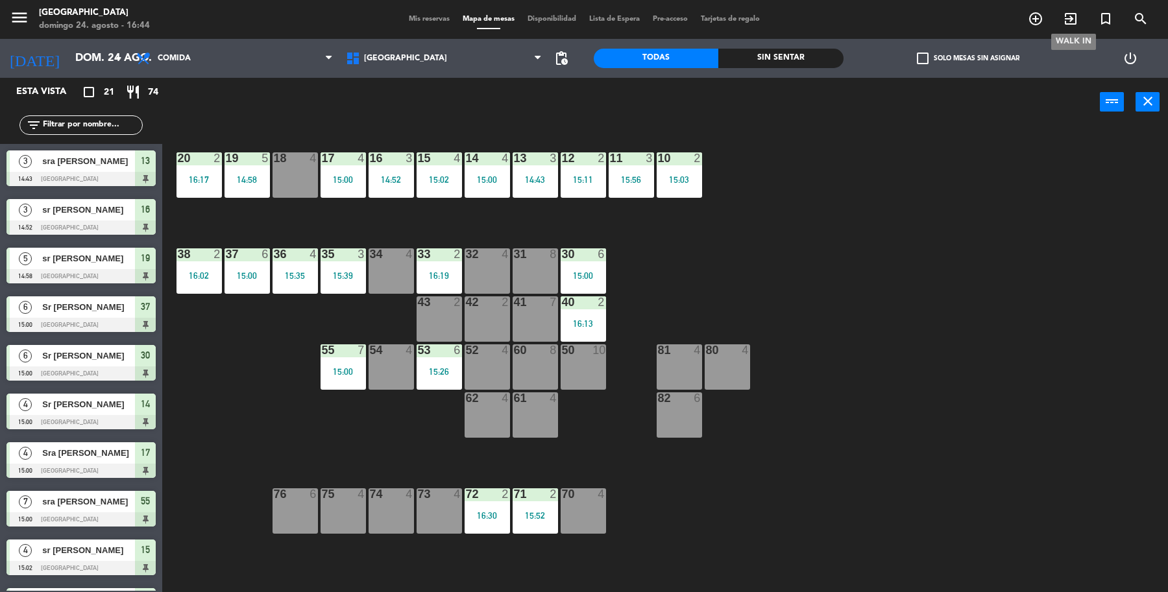
click at [1062, 20] on icon "exit_to_app" at bounding box center [1070, 19] width 16 height 16
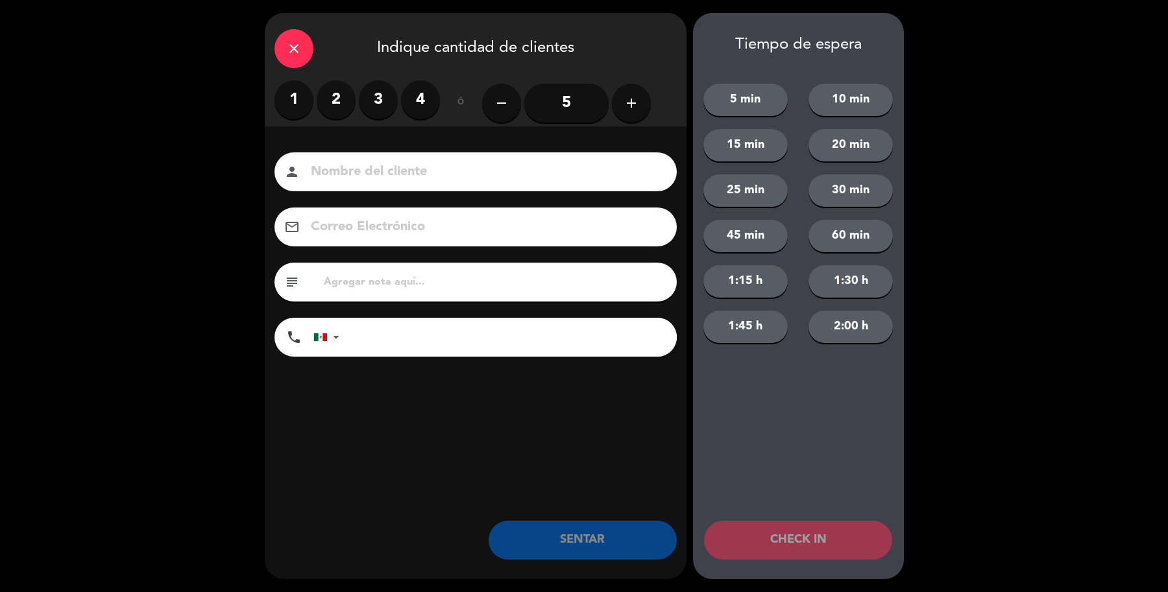
click at [365, 104] on label "3" at bounding box center [378, 99] width 39 height 39
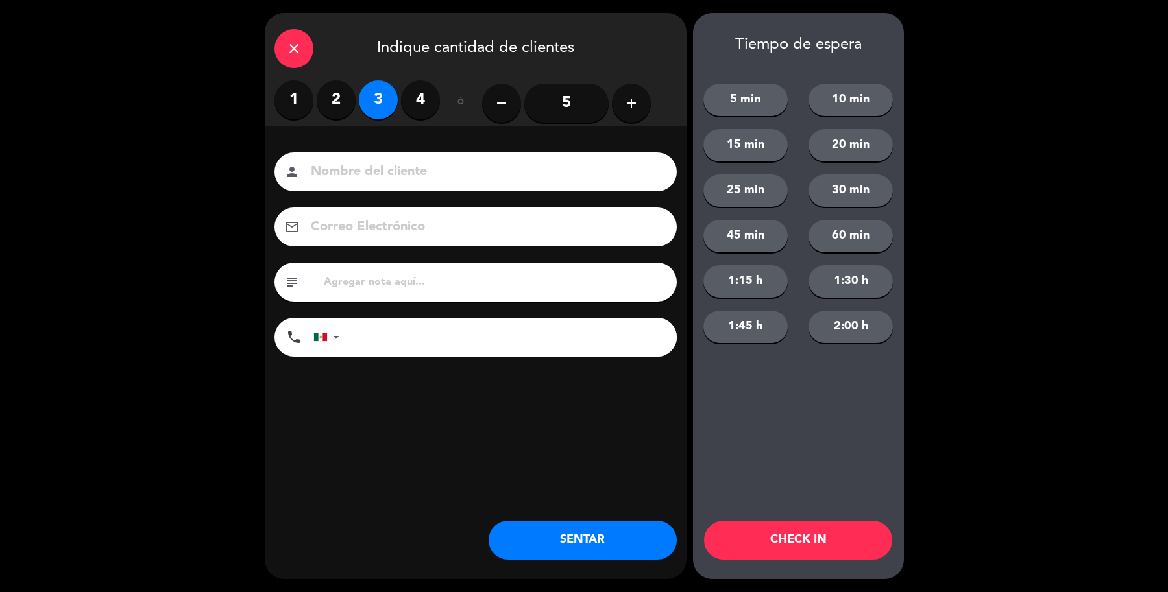
click at [410, 162] on input at bounding box center [484, 172] width 350 height 23
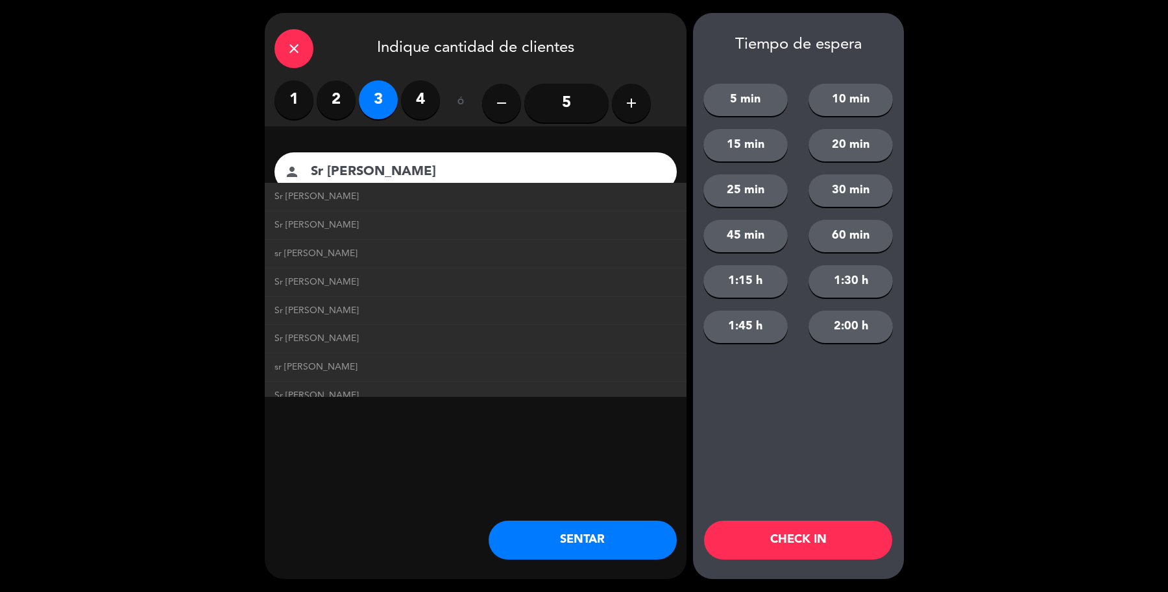
type input "Sr Jose Ramon"
click at [601, 555] on button "SENTAR" at bounding box center [582, 540] width 188 height 39
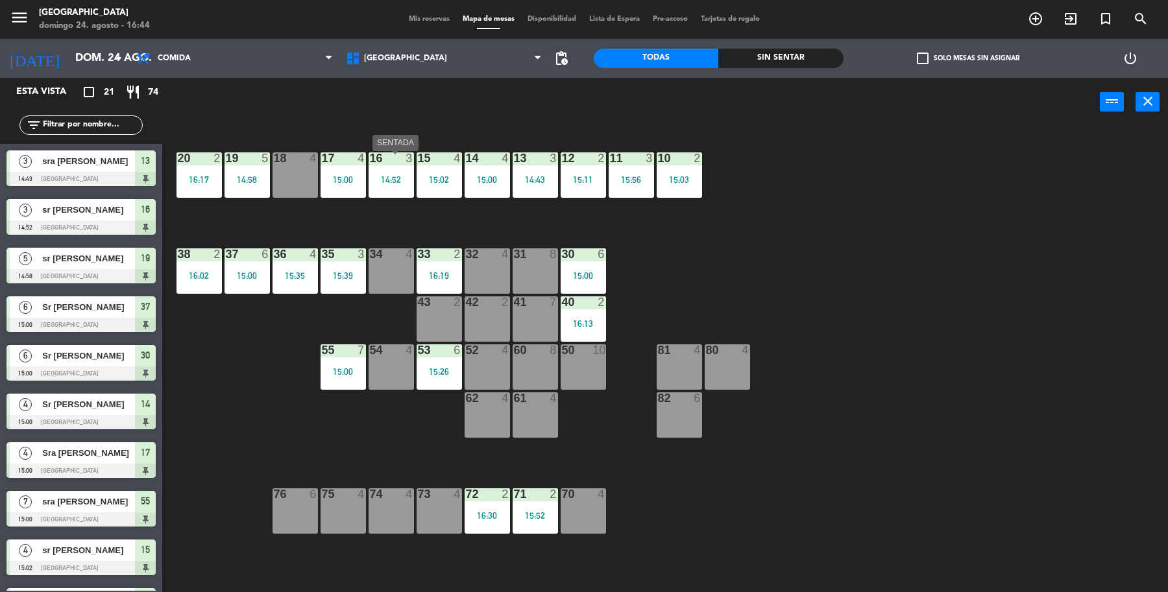
click at [374, 180] on div "14:52" at bounding box center [390, 179] width 45 height 9
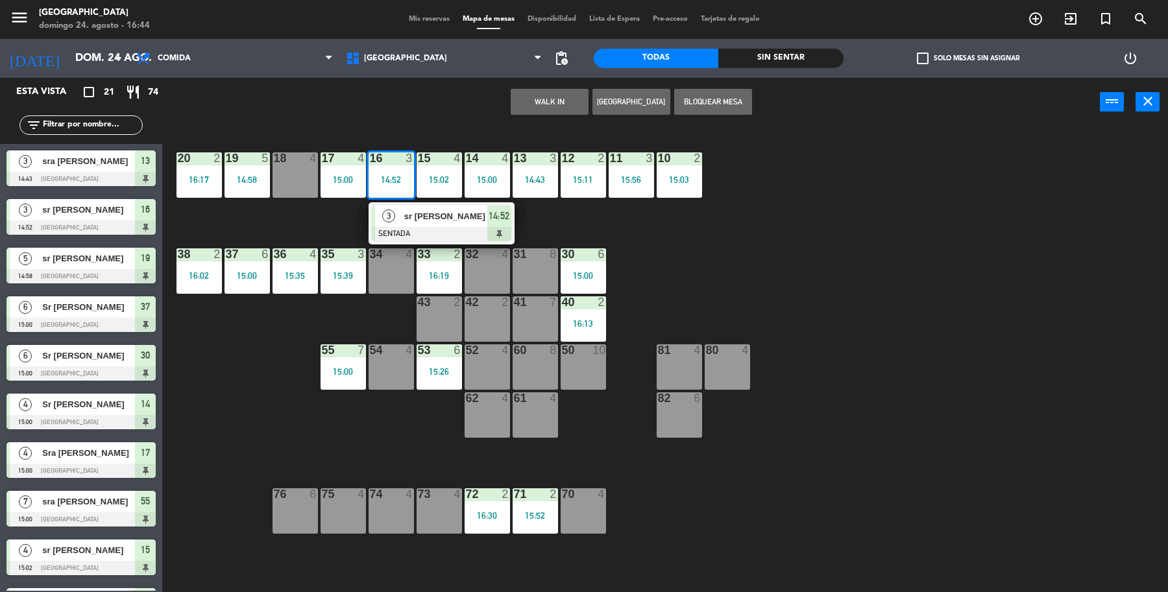
click at [429, 228] on div at bounding box center [441, 234] width 139 height 14
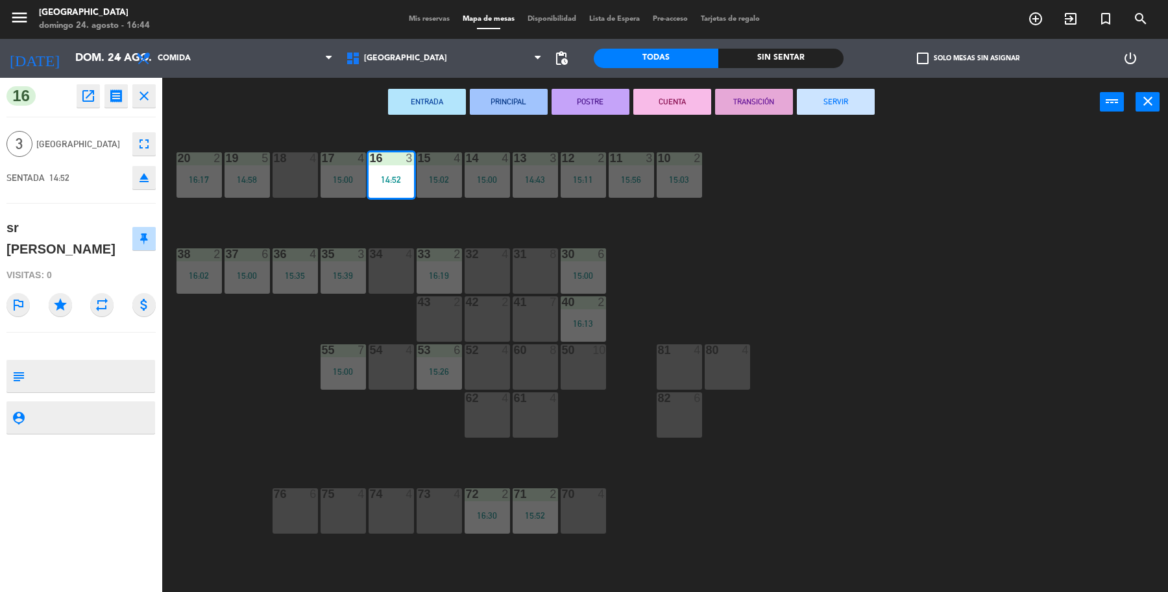
drag, startPoint x: 841, startPoint y: 88, endPoint x: 782, endPoint y: 108, distance: 62.8
click at [841, 89] on button "SERVIR" at bounding box center [836, 102] width 78 height 26
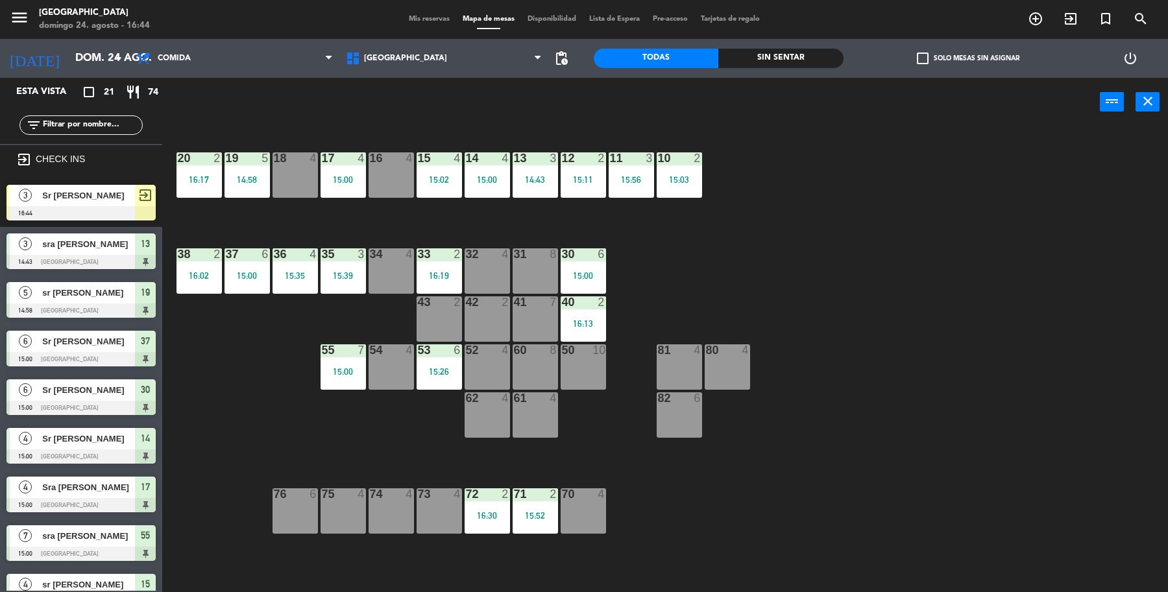
drag, startPoint x: 115, startPoint y: 203, endPoint x: 139, endPoint y: 215, distance: 27.6
click at [114, 203] on div "3 Sr Jose Ramon 16:44 exit_to_app" at bounding box center [81, 202] width 162 height 49
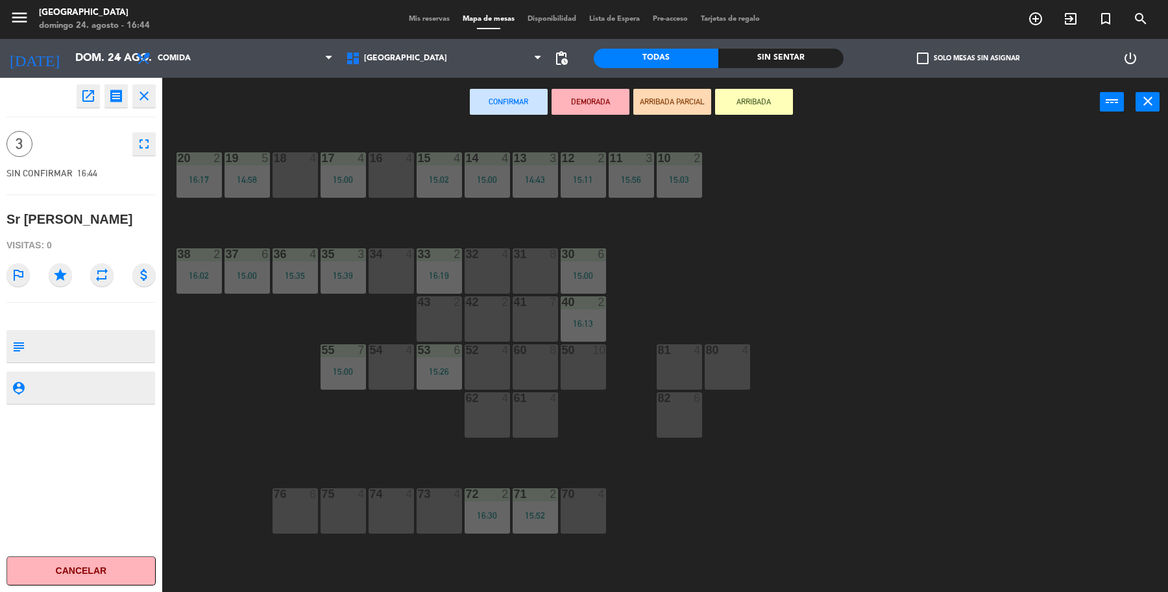
click at [482, 276] on div "32 4" at bounding box center [486, 270] width 45 height 45
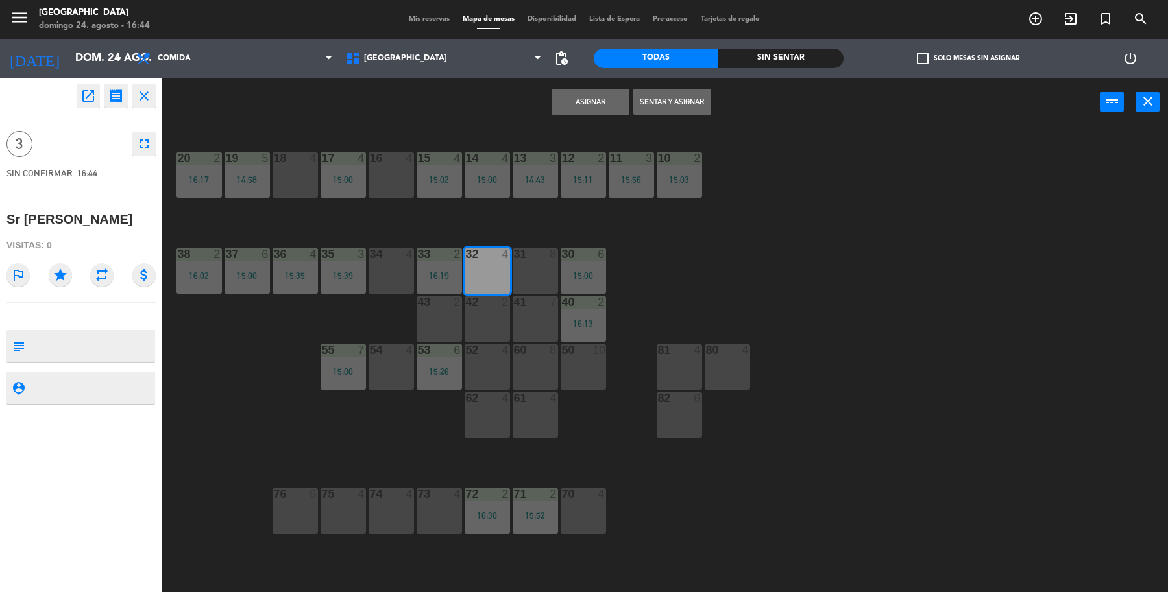
drag, startPoint x: 683, startPoint y: 96, endPoint x: 692, endPoint y: 91, distance: 10.2
click at [688, 94] on button "Sentar y Asignar" at bounding box center [672, 102] width 78 height 26
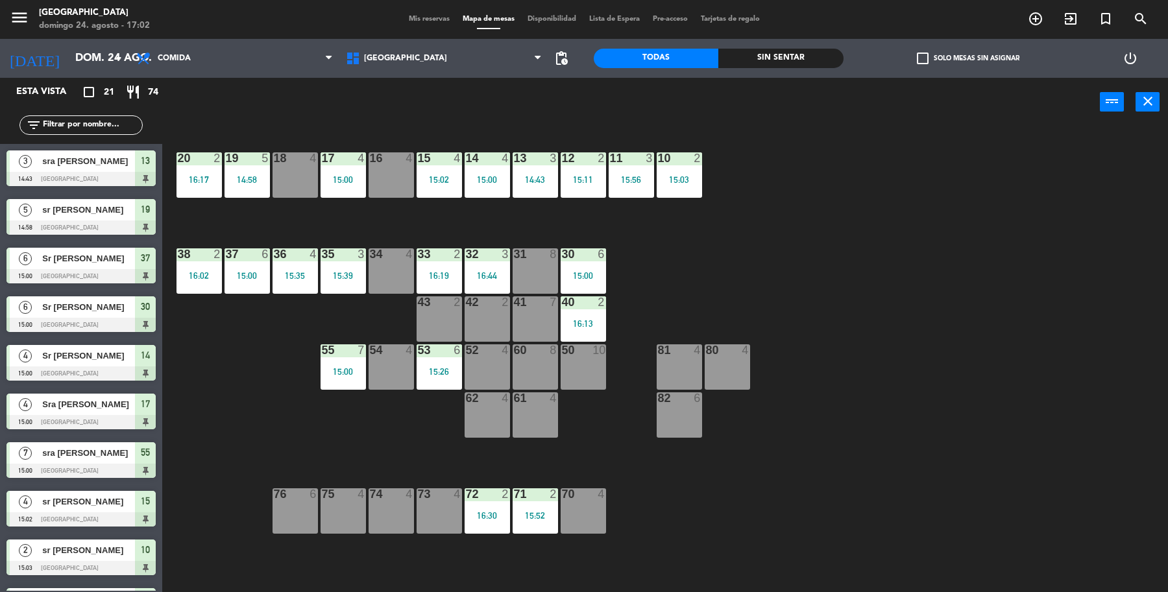
click at [859, 291] on div "19 5 14:58 18 4 17 4 15:00 16 4 15 4 15:02 14 4 15:00 13 3 14:43 12 2 15:11 11 …" at bounding box center [671, 362] width 994 height 466
click at [234, 272] on div "15:00" at bounding box center [246, 275] width 45 height 9
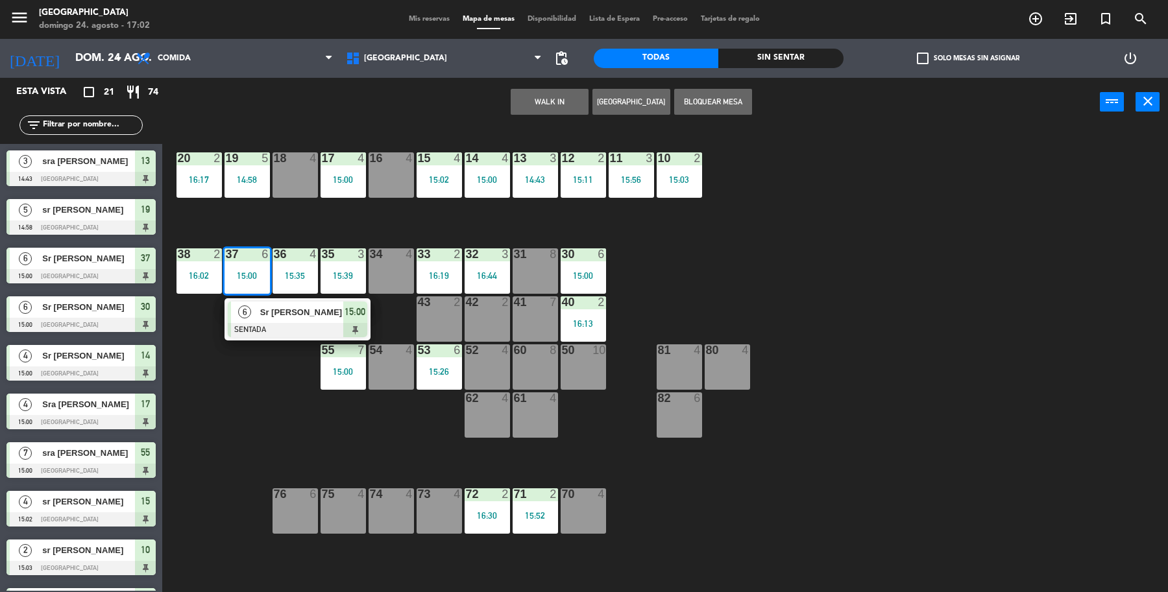
click at [310, 306] on div "6 Sr Carlos Gonzalez SENTADA 15:00" at bounding box center [297, 319] width 165 height 42
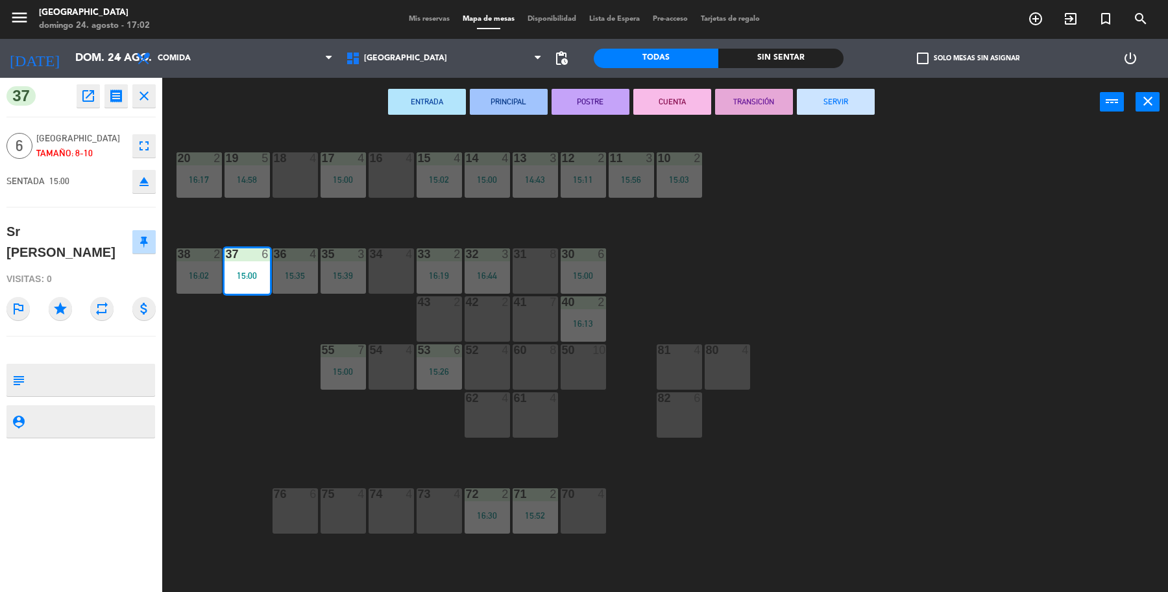
click at [816, 107] on button "SERVIR" at bounding box center [836, 102] width 78 height 26
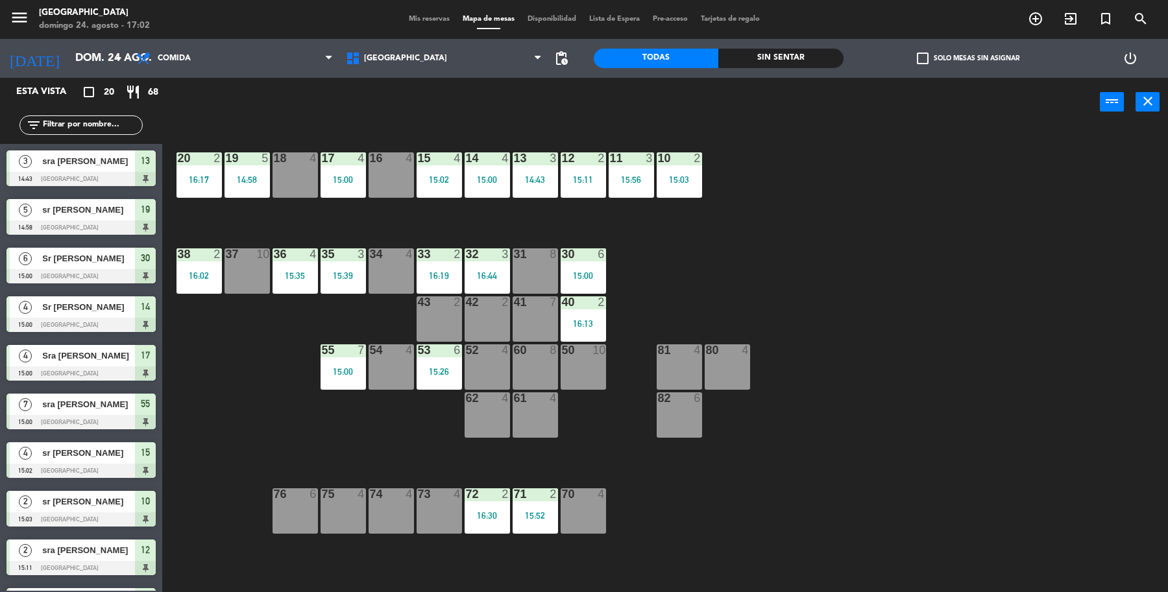
click at [902, 250] on div "19 5 14:58 18 4 17 4 15:00 16 4 15 4 15:02 14 4 15:00 13 3 14:43 12 2 15:11 11 …" at bounding box center [671, 362] width 994 height 466
click at [1144, 206] on div "19 5 14:58 18 4 17 4 15:00 16 4 15 4 15:02 14 4 15:00 13 3 14:43 12 2 15:11 11 …" at bounding box center [671, 362] width 994 height 466
click at [998, 331] on div "19 5 14:58 18 4 17 4 15:00 16 4 15 4 15:02 14 4 15:00 13 3 14:43 12 2 15:11 11 …" at bounding box center [671, 362] width 994 height 466
drag, startPoint x: 582, startPoint y: 191, endPoint x: 595, endPoint y: 191, distance: 13.0
click at [587, 191] on div "12 2 15:11" at bounding box center [582, 174] width 45 height 45
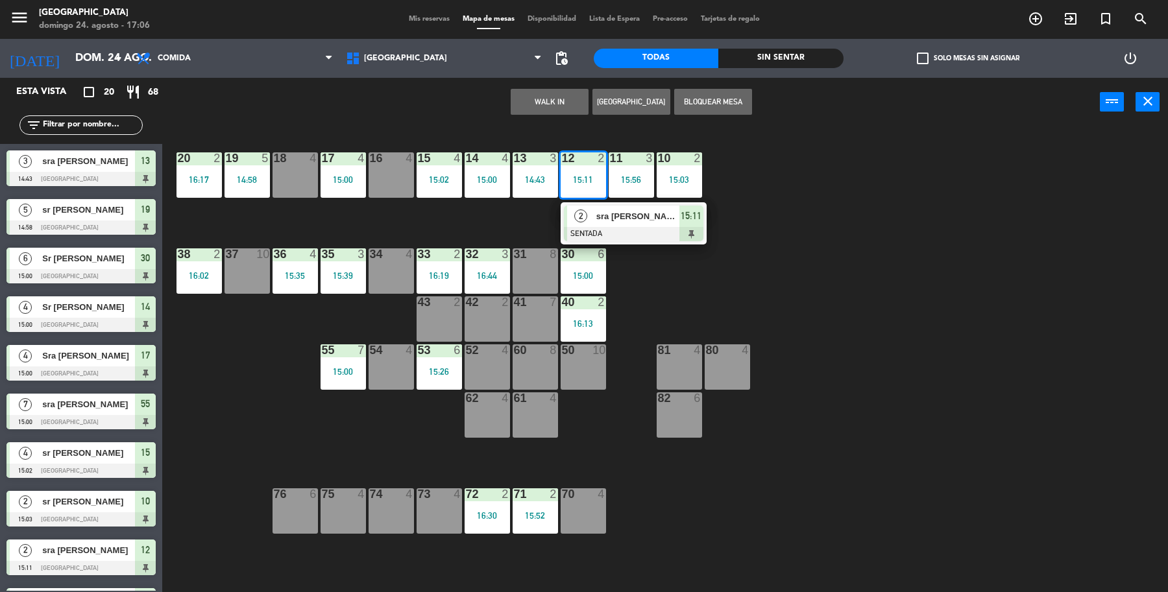
click at [678, 239] on div at bounding box center [633, 234] width 139 height 14
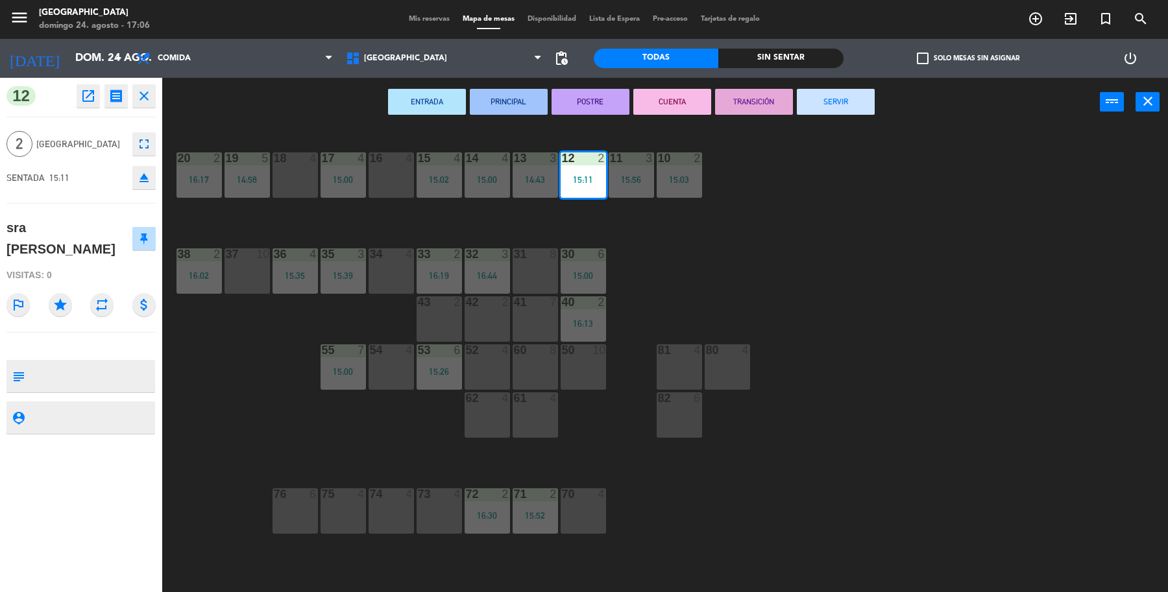
click at [848, 104] on button "SERVIR" at bounding box center [836, 102] width 78 height 26
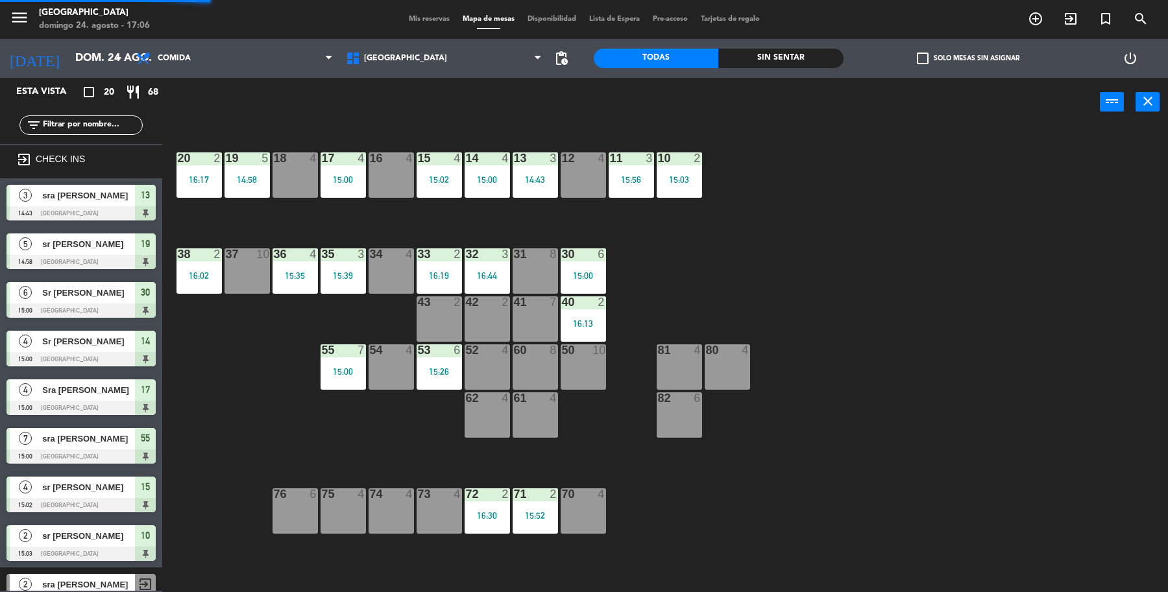
scroll to position [2, 0]
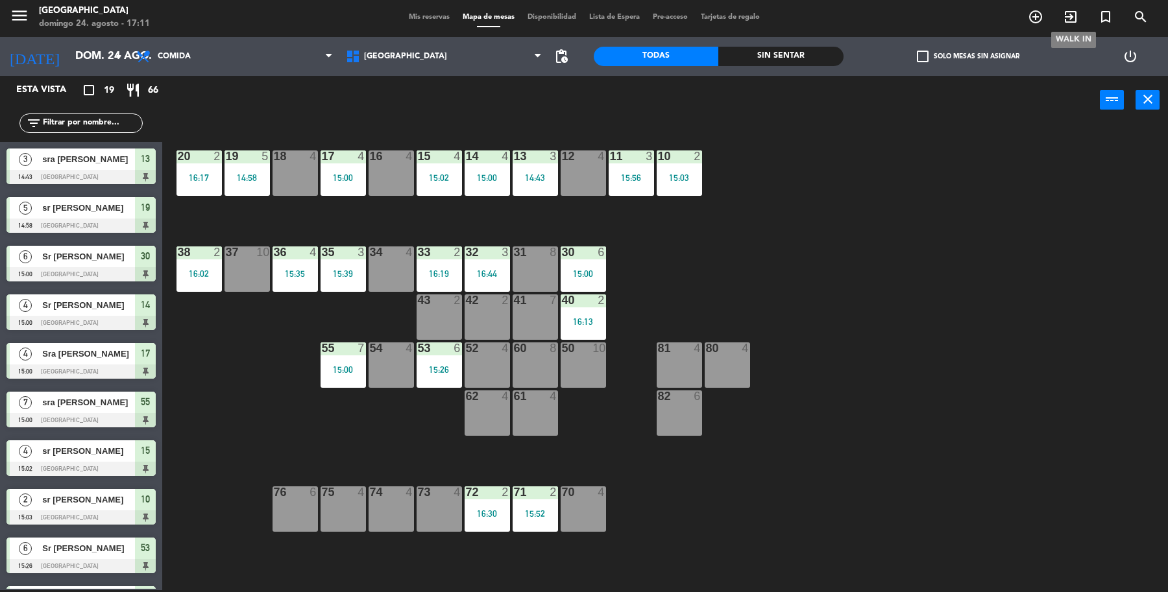
click at [1073, 9] on icon "exit_to_app" at bounding box center [1070, 17] width 16 height 16
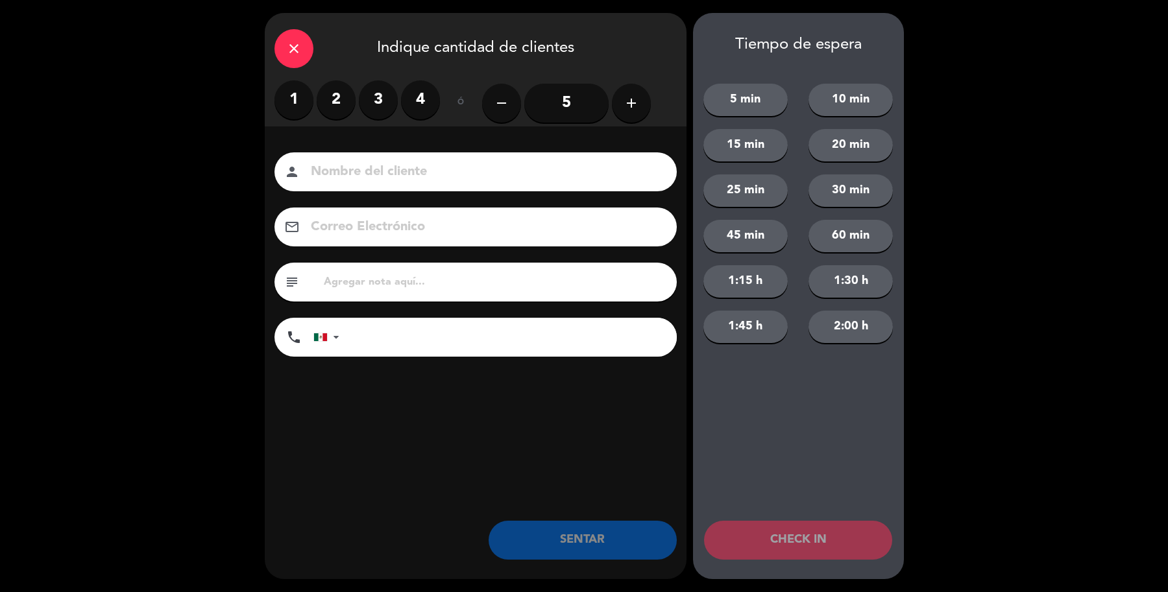
click at [377, 109] on label "3" at bounding box center [378, 99] width 39 height 39
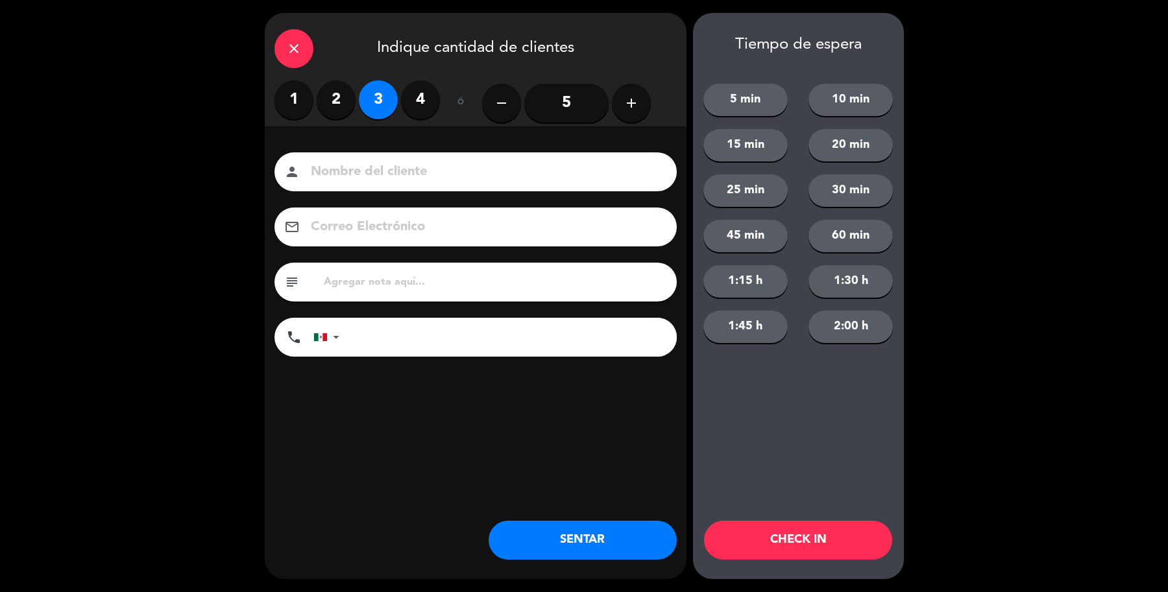
click at [373, 175] on input at bounding box center [484, 172] width 350 height 23
type input "Sra Saez"
click at [627, 543] on button "SENTAR" at bounding box center [582, 540] width 188 height 39
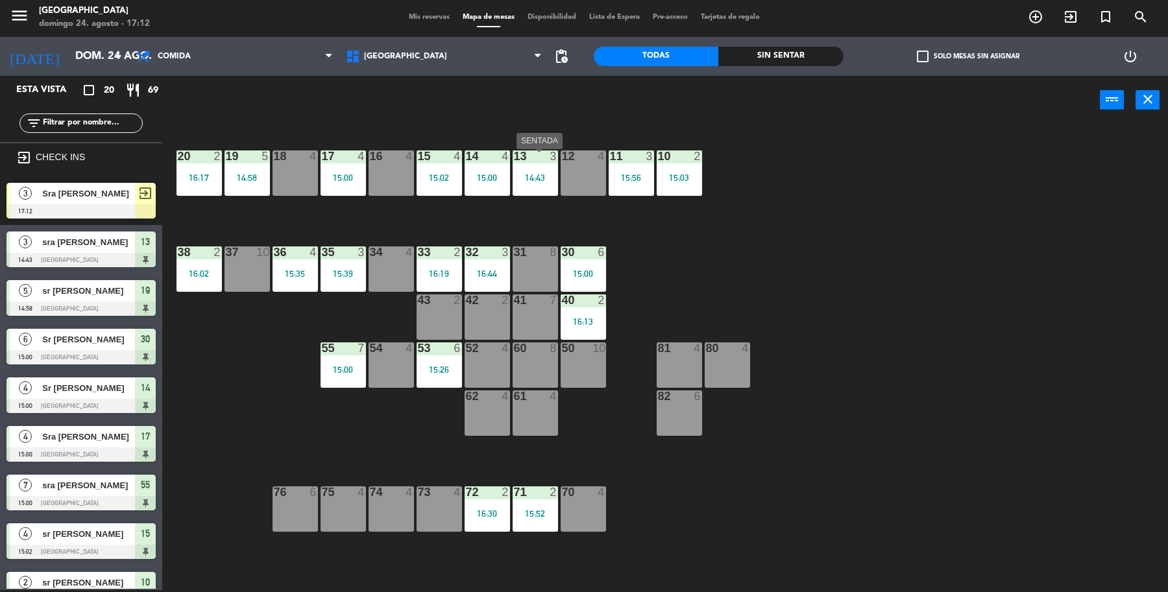
click at [530, 163] on div "13 3 14:43" at bounding box center [534, 172] width 45 height 45
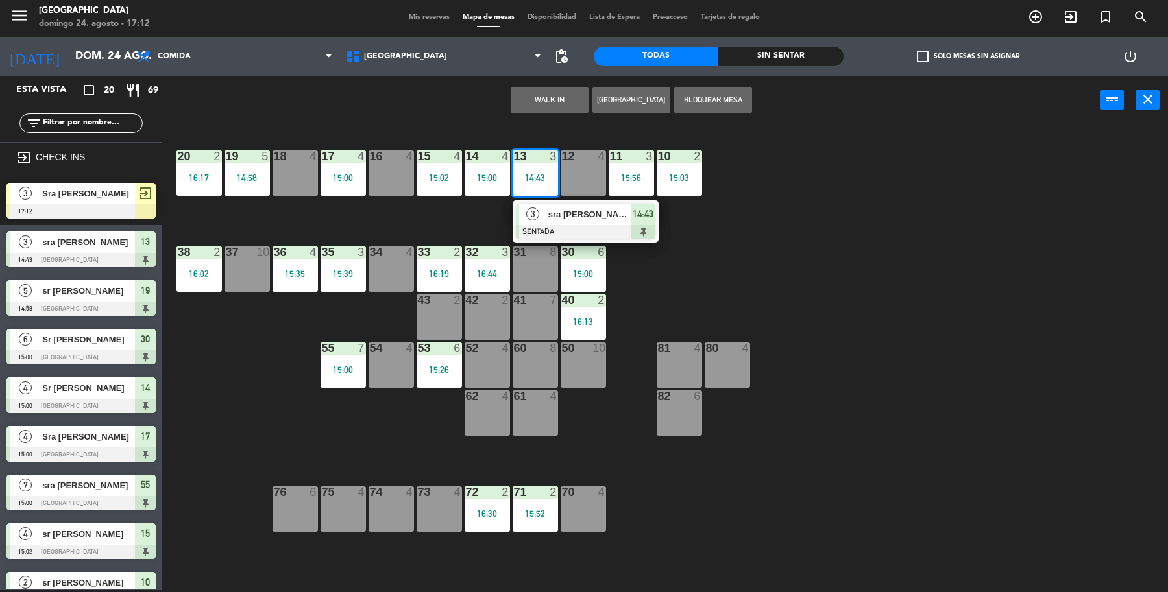
click at [544, 208] on div "3" at bounding box center [533, 214] width 28 height 21
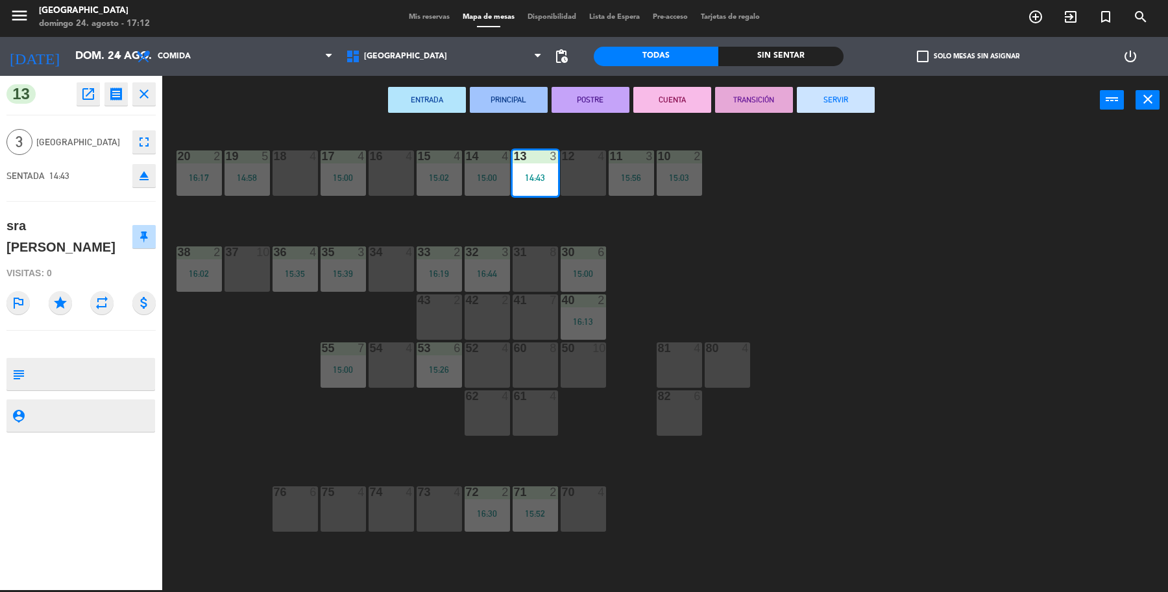
click at [832, 98] on button "SERVIR" at bounding box center [836, 100] width 78 height 26
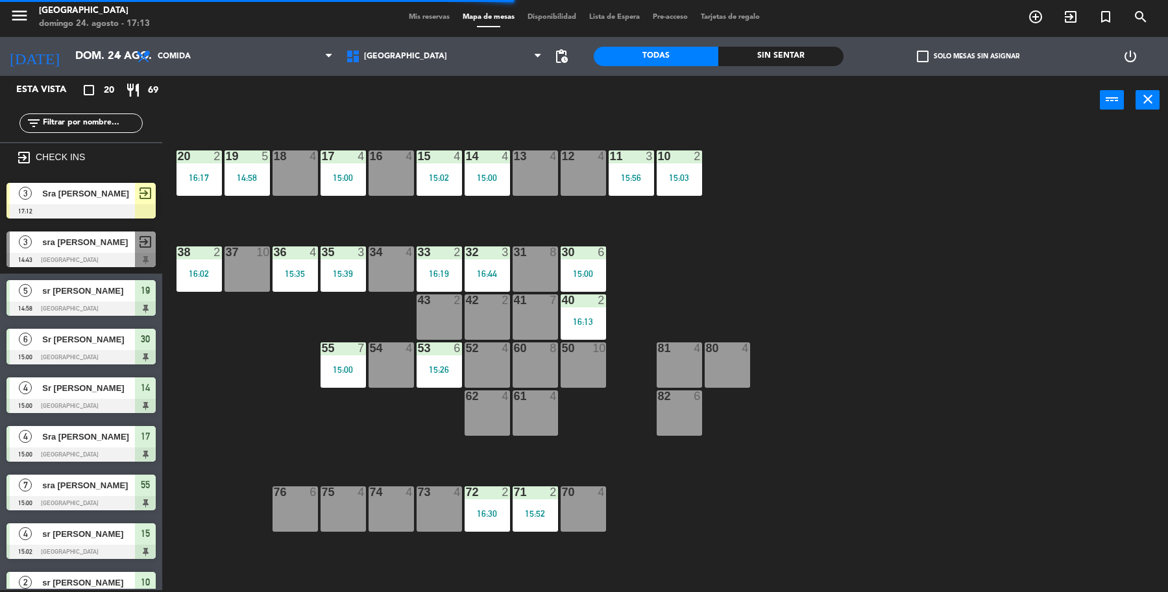
click at [134, 197] on span "Sra Saez" at bounding box center [88, 194] width 93 height 14
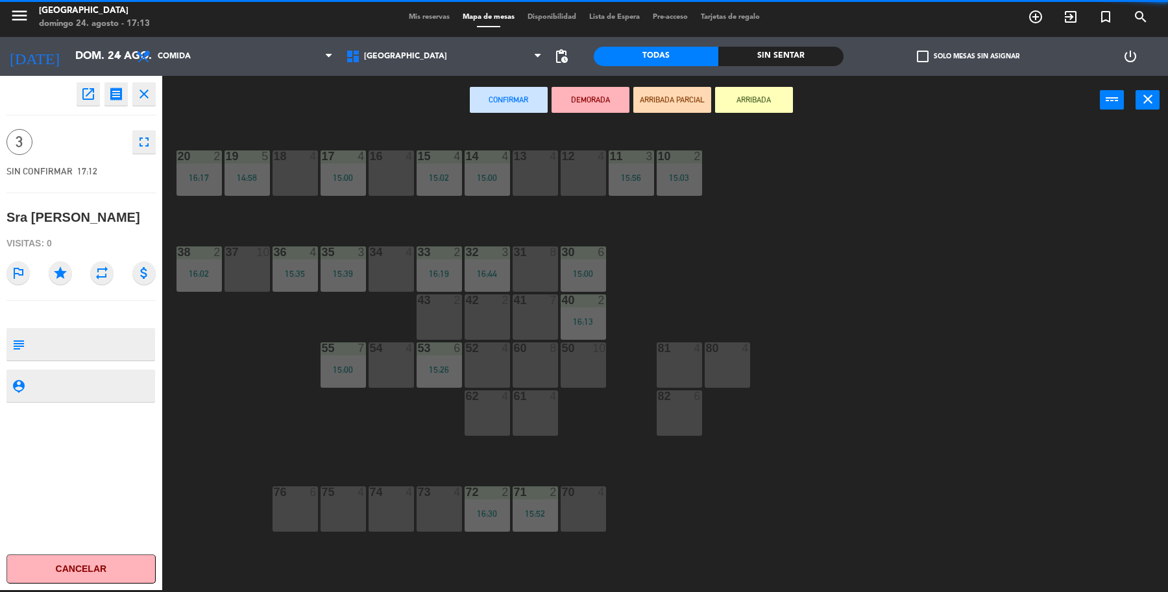
click at [539, 186] on div "13 4" at bounding box center [534, 172] width 45 height 45
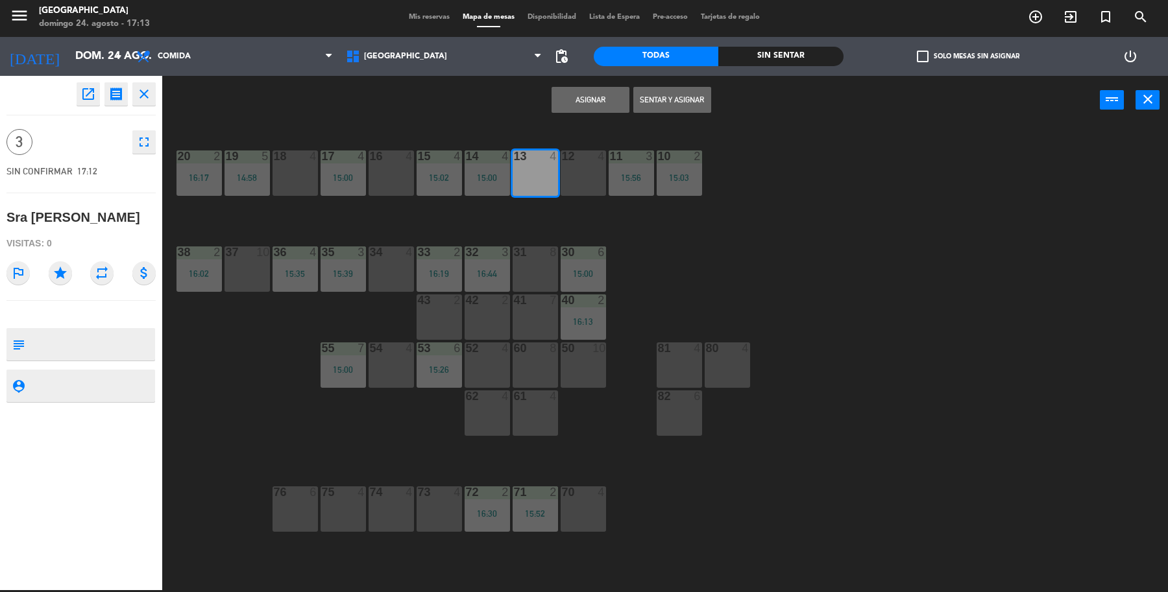
click at [659, 101] on button "Sentar y Asignar" at bounding box center [672, 100] width 78 height 26
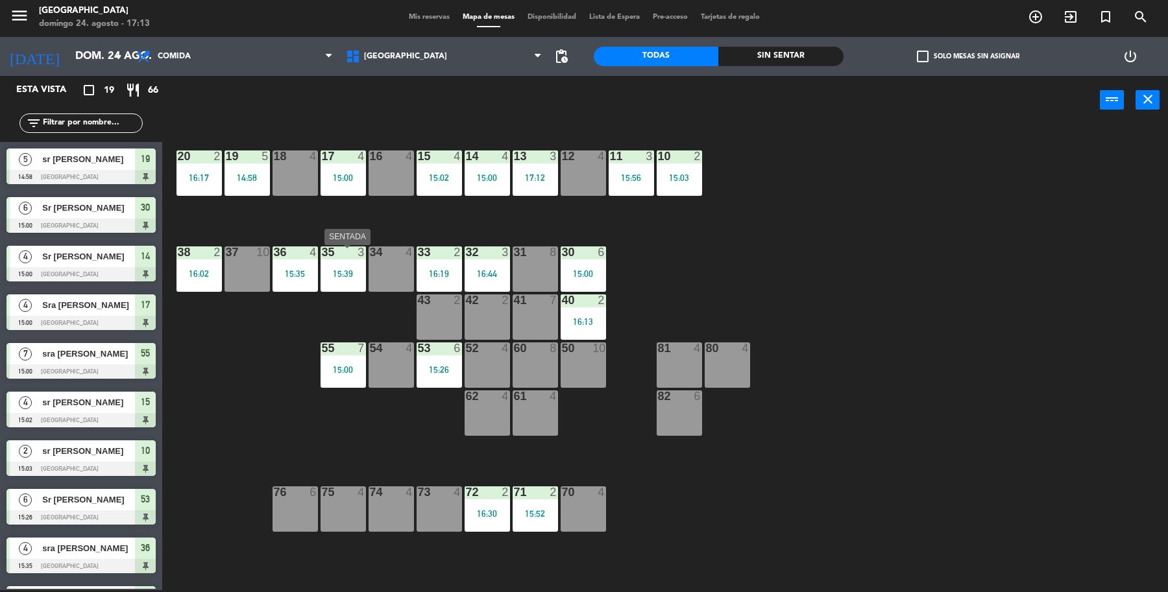
click at [361, 276] on div "15:39" at bounding box center [342, 273] width 45 height 9
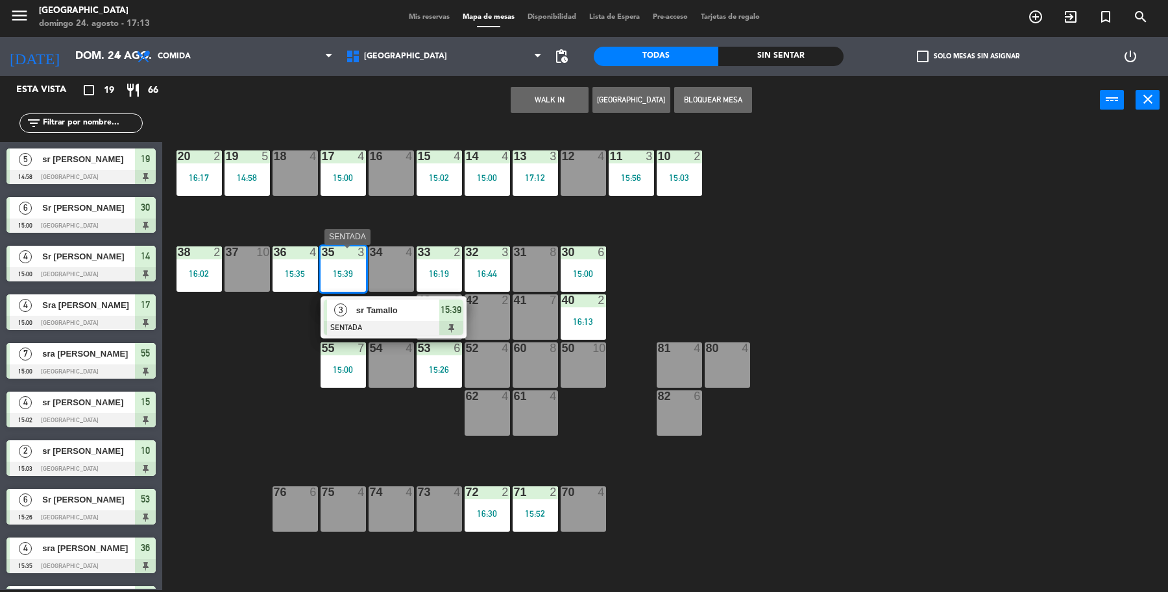
click at [383, 313] on span "sr Tamallo" at bounding box center [397, 311] width 83 height 14
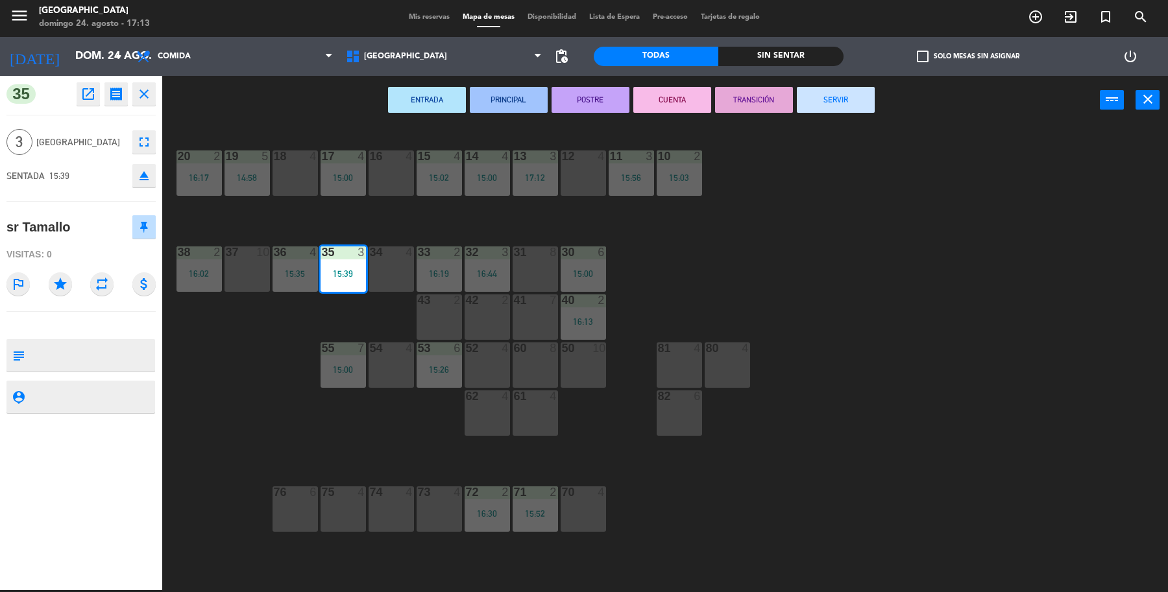
click at [812, 98] on button "SERVIR" at bounding box center [836, 100] width 78 height 26
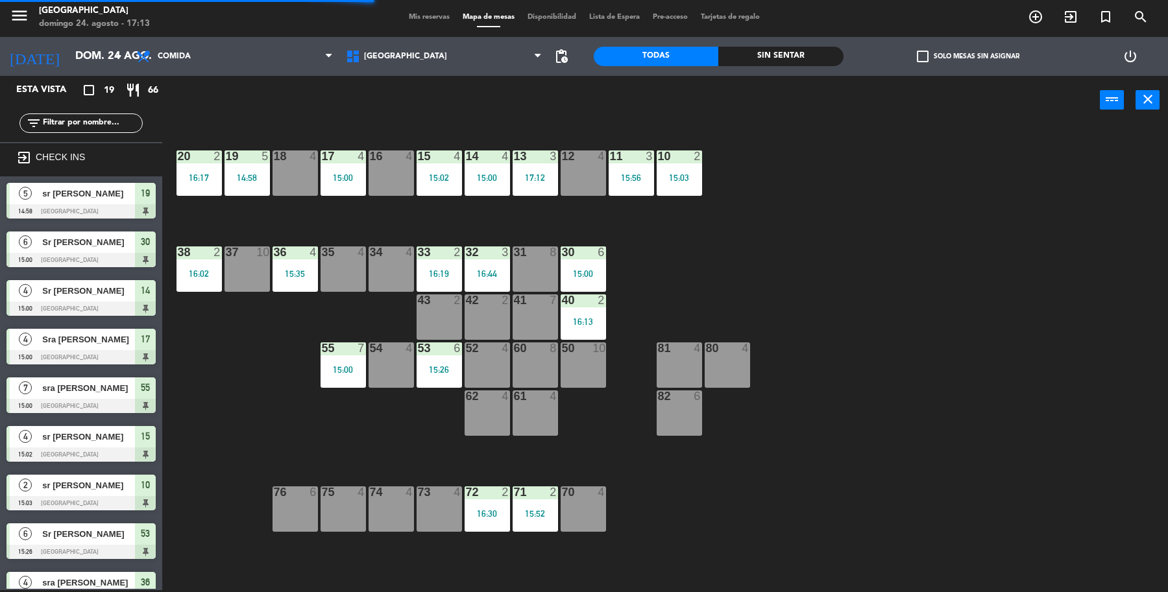
click at [451, 264] on div "33 2 16:19" at bounding box center [438, 268] width 45 height 45
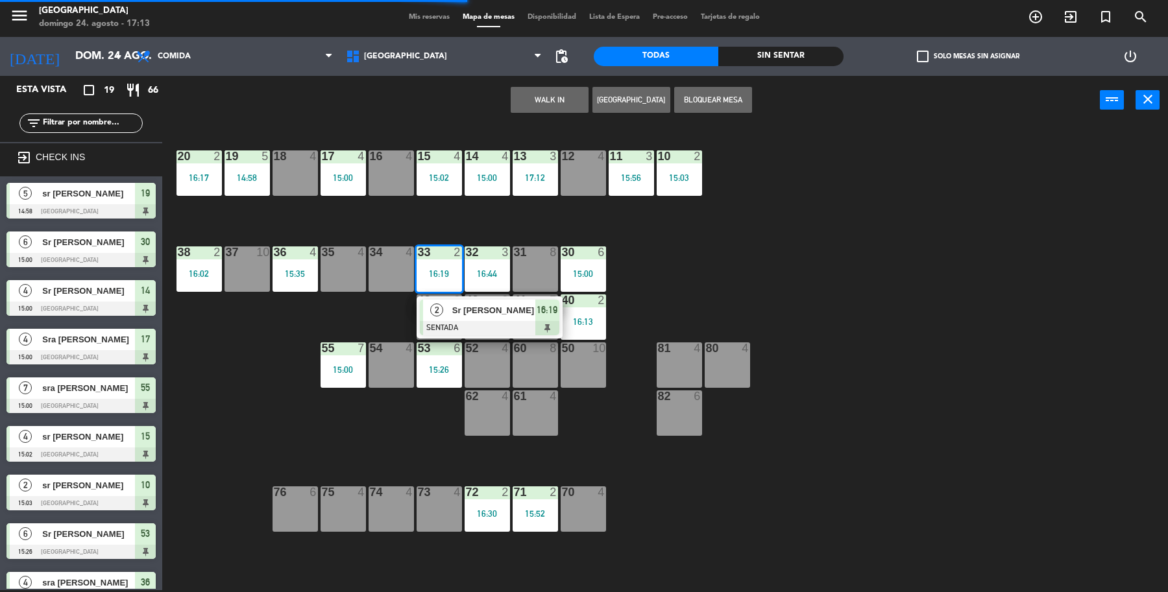
click at [935, 111] on div "WALK IN Crear Reserva Bloquear Mesa power_input close" at bounding box center [630, 100] width 937 height 49
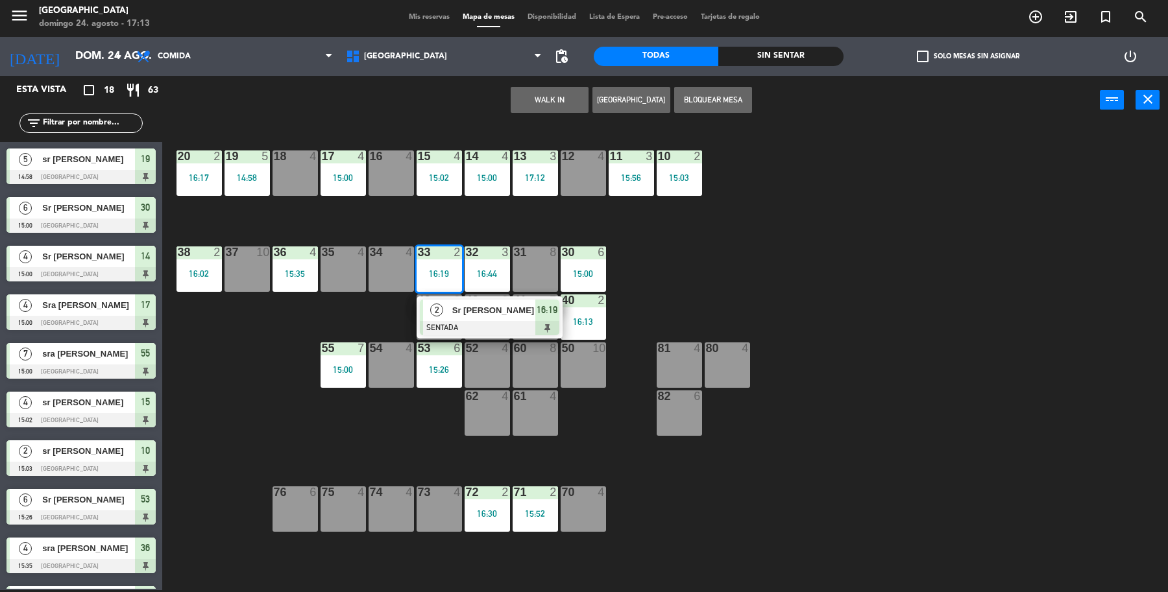
drag, startPoint x: 251, startPoint y: 354, endPoint x: 245, endPoint y: 346, distance: 10.1
click at [250, 354] on div "19 5 14:58 18 4 17 4 15:00 16 4 15 4 15:02 14 4 15:00 13 3 17:12 12 4 11 3 15:5…" at bounding box center [671, 360] width 994 height 466
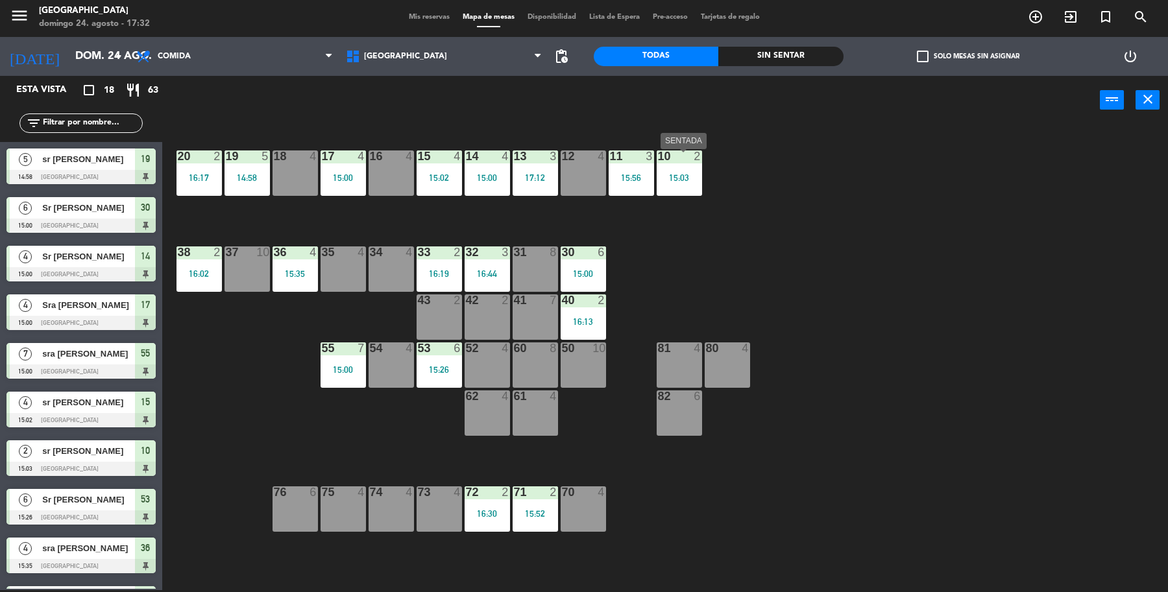
click at [679, 179] on div "15:03" at bounding box center [678, 177] width 45 height 9
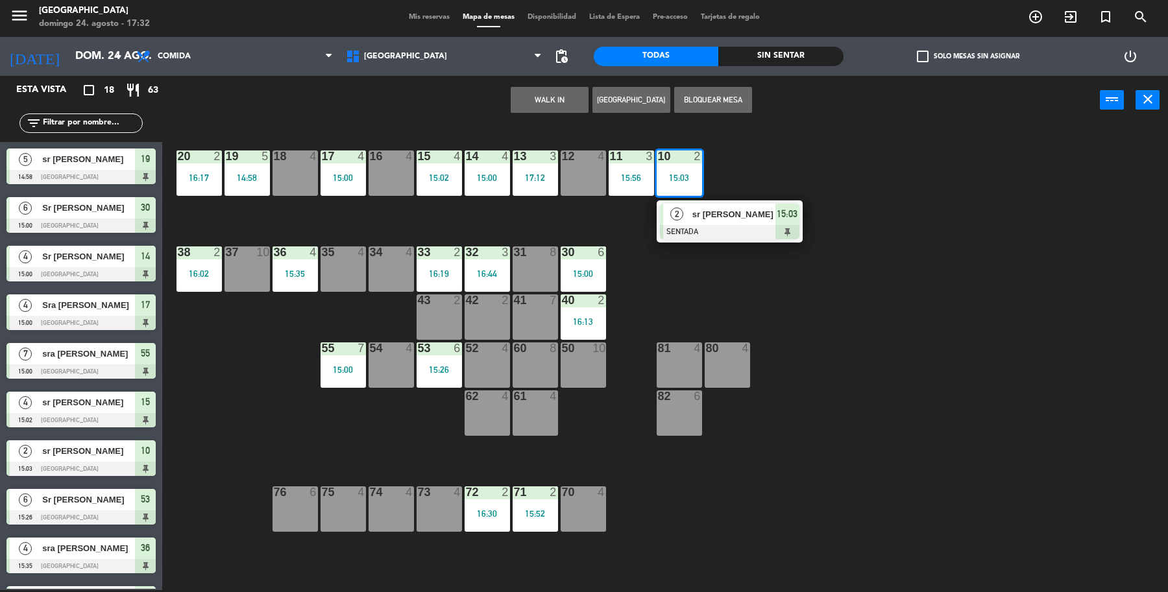
click at [710, 225] on div at bounding box center [729, 232] width 139 height 14
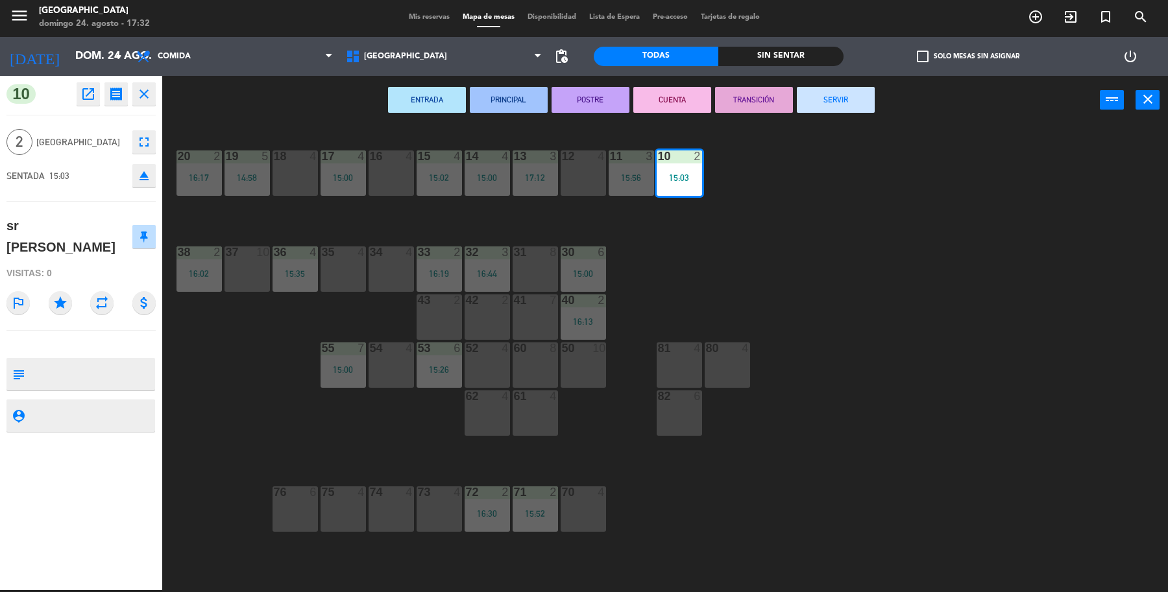
click at [819, 96] on button "SERVIR" at bounding box center [836, 100] width 78 height 26
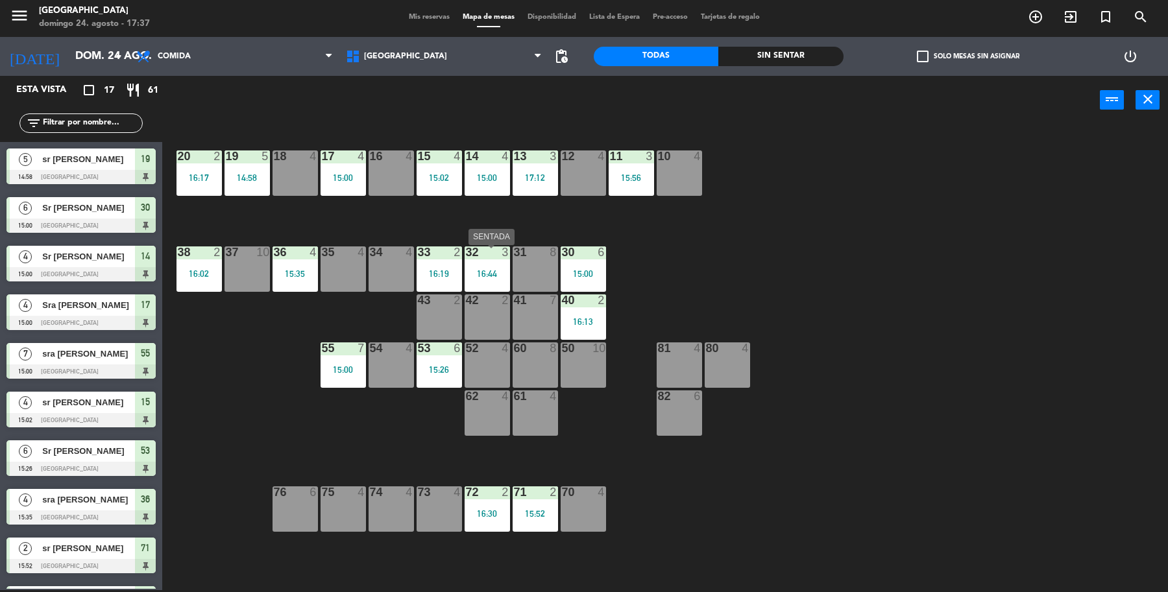
click at [491, 263] on div "32 3 16:44" at bounding box center [486, 268] width 45 height 45
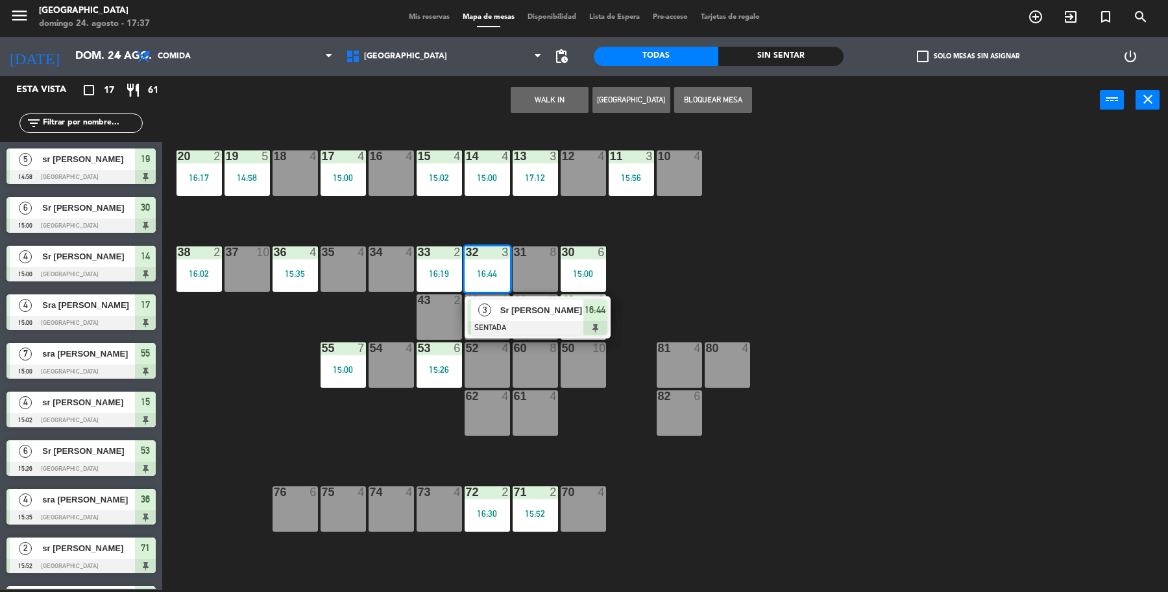
click at [555, 321] on div at bounding box center [537, 328] width 139 height 14
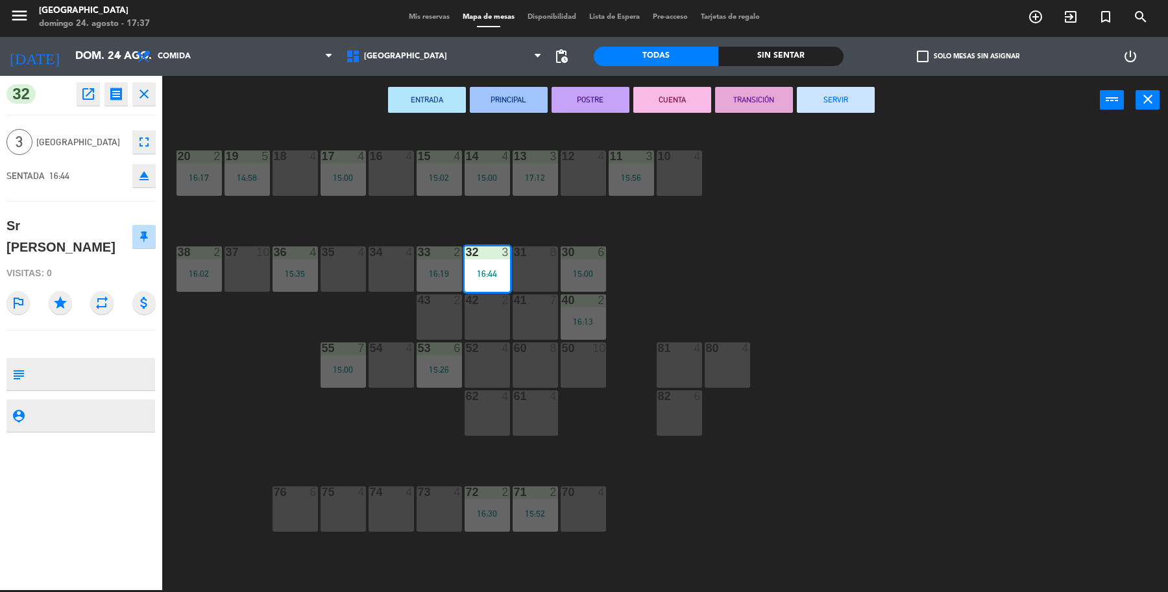
click at [872, 92] on button "SERVIR" at bounding box center [836, 100] width 78 height 26
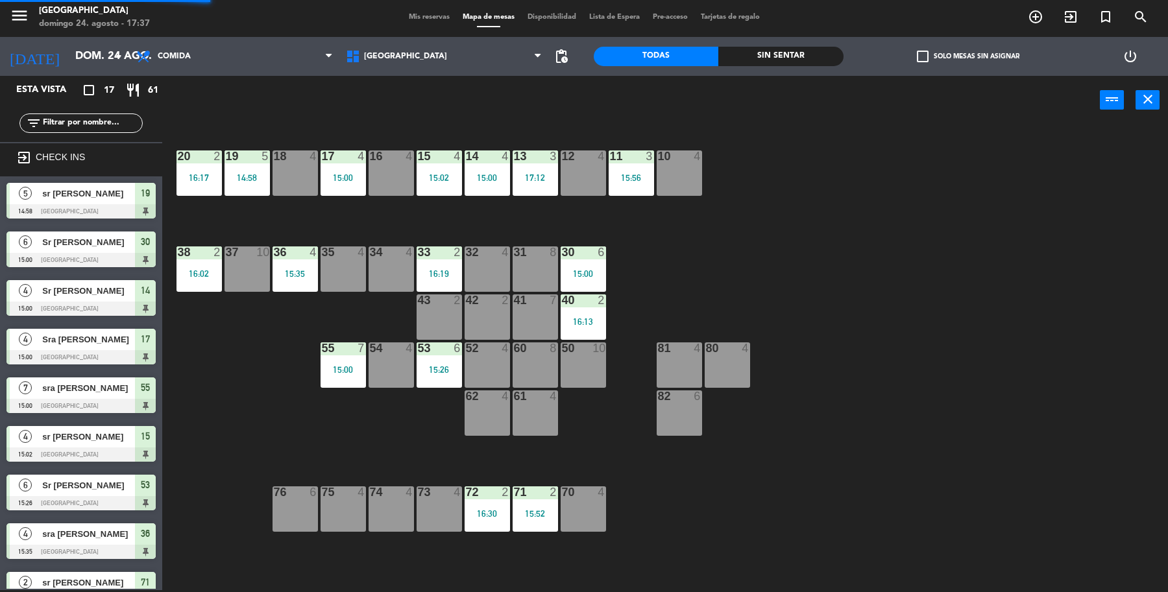
scroll to position [211, 0]
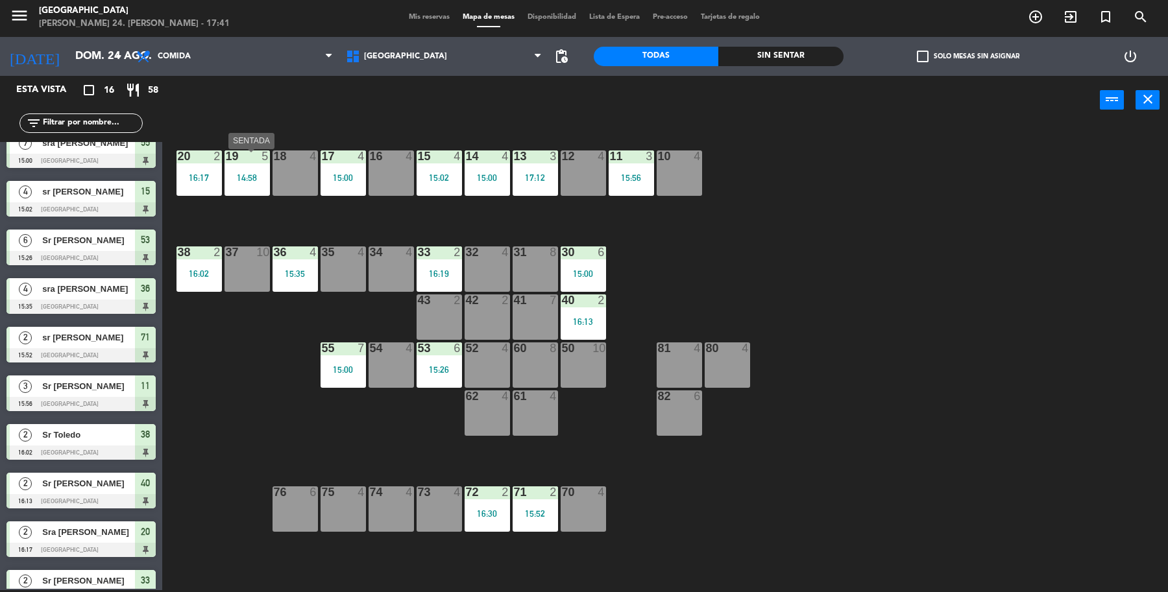
click at [241, 170] on div "19 5 14:58" at bounding box center [246, 172] width 45 height 45
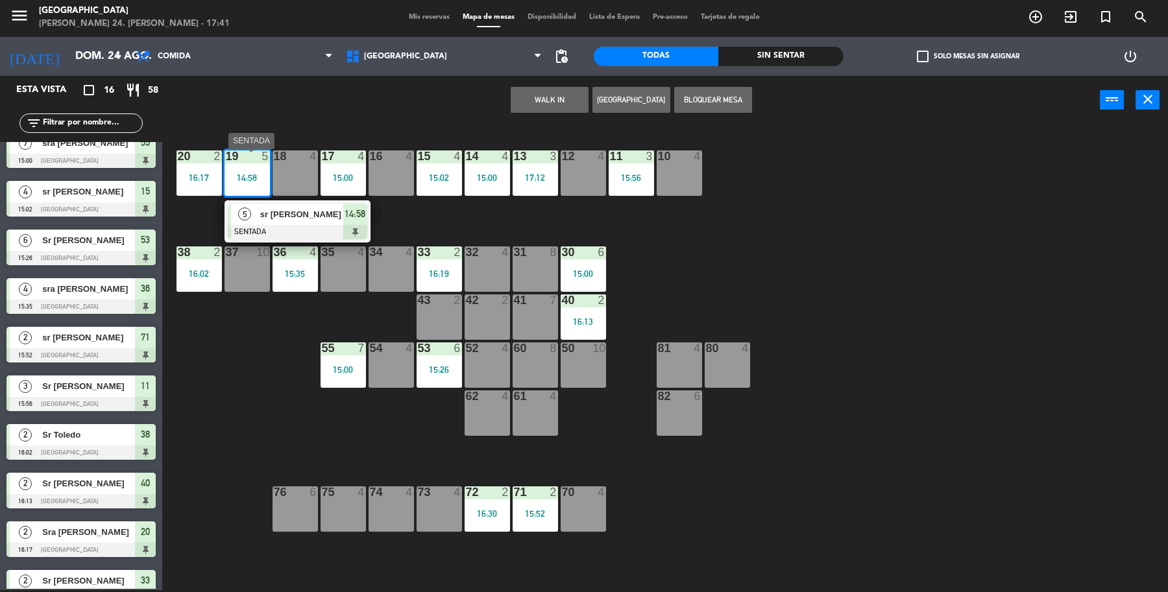
drag, startPoint x: 293, startPoint y: 218, endPoint x: 306, endPoint y: 214, distance: 13.5
click at [296, 217] on div "5 sr Fernandez SENTADA 14:58" at bounding box center [297, 221] width 165 height 42
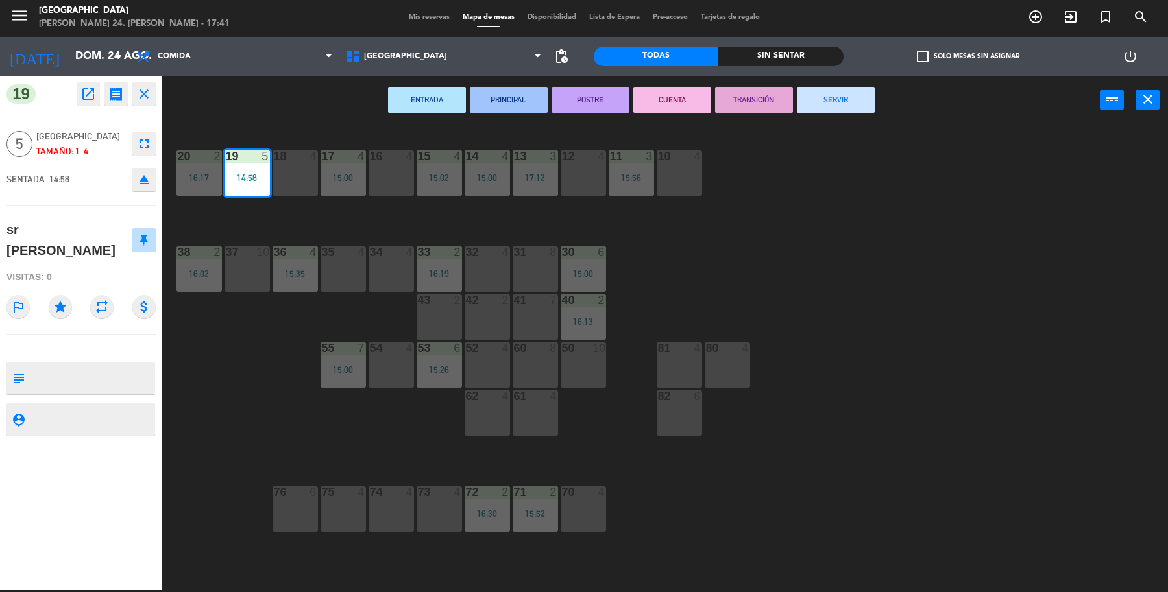
click at [819, 248] on div "19 5 14:58 18 4 17 4 15:00 16 4 15 4 15:02 14 4 15:00 13 3 17:12 12 4 11 3 15:5…" at bounding box center [671, 360] width 994 height 466
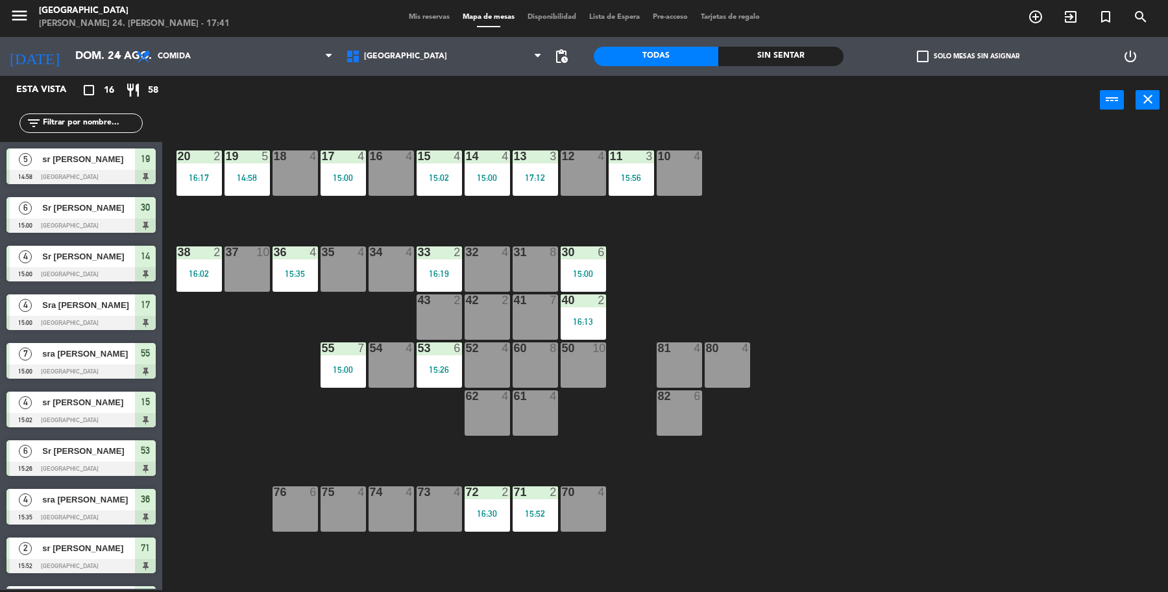
click at [342, 184] on div "17 4 15:00" at bounding box center [342, 172] width 45 height 45
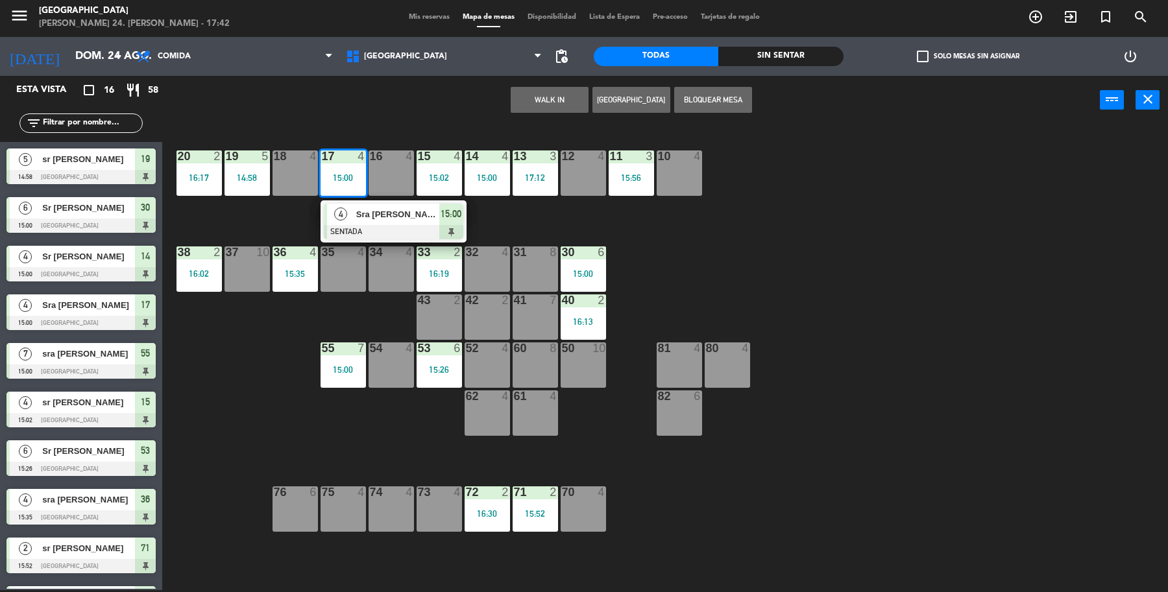
click at [418, 215] on span "Sra [PERSON_NAME]" at bounding box center [397, 215] width 83 height 14
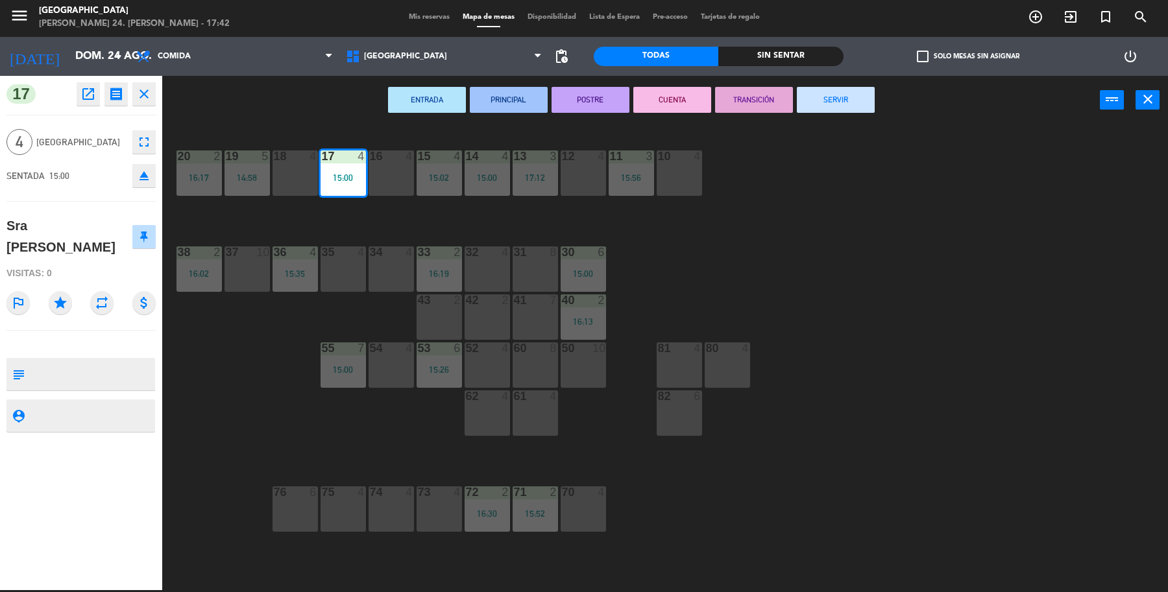
click at [819, 212] on div "19 5 14:58 18 4 17 4 15:00 16 4 15 4 15:02 14 4 15:00 13 3 17:12 12 4 11 3 15:5…" at bounding box center [671, 360] width 994 height 466
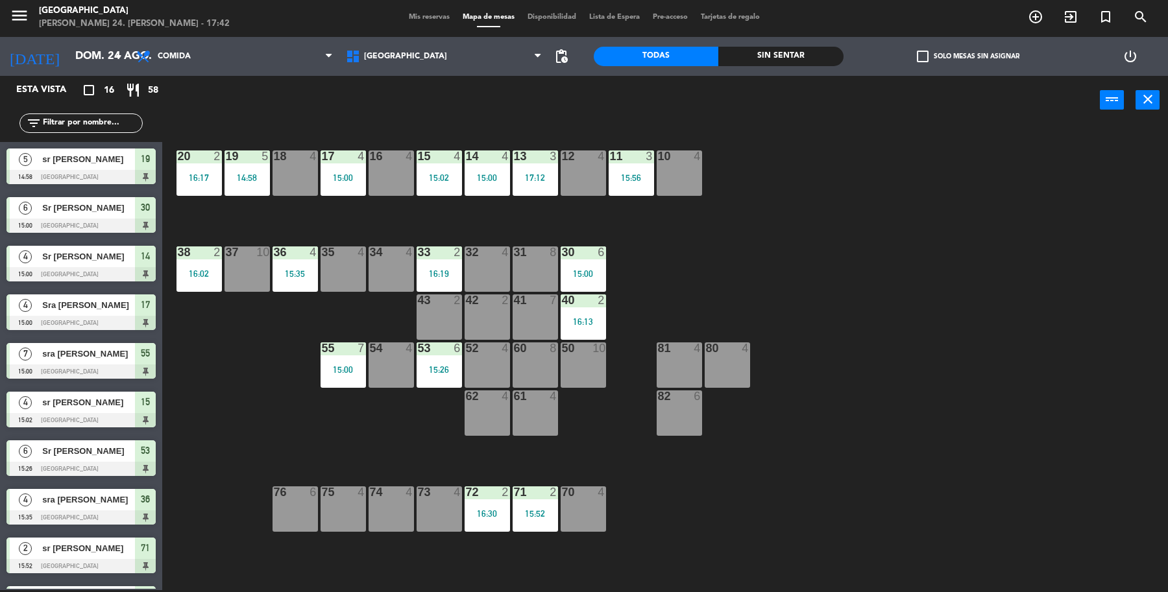
click at [214, 269] on div "16:02" at bounding box center [198, 274] width 45 height 10
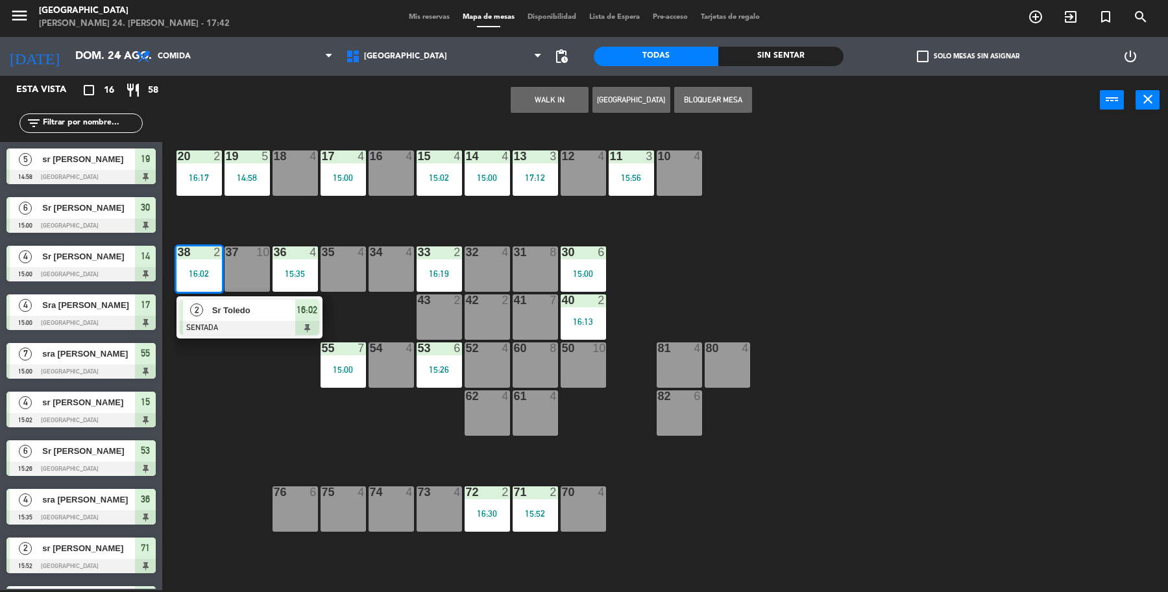
click at [227, 332] on div "2 Sr Toledo SENTADA 16:02" at bounding box center [249, 317] width 165 height 42
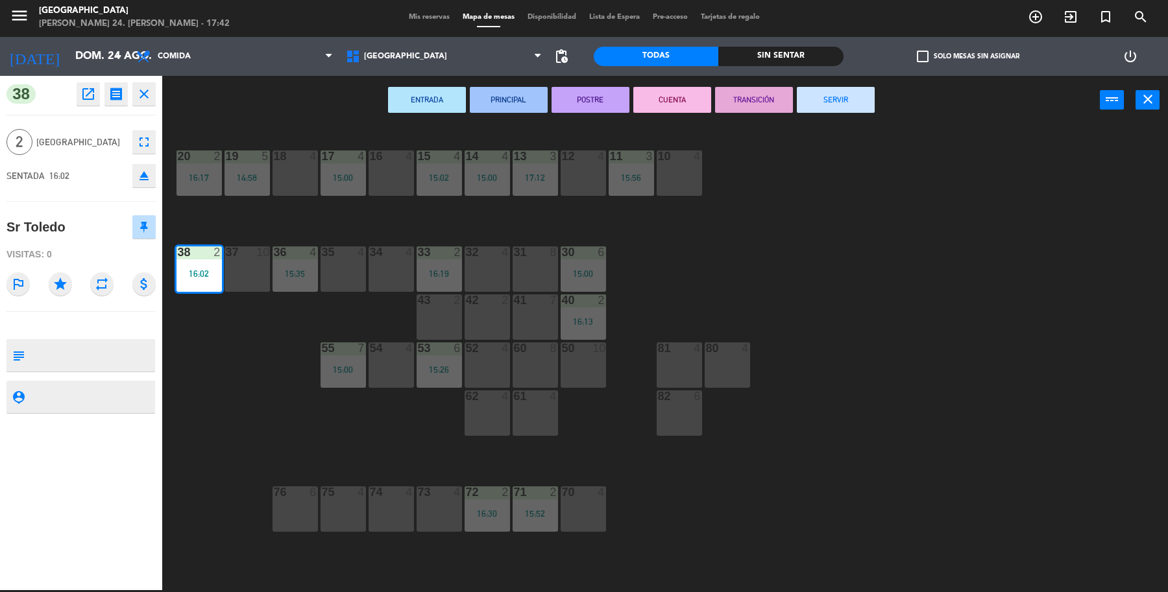
click at [813, 102] on button "SERVIR" at bounding box center [836, 100] width 78 height 26
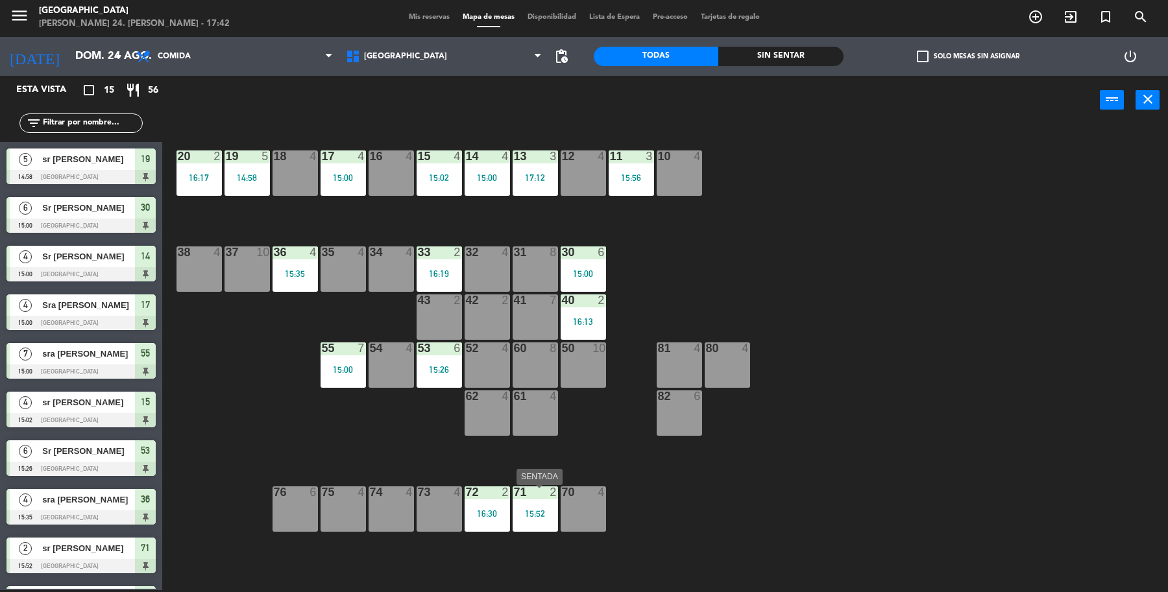
click at [531, 516] on div "15:52" at bounding box center [534, 513] width 45 height 9
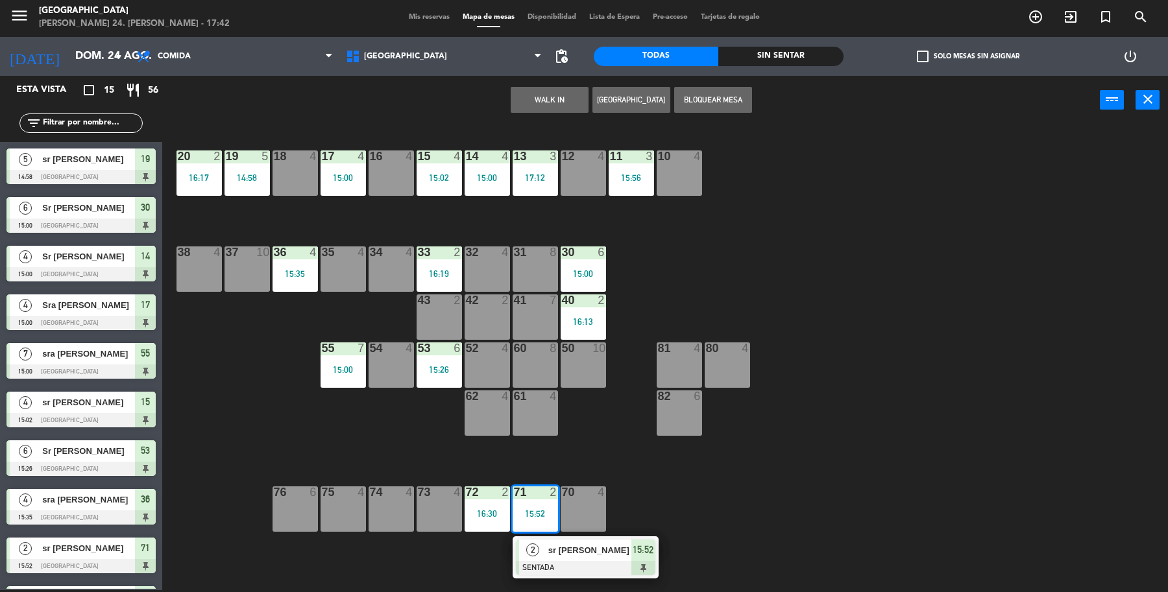
click at [587, 557] on span "sr [PERSON_NAME]" at bounding box center [589, 551] width 83 height 14
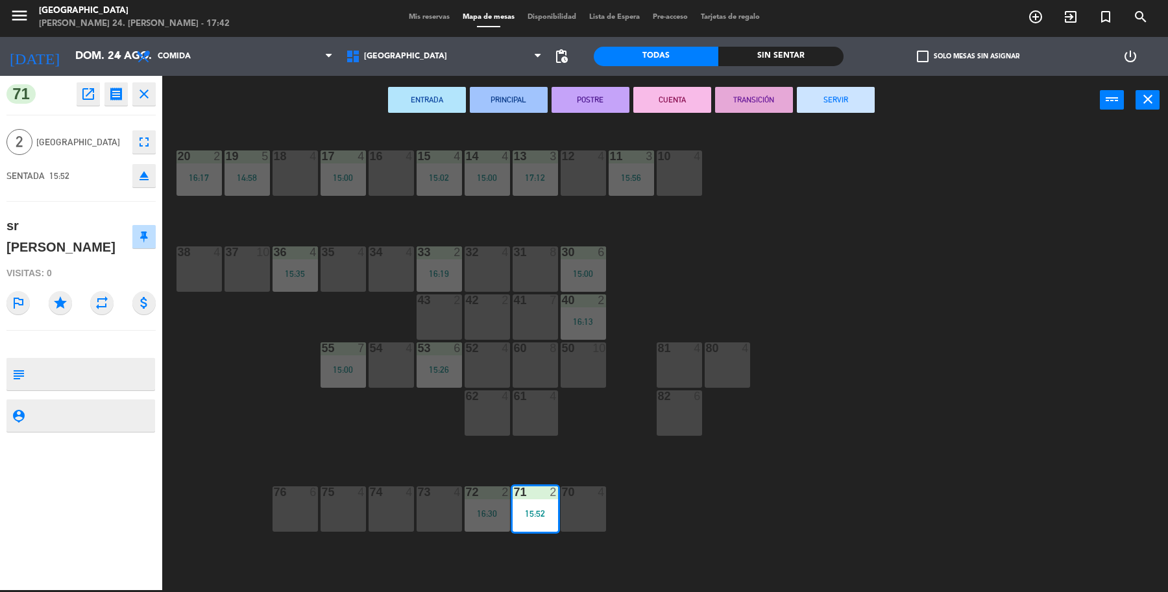
drag, startPoint x: 856, startPoint y: 105, endPoint x: 848, endPoint y: 117, distance: 14.9
click at [857, 104] on button "SERVIR" at bounding box center [836, 100] width 78 height 26
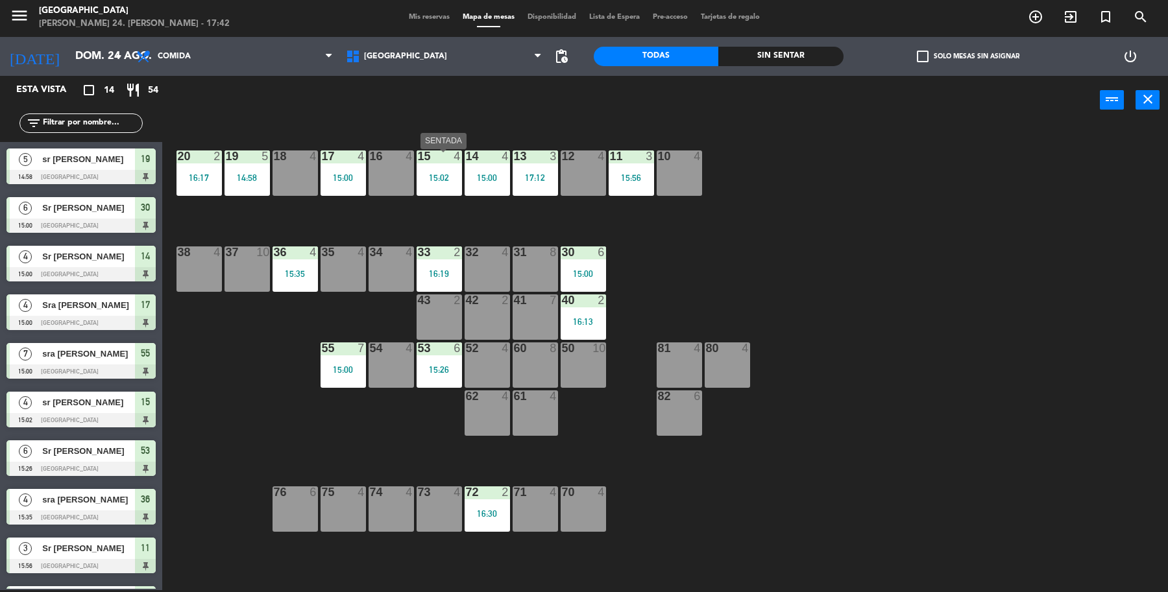
click at [454, 171] on div "15 4 15:02" at bounding box center [438, 172] width 45 height 45
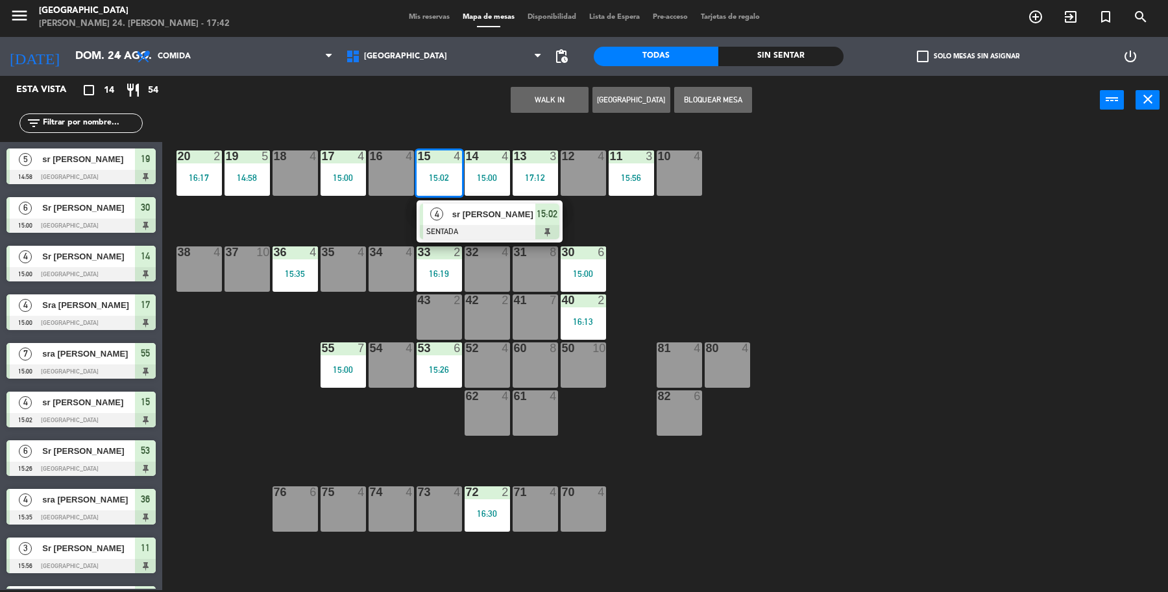
click at [462, 211] on span "sr Jesus Salgado" at bounding box center [493, 215] width 83 height 14
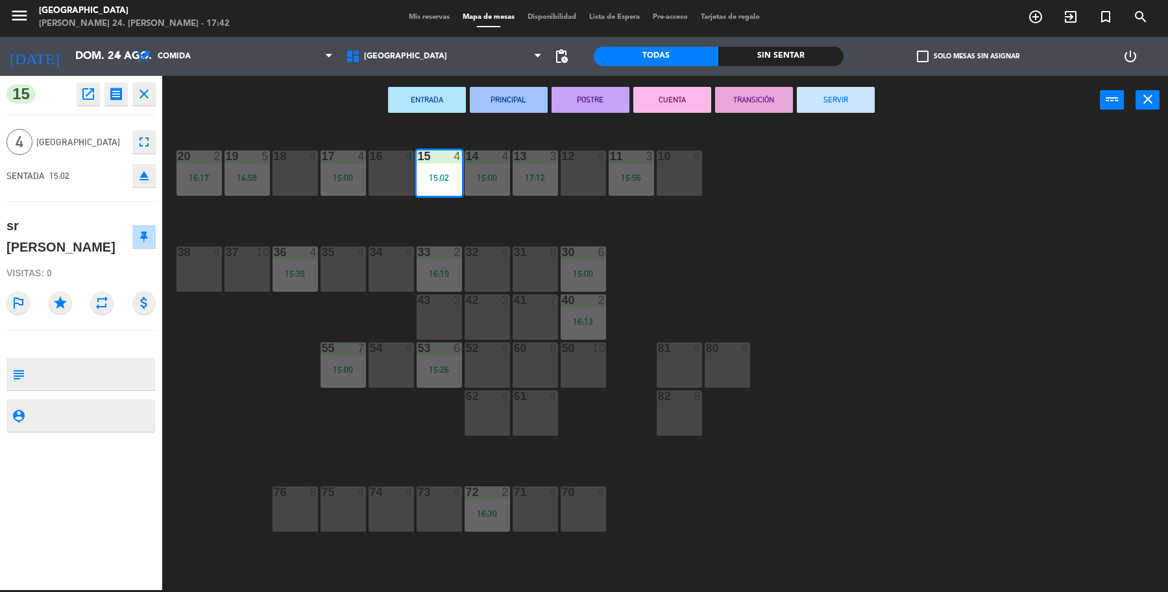
click at [695, 208] on div "19 5 14:58 18 4 17 4 15:00 16 4 15 4 15:02 14 4 15:00 13 3 17:12 12 4 11 3 15:5…" at bounding box center [671, 360] width 994 height 466
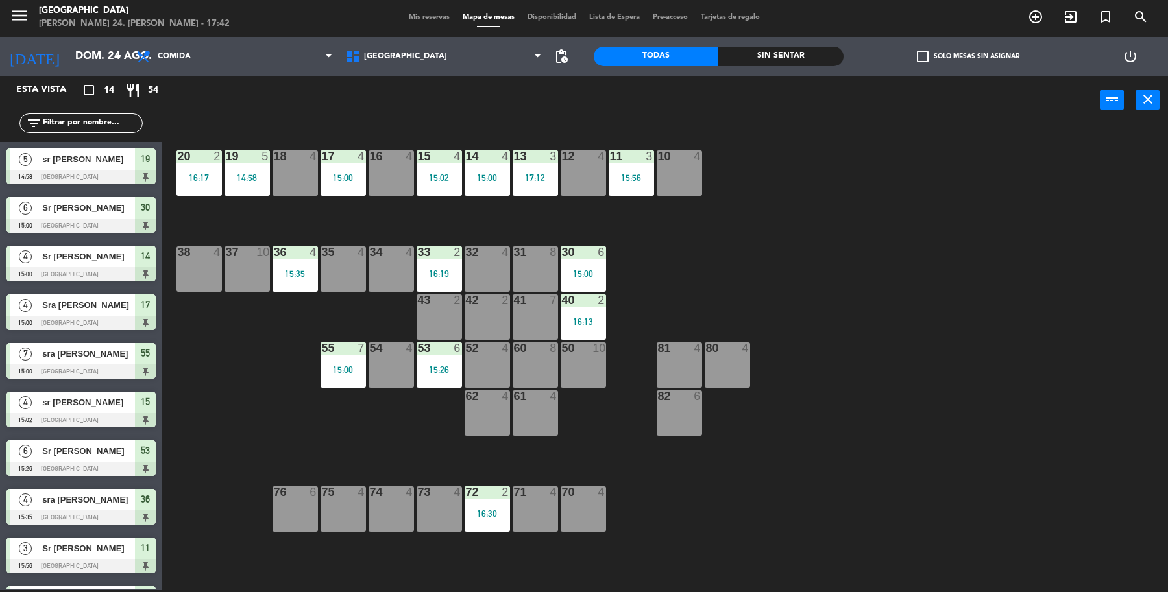
click at [328, 185] on div "17 4 15:00" at bounding box center [342, 172] width 45 height 45
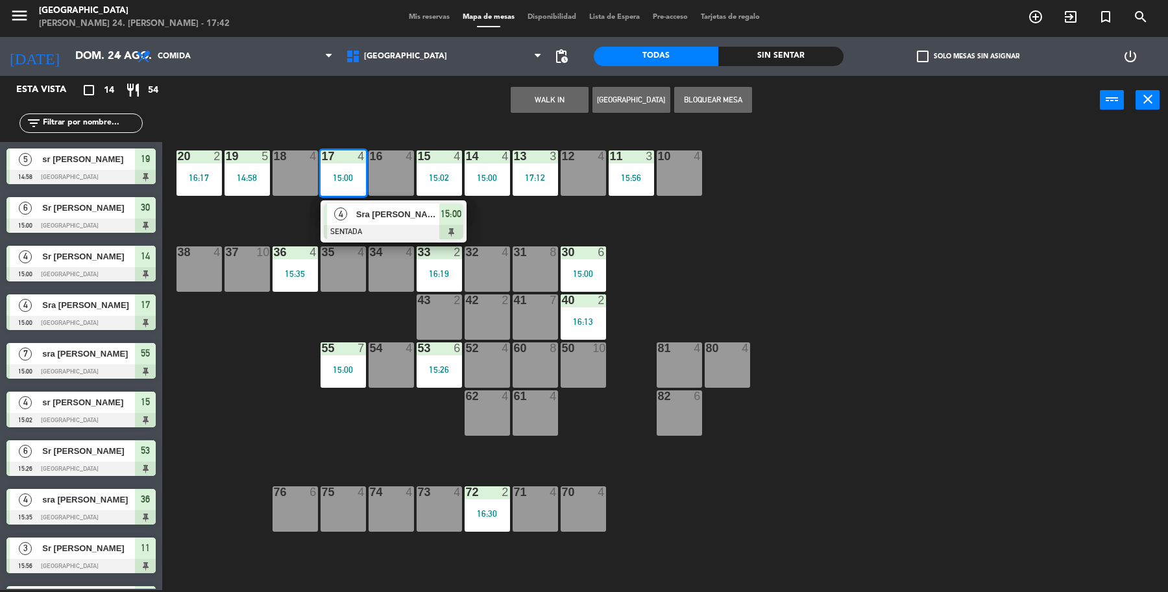
click at [426, 237] on div "4 Sra Blanca Vargas SENTADA 15:00" at bounding box center [393, 221] width 165 height 42
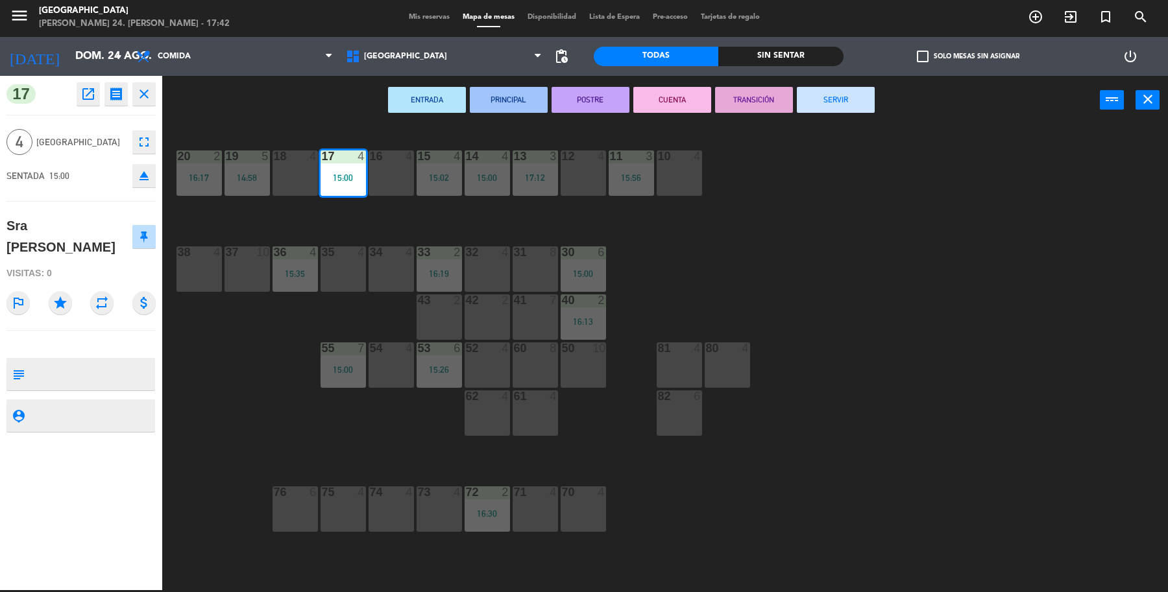
click at [806, 102] on button "SERVIR" at bounding box center [836, 100] width 78 height 26
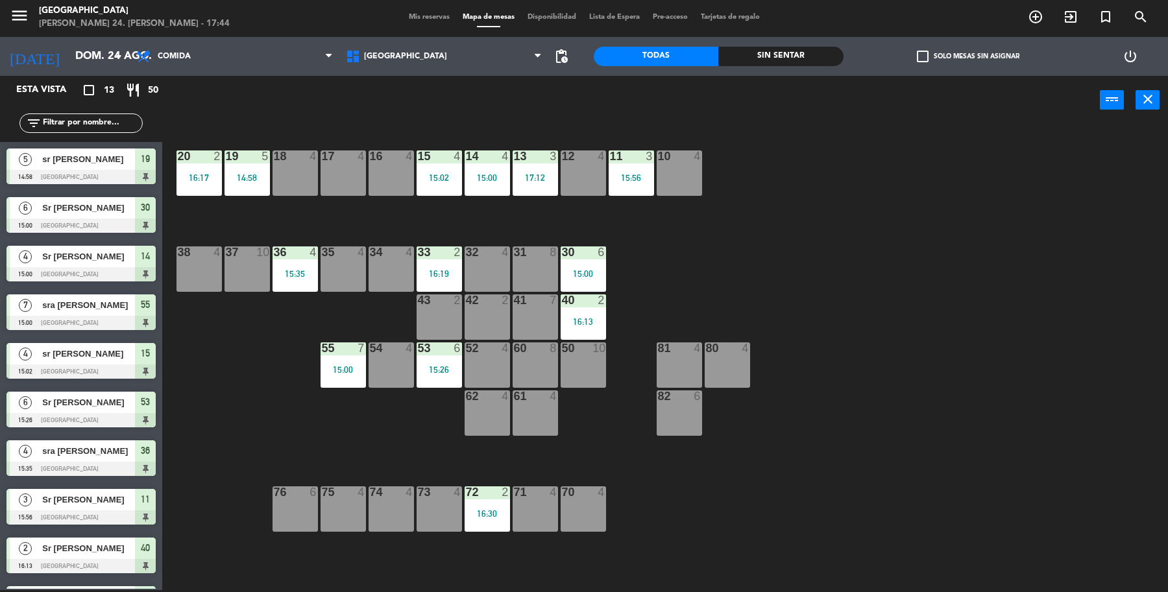
click at [835, 510] on div "19 5 14:58 18 4 17 4 16 4 15 4 15:02 14 4 15:00 13 3 17:12 12 4 11 3 15:56 10 4…" at bounding box center [671, 360] width 994 height 466
click at [628, 176] on div "15:56" at bounding box center [630, 177] width 45 height 9
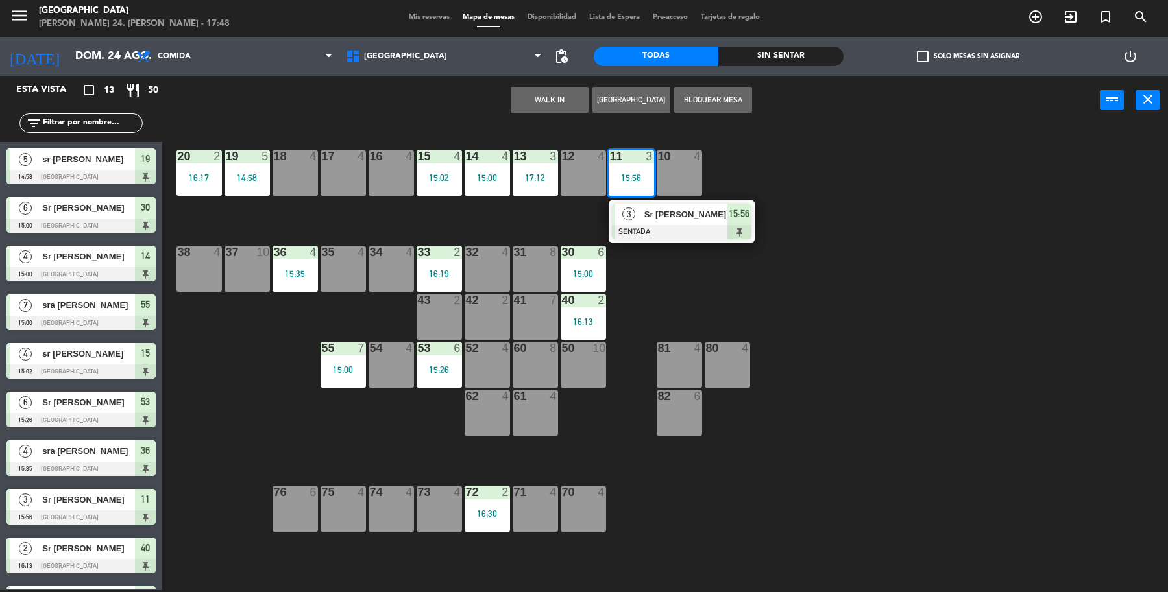
click at [647, 217] on span "Sr Renteria" at bounding box center [685, 215] width 83 height 14
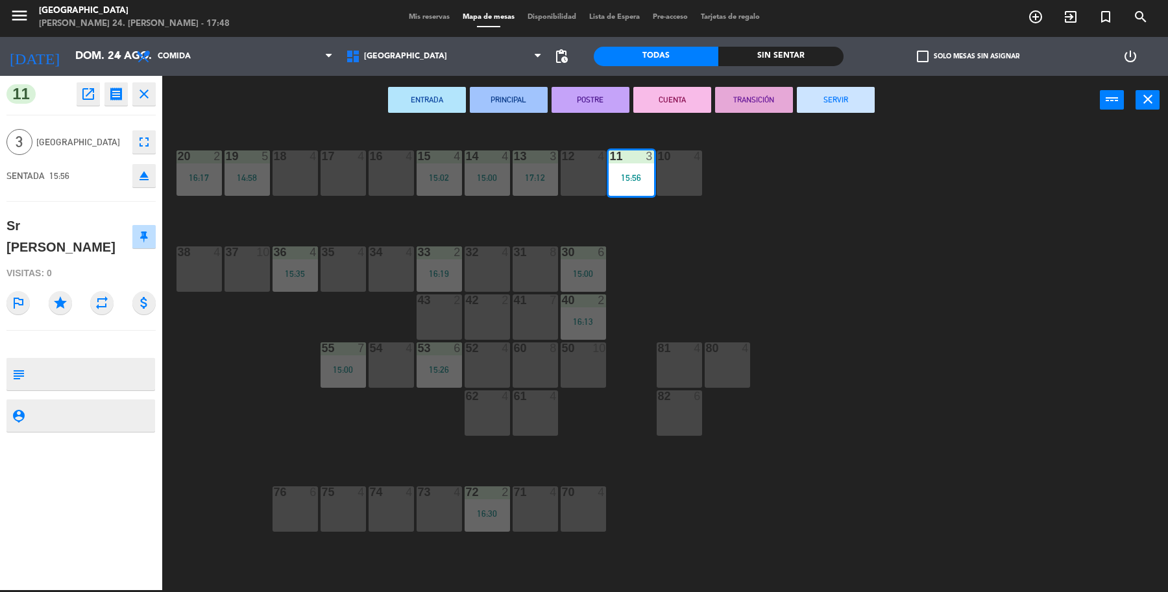
click at [838, 88] on button "SERVIR" at bounding box center [836, 100] width 78 height 26
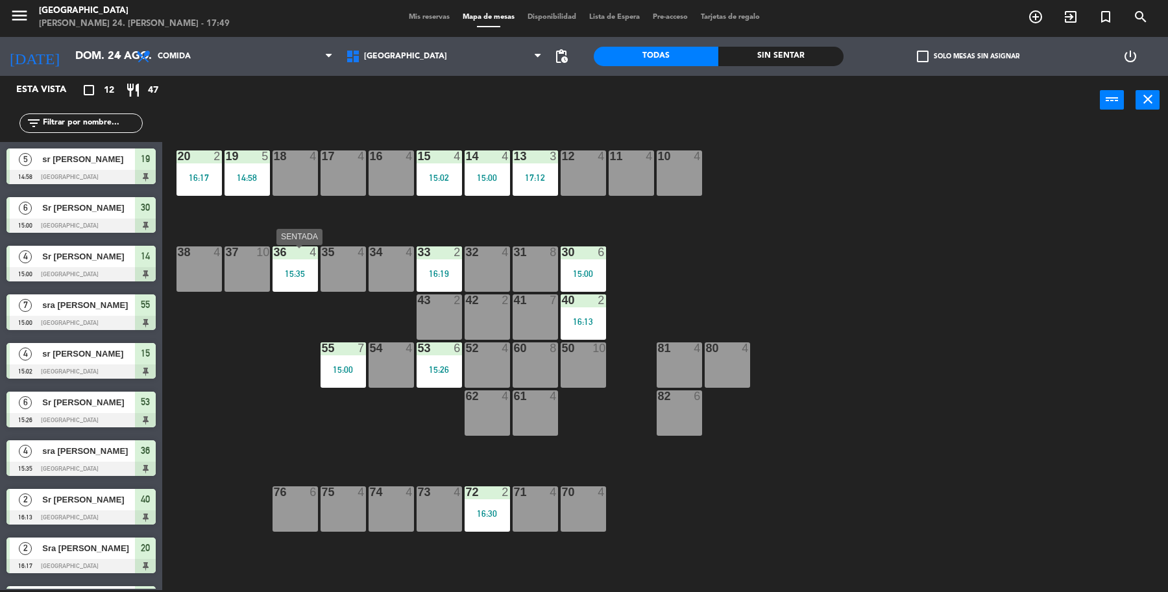
click at [292, 285] on div "36 4 15:35" at bounding box center [294, 268] width 45 height 45
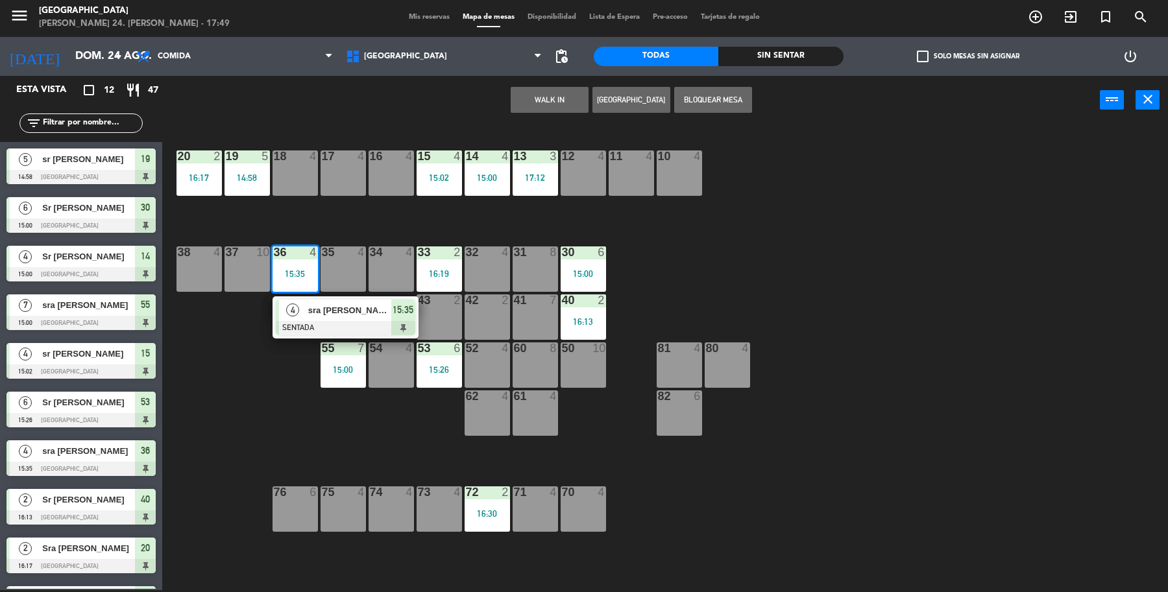
click at [311, 311] on span "sra Monica" at bounding box center [349, 311] width 83 height 14
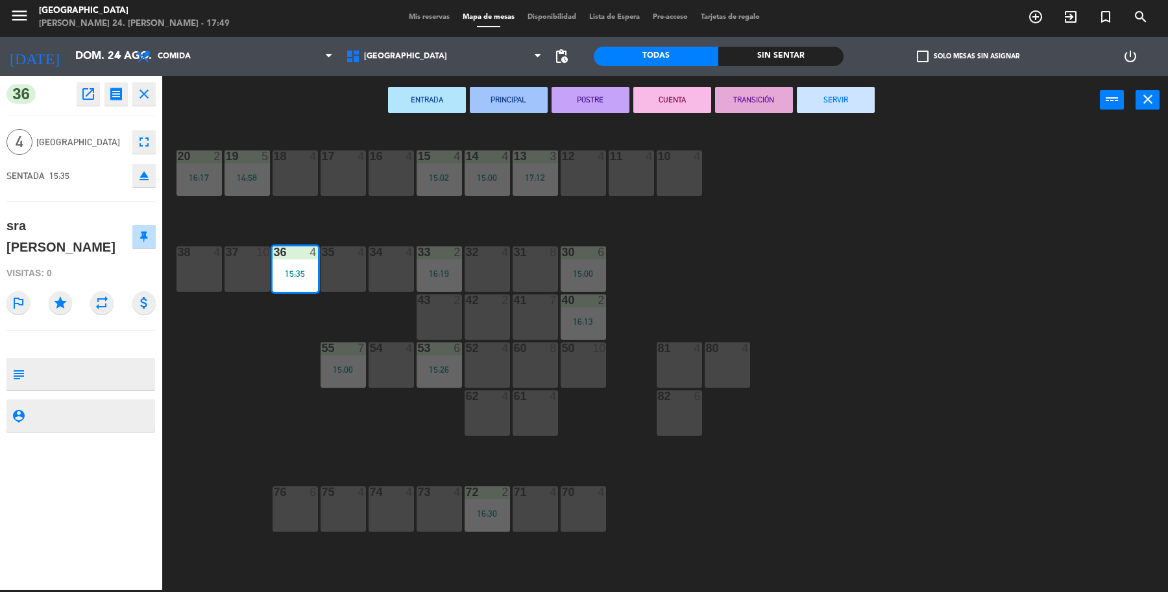
click at [854, 98] on button "SERVIR" at bounding box center [836, 100] width 78 height 26
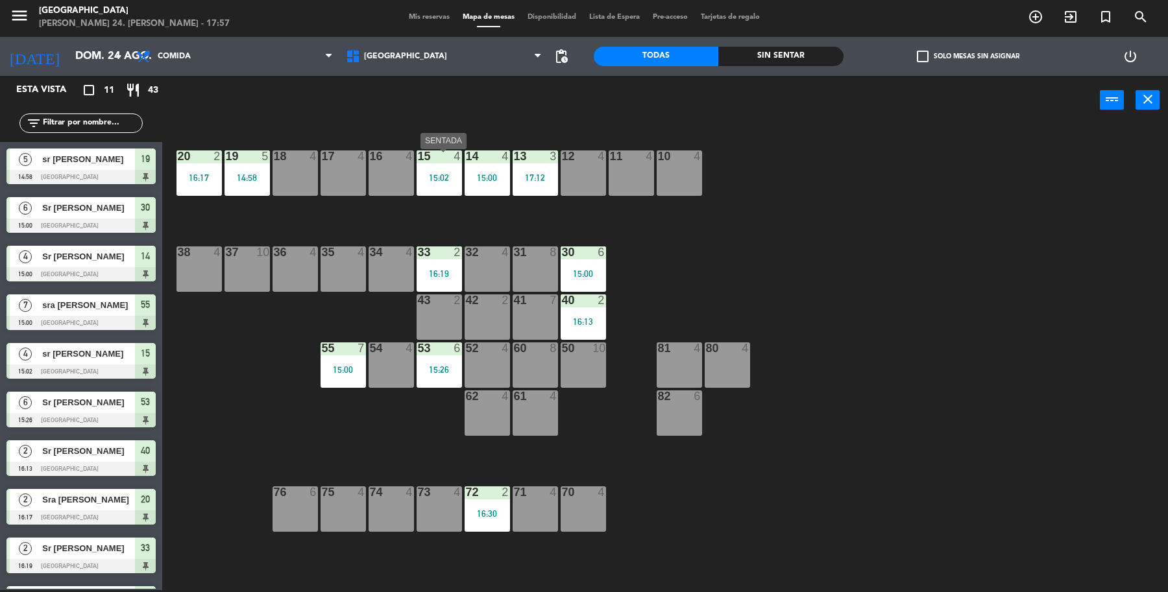
drag, startPoint x: 446, startPoint y: 175, endPoint x: 446, endPoint y: 189, distance: 13.6
click at [446, 175] on div "15:02" at bounding box center [438, 177] width 45 height 9
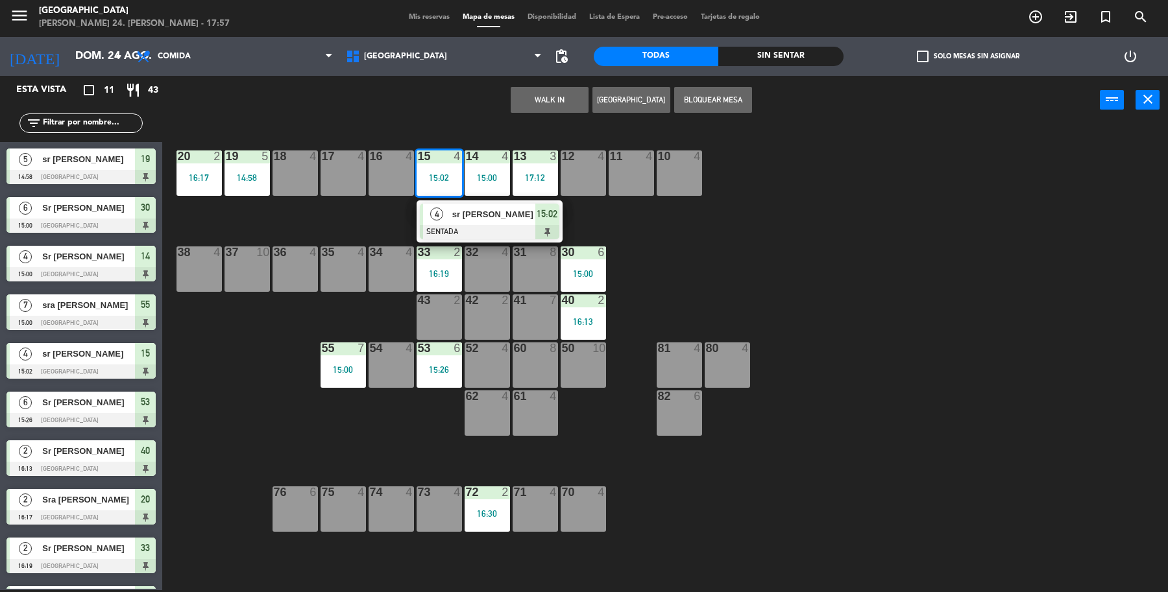
click at [468, 215] on span "sr Jesus Salgado" at bounding box center [493, 215] width 83 height 14
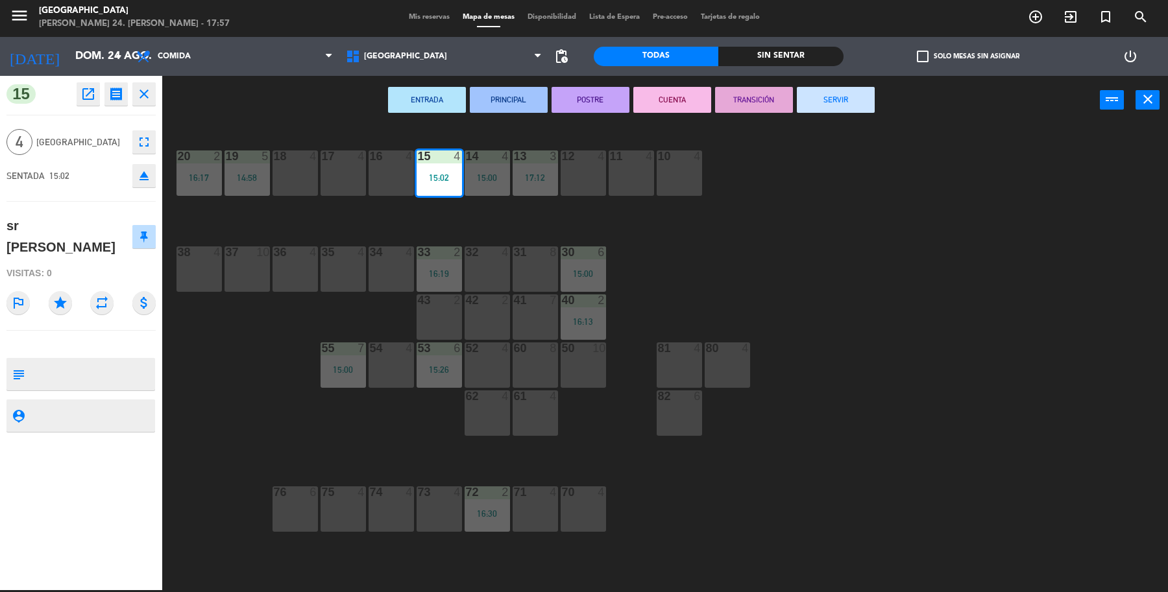
click at [818, 110] on button "SERVIR" at bounding box center [836, 100] width 78 height 26
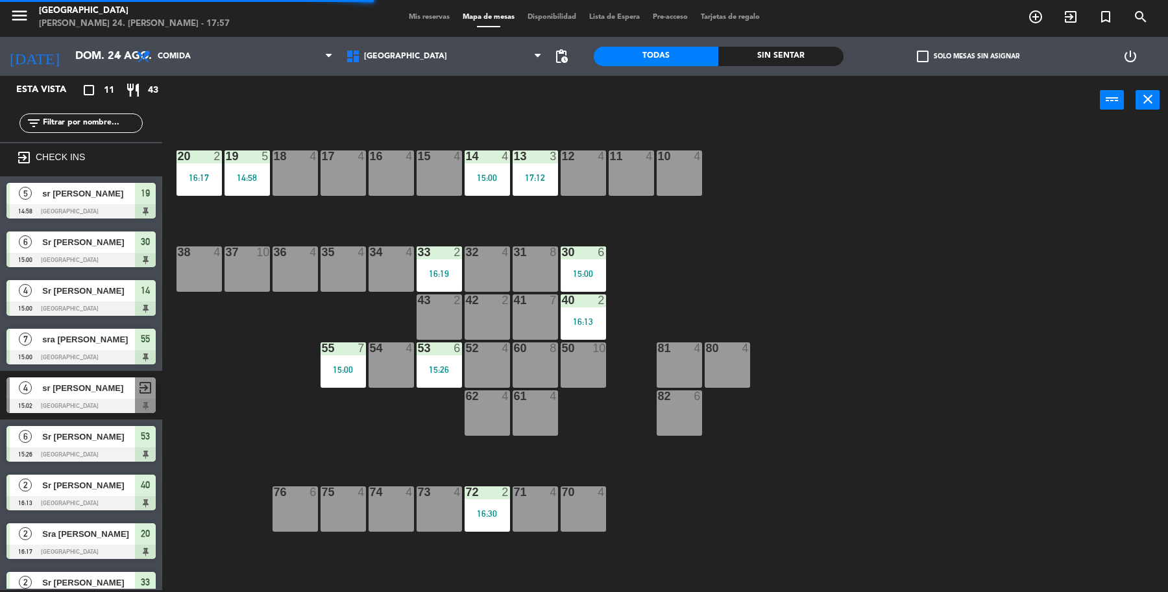
click at [256, 186] on div "19 5 14:58" at bounding box center [246, 172] width 45 height 45
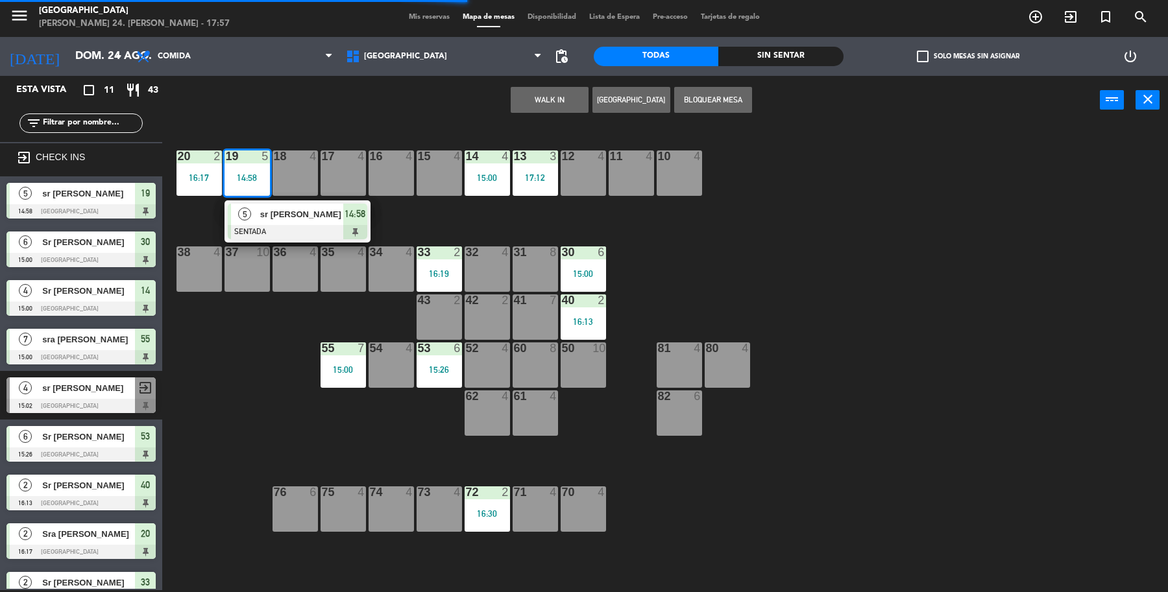
click at [265, 219] on span "sr Fernandez" at bounding box center [301, 215] width 83 height 14
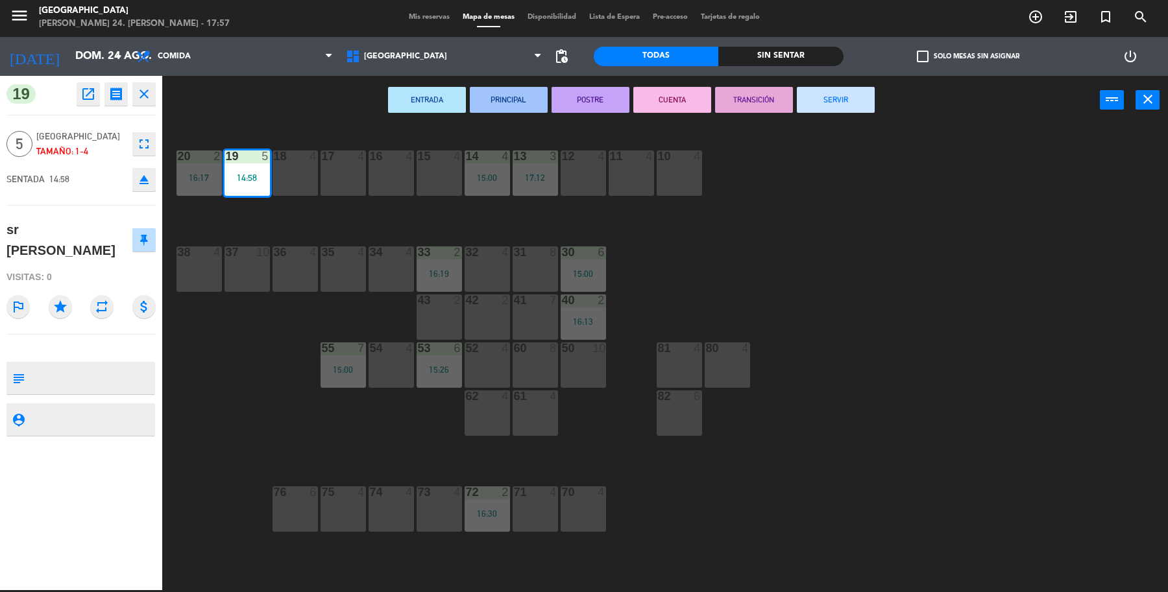
click at [830, 102] on button "SERVIR" at bounding box center [836, 100] width 78 height 26
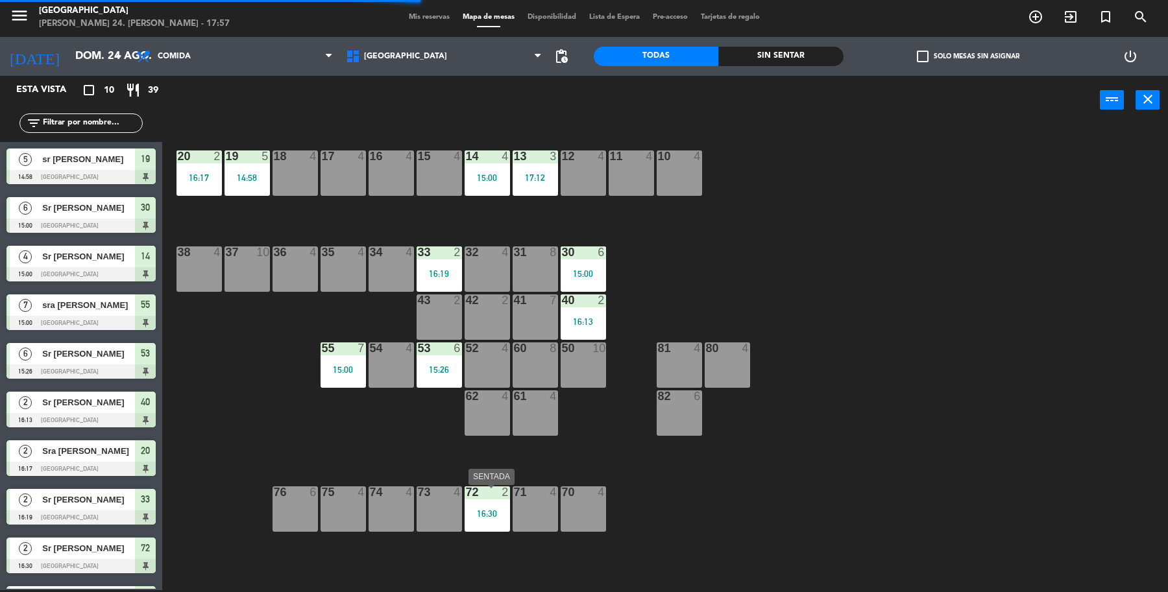
click at [503, 507] on div "72 2 16:30" at bounding box center [486, 508] width 45 height 45
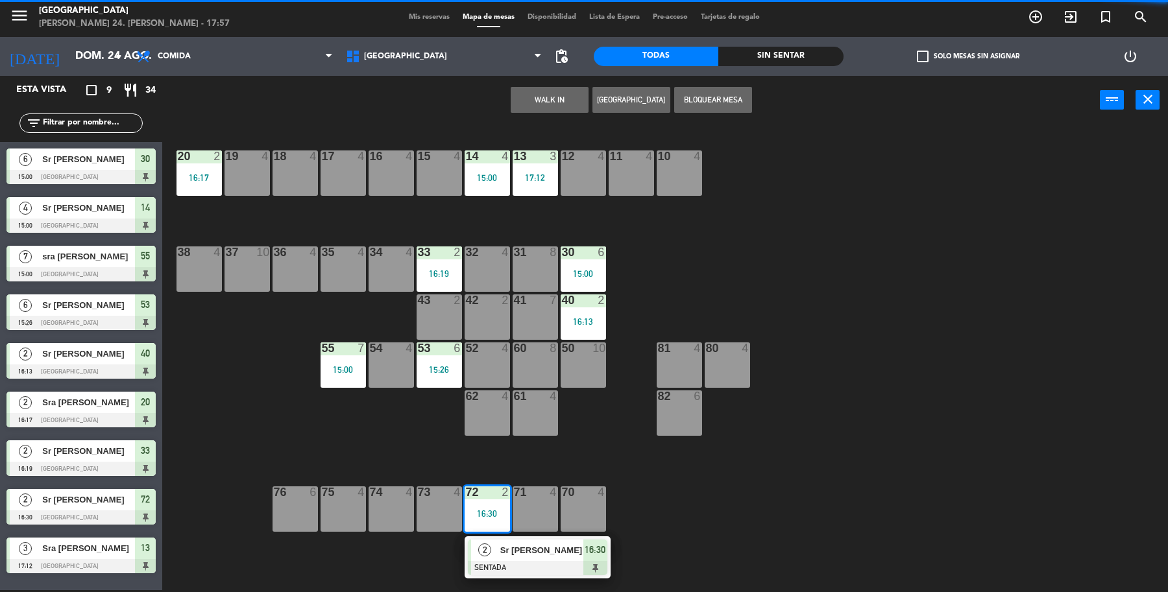
click at [803, 521] on div "19 4 18 4 17 4 16 4 15 4 14 4 15:00 13 3 17:12 12 4 11 4 10 4 20 2 16:17 37 10 …" at bounding box center [671, 360] width 994 height 466
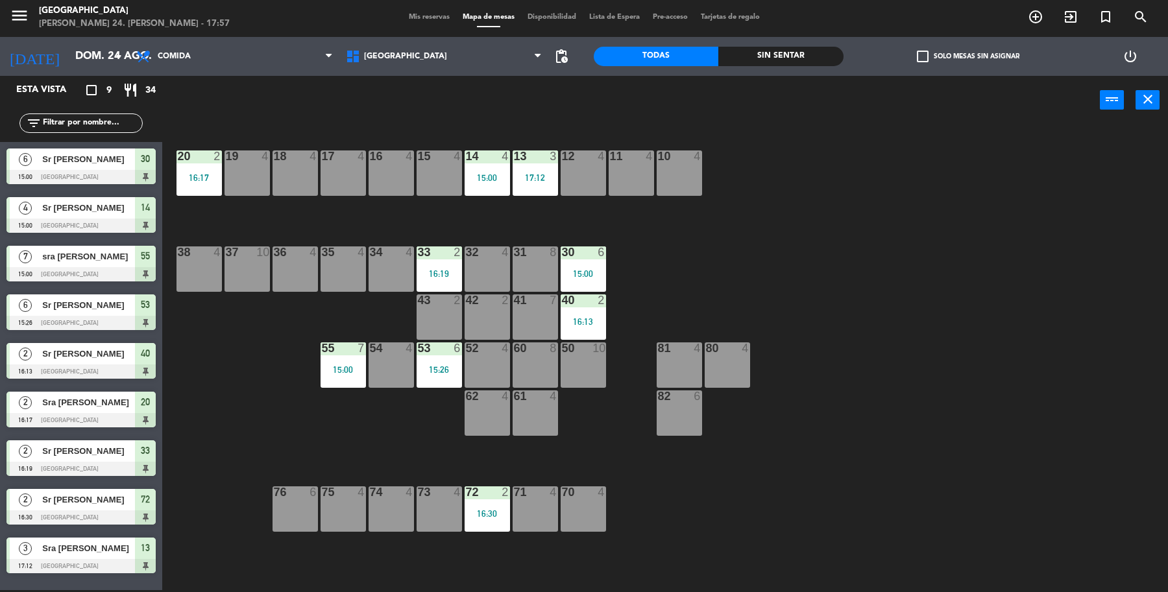
click at [430, 365] on div "15:26" at bounding box center [438, 370] width 45 height 10
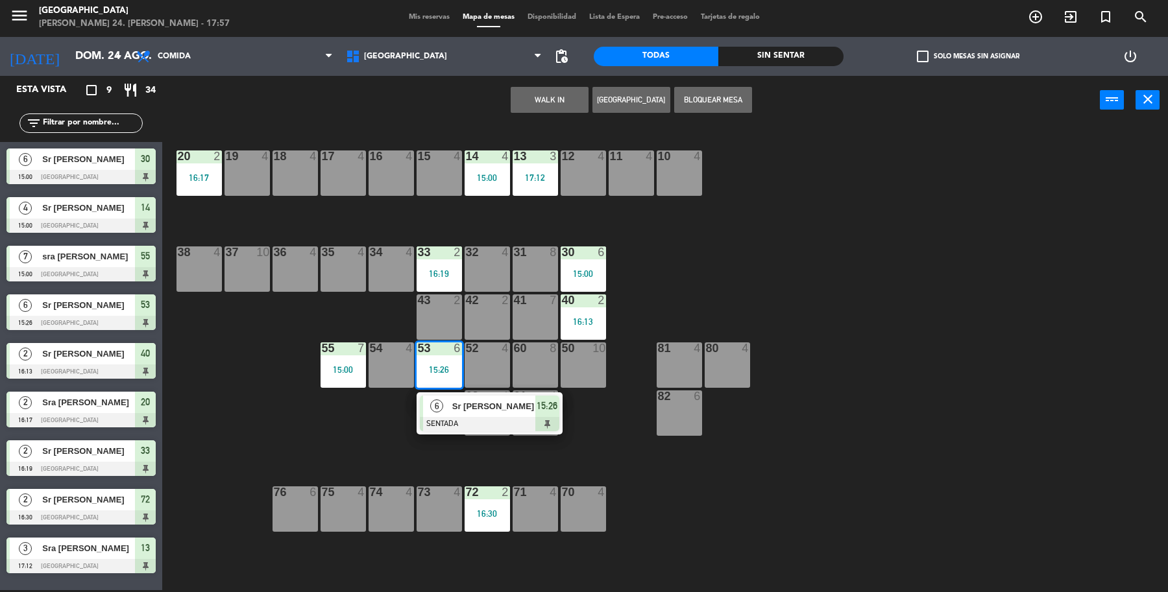
click at [446, 419] on div at bounding box center [489, 424] width 139 height 14
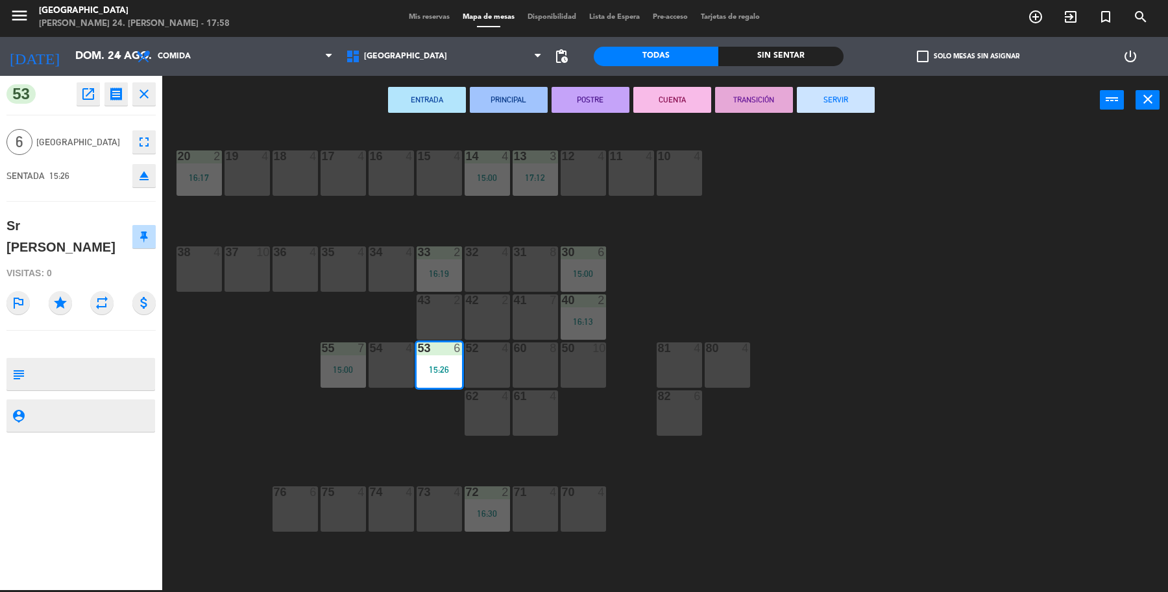
click at [837, 95] on button "SERVIR" at bounding box center [836, 100] width 78 height 26
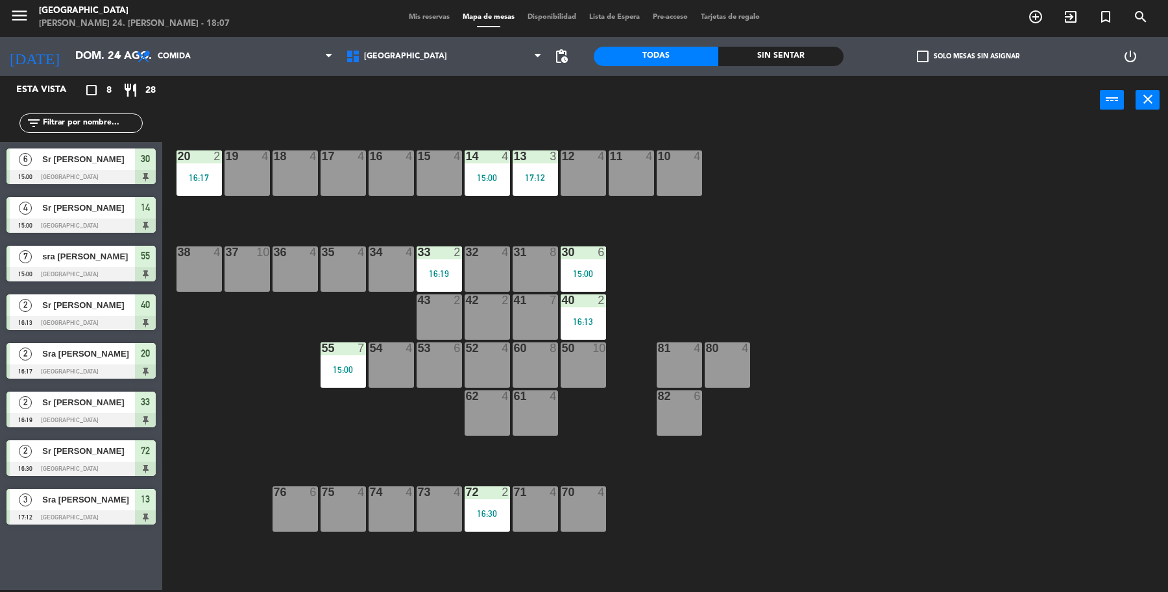
click at [110, 146] on div "6 Sr Gerson 15:00 Parque Asturias 30" at bounding box center [81, 166] width 162 height 49
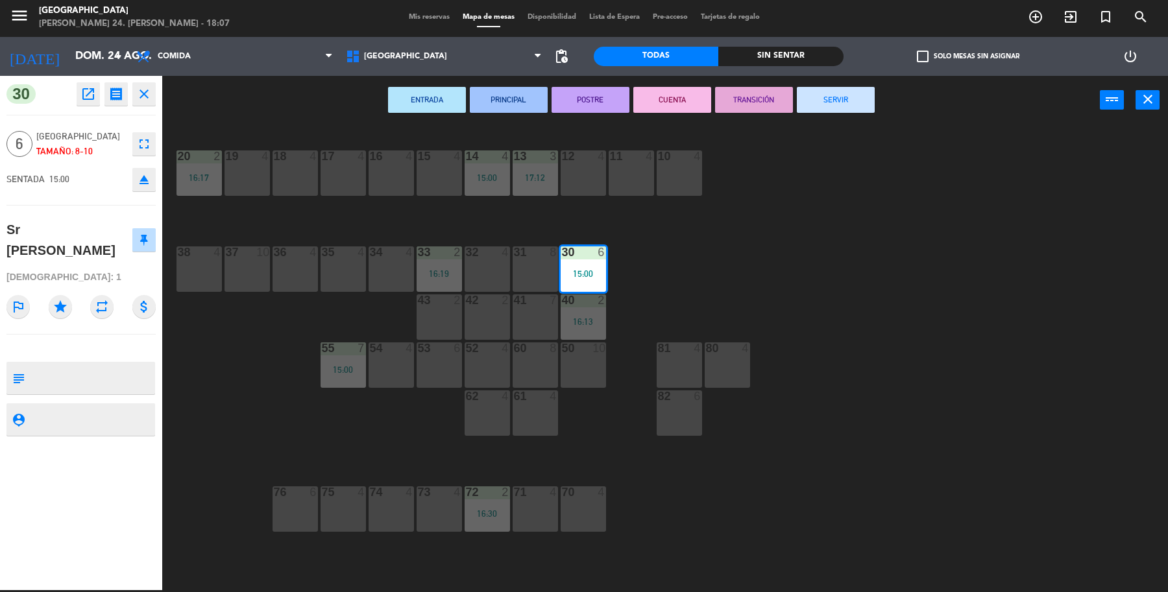
click at [819, 97] on button "SERVIR" at bounding box center [836, 100] width 78 height 26
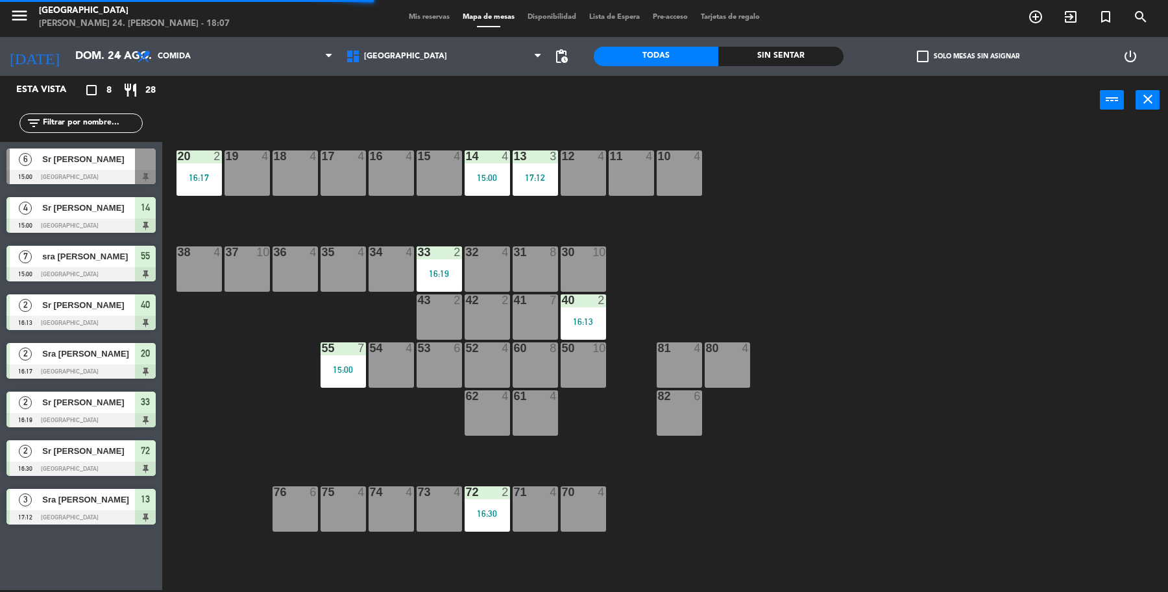
click at [77, 221] on div at bounding box center [80, 226] width 149 height 14
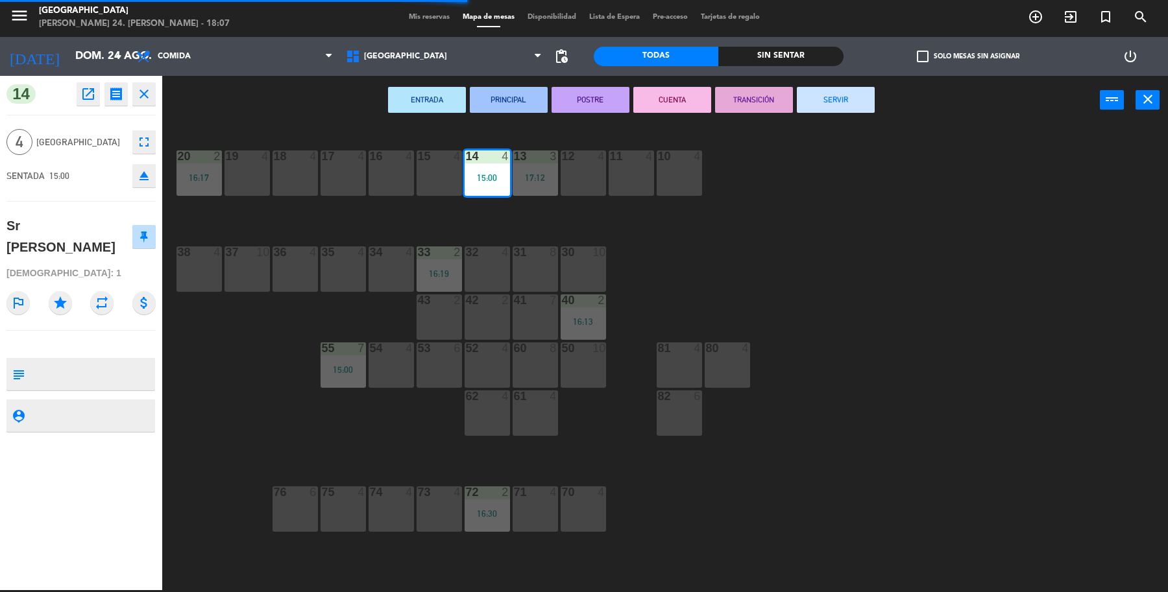
click at [847, 101] on button "SERVIR" at bounding box center [836, 100] width 78 height 26
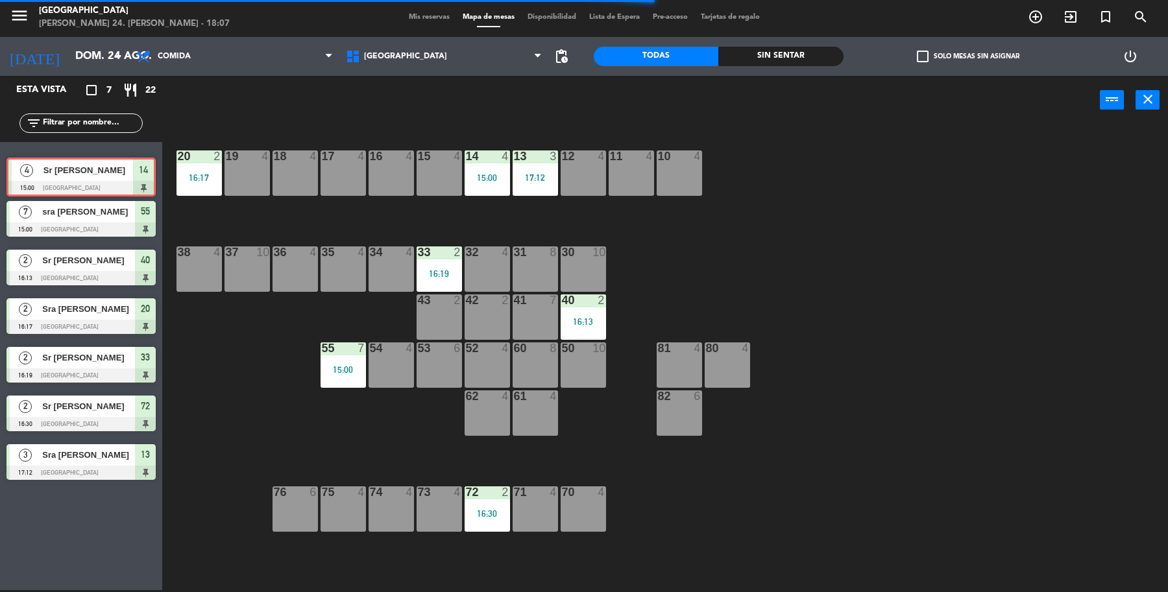
drag, startPoint x: 115, startPoint y: 174, endPoint x: 115, endPoint y: 167, distance: 7.1
click at [115, 169] on div "4 Sr Jesus Vicario 15:00 Parque Asturias 14 4 Sr Jesus Vicario 15:00 Parque Ast…" at bounding box center [81, 168] width 162 height 53
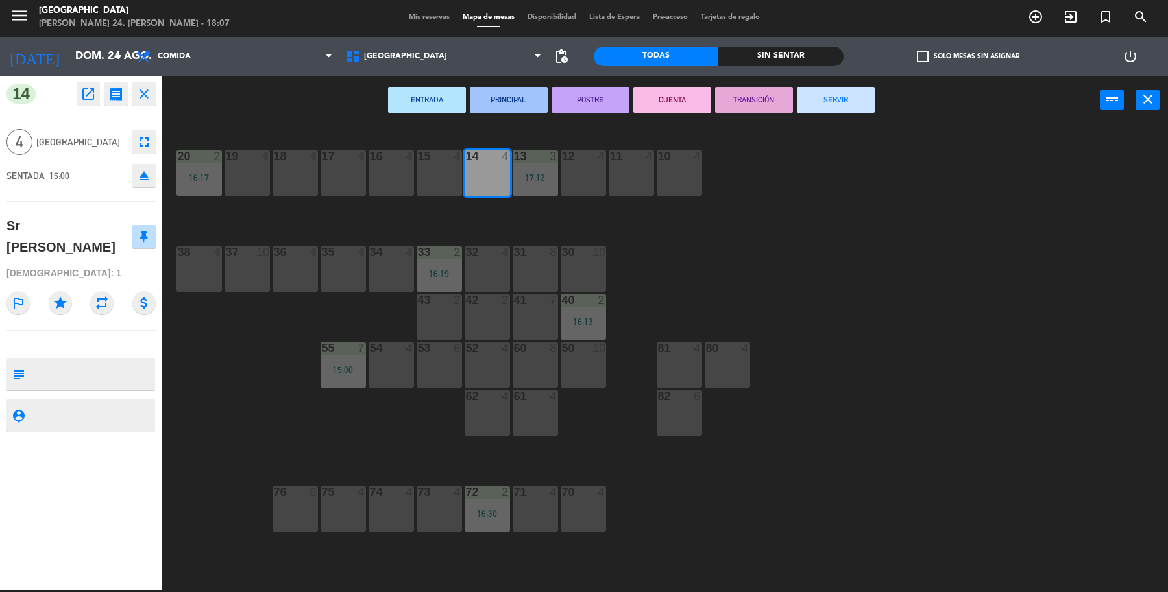
click at [213, 222] on div "19 4 18 4 17 4 16 4 15 4 14 4 13 3 17:12 12 4 11 4 10 4 20 2 16:17 37 10 36 4 3…" at bounding box center [671, 360] width 994 height 466
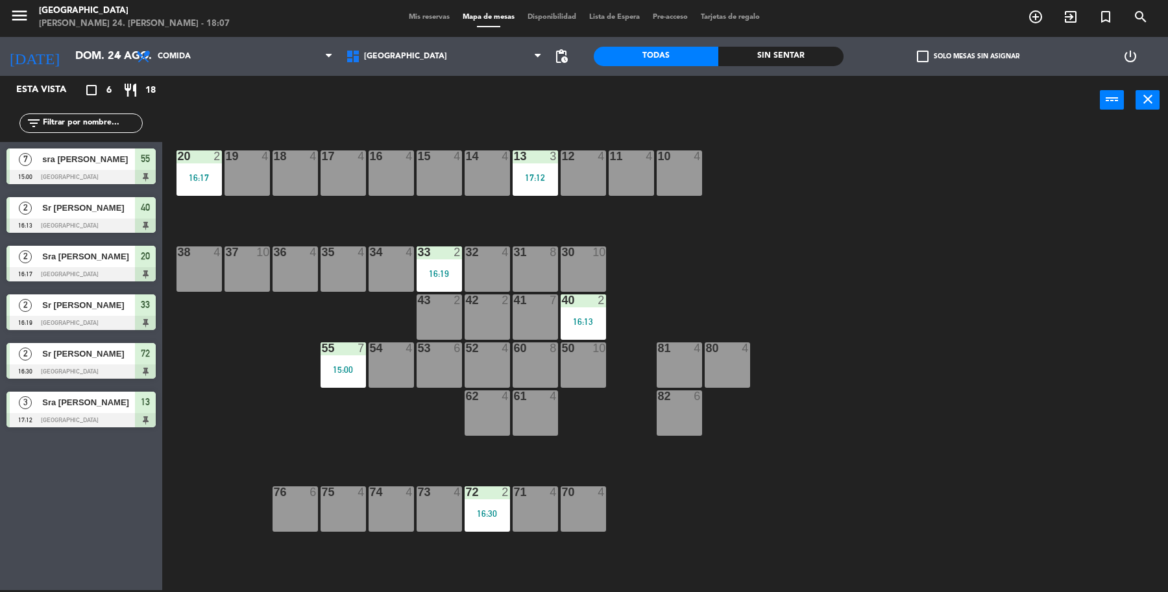
click at [31, 208] on div "2 Sr Sanchez 16:13 Parque Asturias 40" at bounding box center [81, 215] width 162 height 49
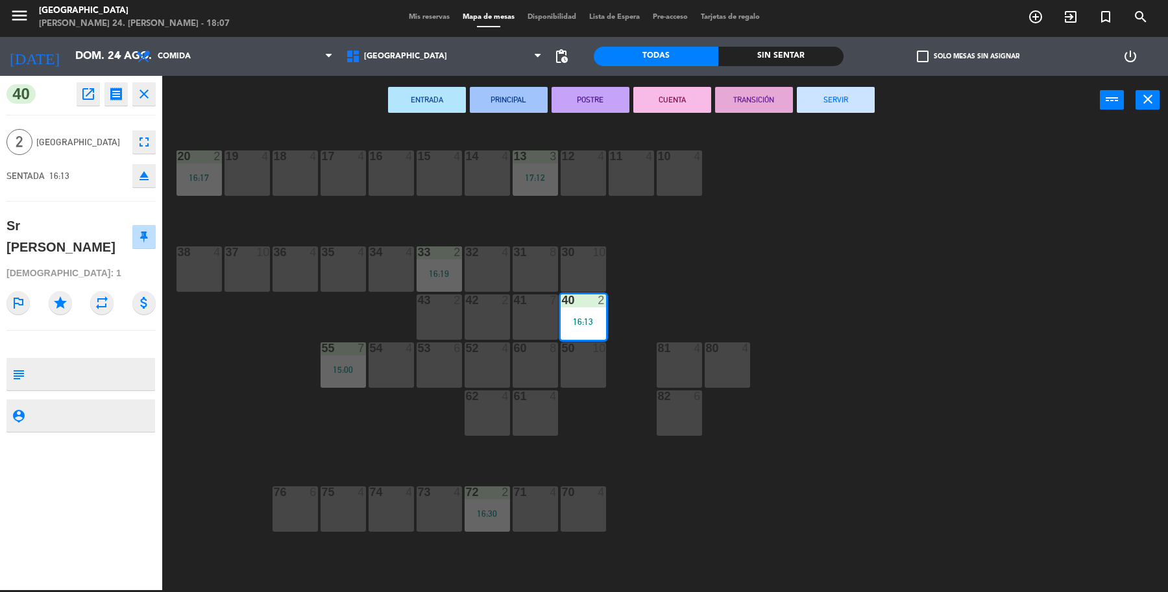
click at [811, 105] on button "SERVIR" at bounding box center [836, 100] width 78 height 26
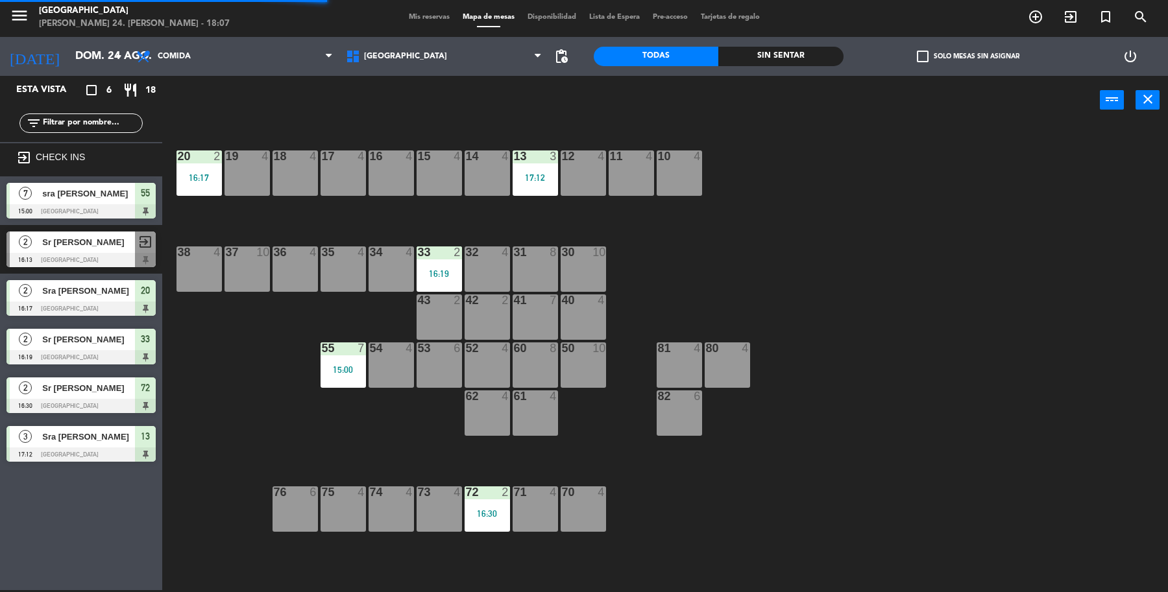
click at [127, 187] on span "sra Daniela Arrollo" at bounding box center [88, 194] width 93 height 14
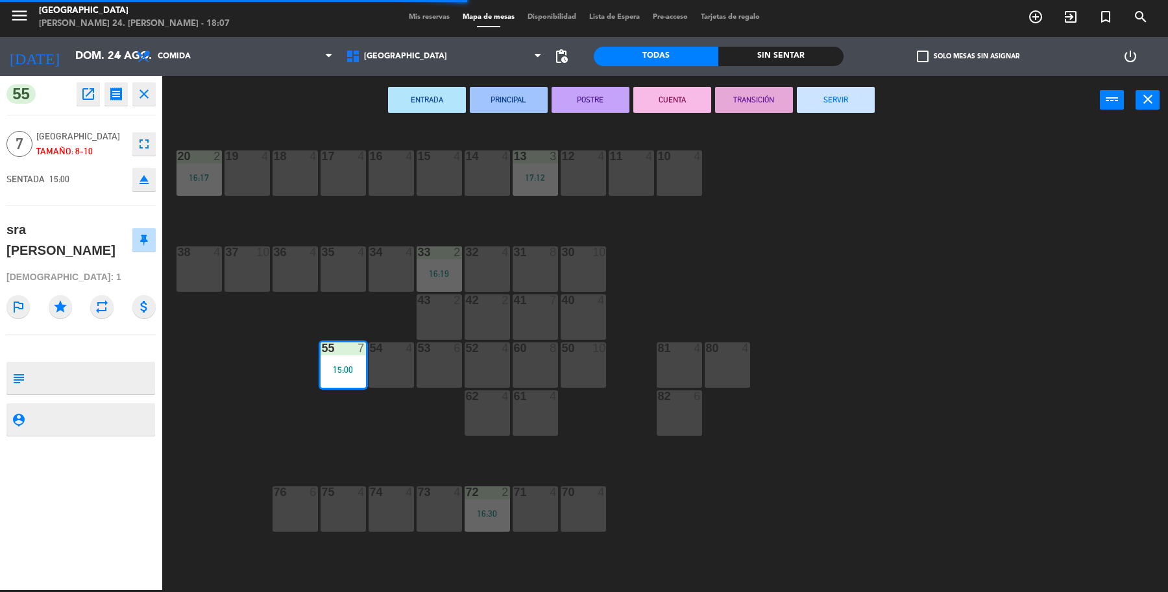
click at [840, 96] on button "SERVIR" at bounding box center [836, 100] width 78 height 26
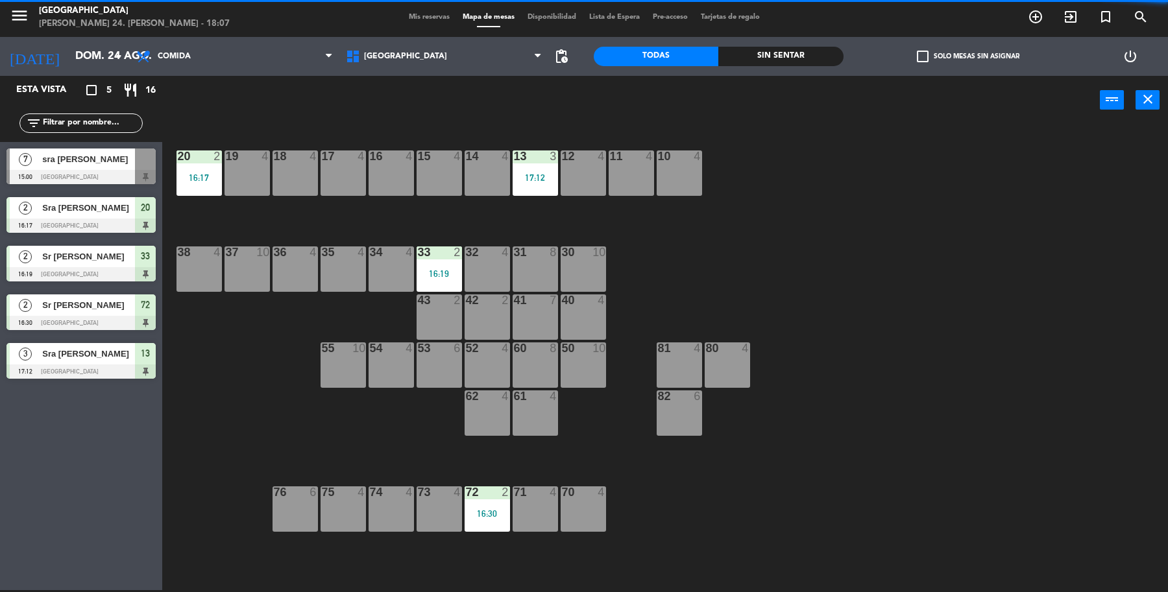
click at [108, 212] on span "Sra Leticia Lara" at bounding box center [88, 208] width 93 height 14
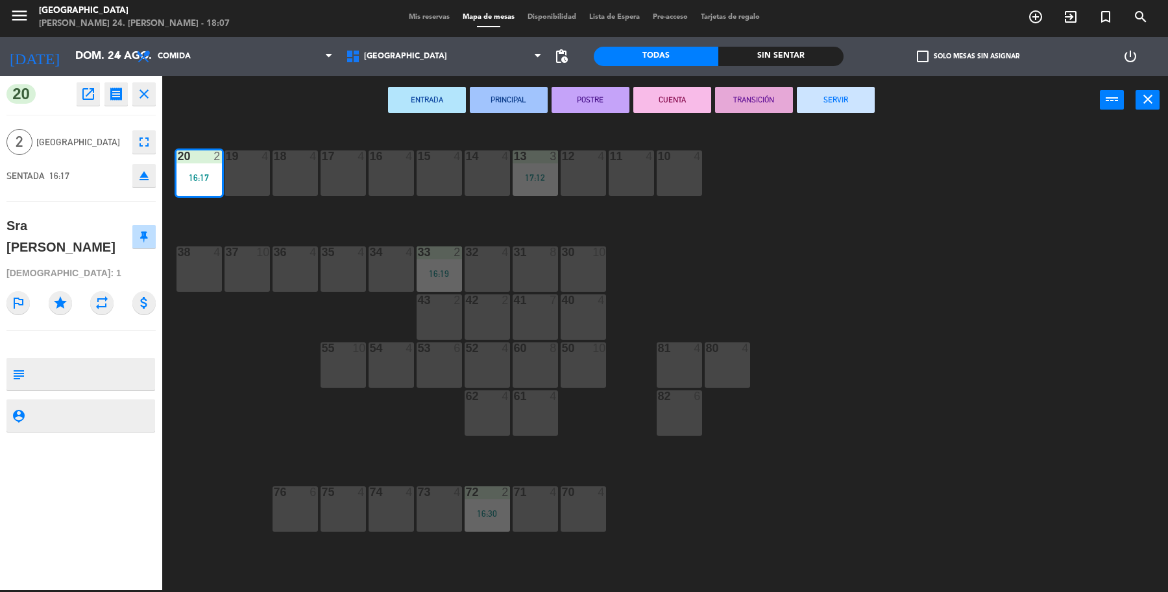
drag, startPoint x: 841, startPoint y: 99, endPoint x: 834, endPoint y: 101, distance: 6.6
click at [840, 99] on button "SERVIR" at bounding box center [836, 100] width 78 height 26
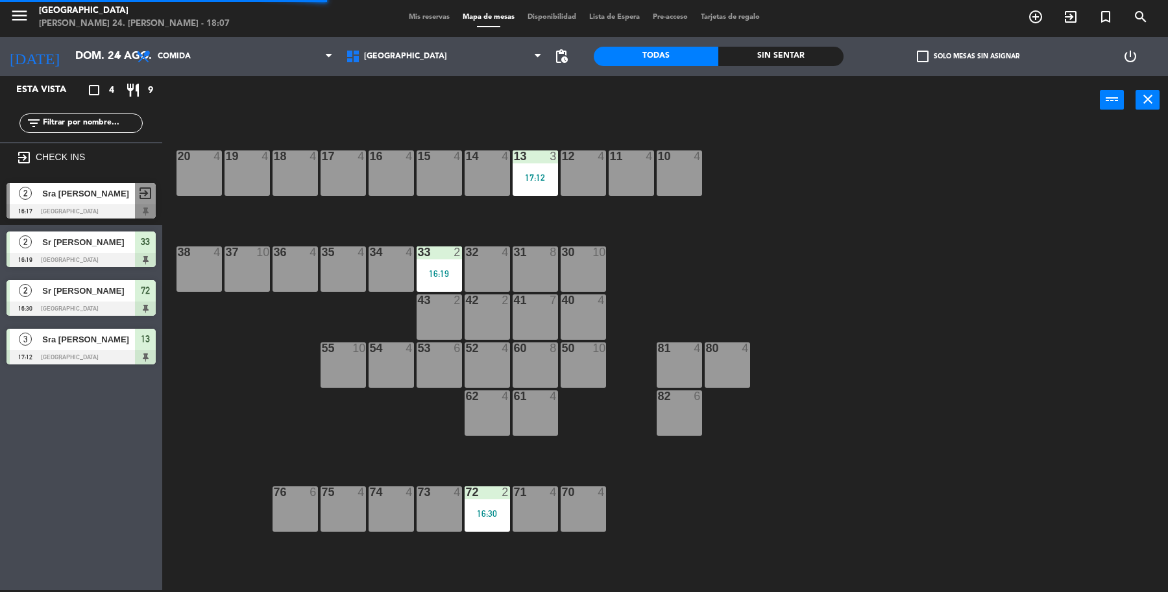
click at [96, 258] on div at bounding box center [80, 260] width 149 height 14
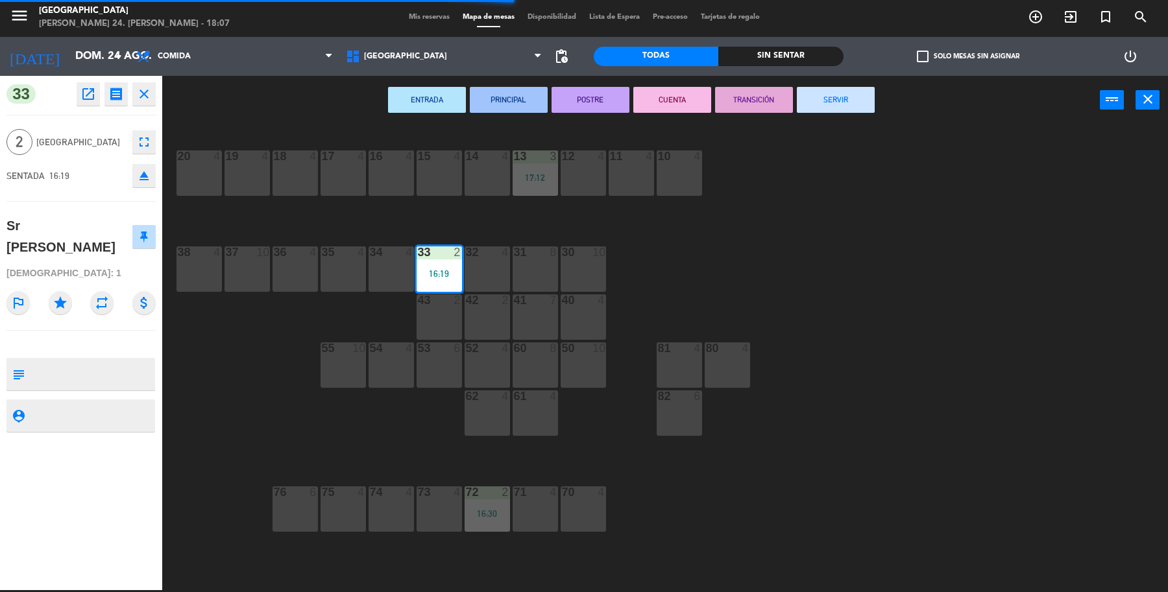
click at [826, 111] on button "SERVIR" at bounding box center [836, 100] width 78 height 26
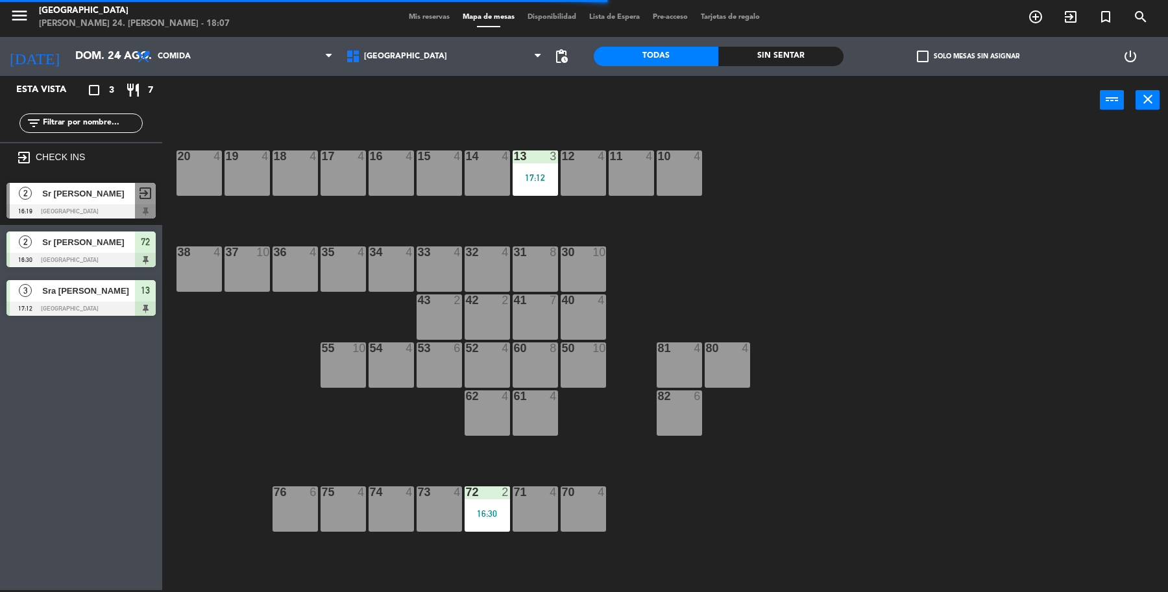
click at [109, 263] on div "2 Sr Jorge Chavarria 16:30 Parque Asturias 72" at bounding box center [81, 249] width 162 height 49
